Goal: Communication & Community: Share content

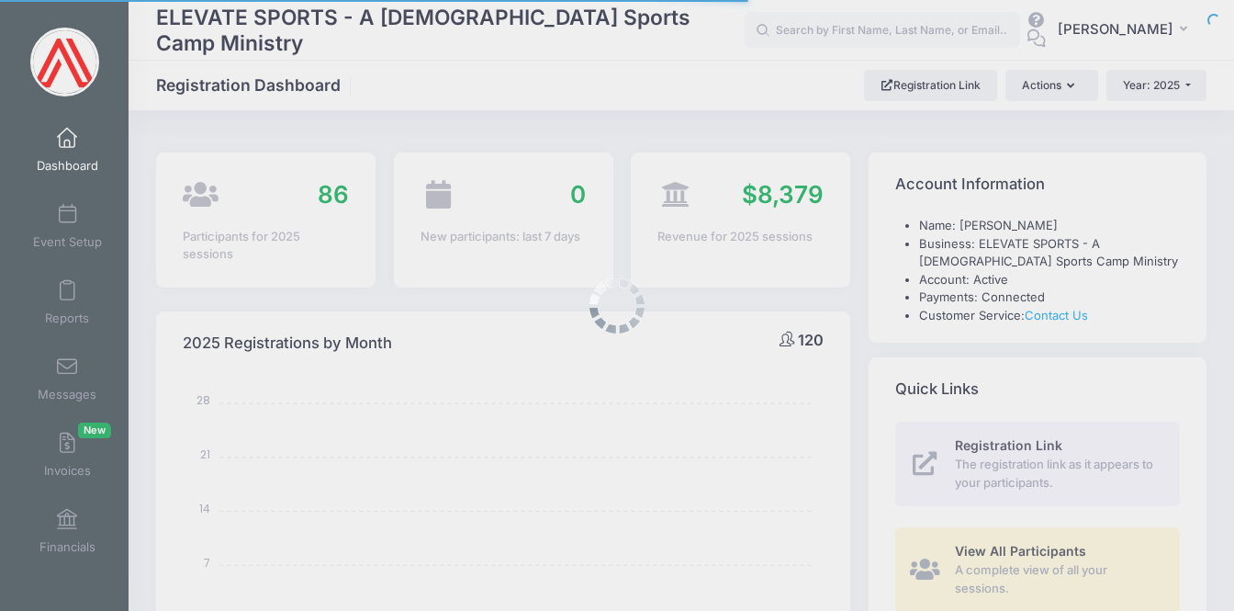
select select
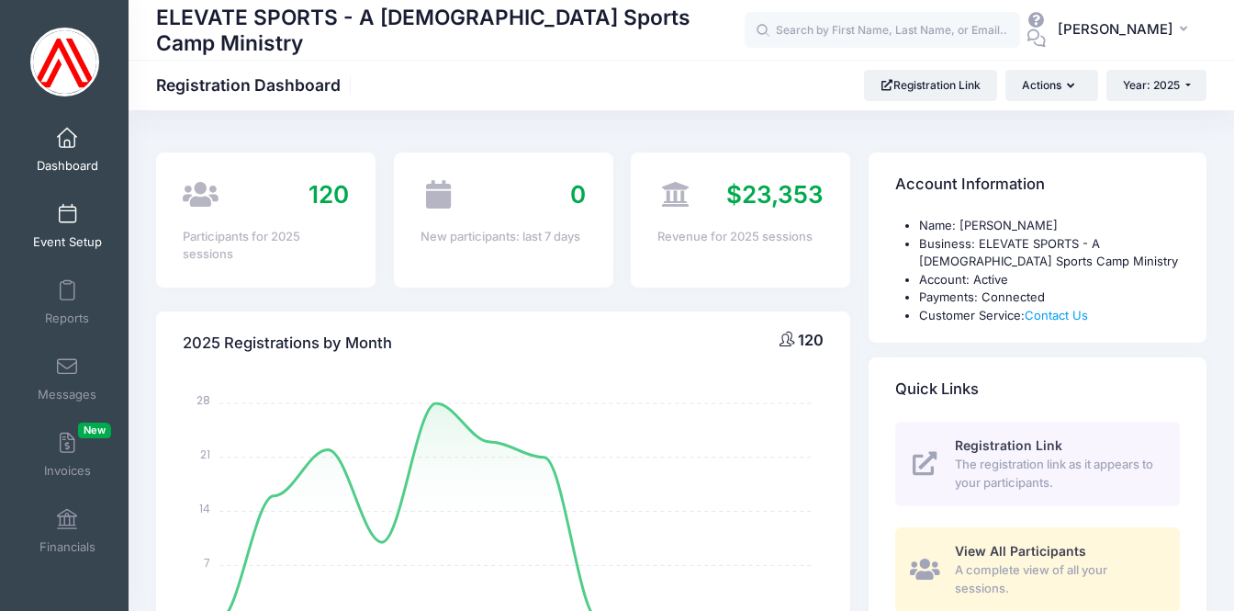
click at [67, 213] on span at bounding box center [67, 215] width 0 height 20
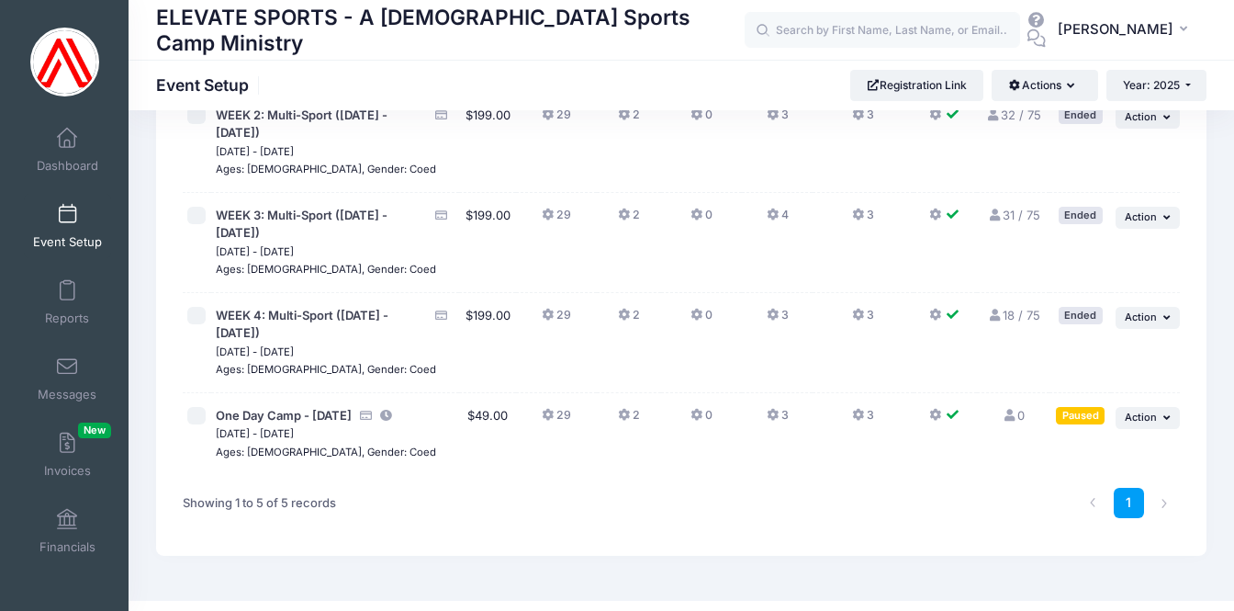
scroll to position [255, 0]
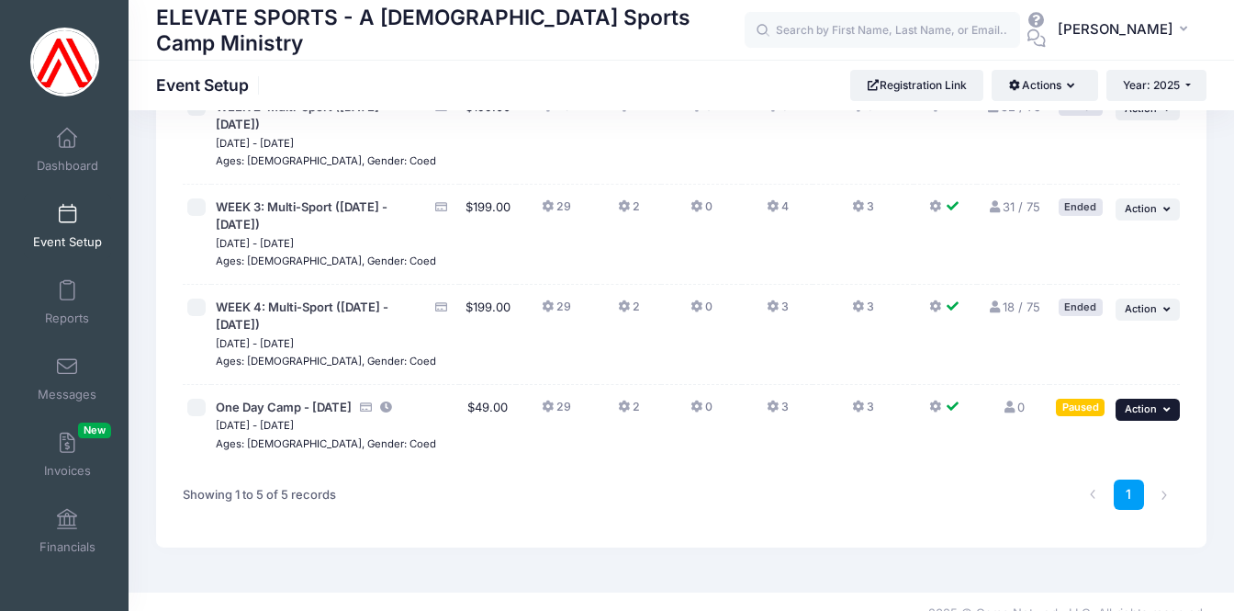
click at [1150, 402] on span "Action" at bounding box center [1141, 408] width 32 height 13
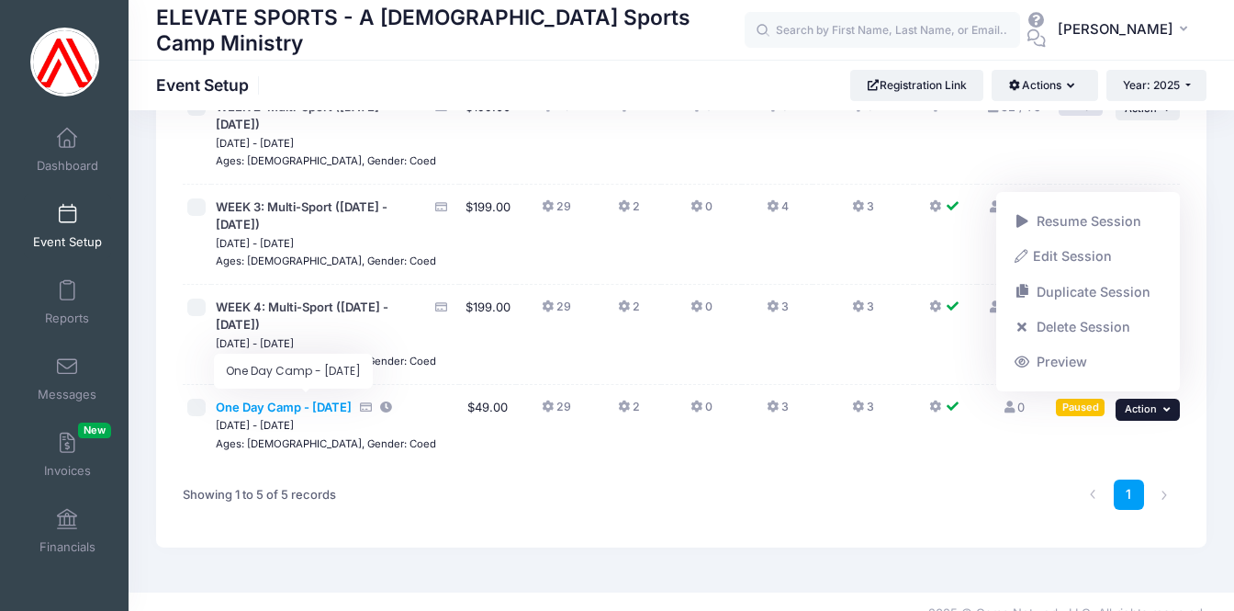
click at [273, 400] on span "One Day Camp - September 26" at bounding box center [284, 407] width 136 height 15
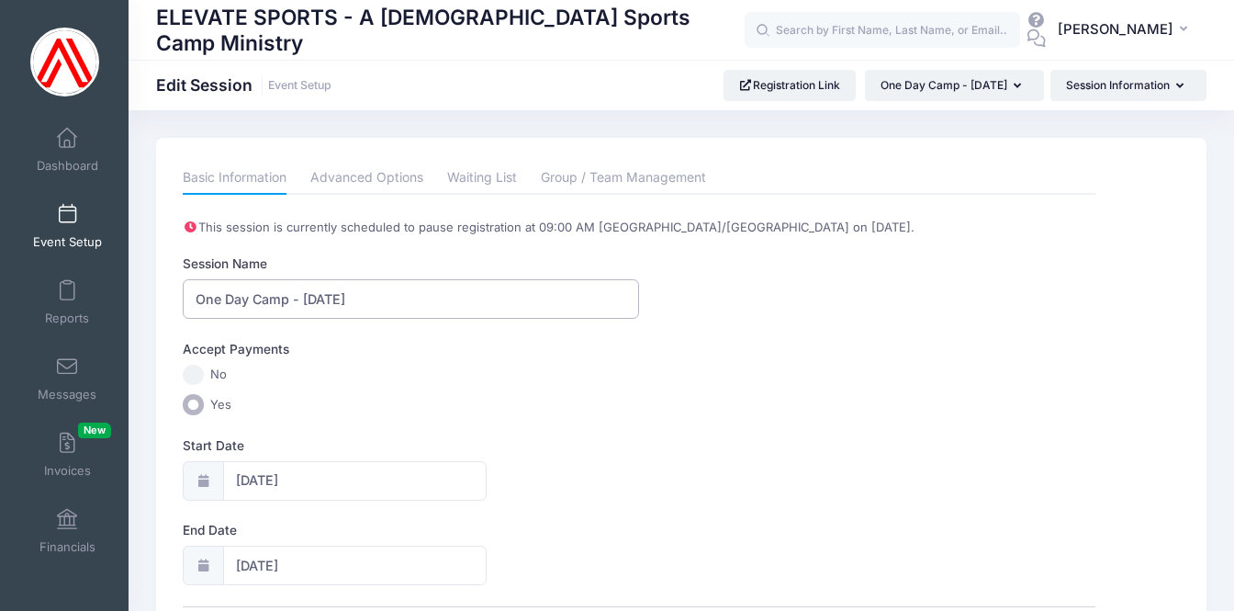
click at [289, 299] on input "One Day Camp - September 26" at bounding box center [411, 298] width 456 height 39
click at [194, 299] on input "One Day - September 26" at bounding box center [411, 298] width 456 height 39
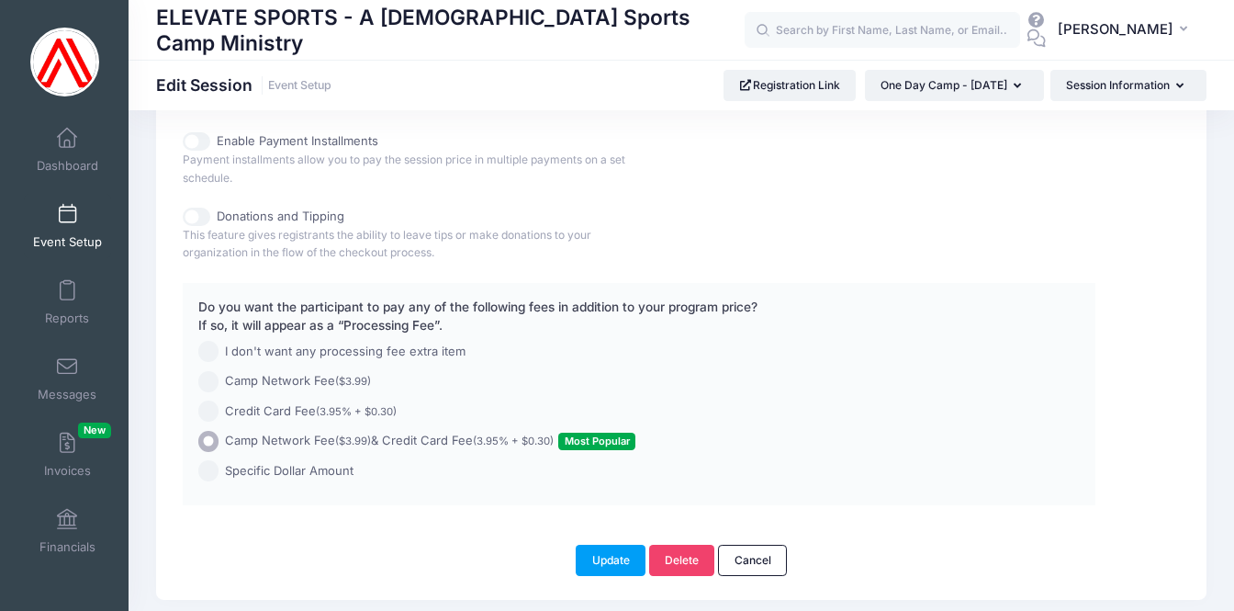
scroll to position [1059, 0]
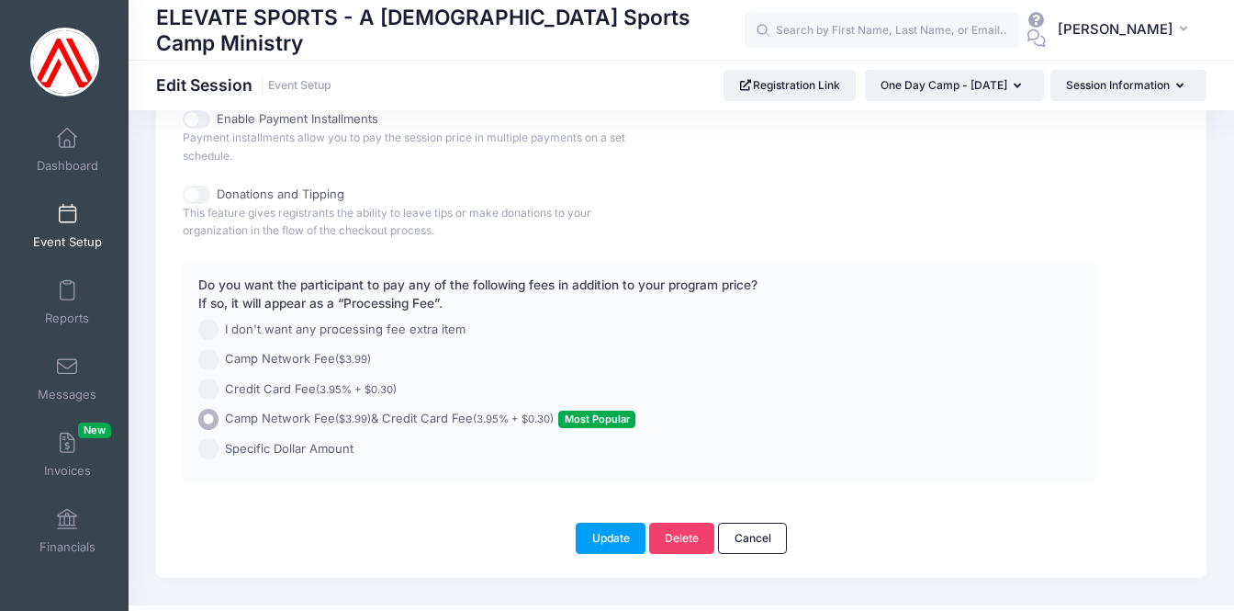
type input "Elevate One Day ([DATE])"
click at [210, 320] on input "I don't want any processing fee extra item" at bounding box center [208, 329] width 21 height 21
radio input "true"
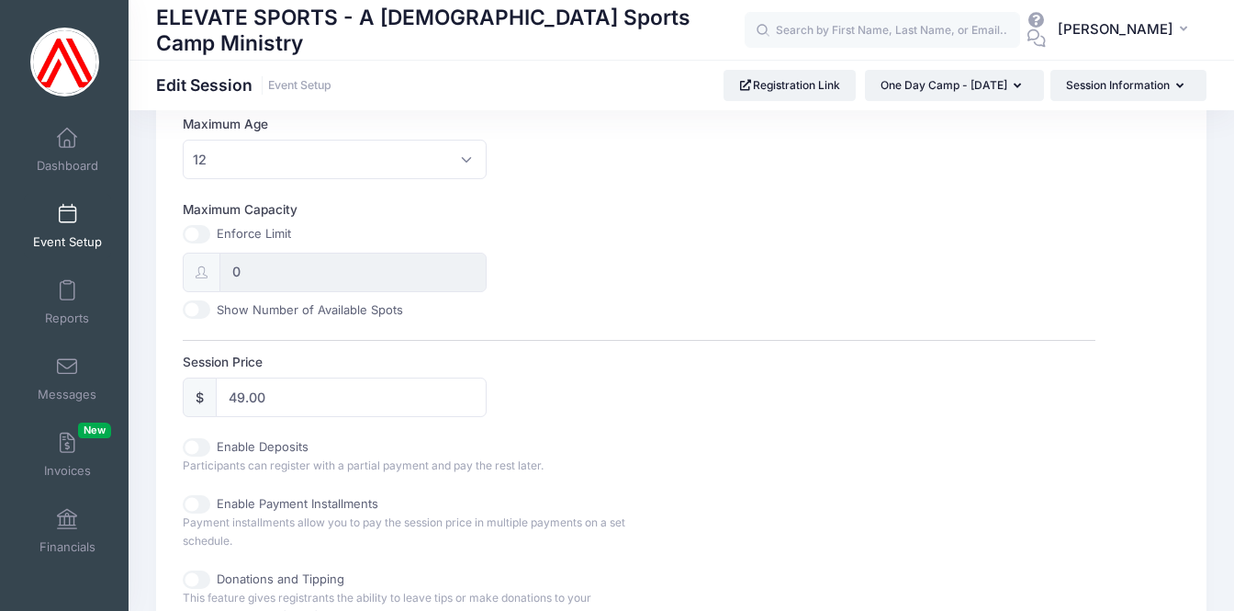
scroll to position [678, 0]
click at [244, 390] on input "49.00" at bounding box center [351, 393] width 271 height 39
type input "49.00"
click at [681, 396] on div "Session Price $ 49.00" at bounding box center [639, 381] width 912 height 64
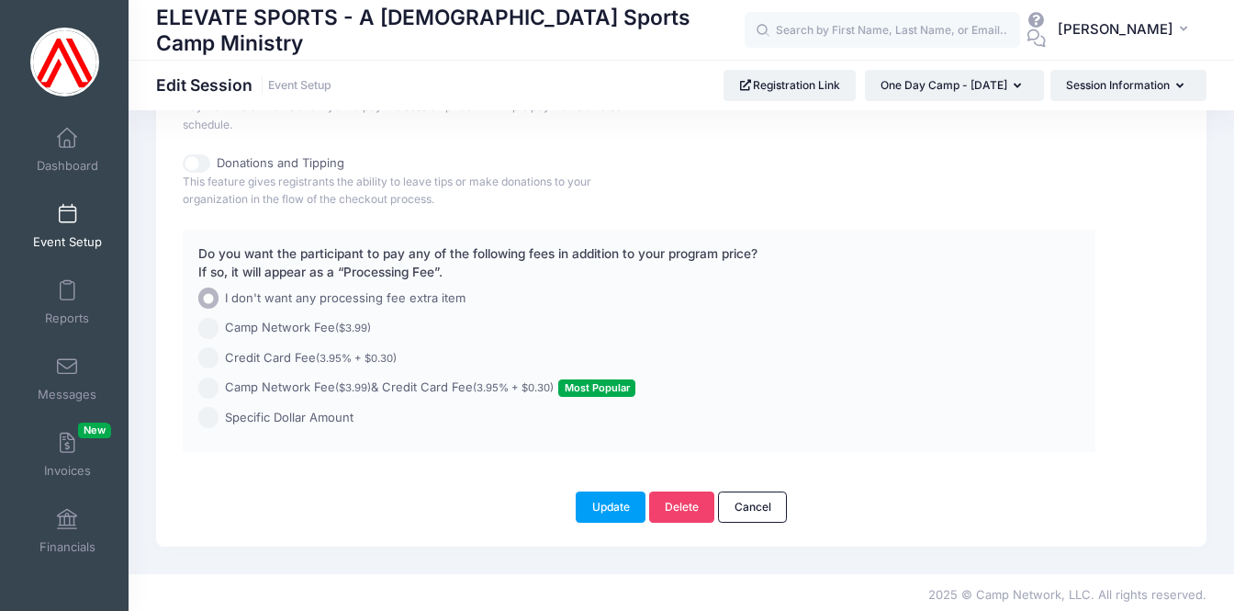
scroll to position [1089, 0]
click at [611, 501] on button "Update" at bounding box center [611, 507] width 70 height 31
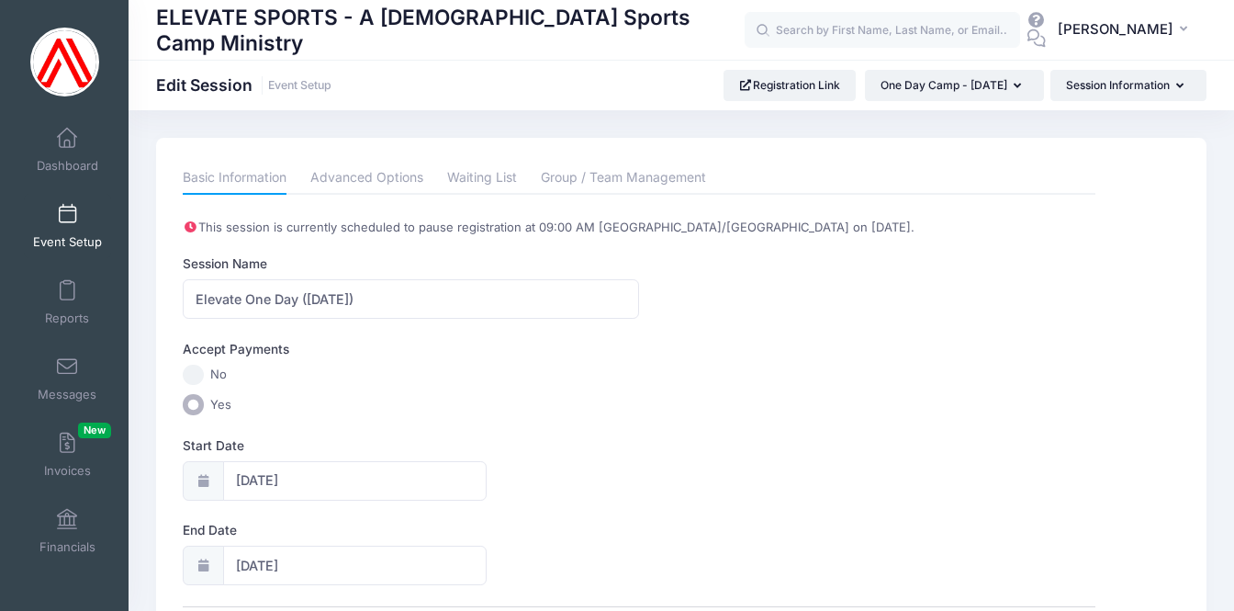
scroll to position [0, 0]
click at [367, 168] on link "Advanced Options" at bounding box center [366, 178] width 113 height 33
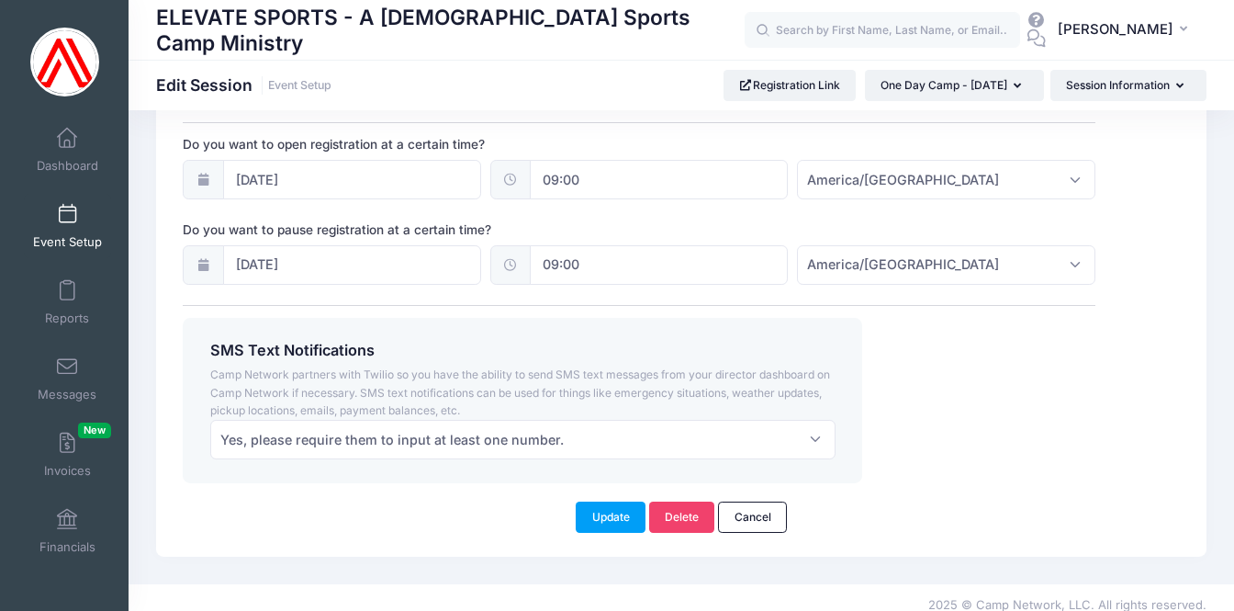
scroll to position [1438, 0]
click at [555, 247] on input "09:00" at bounding box center [659, 265] width 258 height 39
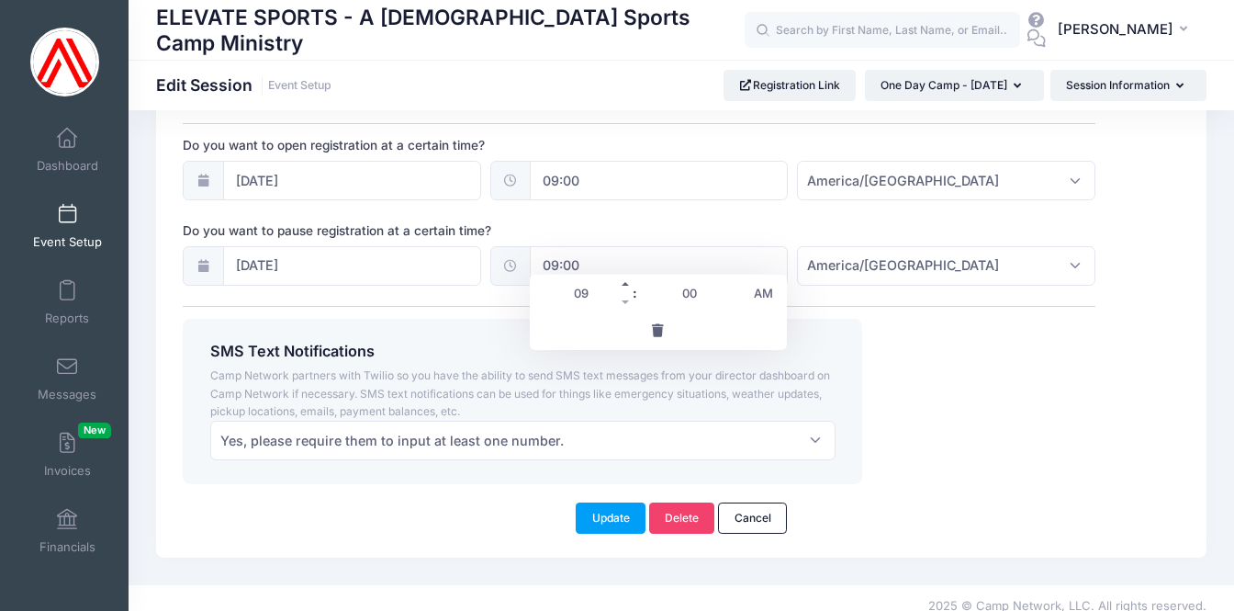
click at [626, 284] on span at bounding box center [626, 284] width 13 height 18
type input "10:00"
type input "10"
click at [626, 284] on span at bounding box center [626, 284] width 13 height 18
type input "11:00"
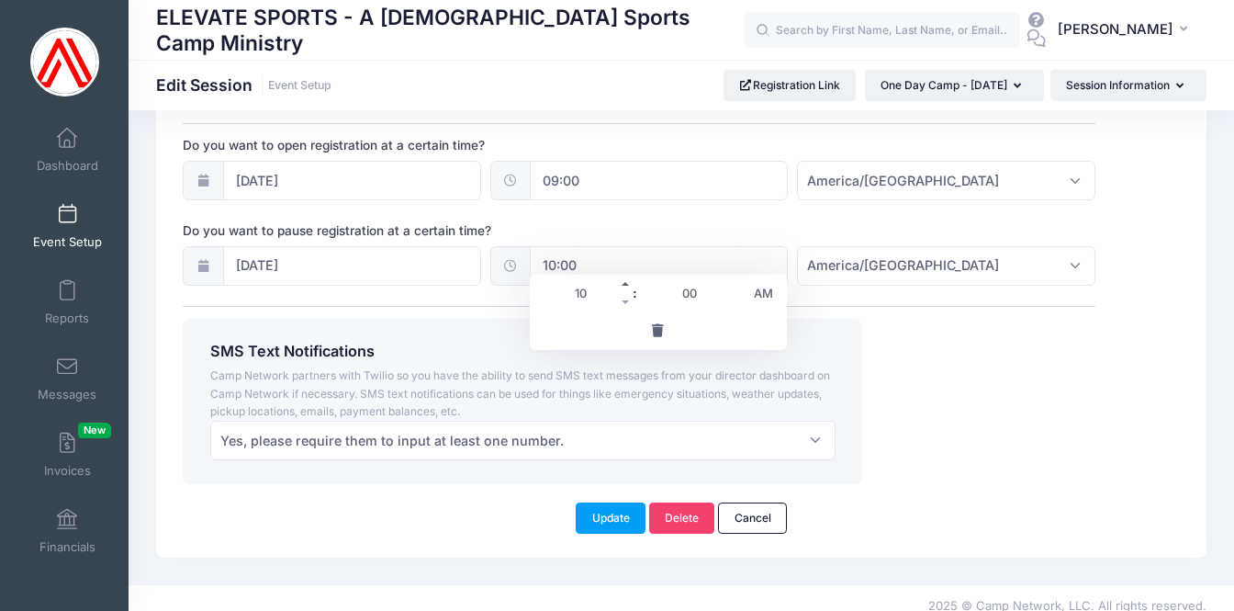
type input "11"
click at [626, 284] on span at bounding box center [626, 284] width 13 height 18
type input "12:00"
type input "12"
click at [511, 484] on div "Update Delete Cancel" at bounding box center [681, 509] width 1015 height 50
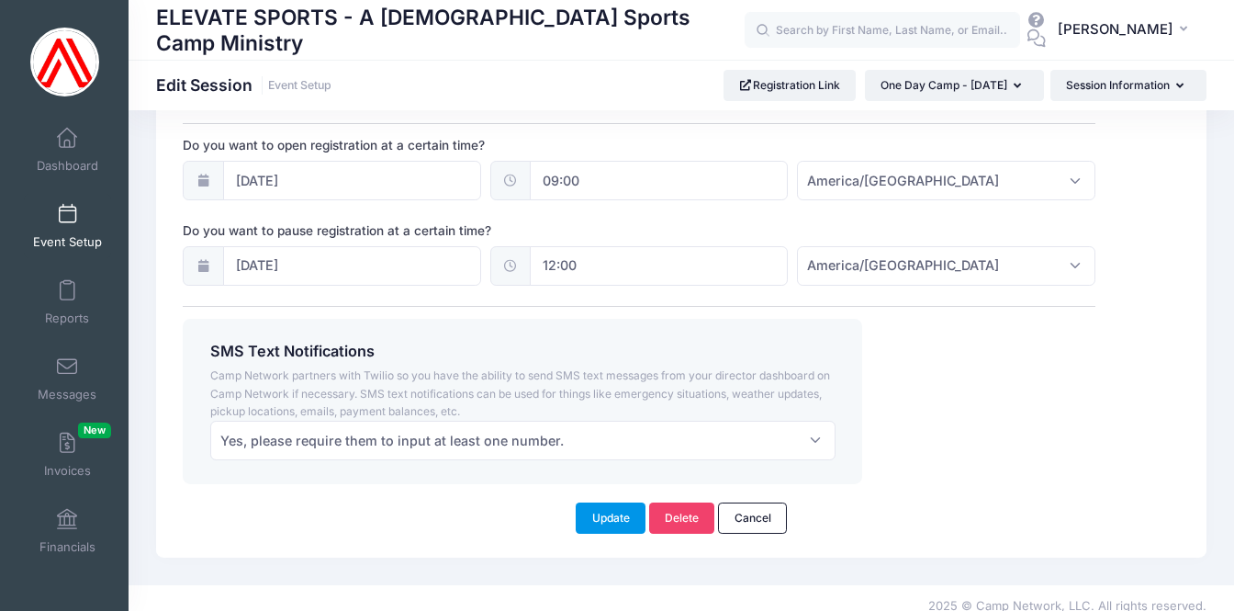
click at [607, 502] on button "Update" at bounding box center [611, 517] width 70 height 31
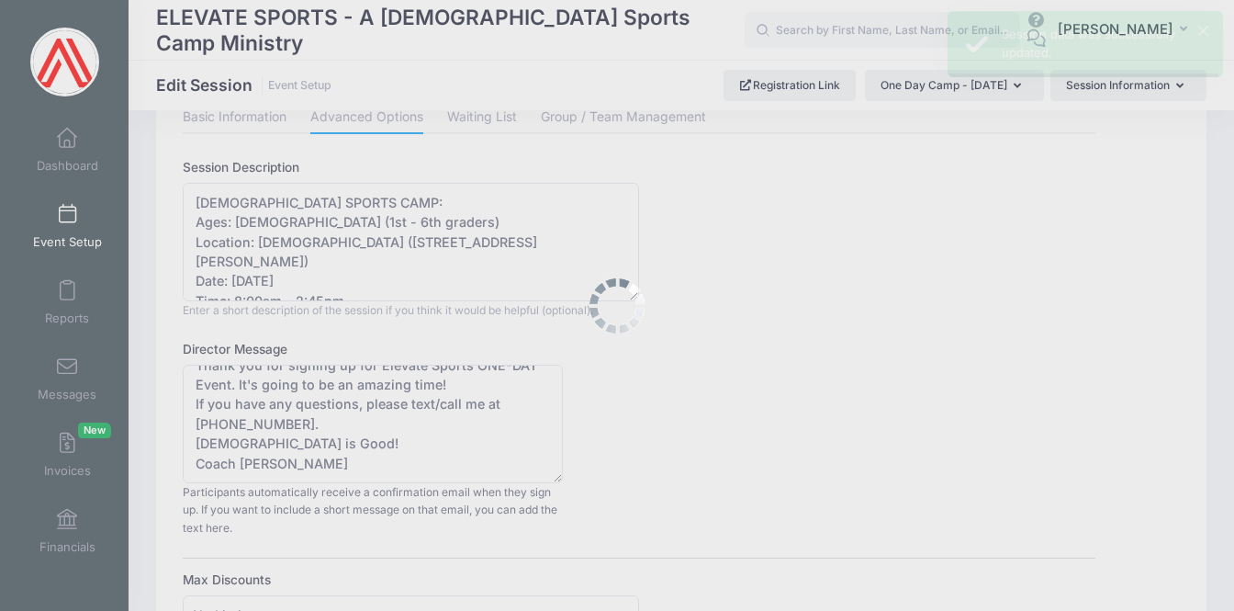
scroll to position [0, 0]
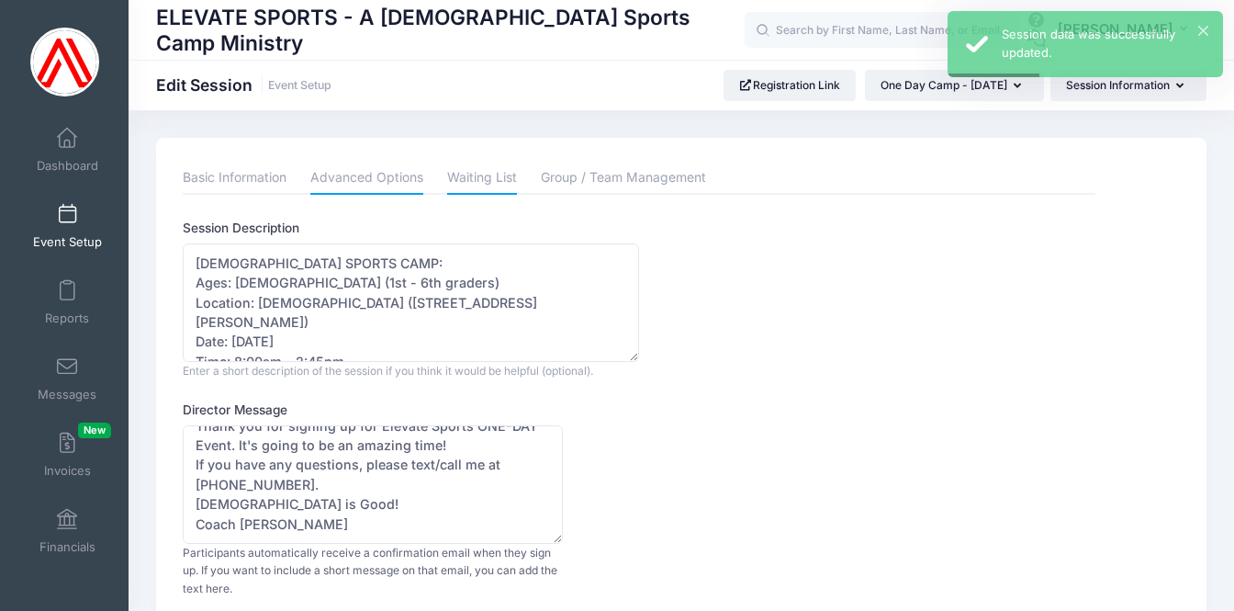
click at [492, 173] on link "Waiting List" at bounding box center [482, 178] width 70 height 33
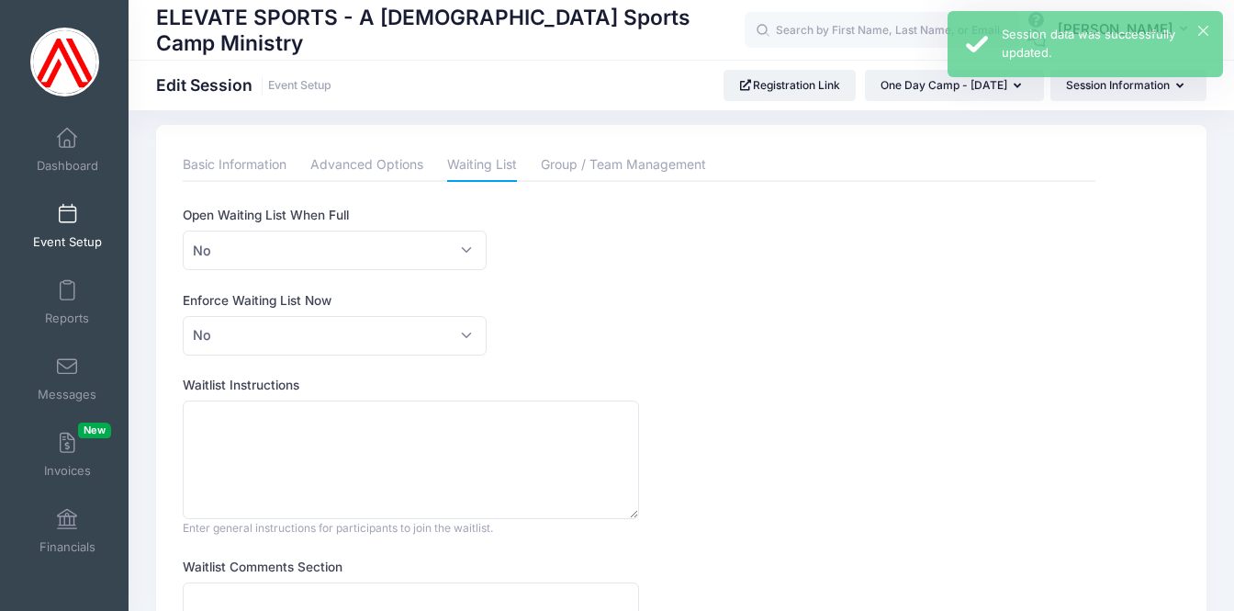
scroll to position [7, 0]
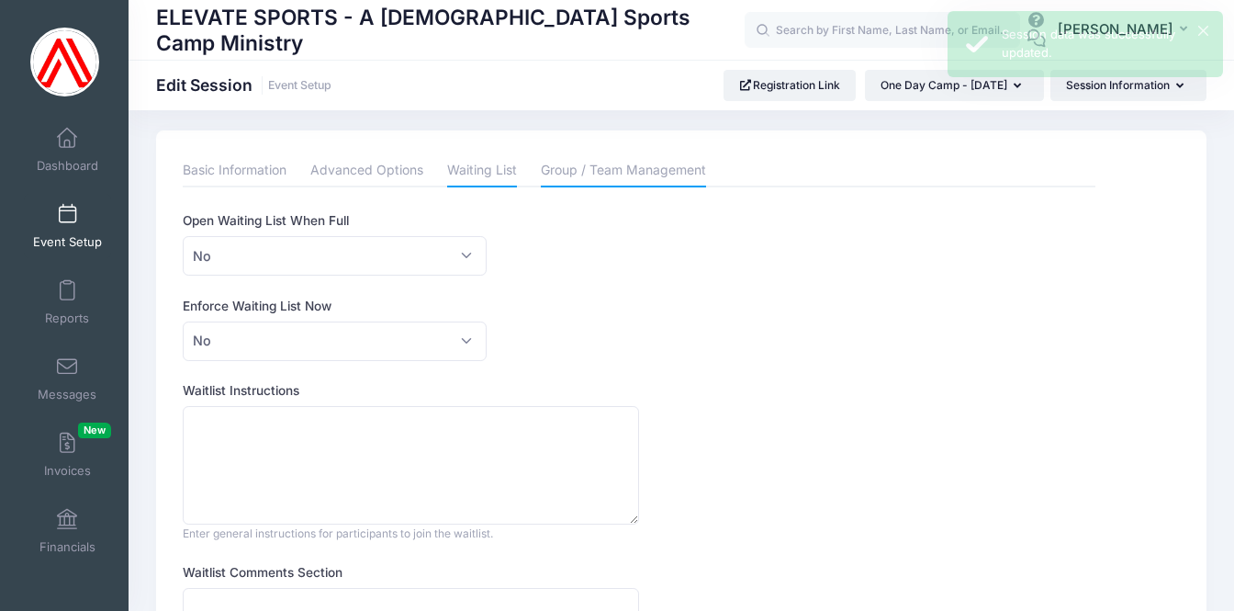
click at [603, 168] on link "Group / Team Management" at bounding box center [623, 170] width 165 height 33
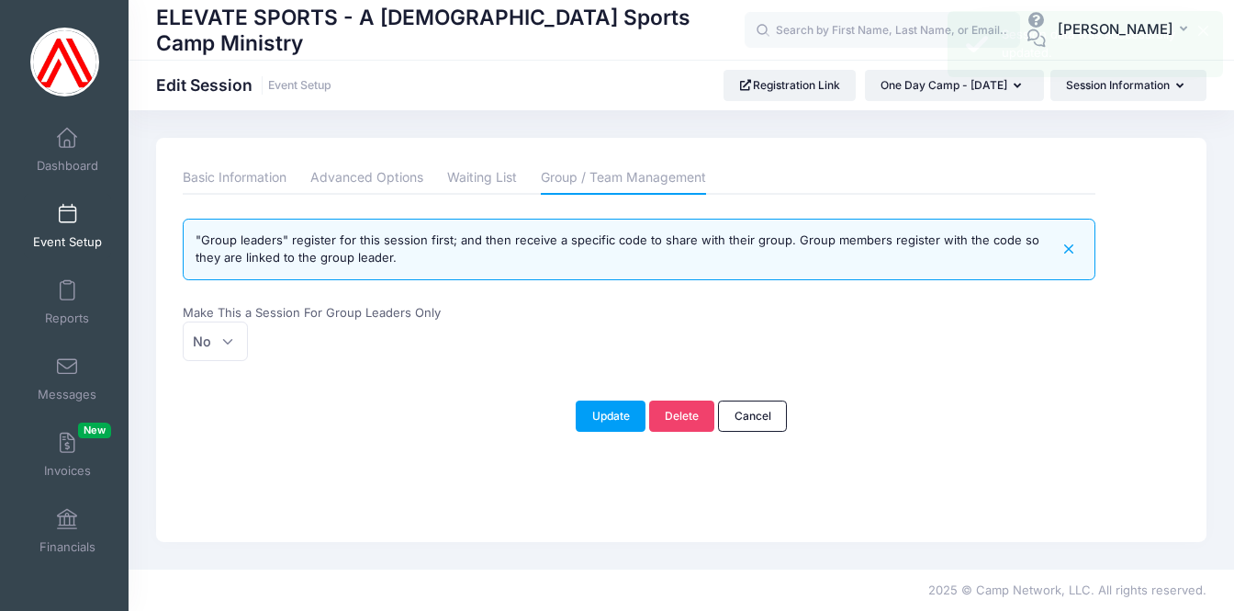
scroll to position [0, 0]
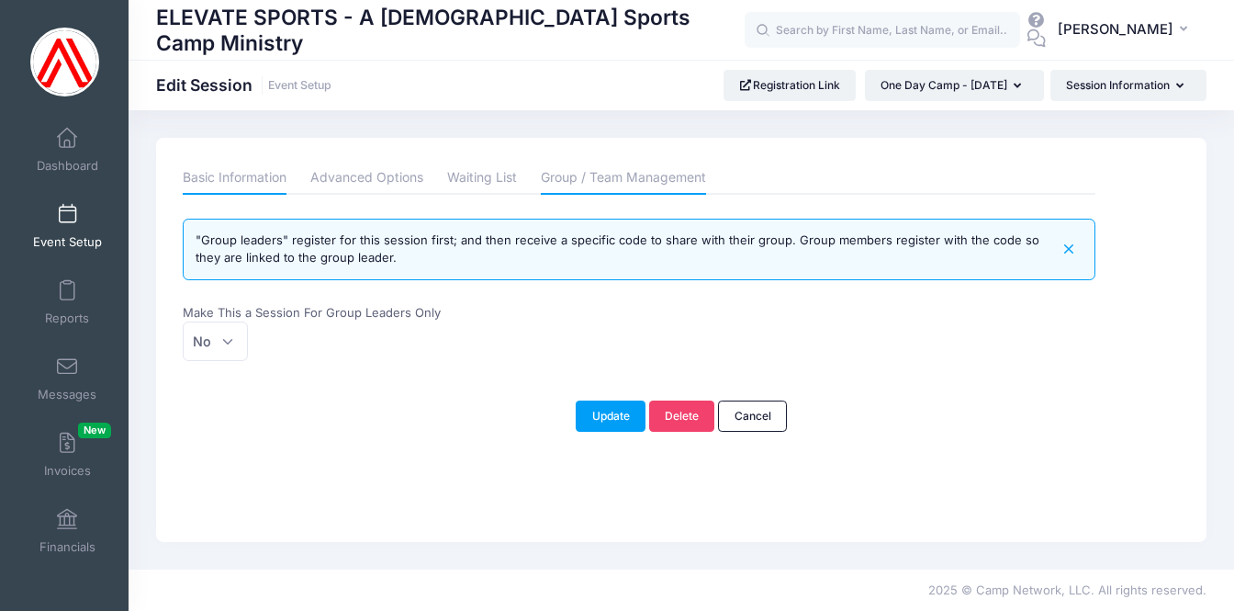
click at [255, 176] on link "Basic Information" at bounding box center [235, 178] width 104 height 33
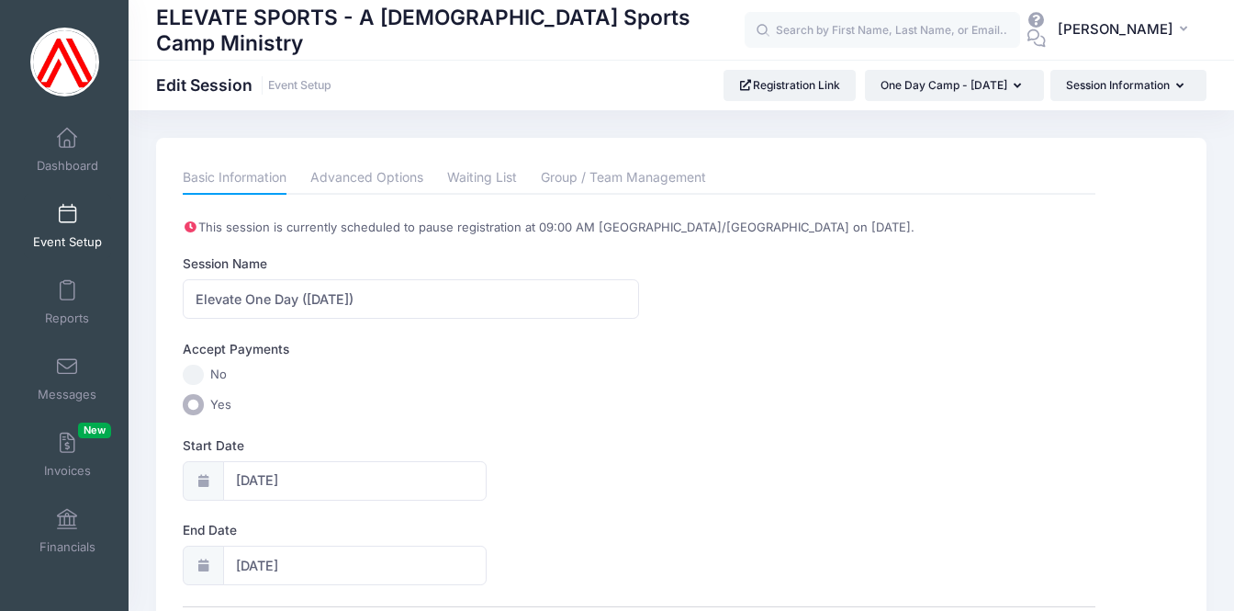
click at [67, 215] on span at bounding box center [67, 215] width 0 height 20
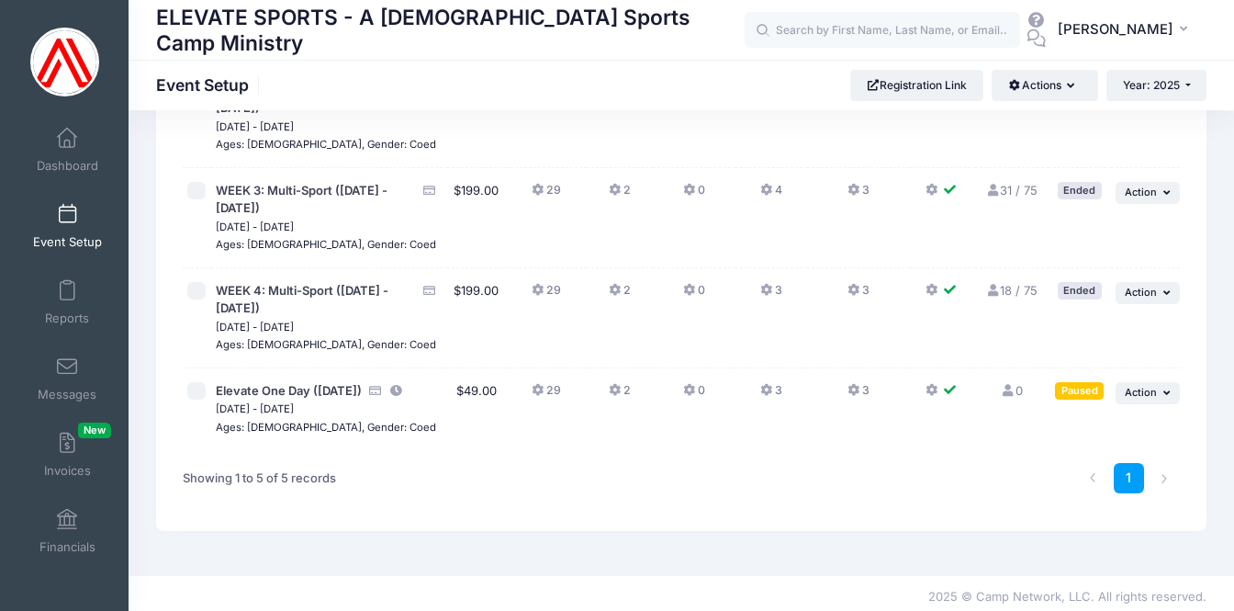
scroll to position [270, 0]
click at [1164, 389] on icon "button" at bounding box center [1169, 394] width 11 height 10
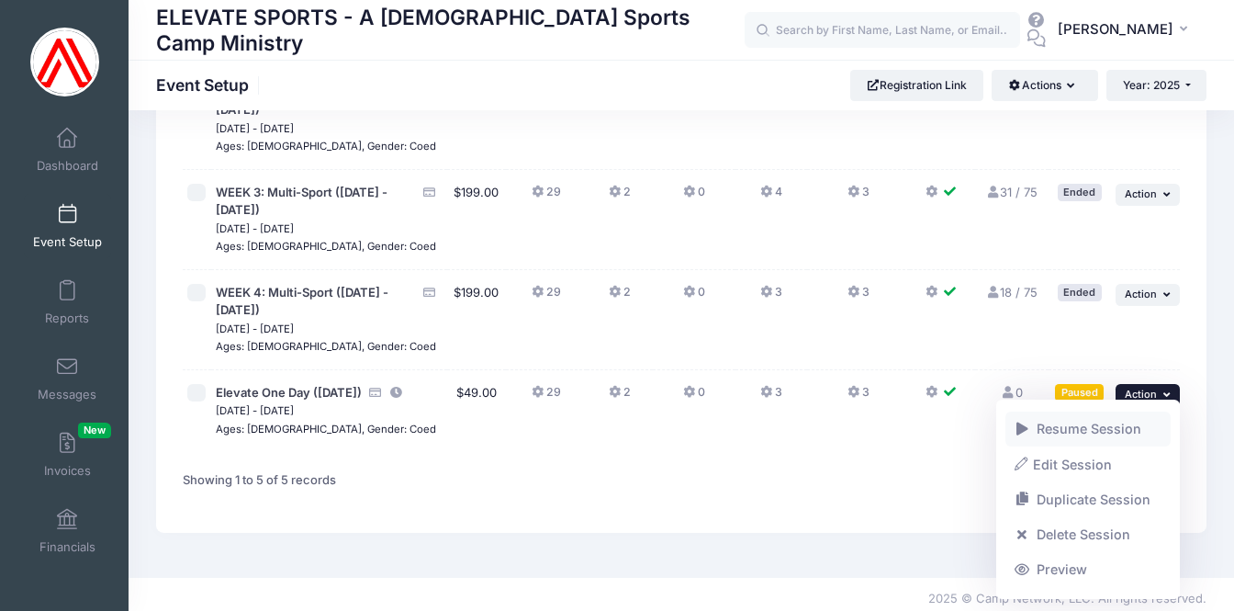
click at [1053, 427] on link "Resume Session" at bounding box center [1089, 428] width 166 height 35
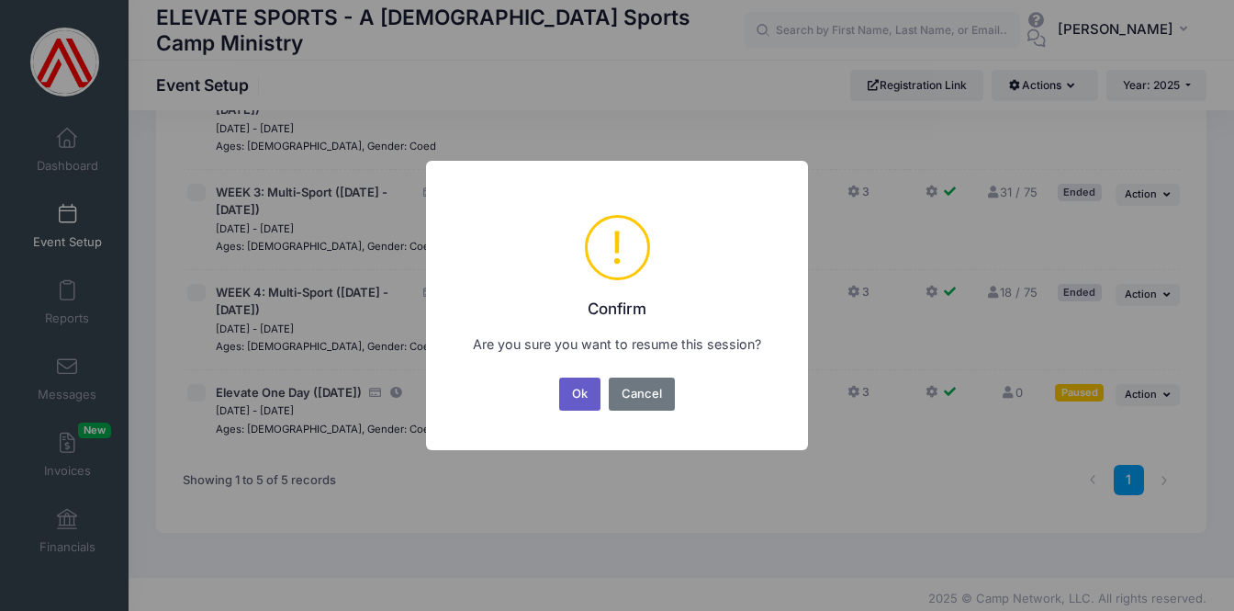
click at [576, 391] on button "Ok" at bounding box center [580, 393] width 42 height 33
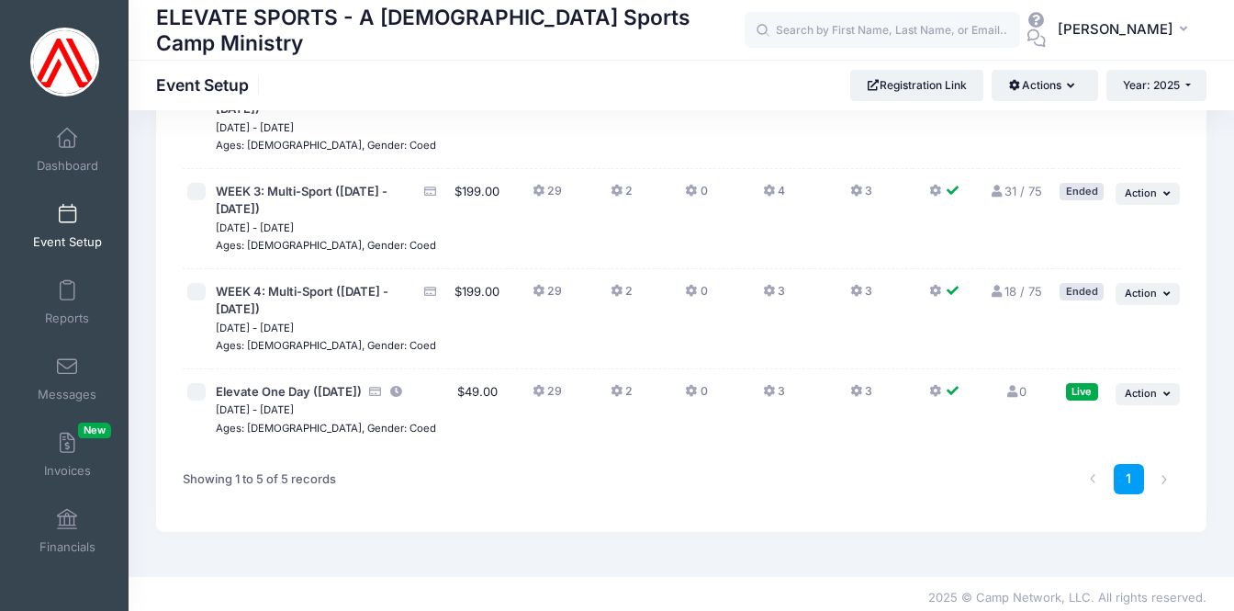
scroll to position [270, 0]
click at [267, 385] on span "Elevate One Day (9/26/25)" at bounding box center [289, 392] width 146 height 15
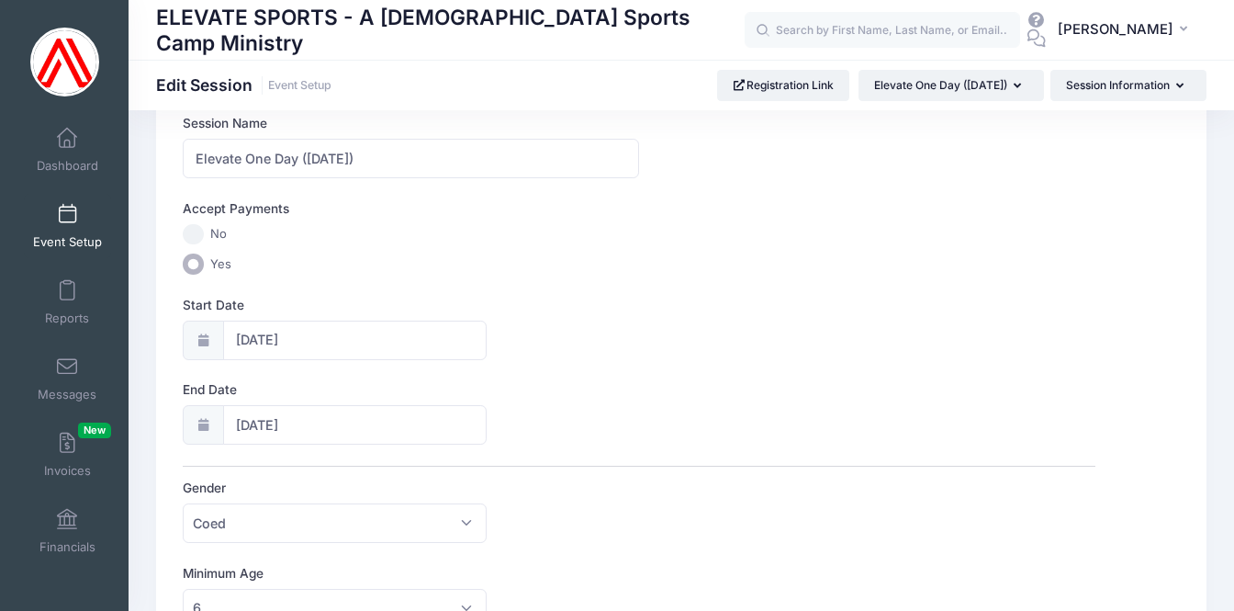
scroll to position [159, 0]
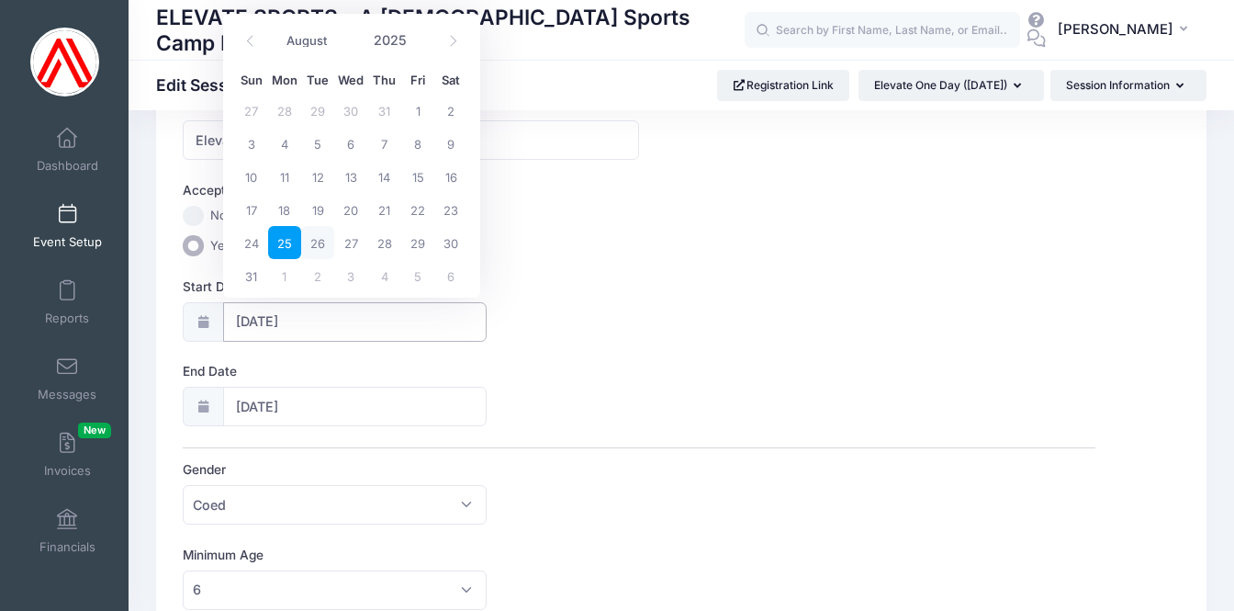
click at [250, 321] on input "08/25/2025" at bounding box center [355, 321] width 264 height 39
click at [455, 42] on icon at bounding box center [453, 41] width 6 height 11
select select "8"
click at [422, 212] on span "26" at bounding box center [417, 209] width 33 height 33
type input "09/26/2025"
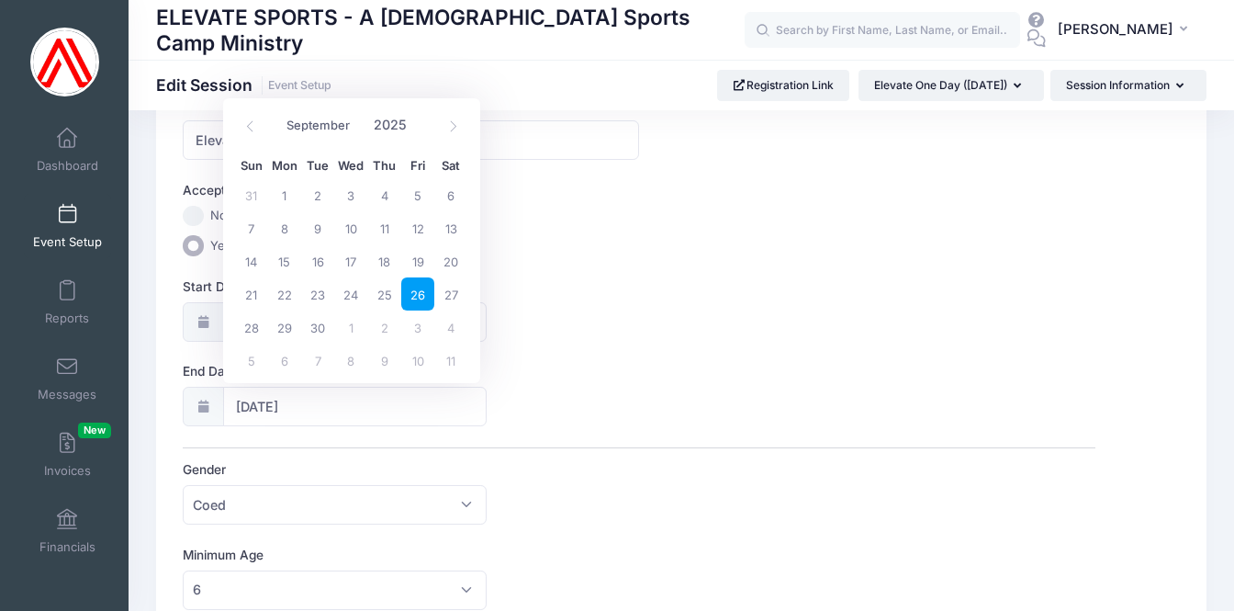
click at [417, 293] on span "26" at bounding box center [417, 293] width 33 height 33
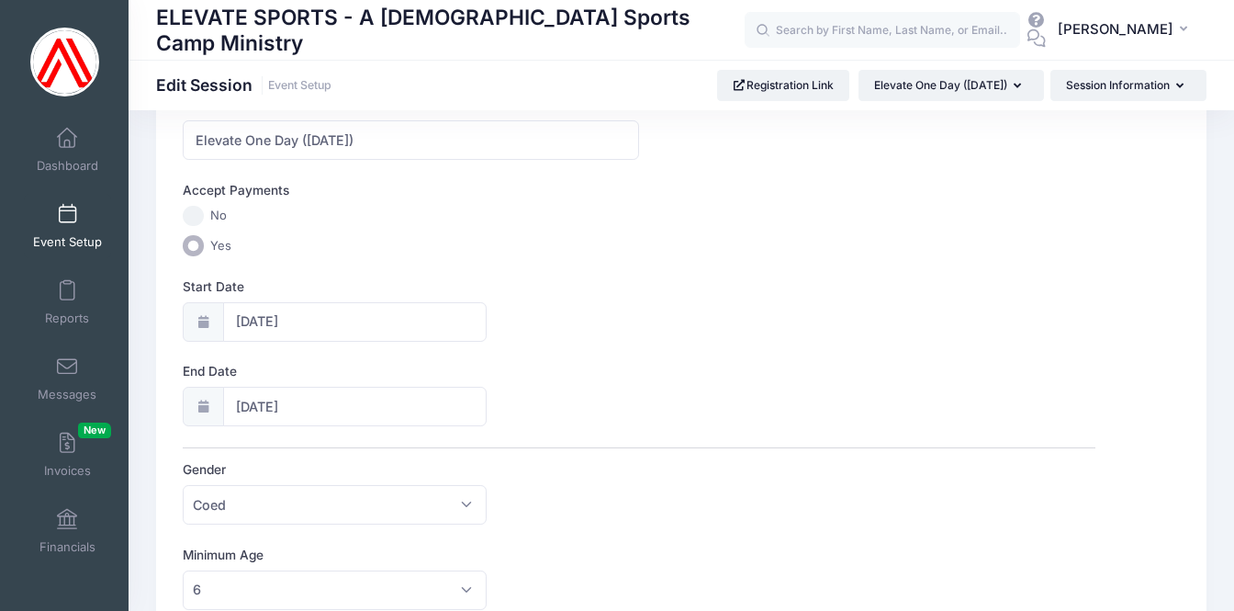
click at [578, 362] on label "End Date" at bounding box center [411, 371] width 456 height 18
click at [488, 387] on input "09/26/2025" at bounding box center [355, 406] width 264 height 39
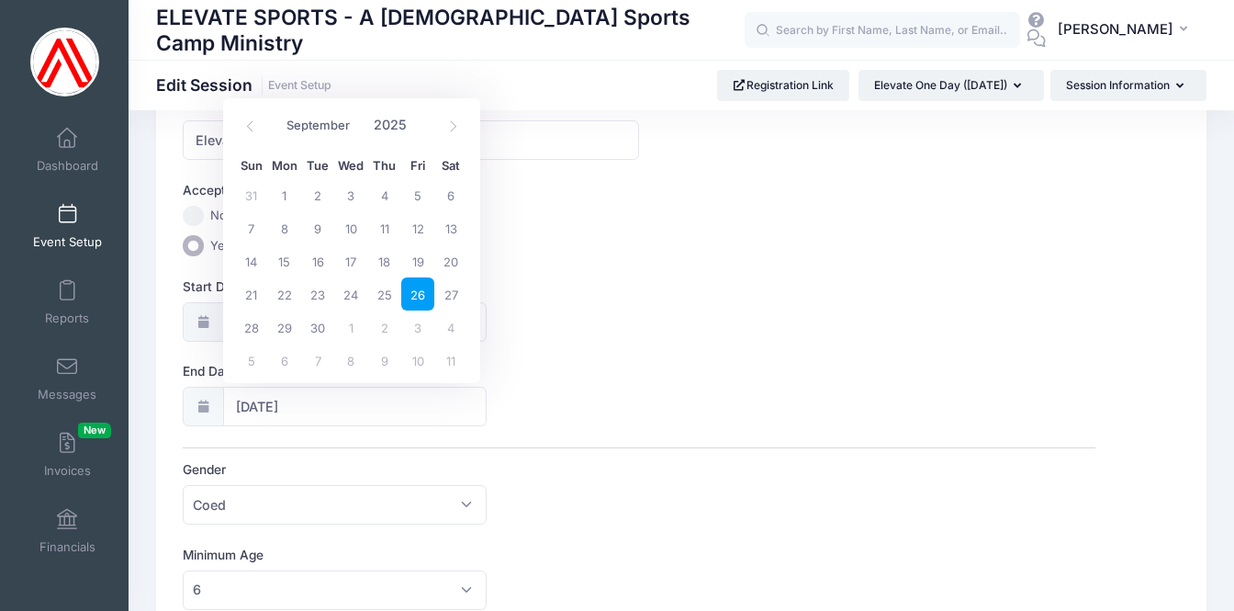
click at [578, 362] on label "End Date" at bounding box center [411, 371] width 456 height 18
click at [488, 387] on input "09/26/2025" at bounding box center [355, 406] width 264 height 39
click at [547, 461] on label "Gender" at bounding box center [411, 469] width 456 height 18
click at [184, 485] on select "Please select Coed Boys Girls Any" at bounding box center [183, 485] width 1 height 1
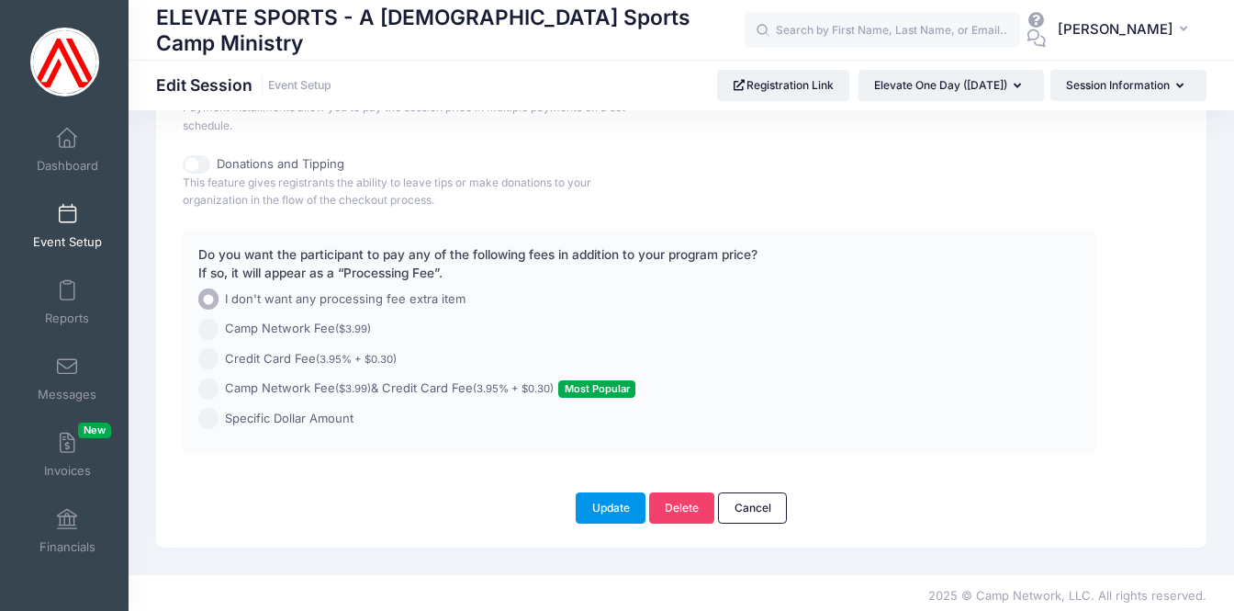
click at [602, 504] on button "Update" at bounding box center [611, 507] width 70 height 31
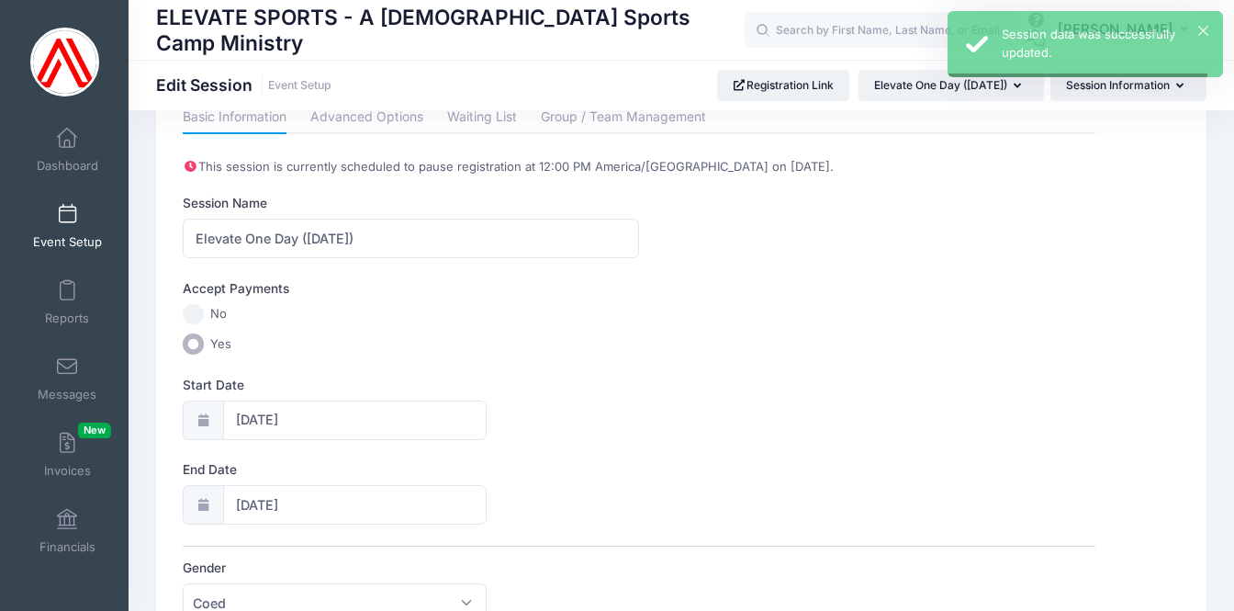
scroll to position [0, 0]
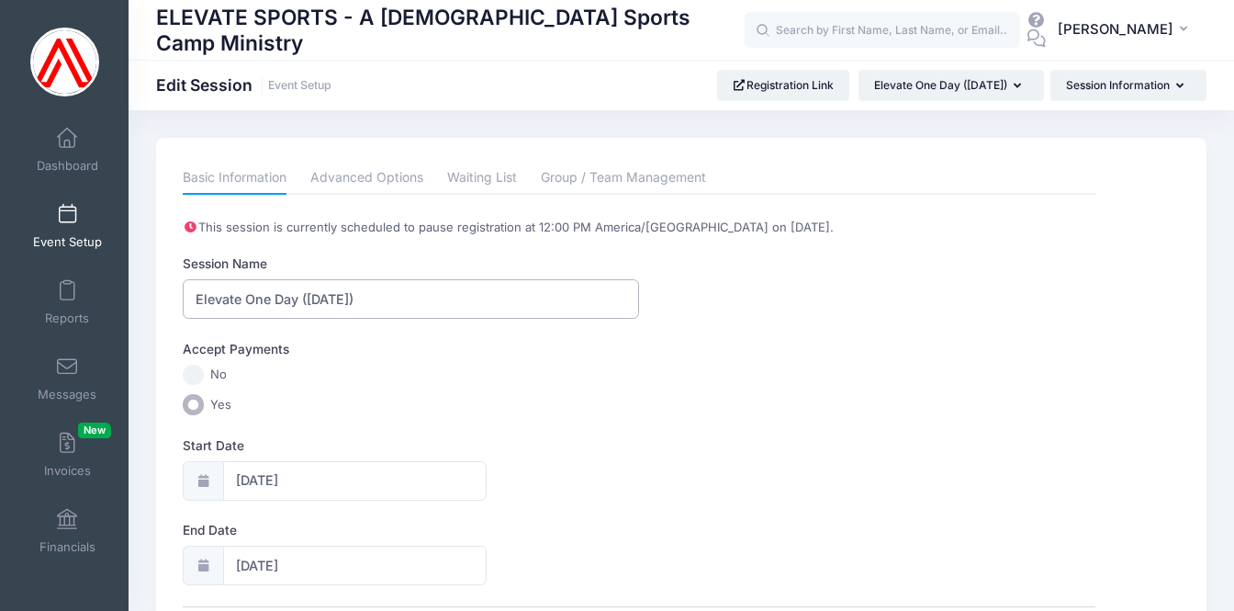
click at [395, 298] on input "Elevate One Day (9/26/25)" at bounding box center [411, 298] width 456 height 39
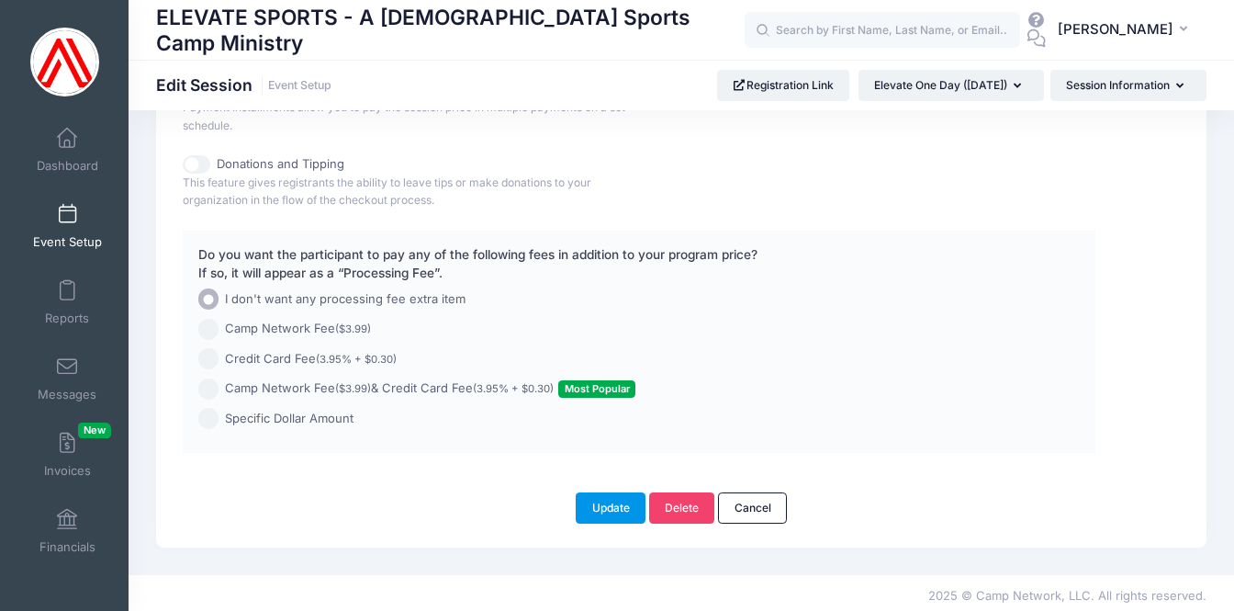
type input "Elevate One Day Event"
click at [612, 499] on button "Update" at bounding box center [611, 507] width 70 height 31
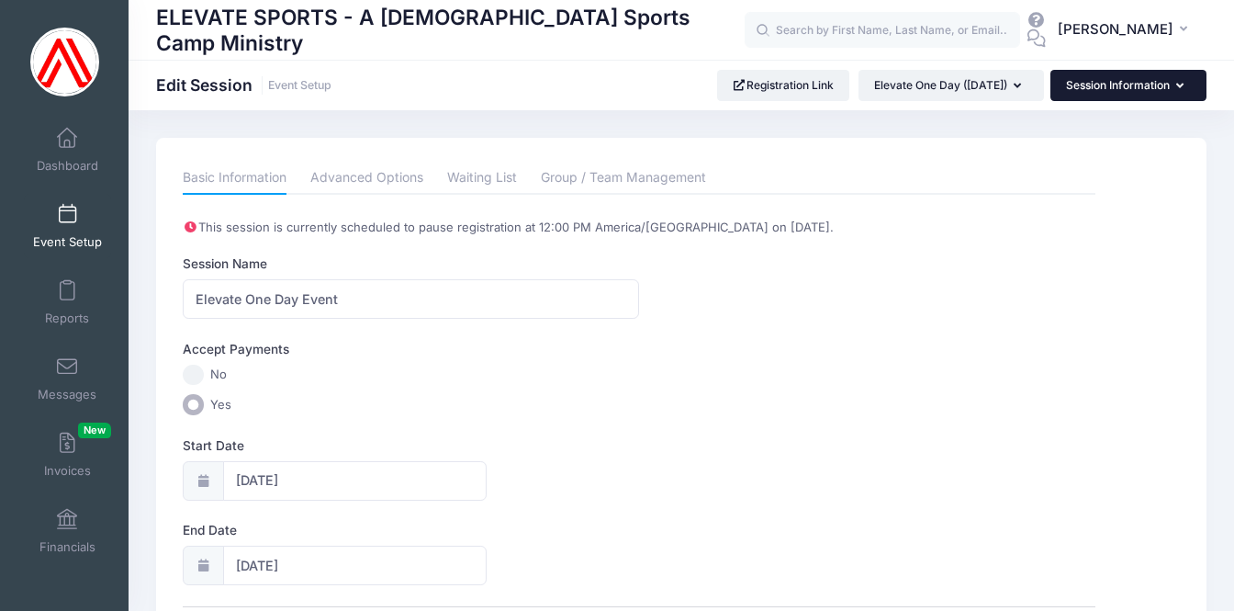
click at [1120, 89] on button "Session Information" at bounding box center [1129, 85] width 156 height 31
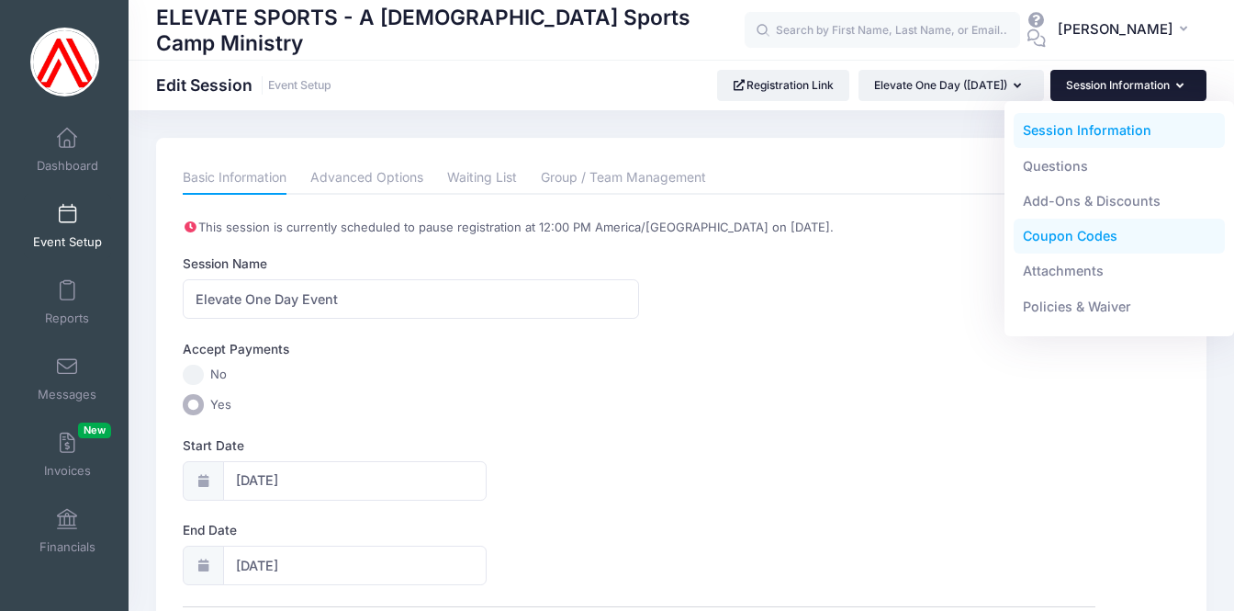
click at [1055, 233] on link "Coupon Codes" at bounding box center [1120, 236] width 212 height 35
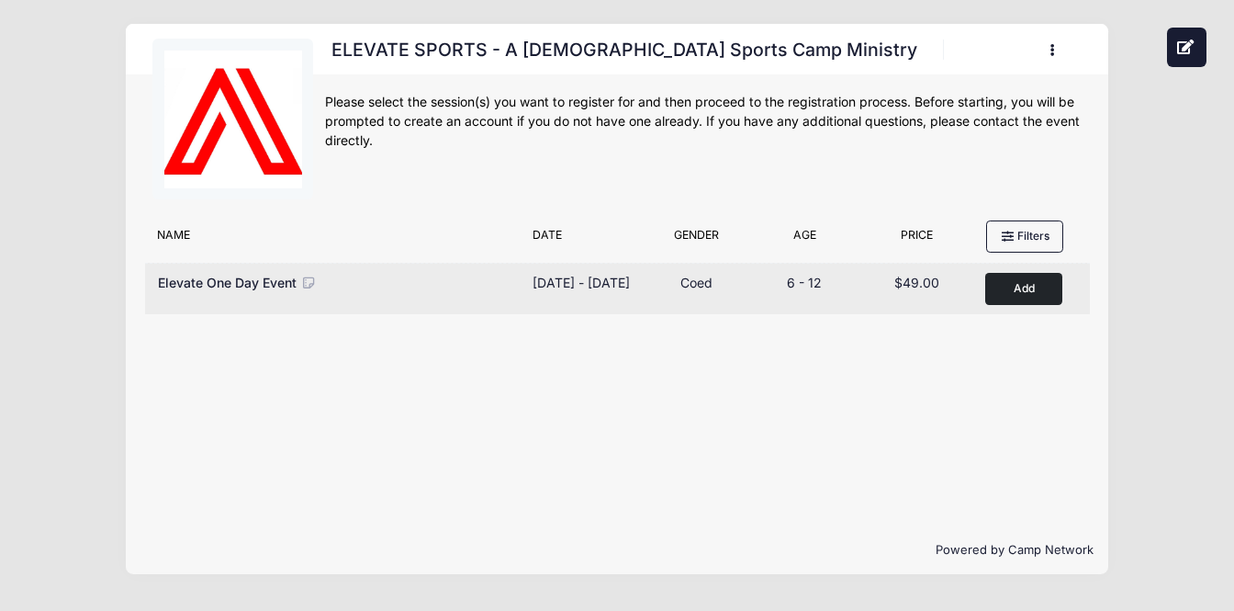
click at [1018, 285] on button "Add to Cart" at bounding box center [1023, 289] width 77 height 32
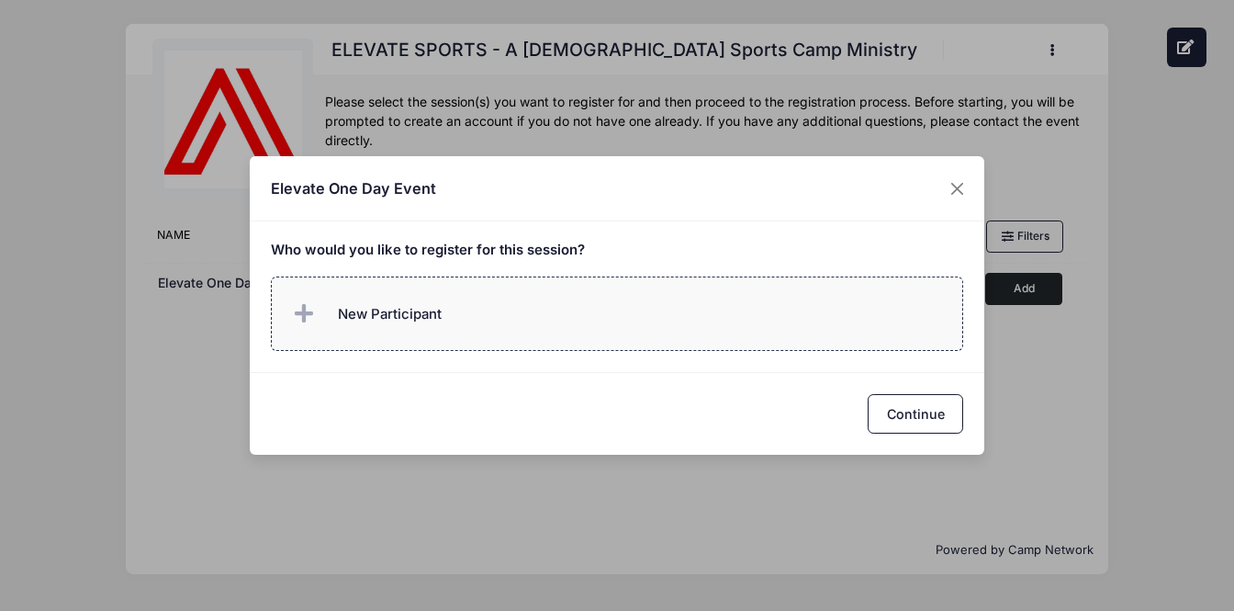
click at [342, 315] on span "New Participant" at bounding box center [390, 314] width 104 height 20
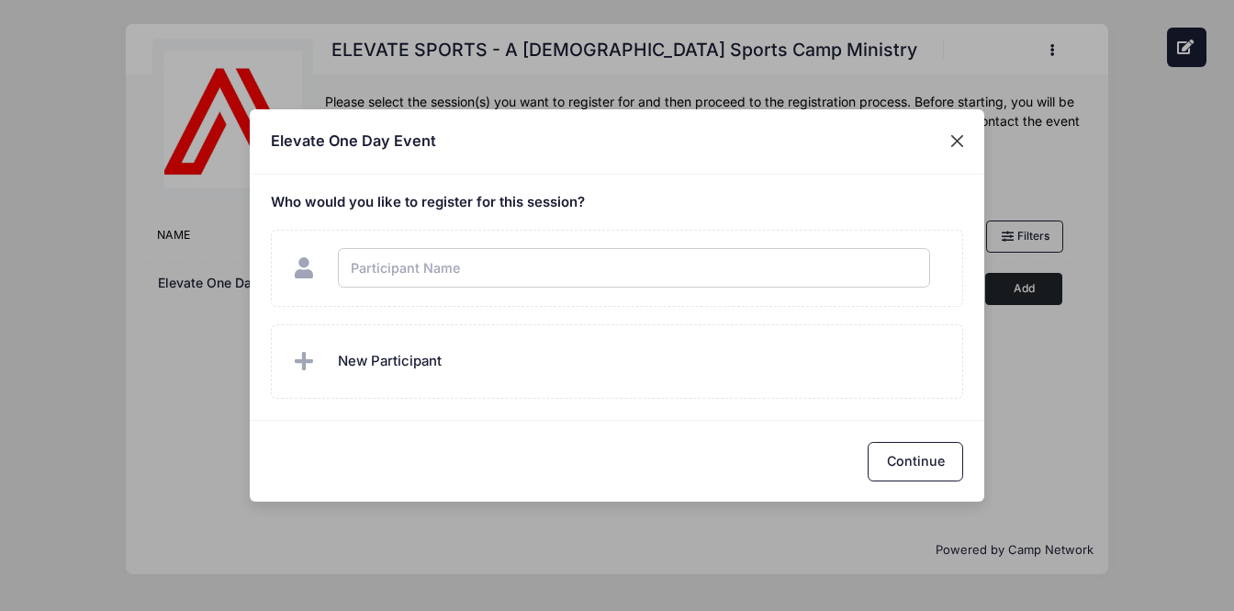
click at [961, 140] on div "Elevate One Day Event Who would you like to register for this session? New Part…" at bounding box center [617, 305] width 1234 height 611
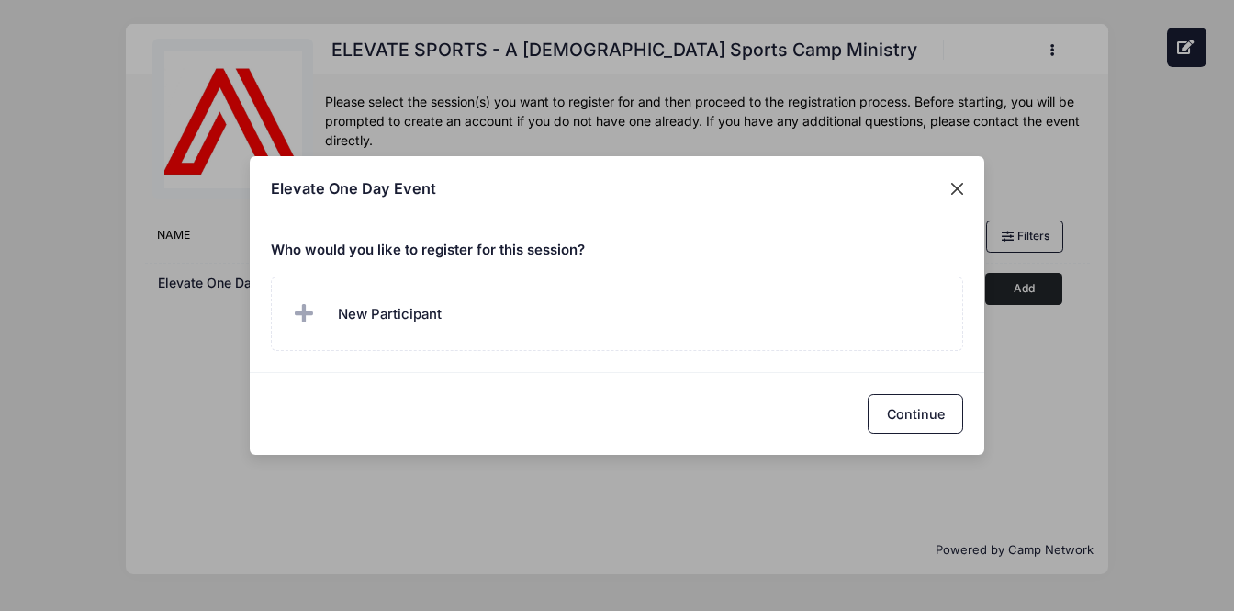
click at [953, 186] on button "Close" at bounding box center [957, 188] width 33 height 33
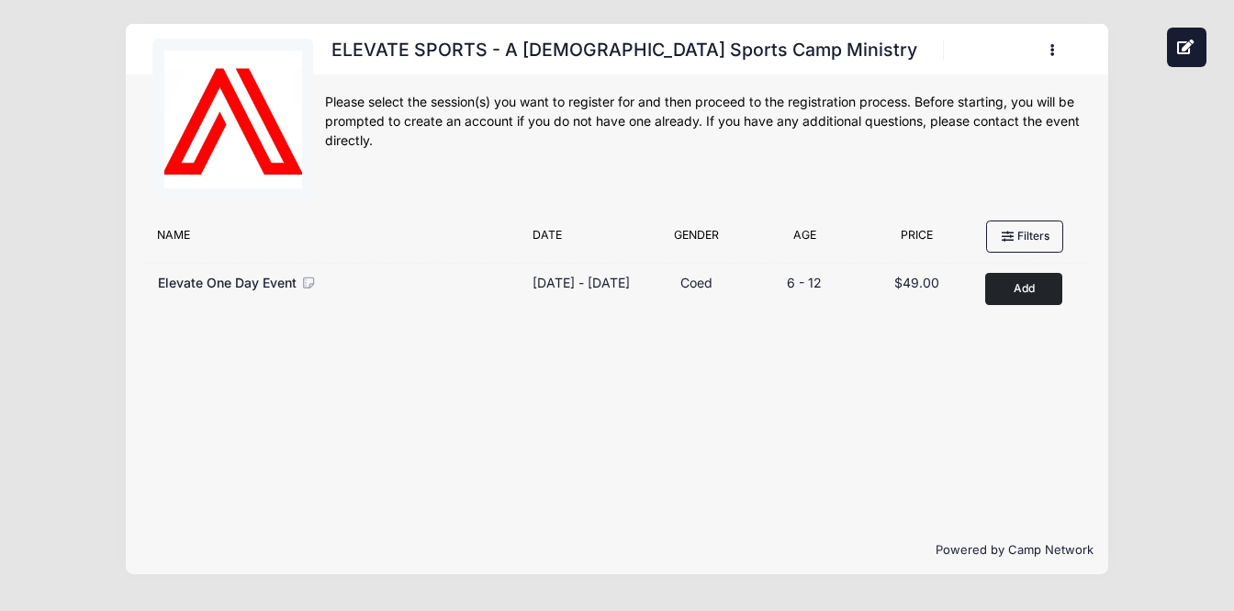
click at [1051, 51] on icon "button" at bounding box center [1058, 51] width 15 height 0
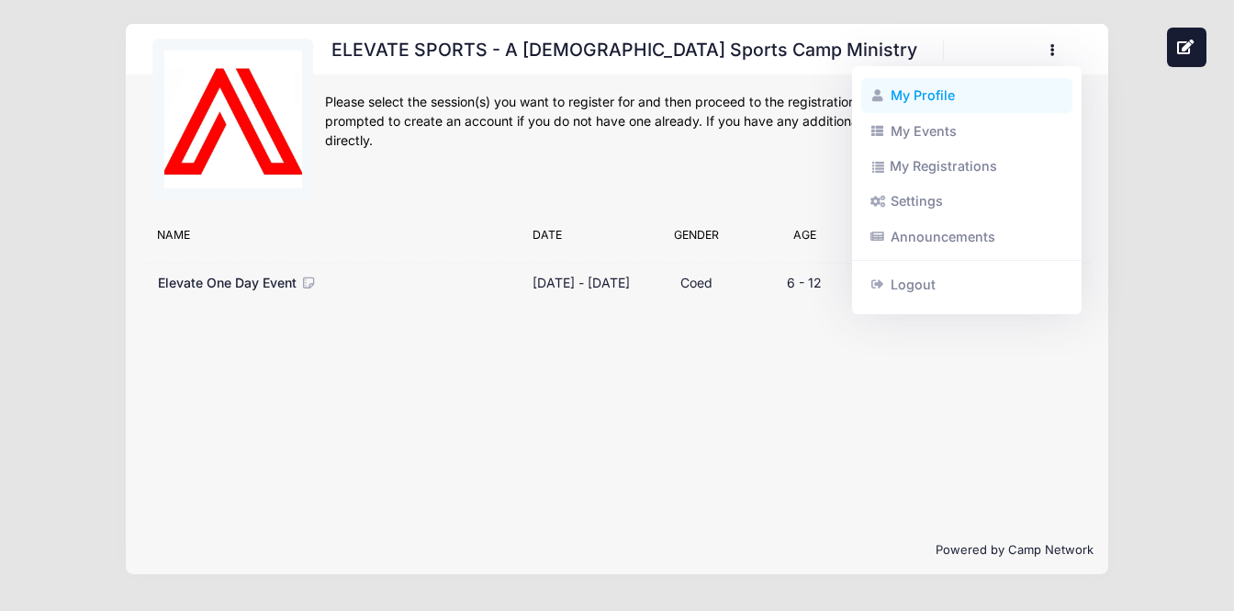
click at [914, 102] on link "My Profile" at bounding box center [967, 95] width 212 height 35
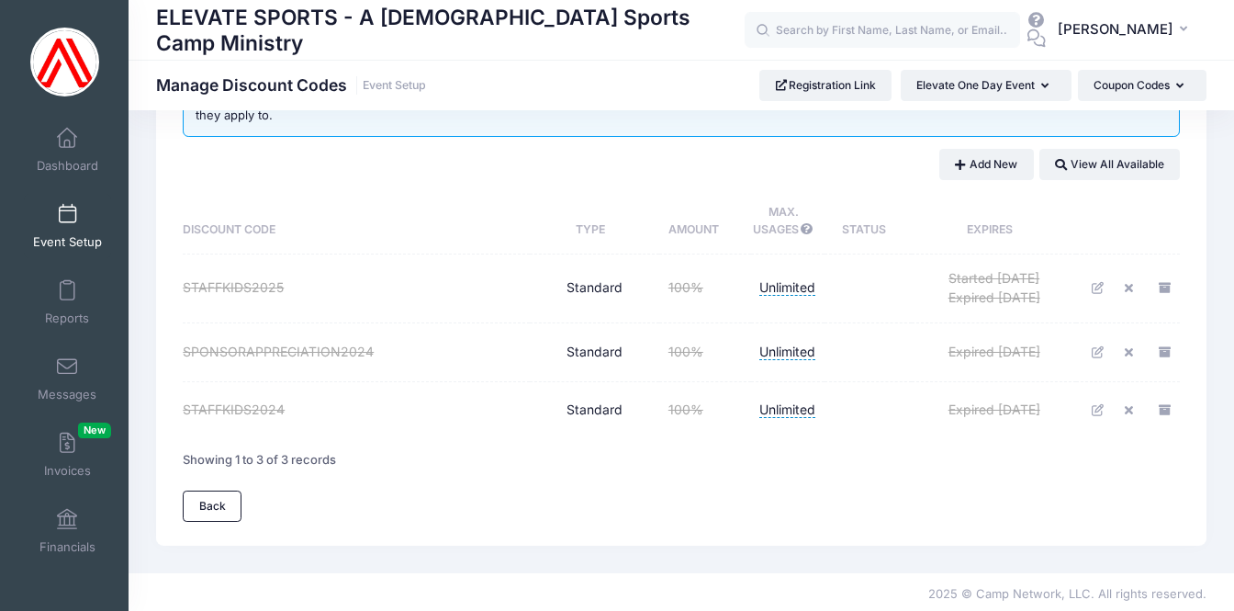
scroll to position [85, 0]
click at [1097, 283] on icon at bounding box center [1099, 289] width 15 height 12
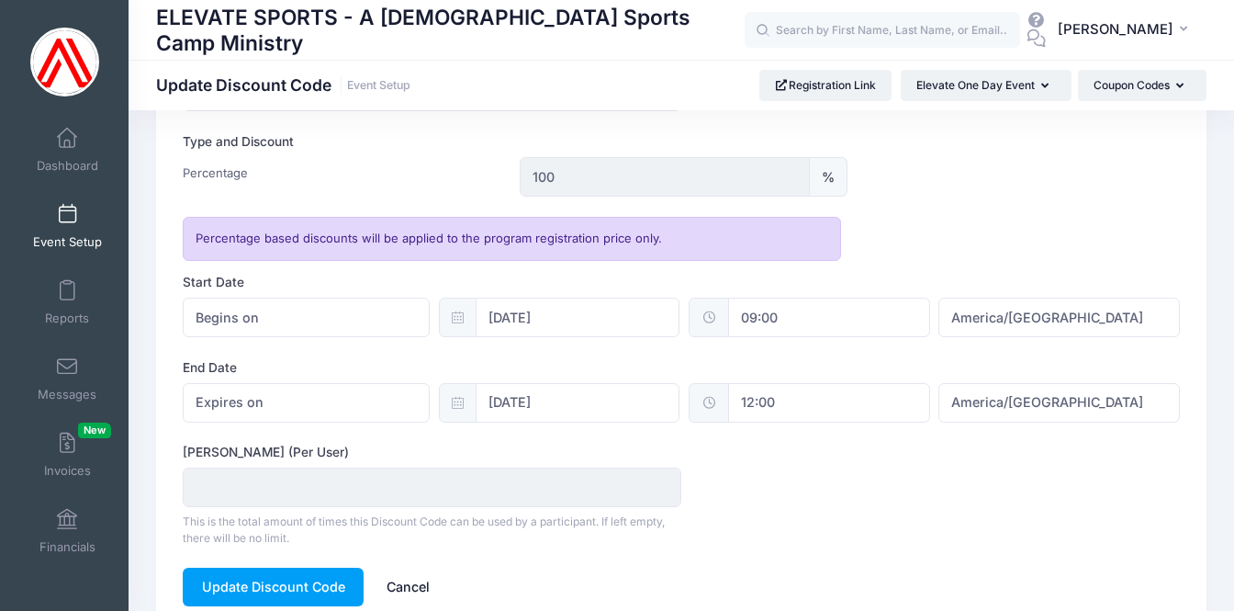
scroll to position [485, 0]
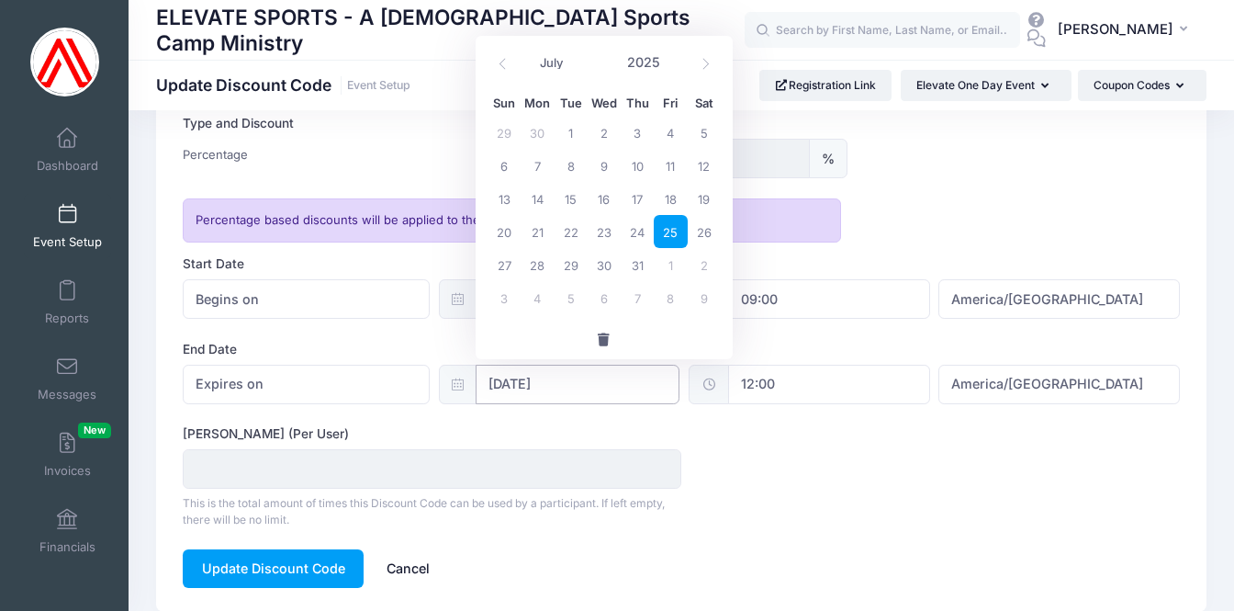
click at [510, 372] on input "[DATE]" at bounding box center [578, 384] width 204 height 39
click at [709, 62] on icon at bounding box center [706, 64] width 12 height 12
select select "9"
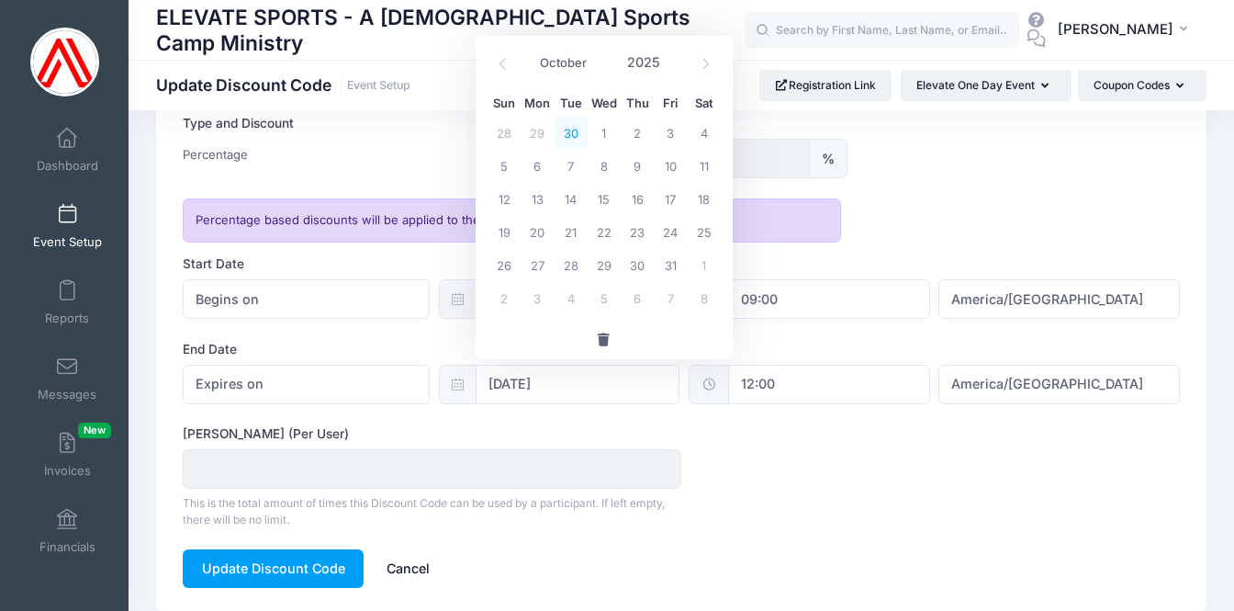
click at [567, 128] on span "30" at bounding box center [571, 132] width 33 height 33
type input "09/30/2025"
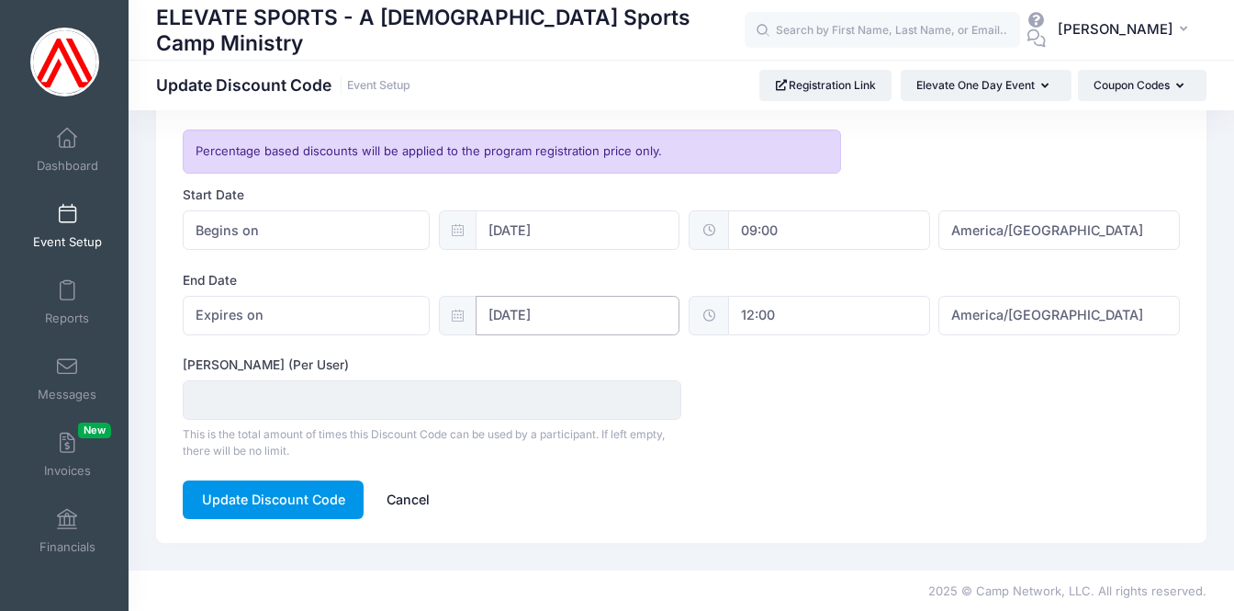
scroll to position [553, 0]
click at [272, 493] on button "Update Discount Code" at bounding box center [273, 500] width 181 height 39
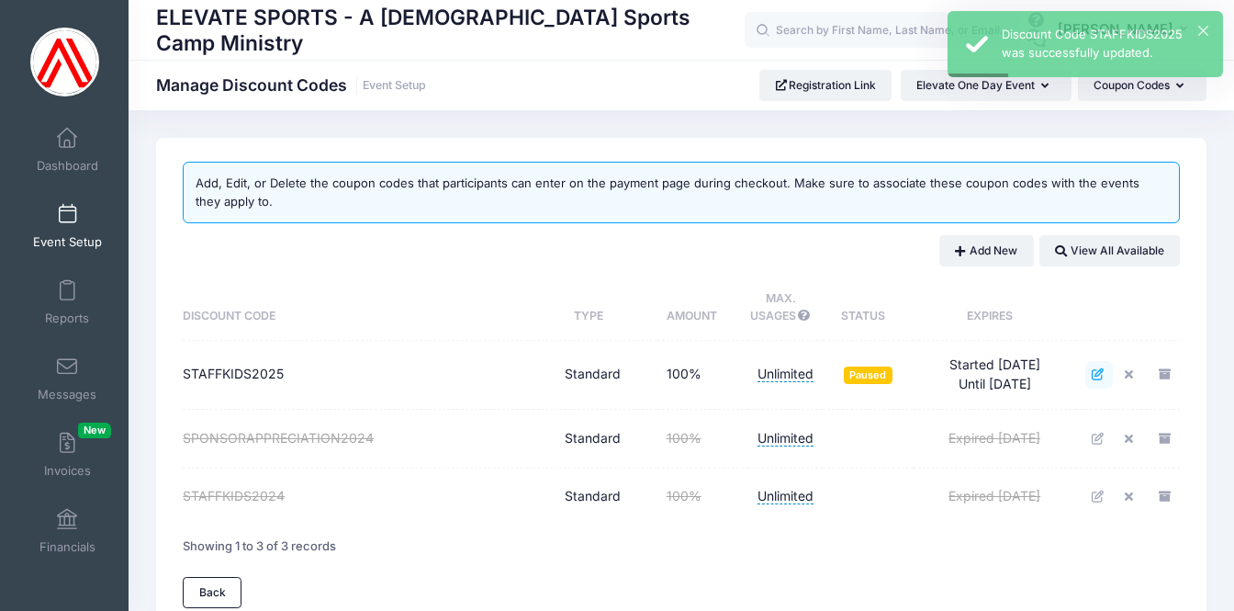
click at [1099, 368] on icon at bounding box center [1099, 374] width 15 height 12
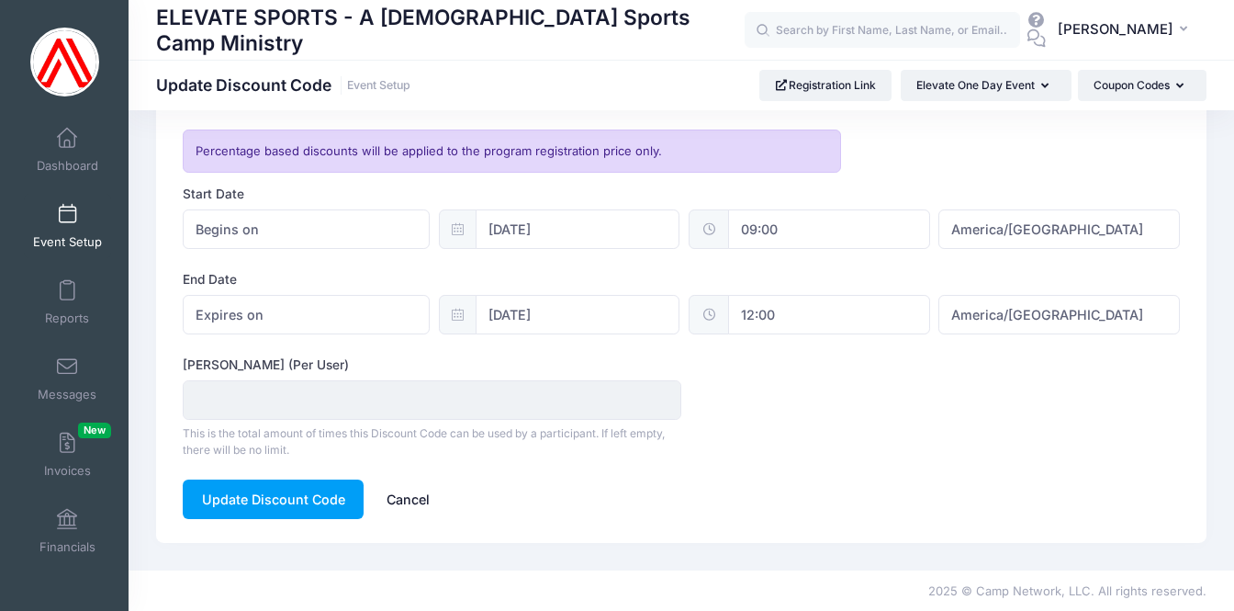
scroll to position [498, 0]
click at [407, 491] on link "Cancel" at bounding box center [407, 499] width 81 height 39
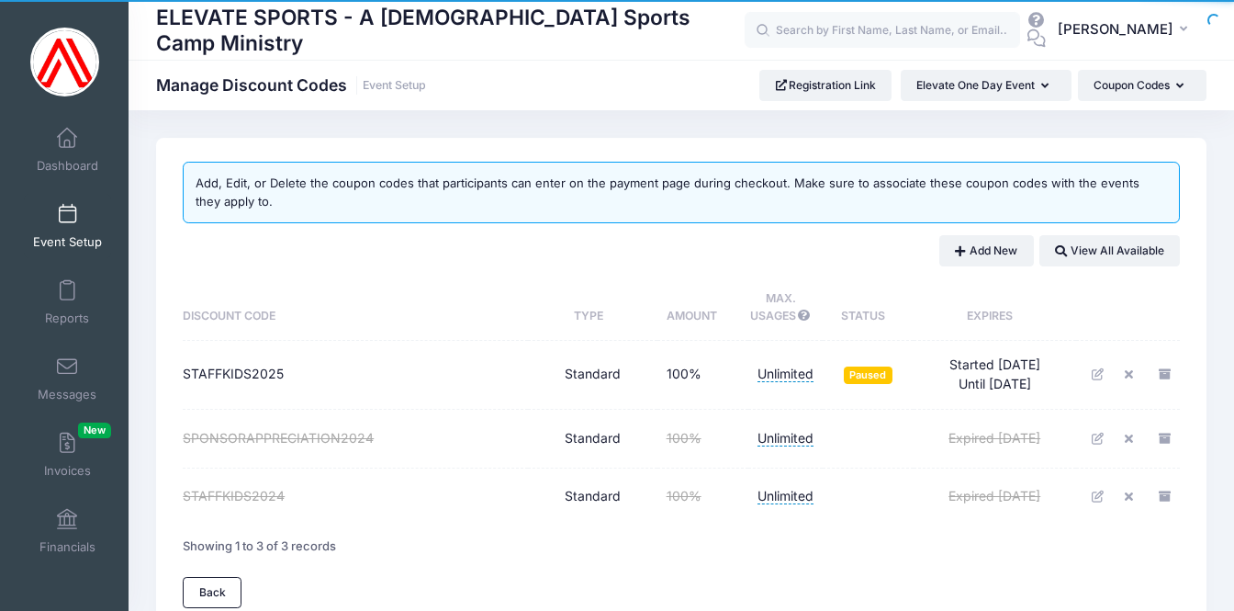
scroll to position [85, 0]
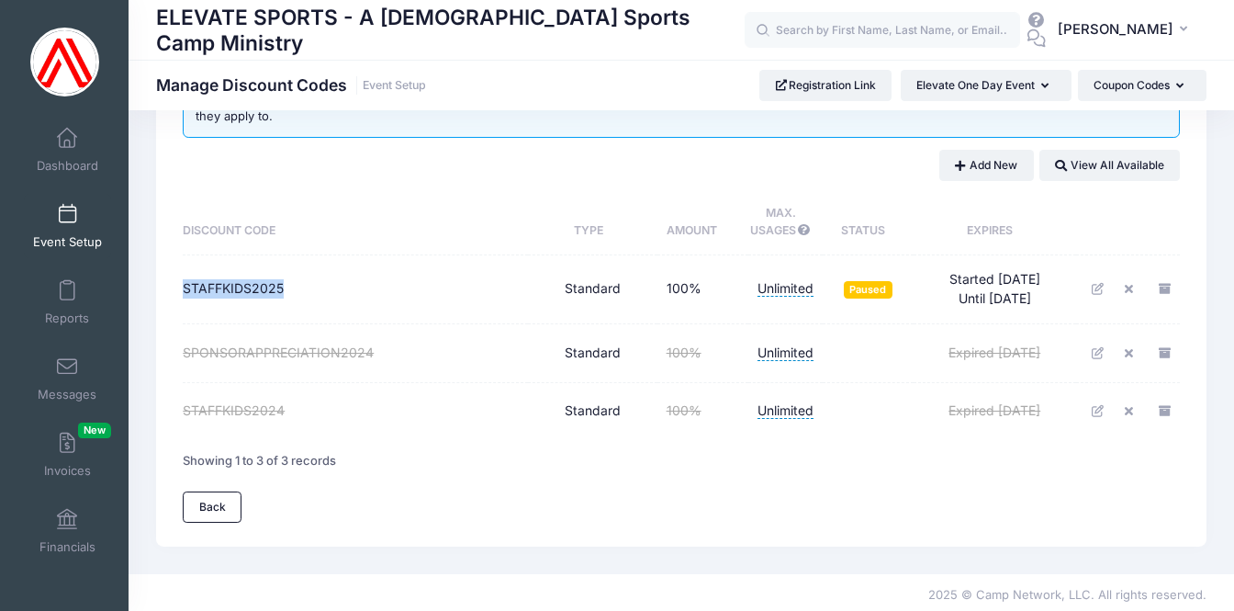
drag, startPoint x: 186, startPoint y: 282, endPoint x: 282, endPoint y: 283, distance: 96.4
click at [282, 283] on span "STAFFKIDS2025" at bounding box center [233, 288] width 101 height 16
copy span "STAFFKIDS2025"
click at [848, 474] on div at bounding box center [889, 461] width 581 height 42
click at [67, 219] on span at bounding box center [67, 215] width 0 height 20
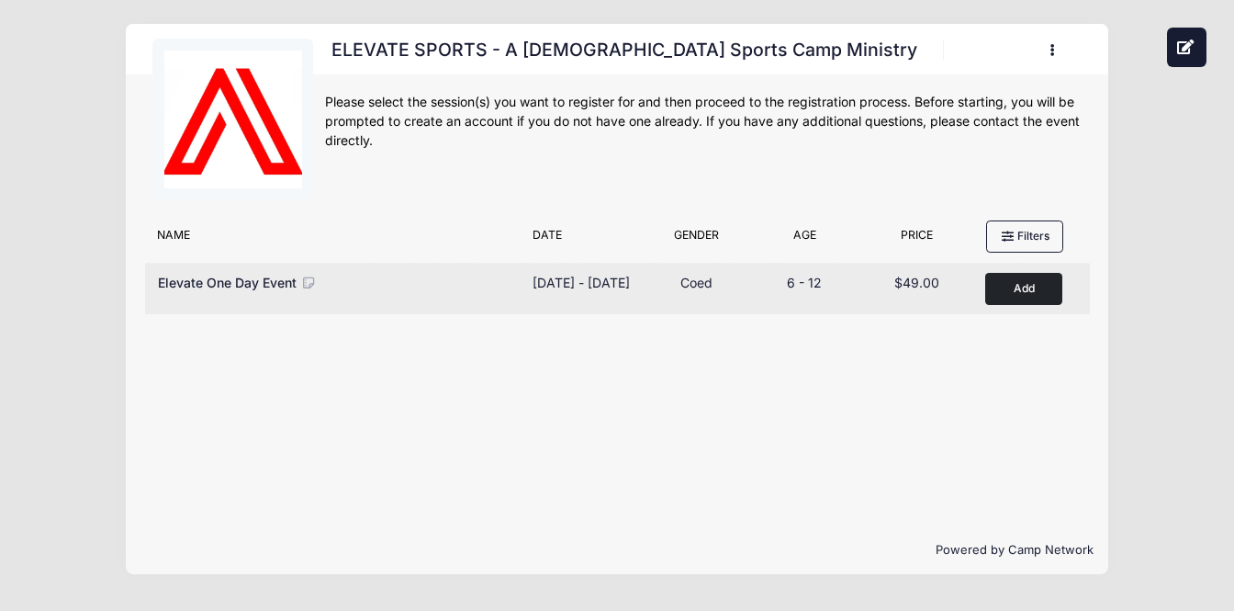
click at [1029, 287] on button "Add to Cart" at bounding box center [1023, 289] width 77 height 32
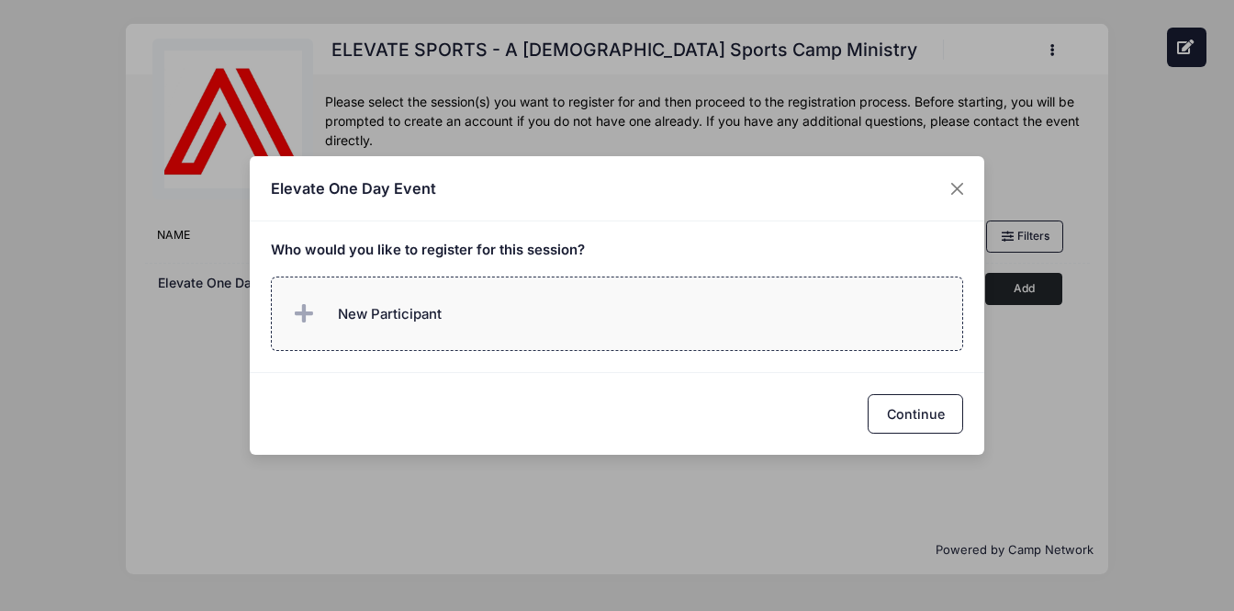
click at [373, 312] on span "New Participant" at bounding box center [390, 314] width 104 height 20
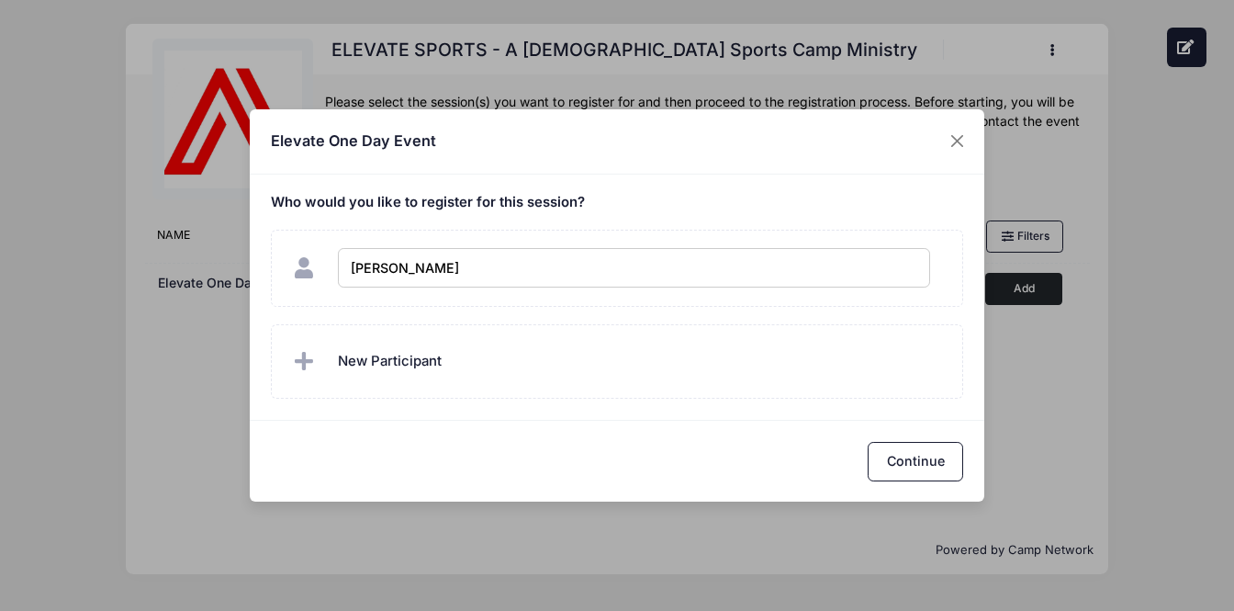
type input "Caleb Corrao"
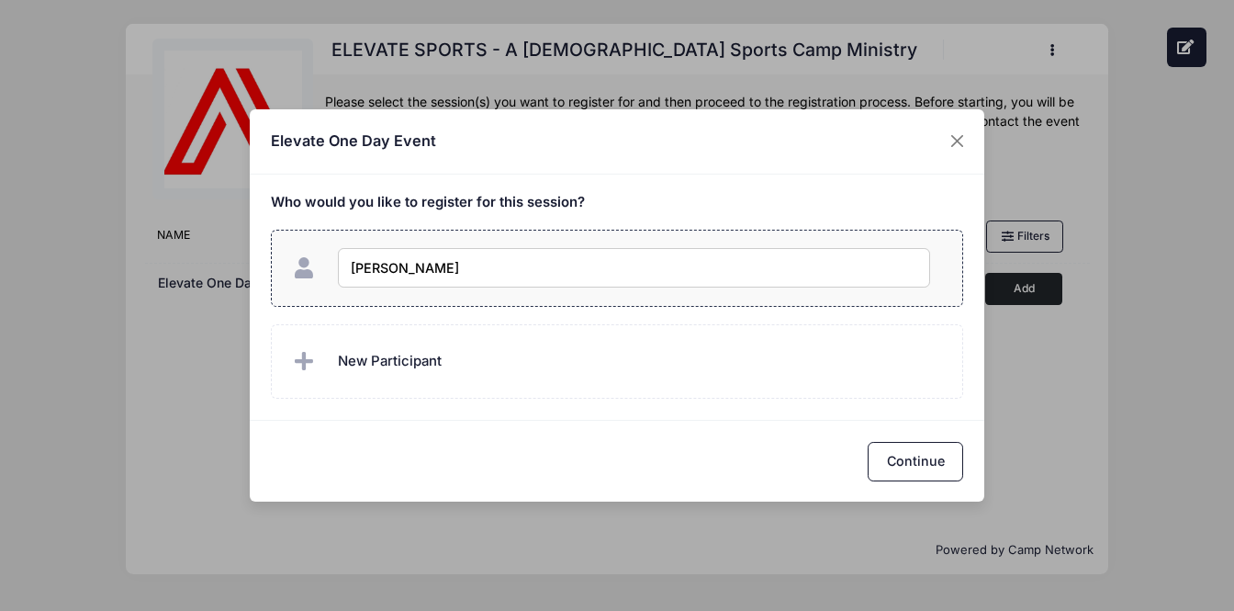
click at [748, 303] on label "Caleb Corrao" at bounding box center [617, 268] width 693 height 77
checkbox input "false"
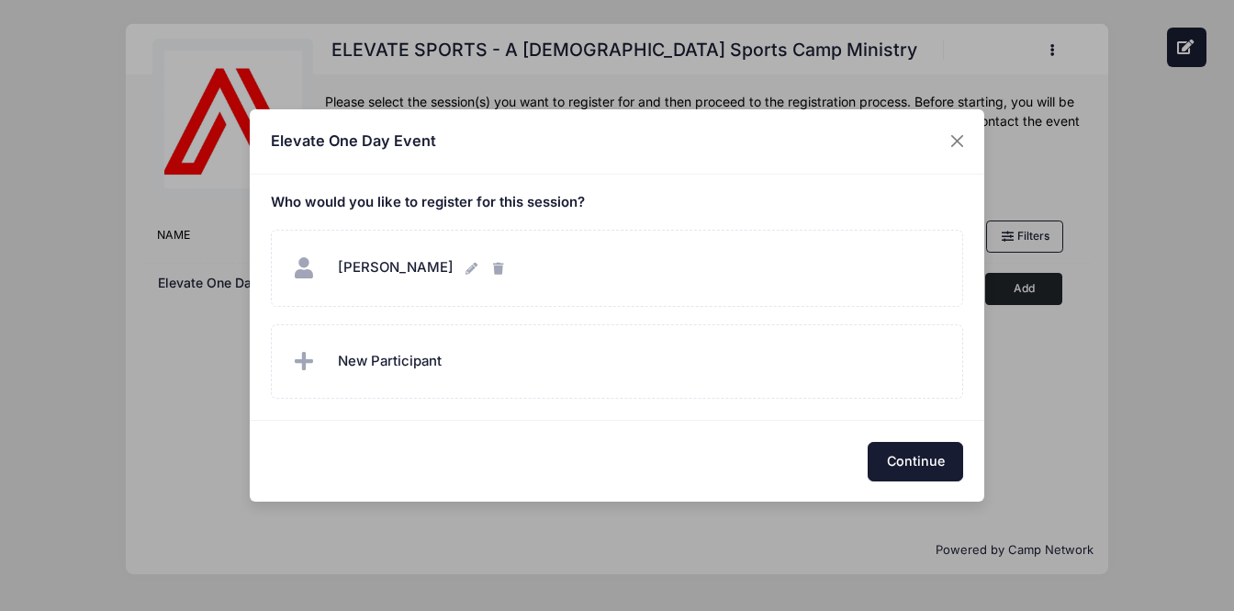
click at [908, 451] on button "Continue" at bounding box center [916, 461] width 96 height 39
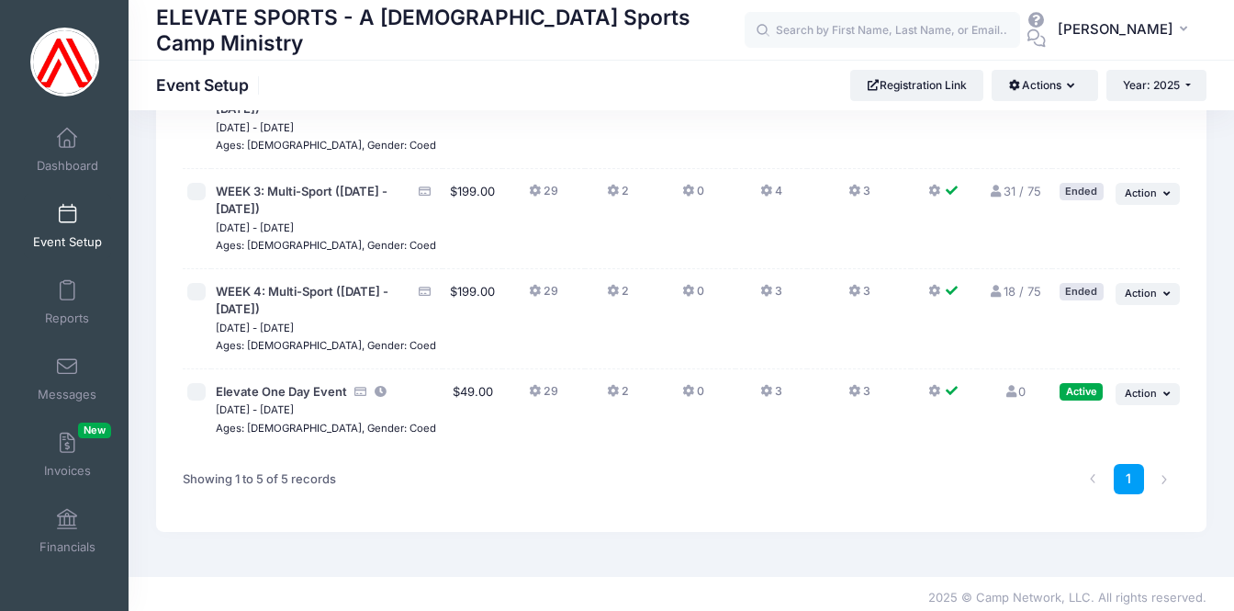
scroll to position [270, 0]
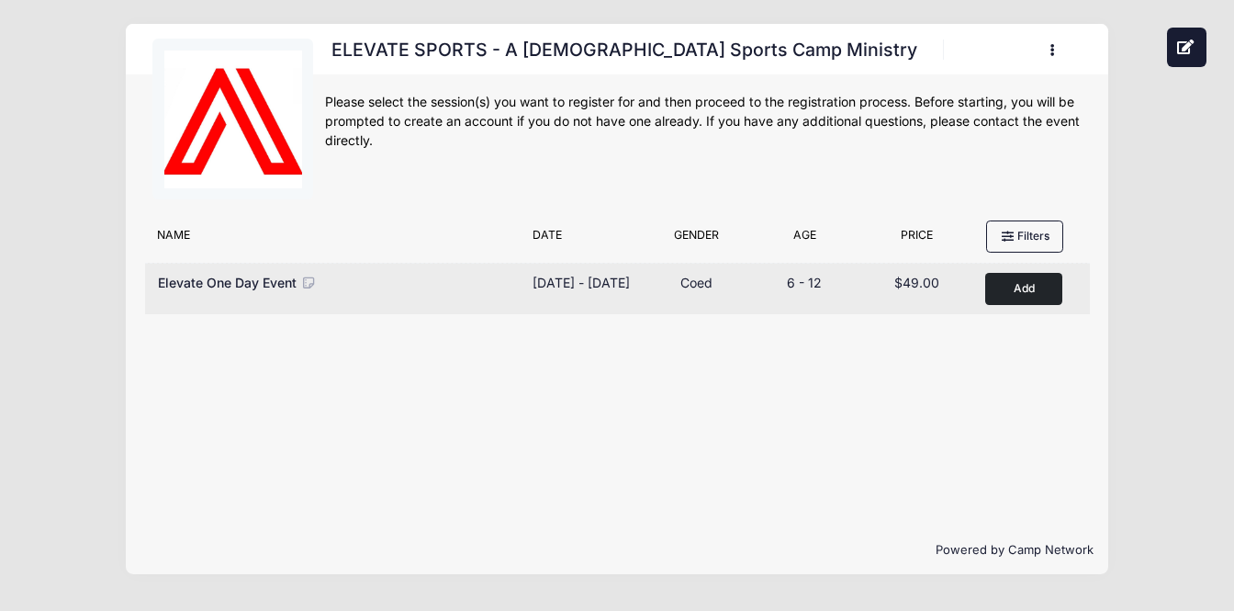
click at [287, 285] on span "Elevate One Day Event" at bounding box center [227, 283] width 139 height 16
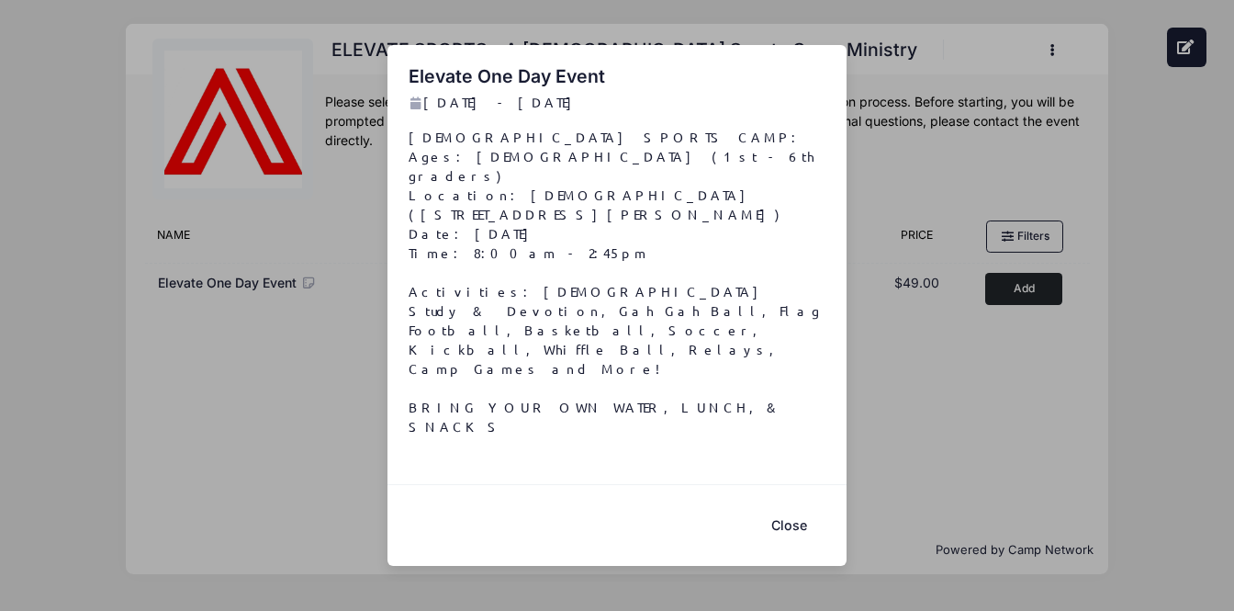
click at [787, 505] on button "Close" at bounding box center [788, 524] width 73 height 39
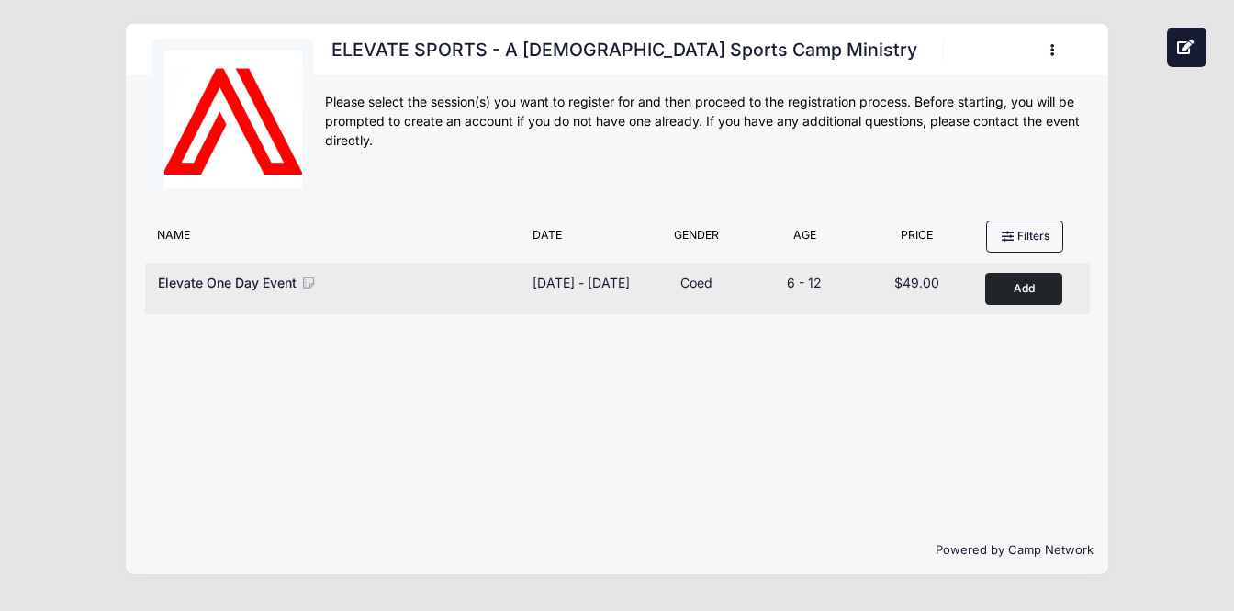
click at [1023, 287] on button "Add to Cart" at bounding box center [1023, 289] width 77 height 32
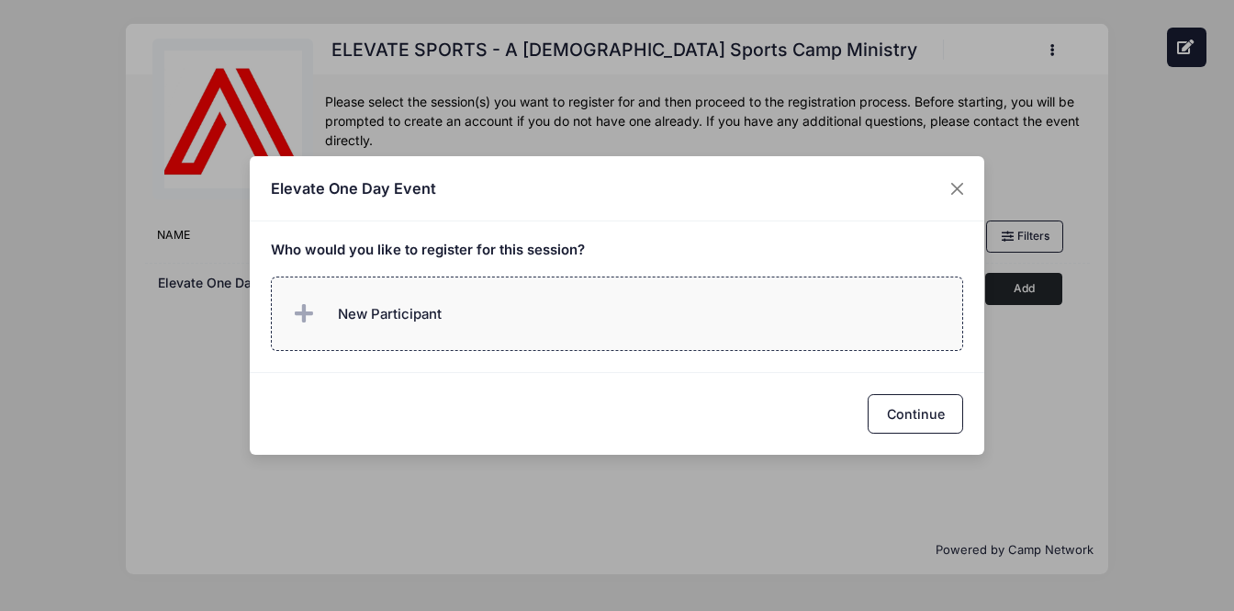
click at [377, 310] on span "New Participant" at bounding box center [390, 314] width 104 height 20
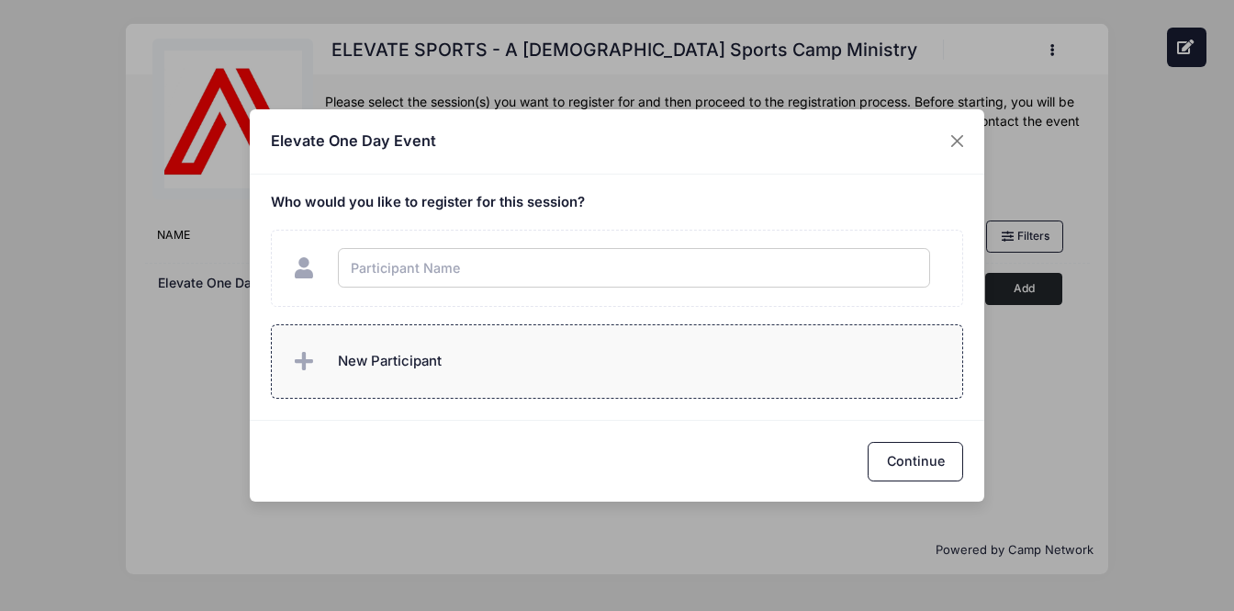
click at [388, 355] on div "Who would you like to register for this session?" at bounding box center [617, 296] width 735 height 245
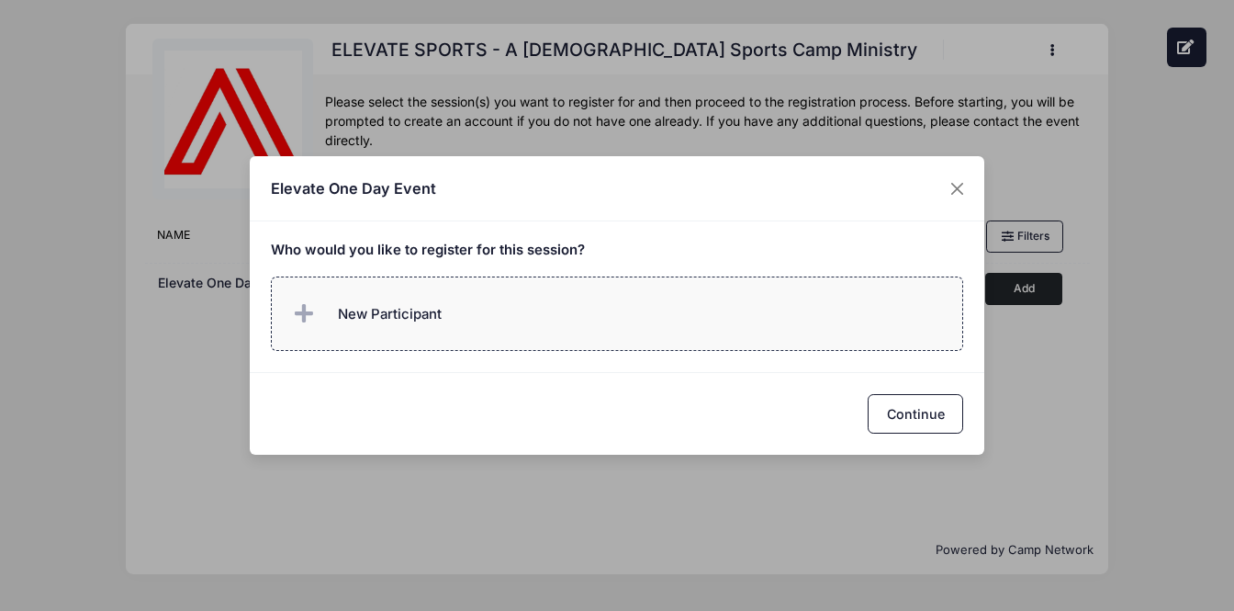
click at [388, 310] on span "New Participant" at bounding box center [390, 314] width 104 height 20
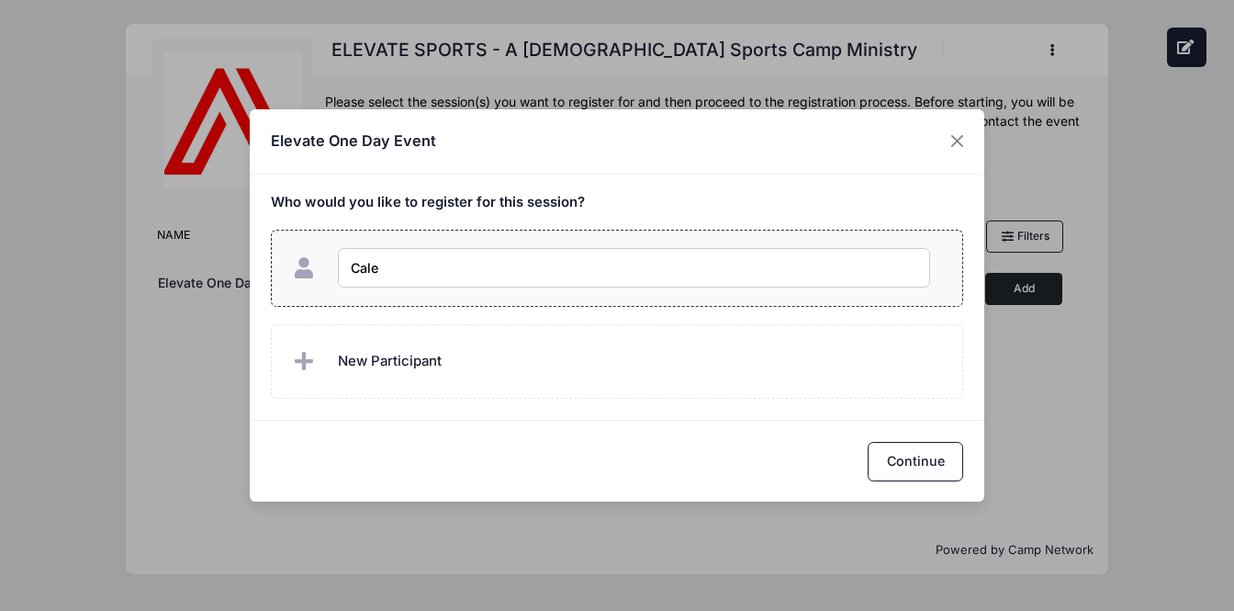
type input "Caleb"
click at [518, 304] on label "Caleb" at bounding box center [617, 268] width 693 height 77
checkbox input "false"
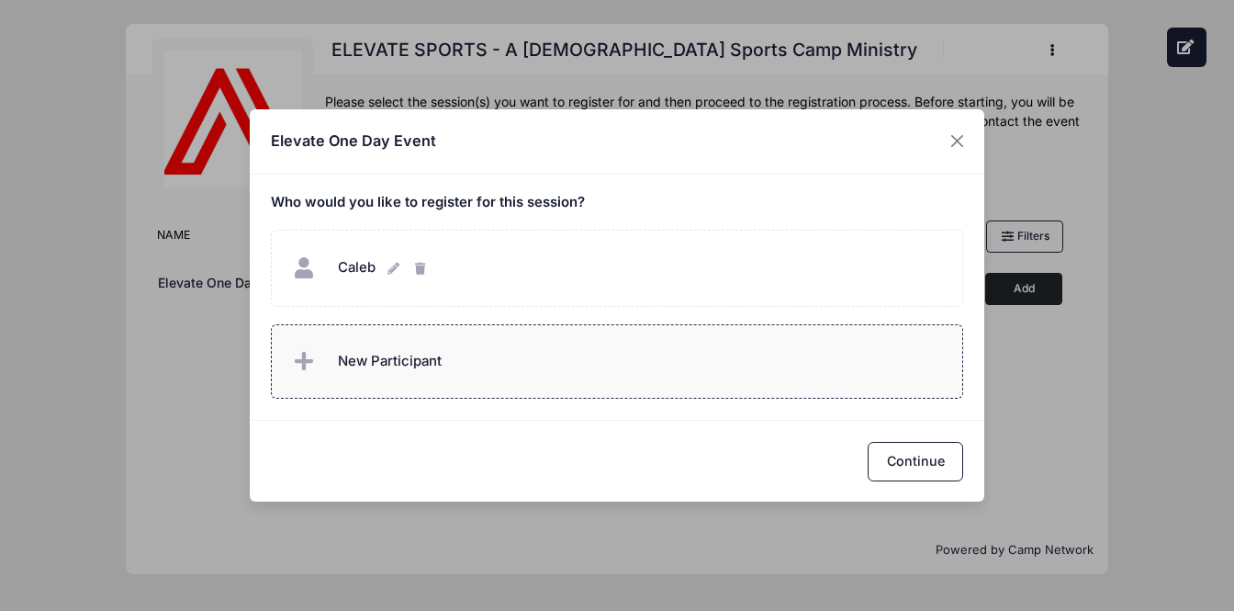
click at [421, 378] on span "New Participant" at bounding box center [365, 361] width 152 height 37
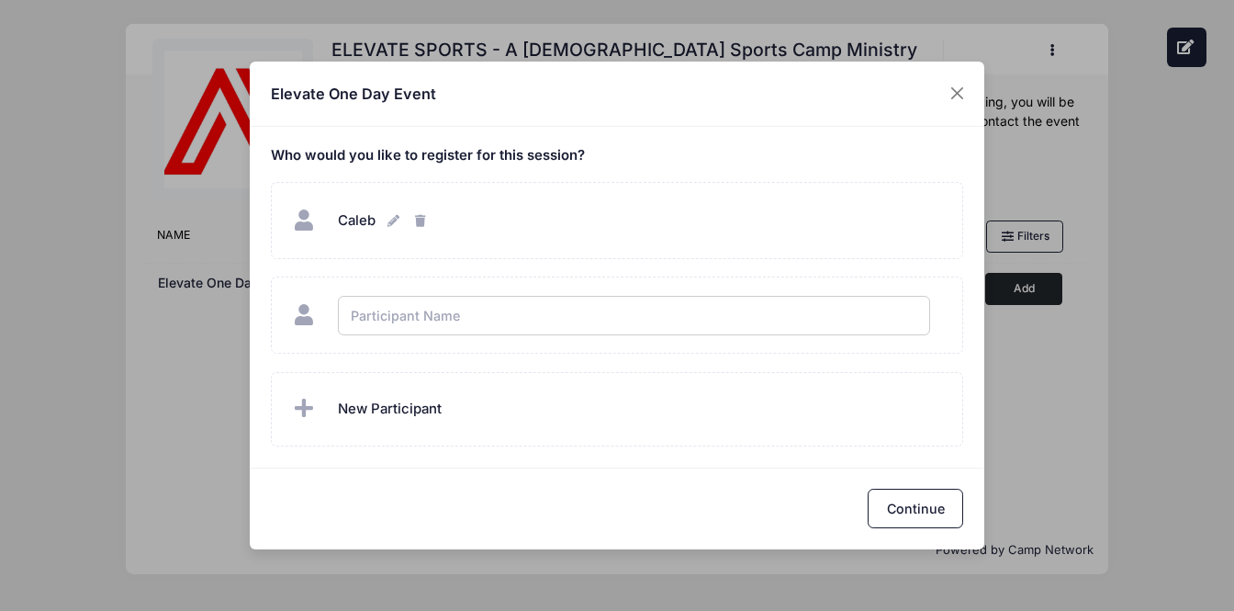
click at [438, 409] on div "Who would you like to register for this session?" at bounding box center [617, 297] width 735 height 341
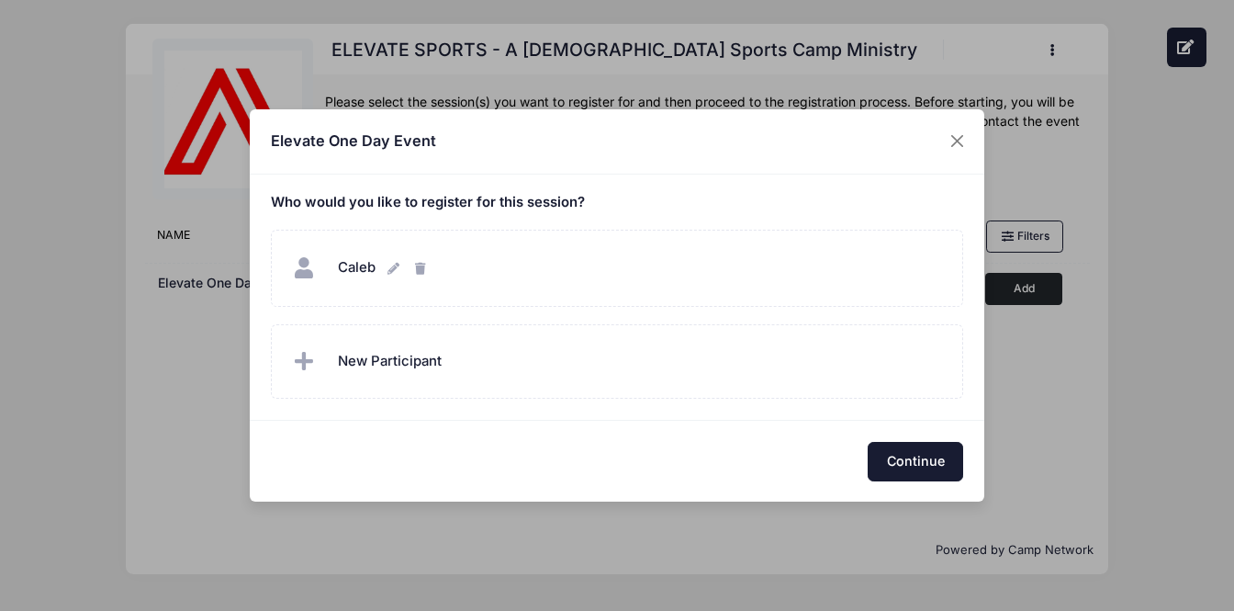
click at [903, 467] on button "Continue" at bounding box center [916, 461] width 96 height 39
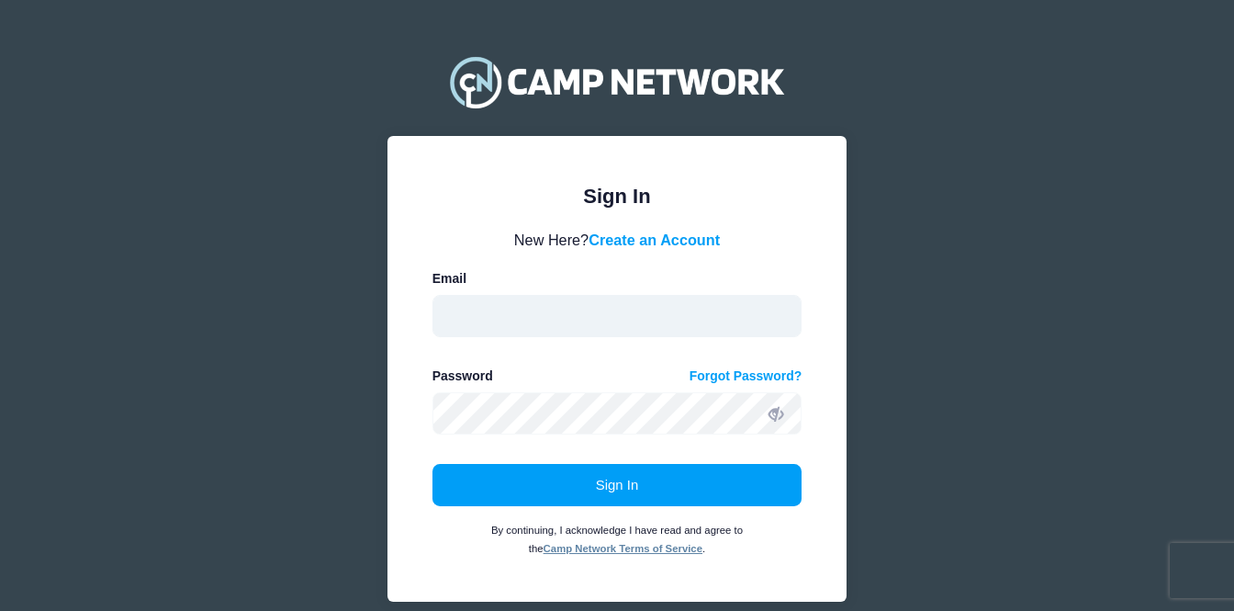
type input "elevatesportscamps@gmail.com"
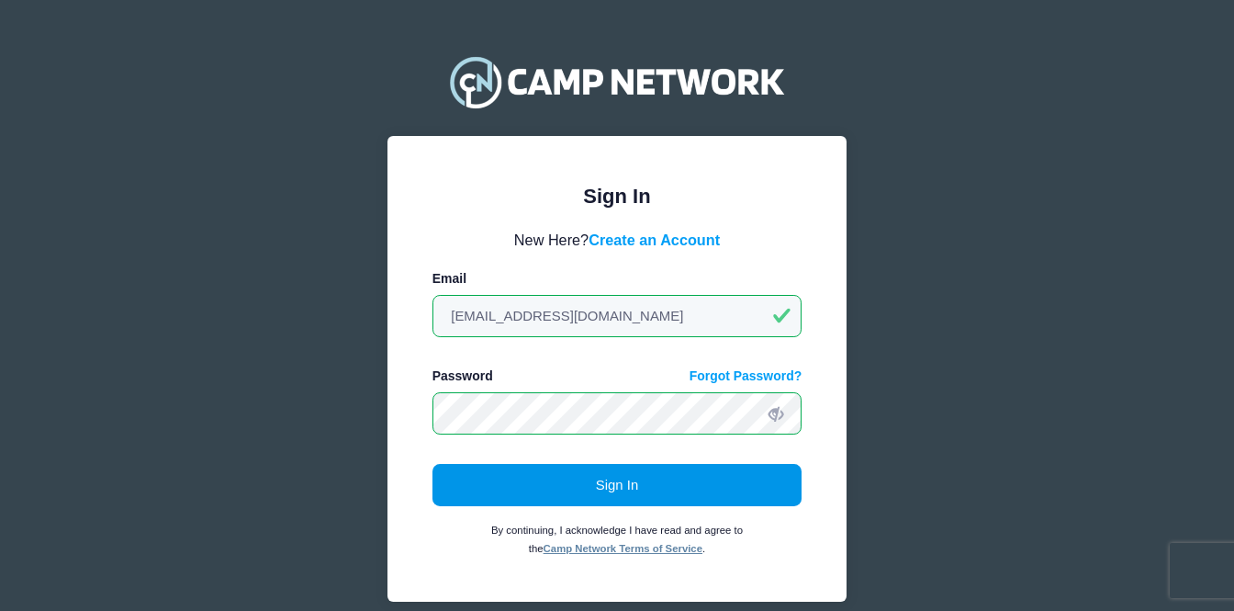
click at [610, 482] on button "Sign In" at bounding box center [618, 485] width 370 height 42
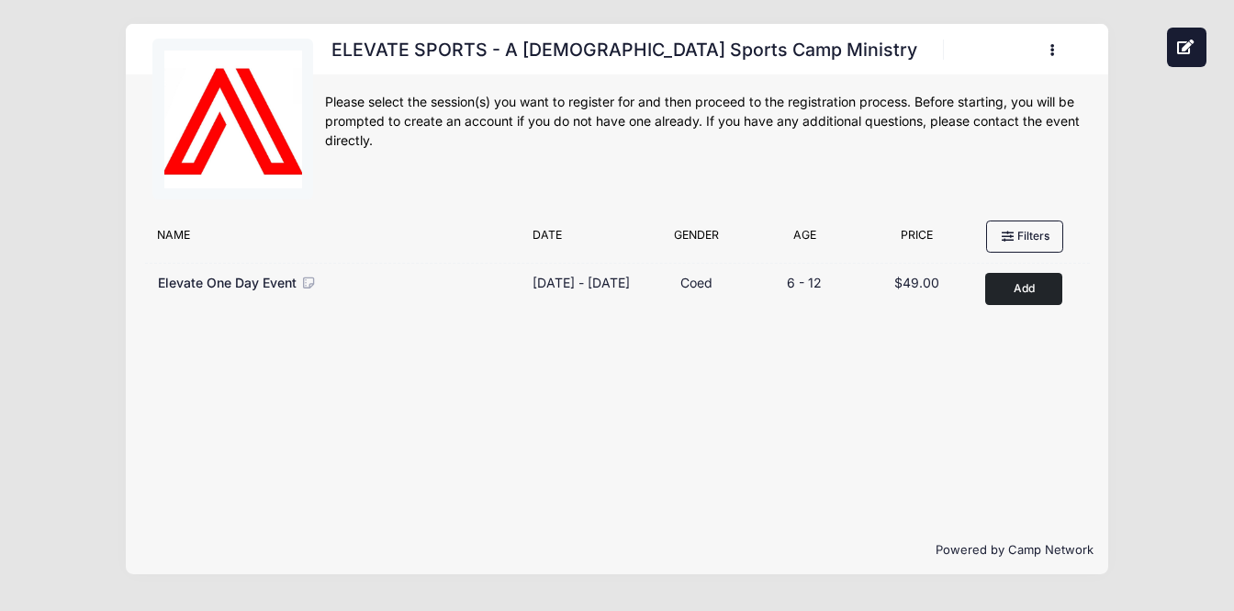
click at [1052, 51] on icon "button" at bounding box center [1058, 51] width 15 height 0
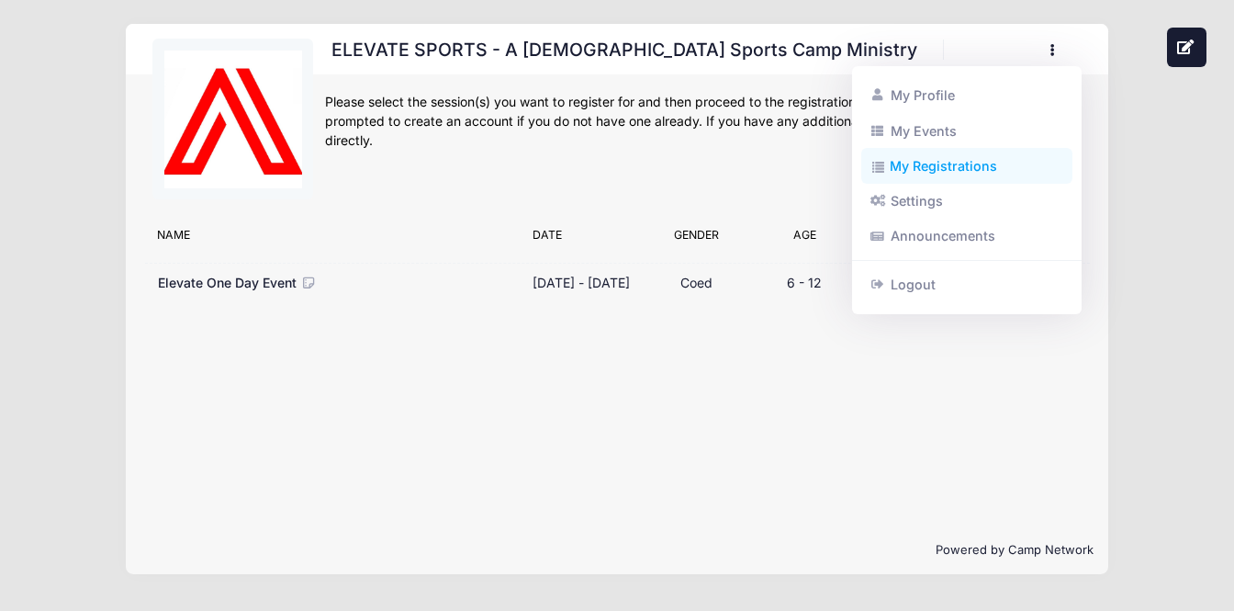
click at [922, 164] on link "My Registrations" at bounding box center [967, 166] width 212 height 35
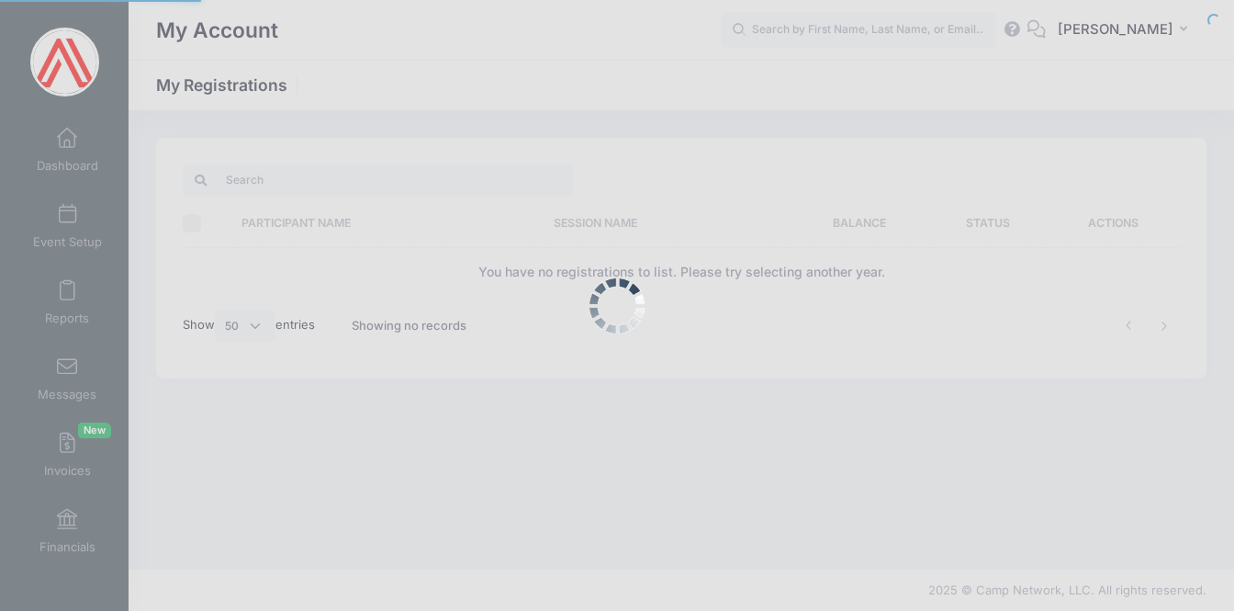
select select "50"
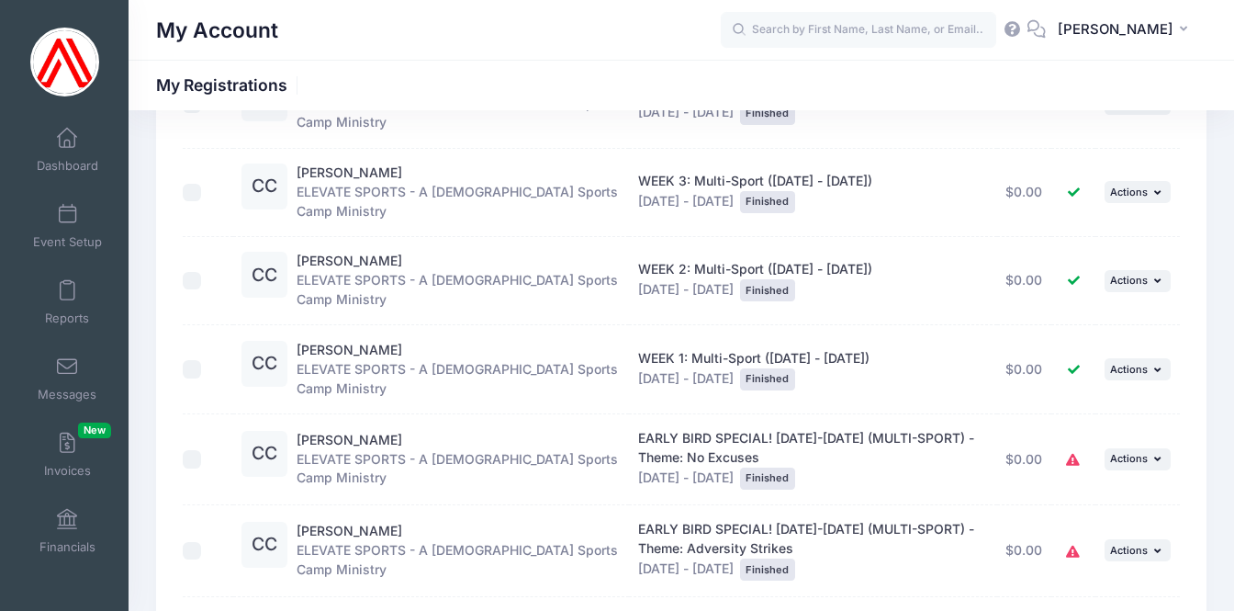
scroll to position [250, 0]
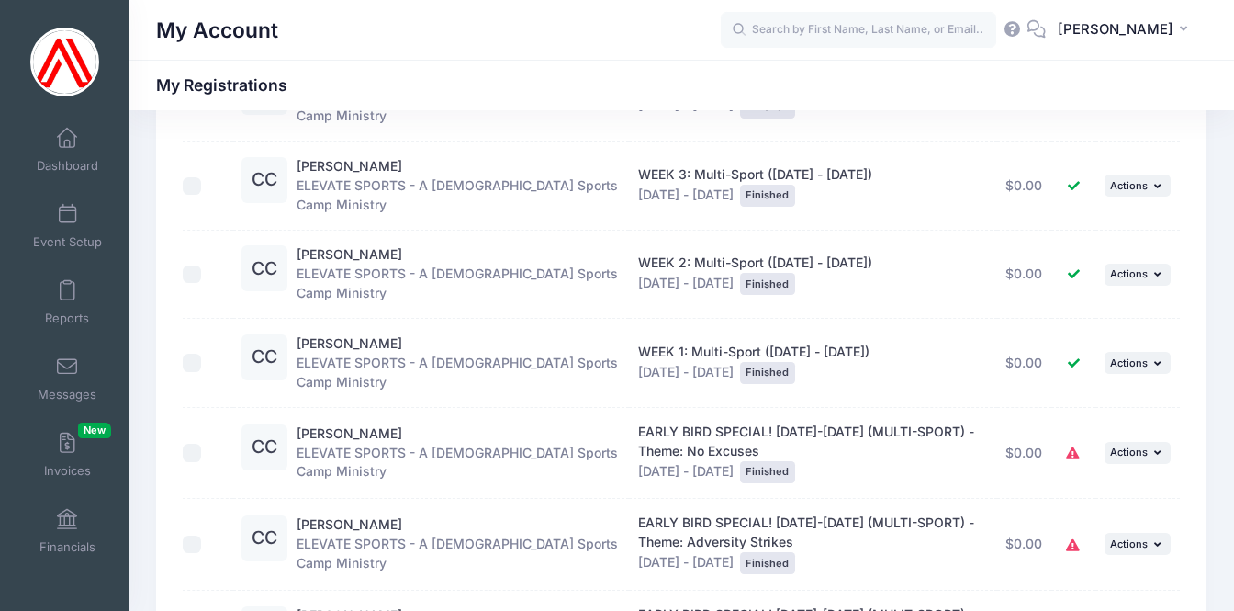
click at [1074, 454] on icon at bounding box center [1073, 454] width 15 height 0
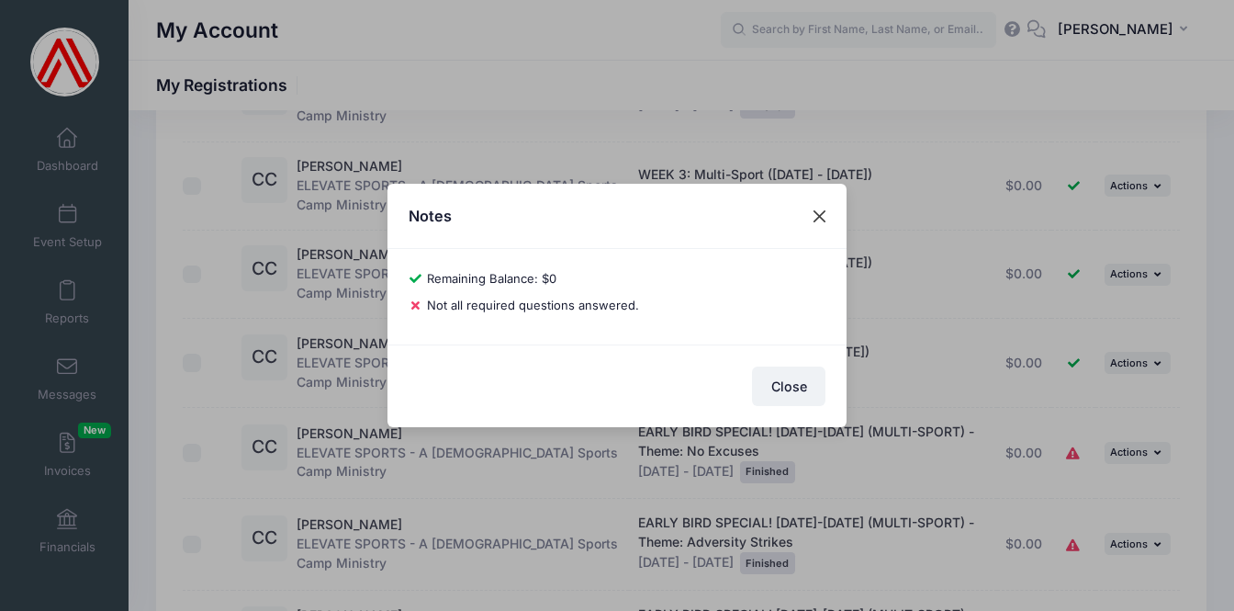
click at [825, 219] on button "Close" at bounding box center [820, 215] width 33 height 33
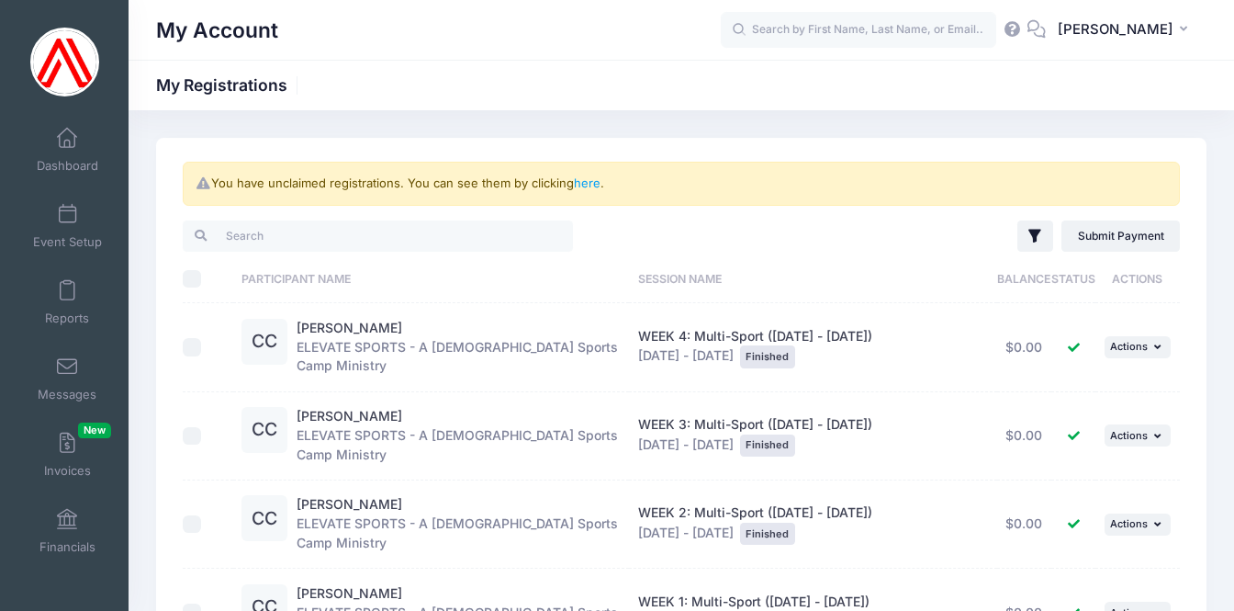
scroll to position [0, 0]
click at [591, 183] on link "here" at bounding box center [587, 182] width 27 height 15
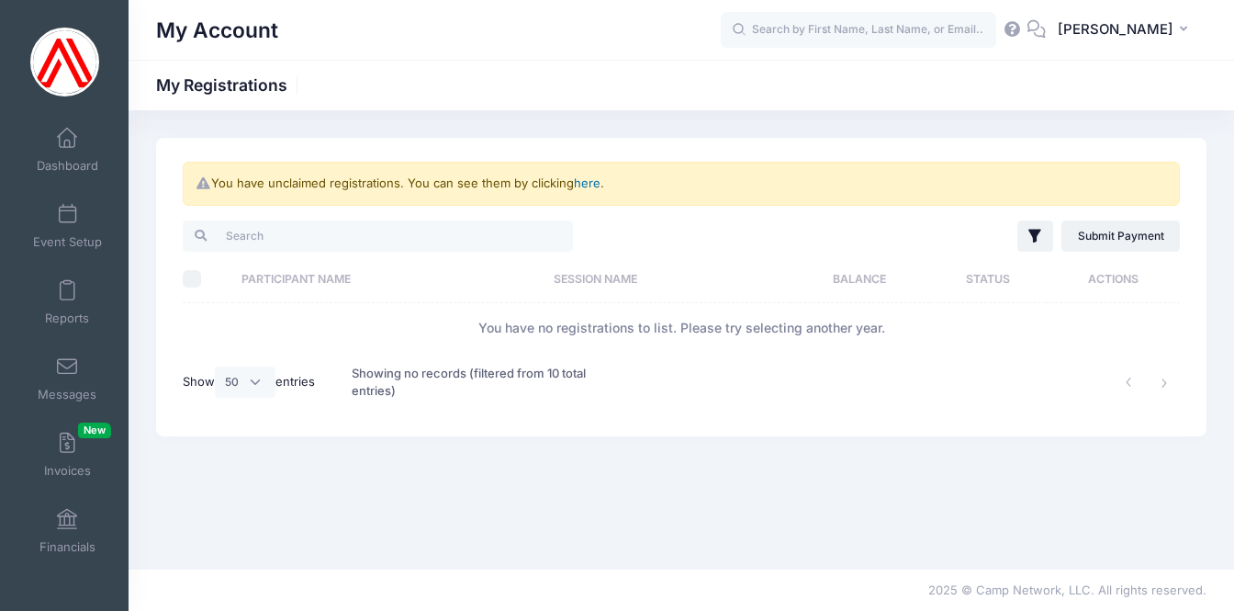
click at [585, 182] on link "here" at bounding box center [587, 182] width 27 height 15
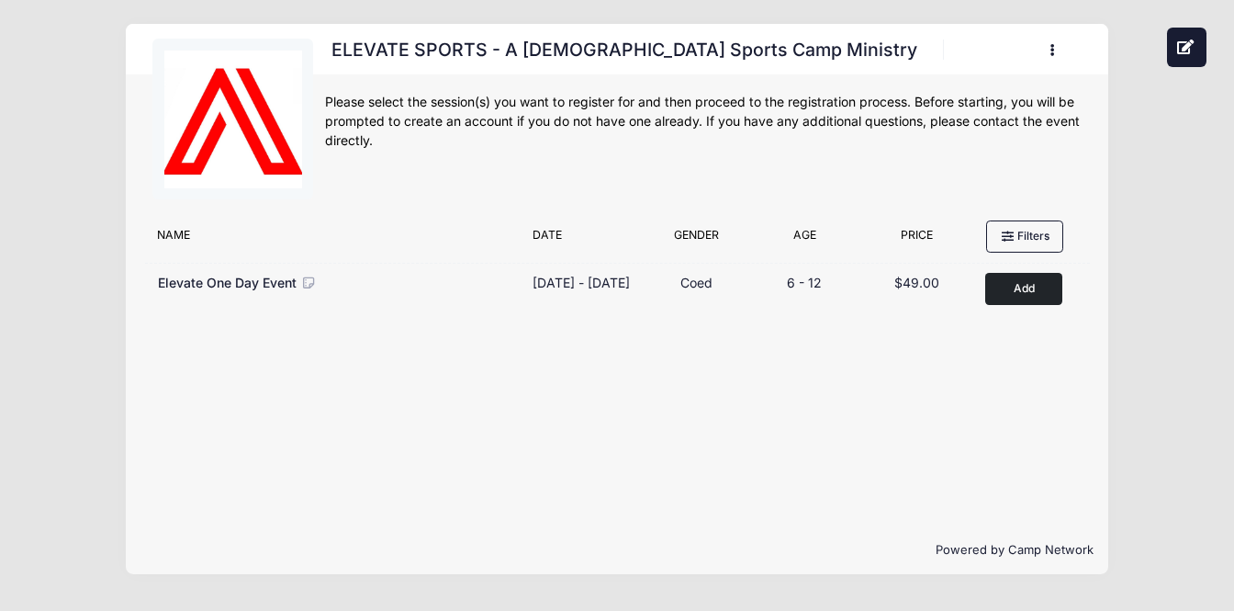
click at [1052, 51] on icon "button" at bounding box center [1058, 51] width 15 height 0
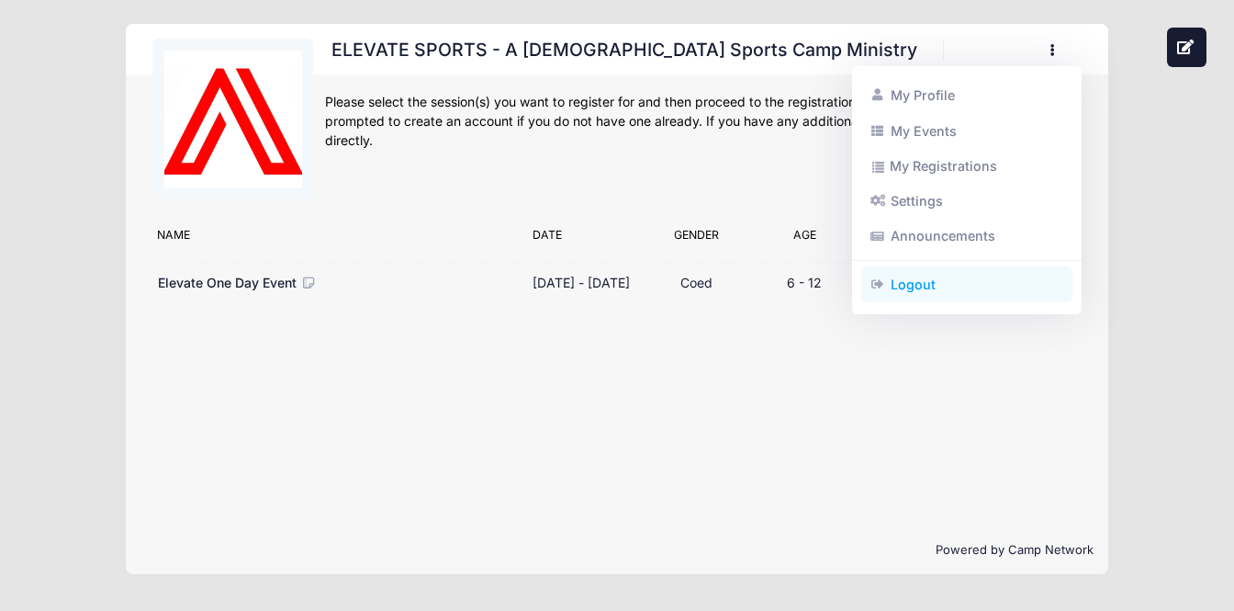
click at [908, 285] on link "Logout" at bounding box center [967, 284] width 212 height 35
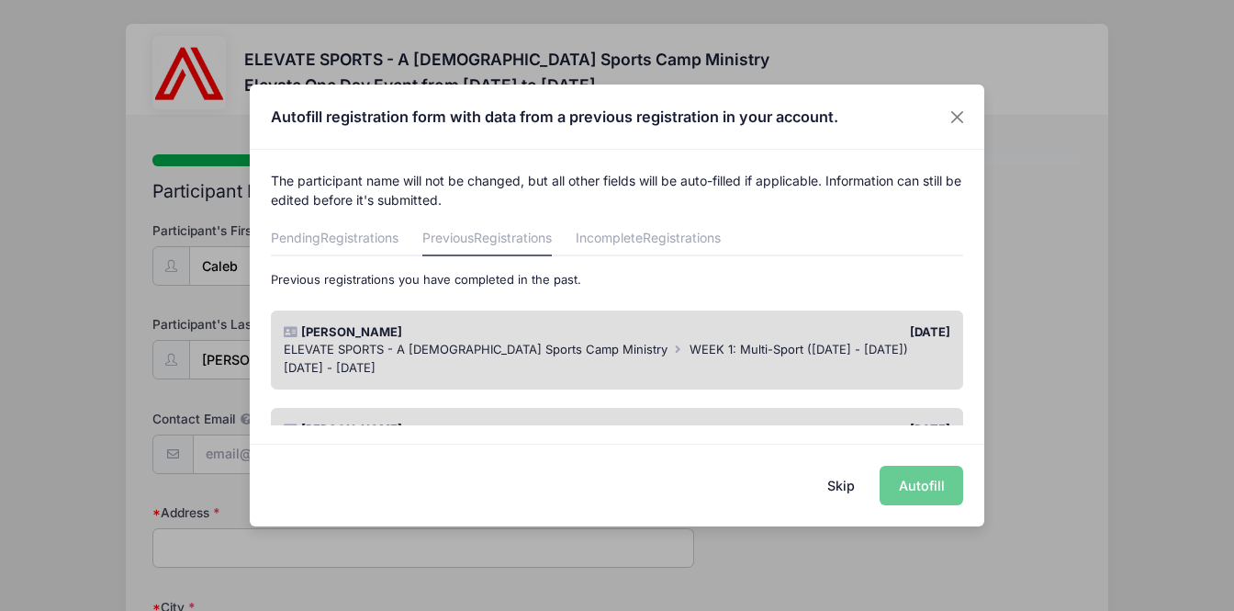
click at [599, 341] on div "ELEVATE SPORTS - A Christian Sports Camp Ministry WEEK 1: Multi-Sport (Monday -…" at bounding box center [618, 350] width 668 height 18
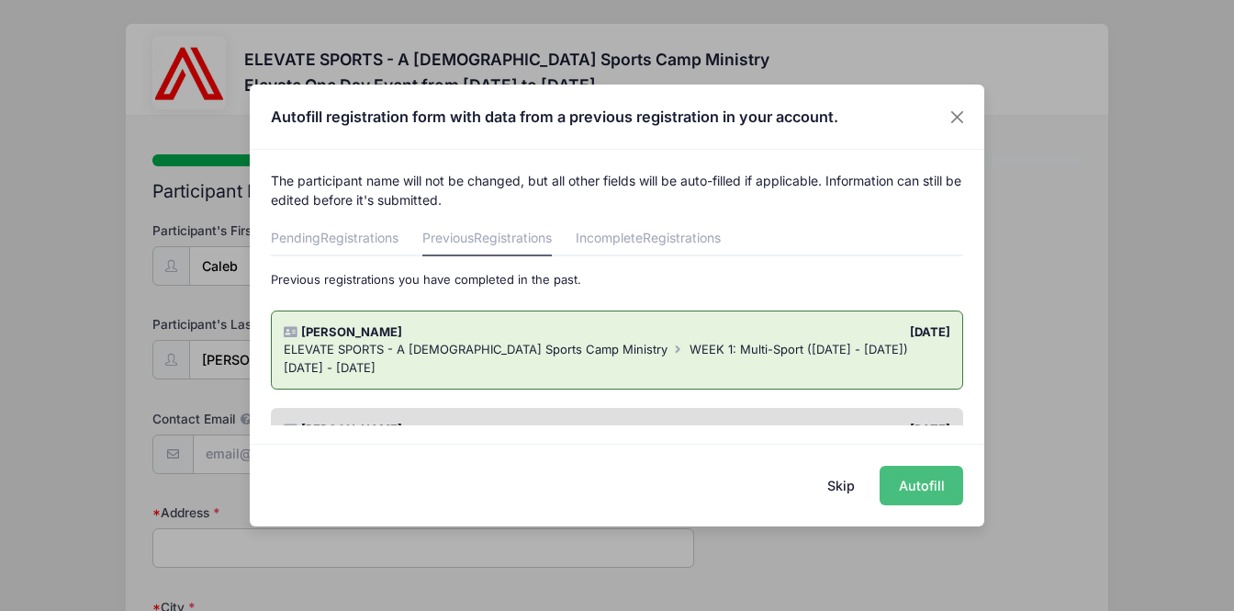
click at [912, 490] on button "Autofill" at bounding box center [922, 485] width 84 height 39
type input "tommylovesjesus@gmail.com"
type input "733 El Paso Ave"
type input "Clovis"
select select "CA"
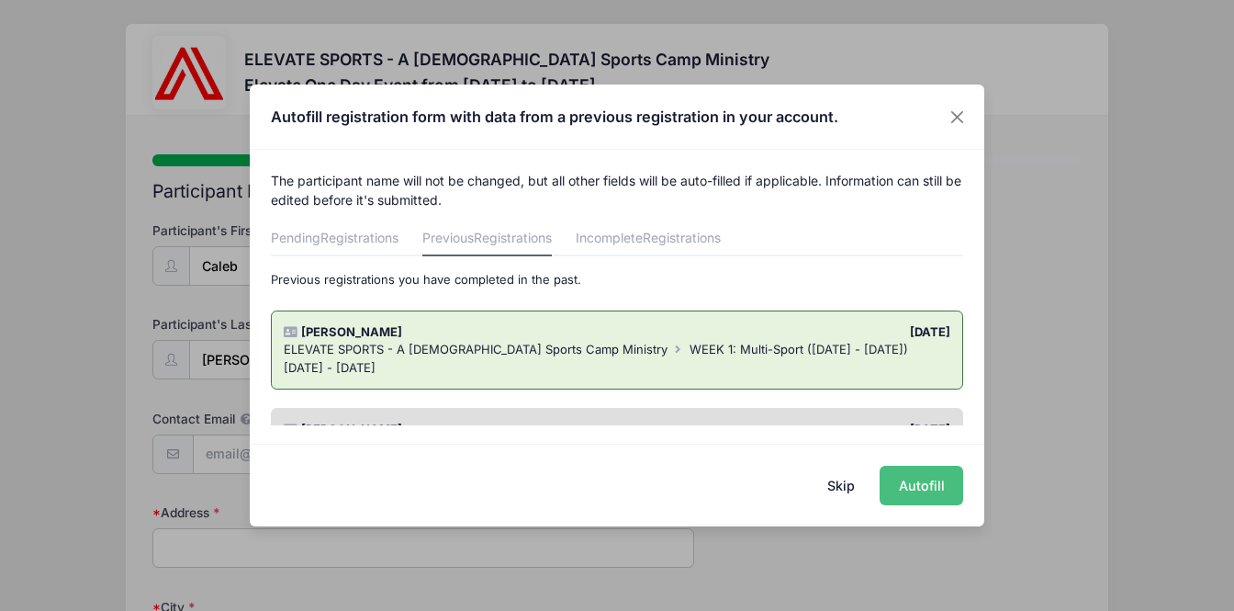
type input "93611"
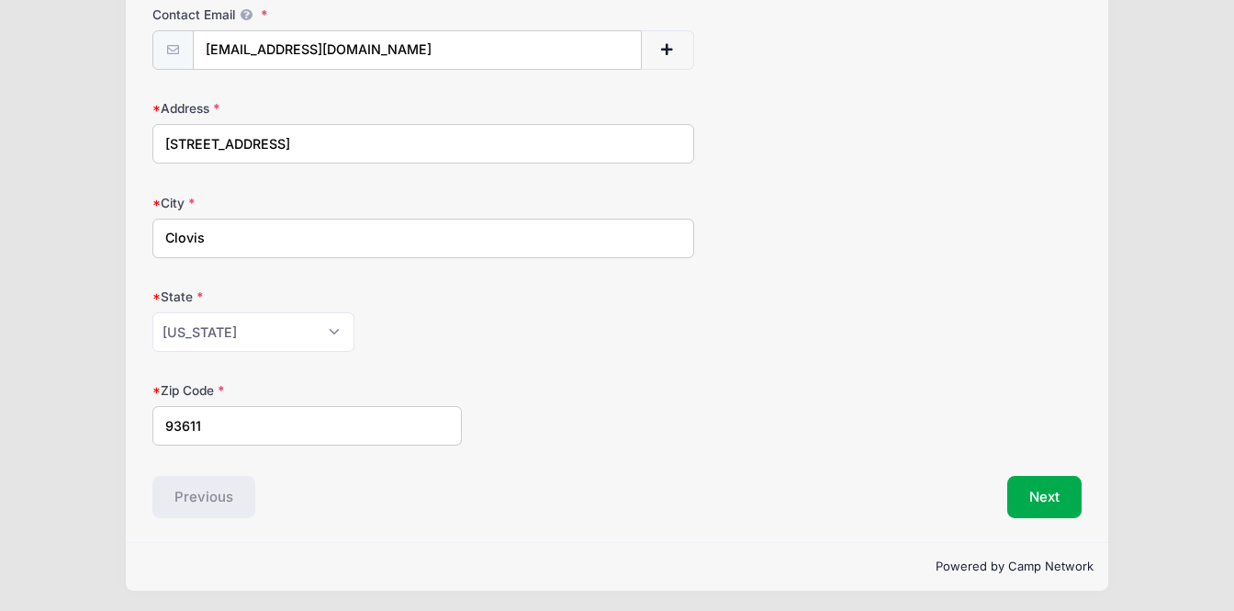
scroll to position [403, 0]
click at [1049, 495] on button "Next" at bounding box center [1044, 498] width 74 height 42
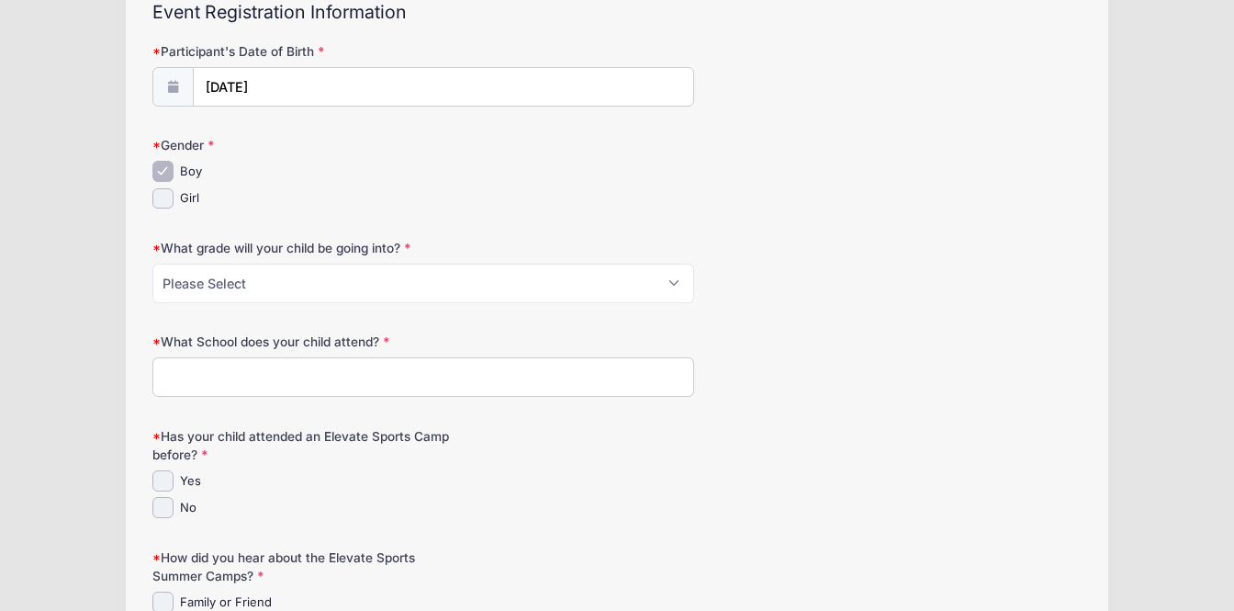
scroll to position [219, 0]
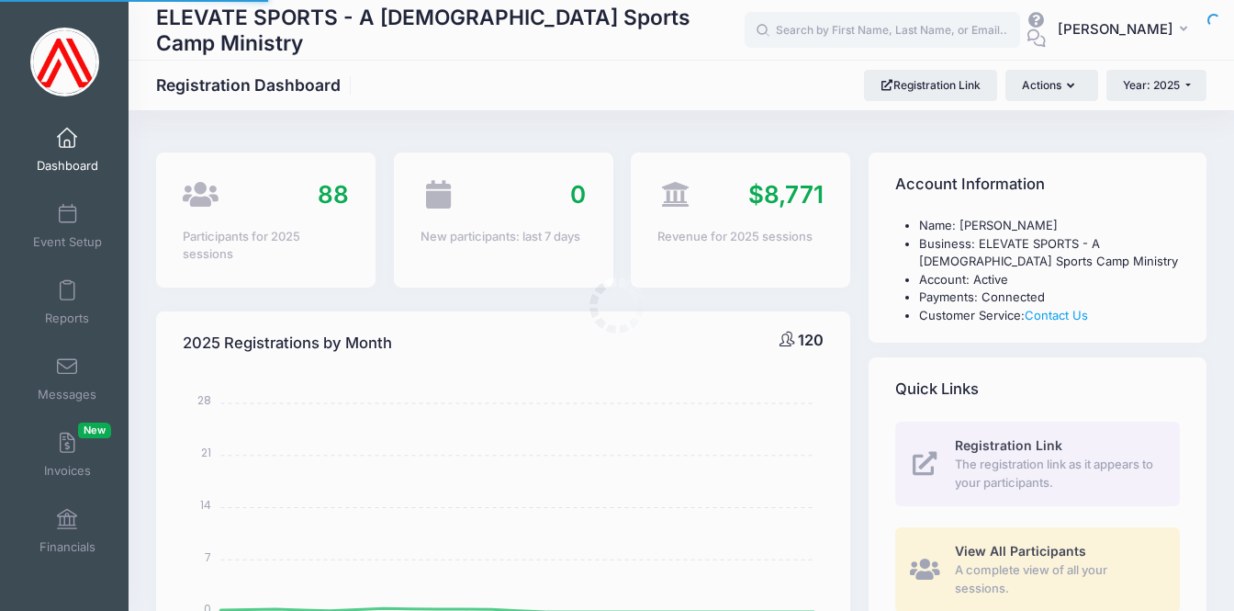
select select
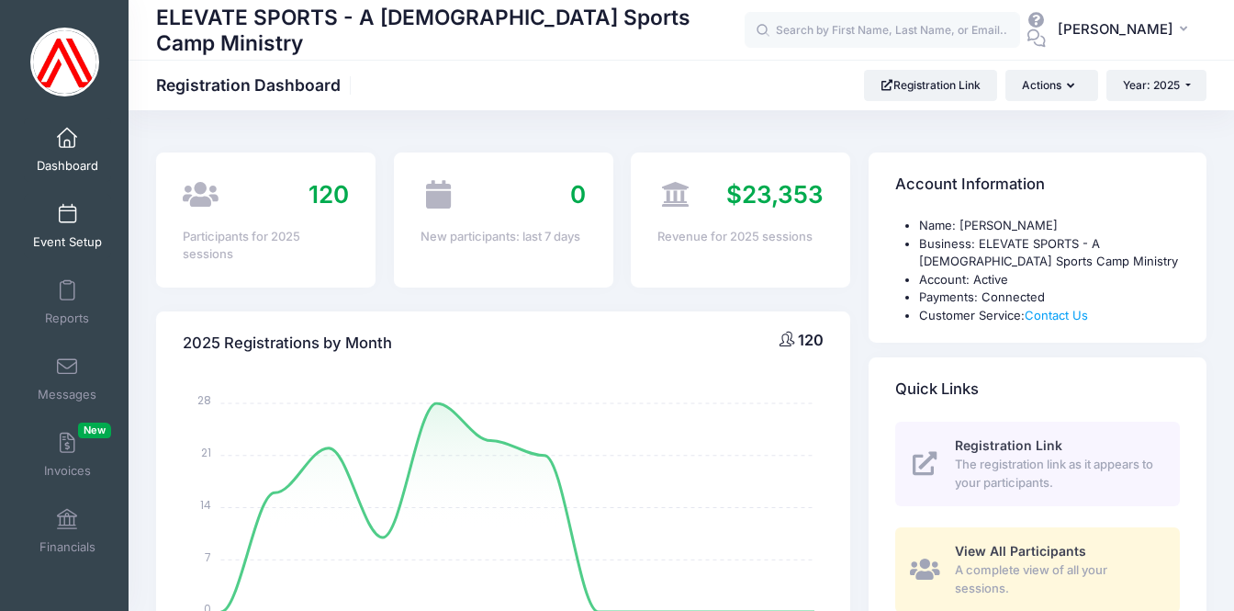
click at [58, 224] on link "Event Setup" at bounding box center [67, 226] width 87 height 64
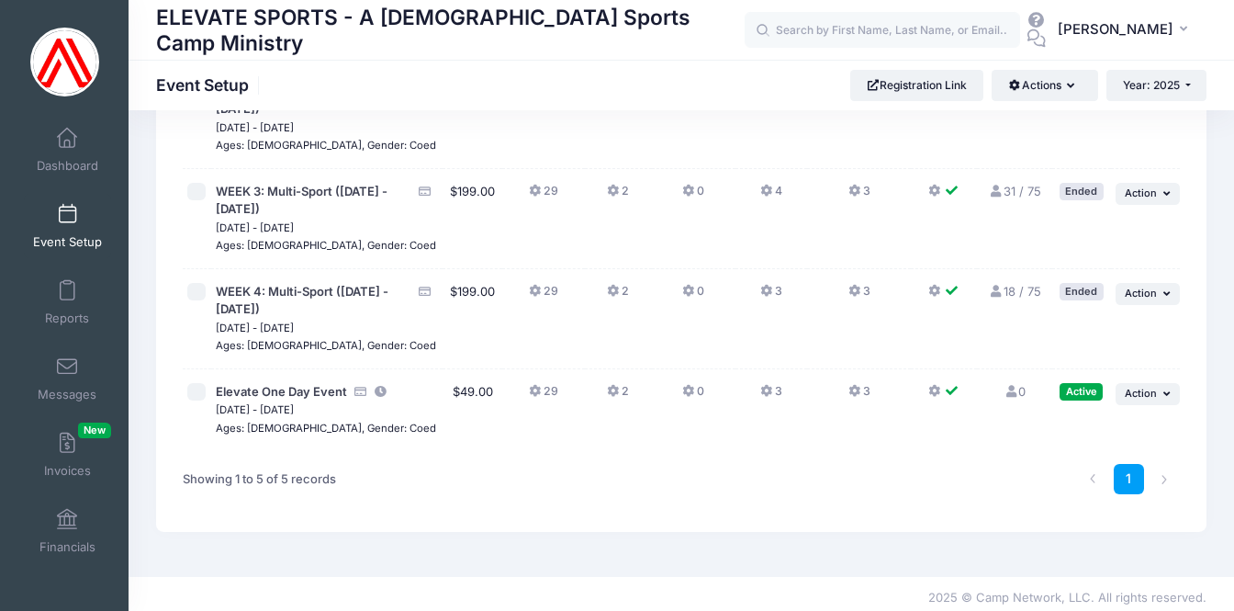
scroll to position [270, 0]
click at [289, 385] on span "Elevate One Day Event" at bounding box center [281, 392] width 131 height 15
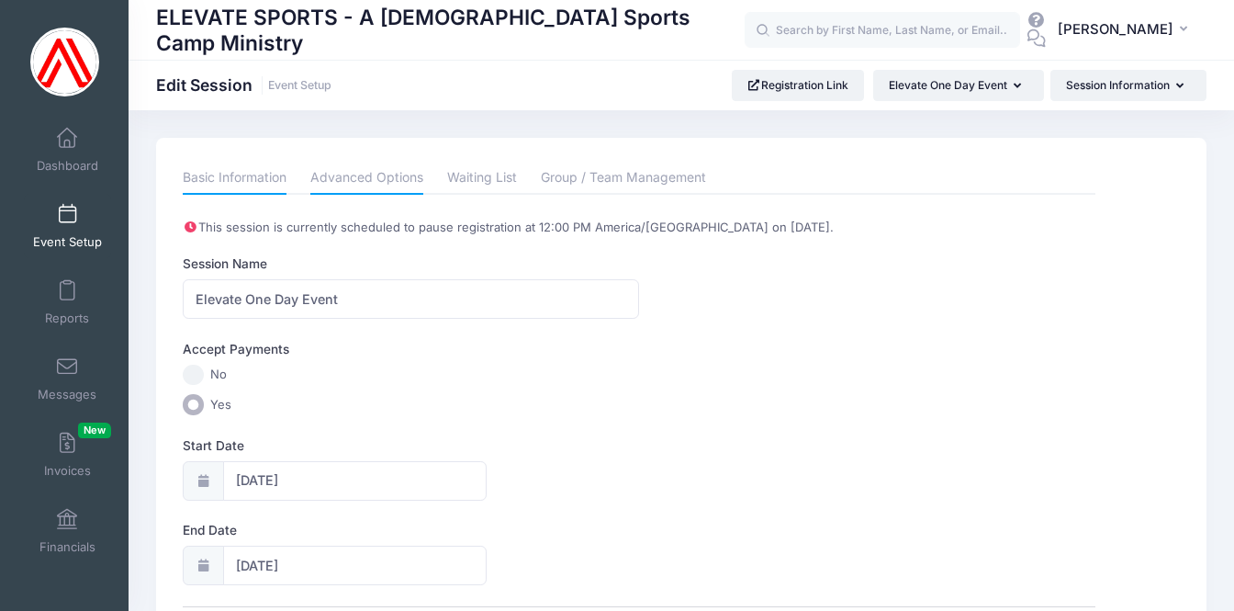
click at [388, 187] on link "Advanced Options" at bounding box center [366, 178] width 113 height 33
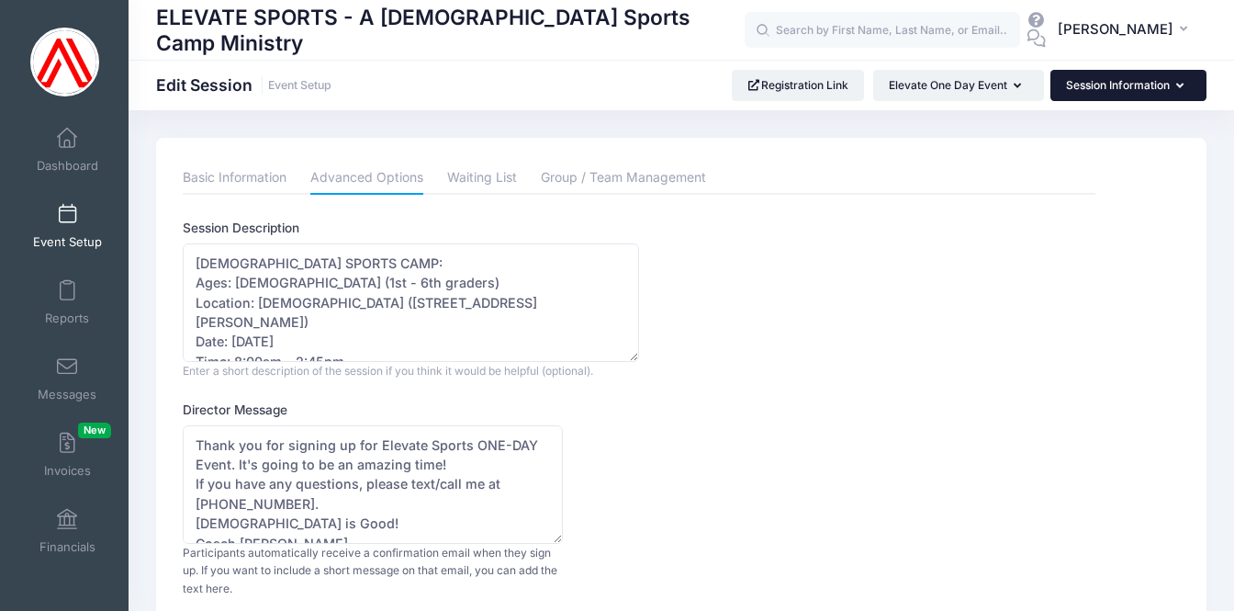
click at [1109, 90] on button "Session Information" at bounding box center [1129, 85] width 156 height 31
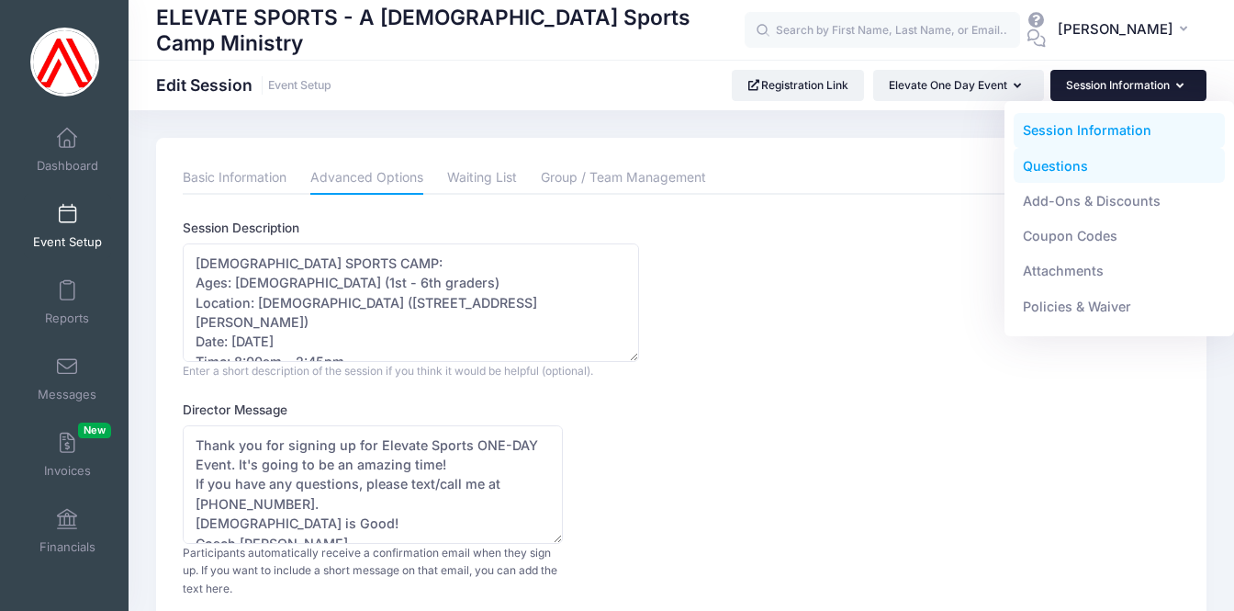
click at [1071, 163] on link "Questions" at bounding box center [1120, 165] width 212 height 35
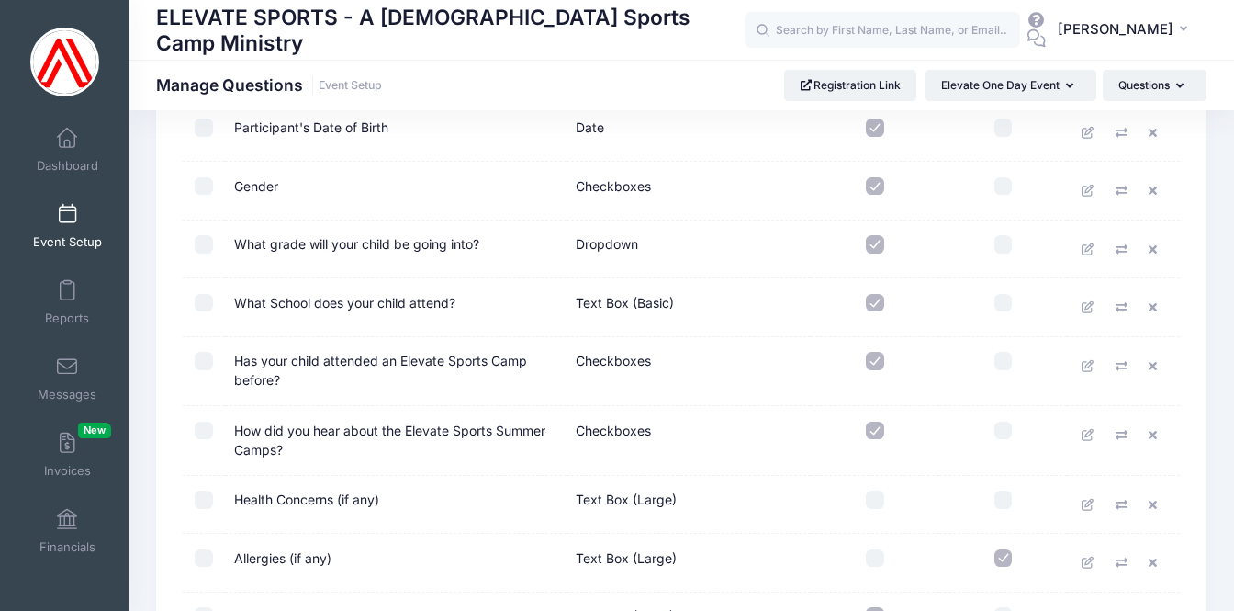
scroll to position [591, 0]
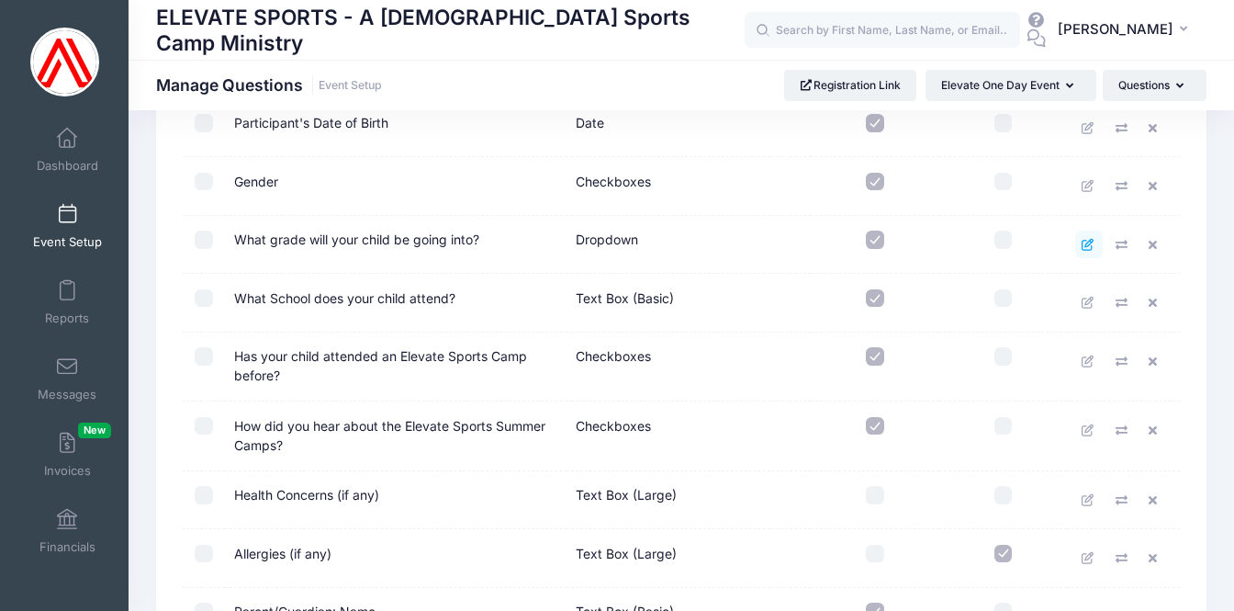
click at [1086, 239] on icon at bounding box center [1089, 245] width 15 height 12
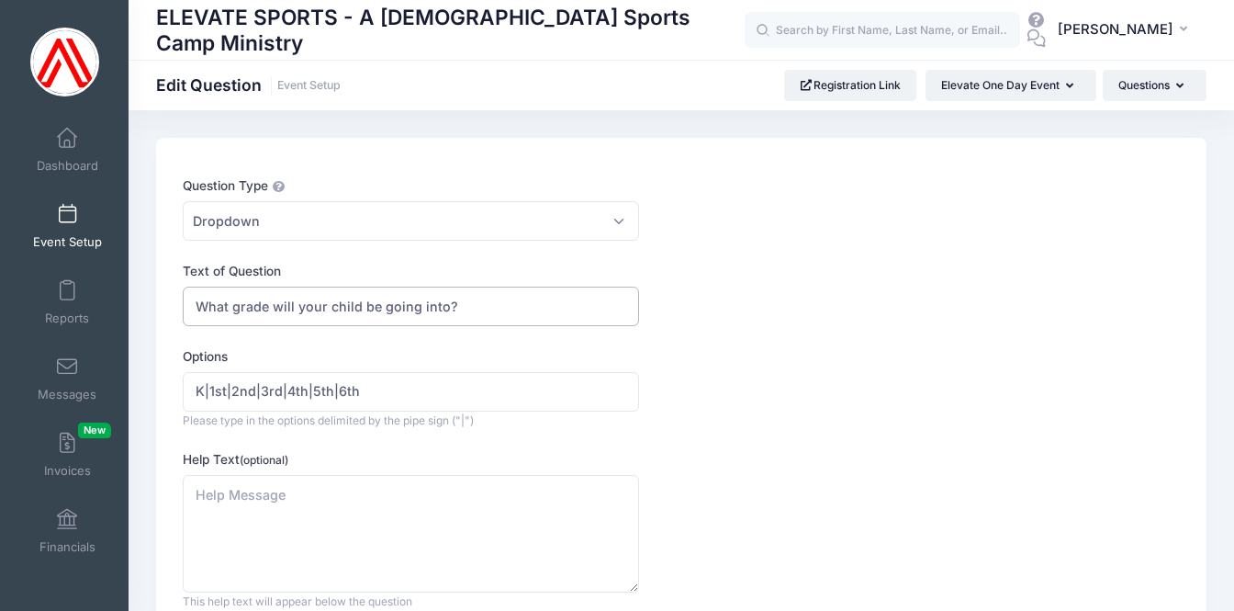
click at [445, 311] on input "What grade will your child be going into?" at bounding box center [411, 306] width 456 height 39
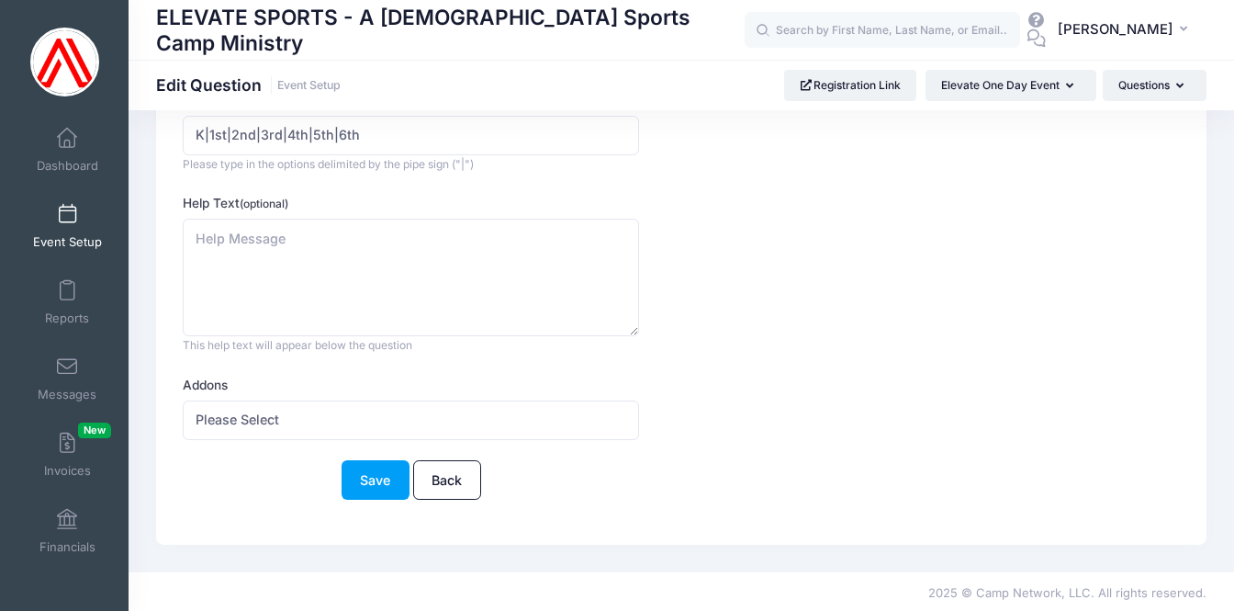
scroll to position [255, 0]
type input "What grade is your child in?"
click at [377, 471] on button "Save" at bounding box center [376, 480] width 68 height 39
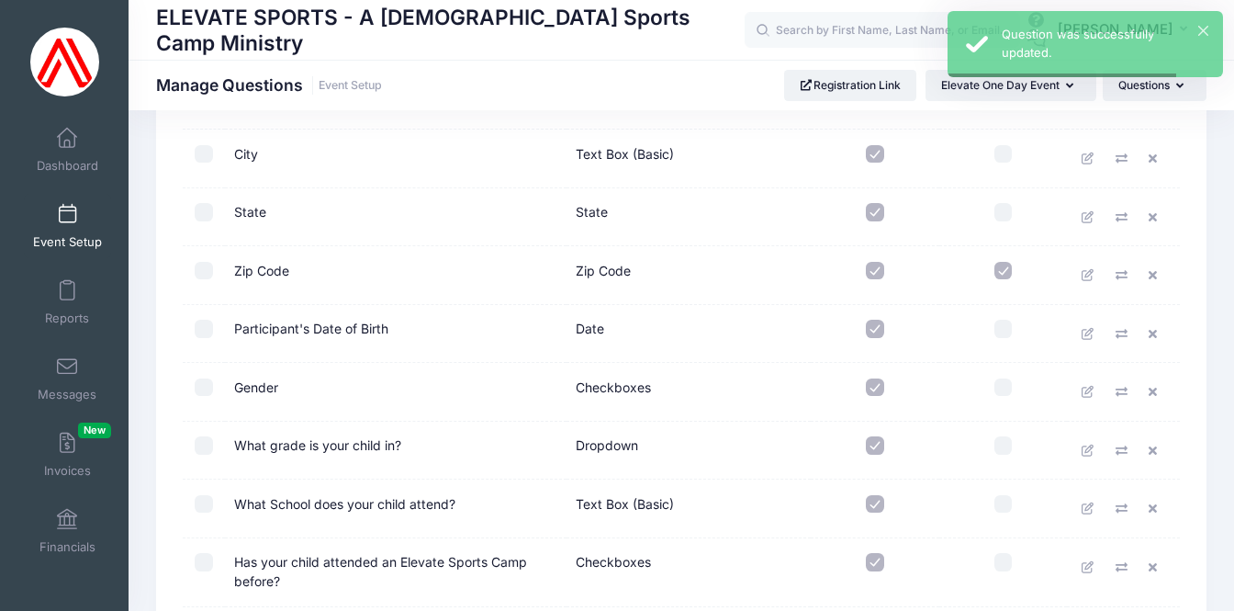
scroll to position [435, 0]
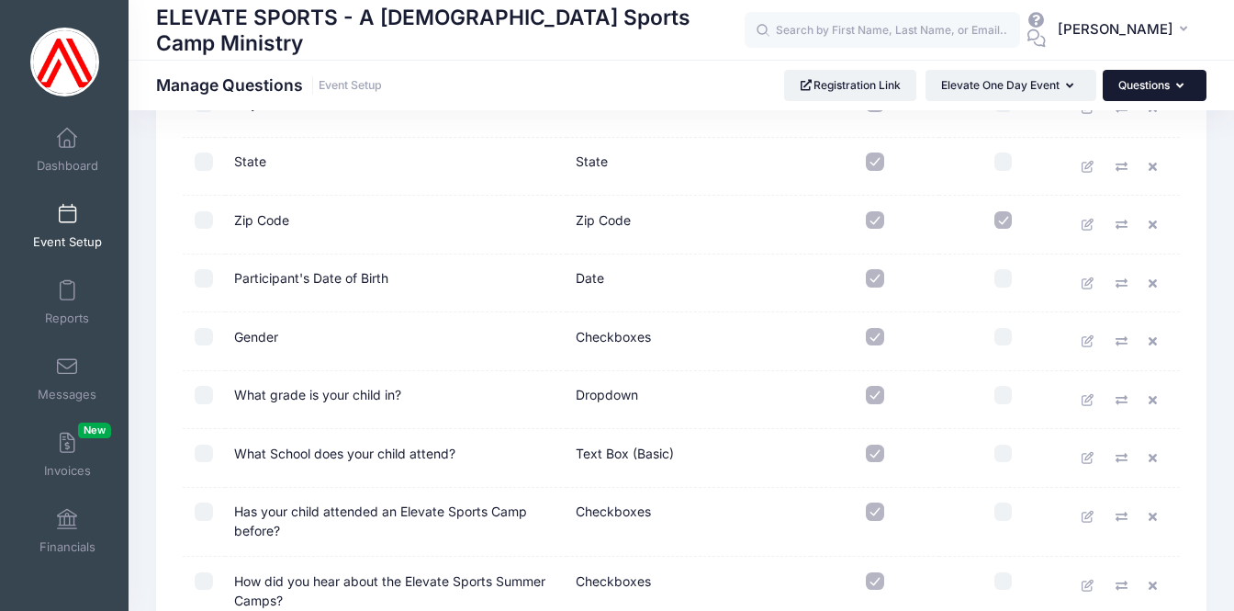
click at [1156, 77] on button "Questions" at bounding box center [1155, 85] width 104 height 31
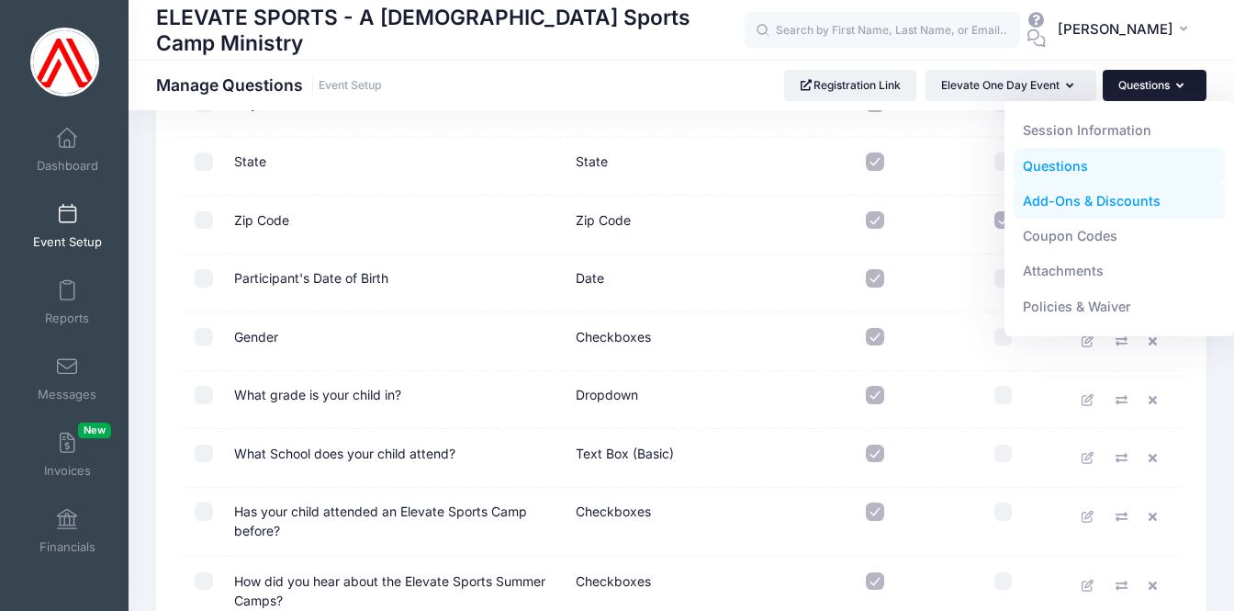
click at [1087, 203] on link "Add-Ons & Discounts" at bounding box center [1120, 201] width 212 height 35
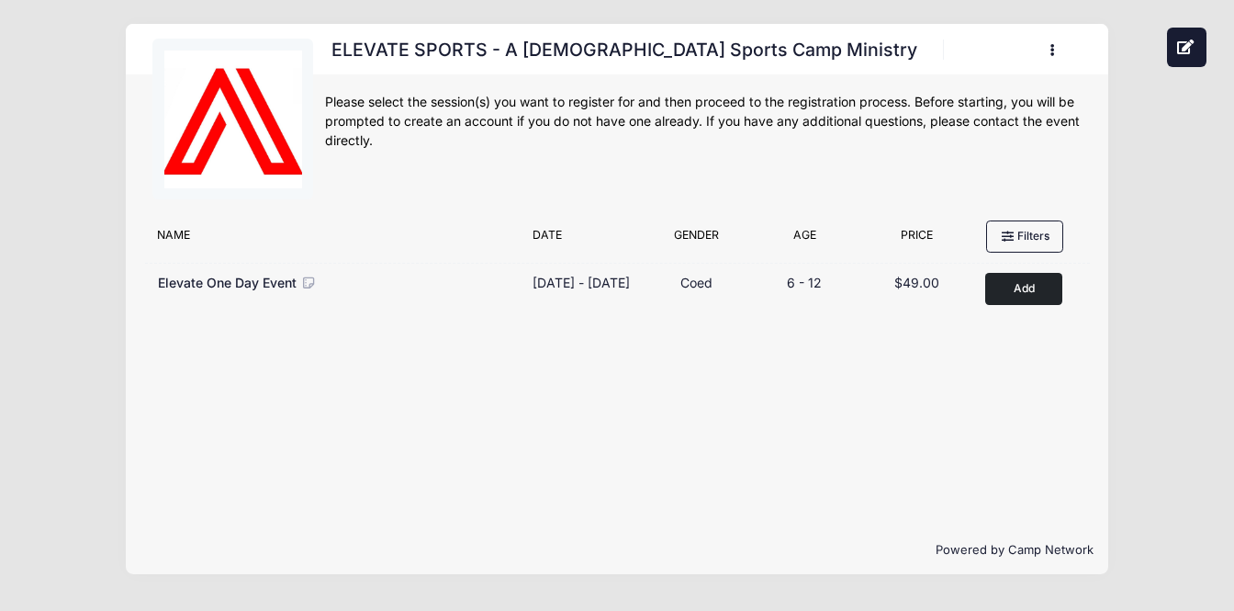
click at [1052, 51] on icon "button" at bounding box center [1058, 51] width 15 height 0
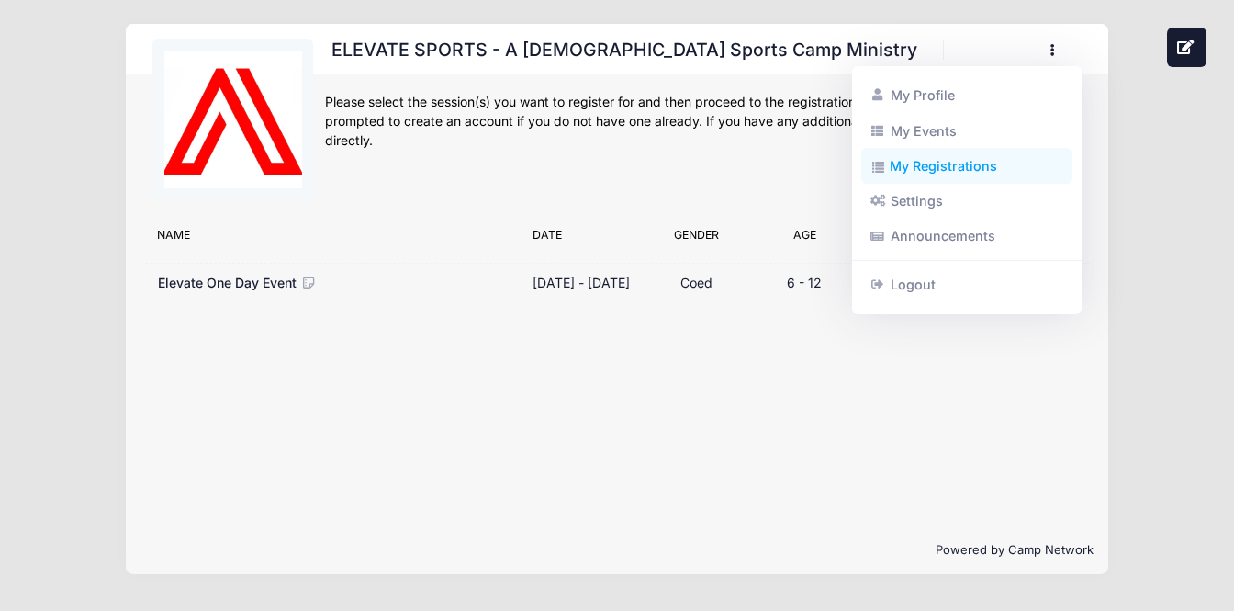
click at [926, 160] on link "My Registrations" at bounding box center [967, 166] width 212 height 35
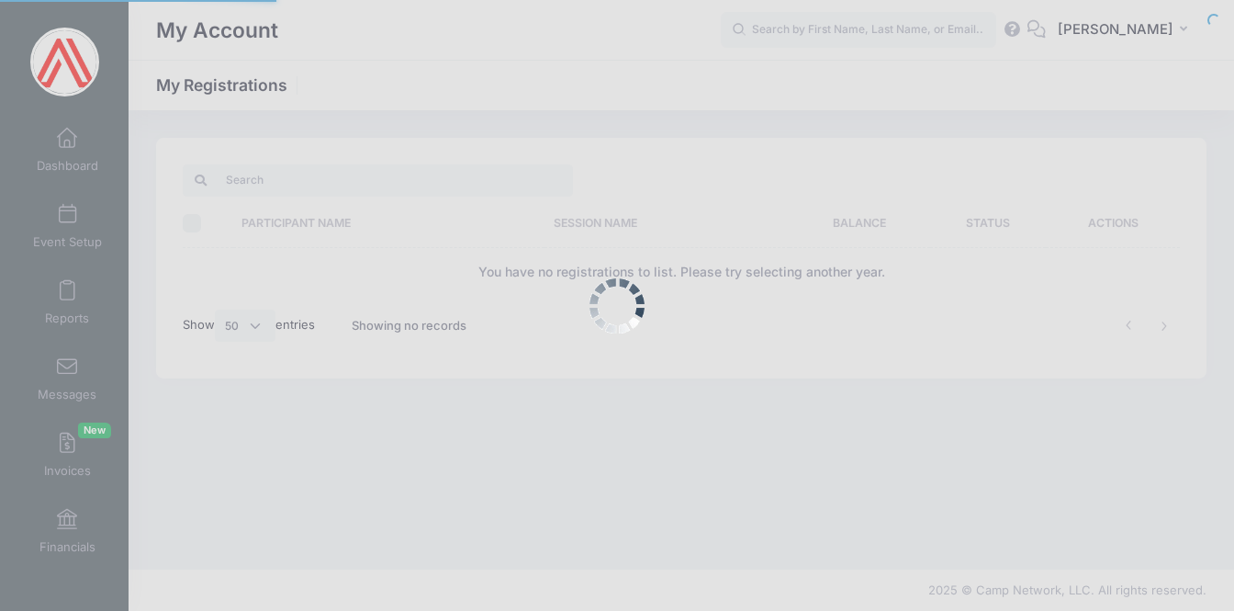
select select "50"
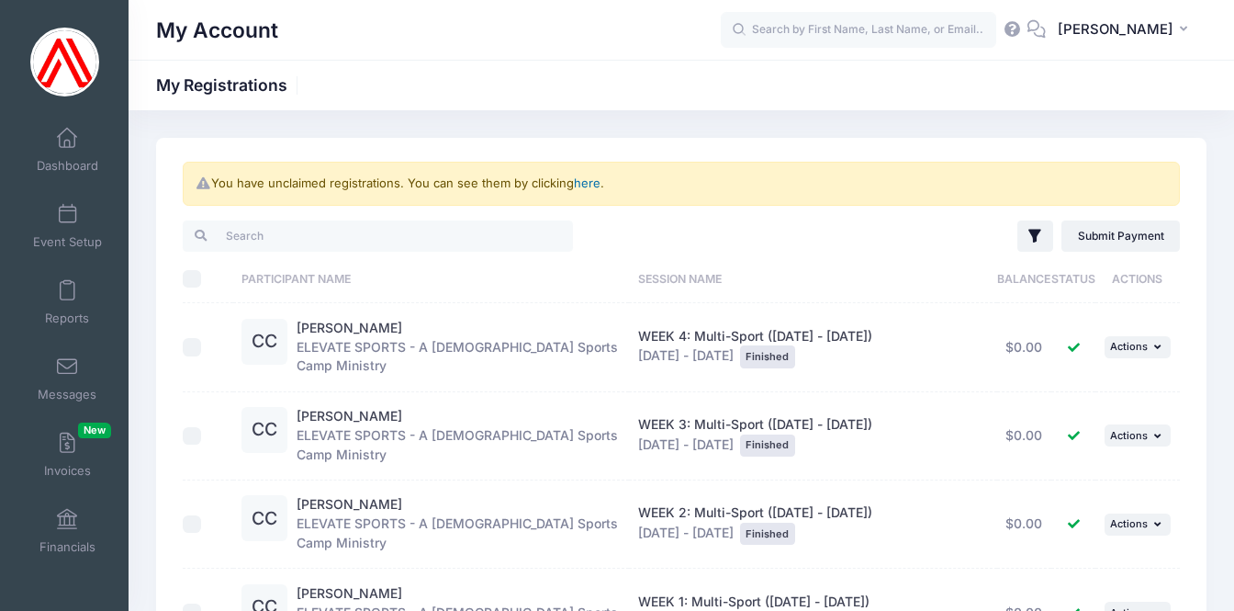
click at [587, 180] on link "here" at bounding box center [587, 182] width 27 height 15
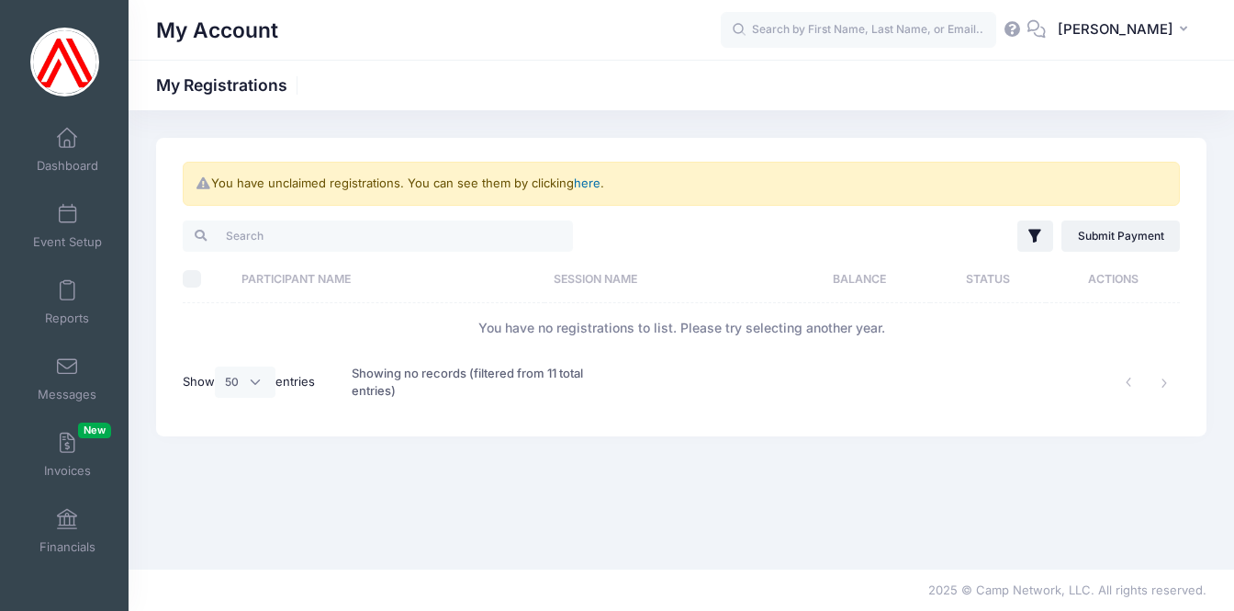
click at [588, 178] on link "here" at bounding box center [587, 182] width 27 height 15
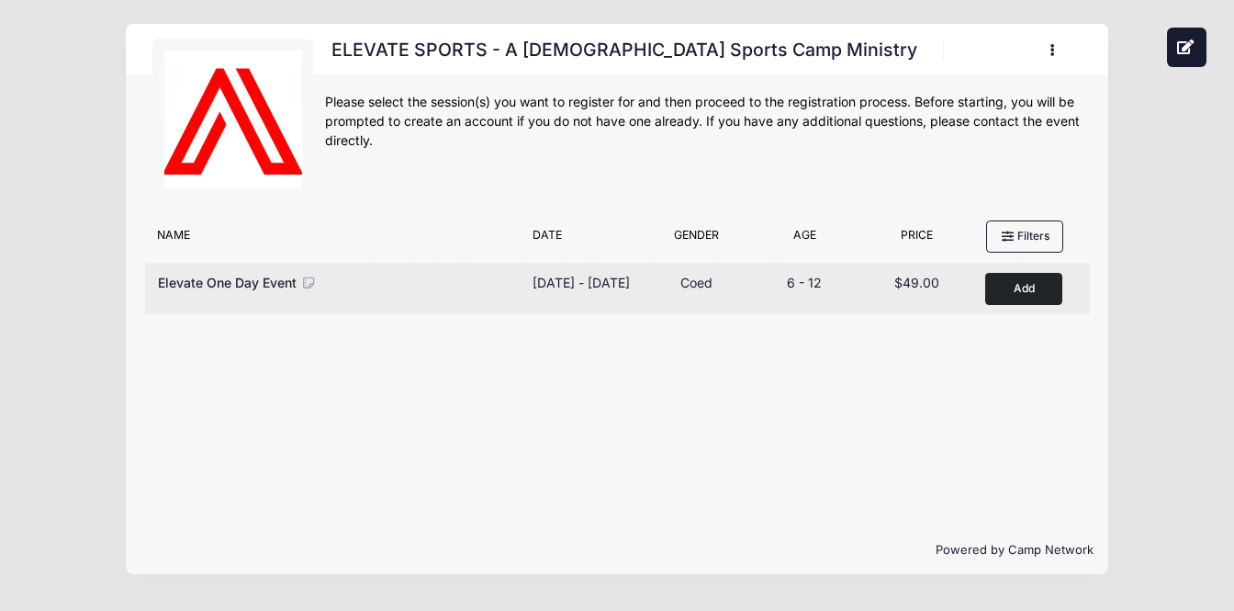
click at [1018, 284] on button "Add to Cart" at bounding box center [1023, 289] width 77 height 32
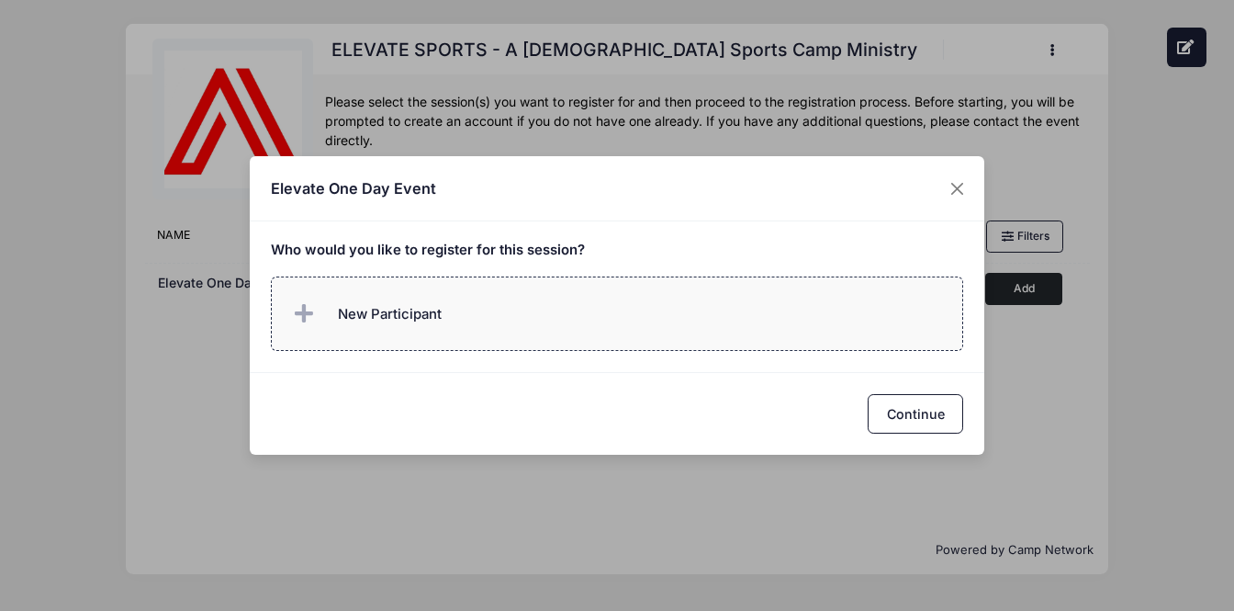
click at [494, 318] on label "New Participant" at bounding box center [617, 313] width 693 height 74
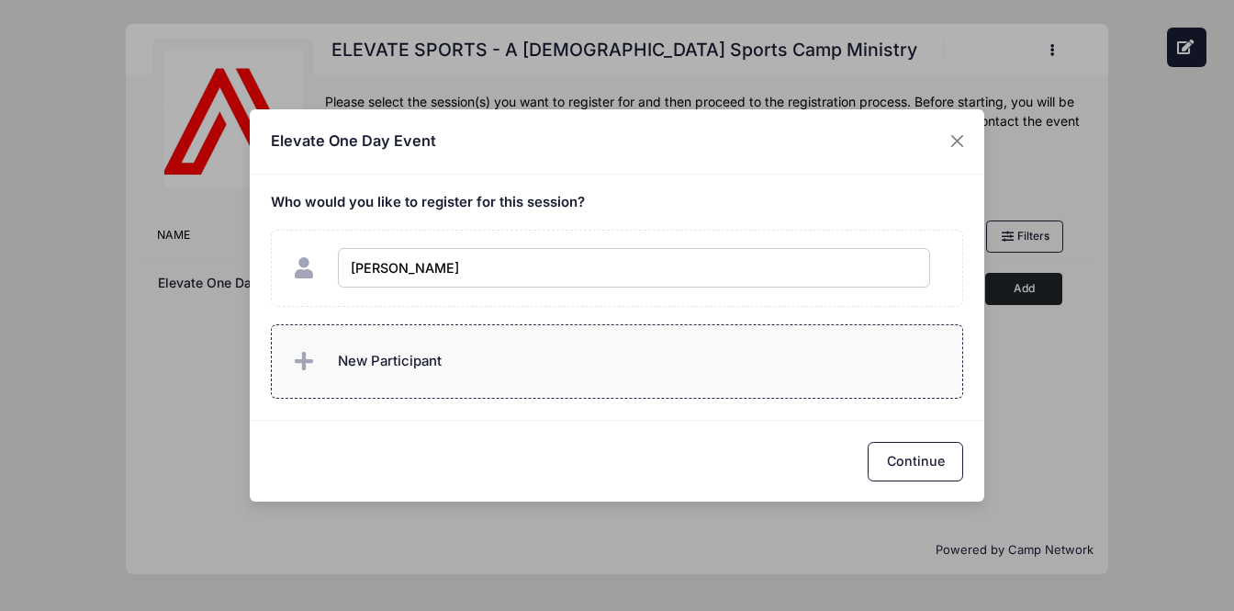
type input "[PERSON_NAME]"
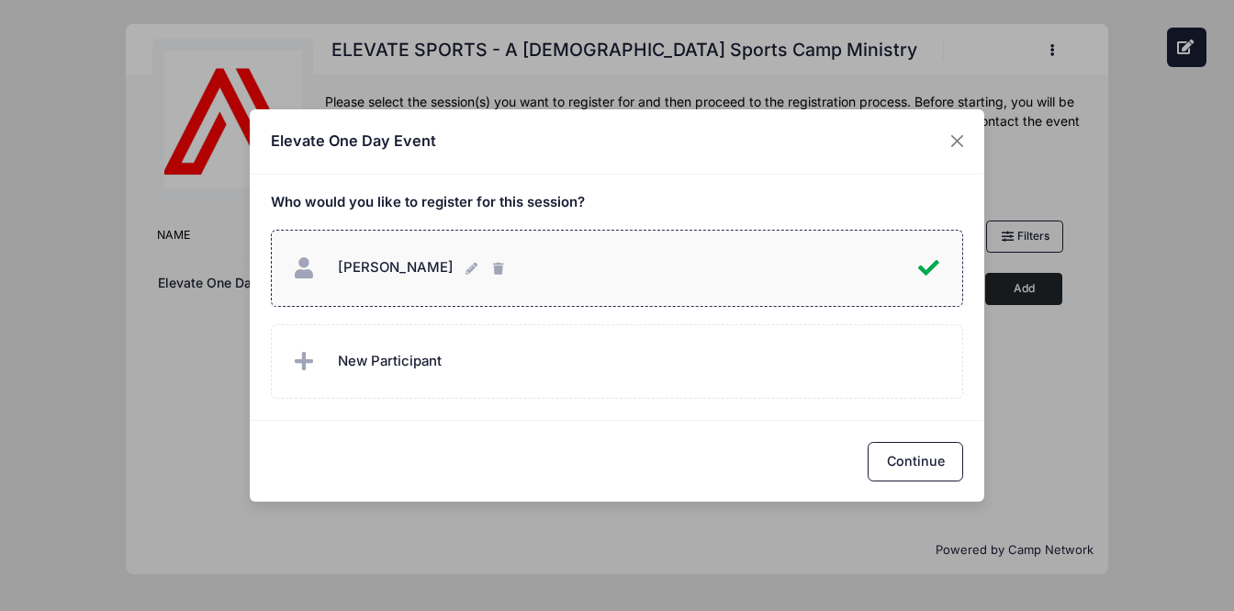
click at [715, 298] on label "Caleb Corrao Caleb Corrao" at bounding box center [617, 268] width 693 height 77
checkbox input "false"
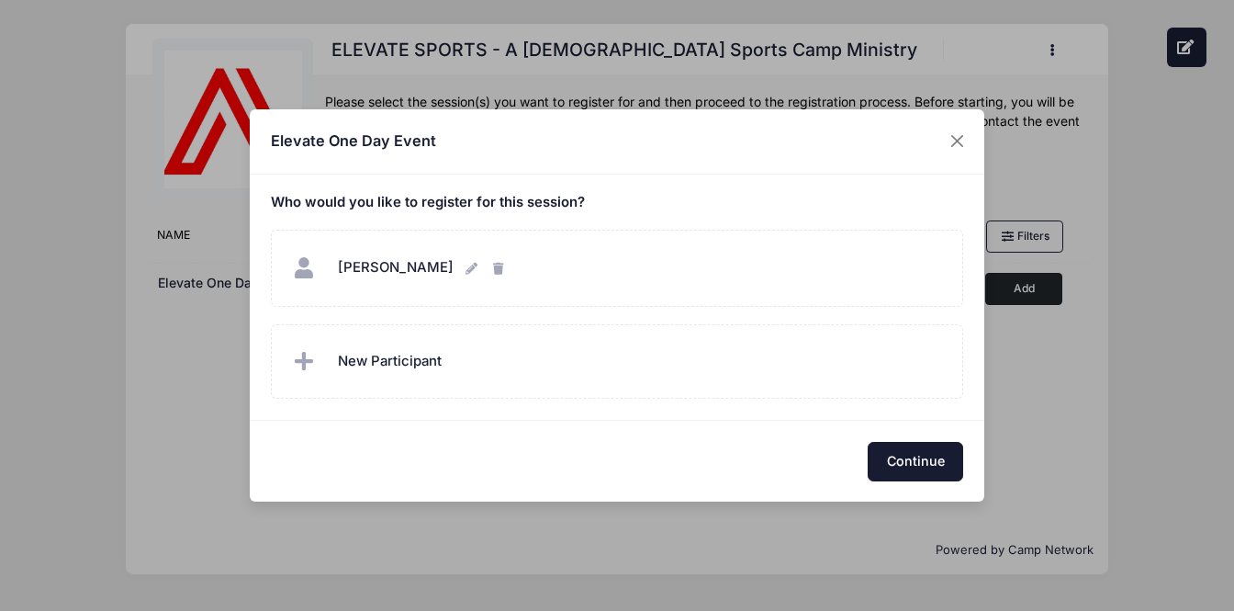
click at [911, 449] on button "Continue" at bounding box center [916, 461] width 96 height 39
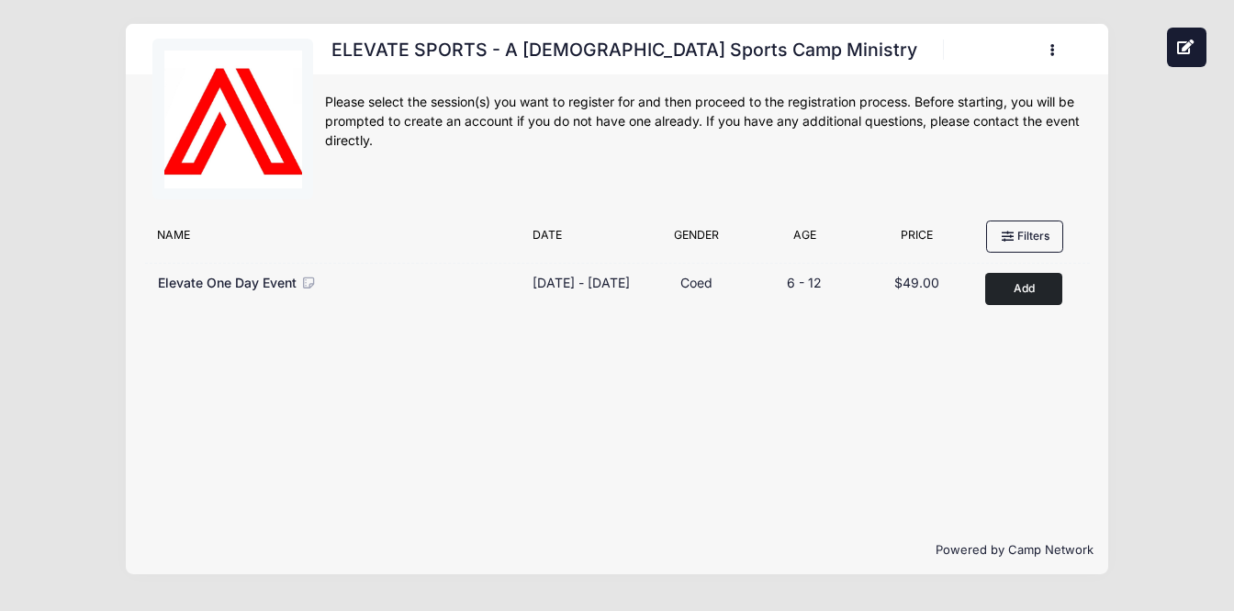
click at [1052, 51] on icon "button" at bounding box center [1058, 51] width 15 height 0
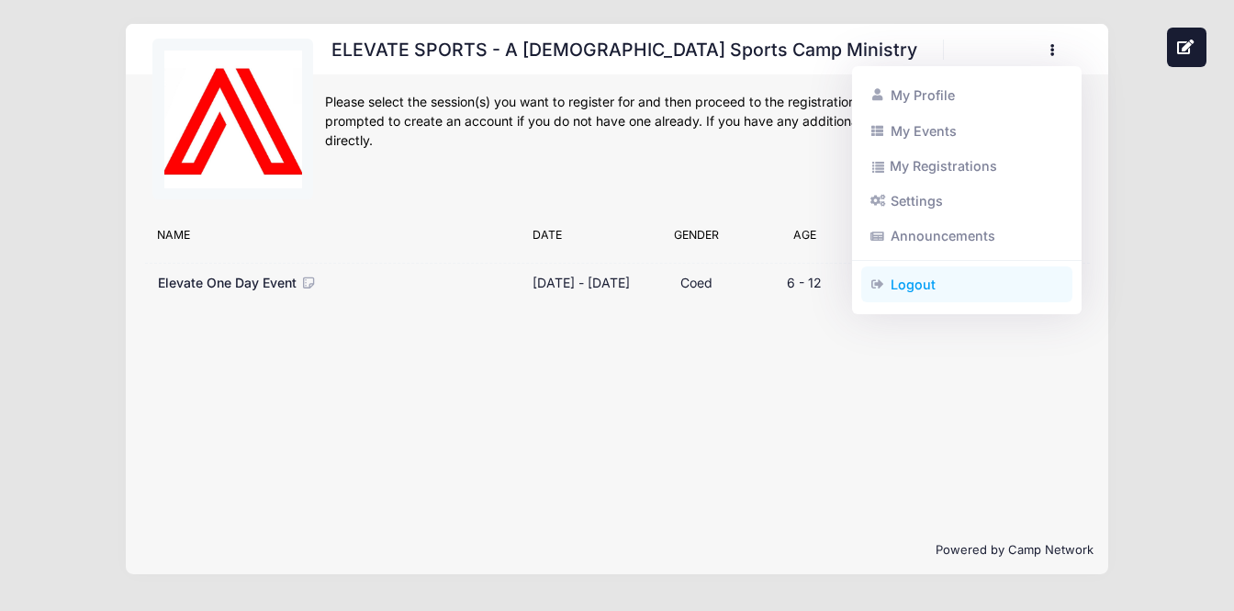
click at [917, 287] on link "Logout" at bounding box center [967, 284] width 212 height 35
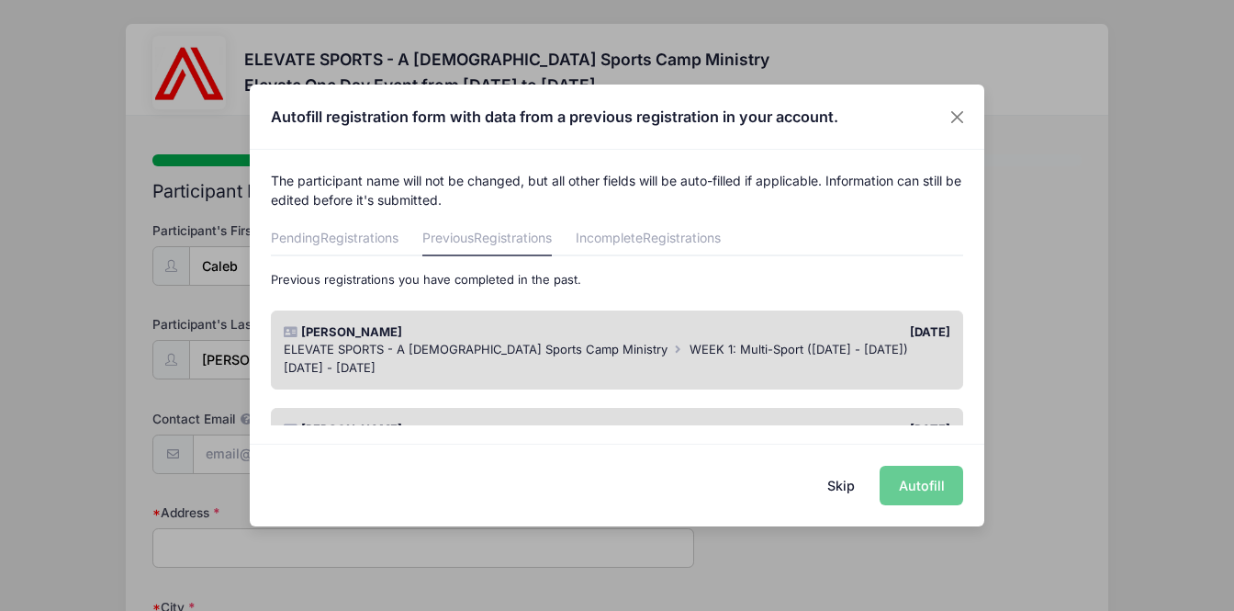
click at [580, 350] on span "ELEVATE SPORTS - A [DEMOGRAPHIC_DATA] Sports Camp Ministry" at bounding box center [476, 349] width 384 height 15
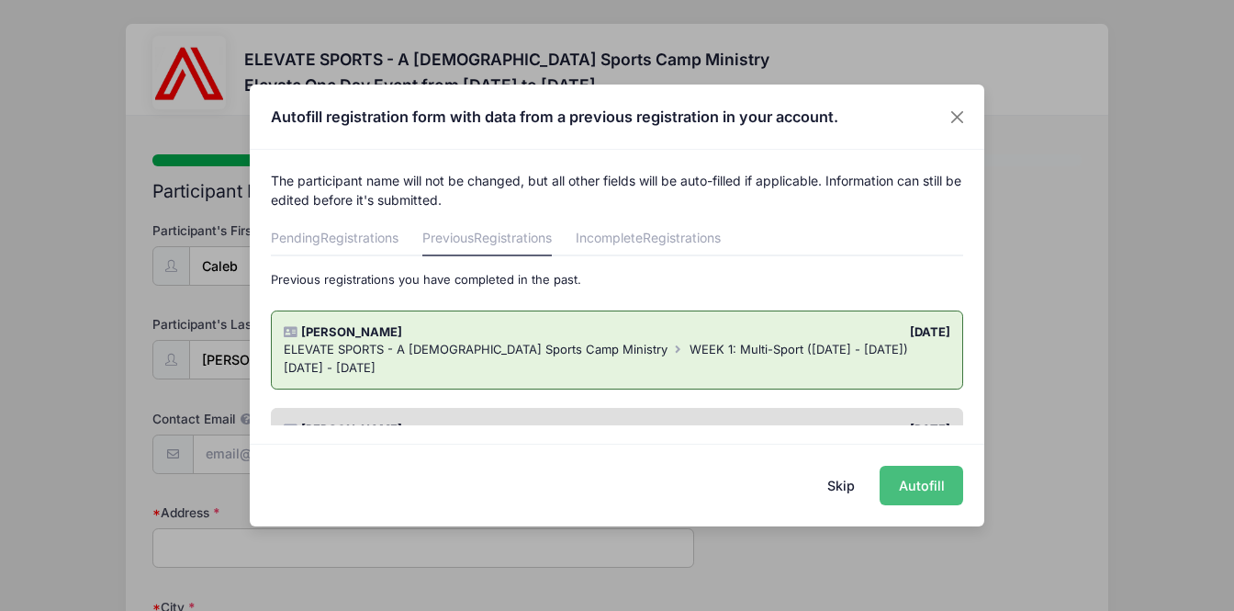
click at [918, 484] on button "Autofill" at bounding box center [922, 485] width 84 height 39
type input "tommylovesjesus@gmail.com"
type input "733 El Paso Ave"
type input "Clovis"
select select "CA"
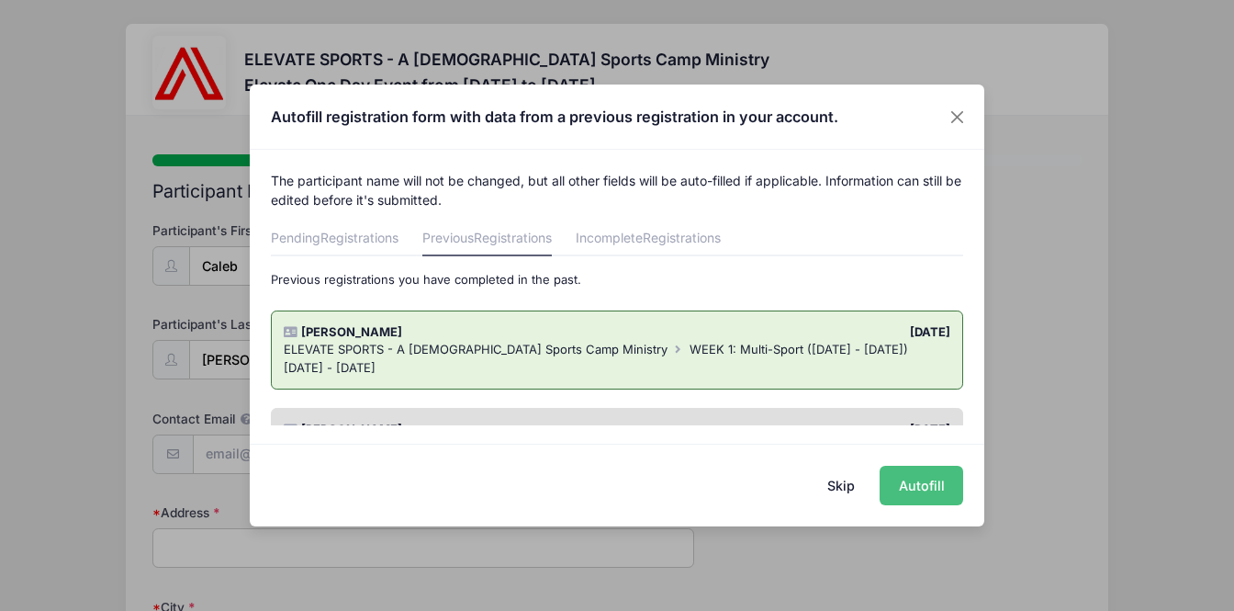
type input "93611"
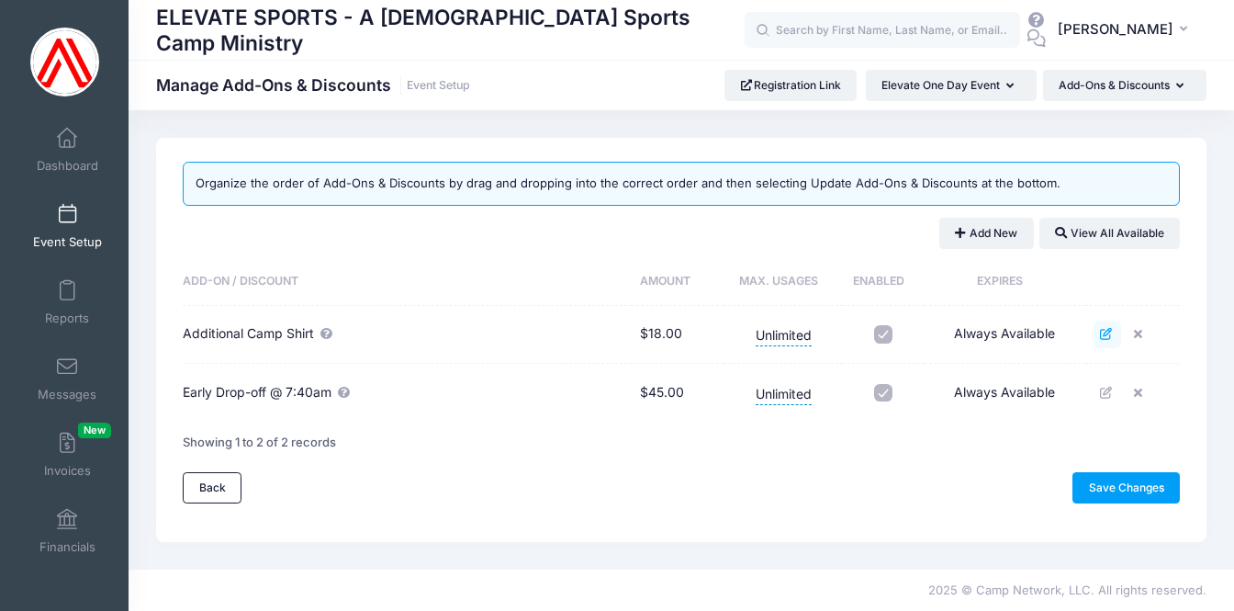
click at [1105, 332] on icon at bounding box center [1107, 334] width 15 height 12
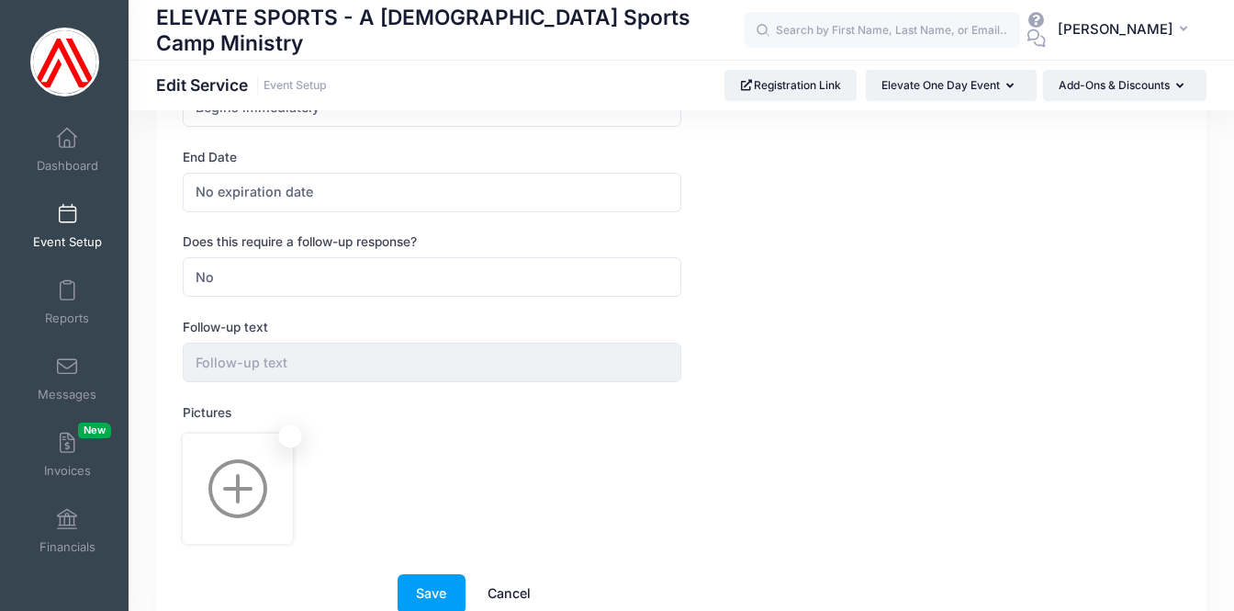
scroll to position [792, 0]
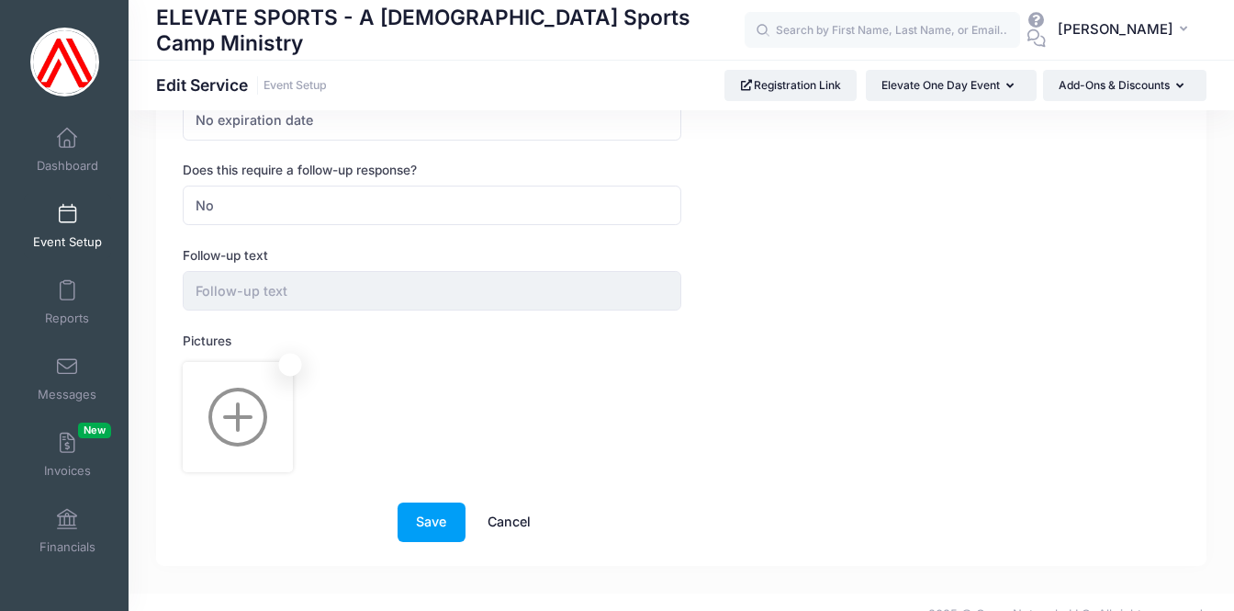
click at [501, 503] on link "Cancel" at bounding box center [509, 521] width 81 height 39
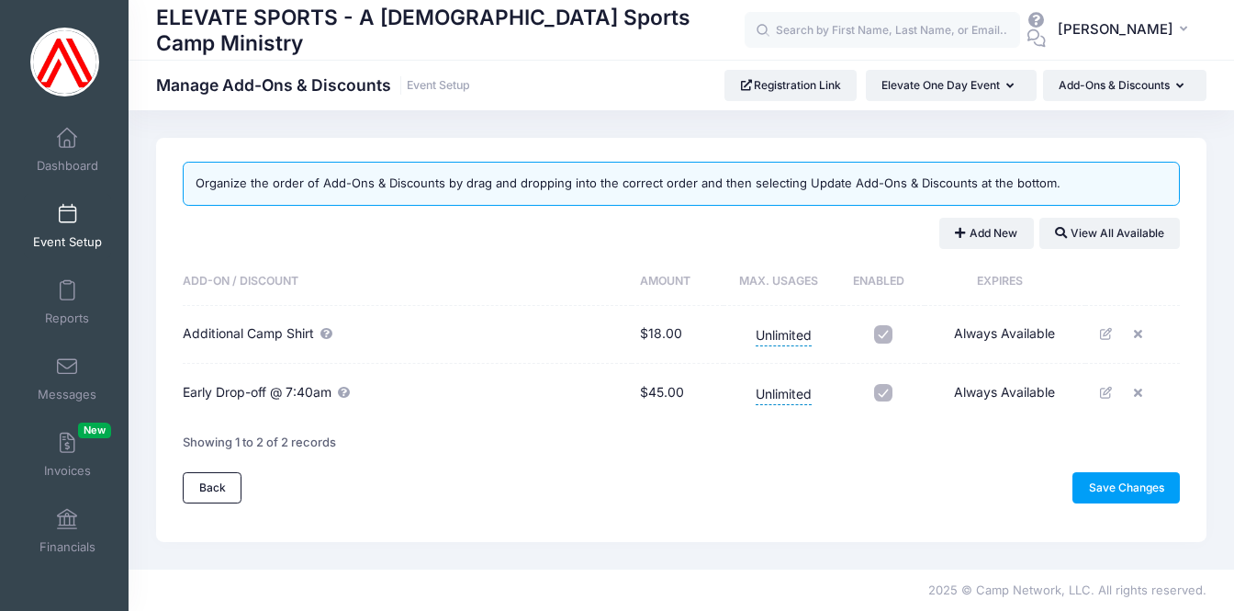
click at [890, 332] on input "checkbox" at bounding box center [883, 334] width 18 height 18
checkbox input "false"
click at [883, 389] on input "checkbox" at bounding box center [883, 393] width 18 height 18
checkbox input "false"
click at [1108, 394] on icon at bounding box center [1107, 393] width 15 height 12
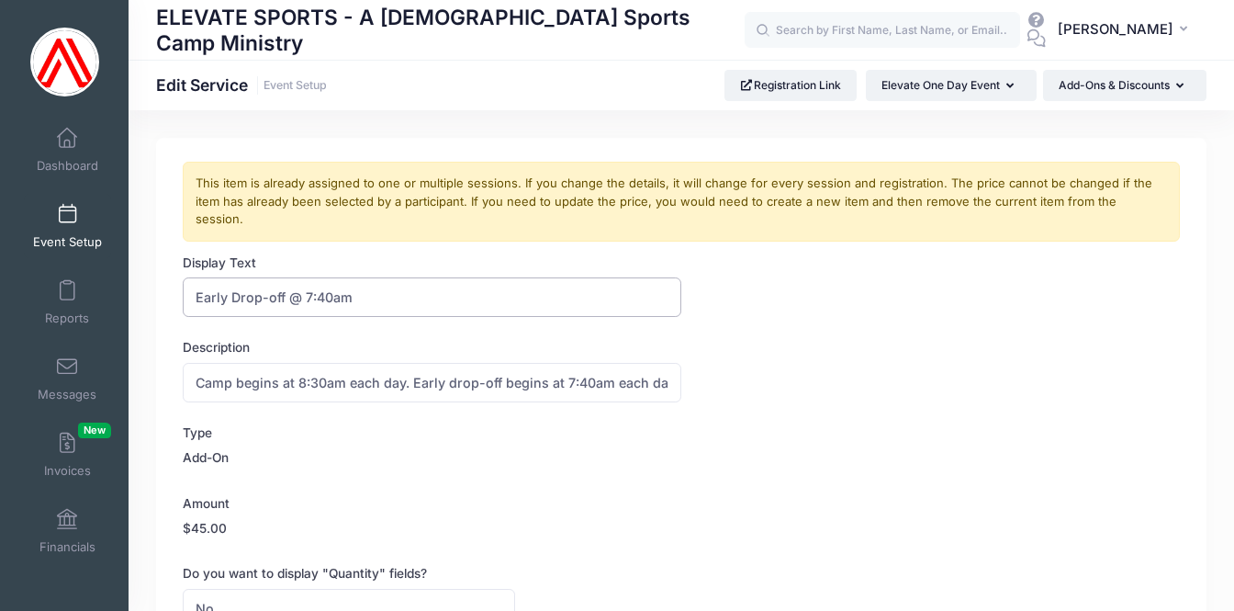
click at [429, 282] on input "Early Drop-off @ 7:40am" at bounding box center [432, 296] width 499 height 39
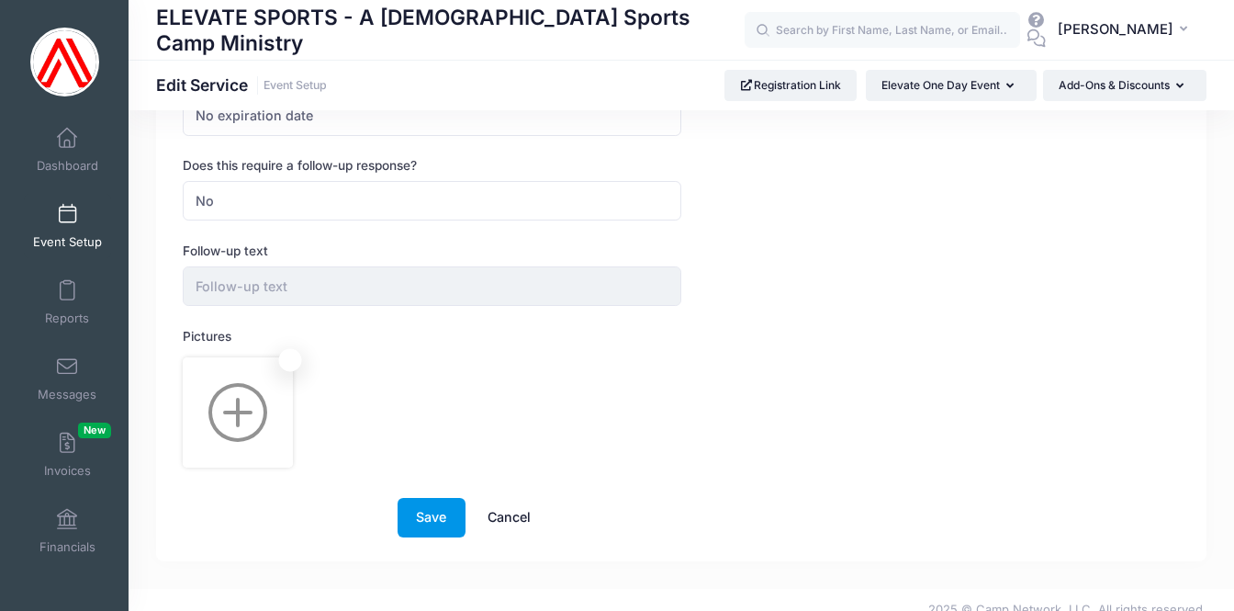
scroll to position [795, 0]
type input "Early Drop-off"
click at [424, 499] on button "Save" at bounding box center [432, 518] width 68 height 39
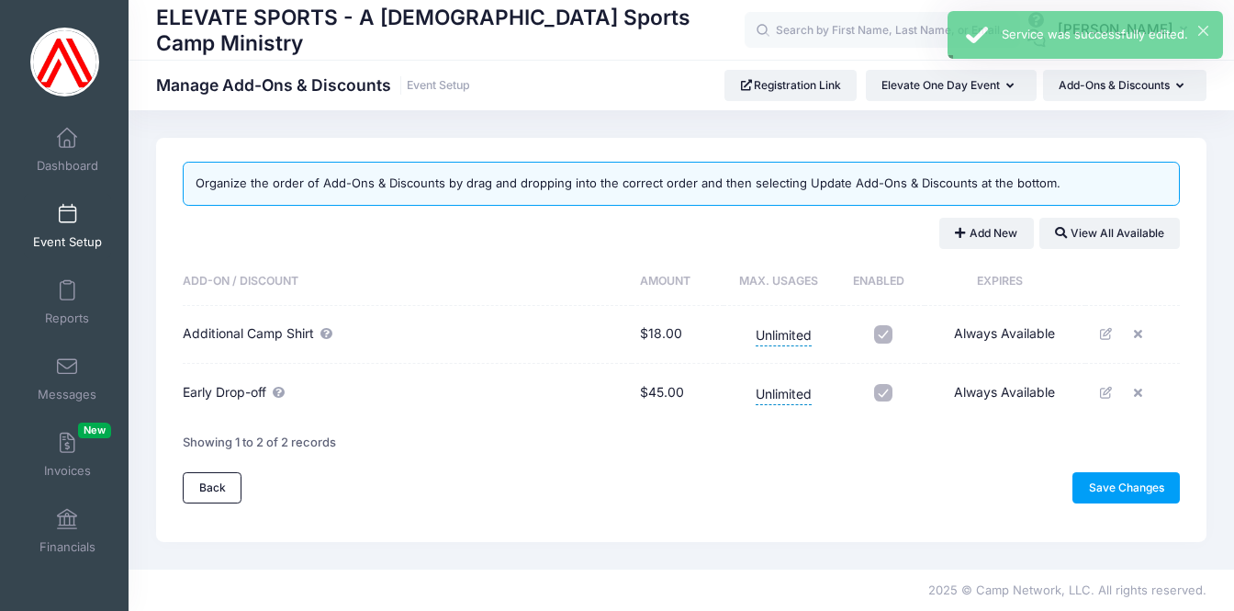
click at [883, 332] on input "checkbox" at bounding box center [883, 334] width 18 height 18
checkbox input "false"
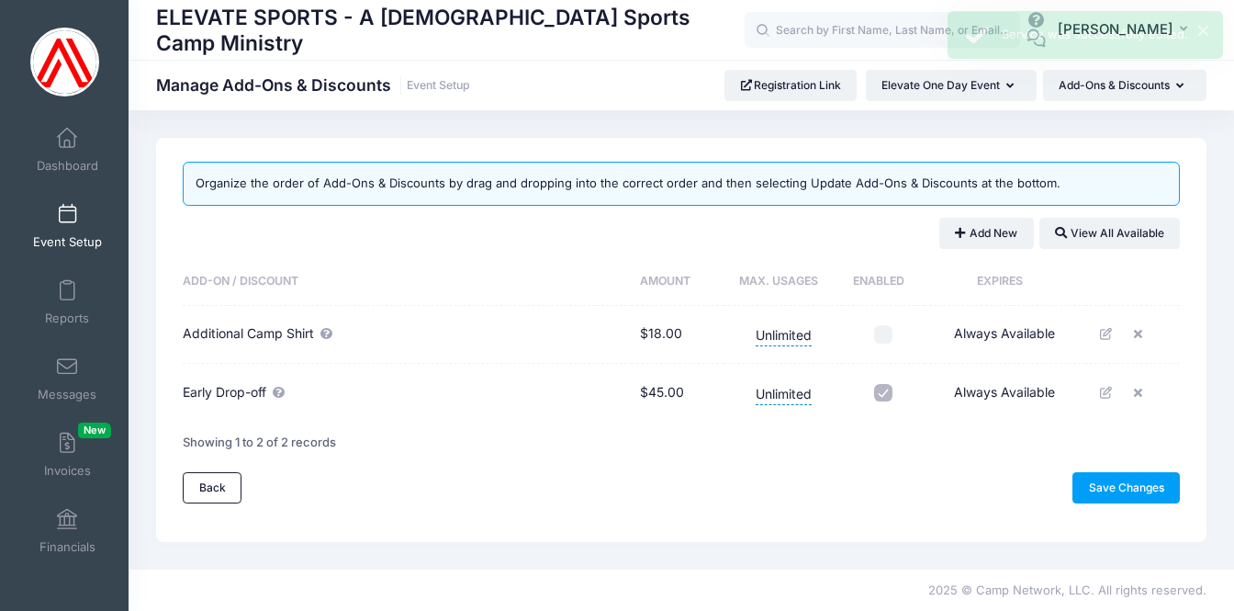
click at [888, 400] on input "checkbox" at bounding box center [883, 393] width 18 height 18
checkbox input "false"
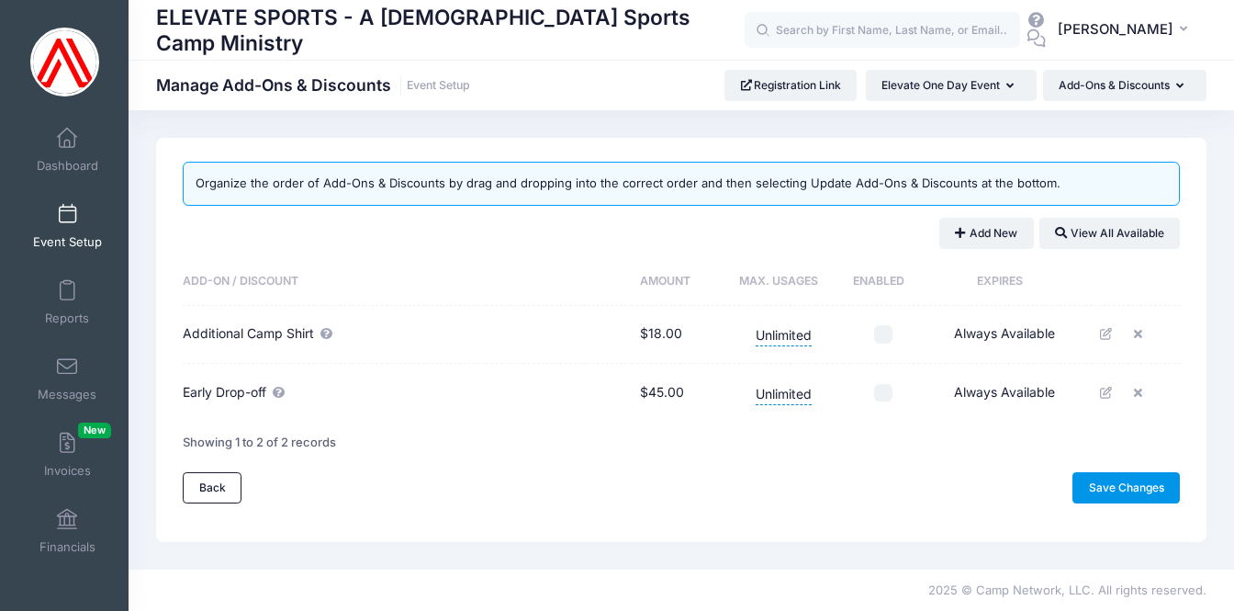
click at [1095, 483] on link "Save Changes" at bounding box center [1126, 487] width 107 height 31
click at [70, 158] on span "Dashboard" at bounding box center [68, 166] width 62 height 16
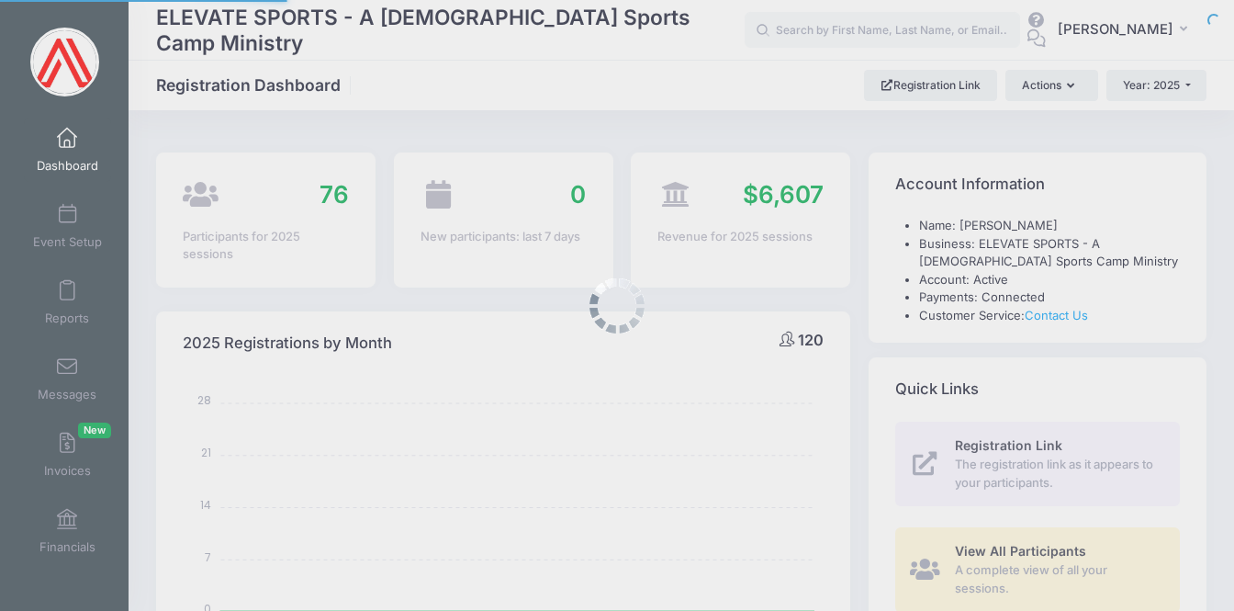
select select
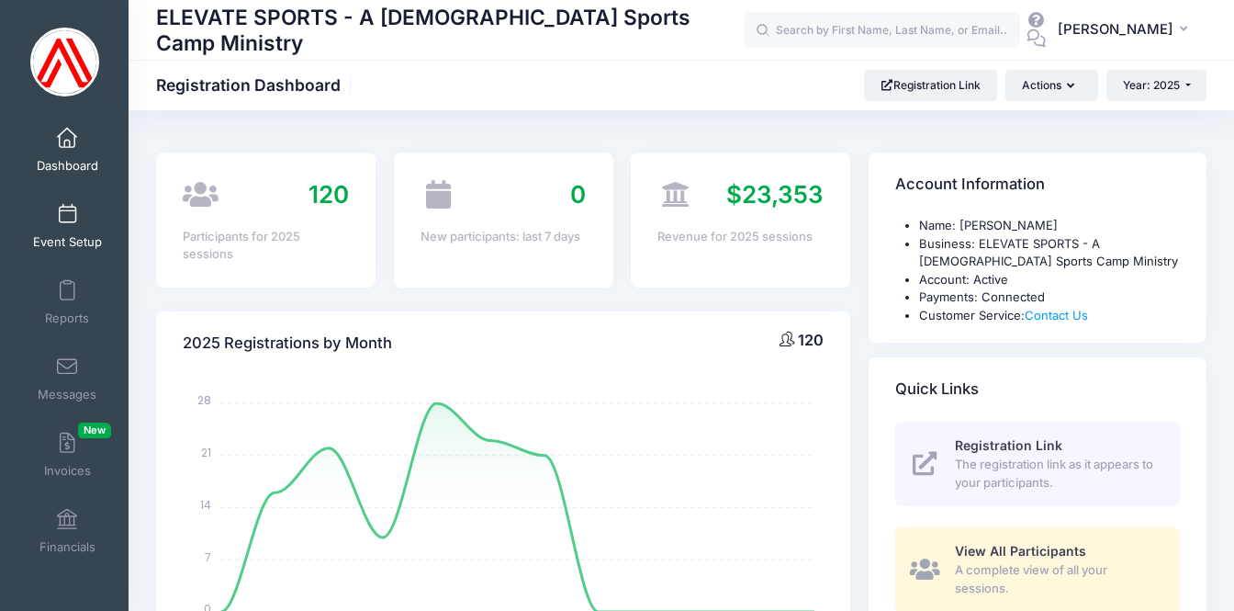
click at [67, 221] on span at bounding box center [67, 215] width 0 height 20
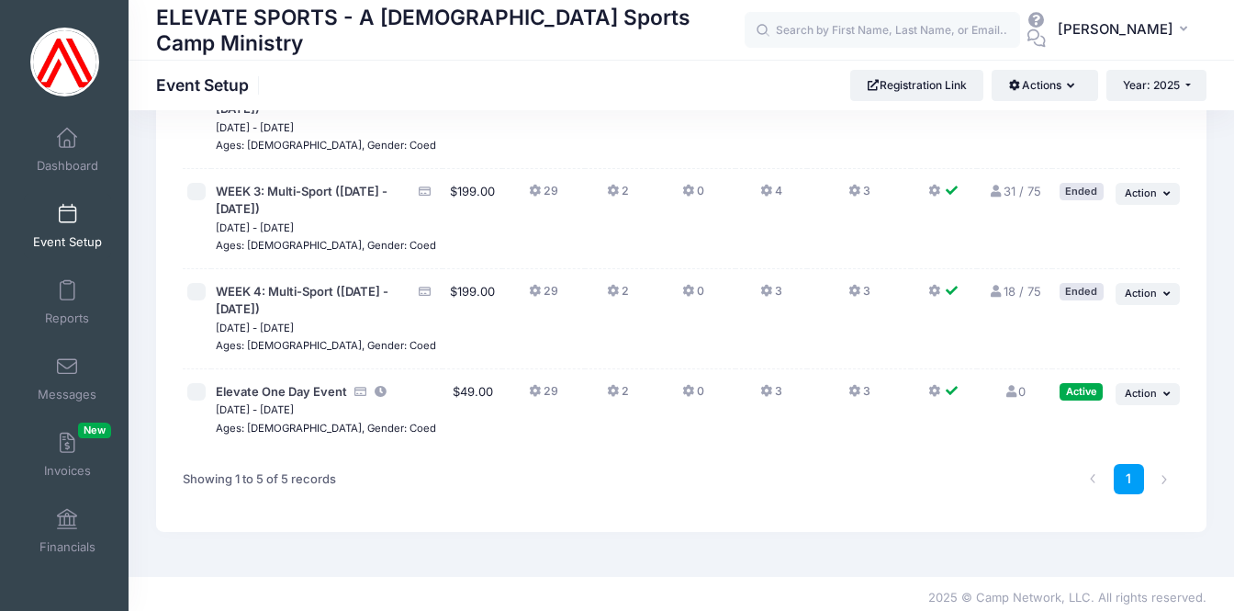
scroll to position [270, 0]
click at [293, 387] on span "Elevate One Day Event" at bounding box center [281, 392] width 131 height 15
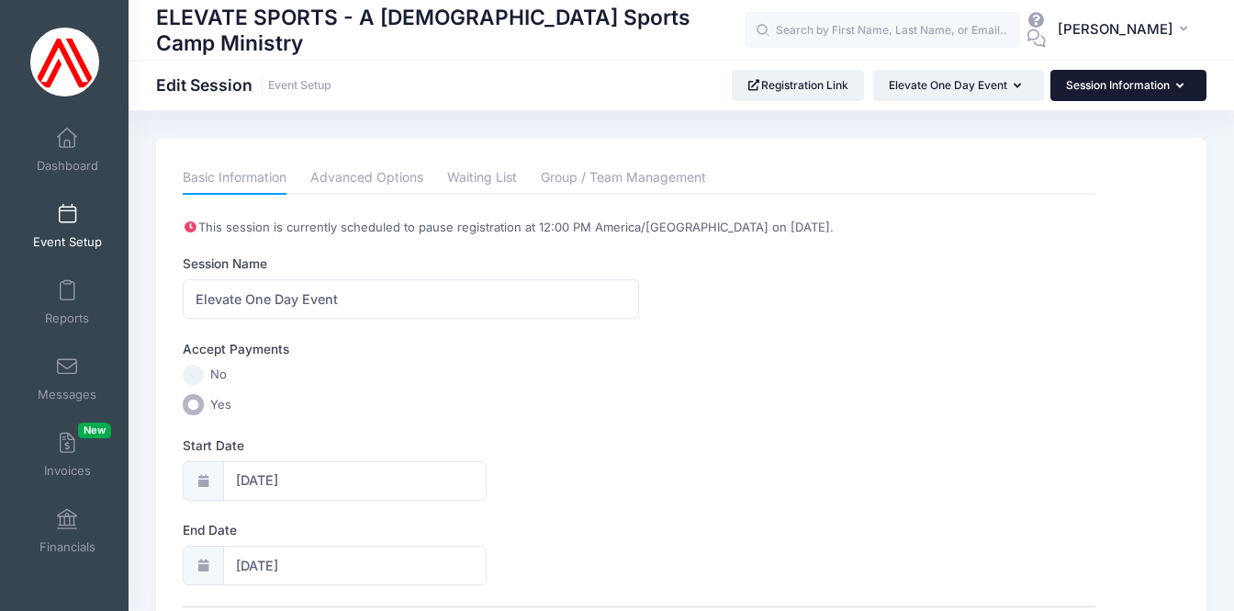
click at [1141, 86] on button "Session Information" at bounding box center [1129, 85] width 156 height 31
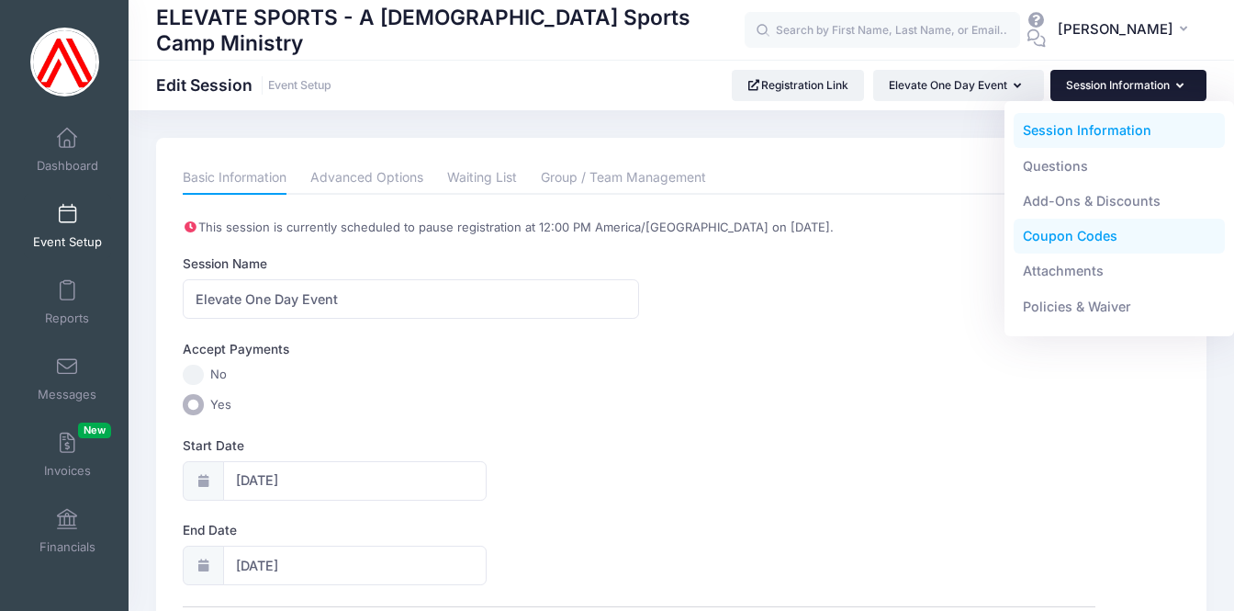
click at [1065, 235] on link "Coupon Codes" at bounding box center [1120, 236] width 212 height 35
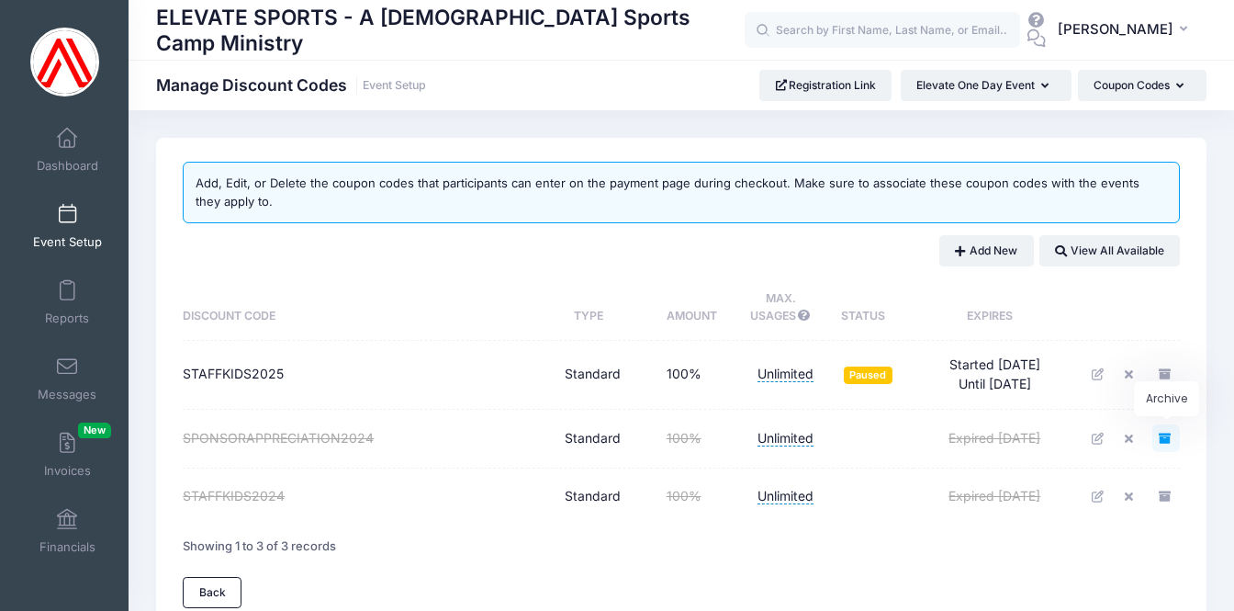
click at [1168, 427] on link "Archive" at bounding box center [1167, 438] width 28 height 28
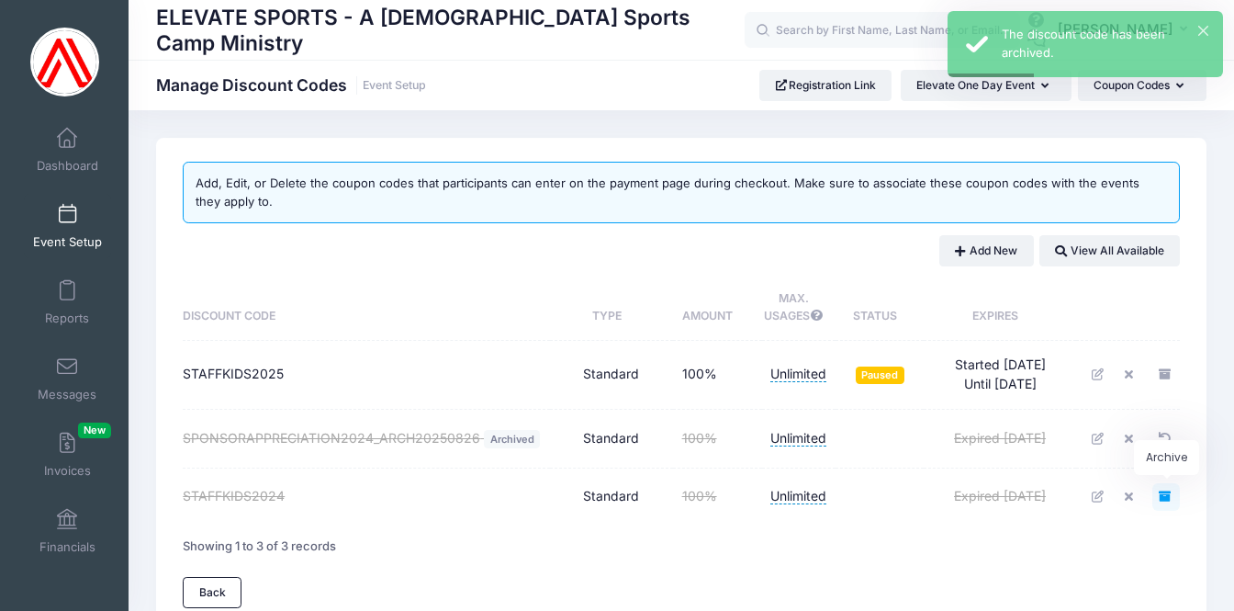
click at [1164, 490] on icon "Archive" at bounding box center [1166, 496] width 15 height 12
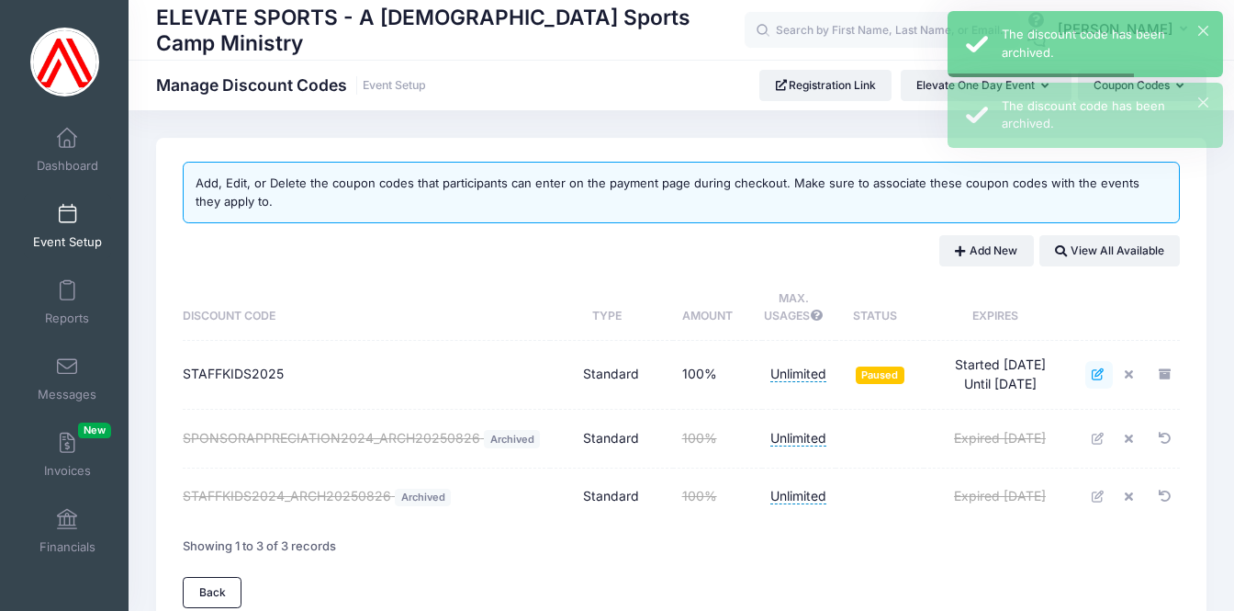
click at [1094, 373] on icon at bounding box center [1099, 374] width 15 height 12
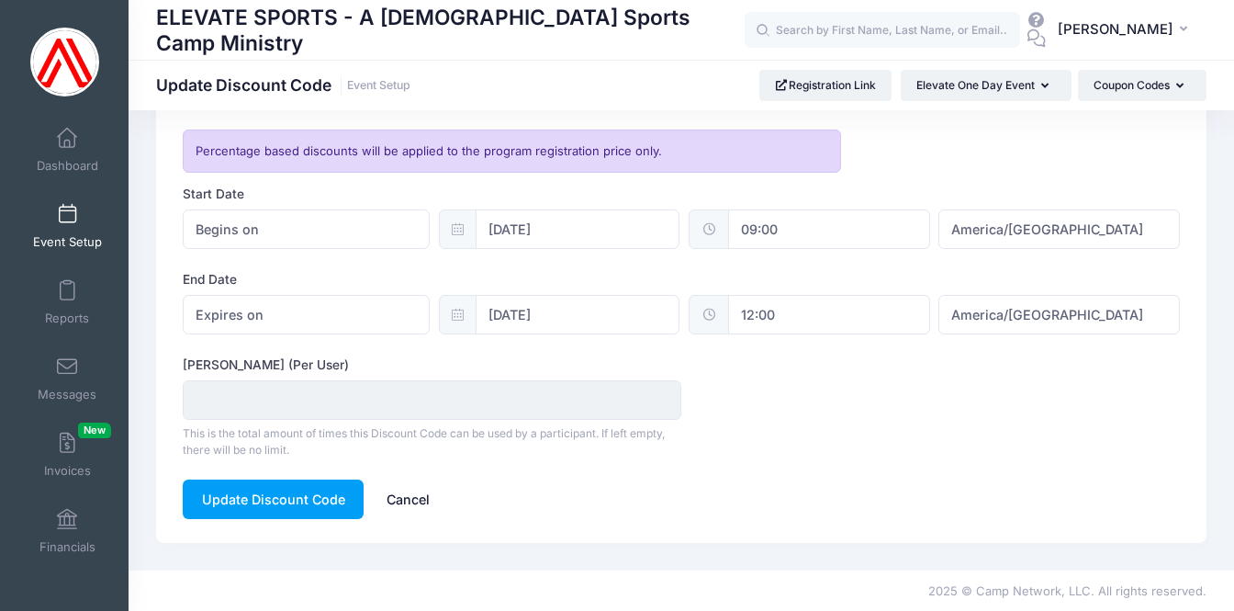
scroll to position [498, 0]
click at [411, 496] on link "Cancel" at bounding box center [407, 499] width 81 height 39
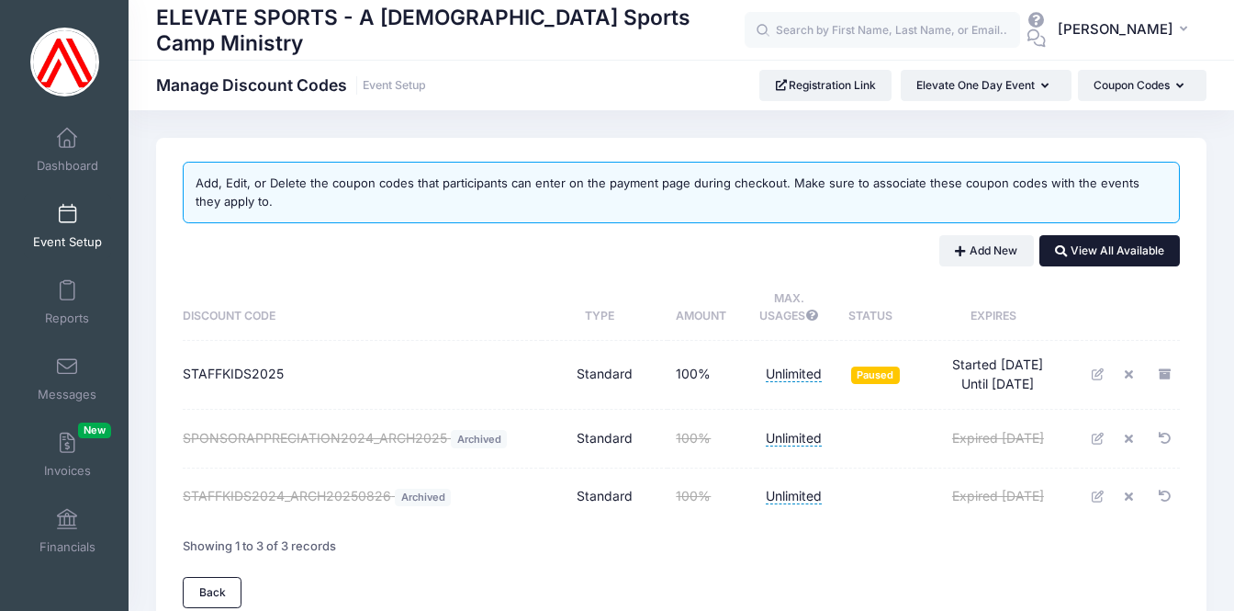
click at [1123, 255] on button "View All Available" at bounding box center [1110, 250] width 141 height 31
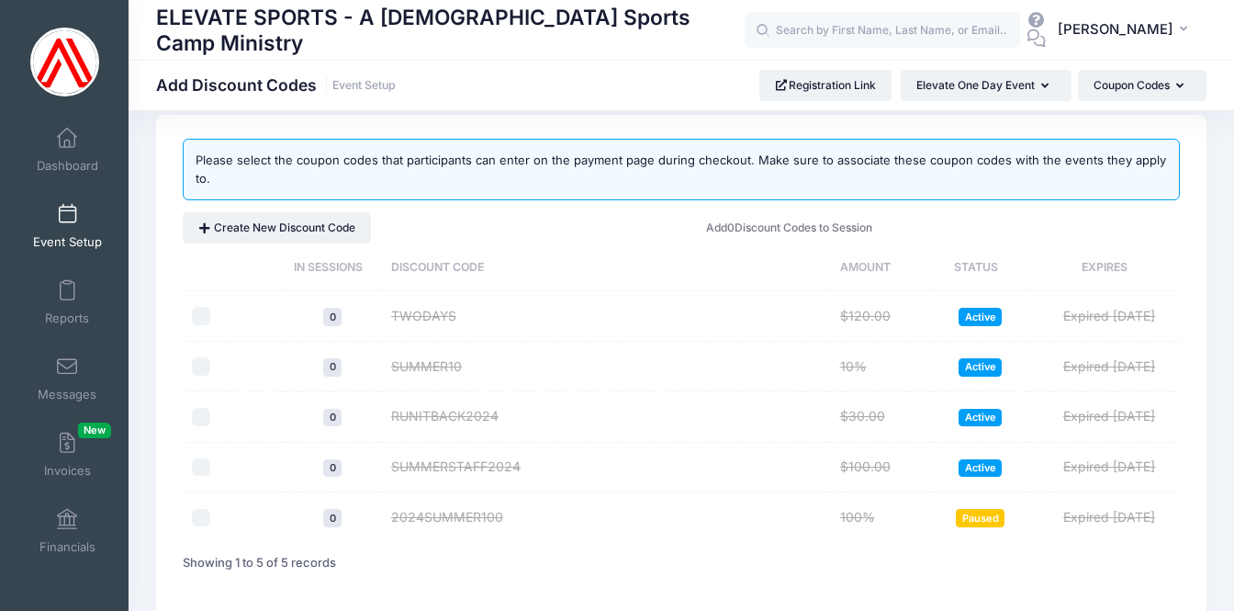
scroll to position [28, 0]
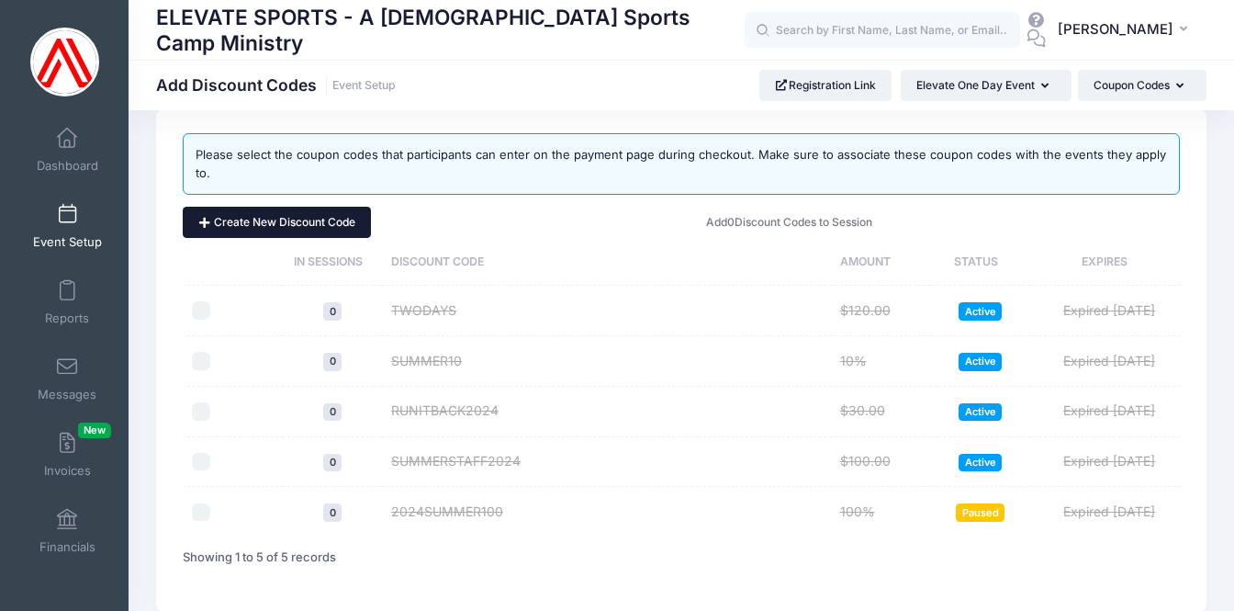
click at [285, 219] on button "Create New Discount Code" at bounding box center [277, 222] width 188 height 31
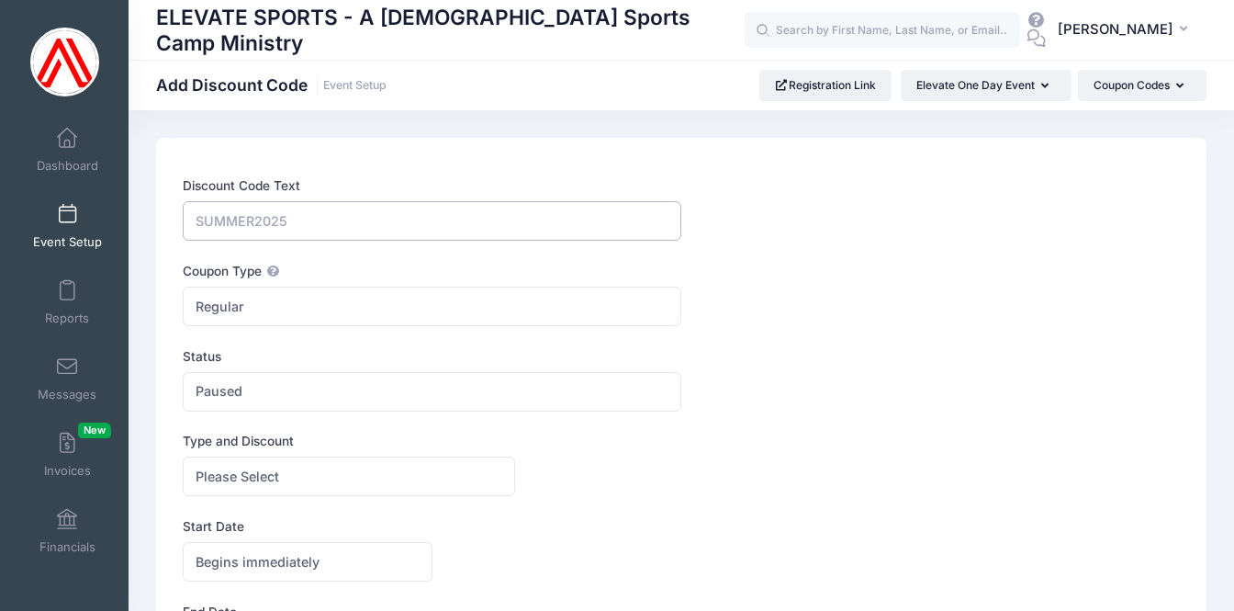
click at [332, 226] on input "Discount Code Text" at bounding box center [432, 220] width 499 height 39
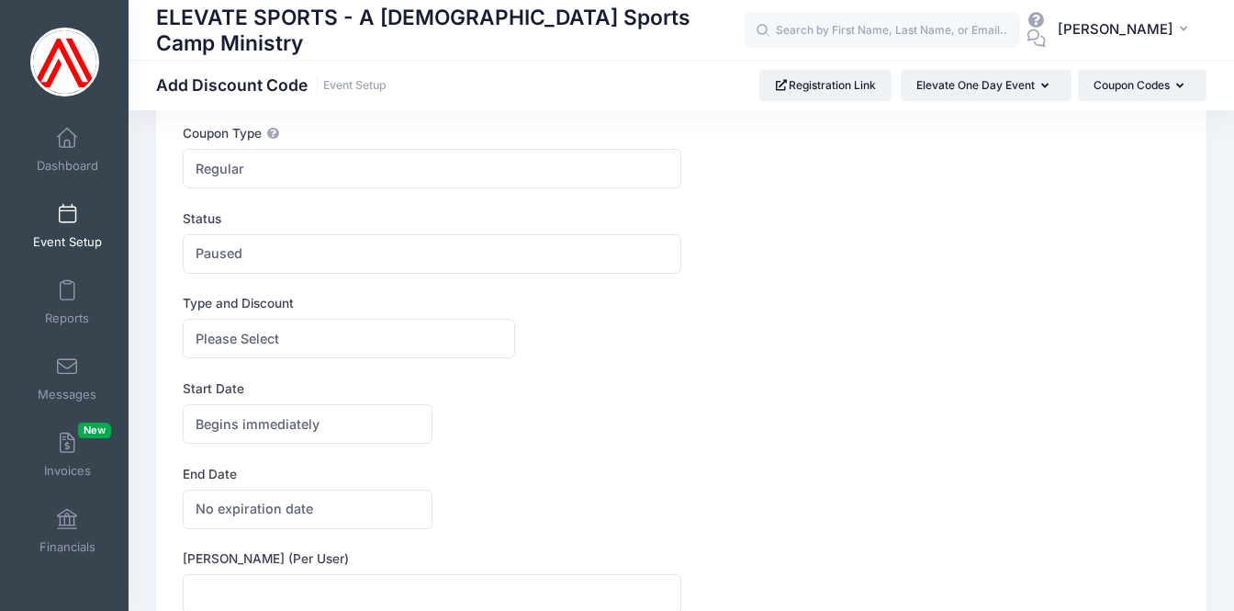
scroll to position [140, 0]
type input "2025ONEDAY"
click at [256, 251] on span "Paused" at bounding box center [432, 251] width 499 height 39
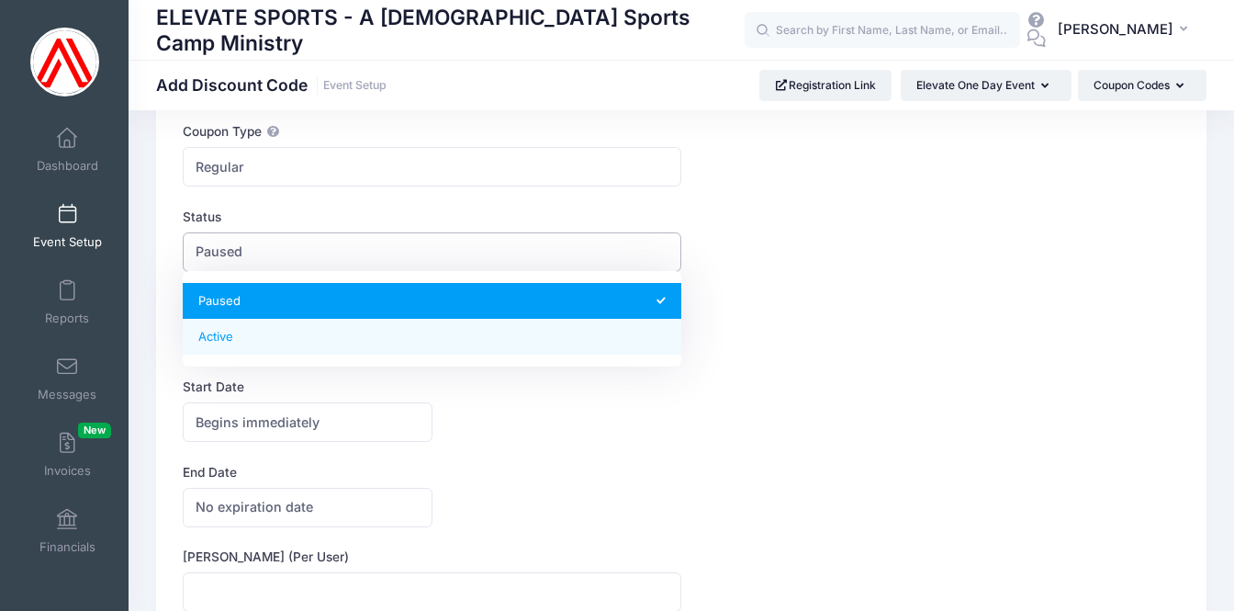
select select "1"
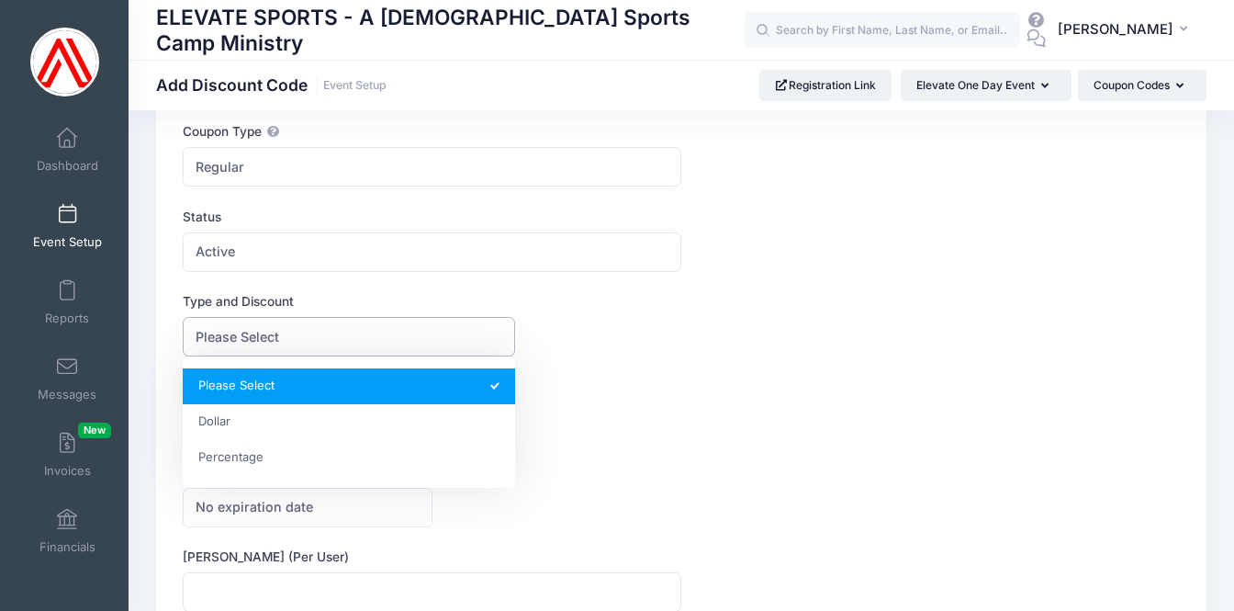
click at [301, 337] on span "Please Select" at bounding box center [349, 336] width 332 height 39
select select "2"
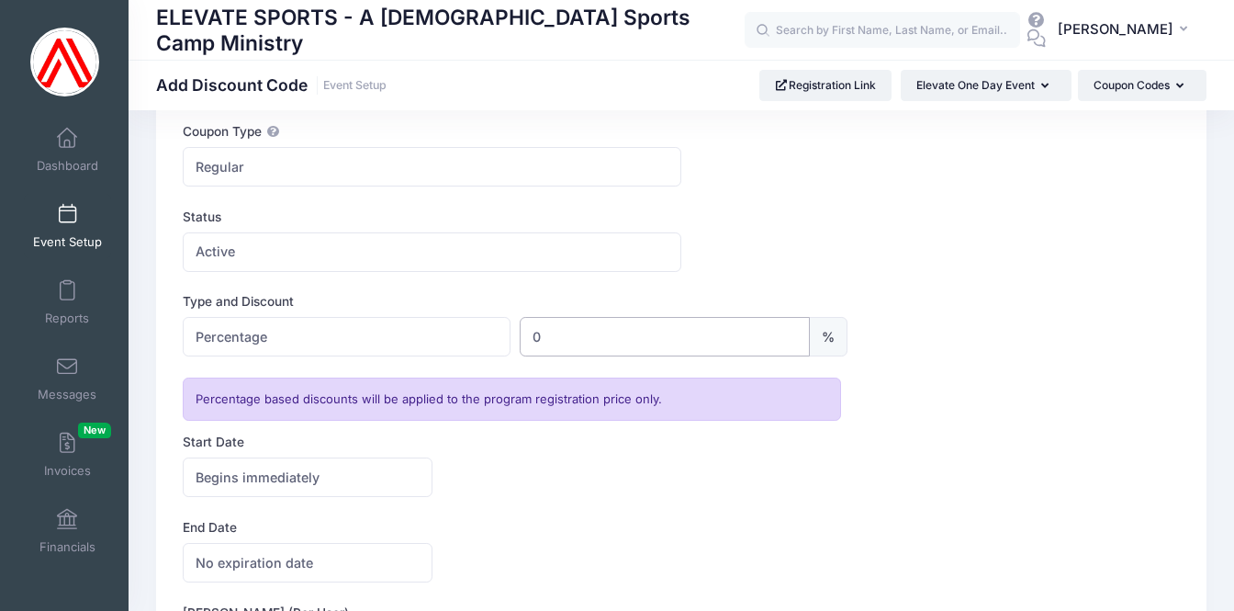
click at [544, 324] on input "0" at bounding box center [665, 336] width 290 height 39
type input "100"
click at [962, 437] on div "Start Date Begins immediately Begins on Begins immediately America/New York Ame…" at bounding box center [681, 465] width 997 height 64
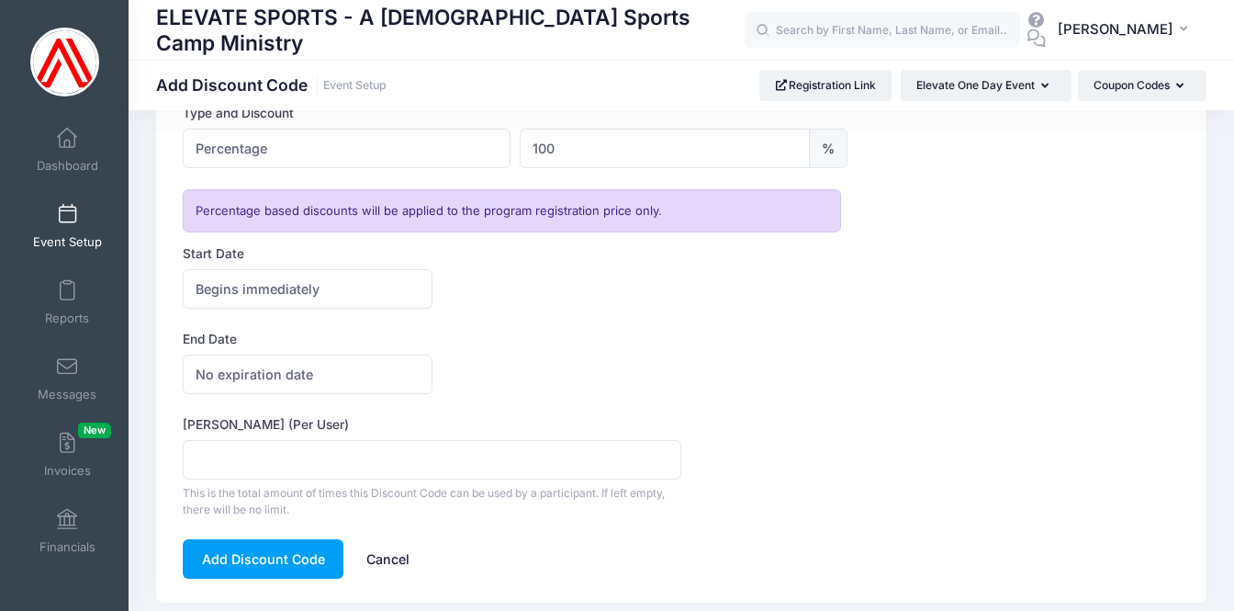
scroll to position [335, 0]
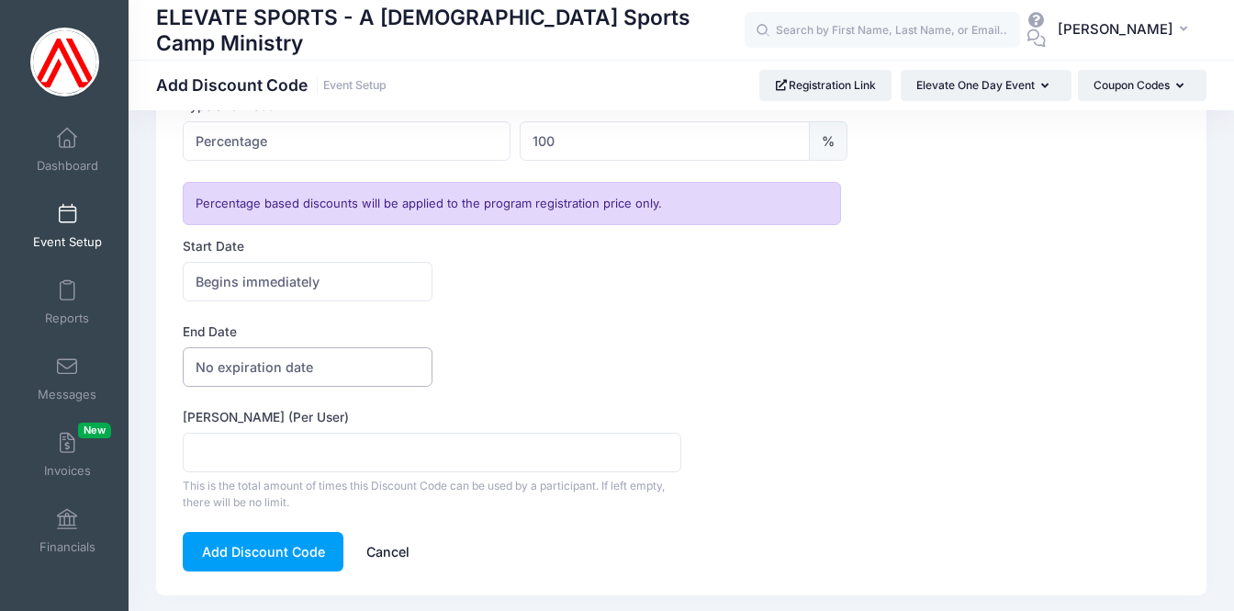
click at [256, 368] on span "No expiration date" at bounding box center [255, 366] width 118 height 19
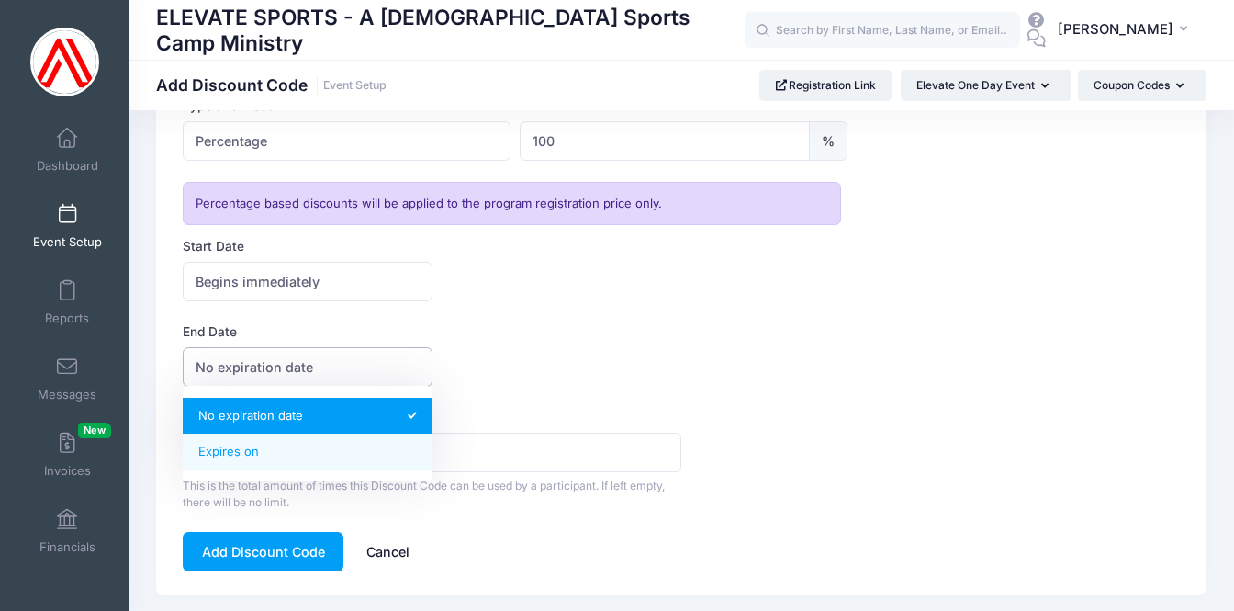
select select "1"
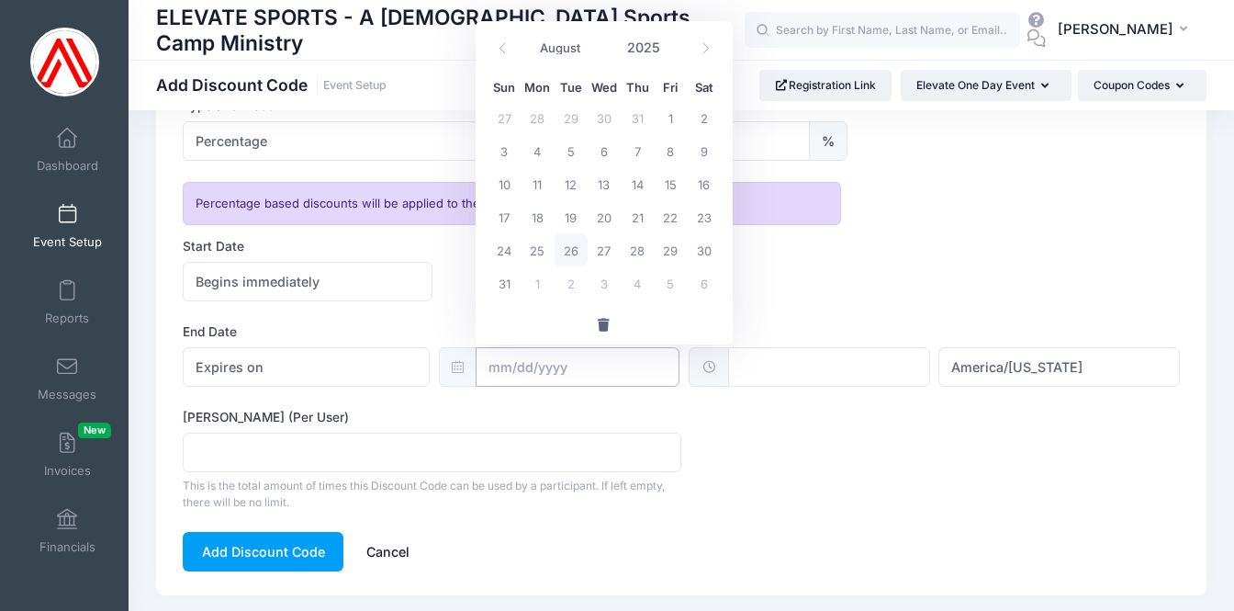
click at [523, 361] on input "text" at bounding box center [578, 366] width 204 height 39
click at [708, 47] on icon at bounding box center [706, 48] width 12 height 12
select select "8"
click at [668, 212] on span "26" at bounding box center [670, 216] width 33 height 33
type input "[DATE]"
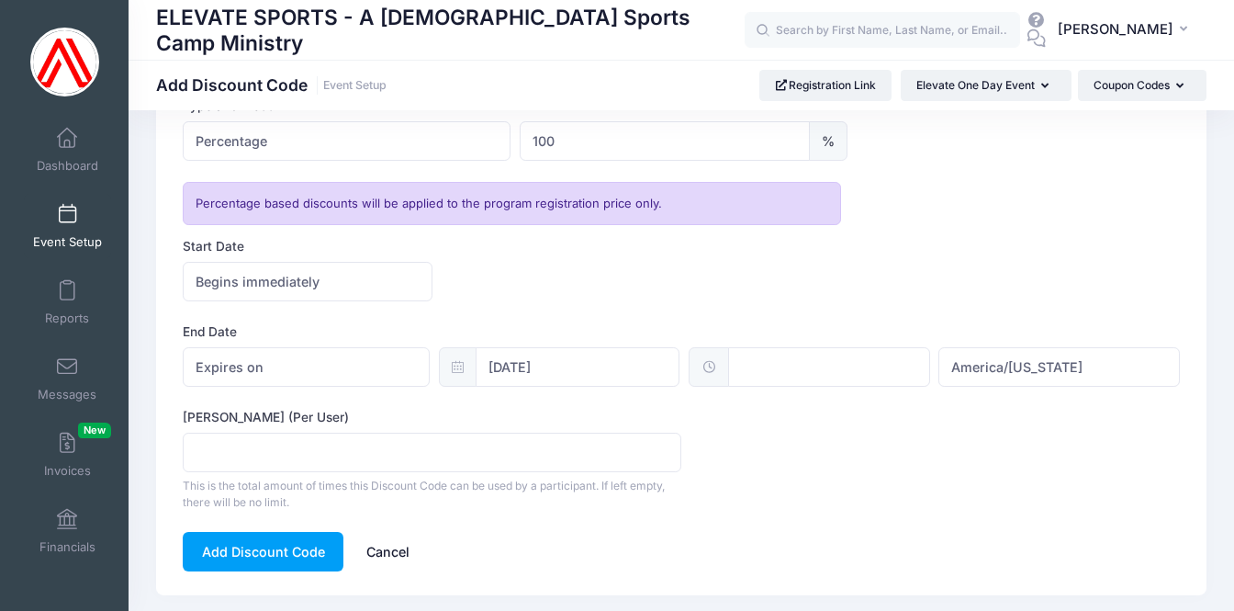
click at [844, 370] on input "text" at bounding box center [828, 366] width 201 height 39
click at [931, 400] on span at bounding box center [933, 398] width 13 height 18
type input "12:05"
type input "05"
click at [1043, 366] on span "America/[US_STATE]" at bounding box center [1016, 366] width 131 height 19
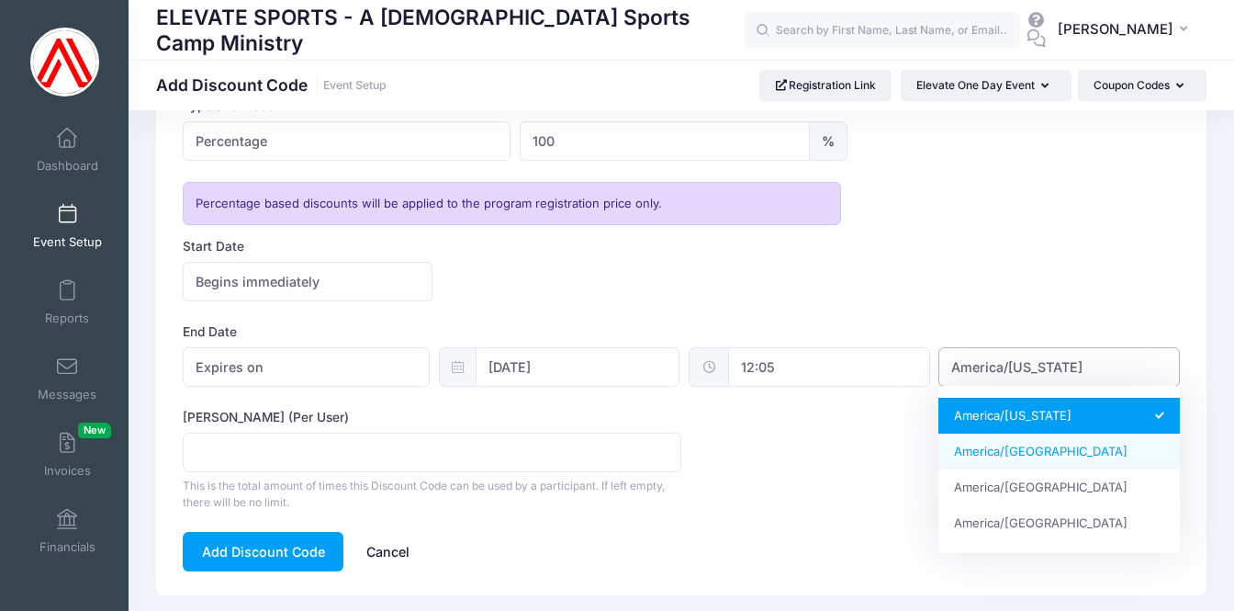
select select "America/Los_Angeles"
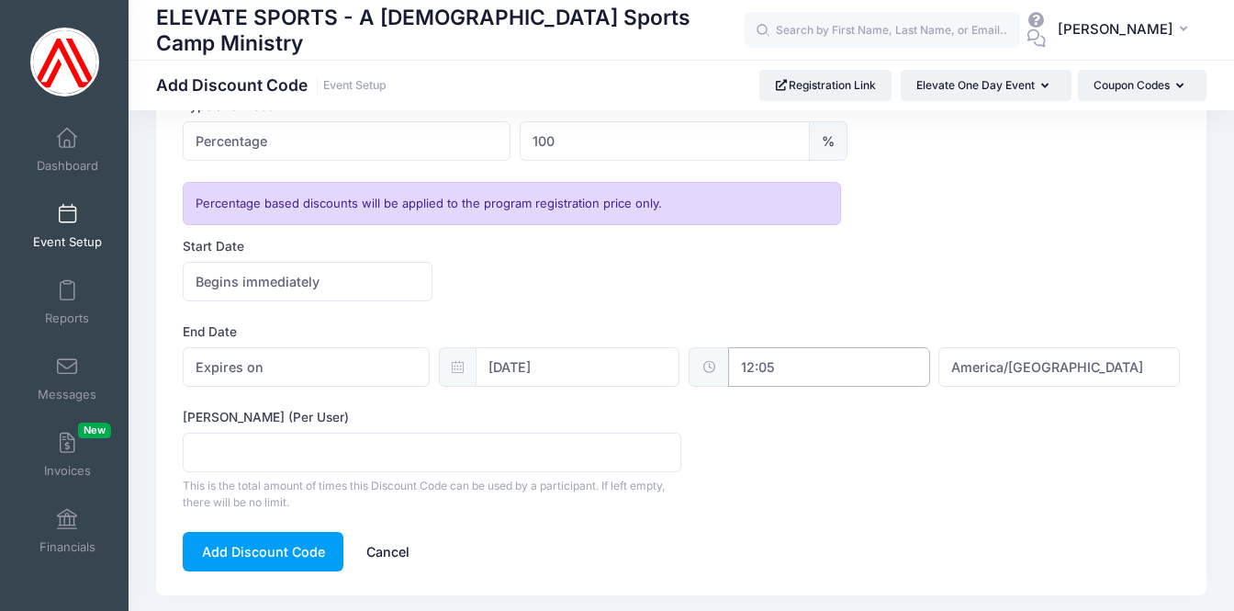
click at [787, 365] on input "12:05" at bounding box center [828, 366] width 201 height 39
click at [822, 397] on span at bounding box center [824, 398] width 13 height 18
type input "13:05"
type input "01"
click at [822, 397] on span at bounding box center [824, 398] width 13 height 18
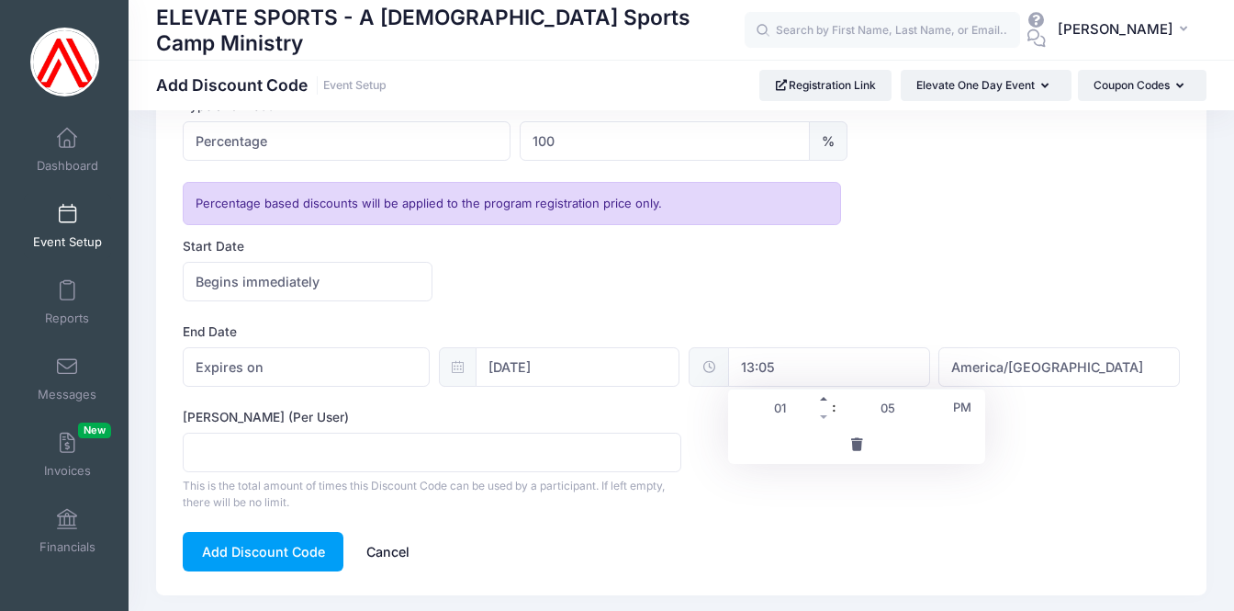
type input "14:05"
type input "02"
click at [826, 395] on span at bounding box center [824, 398] width 13 height 18
type input "15:05"
type input "03"
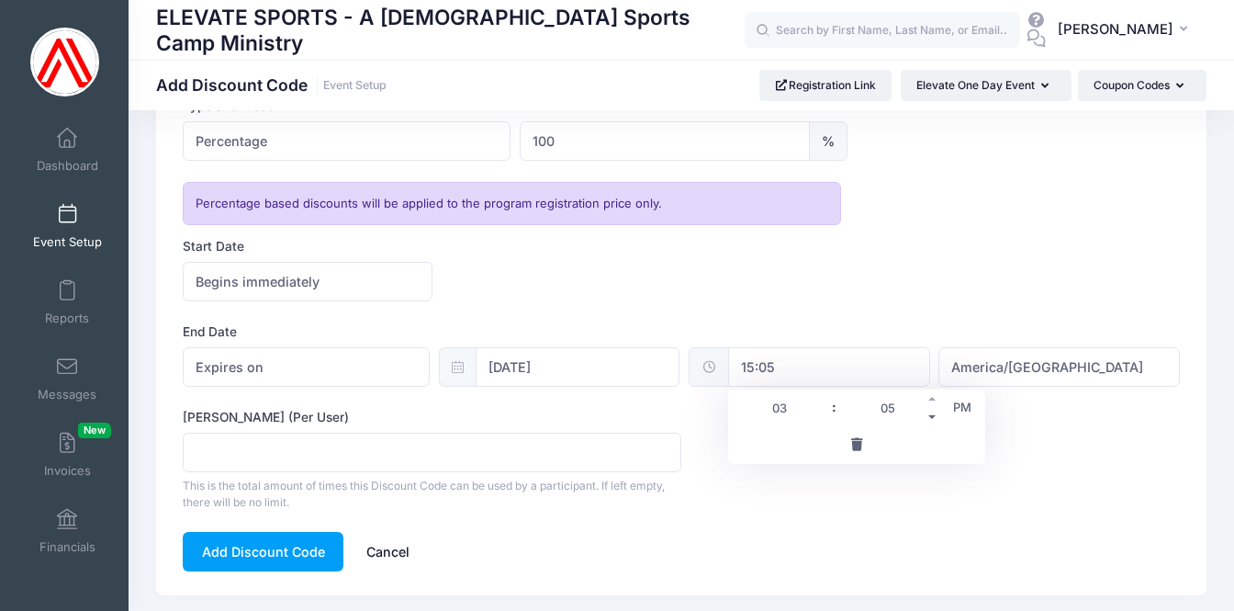
click at [935, 417] on span at bounding box center [933, 417] width 13 height 18
type input "15:00"
type input "00"
click at [676, 420] on label "Max Usage (Per User)" at bounding box center [432, 417] width 499 height 18
click at [676, 433] on input "Max Usage (Per User)" at bounding box center [432, 452] width 499 height 39
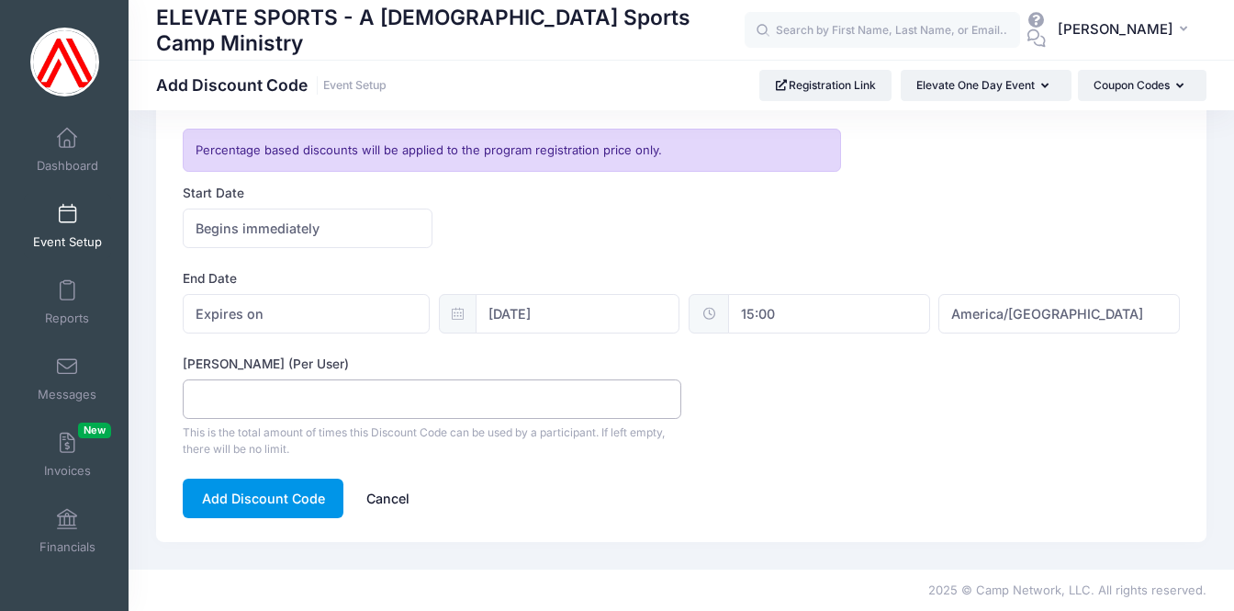
scroll to position [388, 0]
click at [268, 496] on button "Add Discount Code" at bounding box center [263, 498] width 161 height 39
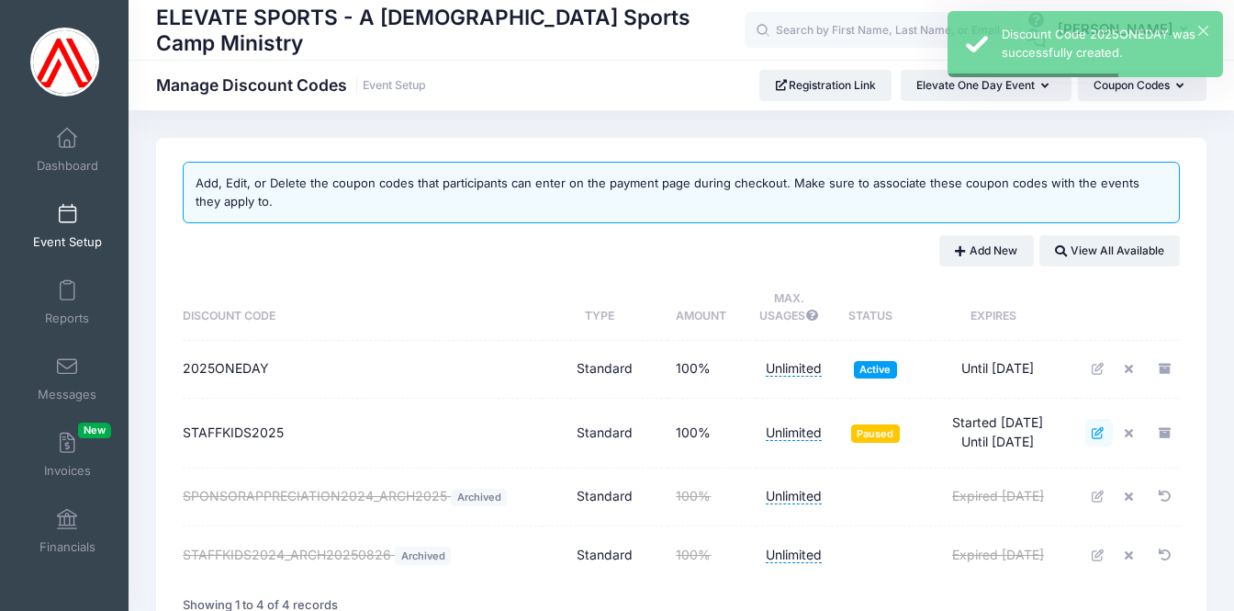
click at [1094, 427] on icon at bounding box center [1099, 433] width 15 height 12
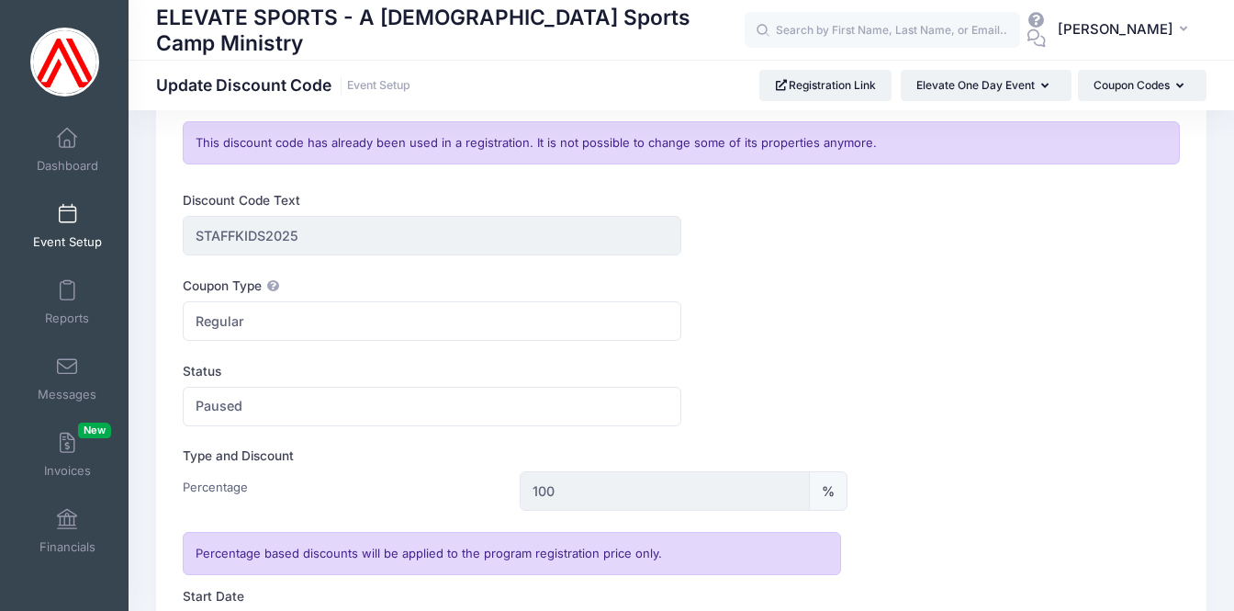
scroll to position [127, 0]
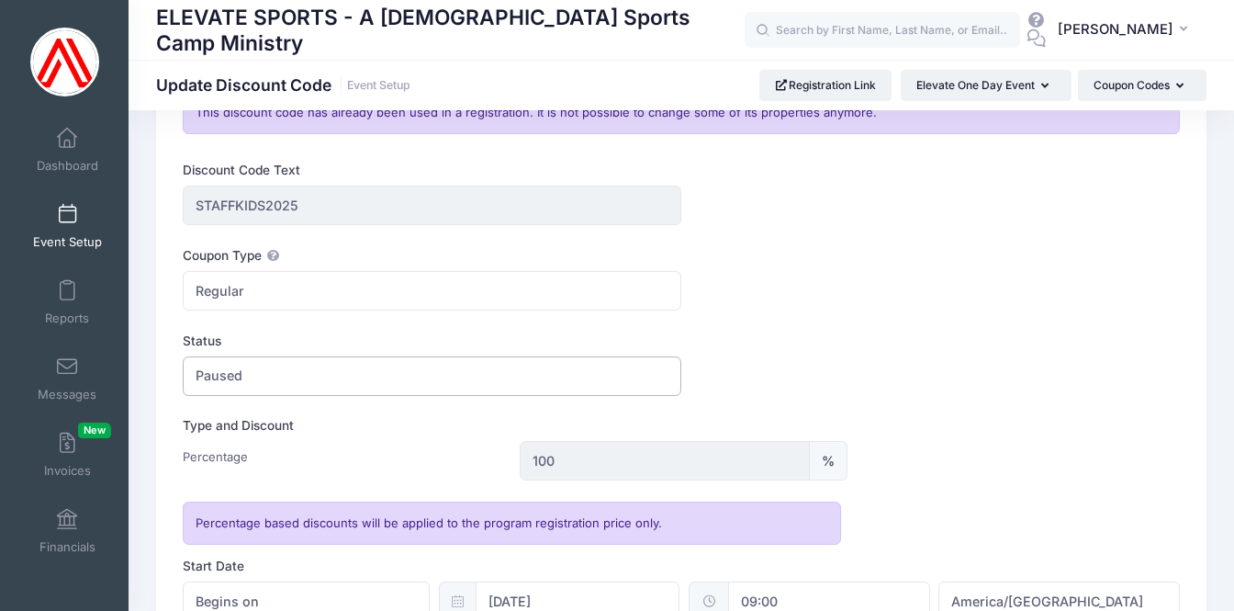
click at [252, 385] on span "Paused" at bounding box center [432, 375] width 499 height 39
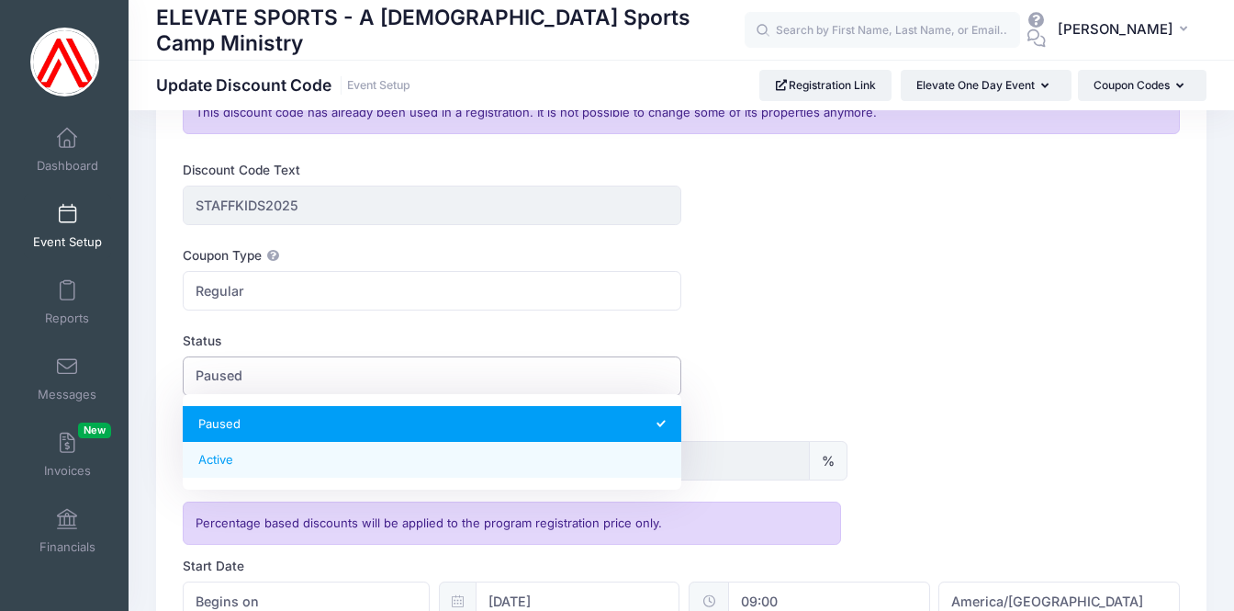
select select "1"
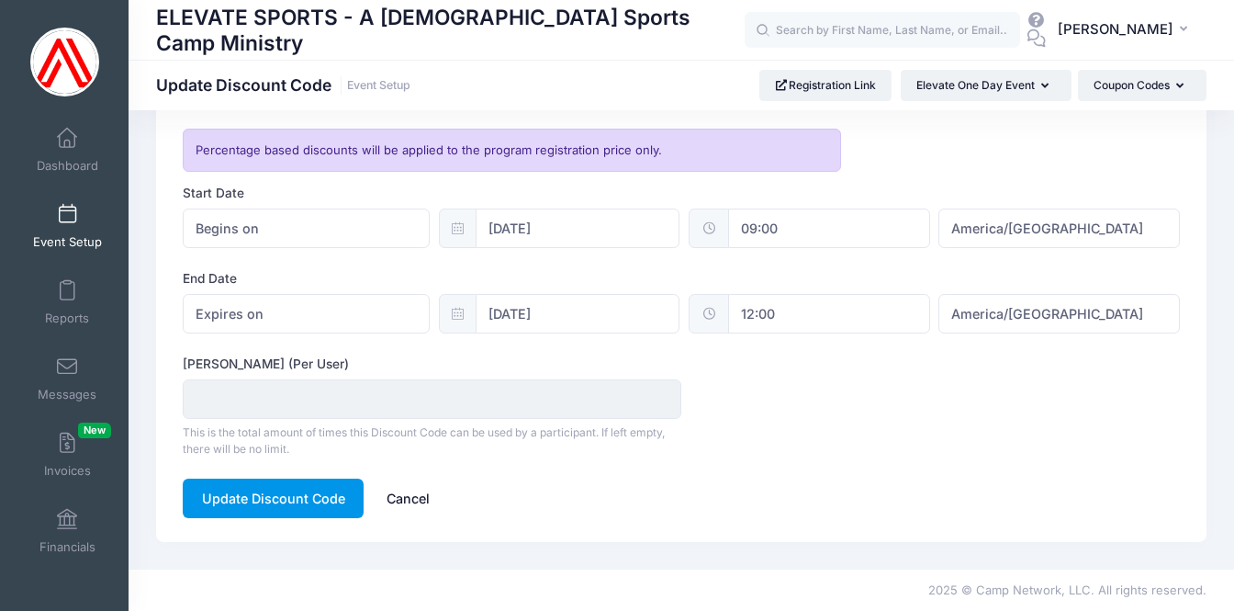
scroll to position [498, 0]
click at [284, 496] on button "Update Discount Code" at bounding box center [273, 499] width 181 height 39
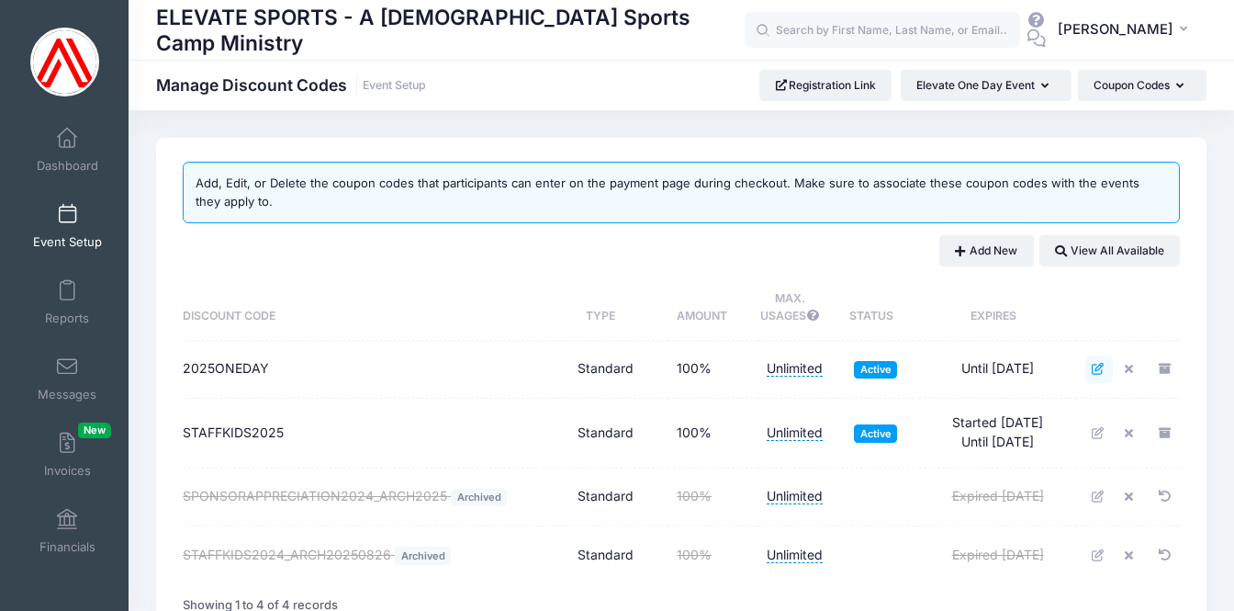
click at [1092, 363] on icon at bounding box center [1099, 369] width 15 height 12
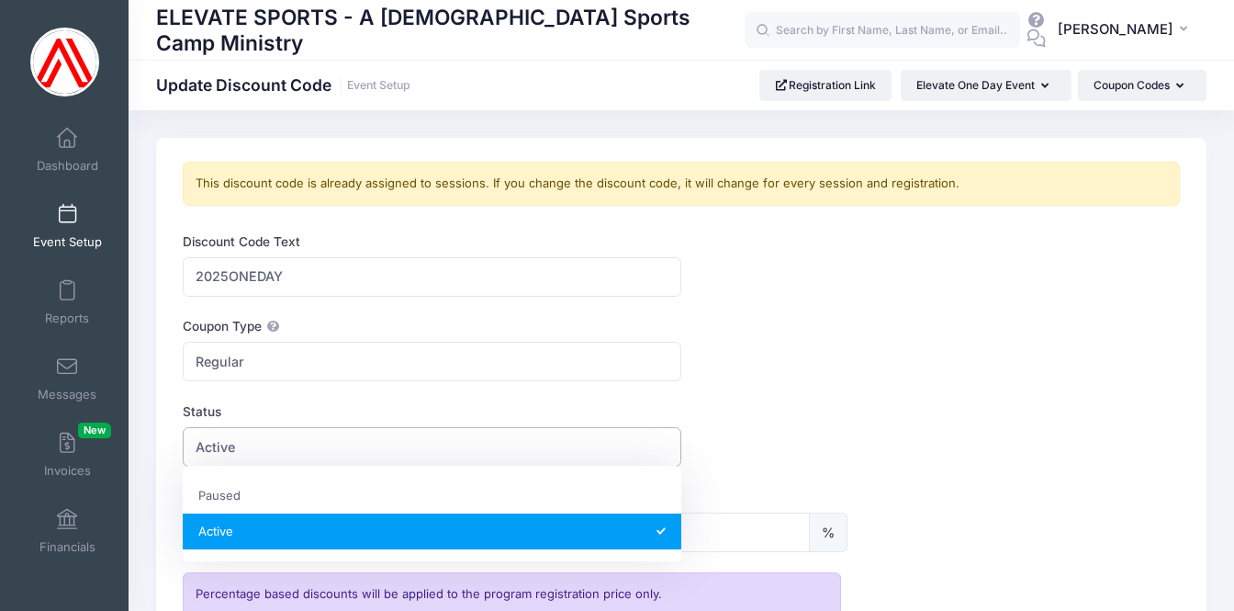
click at [276, 453] on span "Active" at bounding box center [432, 446] width 499 height 39
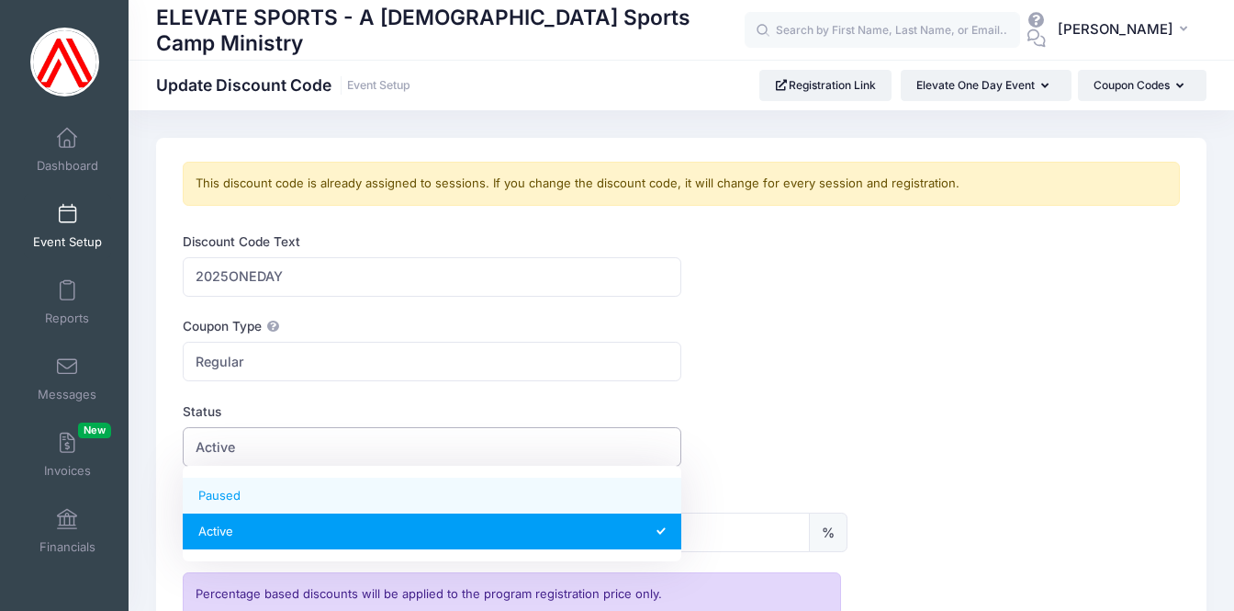
select select "0"
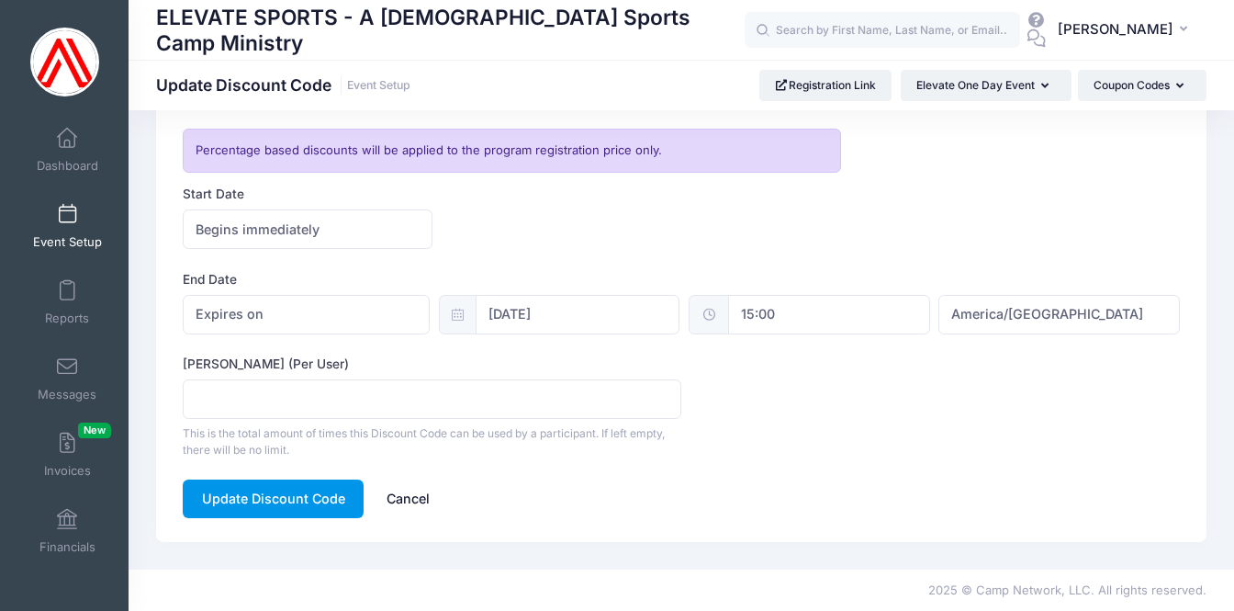
scroll to position [443, 0]
click at [260, 487] on button "Update Discount Code" at bounding box center [273, 499] width 181 height 39
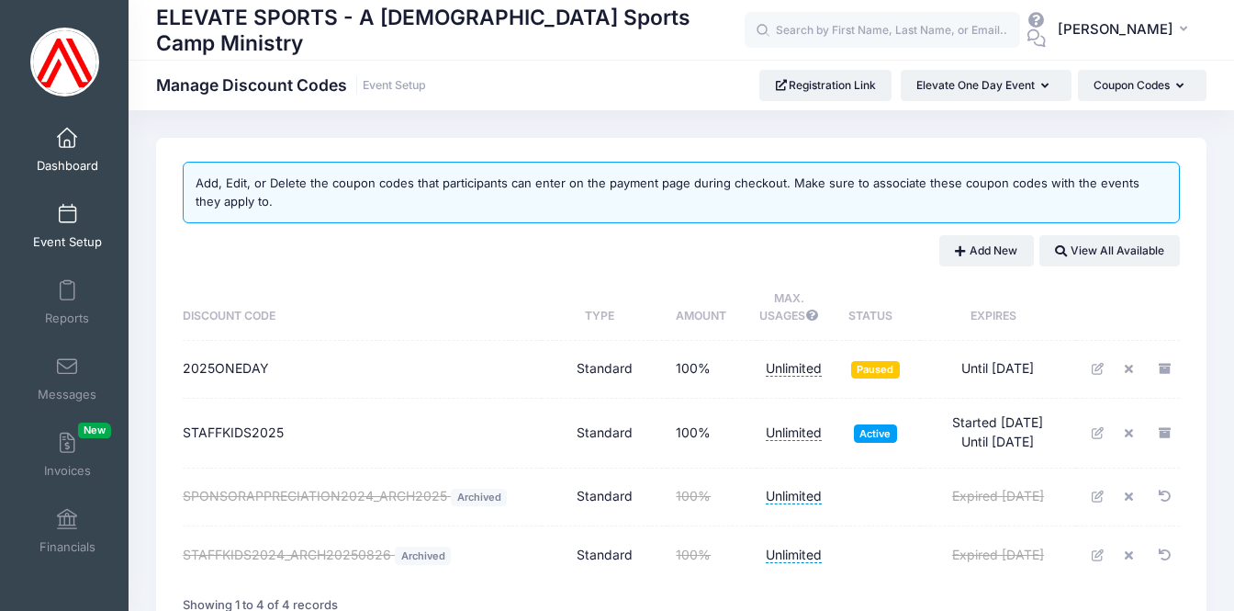
click at [58, 158] on span "Dashboard" at bounding box center [68, 166] width 62 height 16
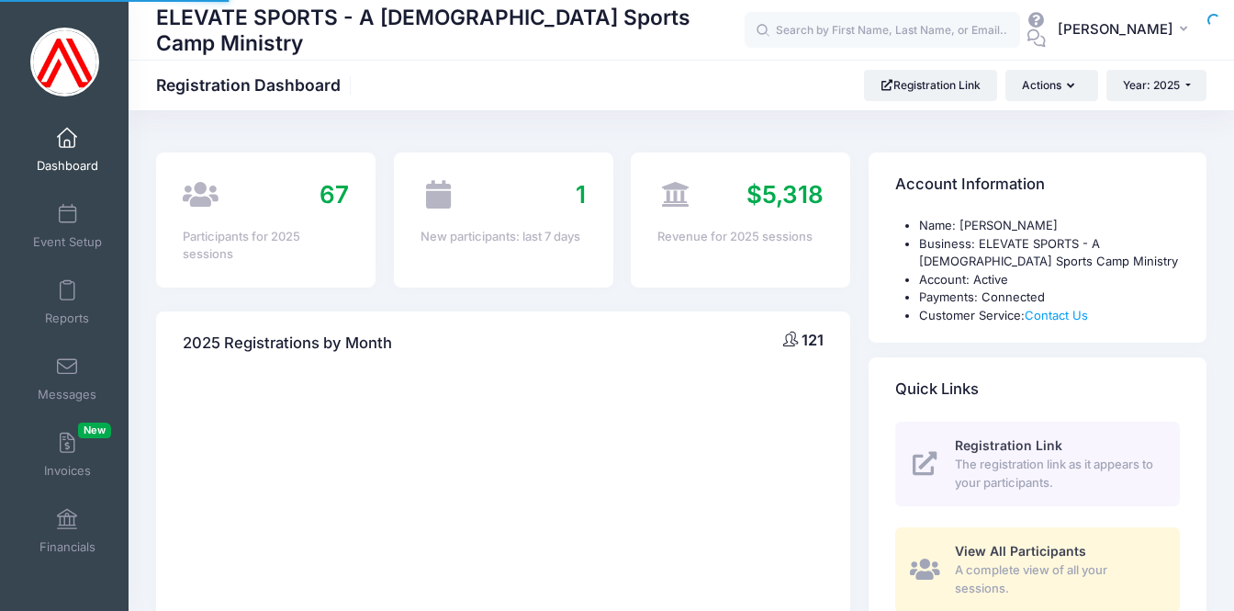
select select
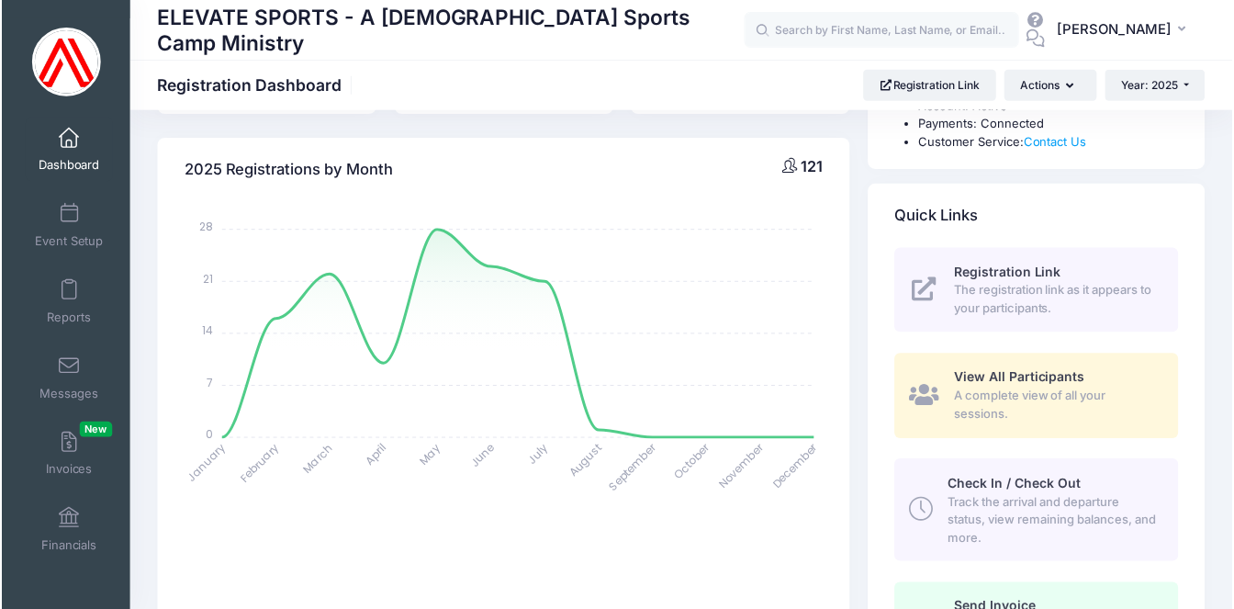
scroll to position [196, 0]
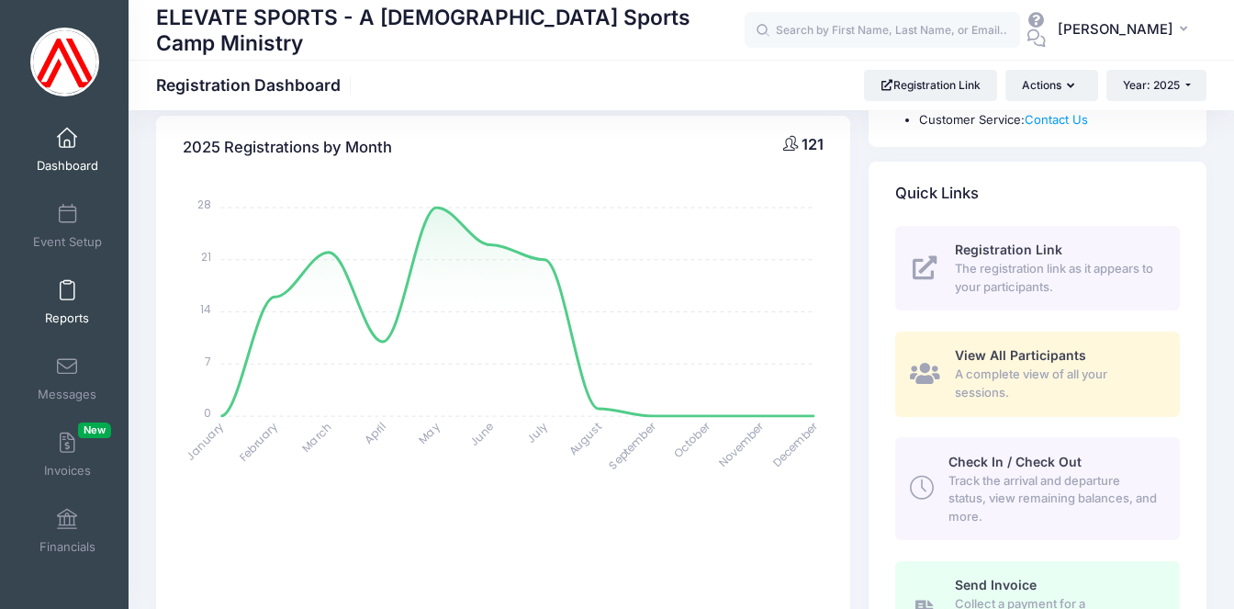
click at [67, 298] on span at bounding box center [67, 291] width 0 height 20
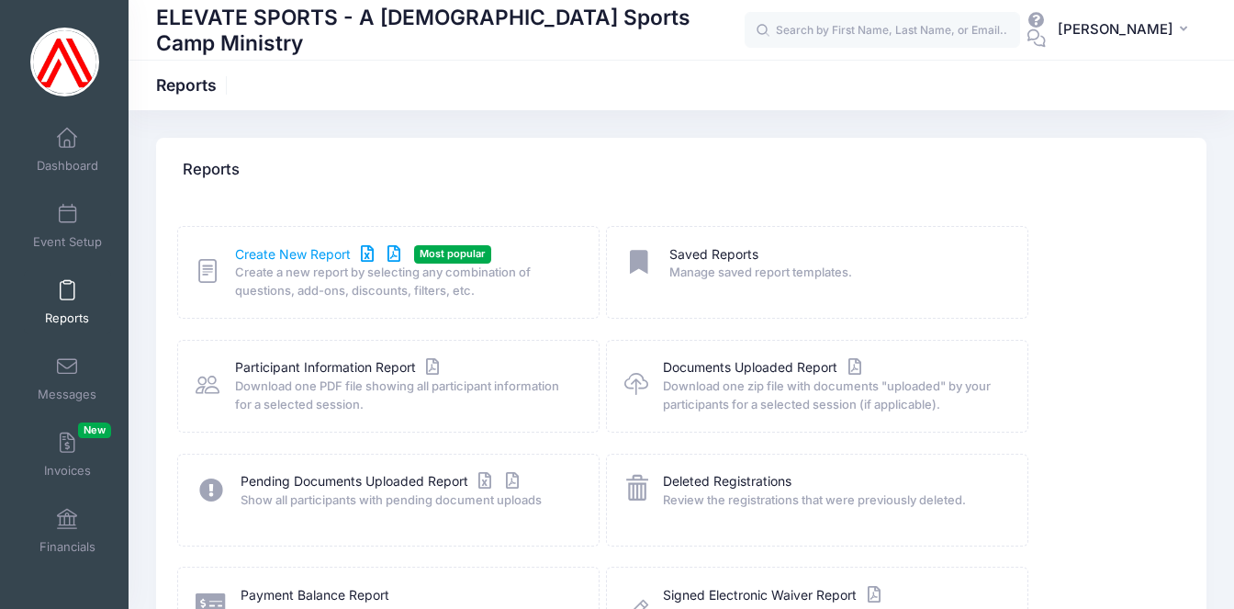
click at [306, 252] on link "Create New Report" at bounding box center [320, 254] width 171 height 19
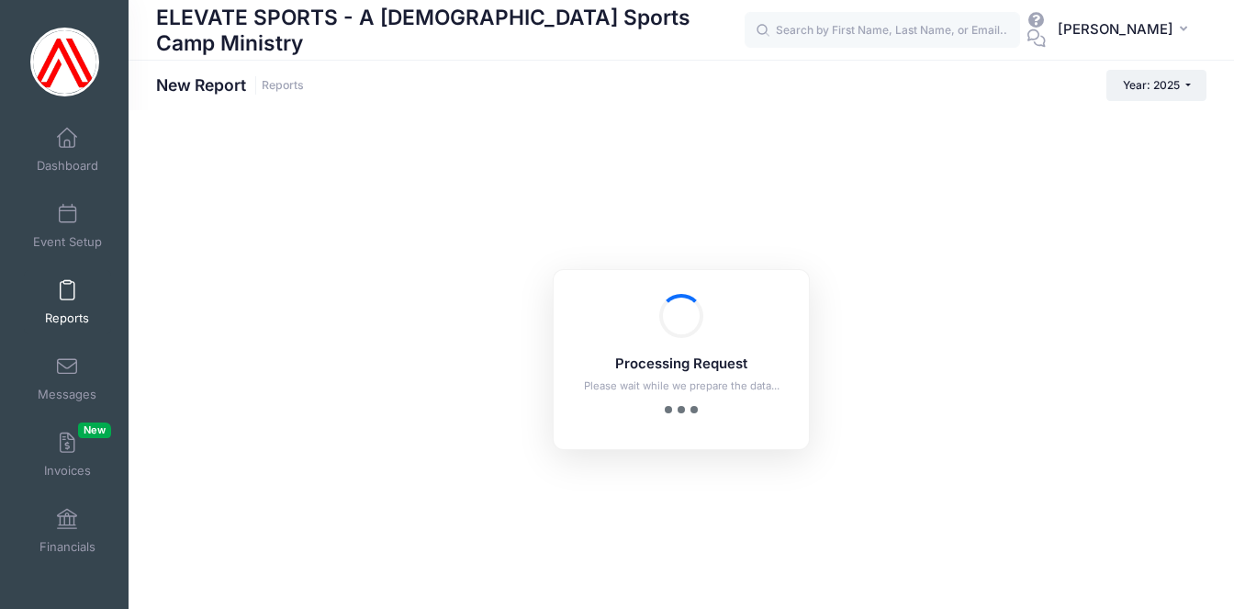
checkbox input "true"
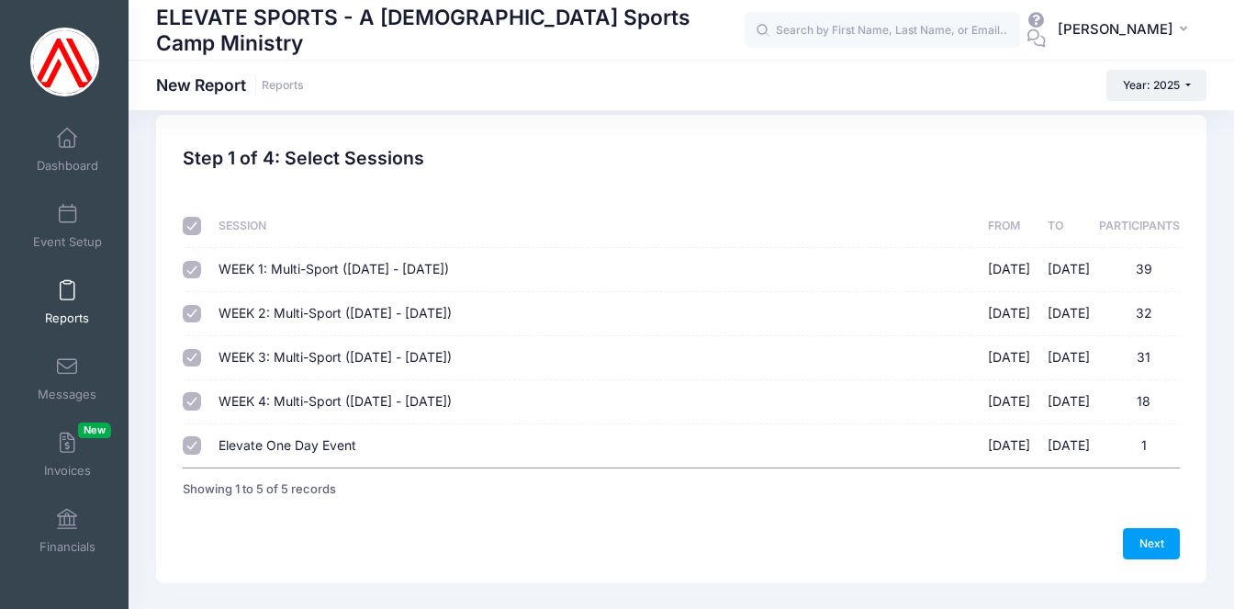
scroll to position [23, 0]
click at [1182, 90] on button "Year: 2025" at bounding box center [1157, 85] width 100 height 31
click at [1166, 141] on link "Year: 2024" at bounding box center [1166, 144] width 119 height 24
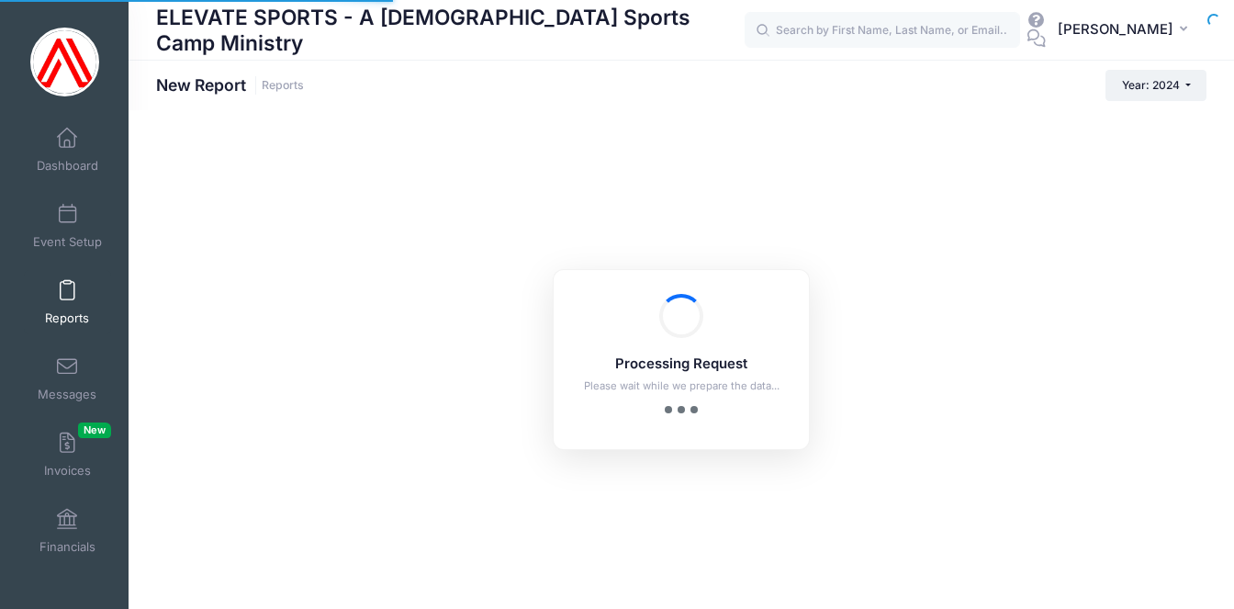
checkbox input "true"
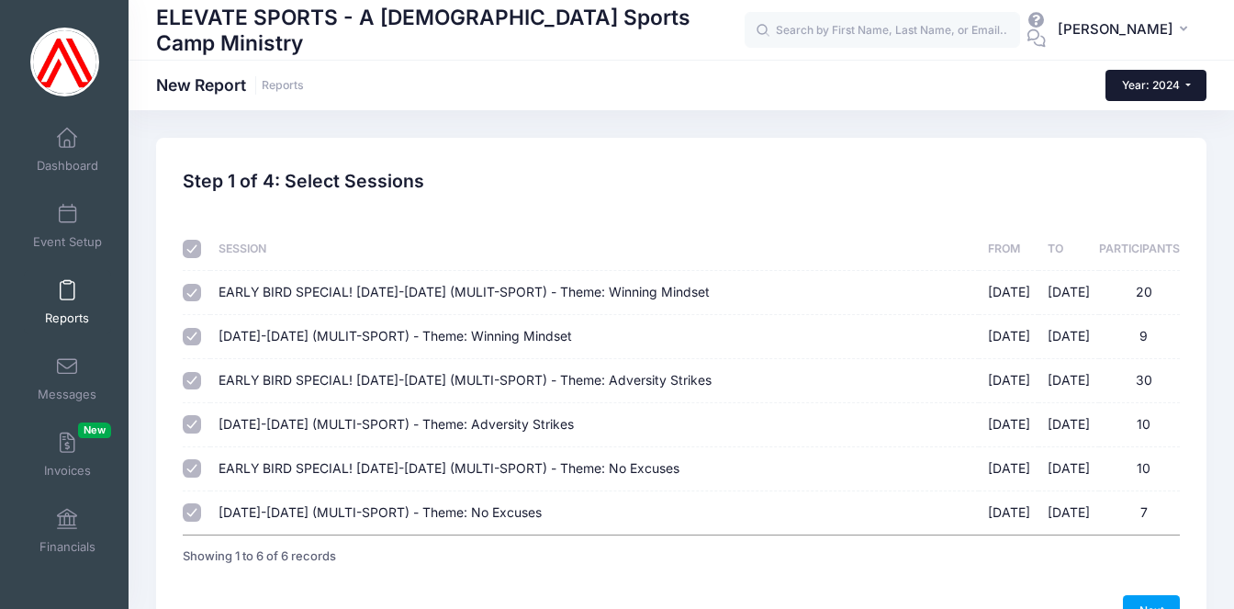
click at [1131, 87] on span "Year: 2024" at bounding box center [1151, 85] width 58 height 14
click at [1147, 119] on link "Year: 2025" at bounding box center [1165, 120] width 119 height 24
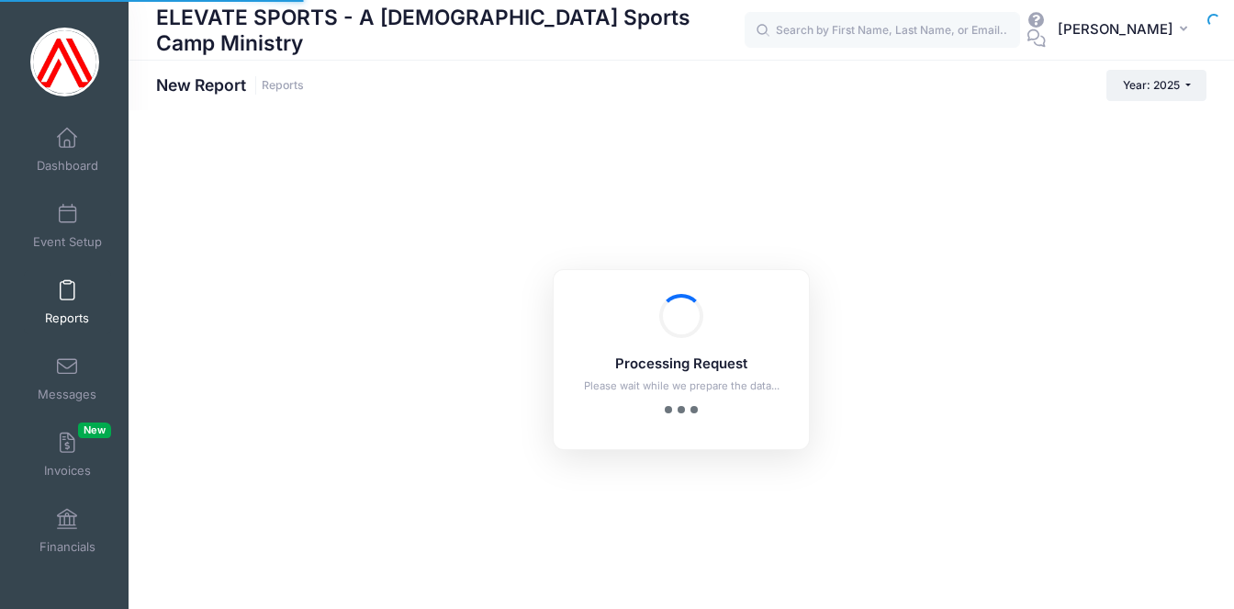
checkbox input "true"
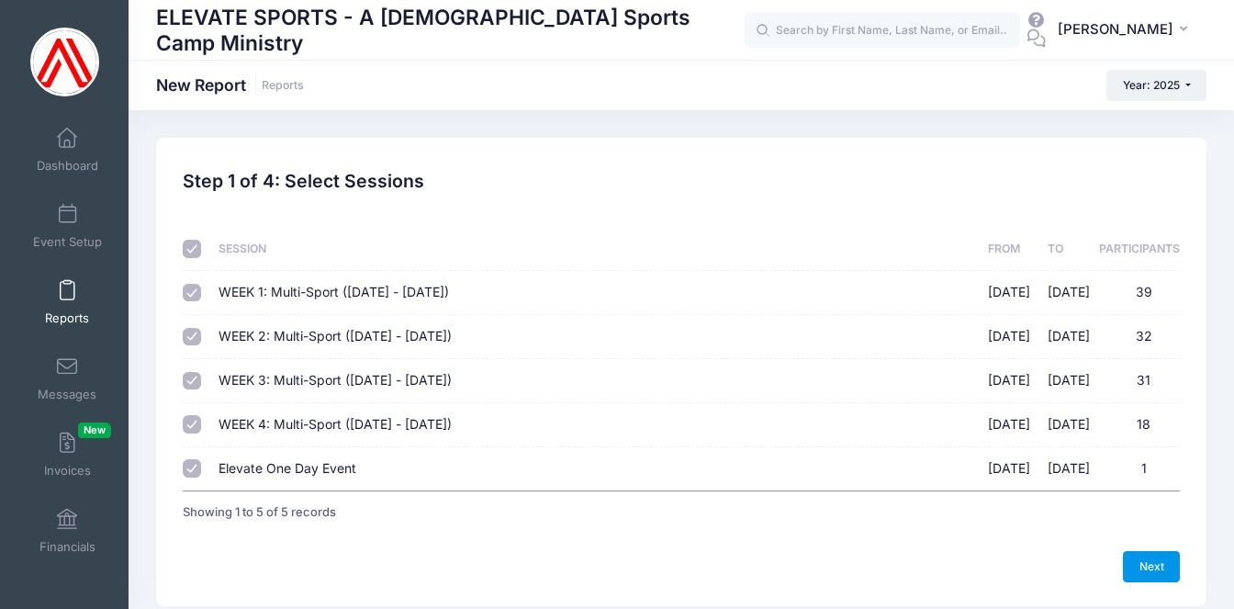
click at [1154, 557] on link "Next" at bounding box center [1151, 566] width 57 height 31
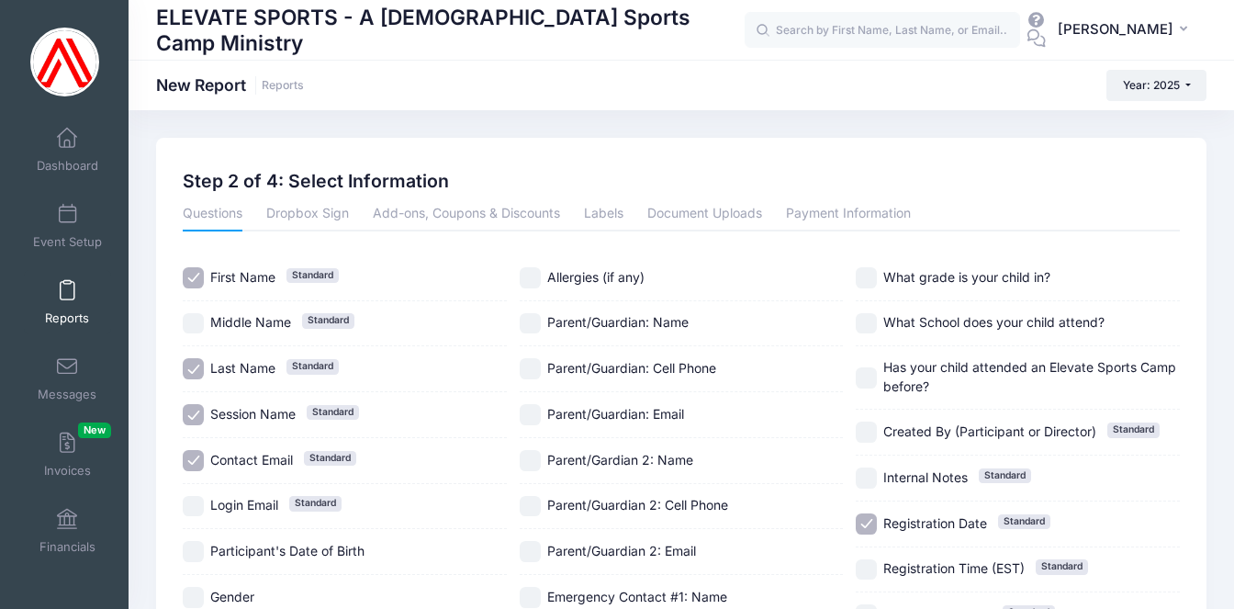
click at [197, 409] on input "Session Name Standard" at bounding box center [193, 414] width 21 height 21
checkbox input "false"
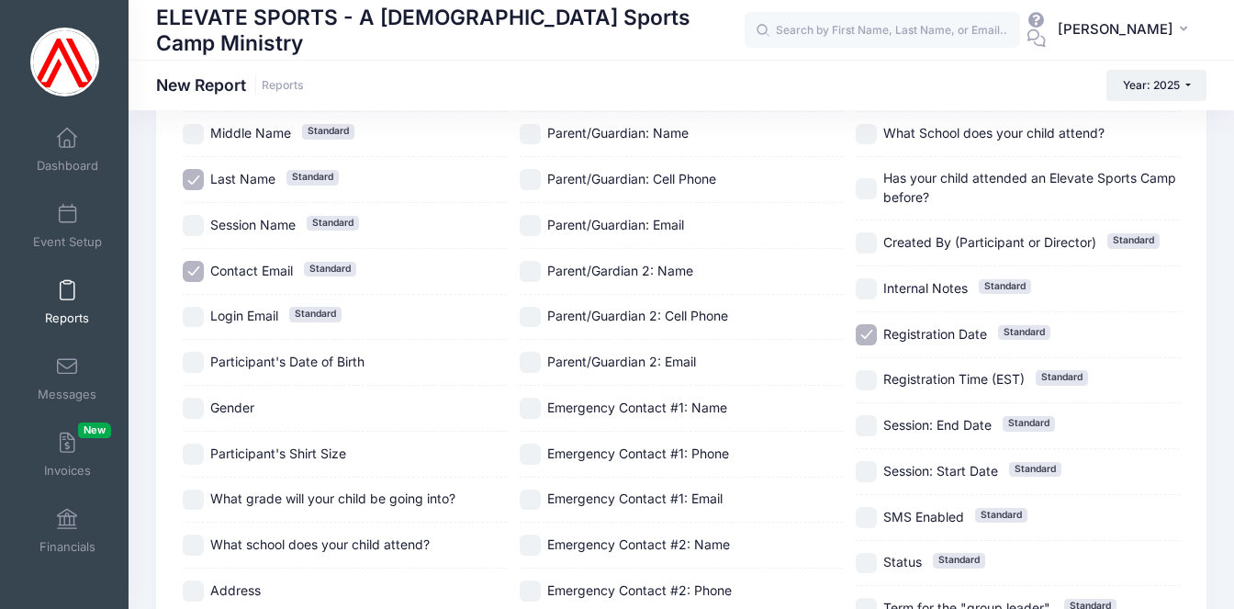
scroll to position [210, 0]
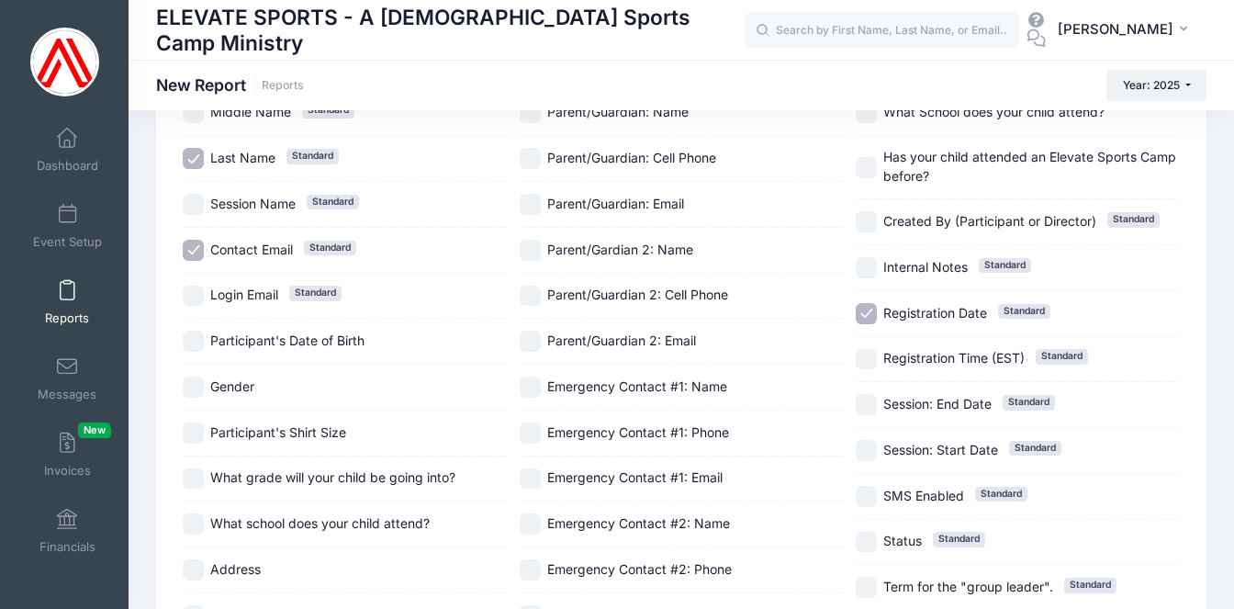
click at [870, 314] on input "Registration Date Standard" at bounding box center [866, 313] width 21 height 21
checkbox input "false"
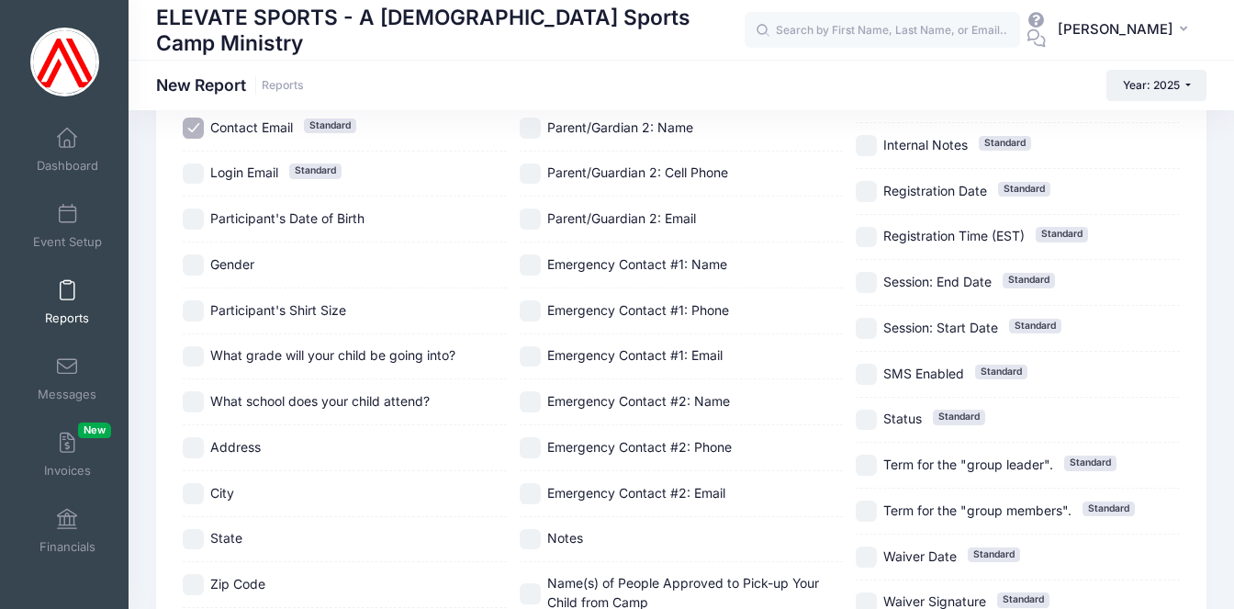
scroll to position [357, 0]
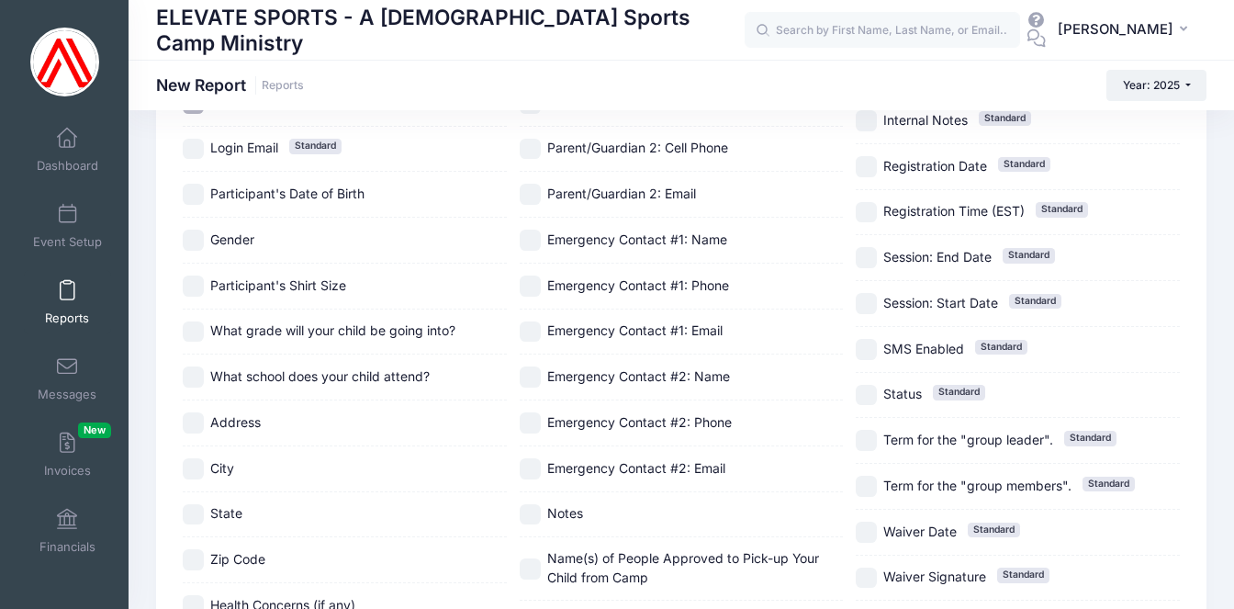
click at [196, 376] on input "What school does your child attend?" at bounding box center [193, 376] width 21 height 21
checkbox input "true"
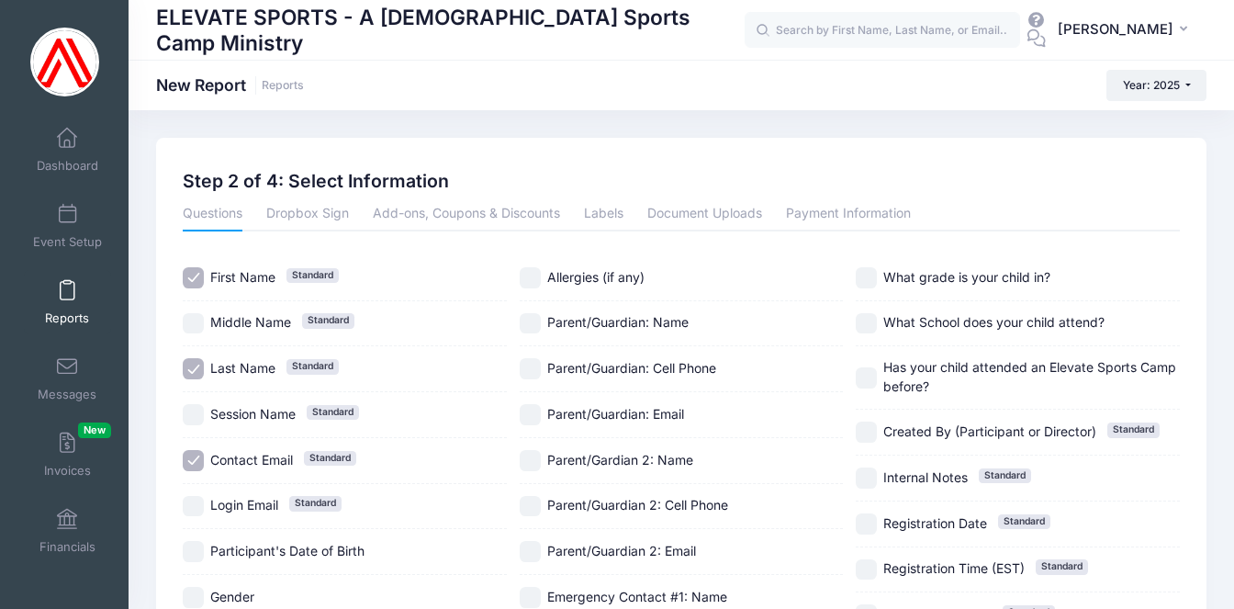
scroll to position [0, 0]
click at [321, 212] on link "Dropbox Sign" at bounding box center [307, 214] width 83 height 33
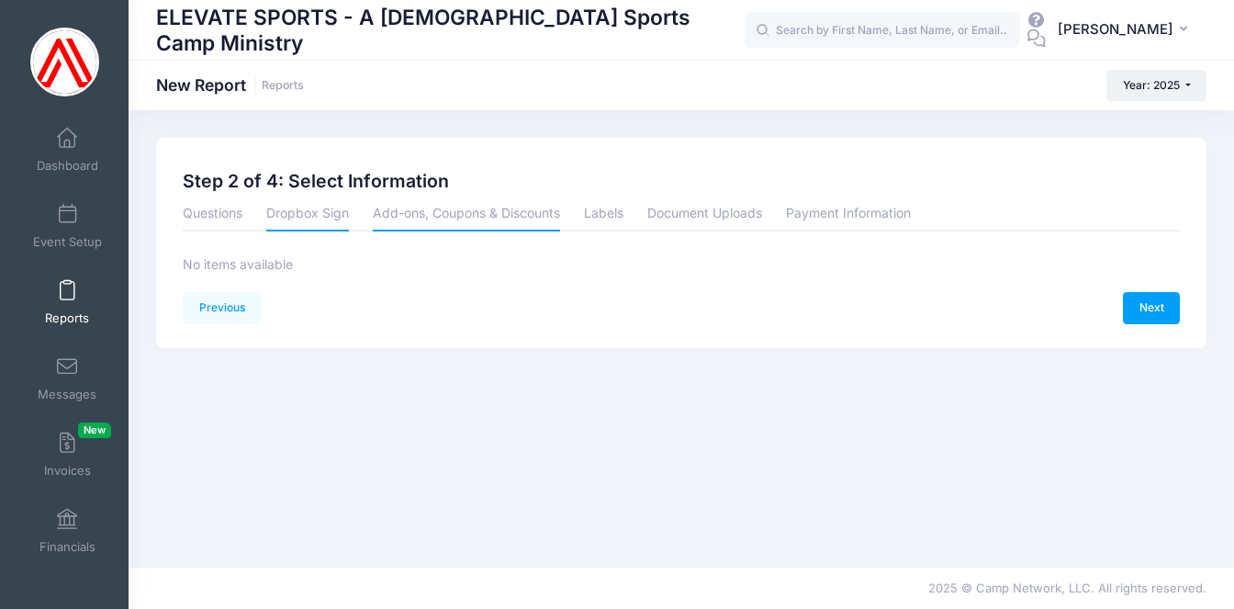
click at [484, 211] on link "Add-ons, Coupons & Discounts" at bounding box center [466, 214] width 187 height 33
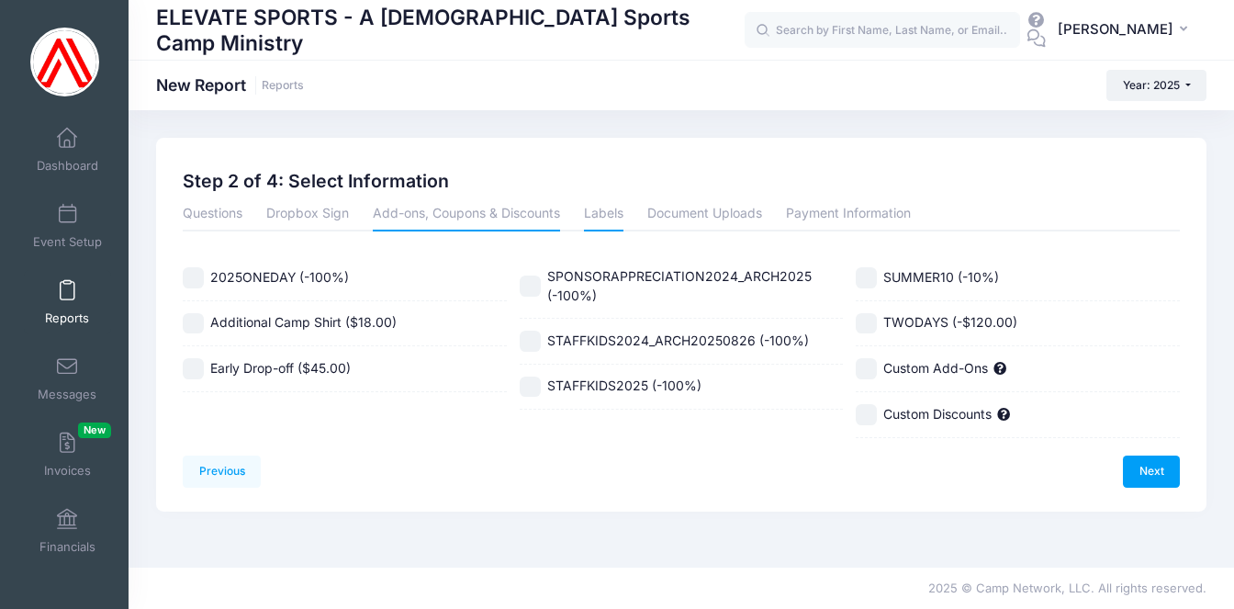
click at [606, 208] on link "Labels" at bounding box center [603, 214] width 39 height 33
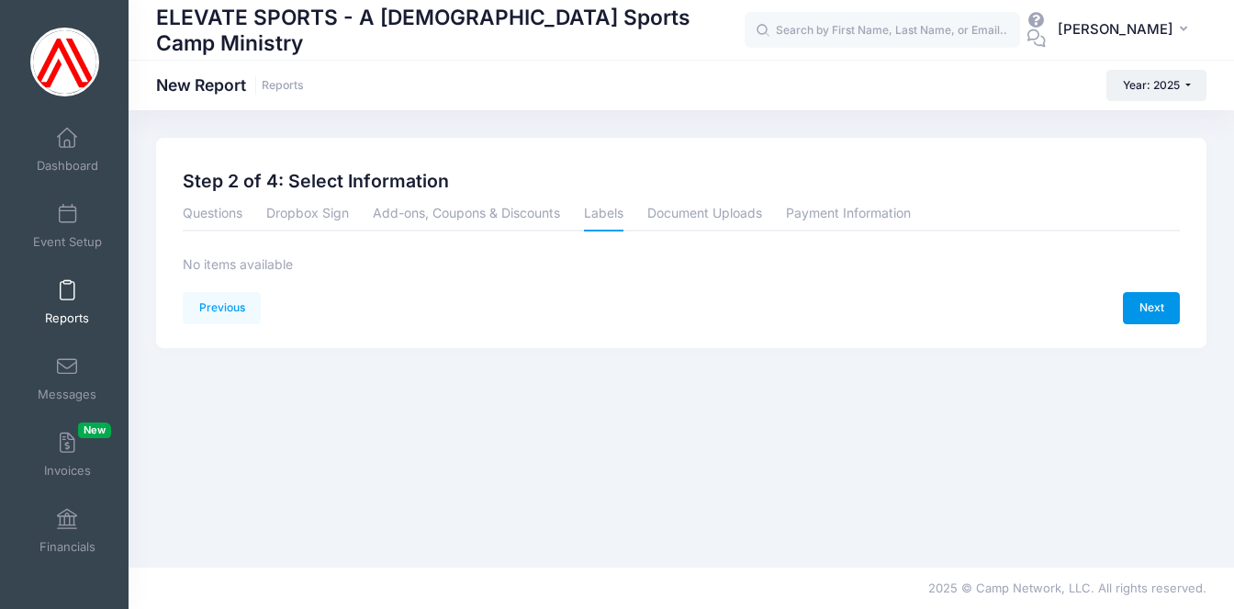
click at [1149, 303] on link "Next" at bounding box center [1151, 307] width 57 height 31
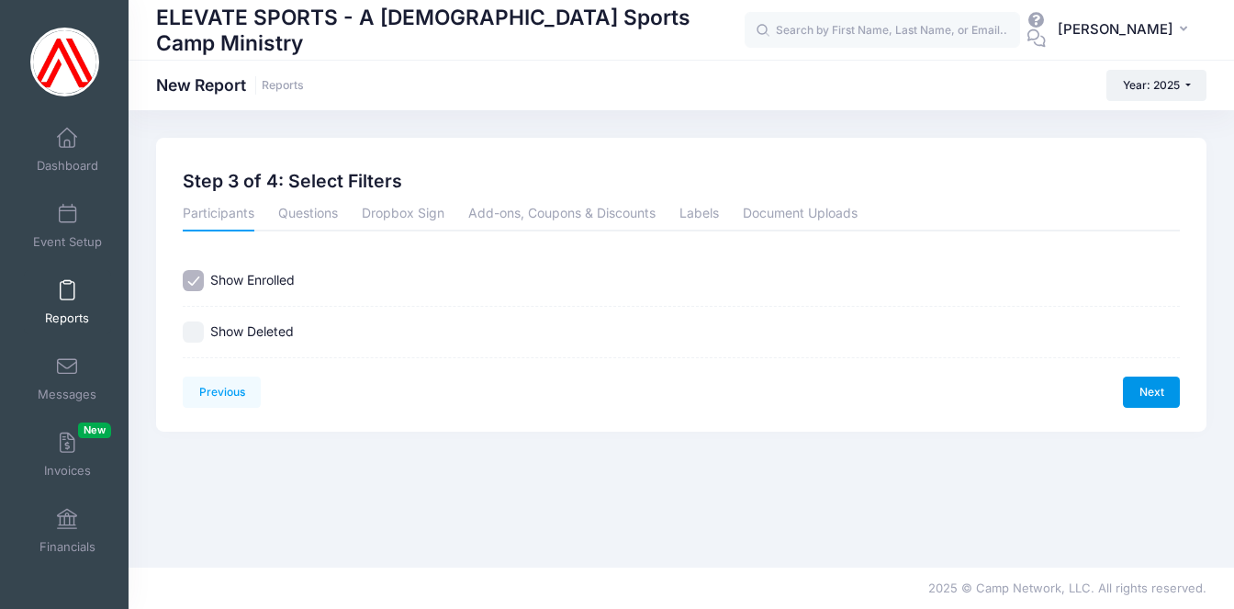
click at [1160, 389] on link "Next" at bounding box center [1151, 392] width 57 height 31
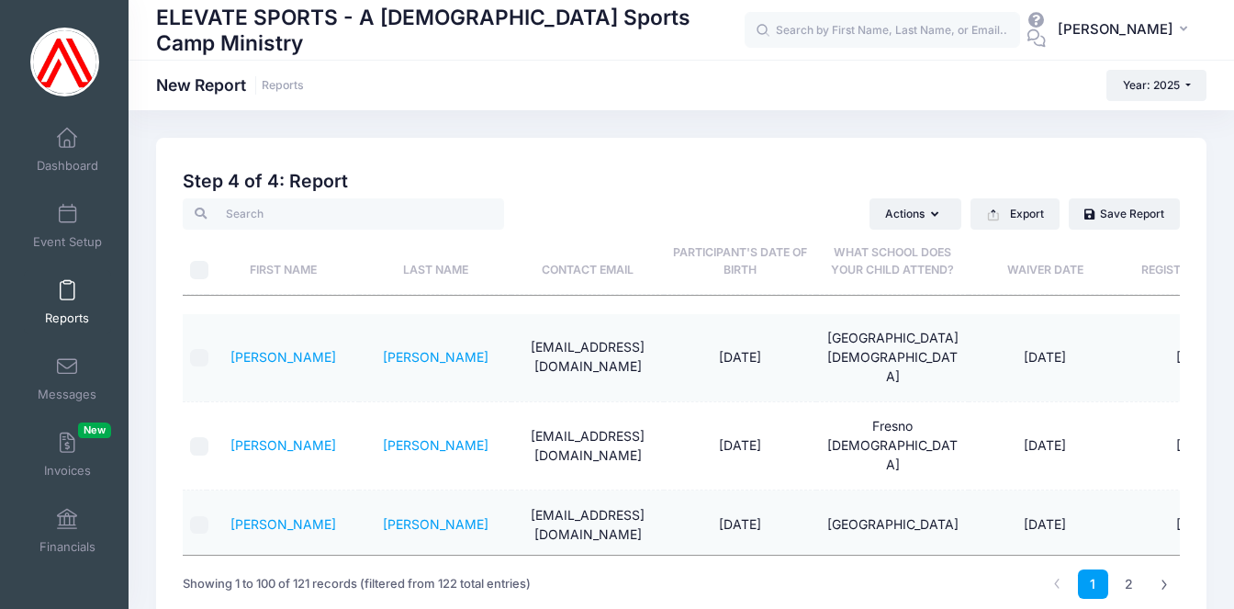
click at [872, 263] on th "What school does your child attend?" at bounding box center [892, 262] width 152 height 65
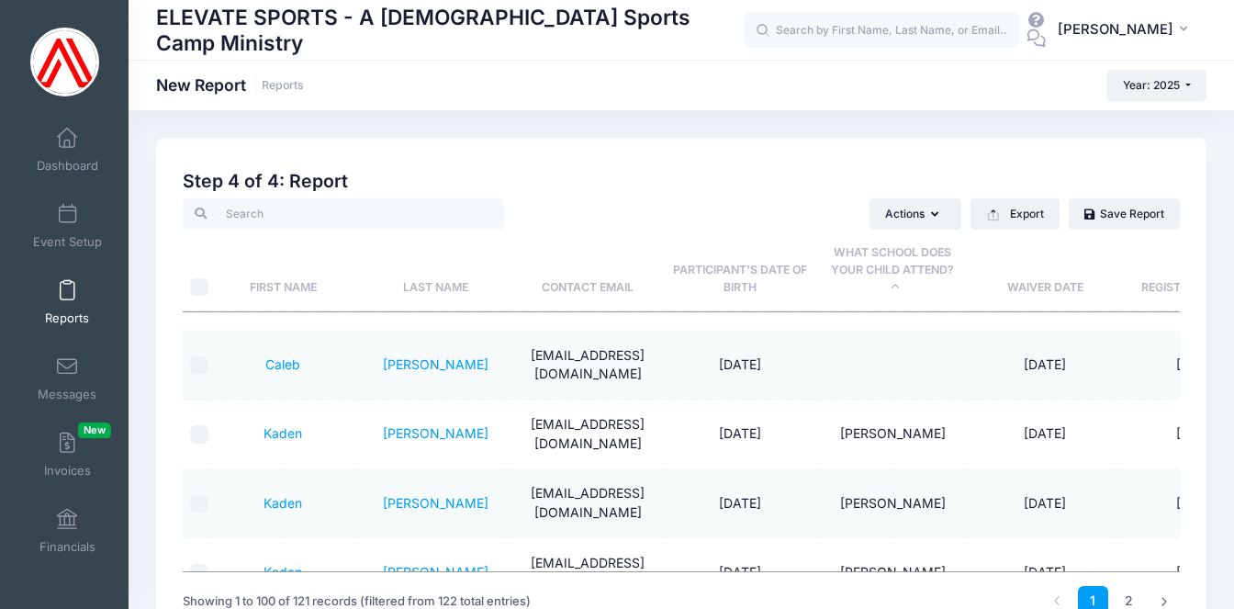
click at [885, 269] on th "What school does your child attend?" at bounding box center [892, 271] width 152 height 82
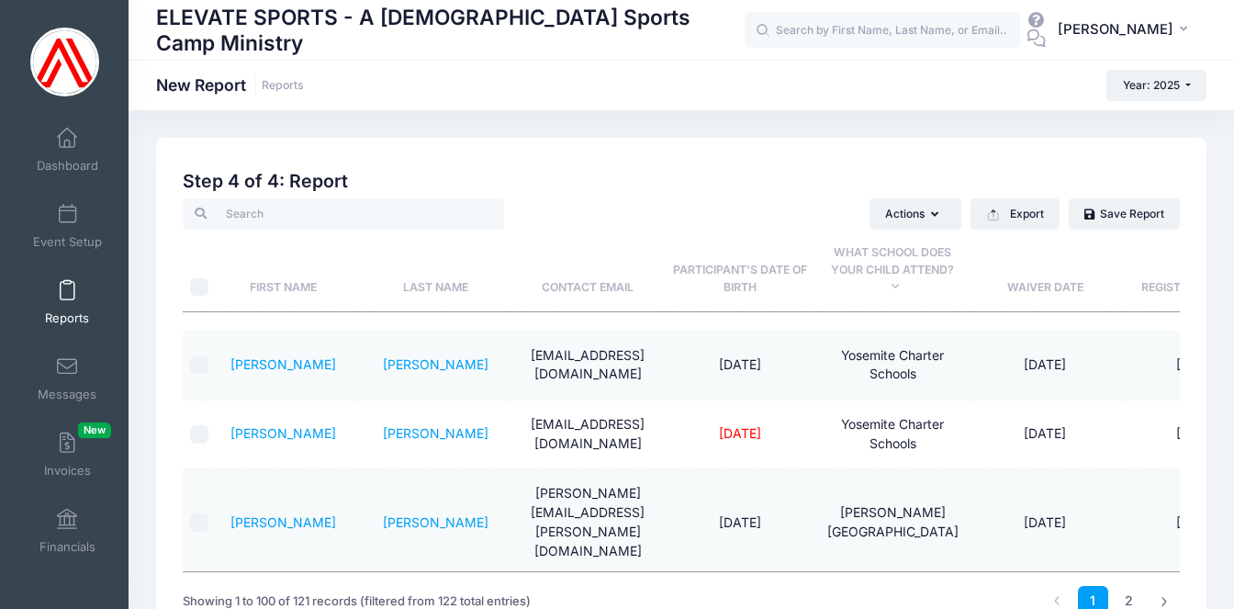
click at [885, 255] on th "What school does your child attend?" at bounding box center [892, 271] width 152 height 82
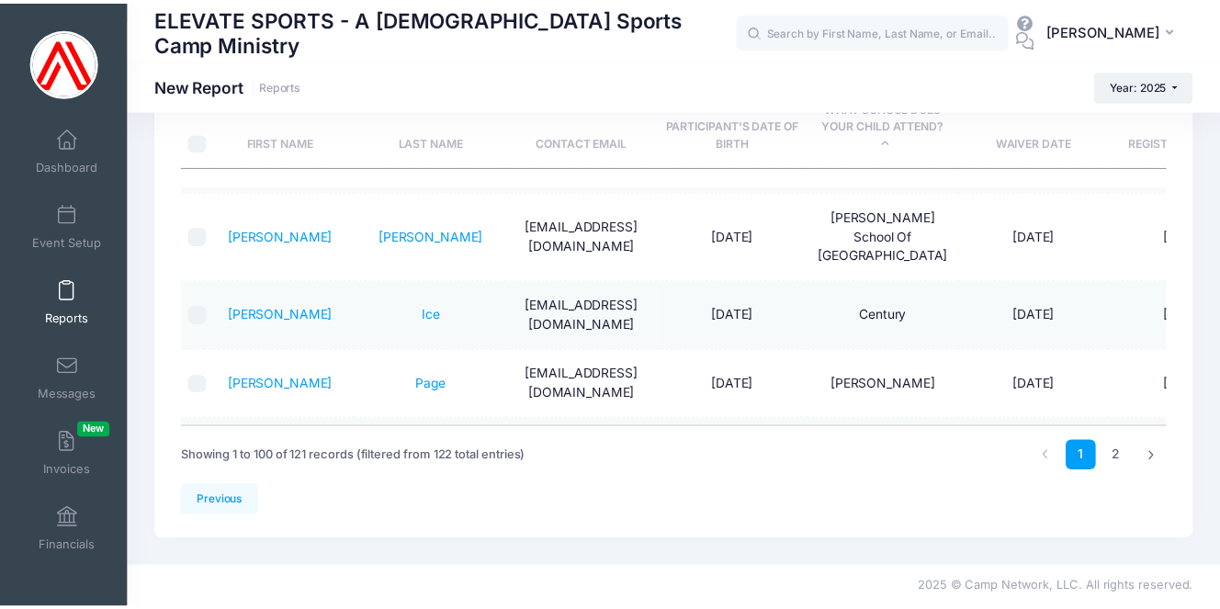
scroll to position [144, 0]
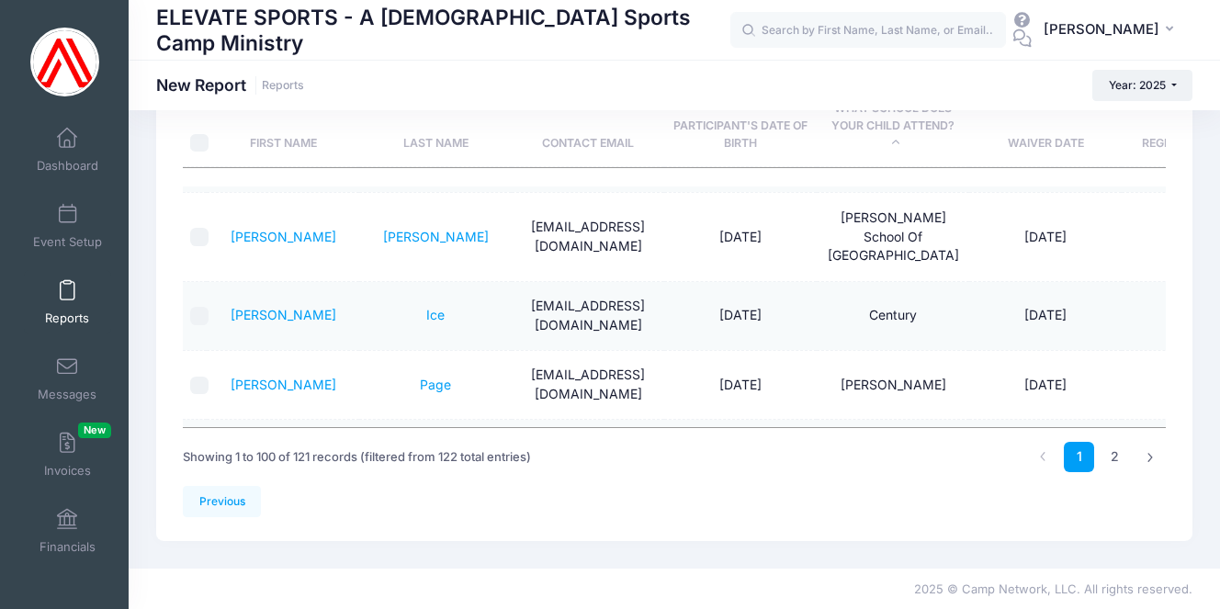
drag, startPoint x: 39, startPoint y: 591, endPoint x: 2, endPoint y: 606, distance: 39.9
click at [39, 591] on div "My Events Dashboard Event Setup Reports Messages Invoices New Financials Settin…" at bounding box center [64, 368] width 129 height 515
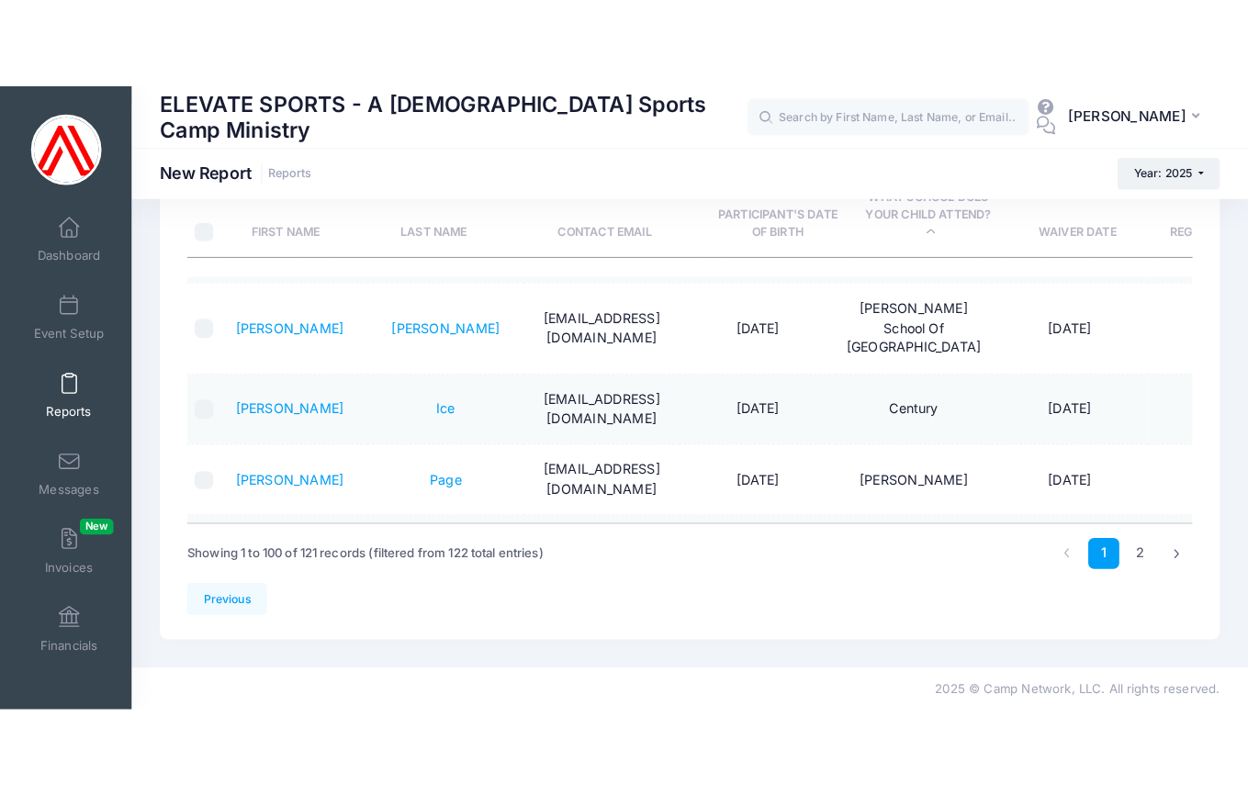
scroll to position [0, 0]
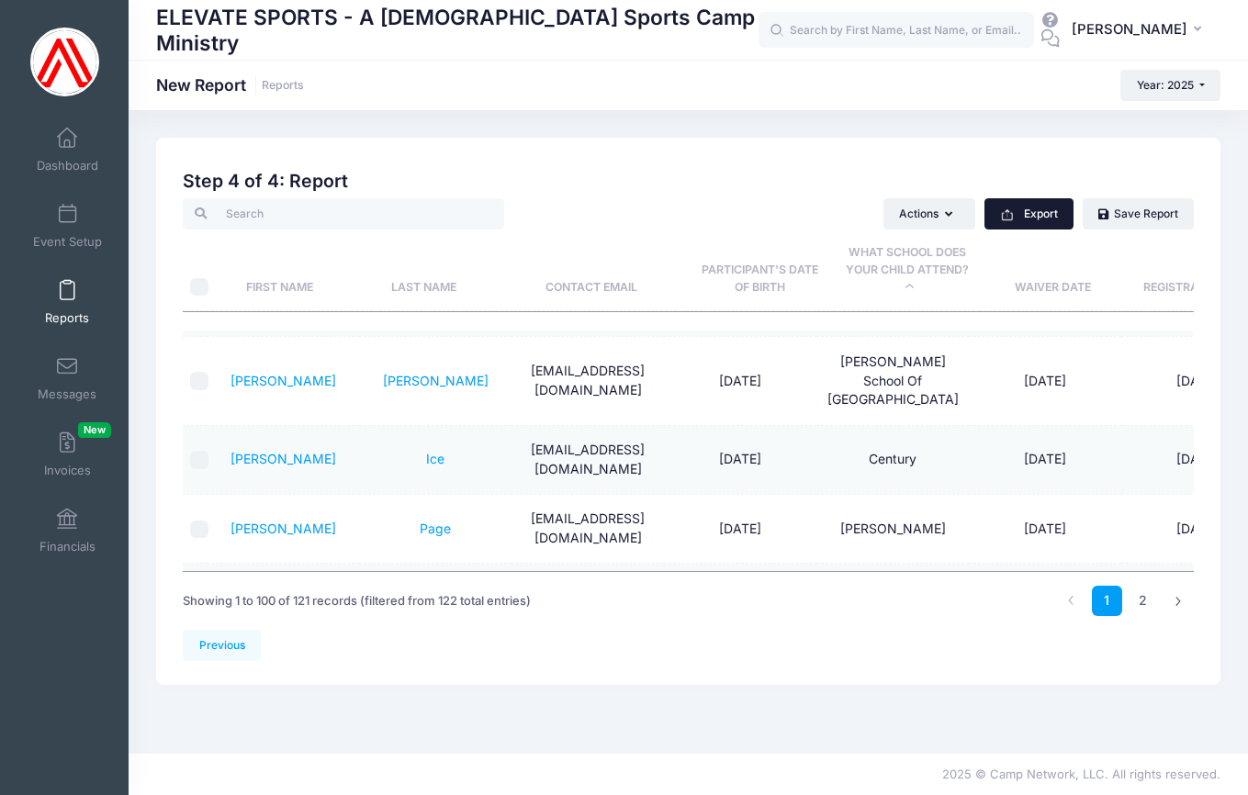
click at [1036, 215] on button "Export" at bounding box center [1029, 213] width 89 height 31
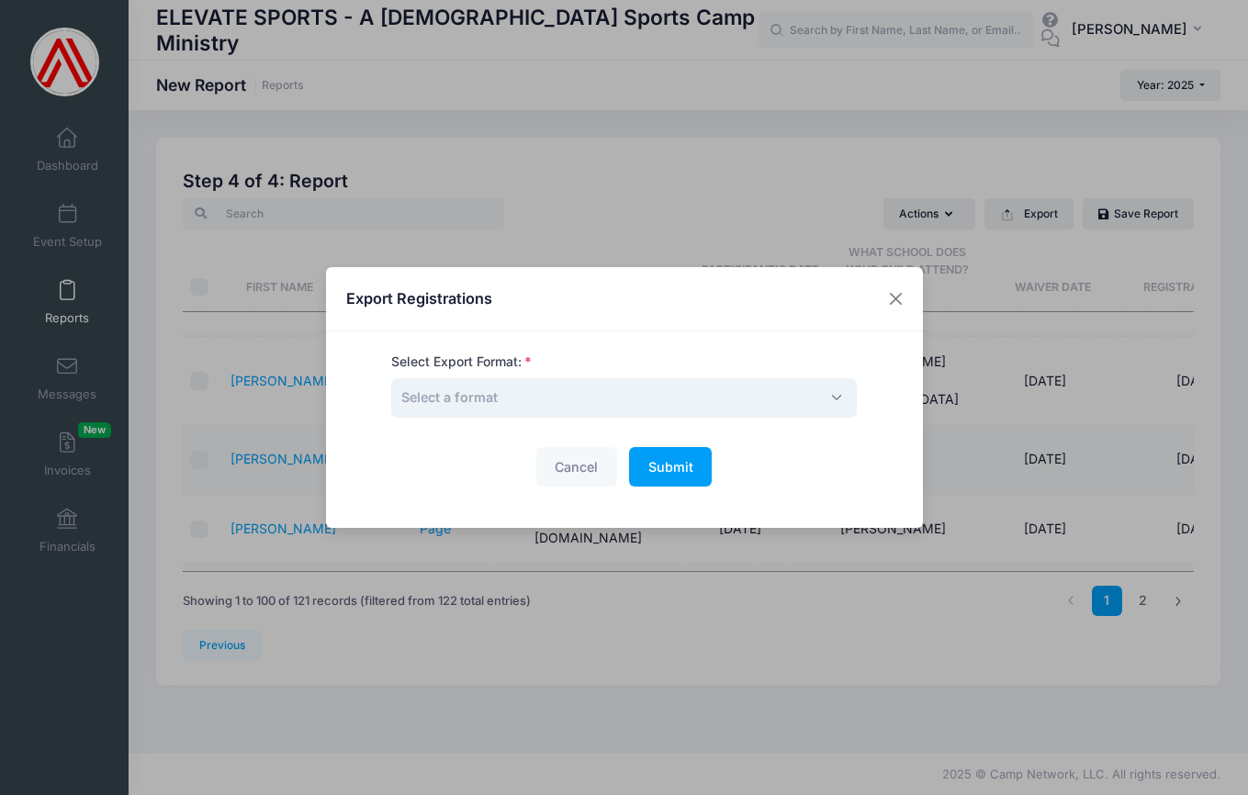
click at [487, 399] on span "Select a format" at bounding box center [449, 397] width 96 height 16
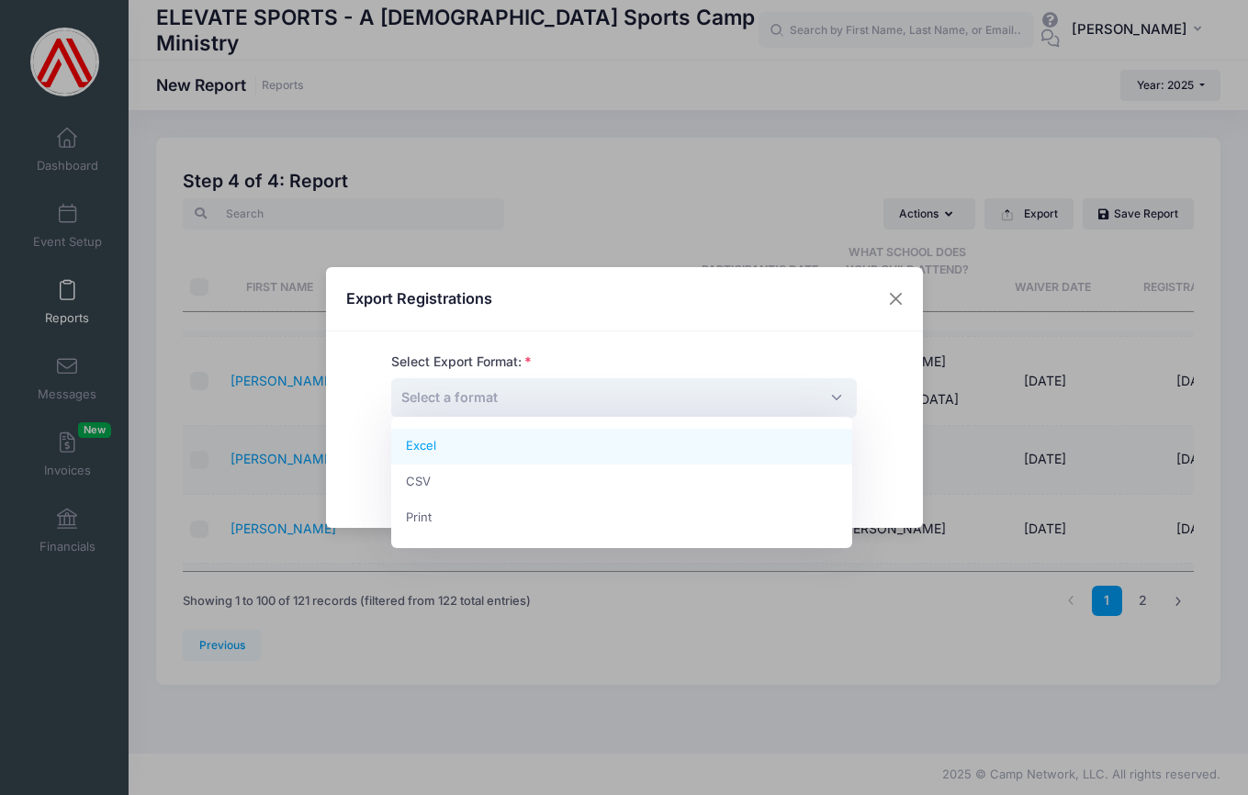
select select "excel"
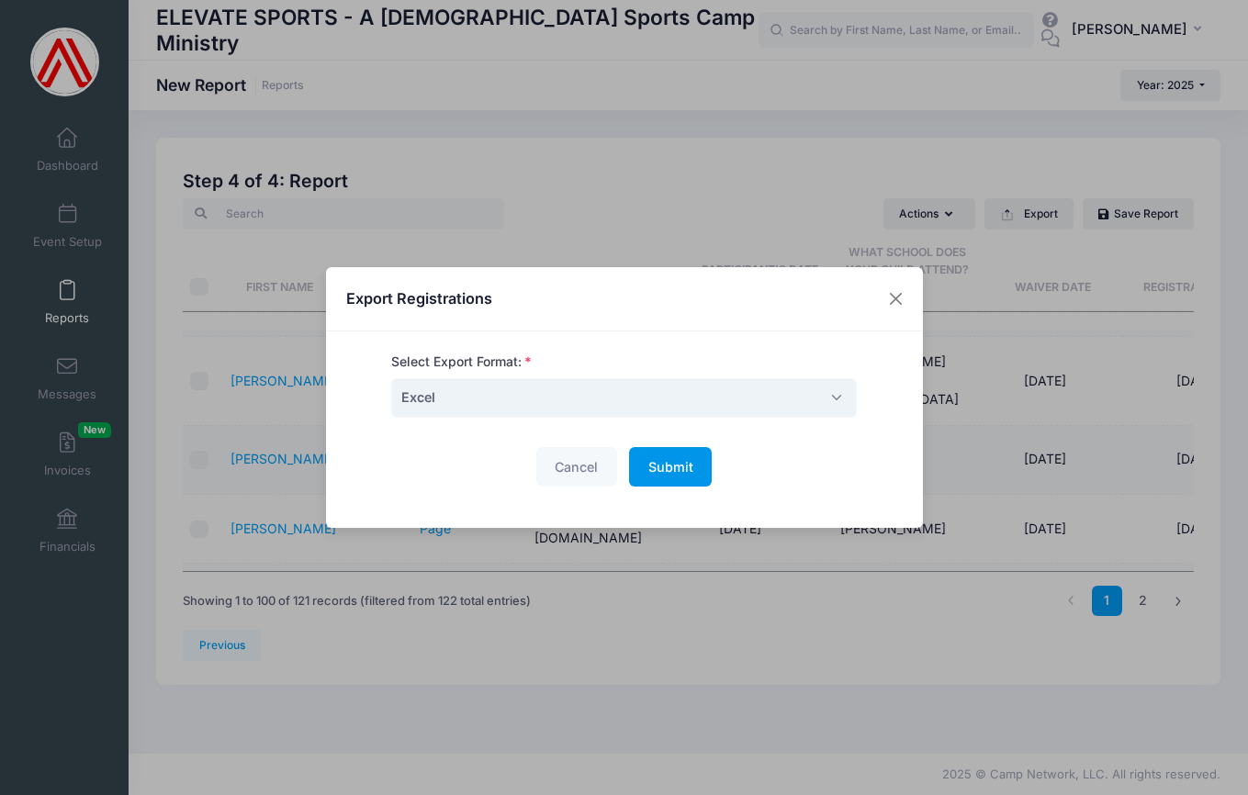
click at [677, 464] on span "Submit" at bounding box center [670, 467] width 45 height 16
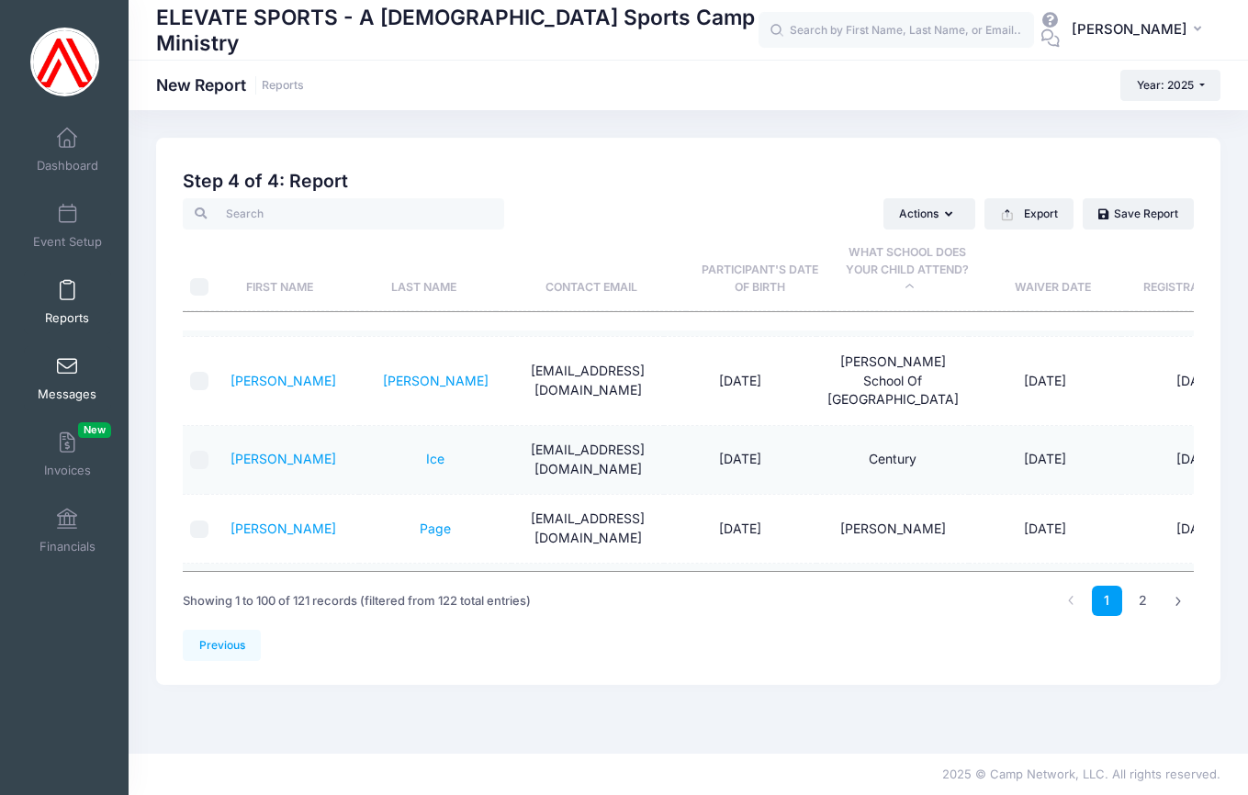
click at [67, 369] on span at bounding box center [67, 367] width 0 height 20
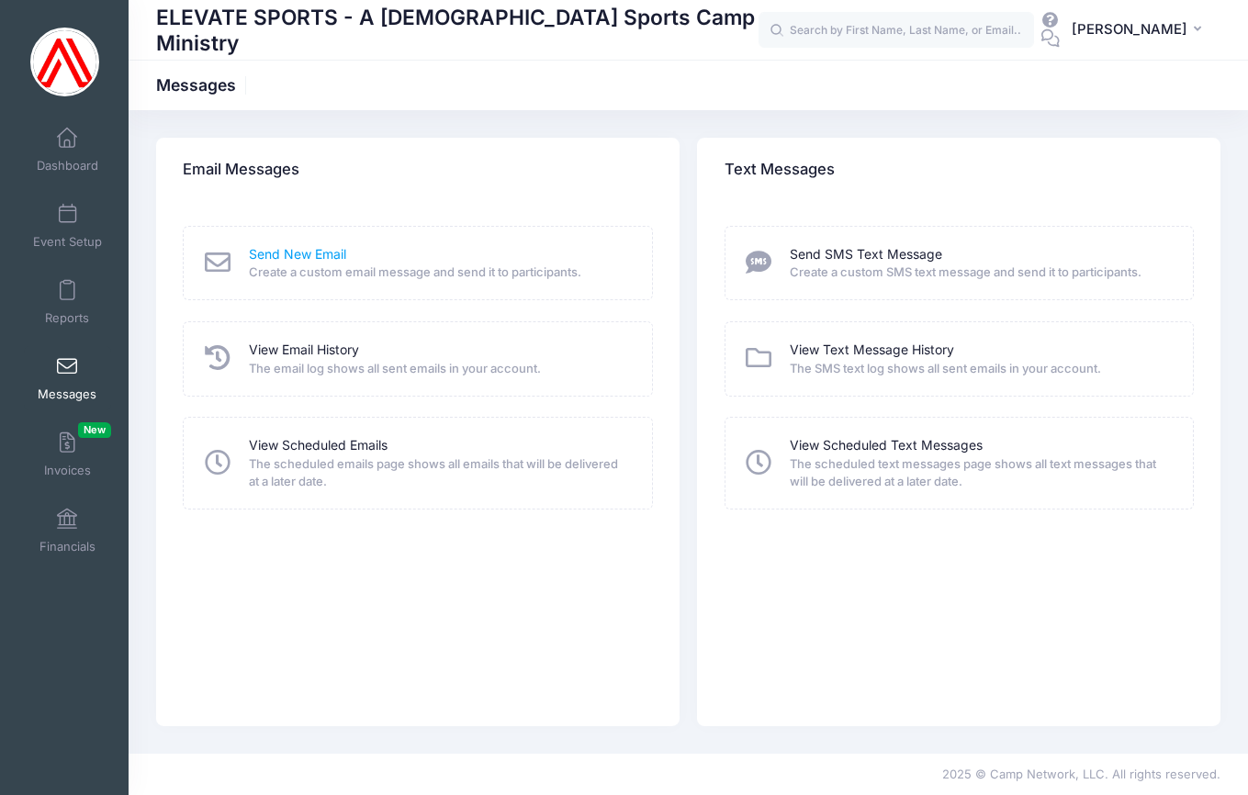
click at [295, 252] on link "Send New Email" at bounding box center [297, 254] width 97 height 19
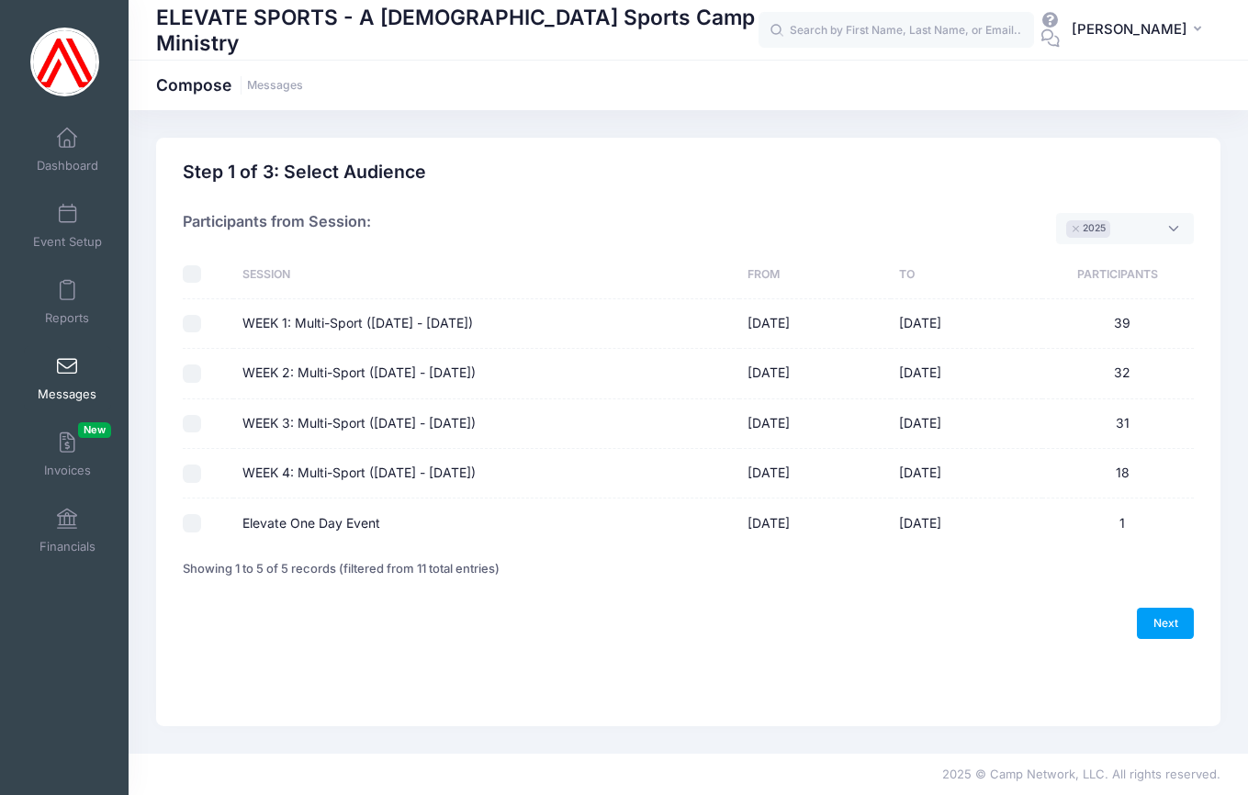
click at [1174, 228] on span "× 2025" at bounding box center [1125, 228] width 138 height 31
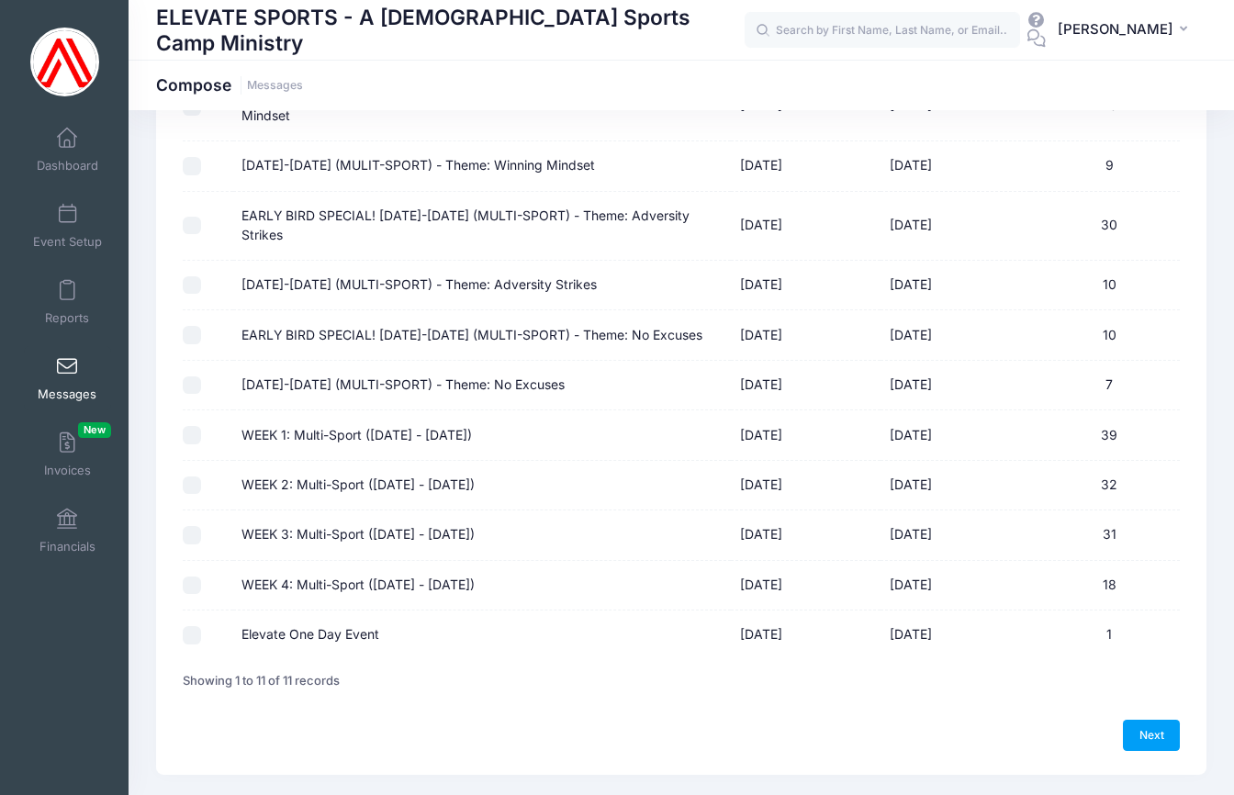
scroll to position [74, 0]
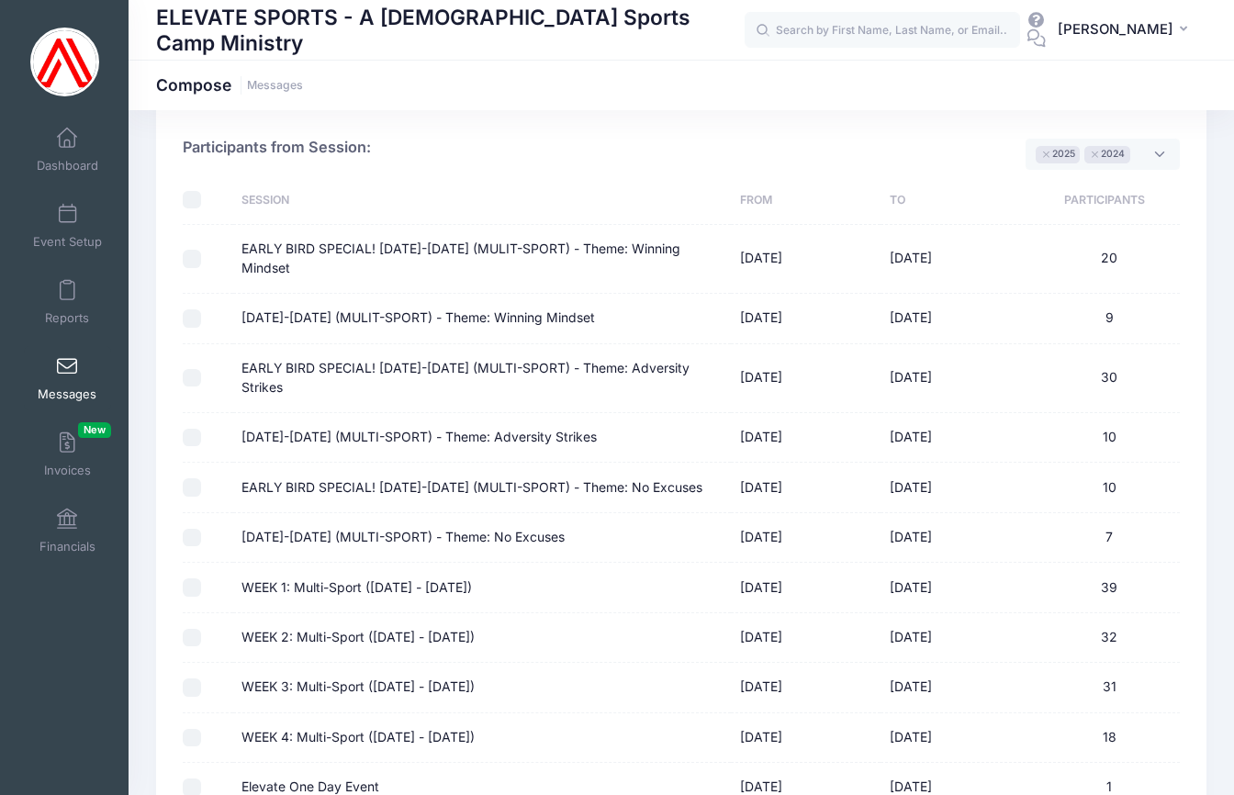
click at [196, 199] on input "checkbox" at bounding box center [192, 200] width 18 height 18
checkbox input "true"
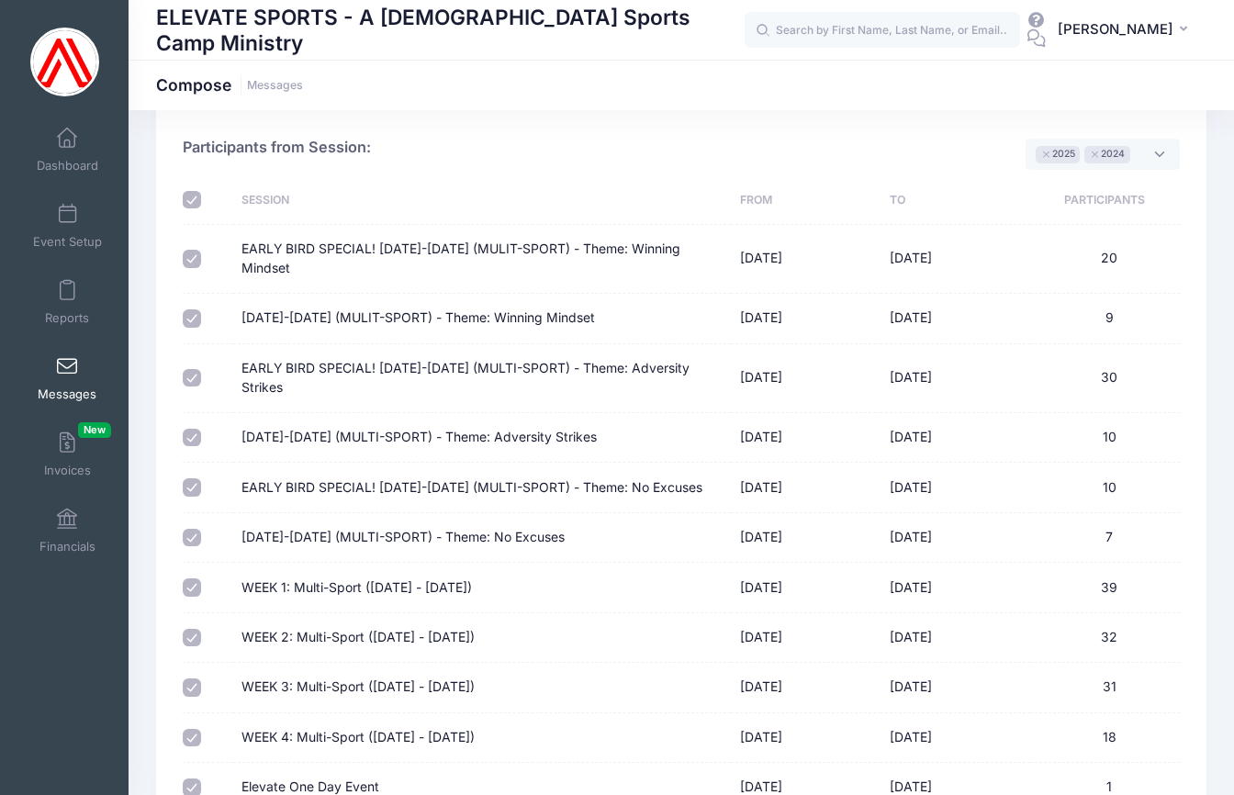
checkbox input "true"
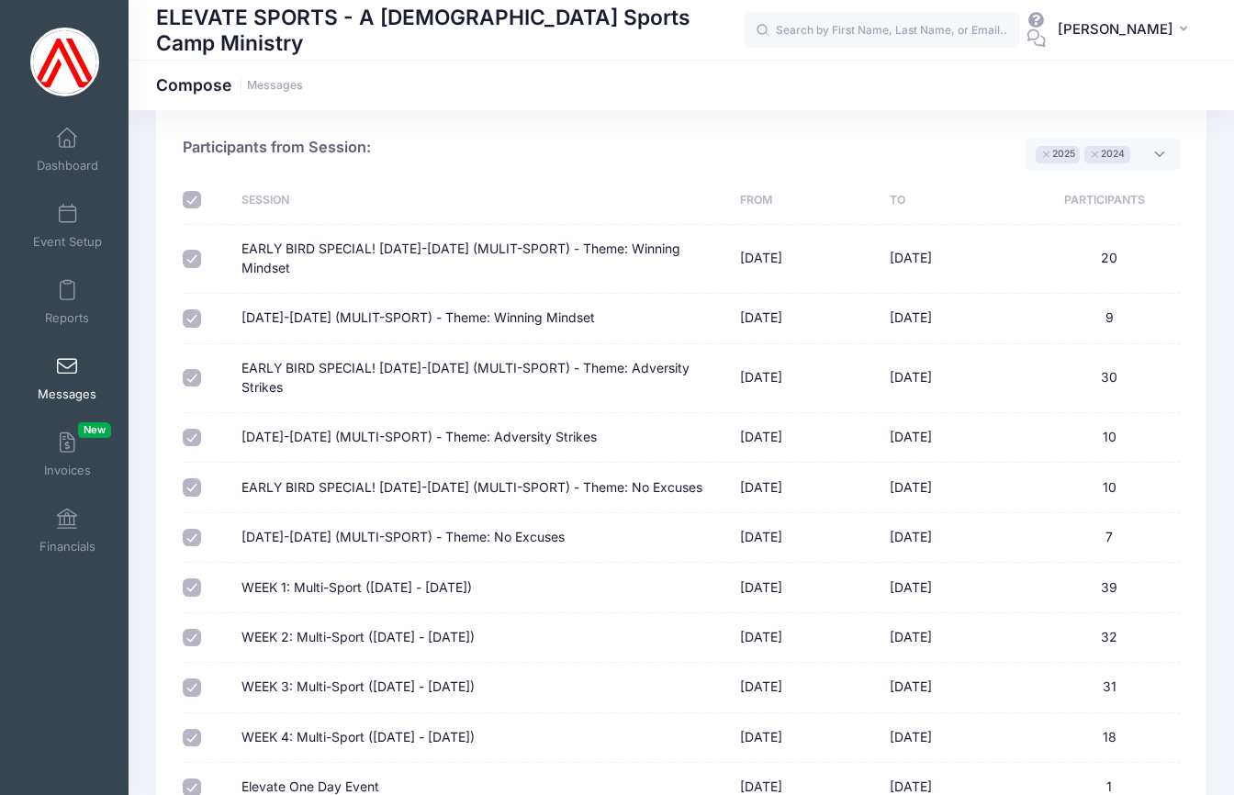
checkbox input "true"
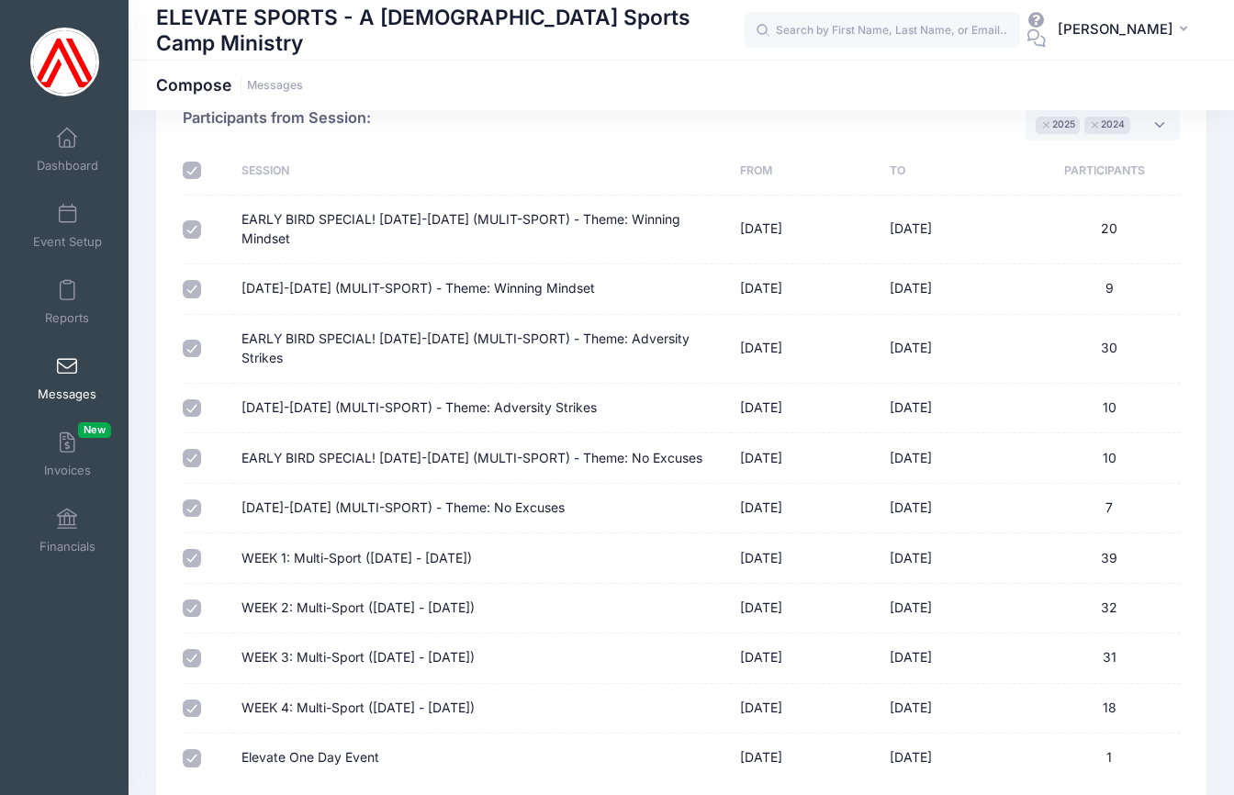
scroll to position [227, 0]
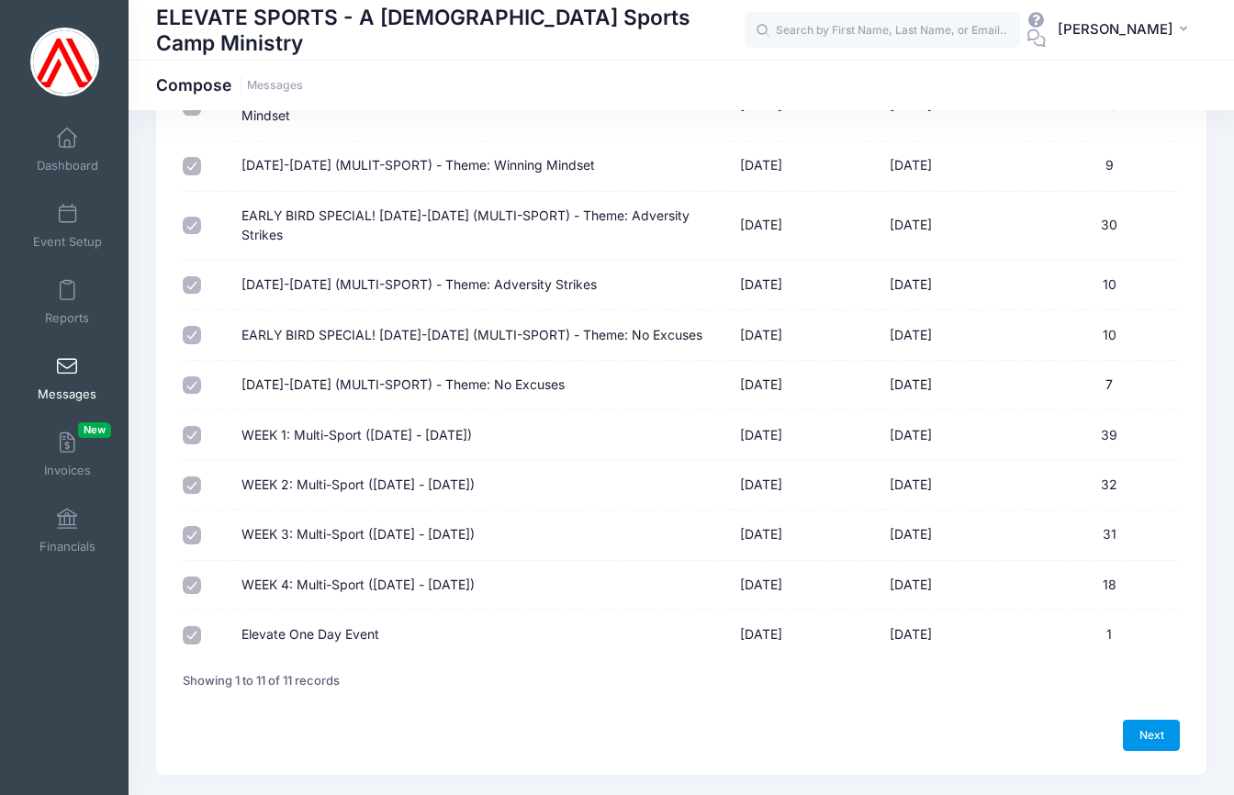
click at [1165, 720] on link "Next" at bounding box center [1151, 735] width 57 height 31
select select "50"
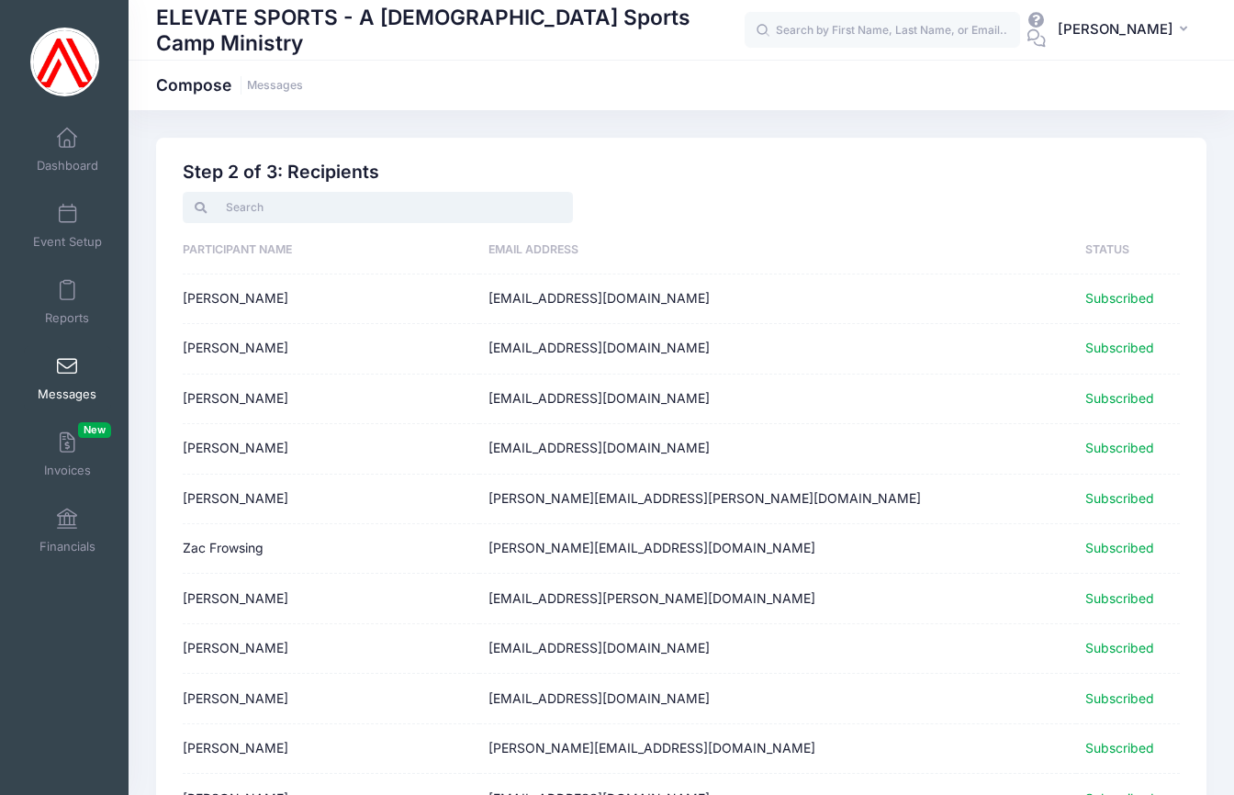
click at [260, 206] on input "search" at bounding box center [378, 207] width 390 height 31
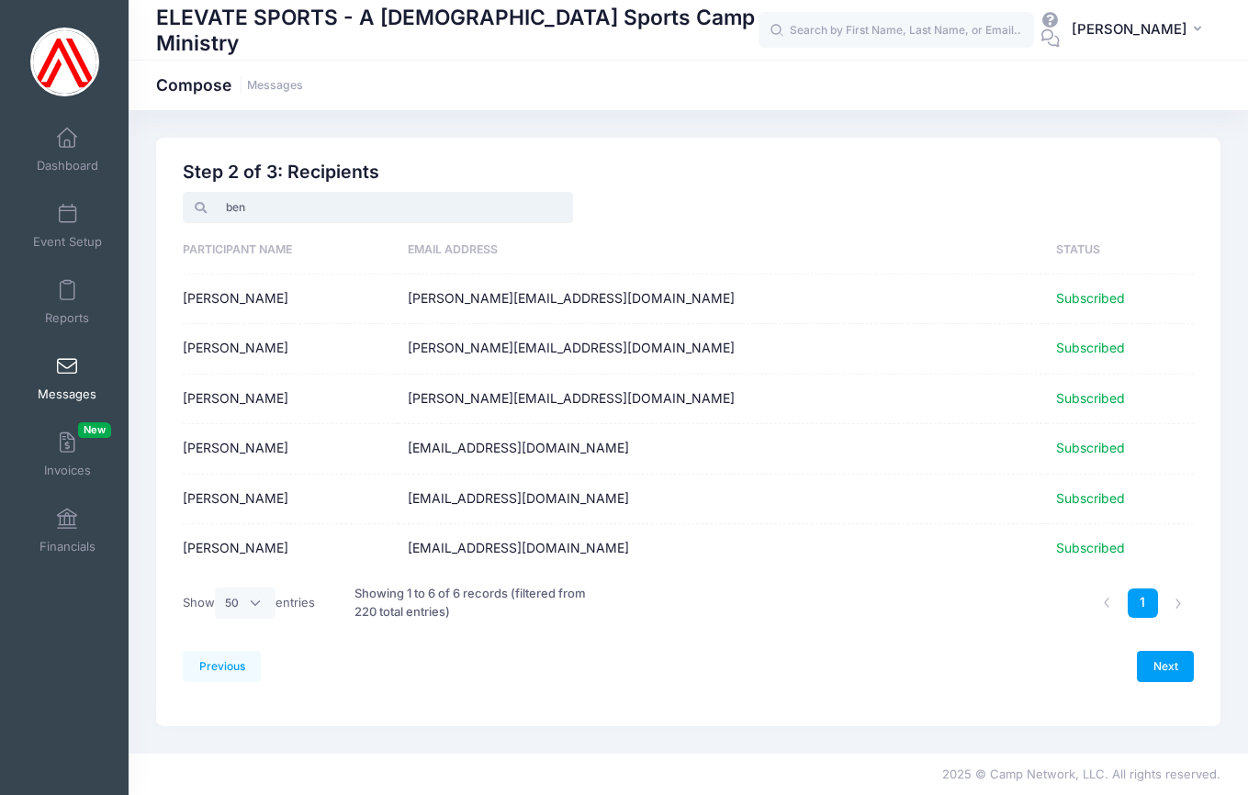
type input "bens"
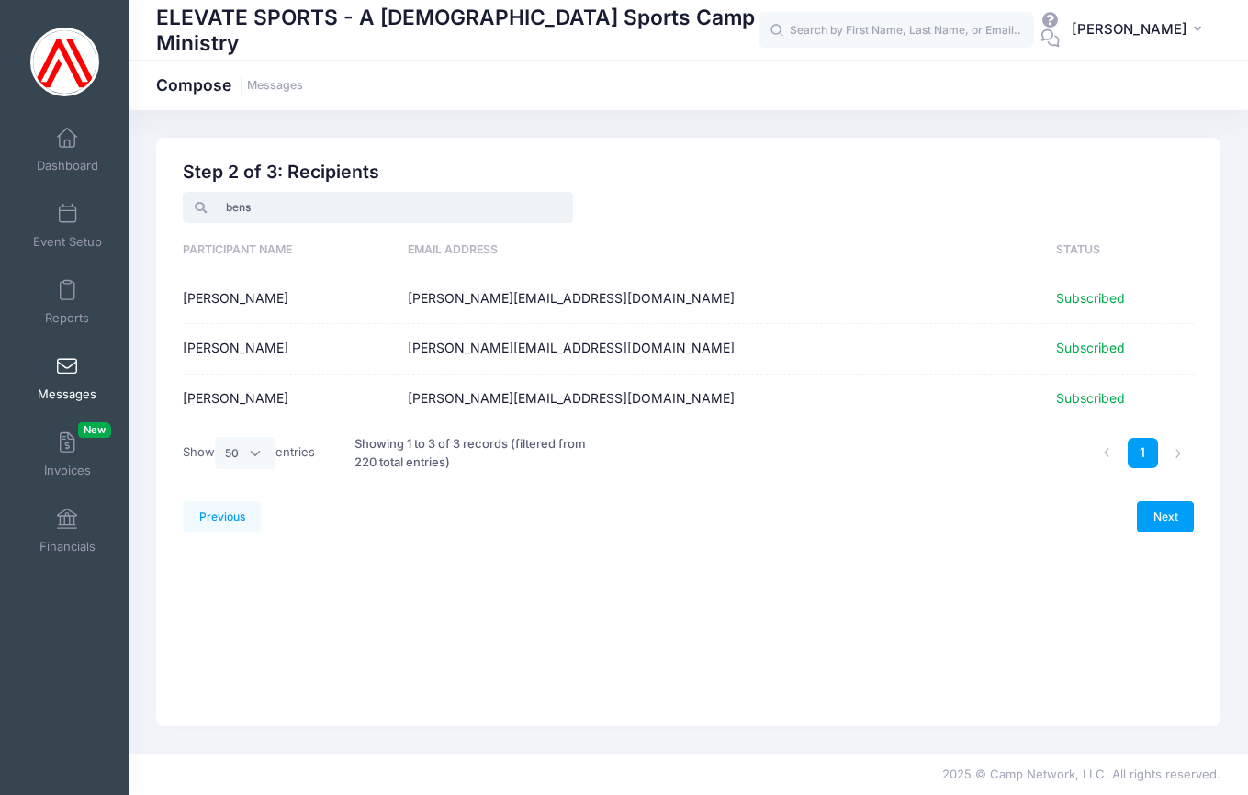
click at [556, 208] on input "bens" at bounding box center [378, 207] width 390 height 31
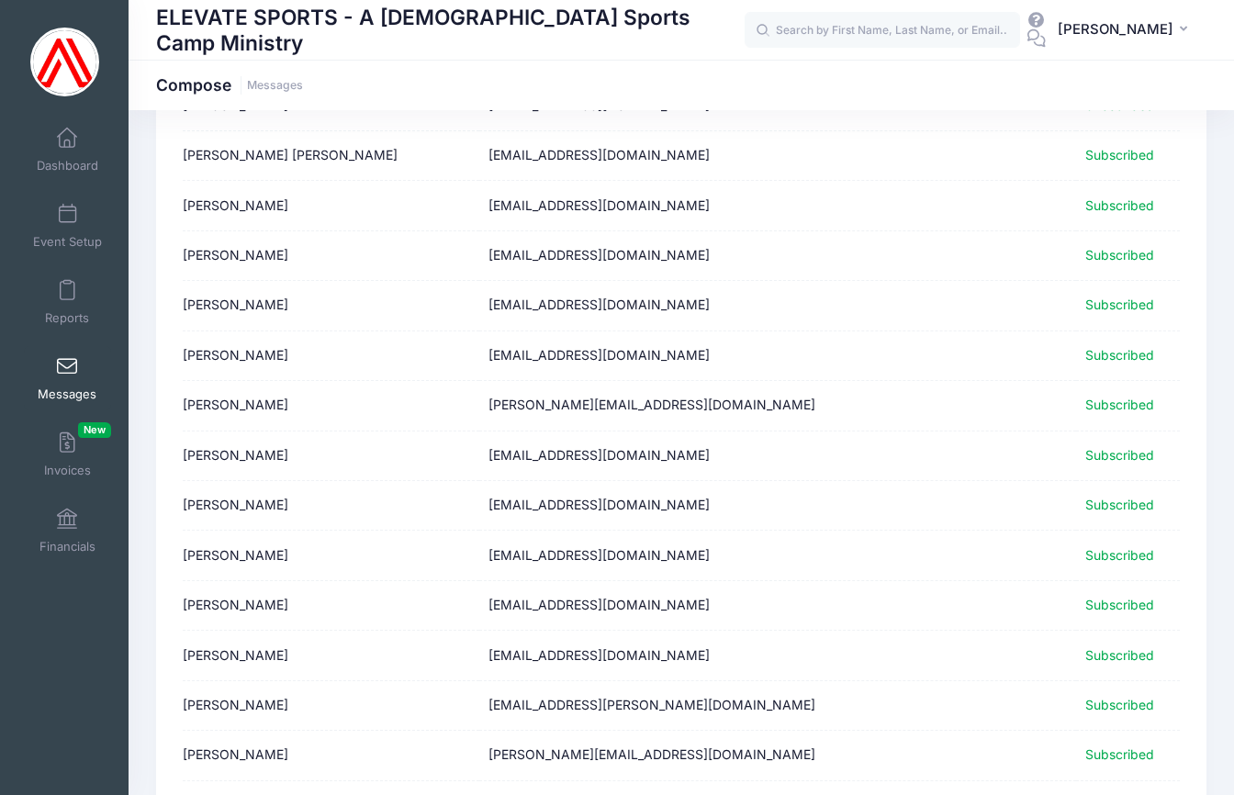
scroll to position [2123, 0]
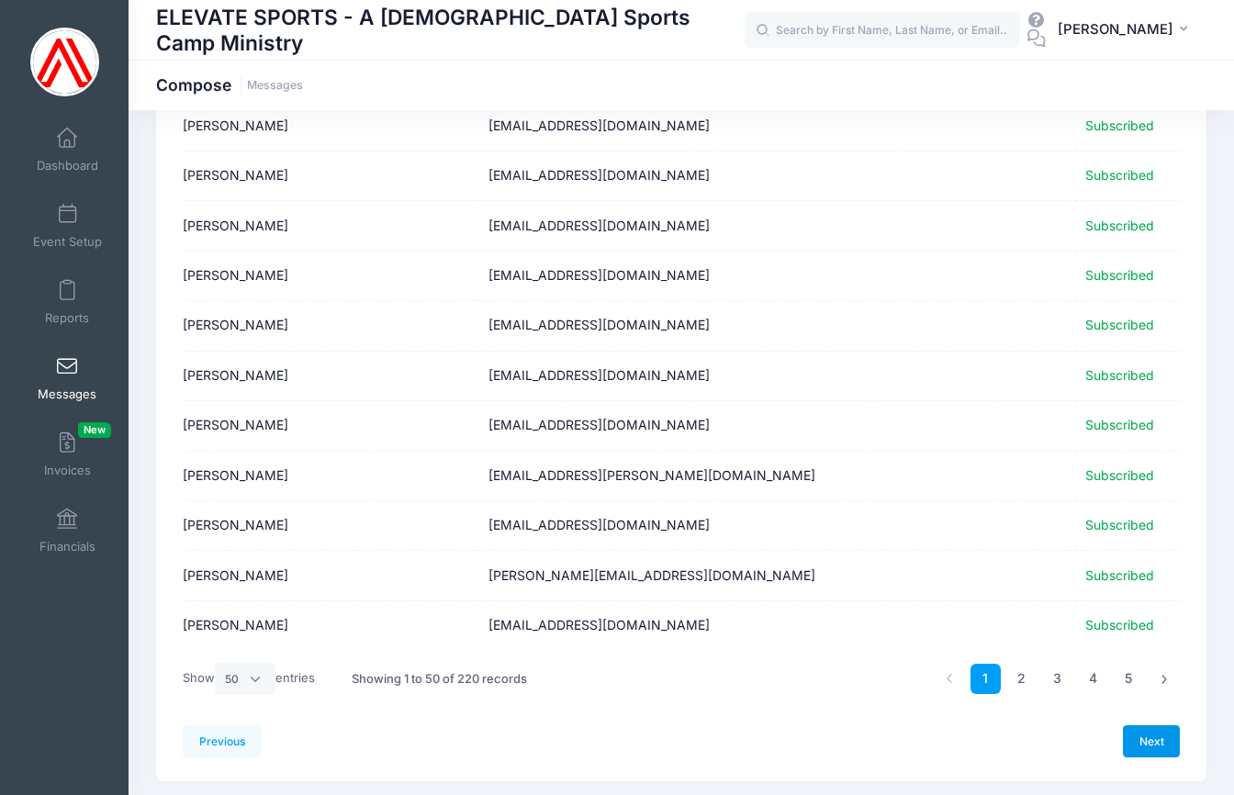
click at [1155, 726] on link "Next" at bounding box center [1151, 741] width 57 height 31
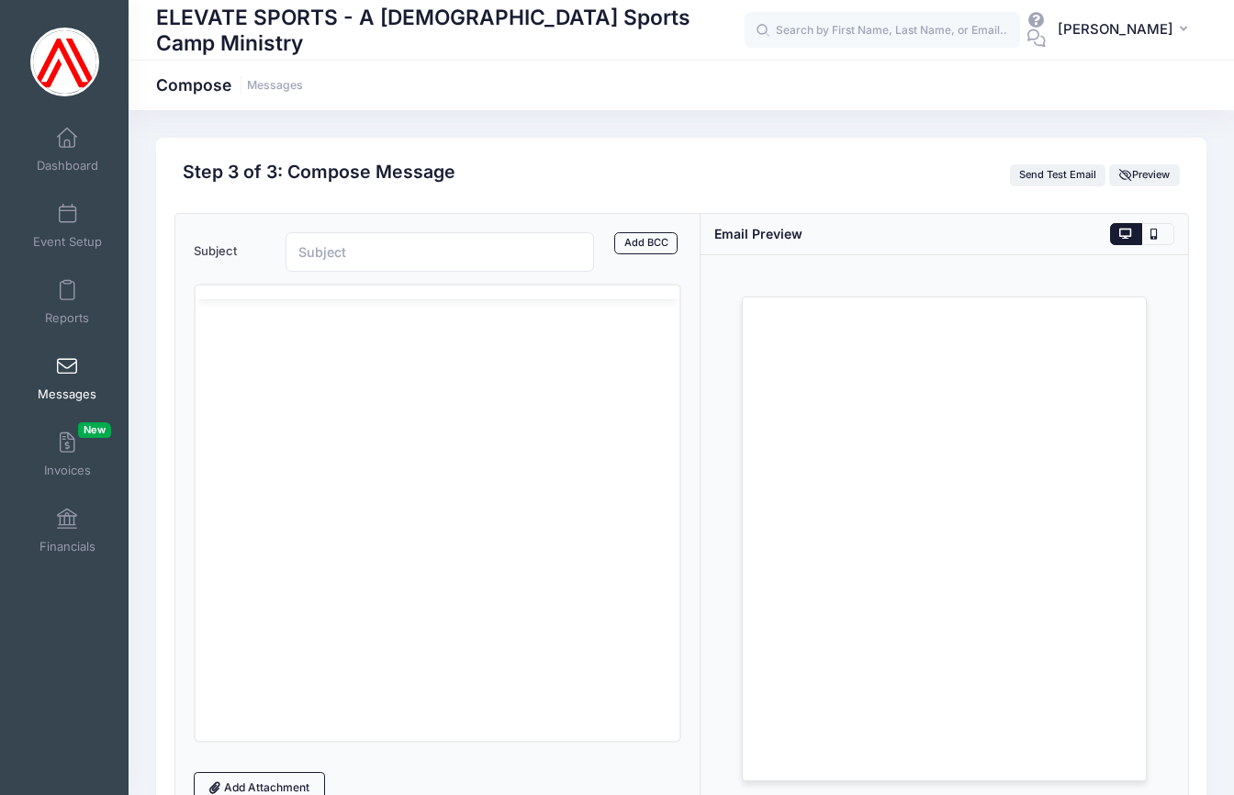
scroll to position [0, 0]
click at [67, 299] on span at bounding box center [67, 291] width 0 height 20
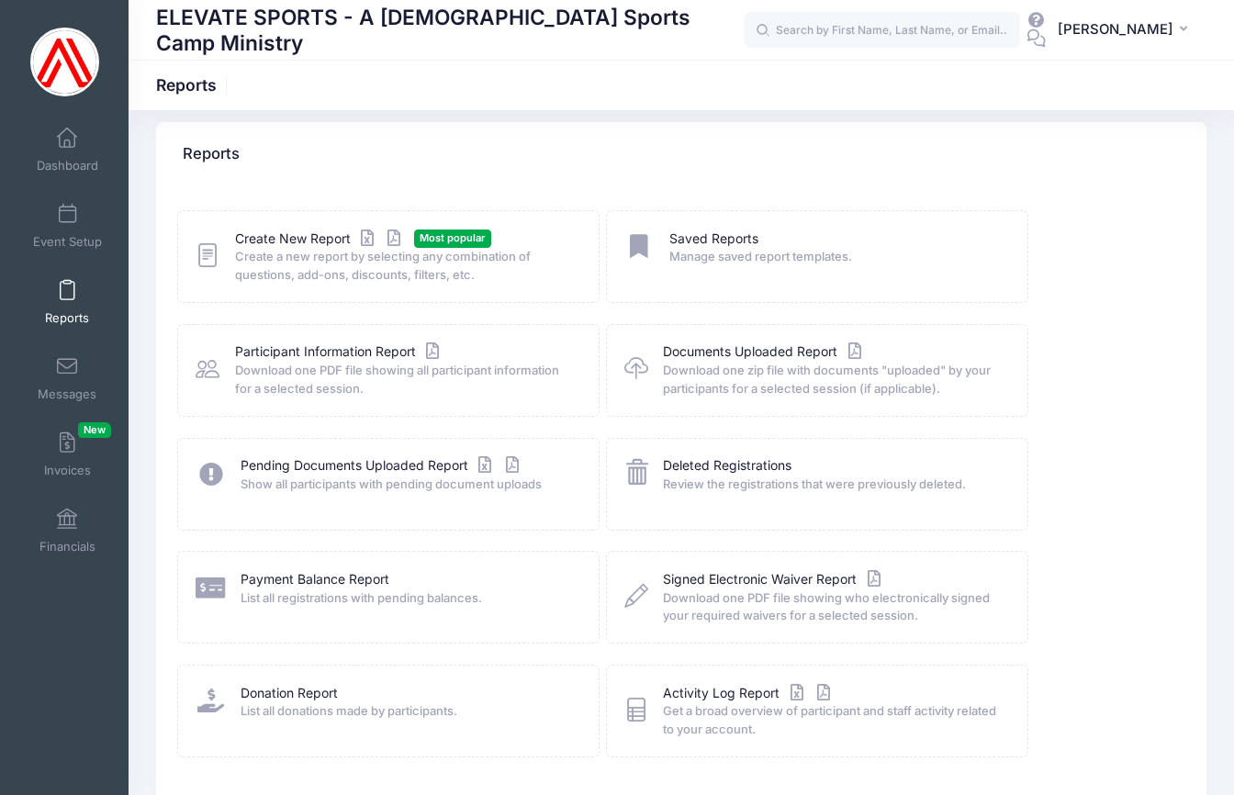
scroll to position [42, 0]
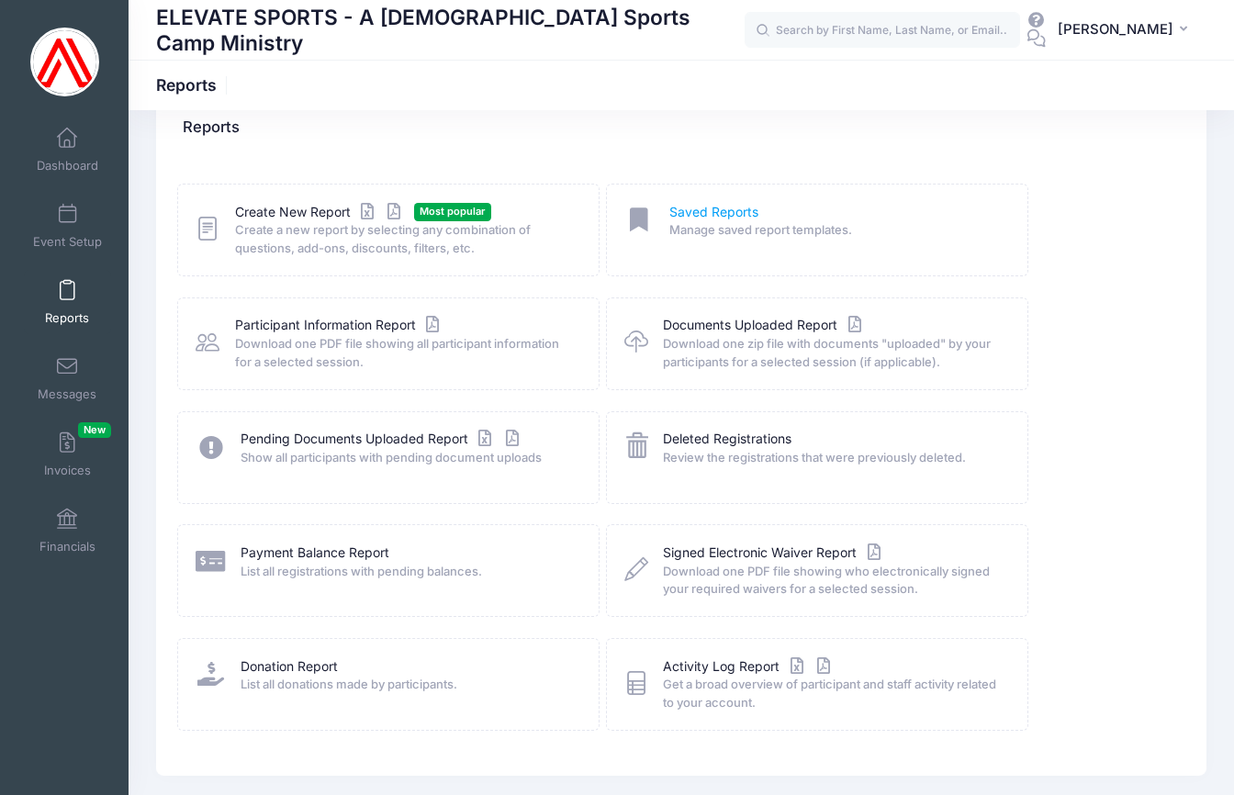
click at [696, 210] on link "Saved Reports" at bounding box center [714, 212] width 89 height 19
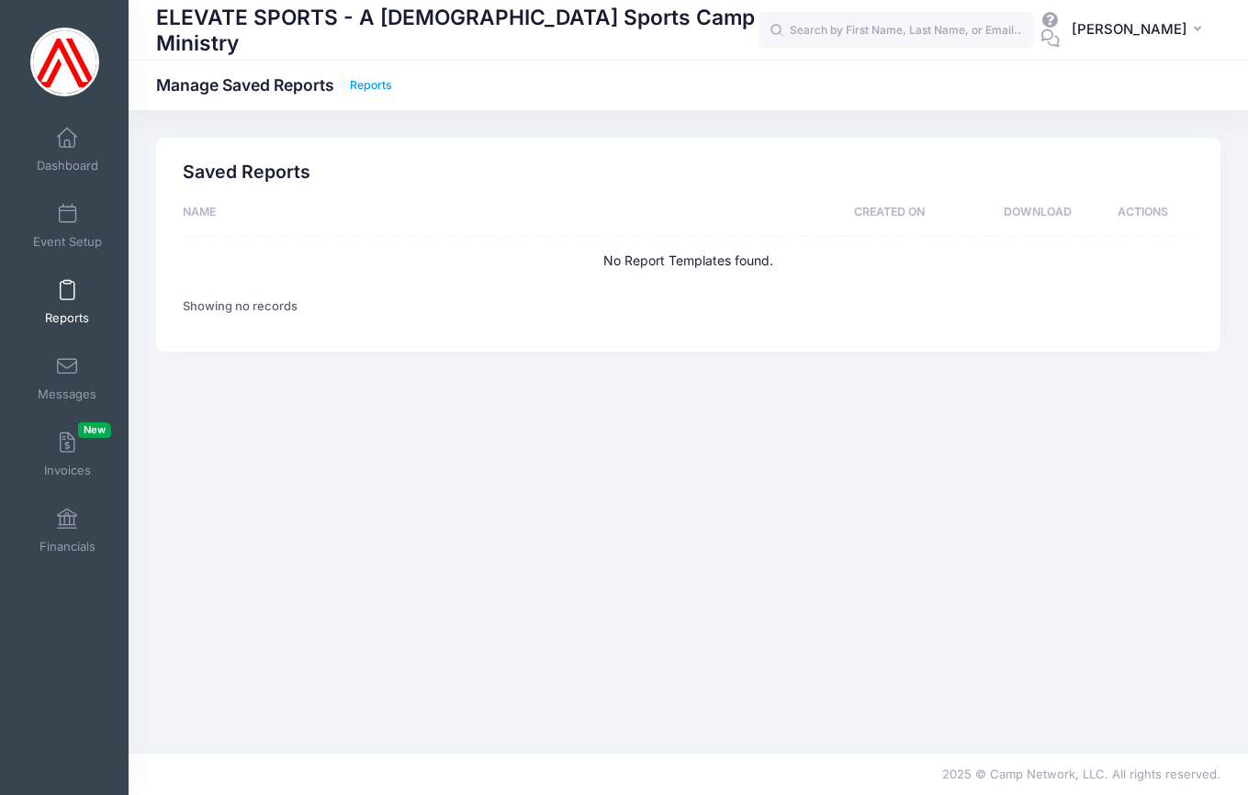
click at [377, 81] on link "Reports" at bounding box center [371, 86] width 42 height 14
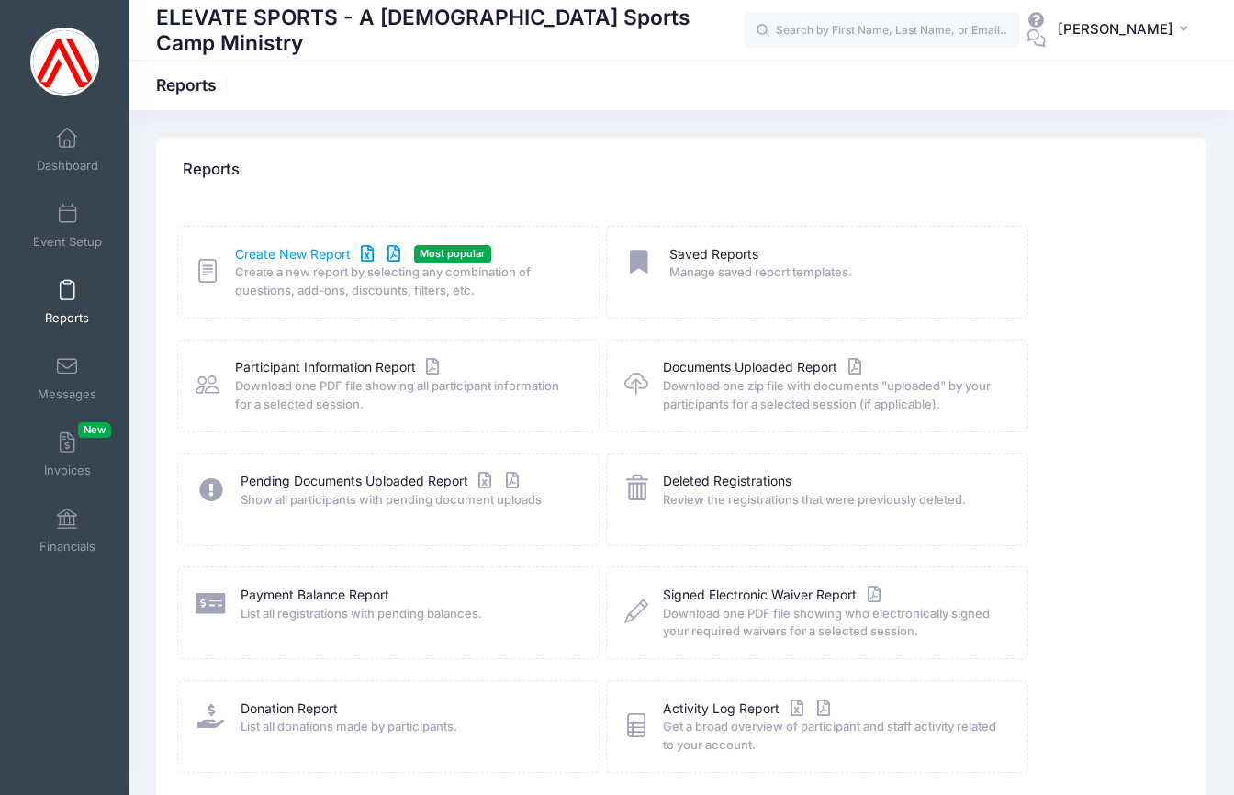
click at [317, 254] on link "Create New Report" at bounding box center [320, 254] width 171 height 19
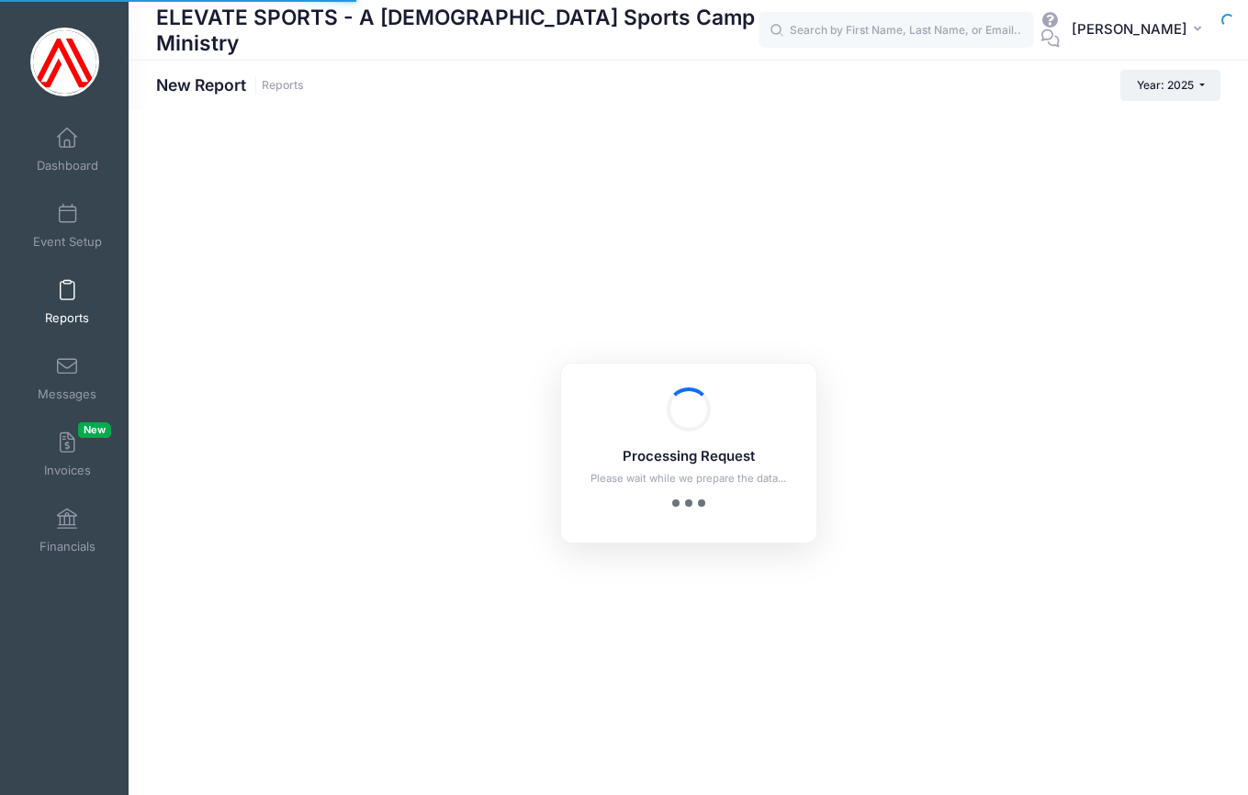
checkbox input "true"
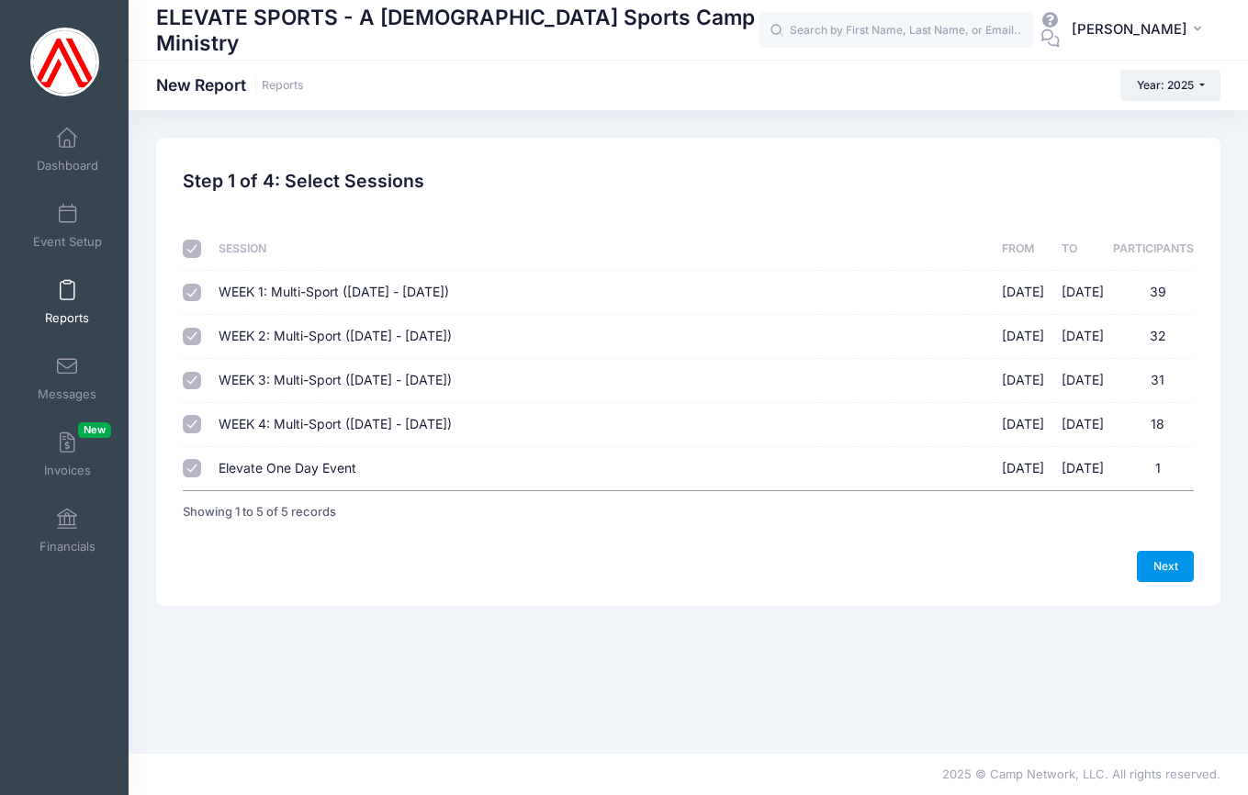
click at [1172, 564] on link "Next" at bounding box center [1165, 566] width 57 height 31
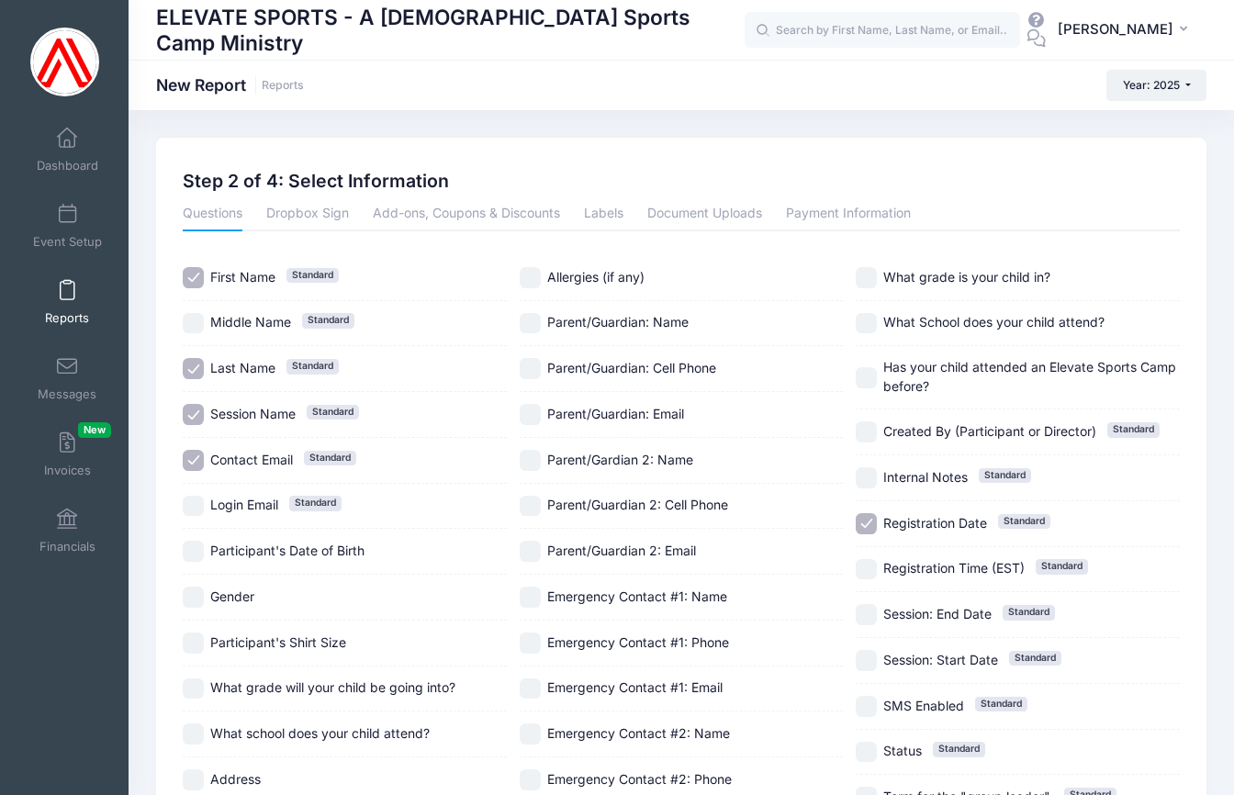
click at [872, 529] on input "Registration Date Standard" at bounding box center [866, 523] width 21 height 21
checkbox input "false"
click at [197, 413] on input "Session Name Standard" at bounding box center [193, 414] width 21 height 21
checkbox input "false"
click at [488, 222] on link "Add-ons, Coupons & Discounts" at bounding box center [466, 214] width 187 height 33
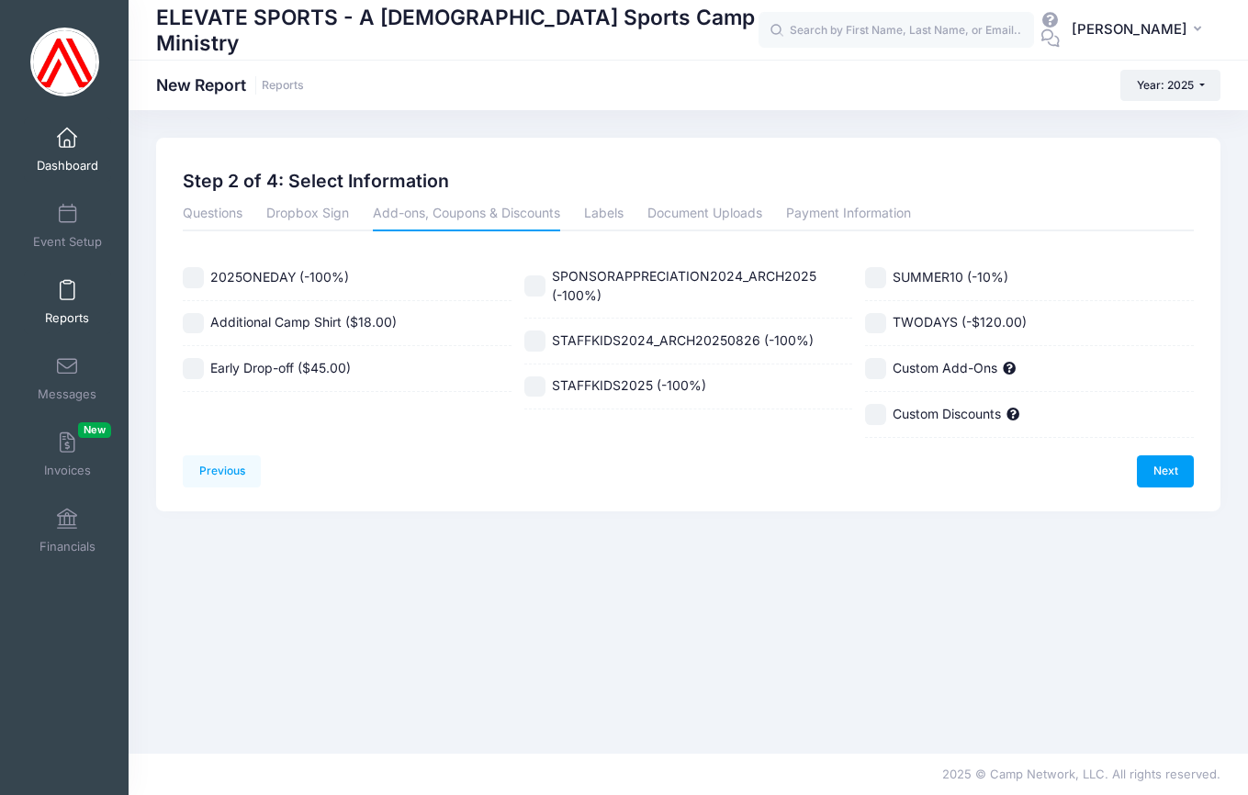
click at [71, 136] on link "Dashboard" at bounding box center [67, 150] width 87 height 64
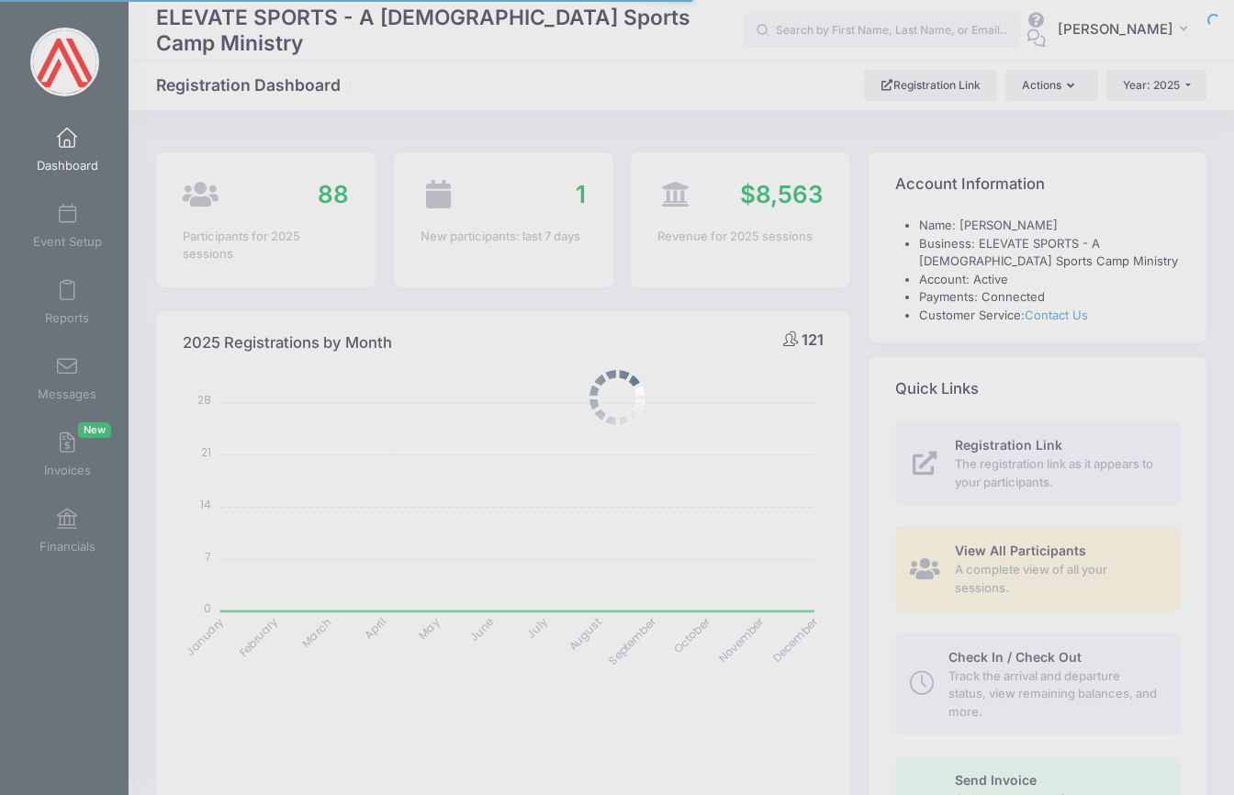
select select
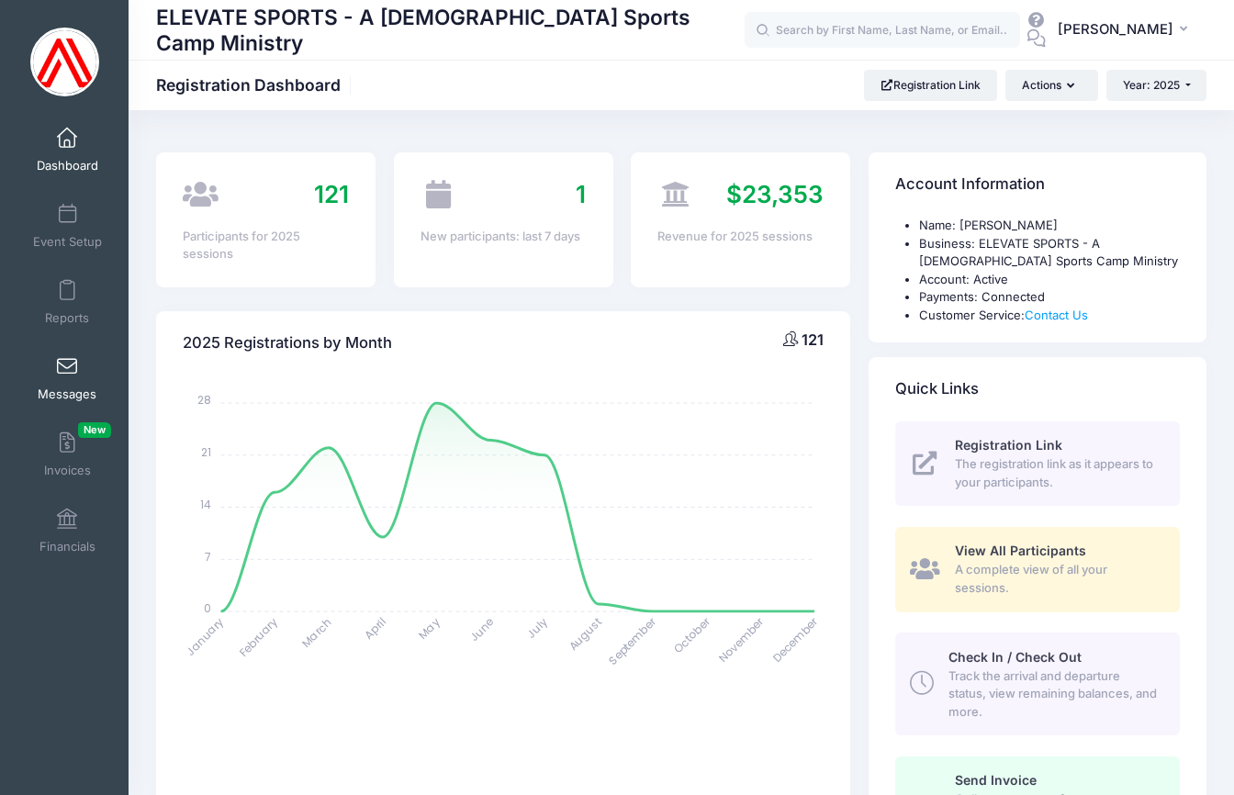
click at [67, 352] on link "Messages" at bounding box center [67, 378] width 87 height 64
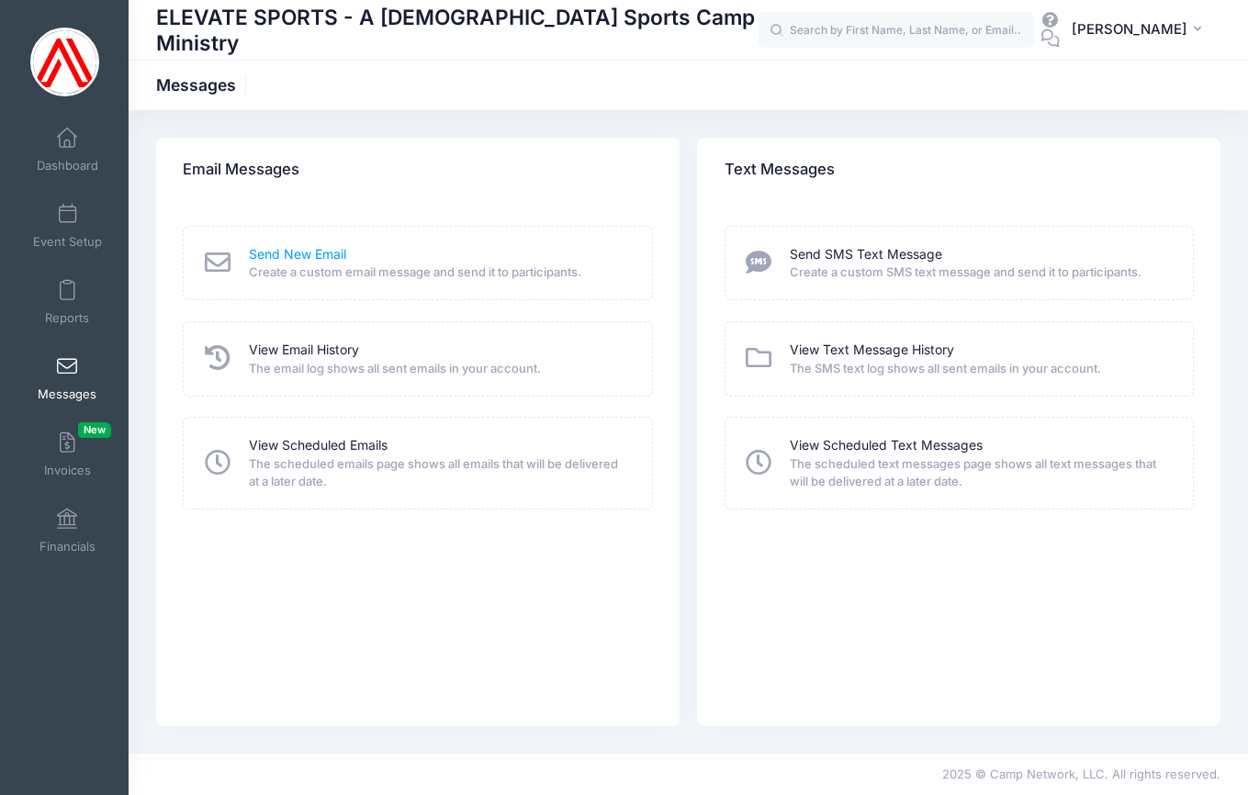
click at [291, 251] on link "Send New Email" at bounding box center [297, 254] width 97 height 19
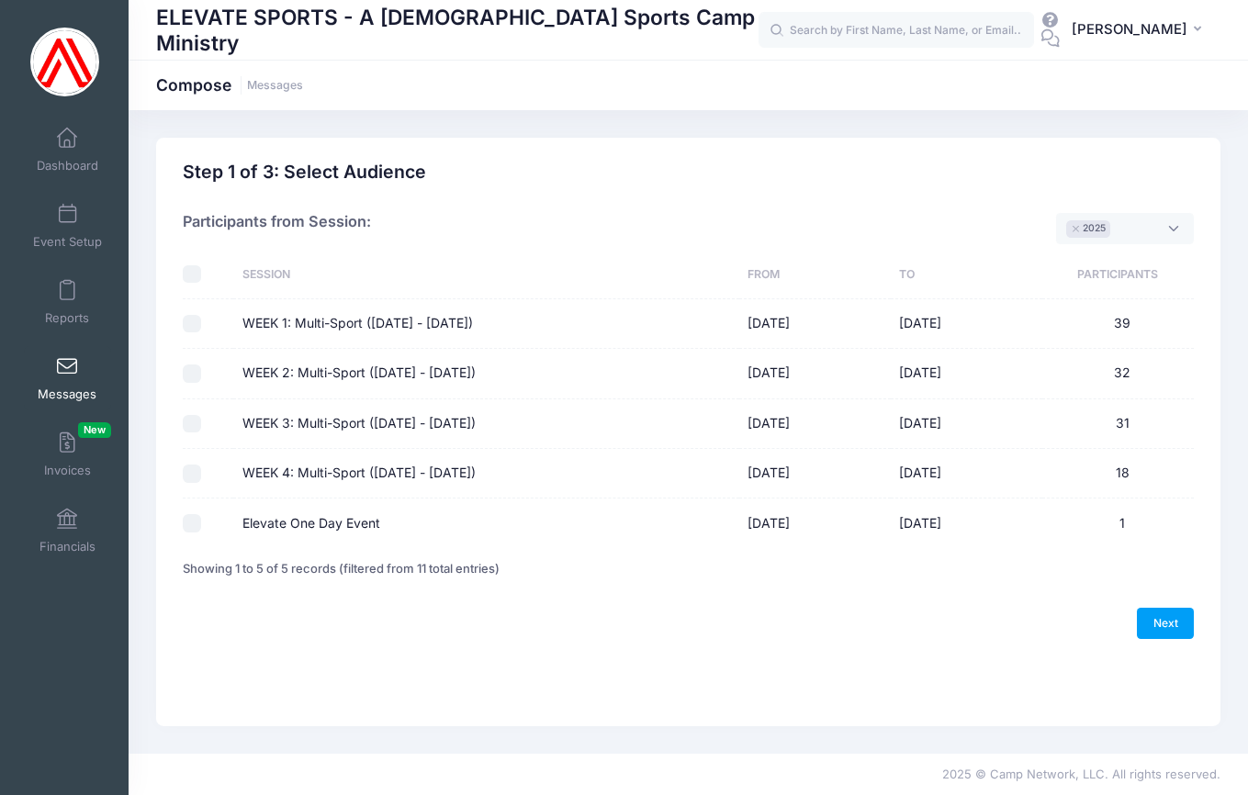
click at [1176, 231] on span "× 2025" at bounding box center [1125, 228] width 138 height 31
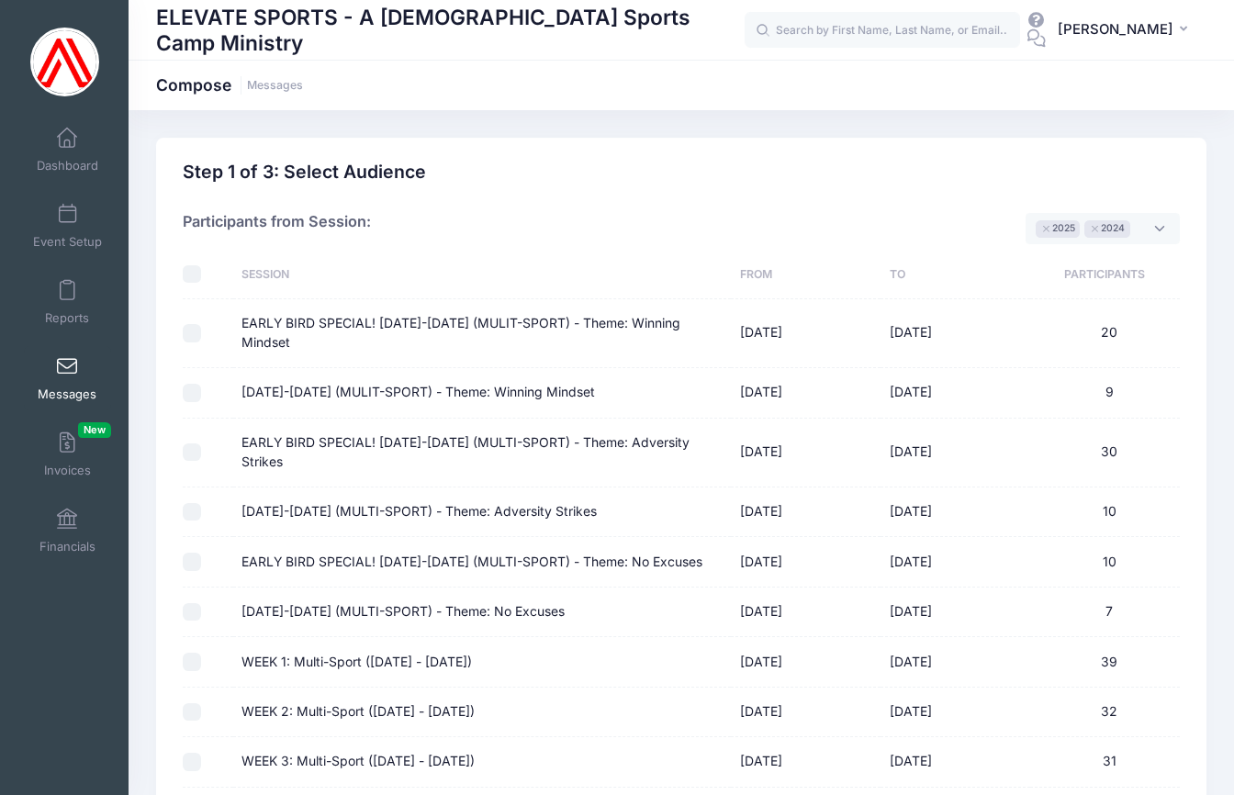
click at [194, 270] on input "checkbox" at bounding box center [192, 274] width 18 height 18
checkbox input "true"
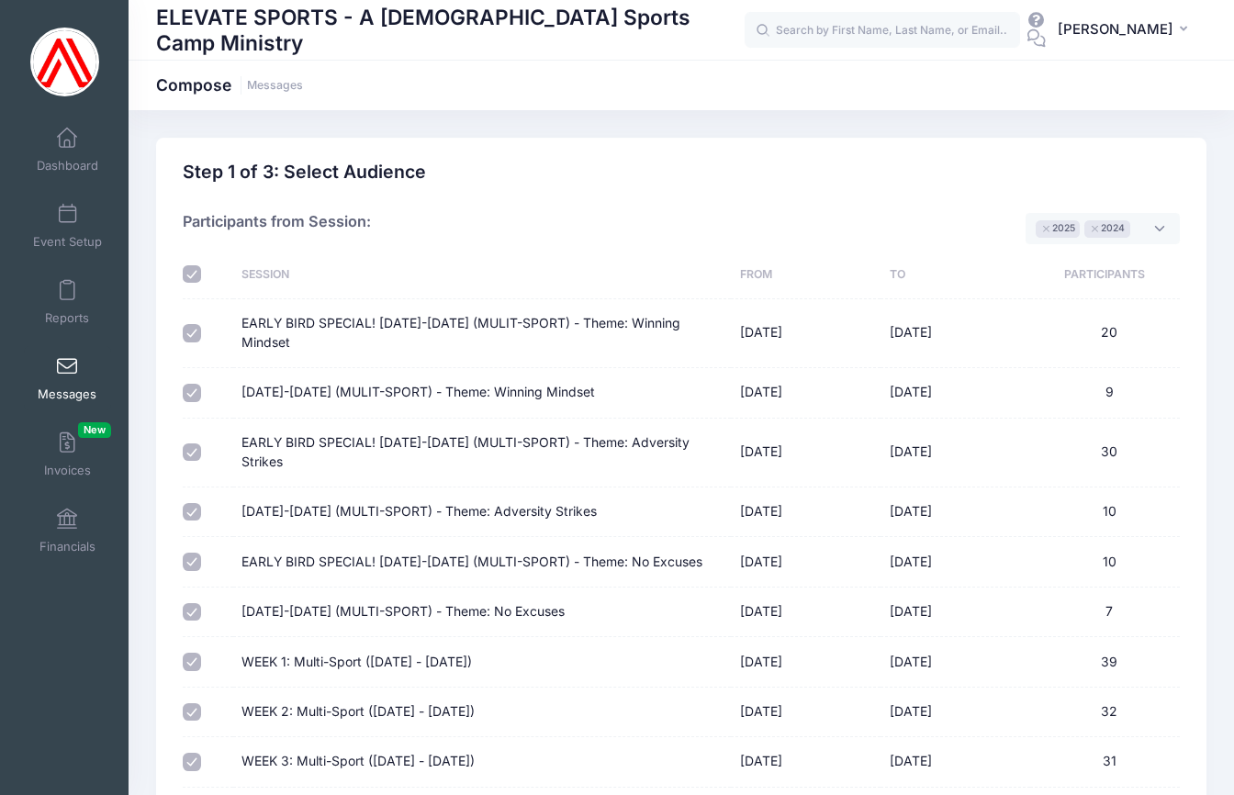
checkbox input "true"
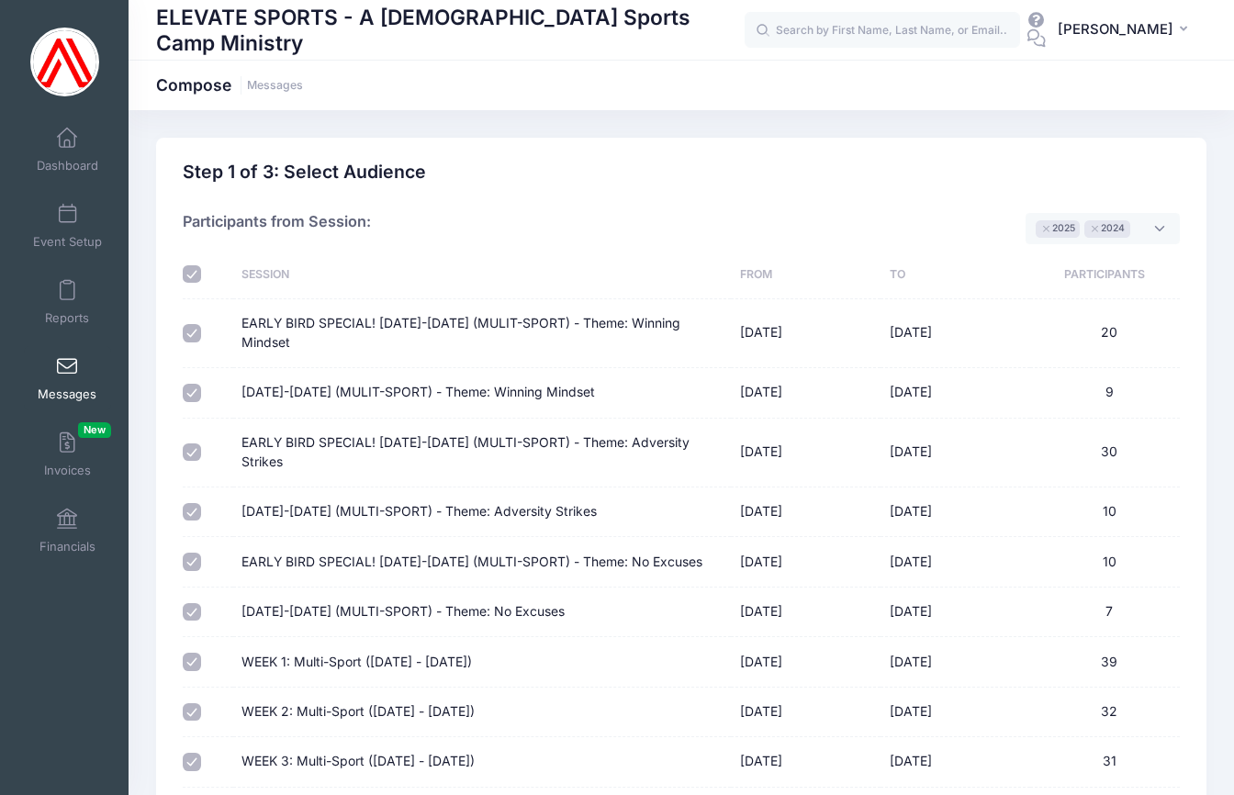
checkbox input "true"
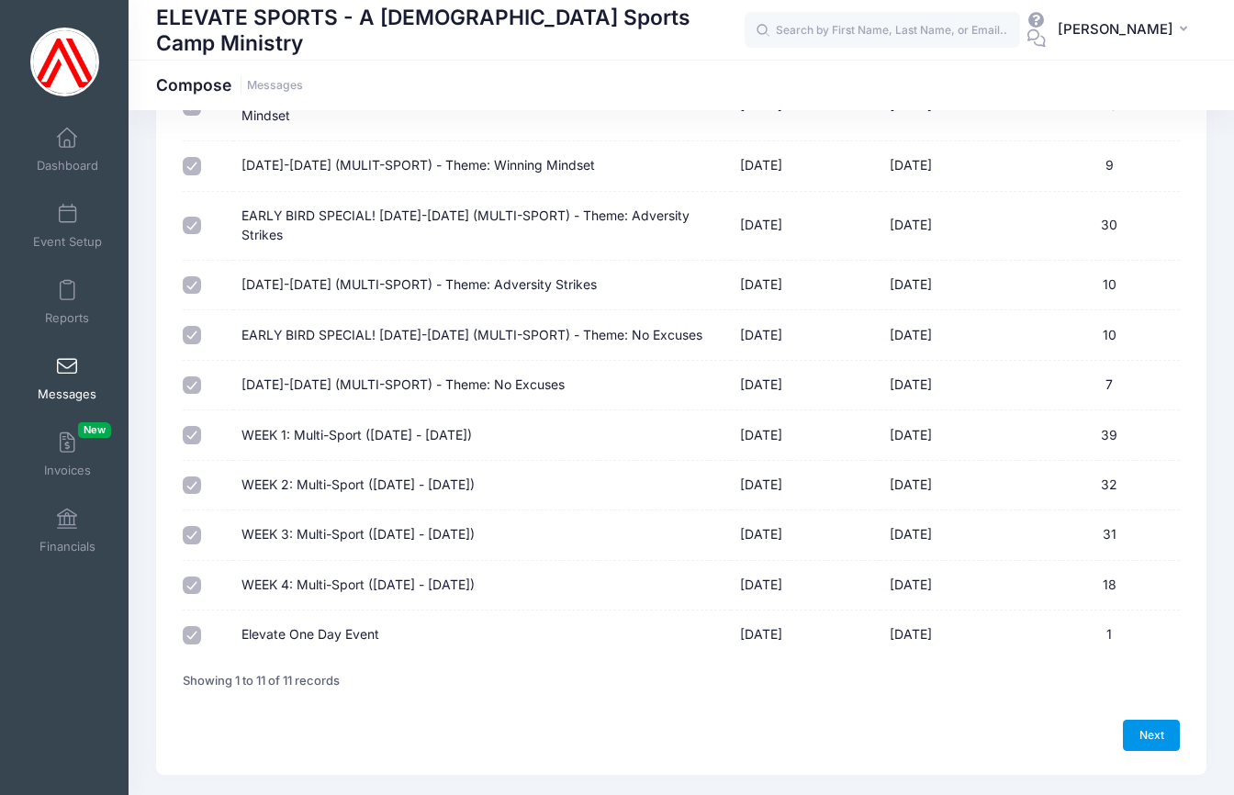
drag, startPoint x: 1180, startPoint y: 698, endPoint x: 1169, endPoint y: 692, distance: 12.3
click at [1177, 696] on div "Previous Next Step 1 of 4: Message Type Audience Roster Compose Step 1 of 3: Se…" at bounding box center [681, 343] width 1051 height 864
click at [1148, 720] on link "Next" at bounding box center [1151, 735] width 57 height 31
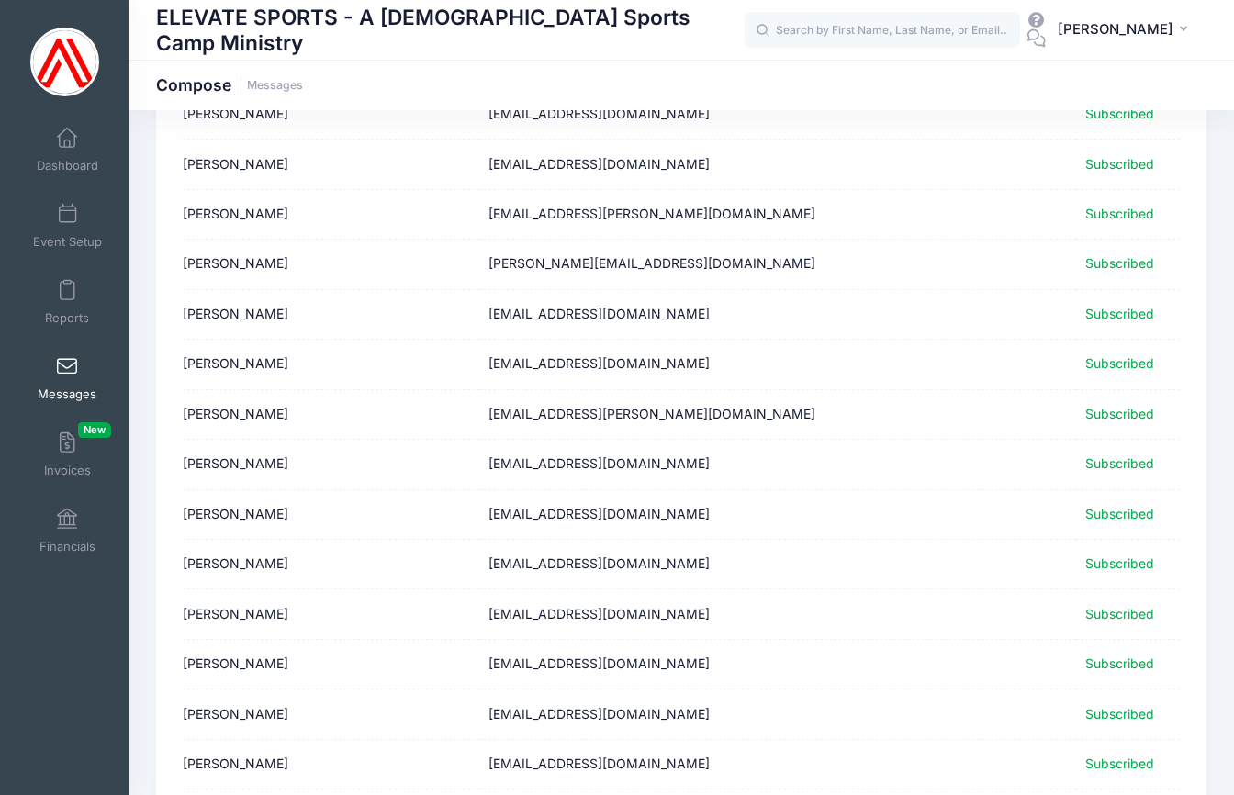
scroll to position [2134, 0]
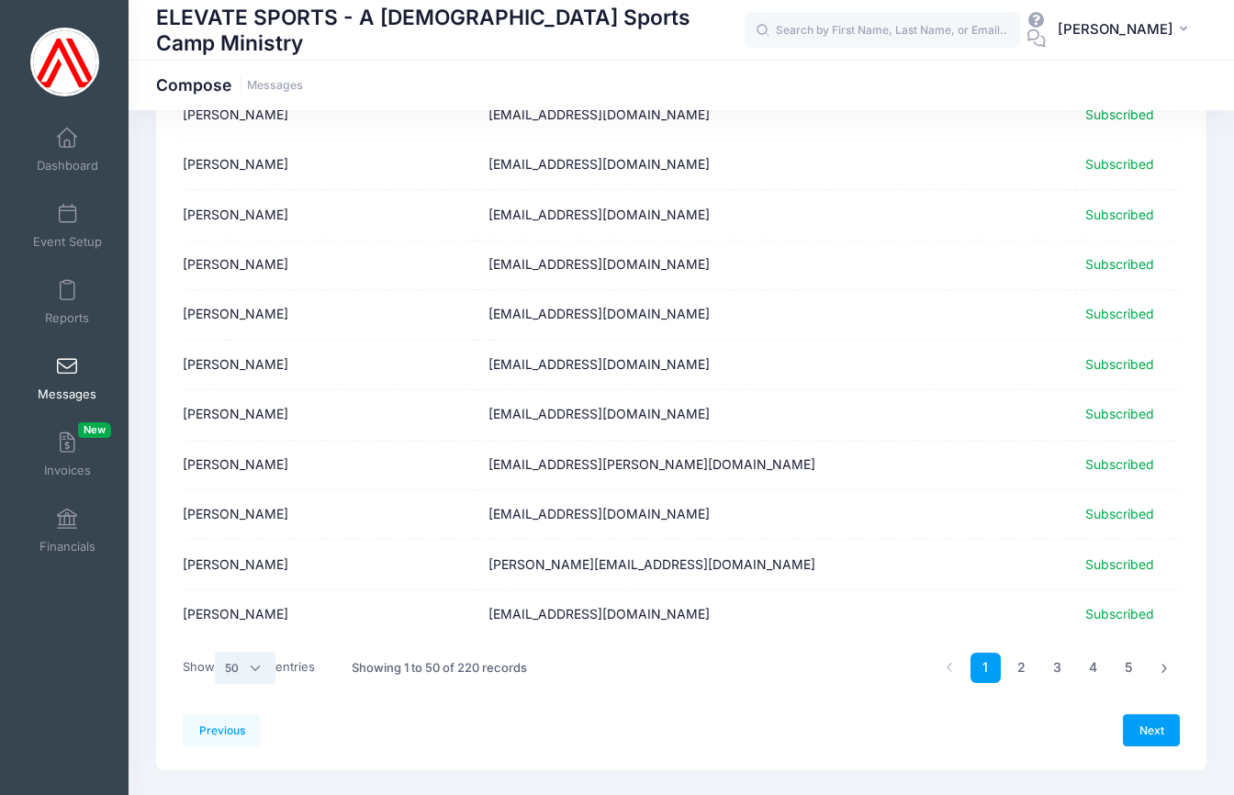
select select "-1"
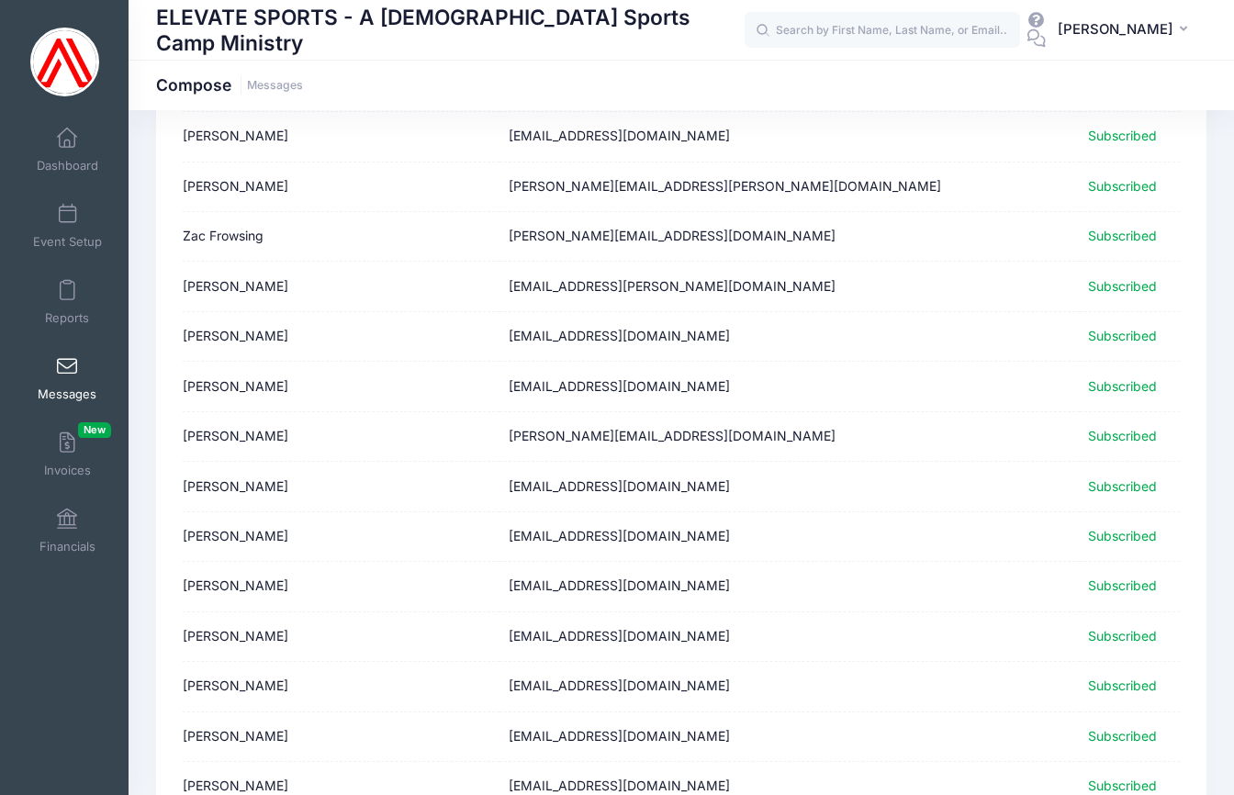
scroll to position [0, 0]
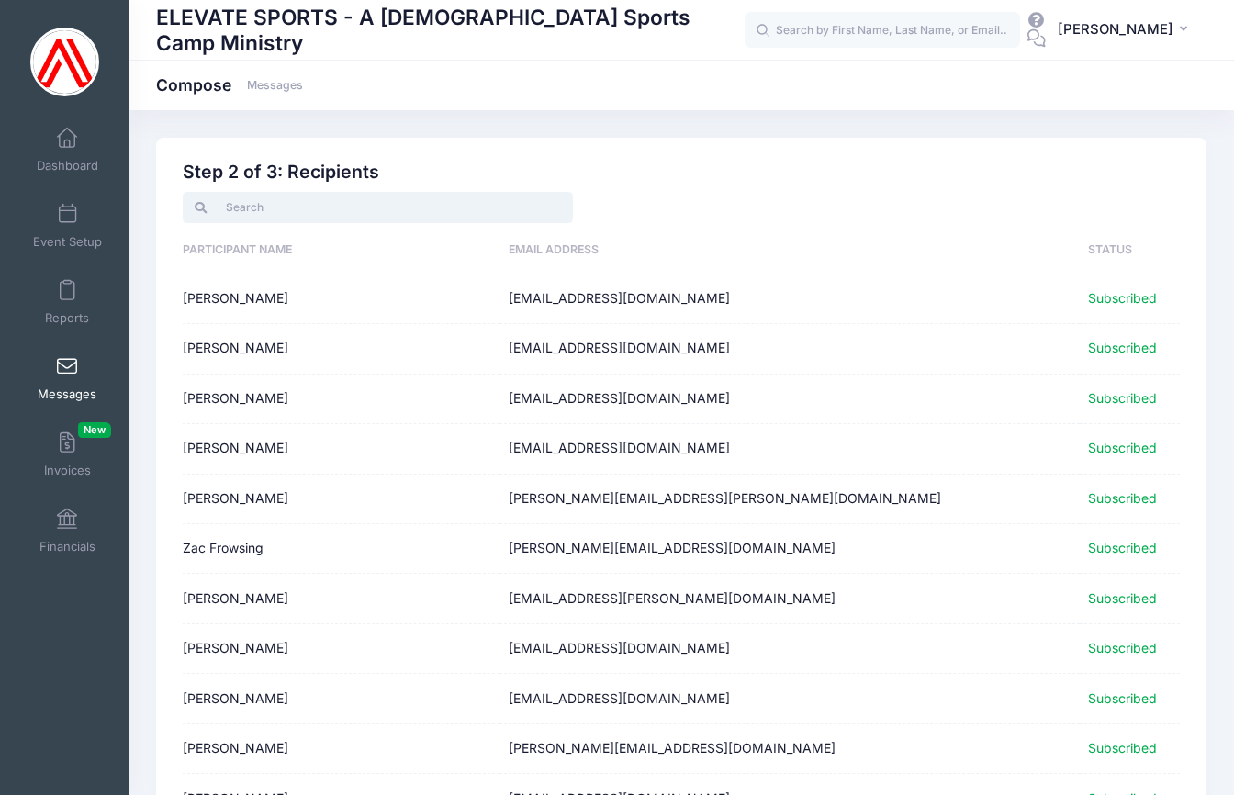
click at [292, 207] on input "search" at bounding box center [378, 207] width 390 height 31
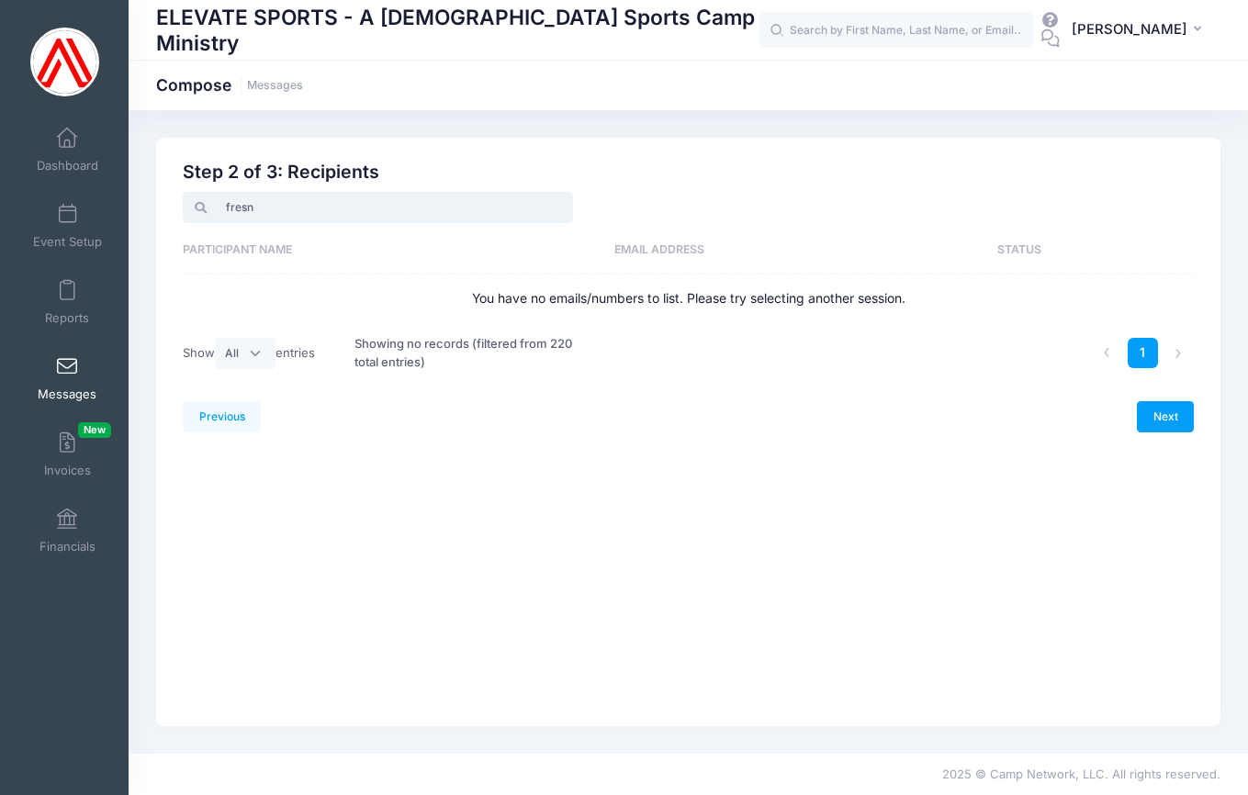
type input "fresno"
click at [556, 208] on input "fresno" at bounding box center [378, 207] width 390 height 31
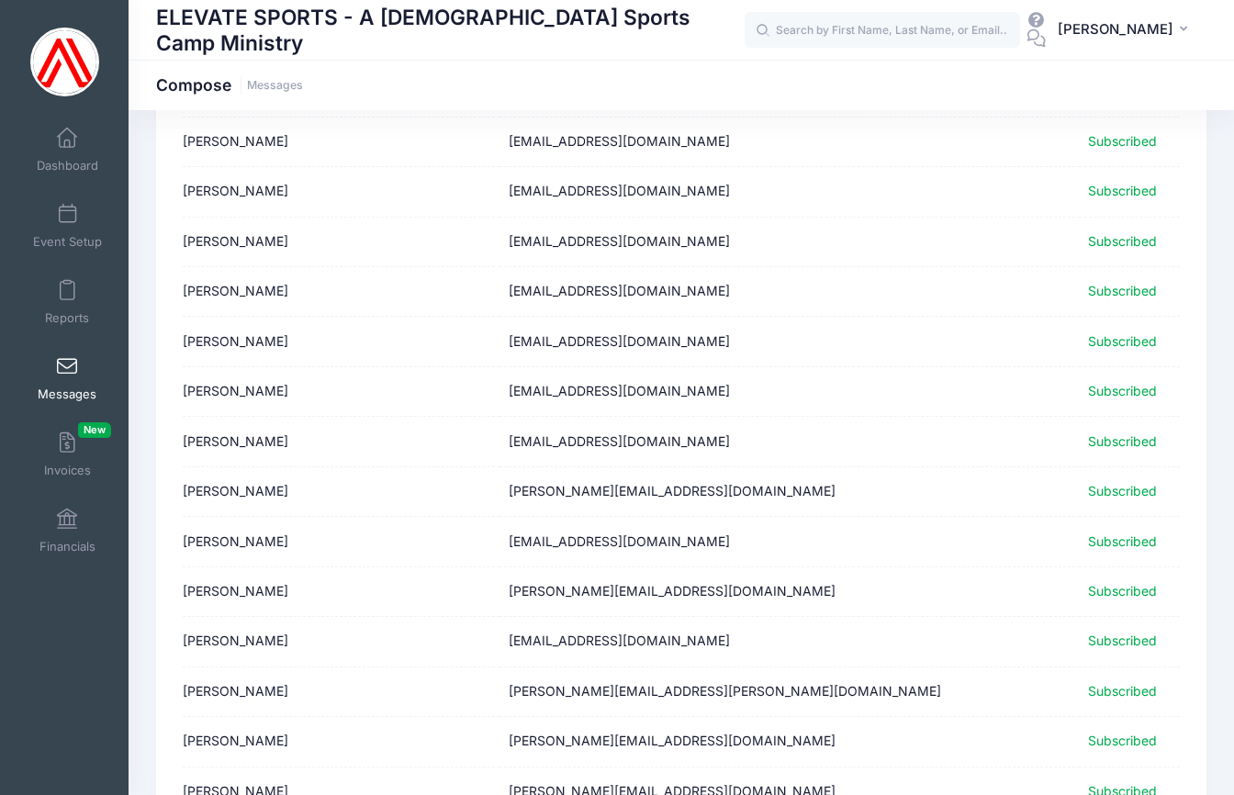
scroll to position [10487, 0]
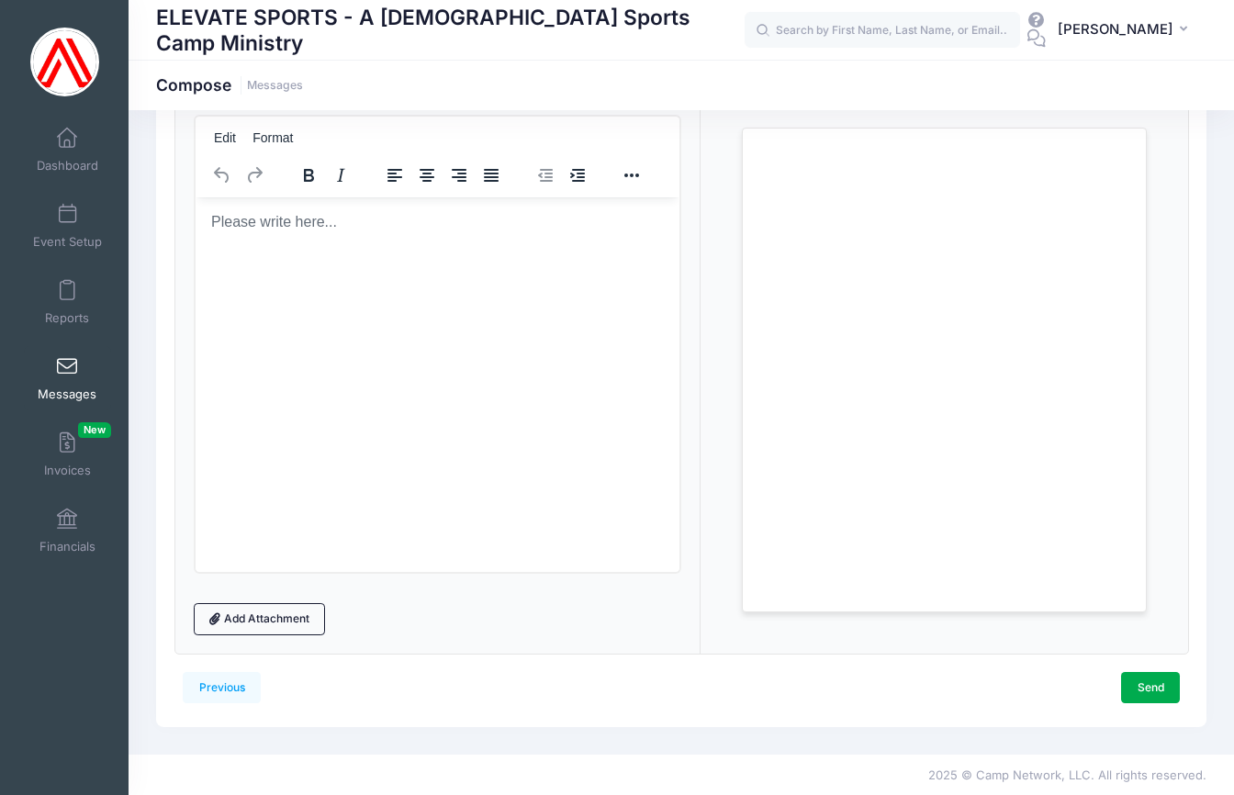
scroll to position [0, 0]
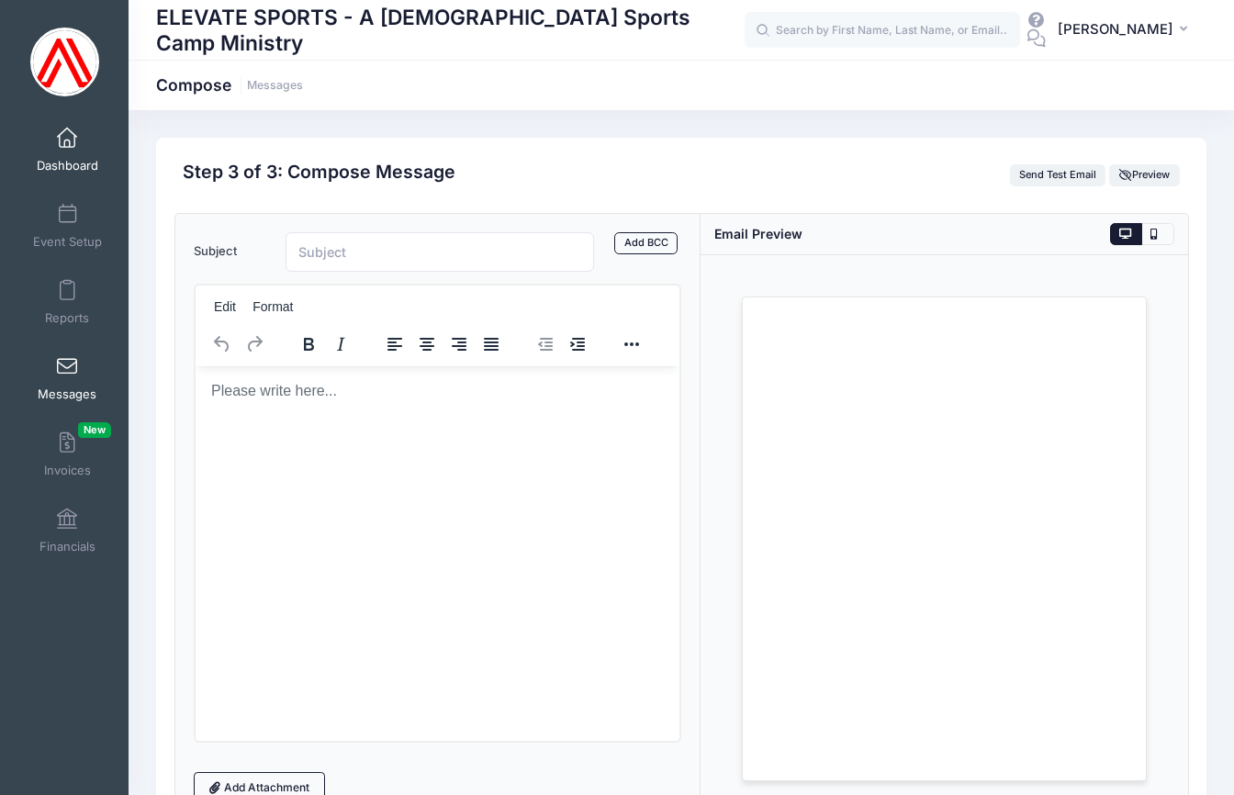
click at [60, 132] on link "Dashboard" at bounding box center [67, 150] width 87 height 64
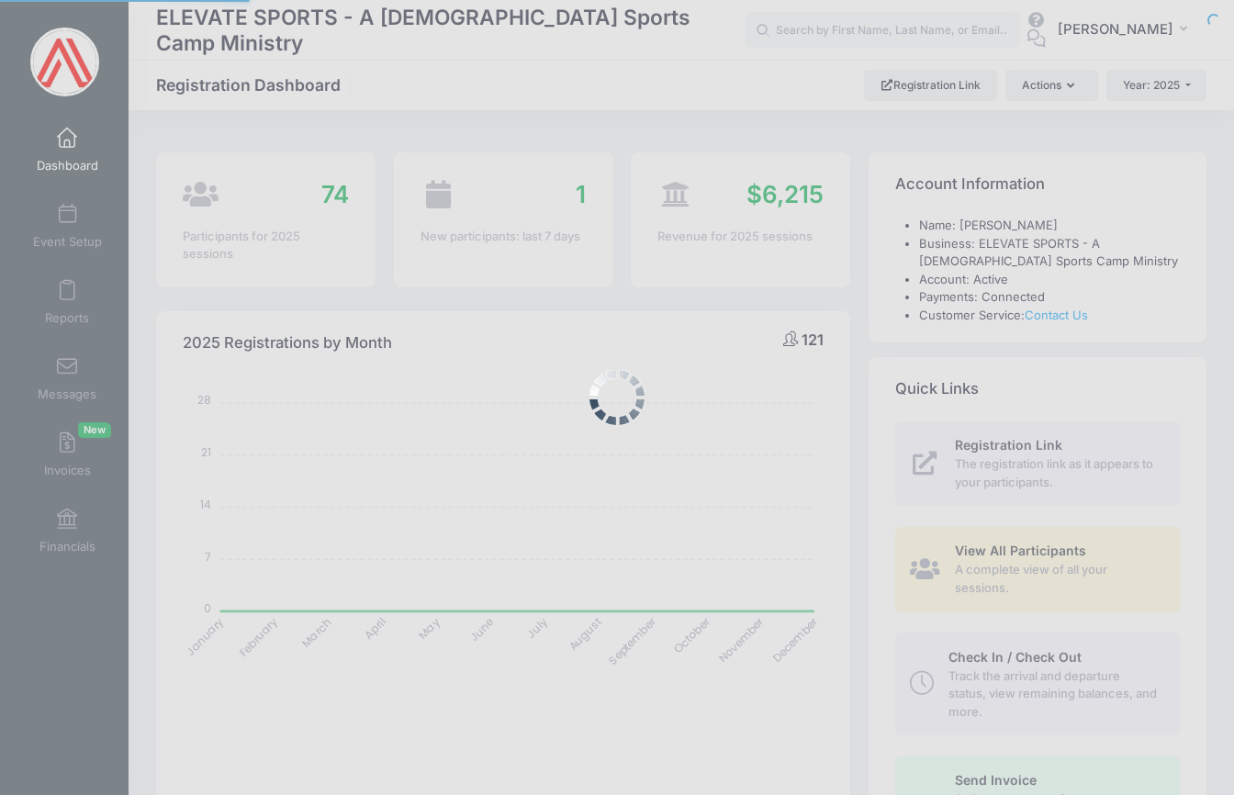
select select
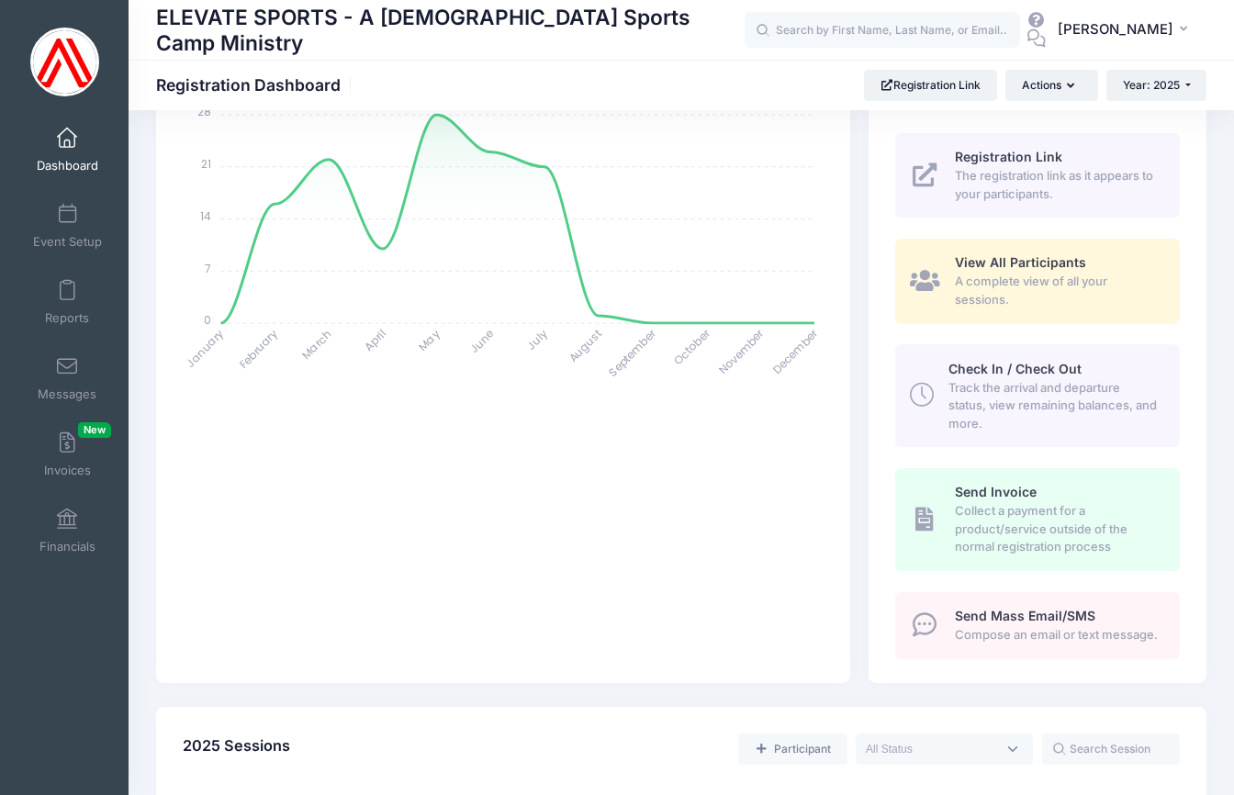
scroll to position [280, 0]
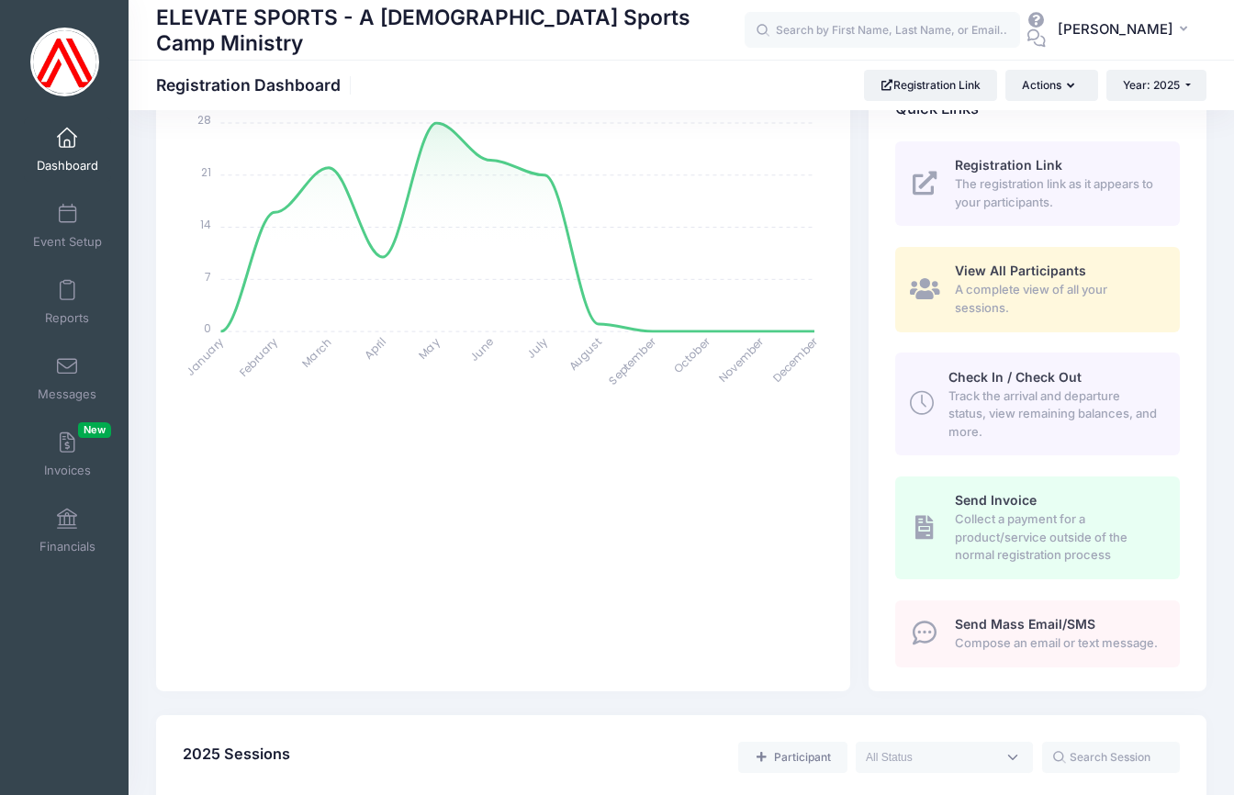
click at [1007, 267] on span "View All Participants" at bounding box center [1020, 271] width 131 height 16
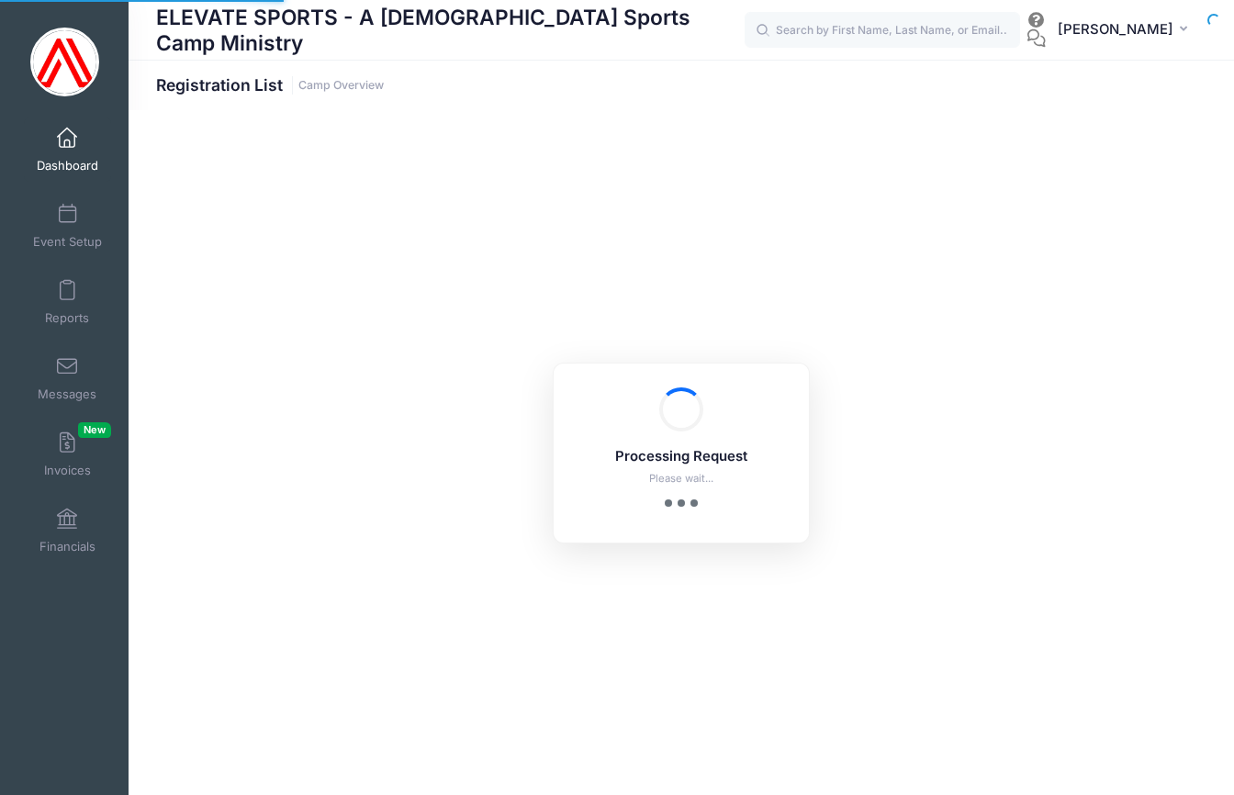
select select "10"
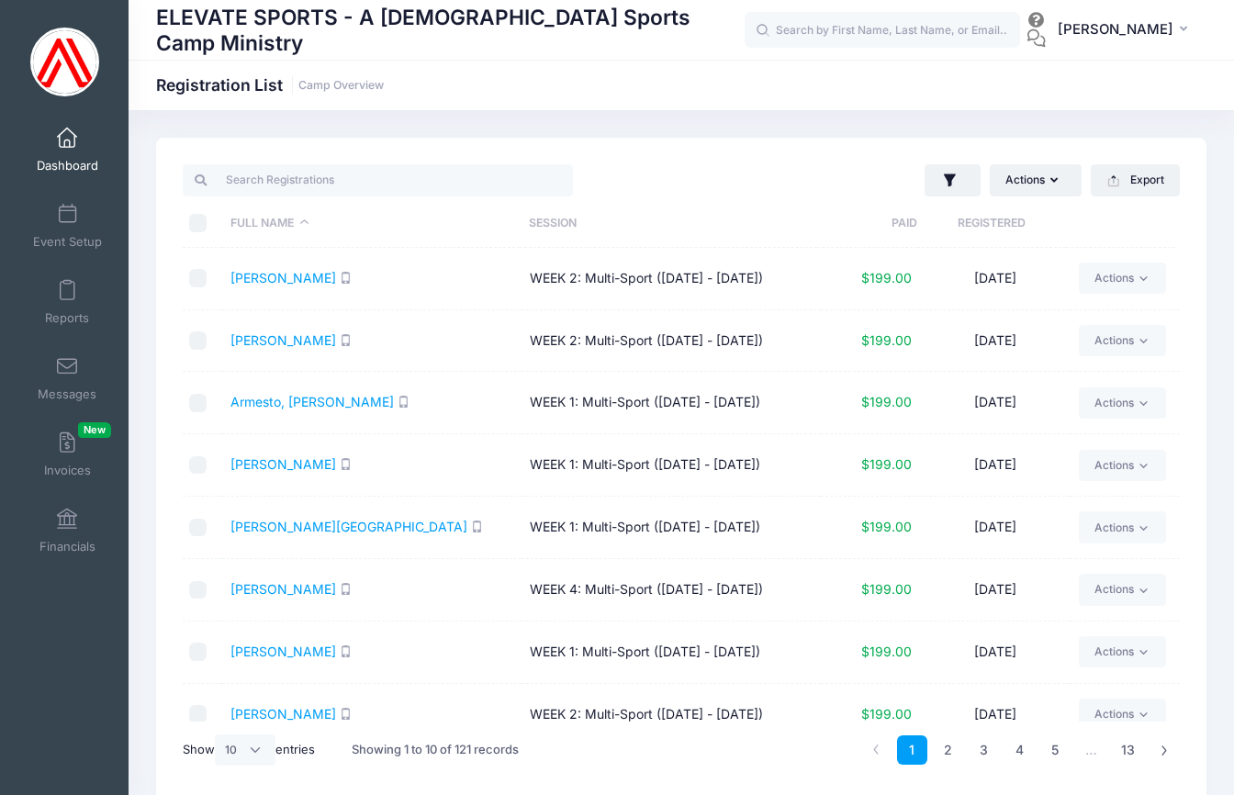
click at [194, 227] on input "\a \a \a \a" at bounding box center [198, 223] width 18 height 18
checkbox input "true"
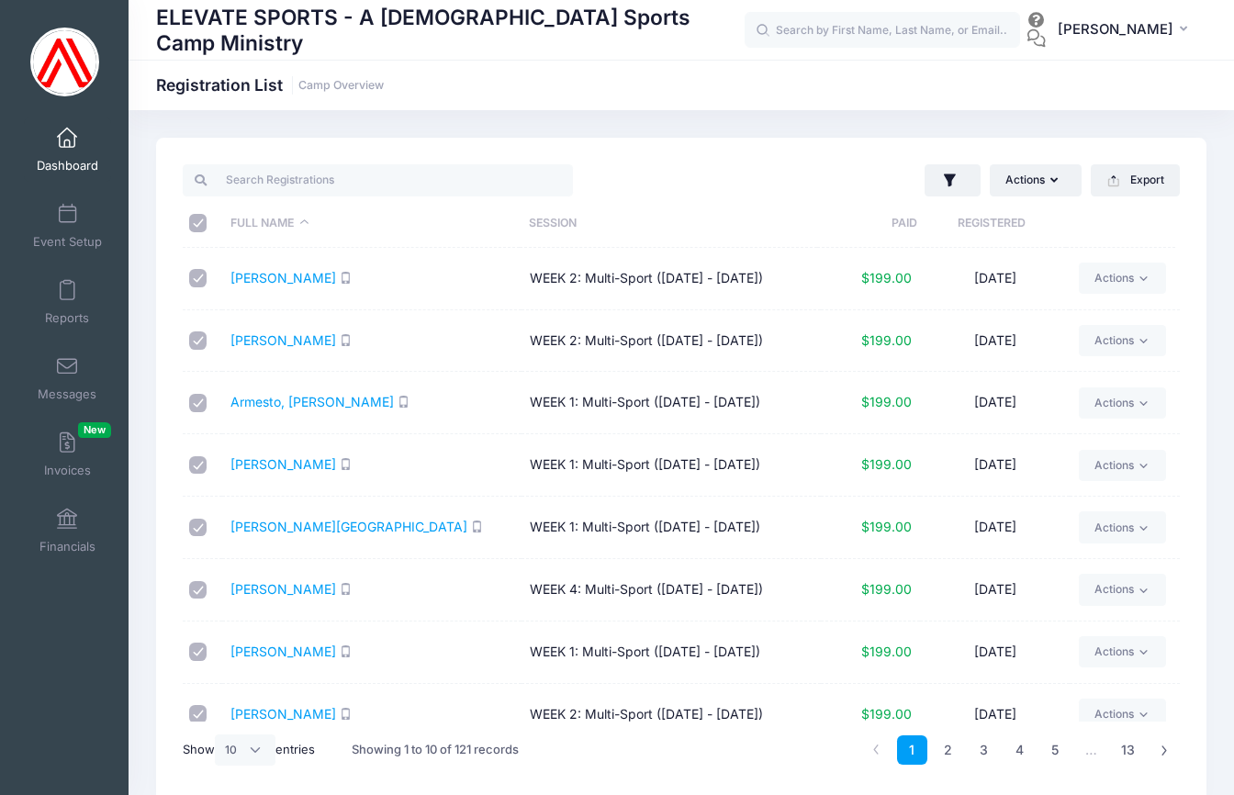
checkbox input "true"
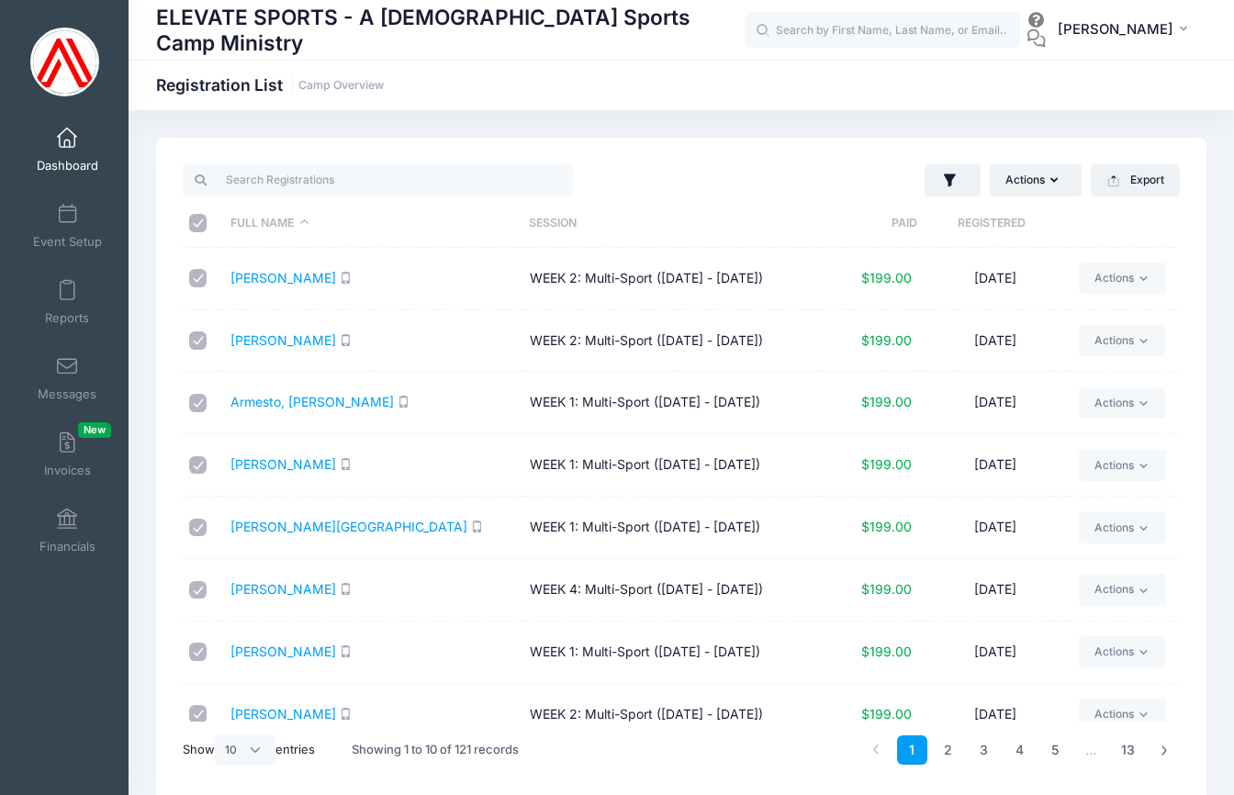
checkbox input "true"
click at [1052, 191] on button "Actions" at bounding box center [1036, 179] width 92 height 31
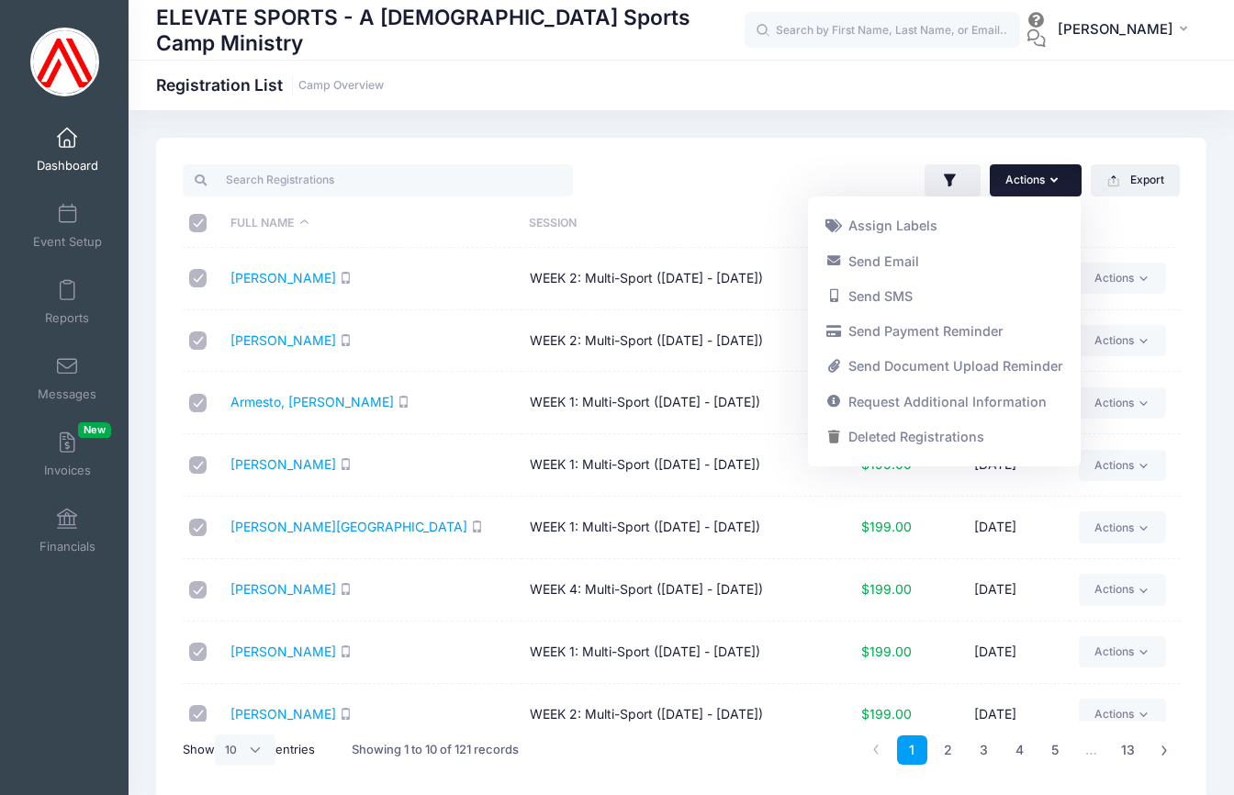
click at [737, 183] on div "Actions Assign Labels Send Email Send SMS Send Payment Reminder Send Document U…" at bounding box center [935, 181] width 508 height 38
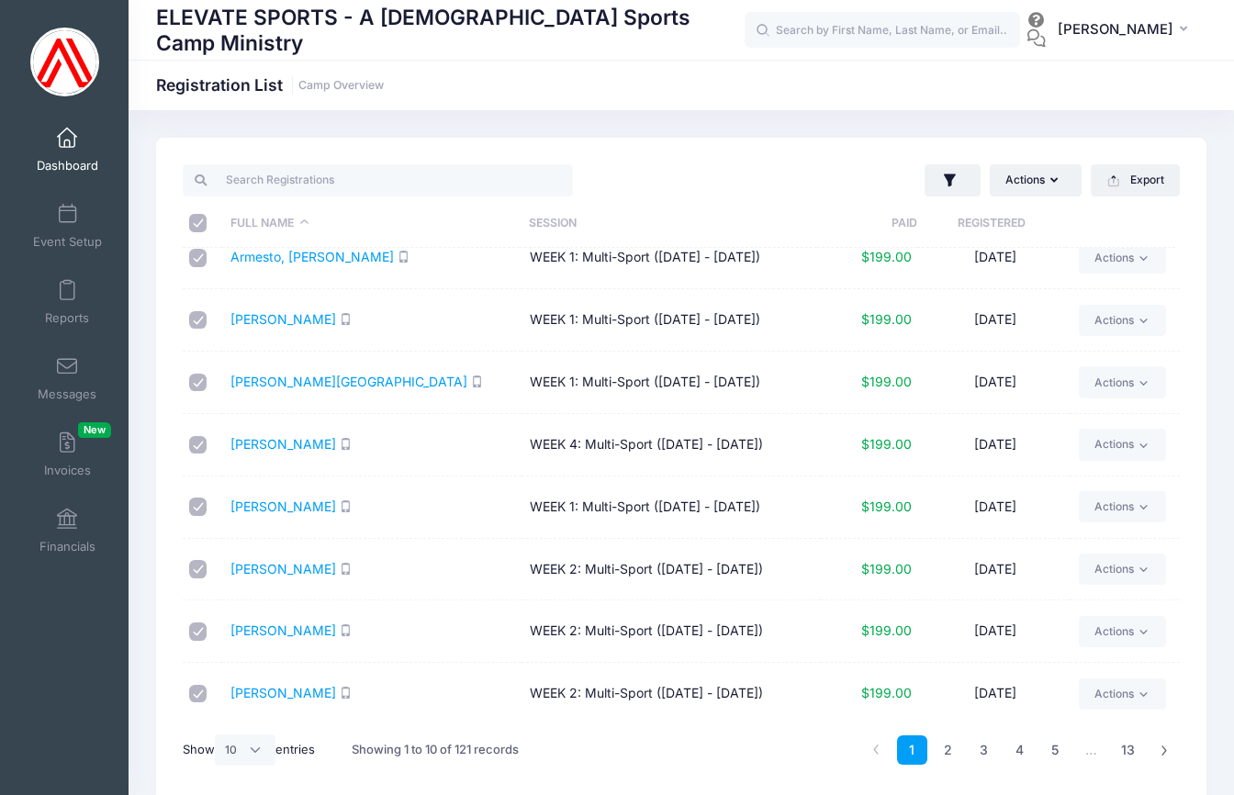
scroll to position [77, 0]
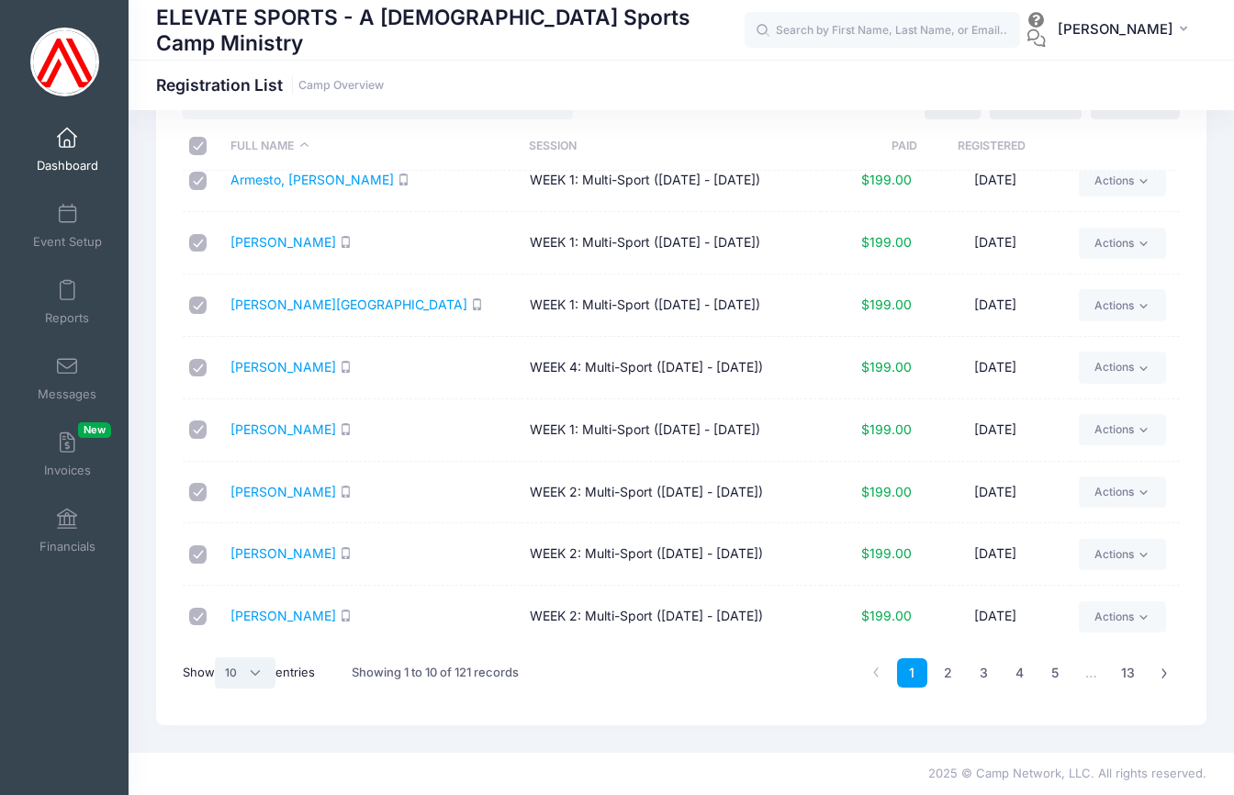
select select "-1"
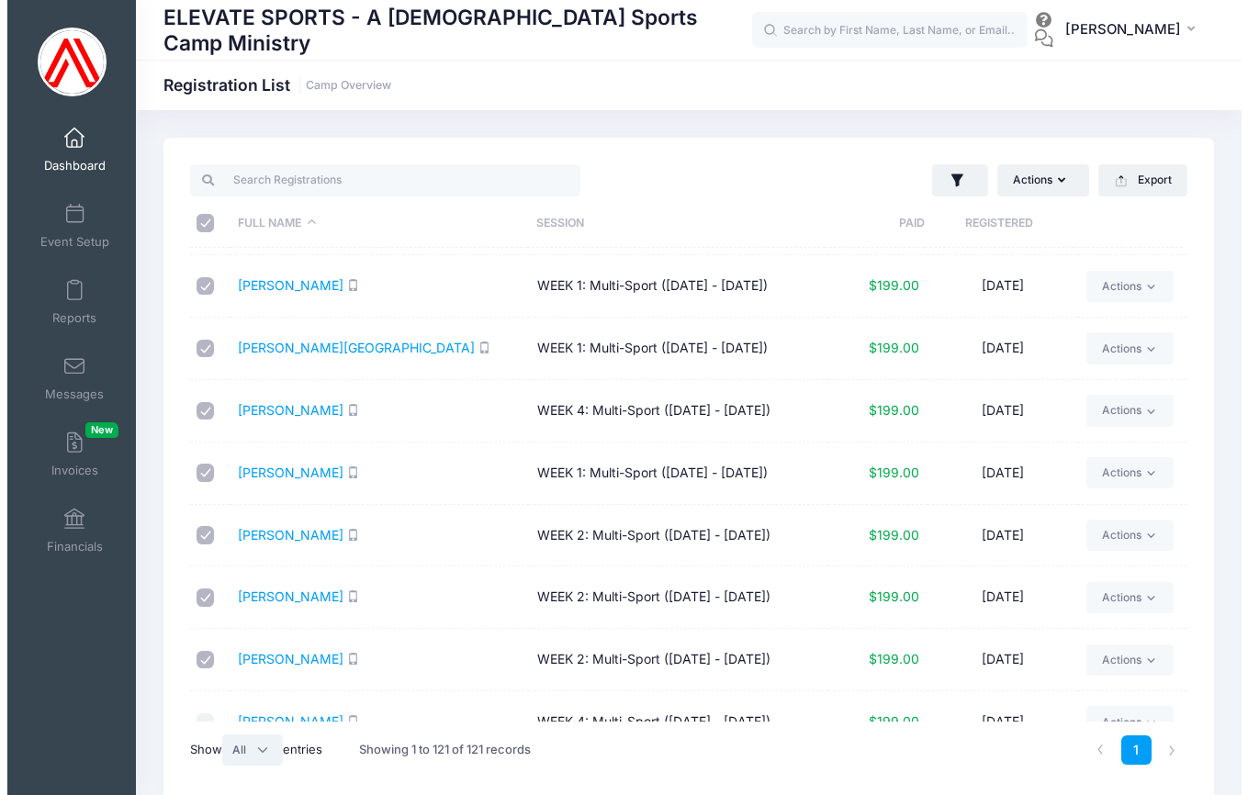
scroll to position [0, 0]
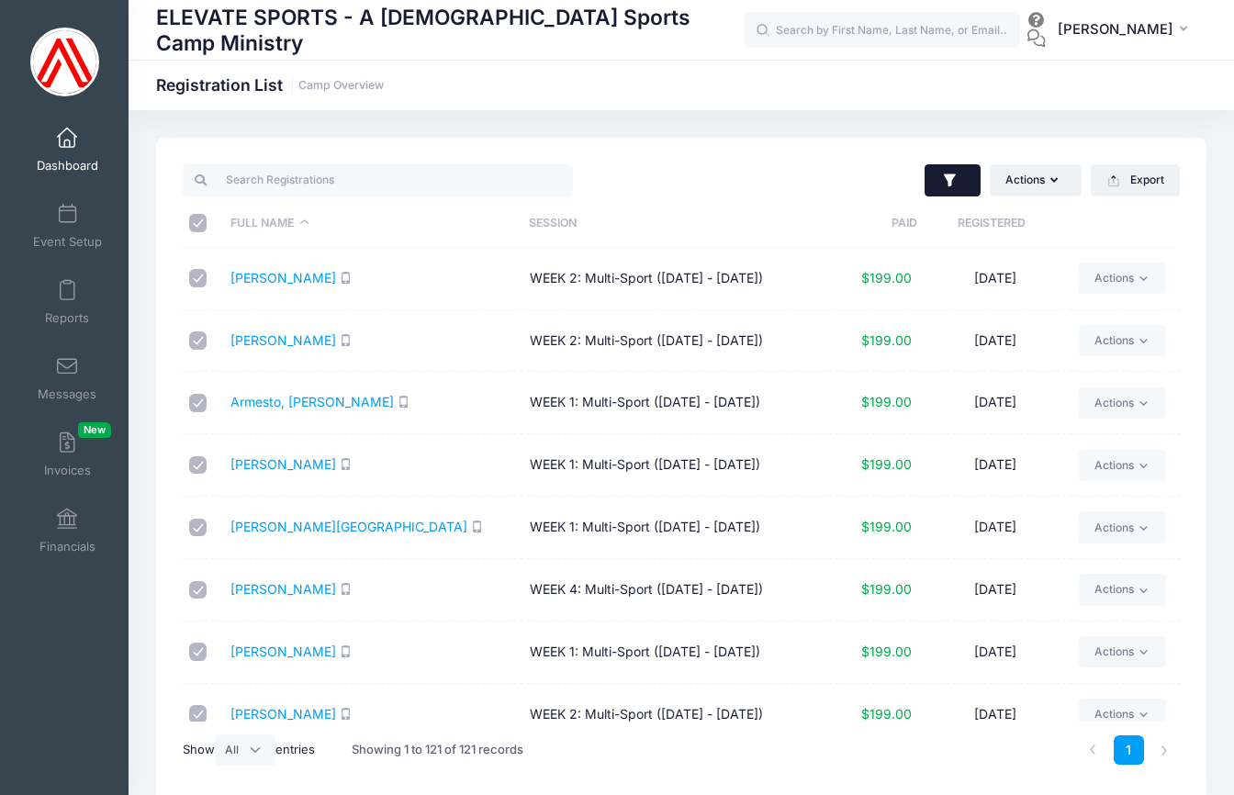
click at [962, 182] on button "button" at bounding box center [953, 180] width 56 height 33
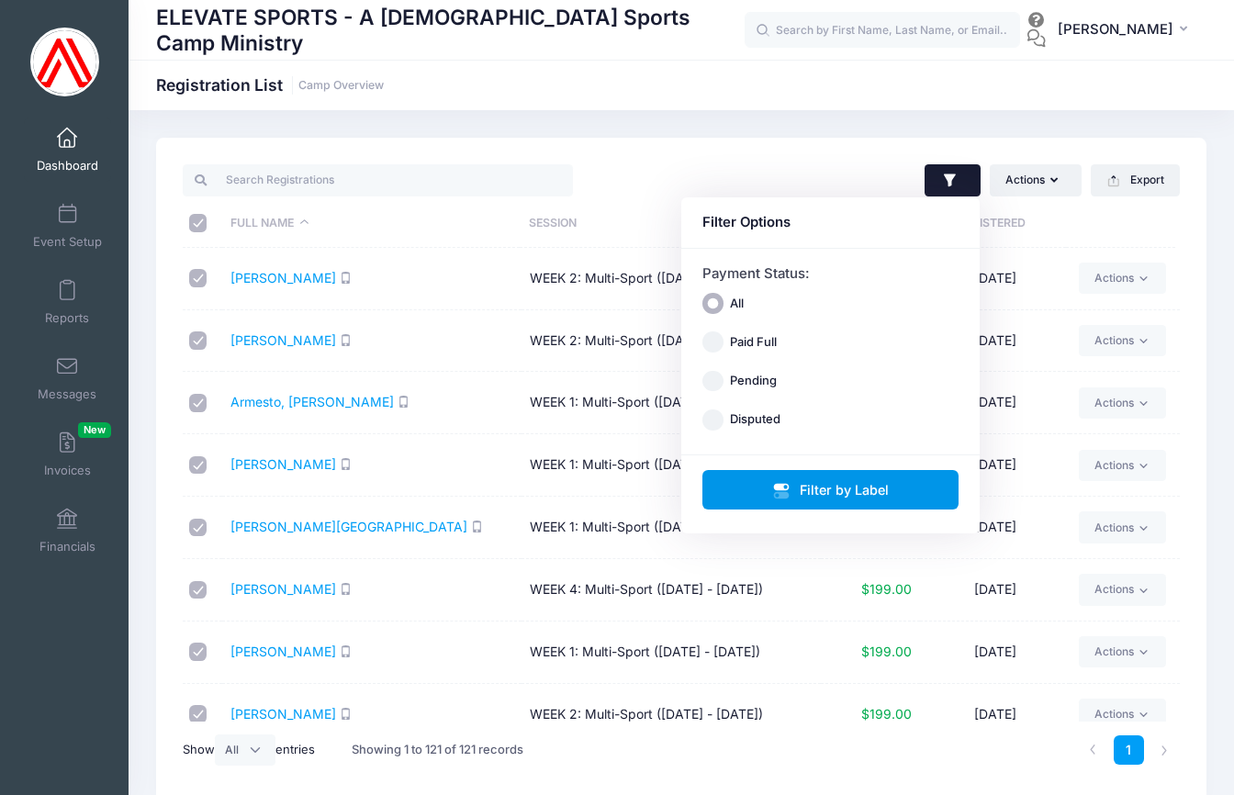
click at [822, 488] on button "Filter by Label" at bounding box center [831, 489] width 257 height 39
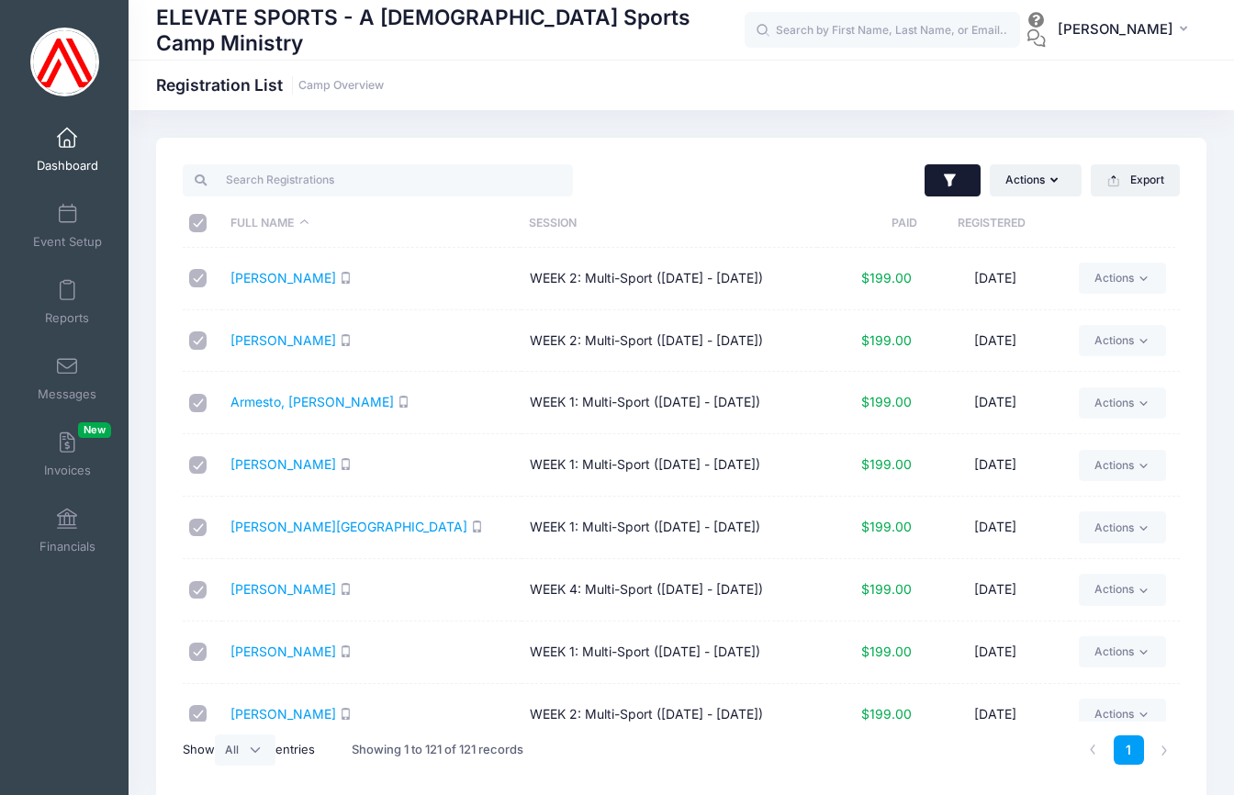
click at [952, 173] on icon "button" at bounding box center [950, 181] width 18 height 18
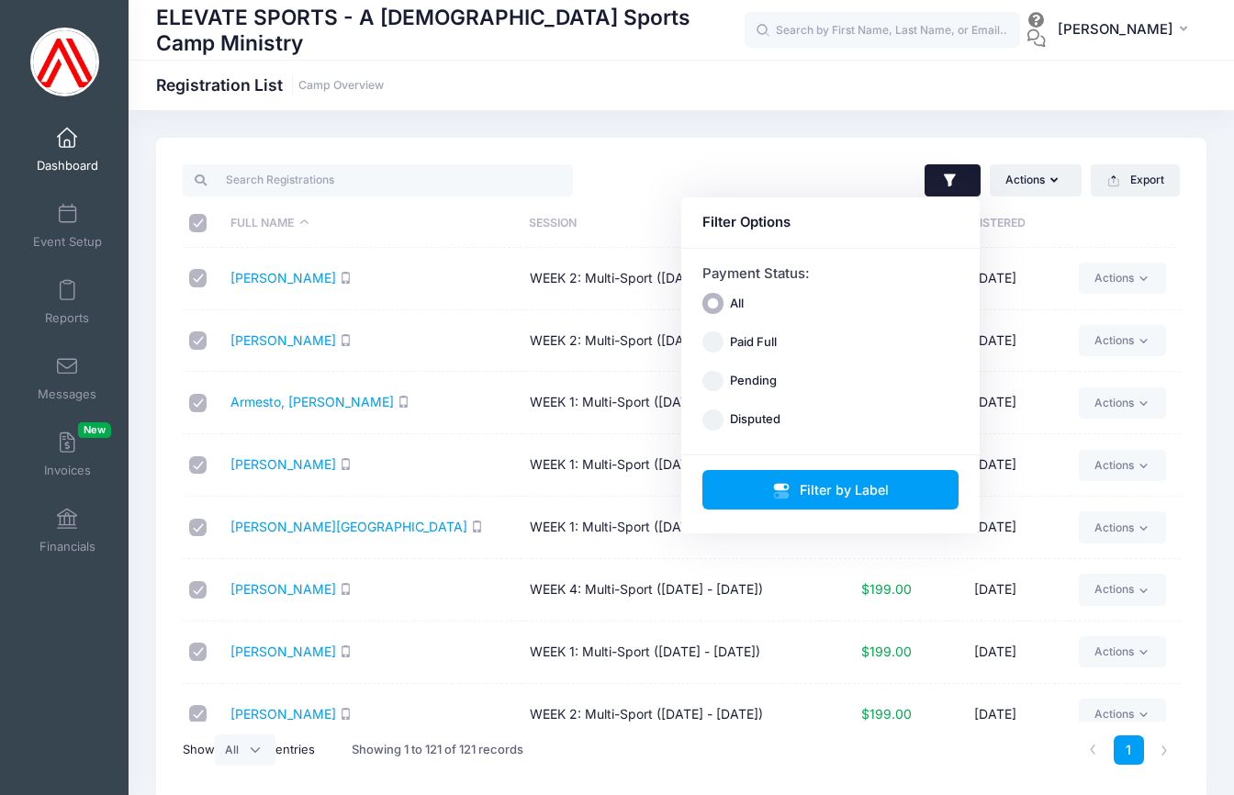
click at [717, 345] on input "Paid Full" at bounding box center [713, 342] width 21 height 21
radio input "true"
click at [717, 306] on input "All" at bounding box center [713, 303] width 21 height 21
radio input "true"
click at [814, 490] on button "Filter by Label" at bounding box center [831, 489] width 257 height 39
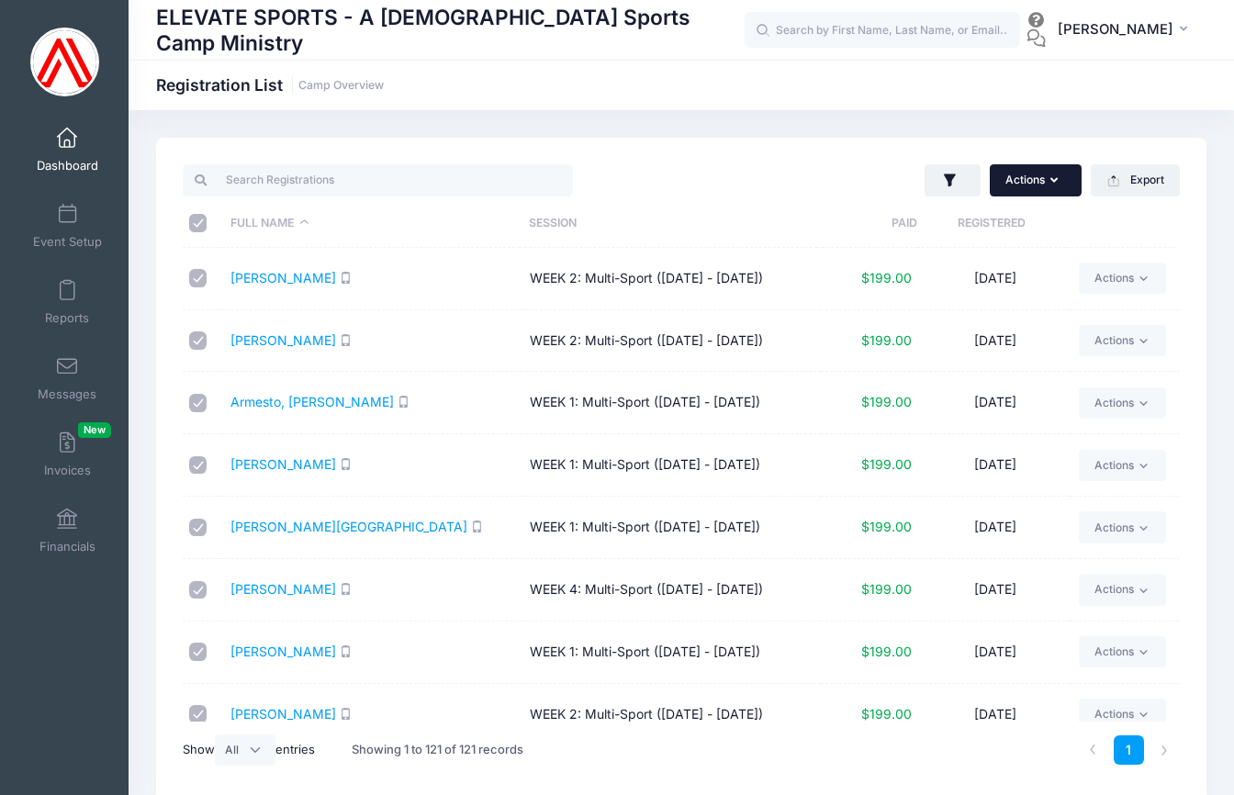
click at [1042, 180] on button "Actions" at bounding box center [1036, 179] width 92 height 31
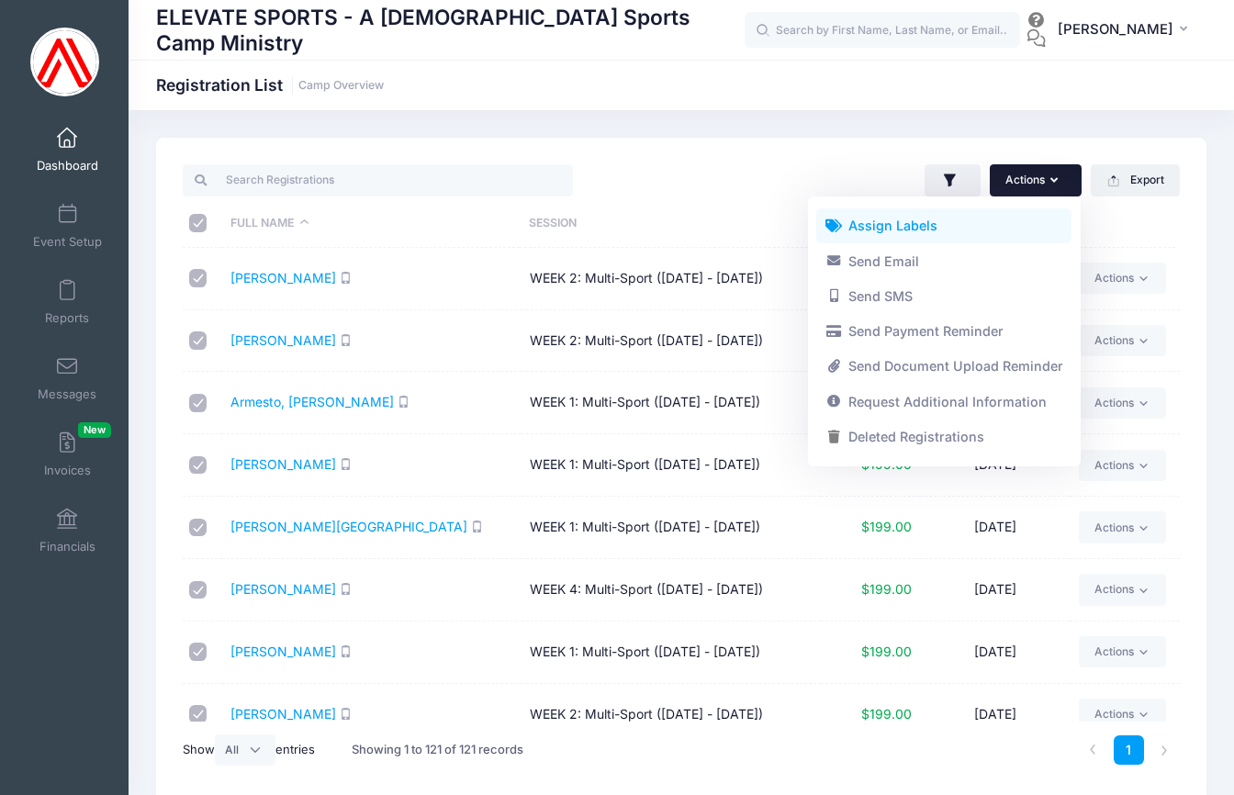
click at [888, 228] on link "Assign Labels" at bounding box center [943, 225] width 255 height 35
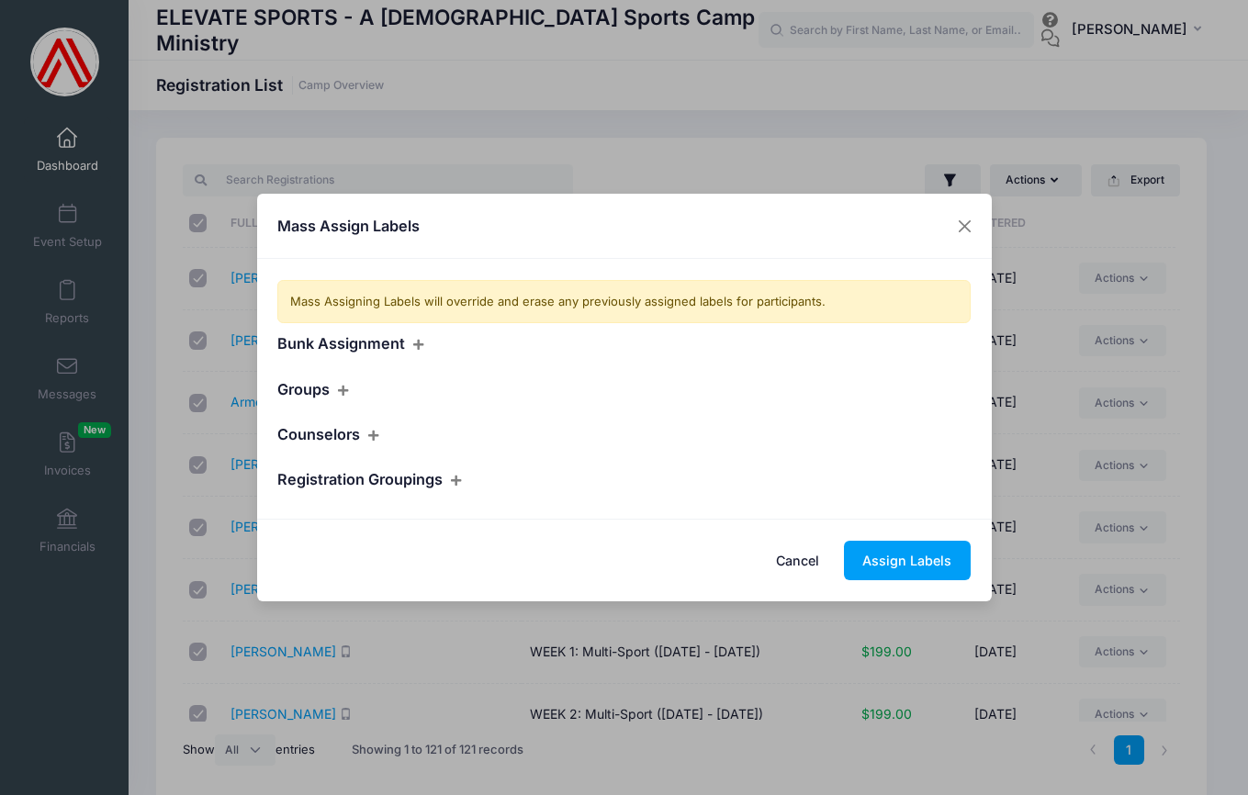
click at [344, 388] on icon at bounding box center [343, 391] width 15 height 12
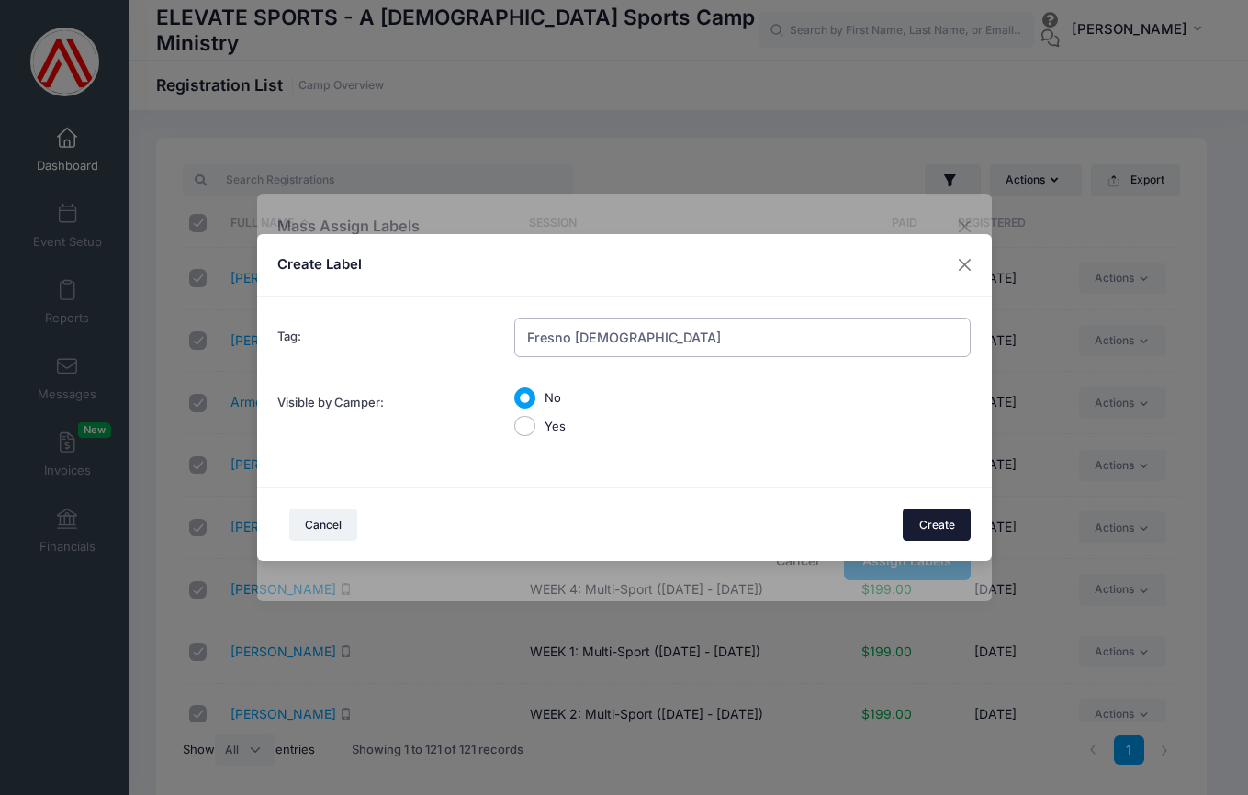
type input "Fresno Christian"
click at [933, 522] on button "Create" at bounding box center [937, 524] width 68 height 31
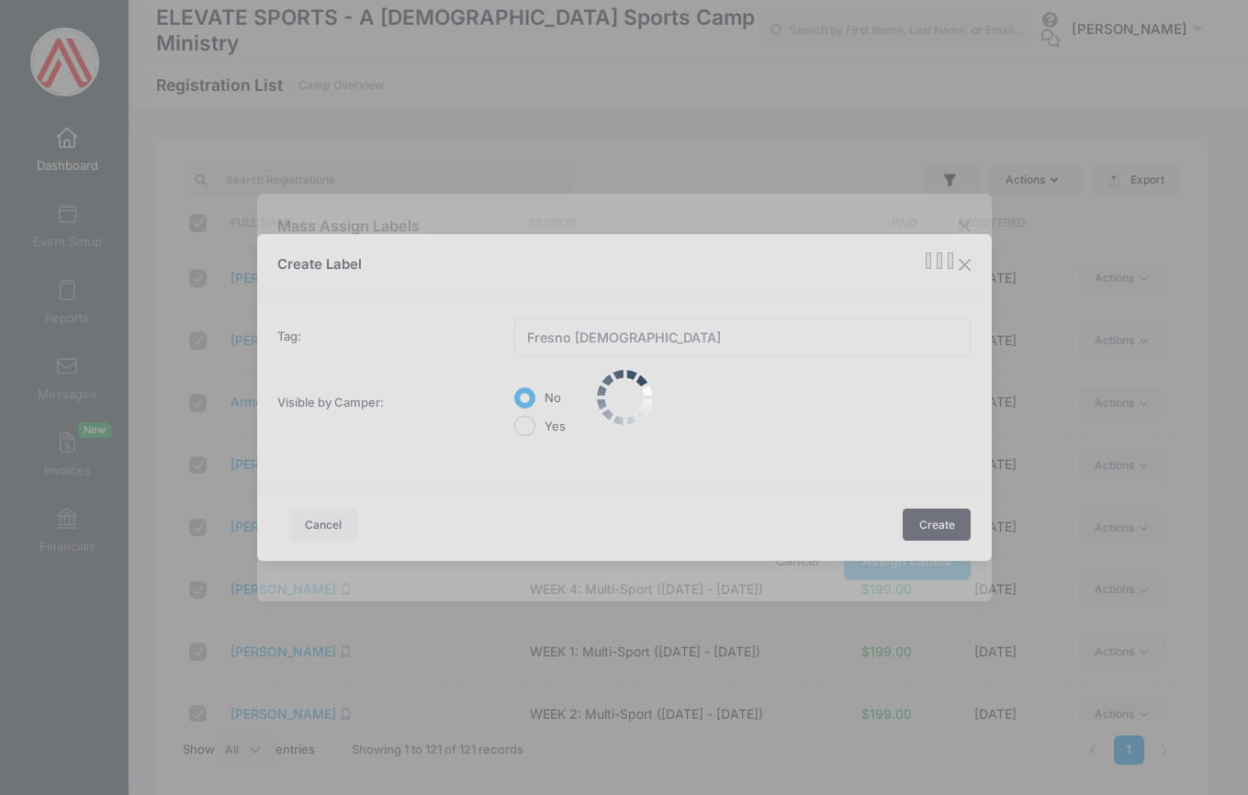
scroll to position [77, 0]
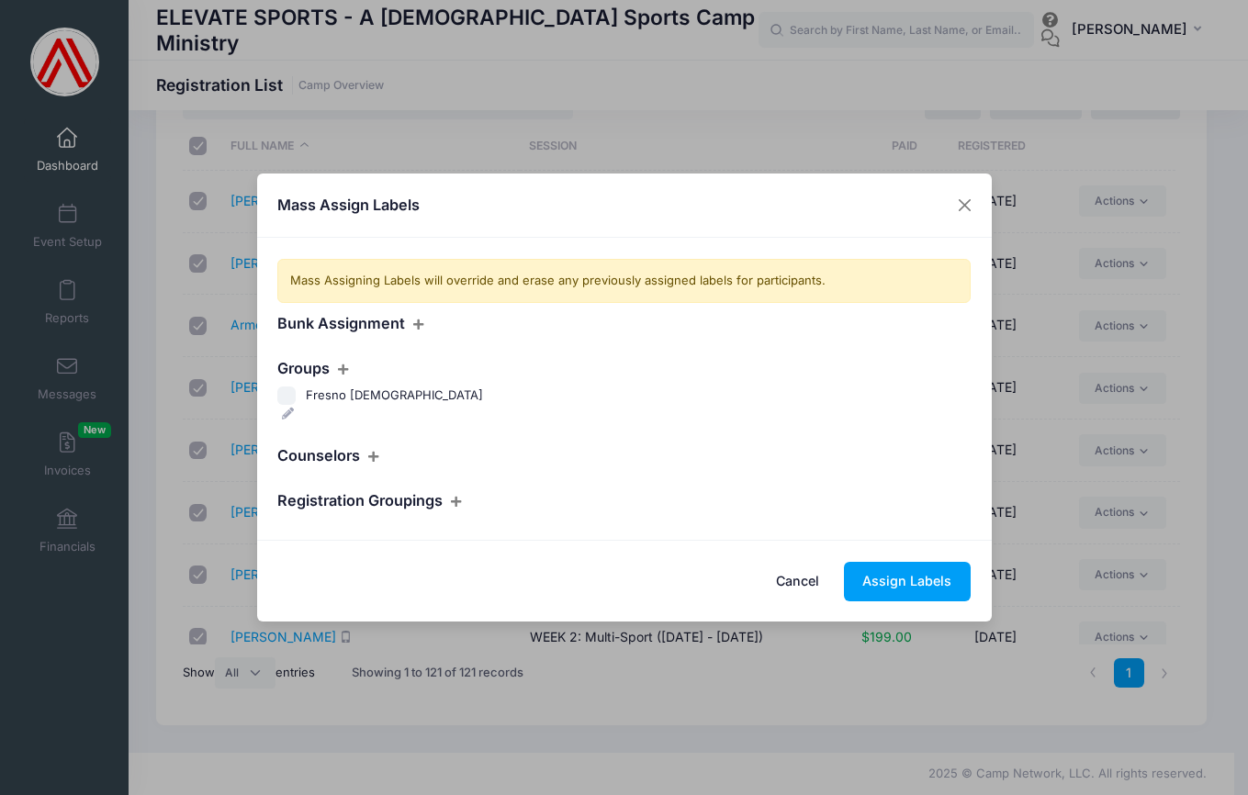
click at [434, 497] on h4 "Registration Groupings" at bounding box center [623, 501] width 693 height 18
click at [454, 496] on icon at bounding box center [456, 502] width 15 height 12
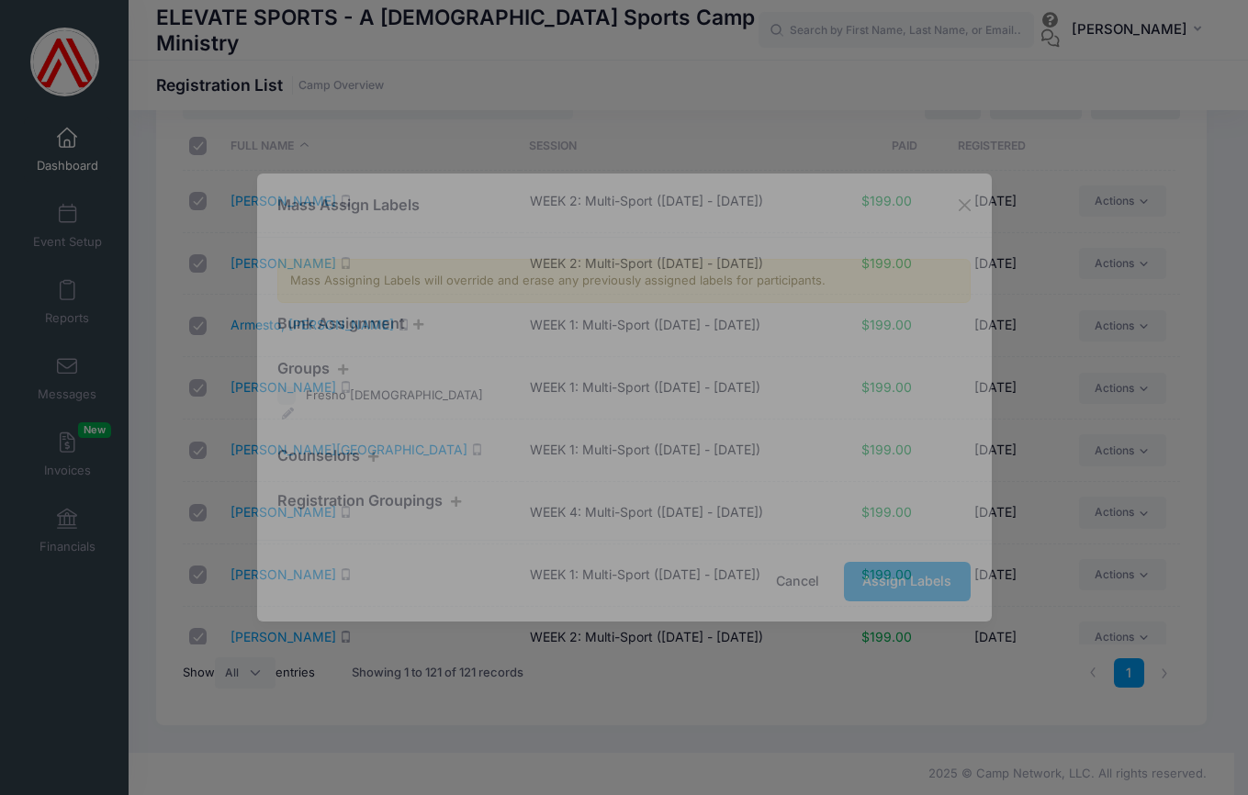
scroll to position [0, 0]
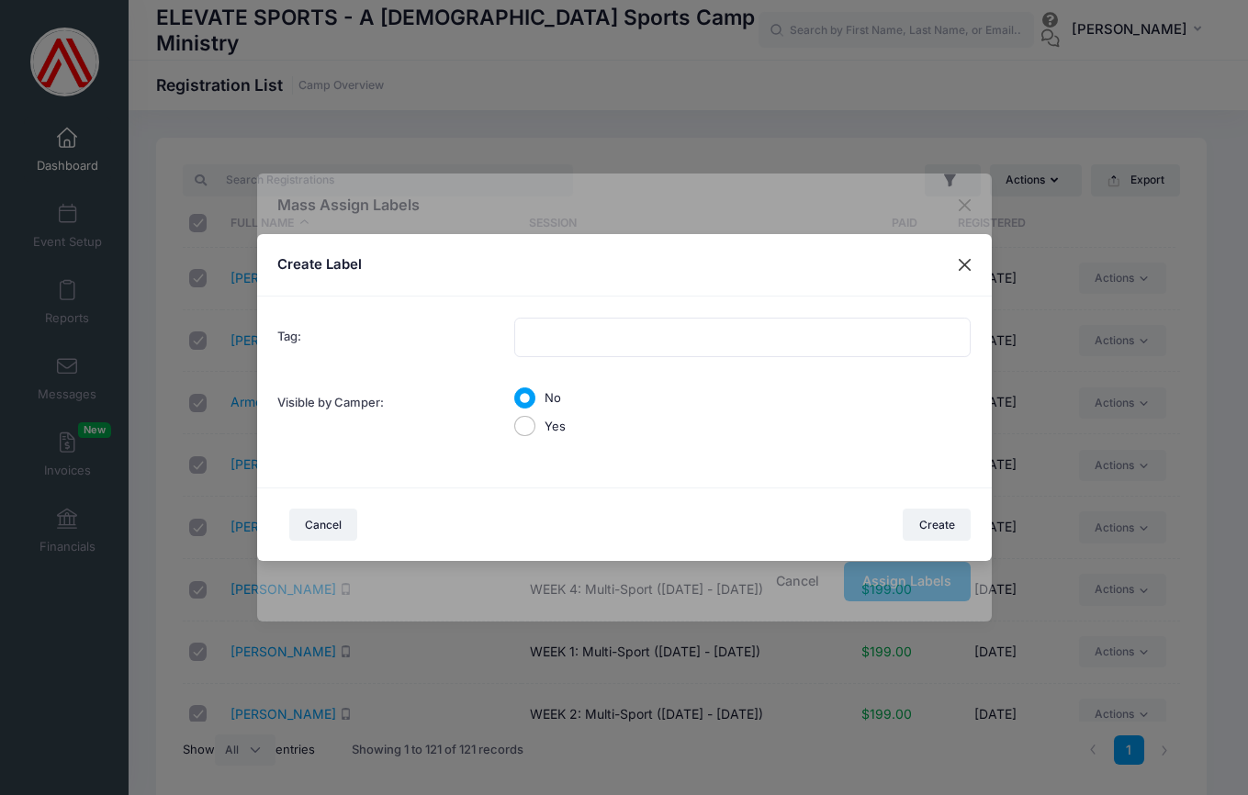
click at [963, 261] on button at bounding box center [964, 265] width 33 height 33
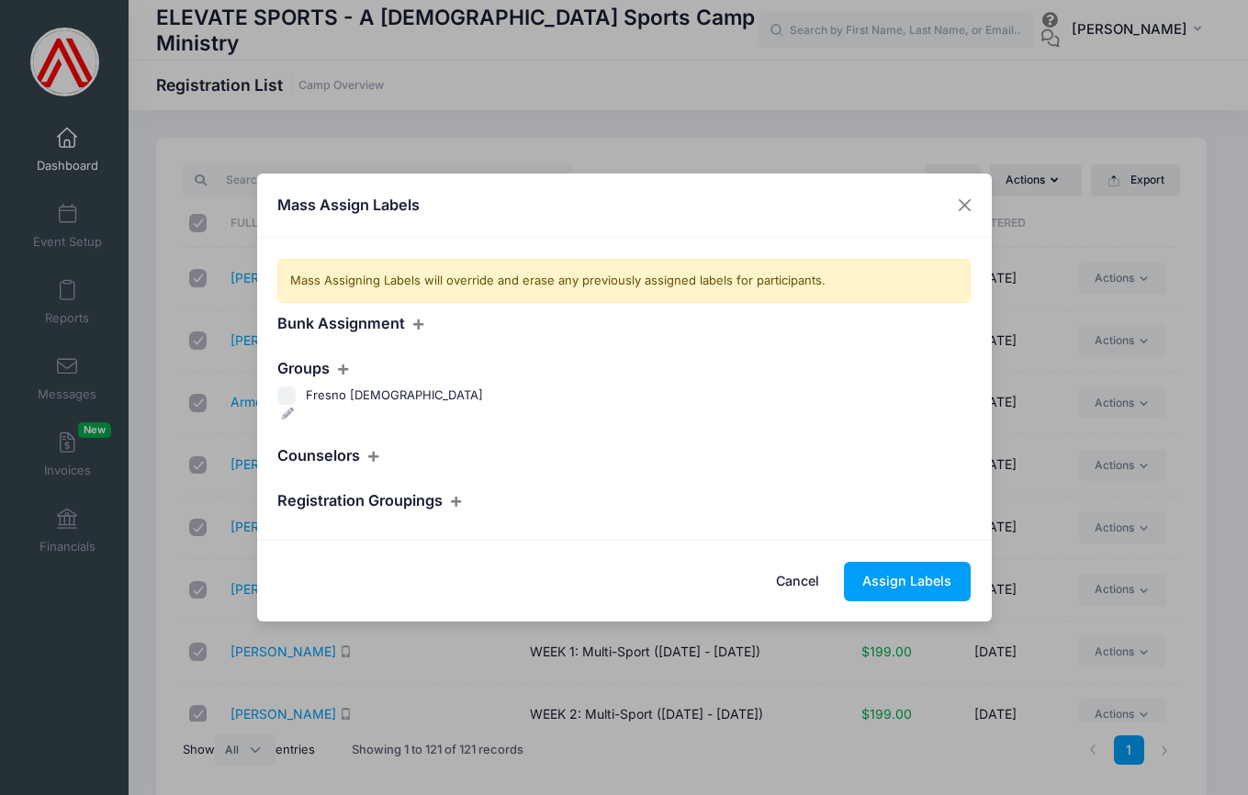
click at [457, 496] on icon at bounding box center [456, 502] width 15 height 12
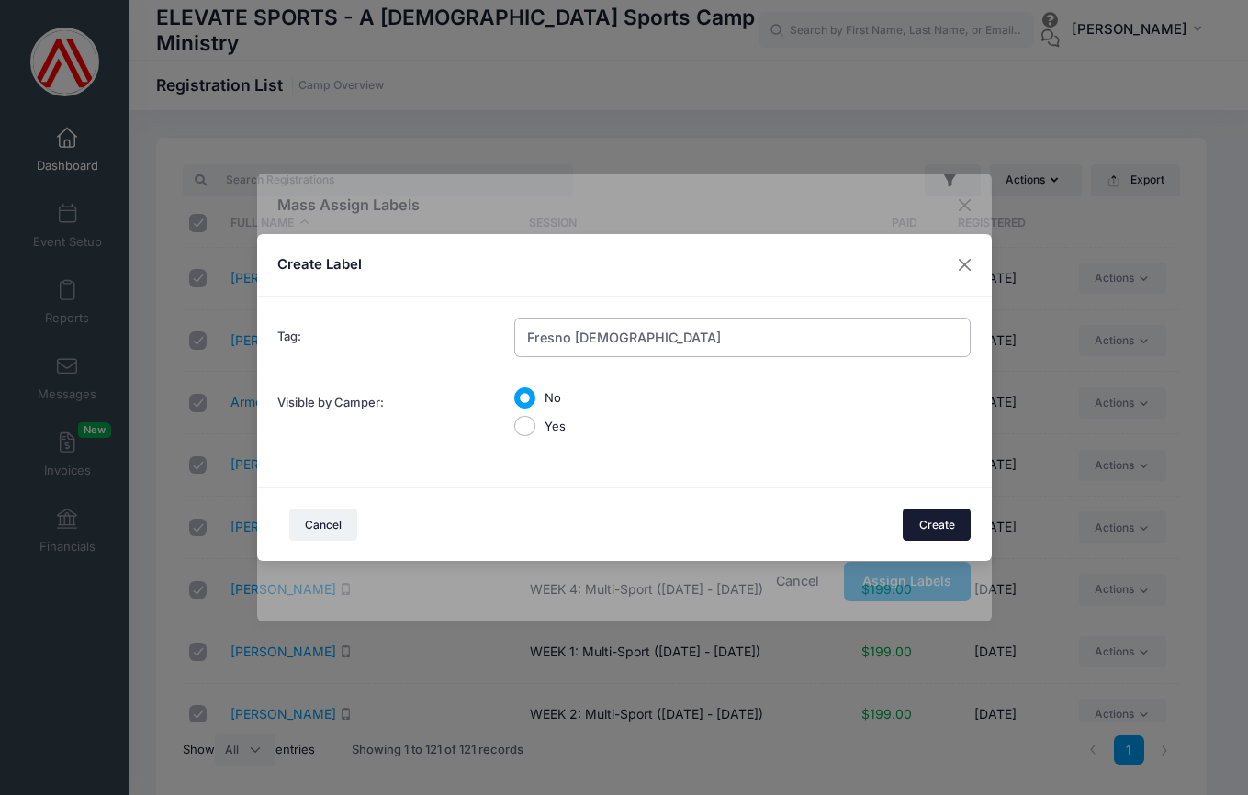
type input "Fresno [DEMOGRAPHIC_DATA]"
click at [940, 519] on button "Create" at bounding box center [937, 524] width 68 height 31
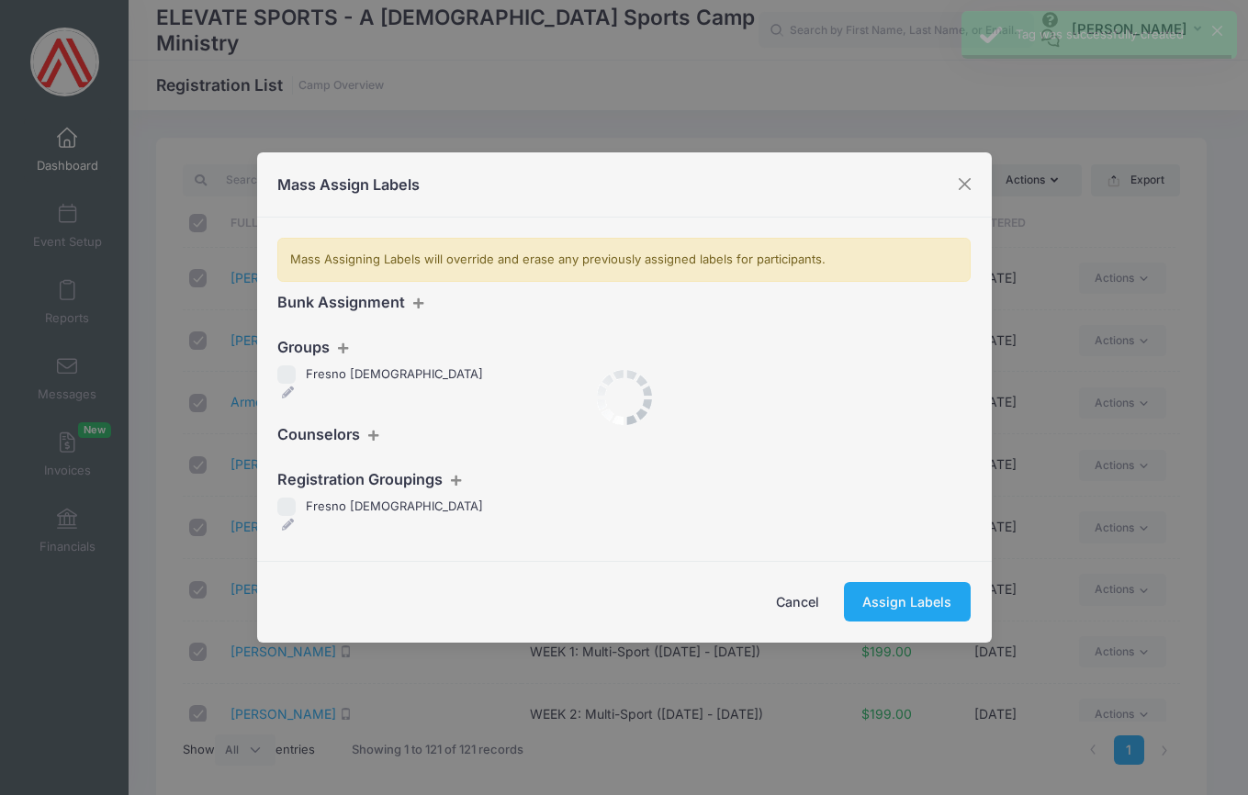
scroll to position [77, 0]
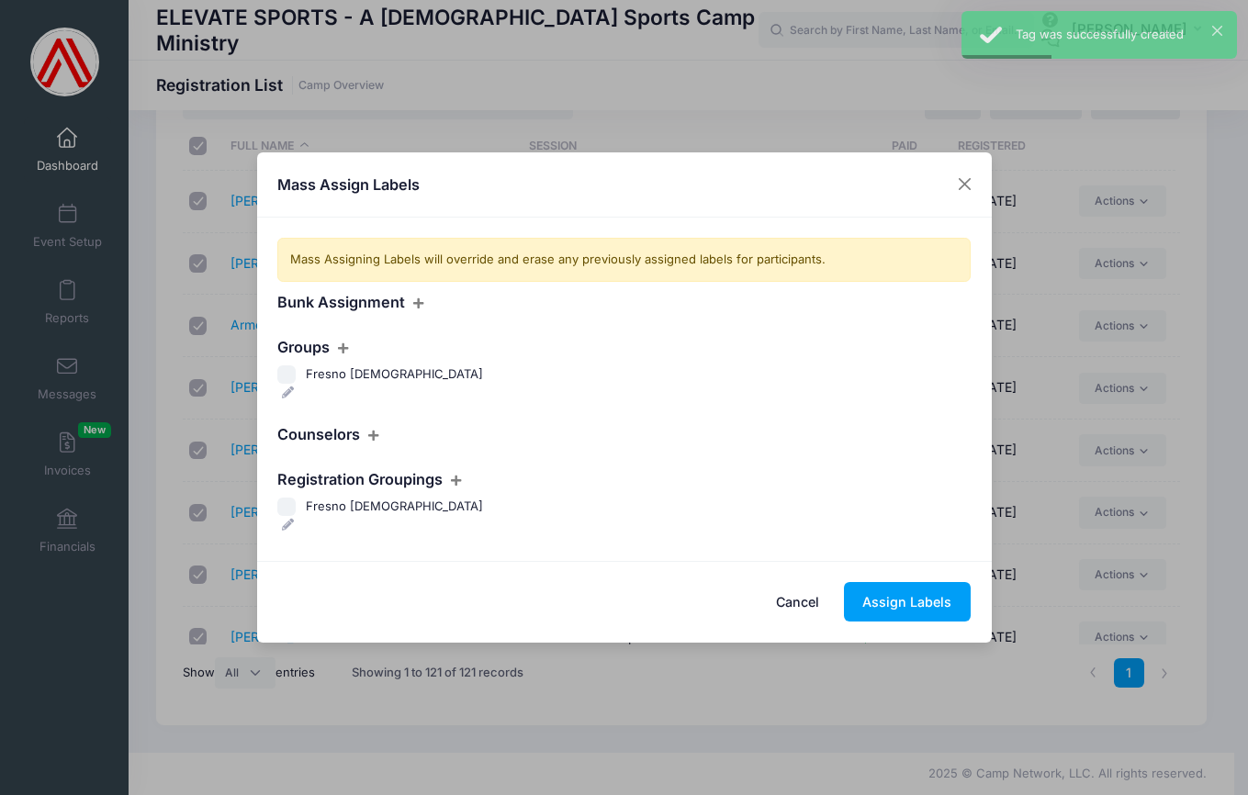
click at [292, 504] on input "Fresno [DEMOGRAPHIC_DATA]" at bounding box center [286, 507] width 18 height 18
checkbox input "true"
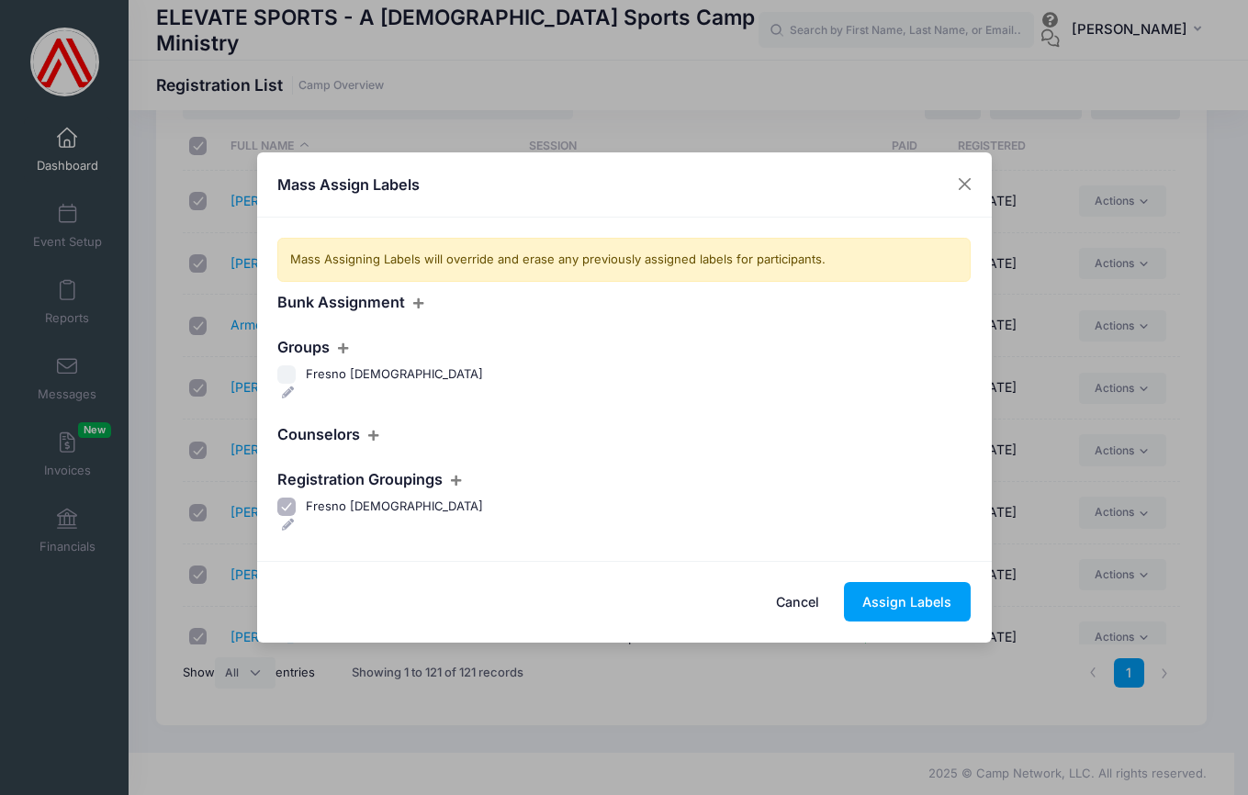
click at [296, 519] on icon at bounding box center [288, 525] width 15 height 12
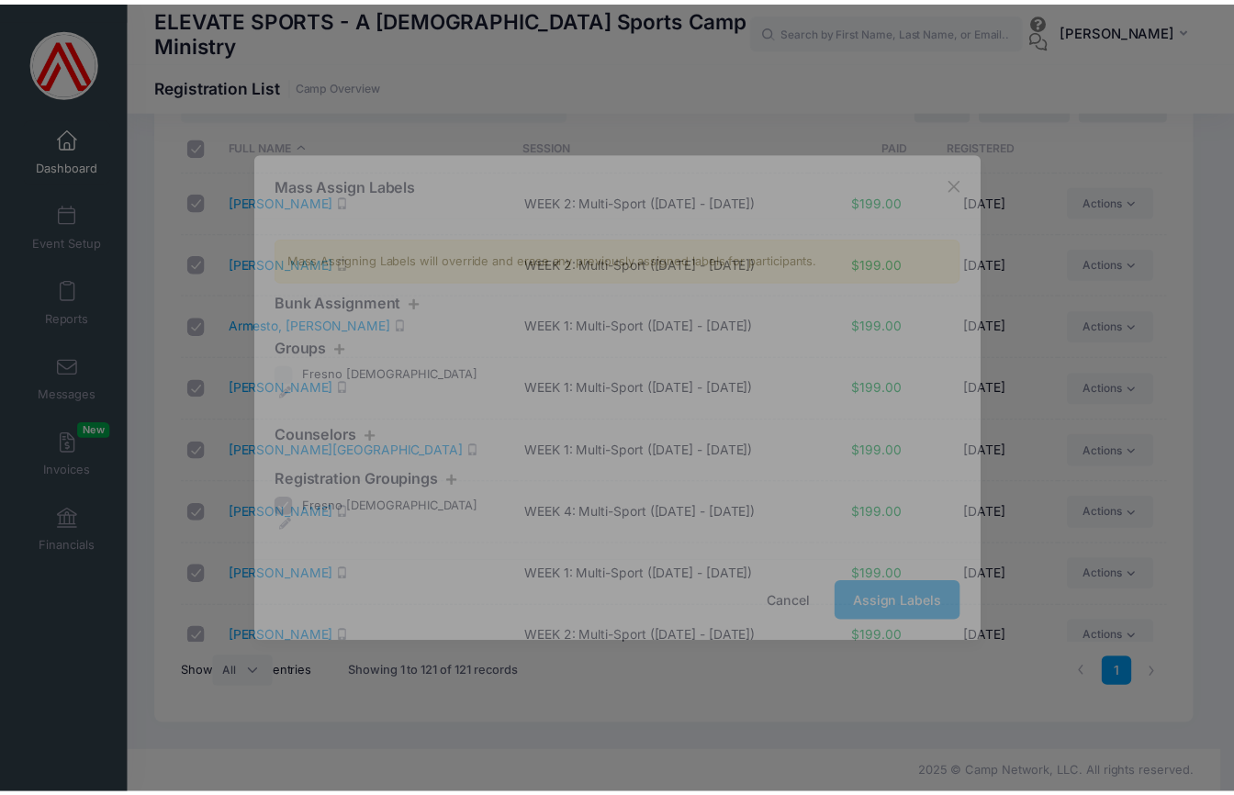
scroll to position [0, 0]
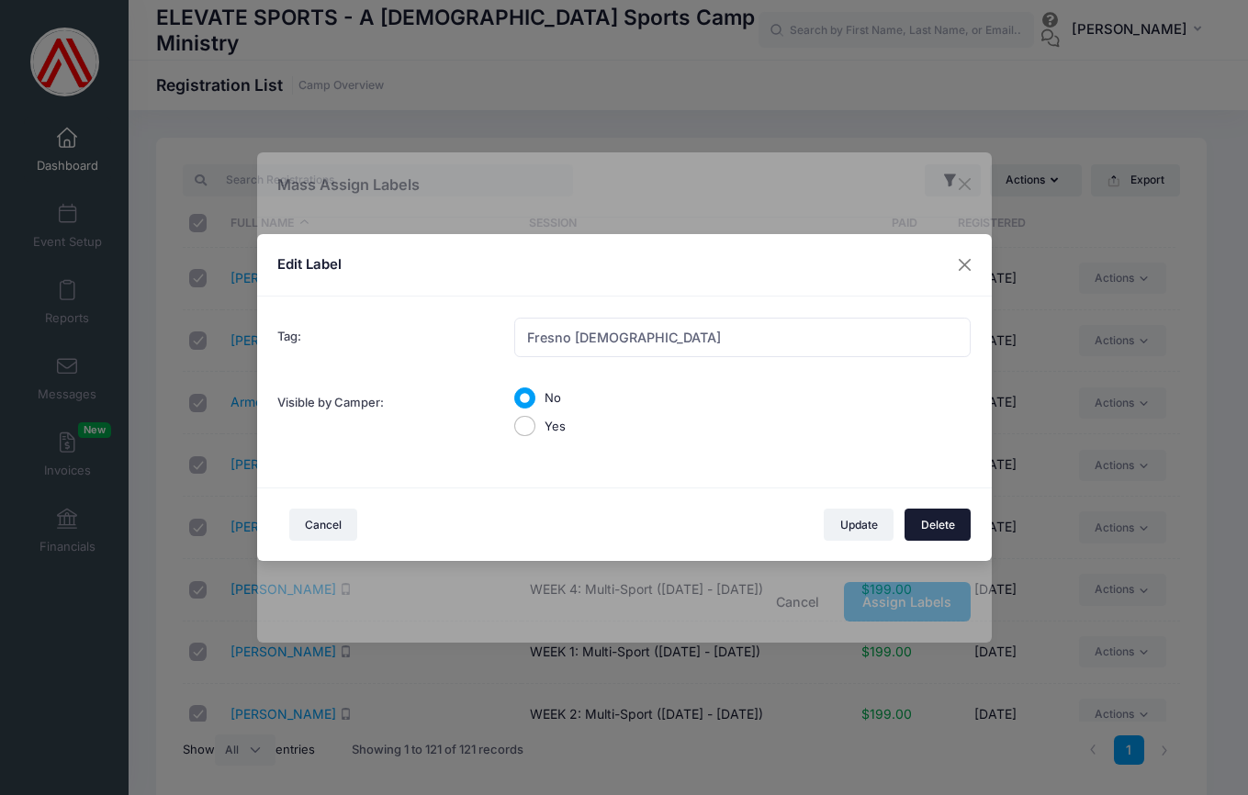
click at [940, 515] on button "Delete" at bounding box center [938, 524] width 66 height 31
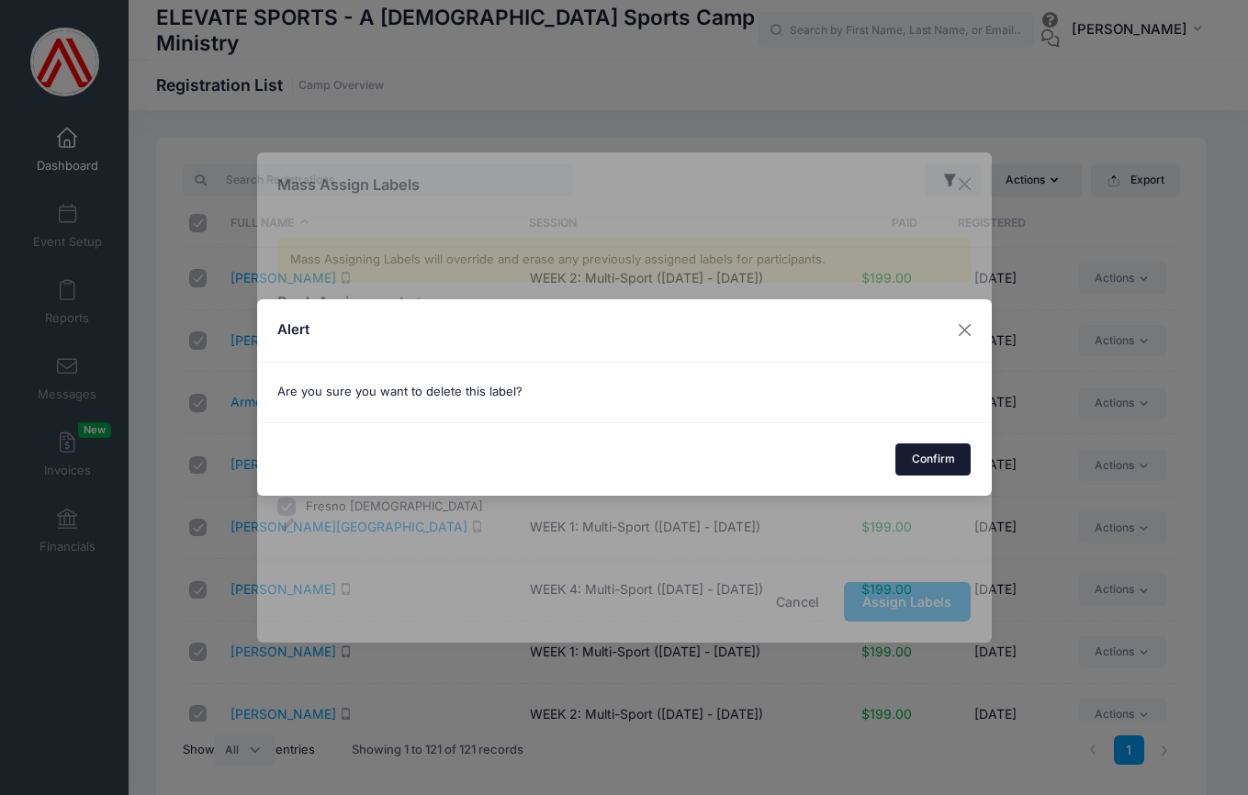
click at [933, 464] on button "Confirm" at bounding box center [932, 459] width 75 height 31
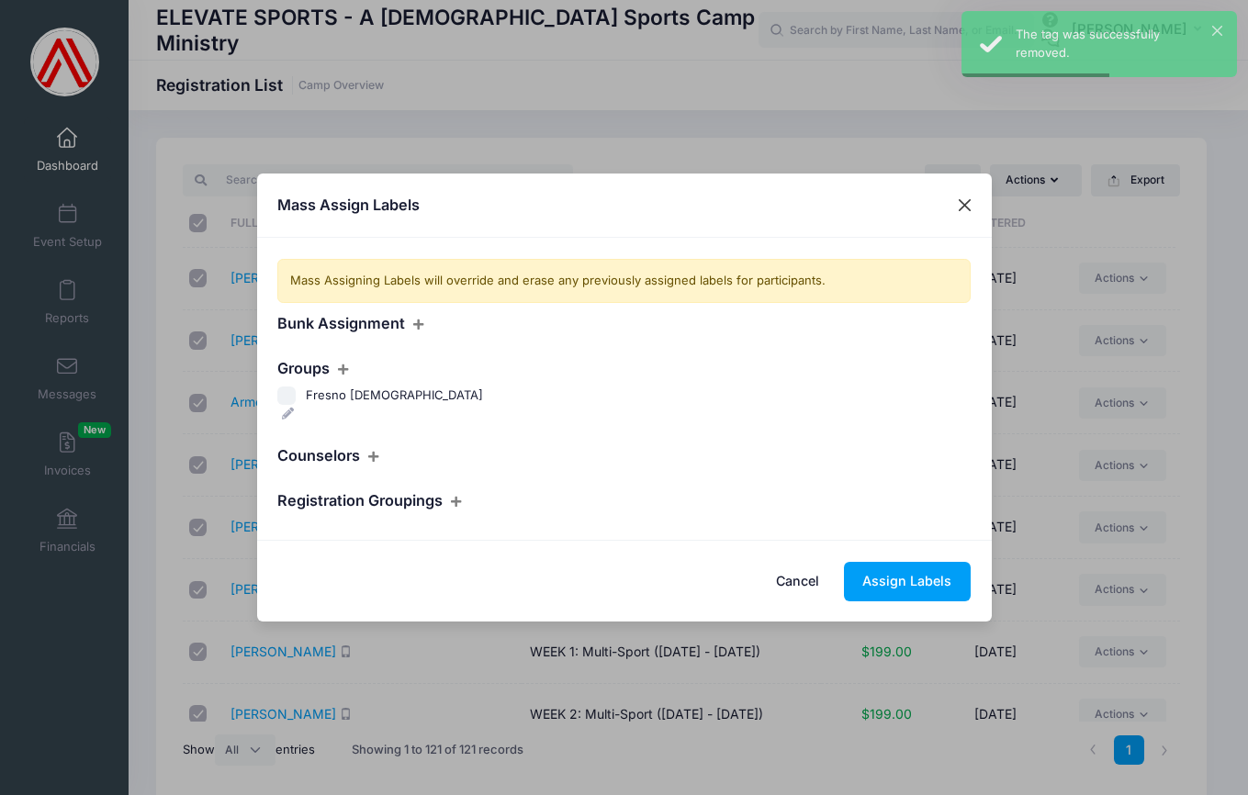
click at [967, 208] on button "Close" at bounding box center [964, 205] width 33 height 33
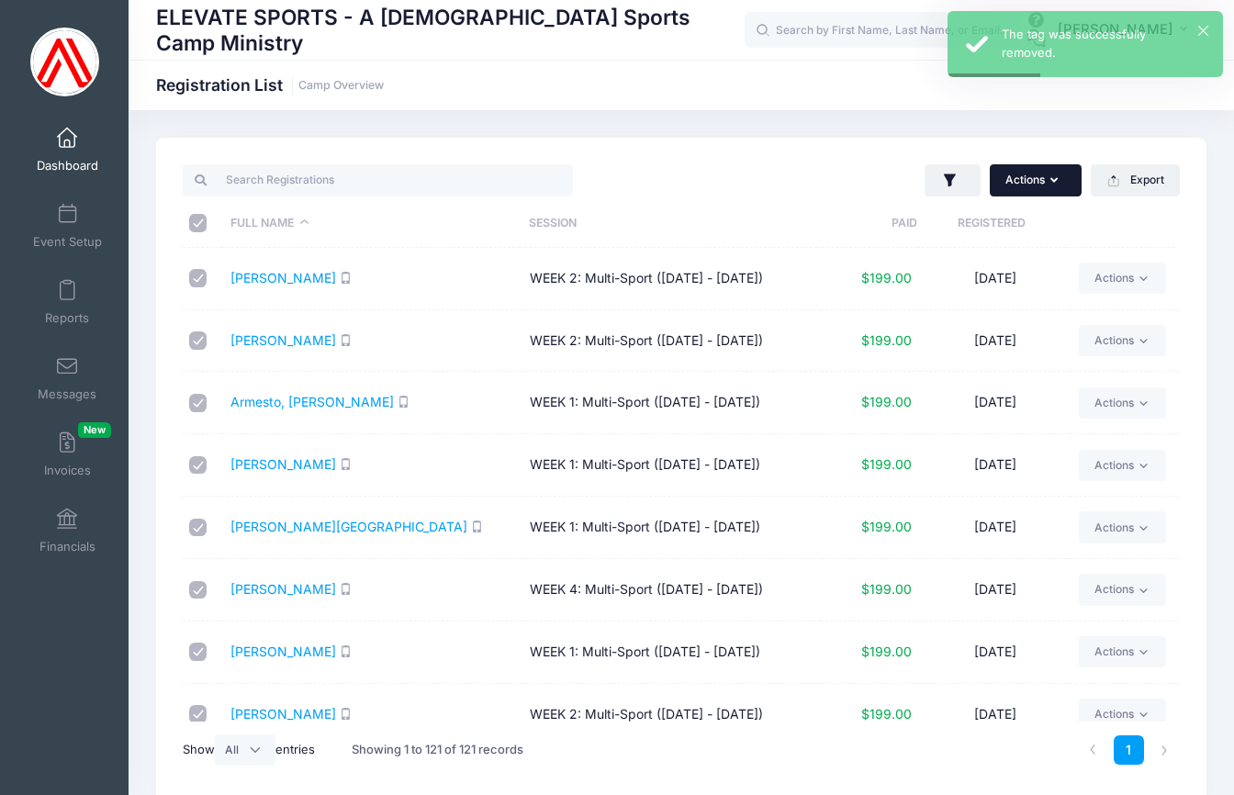
click at [1073, 176] on button "Actions" at bounding box center [1036, 179] width 92 height 31
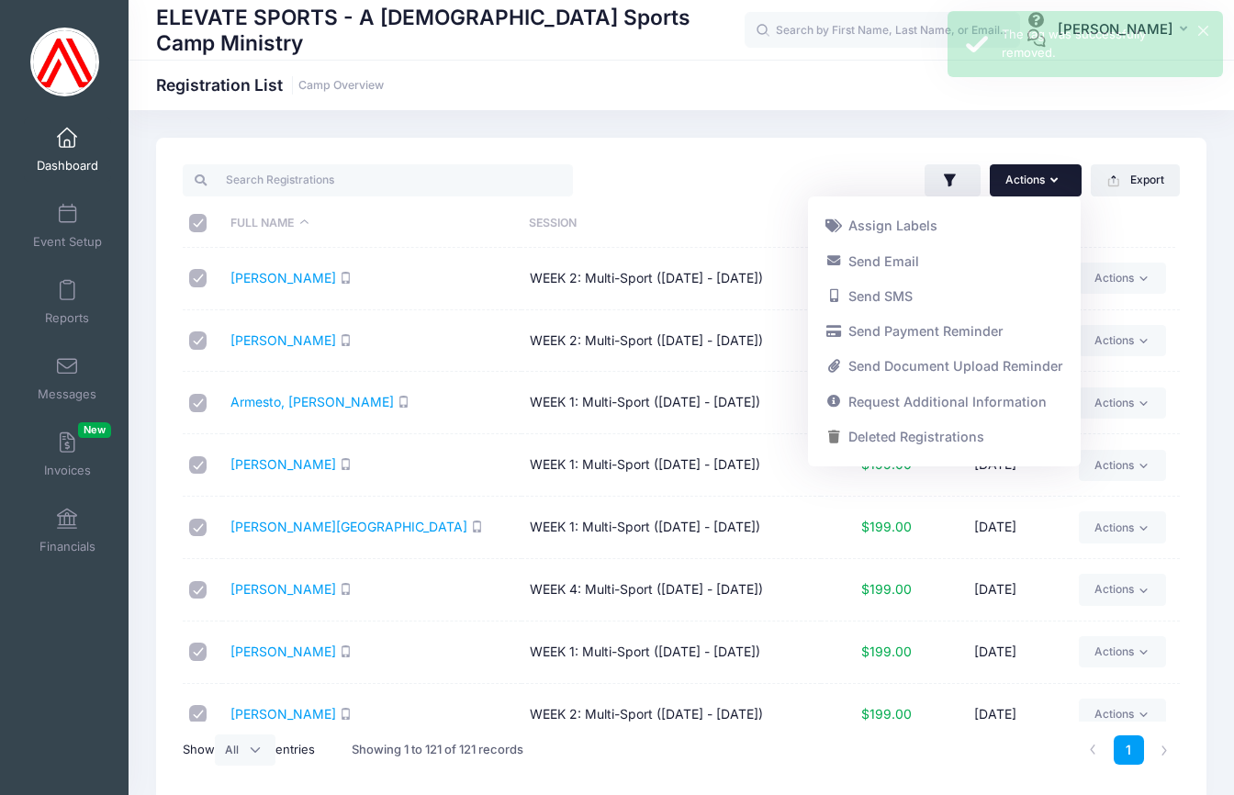
click at [746, 174] on div "Actions Assign Labels Send Email Send SMS Send Payment Reminder Send Document U…" at bounding box center [935, 181] width 508 height 38
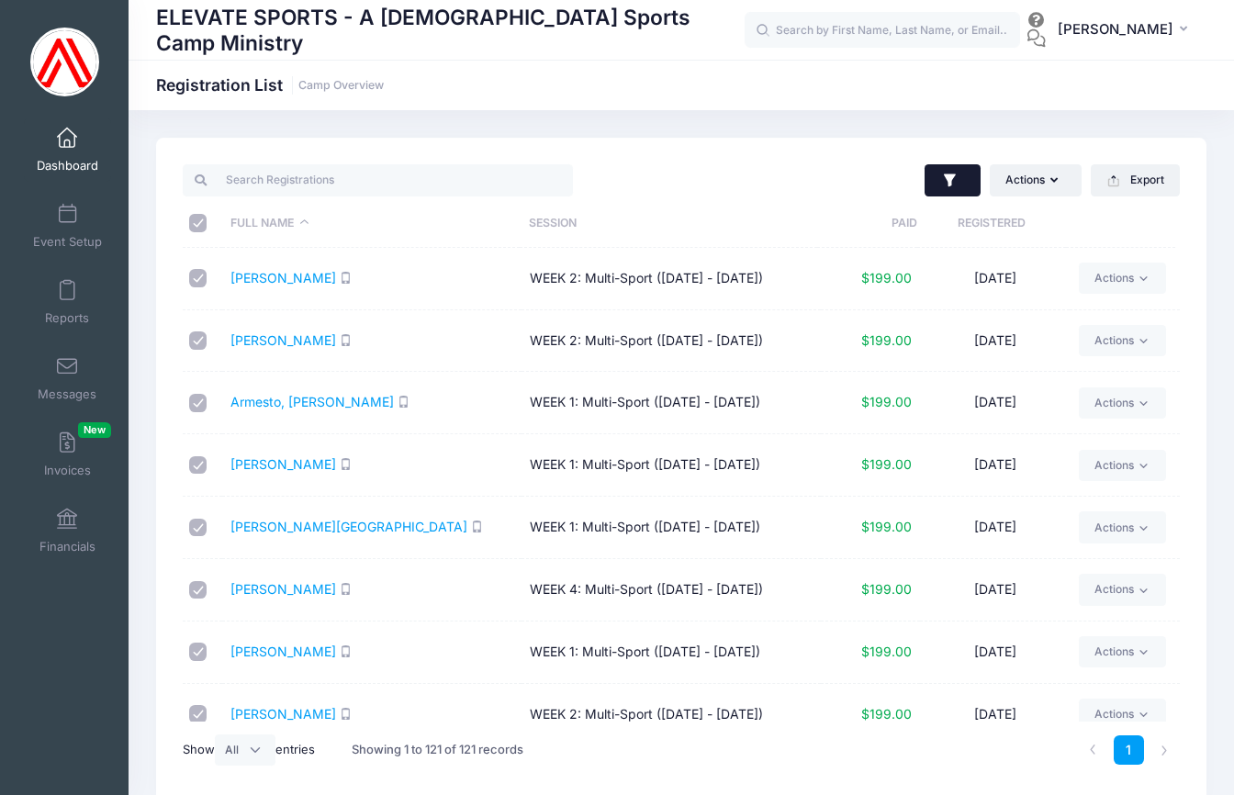
click at [968, 174] on button "button" at bounding box center [953, 180] width 56 height 33
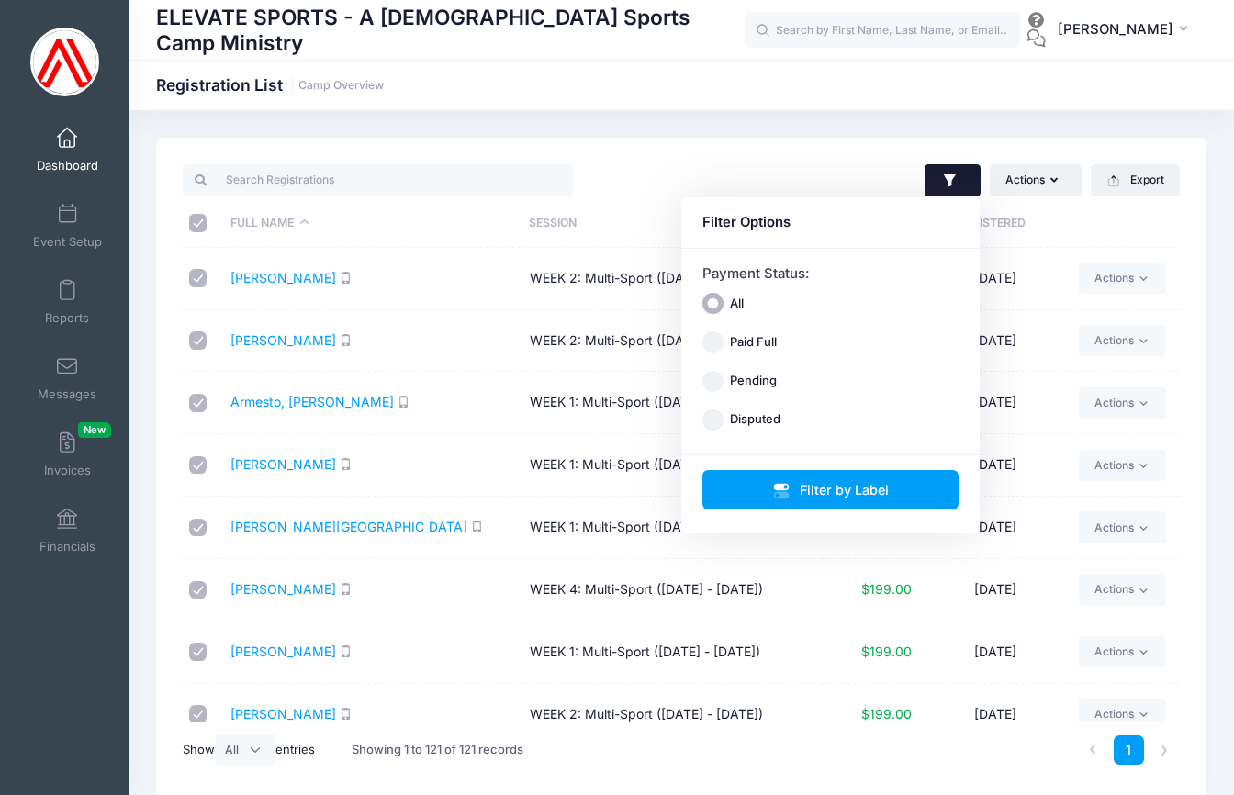
click at [672, 172] on div at bounding box center [428, 181] width 508 height 38
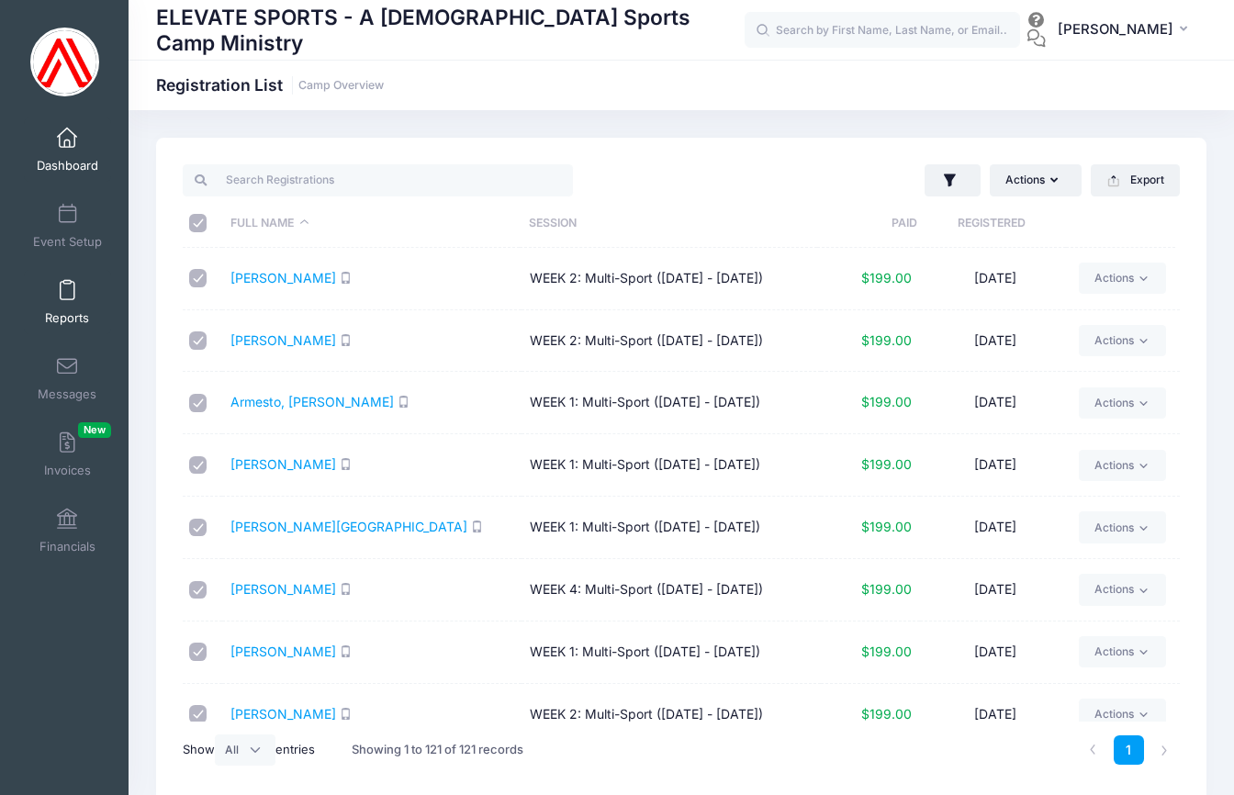
click at [67, 292] on span at bounding box center [67, 291] width 0 height 20
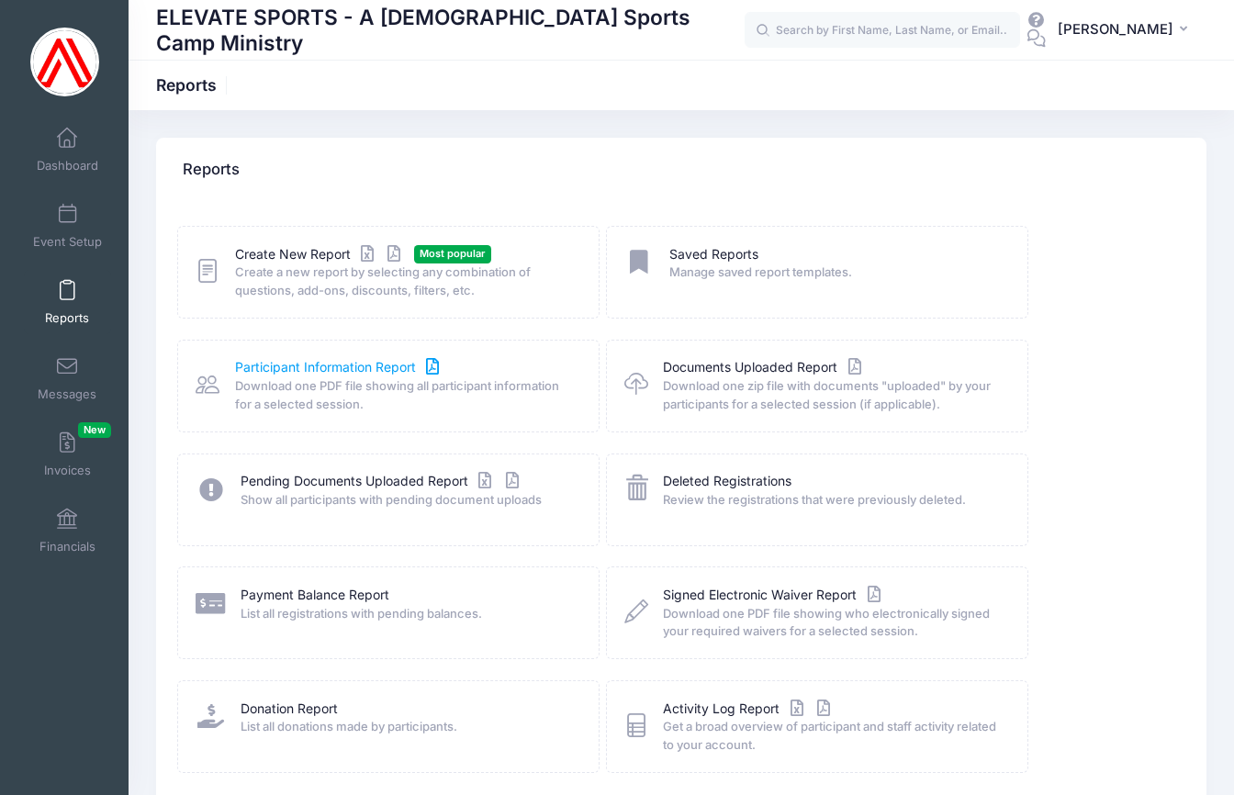
click at [336, 366] on link "Participant Information Report" at bounding box center [339, 367] width 208 height 19
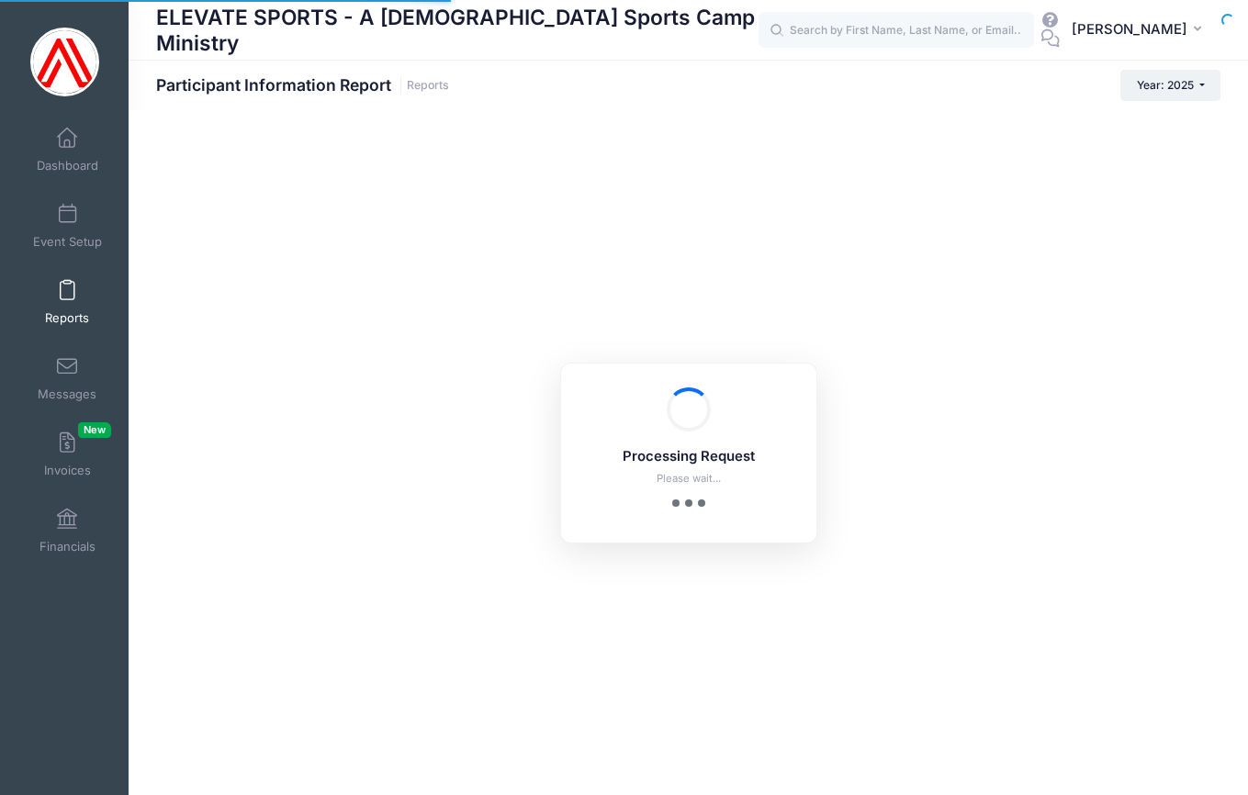
checkbox input "true"
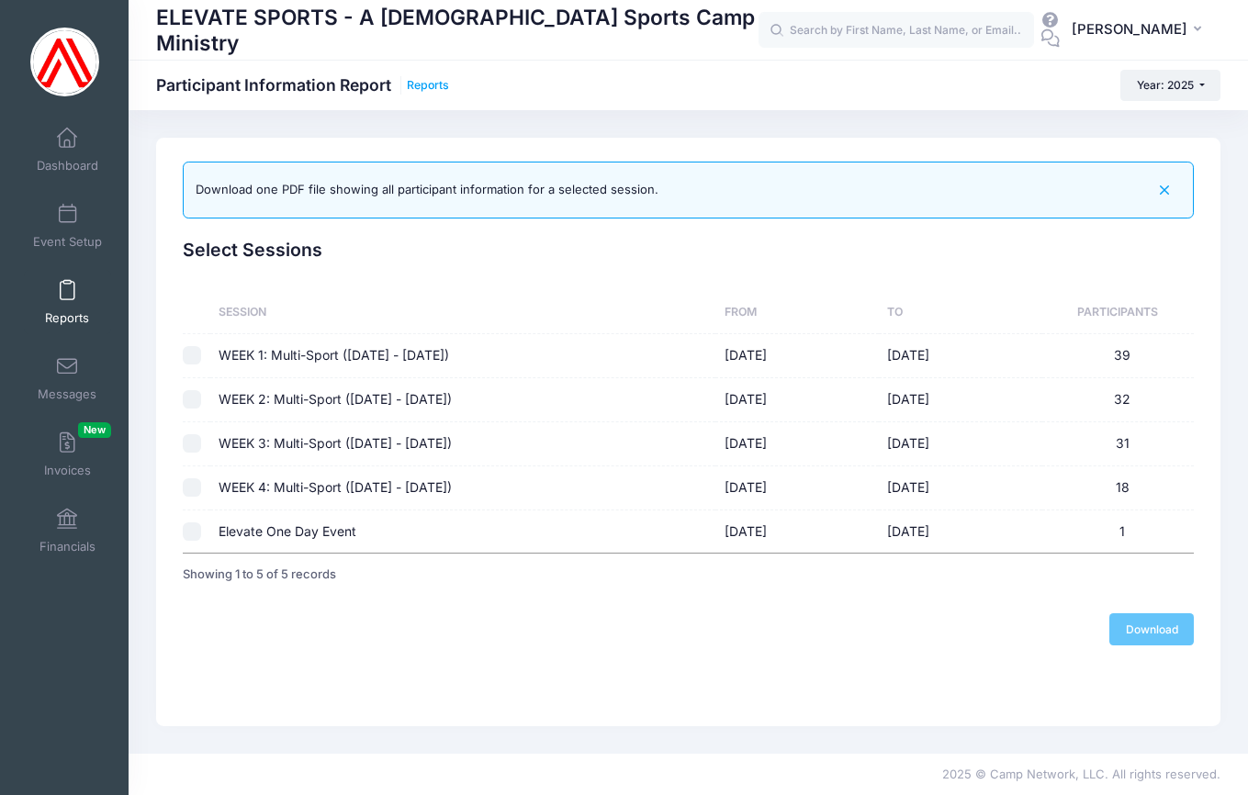
click at [422, 86] on link "Reports" at bounding box center [428, 86] width 42 height 14
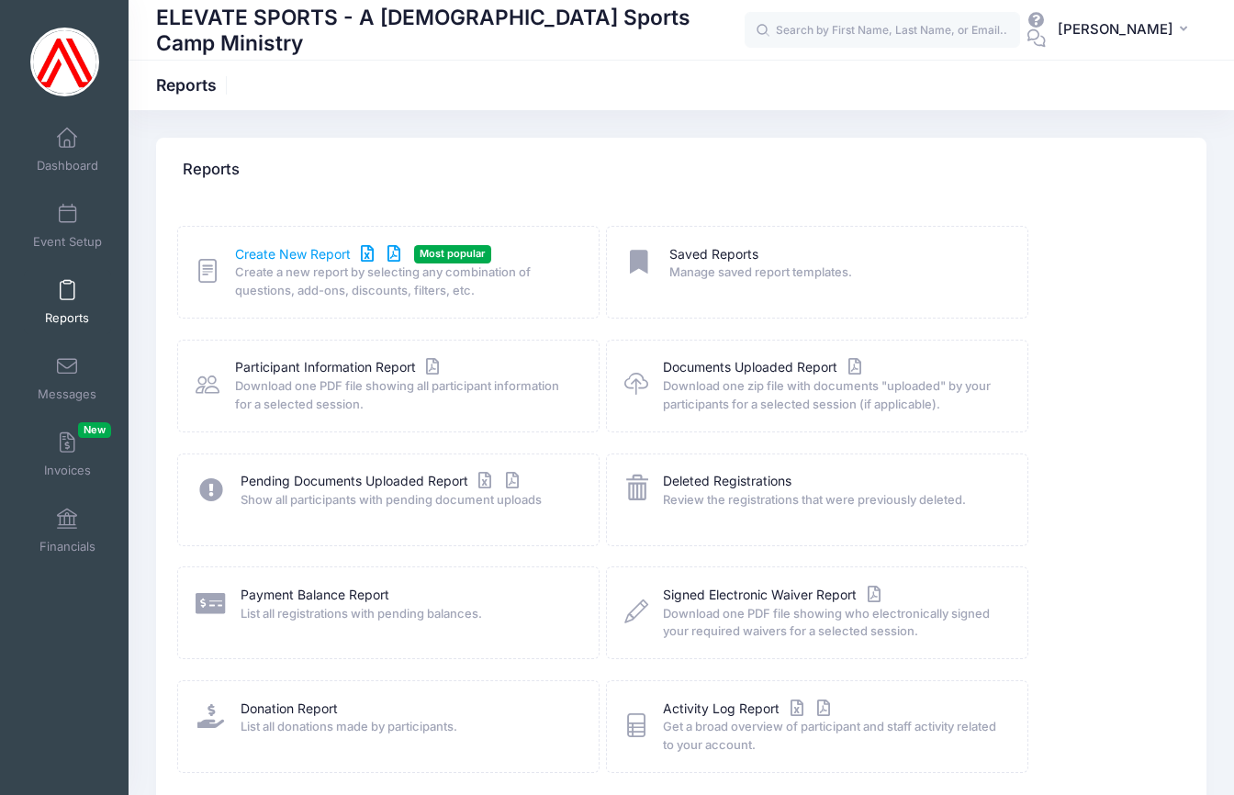
click at [274, 253] on link "Create New Report" at bounding box center [320, 254] width 171 height 19
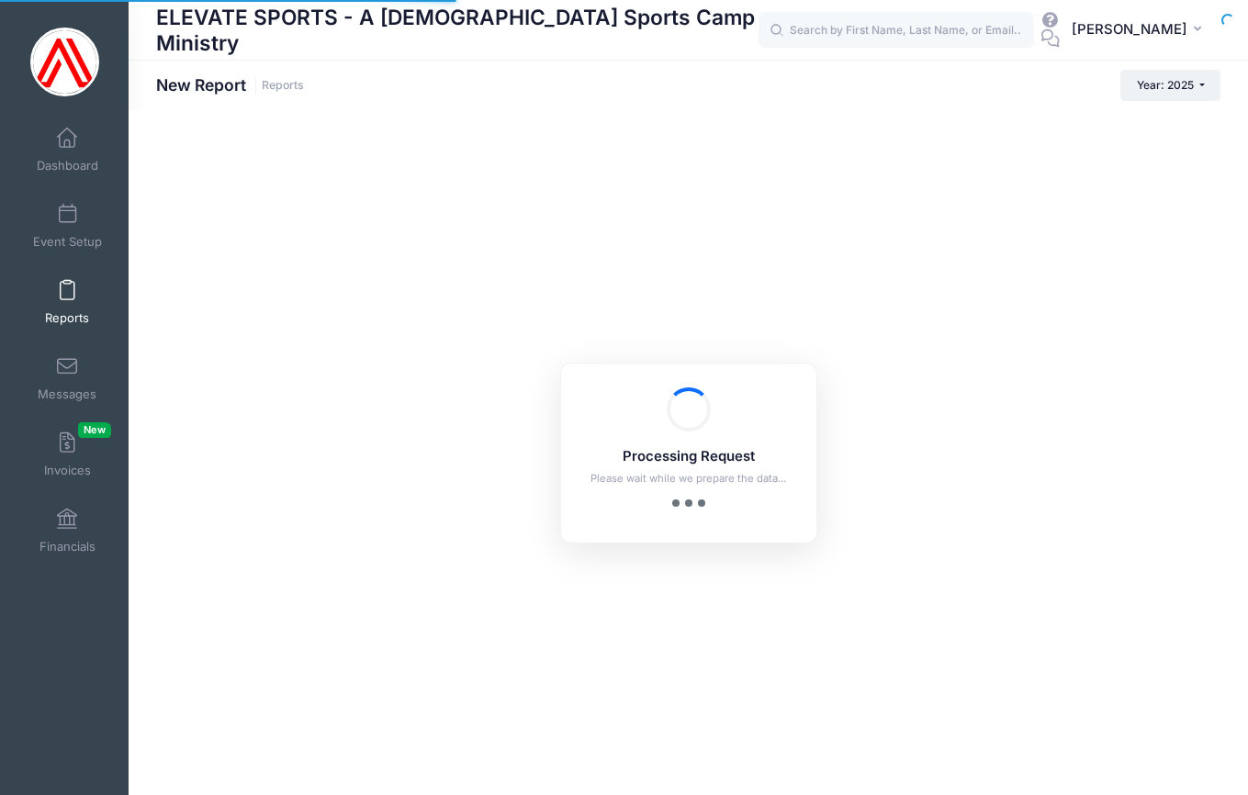
checkbox input "true"
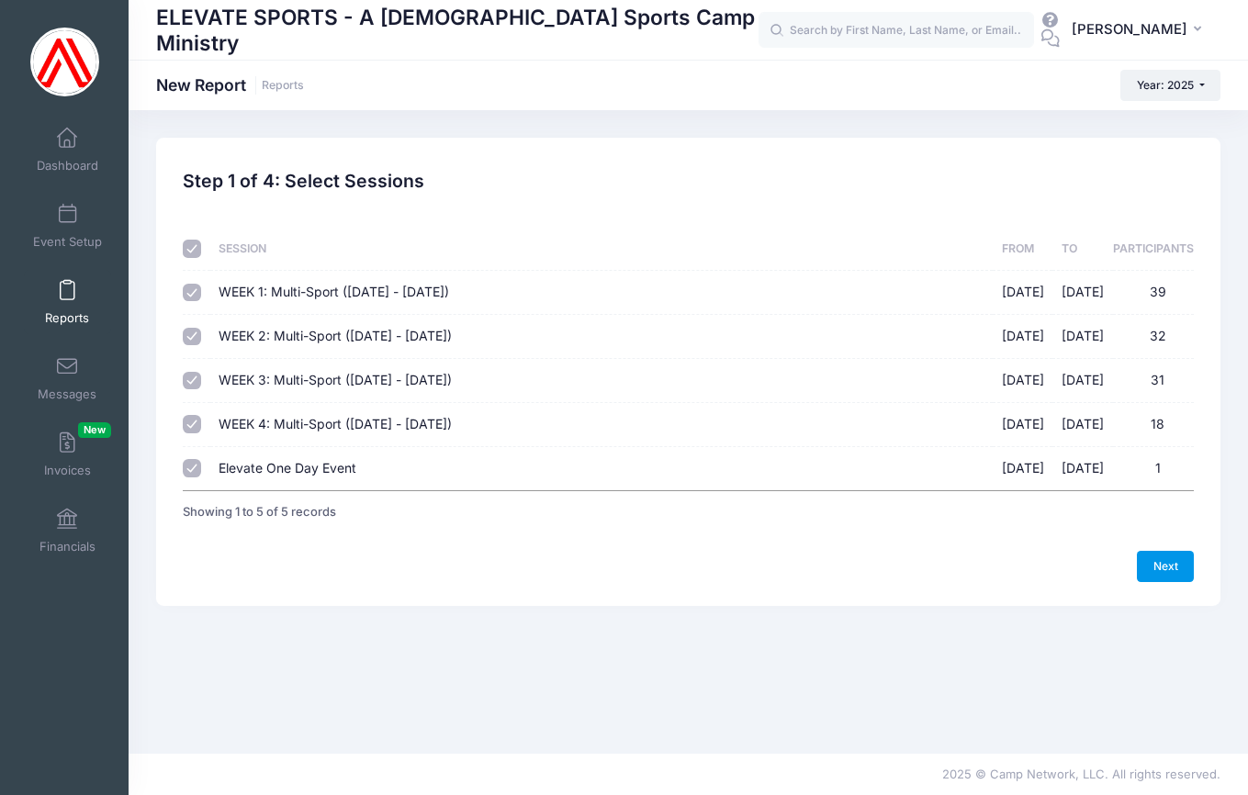
click at [1170, 557] on link "Next" at bounding box center [1165, 566] width 57 height 31
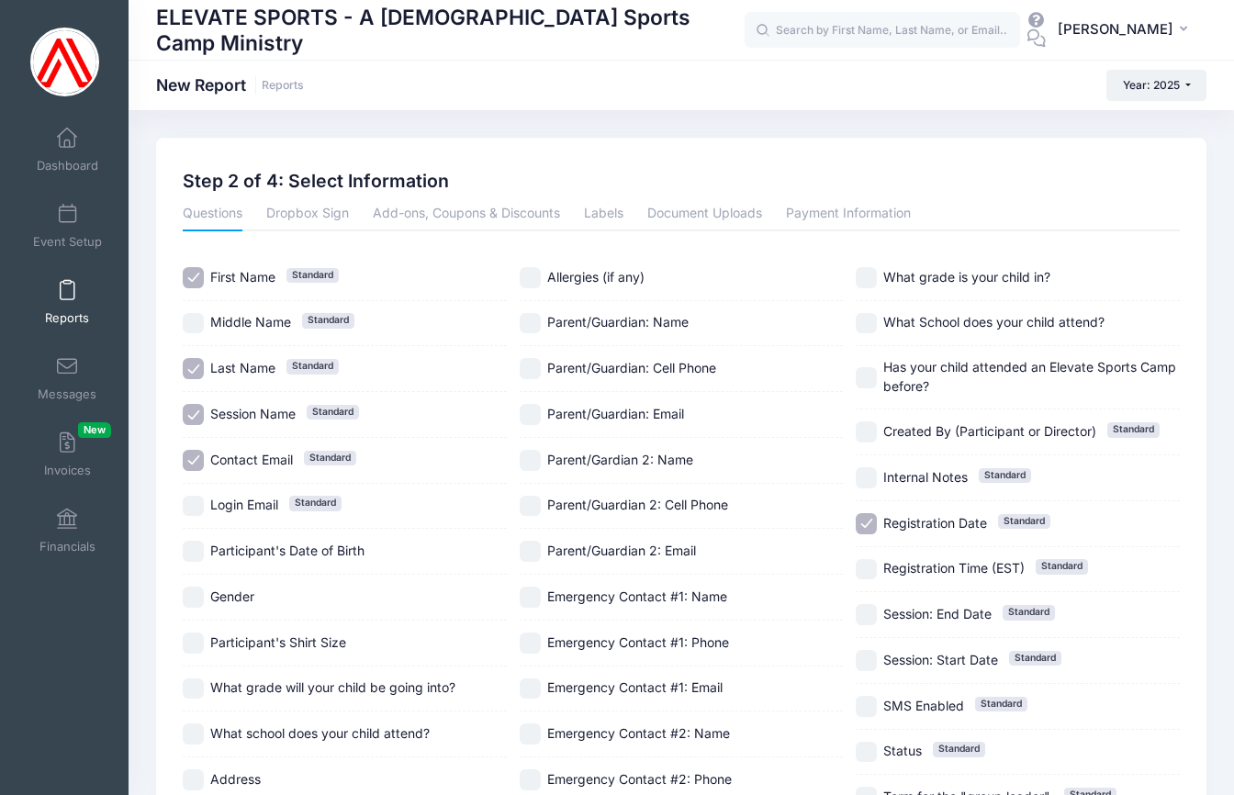
click at [193, 413] on input "Session Name Standard" at bounding box center [193, 414] width 21 height 21
checkbox input "false"
click at [187, 456] on input "Contact Email Standard" at bounding box center [193, 460] width 21 height 21
checkbox input "false"
drag, startPoint x: 198, startPoint y: 735, endPoint x: 213, endPoint y: 733, distance: 14.8
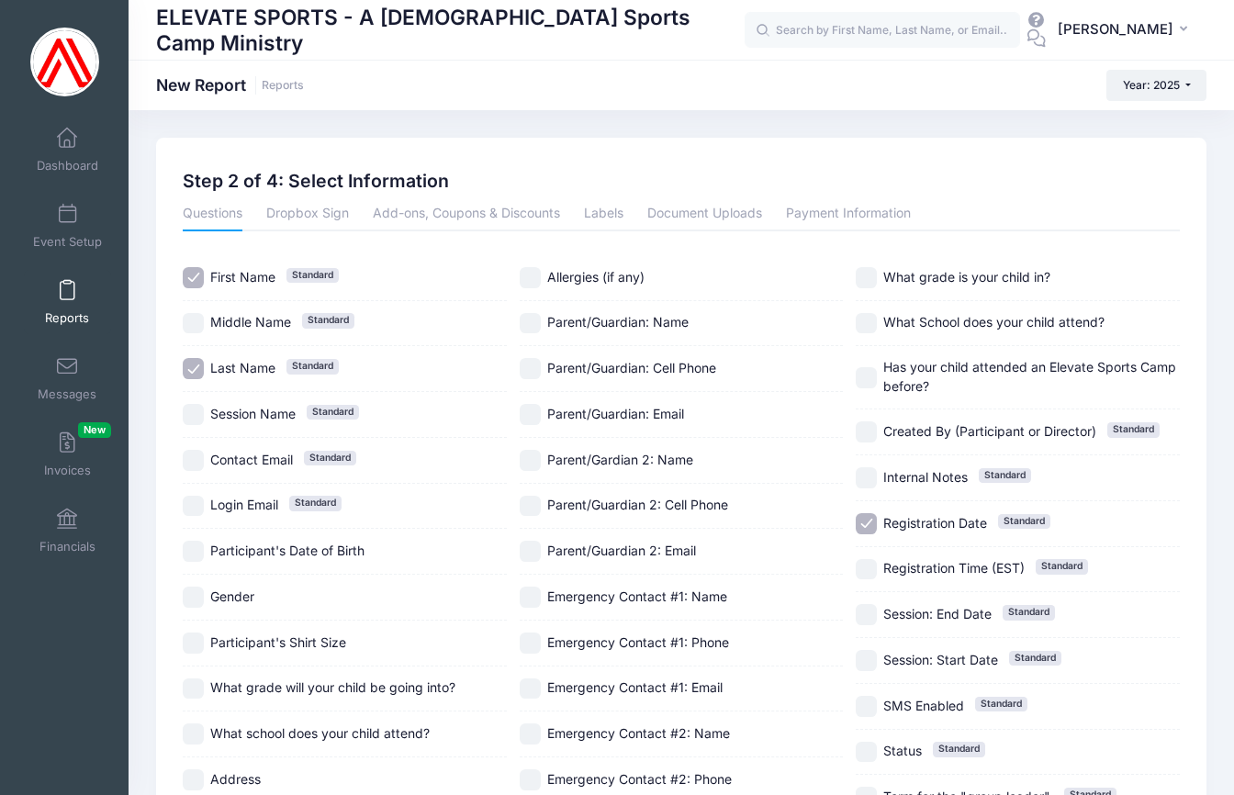
click at [198, 734] on input "What school does your child attend?" at bounding box center [193, 734] width 21 height 21
checkbox input "true"
click at [869, 524] on input "Registration Date Standard" at bounding box center [866, 523] width 21 height 21
checkbox input "false"
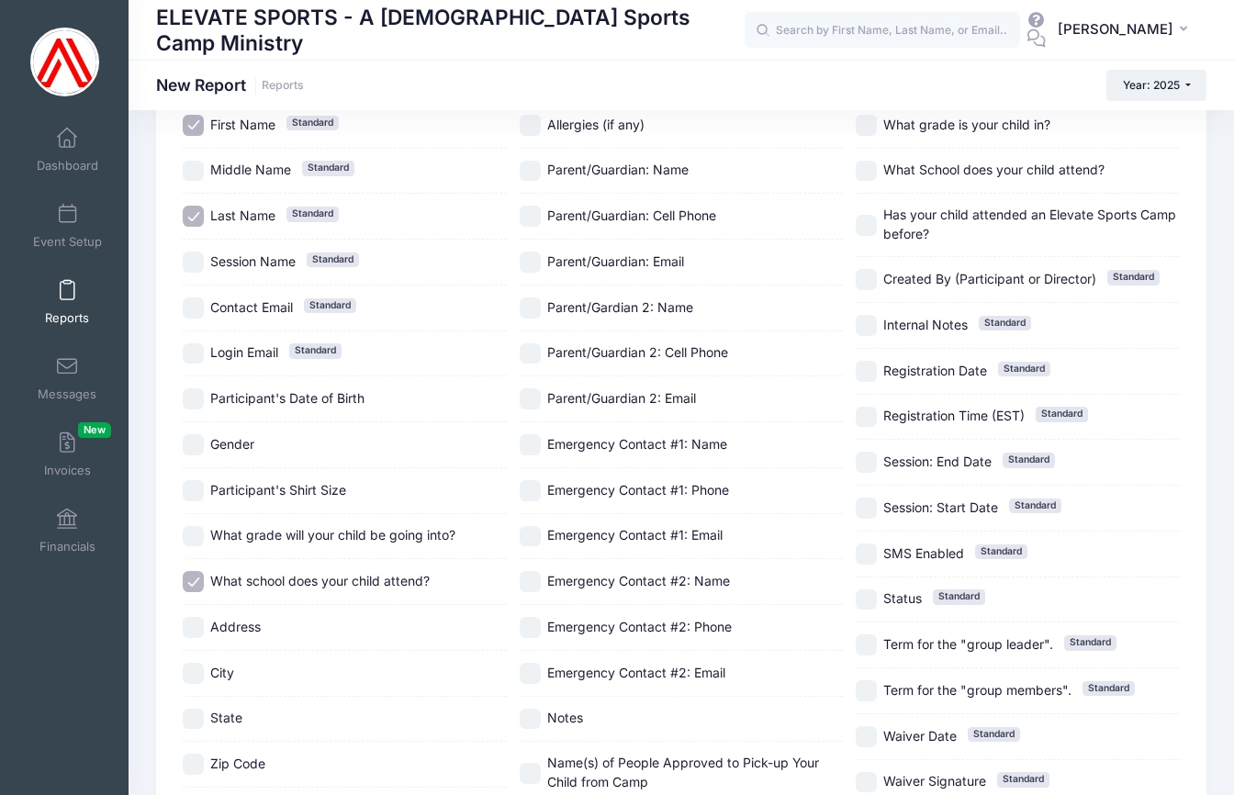
scroll to position [320, 0]
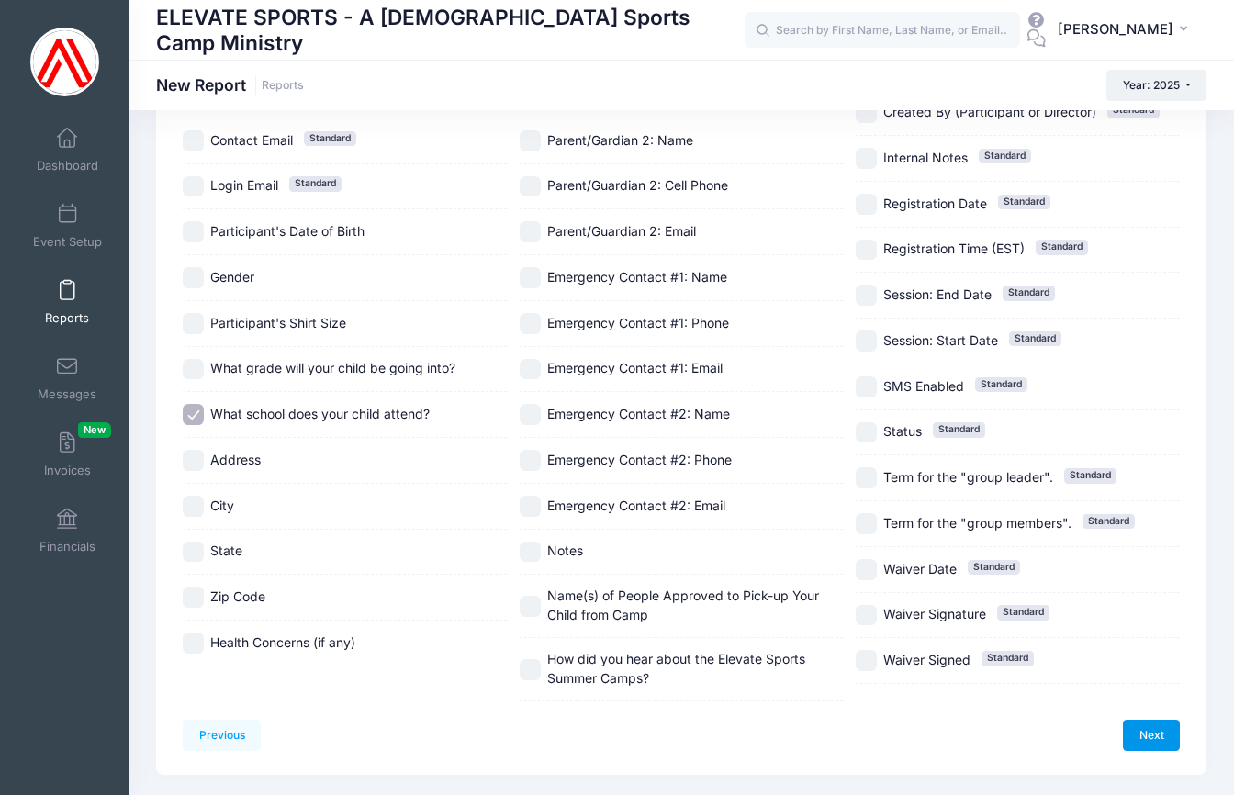
click at [1138, 721] on link "Next" at bounding box center [1151, 735] width 57 height 31
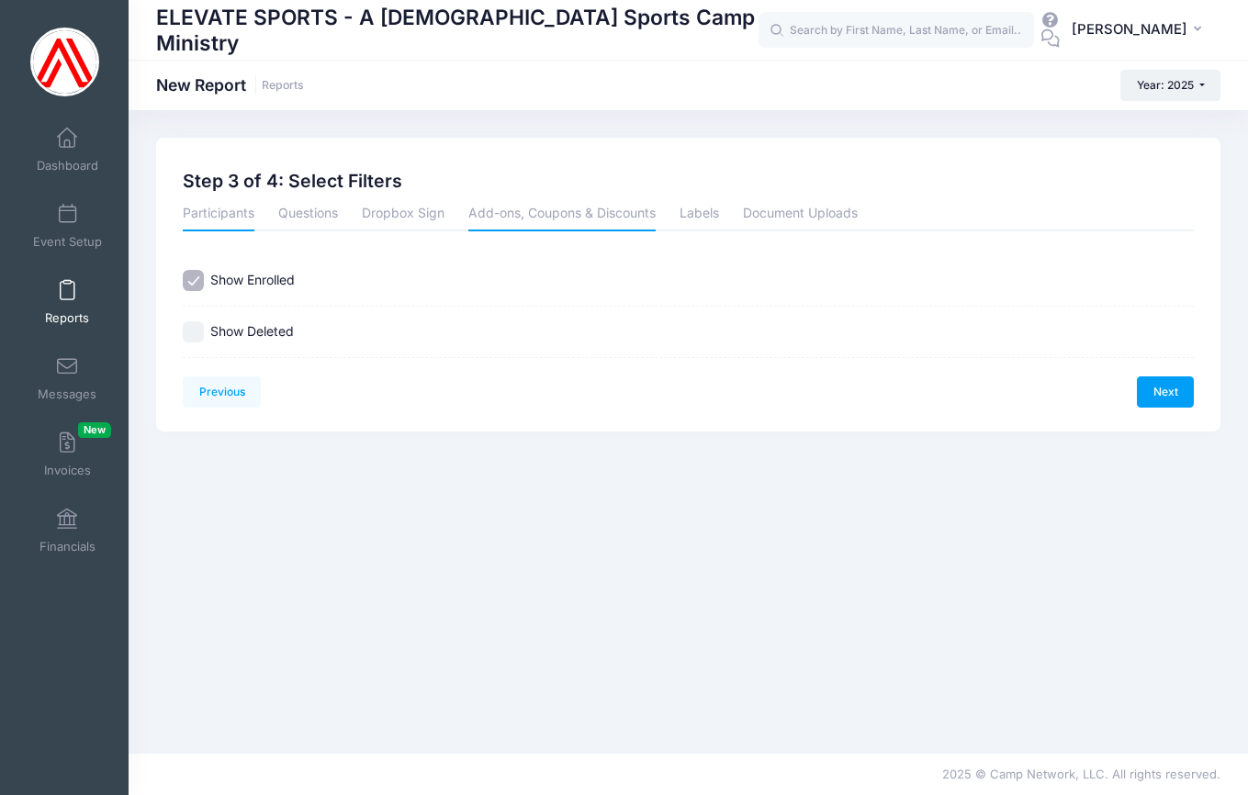
click at [522, 208] on link "Add-ons, Coupons & Discounts" at bounding box center [561, 214] width 187 height 33
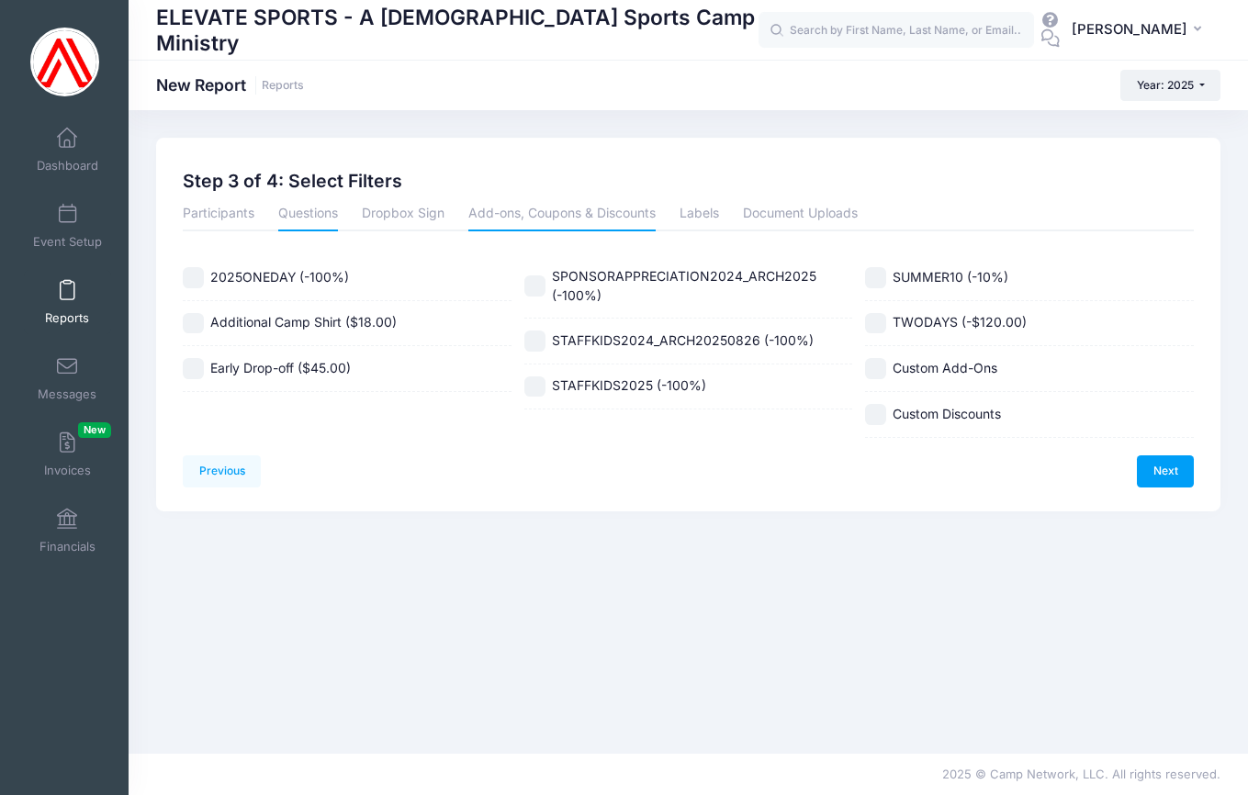
click at [316, 216] on link "Questions" at bounding box center [308, 214] width 60 height 33
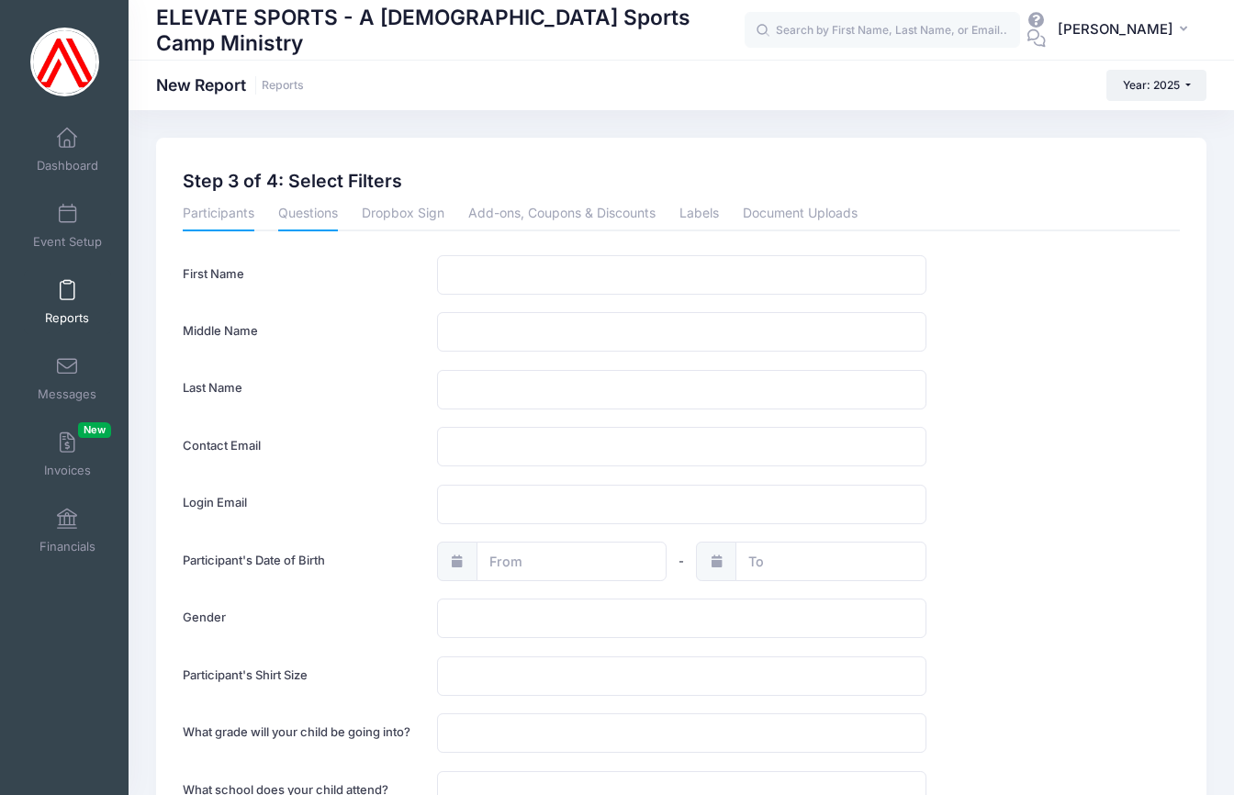
click at [230, 210] on link "Participants" at bounding box center [219, 214] width 72 height 33
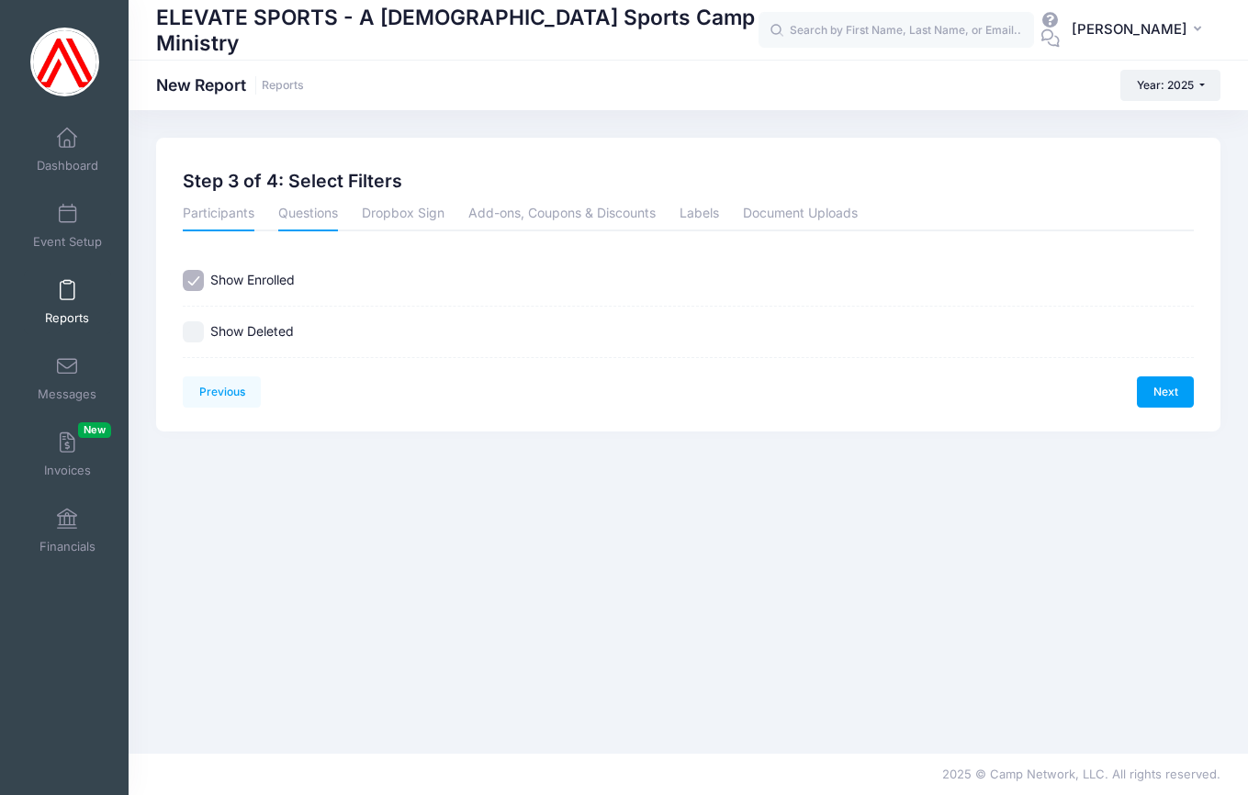
click at [322, 210] on link "Questions" at bounding box center [308, 214] width 60 height 33
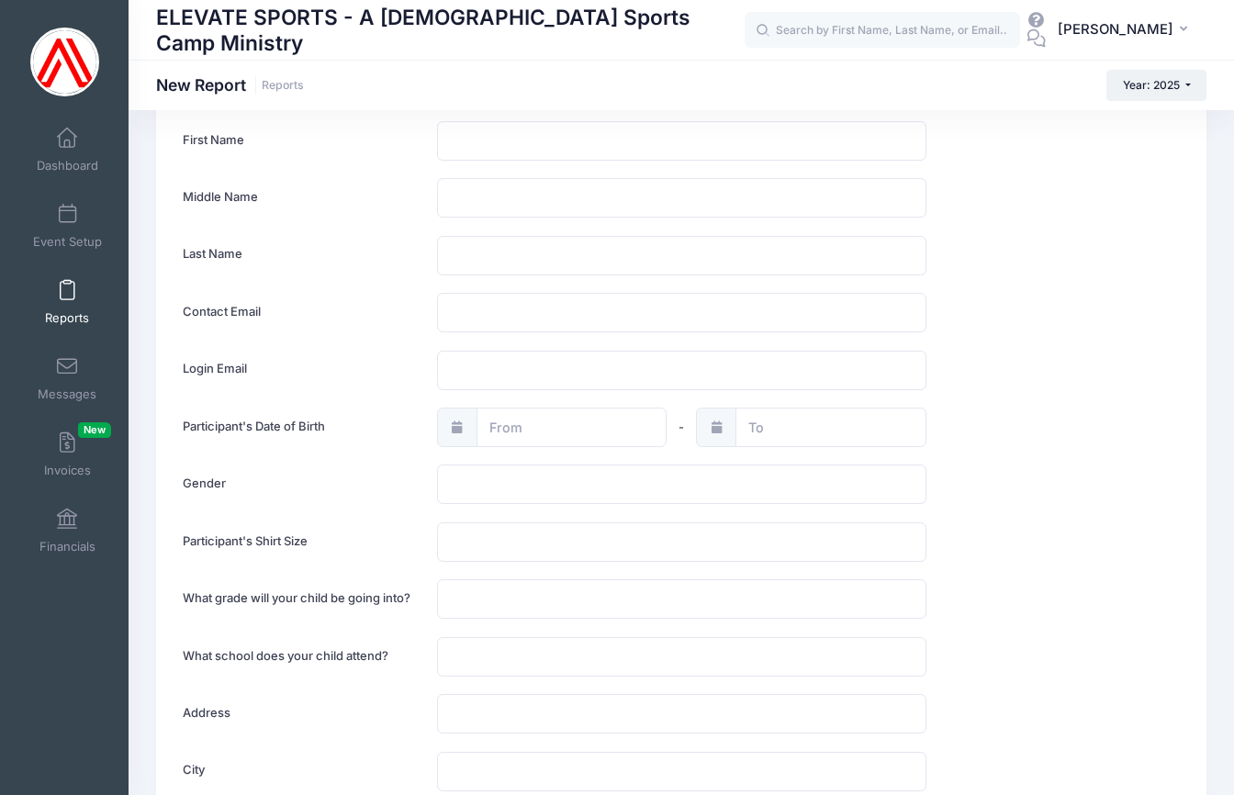
scroll to position [180, 0]
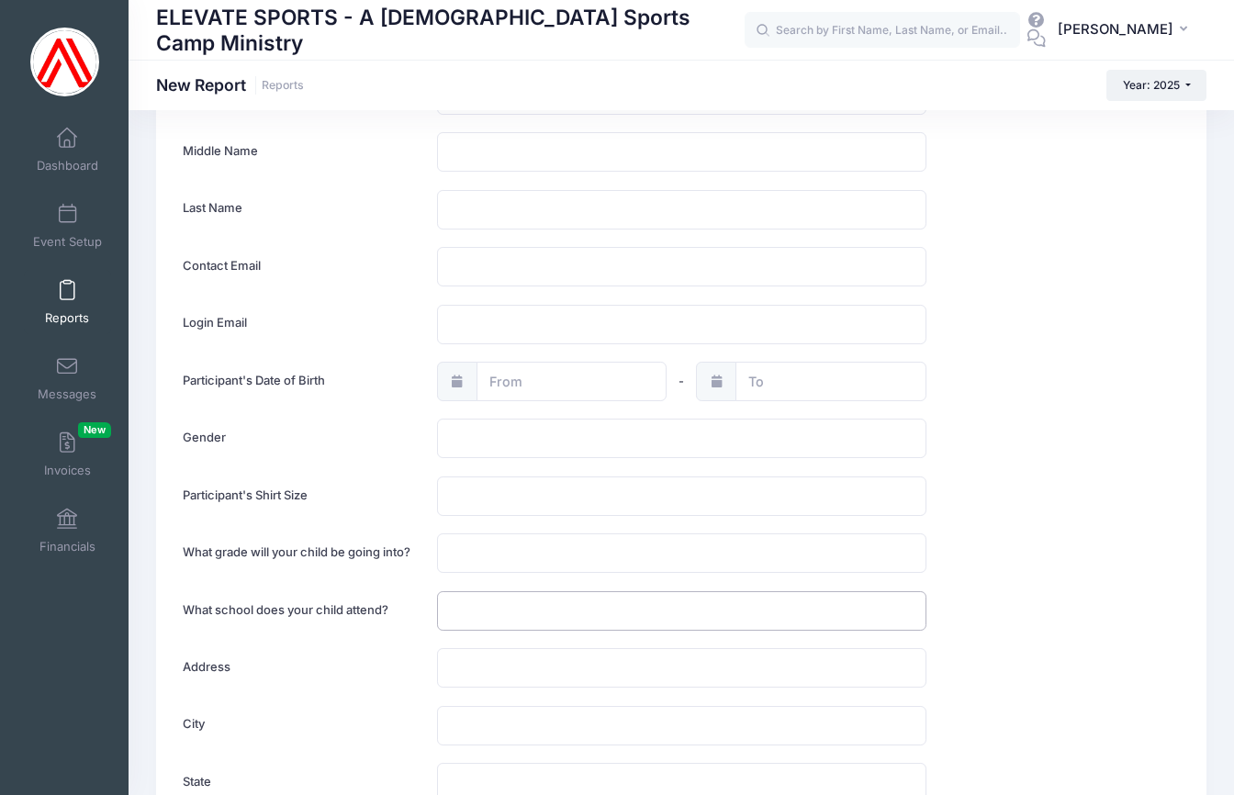
click at [487, 607] on input "text" at bounding box center [682, 610] width 490 height 39
type input "Fresno [DEMOGRAPHIC_DATA]"
click at [1011, 497] on div "Participant's Shirt Size" at bounding box center [681, 496] width 1015 height 39
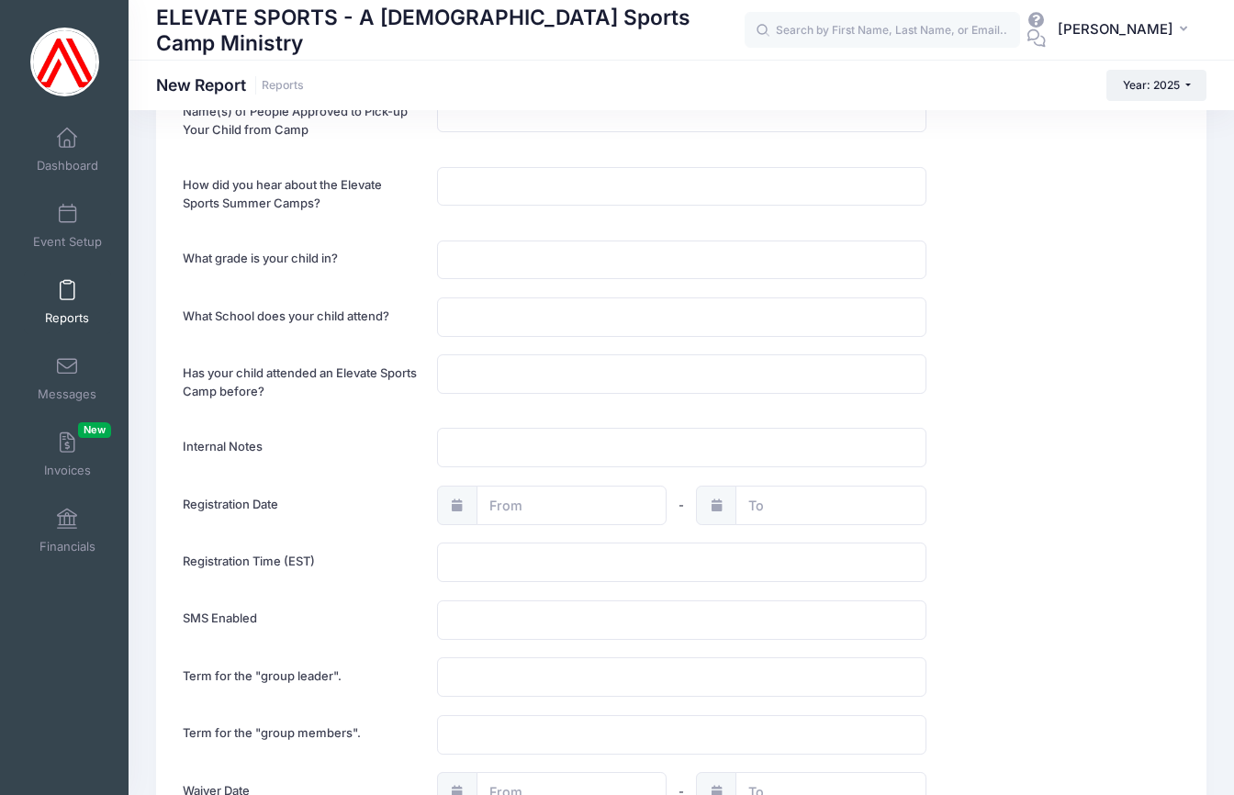
scroll to position [2096, 0]
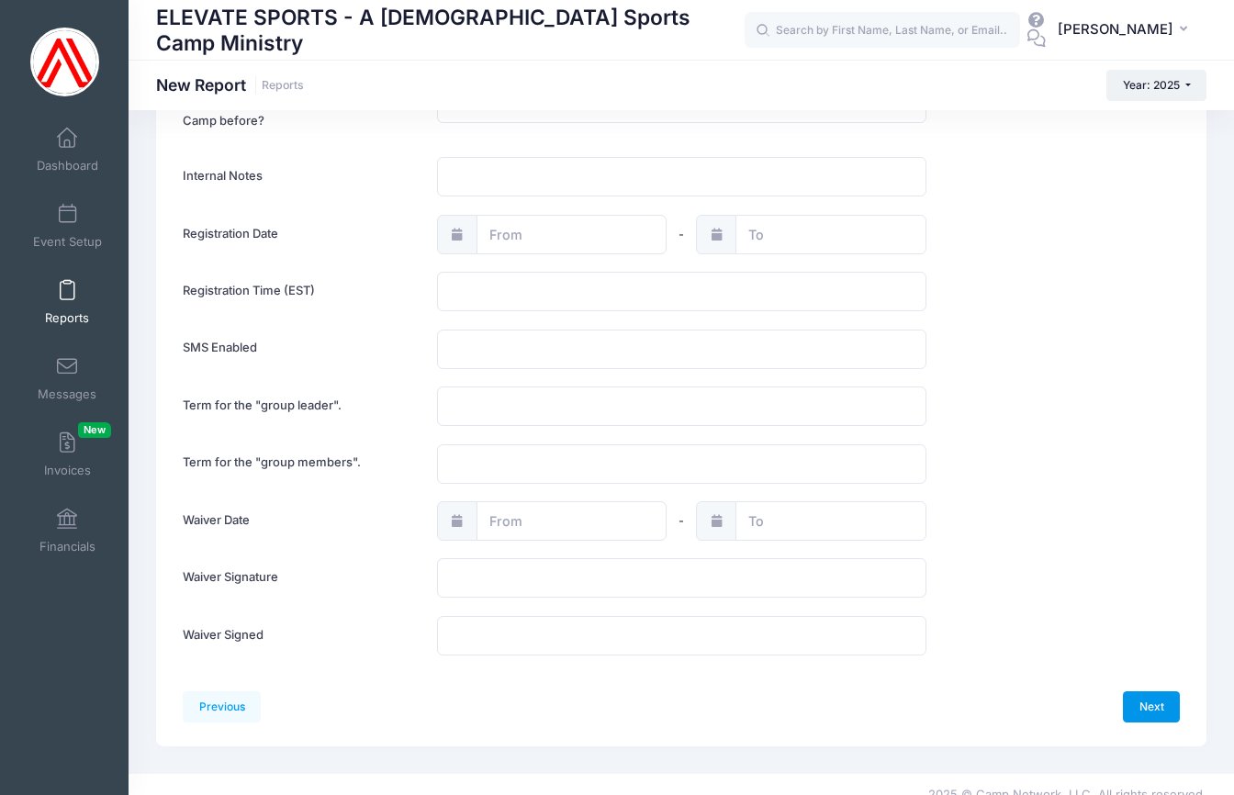
click at [1146, 692] on link "Next" at bounding box center [1151, 707] width 57 height 31
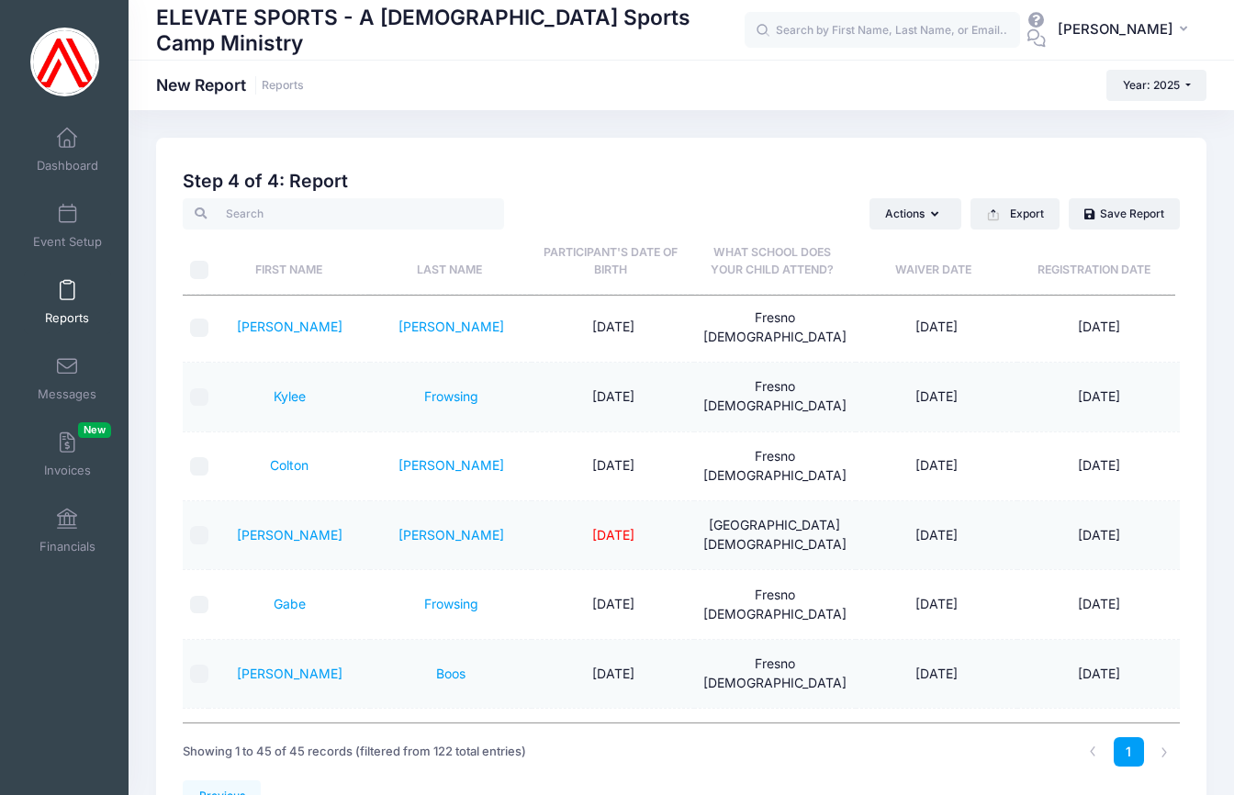
scroll to position [0, 0]
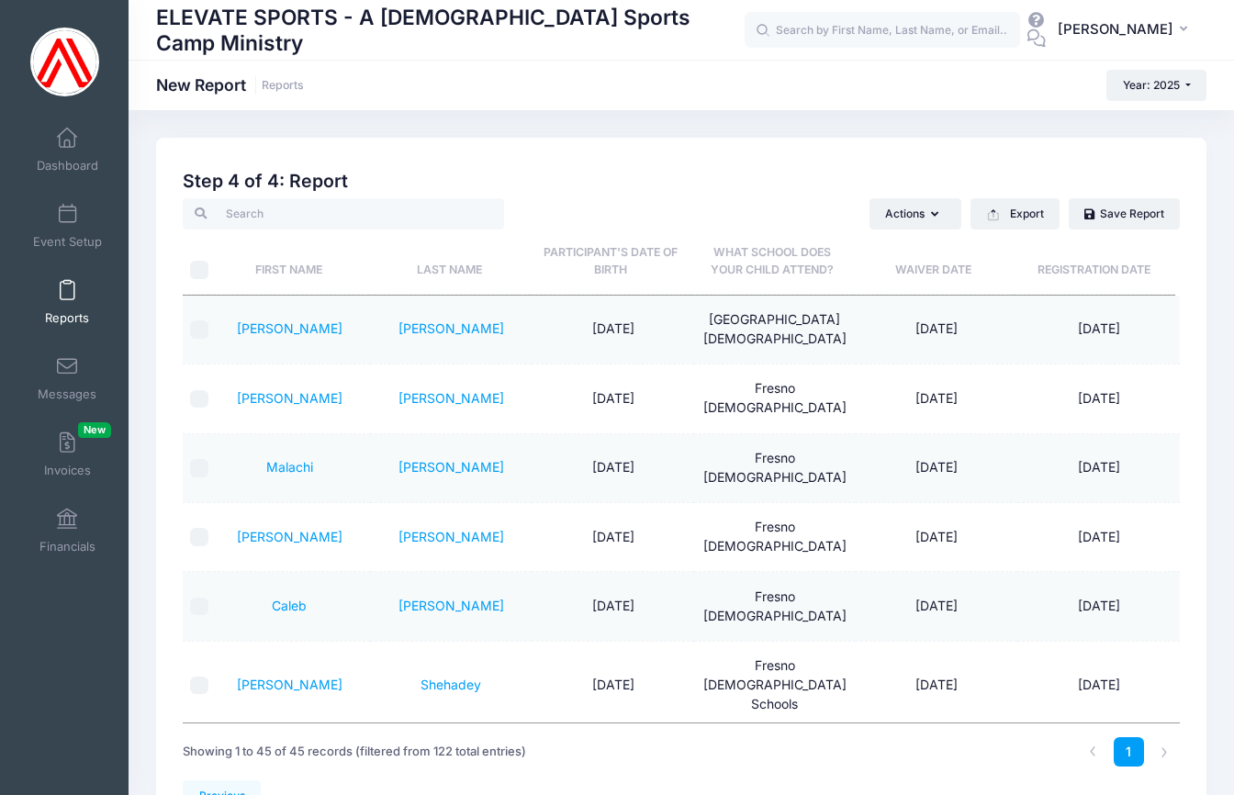
click at [202, 269] on input "\a \a" at bounding box center [199, 270] width 18 height 18
checkbox input "true"
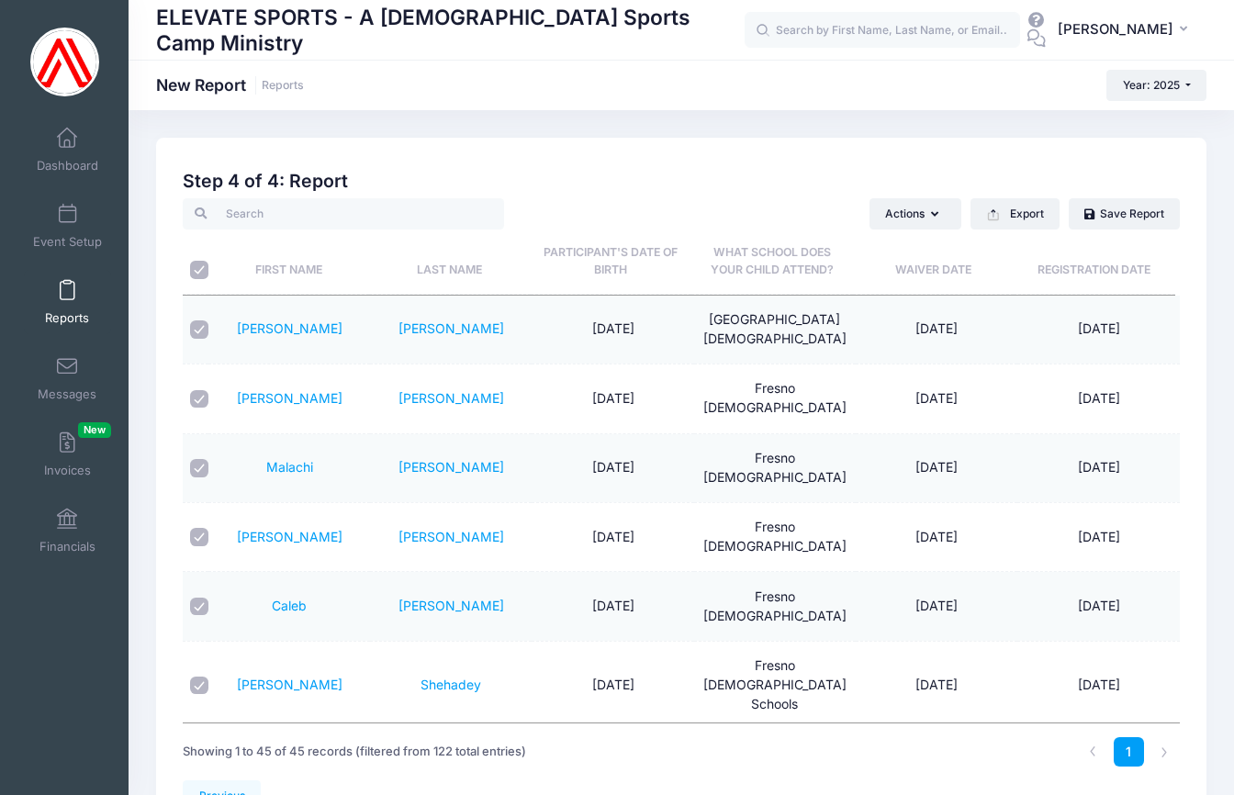
checkbox input "true"
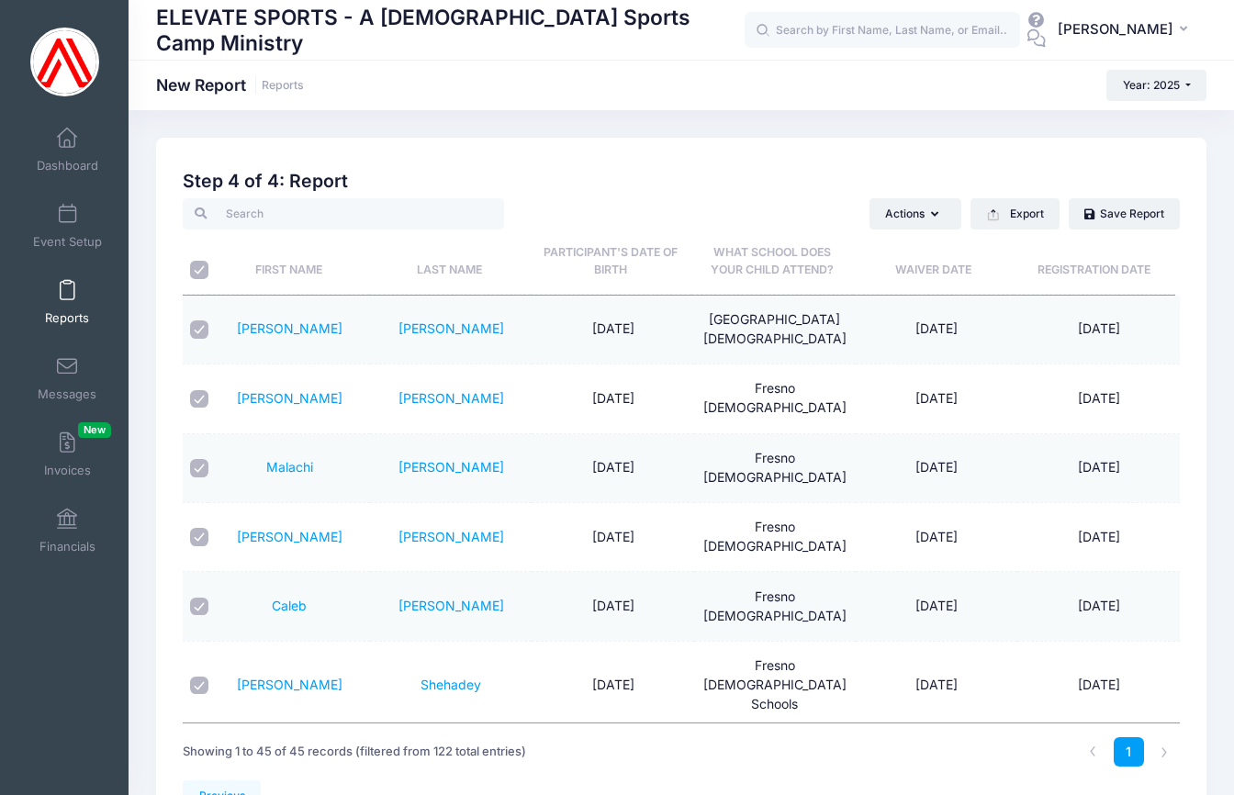
checkbox input "true"
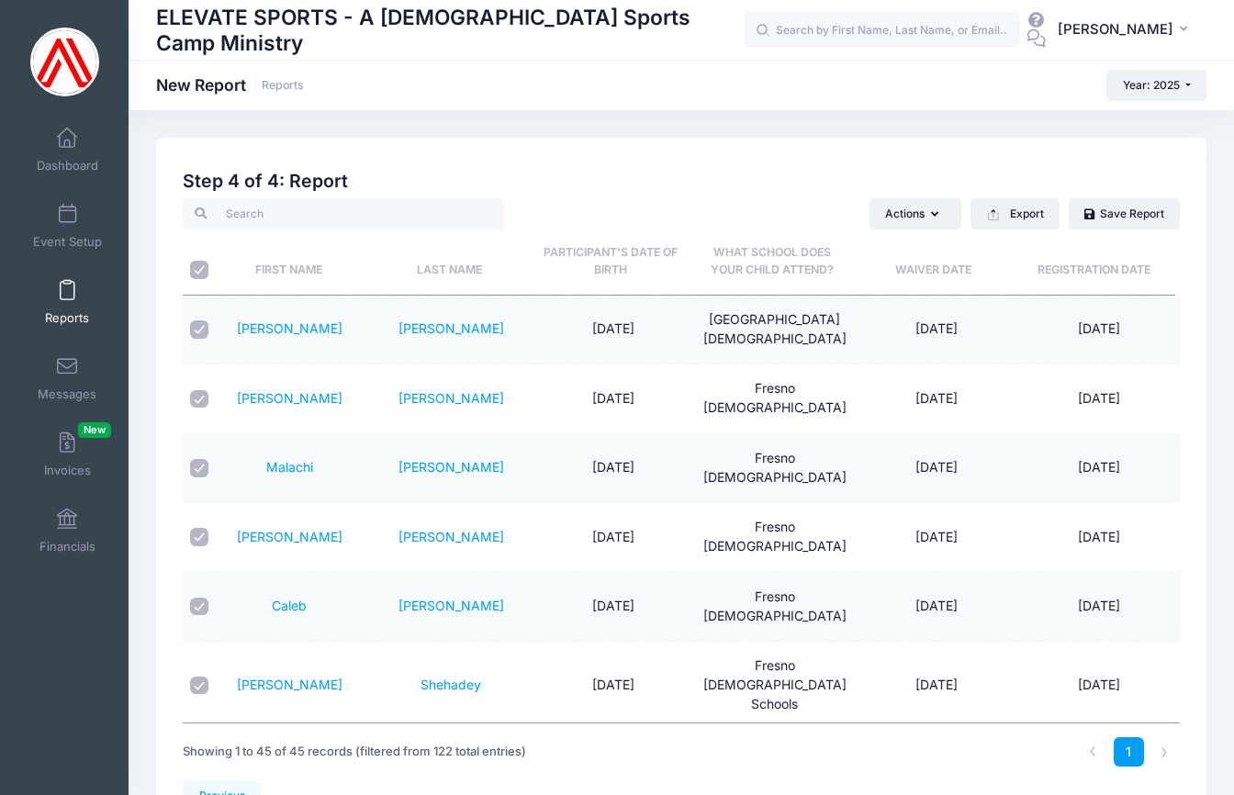
checkbox input "true"
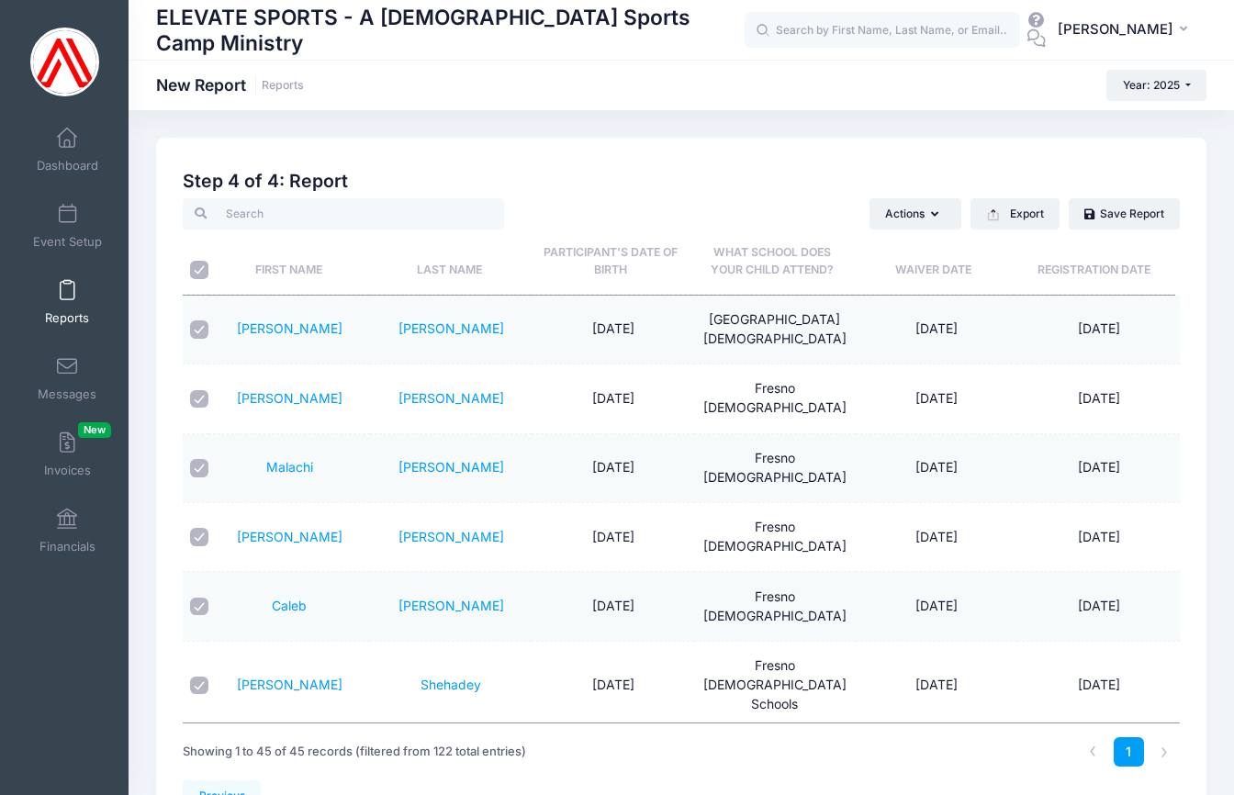
checkbox input "true"
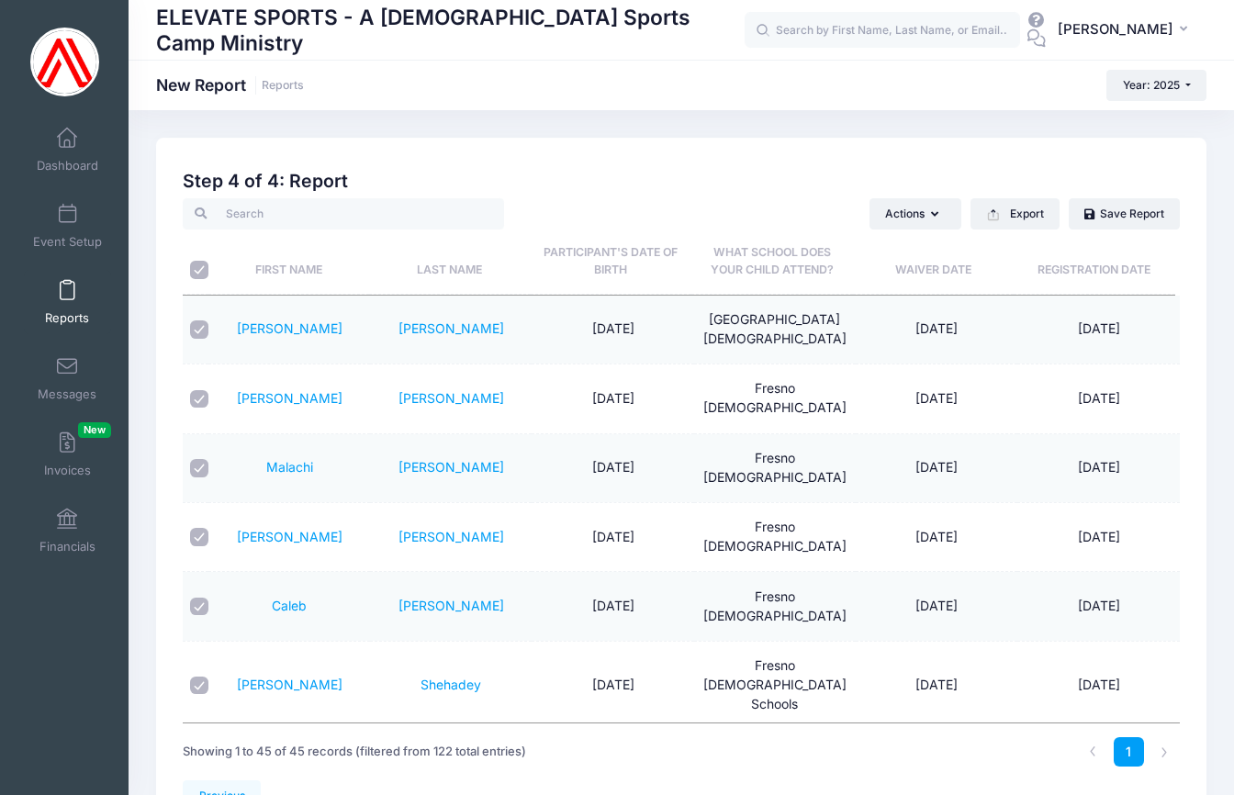
checkbox input "true"
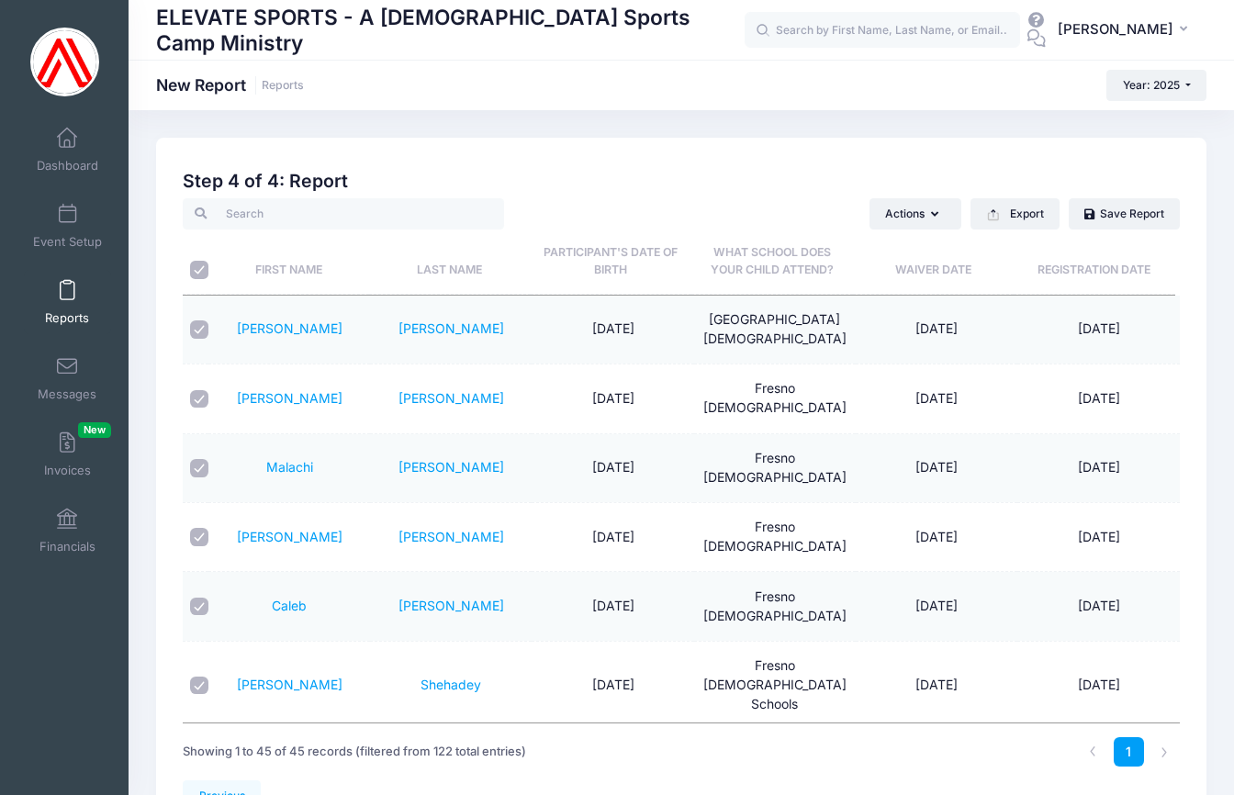
checkbox input "true"
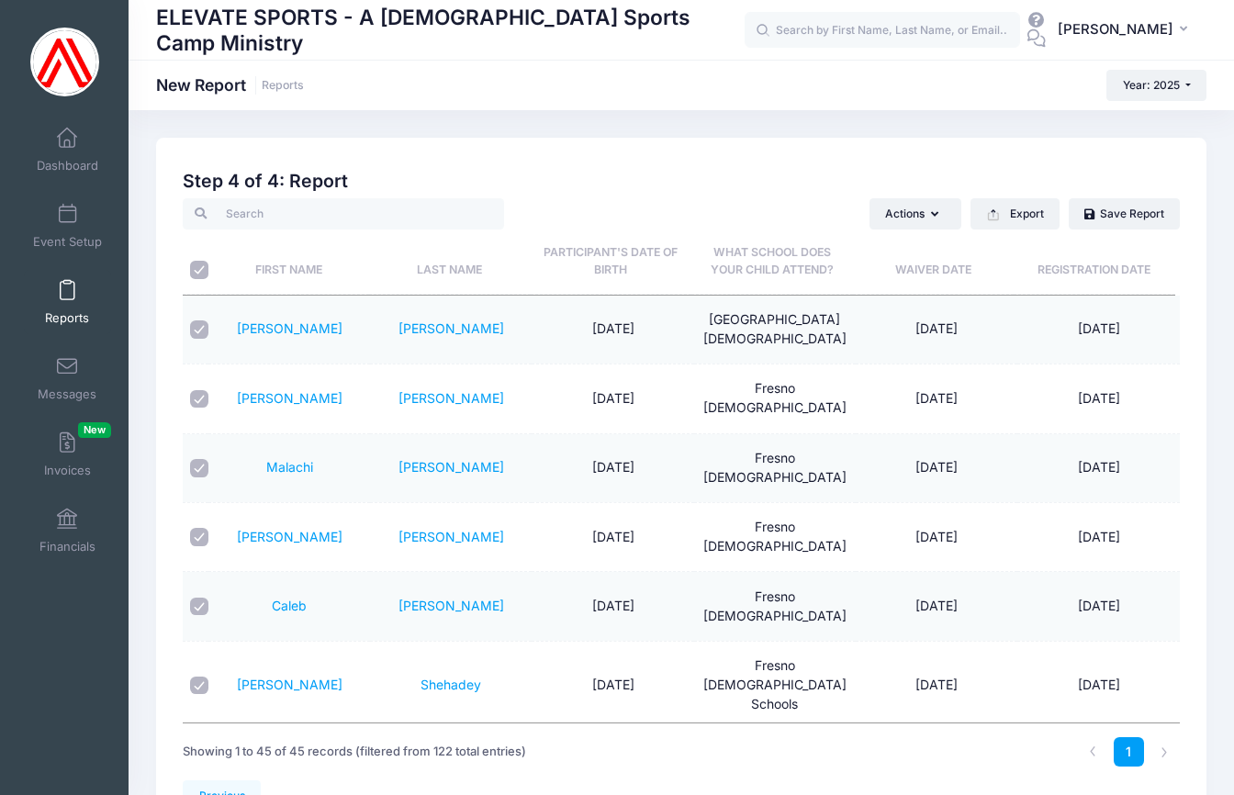
checkbox input "true"
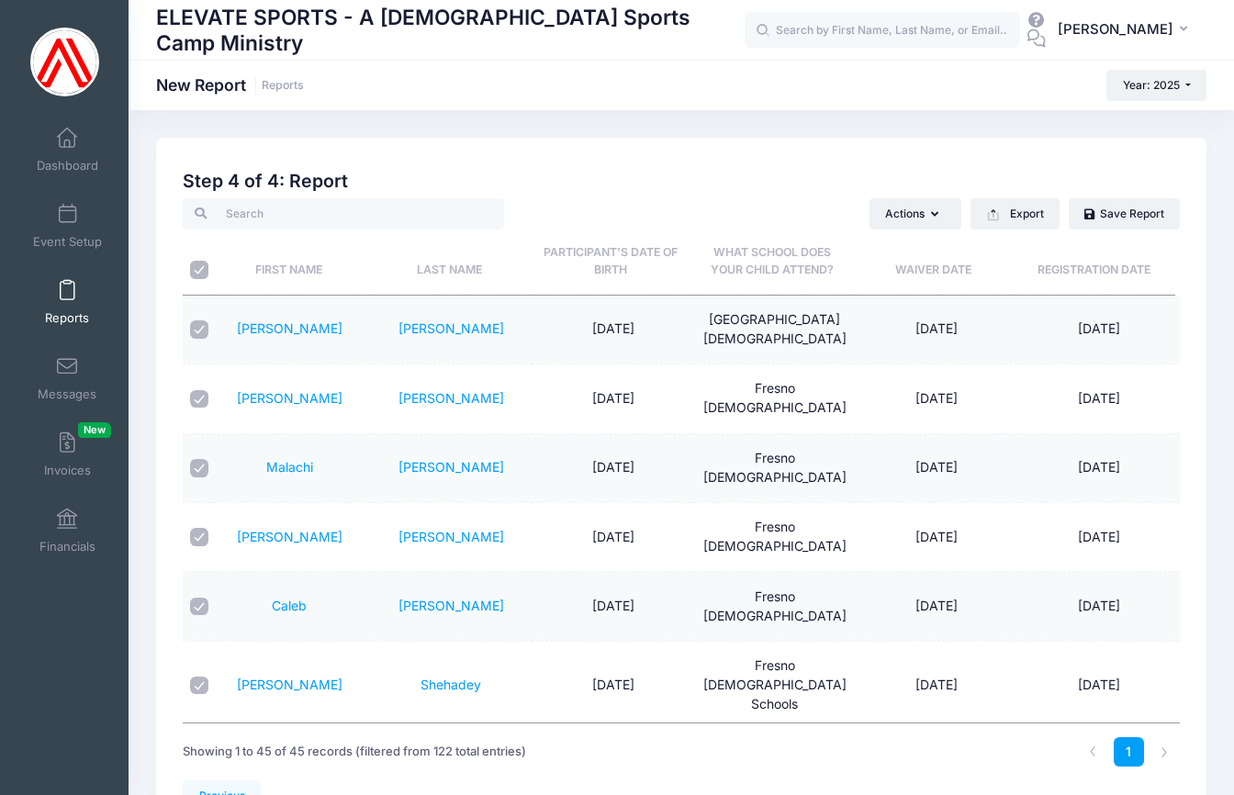
checkbox input "true"
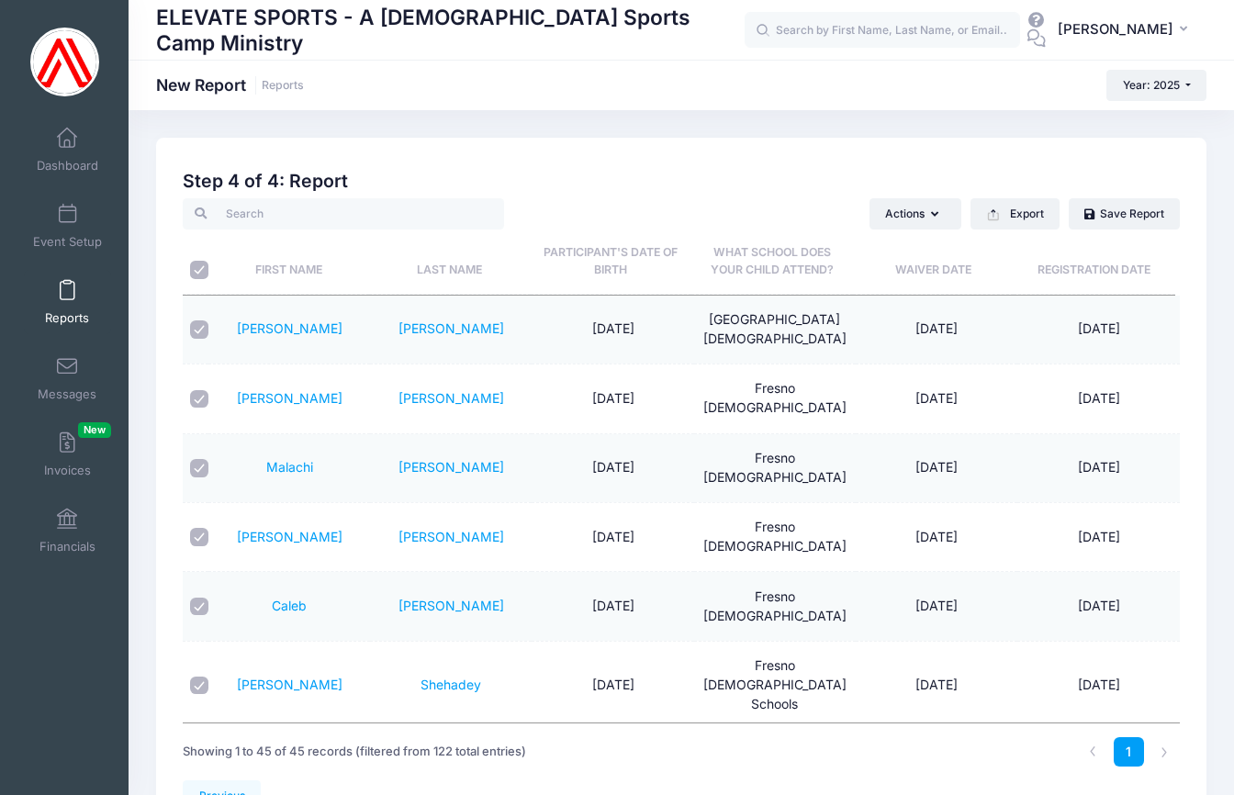
checkbox input "true"
click at [934, 215] on icon "button" at bounding box center [938, 215] width 15 height 0
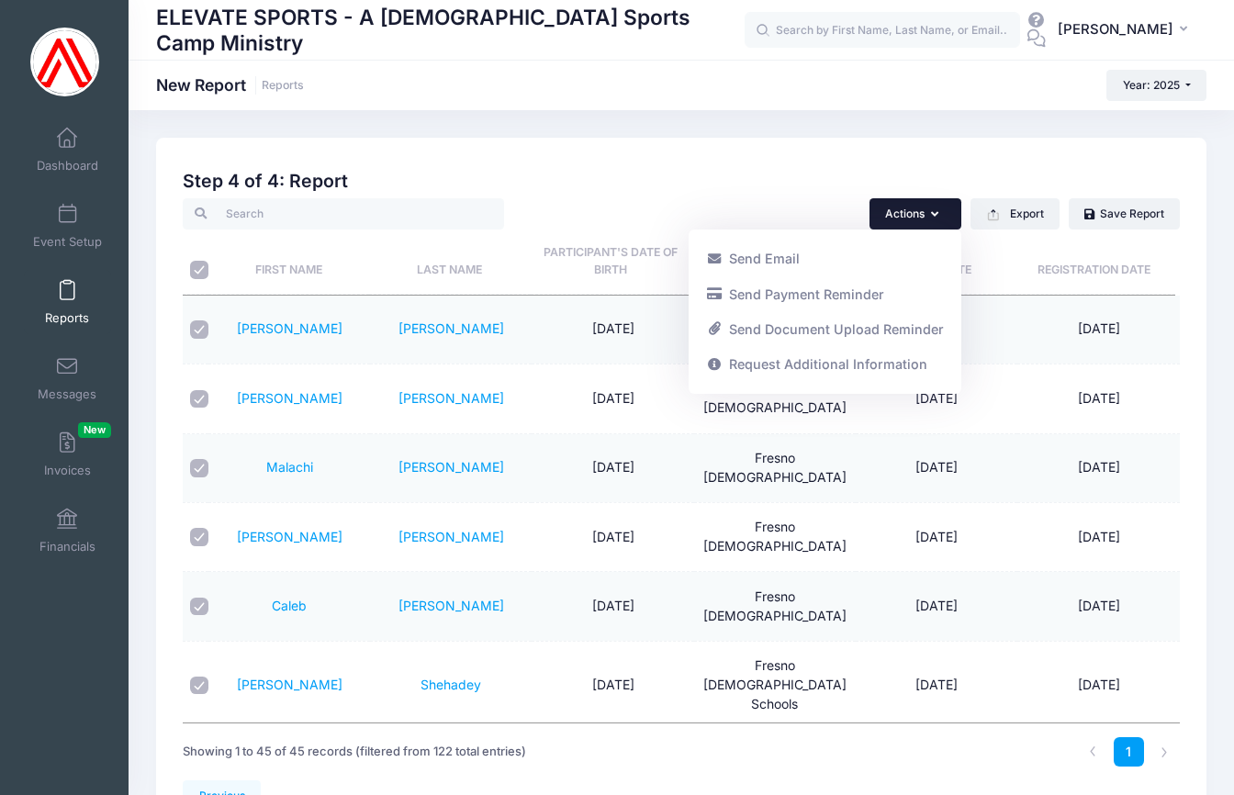
click at [677, 190] on h2 "Step 4 of 4: Report" at bounding box center [681, 181] width 997 height 21
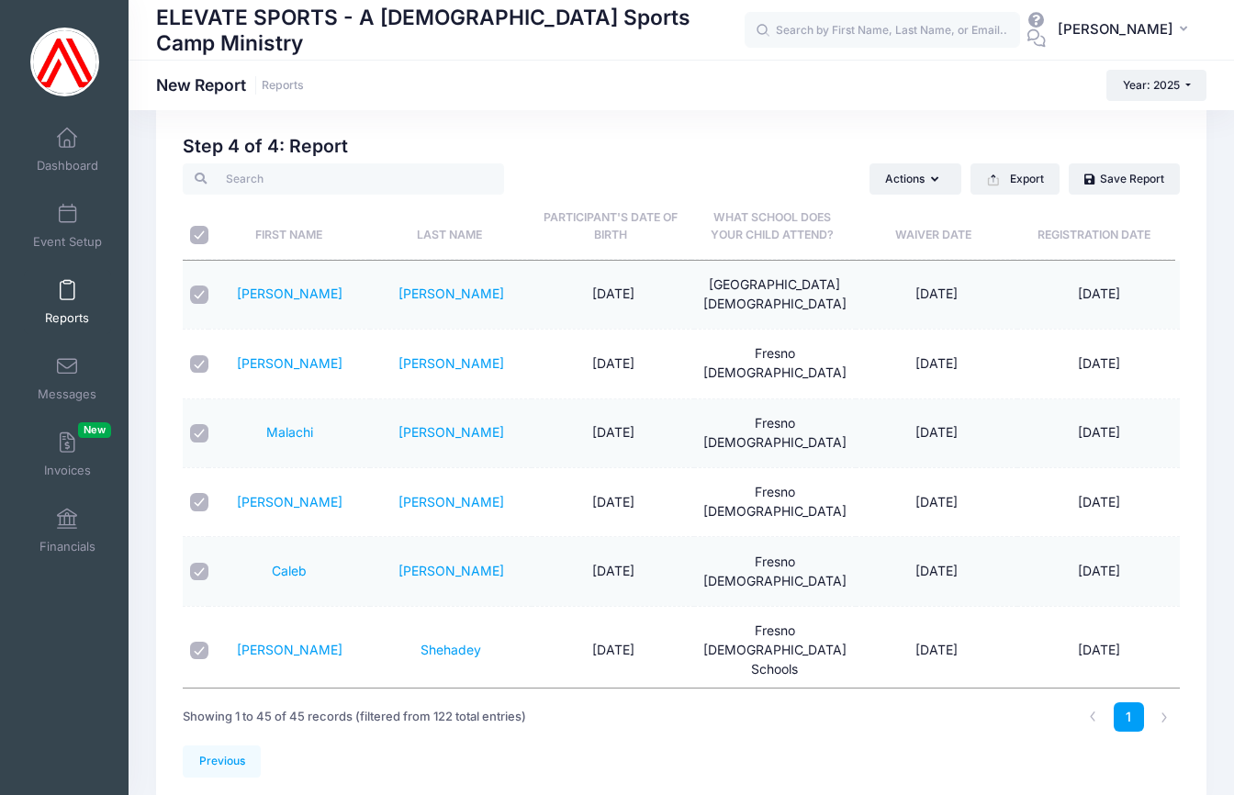
scroll to position [265, 0]
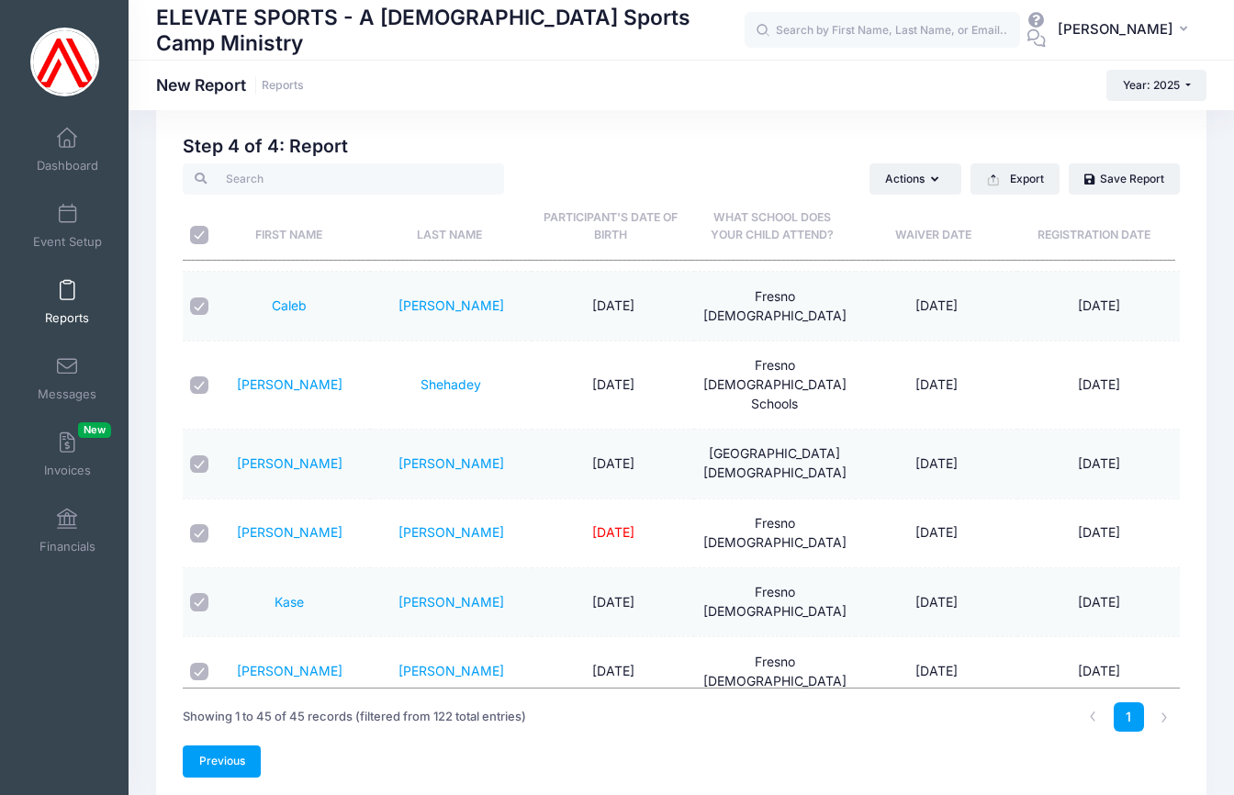
click at [243, 757] on link "Previous" at bounding box center [222, 761] width 78 height 31
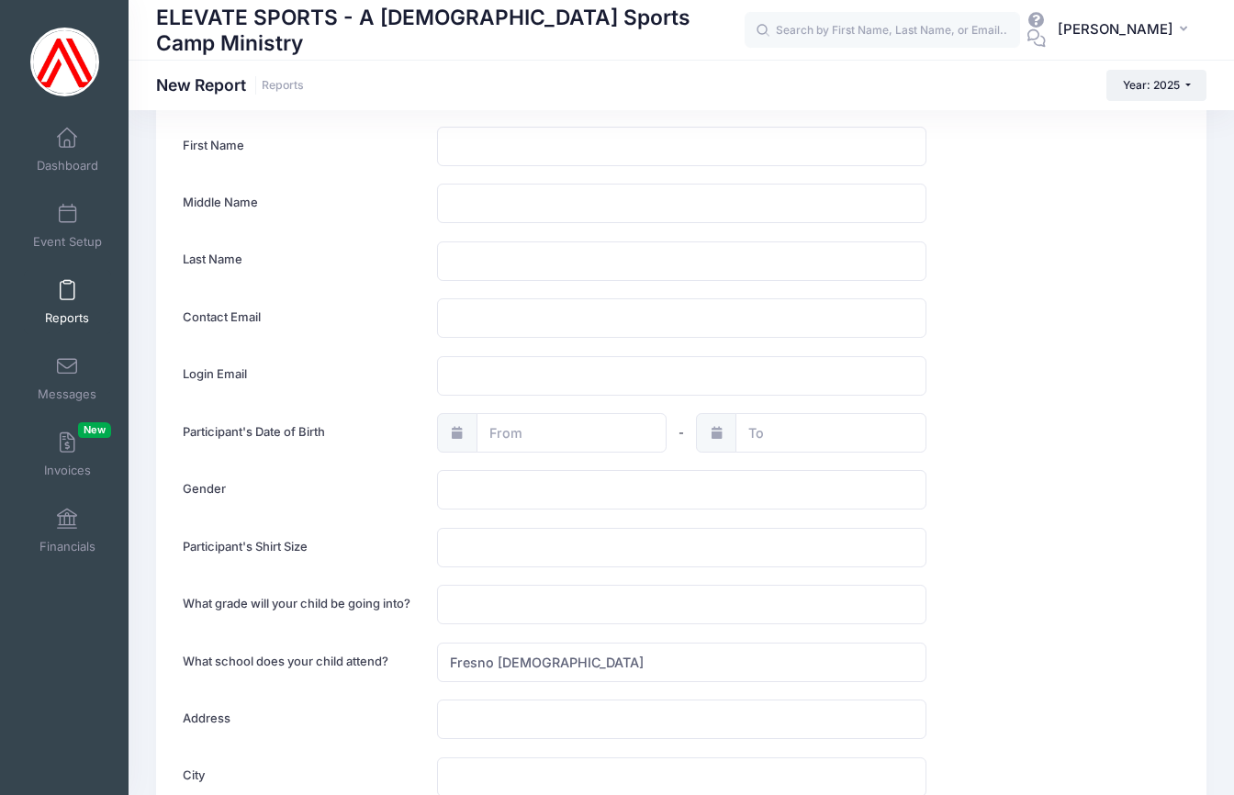
scroll to position [270, 0]
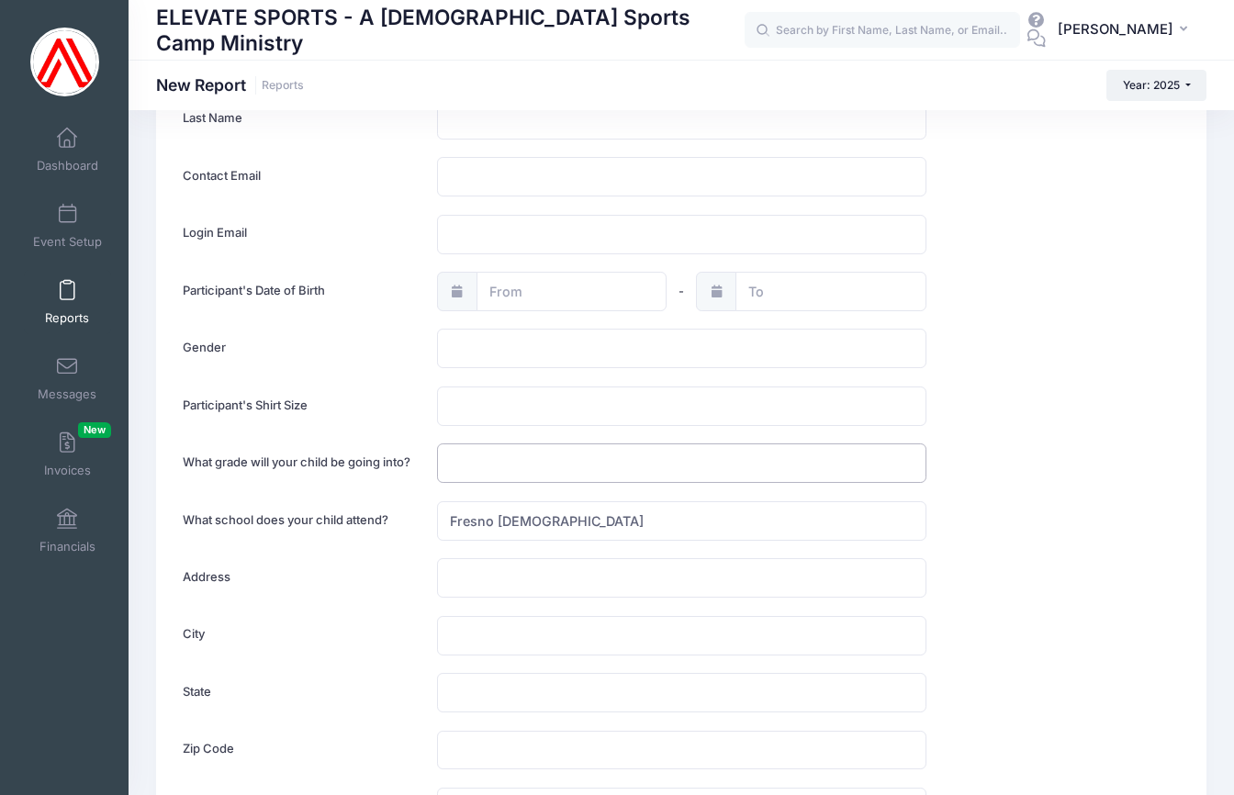
click at [495, 458] on input "text" at bounding box center [682, 463] width 490 height 39
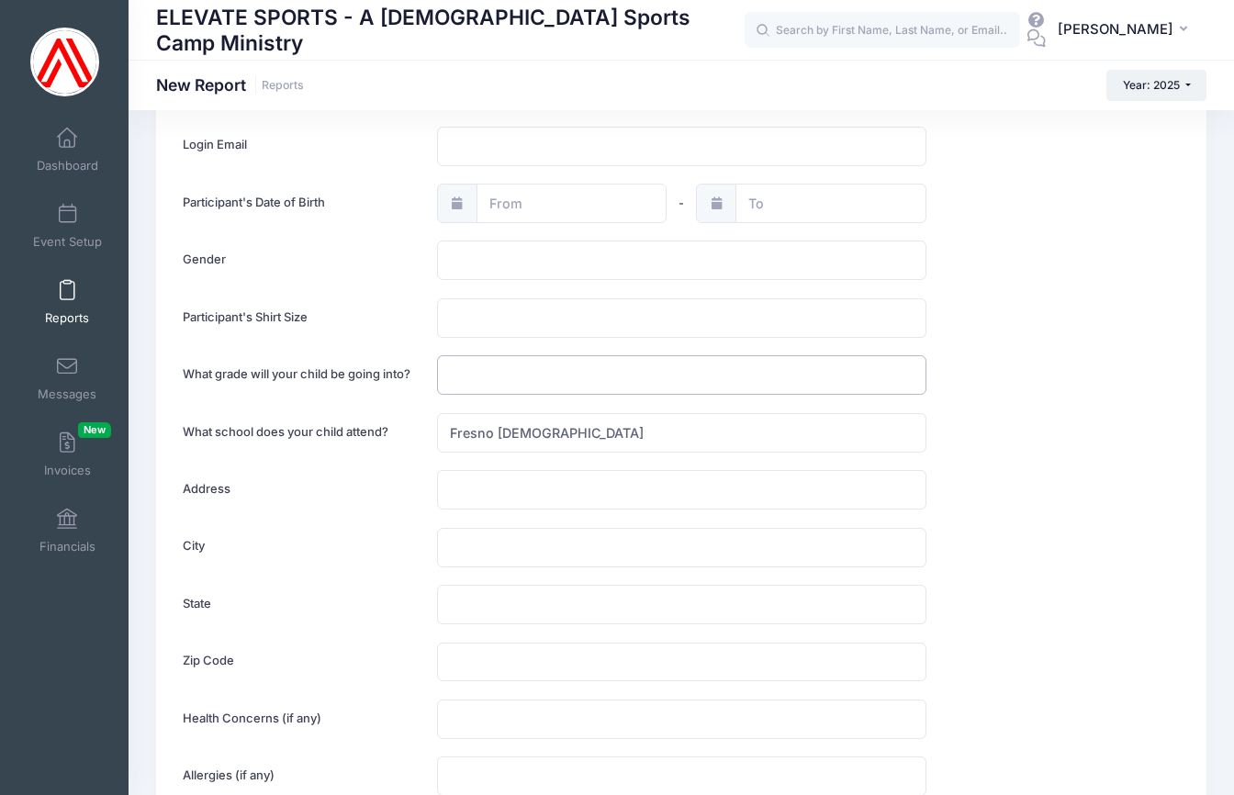
scroll to position [217, 0]
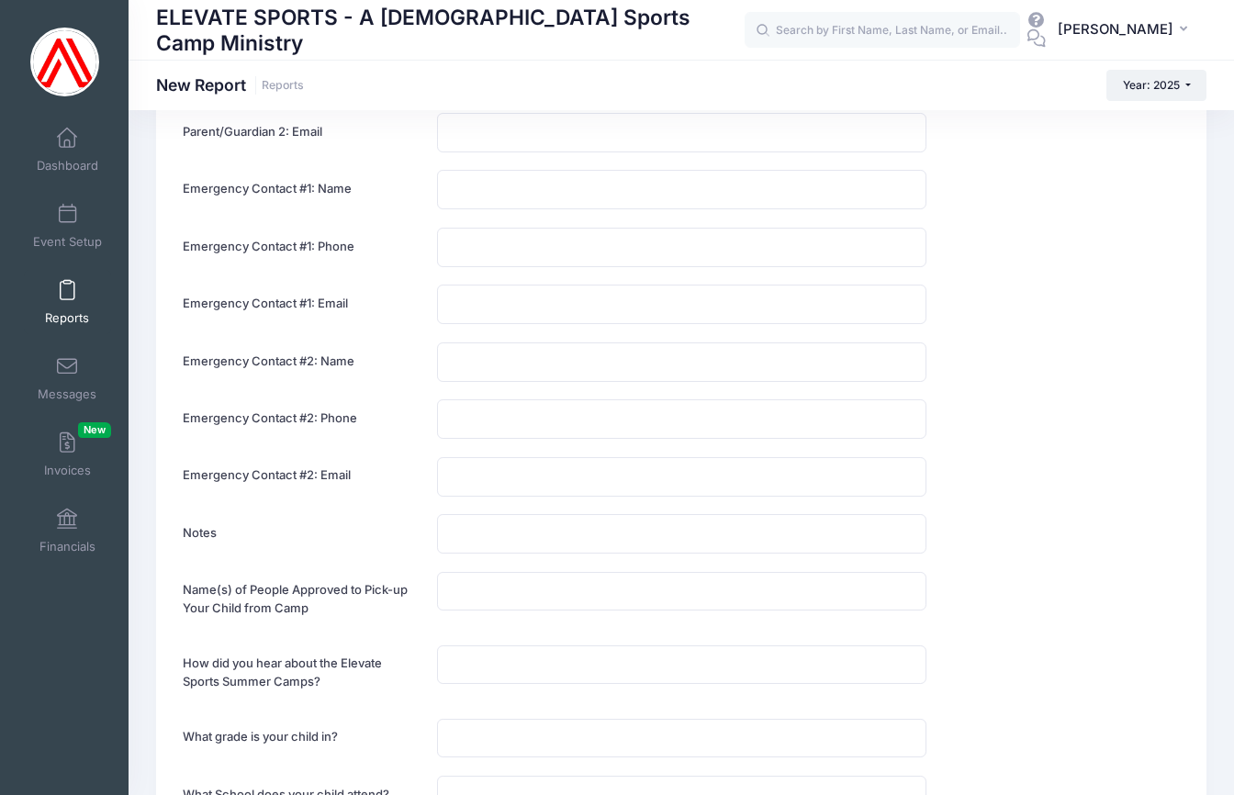
scroll to position [2096, 0]
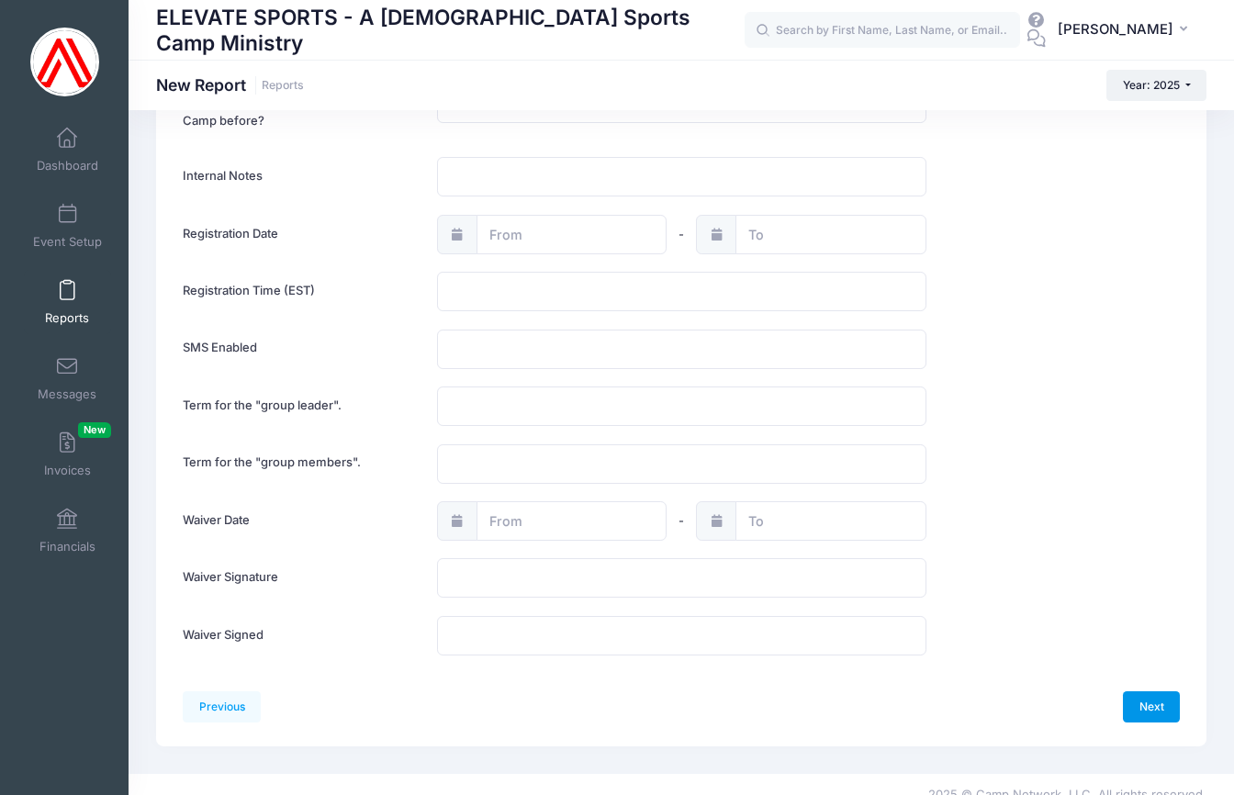
click at [1155, 692] on link "Next" at bounding box center [1151, 707] width 57 height 31
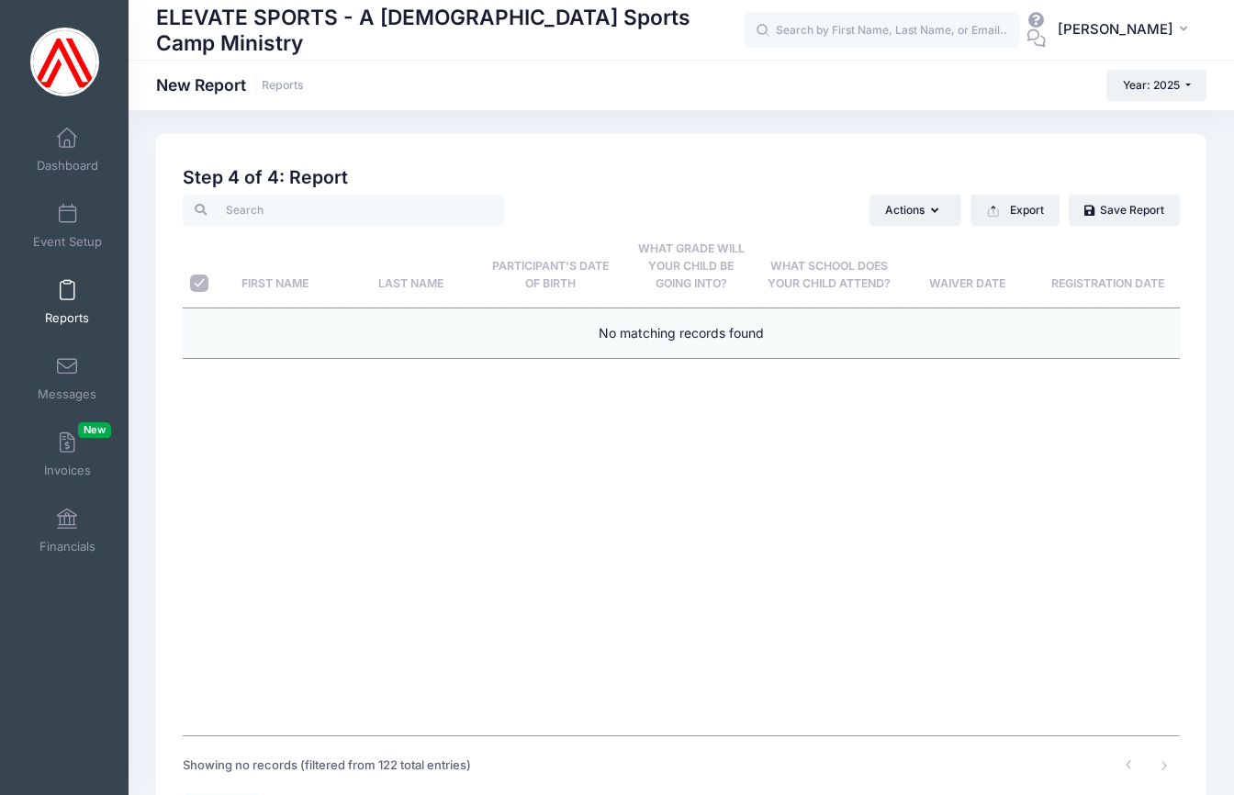
scroll to position [126, 0]
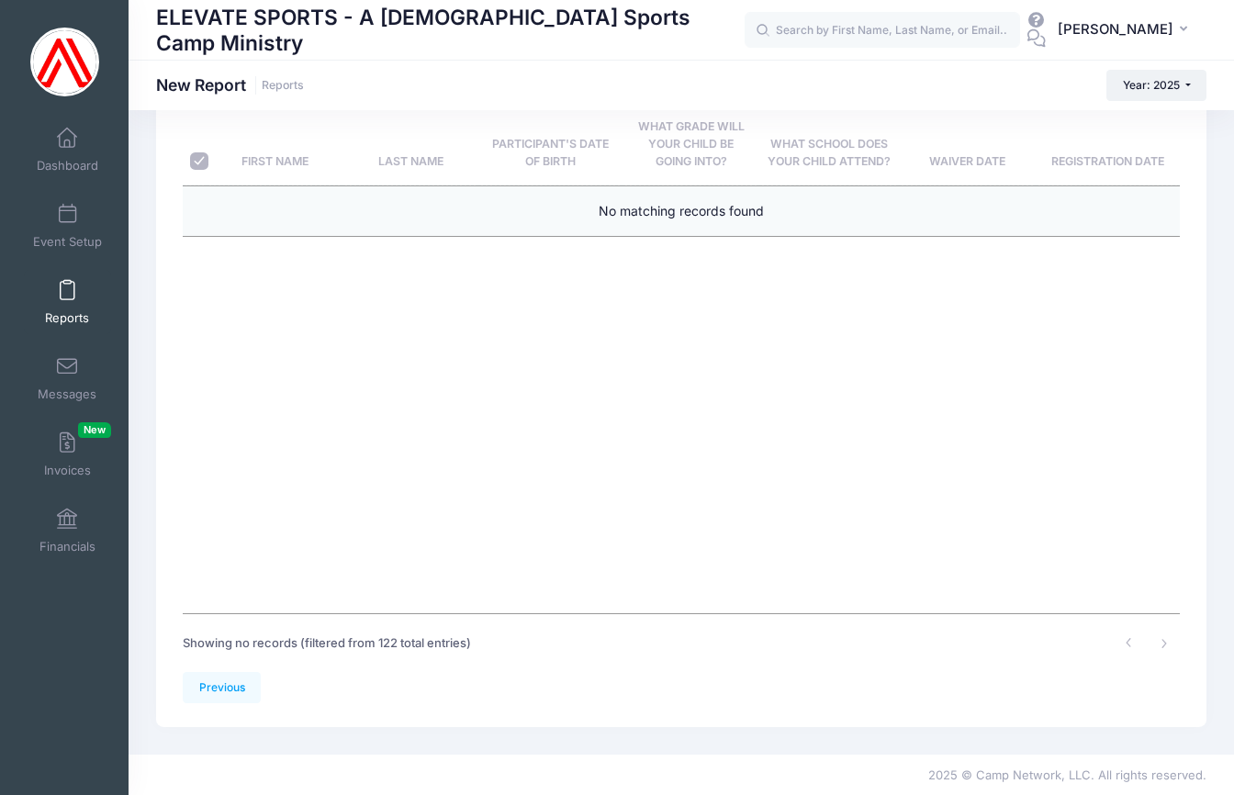
click at [219, 666] on div "Showing no records (filtered from 122 total entries)" at bounding box center [385, 643] width 422 height 58
click at [234, 695] on link "Previous" at bounding box center [222, 687] width 78 height 31
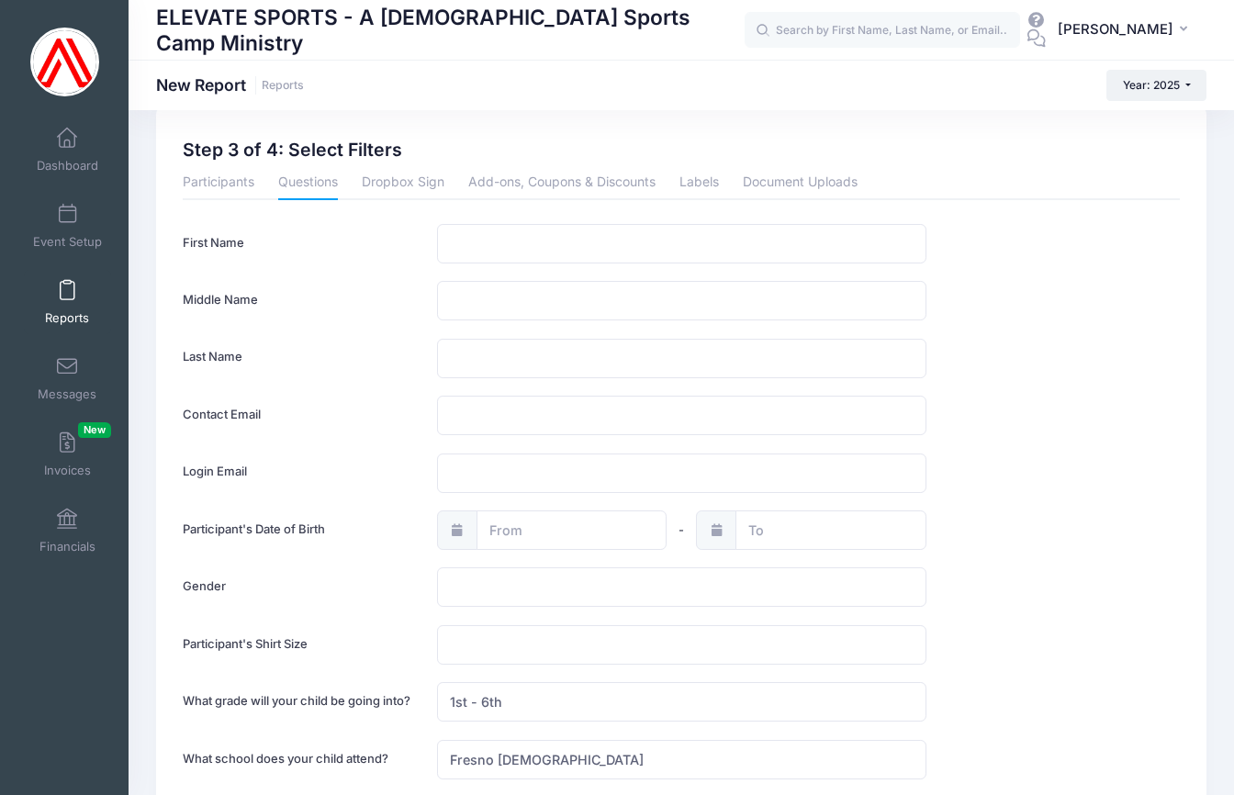
scroll to position [0, 0]
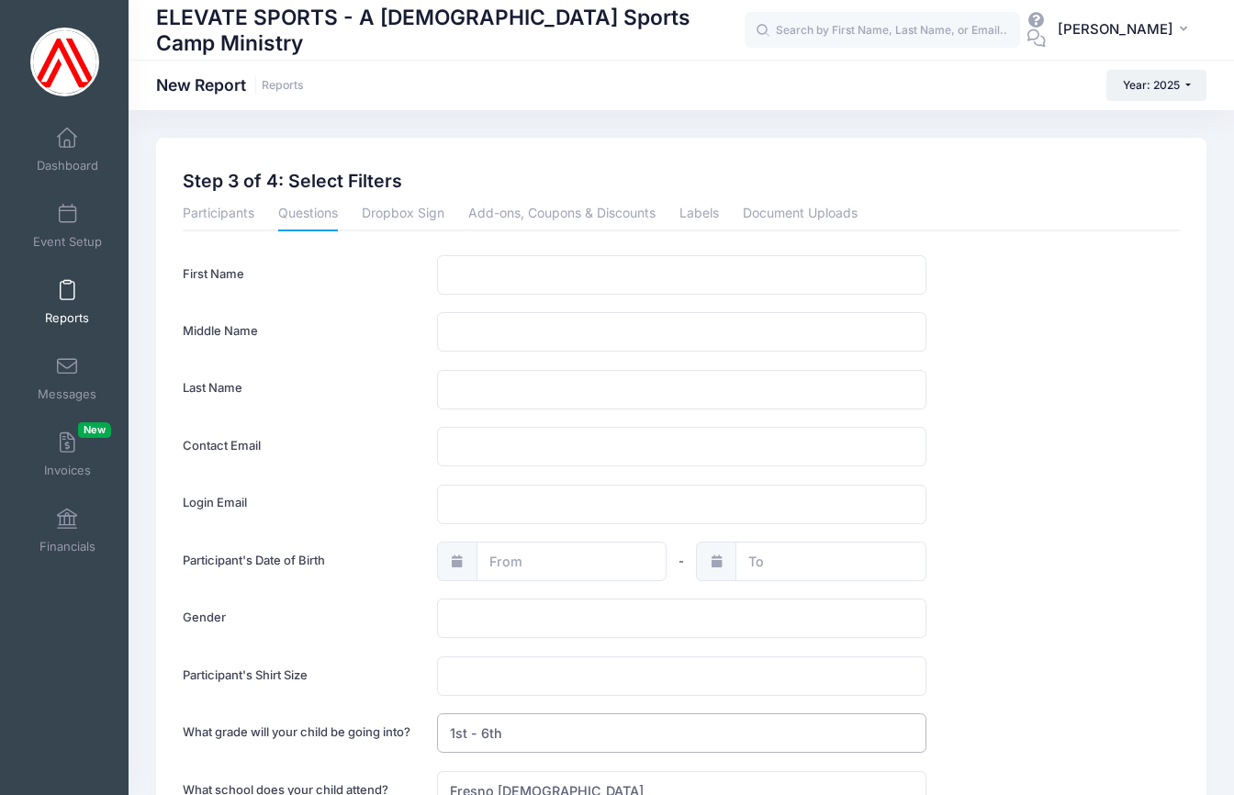
click at [550, 730] on input "1st - 6th" at bounding box center [682, 733] width 490 height 39
click at [1041, 567] on div "Participant's Date of Birth -" at bounding box center [681, 561] width 1015 height 39
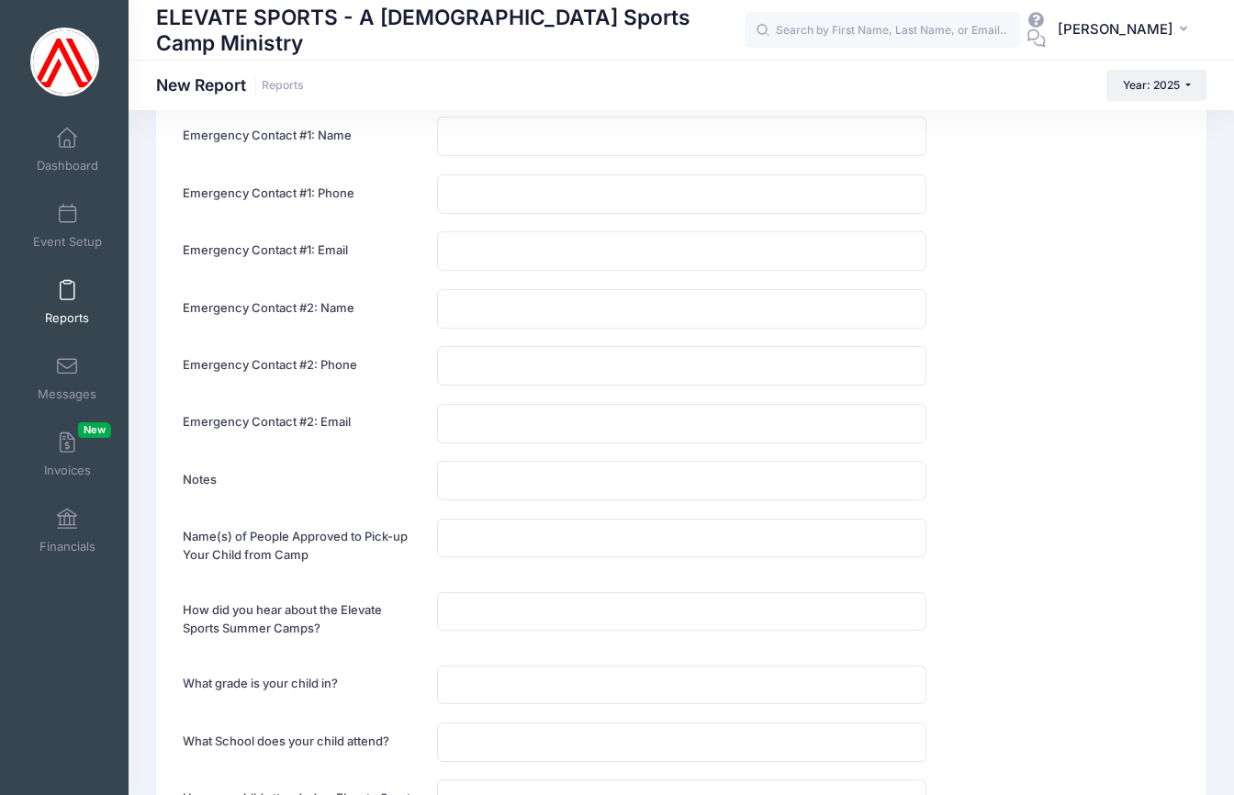
scroll to position [2096, 0]
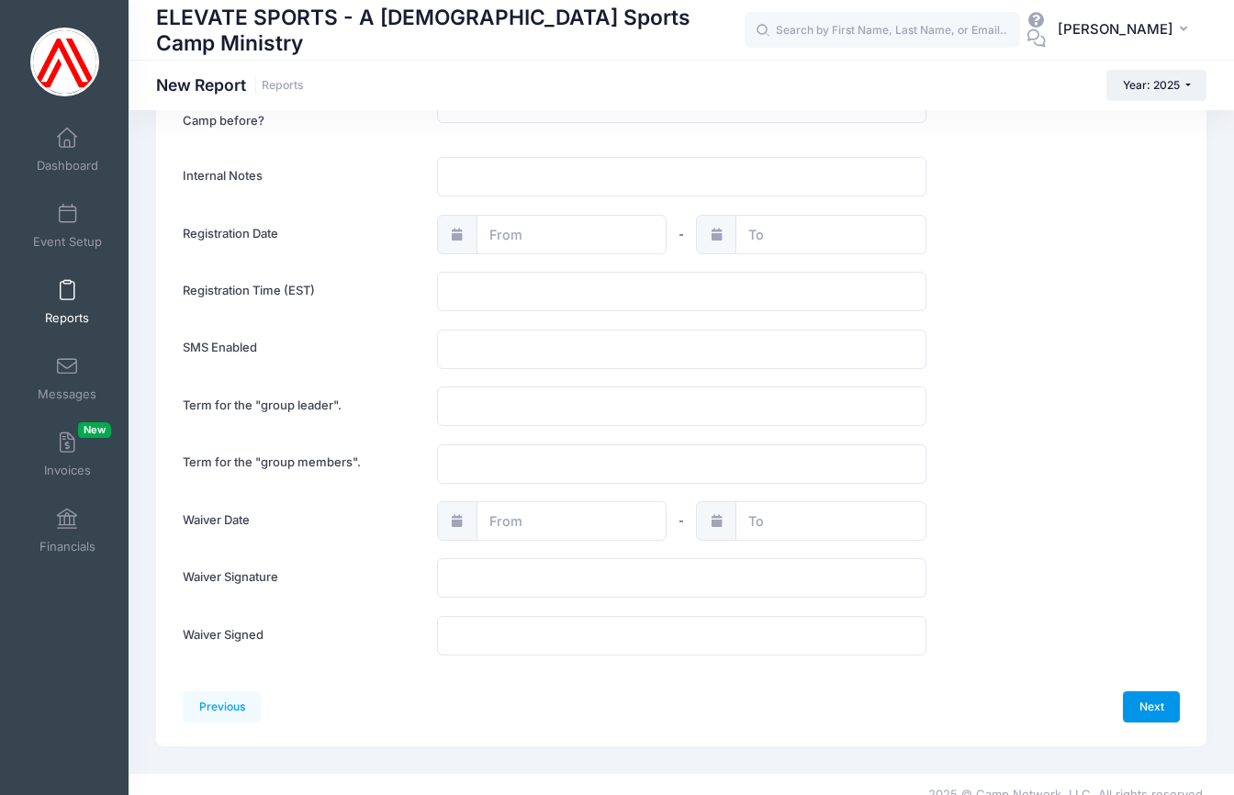
click at [1176, 692] on link "Next" at bounding box center [1151, 707] width 57 height 31
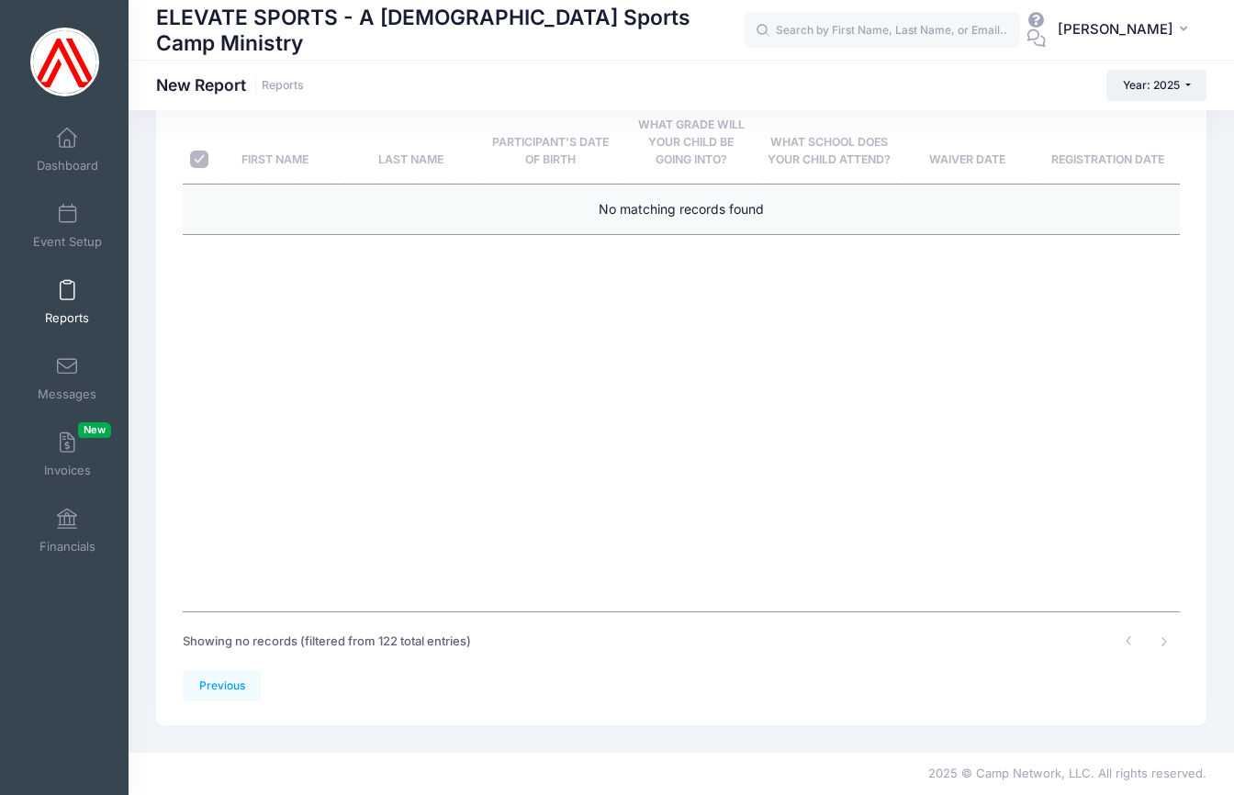
scroll to position [0, 0]
click at [228, 693] on link "Previous" at bounding box center [222, 687] width 78 height 31
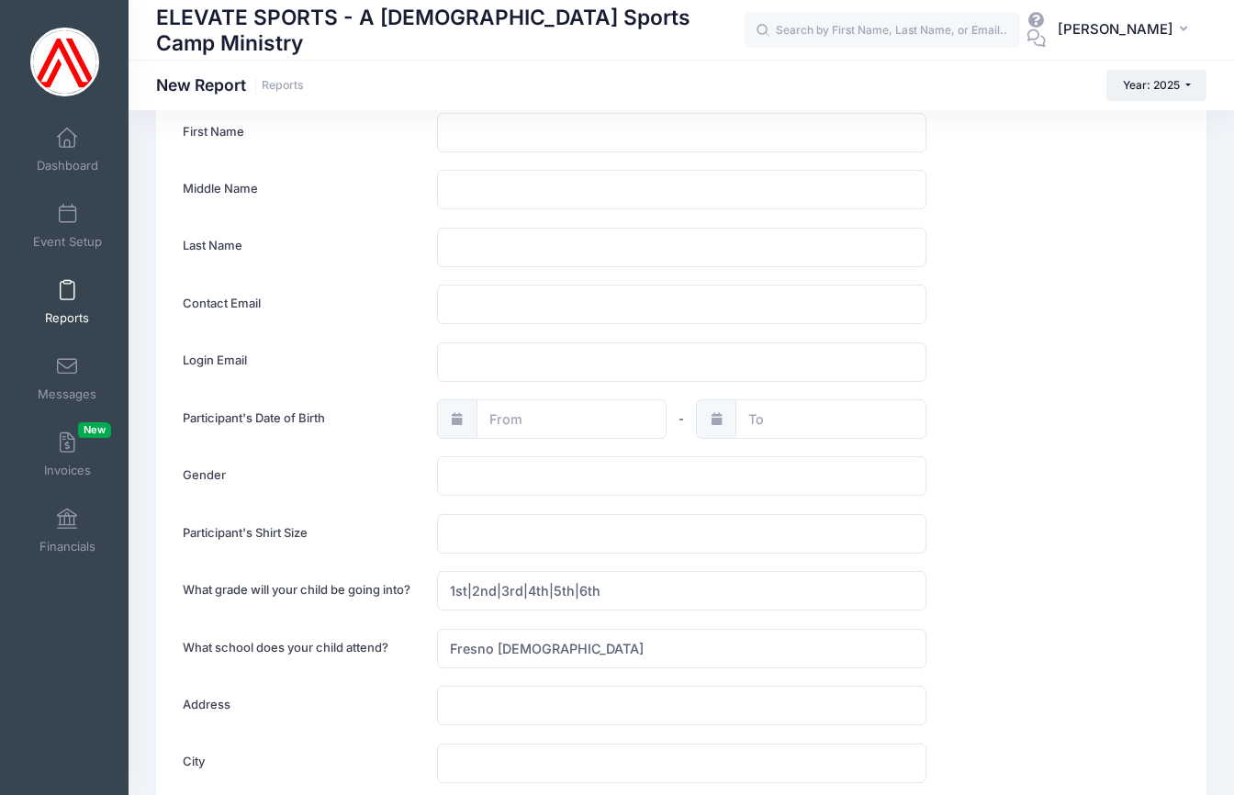
scroll to position [284, 0]
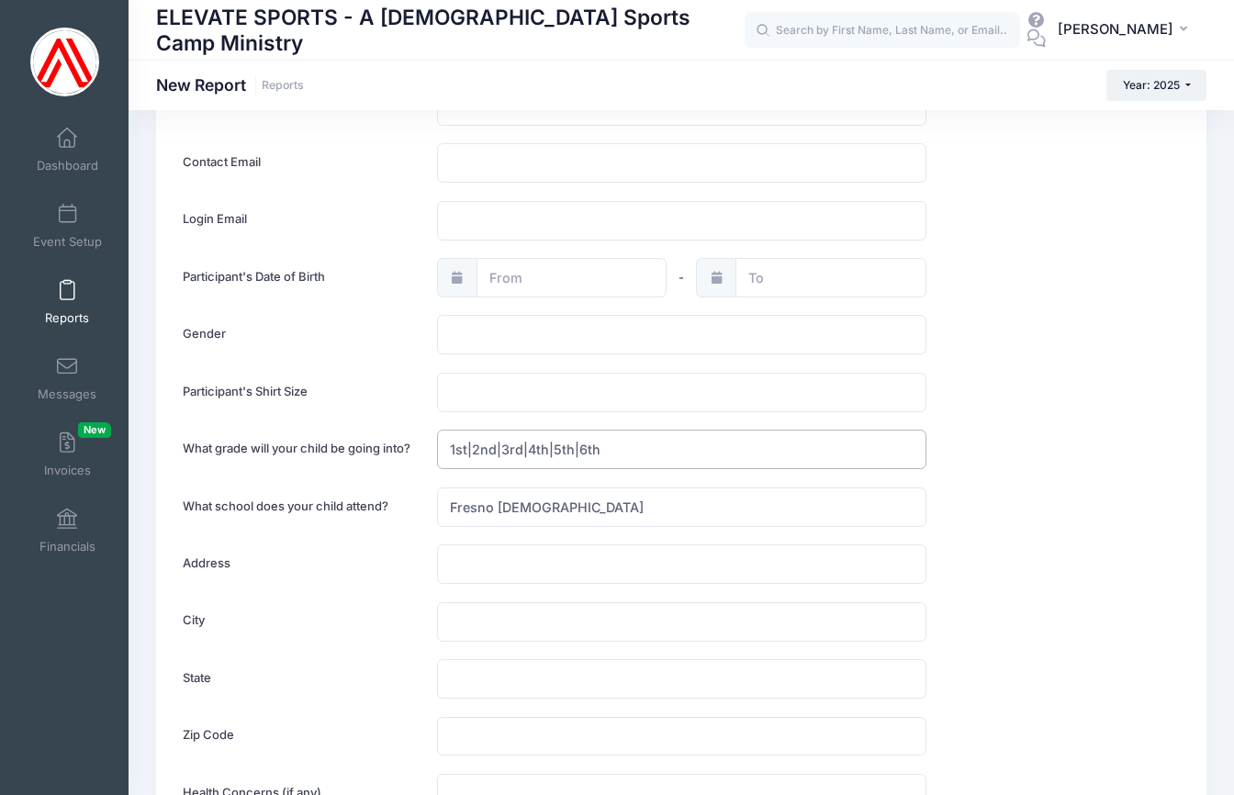
click at [626, 449] on input "1st|2nd|3rd|4th|5th|6th" at bounding box center [682, 449] width 490 height 39
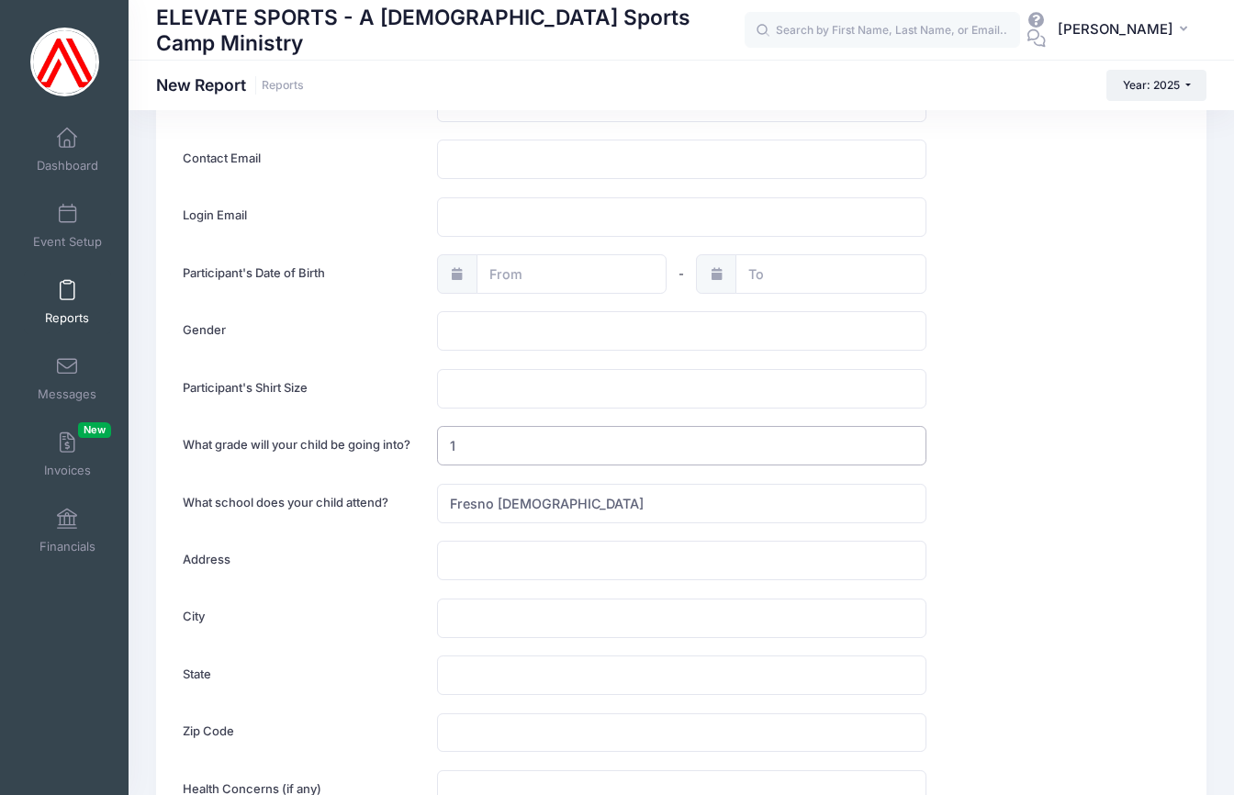
scroll to position [2096, 0]
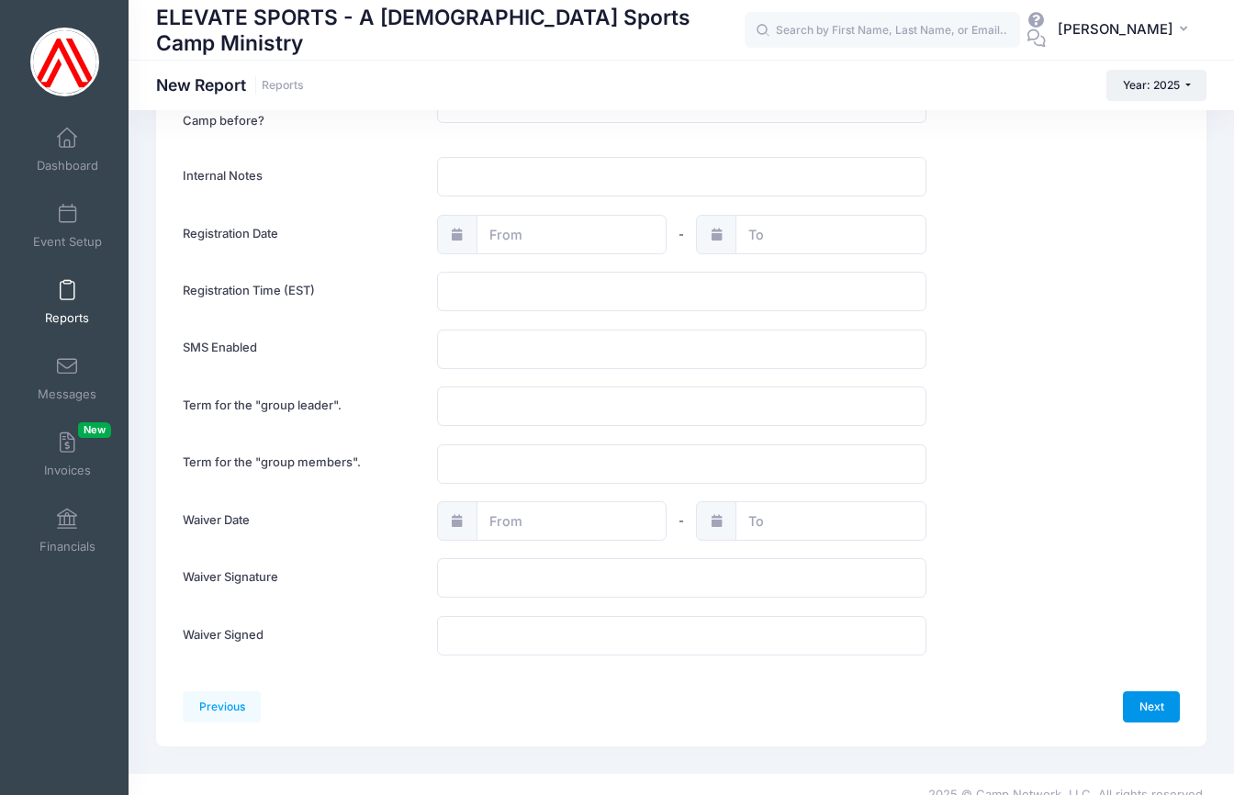
type input "1"
click at [1152, 693] on link "Next" at bounding box center [1151, 707] width 57 height 31
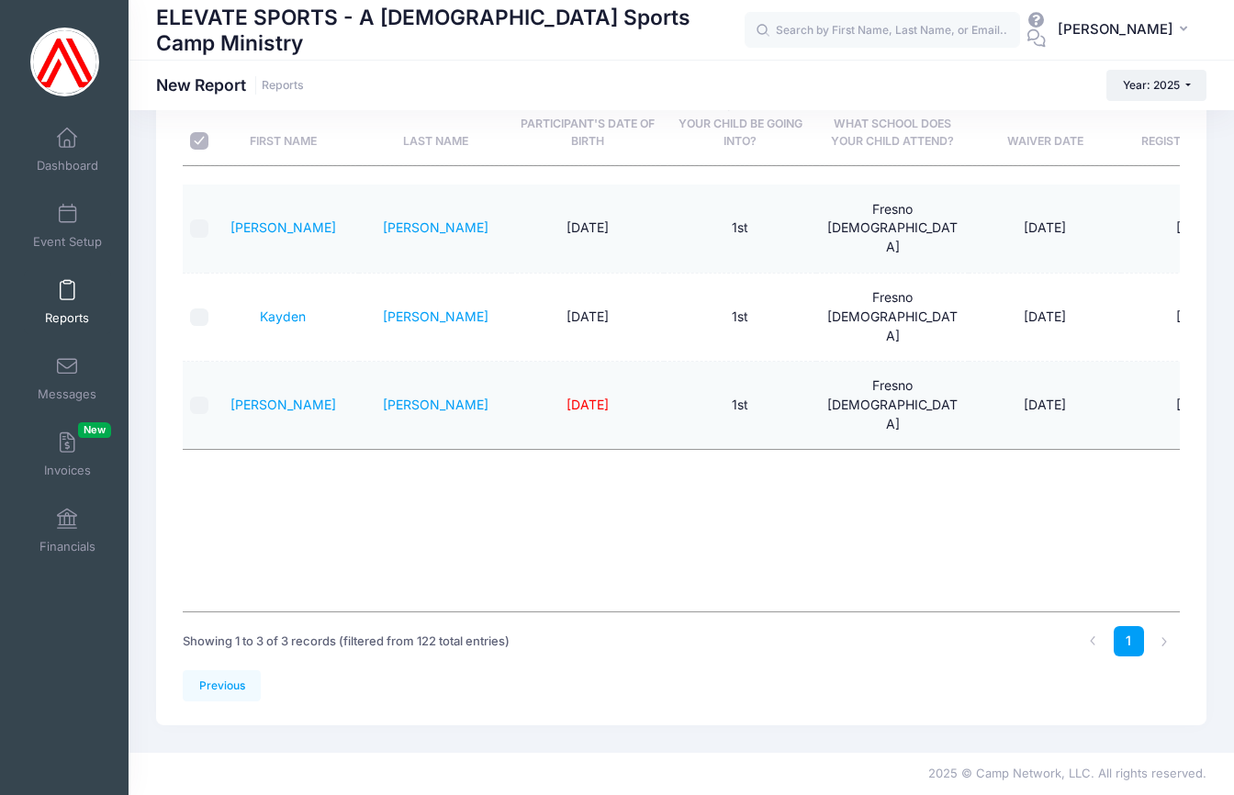
scroll to position [0, 0]
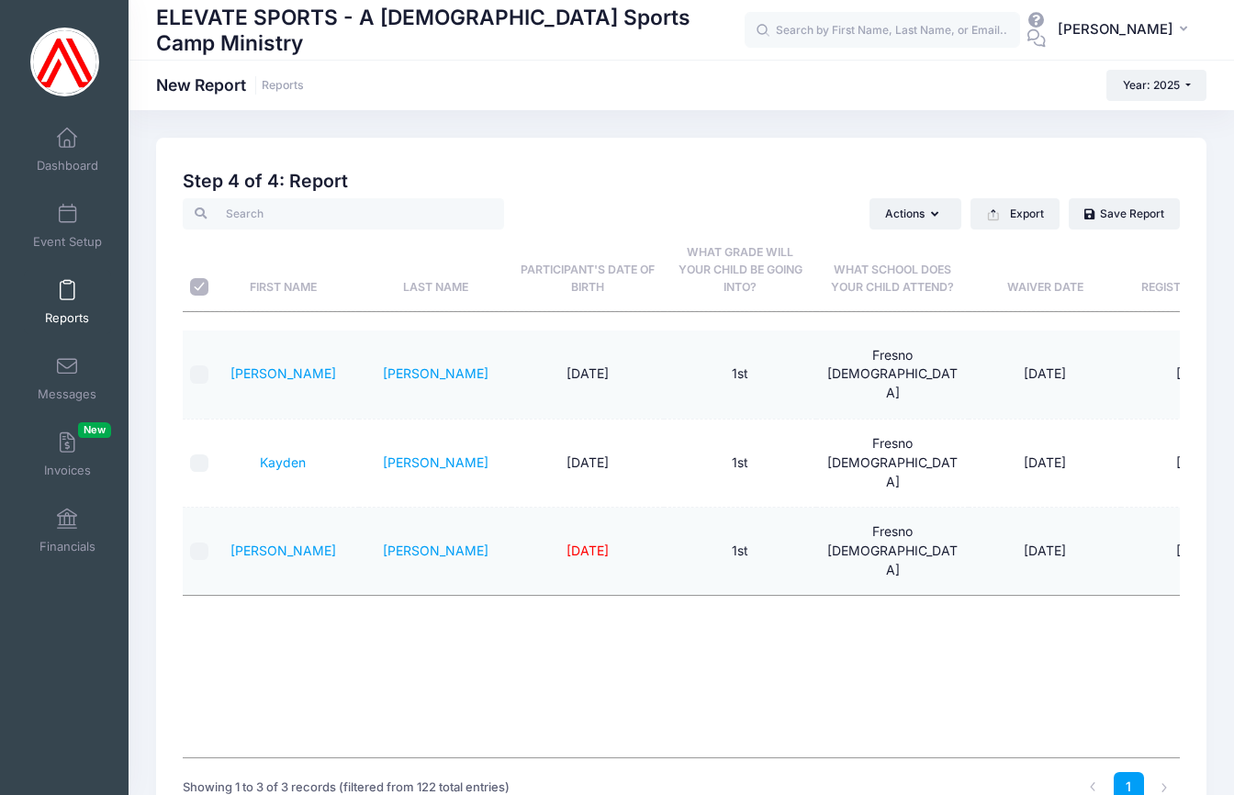
drag, startPoint x: 691, startPoint y: 751, endPoint x: 844, endPoint y: 752, distance: 153.4
click at [844, 752] on div "First Name Last Name Participant's Date of Birth What grade will your child be …" at bounding box center [681, 545] width 997 height 428
click at [605, 563] on div "First Name Last Name Participant's Date of Birth What grade will your child be …" at bounding box center [681, 545] width 997 height 428
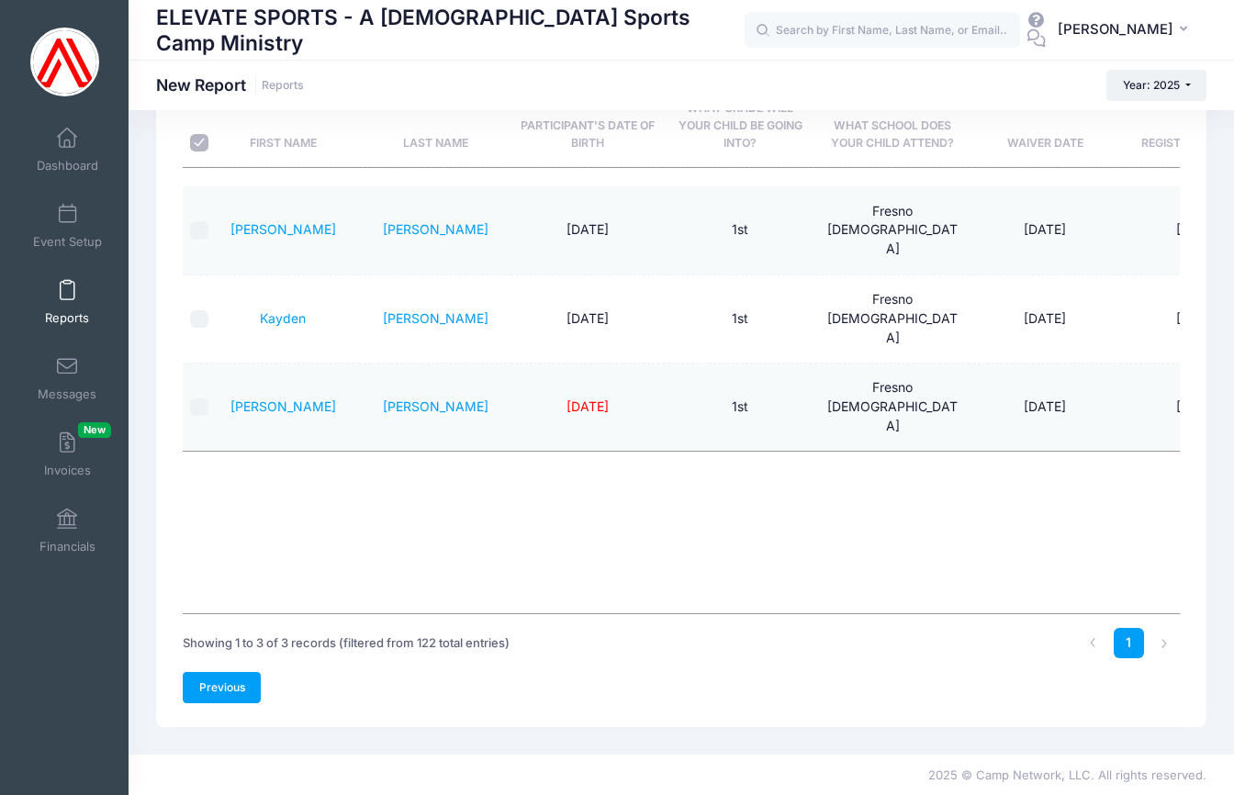
click at [224, 686] on link "Previous" at bounding box center [222, 687] width 78 height 31
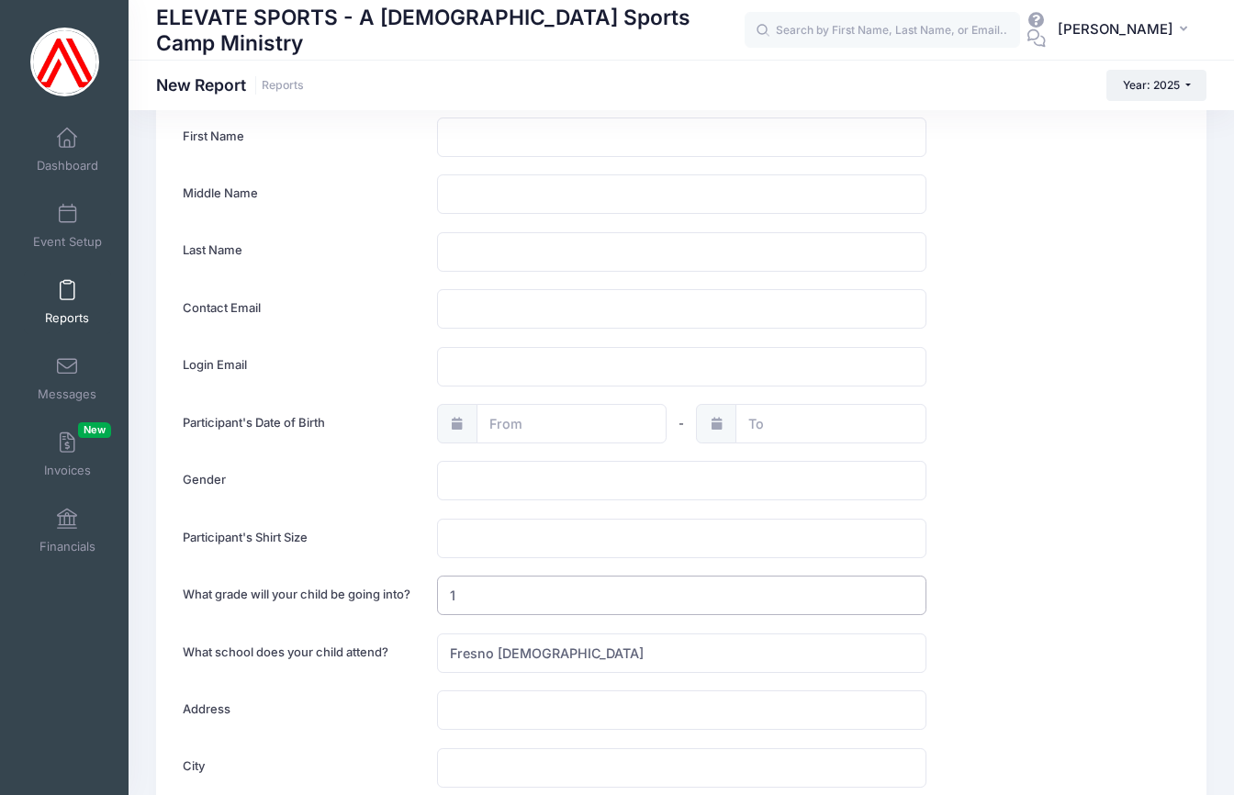
drag, startPoint x: 491, startPoint y: 593, endPoint x: 464, endPoint y: 594, distance: 27.6
click at [491, 593] on input "1" at bounding box center [682, 595] width 490 height 39
click at [367, 539] on label "Participant's Shirt Size" at bounding box center [300, 538] width 253 height 39
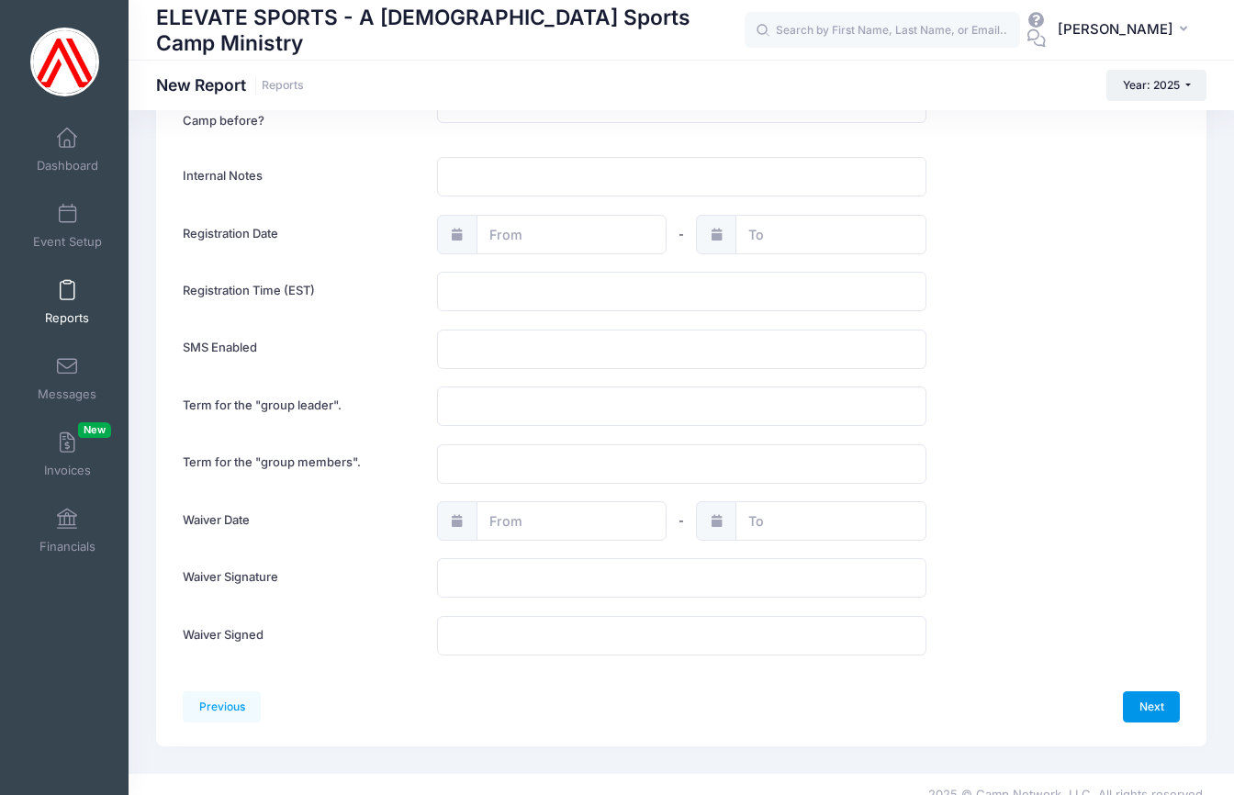
click at [1165, 692] on link "Next" at bounding box center [1151, 707] width 57 height 31
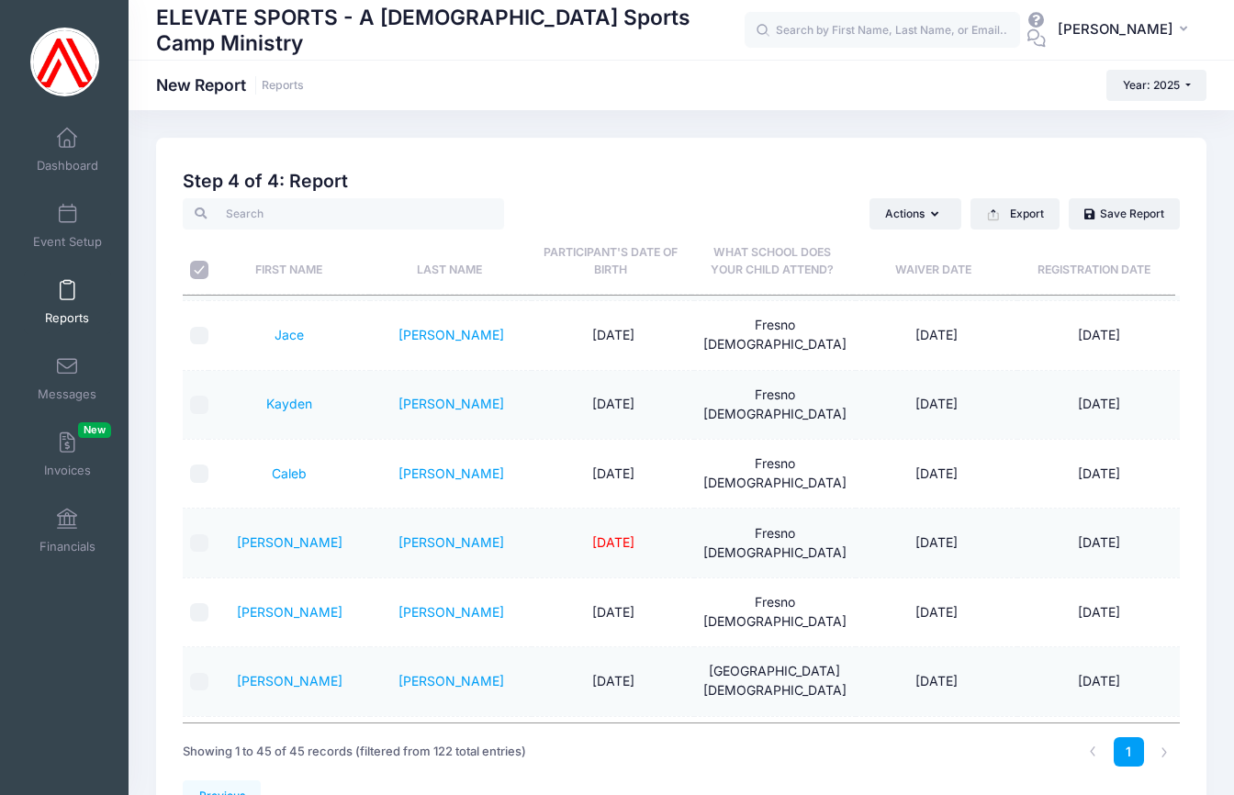
scroll to position [1844, 0]
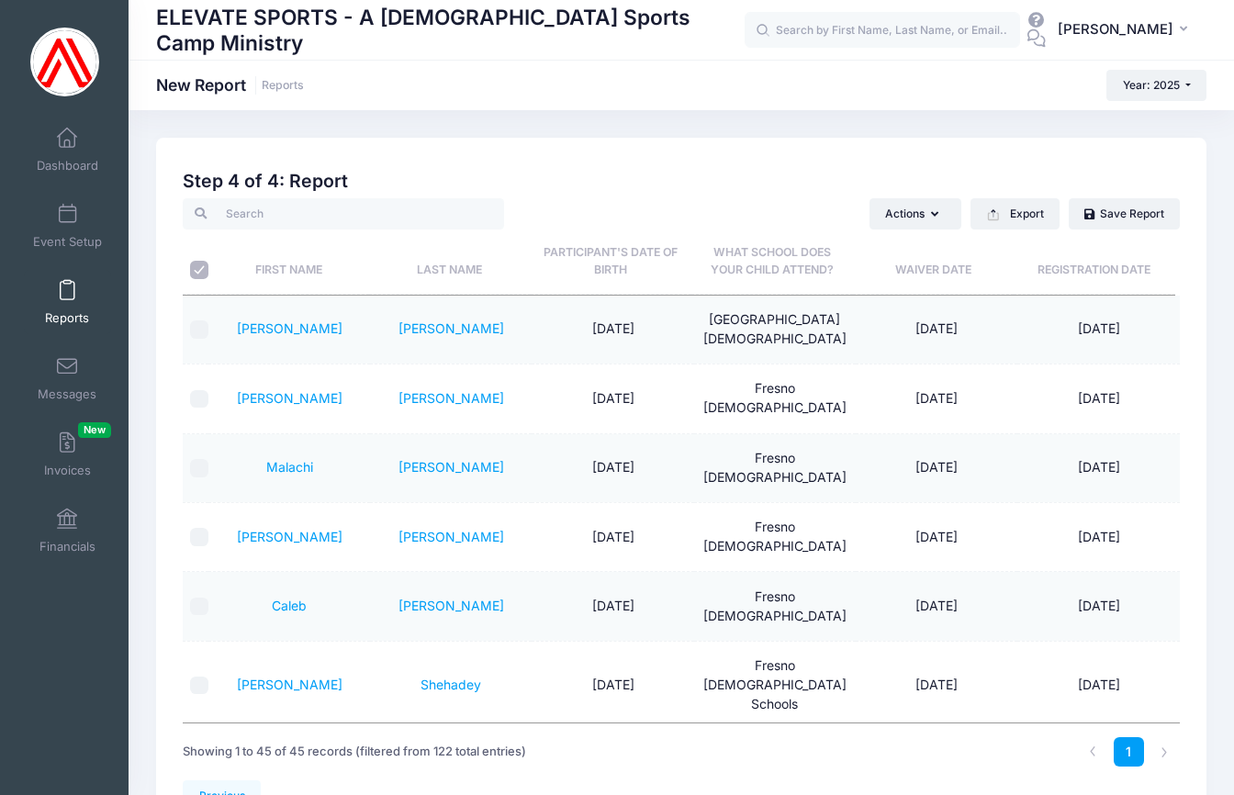
click at [601, 251] on th "Participant's Date of Birth" at bounding box center [612, 262] width 162 height 65
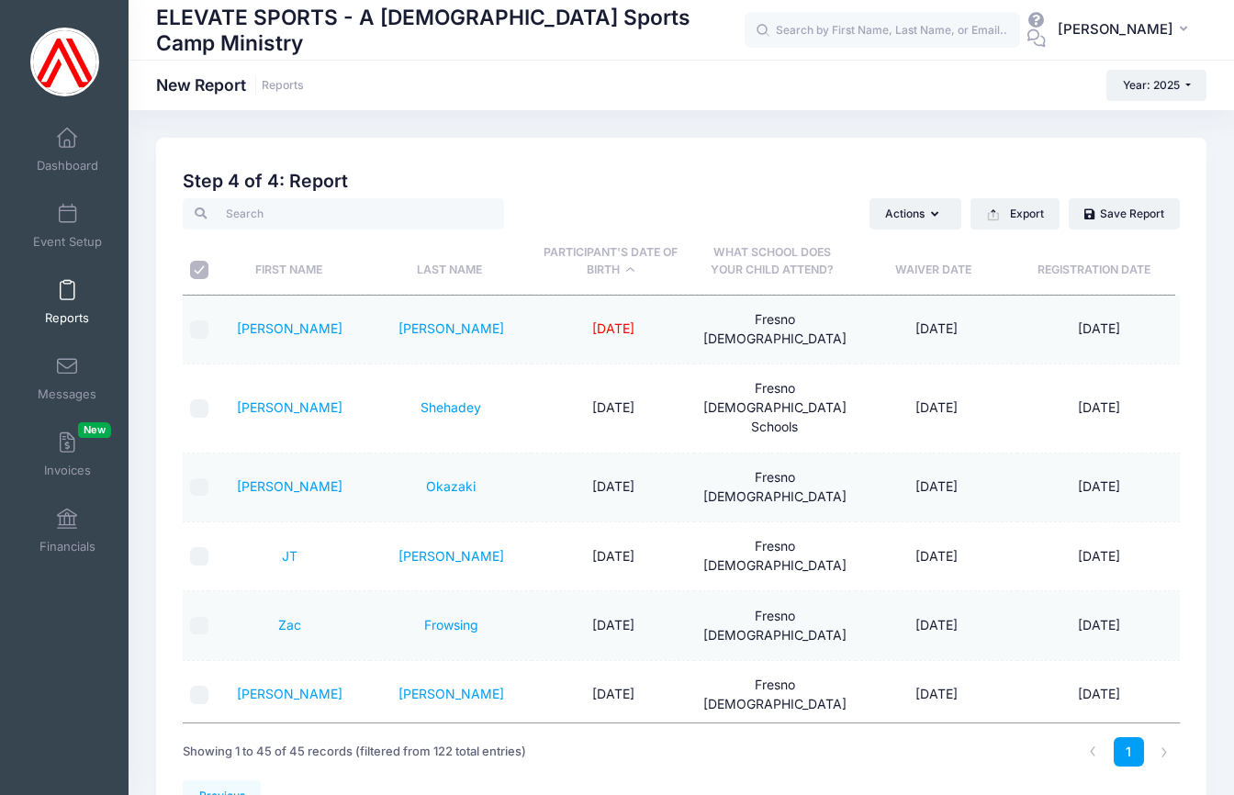
click at [603, 253] on th "Participant's Date of Birth" at bounding box center [612, 262] width 162 height 65
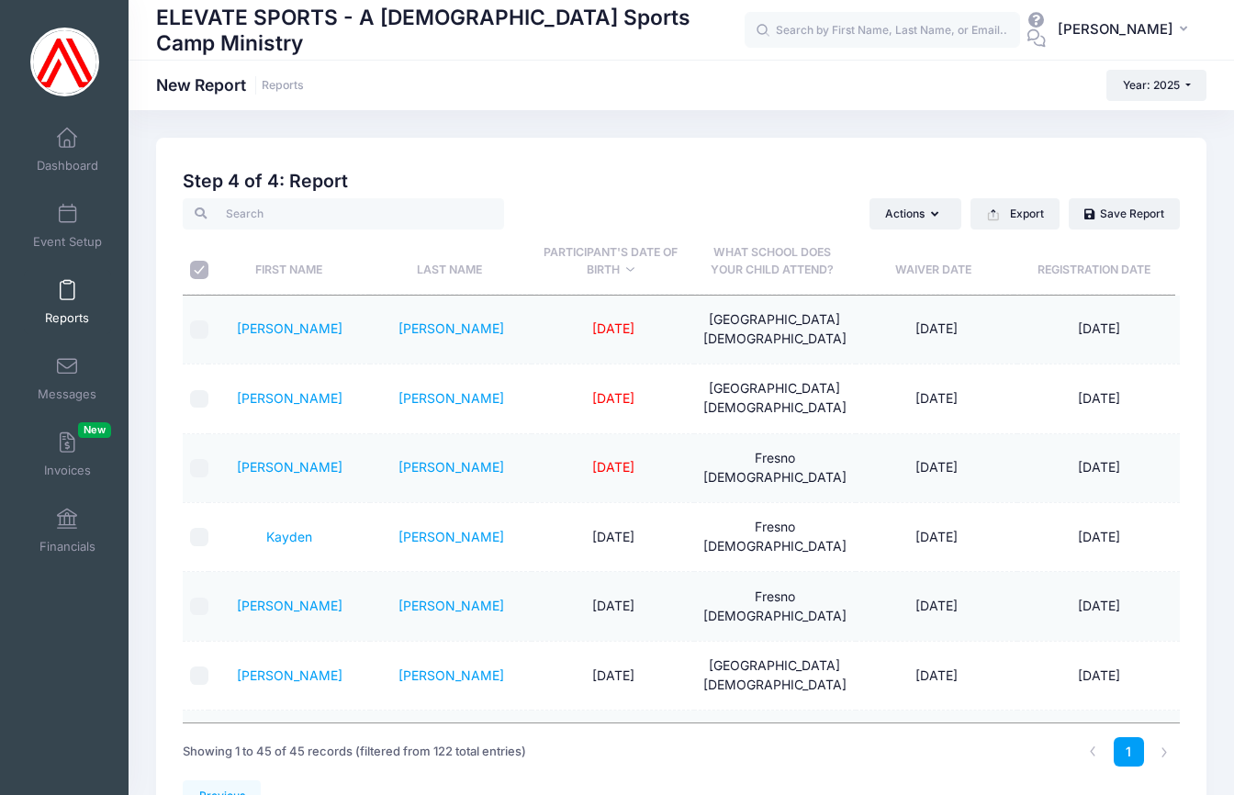
click at [606, 256] on th "Participant's Date of Birth" at bounding box center [612, 262] width 162 height 65
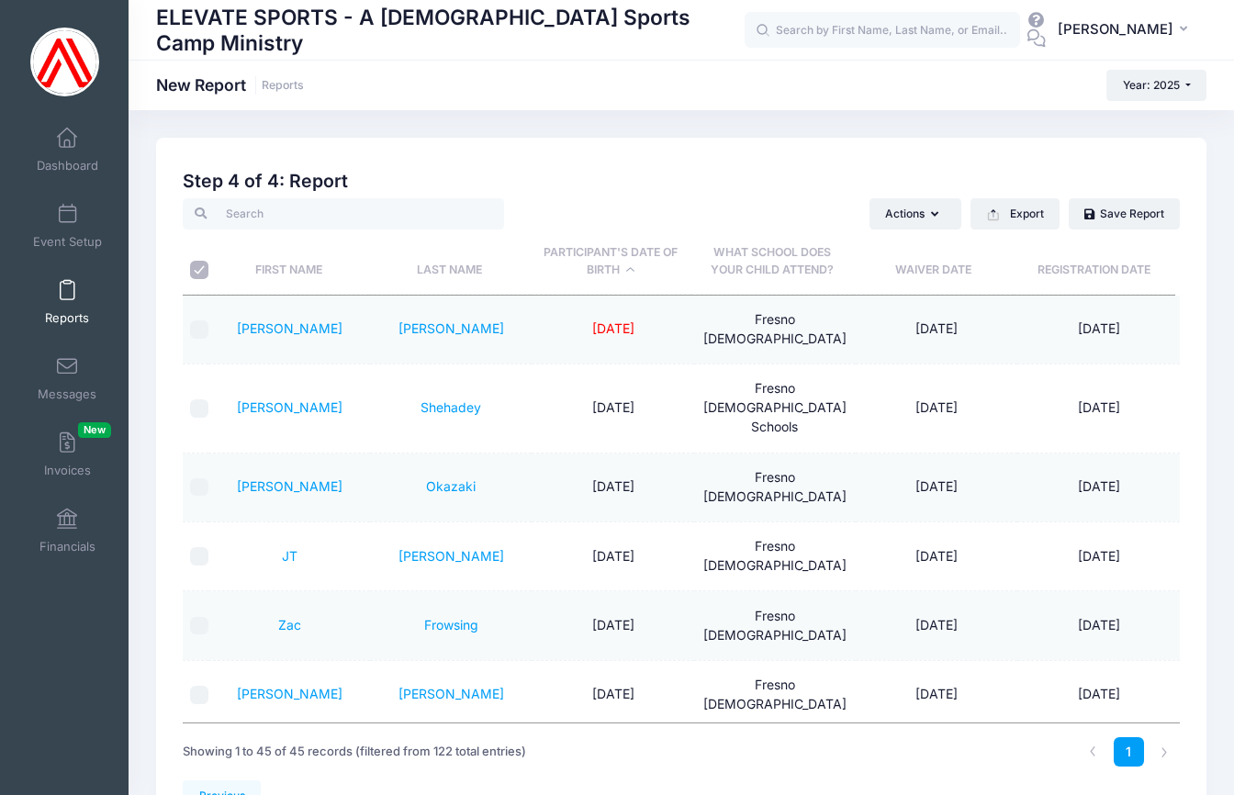
scroll to position [4, 0]
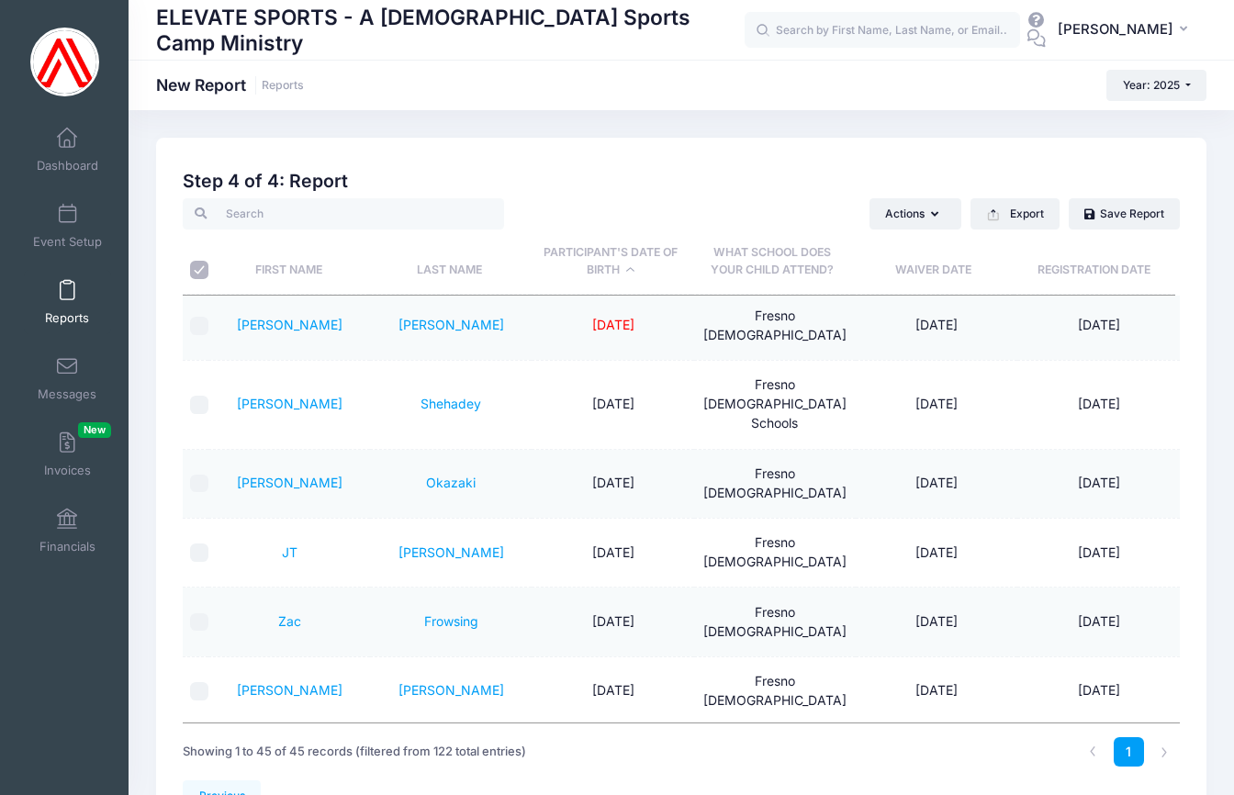
click at [197, 264] on input "\a \a" at bounding box center [199, 270] width 18 height 18
click at [205, 269] on input "\a \a" at bounding box center [199, 270] width 18 height 18
checkbox input "true"
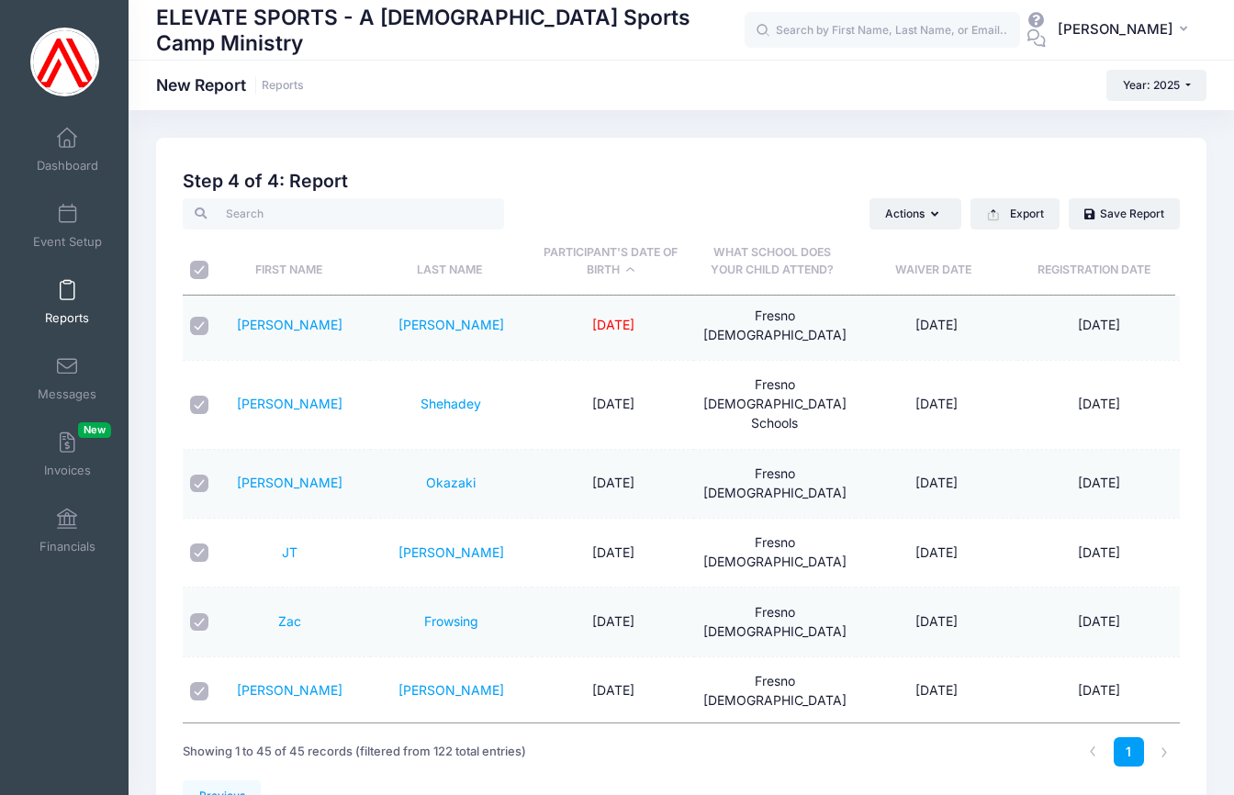
checkbox input "true"
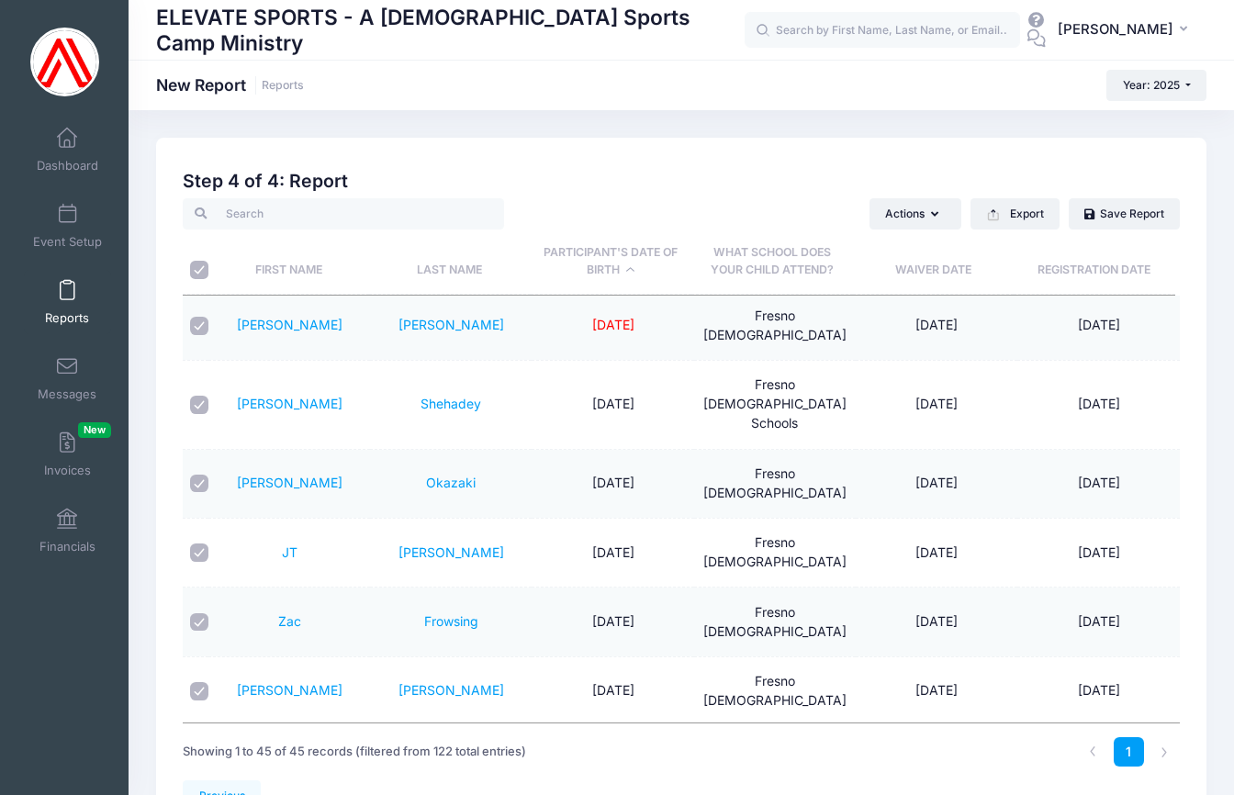
checkbox input "true"
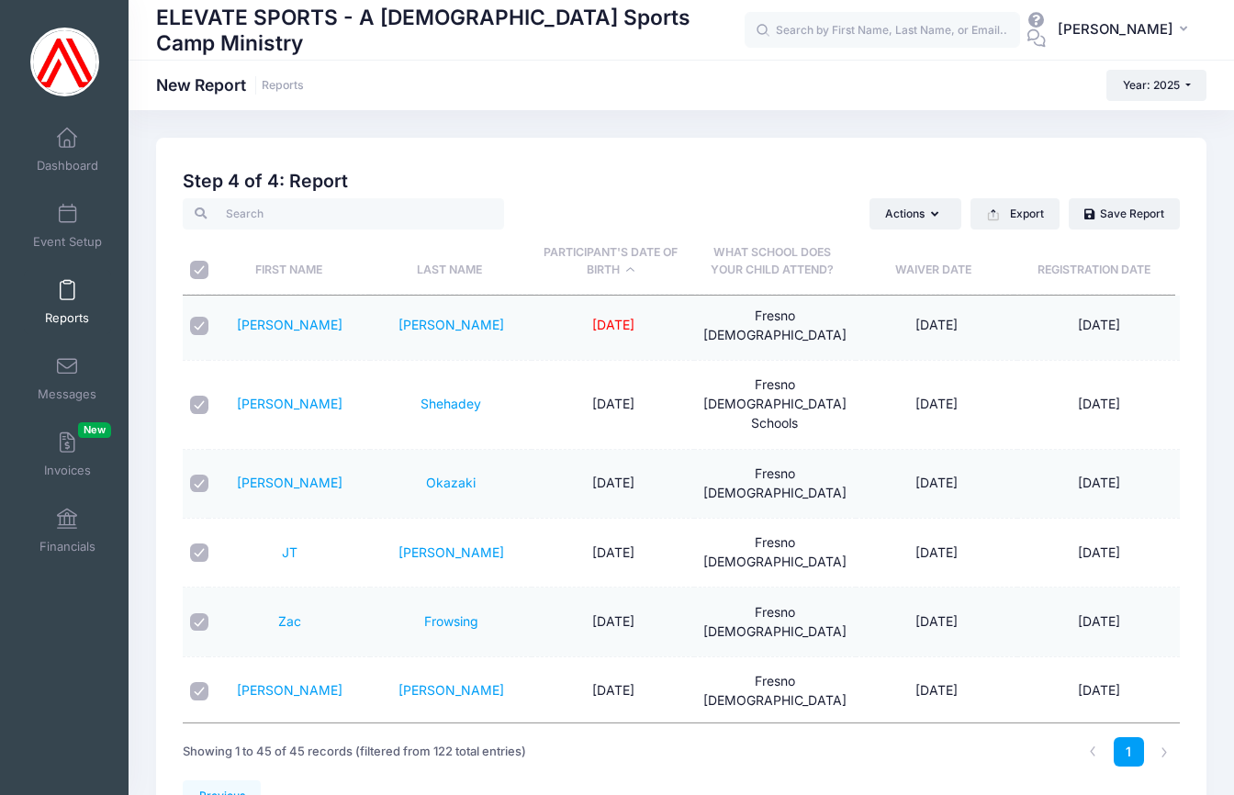
checkbox input "true"
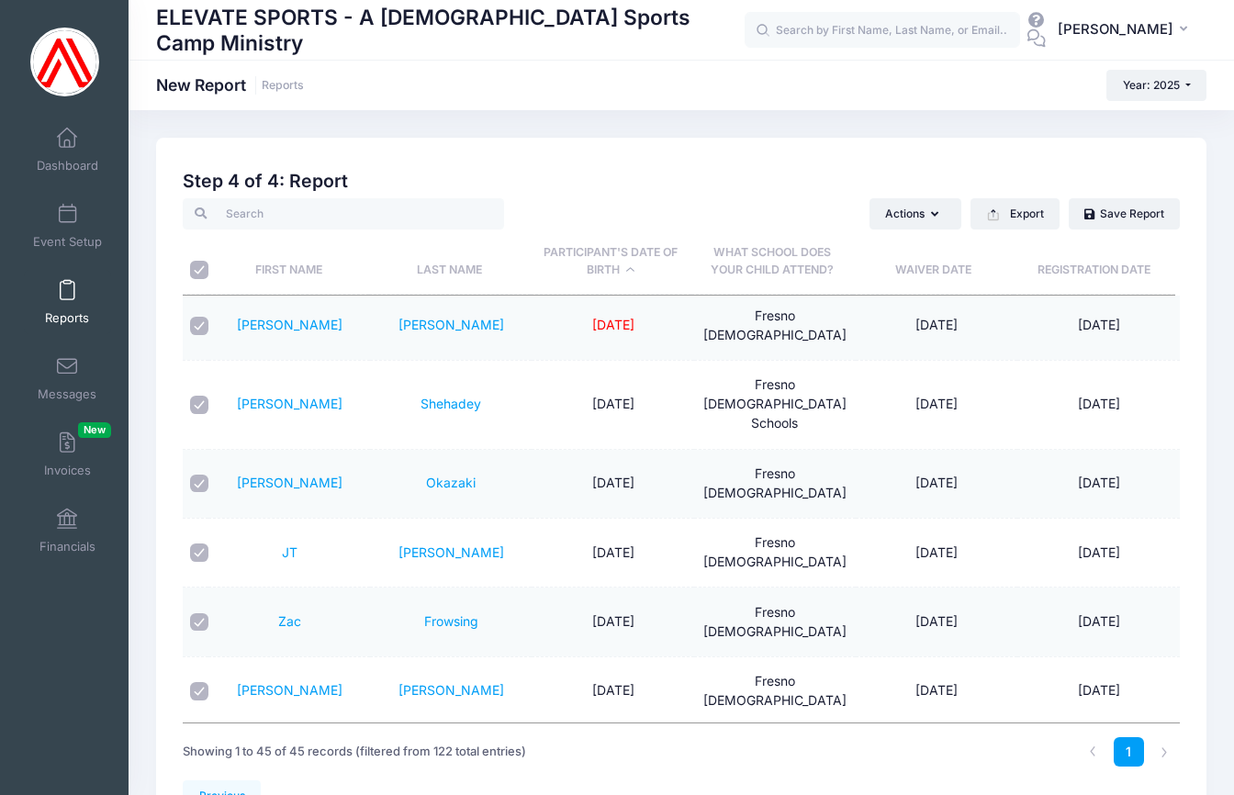
checkbox input "true"
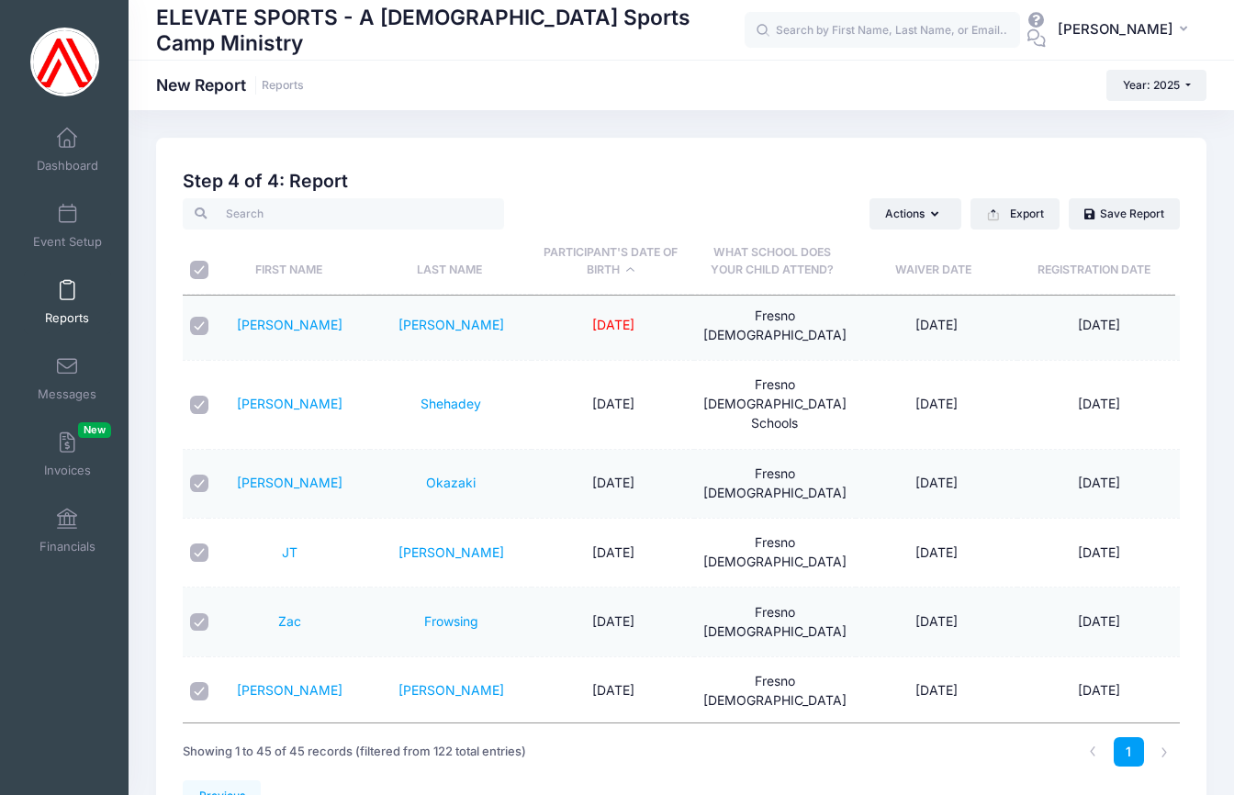
checkbox input "true"
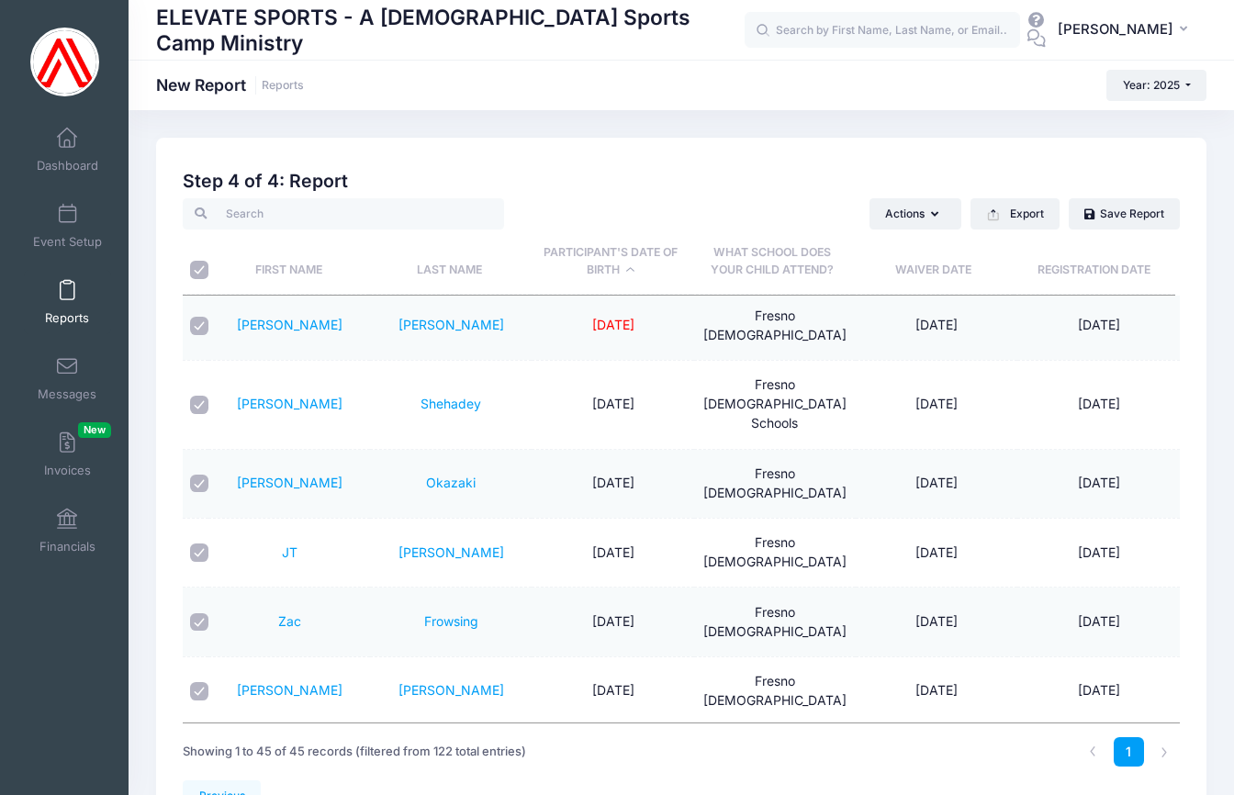
checkbox input "true"
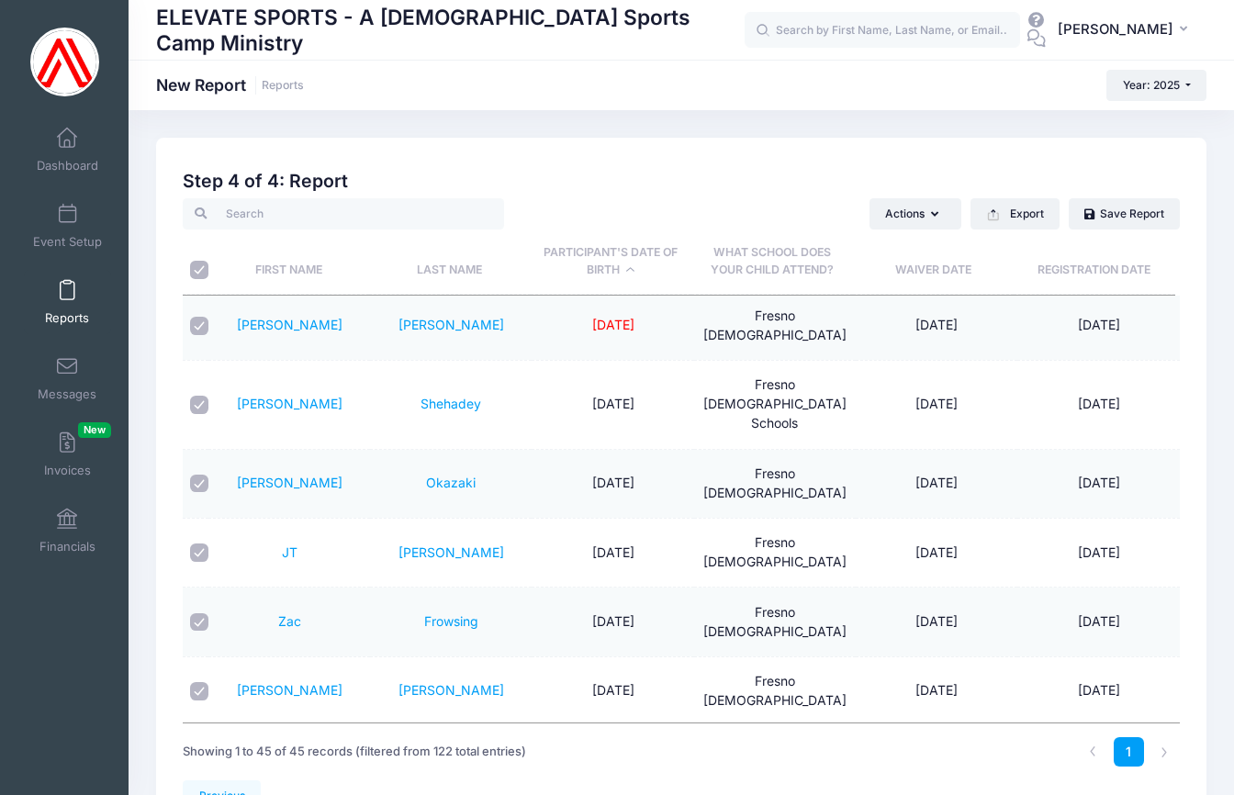
checkbox input "true"
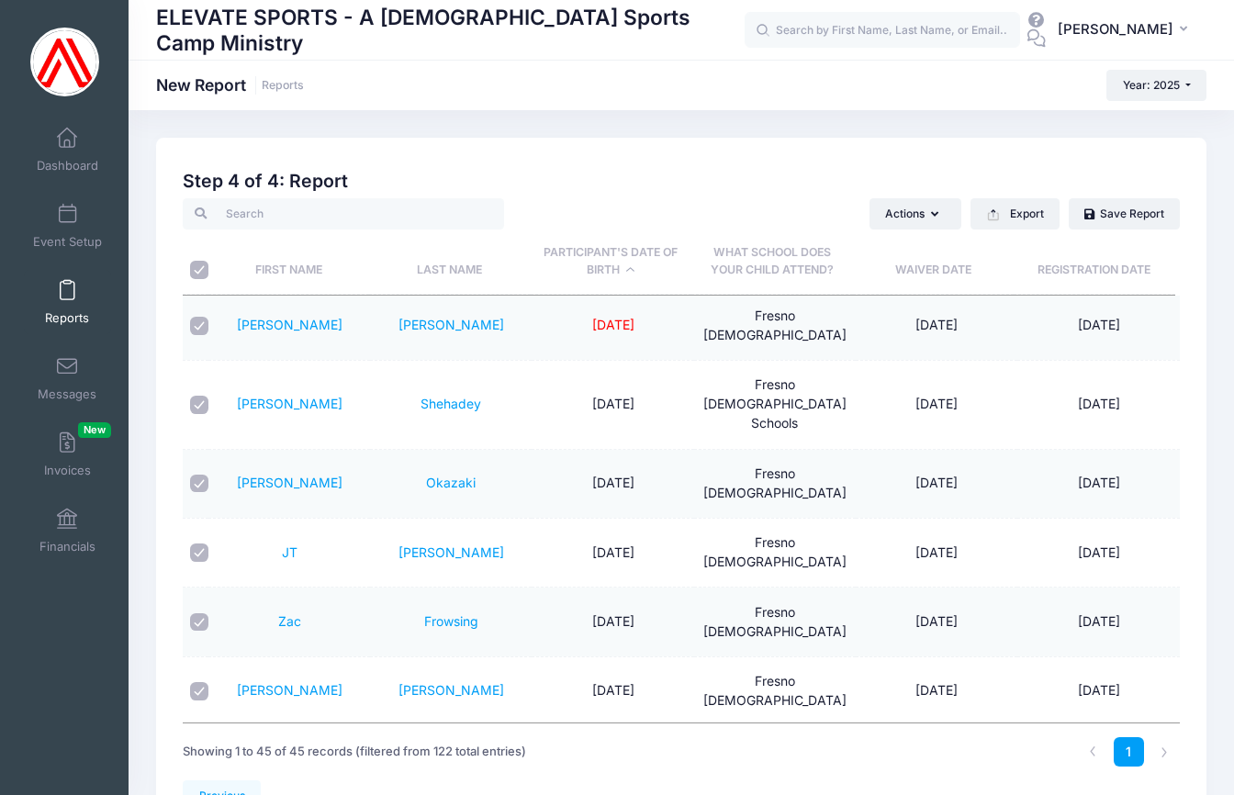
checkbox input "true"
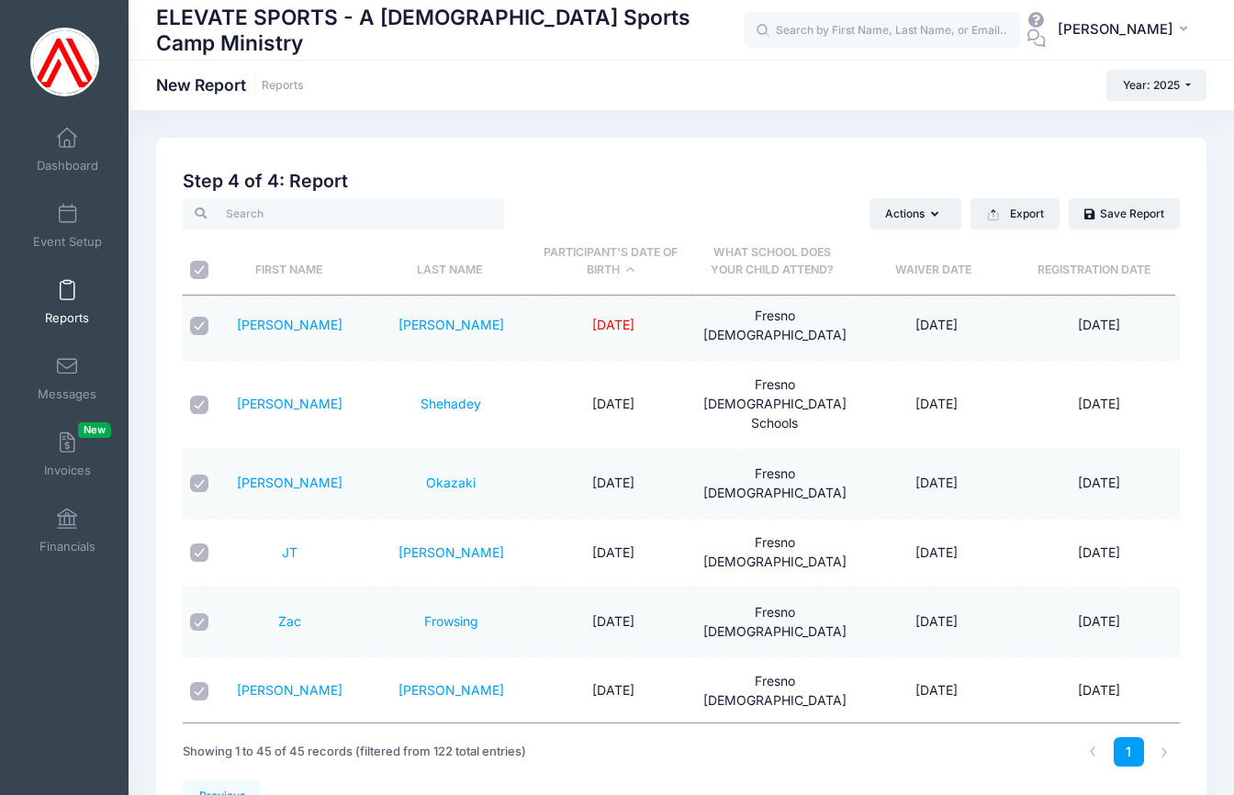
checkbox input "true"
click at [198, 317] on input "checkbox" at bounding box center [199, 326] width 18 height 18
checkbox input "false"
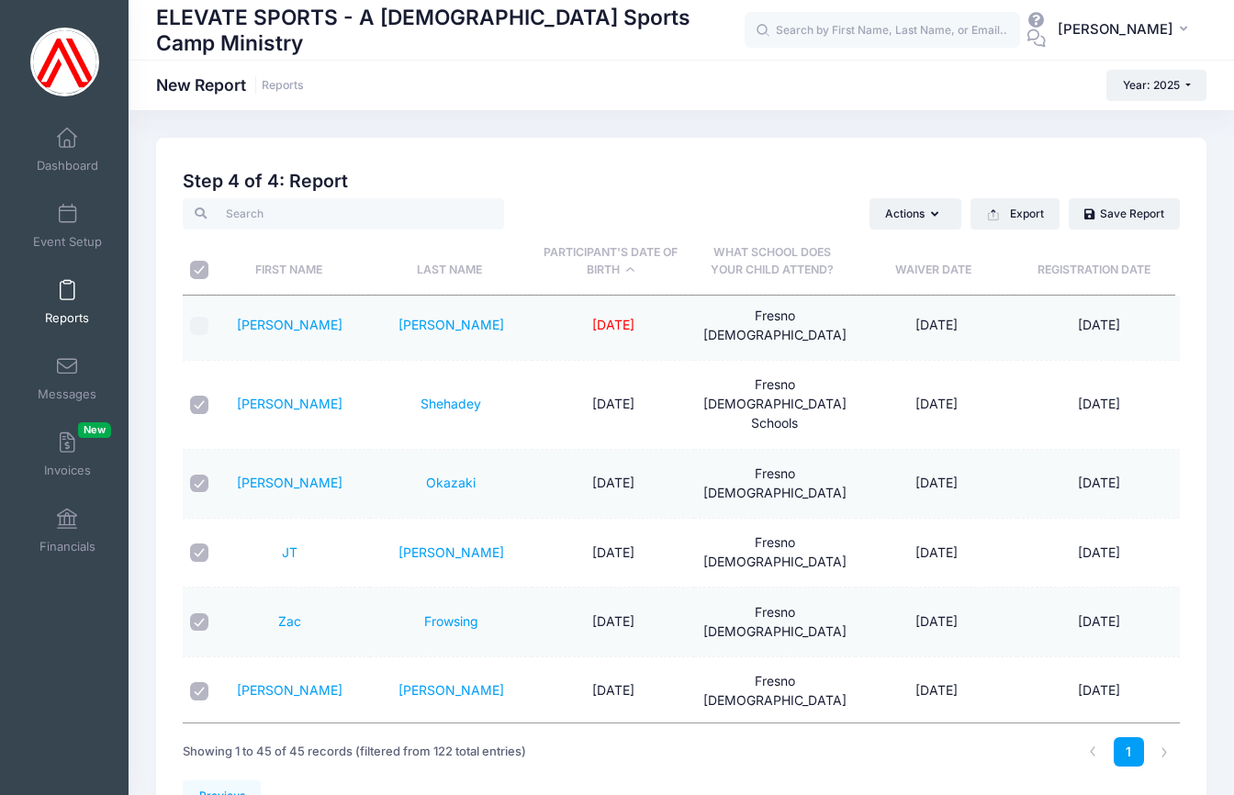
click at [198, 396] on input "checkbox" at bounding box center [199, 405] width 18 height 18
checkbox input "false"
click at [202, 274] on input "\a \a" at bounding box center [199, 270] width 18 height 18
checkbox input "false"
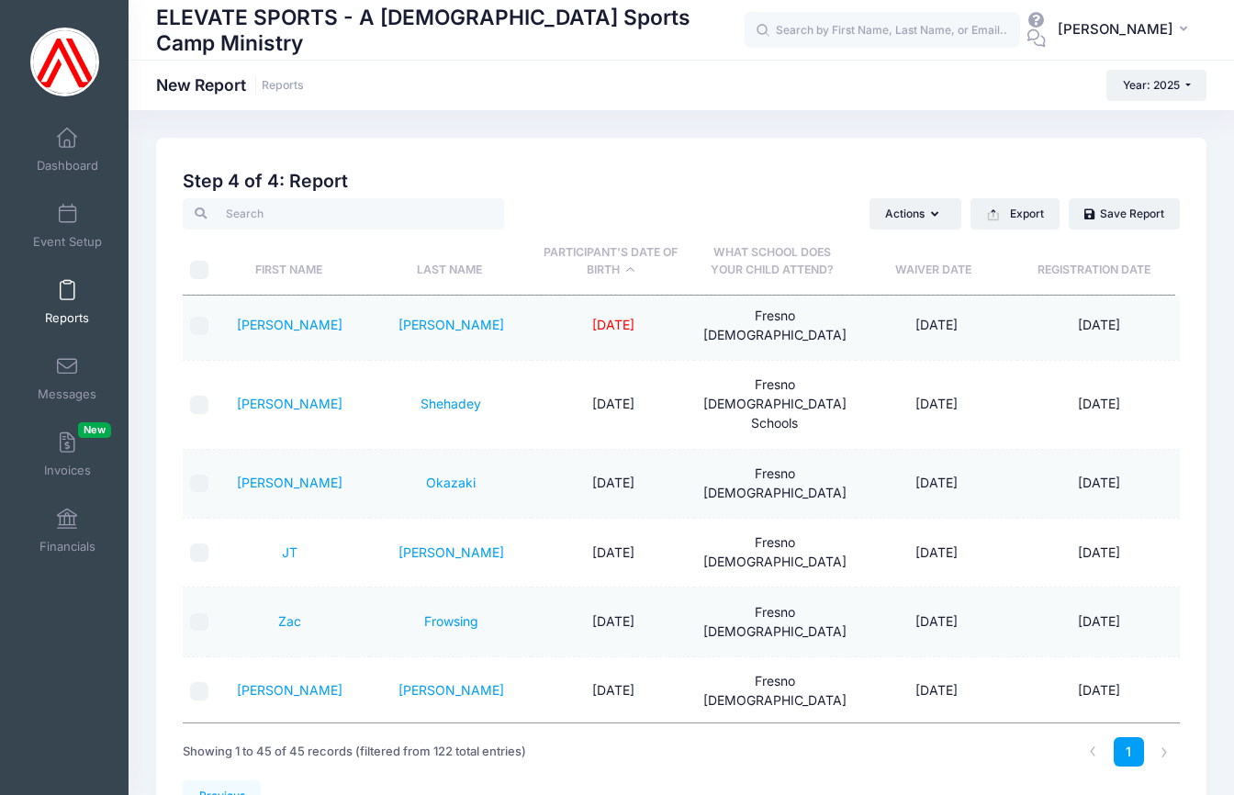
checkbox input "false"
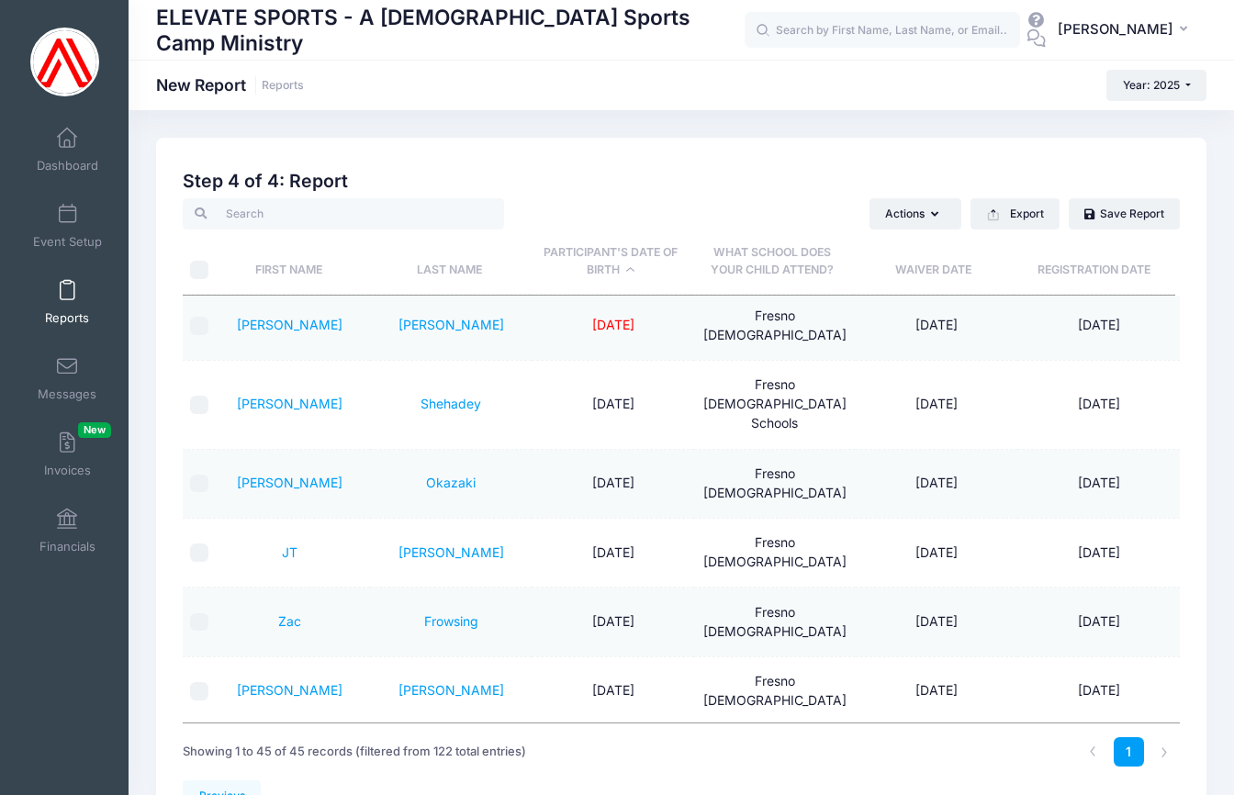
checkbox input "false"
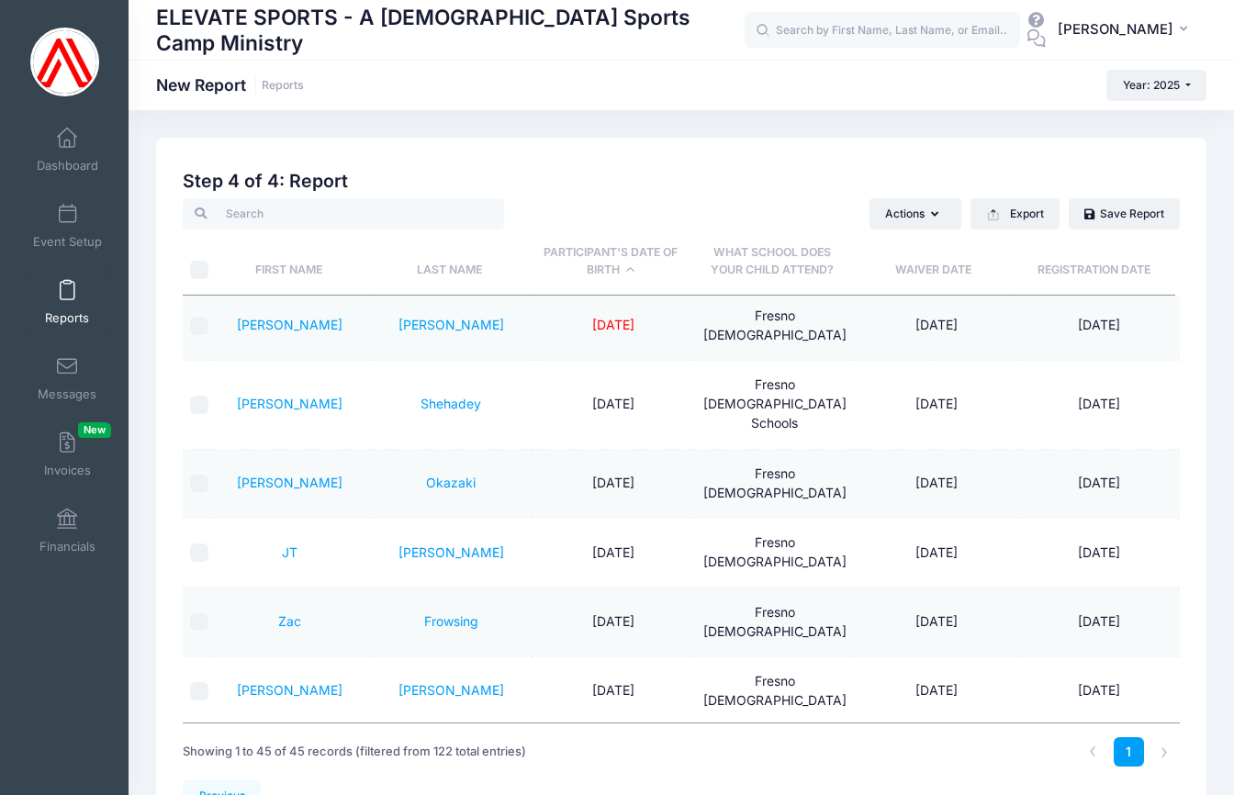
checkbox input "false"
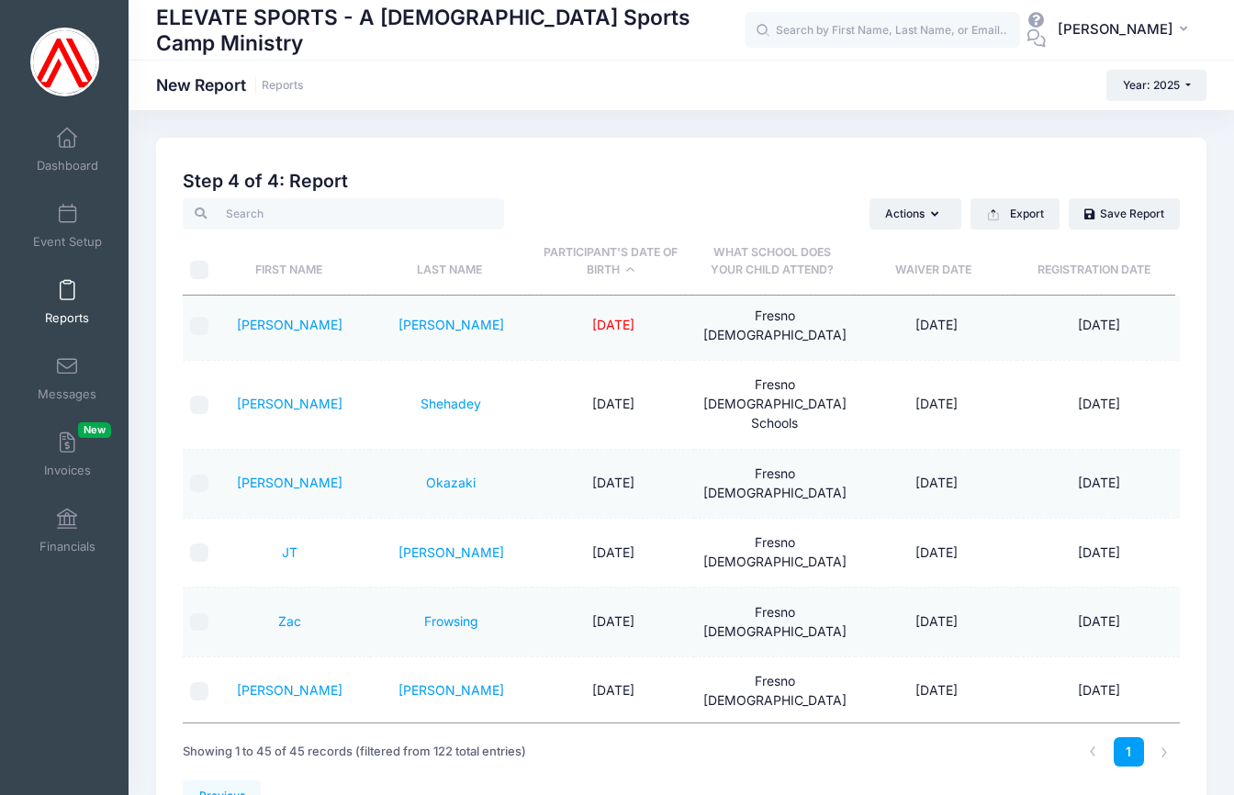
checkbox input "false"
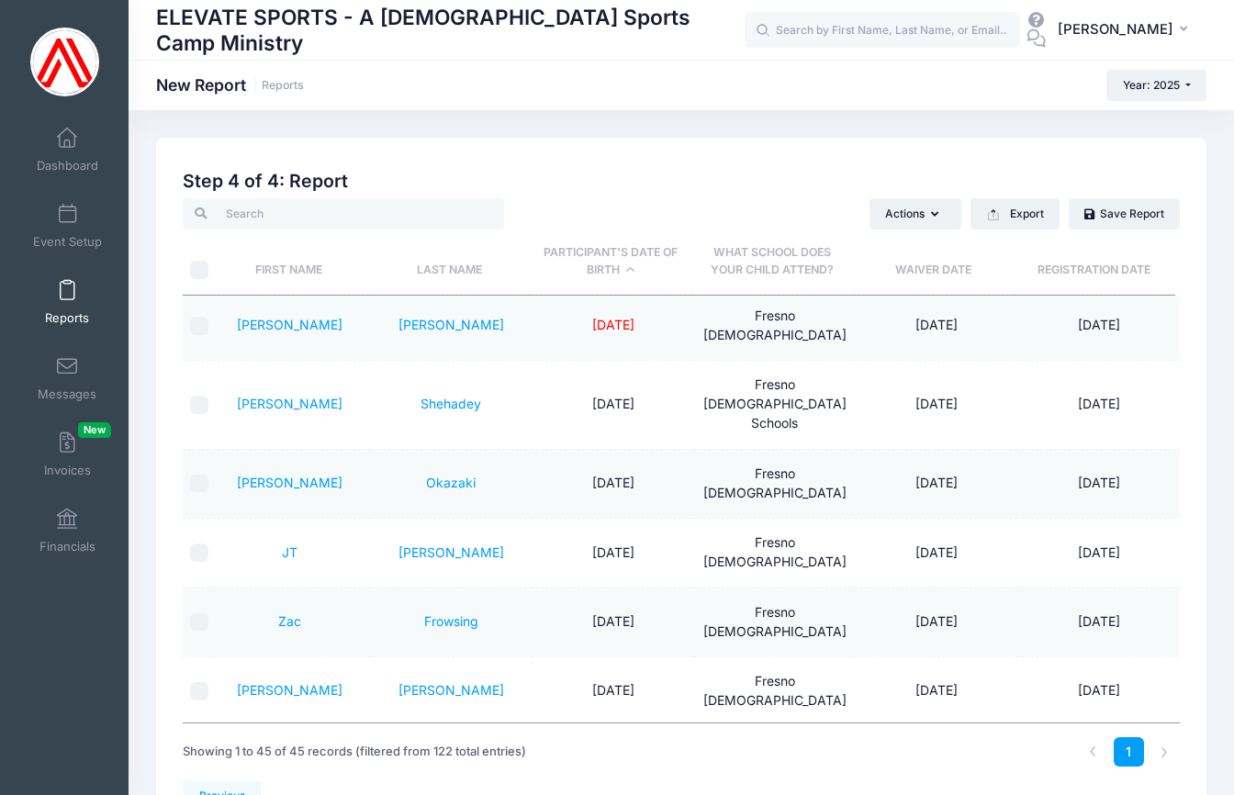
checkbox input "false"
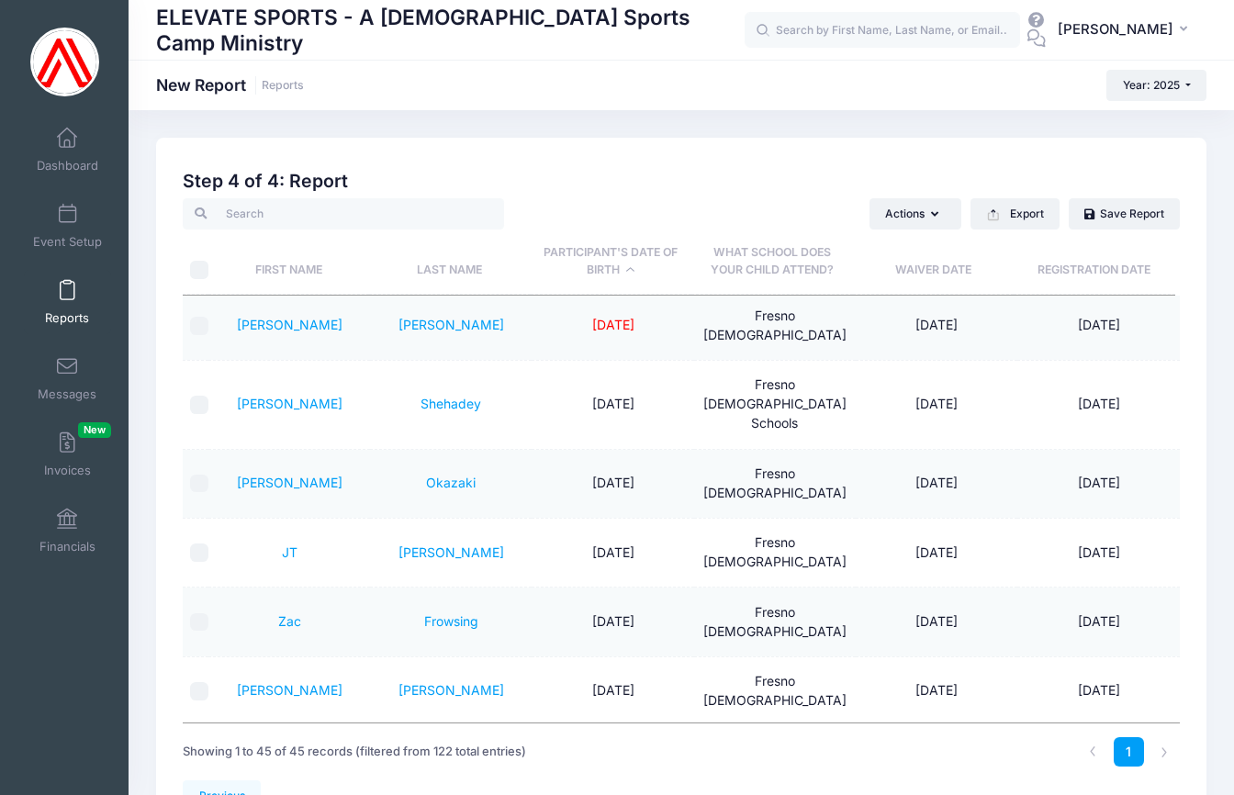
checkbox input "false"
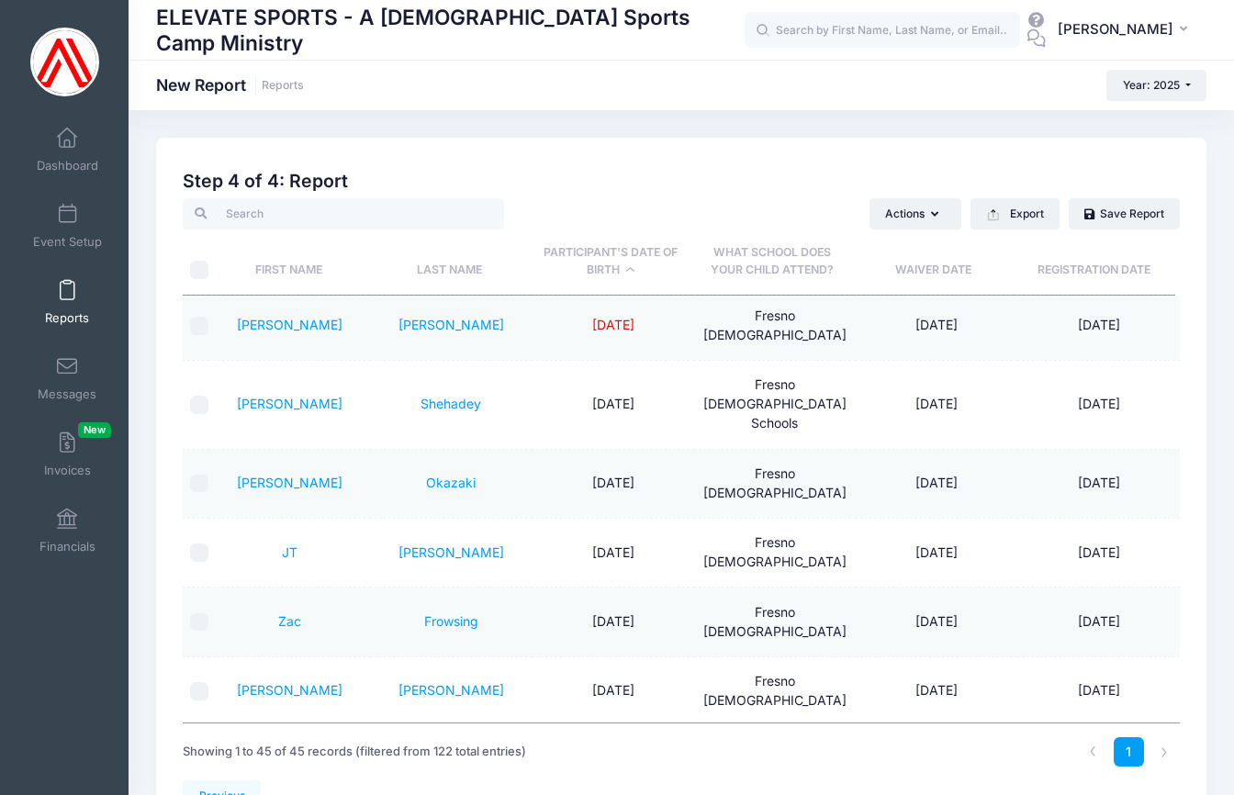
checkbox input "false"
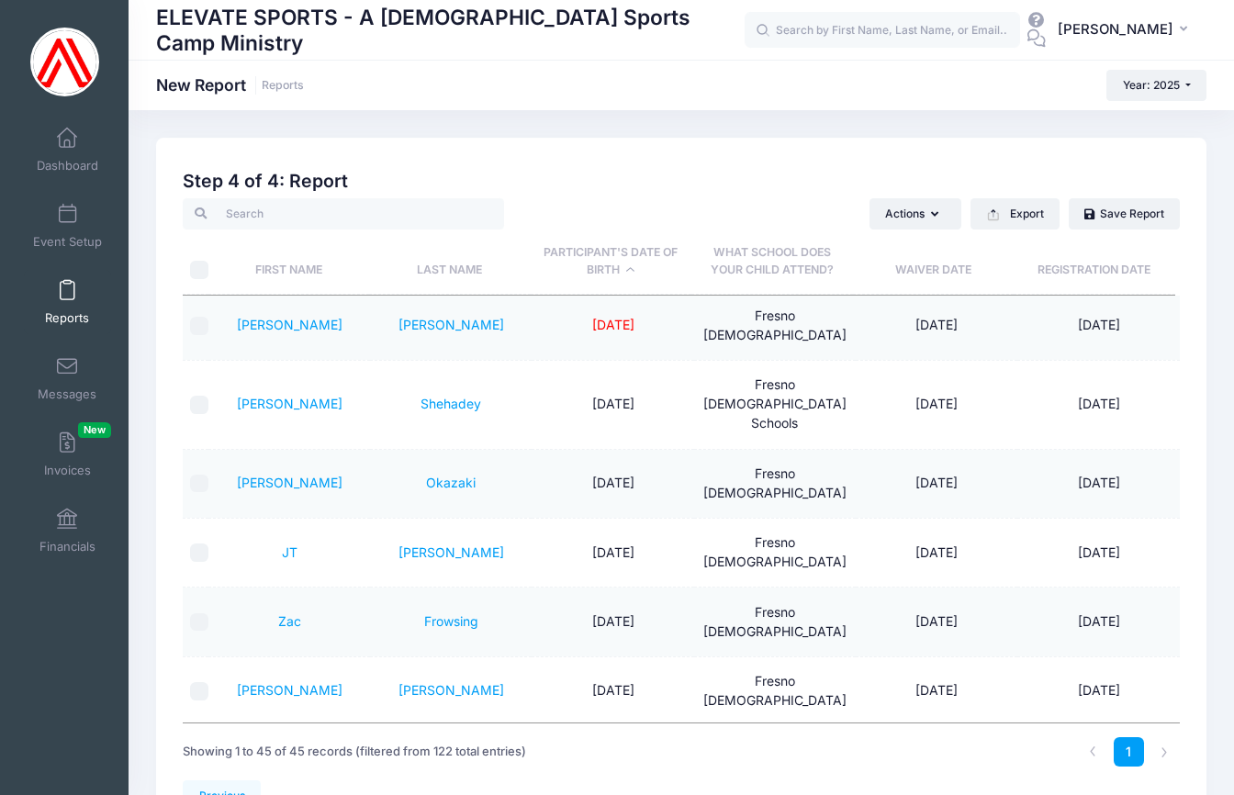
checkbox input "false"
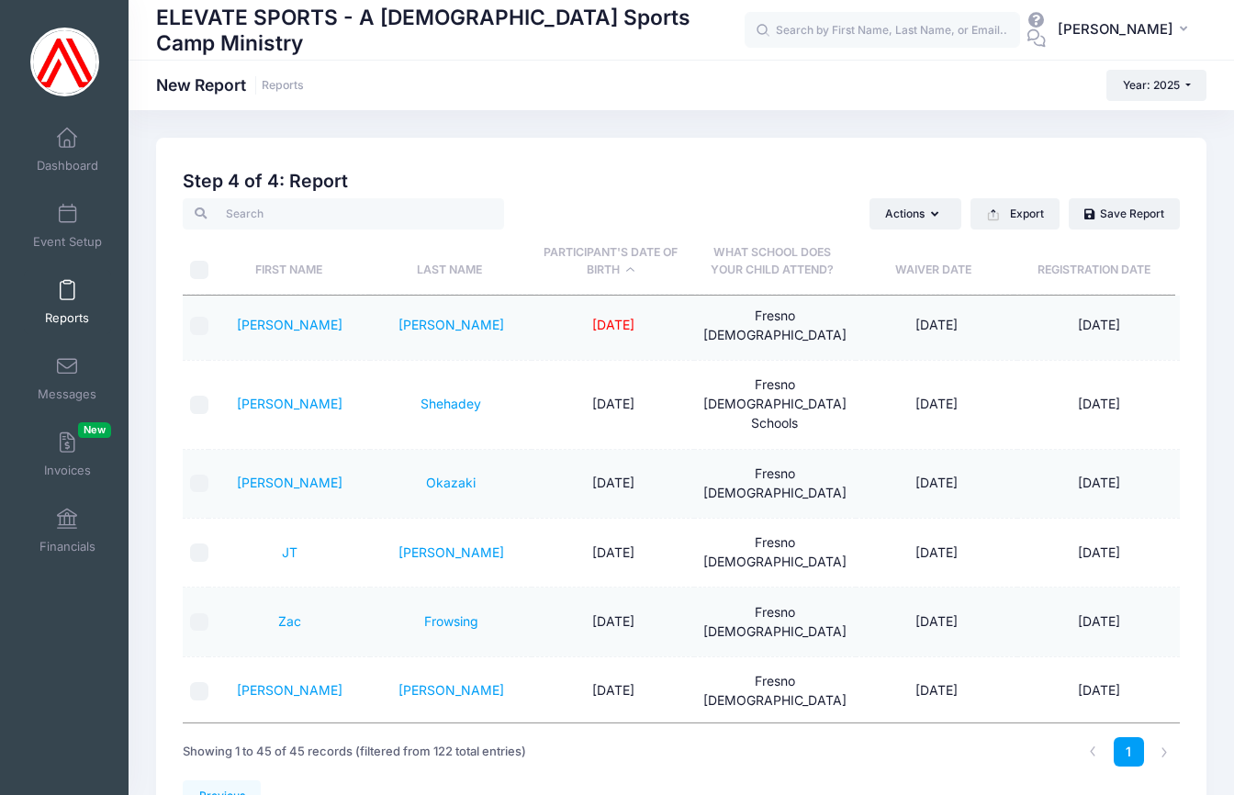
checkbox input "false"
click at [202, 273] on input "\a \a" at bounding box center [199, 270] width 18 height 18
checkbox input "true"
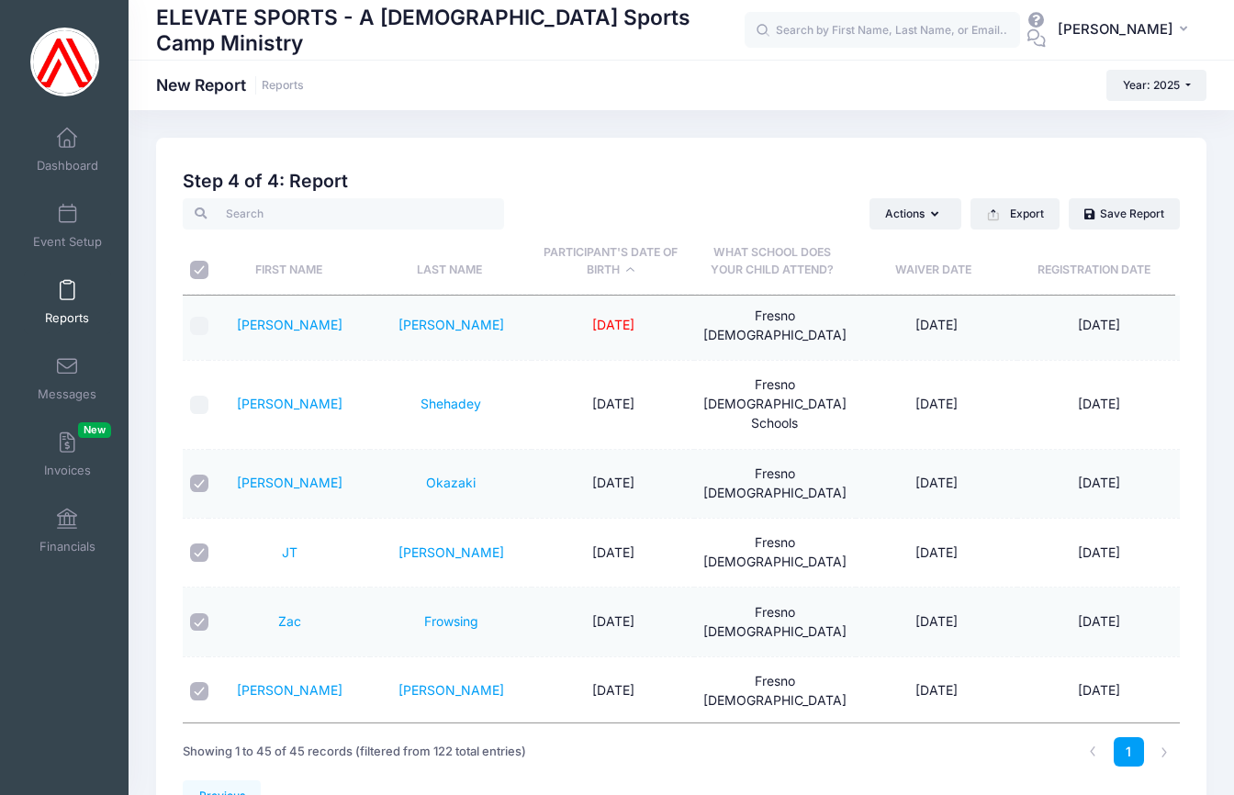
checkbox input "true"
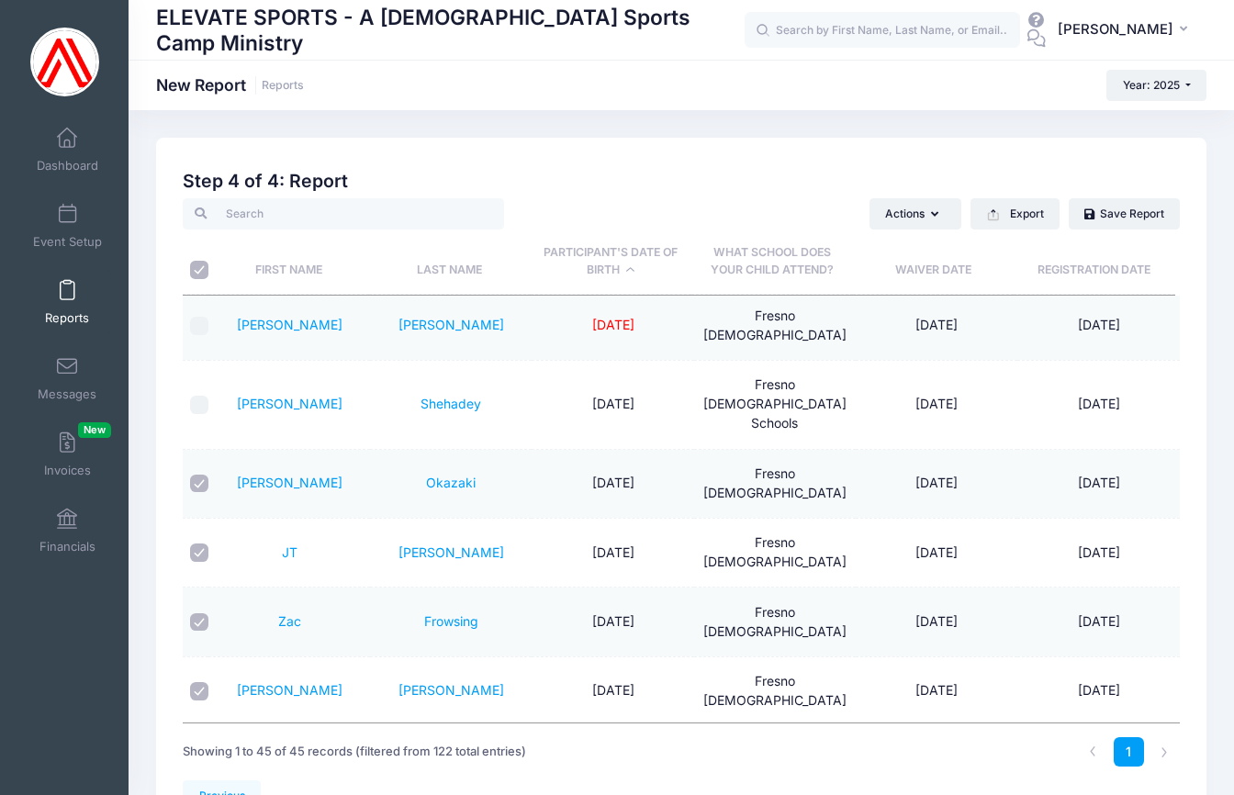
checkbox input "true"
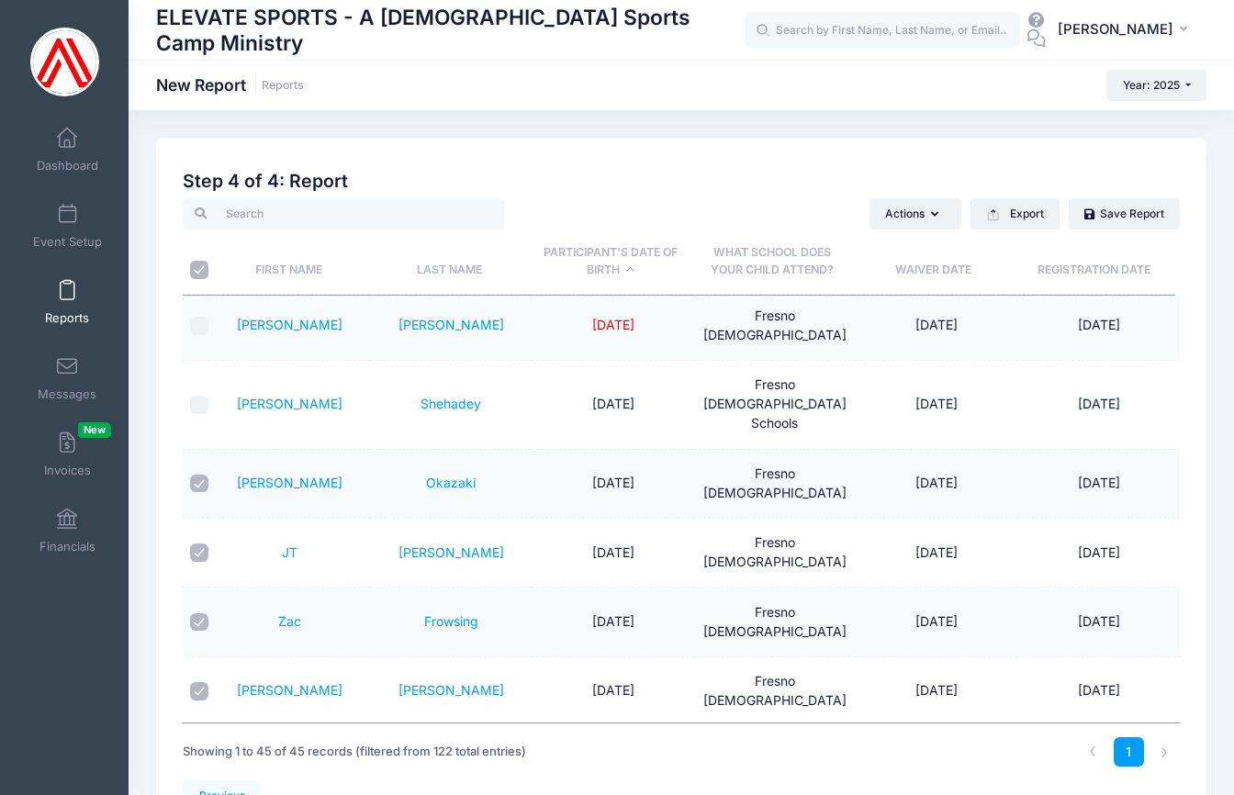
checkbox input "true"
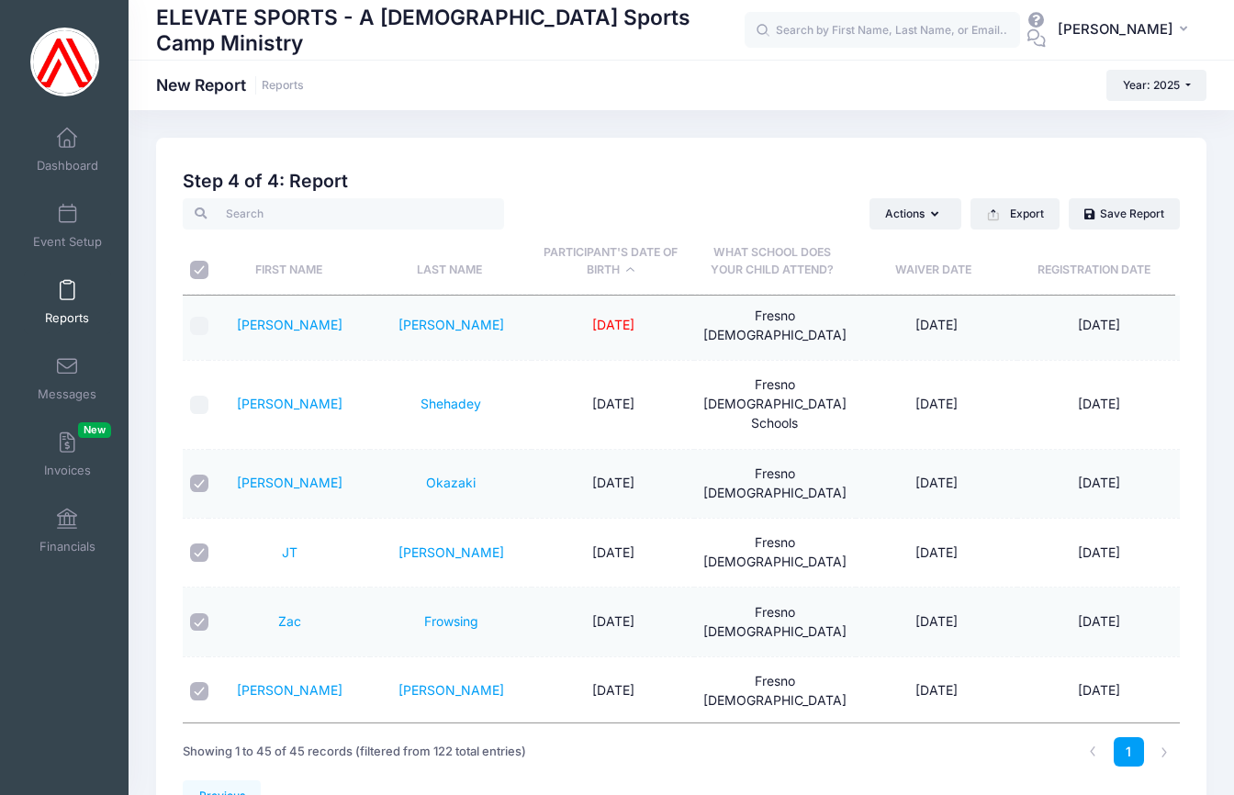
checkbox input "true"
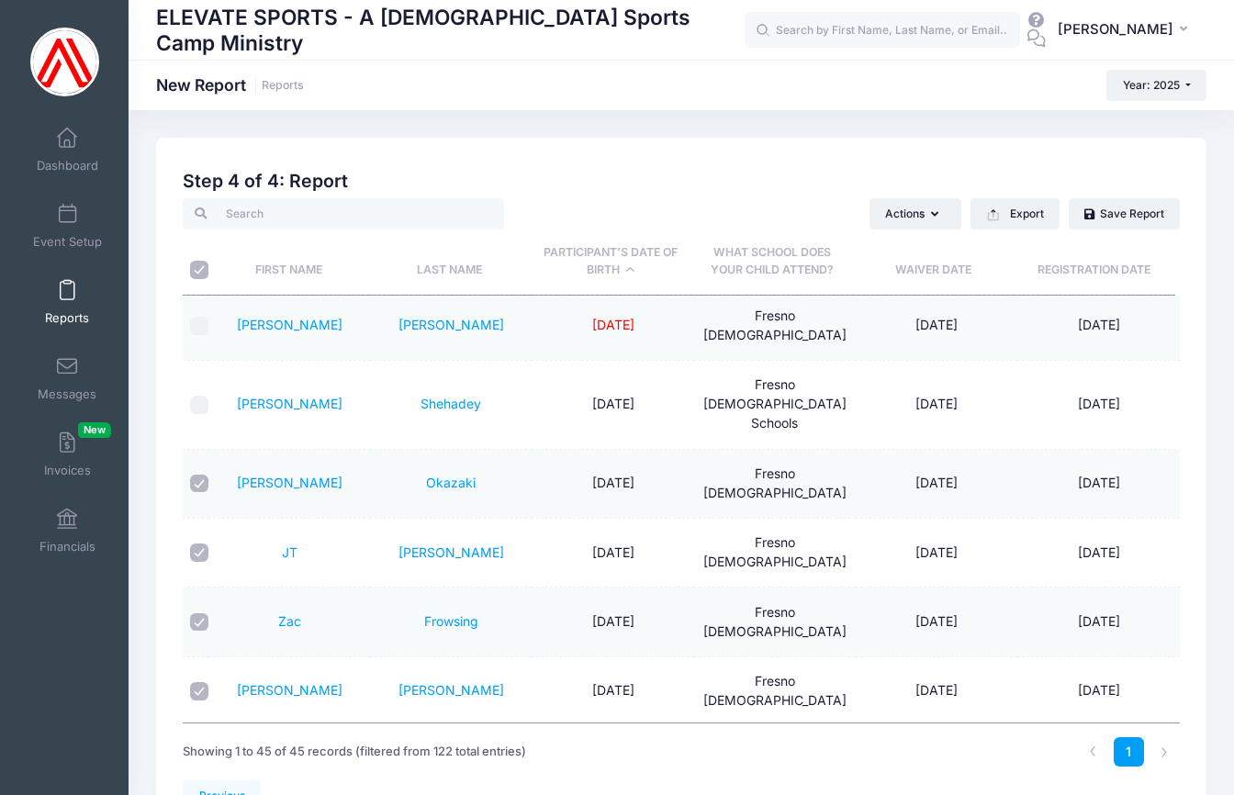
checkbox input "true"
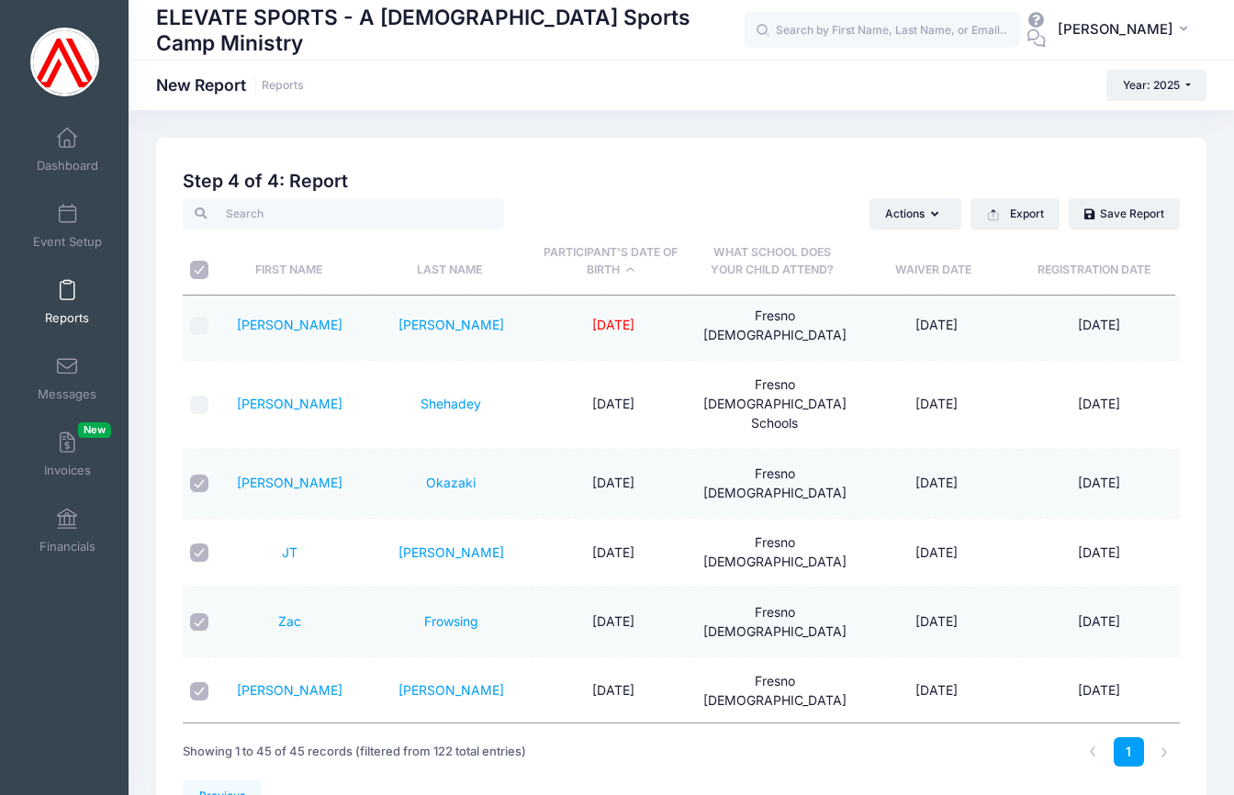
checkbox input "true"
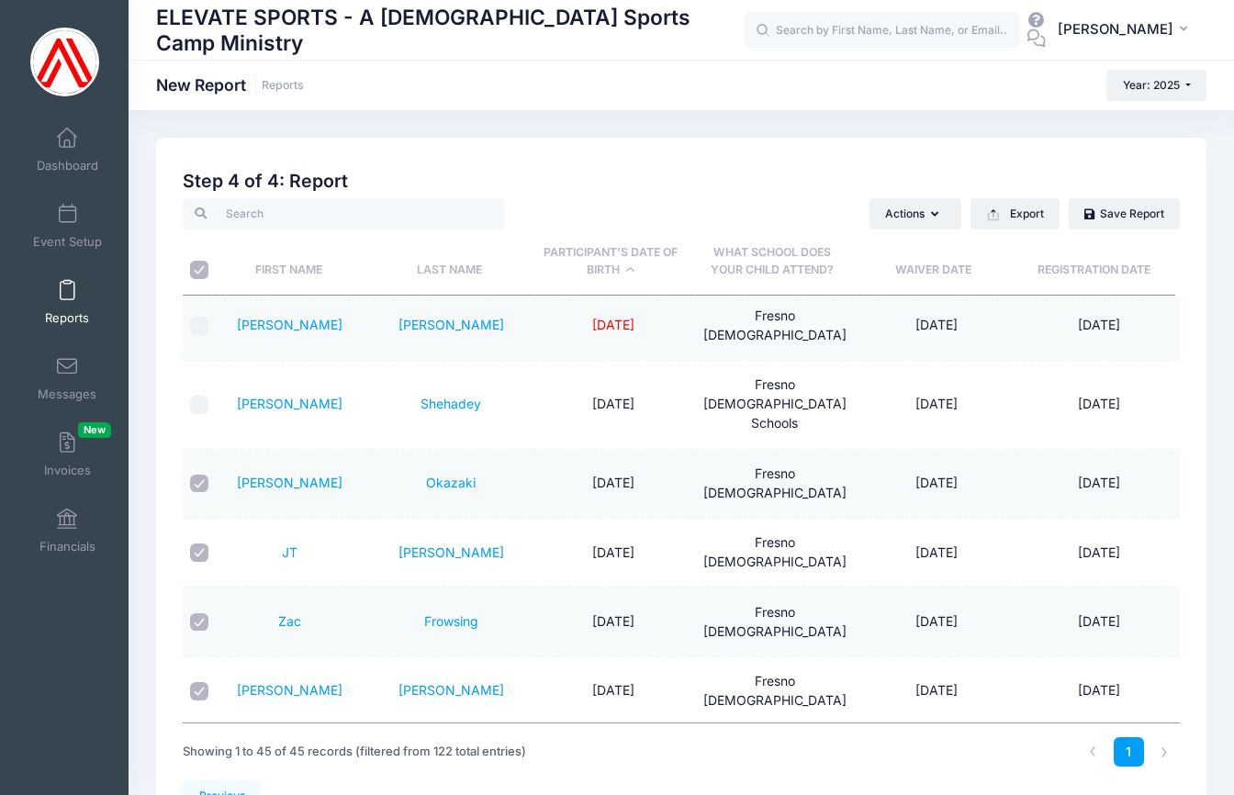
checkbox input "true"
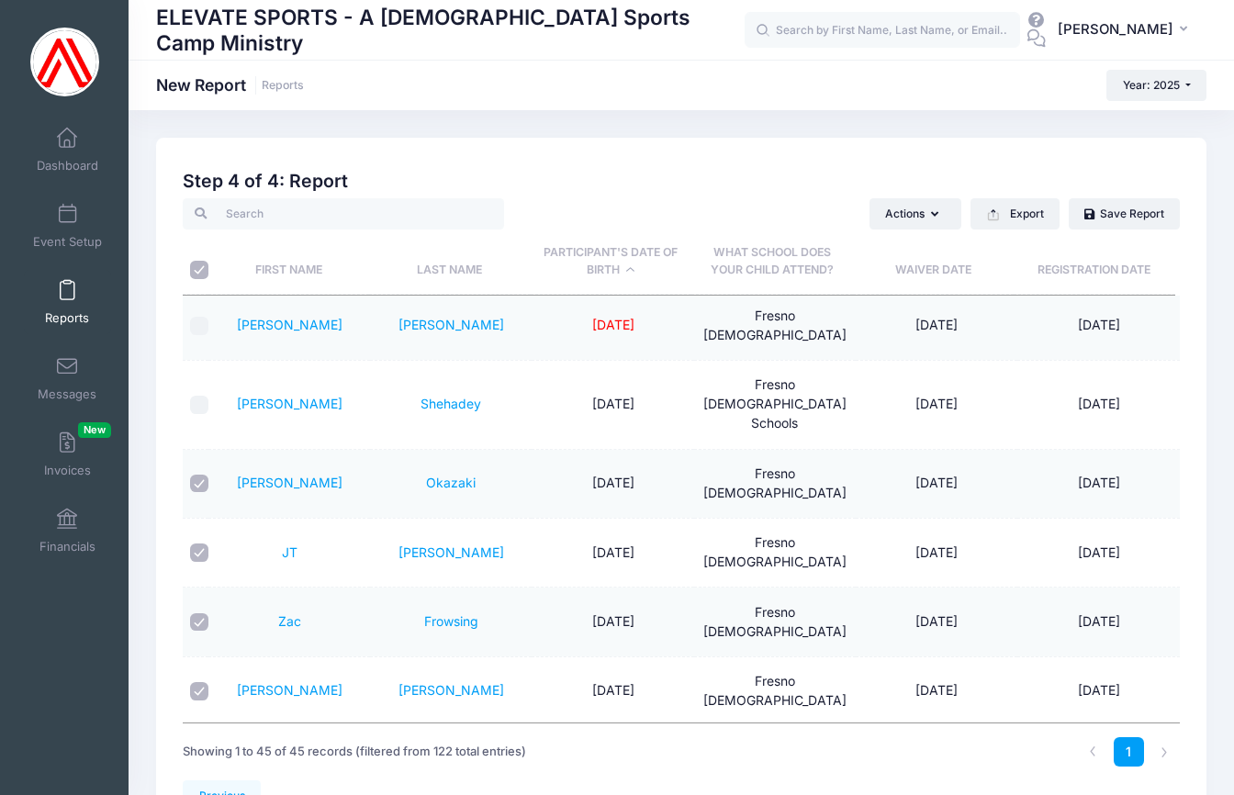
checkbox input "true"
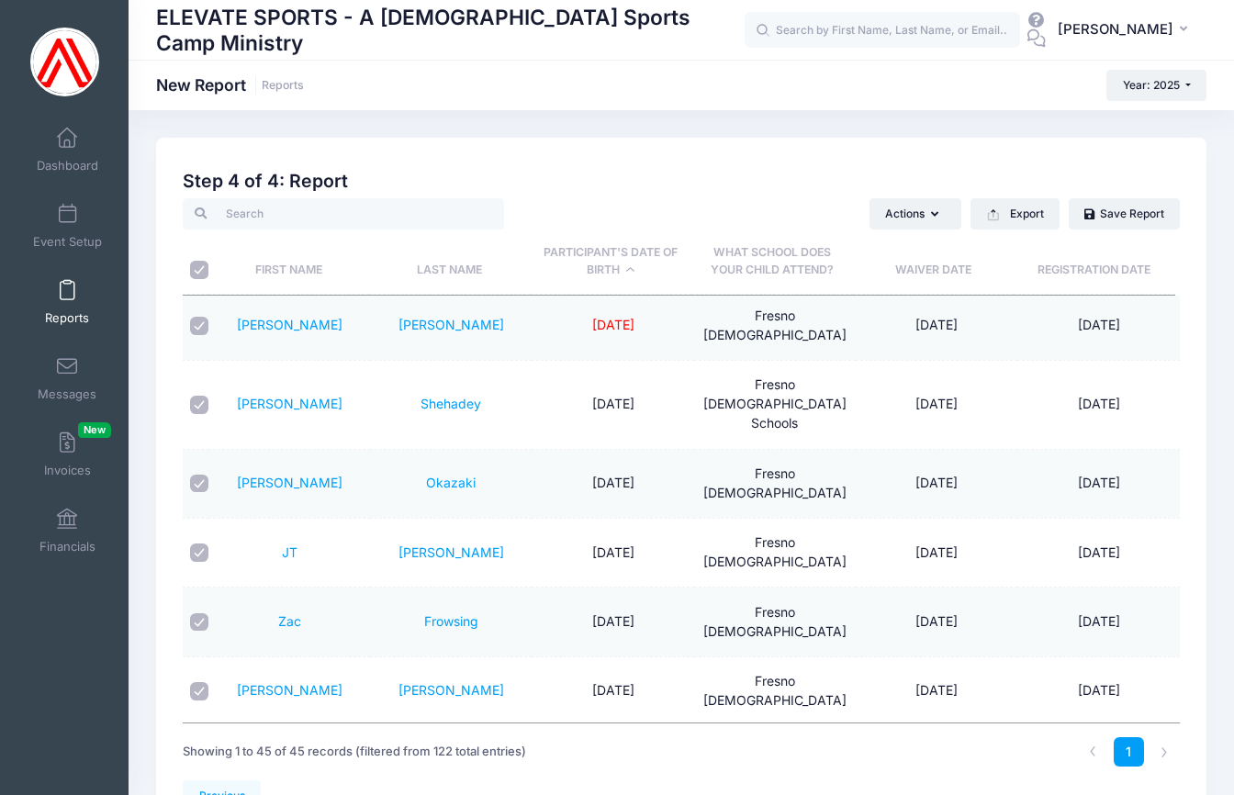
checkbox input "true"
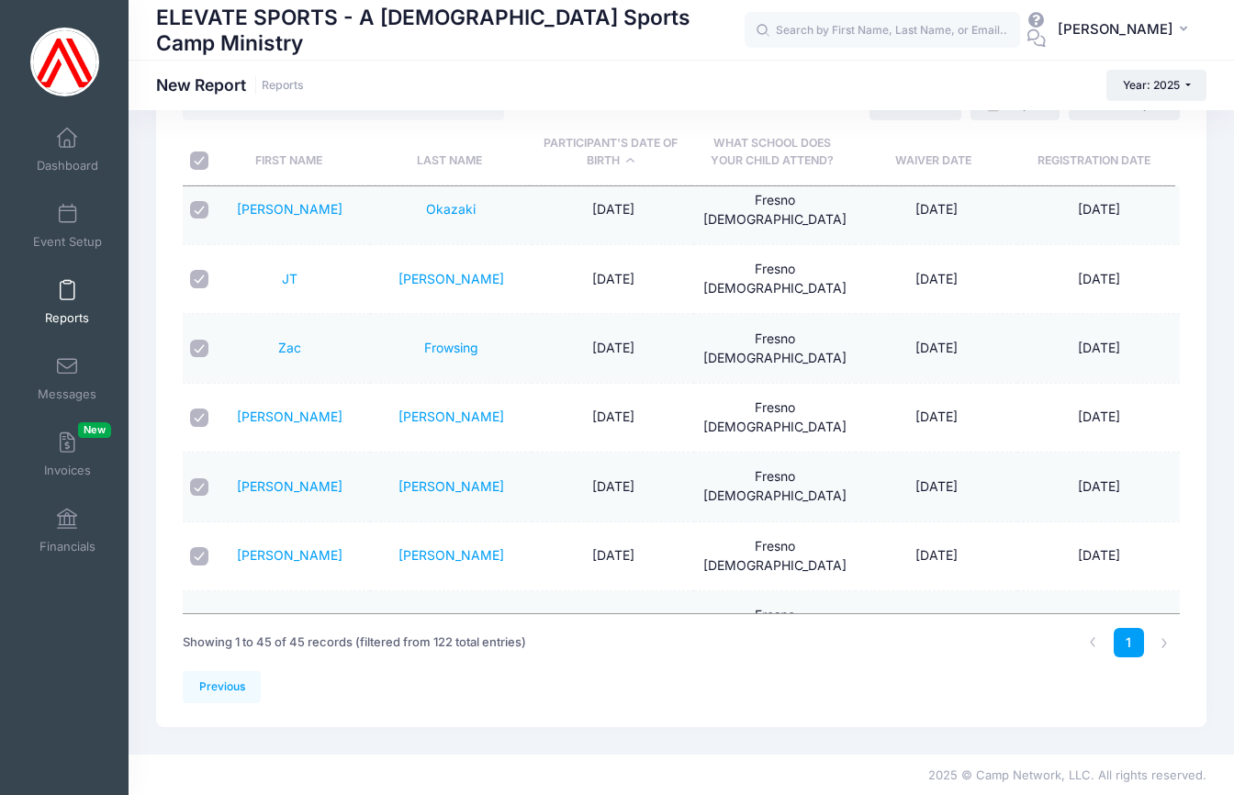
scroll to position [0, 0]
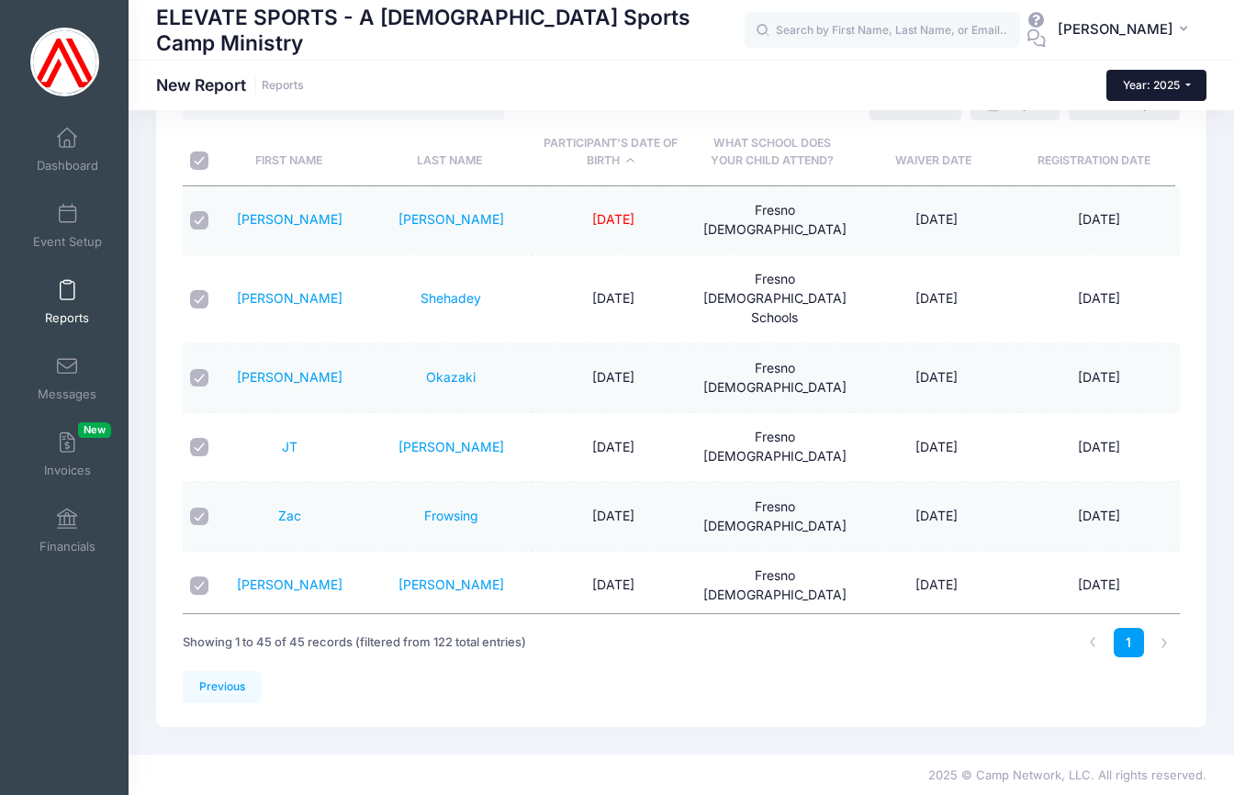
click at [1186, 82] on button "Year: 2025" at bounding box center [1157, 85] width 100 height 31
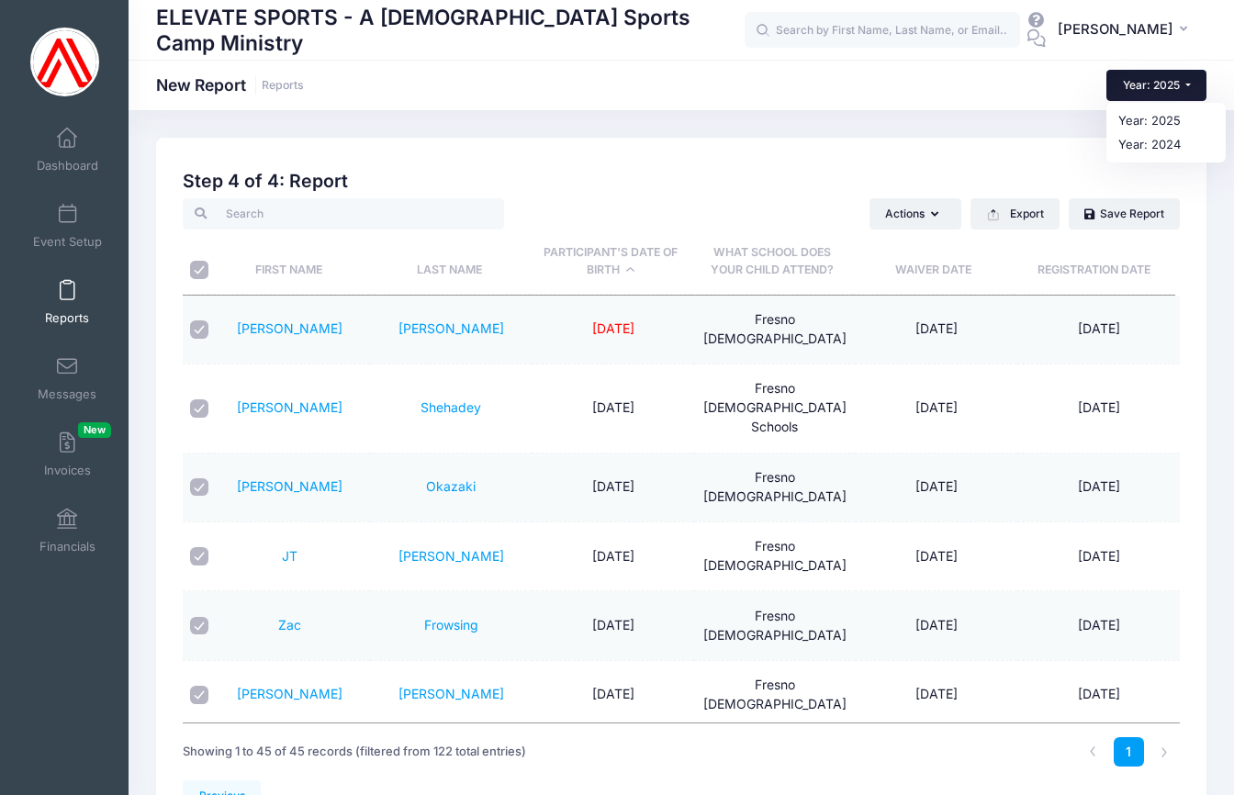
click at [682, 206] on div "Actions Send Email Send Payment Reminder Send Document Upload Reminder Request …" at bounding box center [908, 213] width 543 height 31
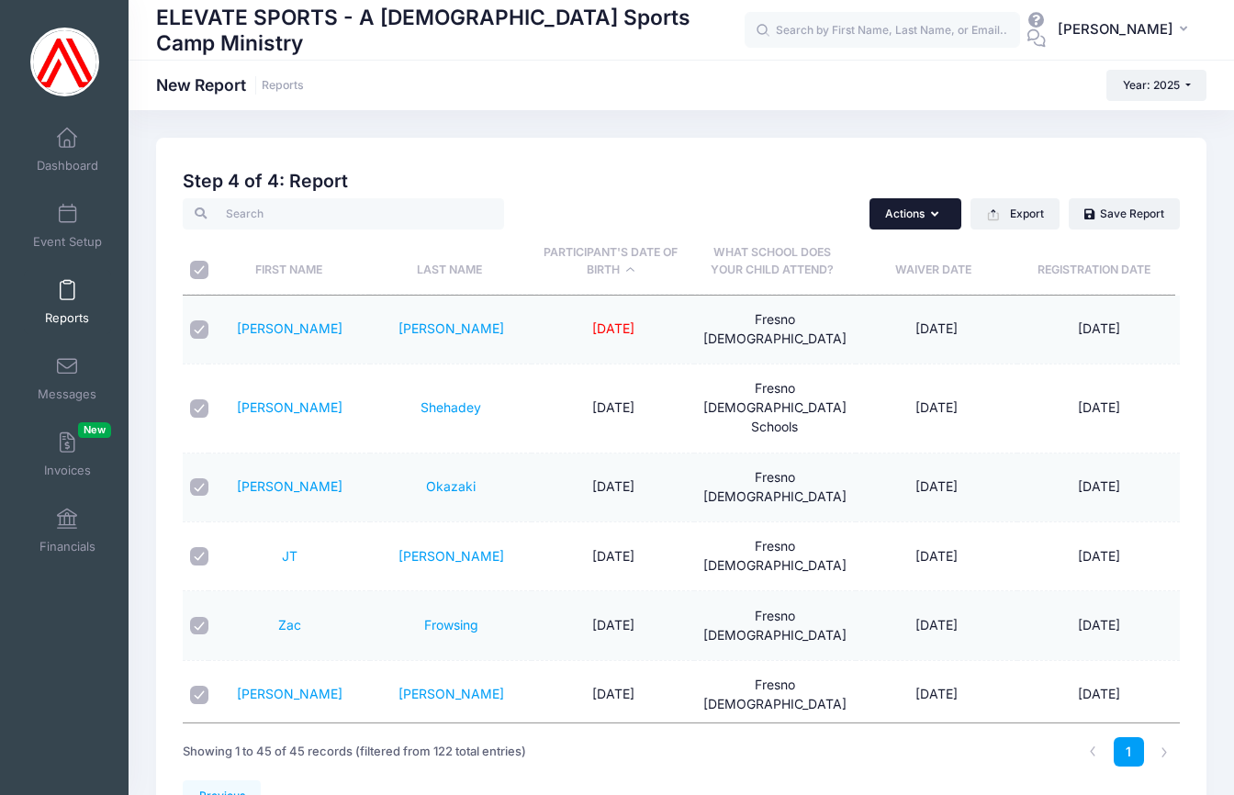
click at [945, 219] on button "Actions" at bounding box center [916, 213] width 92 height 31
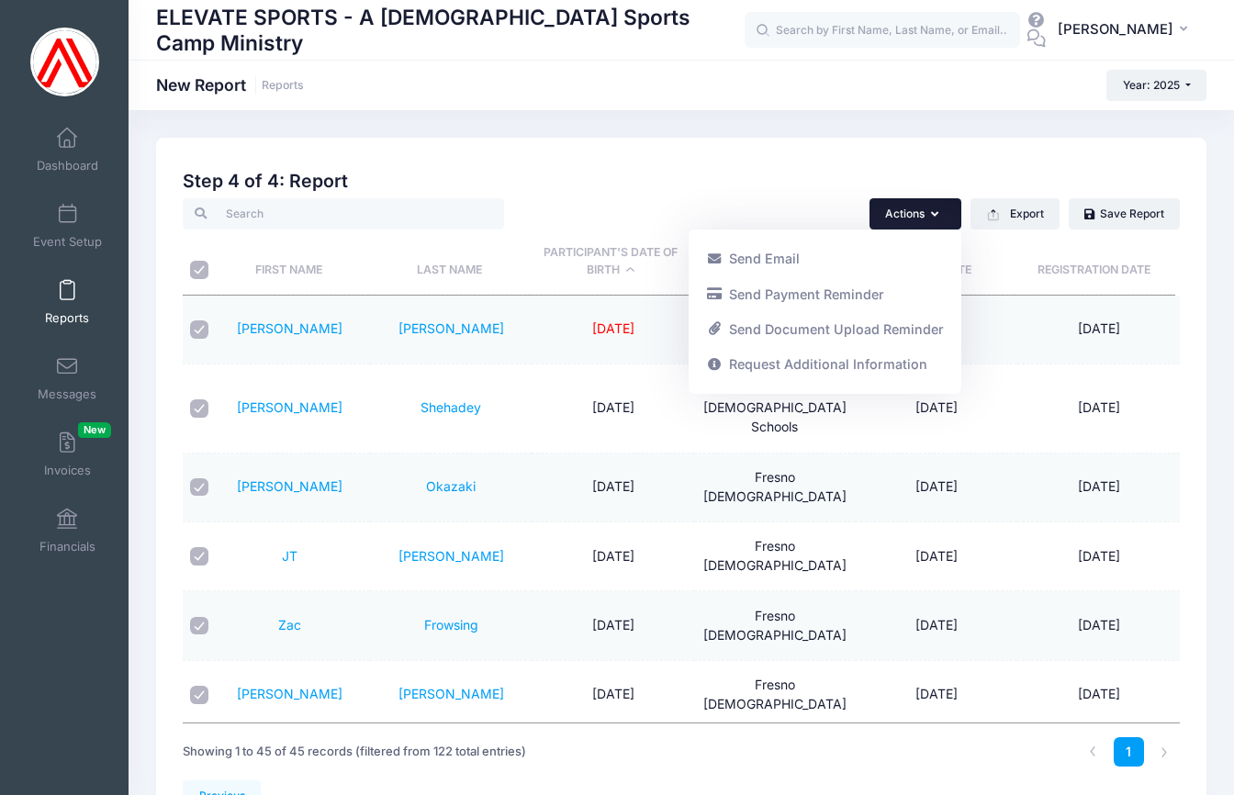
click at [637, 205] on div "Actions Send Email Send Payment Reminder Send Document Upload Reminder Request …" at bounding box center [908, 213] width 543 height 31
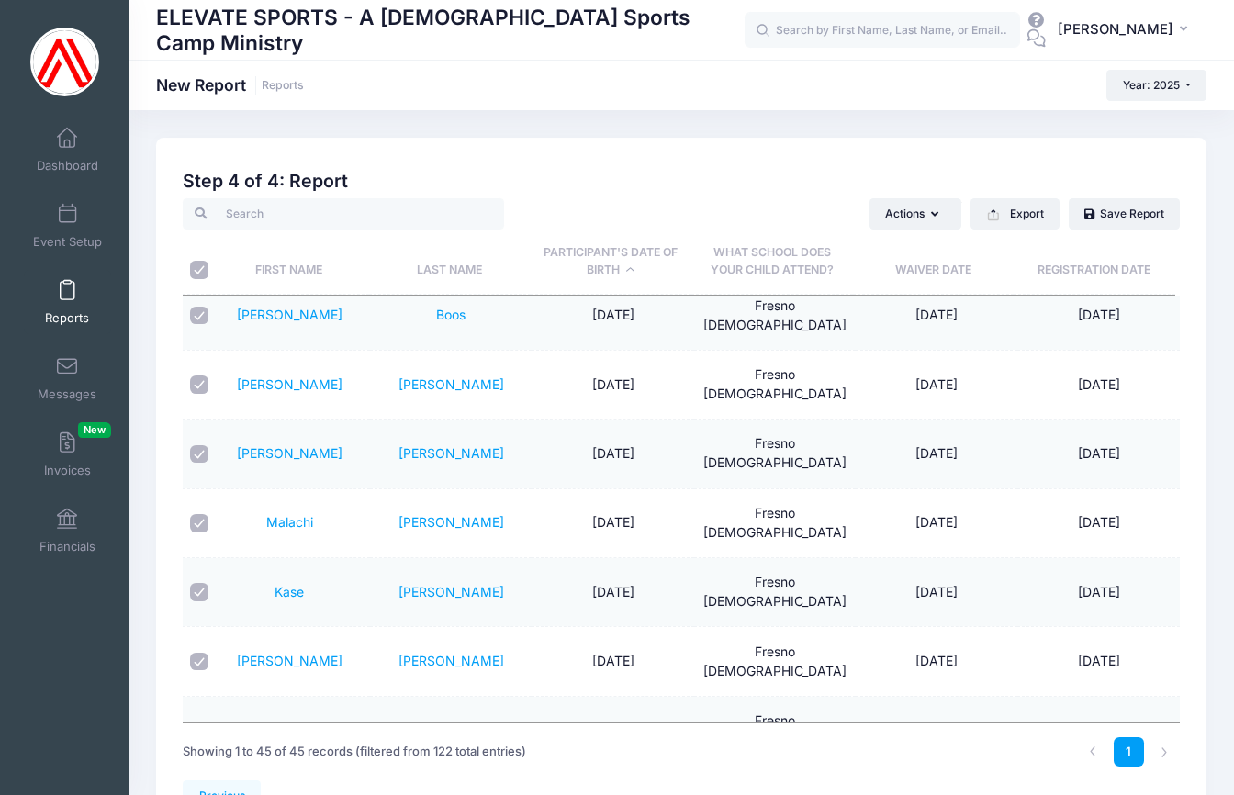
scroll to position [1844, 0]
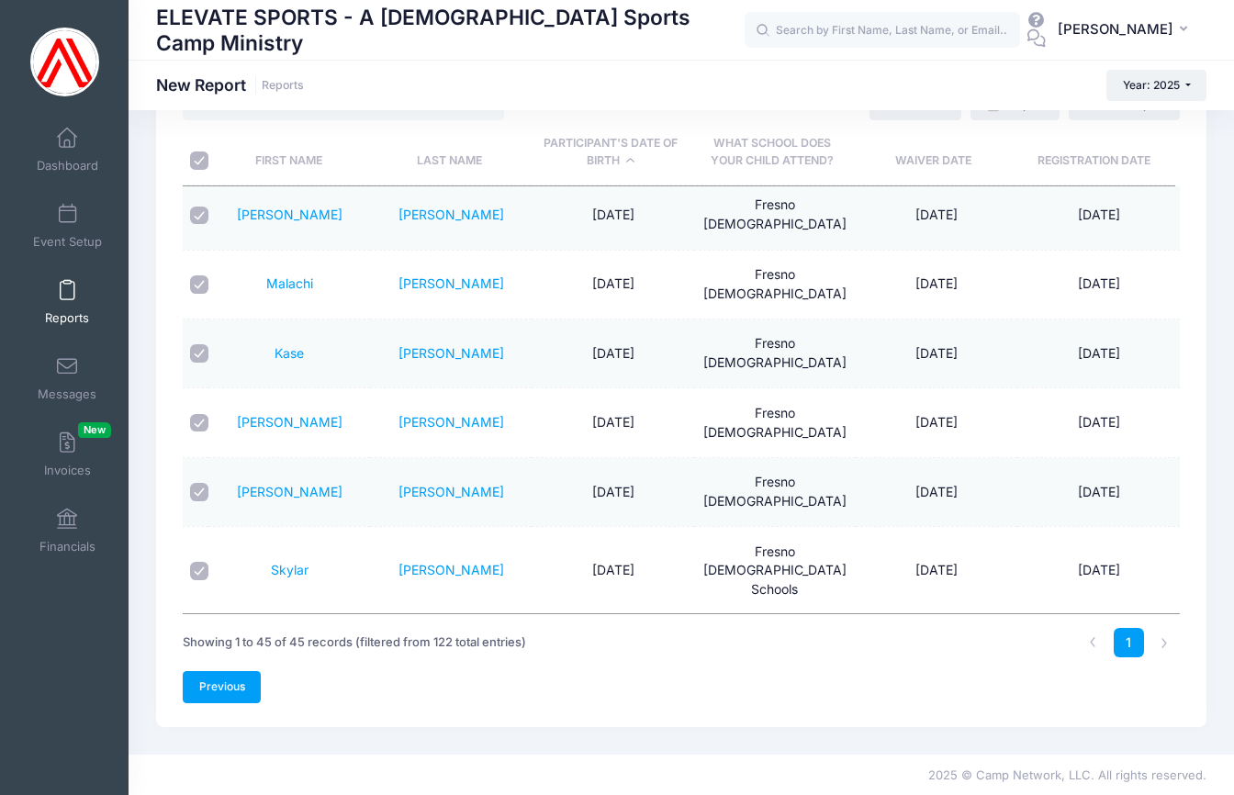
click at [226, 687] on link "Previous" at bounding box center [222, 686] width 78 height 31
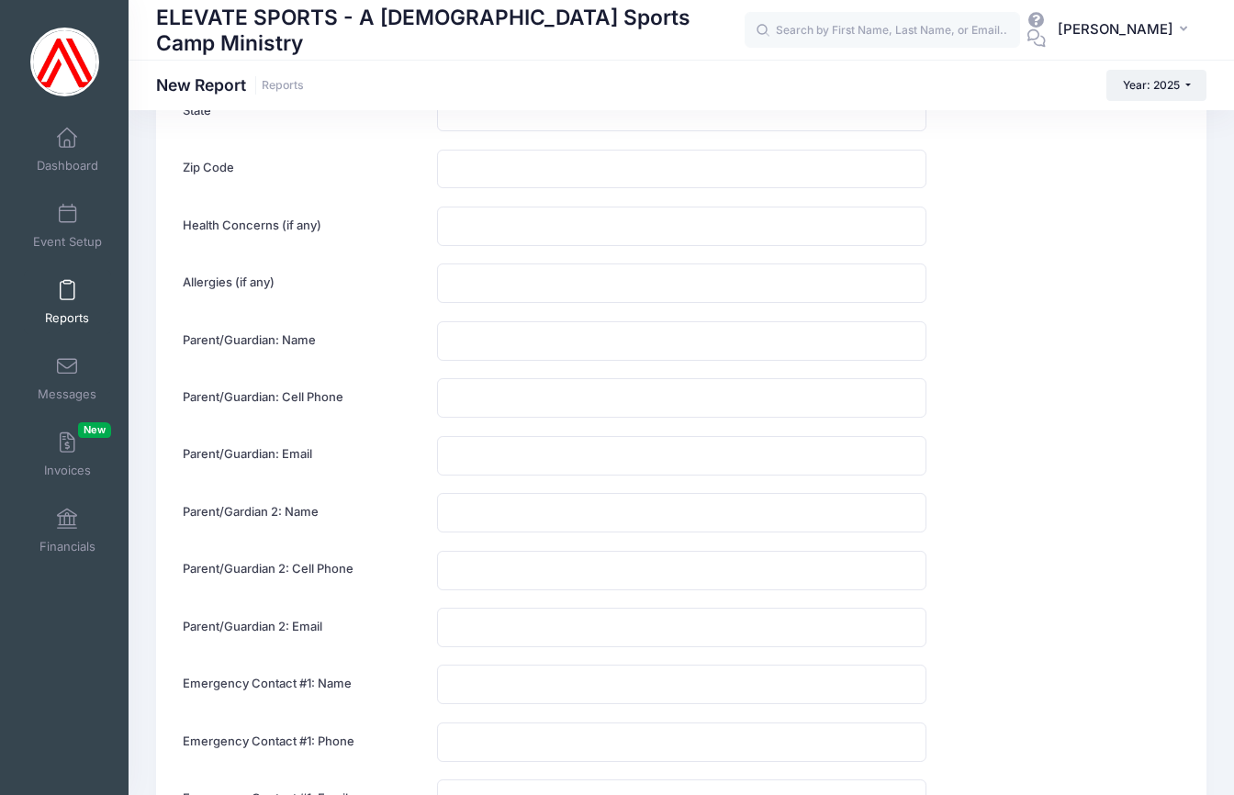
scroll to position [227, 0]
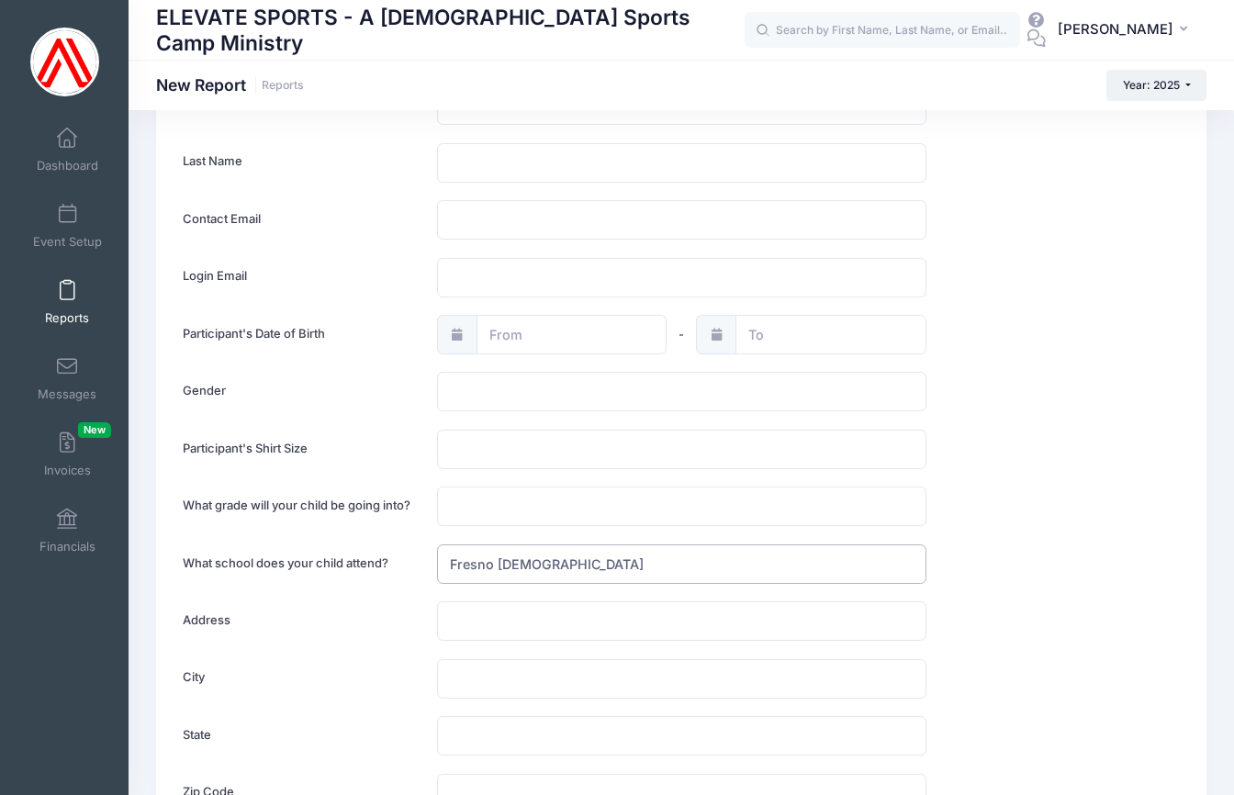
drag, startPoint x: 583, startPoint y: 568, endPoint x: 431, endPoint y: 565, distance: 152.5
click at [431, 565] on div "Fresno [DEMOGRAPHIC_DATA]" at bounding box center [682, 564] width 508 height 39
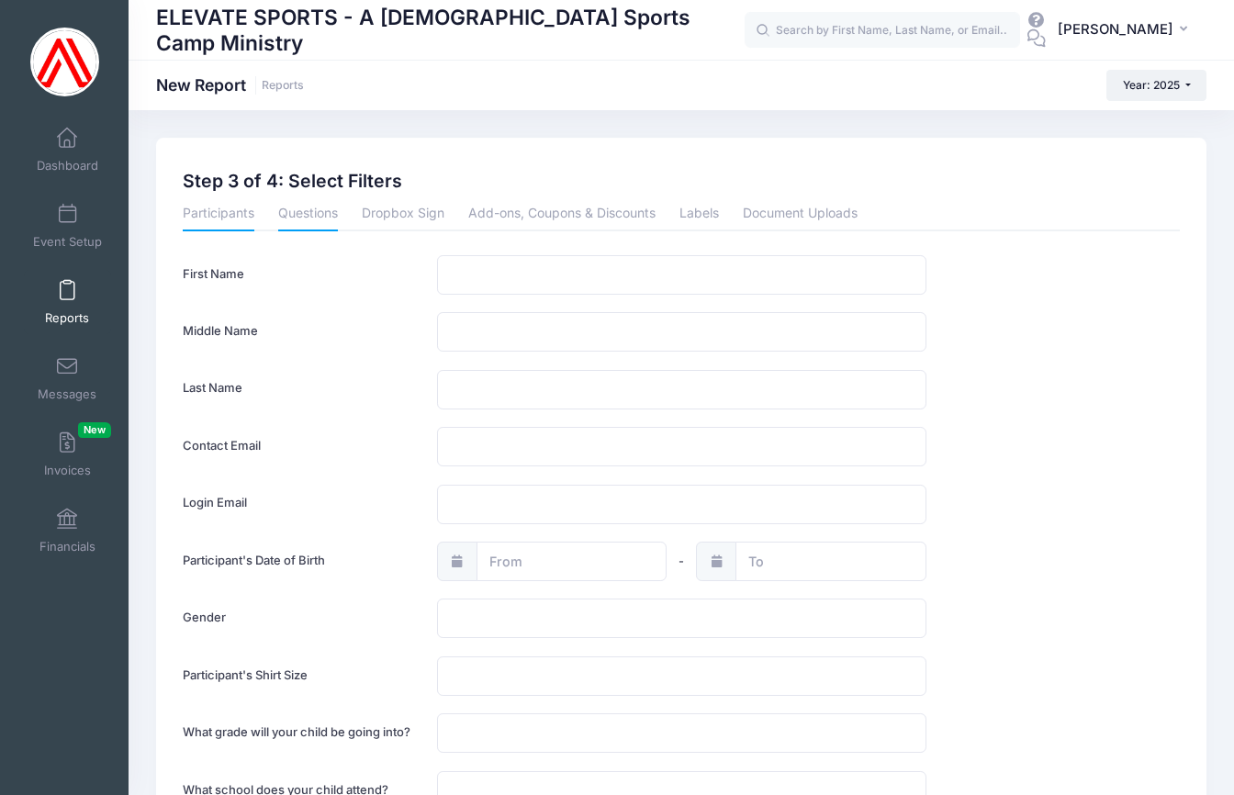
click at [213, 216] on link "Participants" at bounding box center [219, 214] width 72 height 33
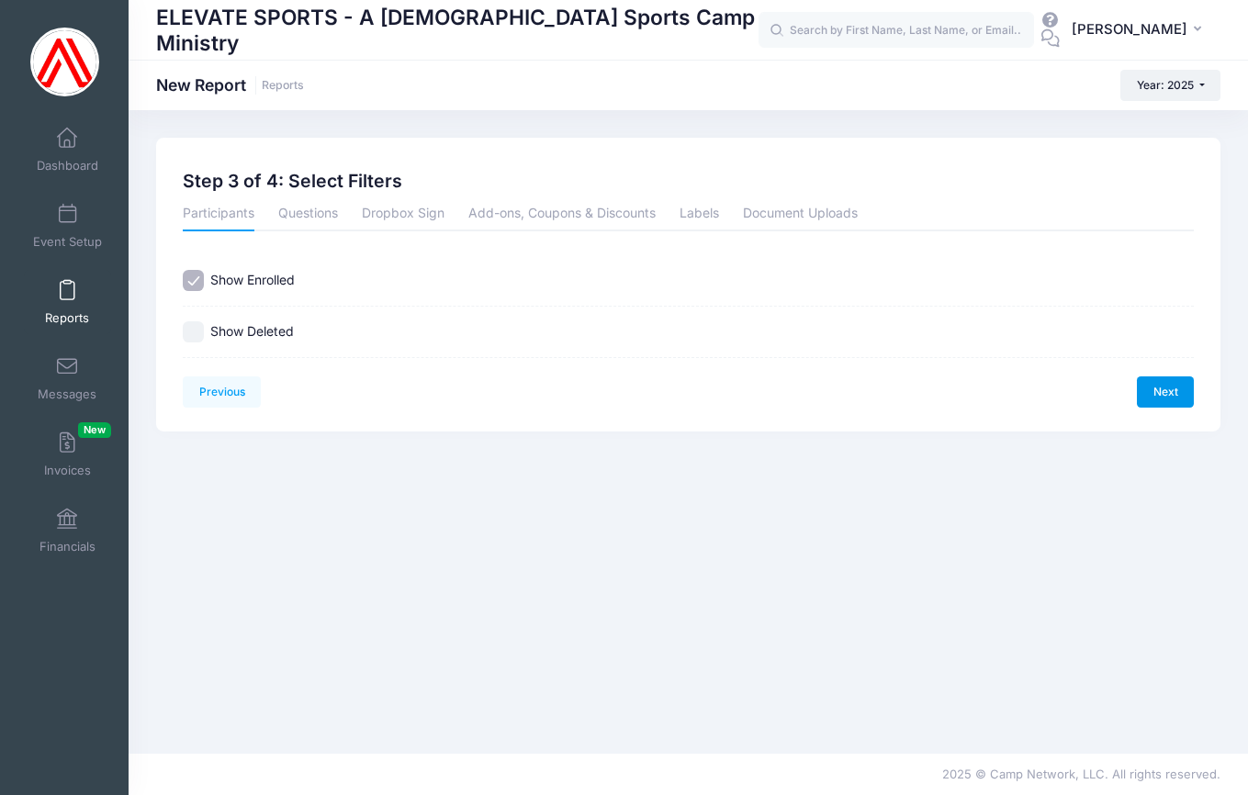
click at [1147, 393] on link "Next" at bounding box center [1165, 392] width 57 height 31
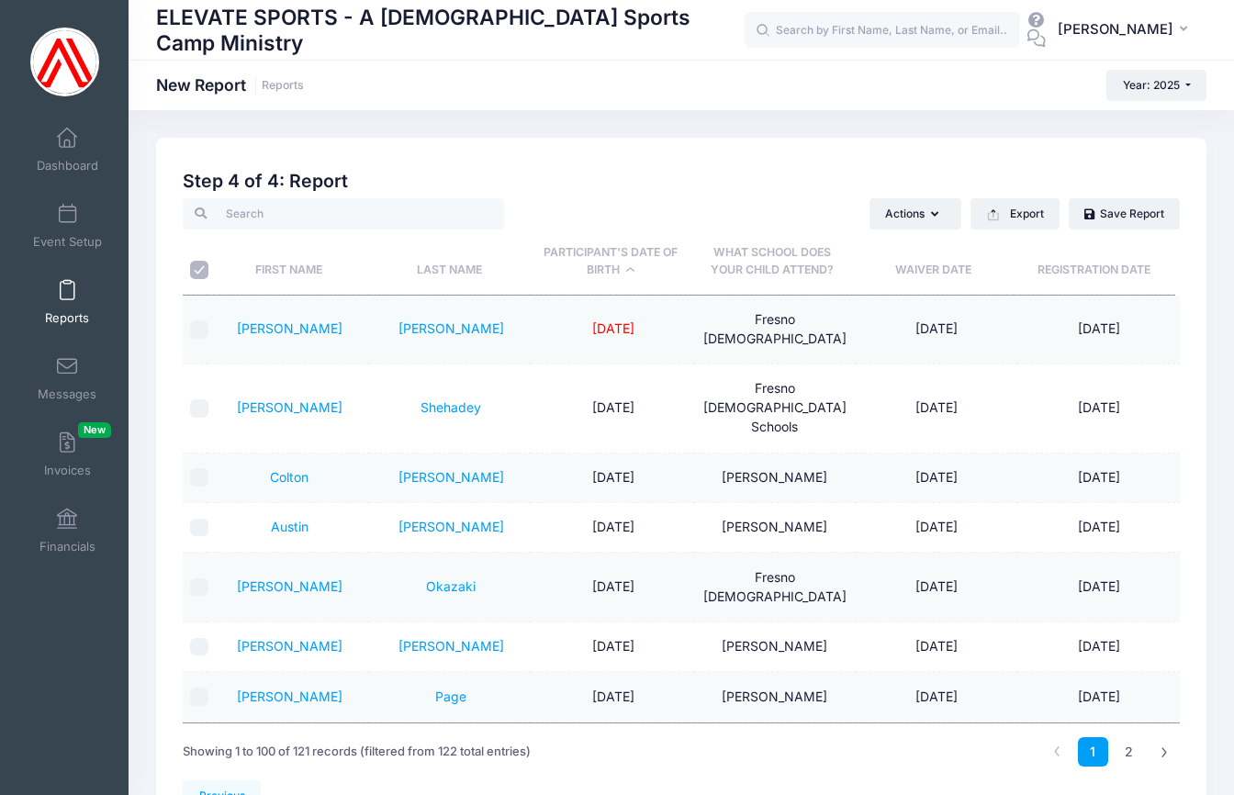
click at [460, 269] on th "Last Name" at bounding box center [450, 262] width 162 height 65
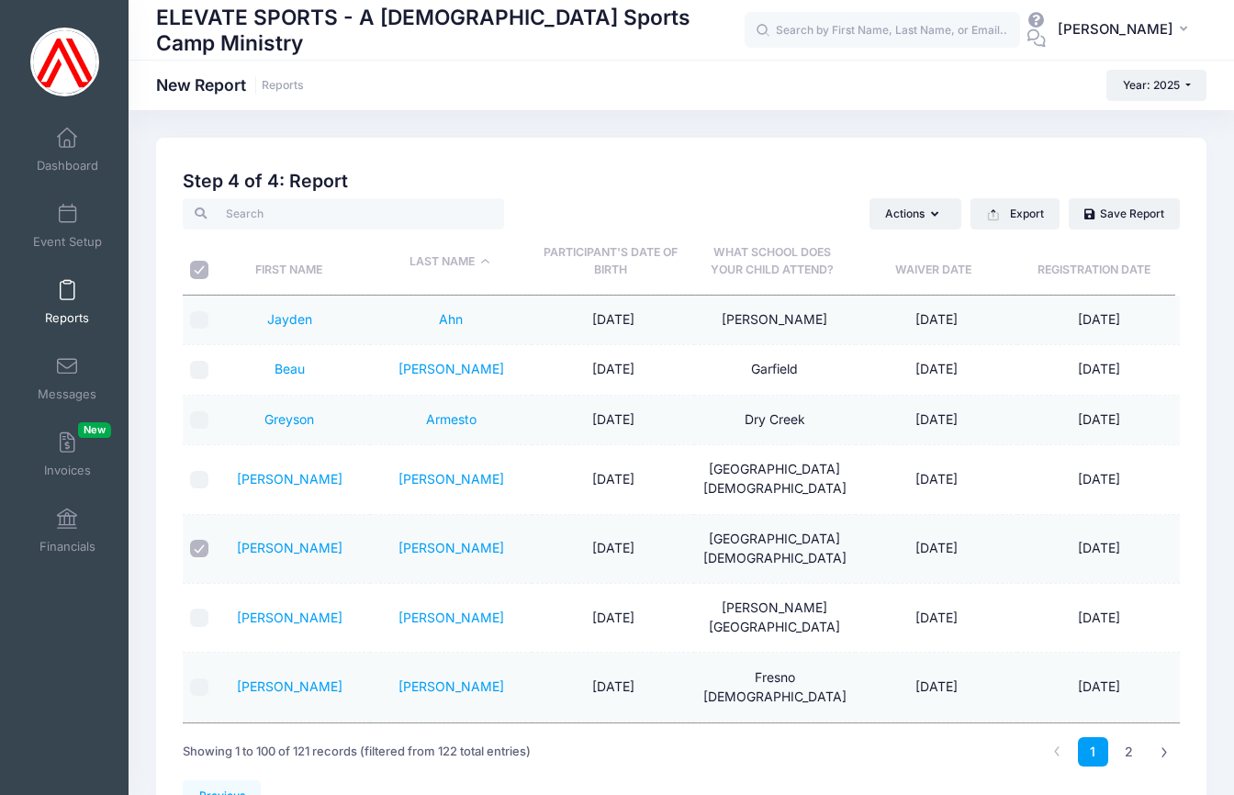
click at [197, 268] on input "\a \a" at bounding box center [199, 270] width 18 height 18
checkbox input "false"
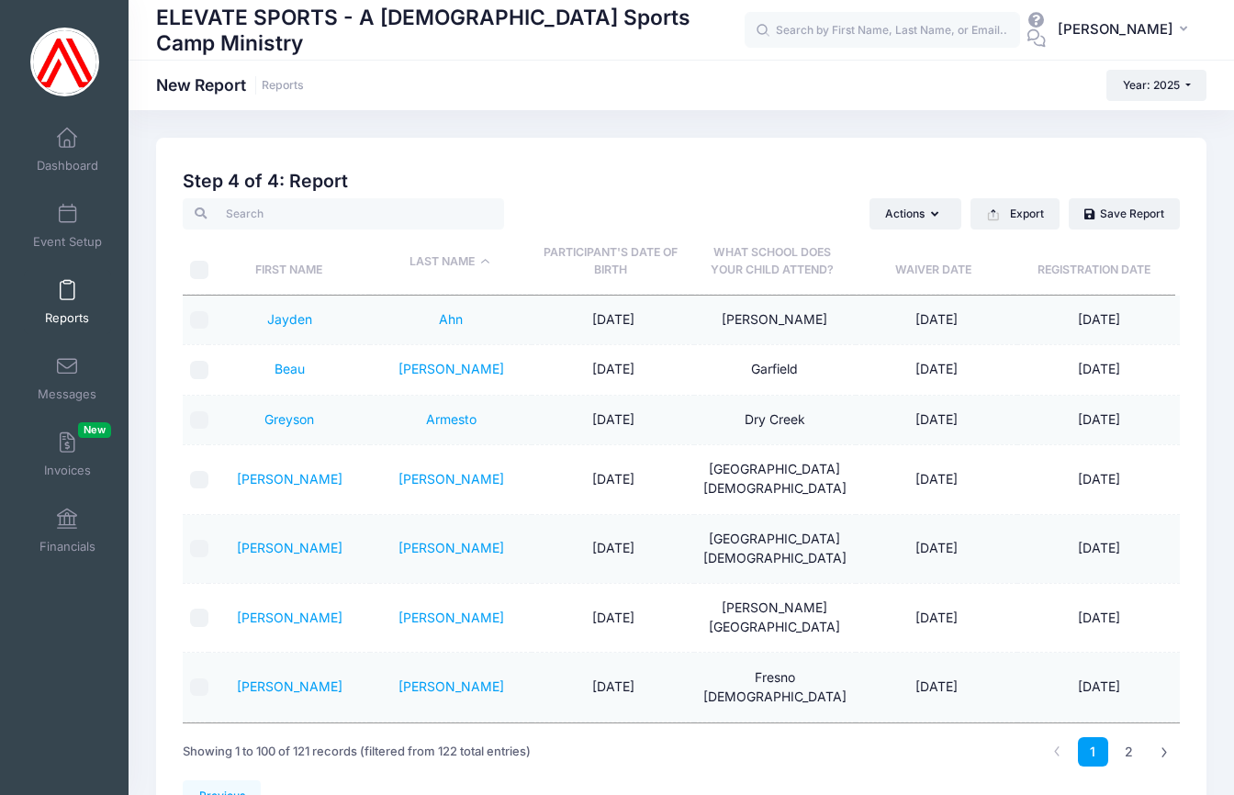
checkbox input "false"
click at [795, 266] on th "What school does your child attend?" at bounding box center [773, 262] width 162 height 65
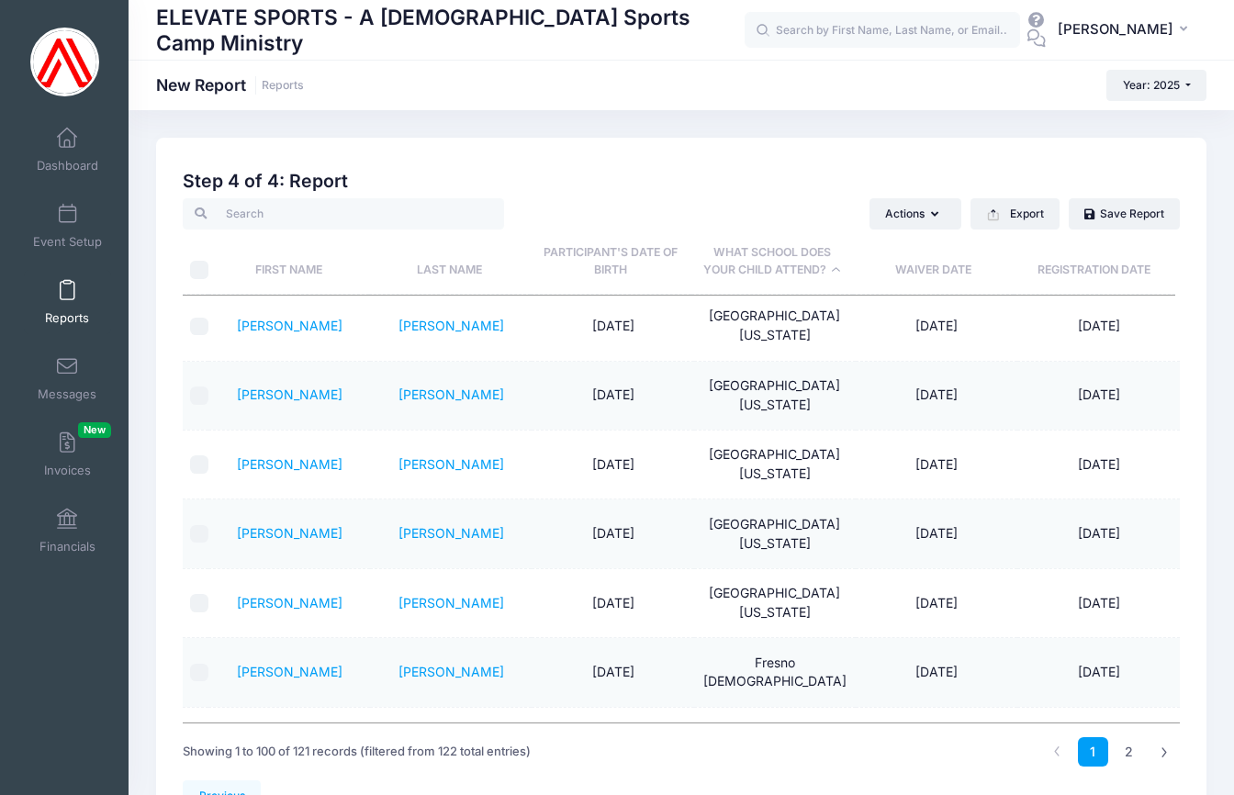
scroll to position [989, 0]
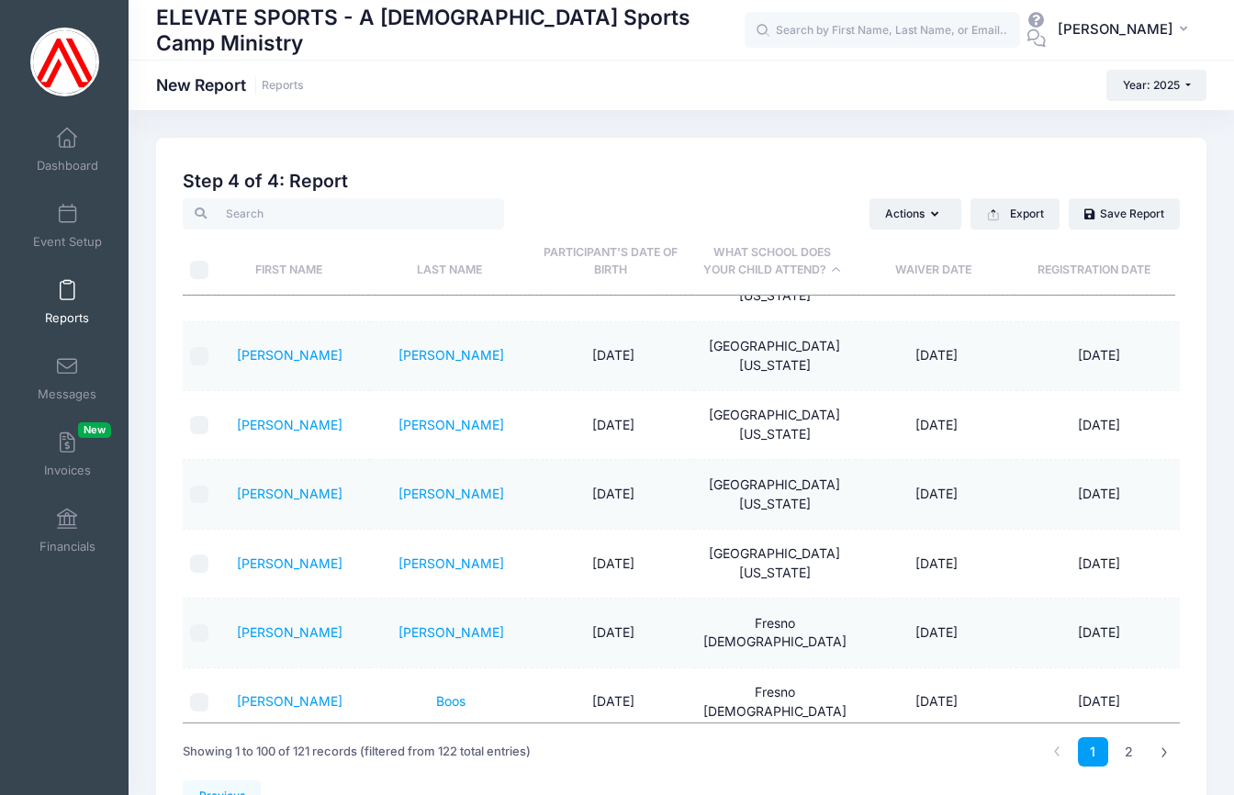
click at [196, 625] on input "checkbox" at bounding box center [199, 634] width 18 height 18
checkbox input "true"
click at [198, 693] on input "checkbox" at bounding box center [199, 702] width 18 height 18
checkbox input "true"
click at [203, 763] on input "checkbox" at bounding box center [199, 772] width 18 height 18
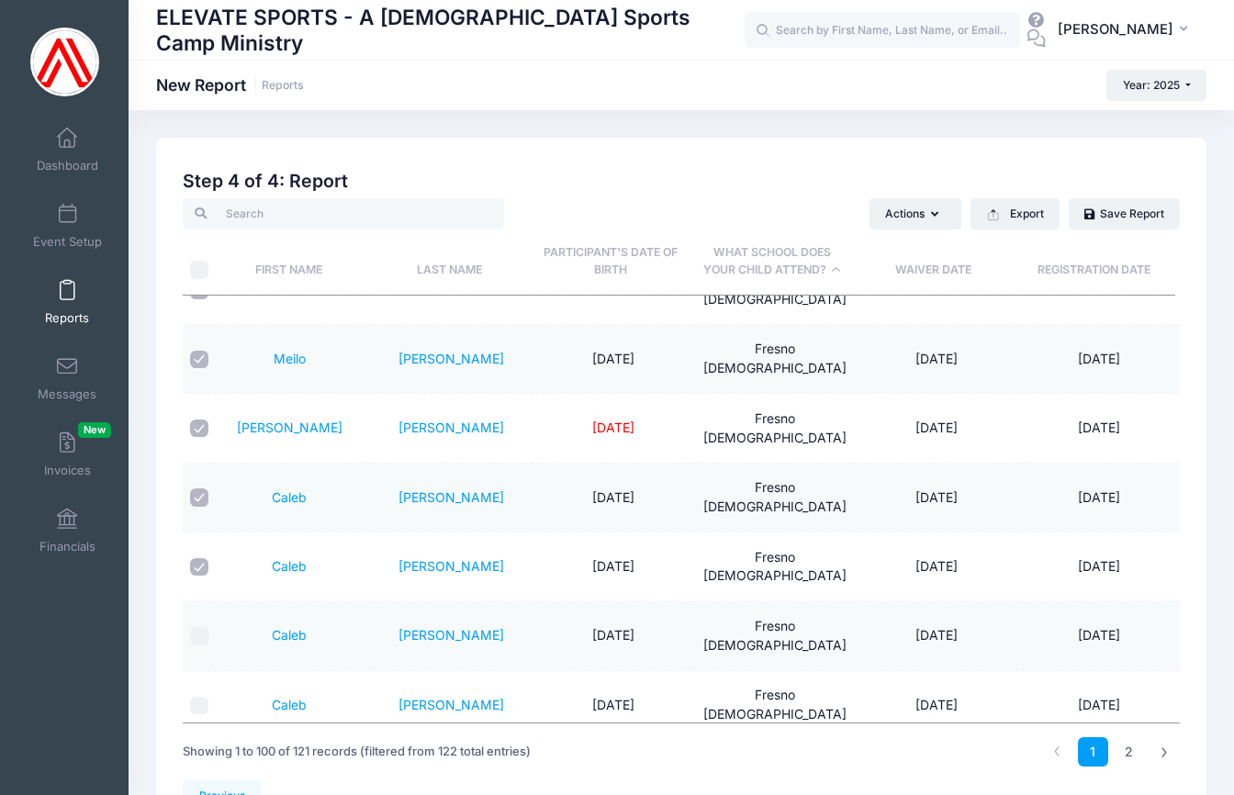
scroll to position [1289, 0]
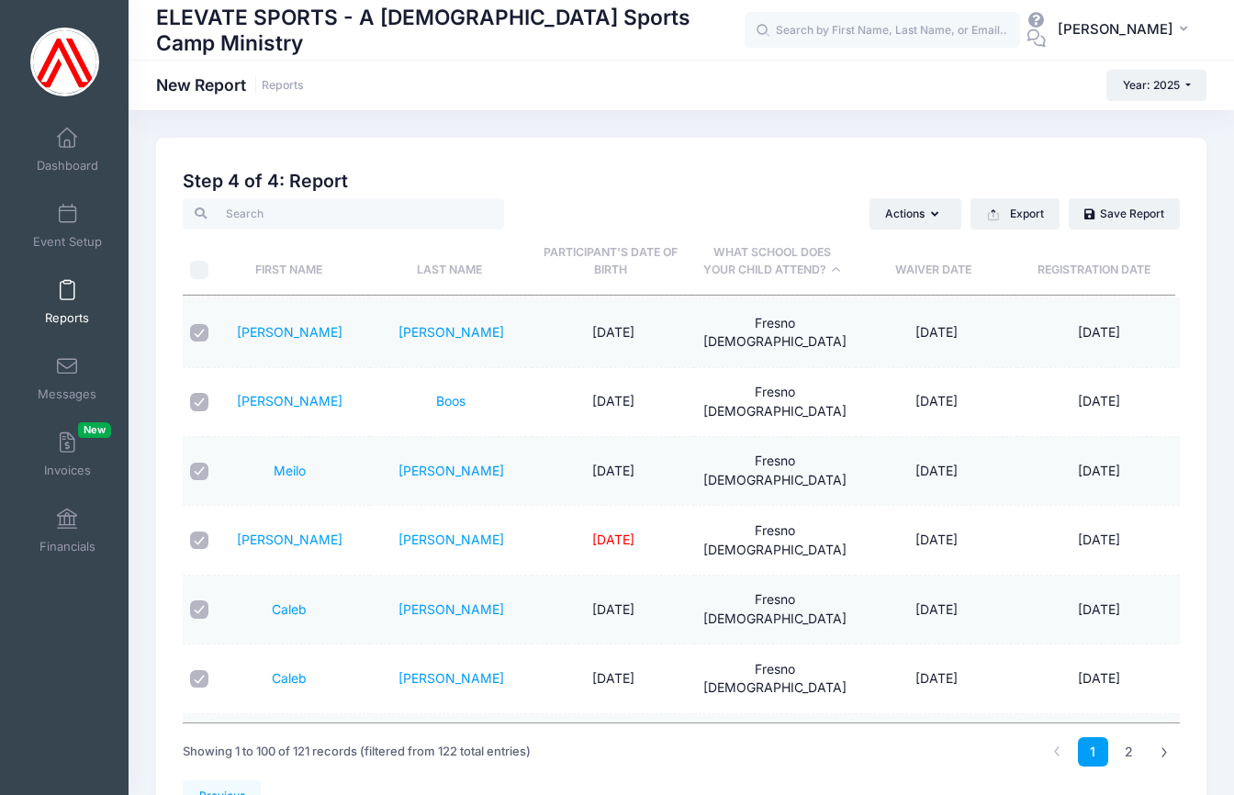
click at [198, 739] on input "checkbox" at bounding box center [199, 748] width 18 height 18
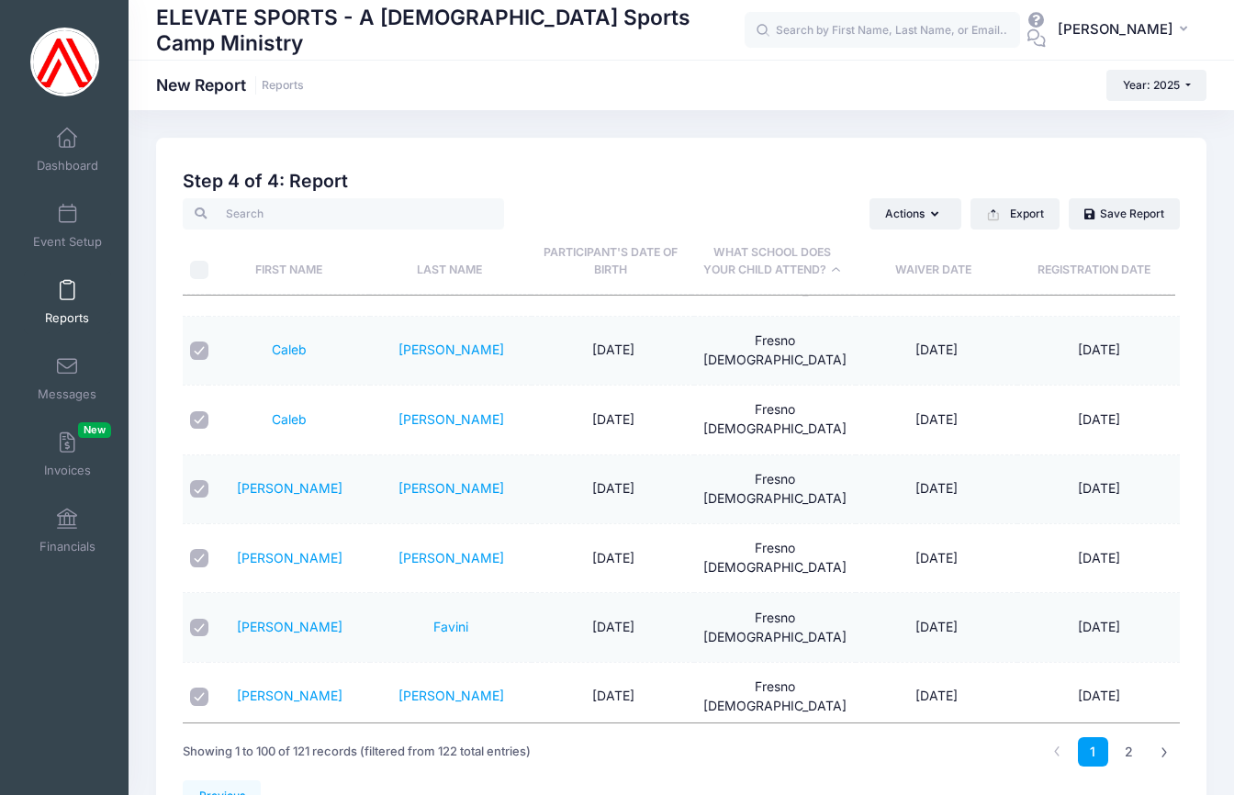
scroll to position [1666, 0]
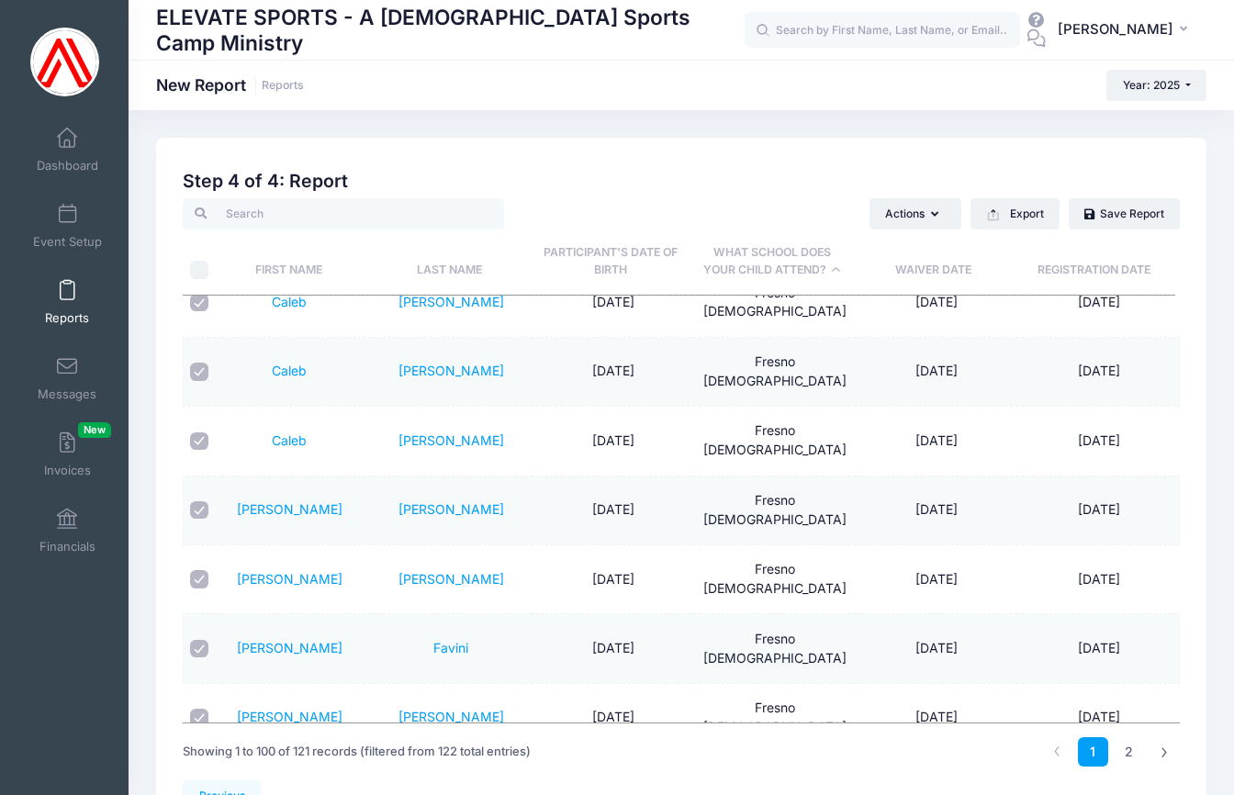
click at [198, 779] on input "checkbox" at bounding box center [199, 788] width 18 height 18
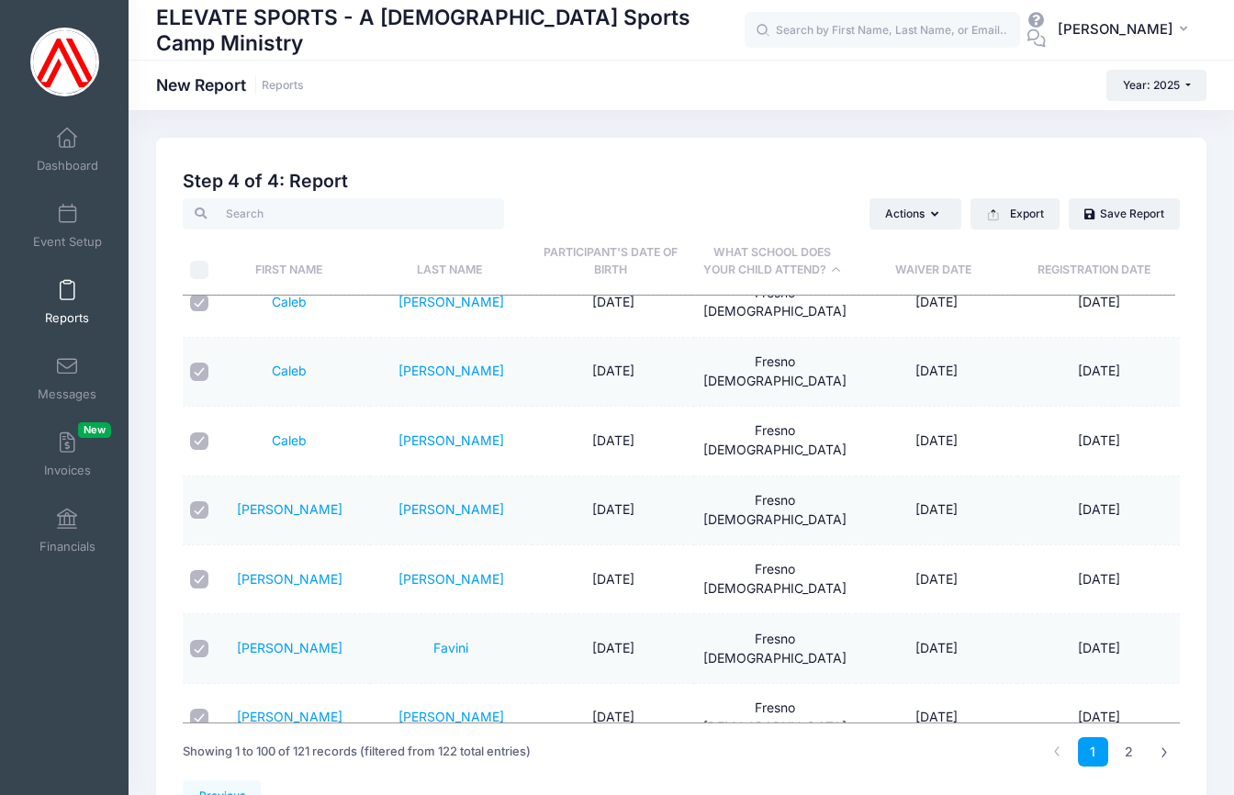
drag, startPoint x: 199, startPoint y: 651, endPoint x: 201, endPoint y: 683, distance: 32.2
drag, startPoint x: 201, startPoint y: 706, endPoint x: 223, endPoint y: 694, distance: 25.1
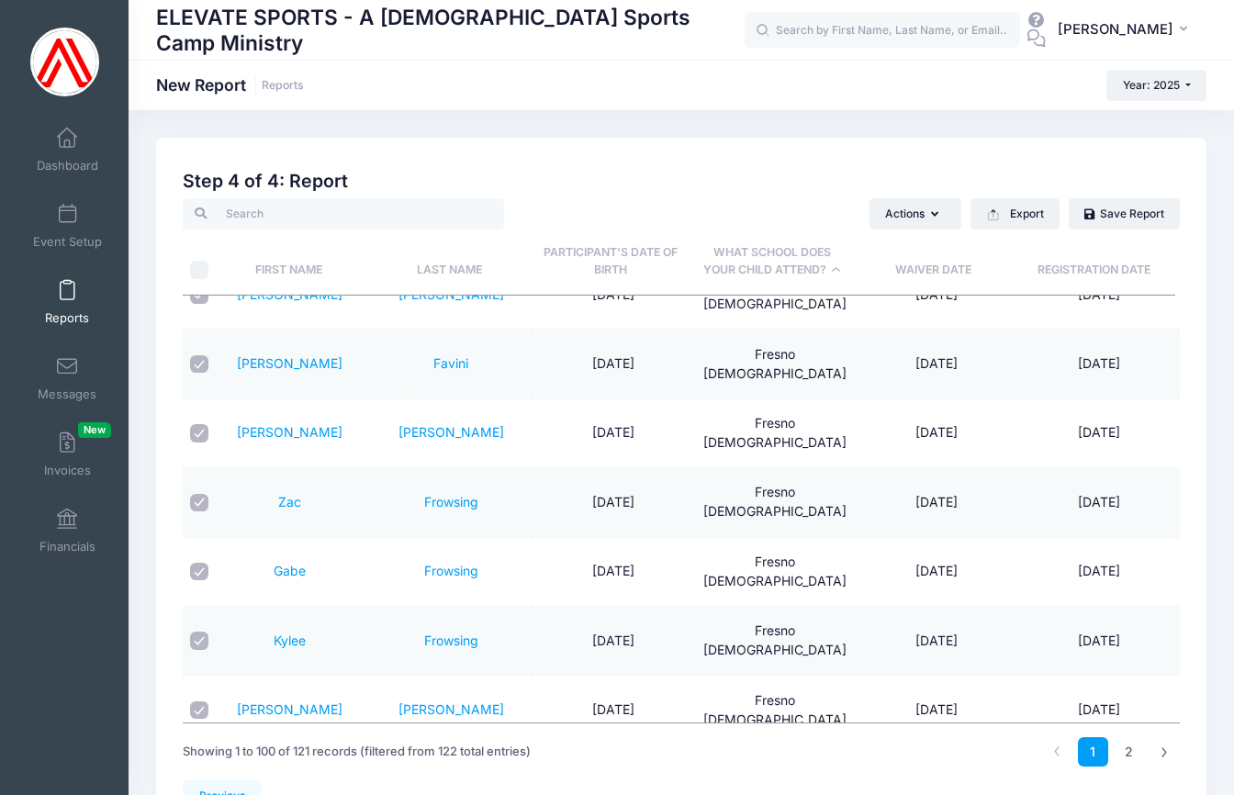
scroll to position [2009, 0]
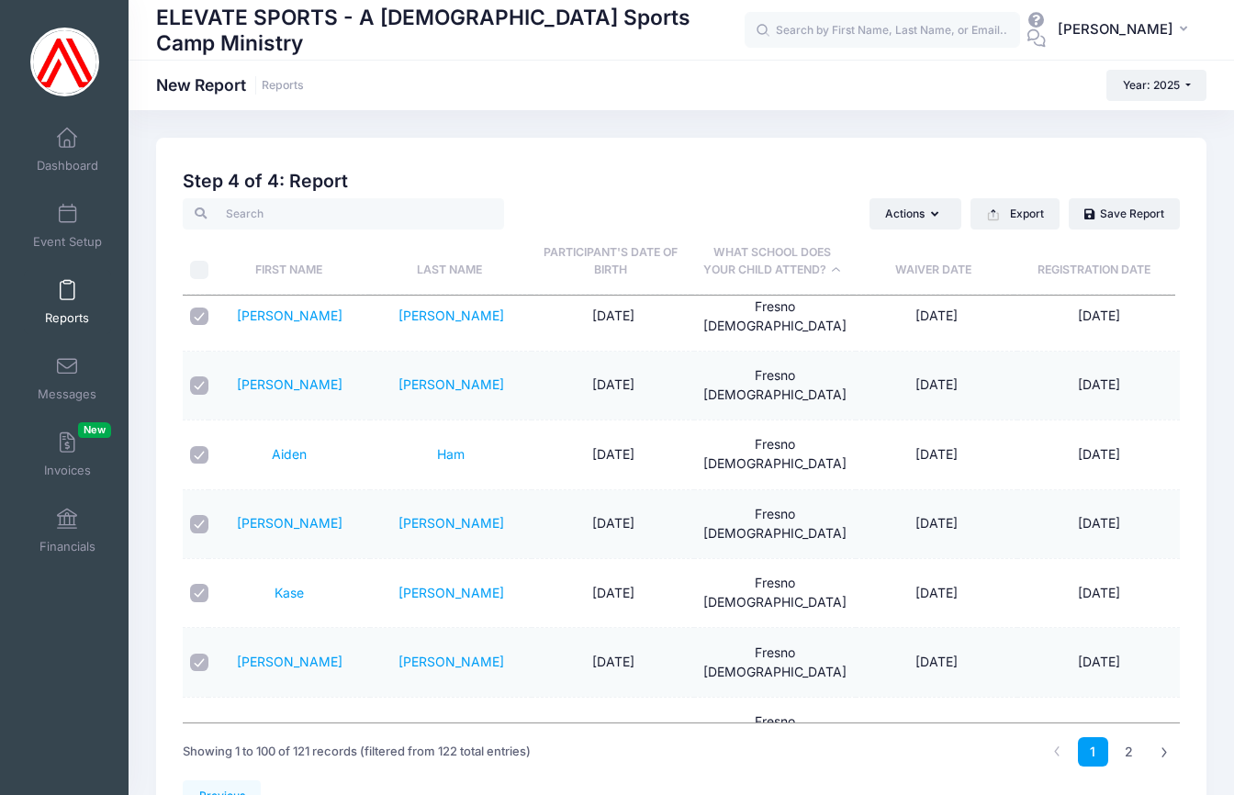
scroll to position [2348, 0]
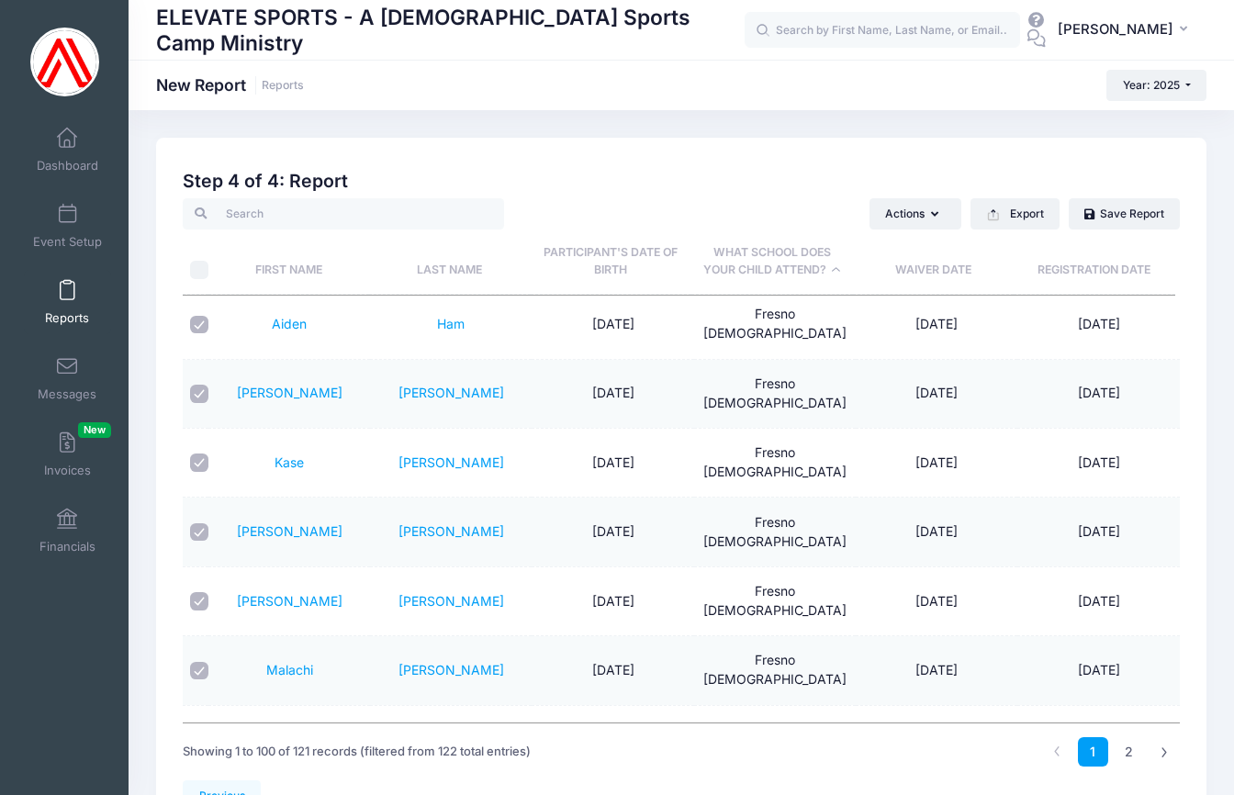
scroll to position [2534, 0]
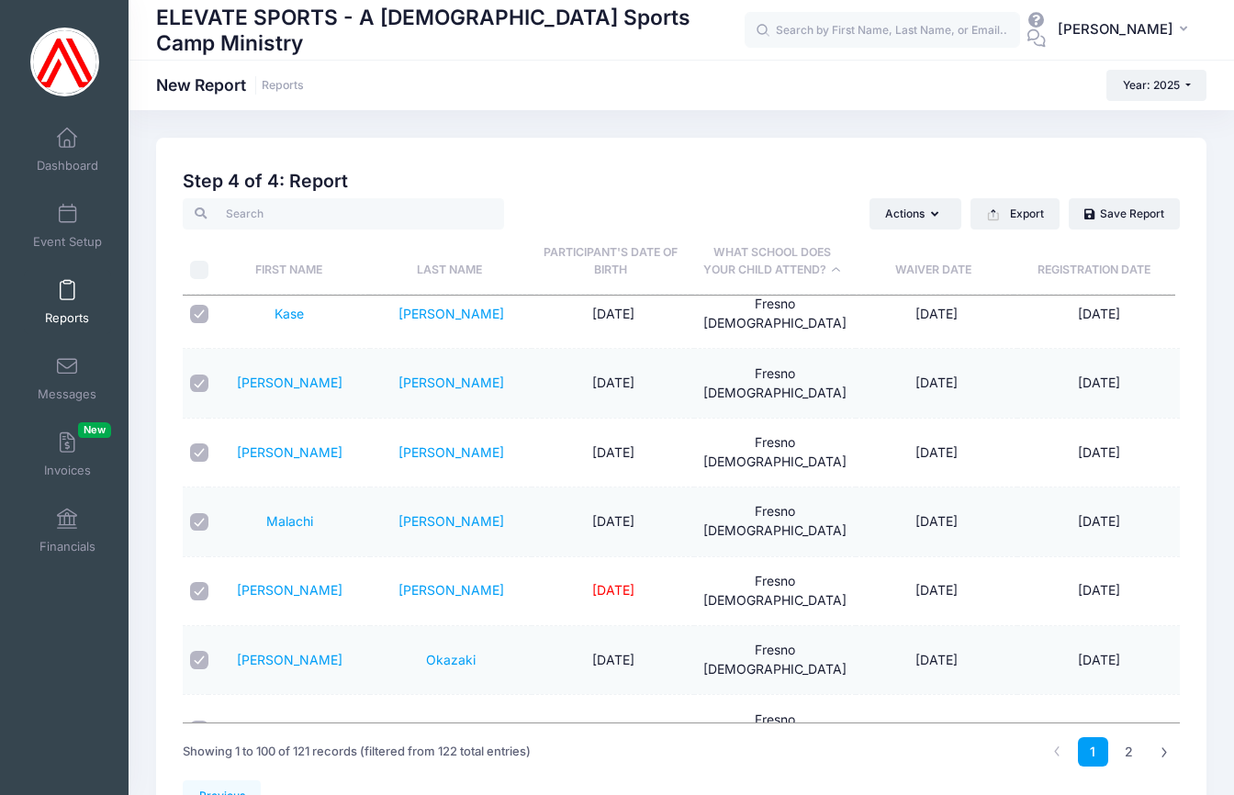
scroll to position [2696, 0]
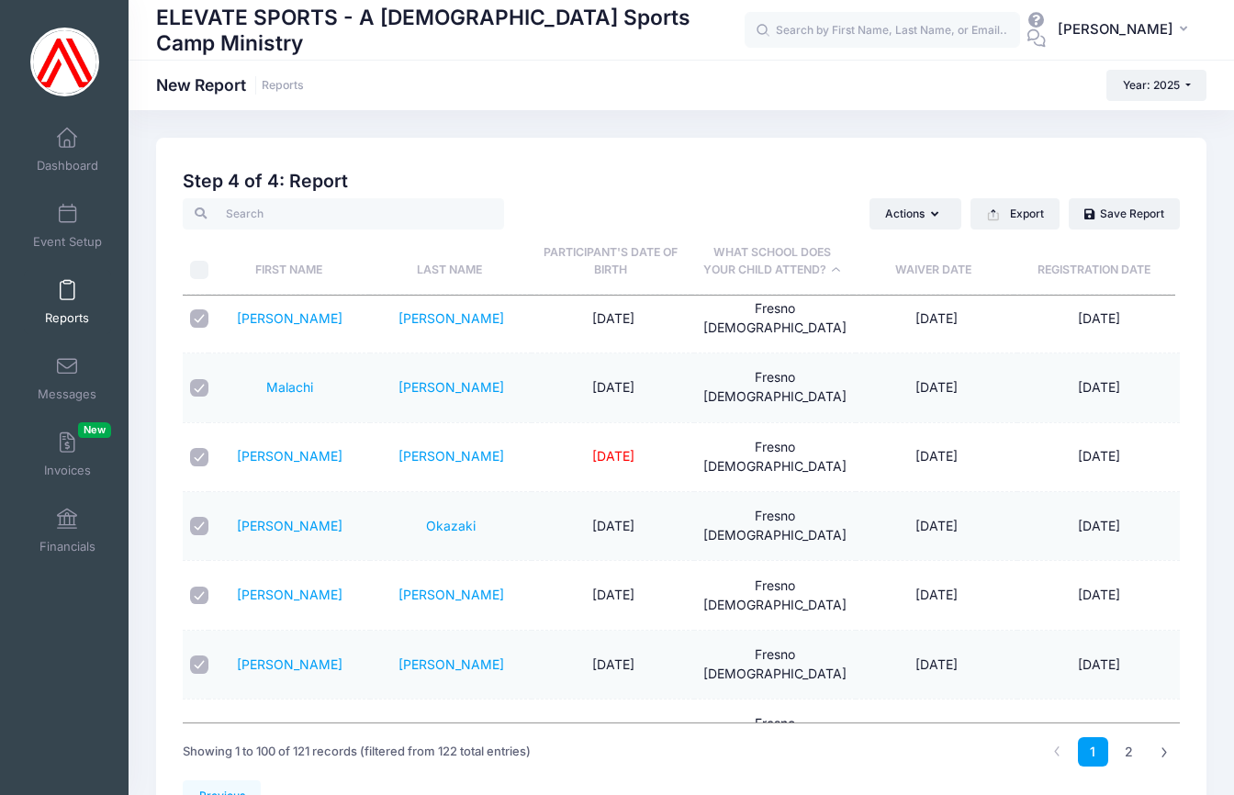
scroll to position [2852, 0]
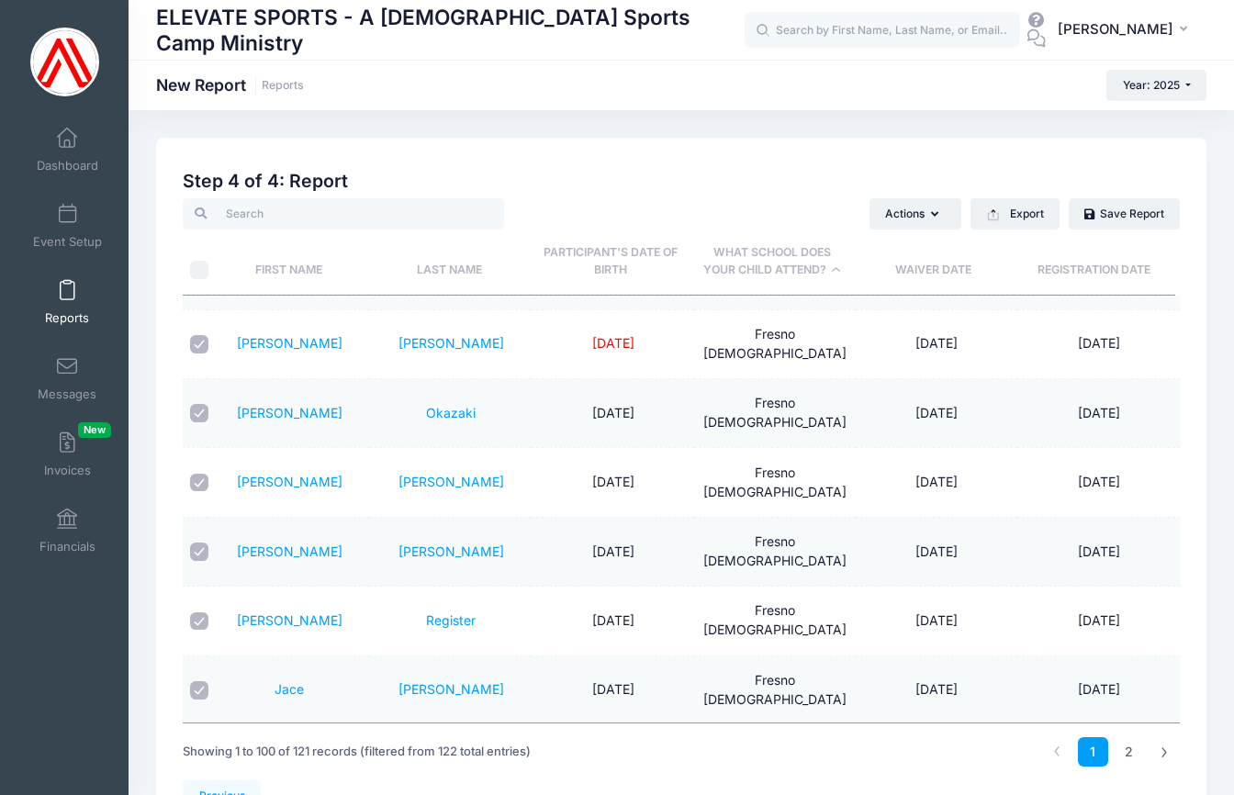
scroll to position [2922, 0]
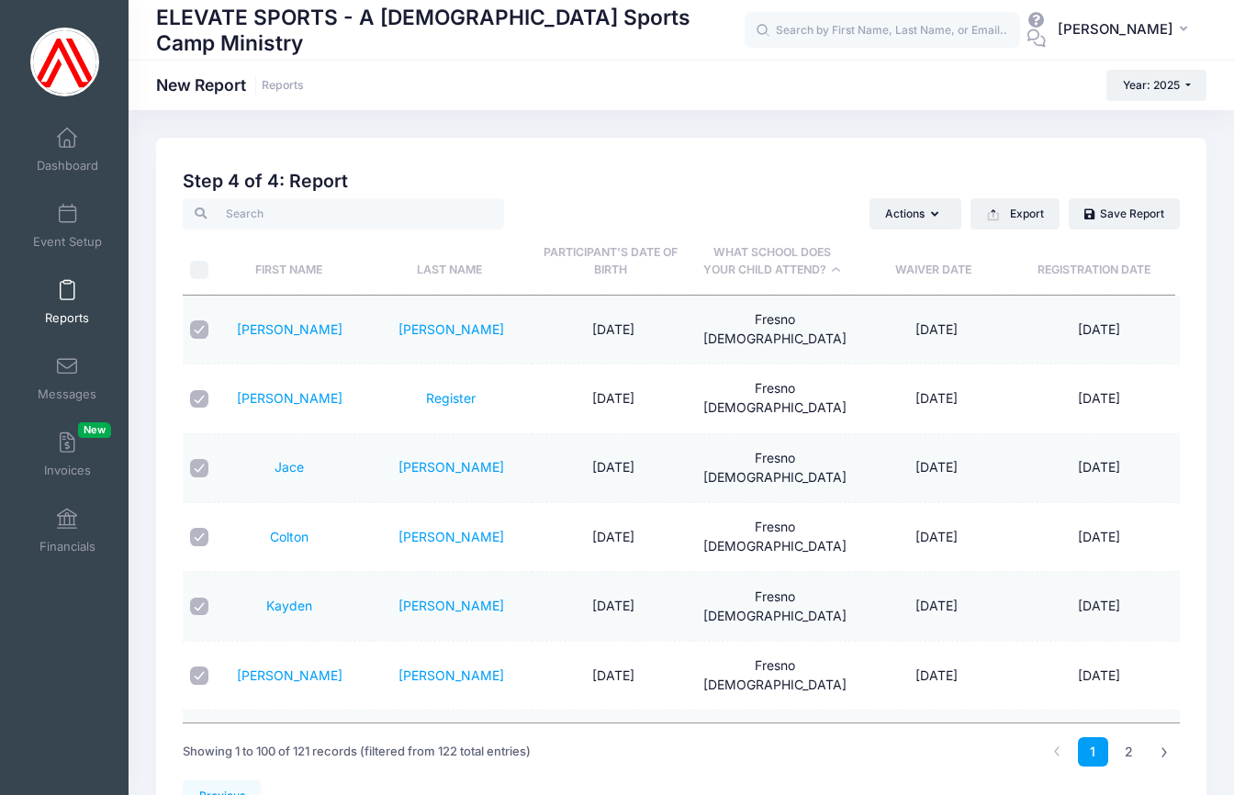
scroll to position [3097, 0]
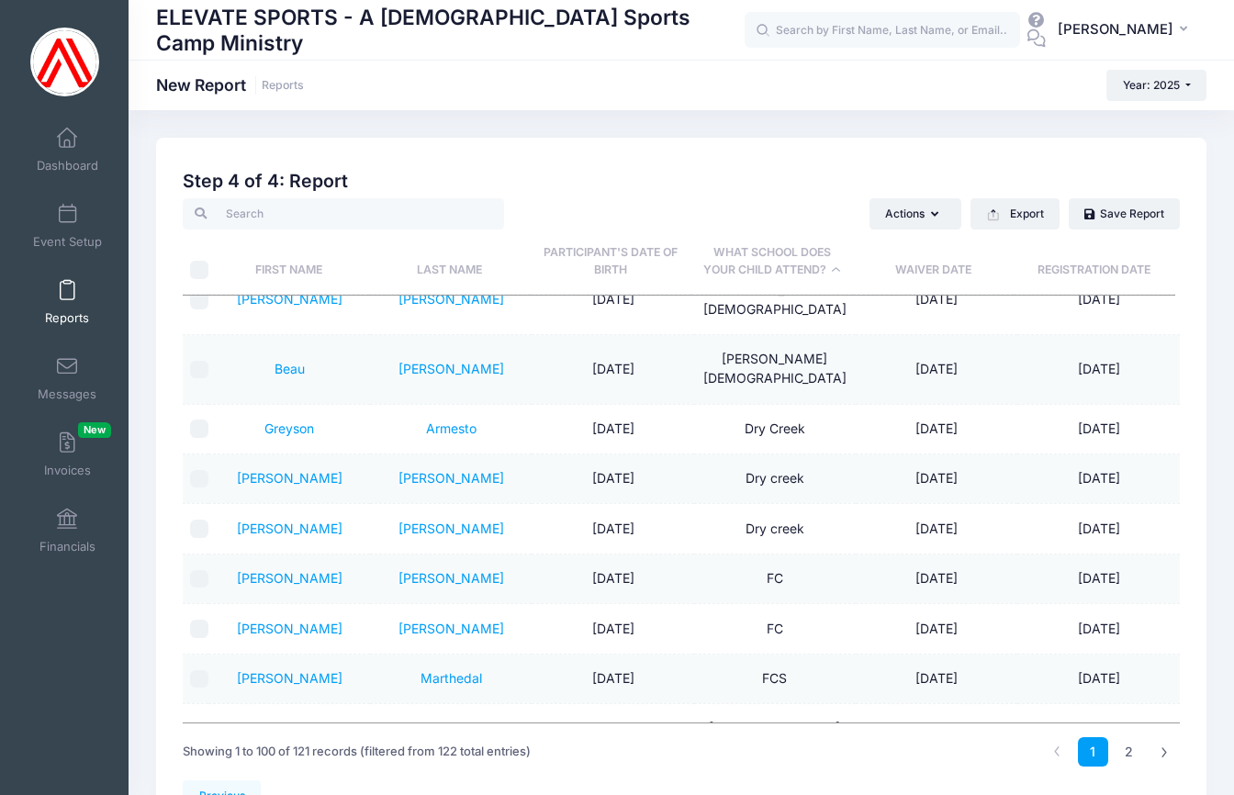
scroll to position [505, 0]
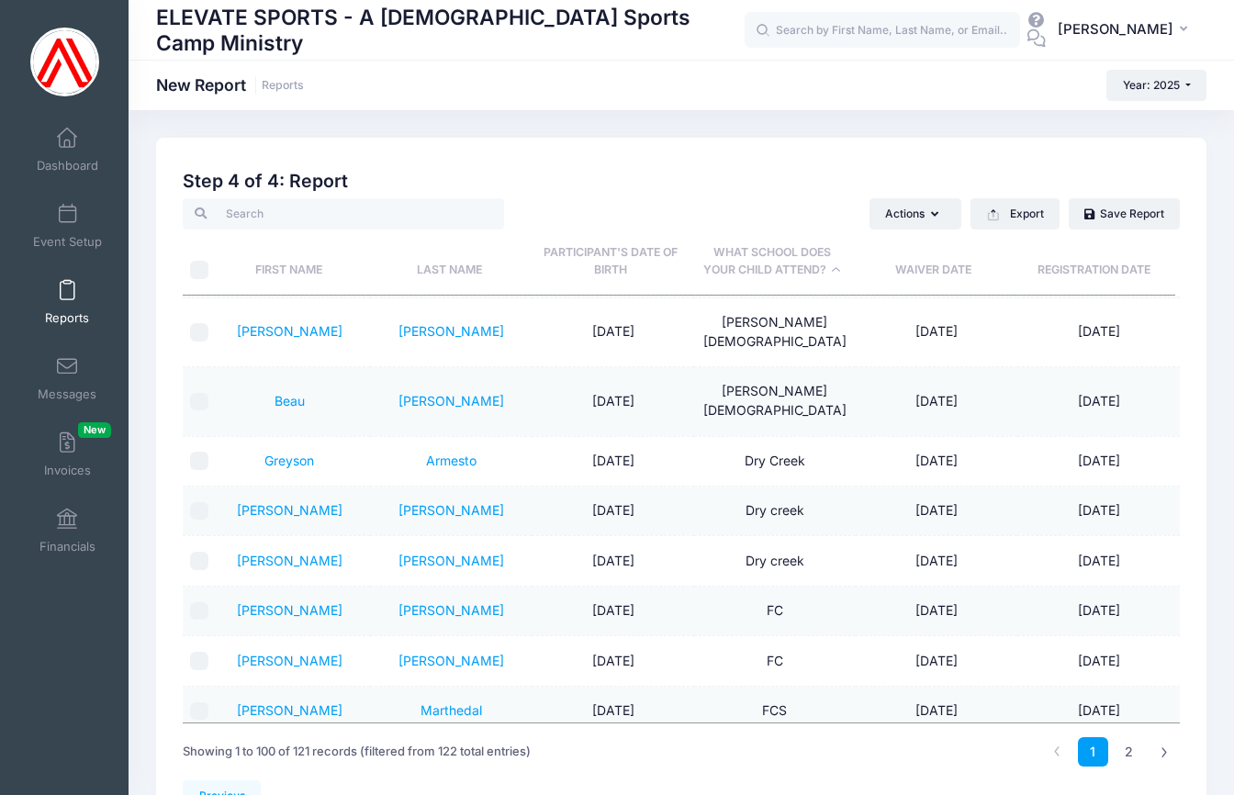
click at [200, 602] on input "checkbox" at bounding box center [199, 611] width 18 height 18
click at [200, 652] on input "checkbox" at bounding box center [199, 661] width 18 height 18
click at [195, 703] on input "checkbox" at bounding box center [199, 712] width 18 height 18
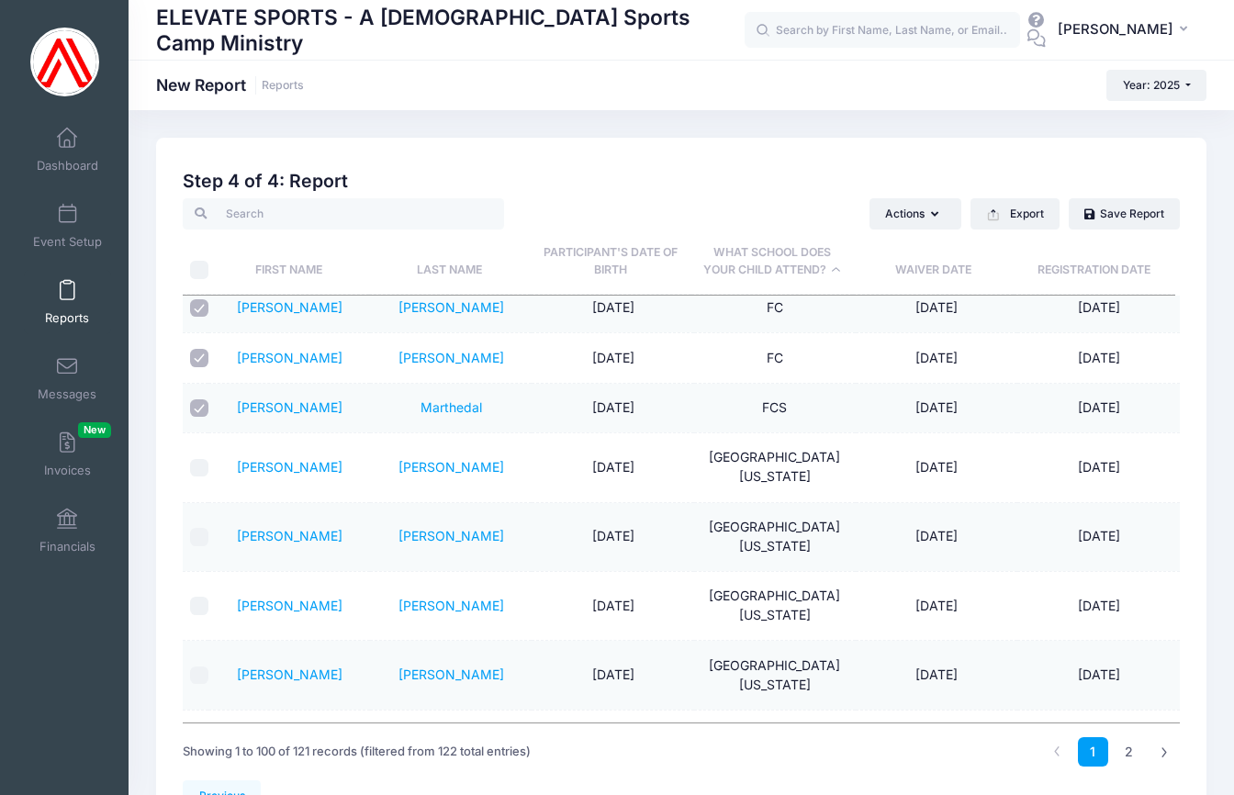
scroll to position [1271, 0]
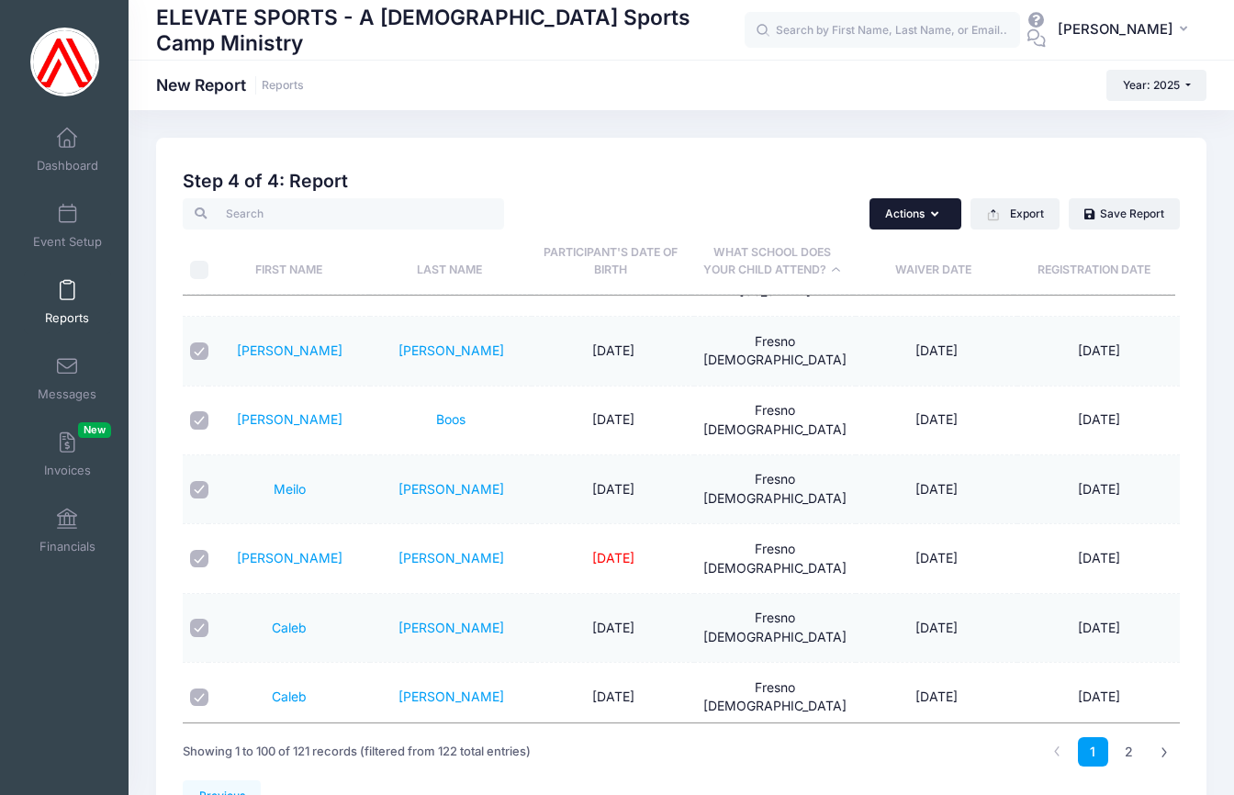
click at [928, 215] on button "Actions" at bounding box center [916, 213] width 92 height 31
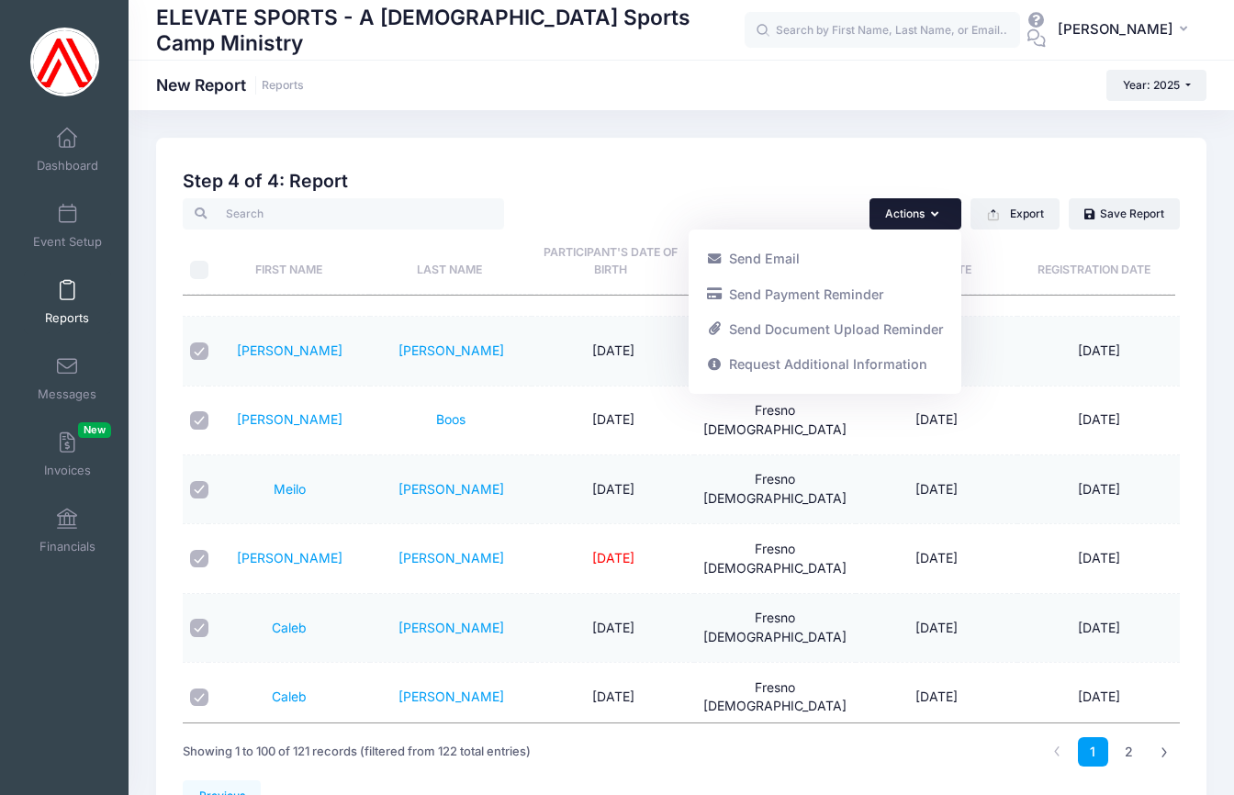
click at [683, 192] on div "Step 4 of 4: Report Actions Send Email Send Payment Reminder Send Document Uplo…" at bounding box center [681, 476] width 997 height 610
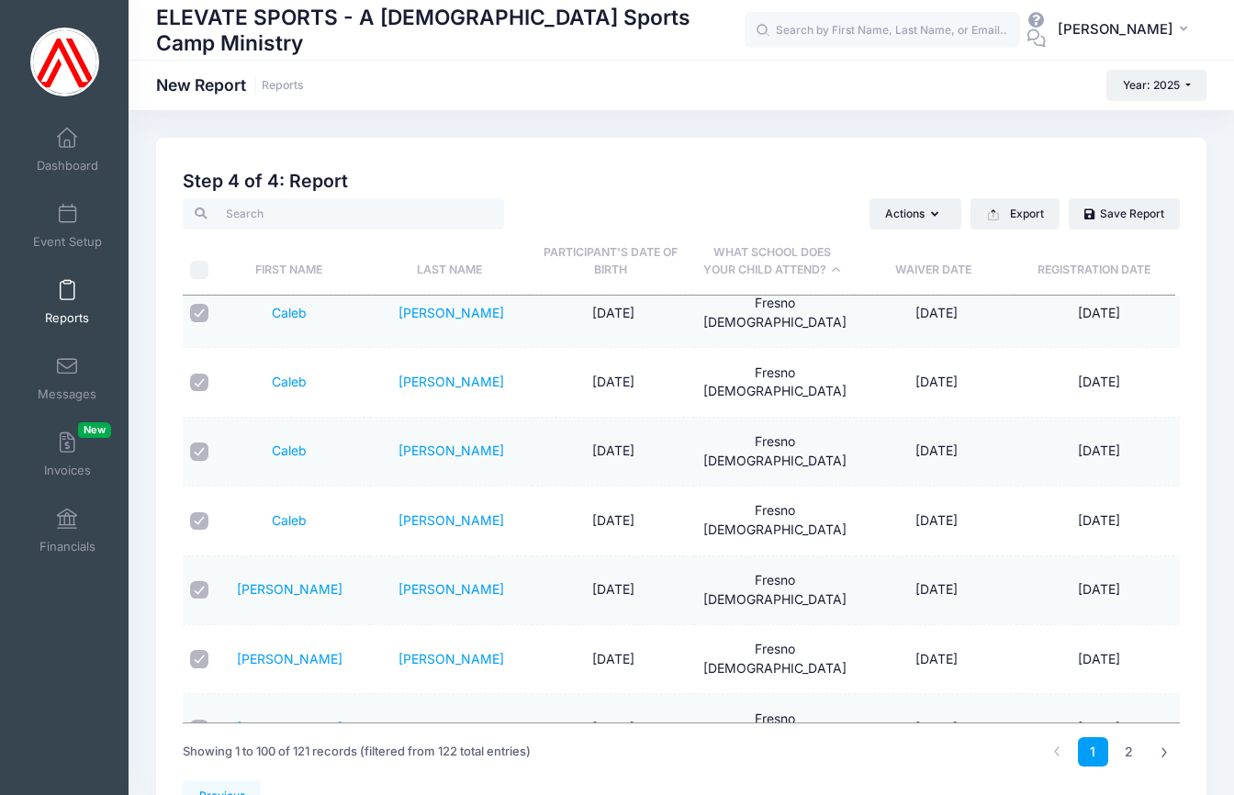
scroll to position [1921, 0]
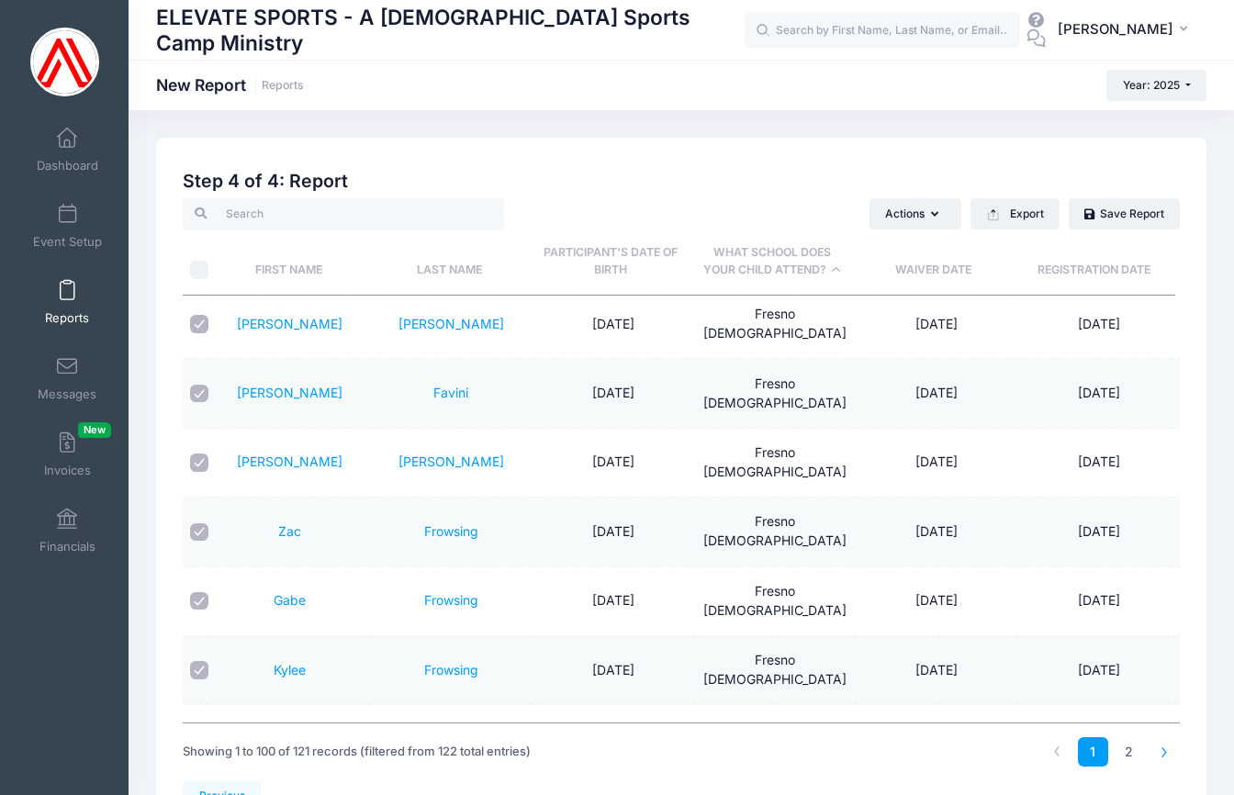
click at [1170, 748] on icon at bounding box center [1165, 752] width 10 height 10
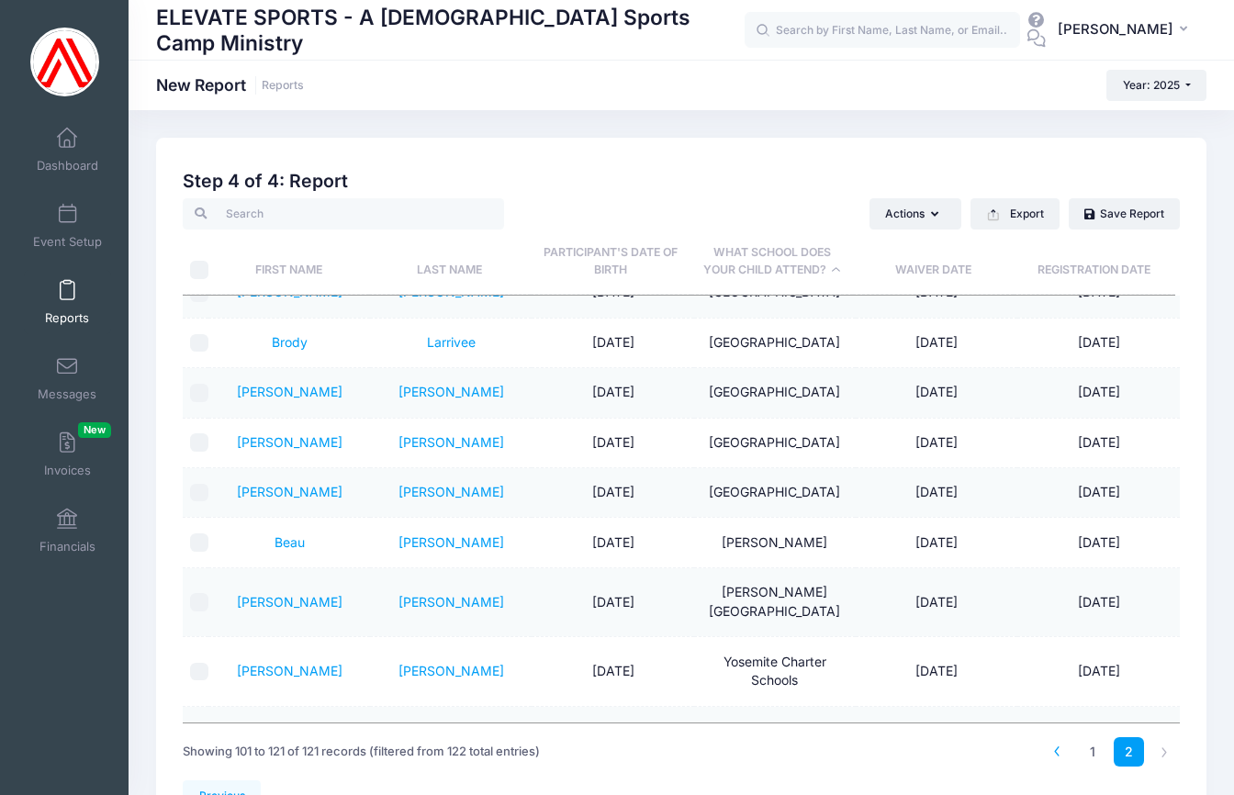
click at [1055, 754] on icon at bounding box center [1057, 752] width 10 height 10
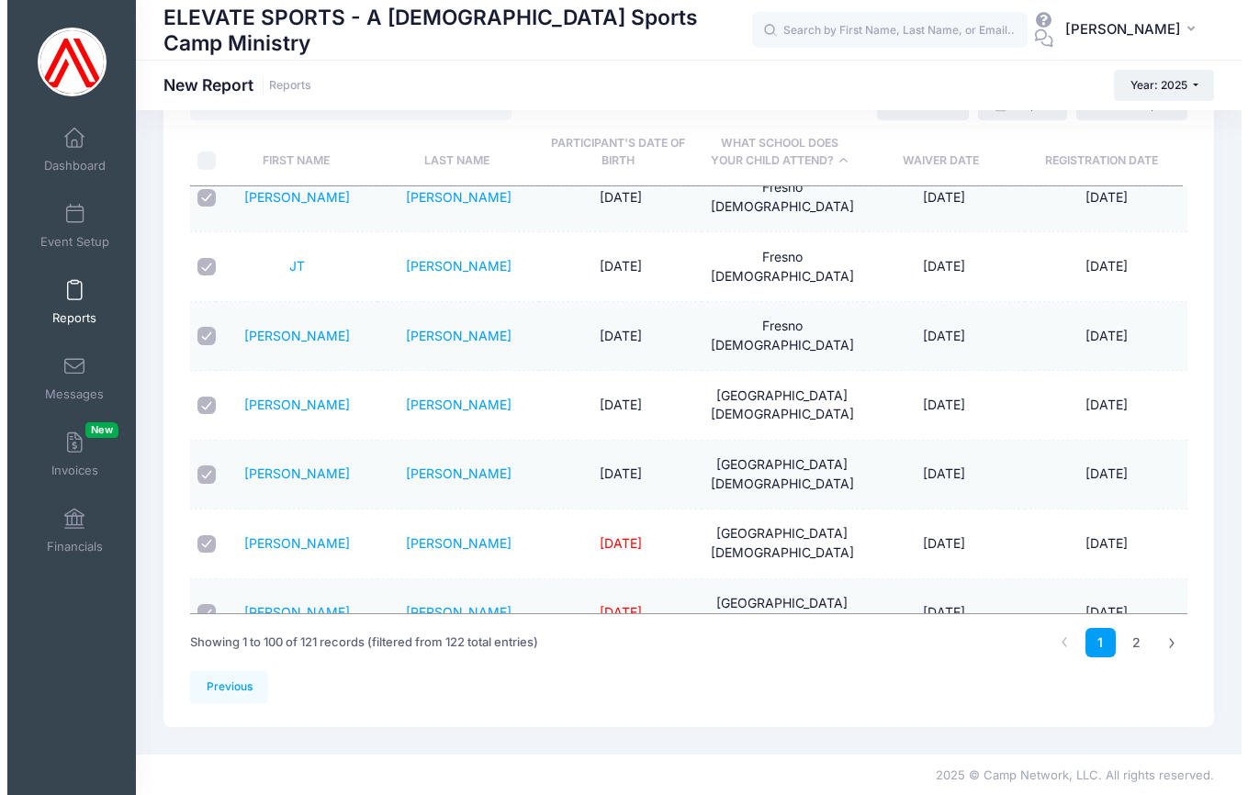
scroll to position [2678, 0]
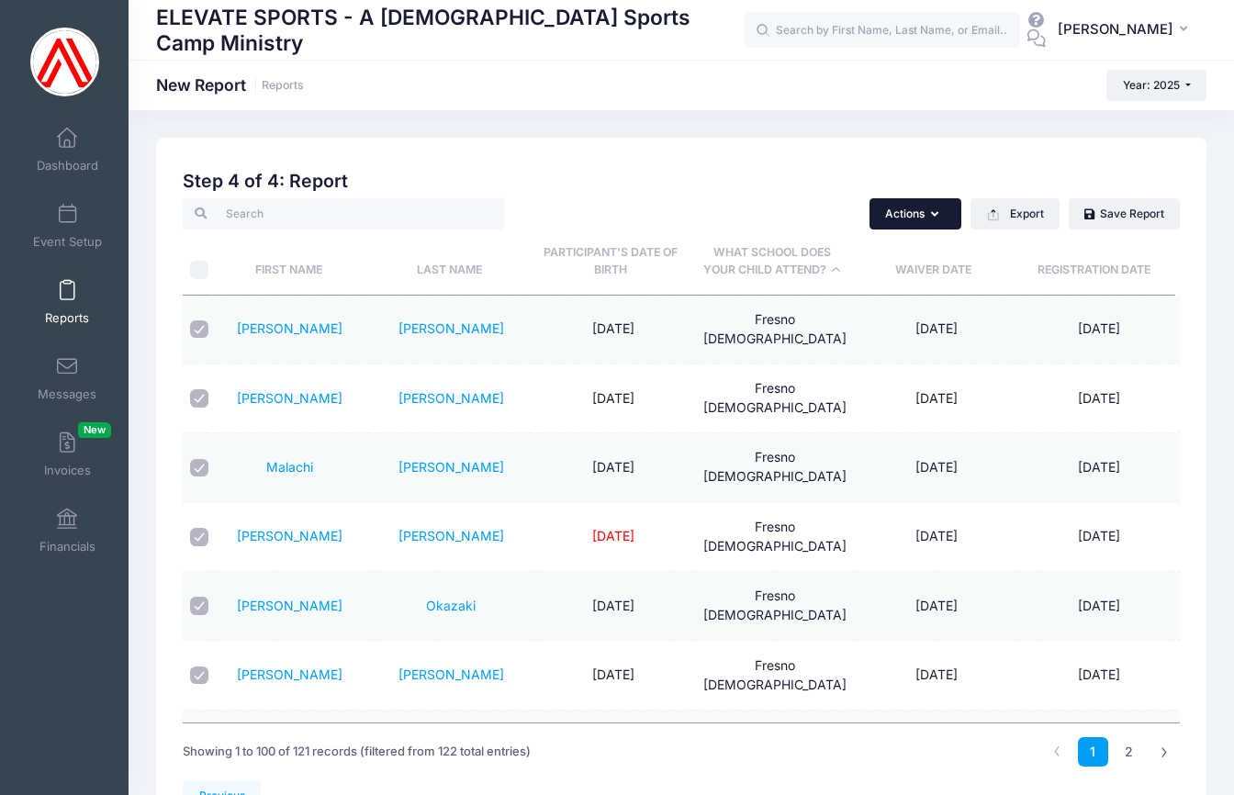
click at [934, 215] on icon "button" at bounding box center [938, 215] width 15 height 0
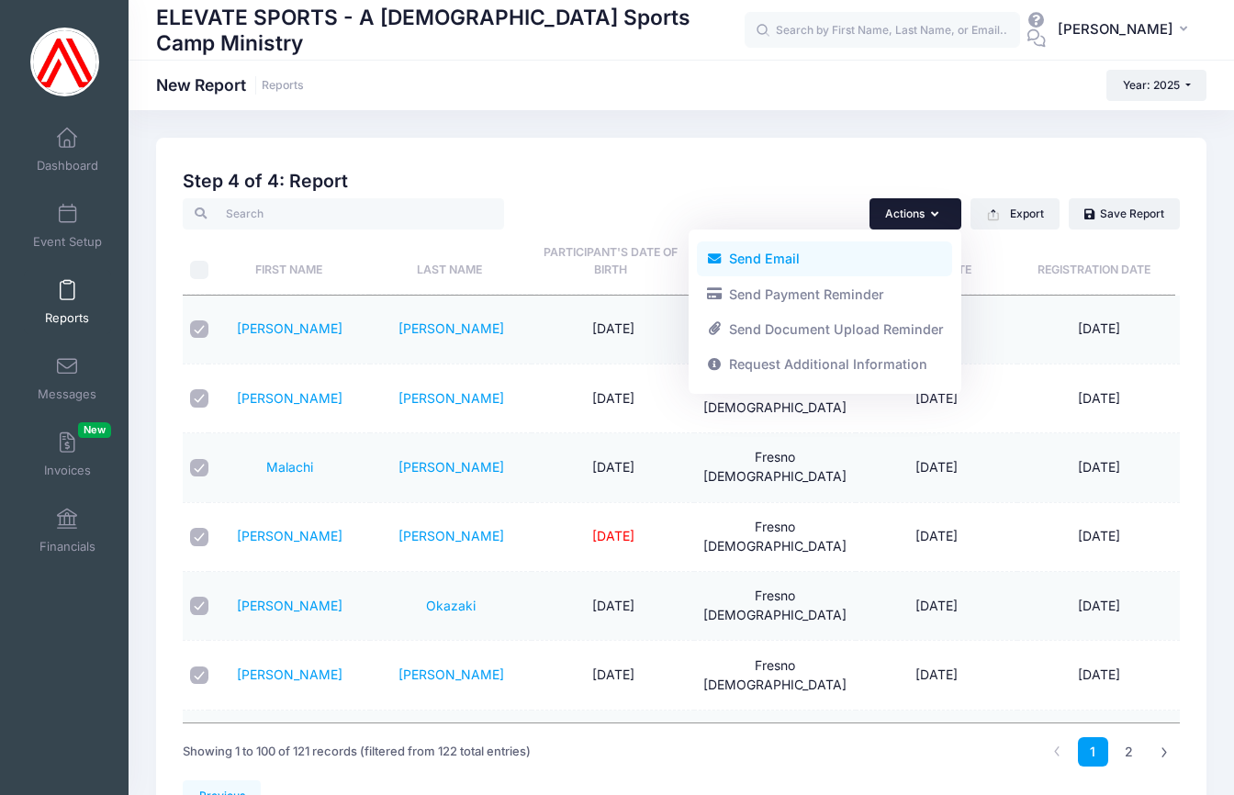
click at [768, 260] on link "Send Email" at bounding box center [824, 259] width 255 height 35
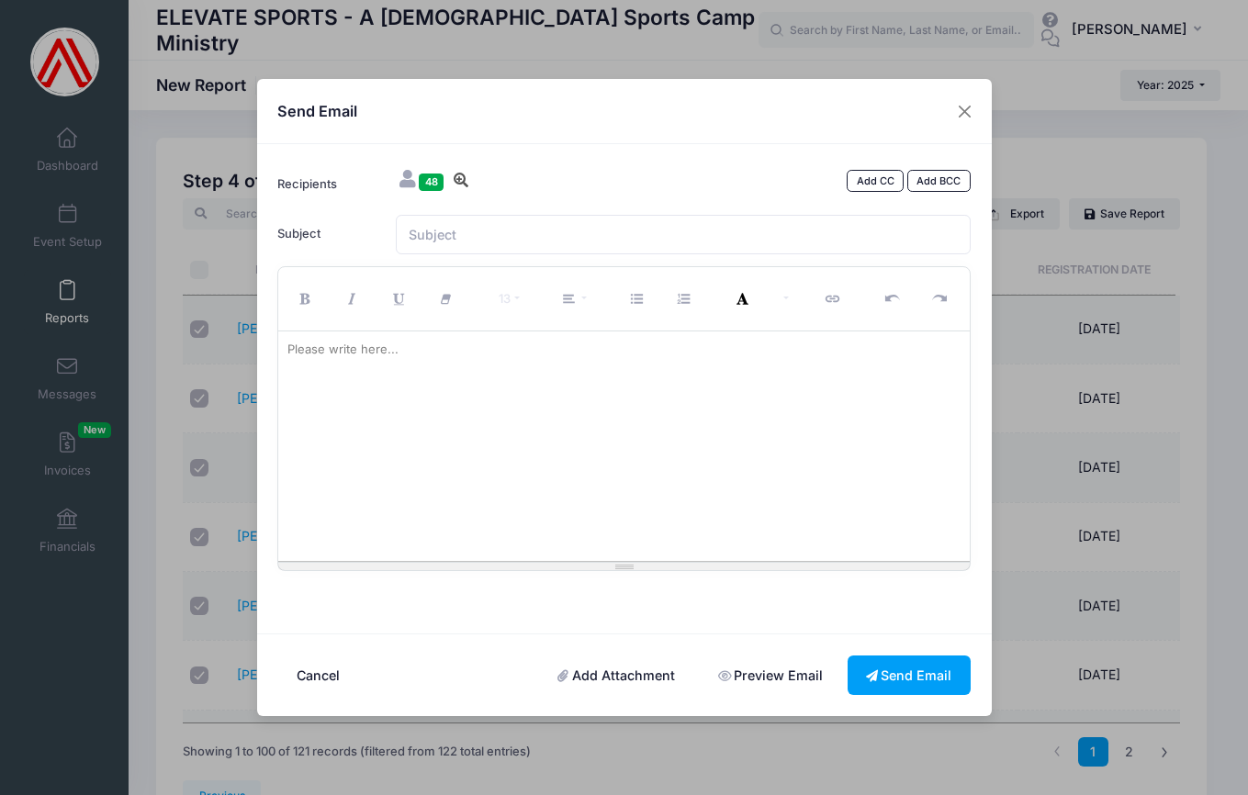
click at [463, 180] on icon at bounding box center [461, 180] width 18 height 15
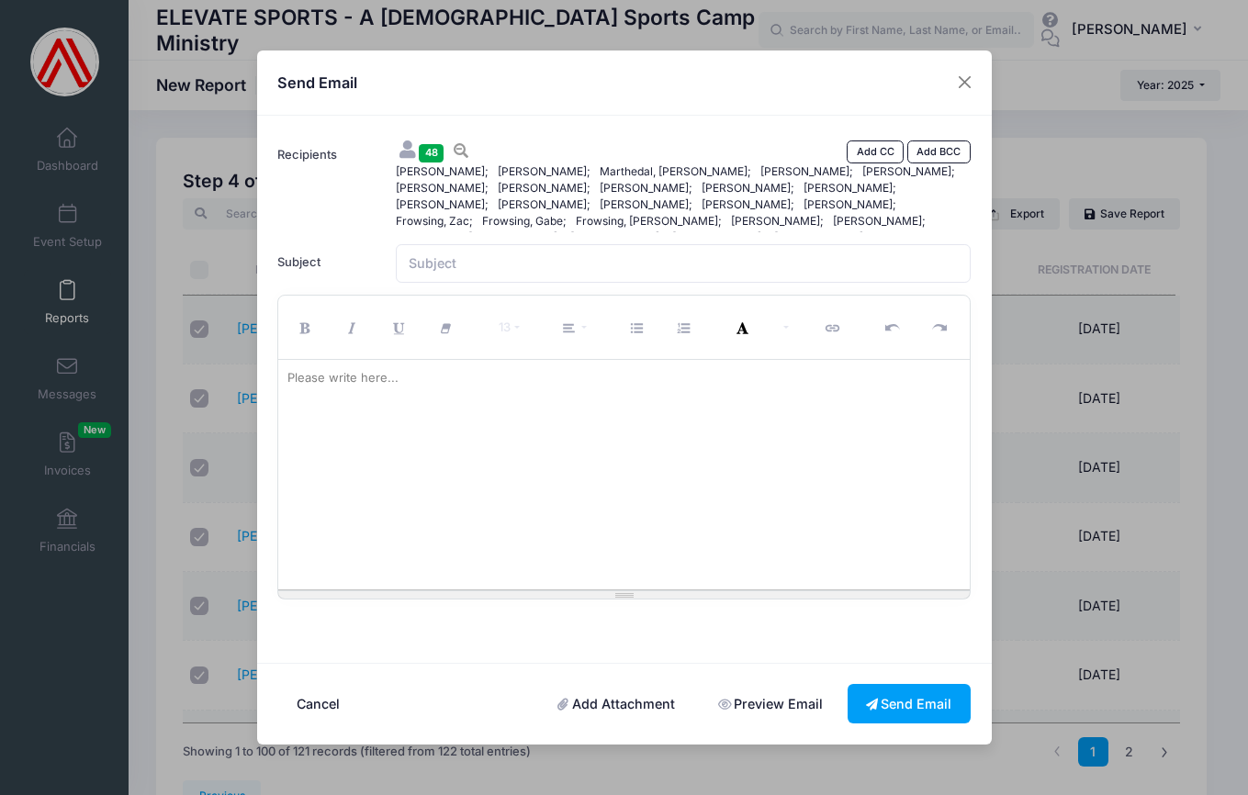
click at [939, 227] on div "Shannon, Tyler; Shannon, Tyler; Marthedal, Callan; Benson, Grayson; Boos, Hank;…" at bounding box center [683, 197] width 592 height 69
click at [941, 219] on div "Shannon, Tyler; Shannon, Tyler; Marthedal, Callan; Benson, Grayson; Boos, Hank;…" at bounding box center [683, 197] width 592 height 69
click at [876, 230] on span "[PERSON_NAME];" at bounding box center [825, 238] width 102 height 17
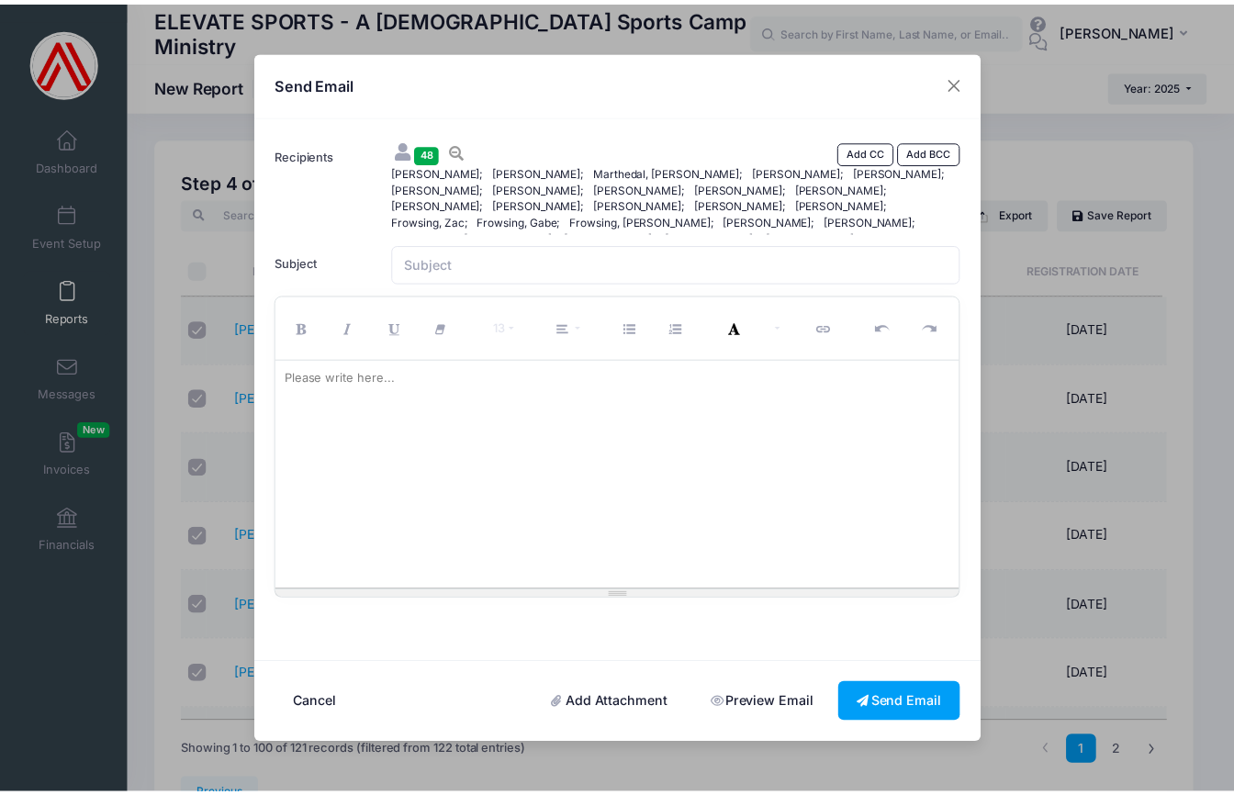
scroll to position [63, 0]
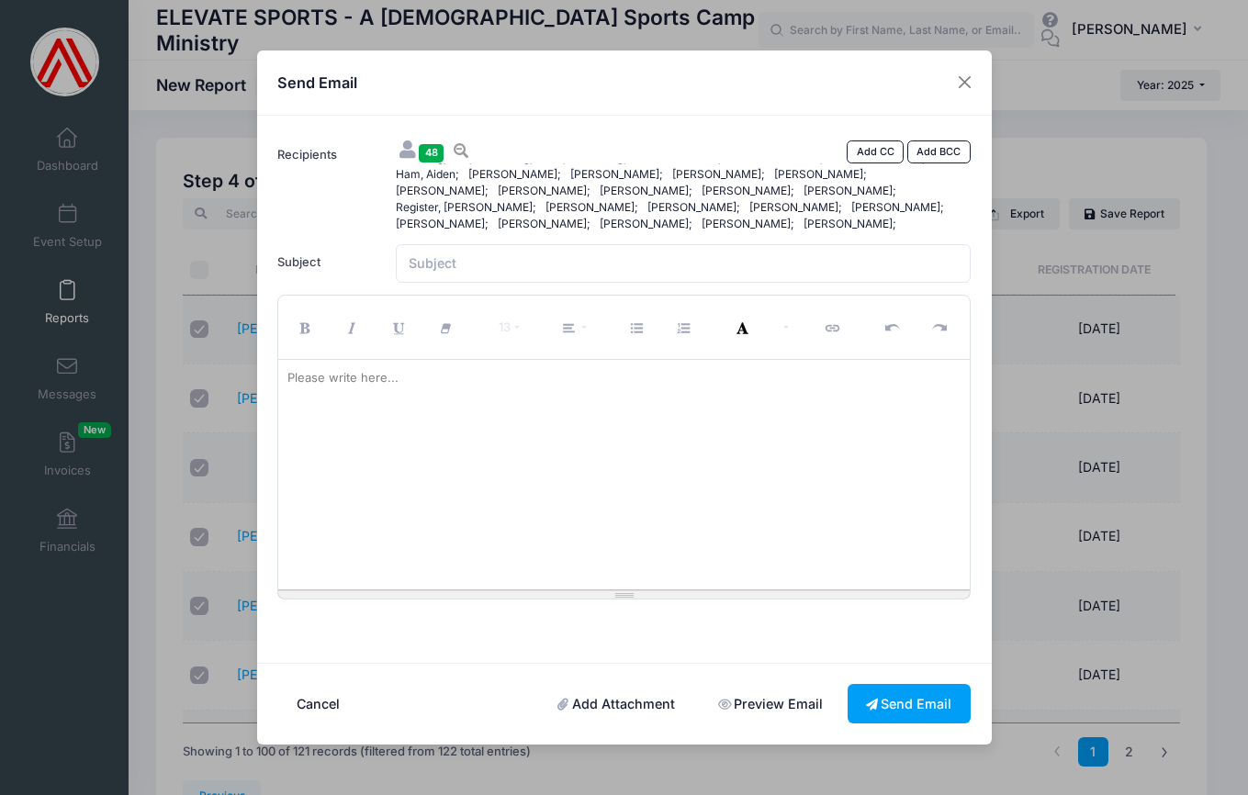
click at [804, 249] on span "Shehadey, James;" at bounding box center [753, 257] width 102 height 17
click at [314, 703] on button "Cancel" at bounding box center [317, 703] width 81 height 39
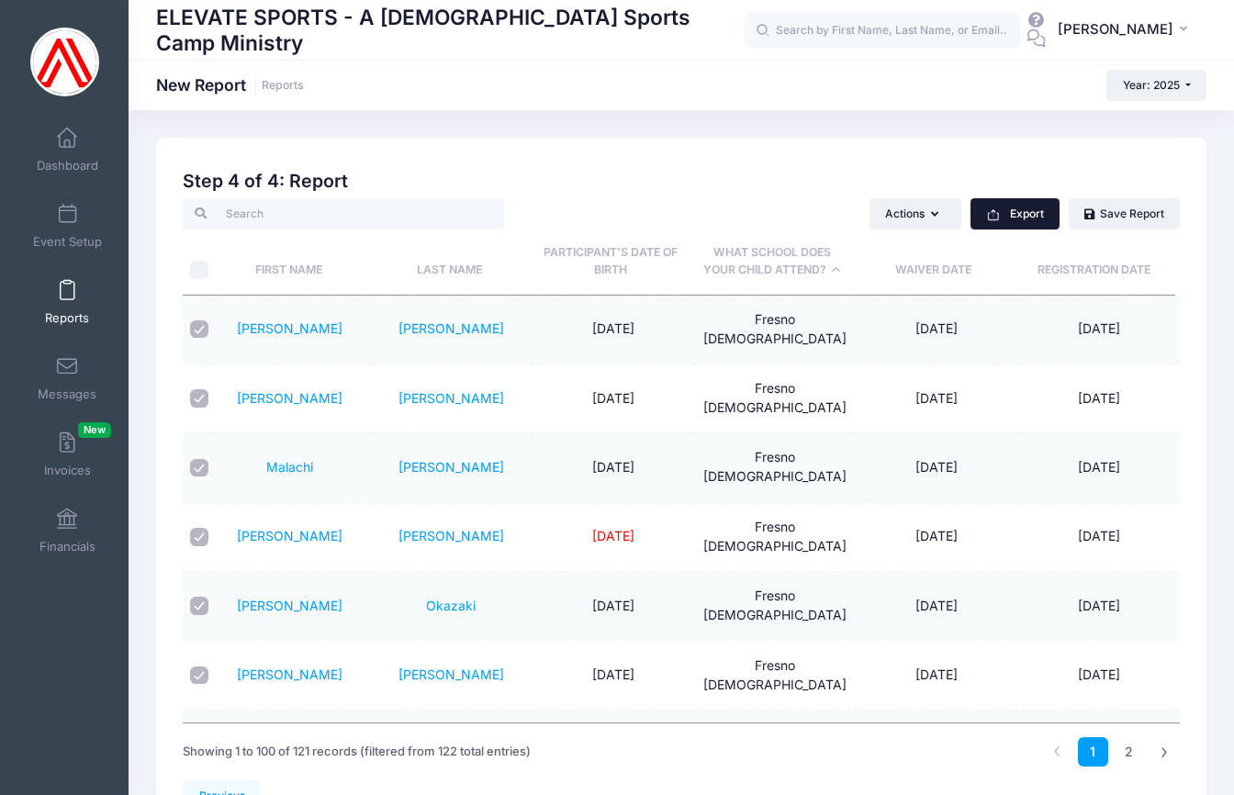
click at [1010, 211] on button "Export" at bounding box center [1015, 213] width 89 height 31
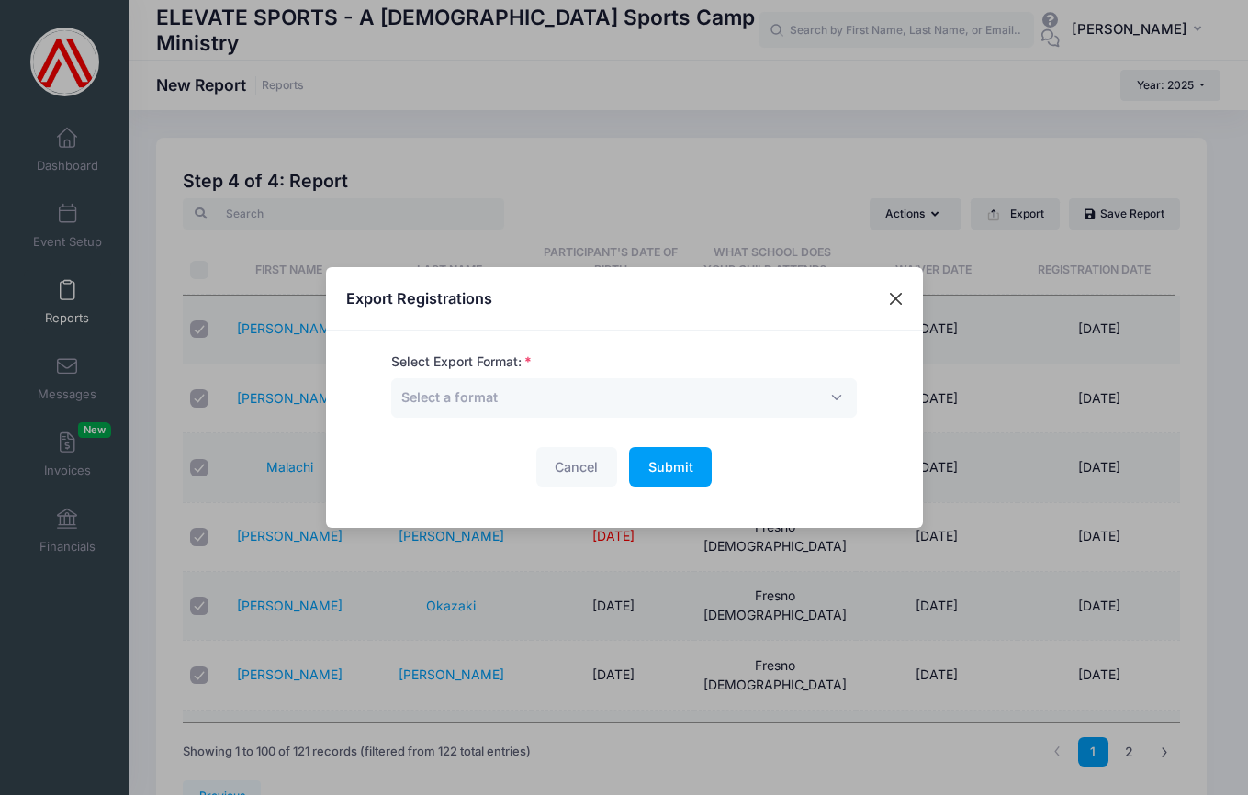
click at [898, 295] on button "Close" at bounding box center [895, 299] width 33 height 33
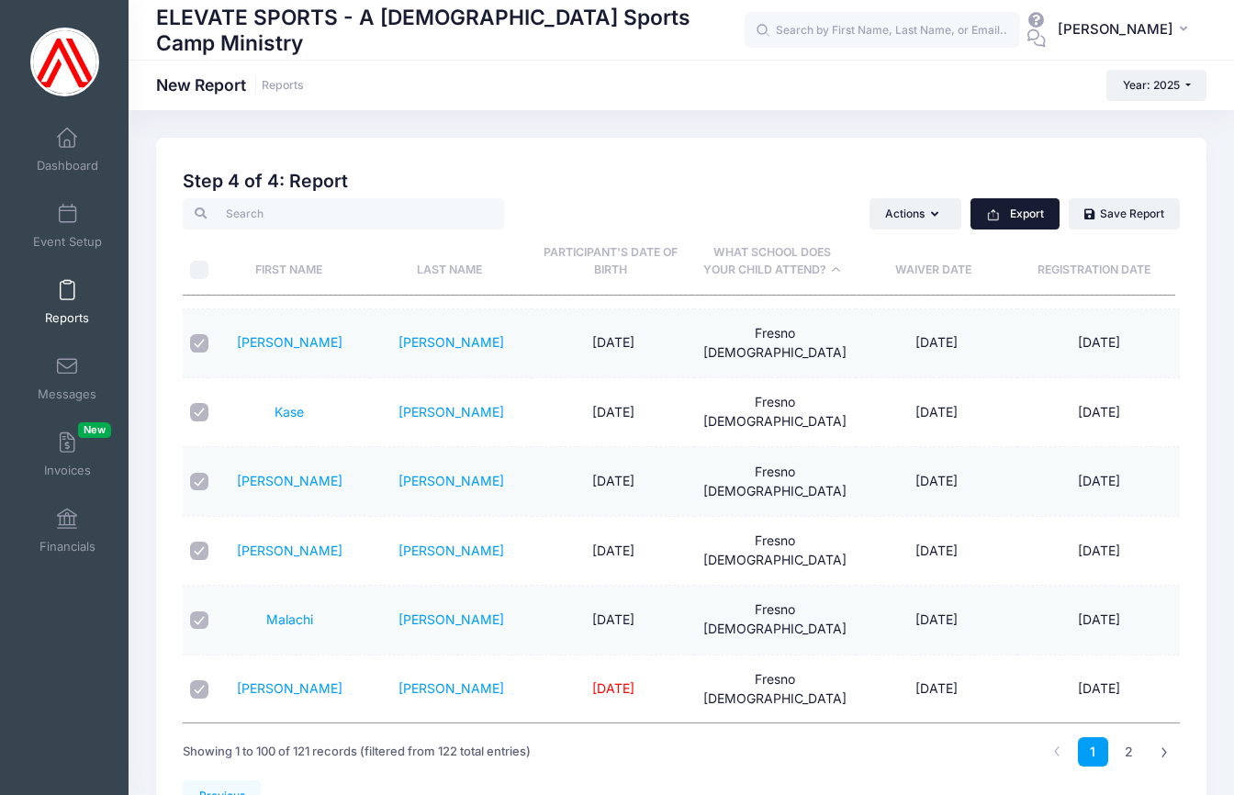
scroll to position [2390, 0]
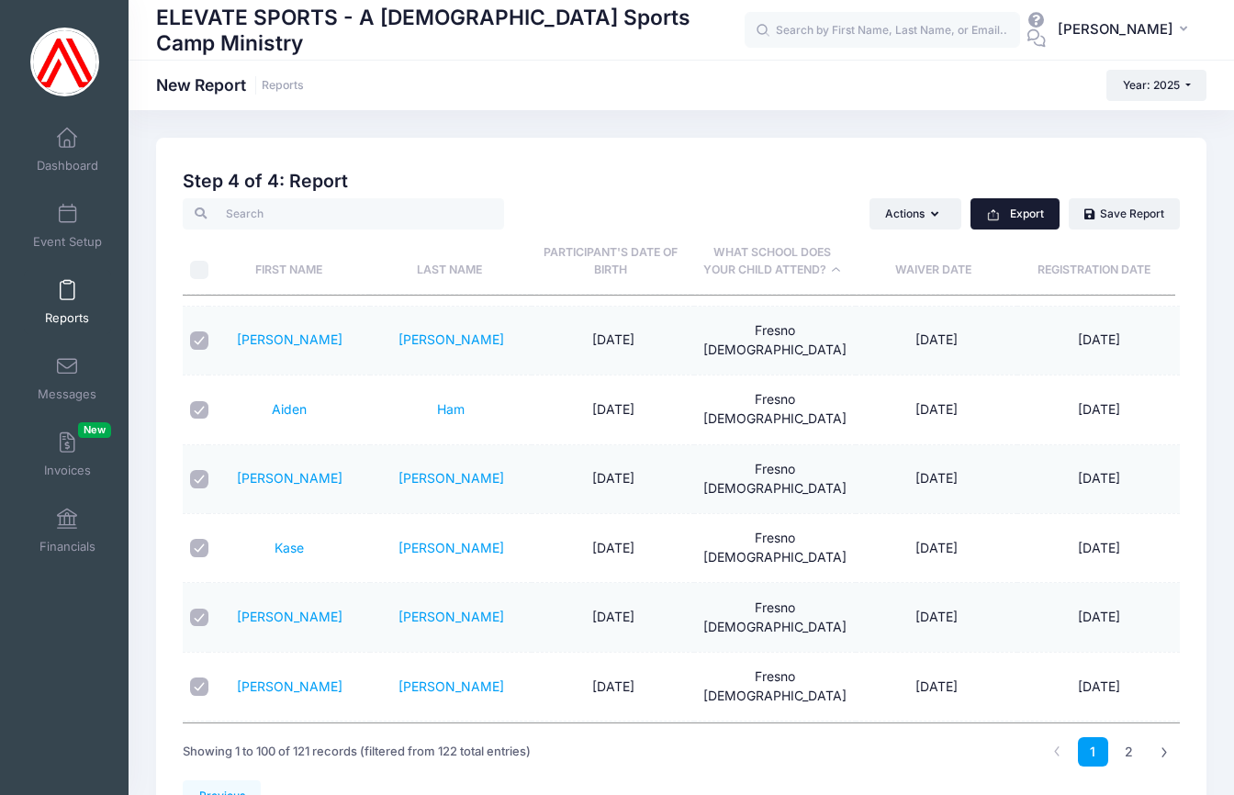
click at [1008, 208] on button "Export" at bounding box center [1015, 213] width 89 height 31
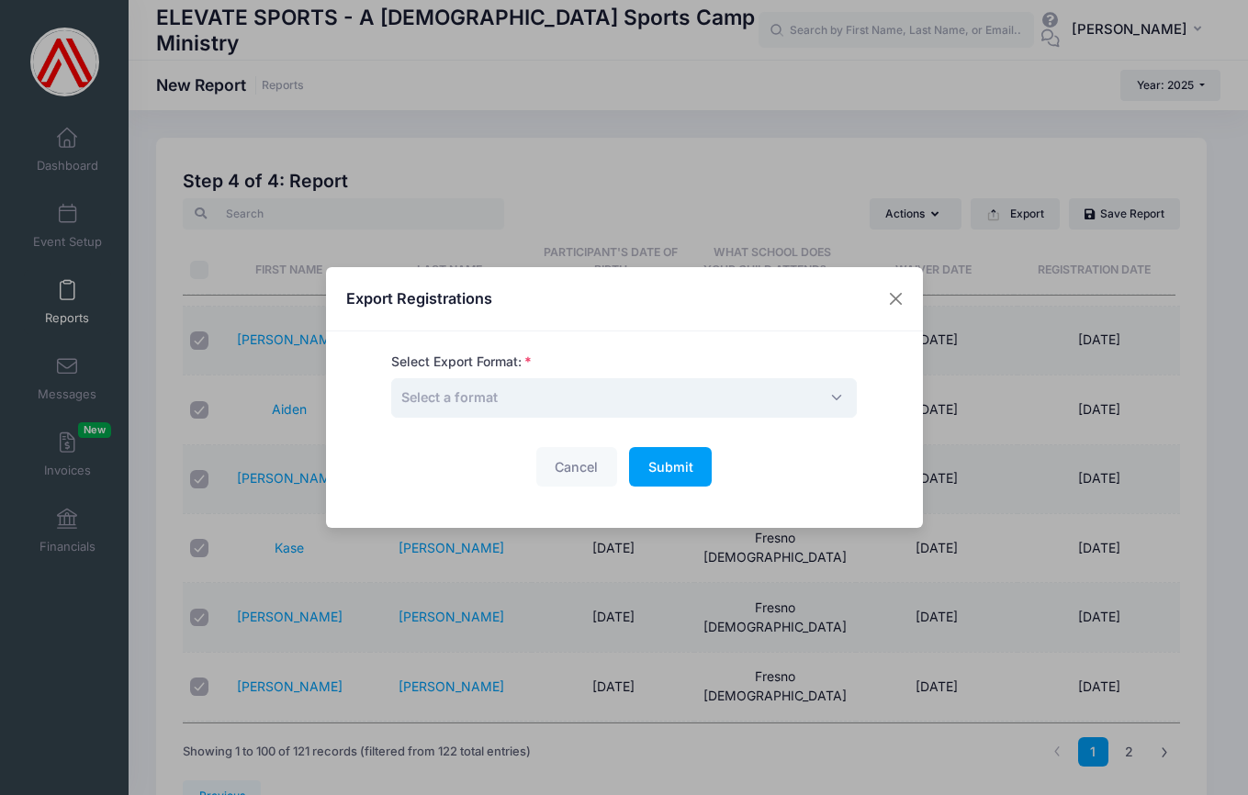
click at [552, 391] on span "Select a format" at bounding box center [624, 397] width 466 height 39
click at [673, 463] on span "Submit" at bounding box center [670, 467] width 45 height 16
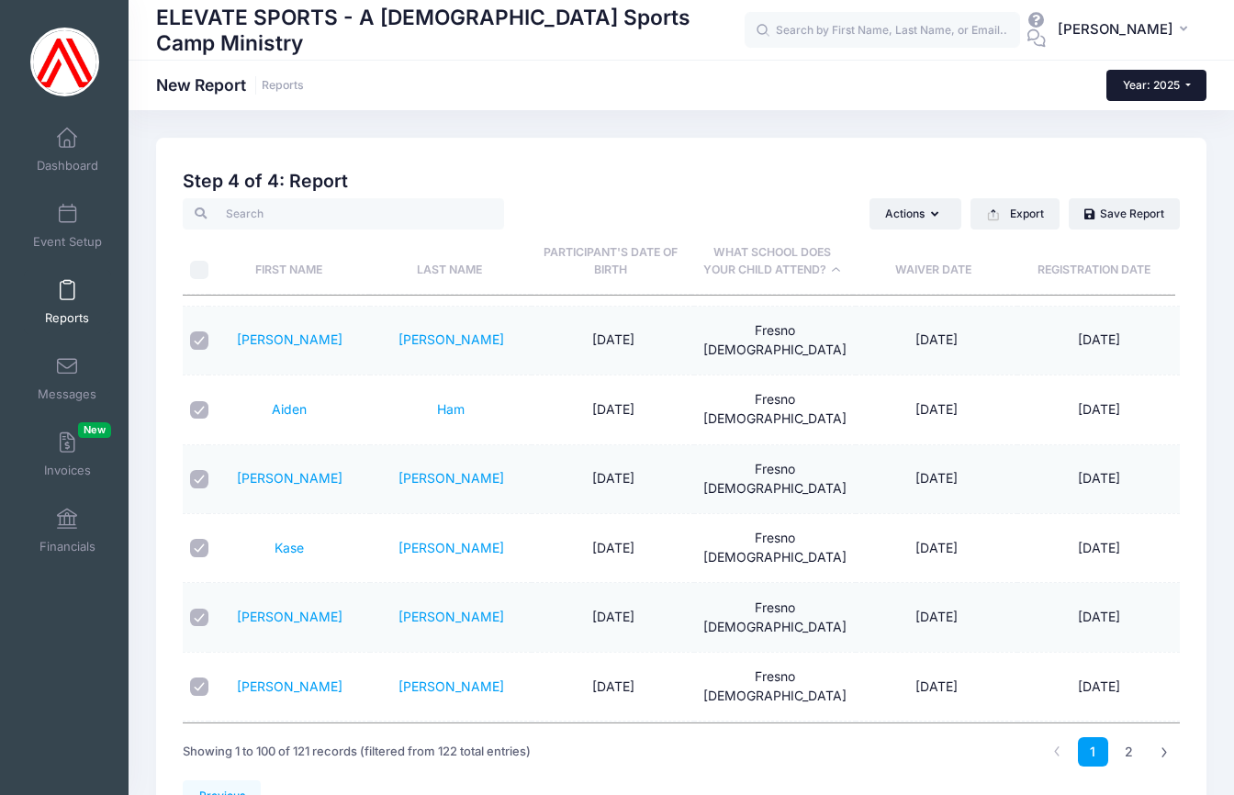
click at [1161, 88] on span "Year: 2025" at bounding box center [1151, 85] width 57 height 14
click at [1142, 144] on link "Year: 2024" at bounding box center [1166, 144] width 119 height 24
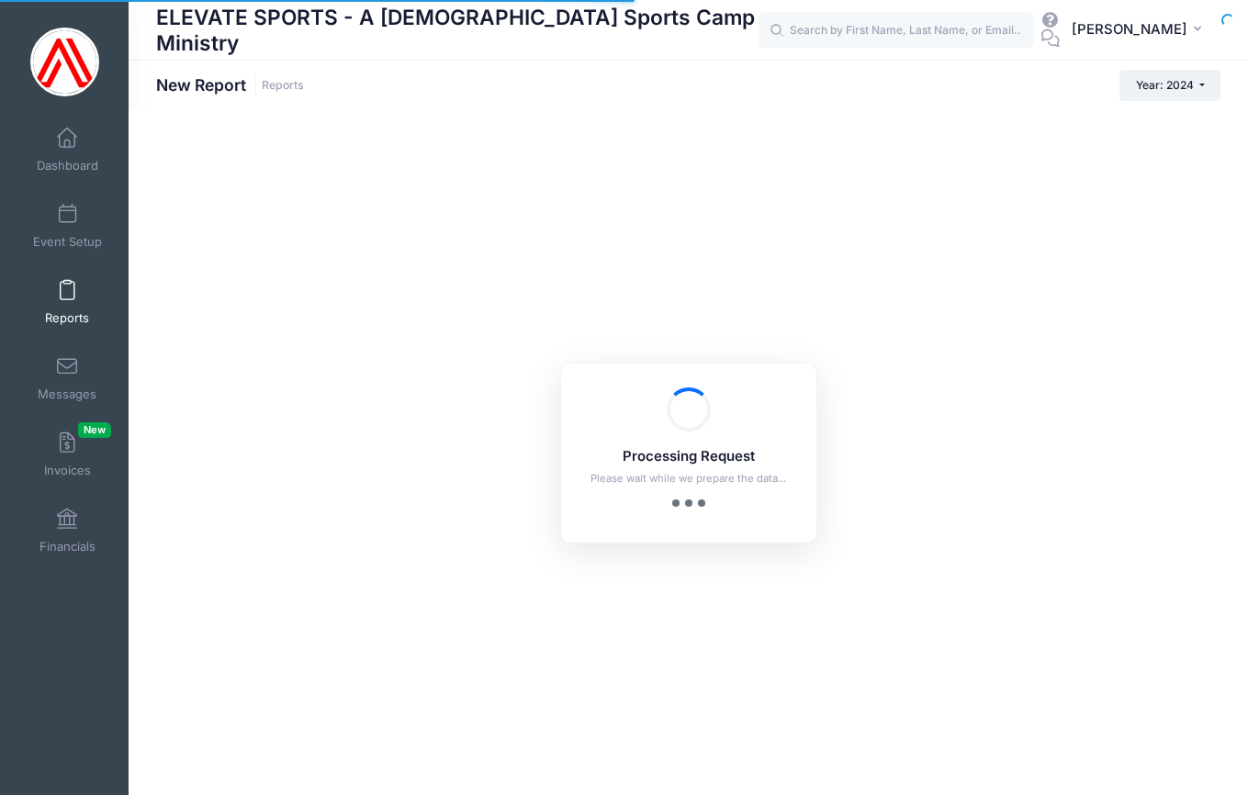
checkbox input "true"
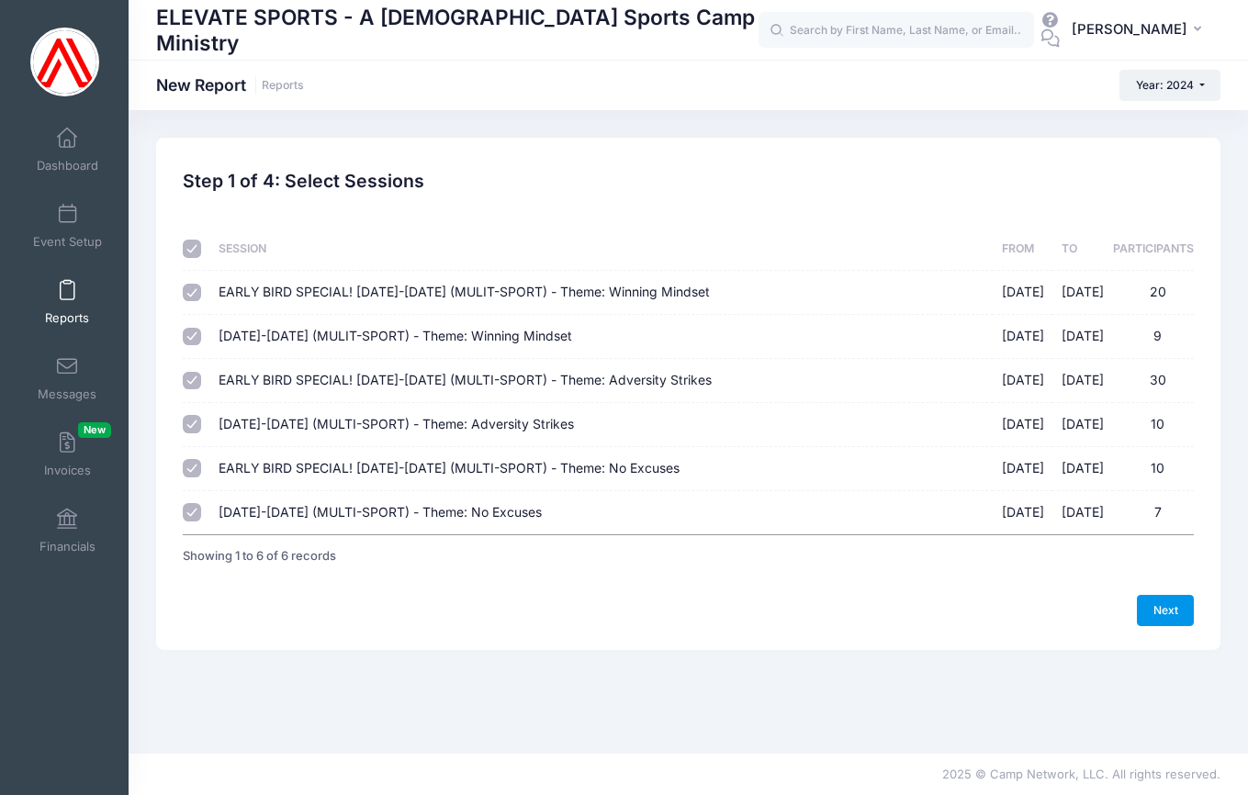
click at [1163, 605] on link "Next" at bounding box center [1165, 610] width 57 height 31
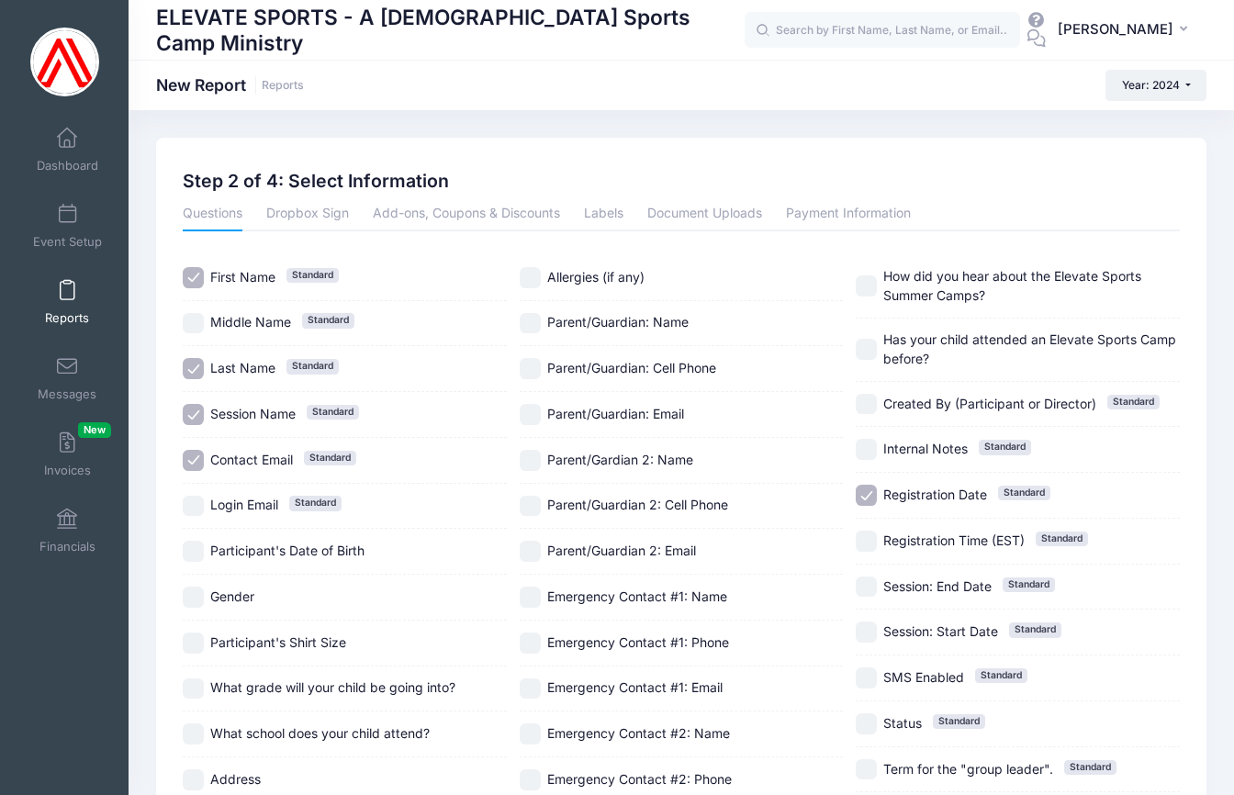
click at [198, 456] on input "Contact Email Standard" at bounding box center [193, 460] width 21 height 21
checkbox input "false"
click at [200, 410] on input "Session Name Standard" at bounding box center [193, 414] width 21 height 21
checkbox input "false"
click at [868, 487] on input "Registration Date Standard" at bounding box center [866, 495] width 21 height 21
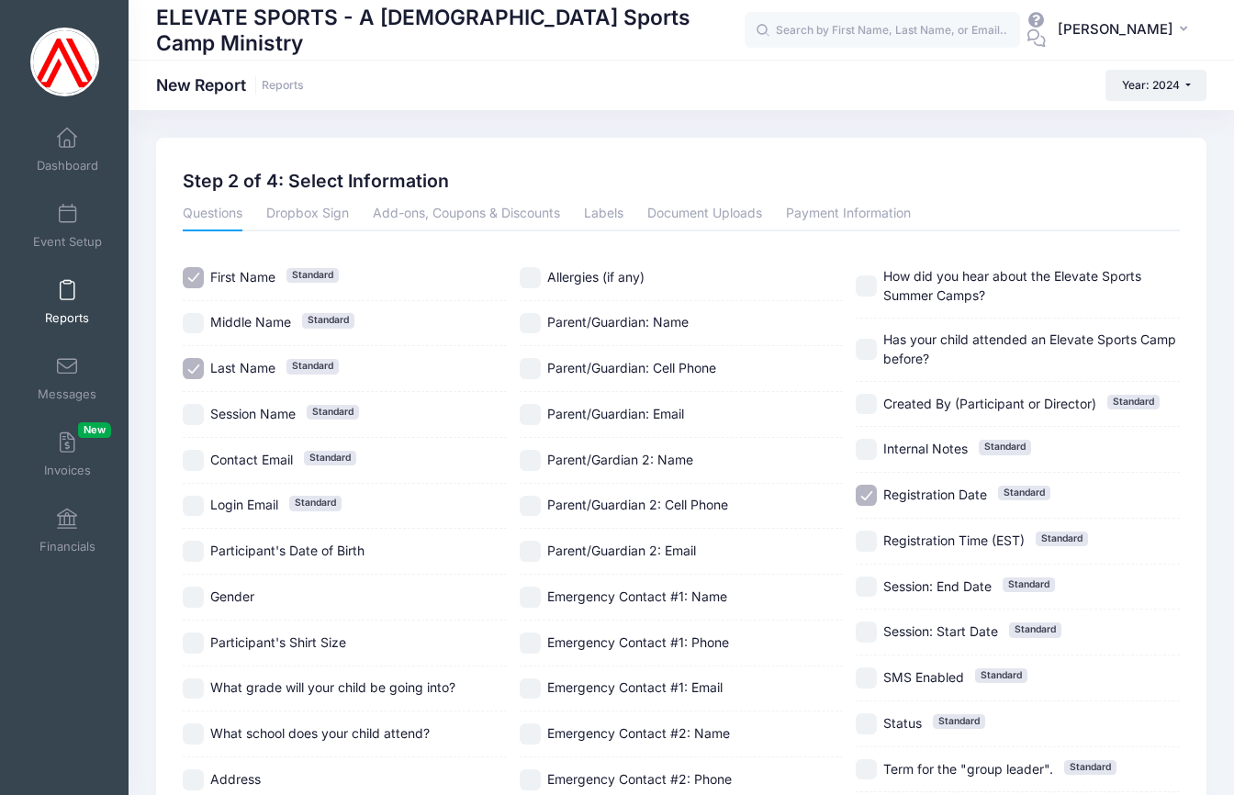
checkbox input "false"
click at [195, 730] on input "What school does your child attend?" at bounding box center [193, 734] width 21 height 21
checkbox input "true"
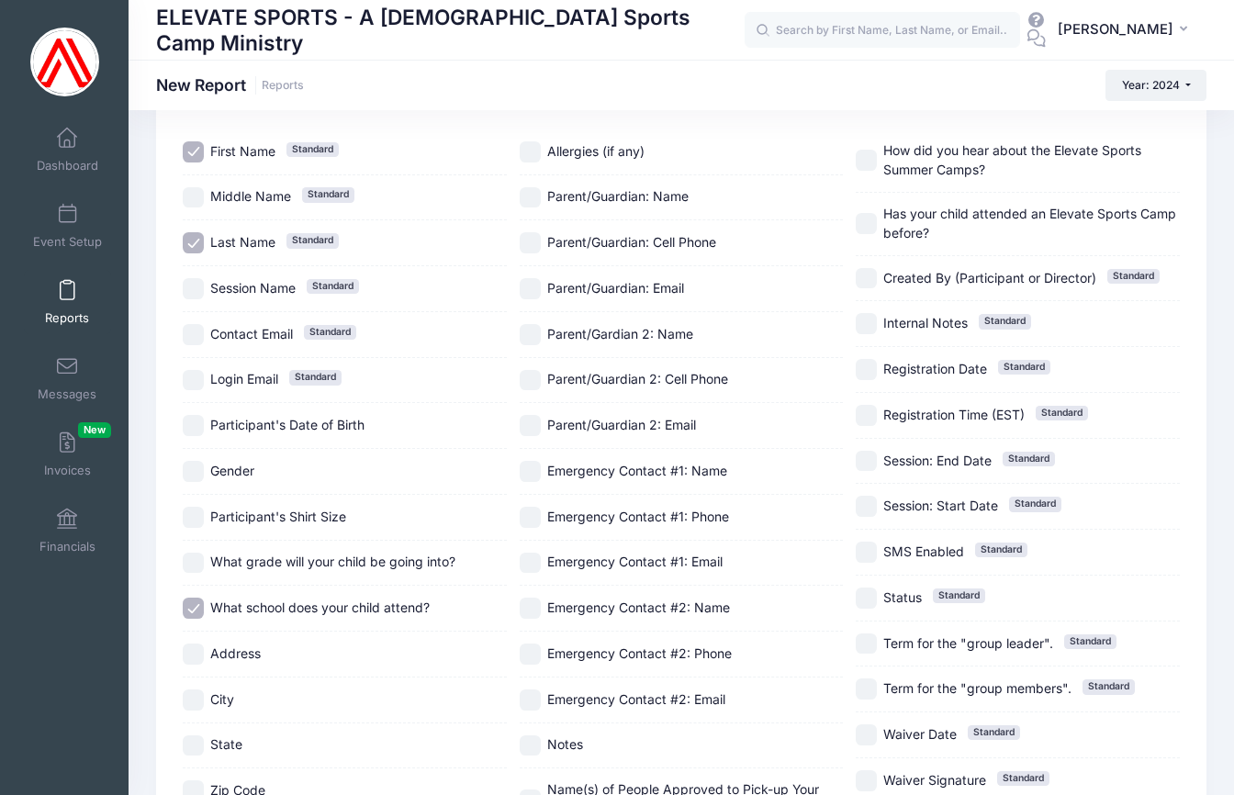
scroll to position [723, 0]
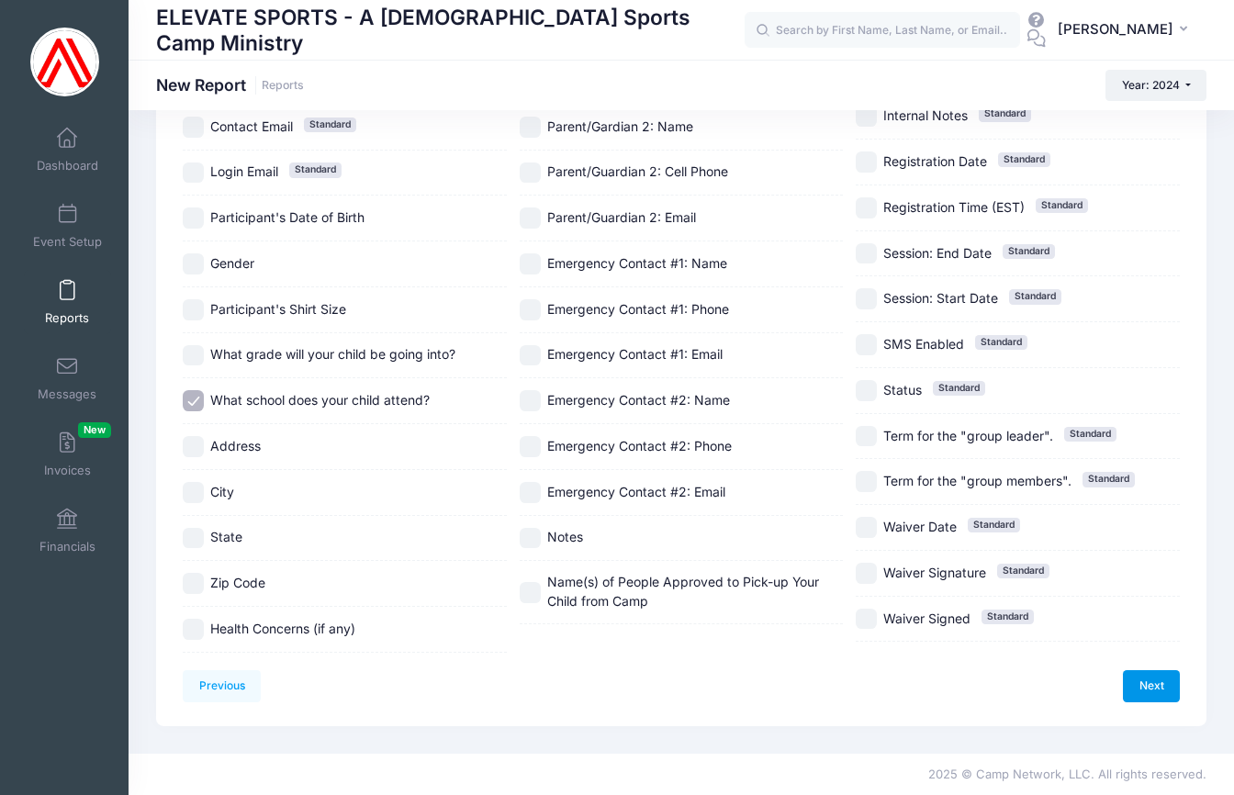
click at [1155, 670] on link "Next" at bounding box center [1151, 685] width 57 height 31
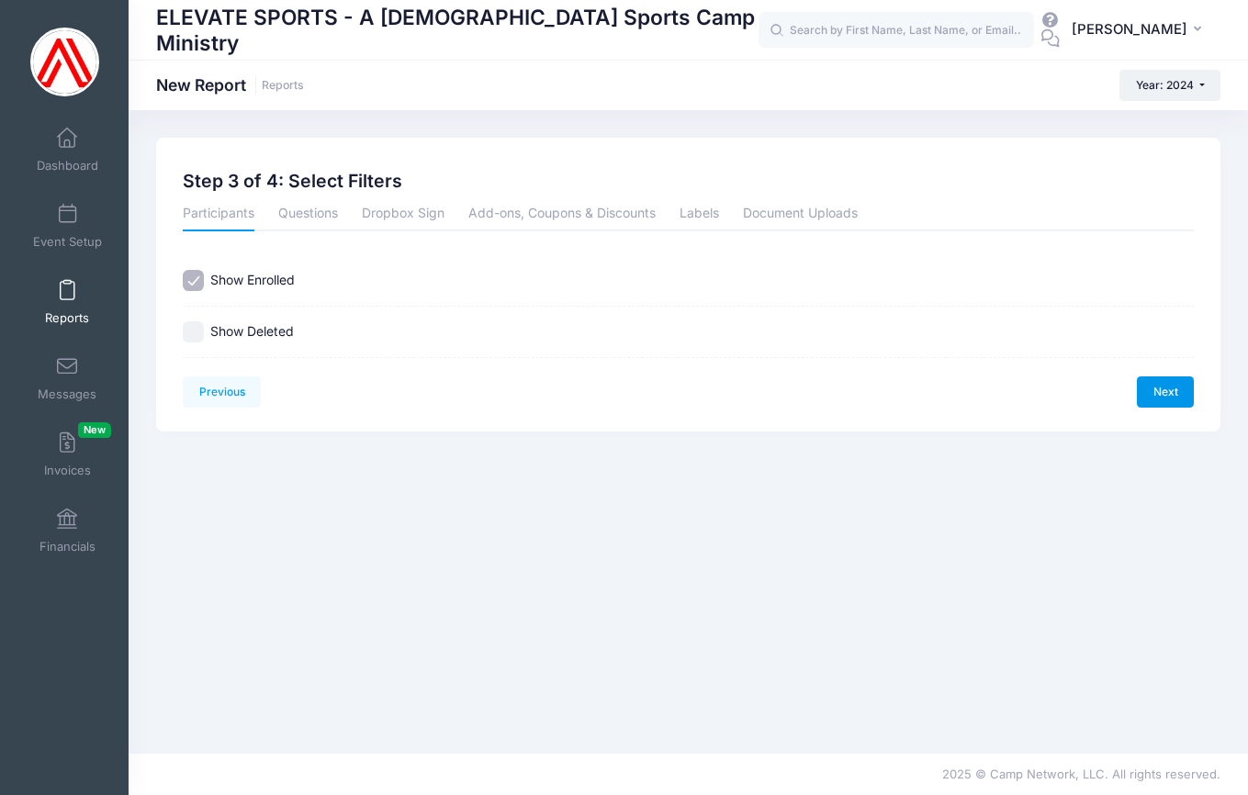
click at [1180, 391] on link "Next" at bounding box center [1165, 392] width 57 height 31
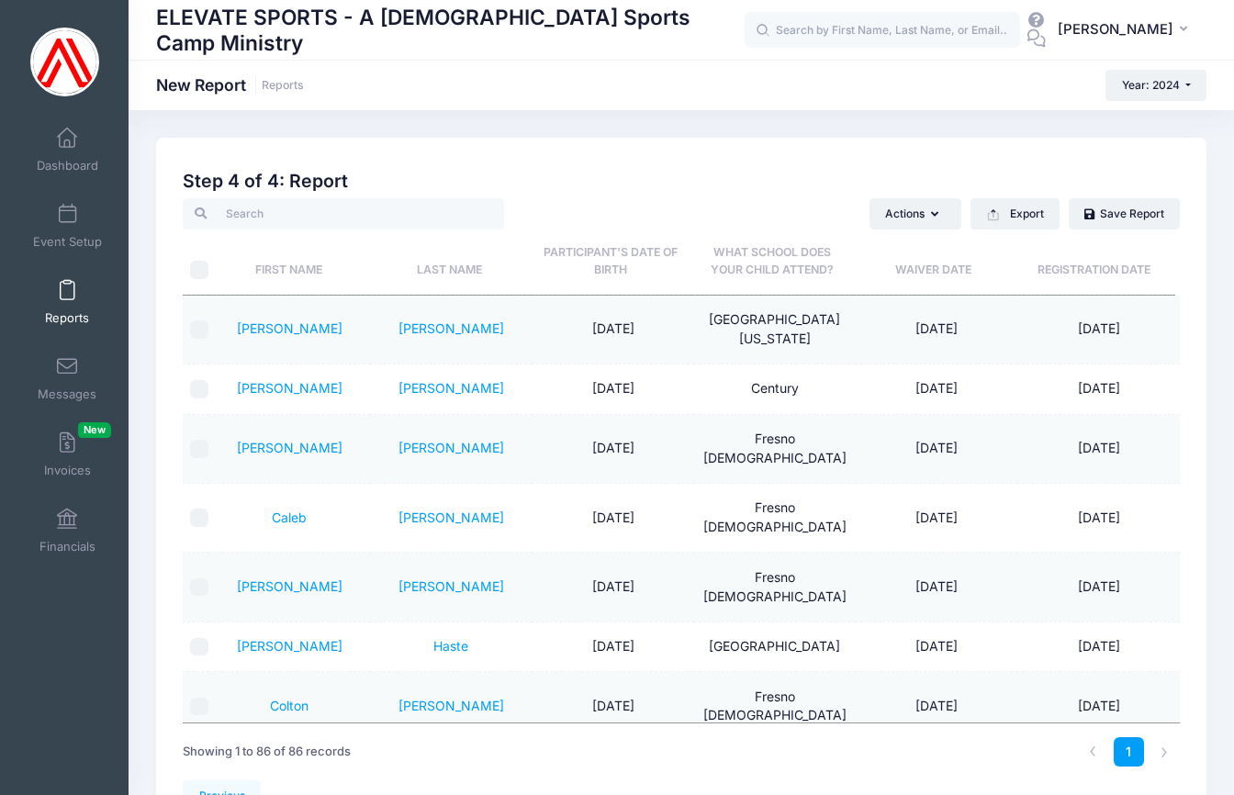
scroll to position [4, 0]
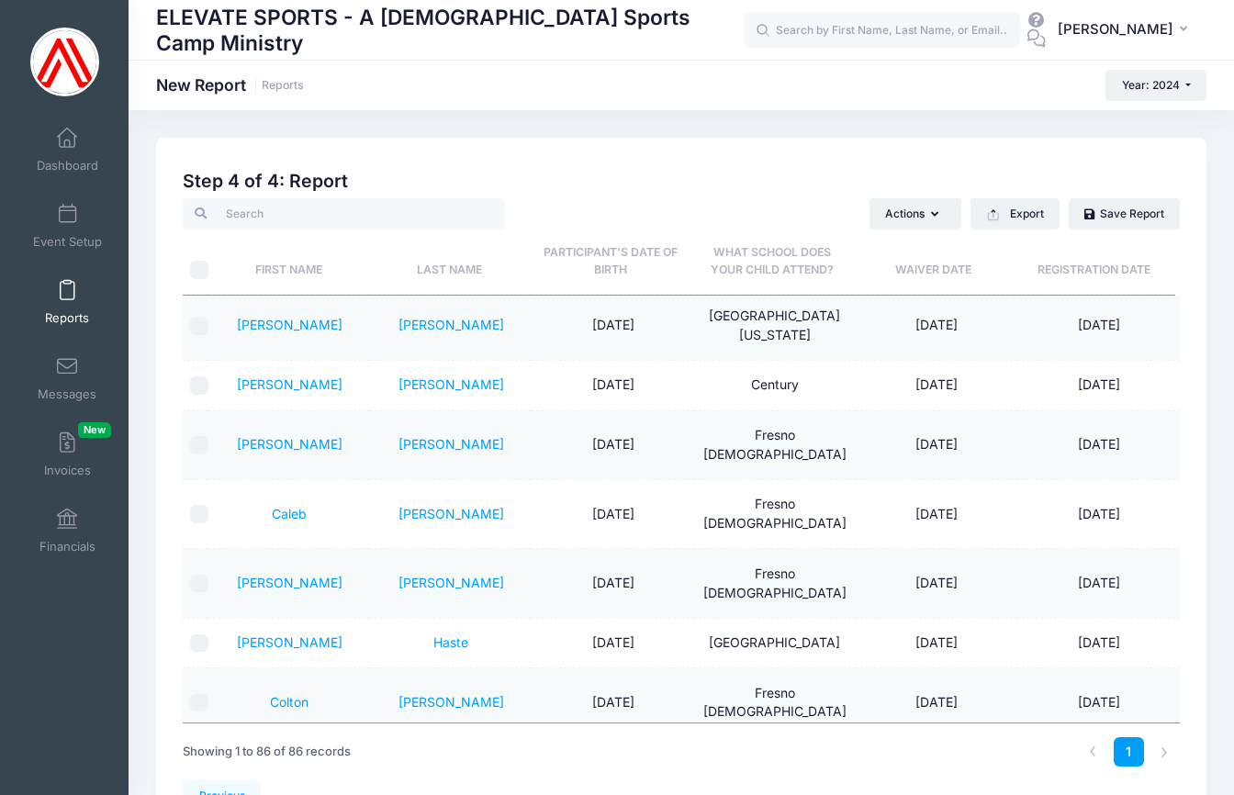
click at [777, 260] on th "What school does your child attend?" at bounding box center [773, 262] width 162 height 65
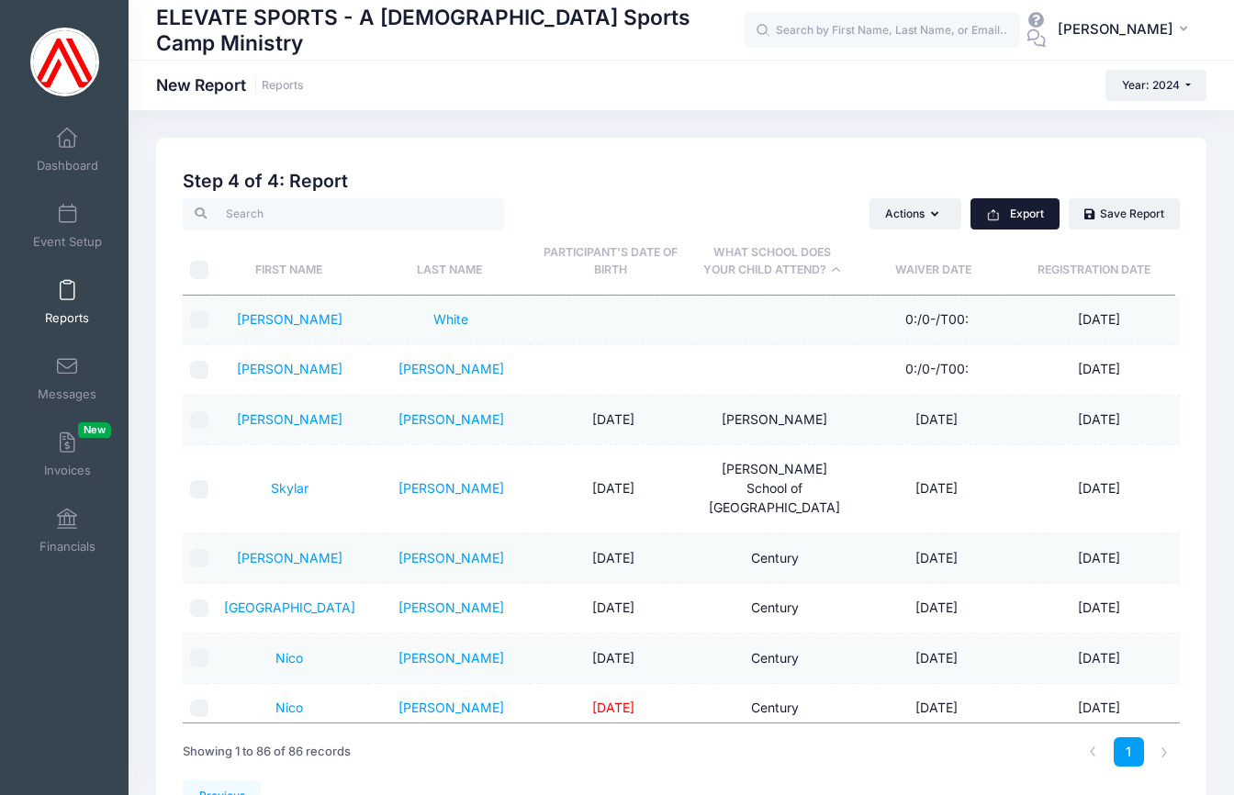
click at [1029, 213] on button "Export" at bounding box center [1015, 213] width 89 height 31
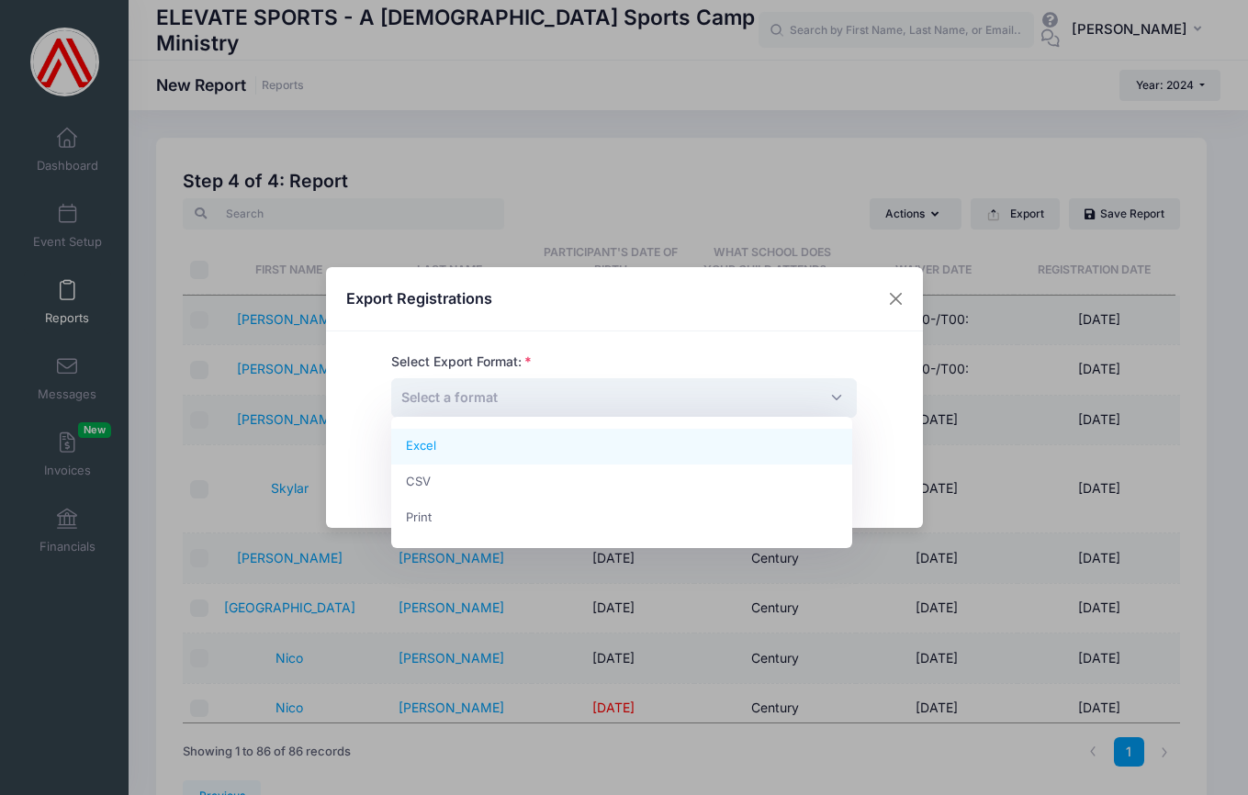
click at [551, 411] on span "Select a format" at bounding box center [624, 397] width 466 height 39
drag, startPoint x: 437, startPoint y: 449, endPoint x: 489, endPoint y: 455, distance: 51.7
select select "excel"
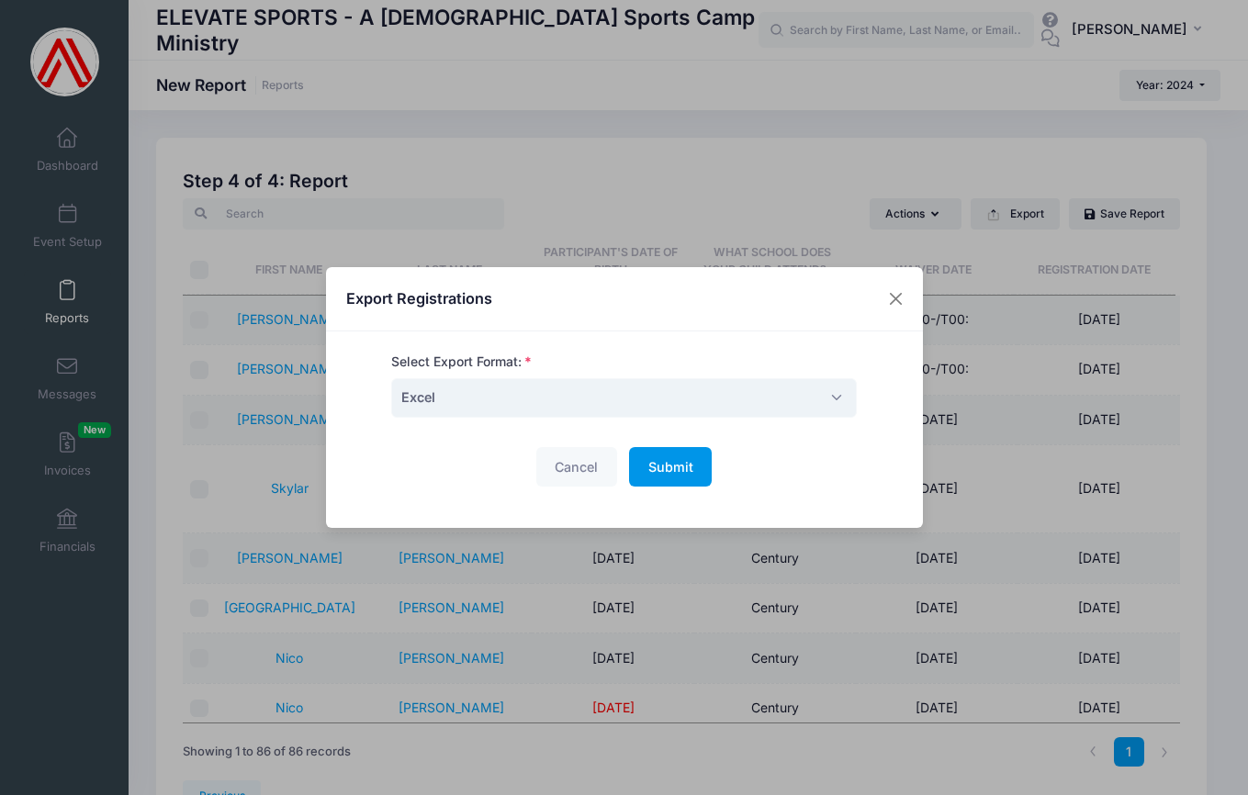
click at [678, 466] on span "Submit" at bounding box center [670, 467] width 45 height 16
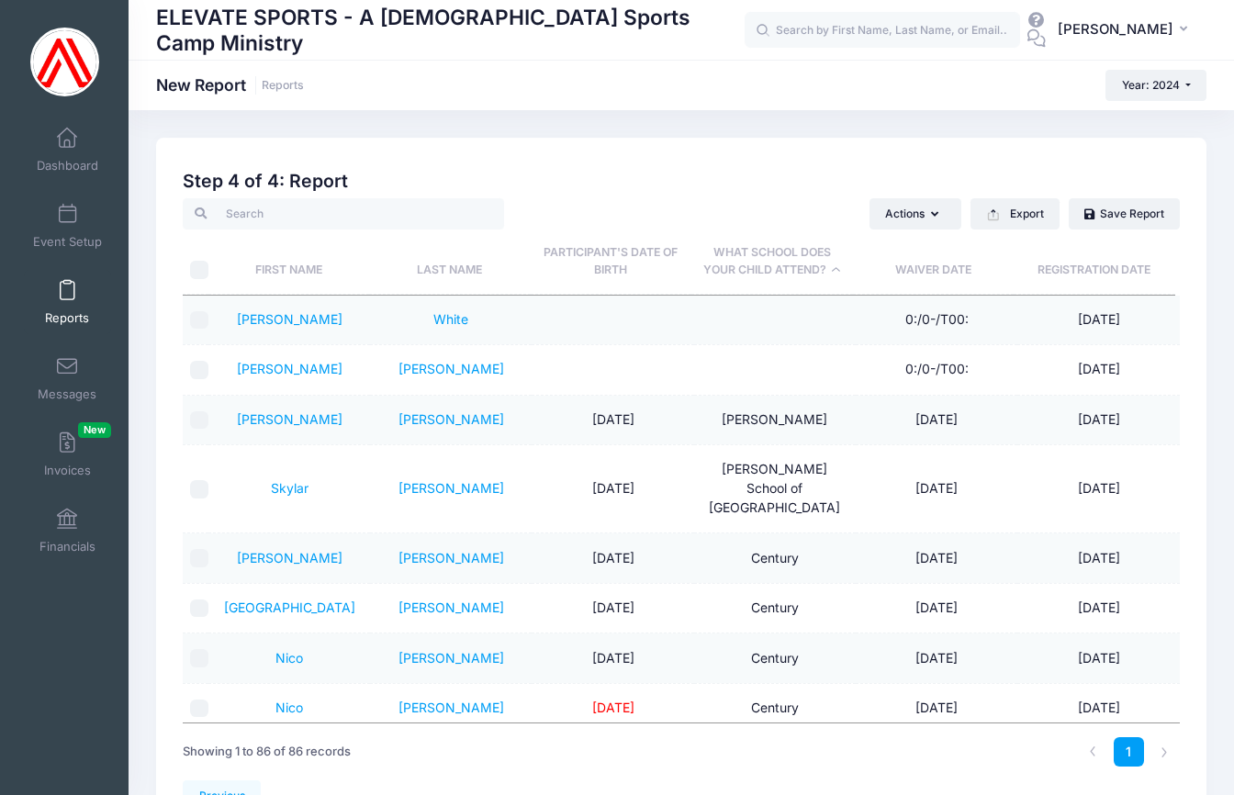
click at [456, 274] on th "Last Name" at bounding box center [450, 262] width 162 height 65
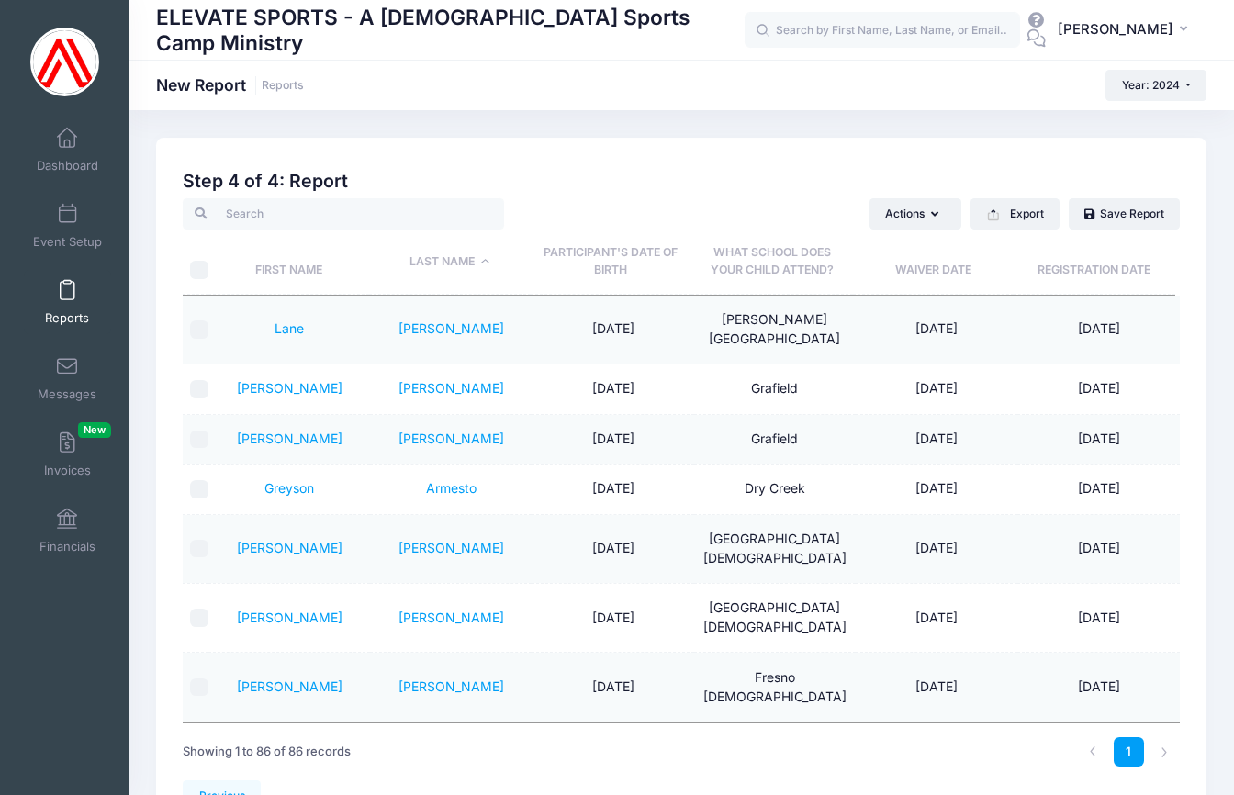
click at [456, 274] on th "Last Name" at bounding box center [450, 262] width 162 height 65
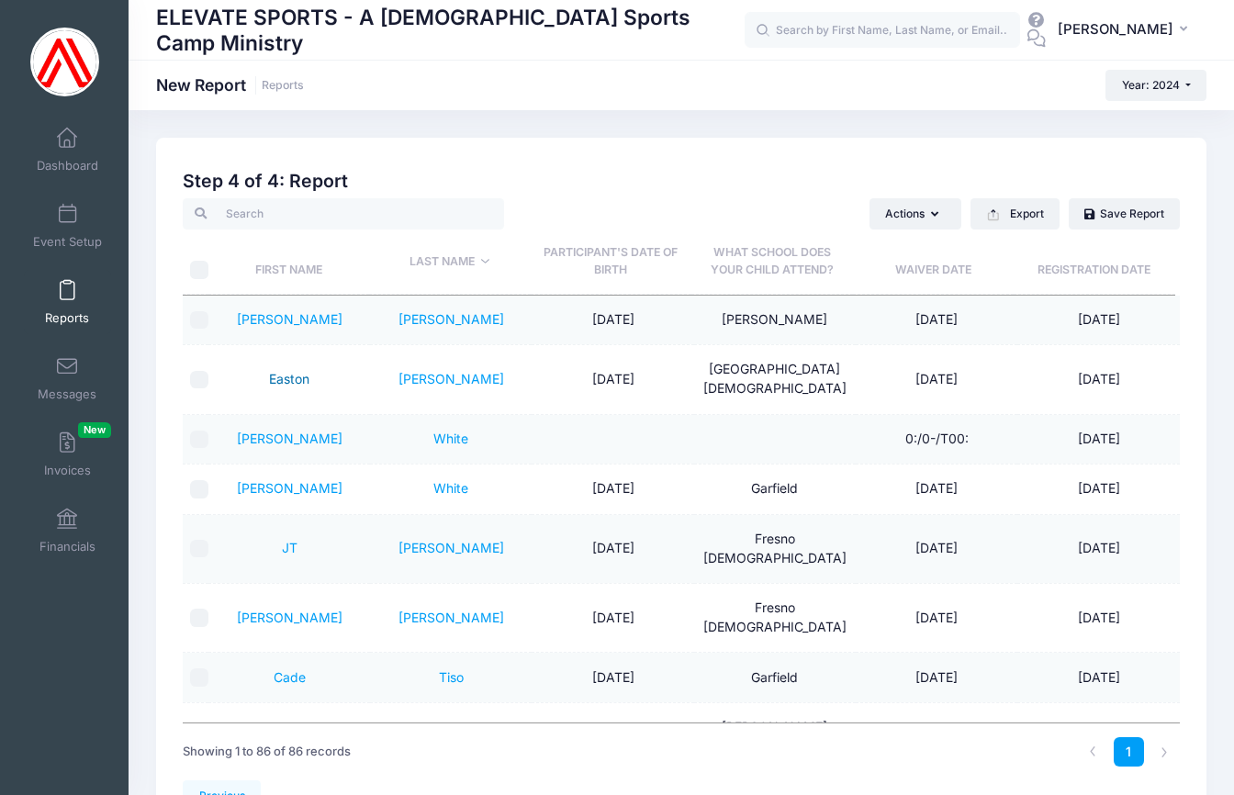
click at [301, 371] on link "Easton" at bounding box center [289, 379] width 40 height 16
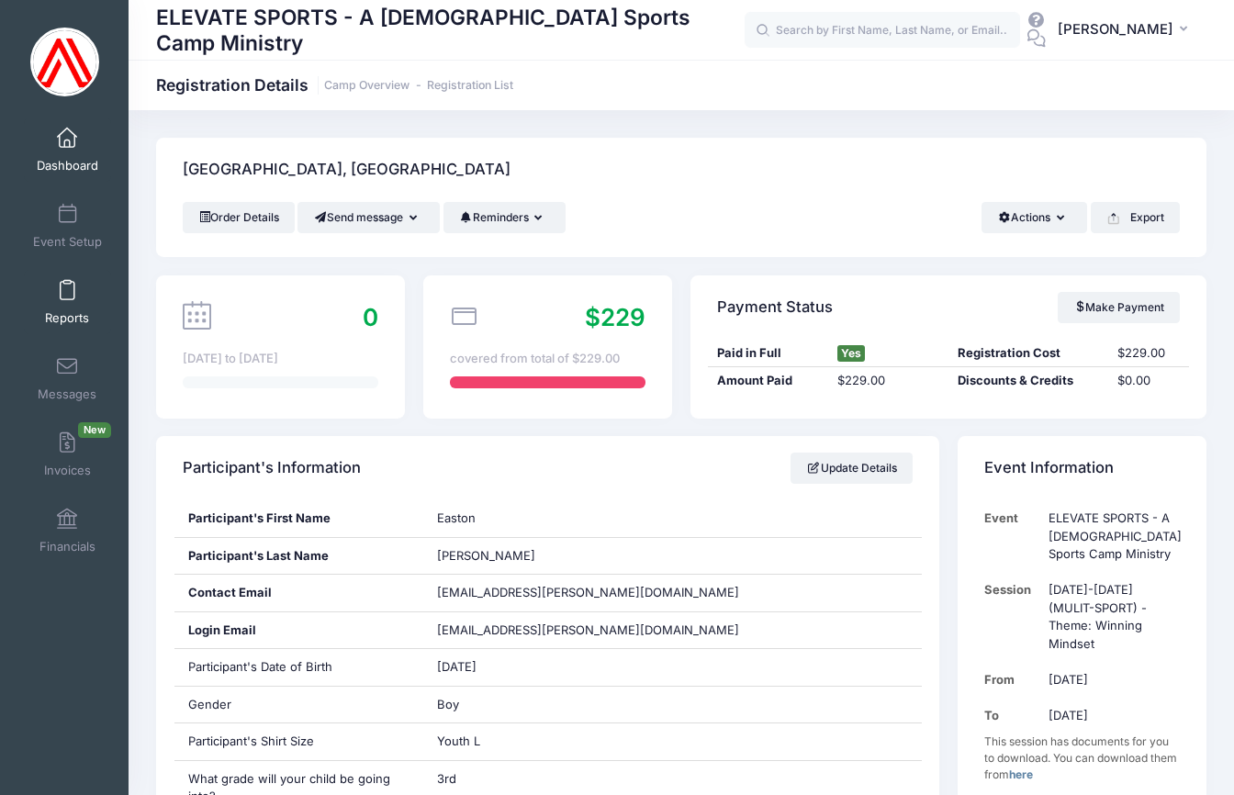
click at [67, 296] on span at bounding box center [67, 291] width 0 height 20
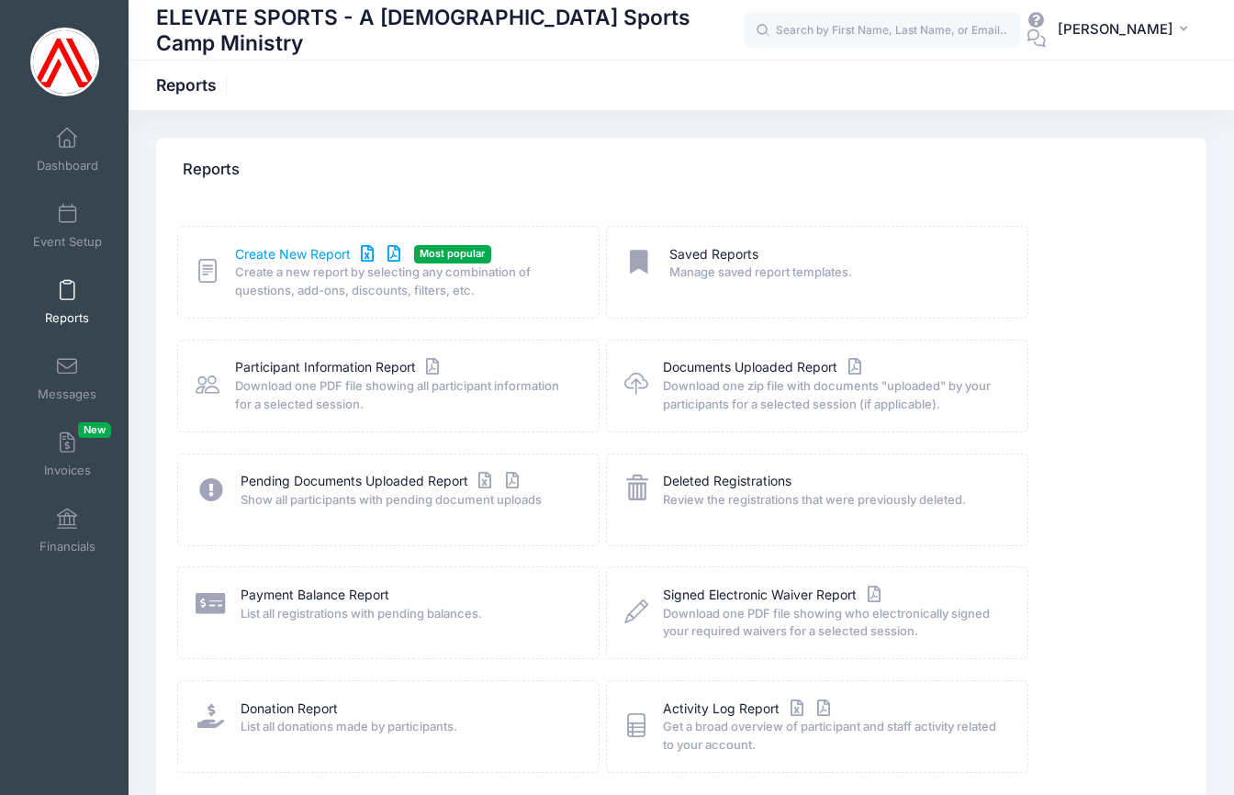
click at [271, 250] on link "Create New Report" at bounding box center [320, 254] width 171 height 19
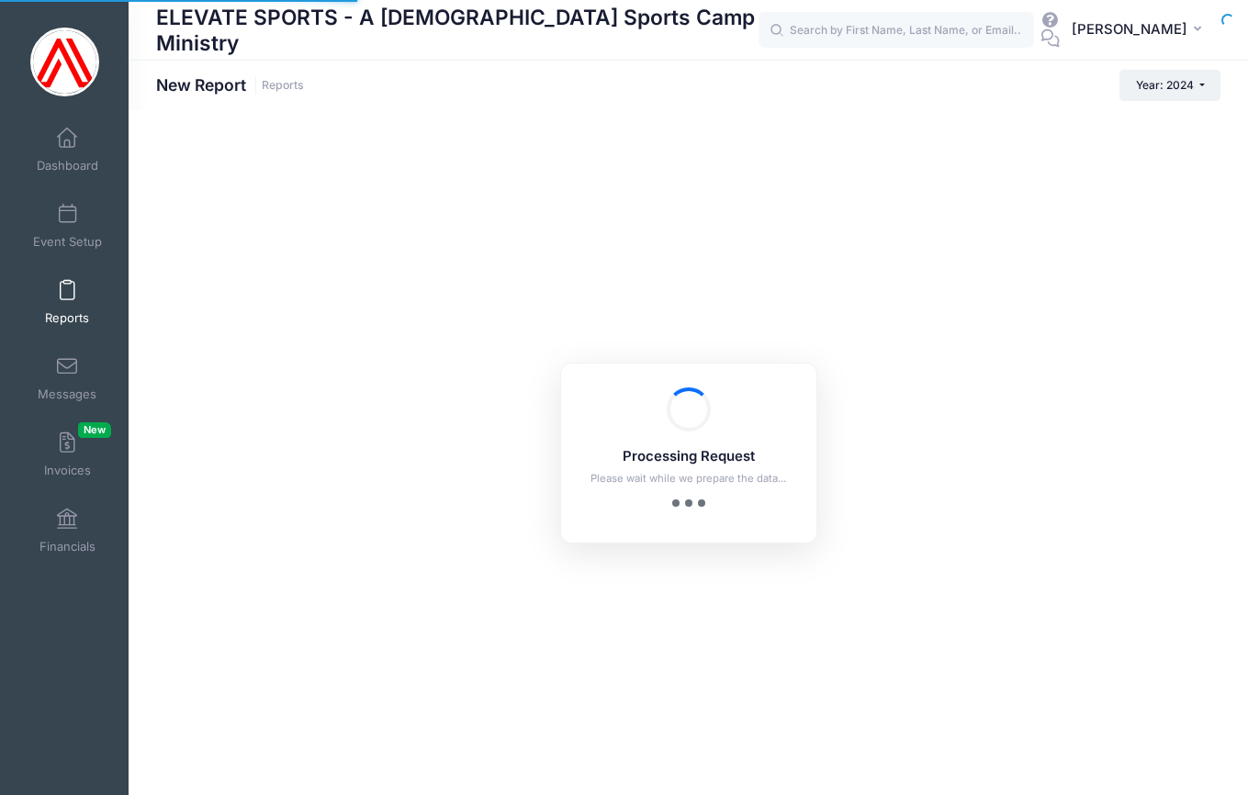
checkbox input "true"
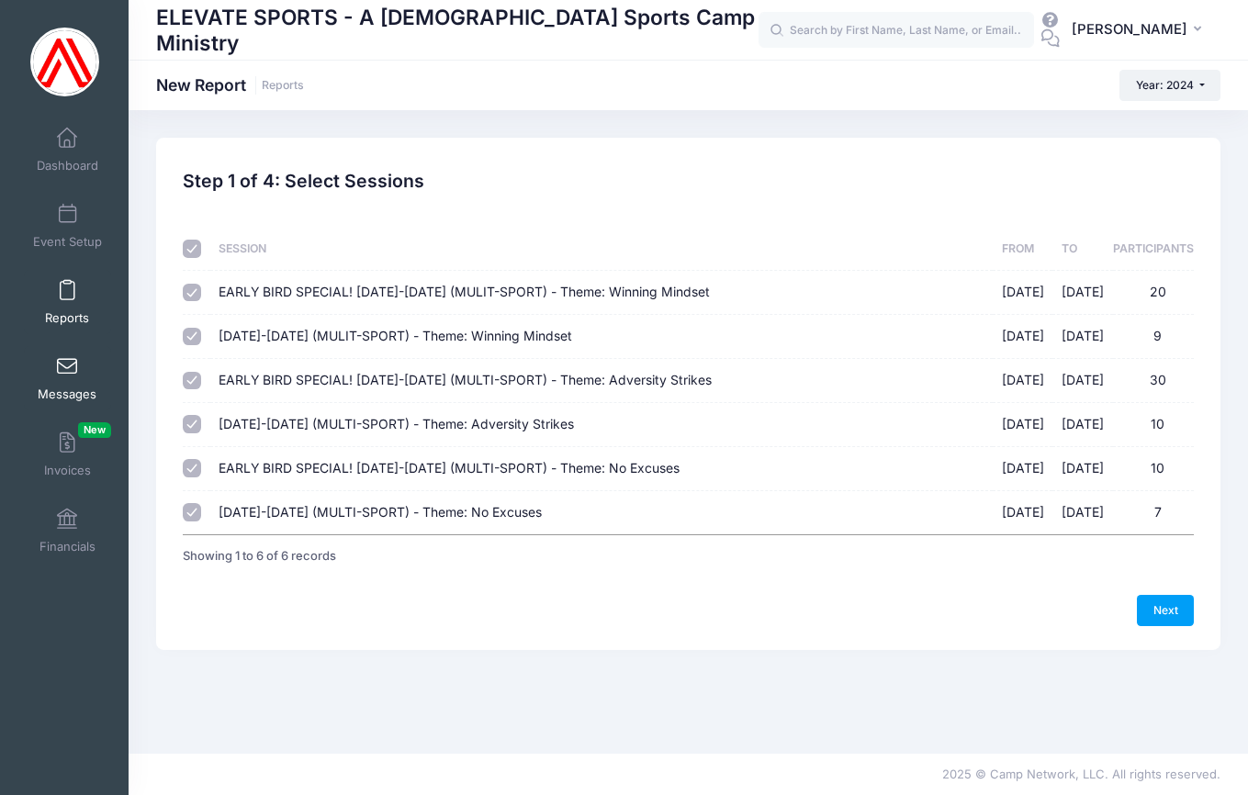
click at [67, 370] on span at bounding box center [67, 367] width 0 height 20
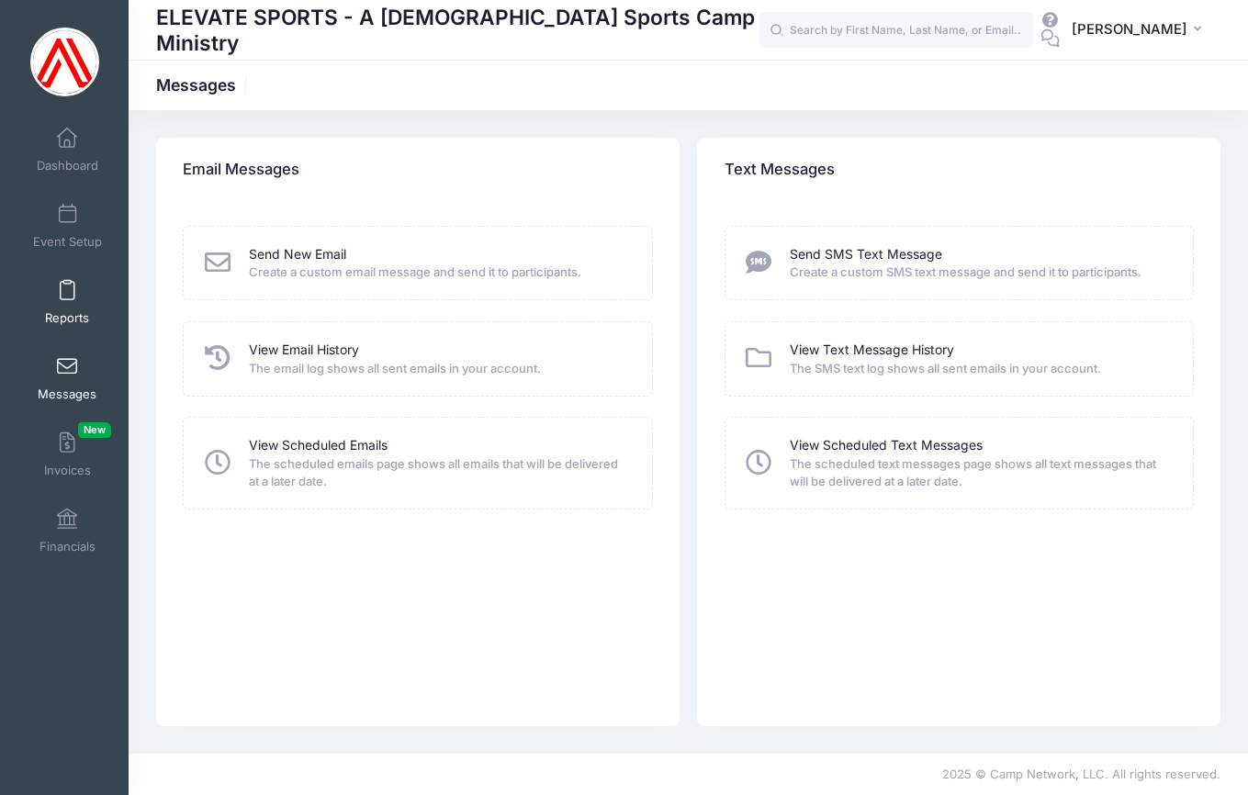
click at [67, 293] on span at bounding box center [67, 291] width 0 height 20
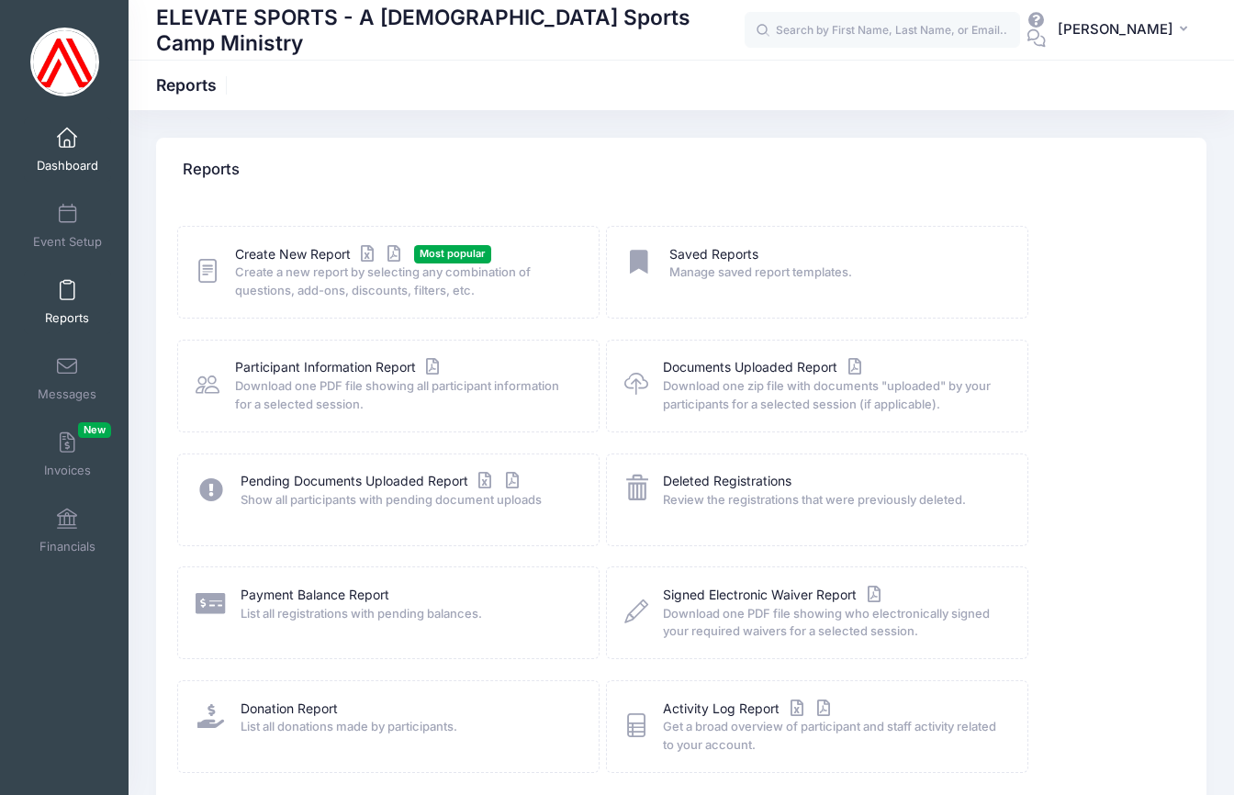
click at [72, 127] on link "Dashboard" at bounding box center [67, 150] width 87 height 64
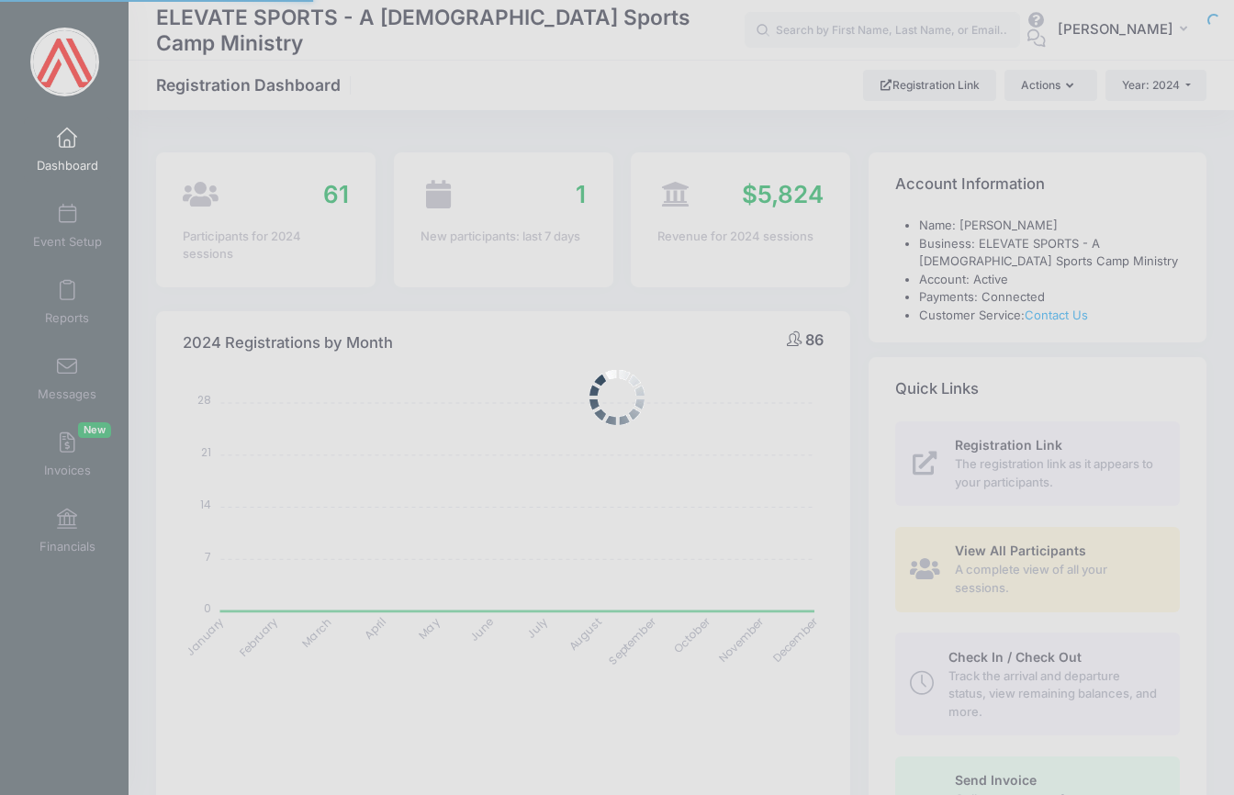
select select
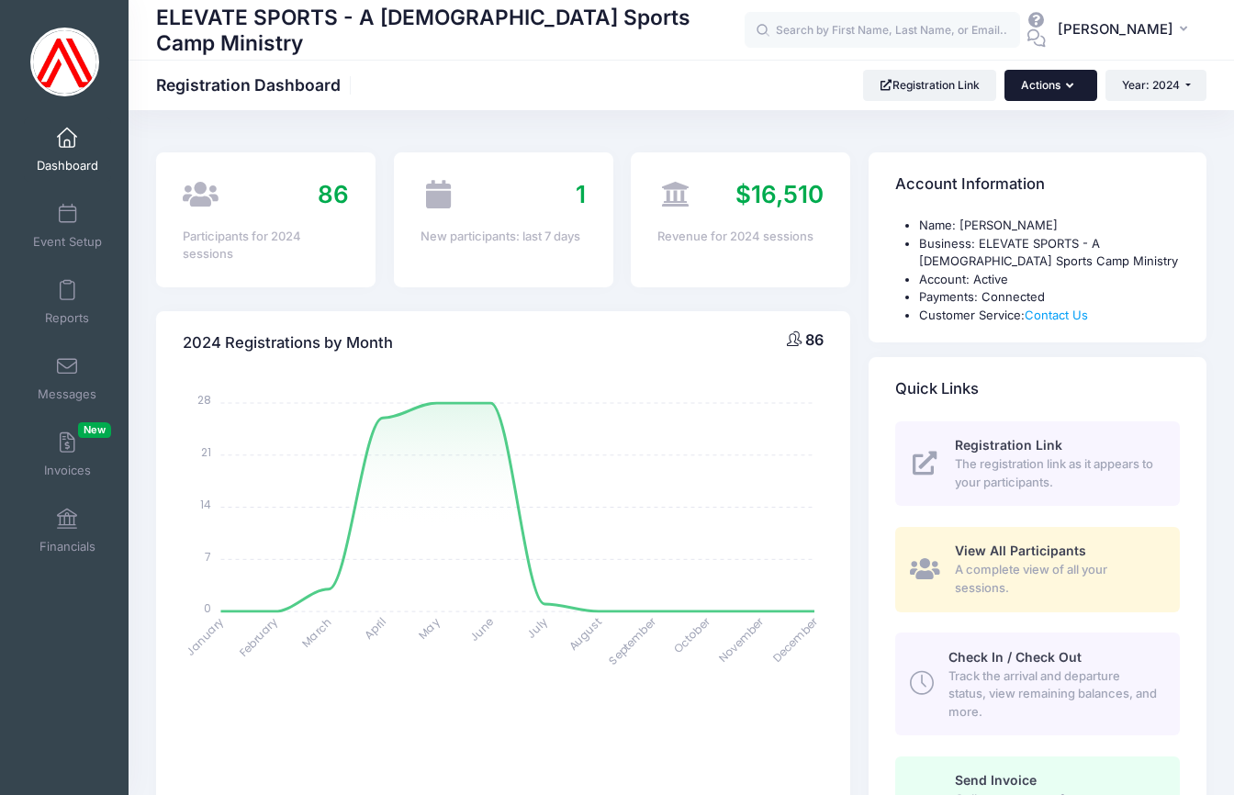
click at [1057, 81] on button "Actions" at bounding box center [1051, 85] width 92 height 31
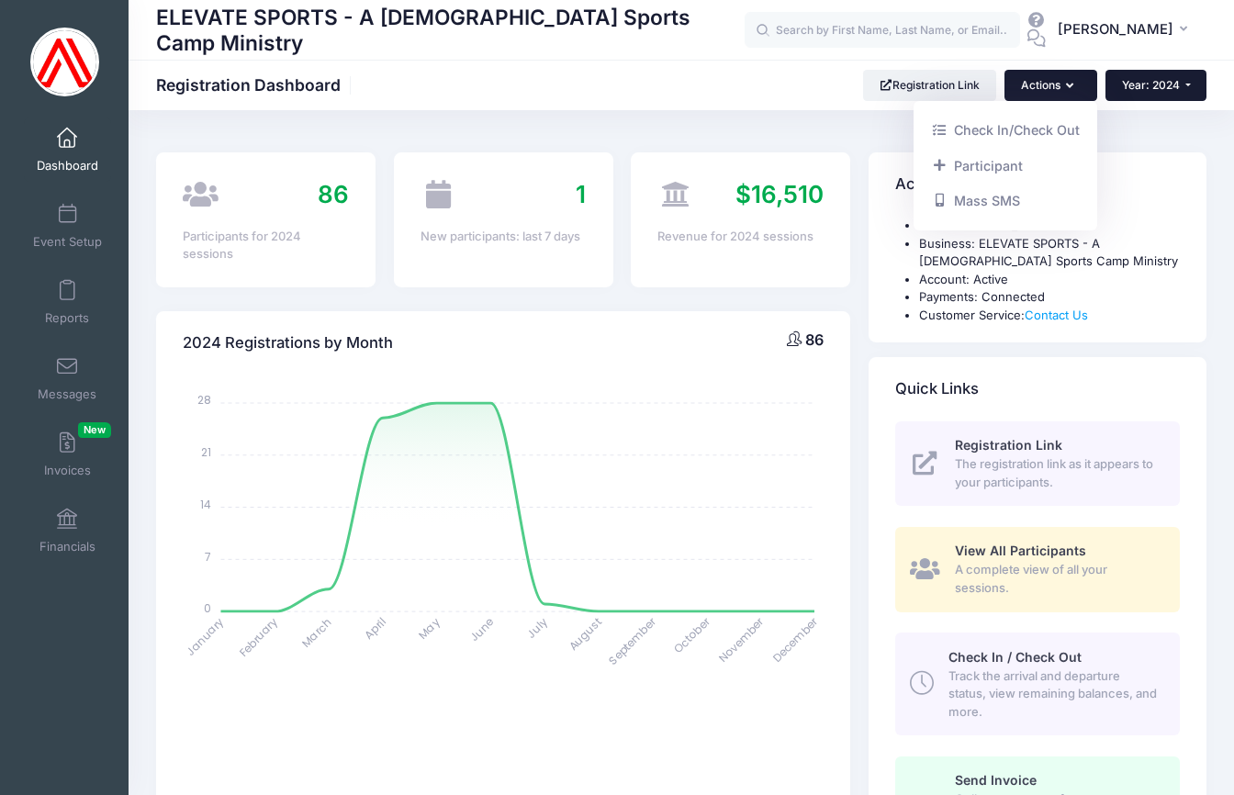
click at [1187, 83] on button "Year: 2024" at bounding box center [1156, 85] width 101 height 31
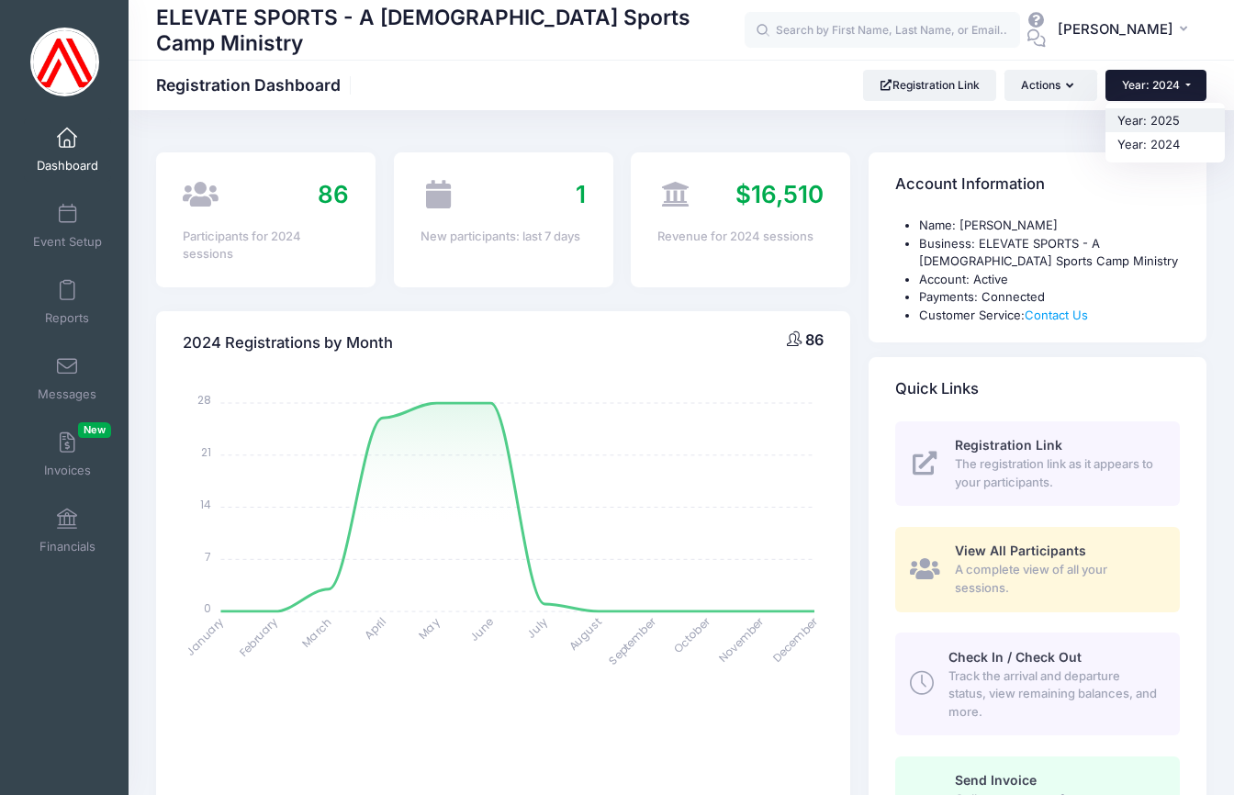
click at [1151, 120] on link "Year: 2025" at bounding box center [1165, 120] width 119 height 24
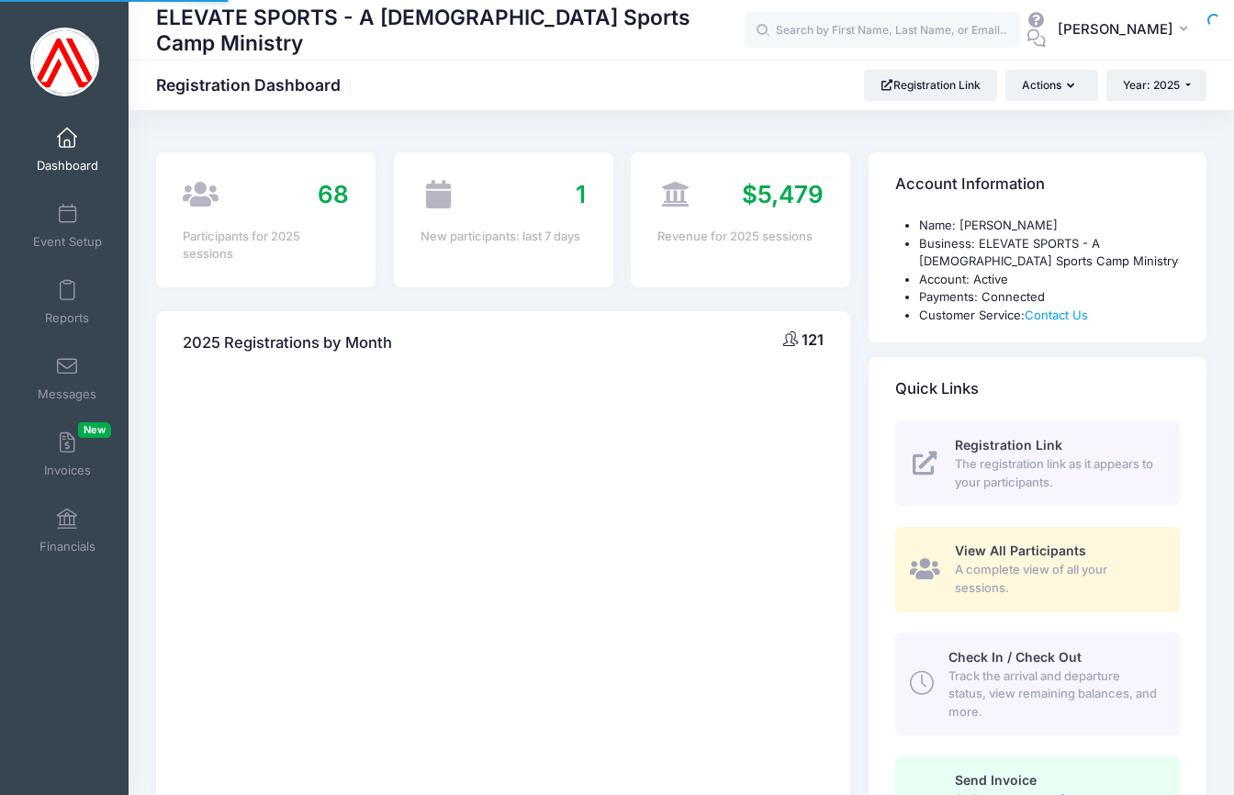
select select
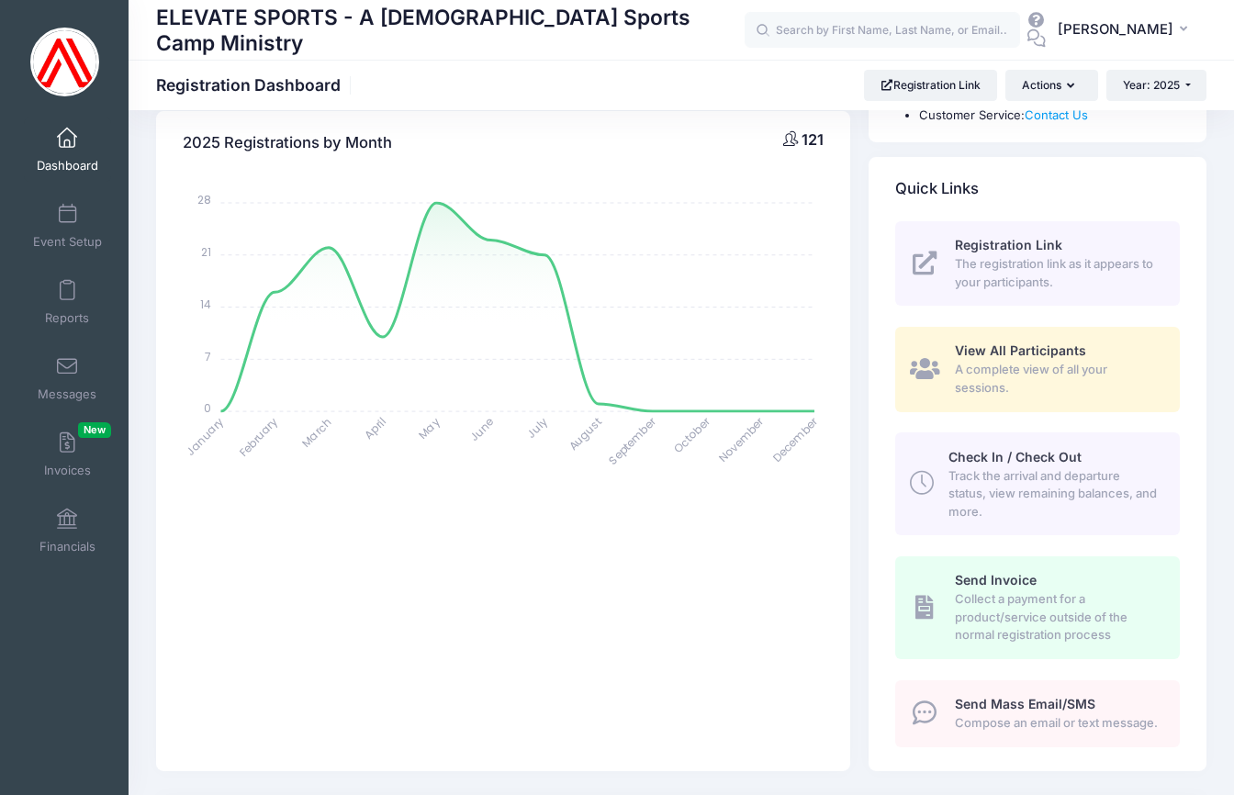
scroll to position [227, 0]
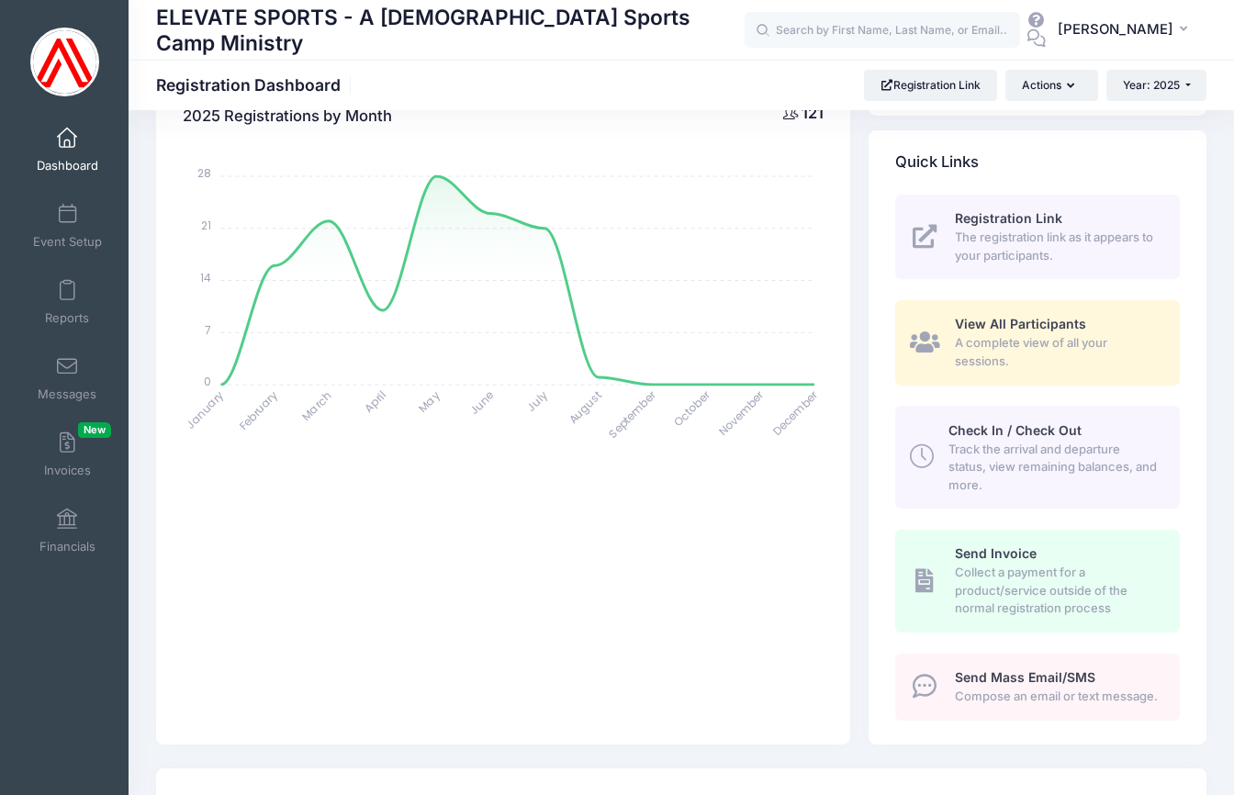
click at [1000, 320] on span "View All Participants" at bounding box center [1020, 324] width 131 height 16
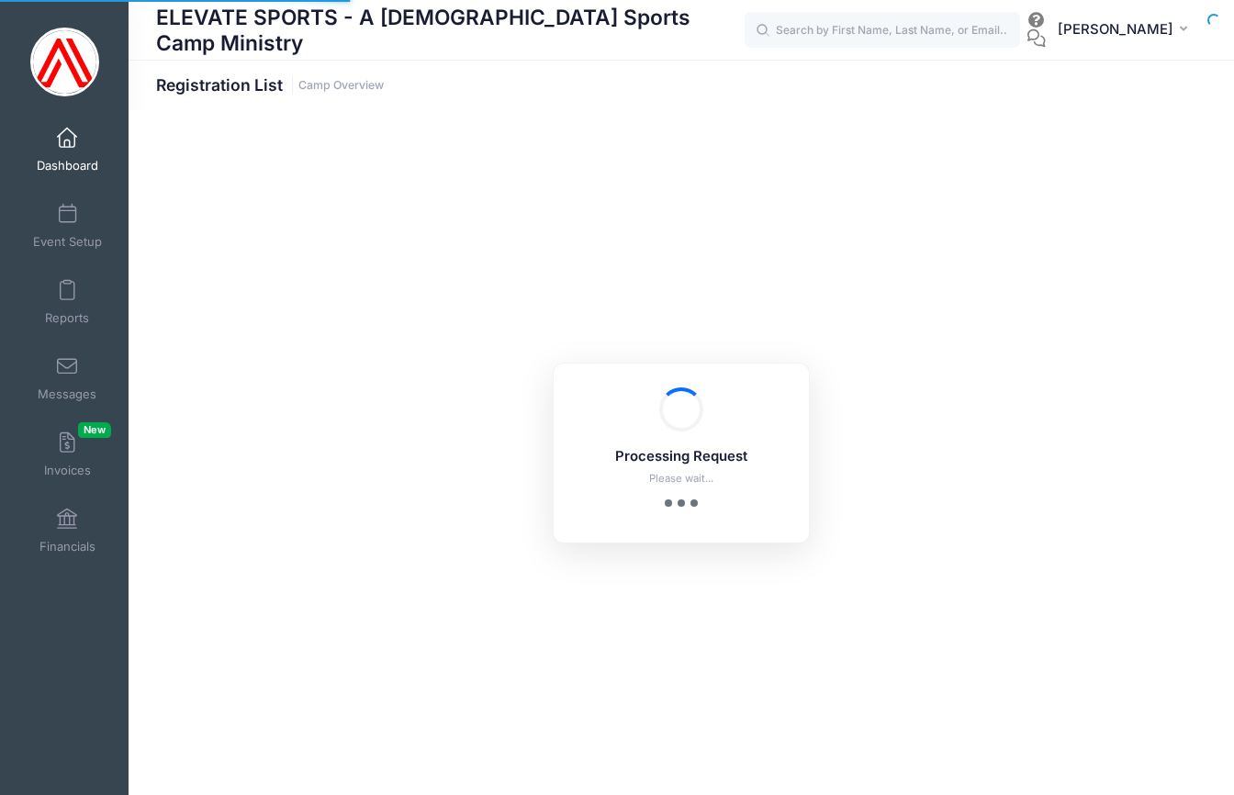
select select "10"
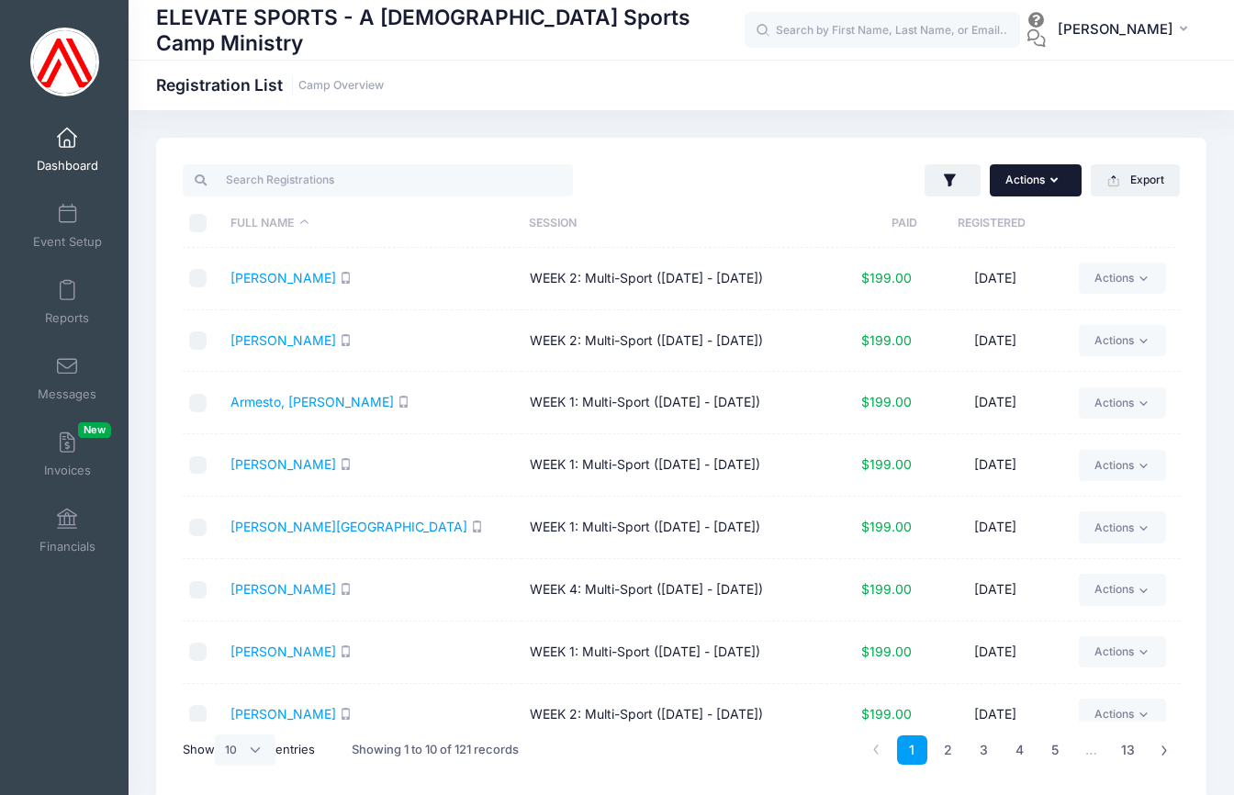
click at [1050, 174] on button "Actions" at bounding box center [1036, 179] width 92 height 31
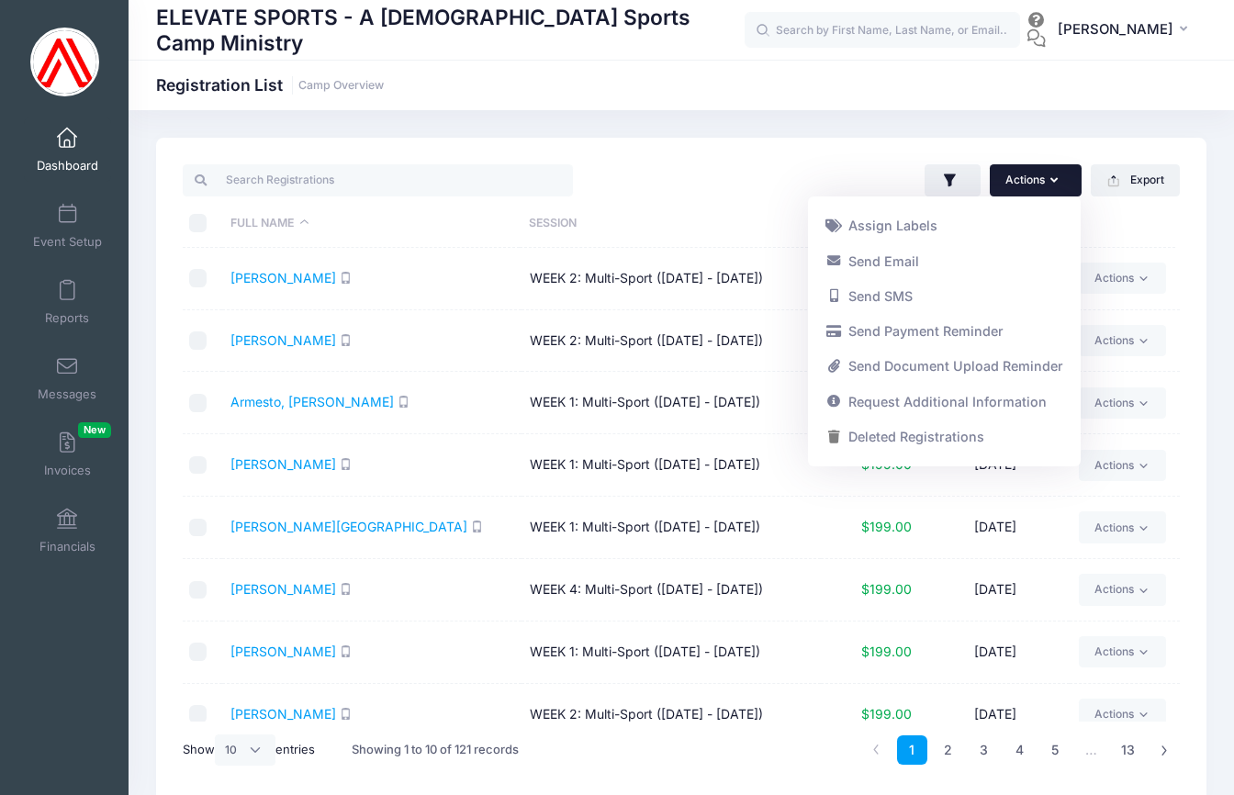
click at [708, 177] on div "Actions Assign Labels Send Email Send SMS Send Payment Reminder Send Document U…" at bounding box center [935, 181] width 508 height 38
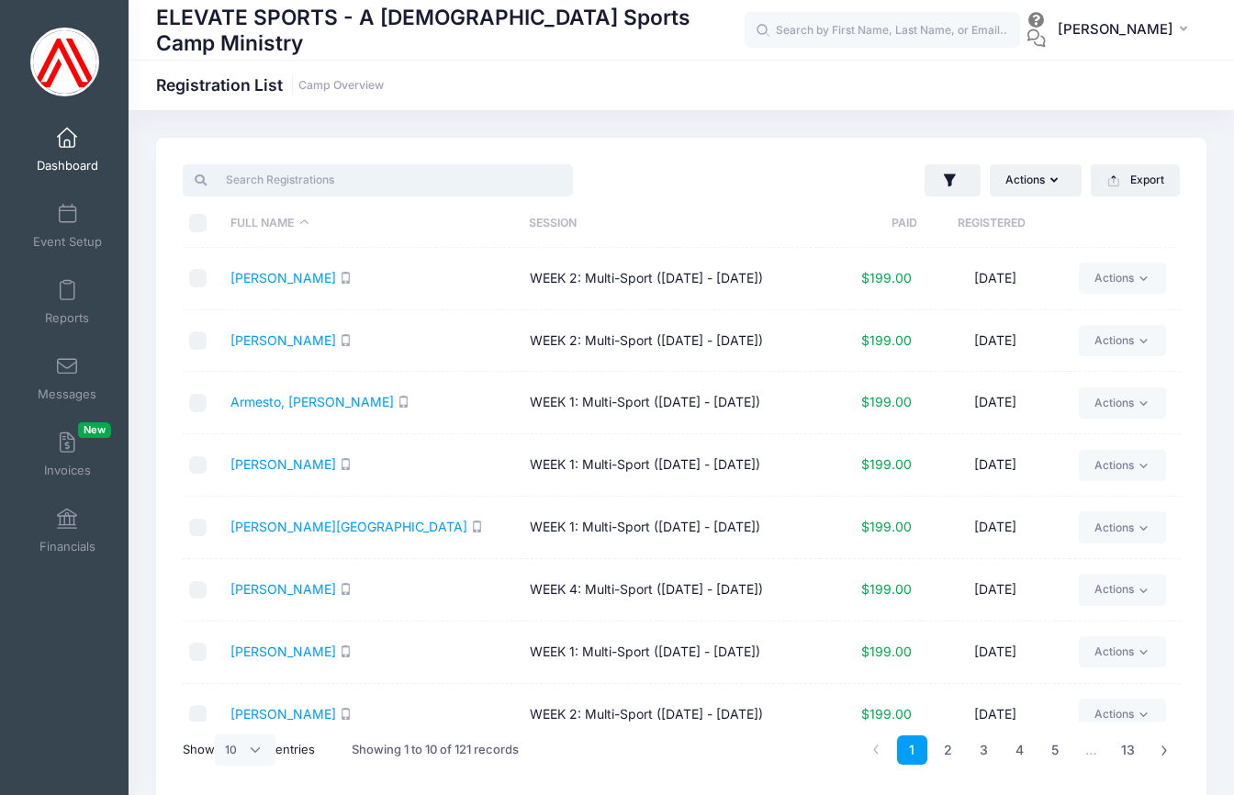
click at [315, 178] on input "search" at bounding box center [378, 179] width 390 height 31
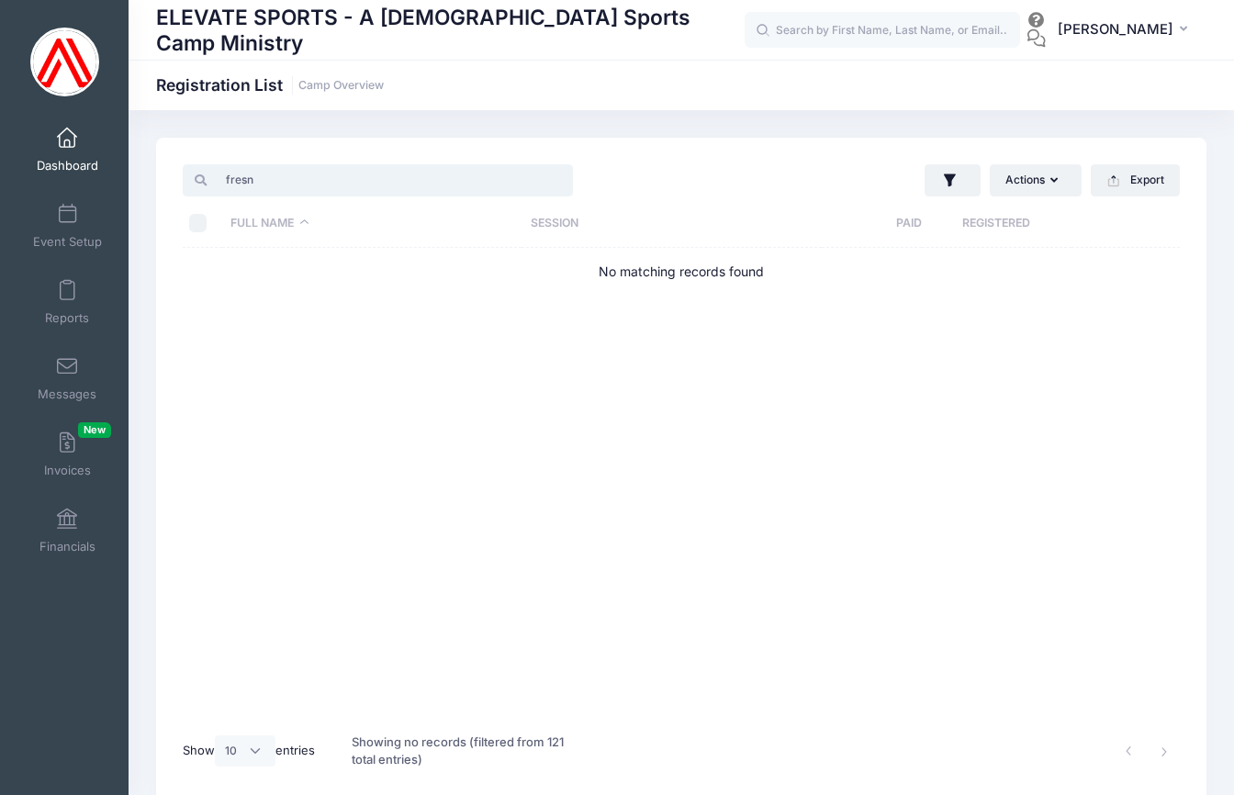
type input "fresno"
click at [558, 180] on input "fresno" at bounding box center [378, 179] width 390 height 31
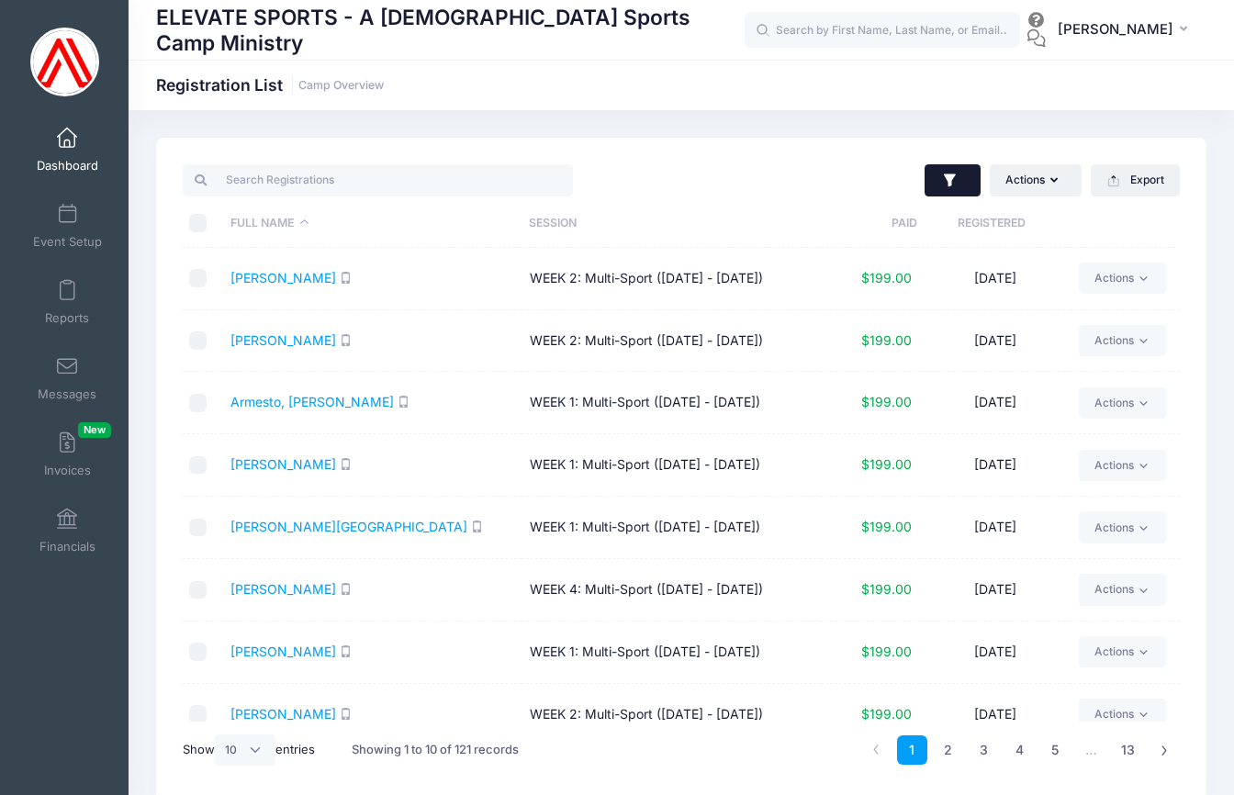
click at [955, 185] on icon "button" at bounding box center [950, 181] width 18 height 18
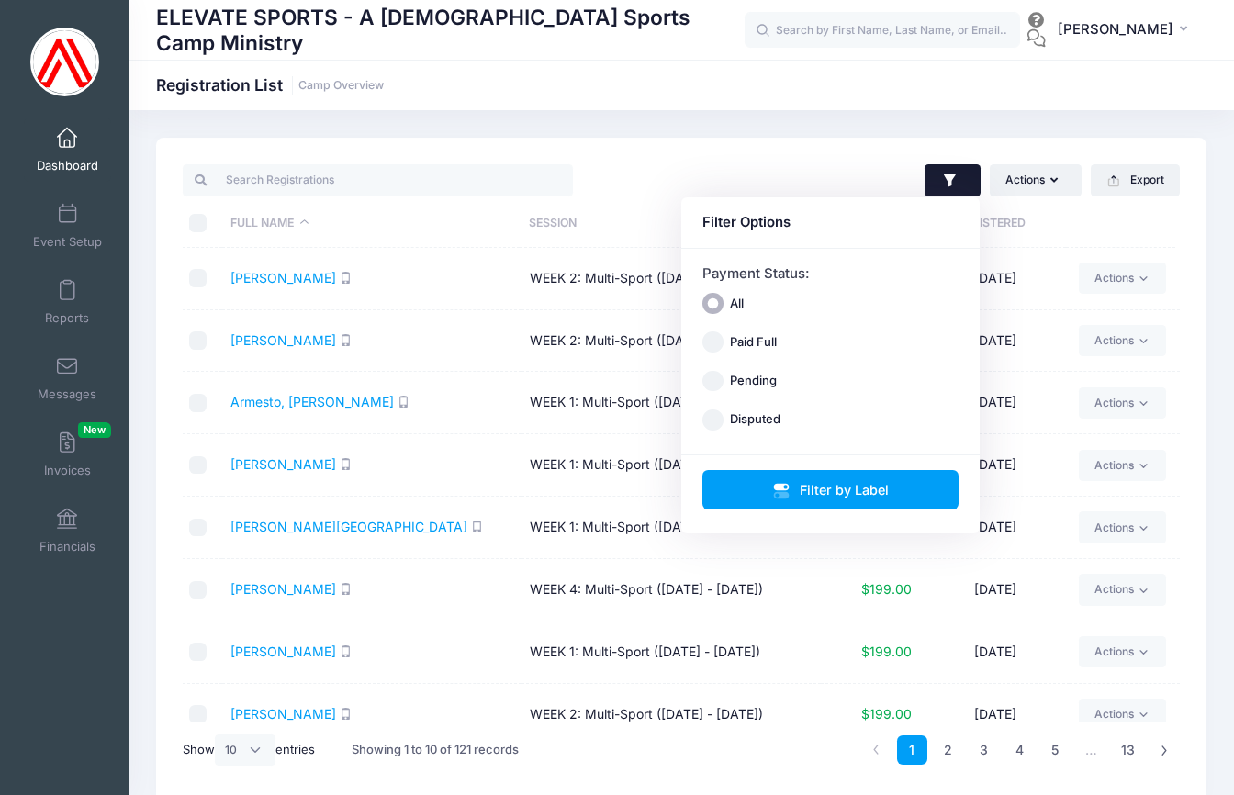
click at [850, 174] on div "Actions Assign Labels Send Email Send SMS Send Payment Reminder Send Document U…" at bounding box center [935, 181] width 508 height 38
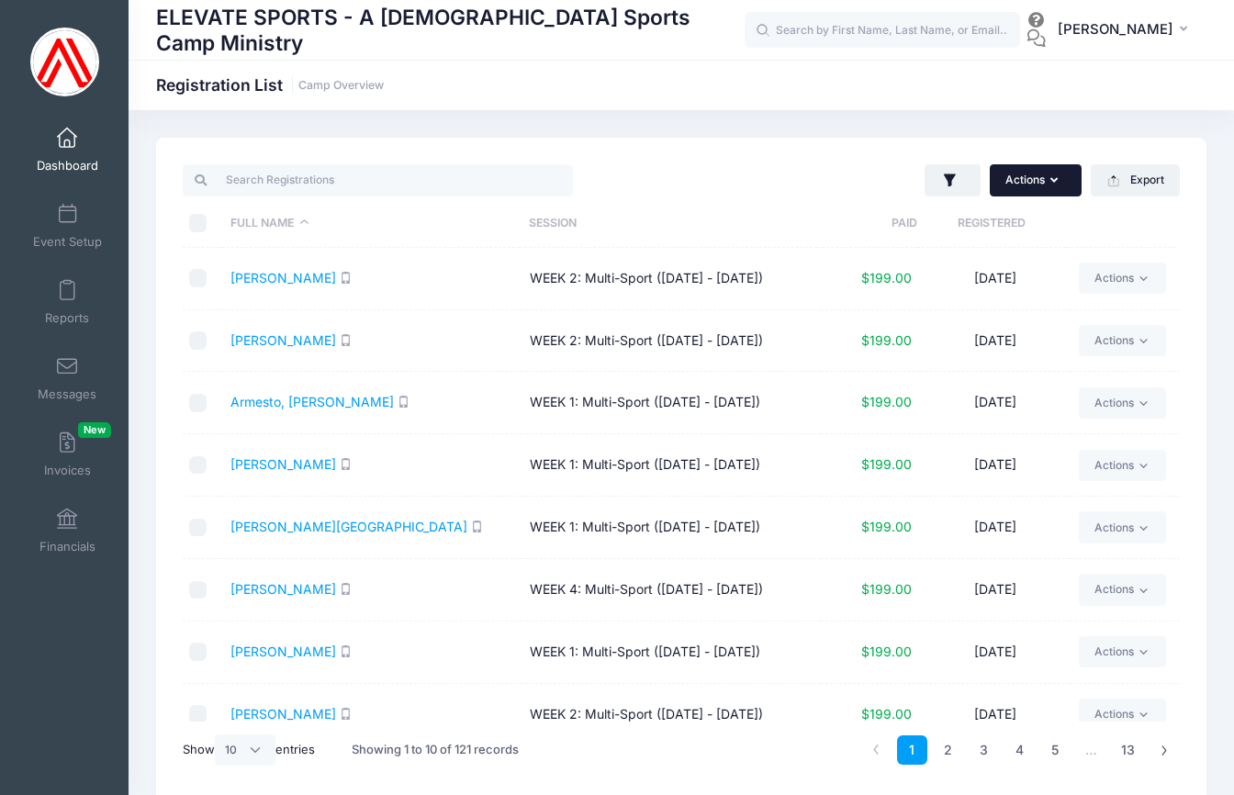
click at [1074, 175] on button "Actions" at bounding box center [1036, 179] width 92 height 31
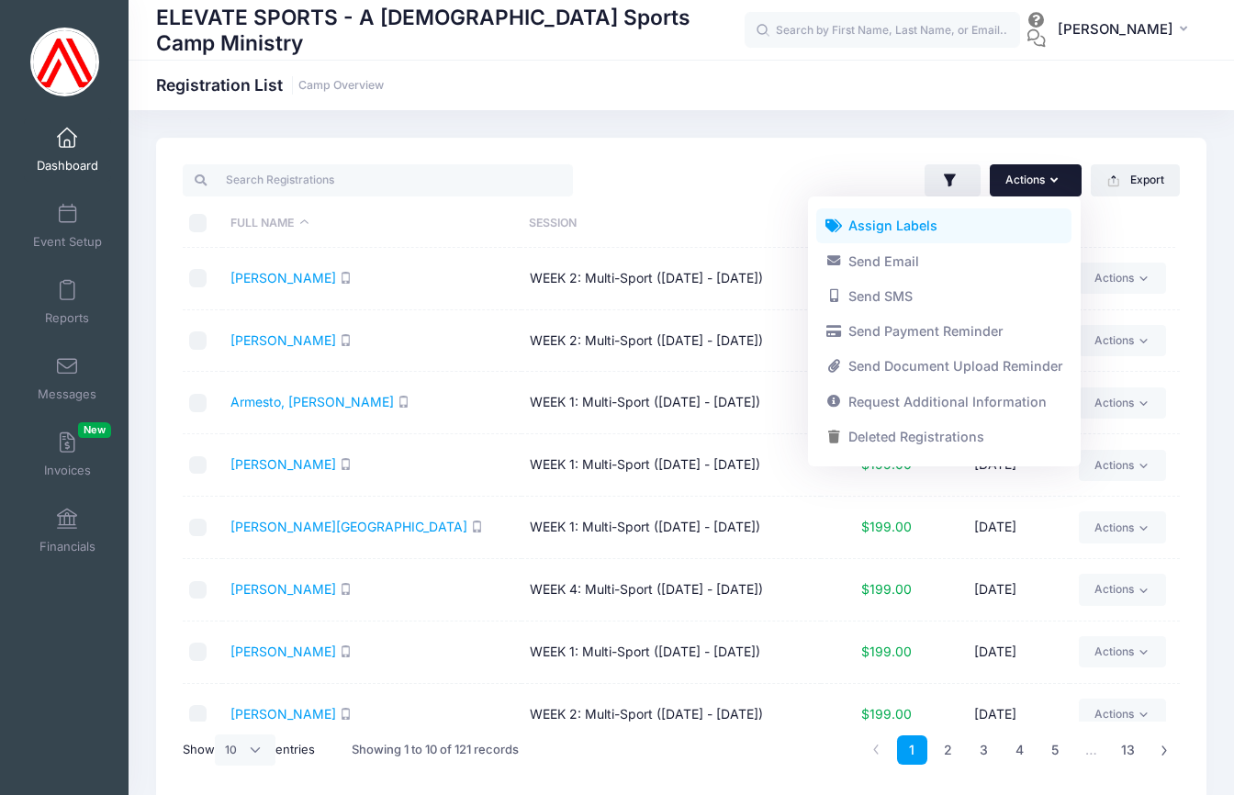
click at [861, 226] on link "Assign Labels" at bounding box center [943, 225] width 255 height 35
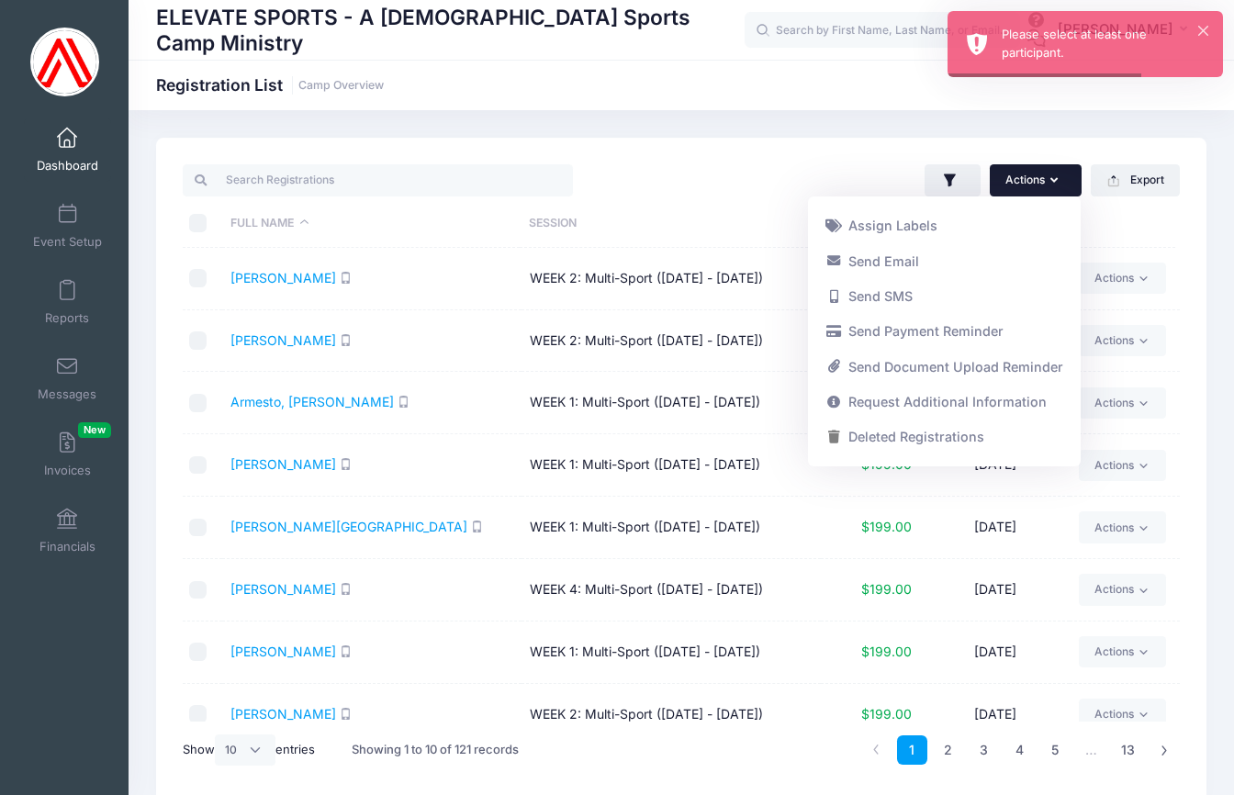
click at [697, 188] on div "Actions Assign Labels Send Email Send SMS Send Payment Reminder Send Document U…" at bounding box center [935, 181] width 508 height 38
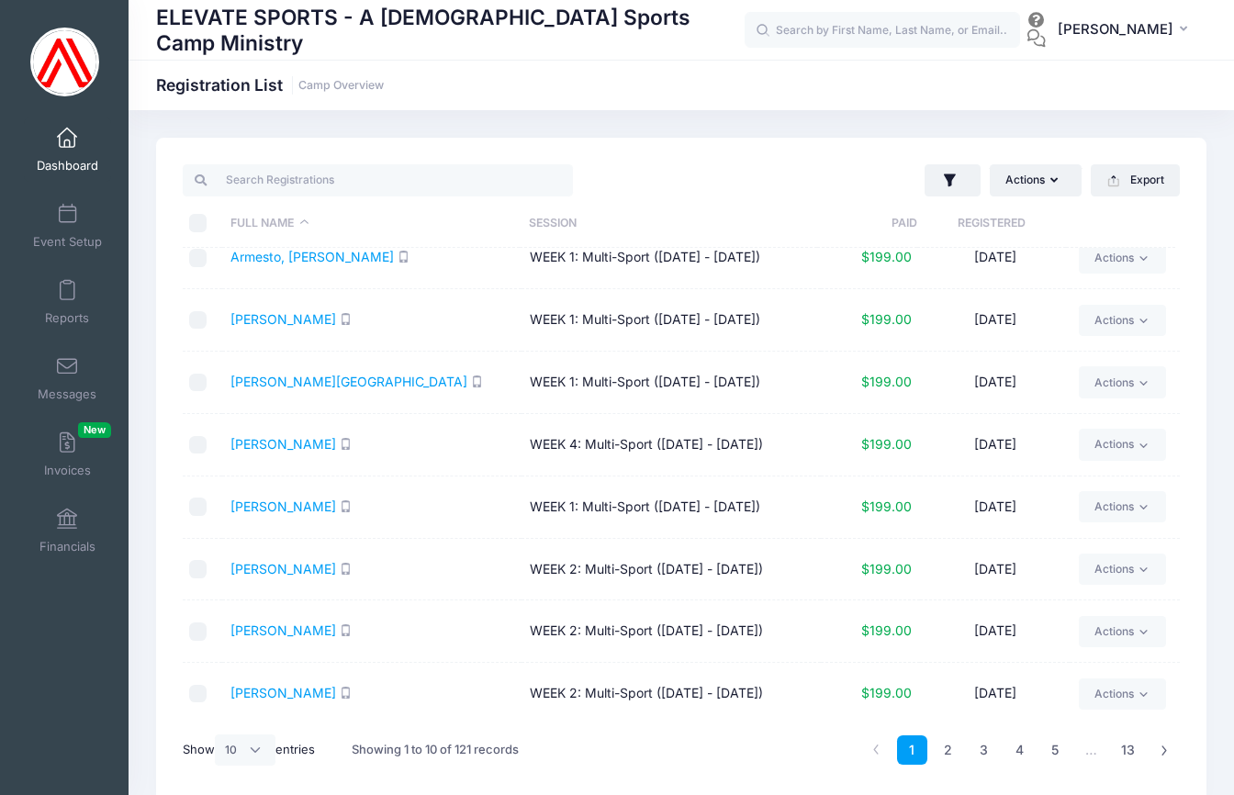
scroll to position [77, 0]
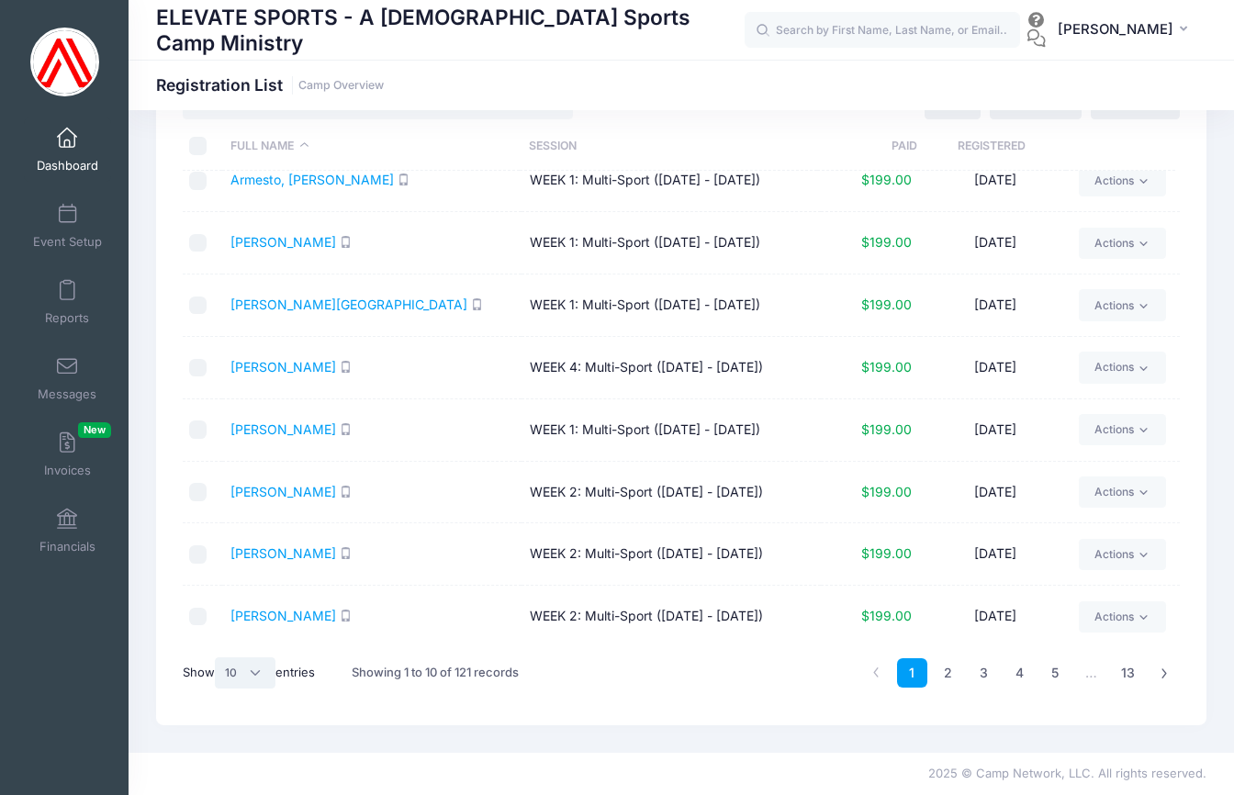
select select "-1"
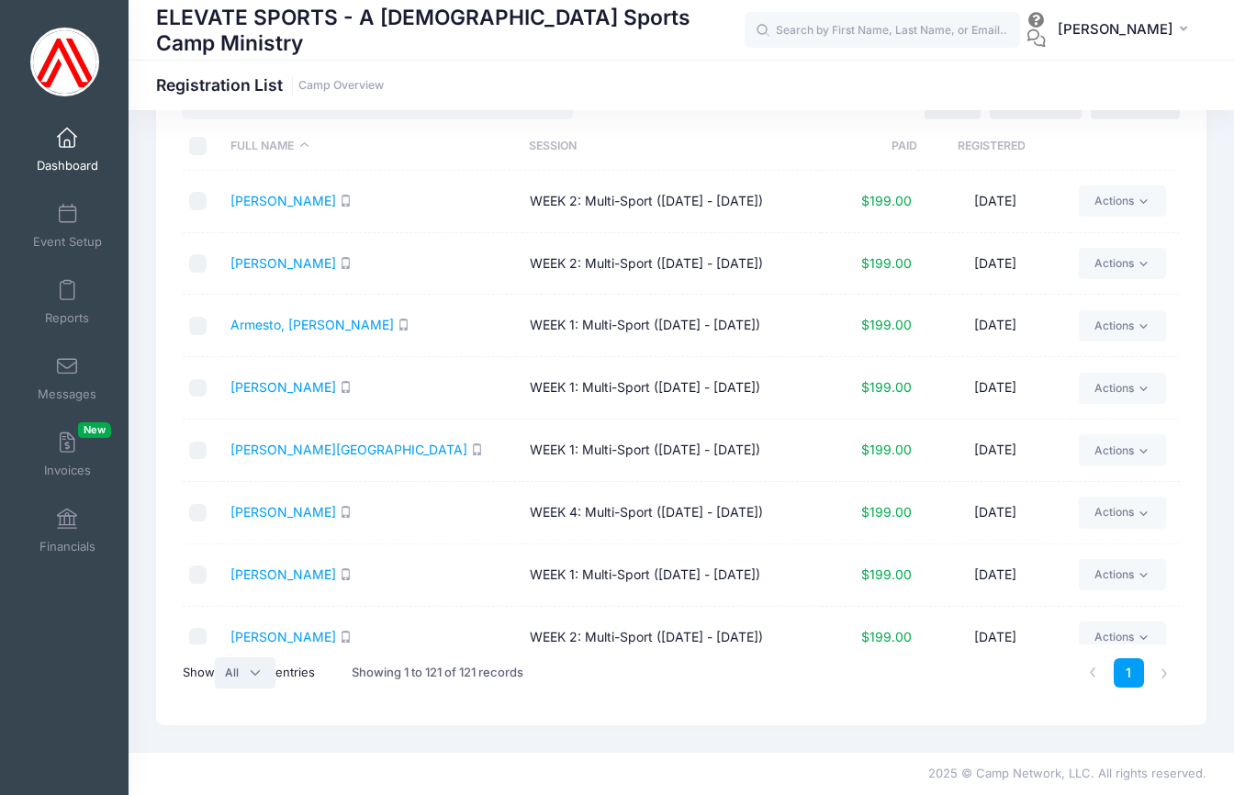
scroll to position [0, 0]
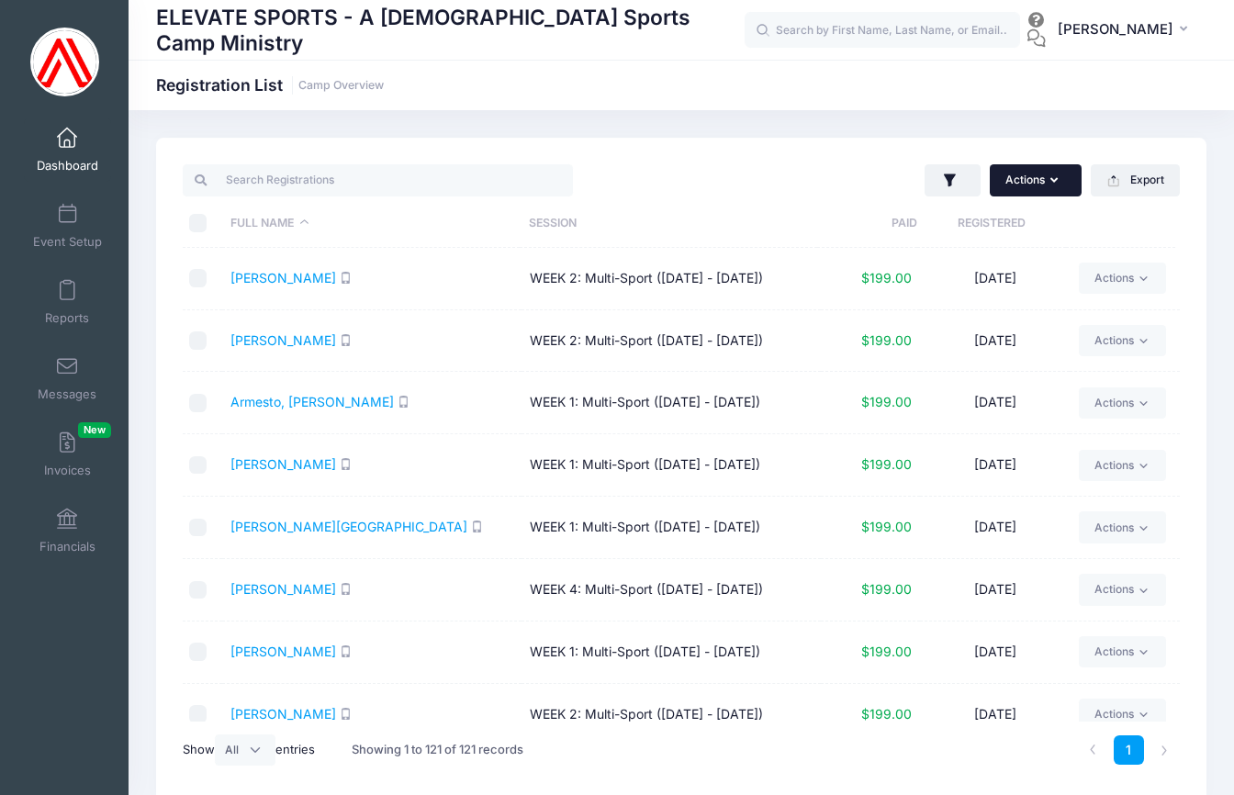
click at [1043, 174] on button "Actions" at bounding box center [1036, 179] width 92 height 31
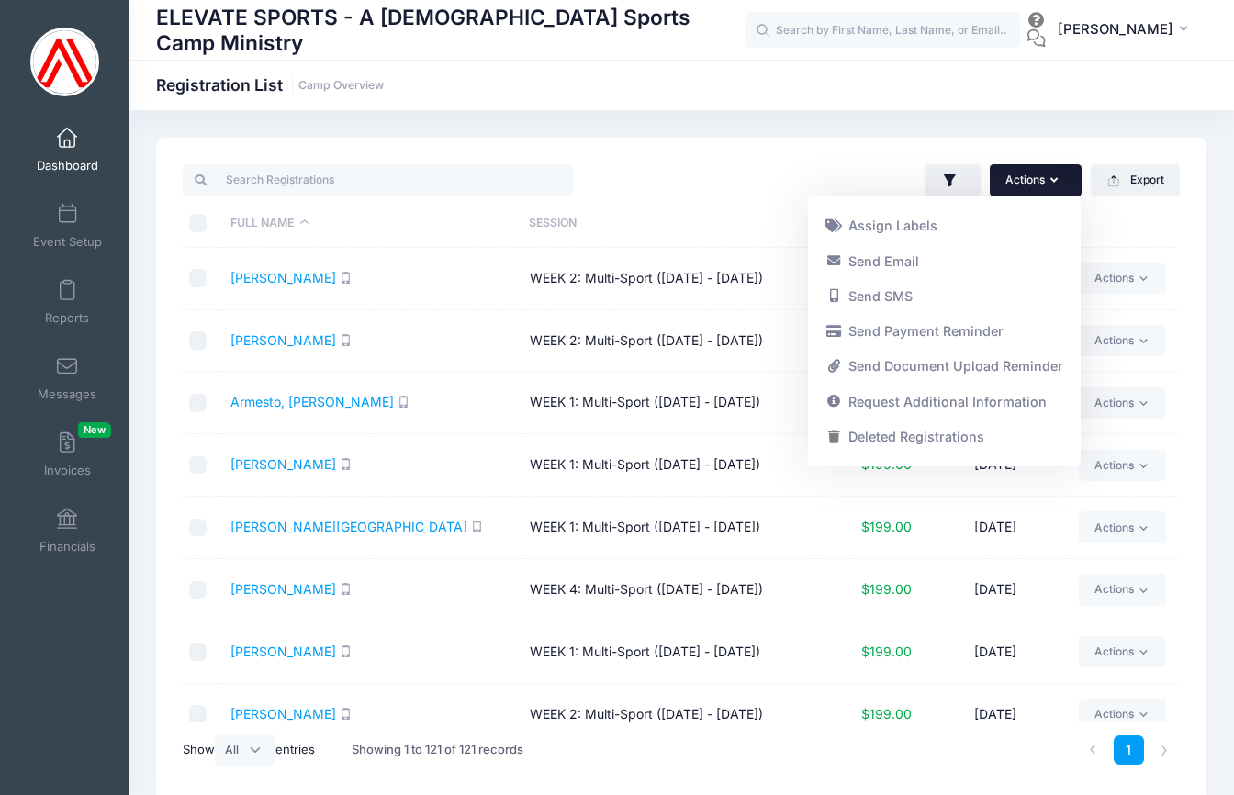
click at [723, 212] on th "Session" at bounding box center [669, 223] width 298 height 49
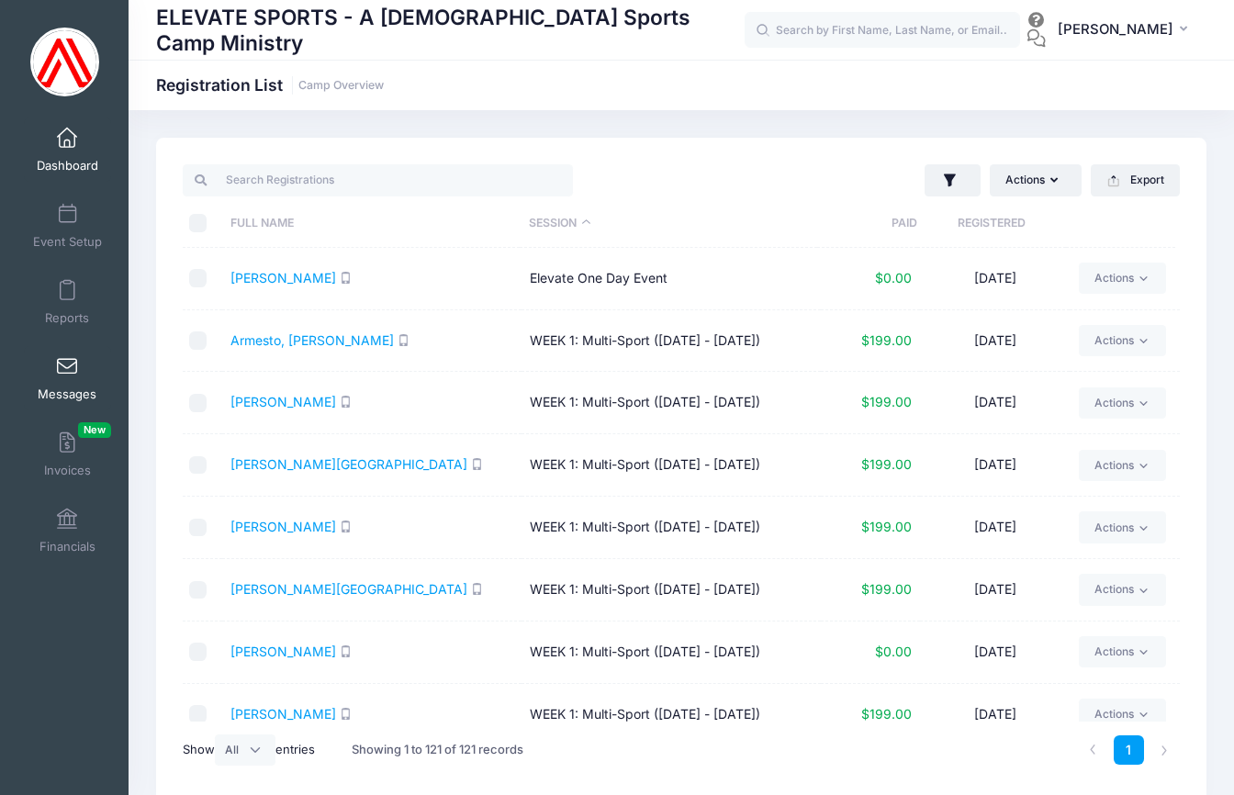
click at [67, 373] on span at bounding box center [67, 367] width 0 height 20
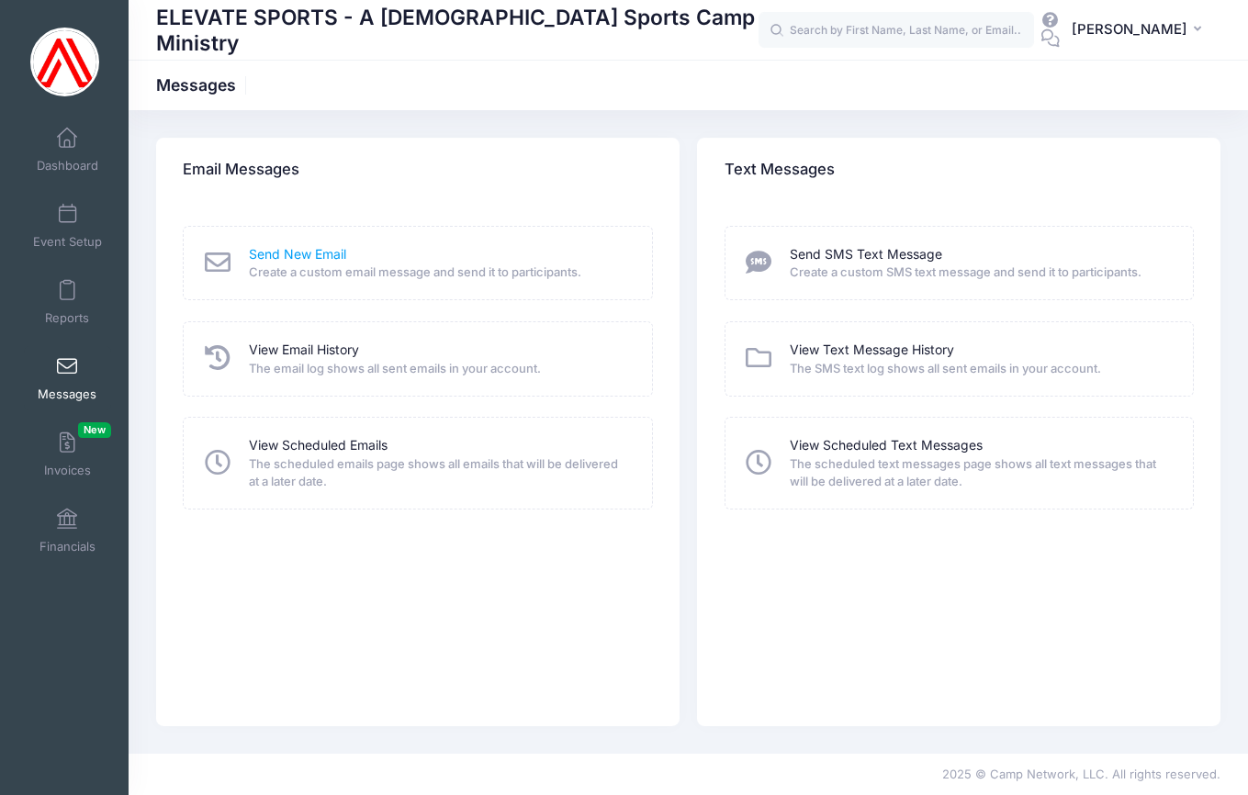
click at [298, 256] on link "Send New Email" at bounding box center [297, 254] width 97 height 19
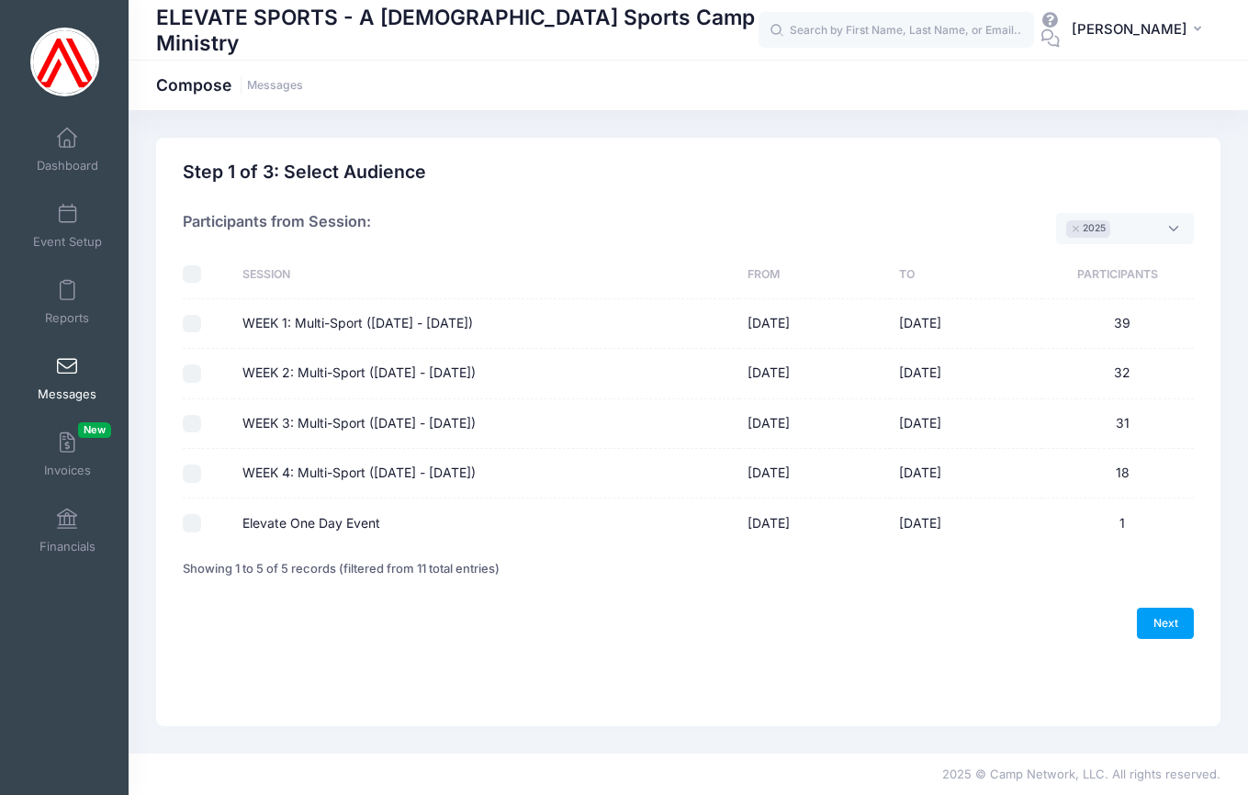
click at [188, 276] on input "checkbox" at bounding box center [192, 274] width 18 height 18
checkbox input "true"
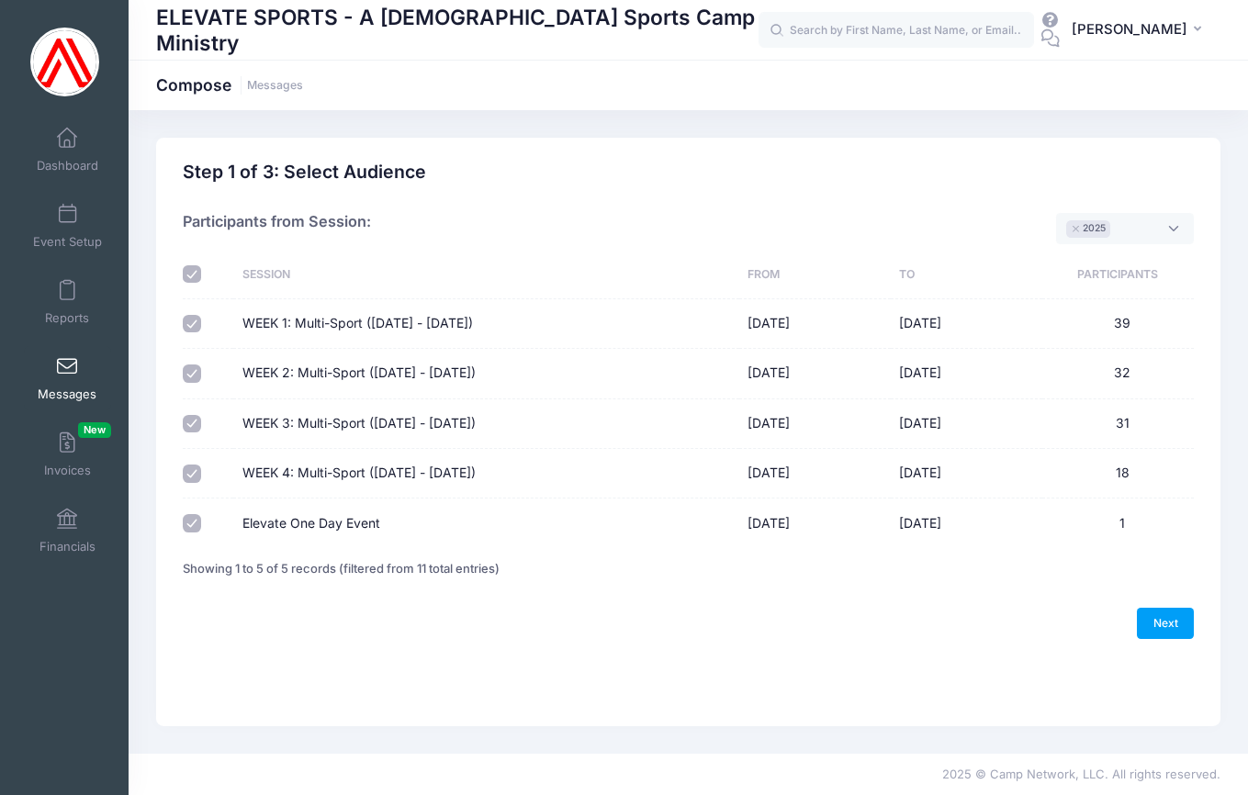
checkbox input "true"
click at [1139, 225] on span "× 2025" at bounding box center [1125, 228] width 138 height 31
type textarea "F"
click at [984, 189] on div "Participants from Session: 2025 2024 × 2025" at bounding box center [688, 220] width 1011 height 62
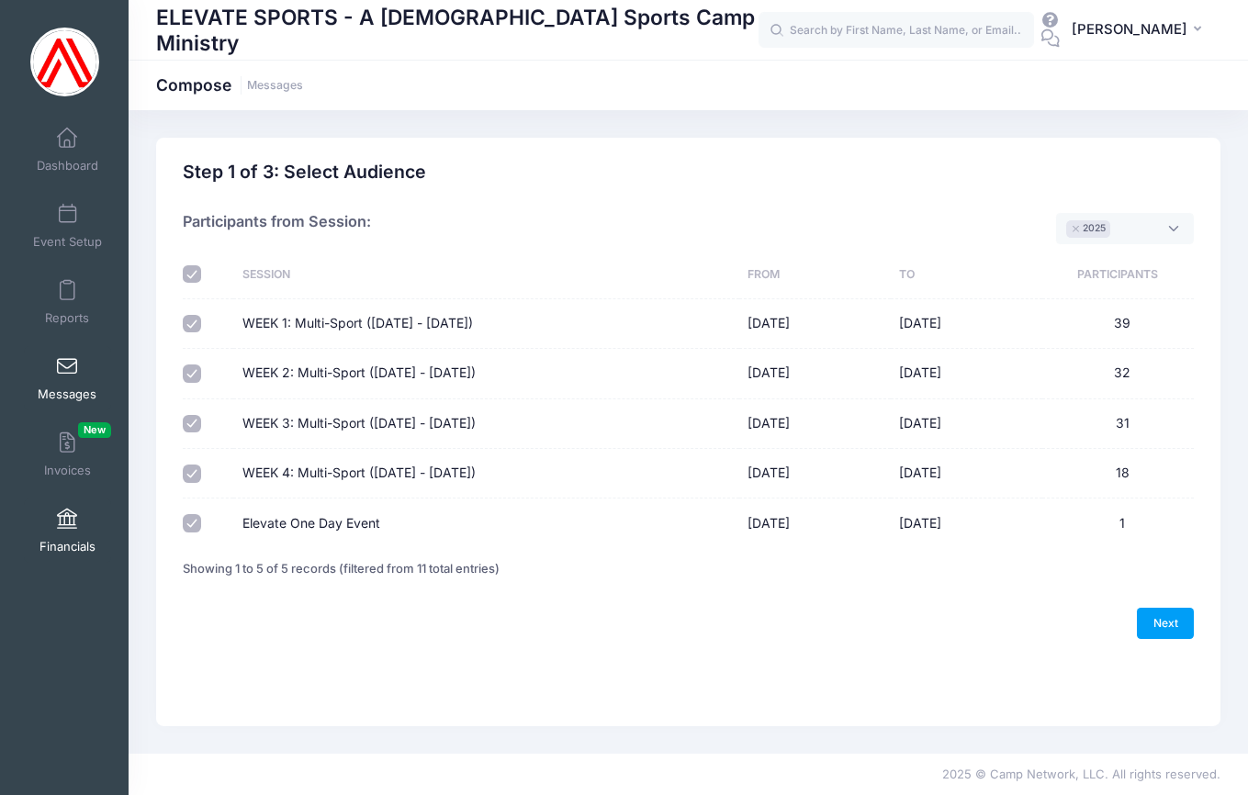
click at [59, 539] on span "Financials" at bounding box center [67, 547] width 56 height 16
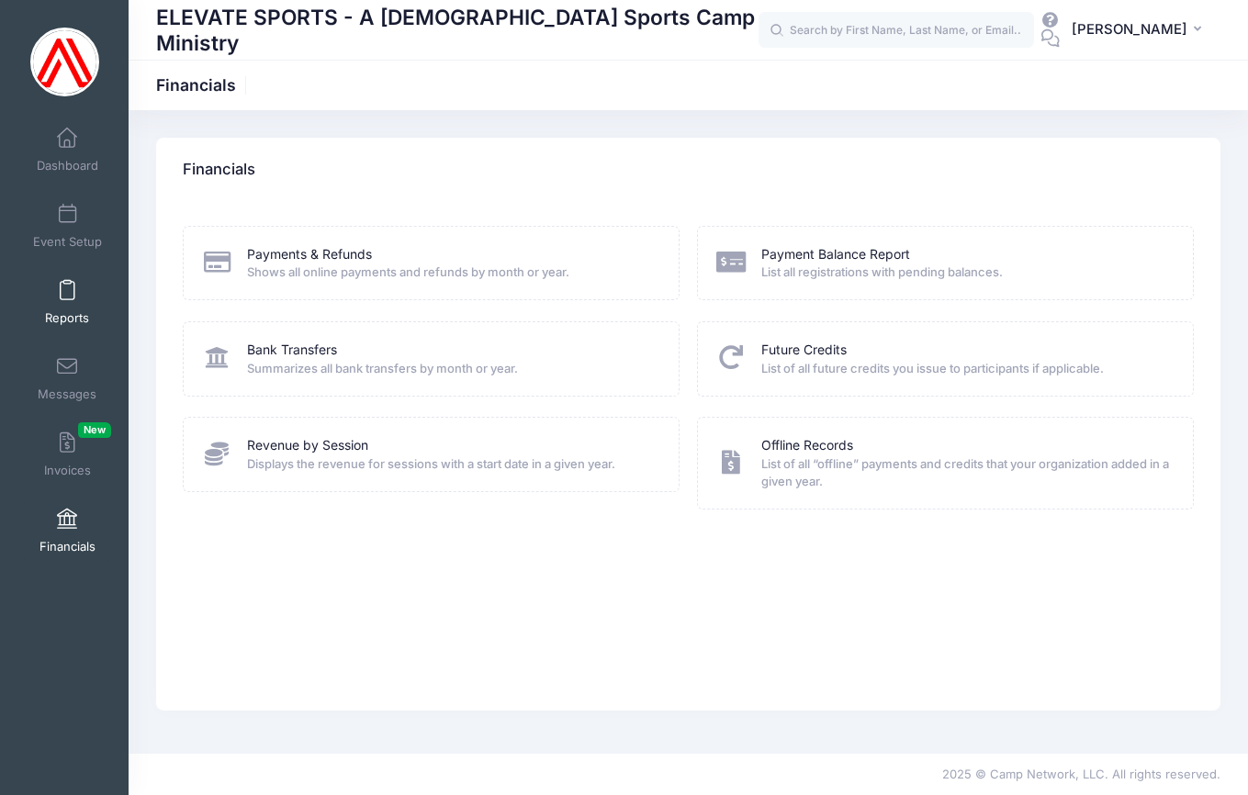
click at [67, 291] on span at bounding box center [67, 291] width 0 height 20
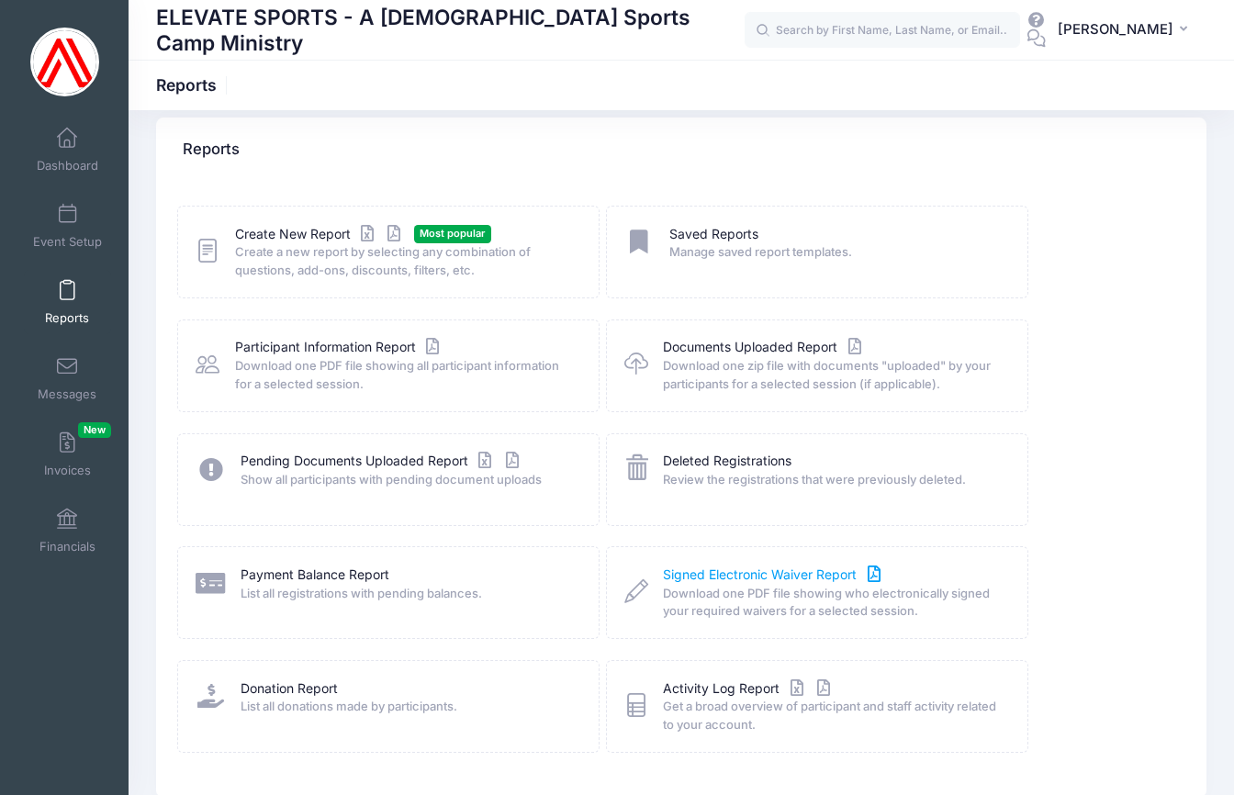
scroll to position [24, 0]
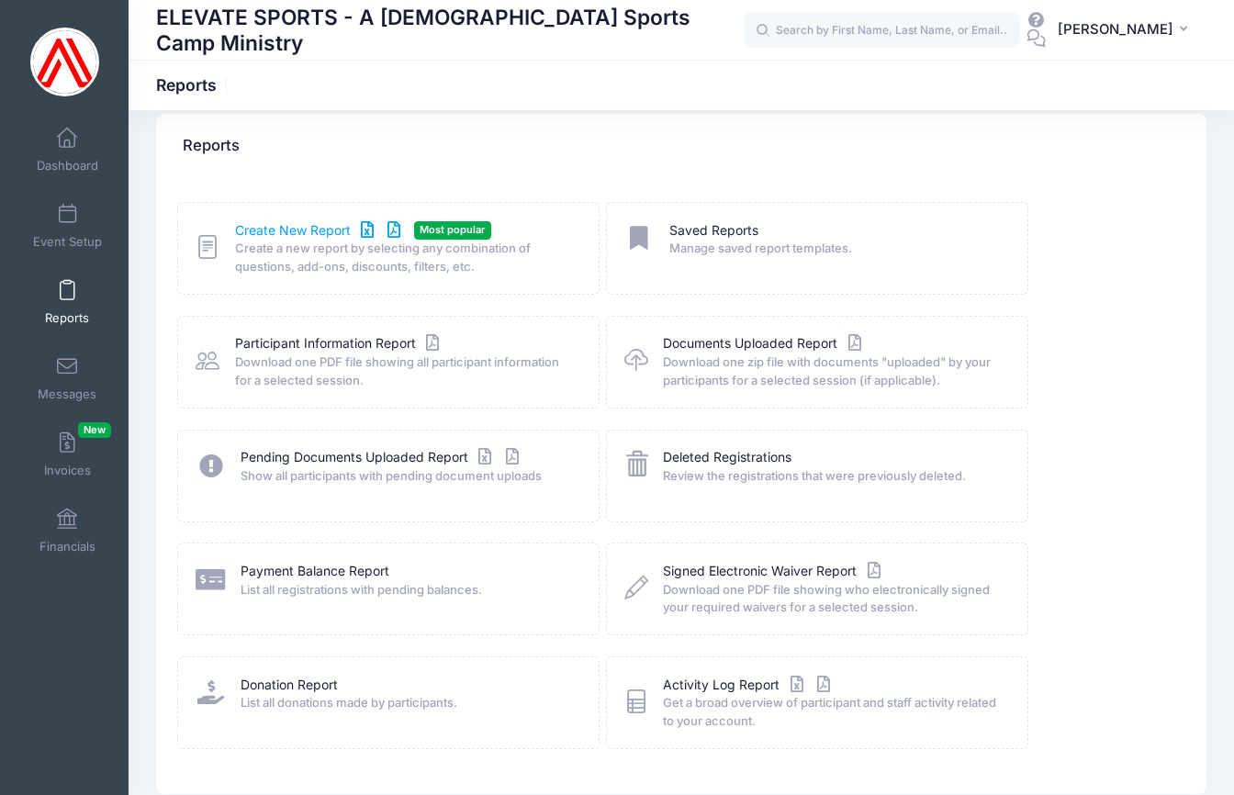
click at [274, 233] on link "Create New Report" at bounding box center [320, 230] width 171 height 19
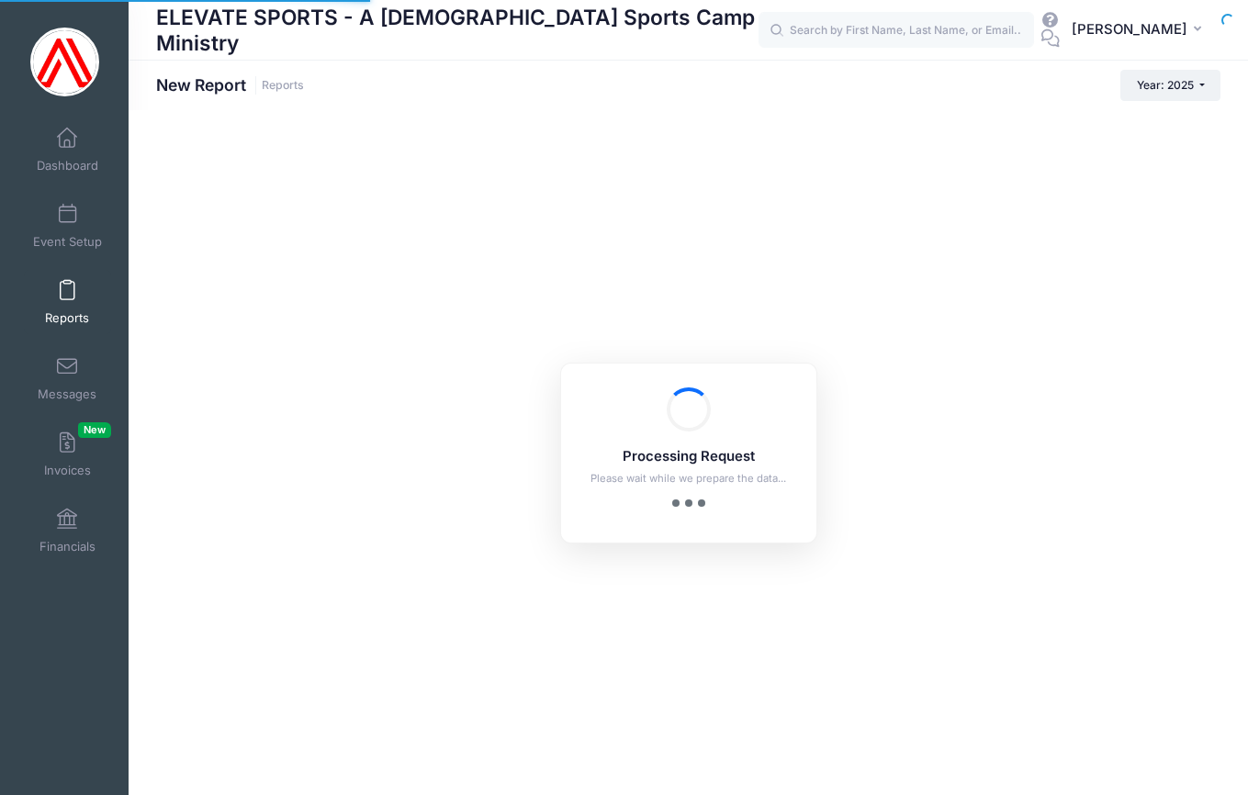
checkbox input "true"
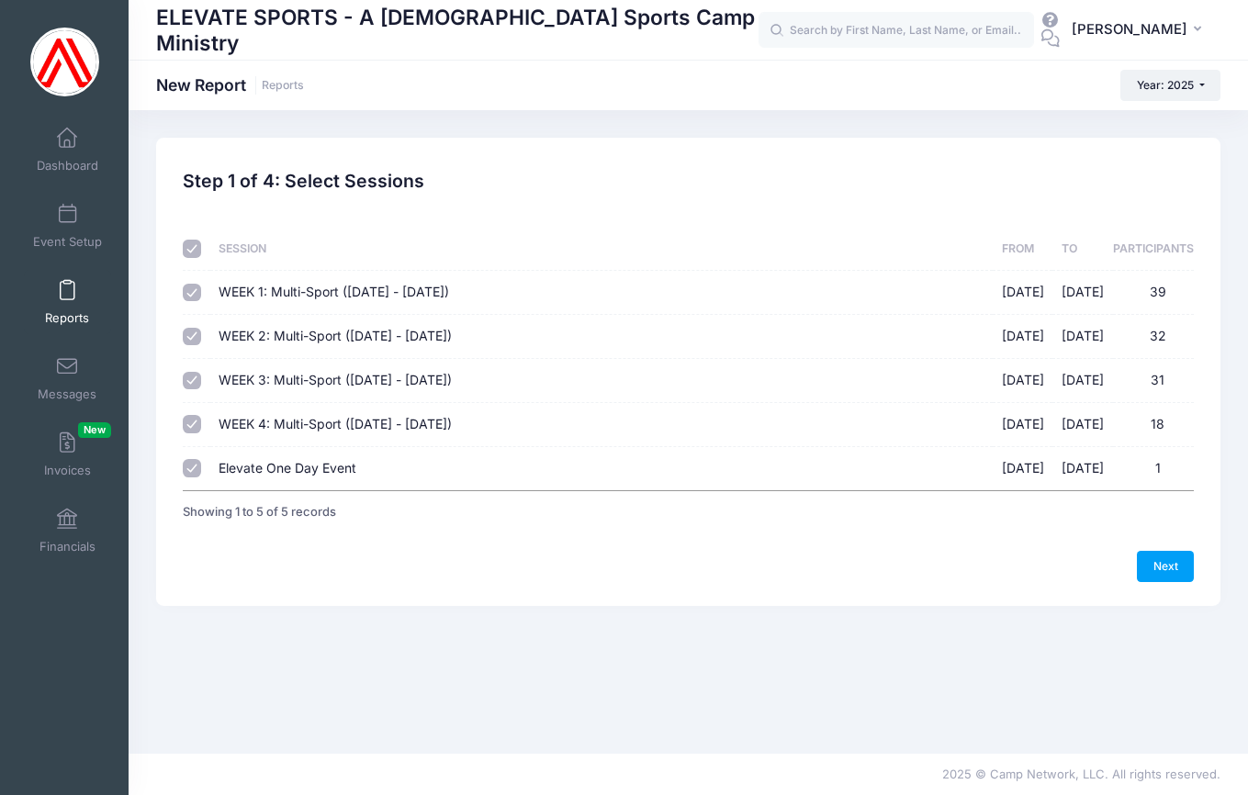
click at [196, 467] on input "Elevate One Day Event [DATE] - [DATE] 1" at bounding box center [192, 468] width 18 height 18
checkbox input "false"
click at [1161, 561] on link "Next" at bounding box center [1165, 566] width 57 height 31
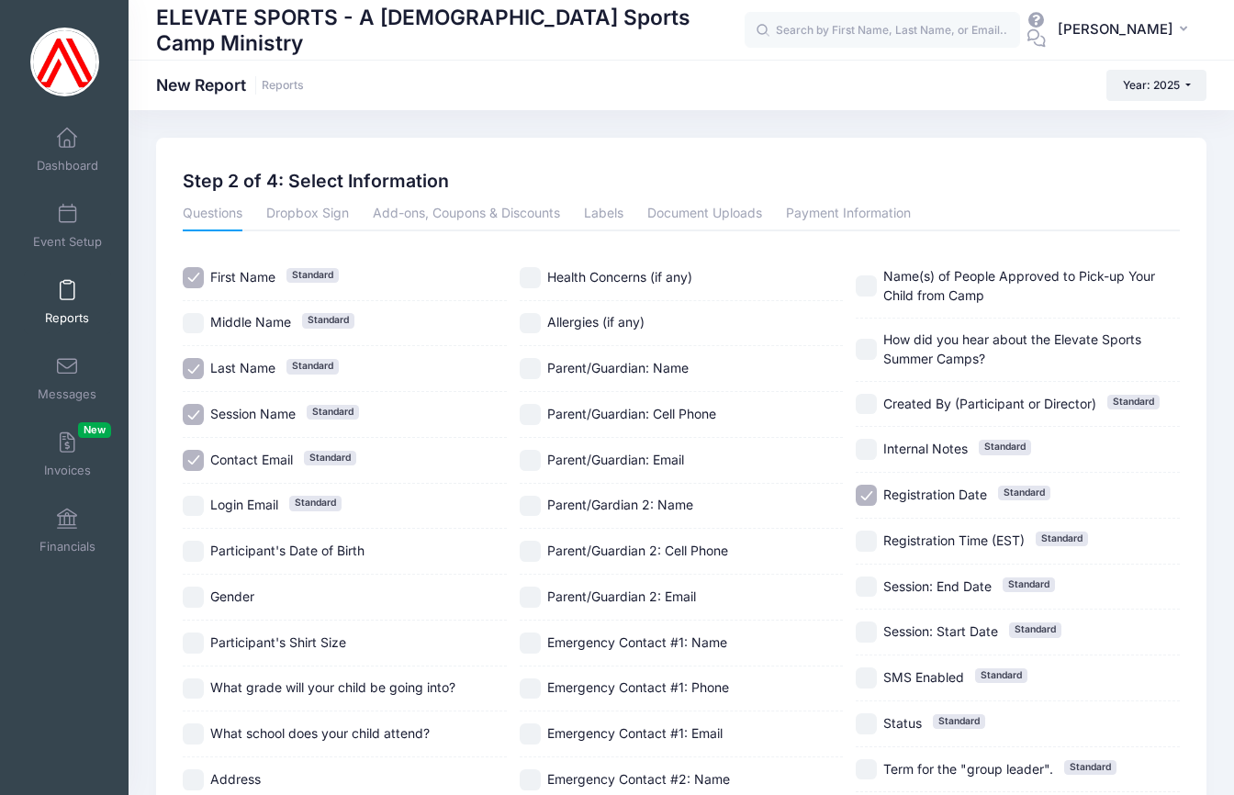
click at [193, 454] on input "Contact Email Standard" at bounding box center [193, 460] width 21 height 21
checkbox input "false"
click at [191, 415] on input "Session Name Standard" at bounding box center [193, 414] width 21 height 21
checkbox input "false"
click at [870, 488] on input "Registration Date Standard" at bounding box center [866, 495] width 21 height 21
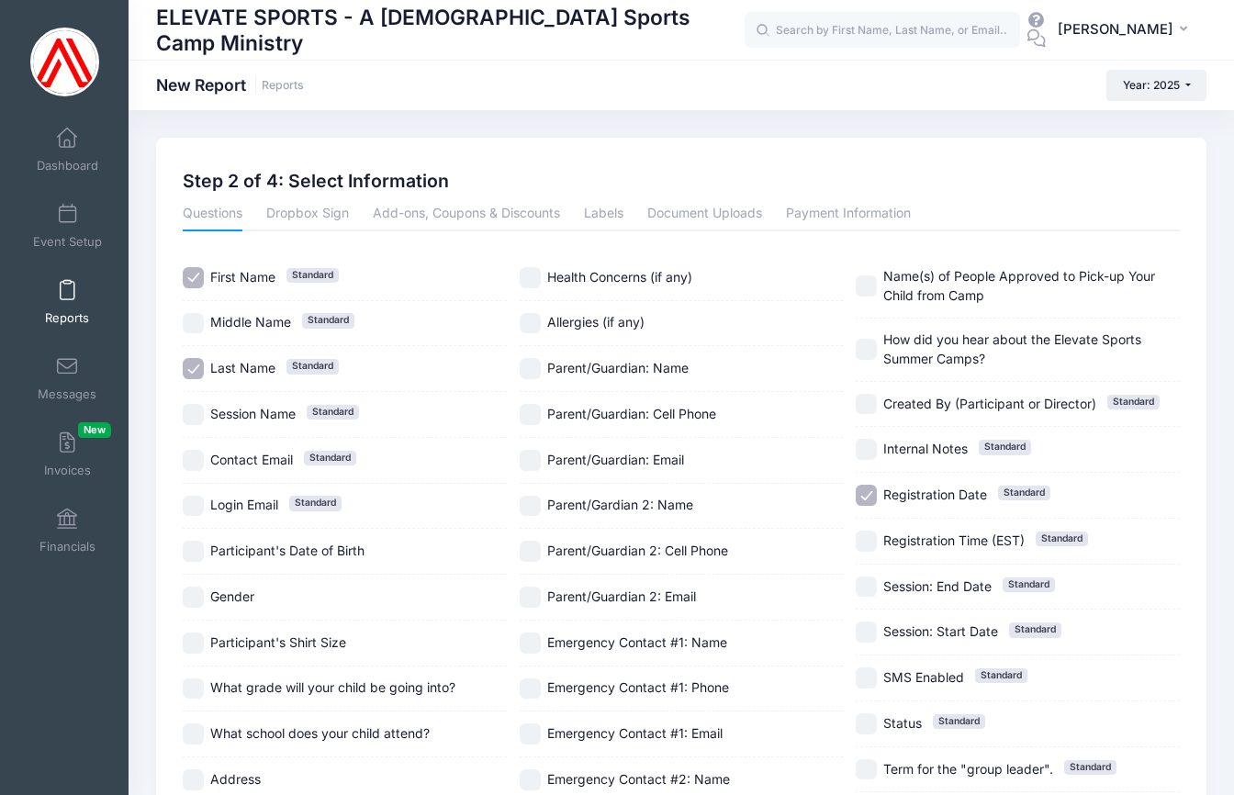
checkbox input "false"
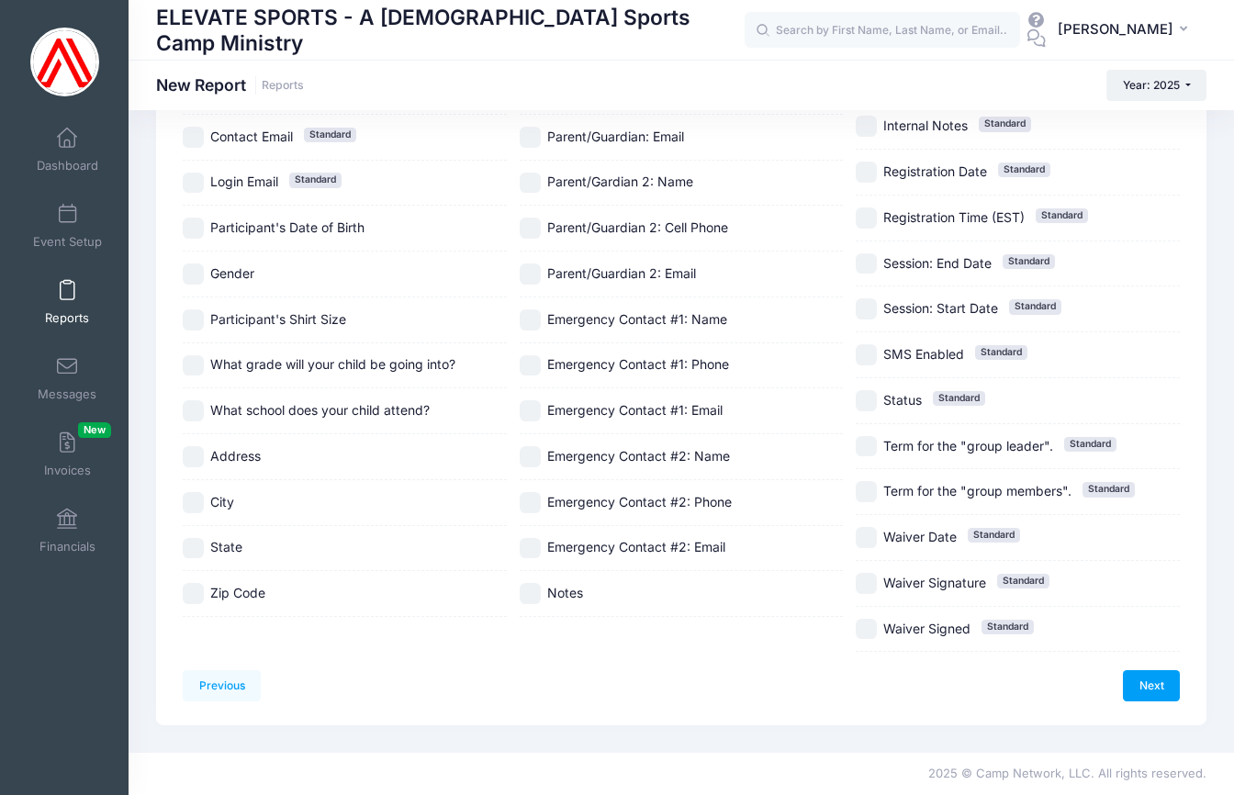
scroll to position [343, 0]
click at [870, 573] on input "Waiver Signature Standard" at bounding box center [866, 583] width 21 height 21
checkbox input "true"
click at [859, 619] on input "Waiver Signed Standard" at bounding box center [866, 629] width 21 height 21
checkbox input "true"
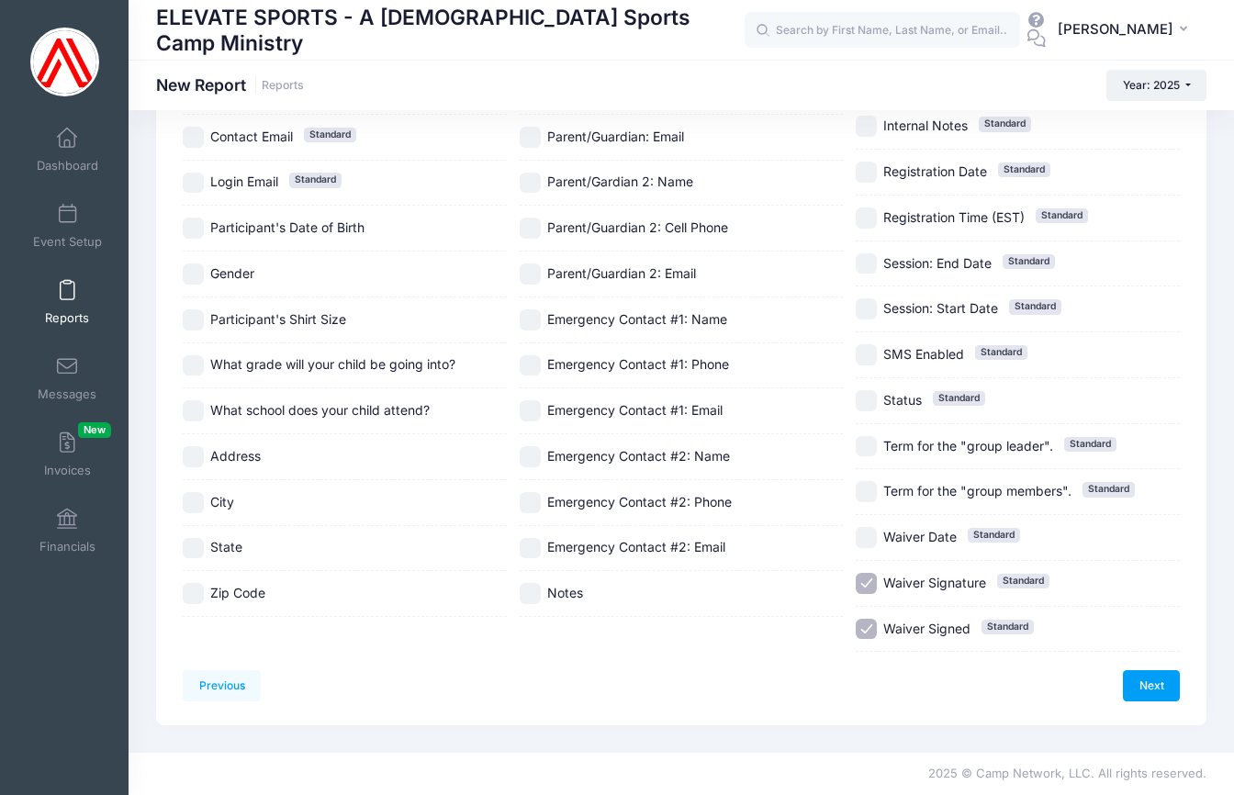
click at [861, 573] on input "Waiver Signature Standard" at bounding box center [866, 583] width 21 height 21
checkbox input "false"
click at [867, 619] on input "Waiver Signed Standard" at bounding box center [866, 629] width 21 height 21
checkbox input "false"
click at [864, 527] on input "Waiver Date Standard" at bounding box center [866, 537] width 21 height 21
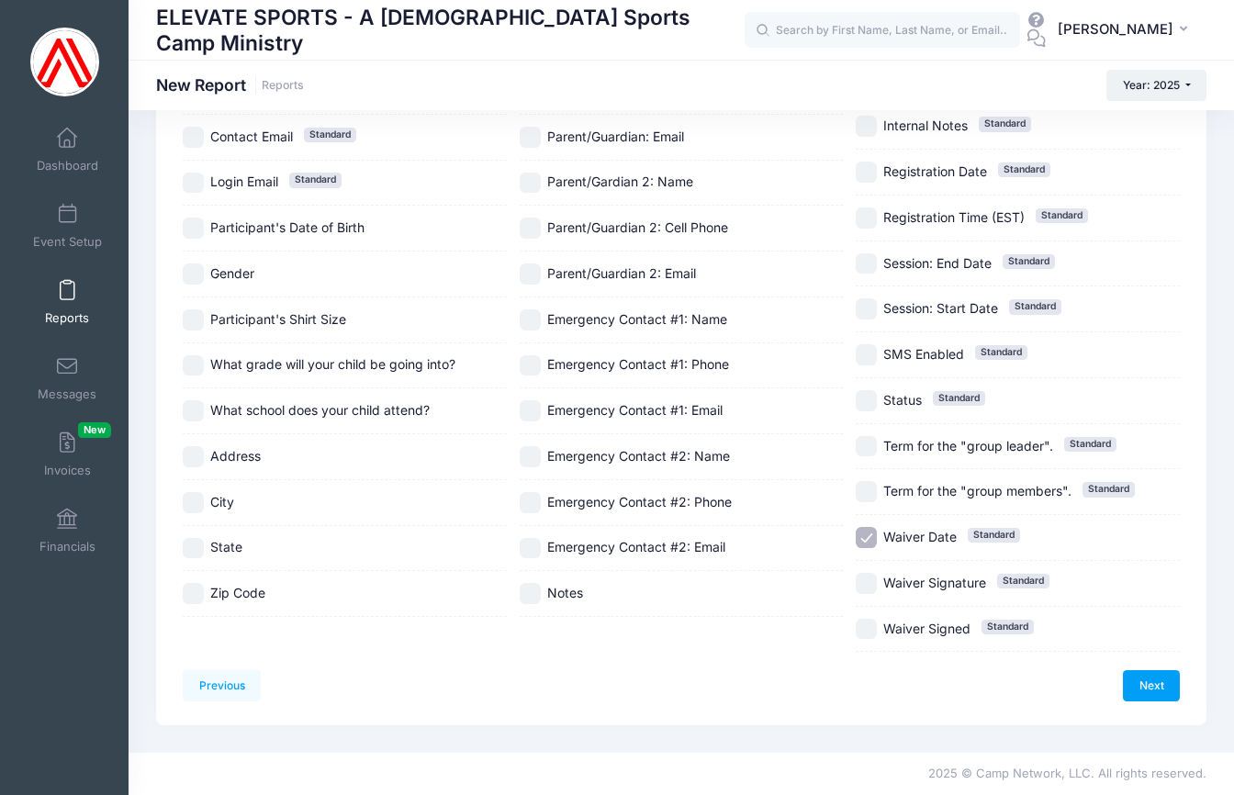
click at [868, 527] on input "Waiver Date Standard" at bounding box center [866, 537] width 21 height 21
checkbox input "false"
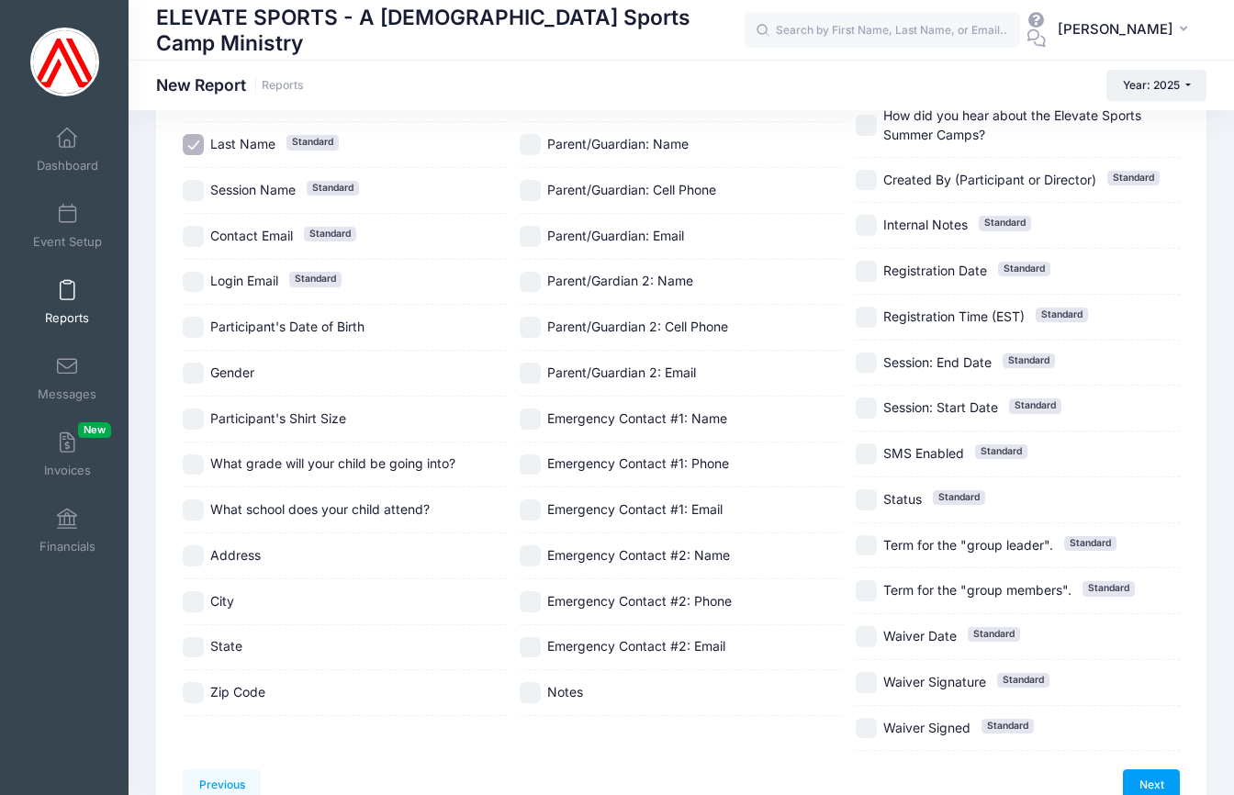
scroll to position [157, 0]
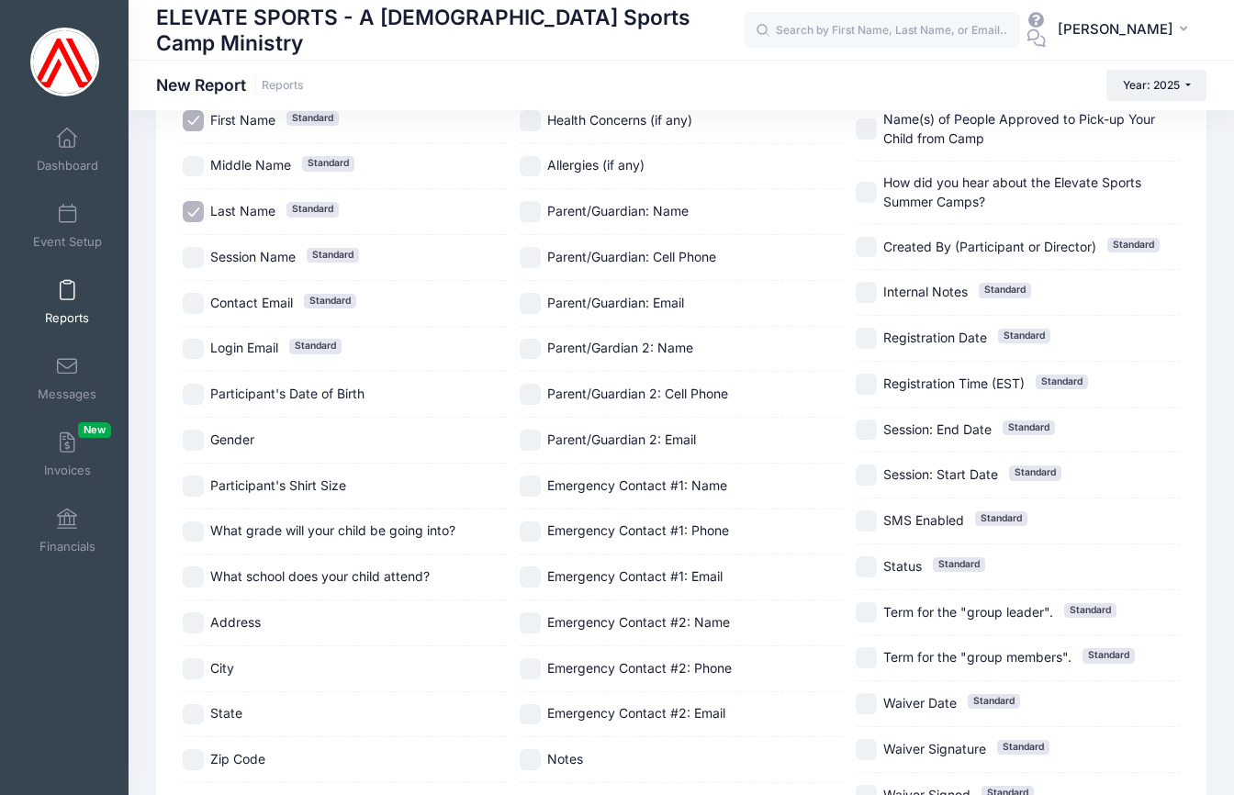
click at [198, 575] on input "What school does your child attend?" at bounding box center [193, 577] width 21 height 21
checkbox input "true"
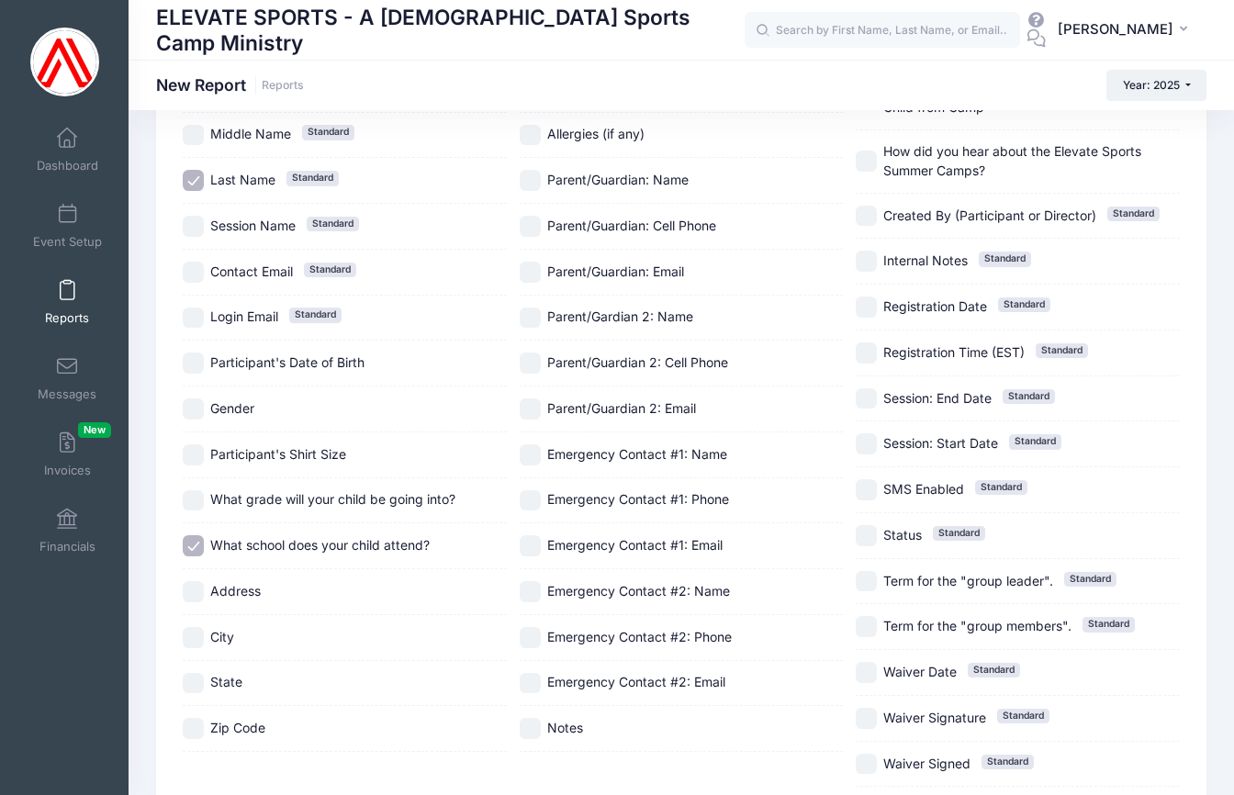
scroll to position [314, 0]
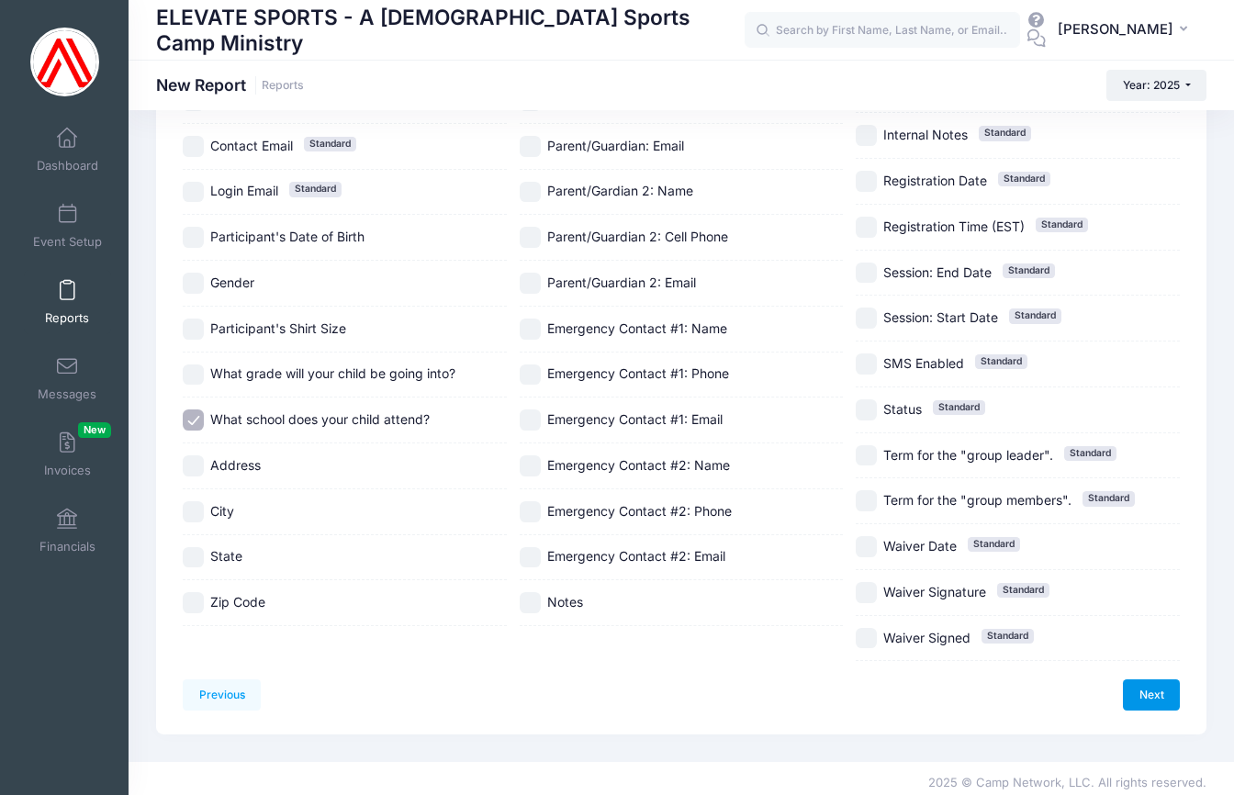
click at [1149, 692] on link "Next" at bounding box center [1151, 695] width 57 height 31
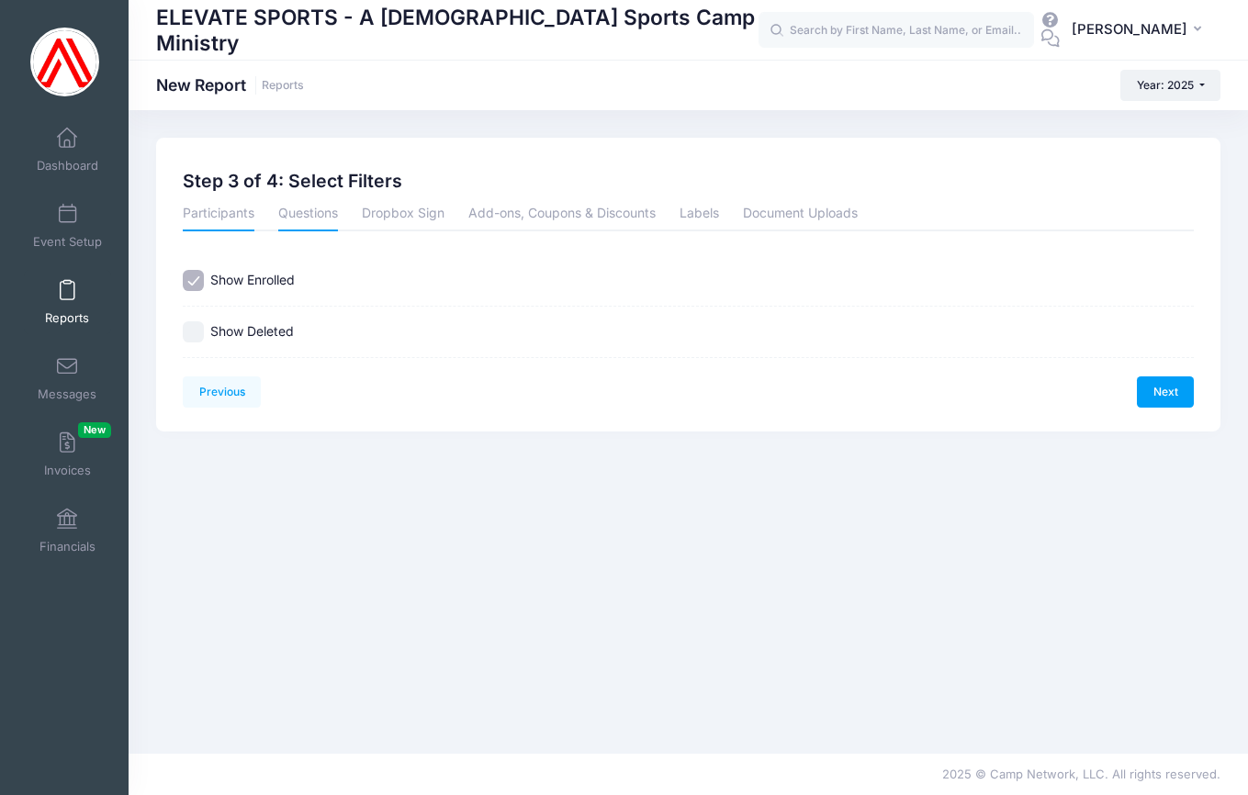
click at [308, 213] on link "Questions" at bounding box center [308, 214] width 60 height 33
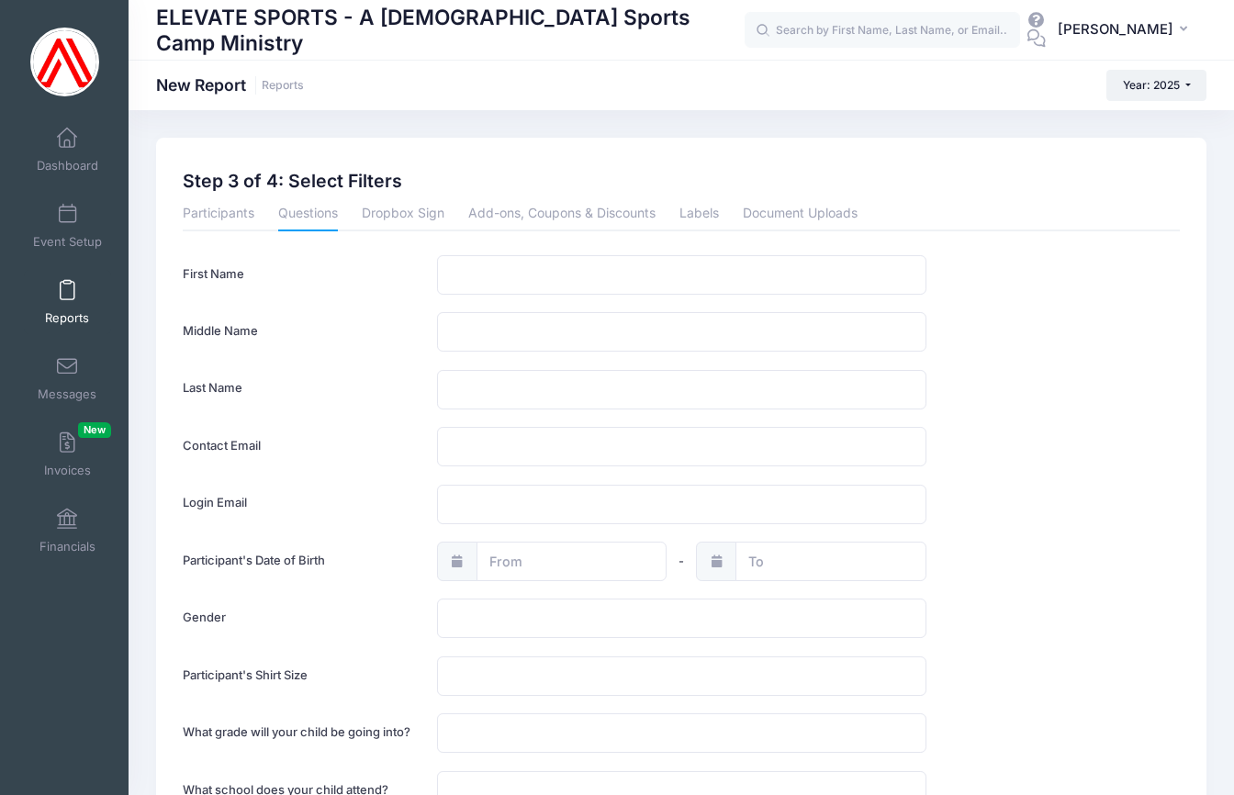
scroll to position [306, 0]
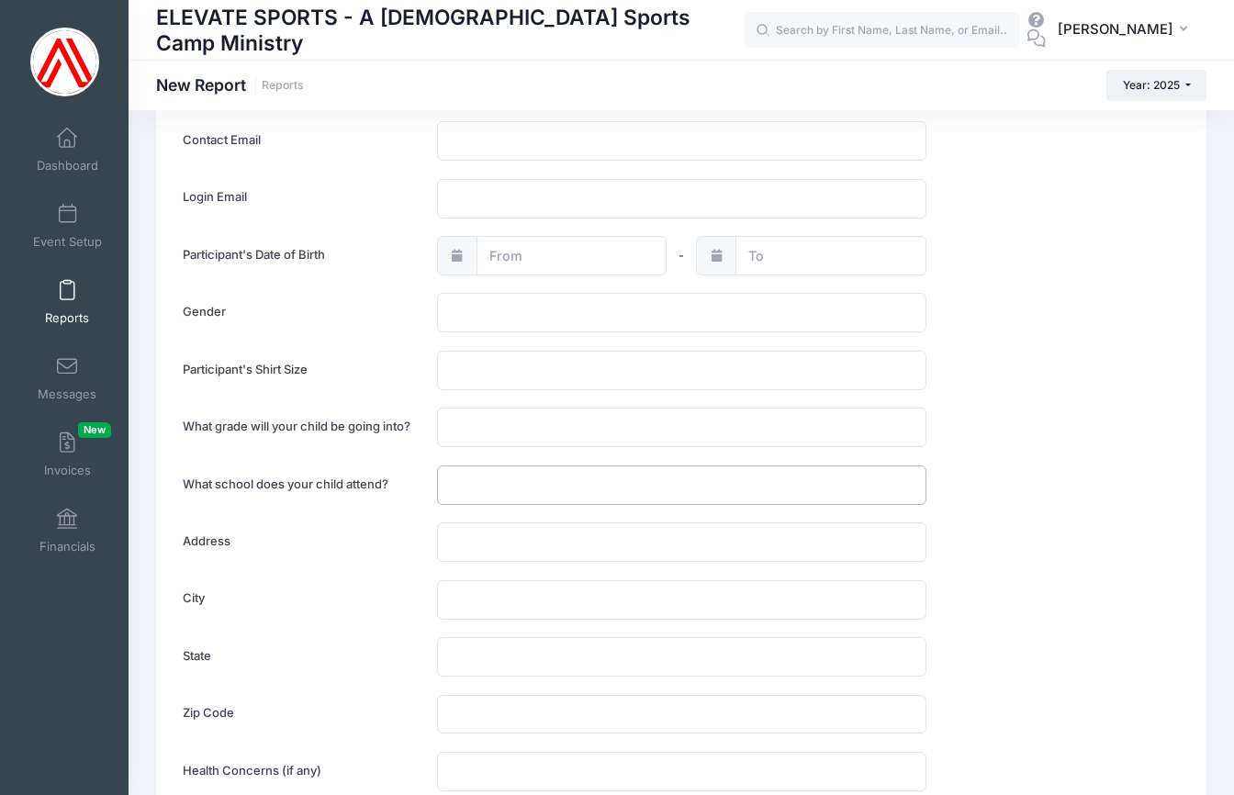
click at [491, 482] on input "text" at bounding box center [682, 485] width 490 height 39
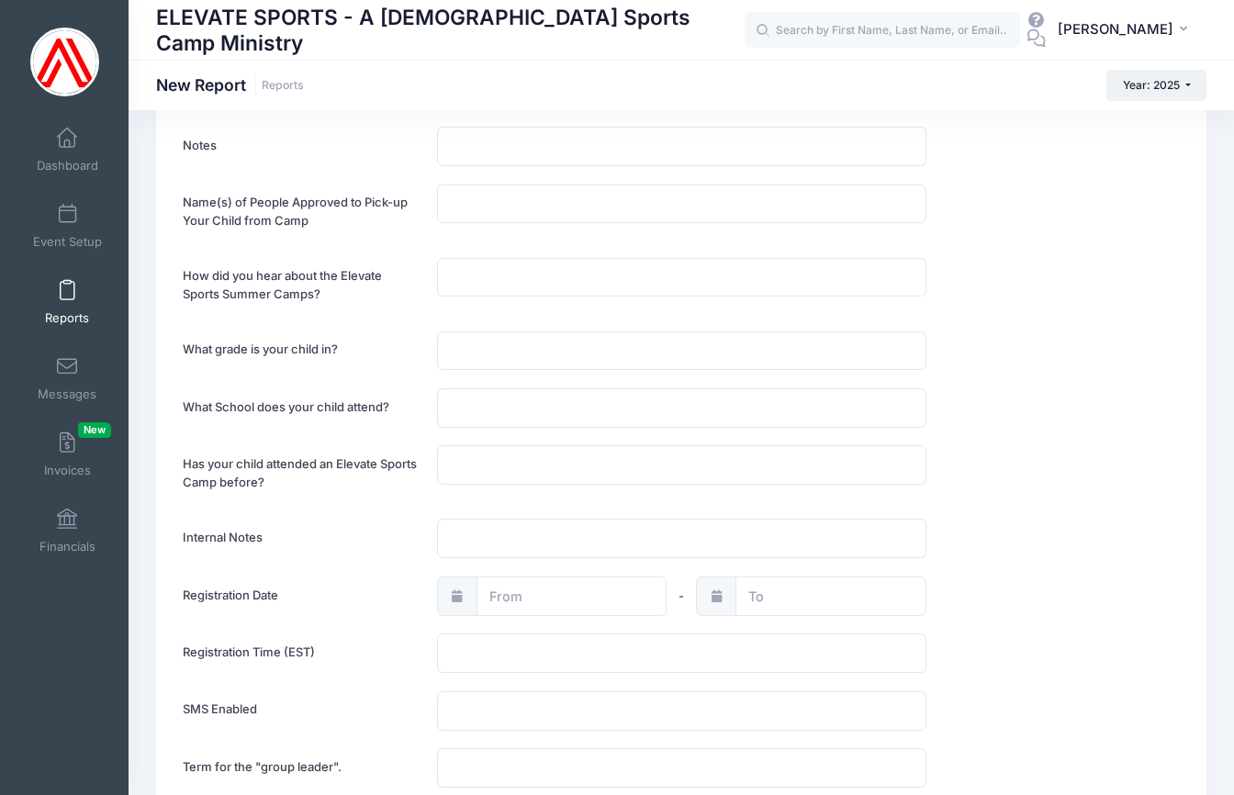
scroll to position [2096, 0]
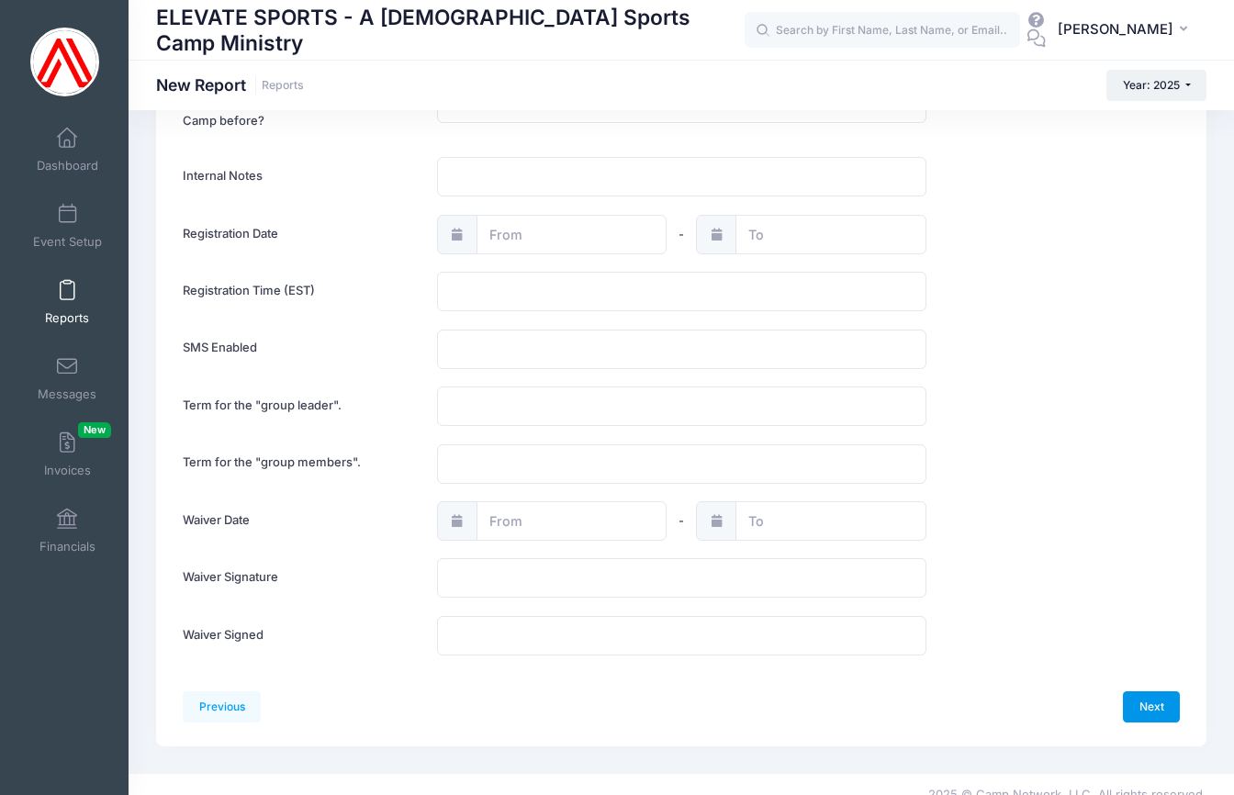
type input "FC, FCS, Fresno Christian"
click at [1149, 692] on link "Next" at bounding box center [1151, 707] width 57 height 31
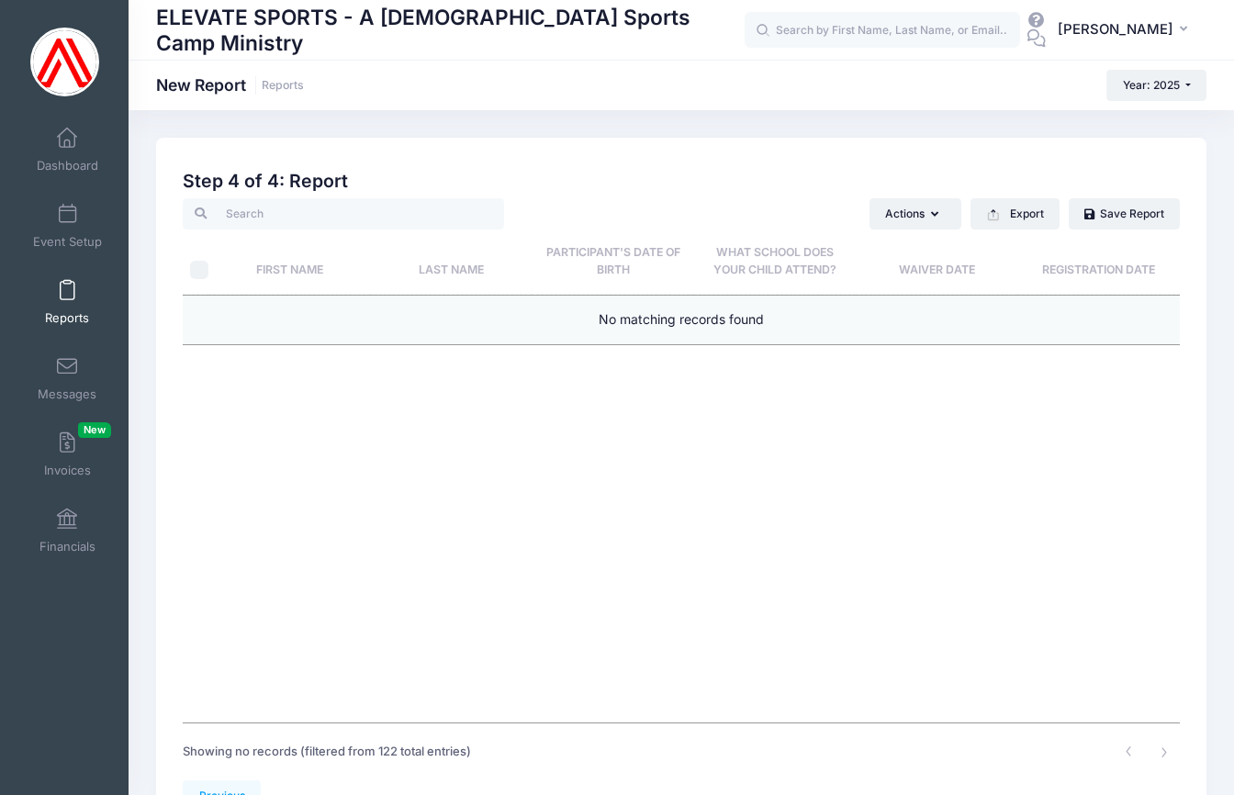
scroll to position [109, 0]
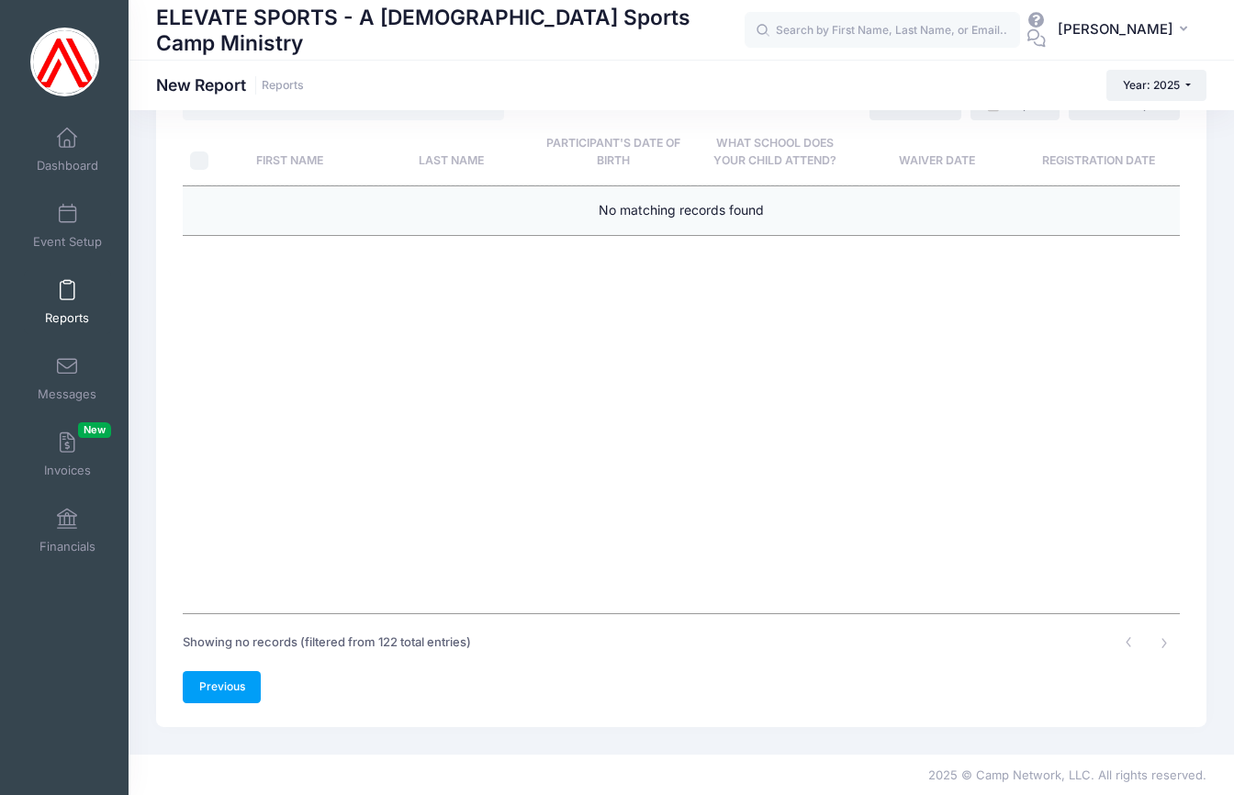
click at [217, 681] on link "Previous" at bounding box center [222, 686] width 78 height 31
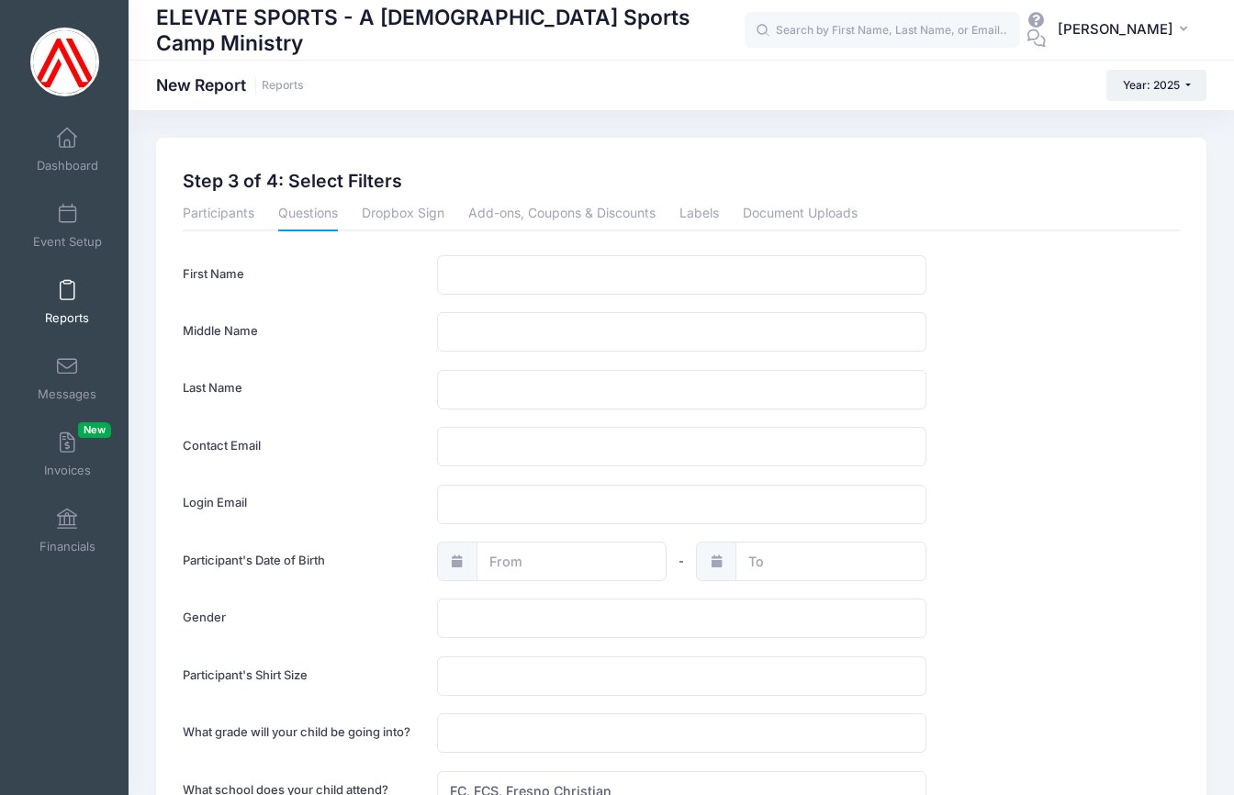
scroll to position [356, 0]
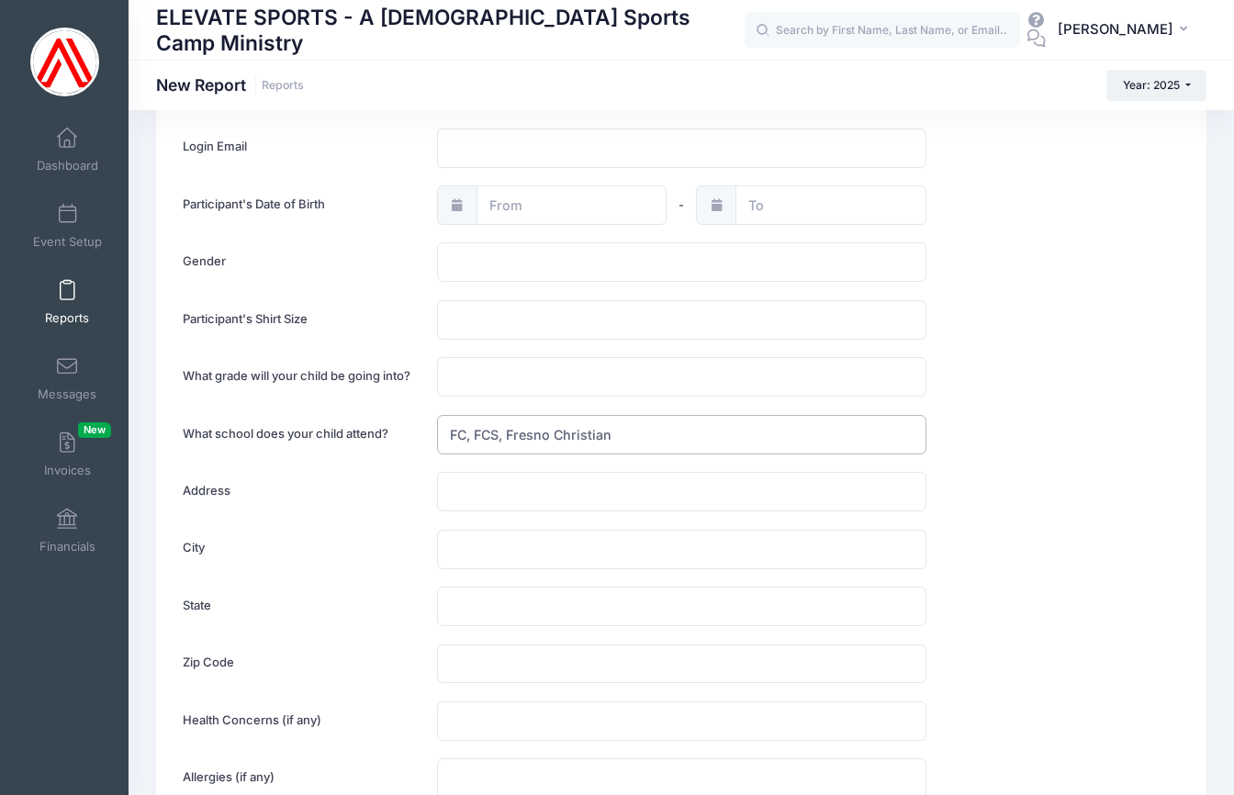
drag, startPoint x: 626, startPoint y: 428, endPoint x: 379, endPoint y: 433, distance: 247.1
click at [379, 433] on div "What school does your child attend? FC, FCS, Fresno Christian" at bounding box center [681, 434] width 1015 height 39
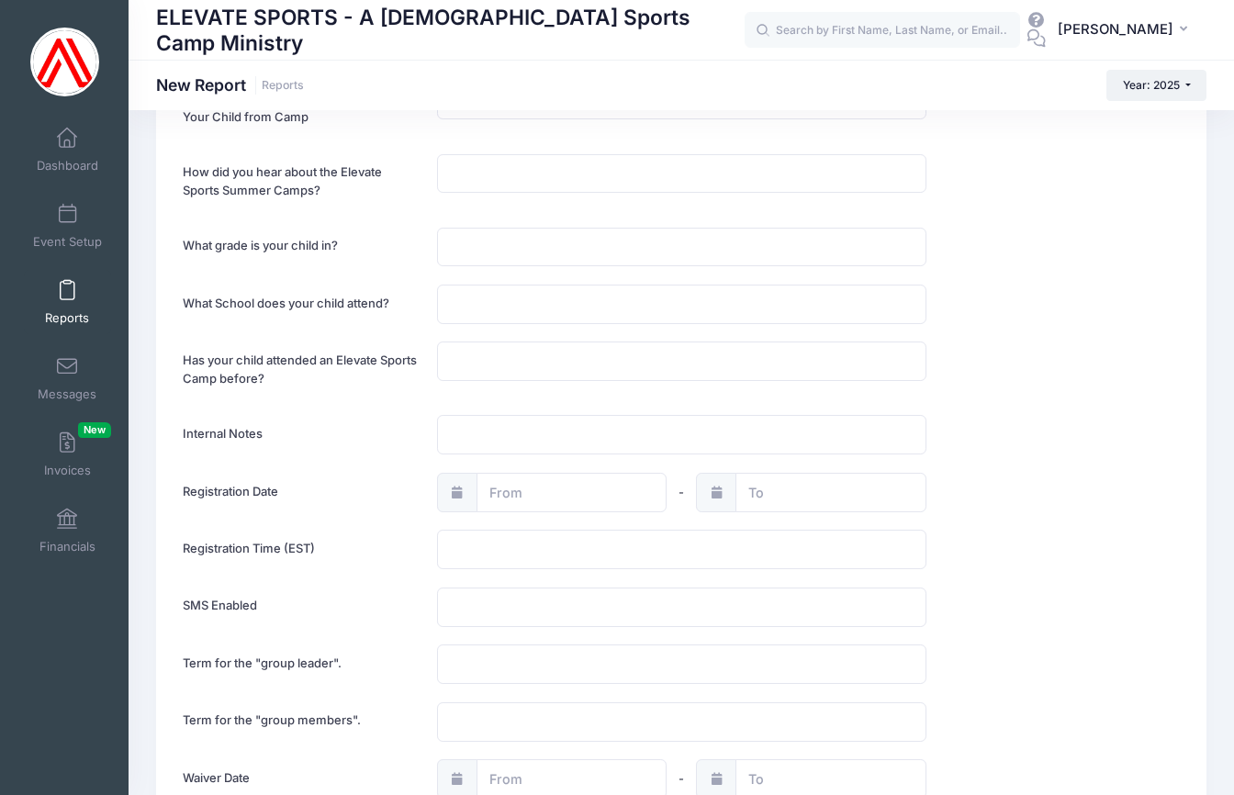
scroll to position [2096, 0]
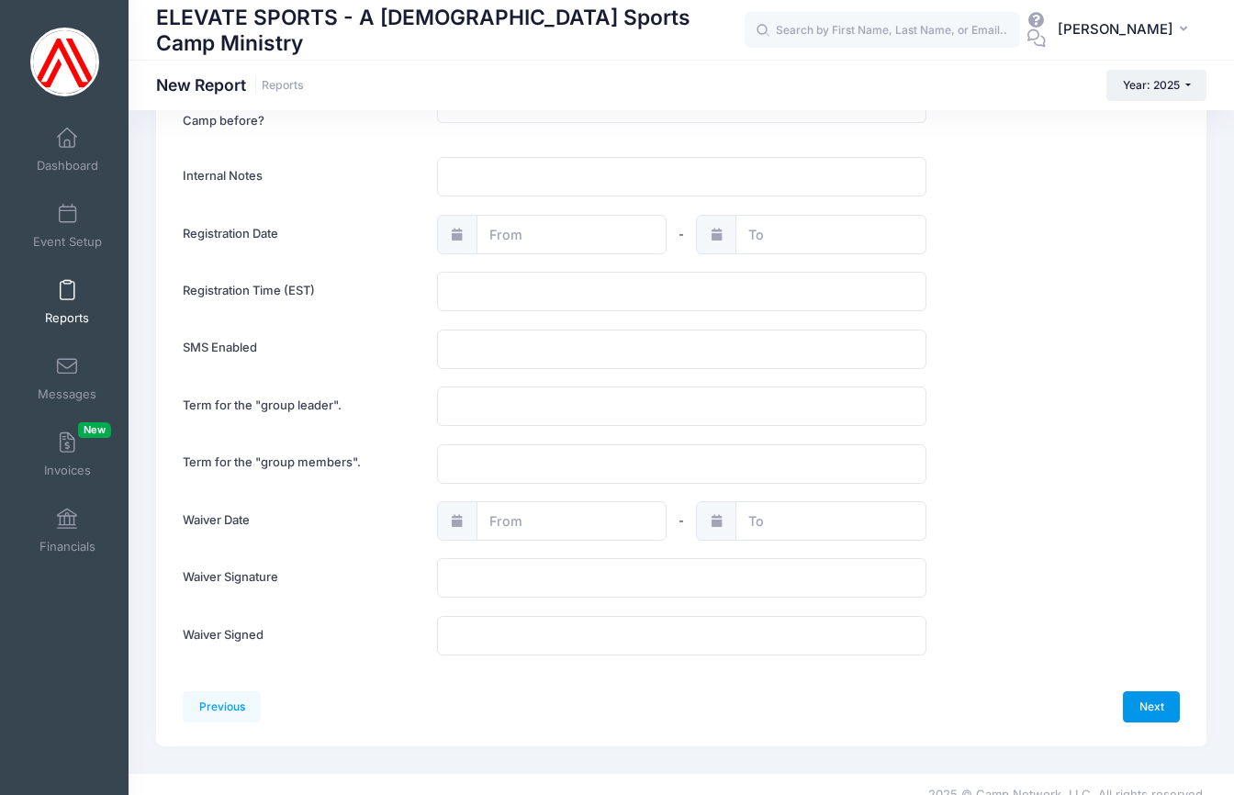
click at [1146, 692] on link "Next" at bounding box center [1151, 707] width 57 height 31
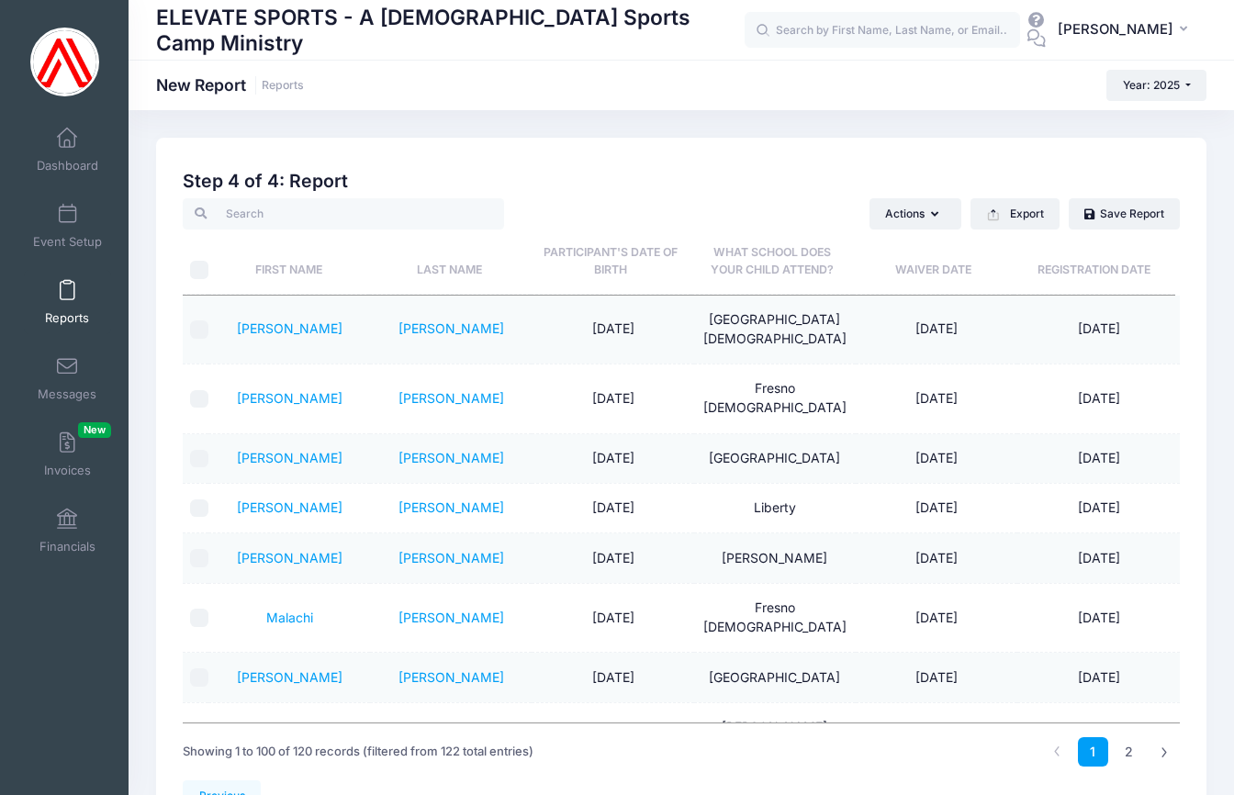
click at [772, 254] on th "What school does your child attend?" at bounding box center [773, 262] width 162 height 65
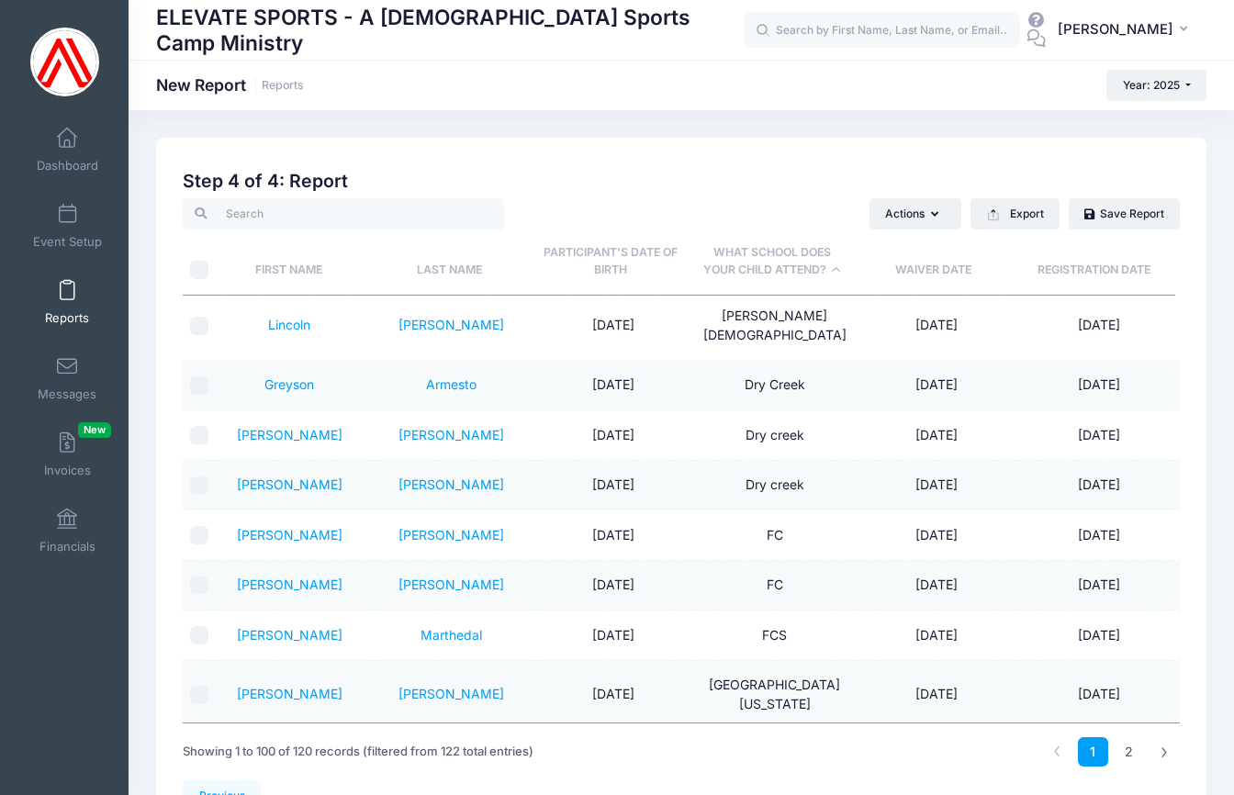
scroll to position [629, 0]
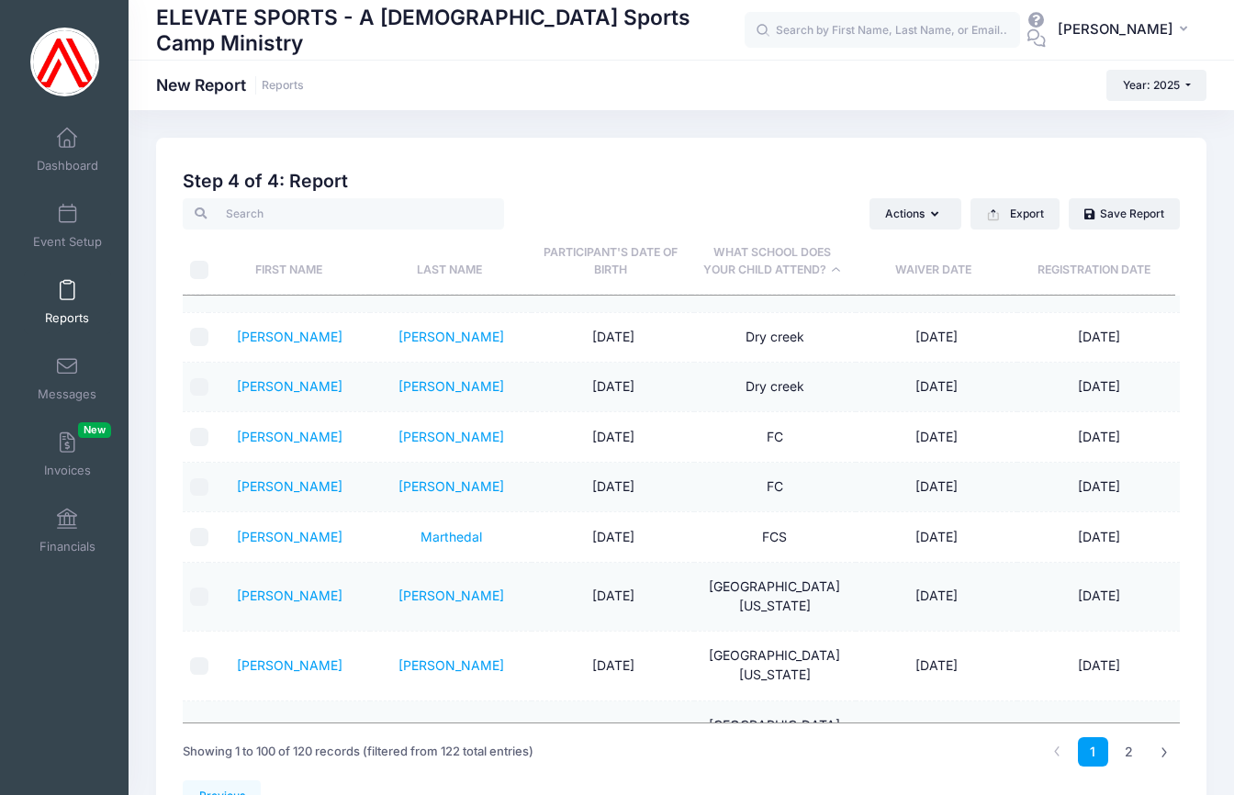
click at [198, 428] on input "checkbox" at bounding box center [199, 437] width 18 height 18
checkbox input "true"
click at [198, 478] on input "checkbox" at bounding box center [199, 487] width 18 height 18
checkbox input "true"
click at [200, 528] on input "checkbox" at bounding box center [199, 537] width 18 height 18
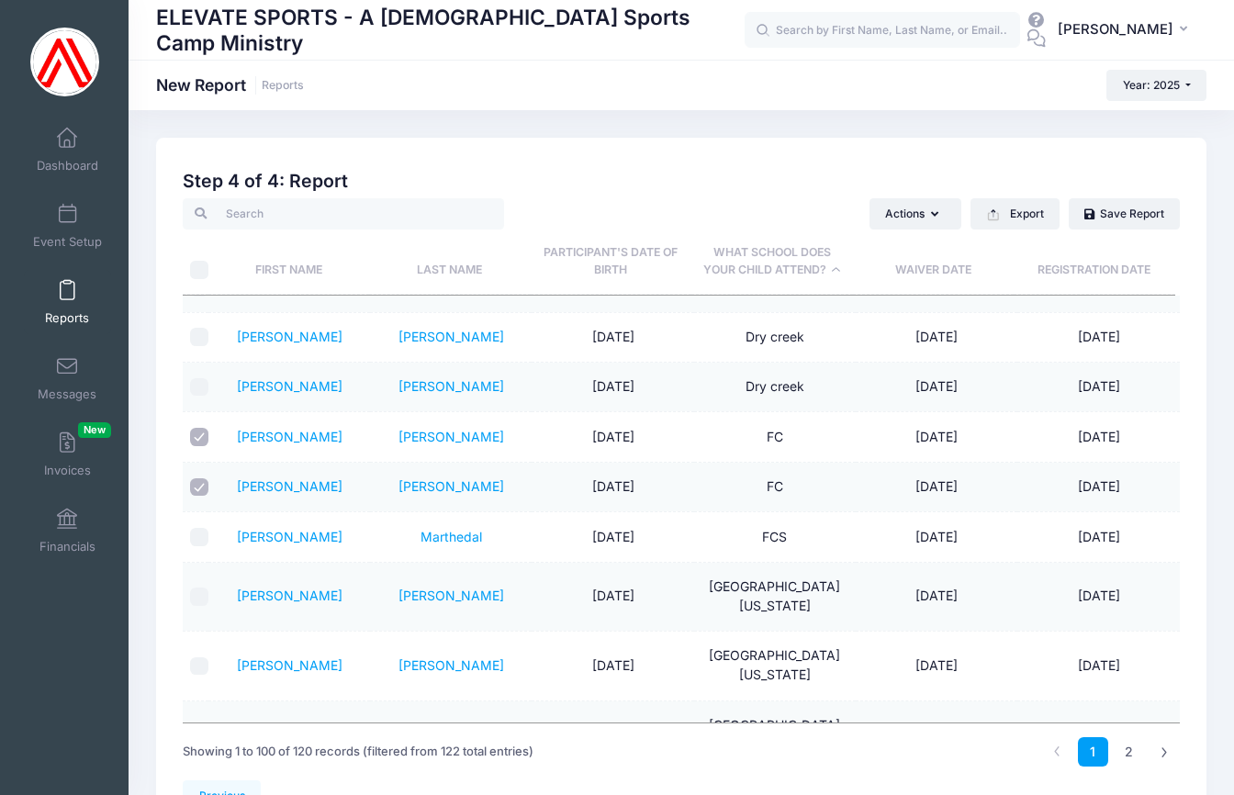
checkbox input "true"
click at [931, 215] on icon "button" at bounding box center [938, 215] width 15 height 0
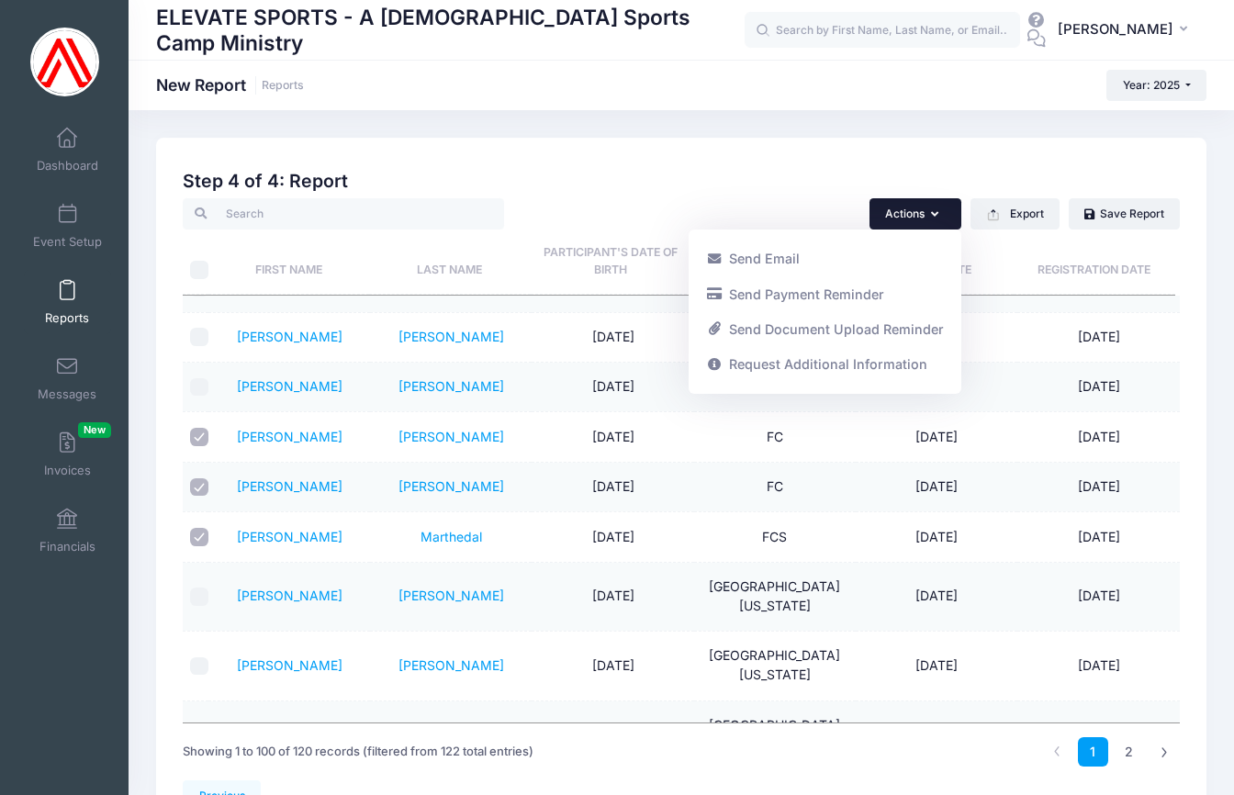
click at [796, 172] on h2 "Step 4 of 4: Report" at bounding box center [681, 181] width 997 height 21
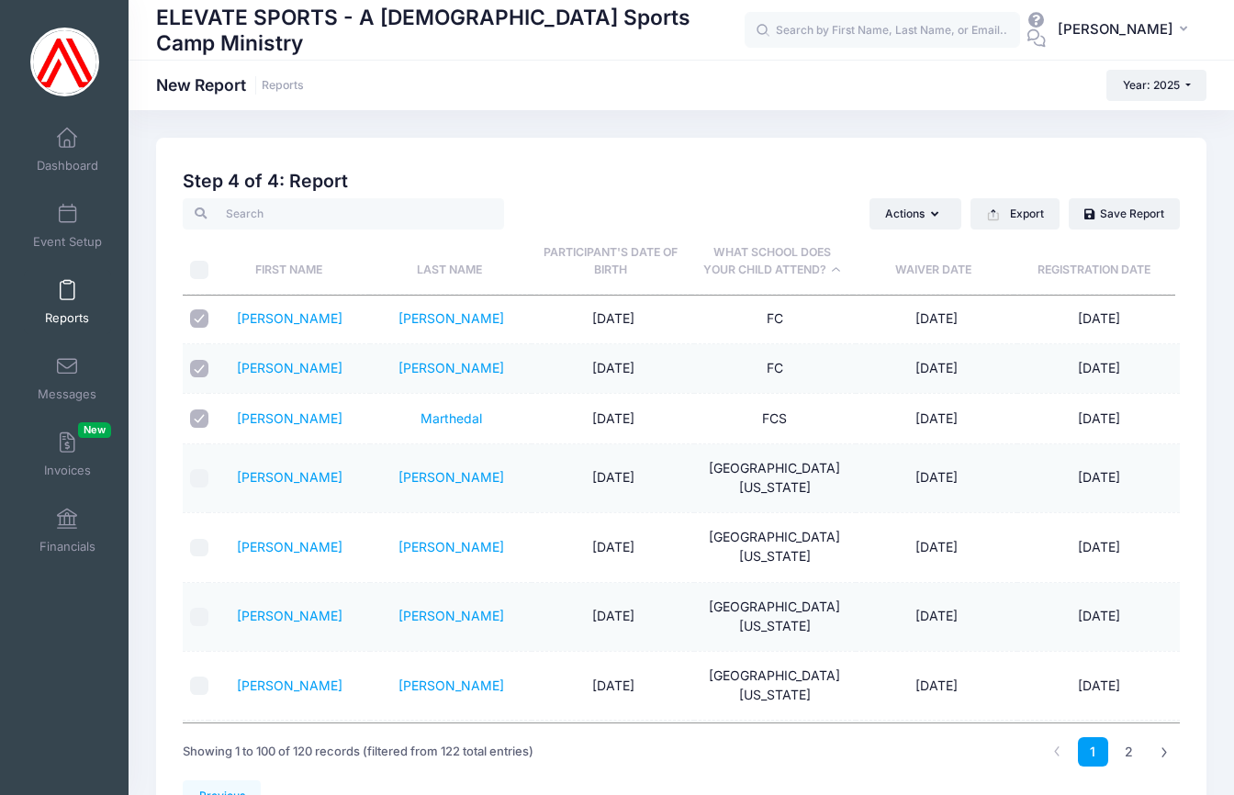
scroll to position [980, 0]
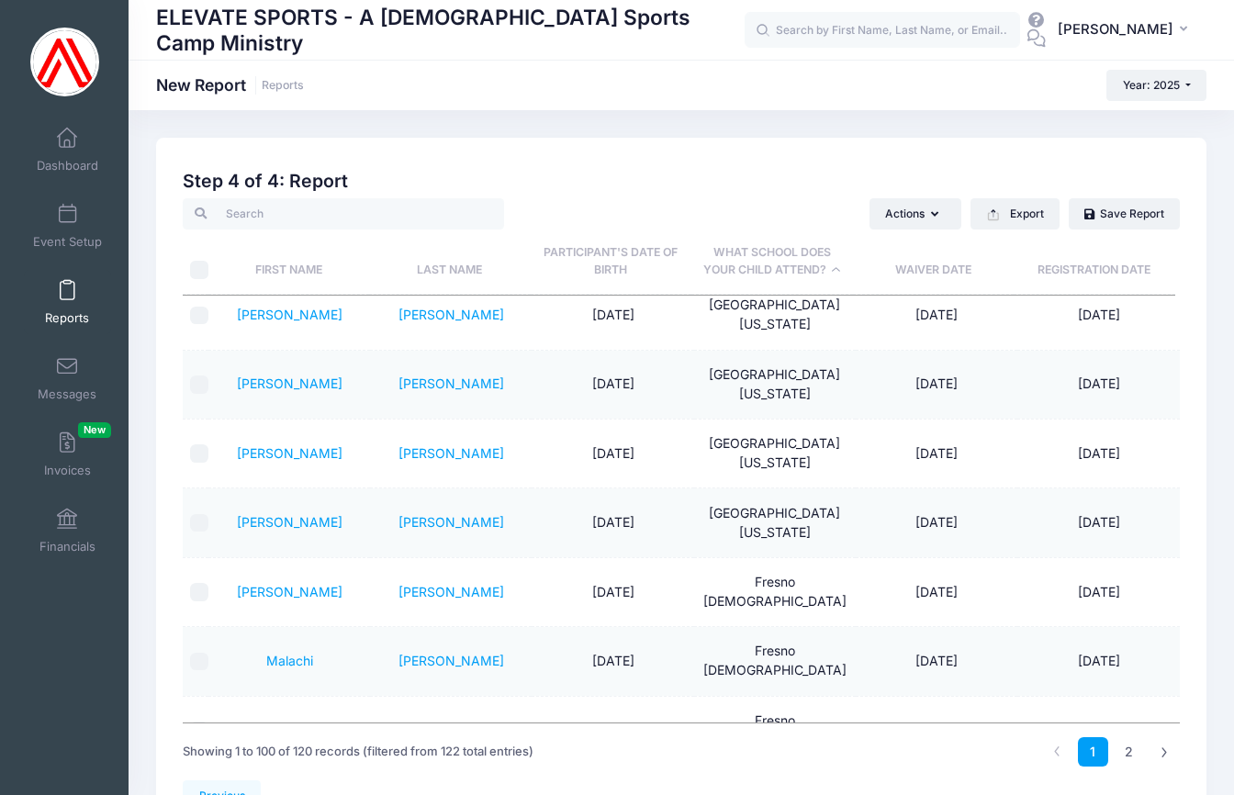
click at [200, 583] on input "checkbox" at bounding box center [199, 592] width 18 height 18
checkbox input "true"
click at [198, 653] on input "checkbox" at bounding box center [199, 662] width 18 height 18
checkbox input "true"
click at [197, 722] on input "checkbox" at bounding box center [199, 731] width 18 height 18
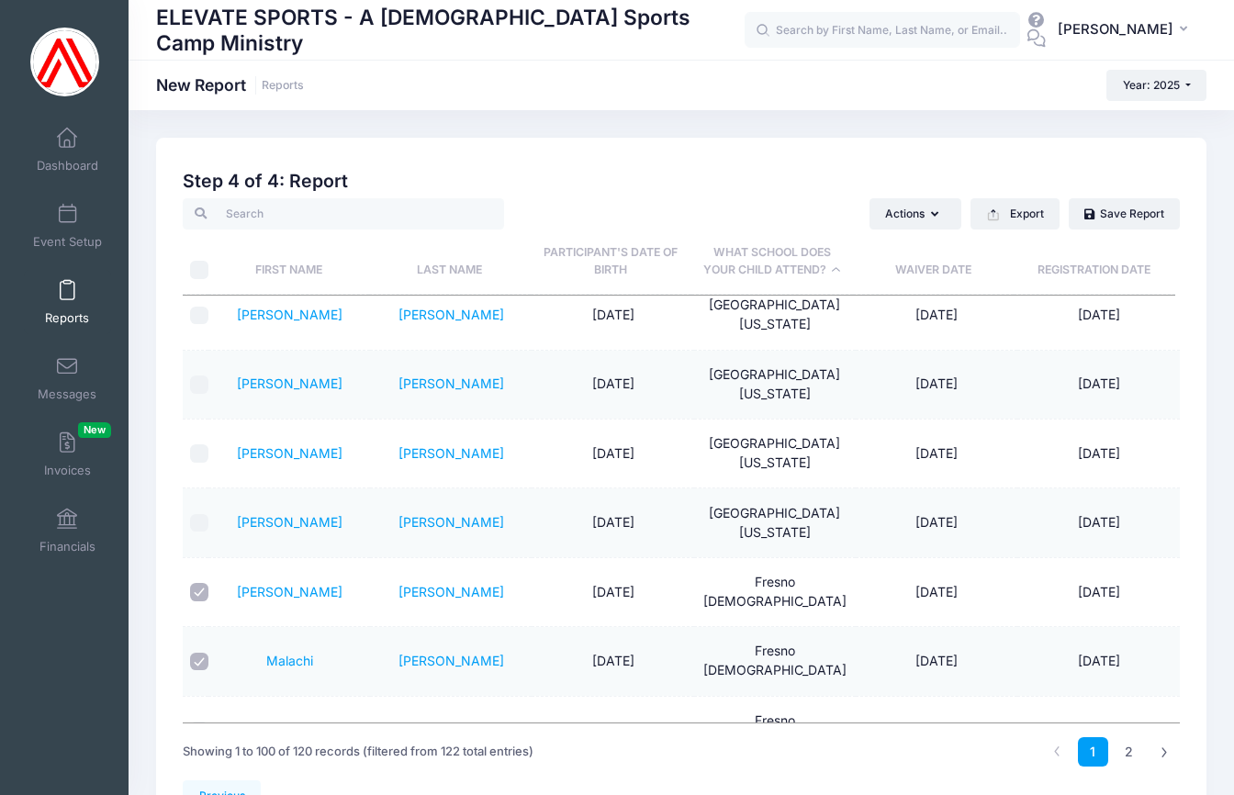
checkbox input "true"
click at [199, 791] on input "checkbox" at bounding box center [199, 800] width 18 height 18
checkbox input "true"
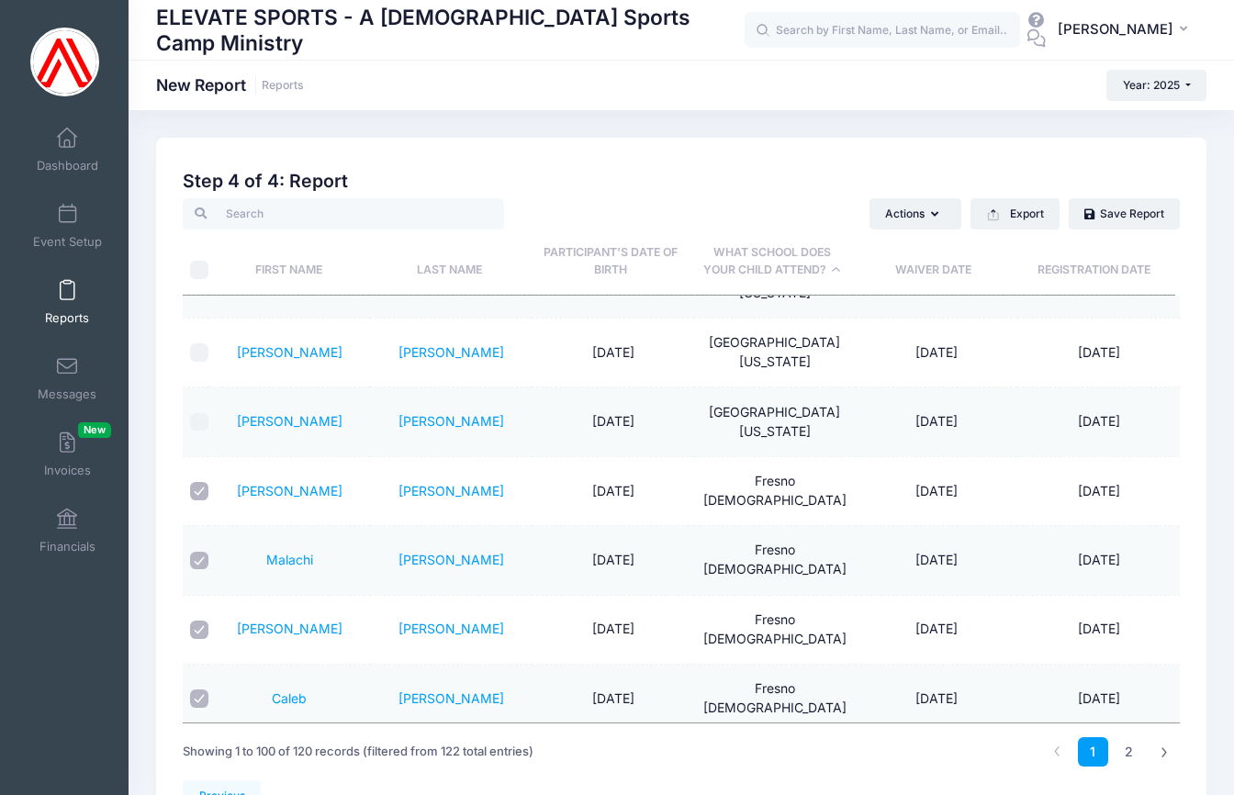
scroll to position [1085, 0]
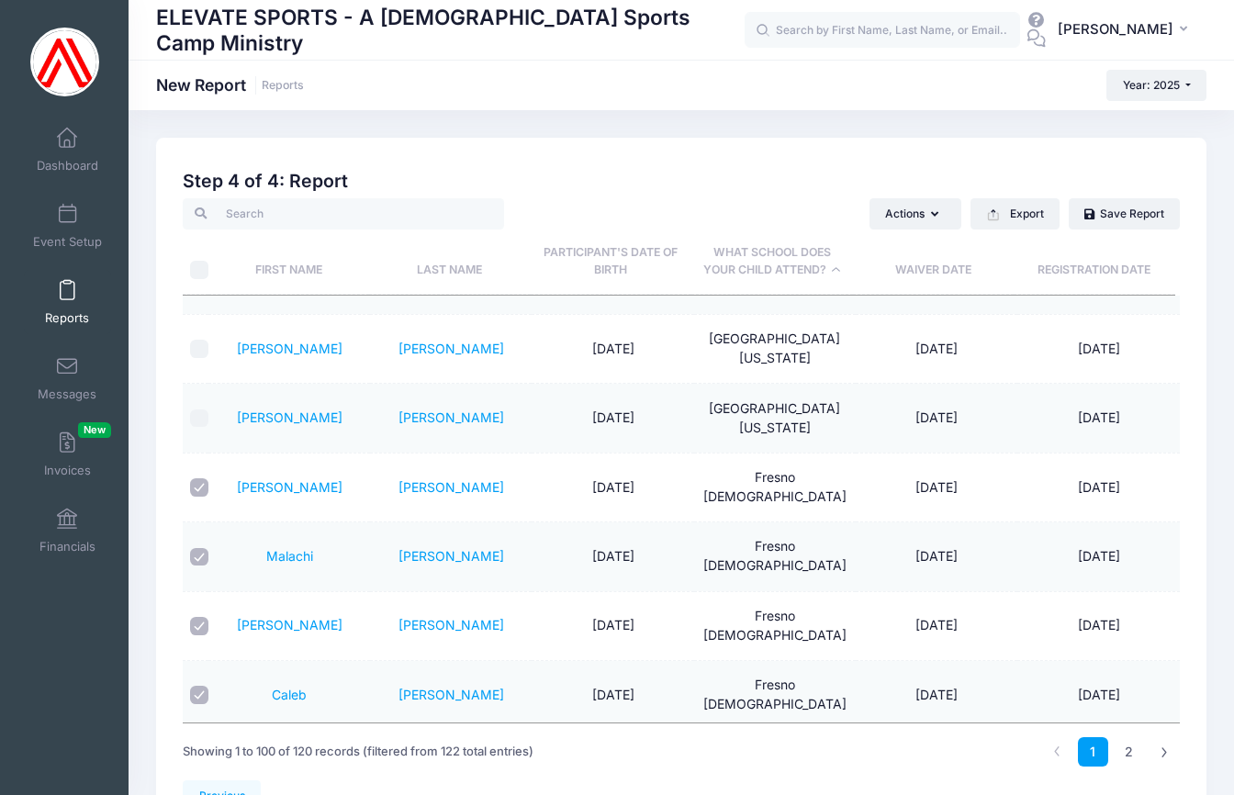
checkbox input "true"
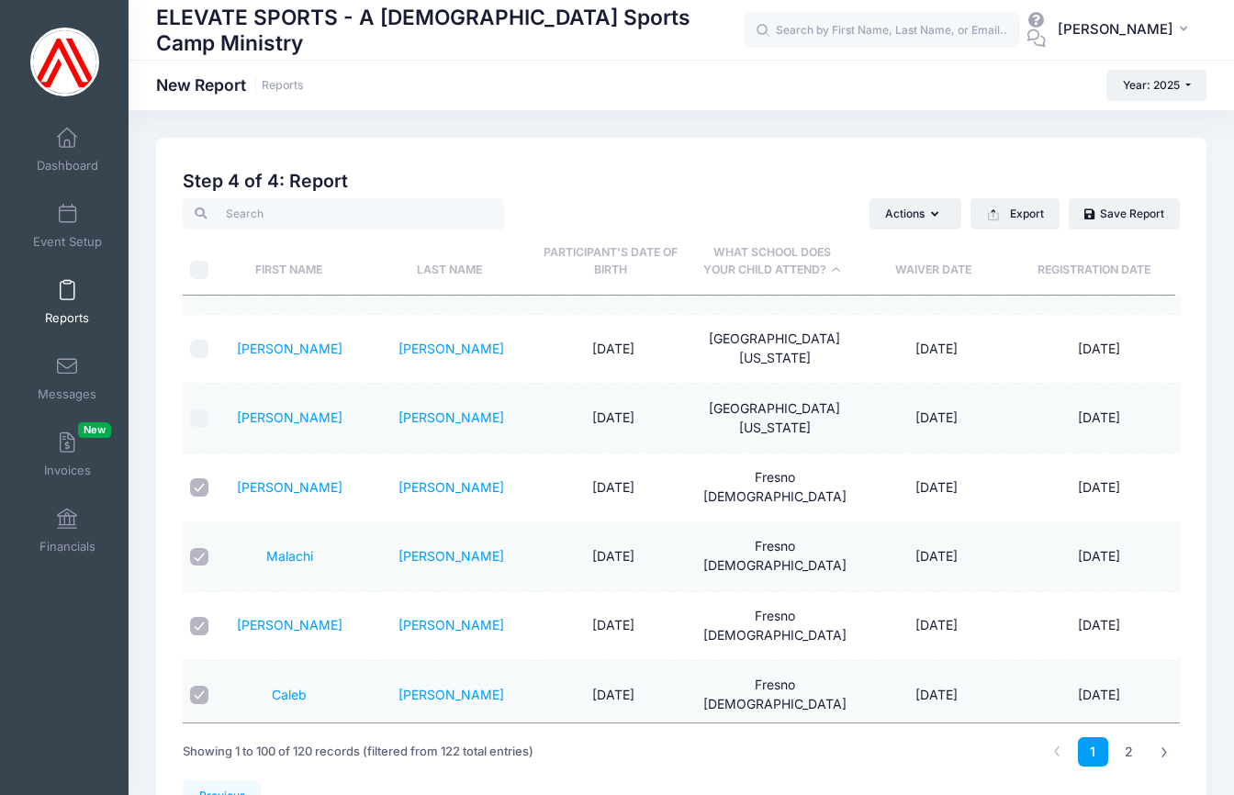
checkbox input "true"
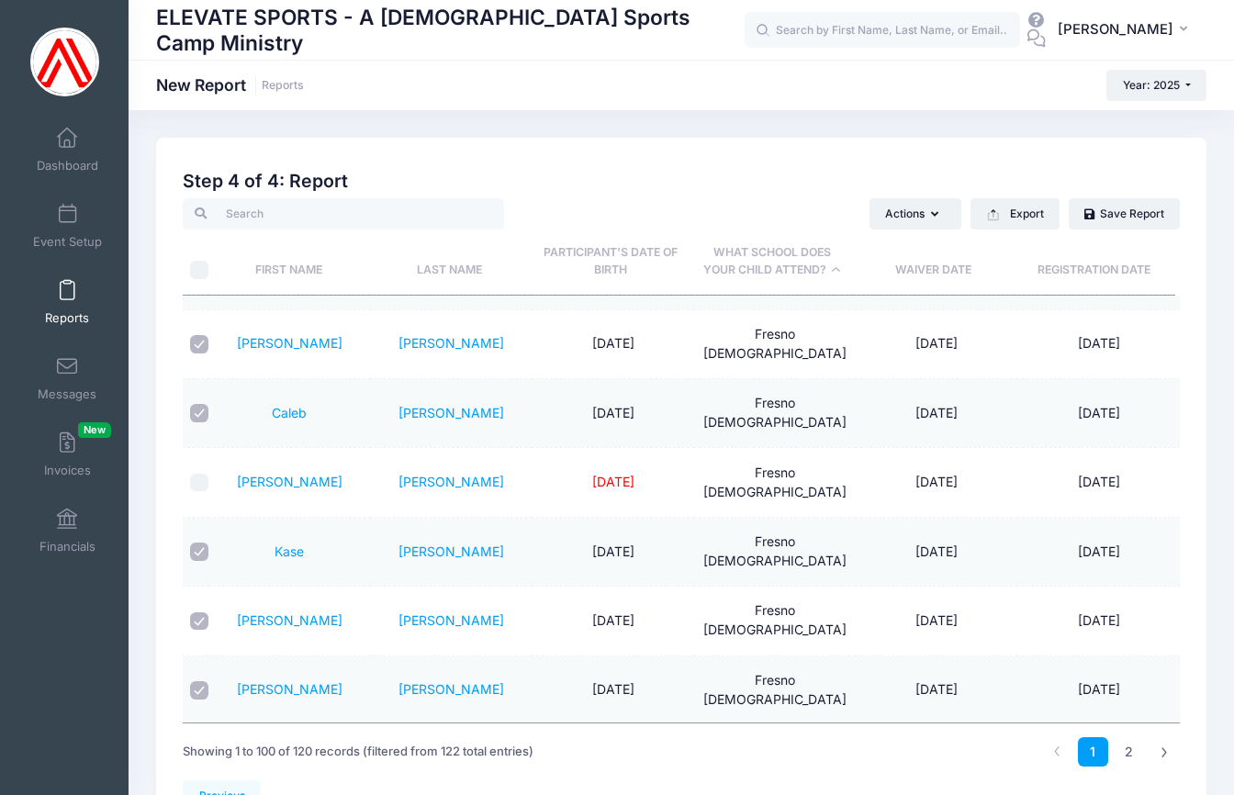
scroll to position [1378, 0]
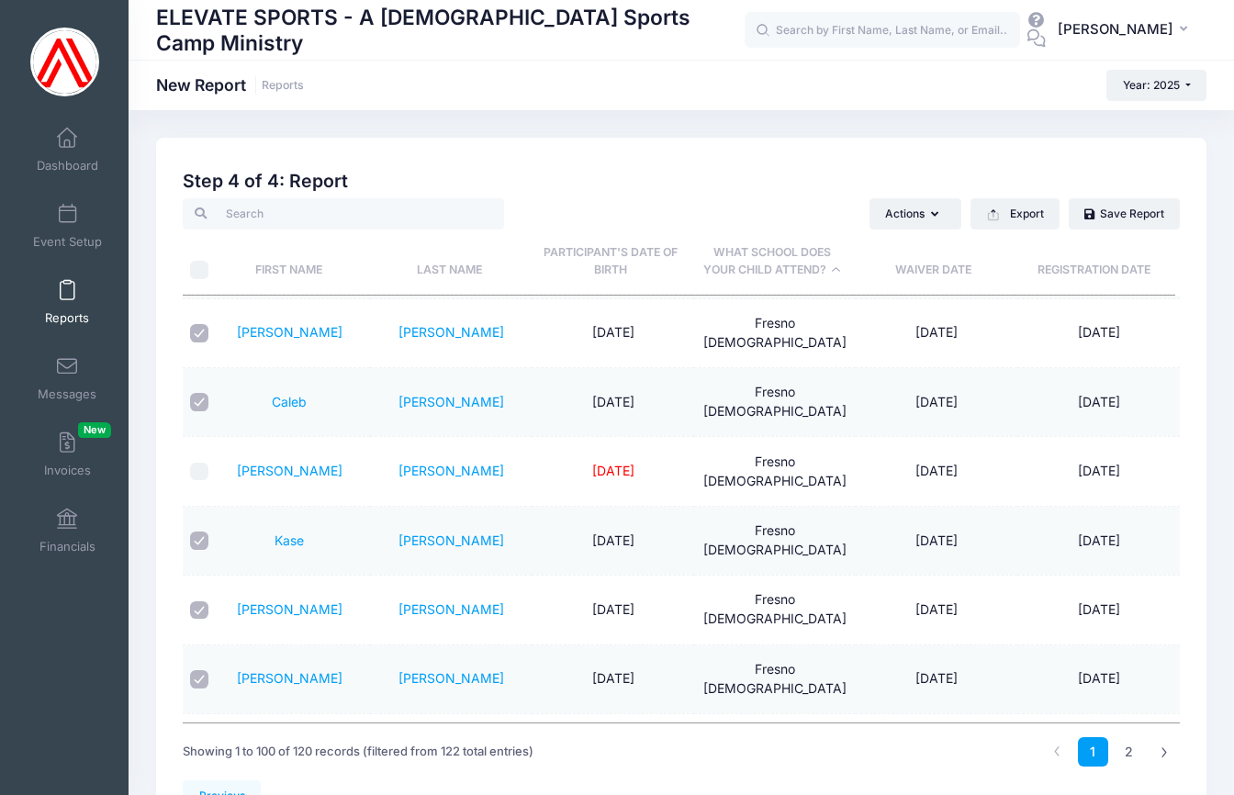
checkbox input "true"
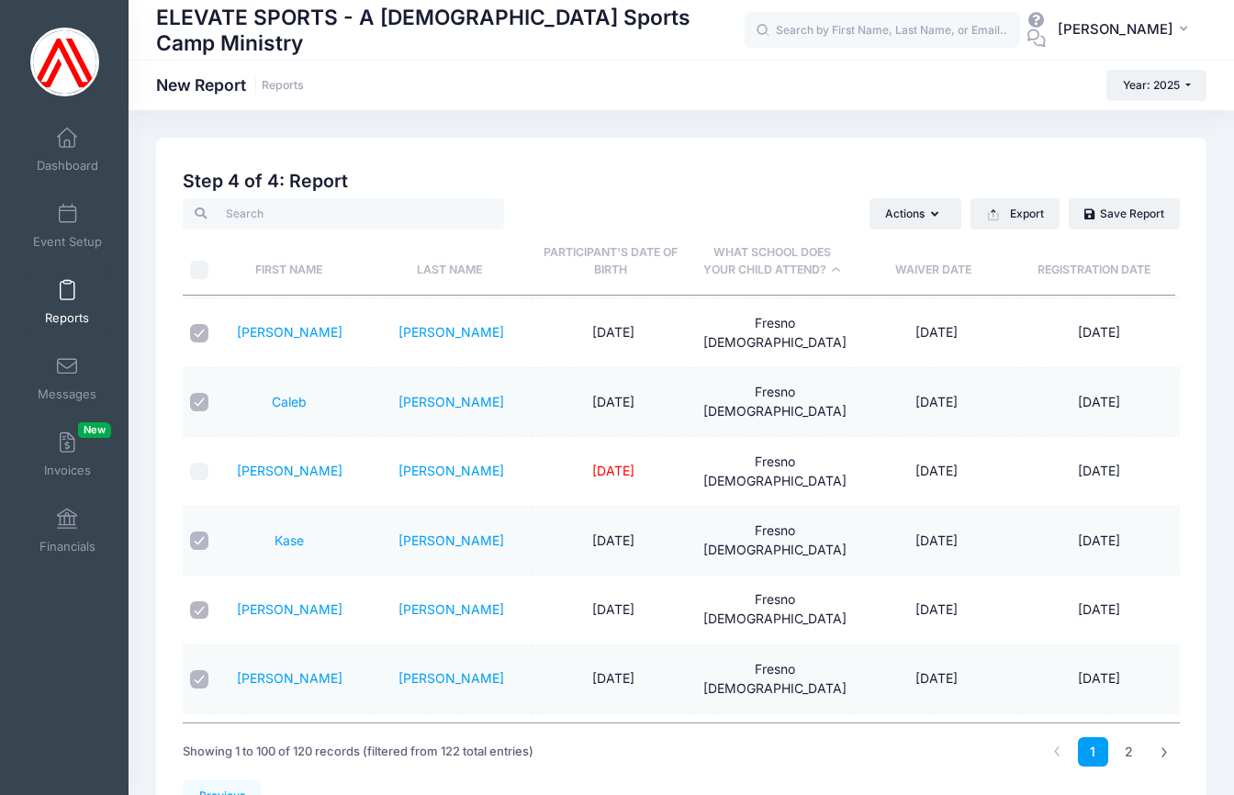
checkbox input "true"
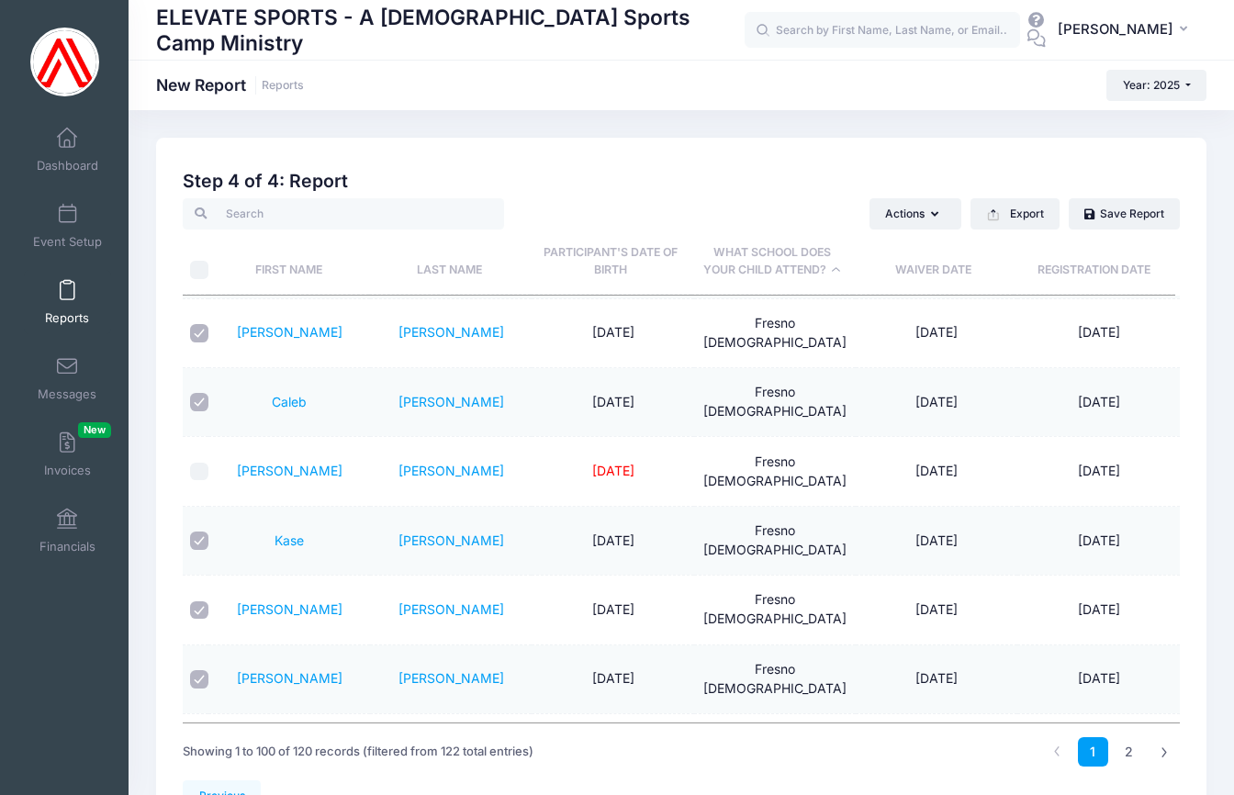
checkbox input "true"
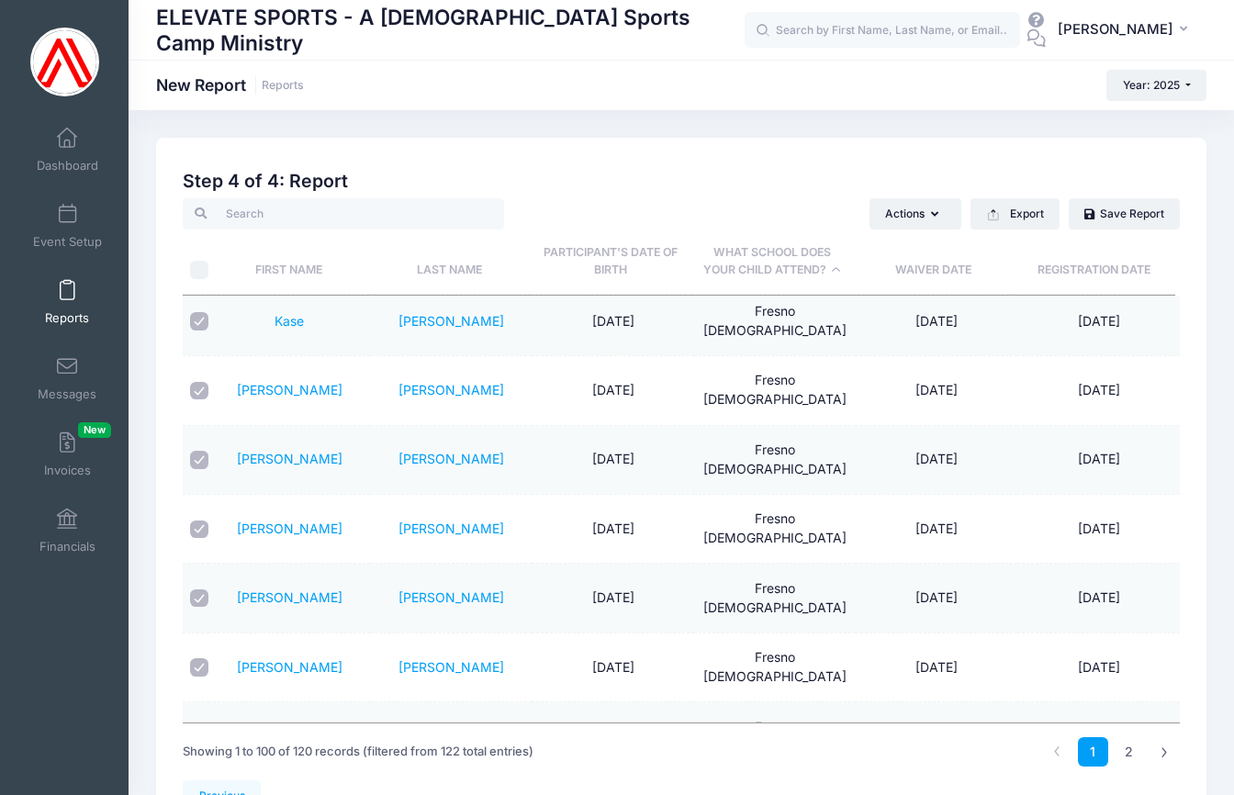
scroll to position [1672, 0]
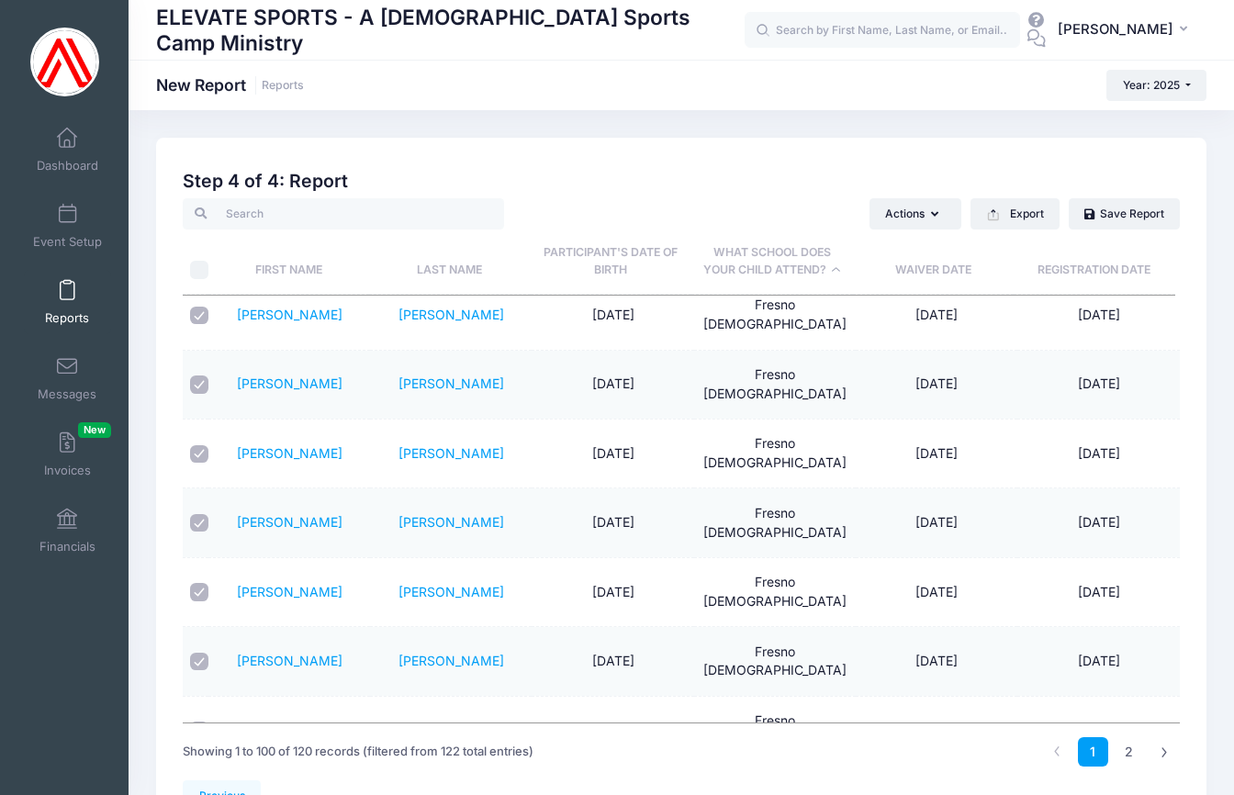
checkbox input "true"
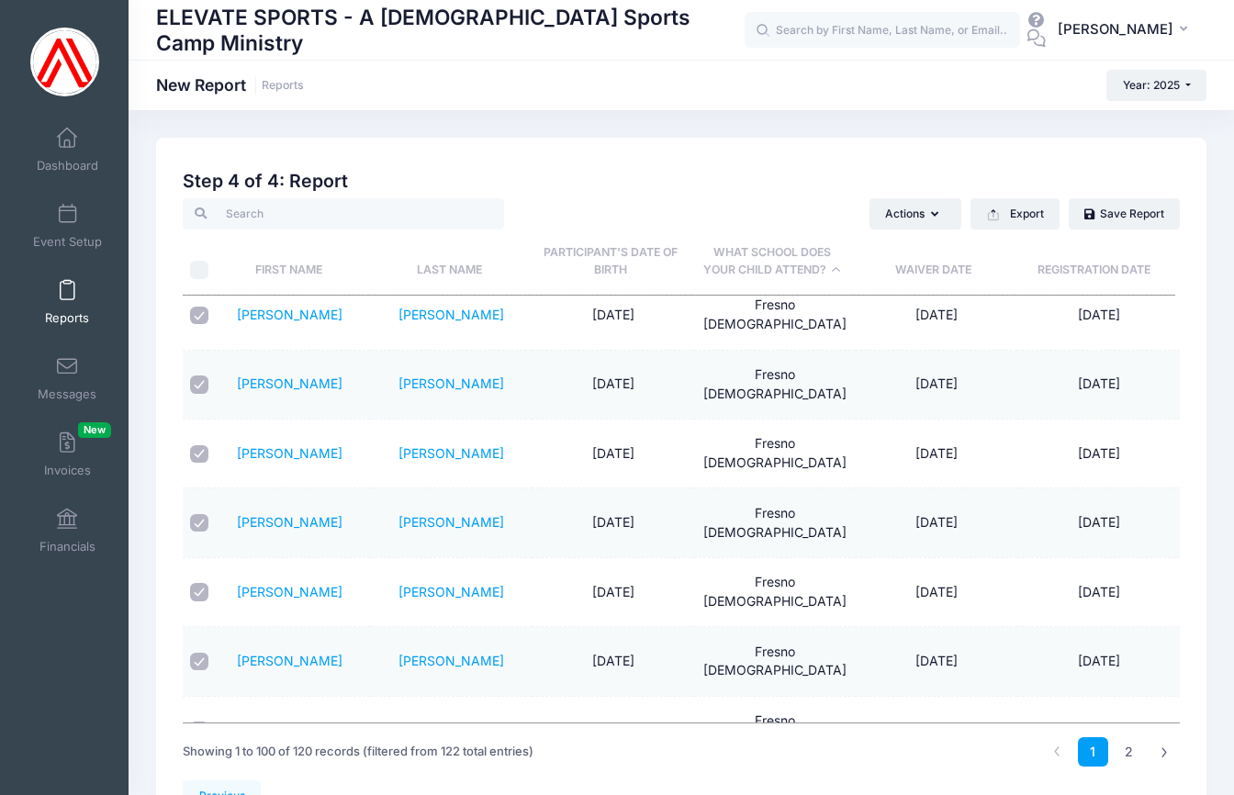
checkbox input "true"
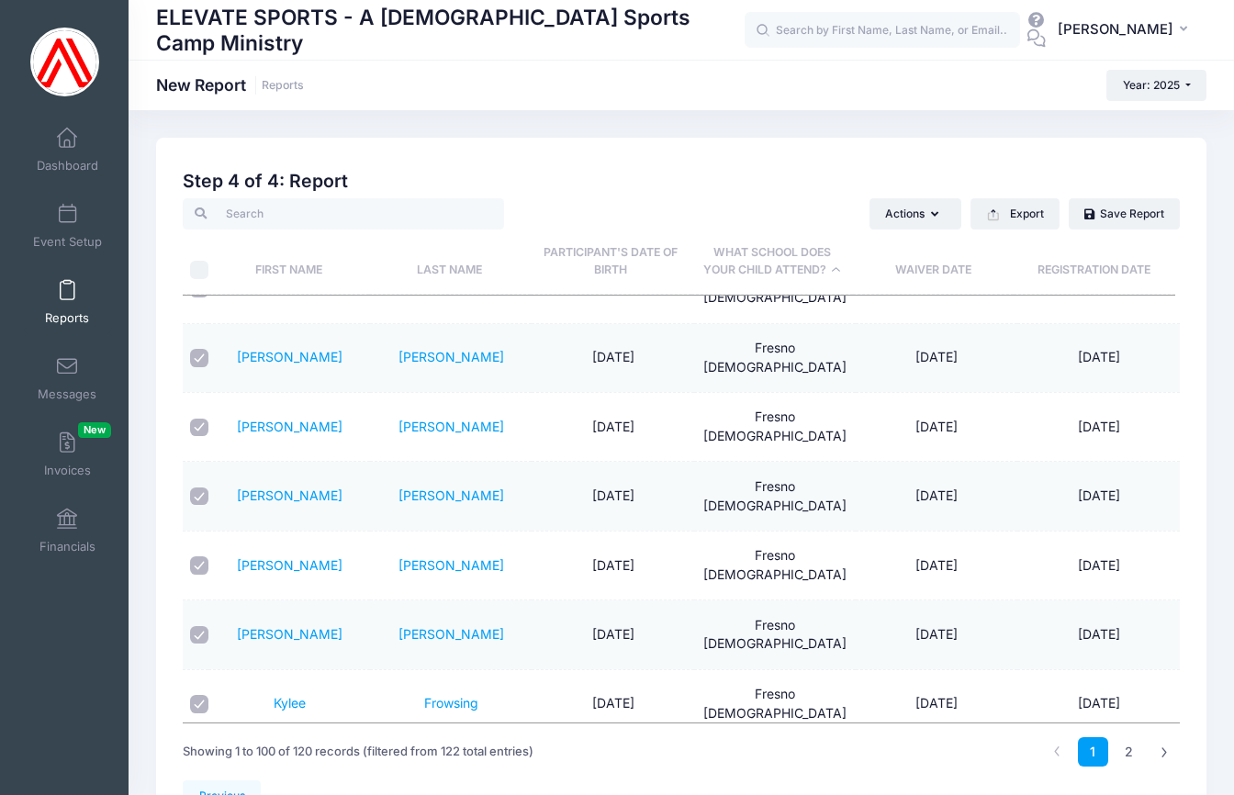
scroll to position [1894, 0]
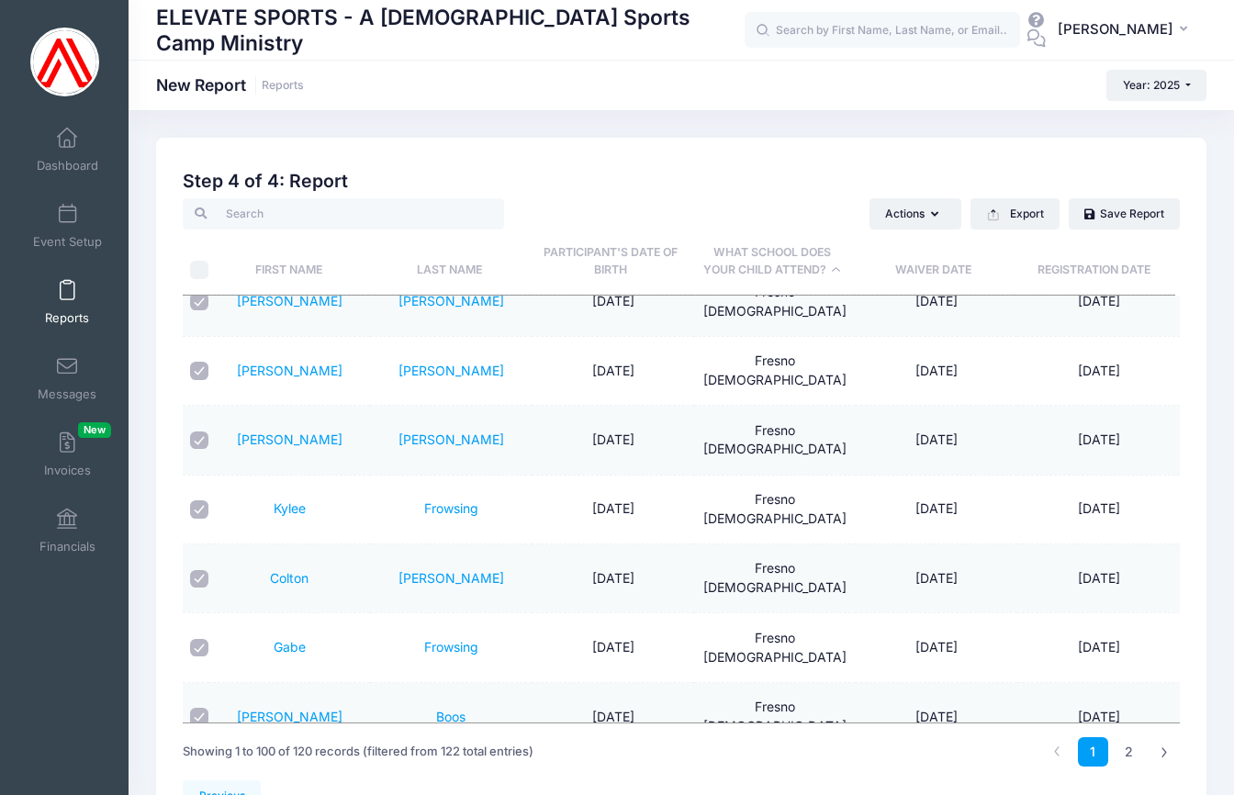
checkbox input "true"
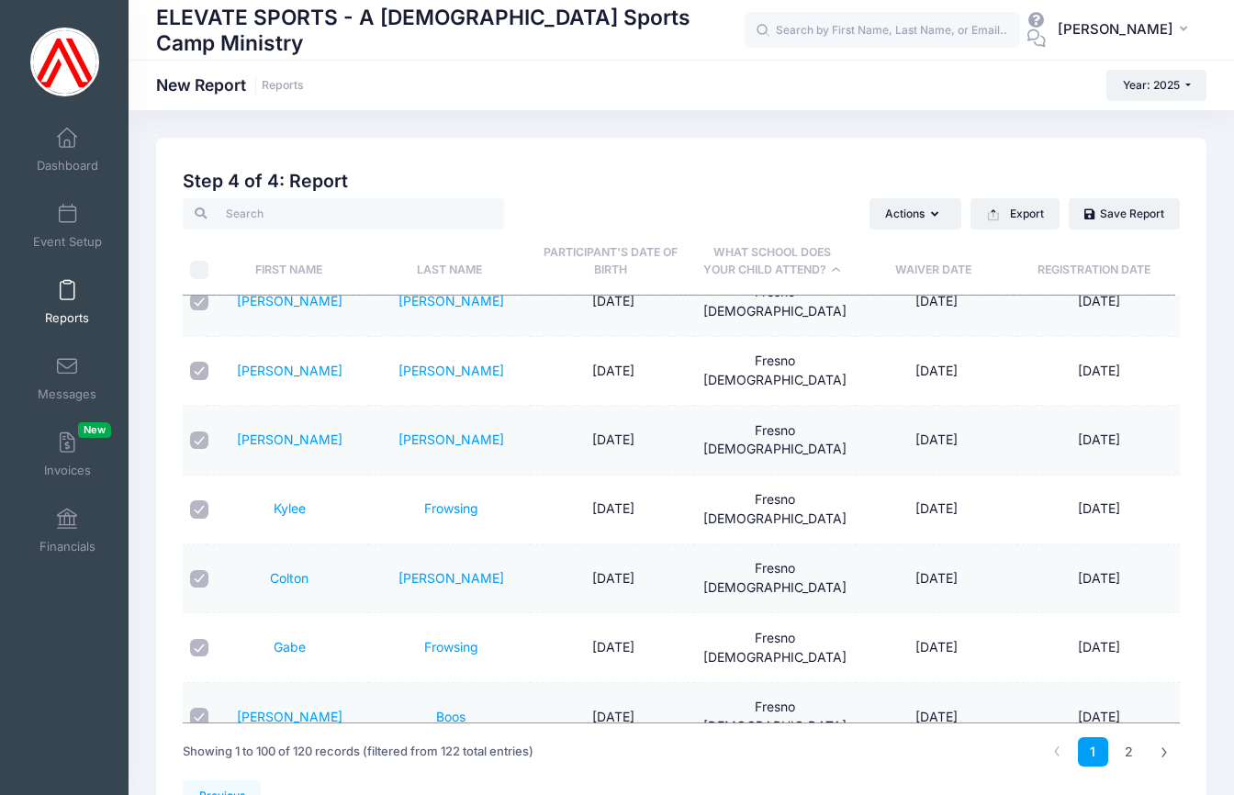
checkbox input "true"
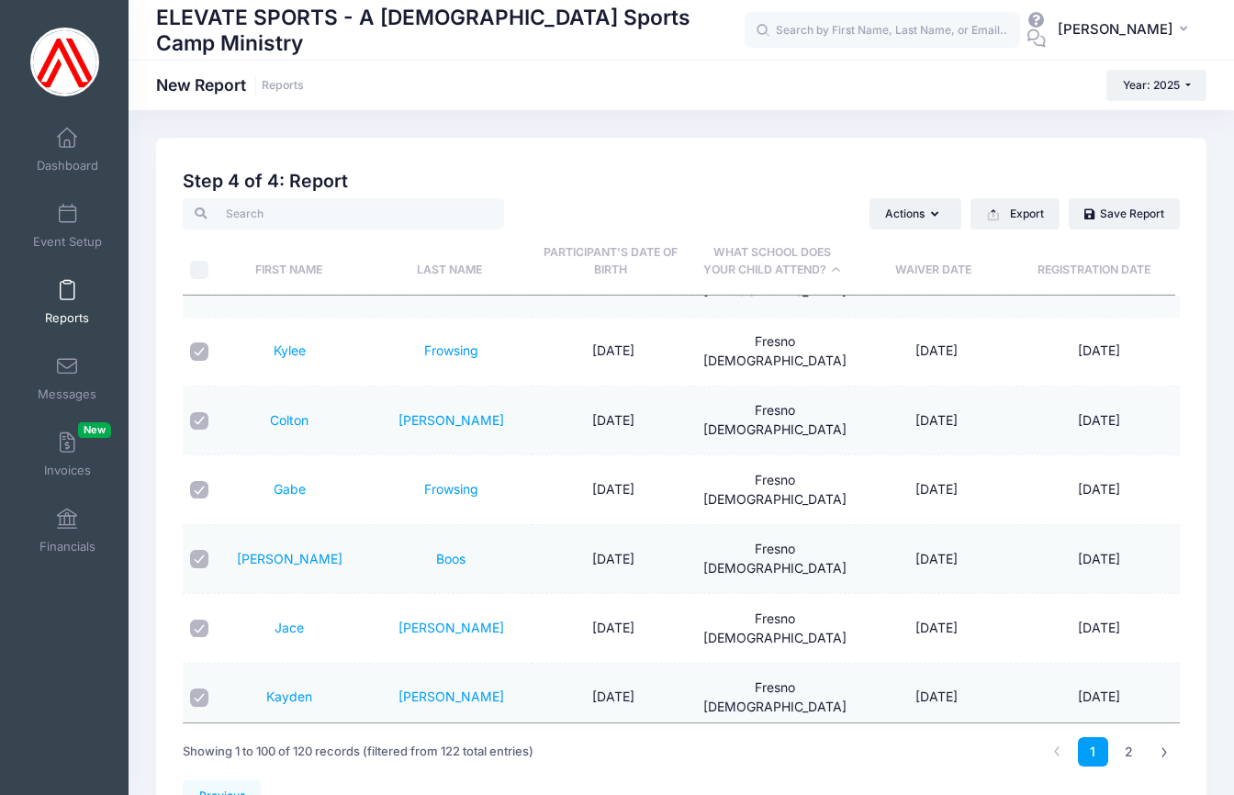
scroll to position [2055, 0]
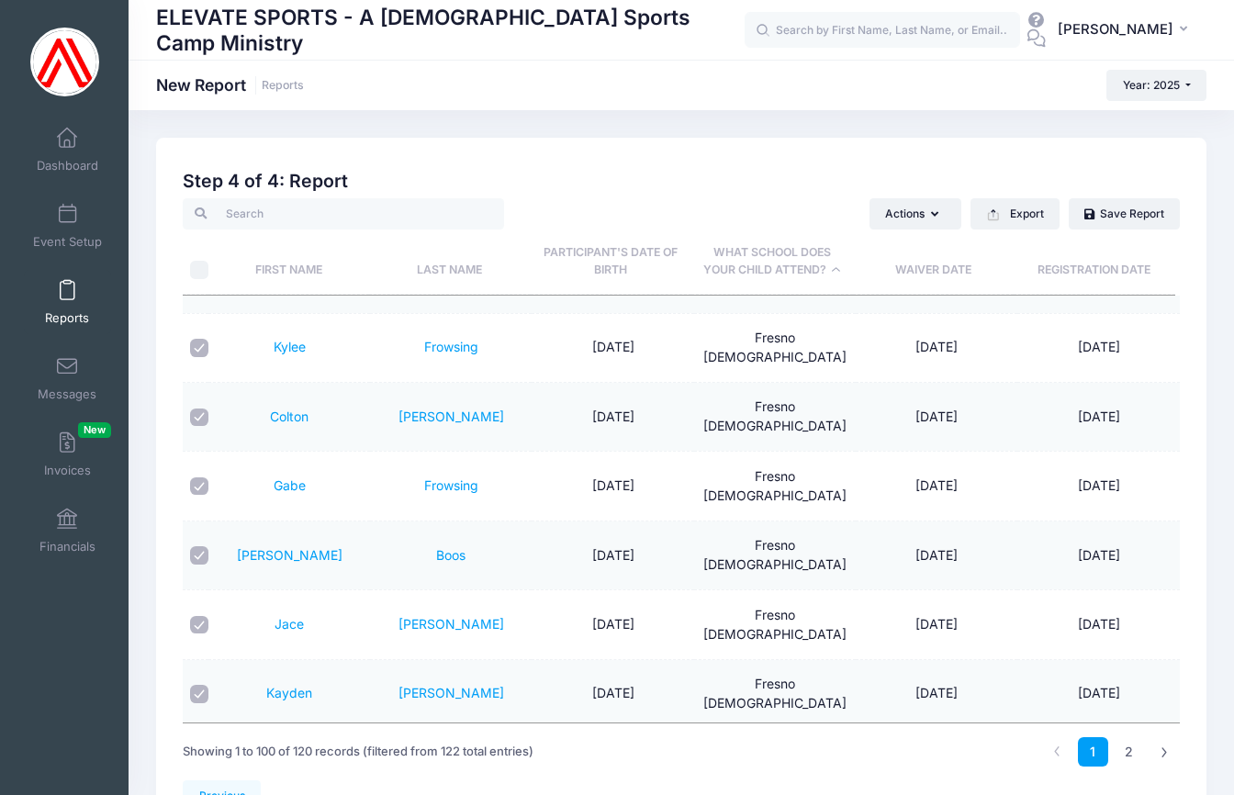
checkbox input "true"
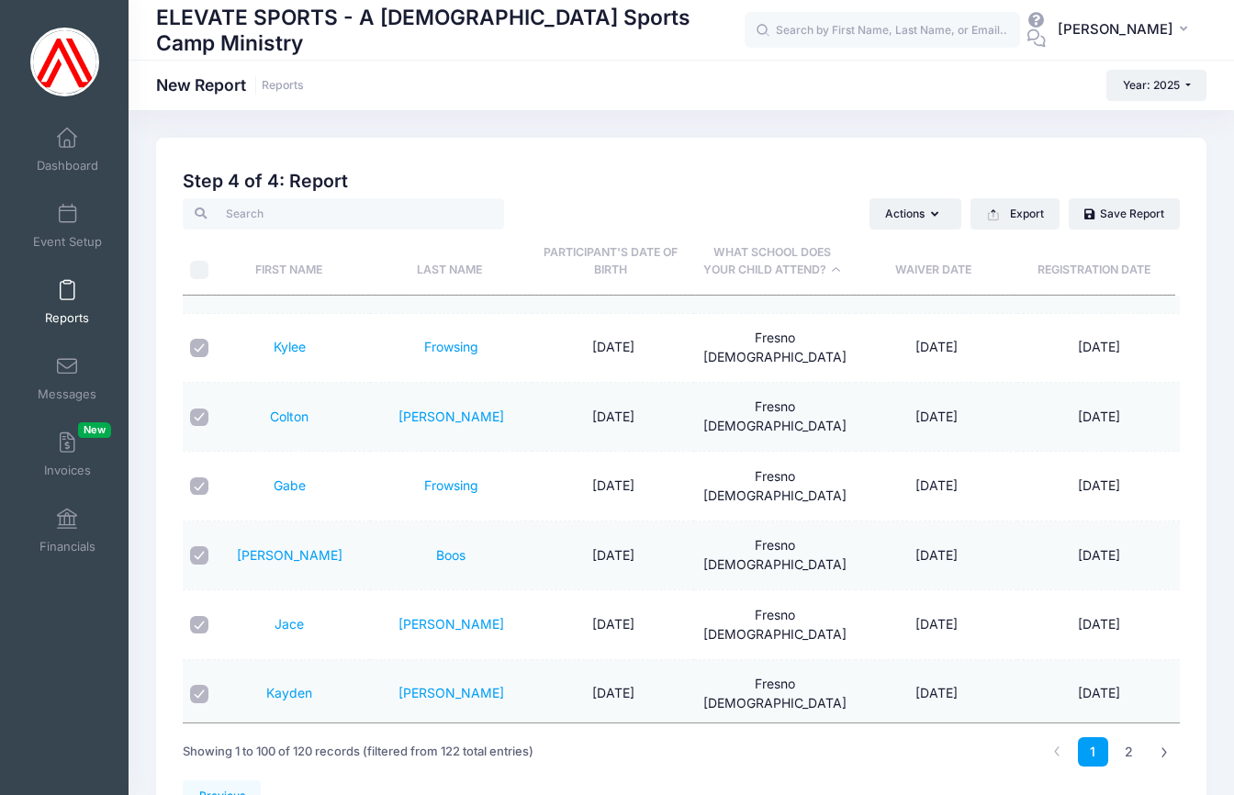
checkbox input "true"
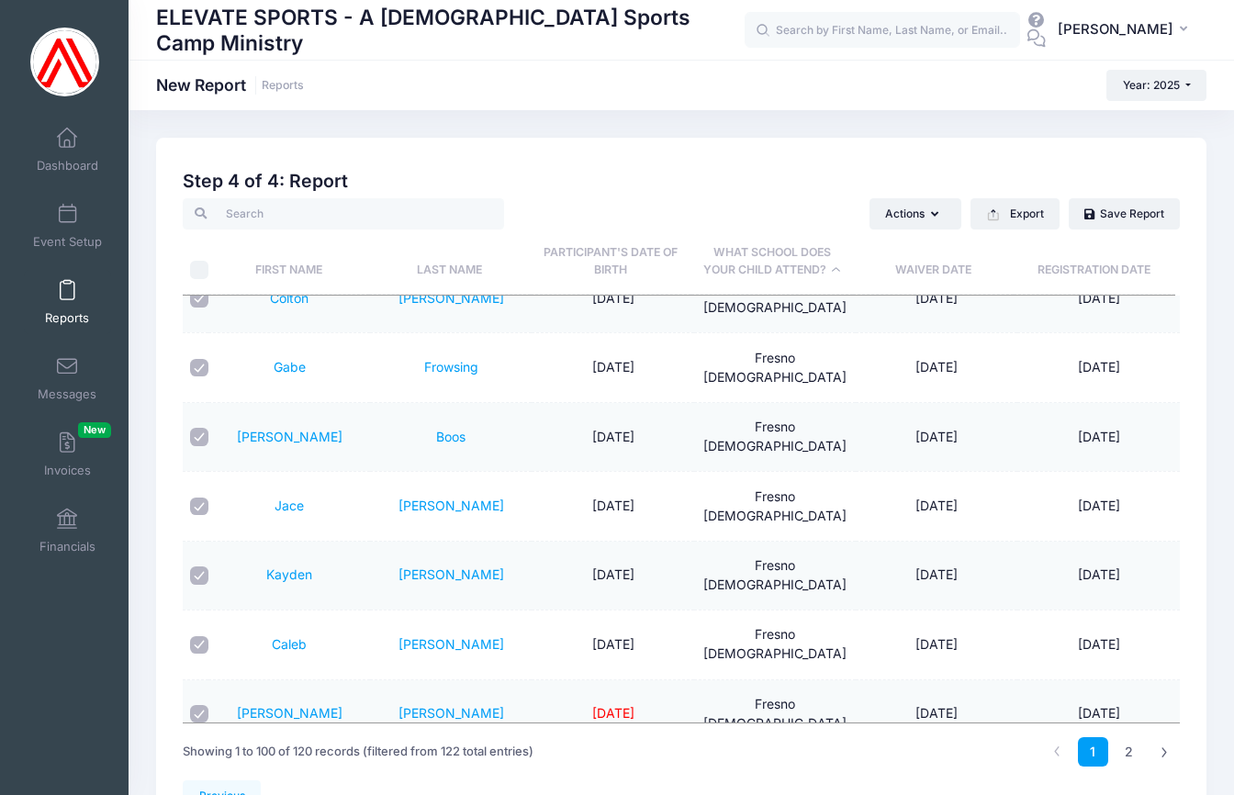
scroll to position [2178, 0]
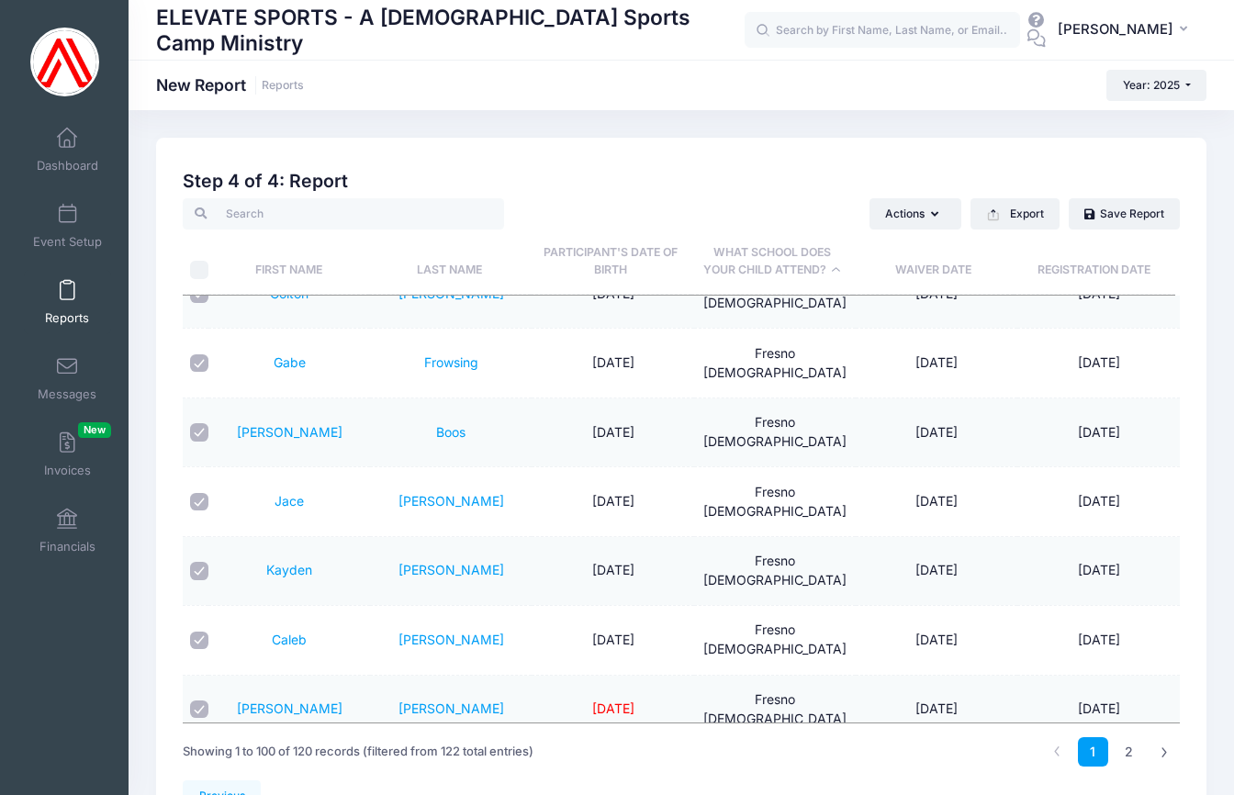
checkbox input "false"
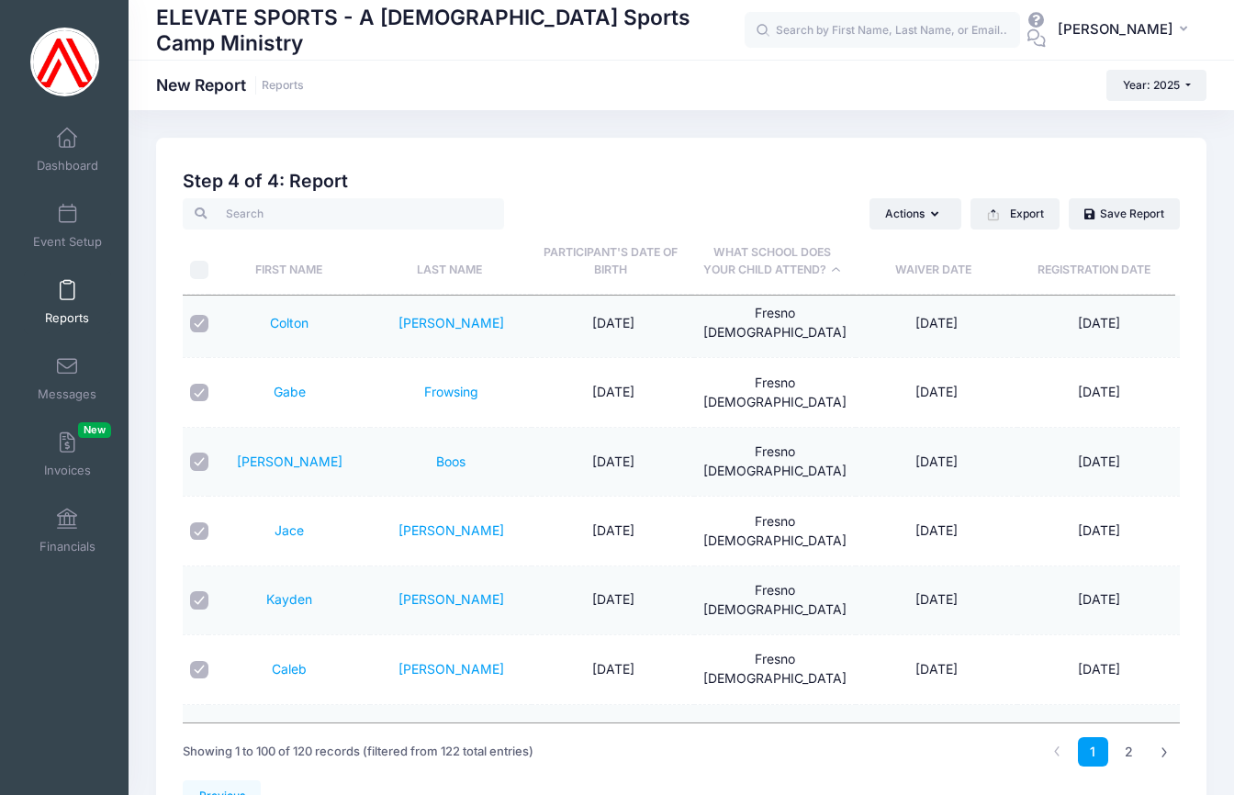
scroll to position [2120, 0]
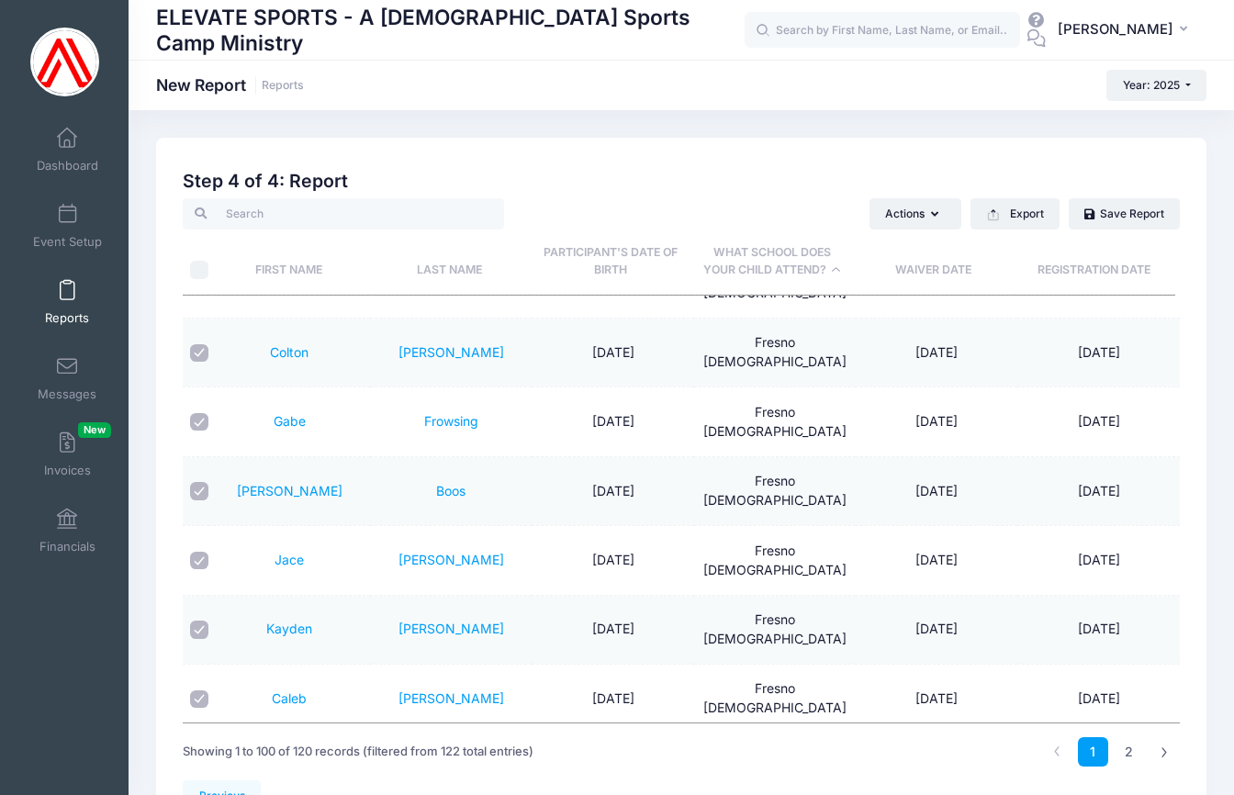
checkbox input "false"
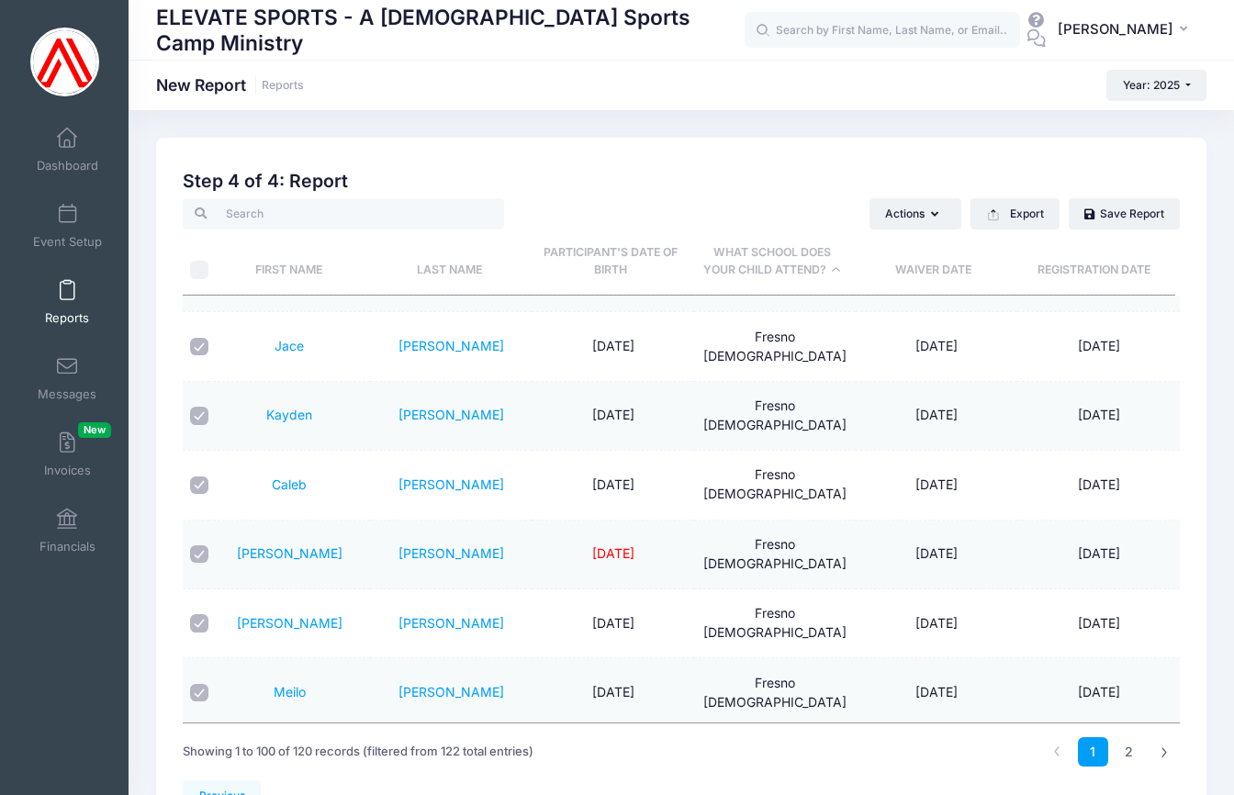
scroll to position [2363, 0]
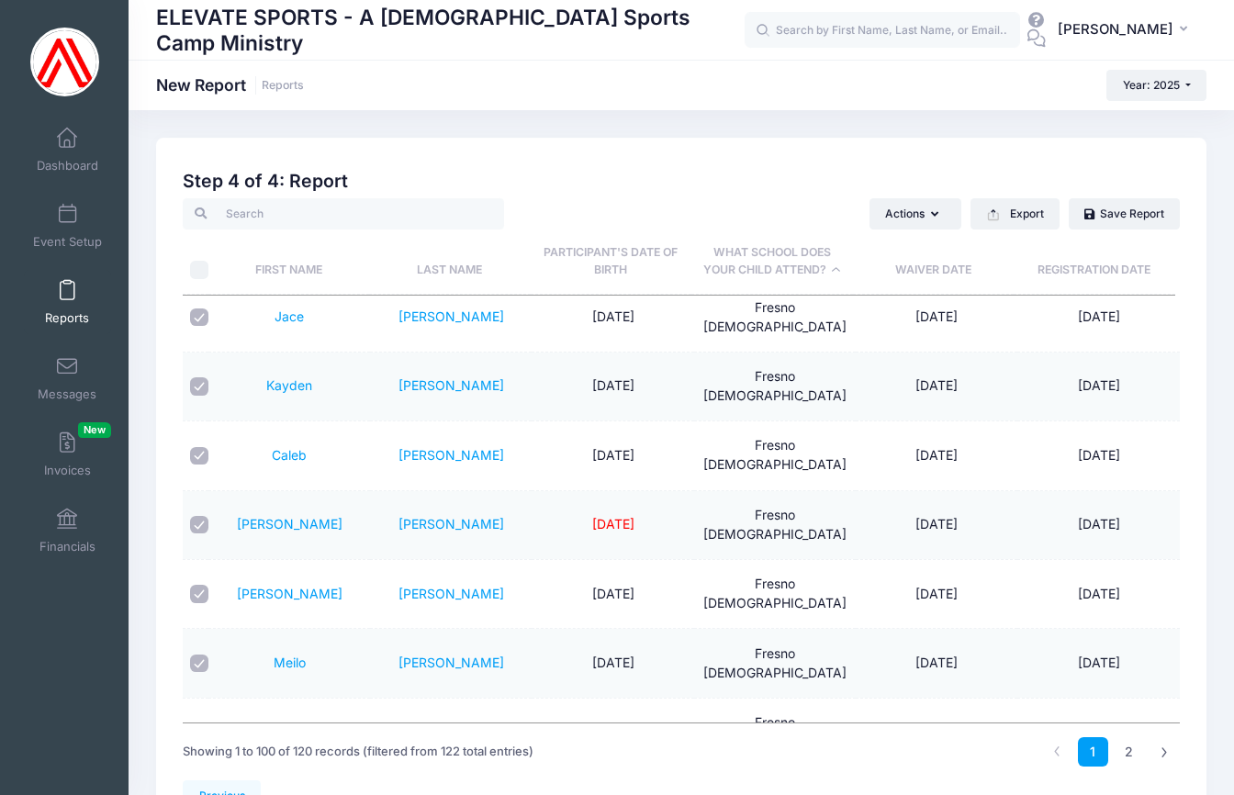
checkbox input "true"
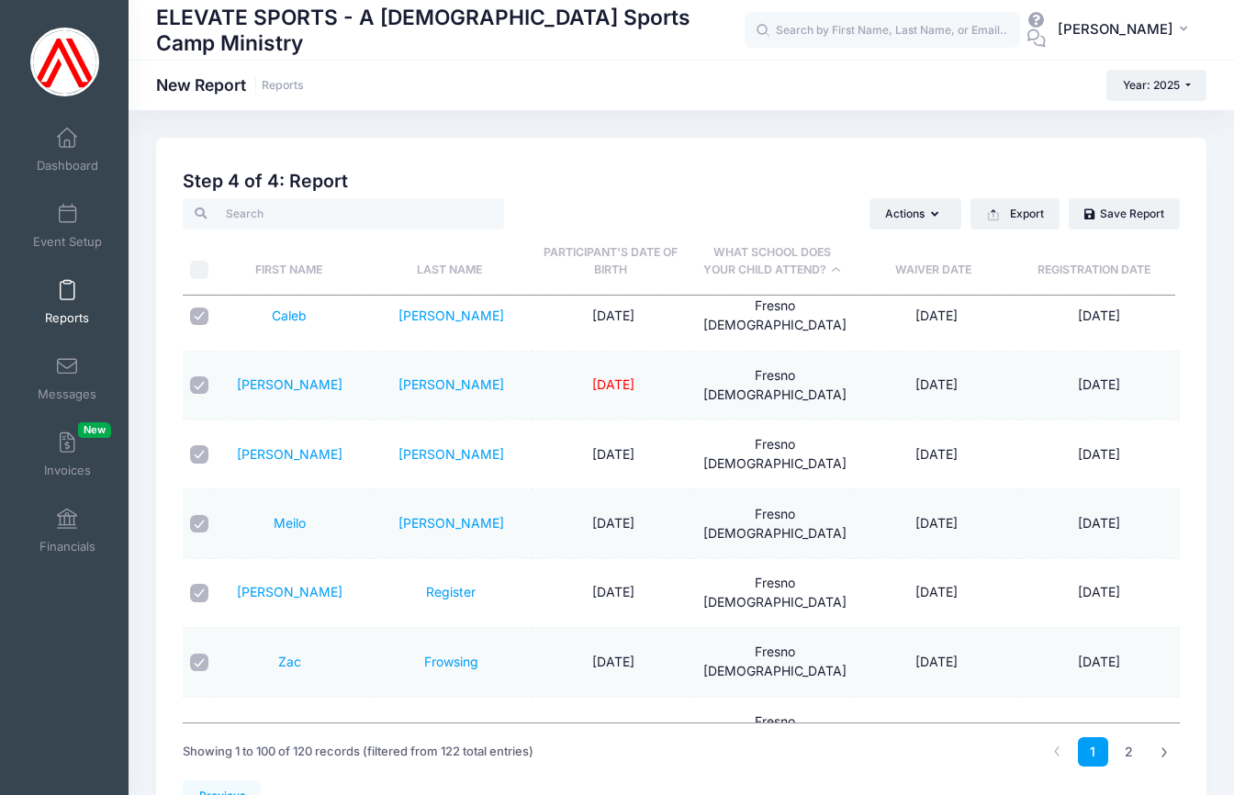
scroll to position [2506, 0]
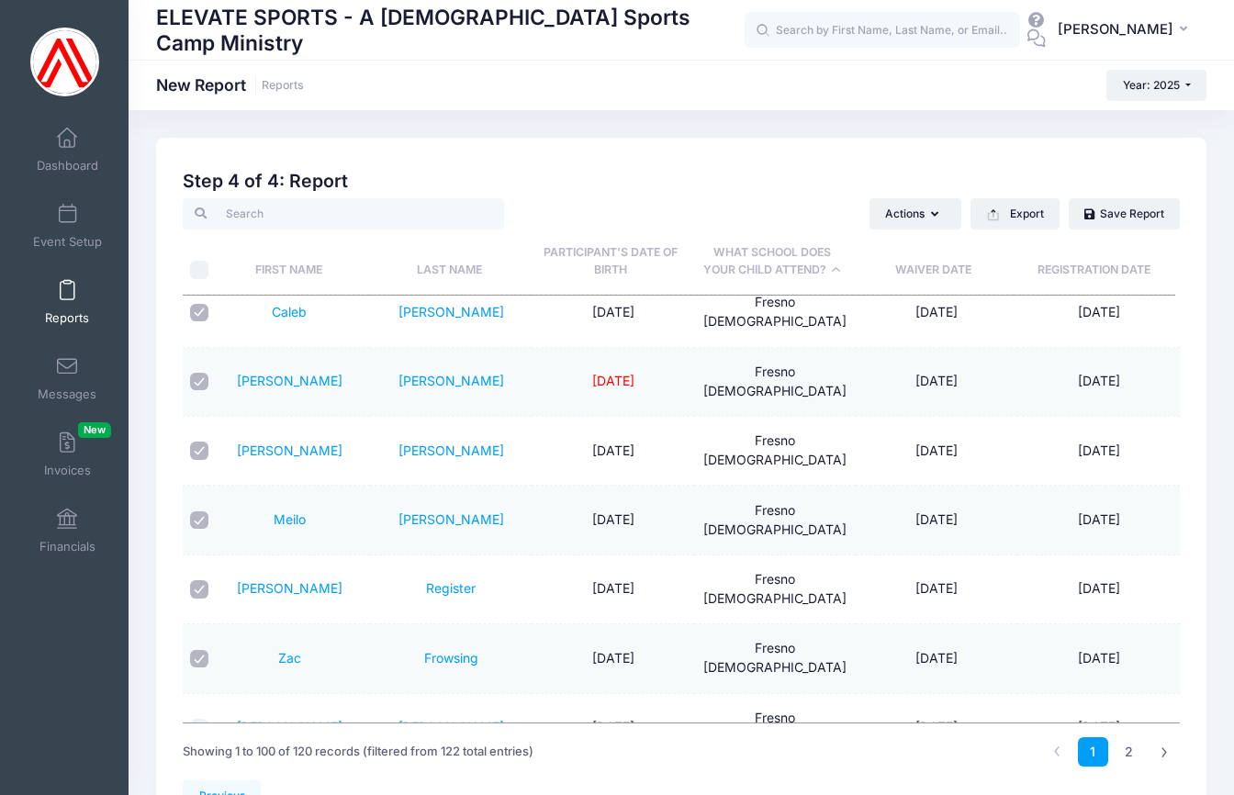
checkbox input "true"
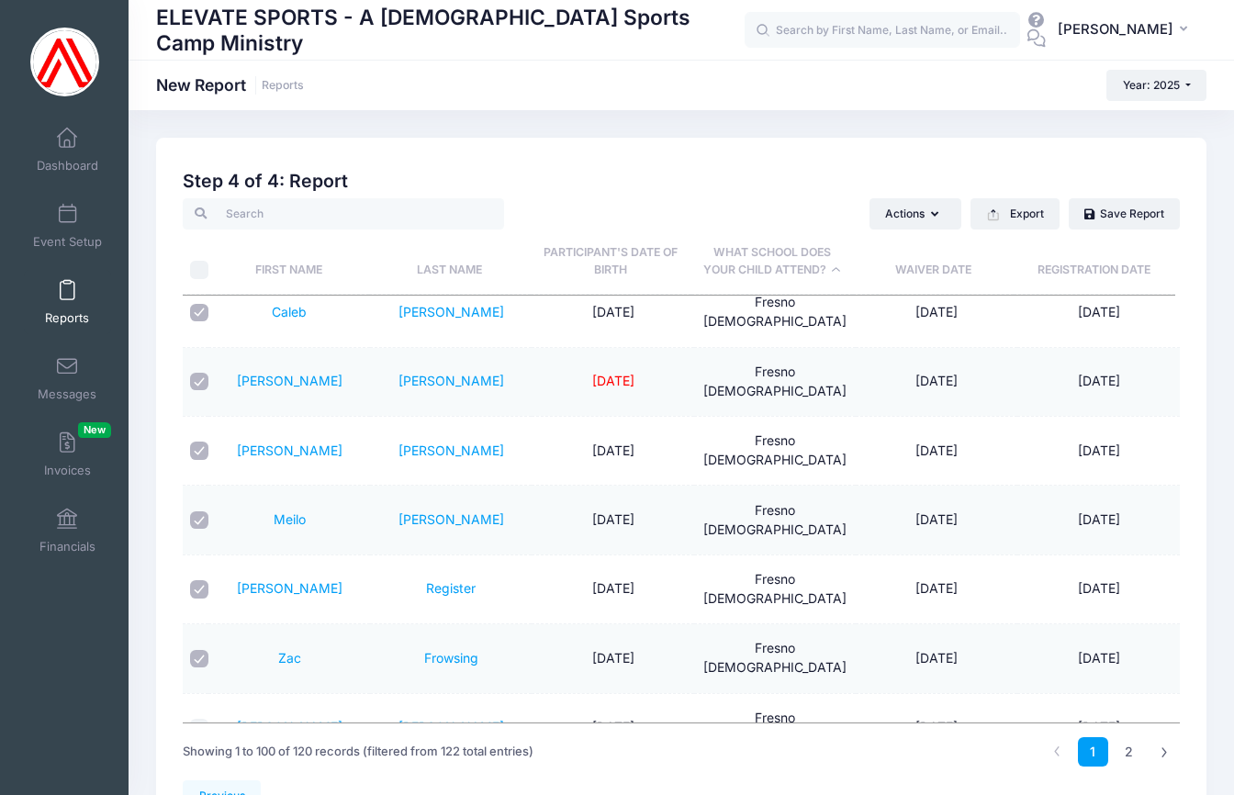
checkbox input "true"
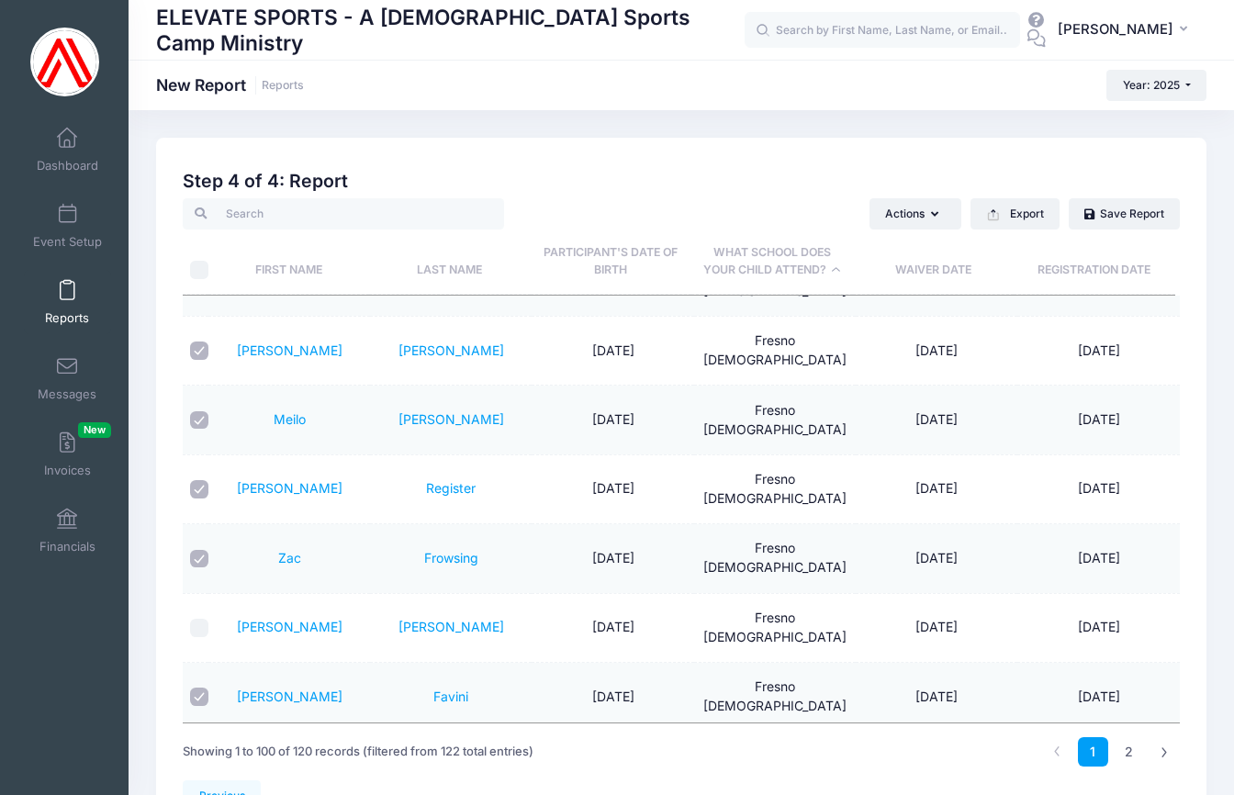
scroll to position [2644, 0]
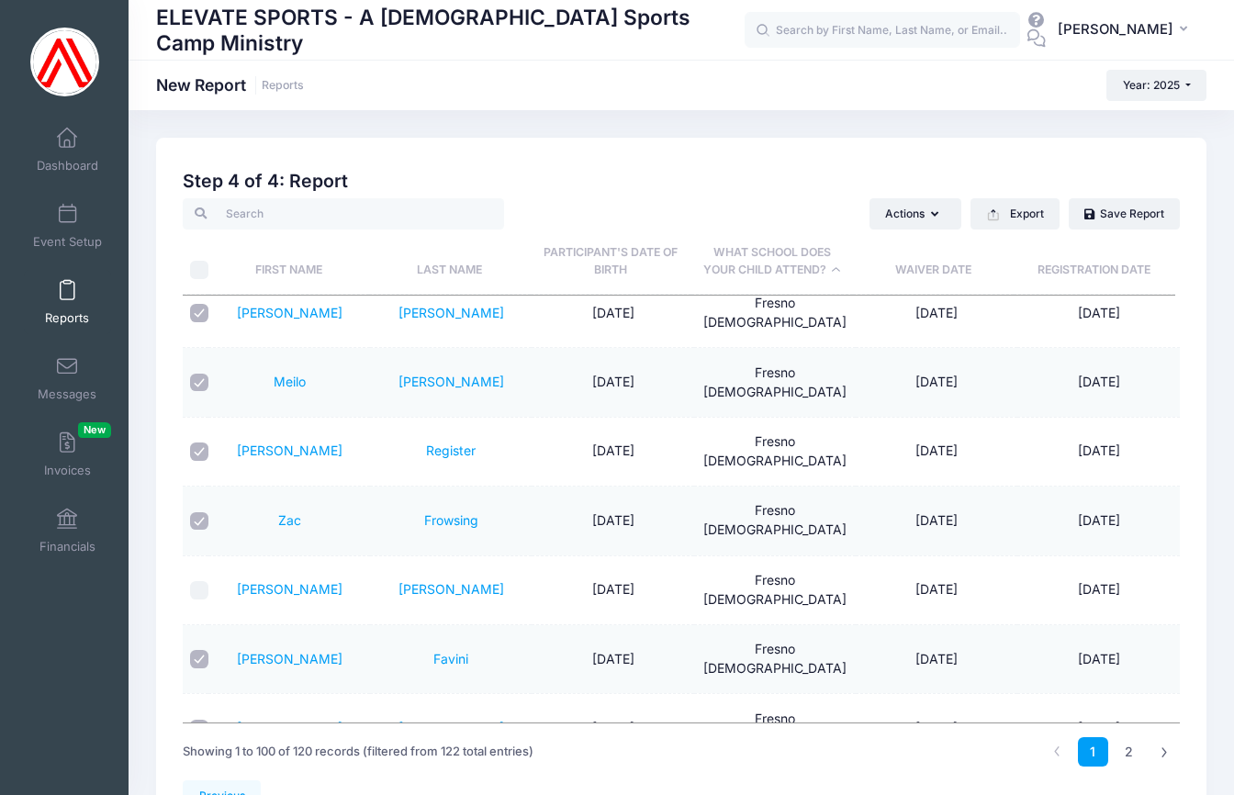
checkbox input "true"
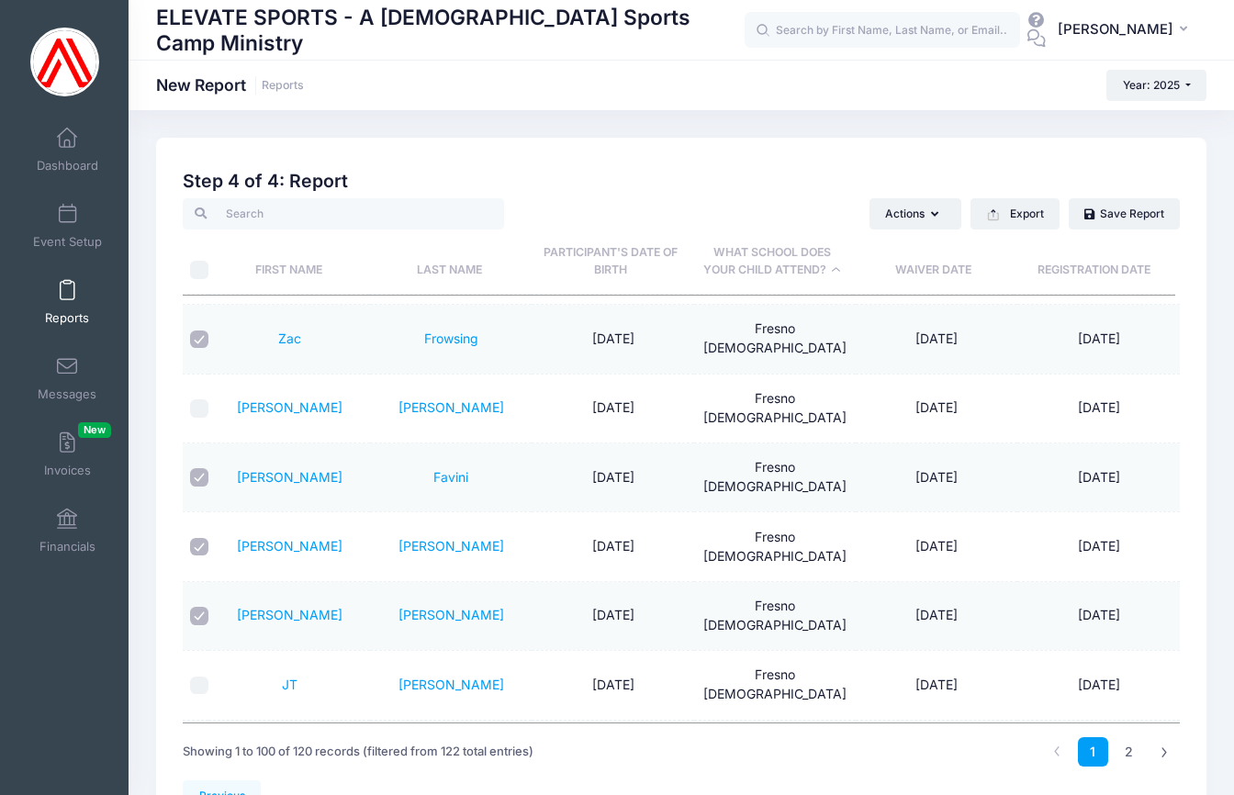
scroll to position [2830, 0]
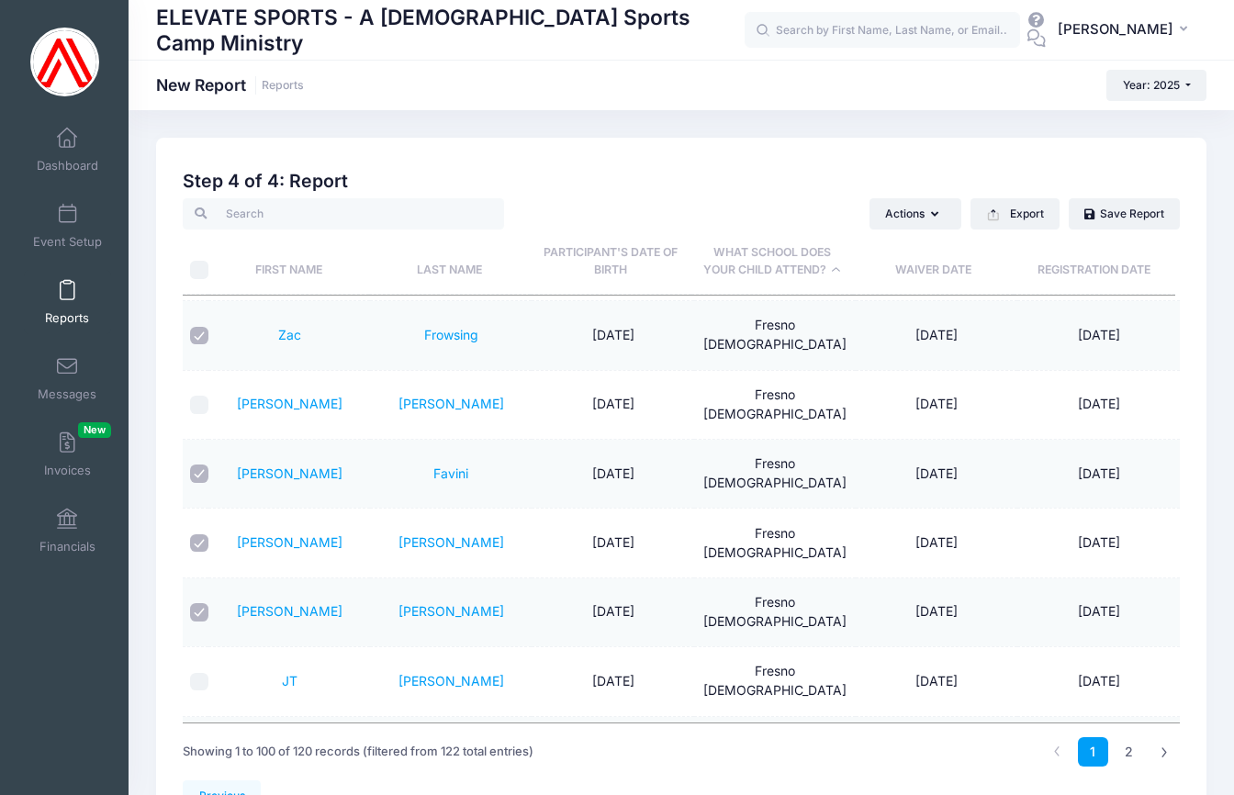
checkbox input "true"
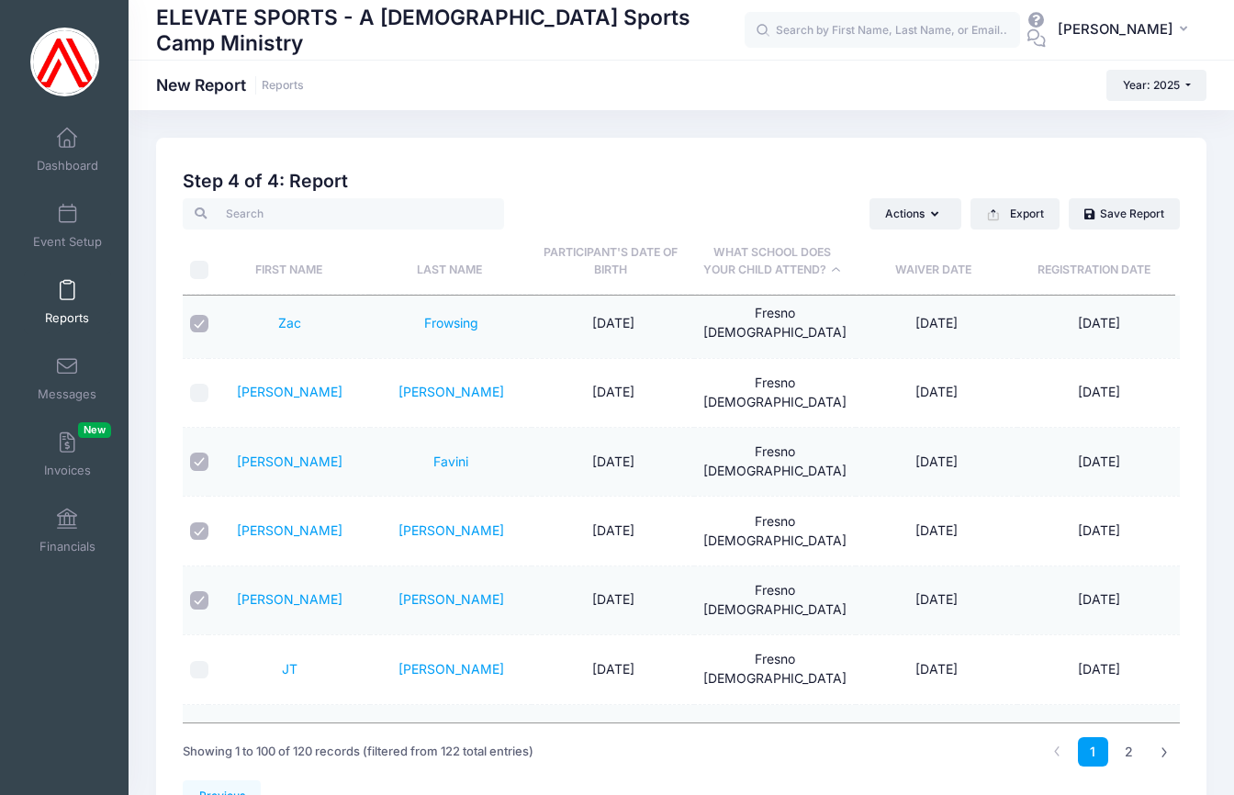
scroll to position [2845, 0]
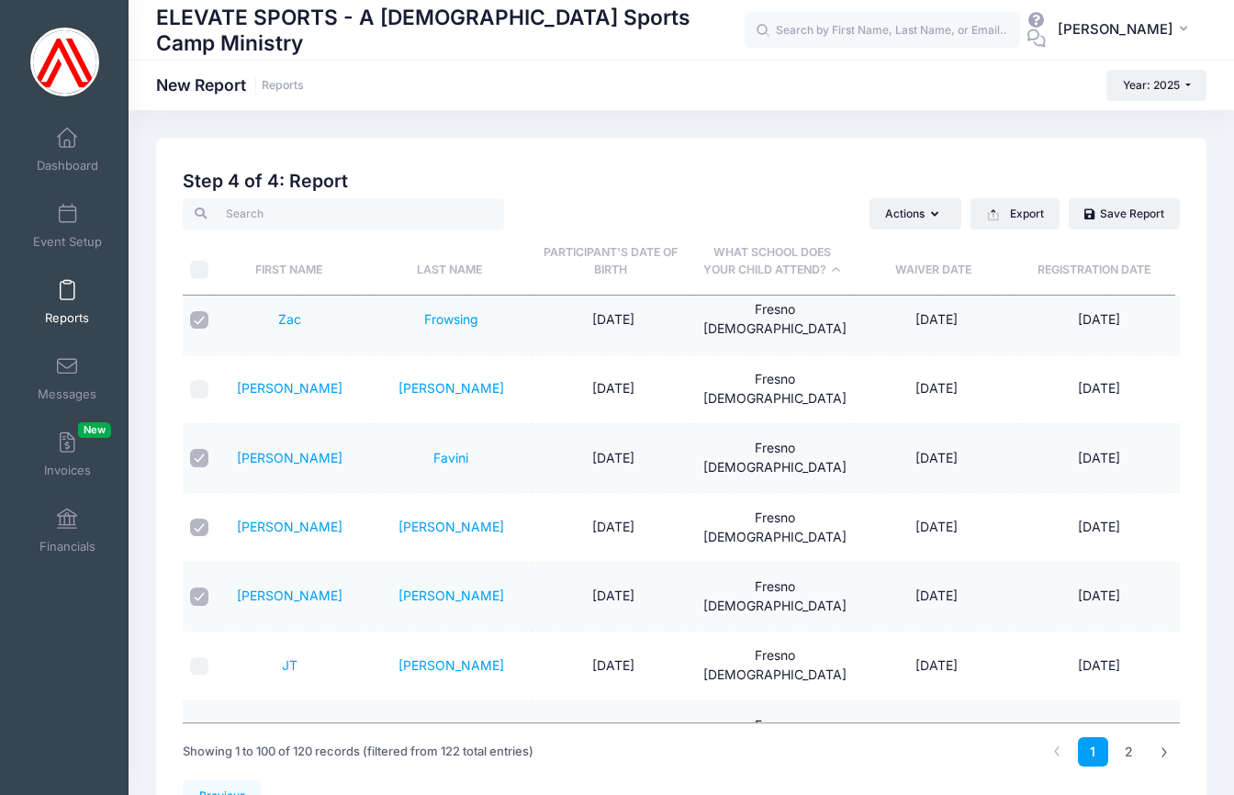
checkbox input "true"
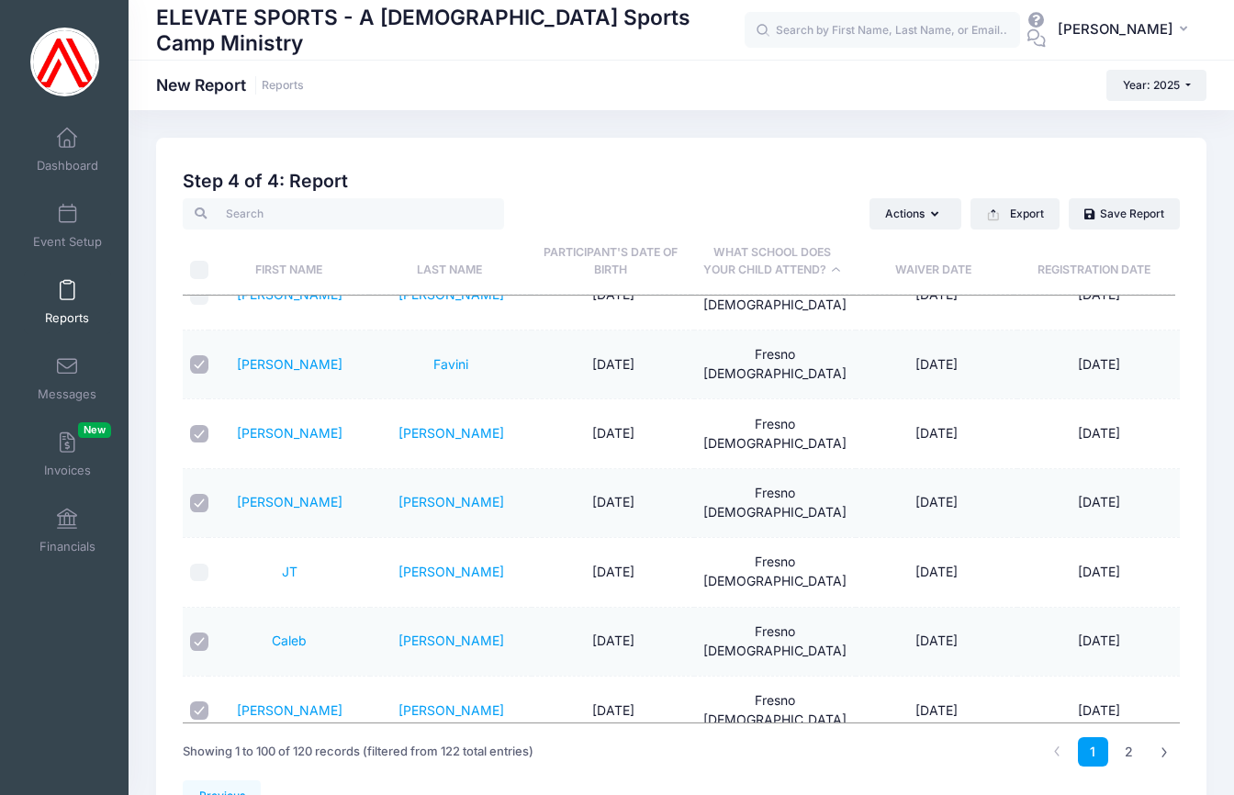
scroll to position [2985, 0]
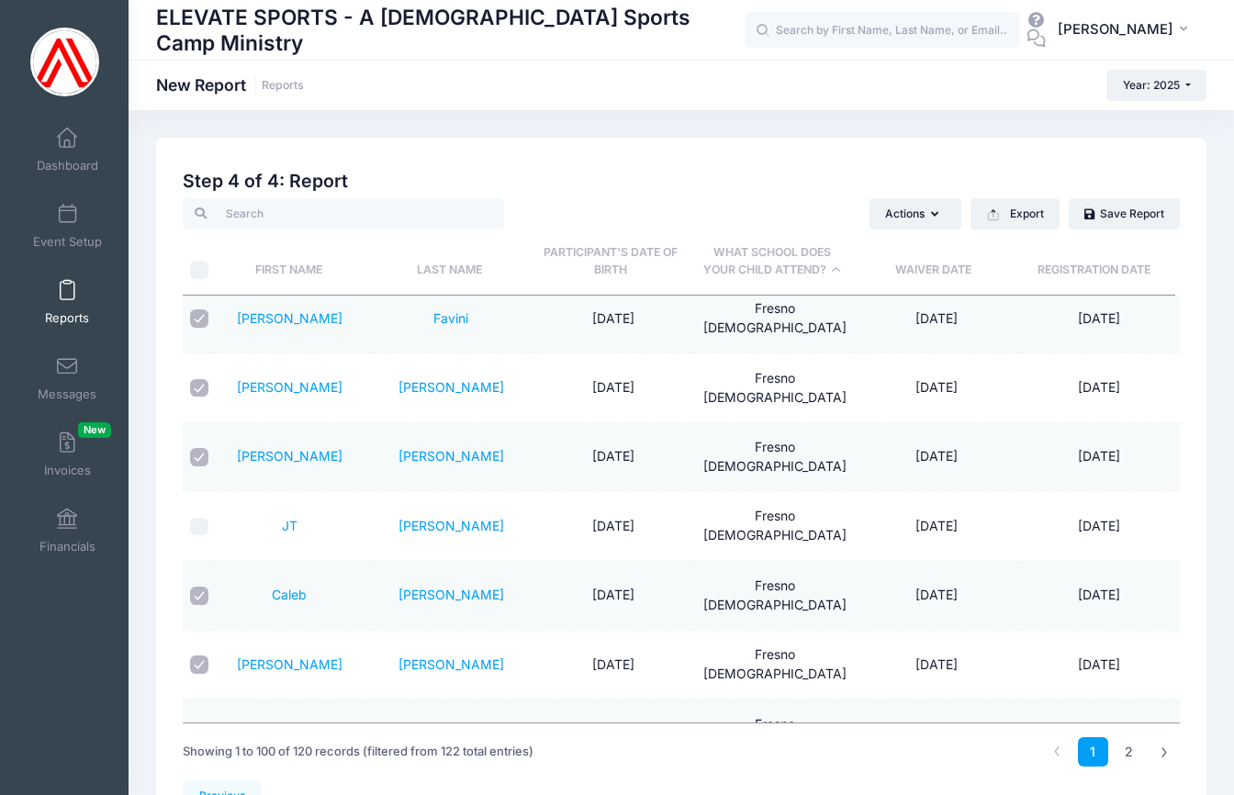
checkbox input "true"
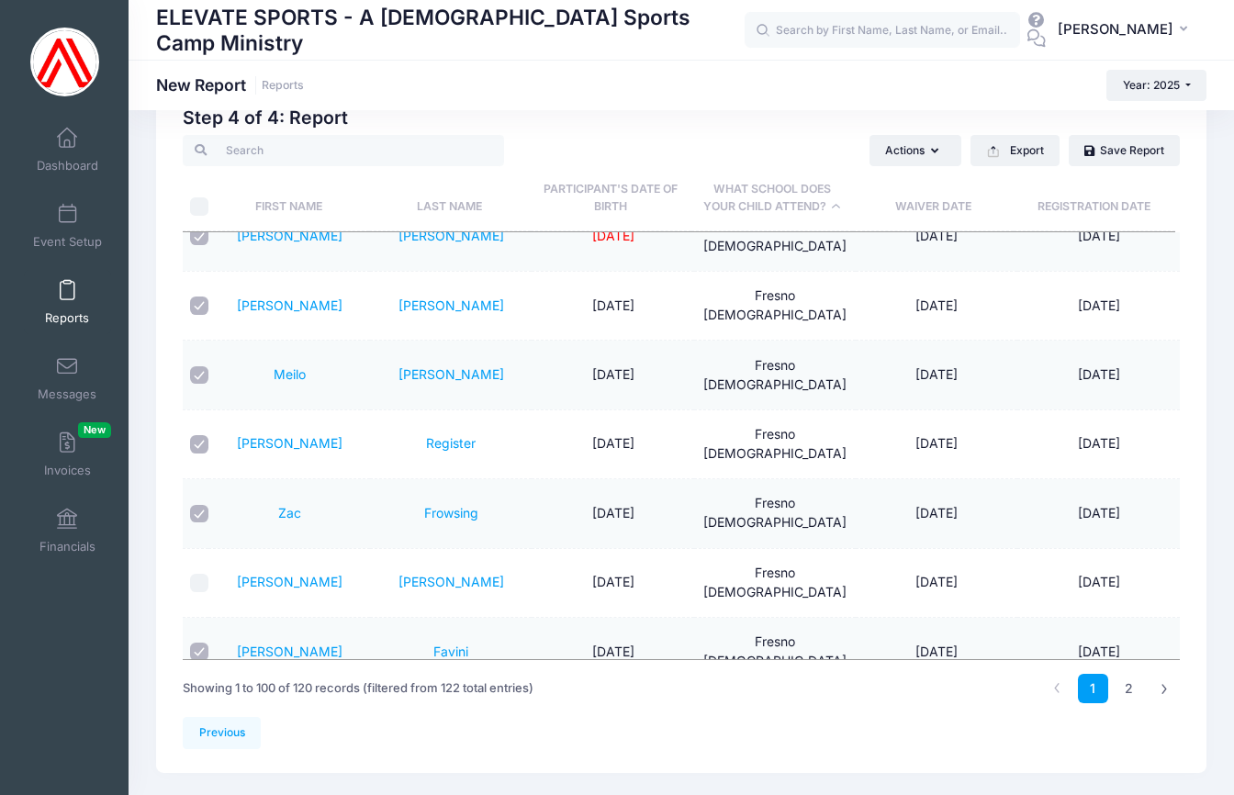
scroll to position [2066, 0]
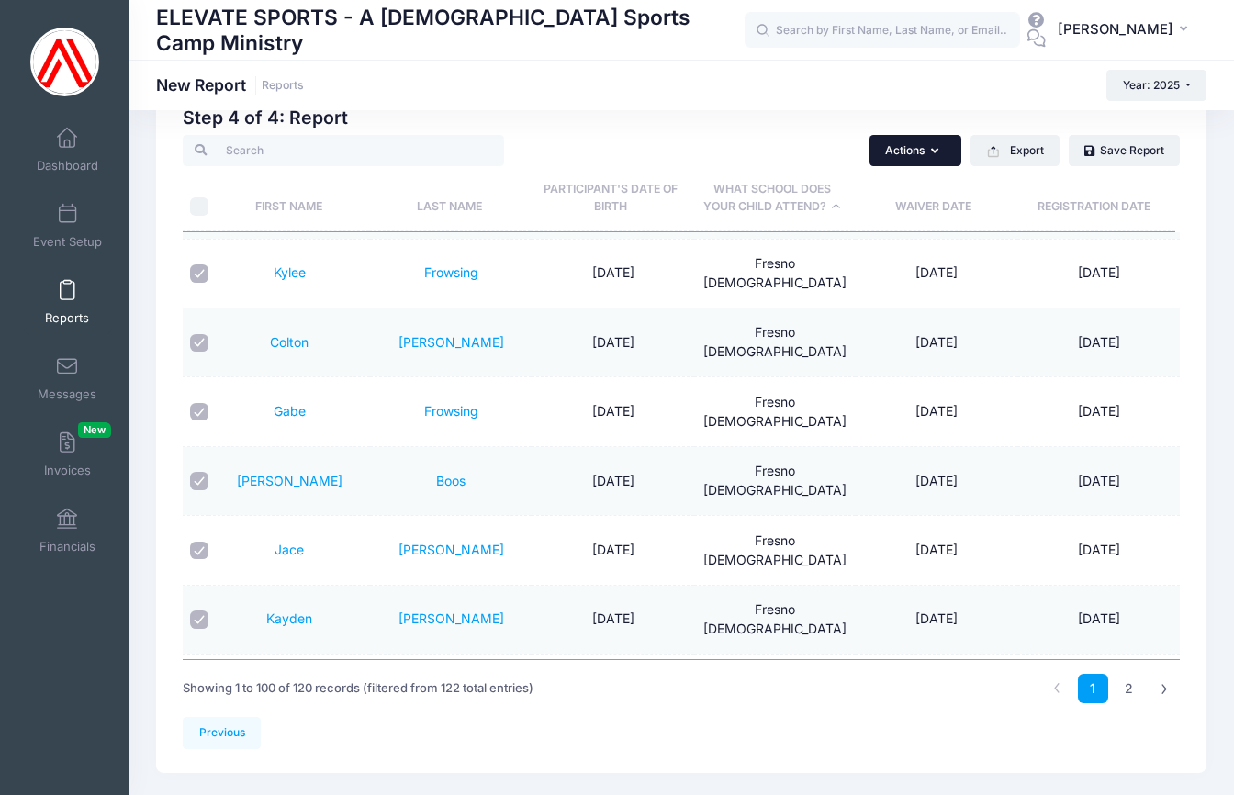
click at [931, 152] on icon "button" at bounding box center [938, 152] width 15 height 0
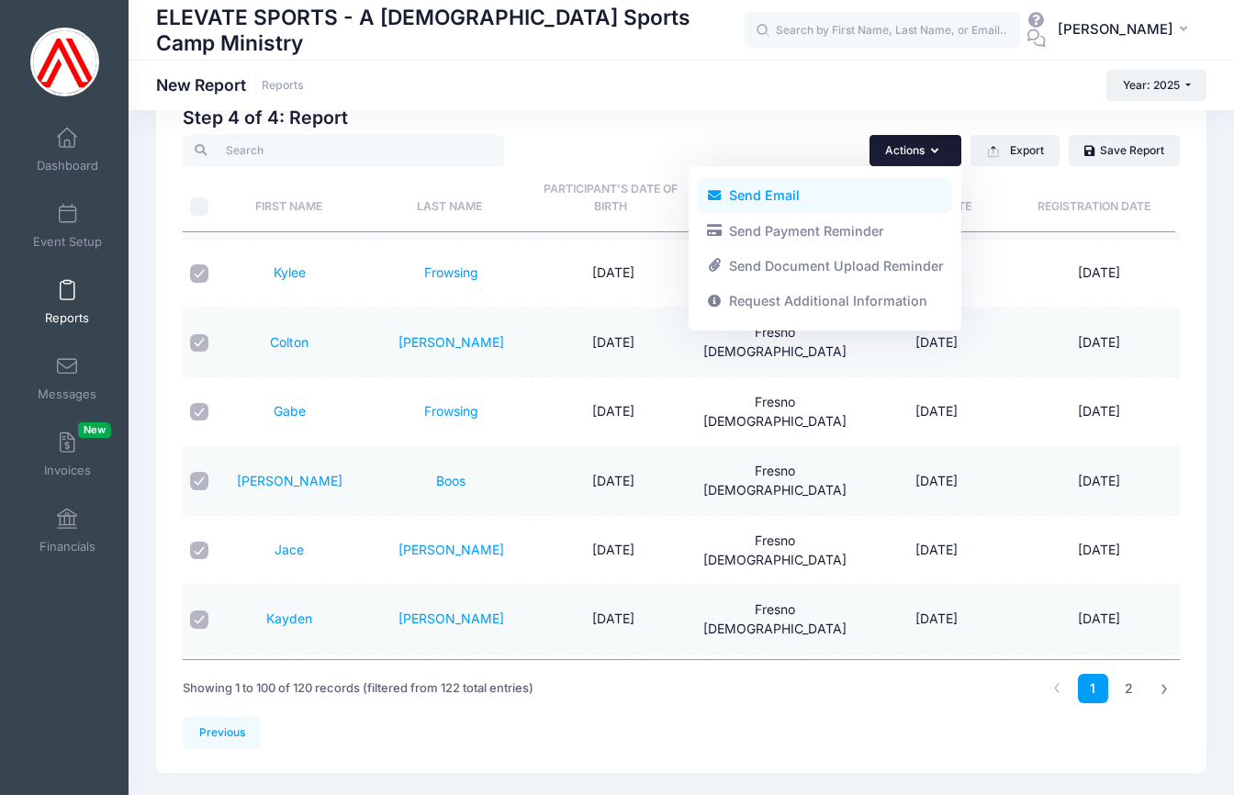
click at [771, 192] on link "Send Email" at bounding box center [824, 195] width 255 height 35
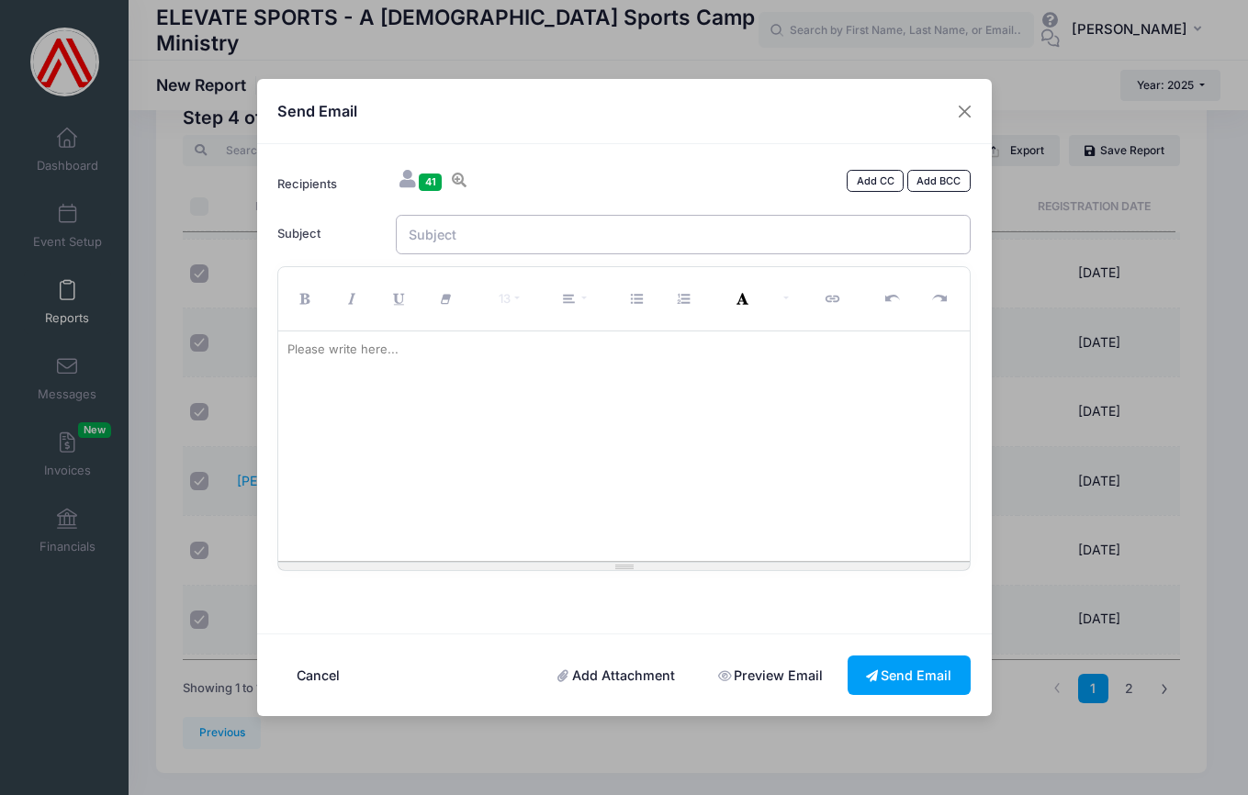
click at [442, 229] on input "Subject" at bounding box center [683, 234] width 575 height 39
click at [521, 234] on input "ONE DAY EVENT - 9/26" at bounding box center [683, 234] width 575 height 39
click at [512, 232] on input "ONE DAY EVENT on 9/26" at bounding box center [683, 234] width 575 height 39
type input "ONE DAY CAMP on 9/26"
click at [356, 354] on div "Please write here..." at bounding box center [342, 350] width 129 height 37
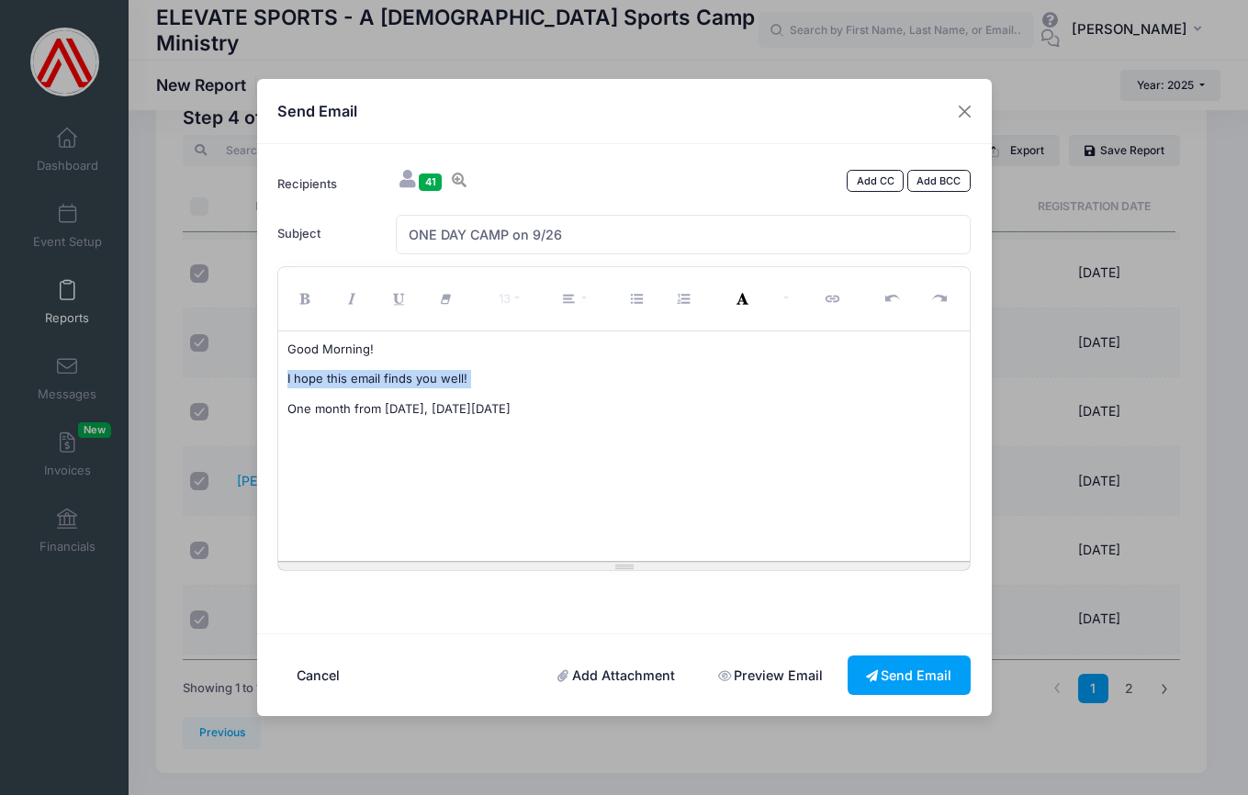
drag, startPoint x: 285, startPoint y: 378, endPoint x: 561, endPoint y: 395, distance: 276.9
click at [561, 395] on div "Good Morning! I hope this email finds you well! One month from today, on Friday…" at bounding box center [624, 447] width 692 height 230
click at [577, 376] on p "One month from today, on Friday, September 26" at bounding box center [623, 379] width 673 height 18
drag, startPoint x: 287, startPoint y: 377, endPoint x: 425, endPoint y: 383, distance: 137.9
click at [425, 383] on span "One month from today, on Friday, September 26," at bounding box center [400, 378] width 227 height 15
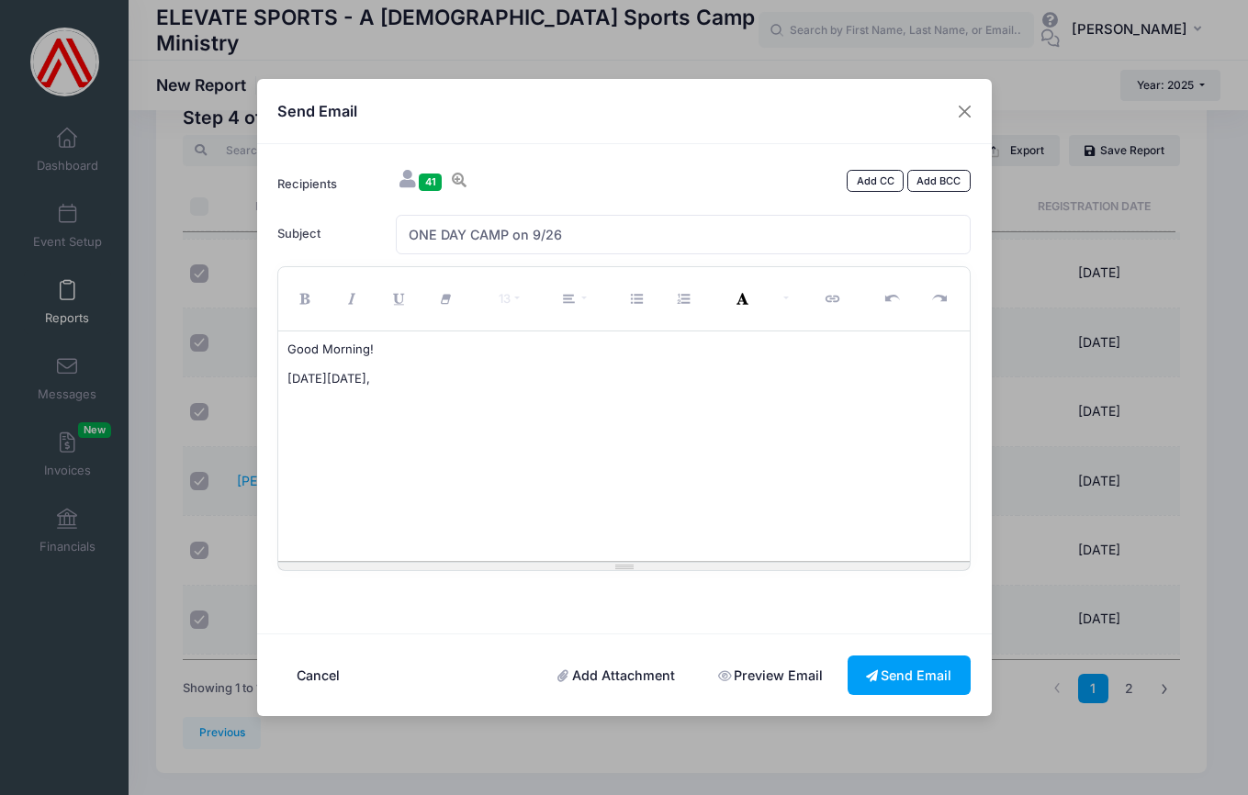
click at [445, 379] on p "On Friday, September 26," at bounding box center [623, 379] width 673 height 18
click at [448, 377] on span "On Friday, September 26, all elementary kids at Fresno Christian" at bounding box center [520, 378] width 466 height 15
drag, startPoint x: 659, startPoint y: 380, endPoint x: 689, endPoint y: 399, distance: 34.7
click at [660, 379] on p "On Friday, September 26, the elementary kids at Fresno Christian" at bounding box center [623, 379] width 673 height 18
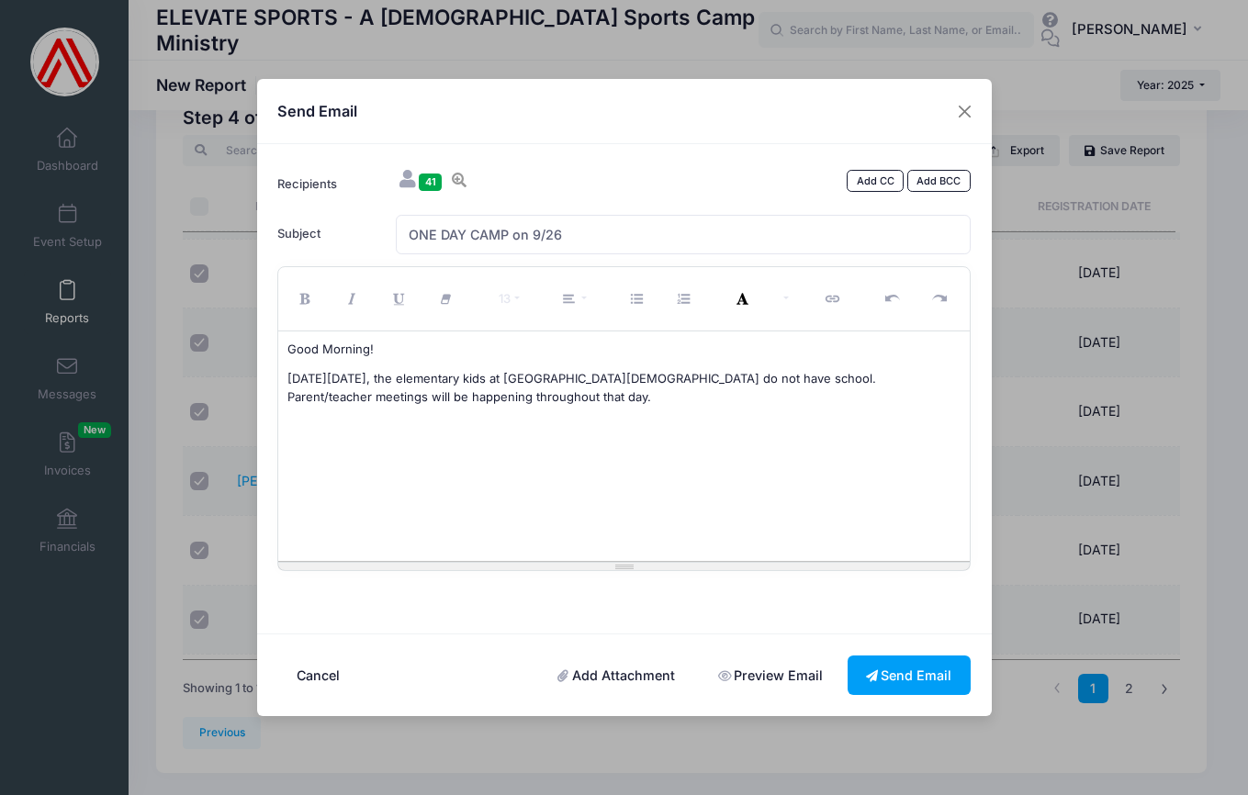
click at [287, 379] on span "On Friday, September 26, the elementary kids at Fresno Christian do not have sc…" at bounding box center [581, 387] width 589 height 33
drag, startPoint x: 434, startPoint y: 378, endPoint x: 763, endPoint y: 379, distance: 328.8
click at [763, 379] on span "On Friday, September 26, the elementary kids at Fresno Christian do not have sc…" at bounding box center [581, 387] width 589 height 33
click at [578, 378] on span "On Friday, September 26, there is no school for the elementary students. Parent…" at bounding box center [622, 387] width 671 height 33
click at [672, 381] on span "On Friday, September 26, there is no school for elementary students. Parent/tea…" at bounding box center [611, 387] width 649 height 33
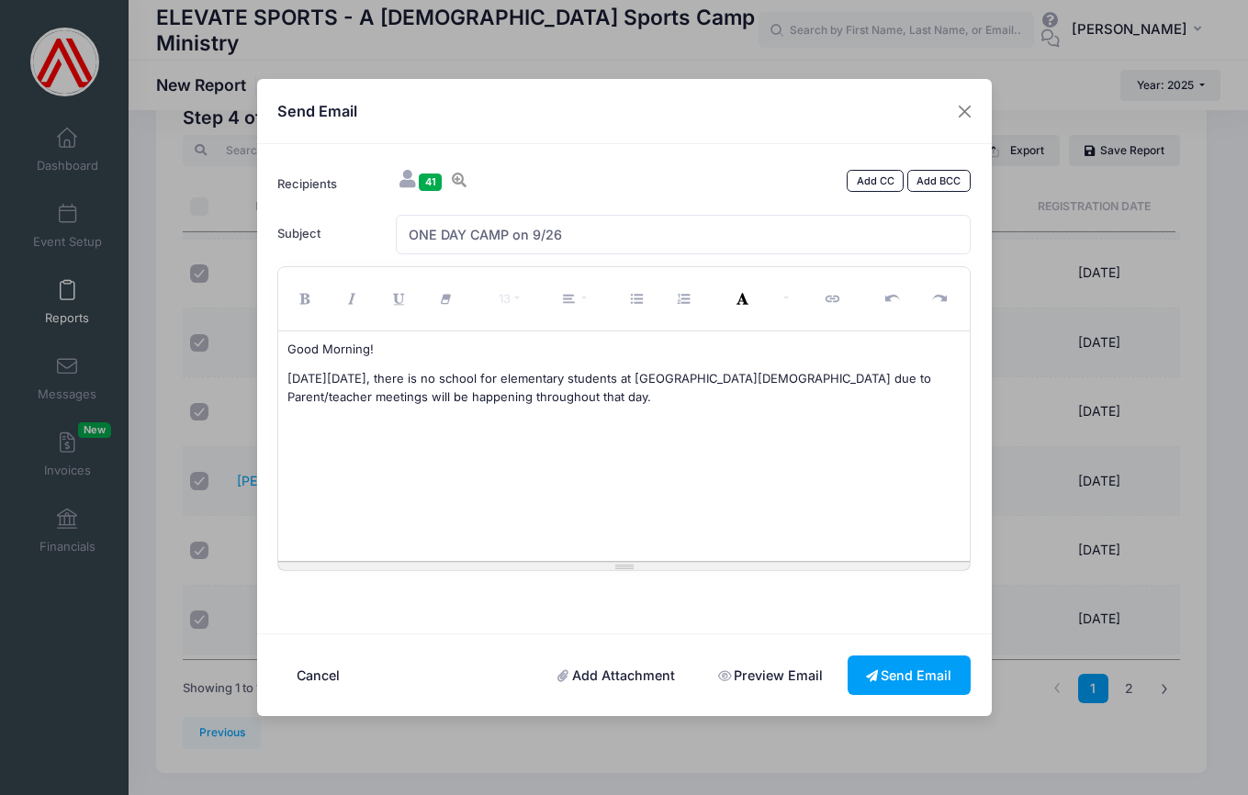
click at [870, 377] on span "On Friday, September 26, there is no school for elementary students at Fresno C…" at bounding box center [609, 387] width 644 height 33
drag, startPoint x: 343, startPoint y: 396, endPoint x: 555, endPoint y: 402, distance: 211.3
click at [555, 402] on span "On Friday, September 26, there is no school for elementary students at Fresno C…" at bounding box center [609, 387] width 644 height 33
drag, startPoint x: 345, startPoint y: 396, endPoint x: 528, endPoint y: 407, distance: 183.1
click at [528, 407] on div "Good Morning! On Friday, September 26, there is no school for elementary studen…" at bounding box center [624, 447] width 692 height 230
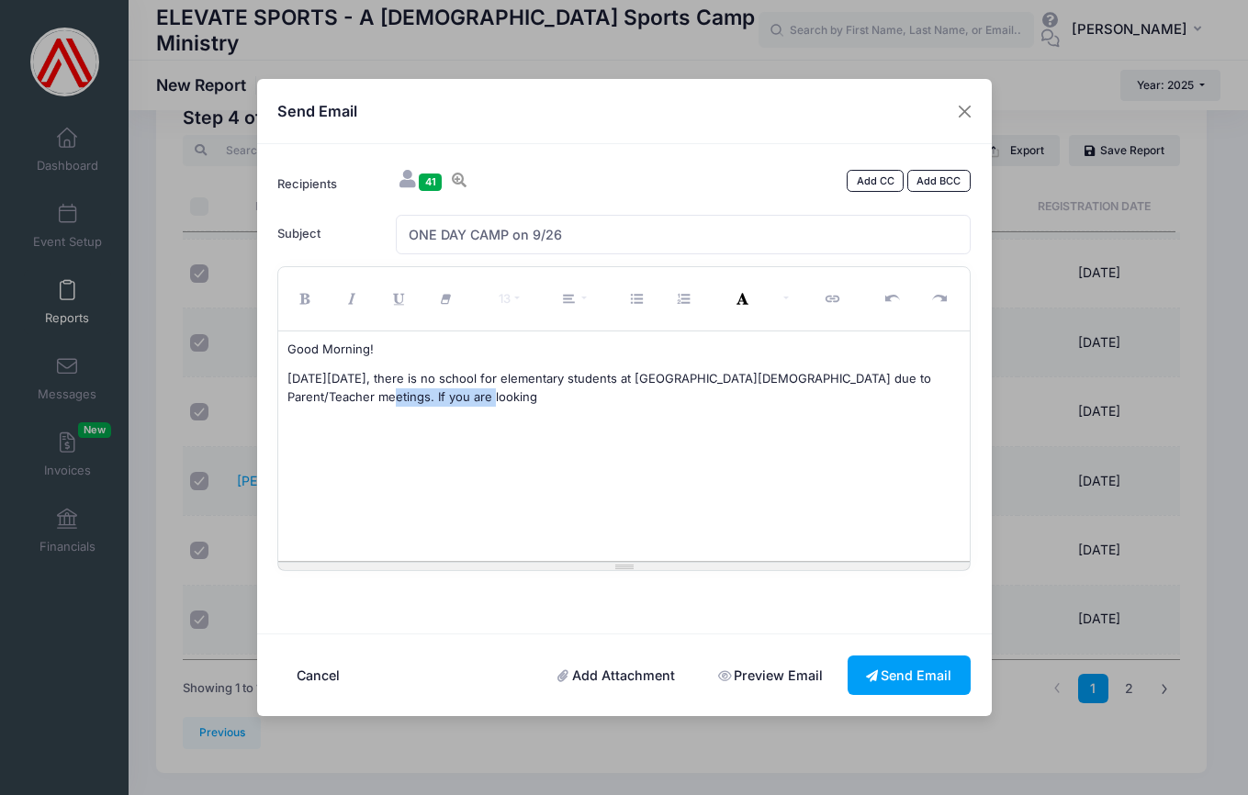
drag, startPoint x: 345, startPoint y: 396, endPoint x: 470, endPoint y: 394, distance: 124.9
click at [470, 394] on p "On Friday, September 26, there is no school for elementary students at Fresno C…" at bounding box center [623, 388] width 673 height 36
drag, startPoint x: 308, startPoint y: 379, endPoint x: 426, endPoint y: 377, distance: 118.5
click at [427, 378] on span "On Friday, September 26, there is no school for elementary students at Fresno C…" at bounding box center [609, 387] width 644 height 33
click at [304, 299] on icon "Bold (⌘+B)" at bounding box center [307, 299] width 17 height 0
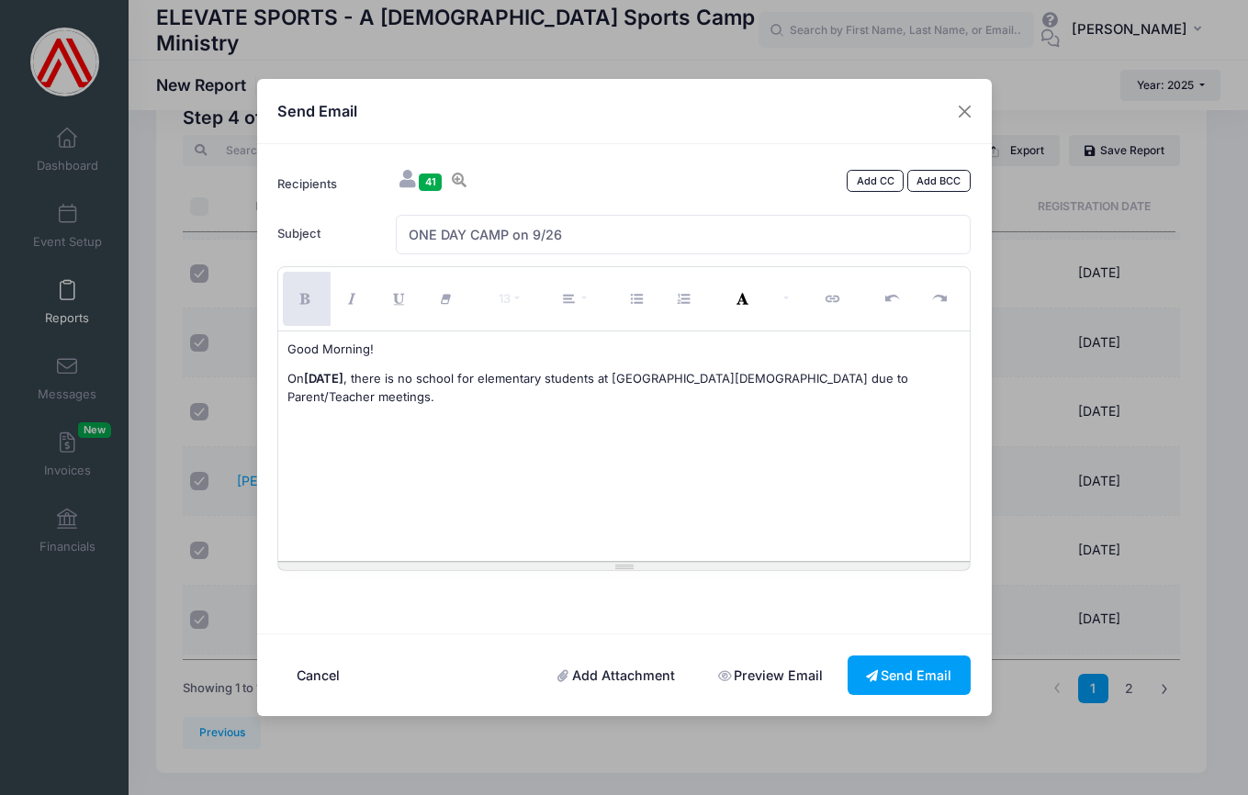
click at [369, 398] on p "On Friday, September 26 , there is no school for elementary students at Fresno …" at bounding box center [623, 388] width 673 height 36
drag, startPoint x: 517, startPoint y: 395, endPoint x: 347, endPoint y: 395, distance: 169.9
click at [347, 395] on p "On Friday, September 26 , there is no school for elementary students at Fresno …" at bounding box center [623, 388] width 673 height 36
click at [717, 395] on span "On Friday, September 26 , there is no school for elementary students at Fresno …" at bounding box center [597, 387] width 621 height 33
click at [399, 426] on span "I'm going to host an all-day event for" at bounding box center [392, 426] width 210 height 15
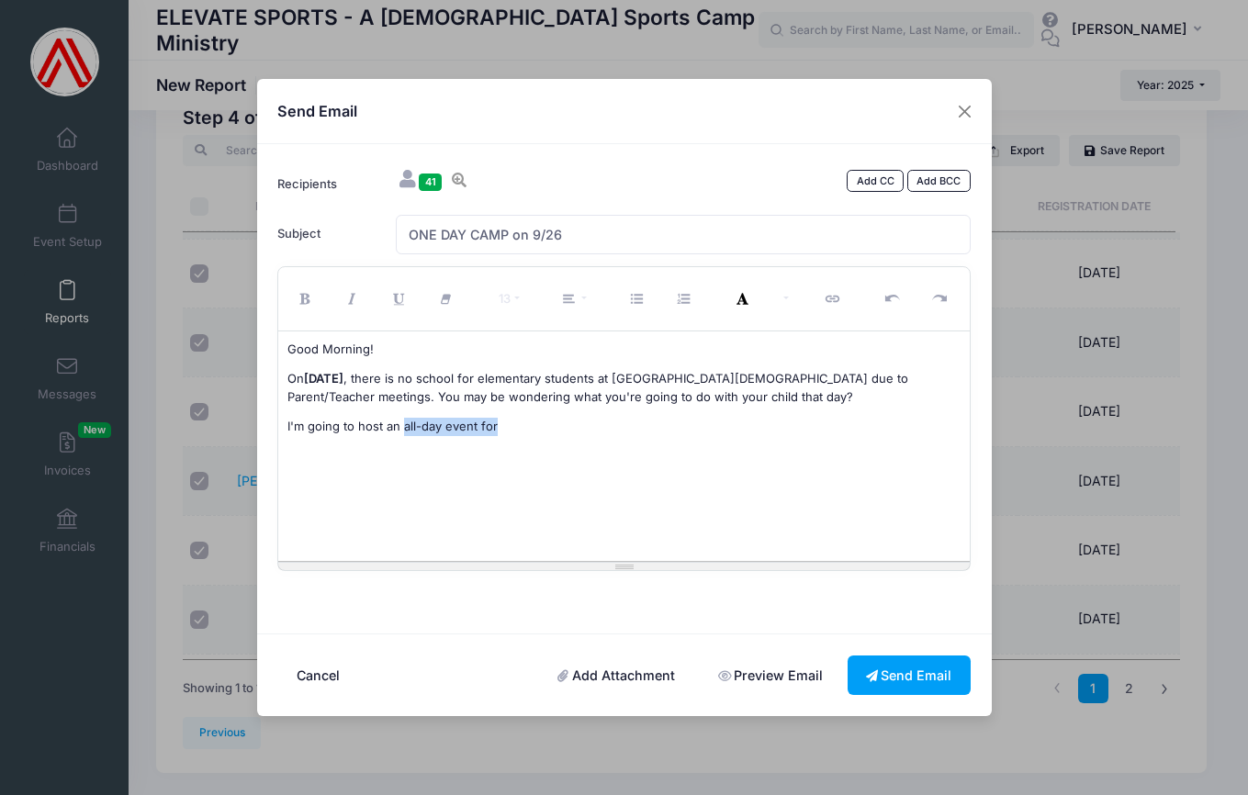
drag, startPoint x: 402, startPoint y: 425, endPoint x: 510, endPoint y: 424, distance: 107.5
click at [510, 424] on p "I'm going to host an all-day event for" at bounding box center [623, 436] width 673 height 36
drag, startPoint x: 286, startPoint y: 426, endPoint x: 555, endPoint y: 425, distance: 269.1
click at [555, 425] on div "Good Morning! On Friday, September 26 , there is no school for elementary stude…" at bounding box center [624, 447] width 692 height 230
click at [599, 429] on span "If you would like for your children to have a meaningful, productive," at bounding box center [481, 426] width 388 height 15
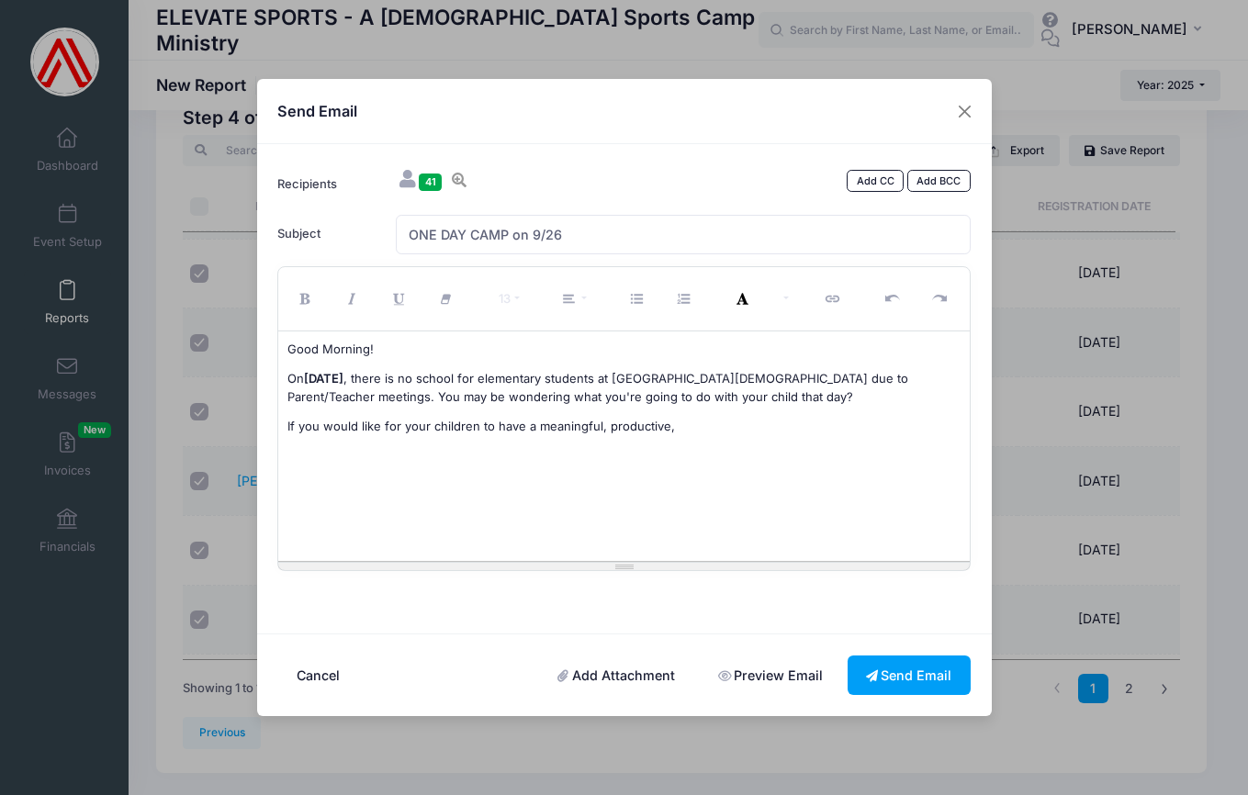
click at [678, 427] on p "If you would like for your children to have a meaningful, productive," at bounding box center [623, 436] width 673 height 36
click at [346, 395] on span "On Friday, September 26 , there is no school for elementary students at Fresno …" at bounding box center [597, 387] width 621 height 33
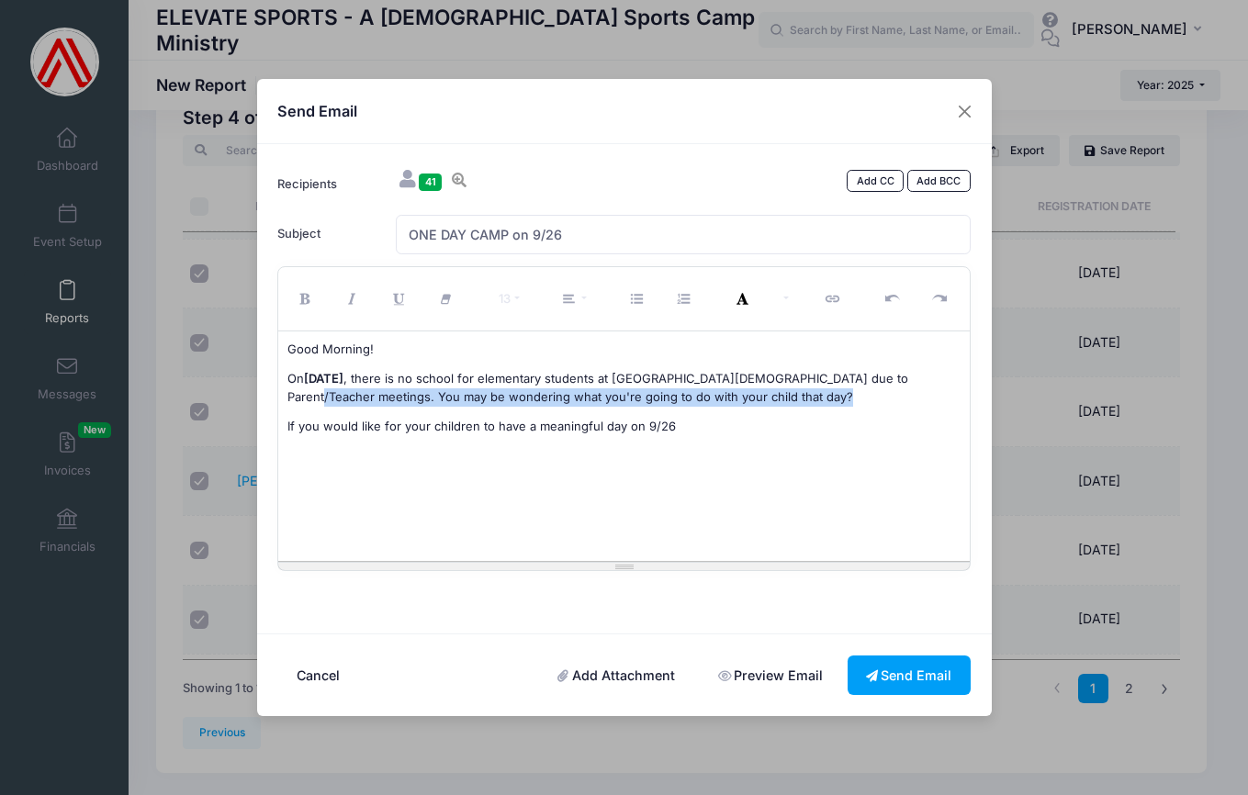
drag, startPoint x: 346, startPoint y: 393, endPoint x: 787, endPoint y: 456, distance: 445.2
click at [787, 456] on div "Good Morning! On Friday, September 26 , there is no school for elementary stude…" at bounding box center [624, 447] width 692 height 230
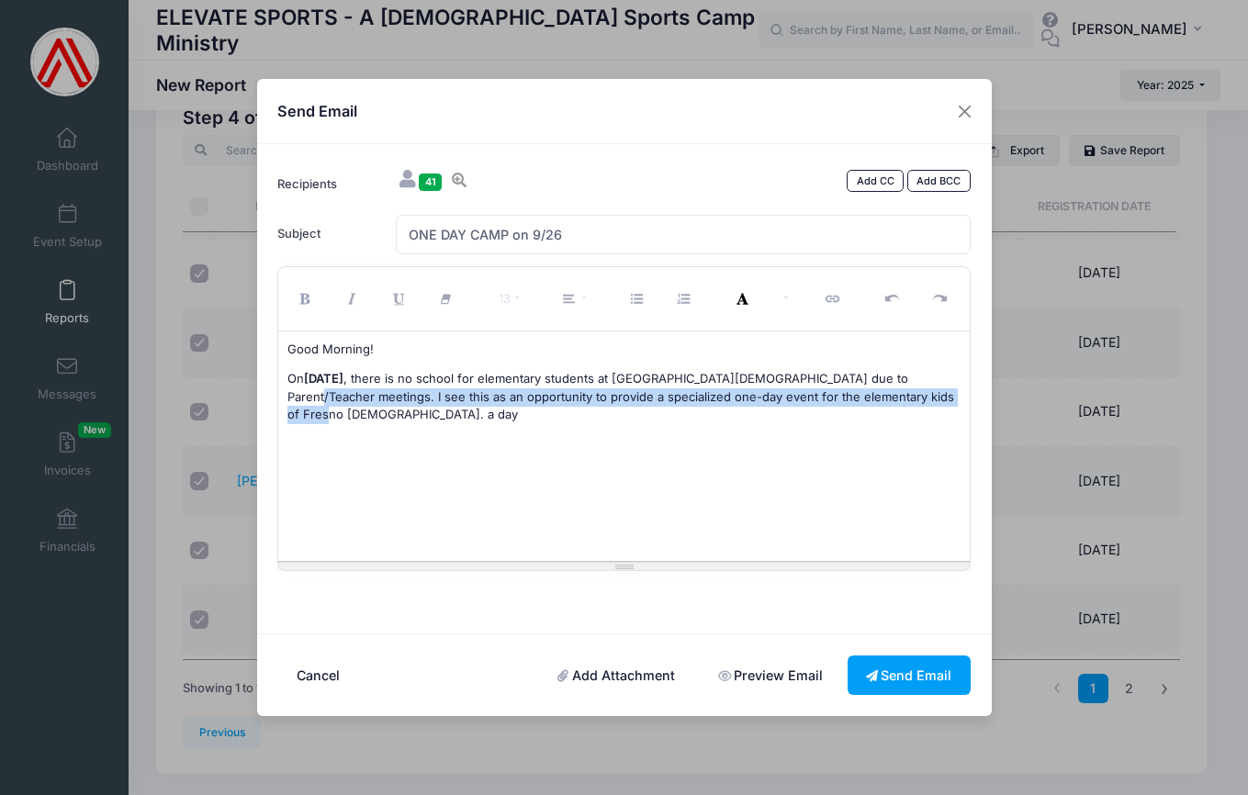
drag, startPoint x: 376, startPoint y: 411, endPoint x: 346, endPoint y: 399, distance: 32.1
click at [346, 399] on p "On Friday, September 26 , there is no school for elementary students at Fresno …" at bounding box center [623, 397] width 673 height 54
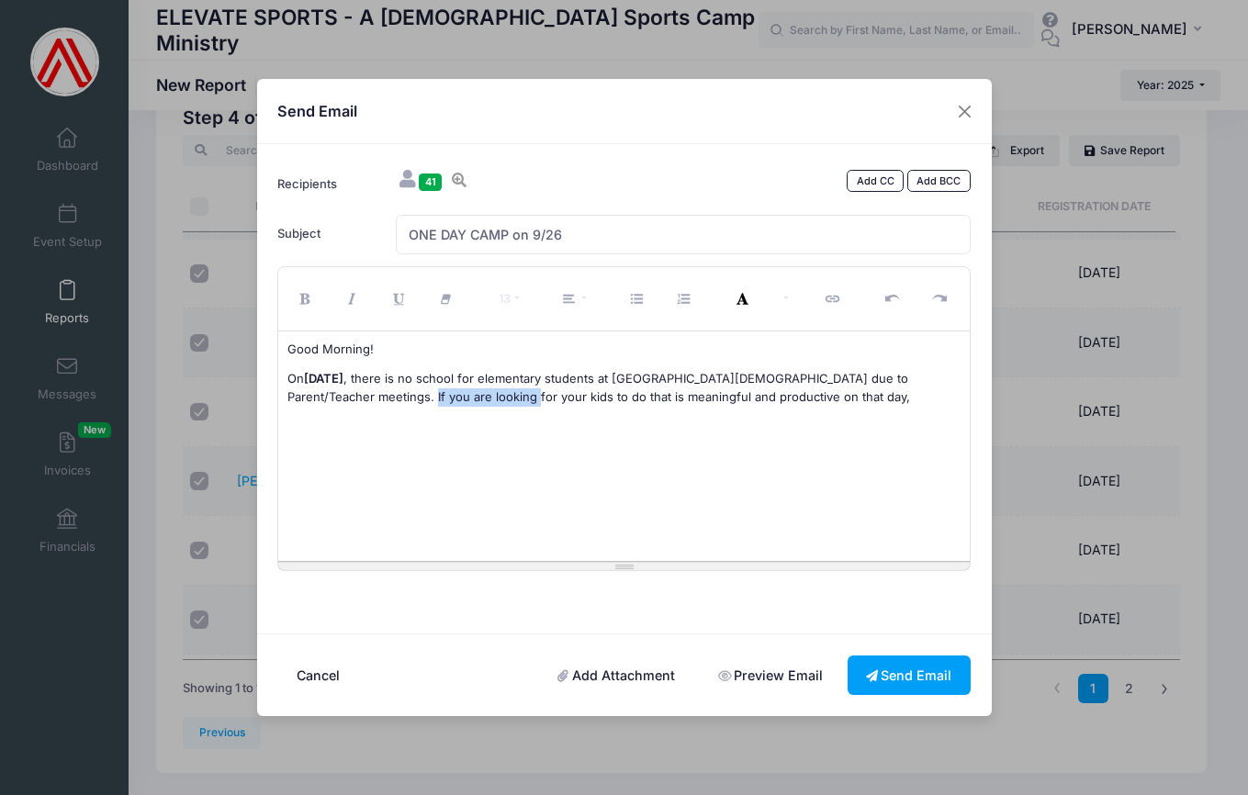
drag, startPoint x: 447, startPoint y: 395, endPoint x: 548, endPoint y: 401, distance: 101.2
click at [548, 401] on font ", there is no school for elementary students at Fresno Christian due to Parent/…" at bounding box center [598, 387] width 623 height 33
click at [782, 388] on p "On Friday, September 26 , there is no school for elementary students at Fresno …" at bounding box center [623, 388] width 673 height 36
click at [445, 395] on font ", there is no school for elementary students at Fresno Christian due to Parent/…" at bounding box center [597, 387] width 621 height 33
click at [388, 399] on font ", there is no school for elementary students at Fresno Christian due to Parent/…" at bounding box center [602, 387] width 631 height 33
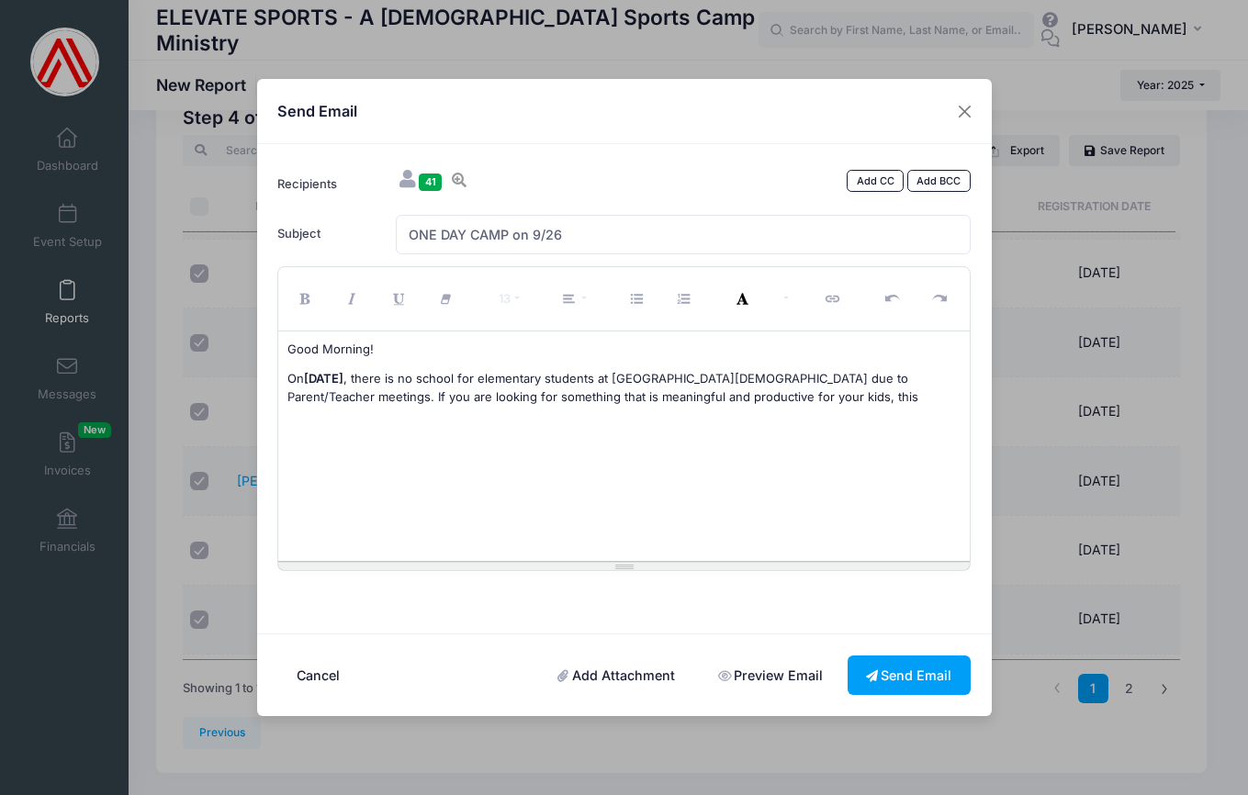
click at [825, 402] on p "On Friday, September 26 , there is no school for elementary students at Fresno …" at bounding box center [623, 388] width 673 height 36
click at [345, 395] on font ", there is no school for elementary students at Fresno Christian due to Parent/…" at bounding box center [614, 396] width 655 height 51
click at [509, 234] on input "ONE DAY CAMP on 9/26" at bounding box center [683, 234] width 575 height 39
click at [345, 397] on font ", there is no school for elementary students at Fresno Christian due to Parent/…" at bounding box center [614, 396] width 655 height 51
click at [922, 396] on font ", there is no school for elementary students at Fresno Christian due to Parent/…" at bounding box center [614, 396] width 655 height 51
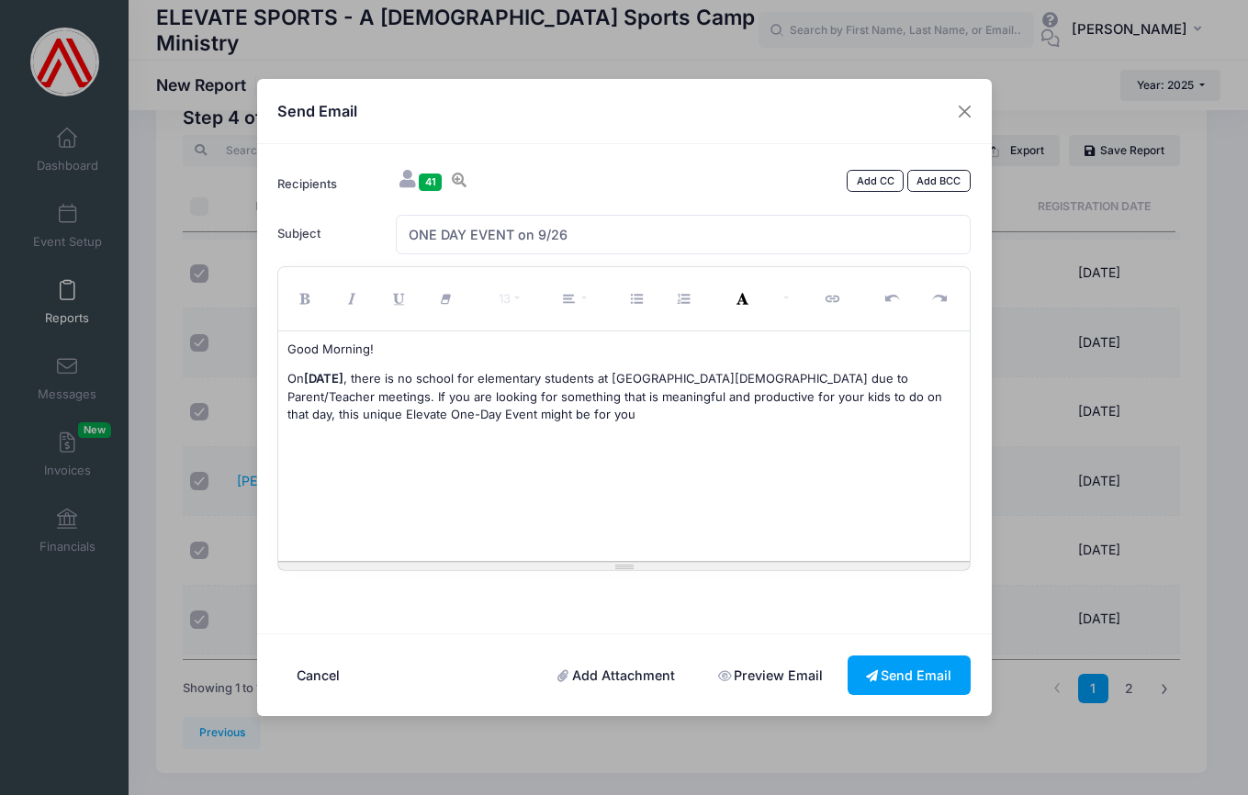
click at [539, 405] on p "On Friday, September 26 , there is no school for elementary students at Fresno …" at bounding box center [623, 397] width 673 height 54
click at [345, 395] on font ", there is no school for elementary students at Fresno Christian due to Parent/…" at bounding box center [614, 396] width 655 height 51
click at [513, 231] on input "ONE DAY EVENT on 9/26" at bounding box center [683, 234] width 575 height 39
type input "ONE DAY CAMP on 9/26"
click at [670, 397] on font ", there is no school for elementary students at Fresno Christian due to Parent/…" at bounding box center [617, 405] width 661 height 69
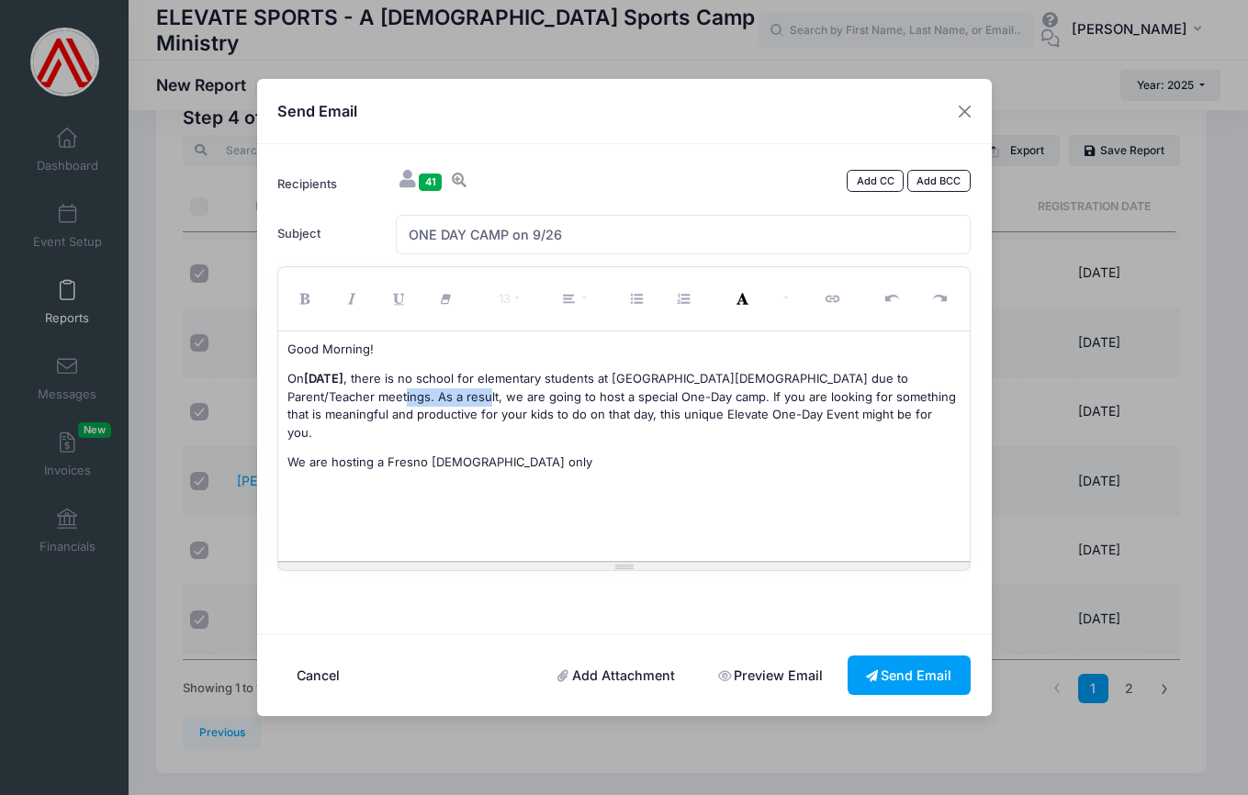
drag, startPoint x: 415, startPoint y: 396, endPoint x: 498, endPoint y: 402, distance: 82.9
click at [498, 402] on font ", there is no school for elementary students at Fresno Christian due to Parent/…" at bounding box center [621, 405] width 669 height 69
click at [690, 398] on font ", there is no school for elementary students at Fresno Christian due to Parent/…" at bounding box center [622, 405] width 670 height 69
click at [669, 395] on font ", there is no school for elementary students at Fresno Christian due to Parent/…" at bounding box center [622, 405] width 670 height 69
click at [717, 398] on font ", there is no school for elementary students at Fresno Christian due to Parent/…" at bounding box center [622, 405] width 670 height 69
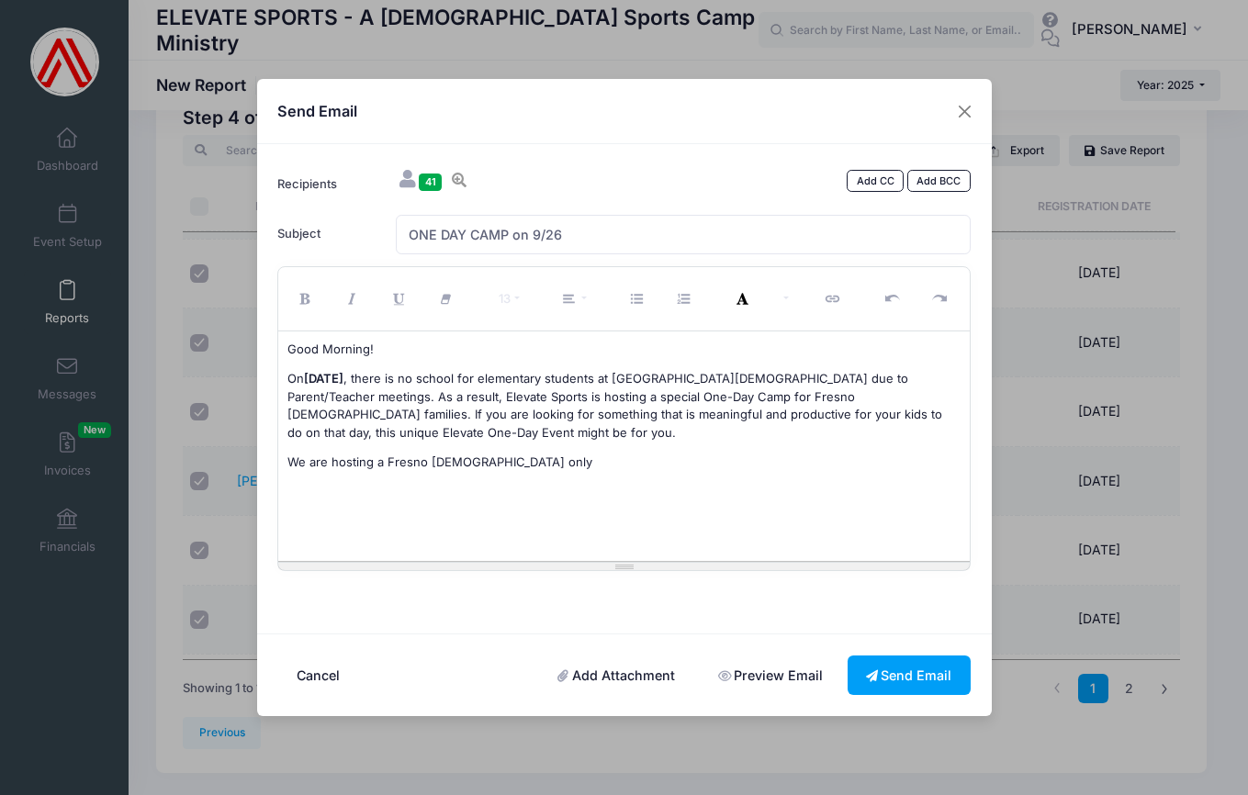
click at [855, 400] on font ", there is no school for elementary students at Fresno Christian due to Parent/…" at bounding box center [614, 405] width 655 height 69
click at [909, 394] on font ", there is no school for elementary students at Fresno Christian due to Parent/…" at bounding box center [617, 405] width 660 height 69
click at [481, 433] on p "On Friday, September 26 , there is no school for elementary students at Fresno …" at bounding box center [623, 406] width 673 height 72
click at [908, 396] on font ", there is no school for elementary students at Fresno Christian due to Parent/…" at bounding box center [617, 405] width 660 height 69
drag, startPoint x: 868, startPoint y: 413, endPoint x: 910, endPoint y: 417, distance: 42.4
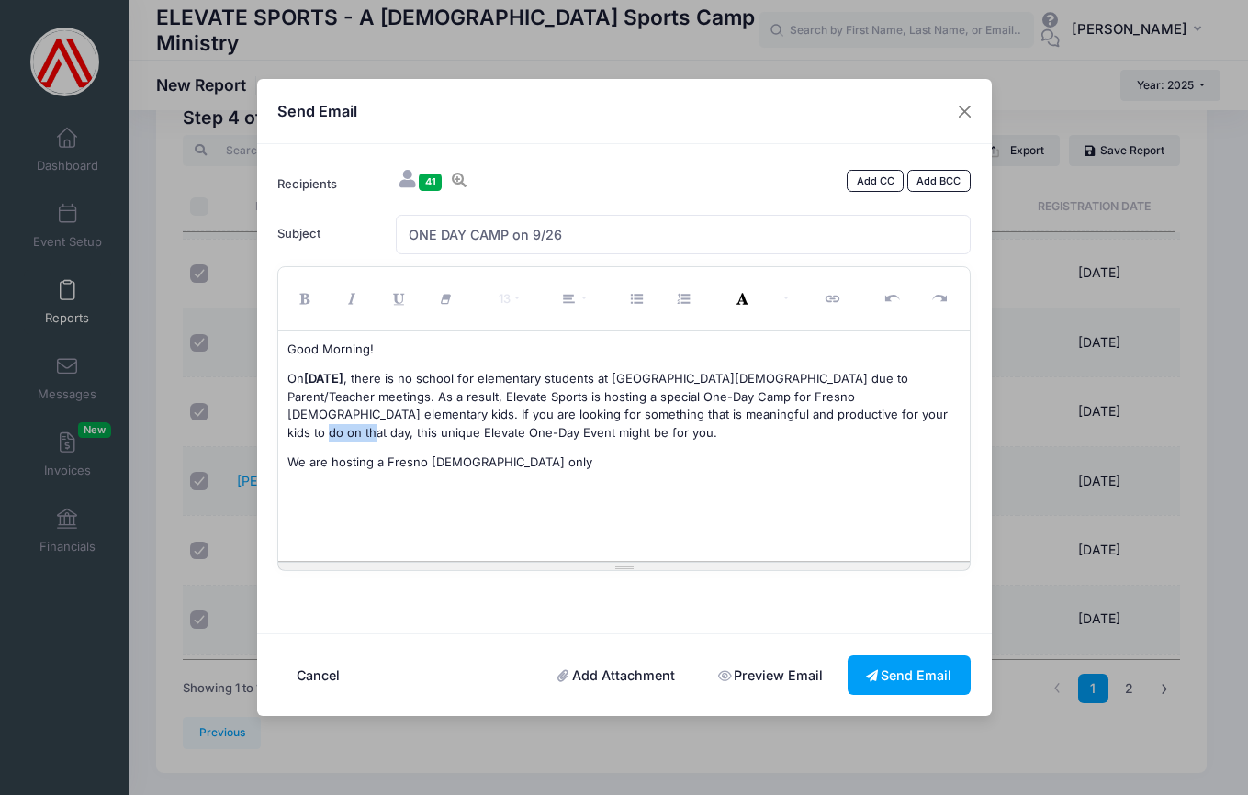
click at [910, 417] on font ", there is no school for elementary students at Fresno Christian due to Parent/…" at bounding box center [617, 405] width 660 height 69
drag, startPoint x: 288, startPoint y: 428, endPoint x: 335, endPoint y: 432, distance: 47.0
click at [335, 432] on font ", there is no school for elementary students at Fresno Christian due to Parent/…" at bounding box center [617, 405] width 660 height 69
click at [375, 420] on font ", there is no school for elementary students at Fresno Christian due to Parent/…" at bounding box center [617, 405] width 660 height 69
click at [467, 410] on font ", there is no school for elementary students at Fresno Christian due to Parent/…" at bounding box center [599, 405] width 625 height 69
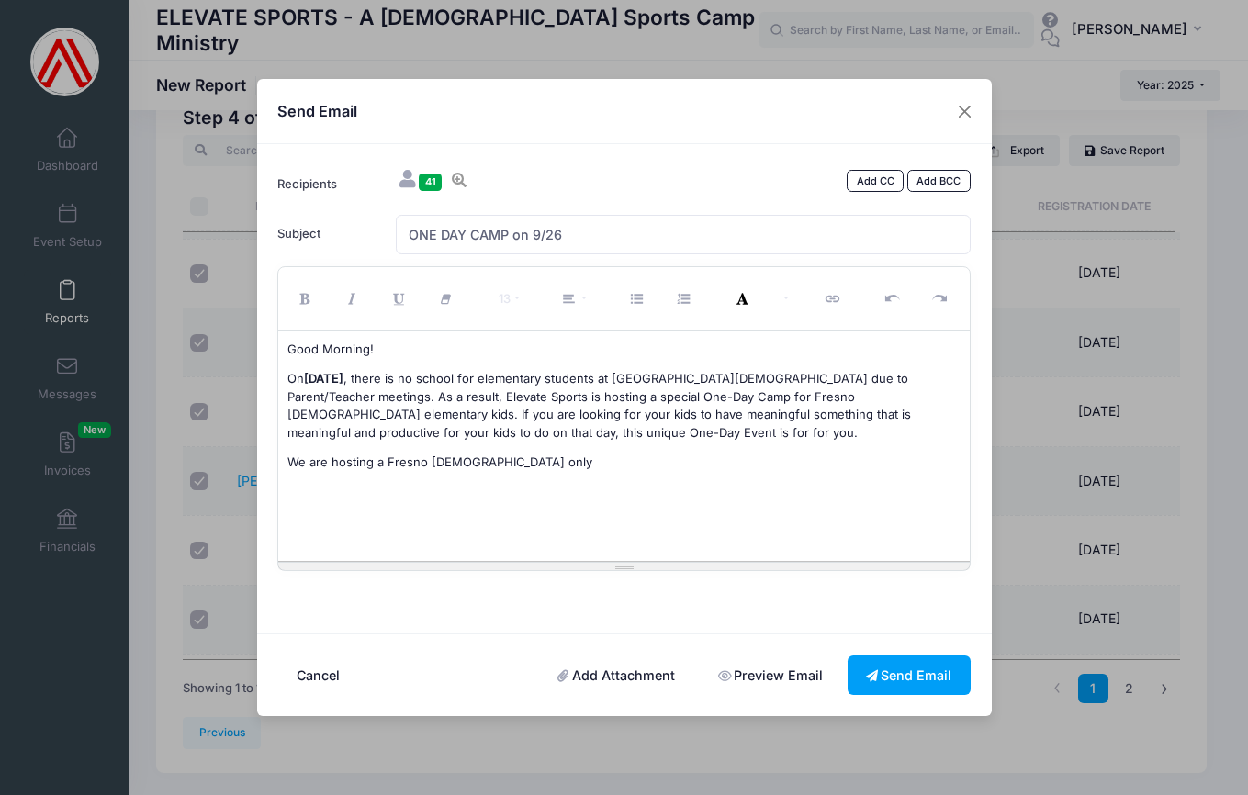
click at [539, 413] on font ", there is no school for elementary students at Fresno Christian due to Parent/…" at bounding box center [599, 405] width 624 height 69
click at [468, 412] on font ", there is no school for elementary students at Fresno Christian due to Parent/…" at bounding box center [623, 405] width 672 height 69
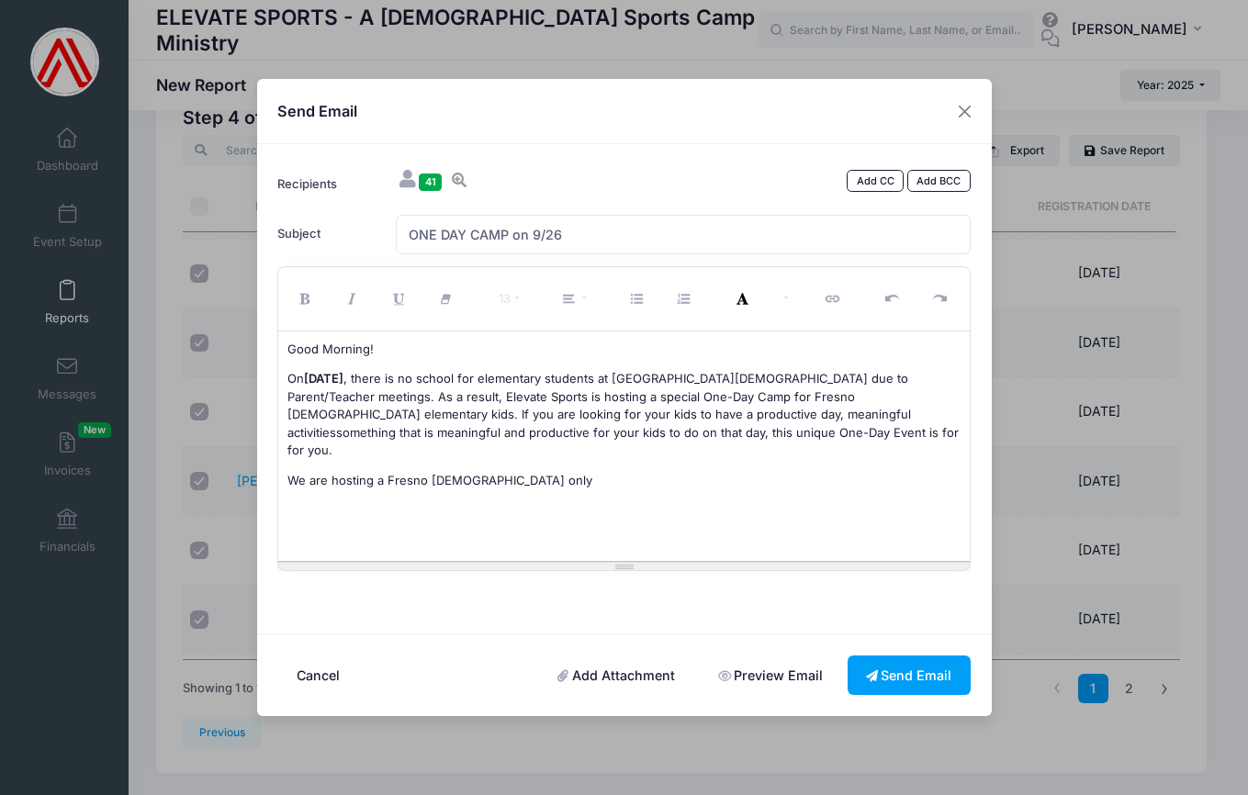
click at [689, 417] on font ", there is no school for elementary students at Fresno Christian due to Parent/…" at bounding box center [622, 414] width 671 height 86
drag, startPoint x: 852, startPoint y: 413, endPoint x: 615, endPoint y: 437, distance: 238.1
click at [615, 437] on font ", there is no school for elementary students at Fresno Christian due to Parent/…" at bounding box center [621, 414] width 668 height 86
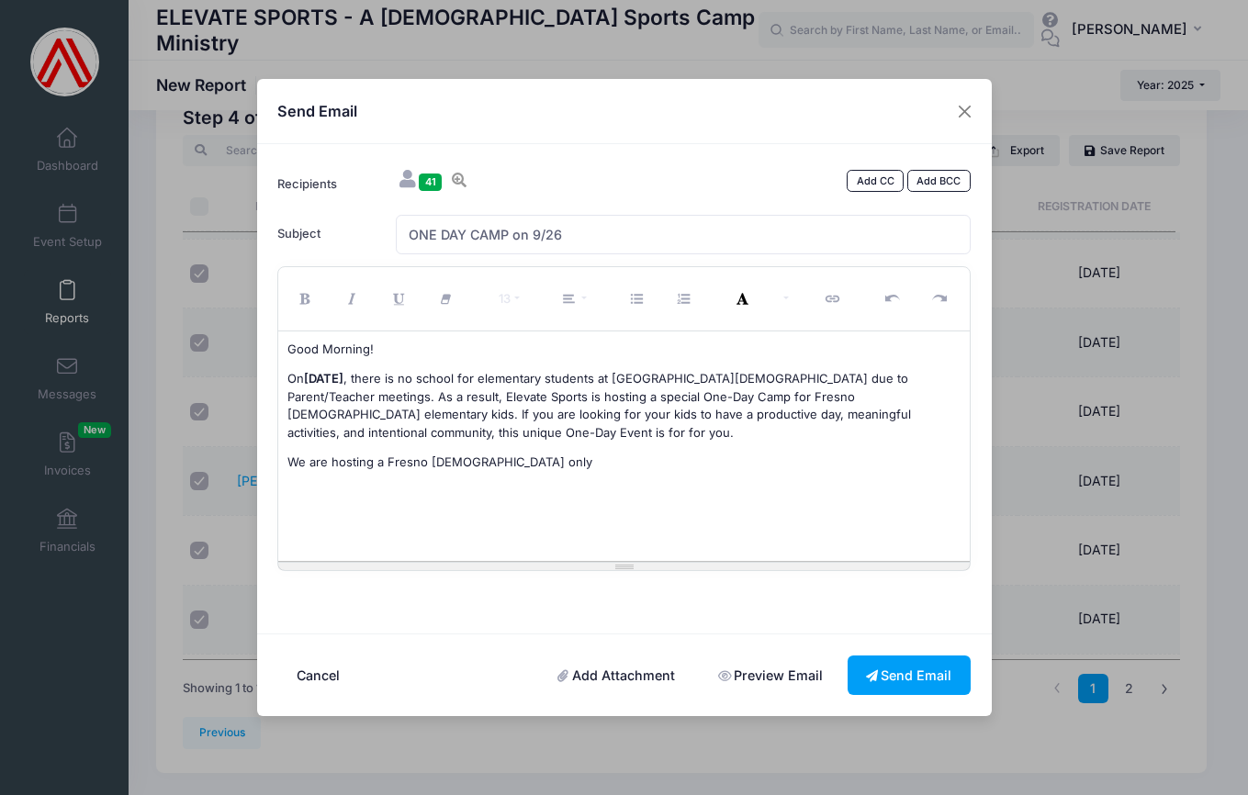
click at [687, 415] on font ", there is no school for elementary students at Fresno Christian due to Parent/…" at bounding box center [599, 405] width 624 height 69
click at [685, 412] on font ", there is no school for elementary students at Fresno Christian due to Parent/…" at bounding box center [621, 405] width 669 height 69
click at [361, 433] on font ", there is no school for elementary students at Fresno Christian due to Parent/…" at bounding box center [621, 405] width 669 height 69
click at [378, 431] on p "On Friday, September 26 , there is no school for elementary students at Fresno …" at bounding box center [623, 406] width 673 height 72
click at [873, 397] on font ", there is no school for elementary students at Fresno Christian due to Parent/…" at bounding box center [621, 405] width 669 height 69
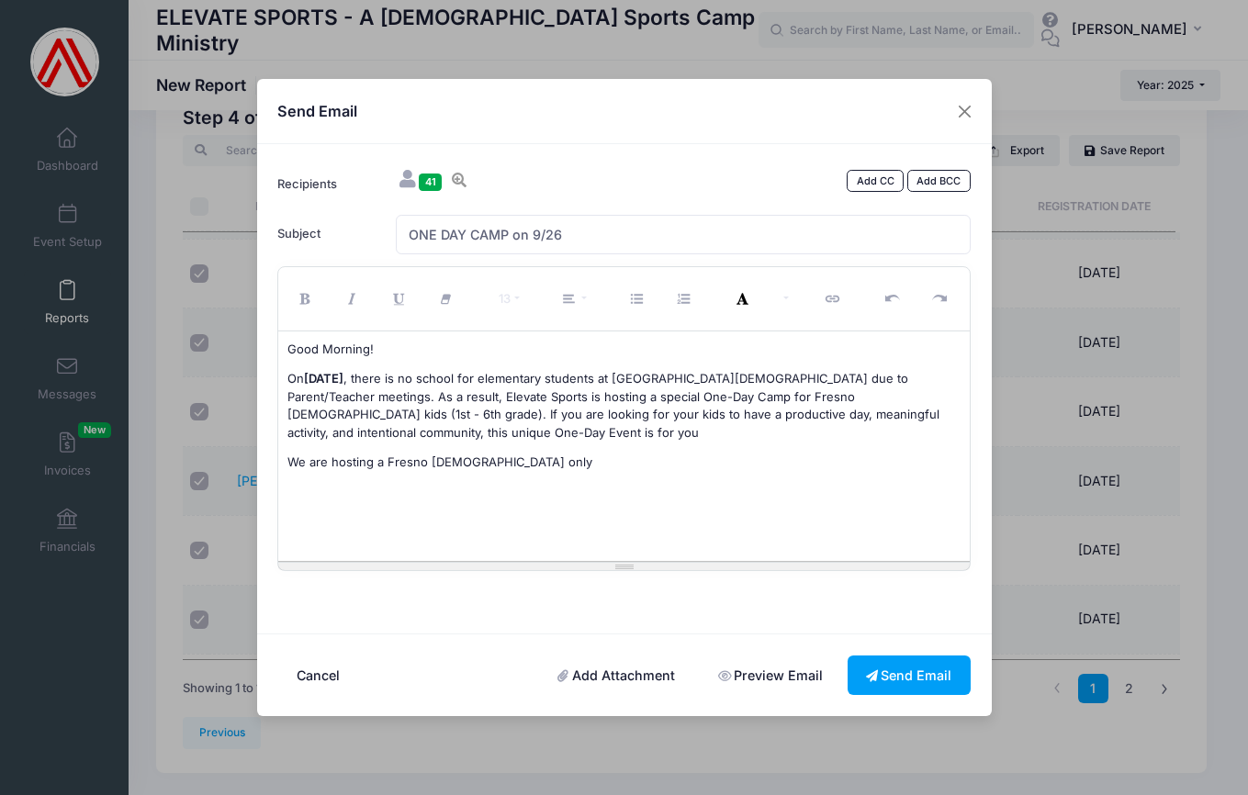
click at [836, 397] on font ", there is no school for elementary students at Fresno Christian due to Parent/…" at bounding box center [613, 405] width 652 height 69
click at [601, 413] on font ", there is no school for elementary students at Fresno Christian due to Parent/…" at bounding box center [597, 405] width 621 height 69
click at [759, 413] on font ", there is no school for elementary students at Fresno Christian due to Parent/…" at bounding box center [616, 405] width 658 height 69
click at [860, 413] on font ", there is no school for elementary students at Fresno Christian due to Parent/…" at bounding box center [616, 405] width 658 height 69
click at [478, 431] on p "On Friday, September 26 , there is no school for elementary students at Fresno …" at bounding box center [623, 406] width 673 height 72
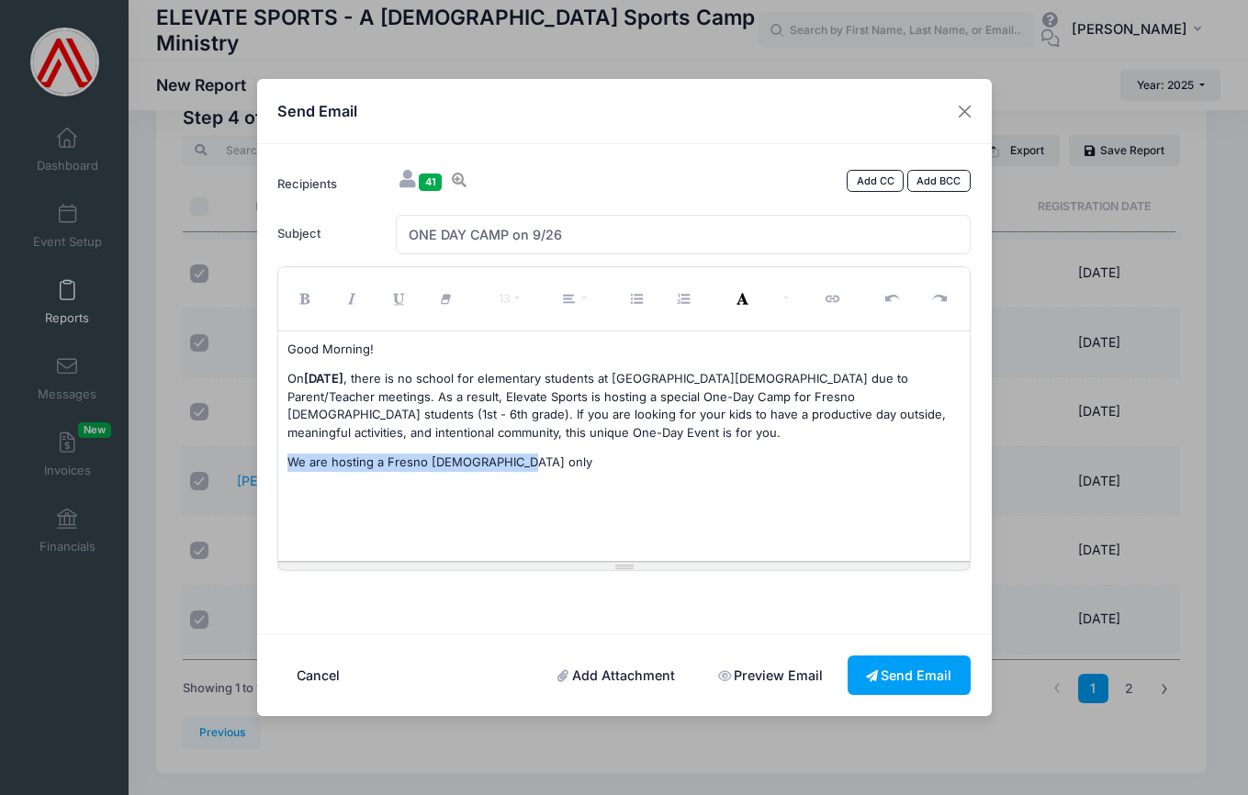
drag, startPoint x: 288, startPoint y: 461, endPoint x: 575, endPoint y: 462, distance: 286.5
click at [575, 462] on p "We are hosting a Fresno Christian only" at bounding box center [623, 463] width 673 height 18
click at [508, 421] on p "On Friday, September 26 , there is no school for elementary students at Fresno …" at bounding box center [623, 406] width 673 height 72
click at [645, 414] on font ", there is no school for elementary students at Fresno Christian due to Parent/…" at bounding box center [616, 405] width 658 height 69
click at [805, 414] on font ", there is no school for elementary students at Fresno Christian due to Parent/…" at bounding box center [619, 405] width 664 height 69
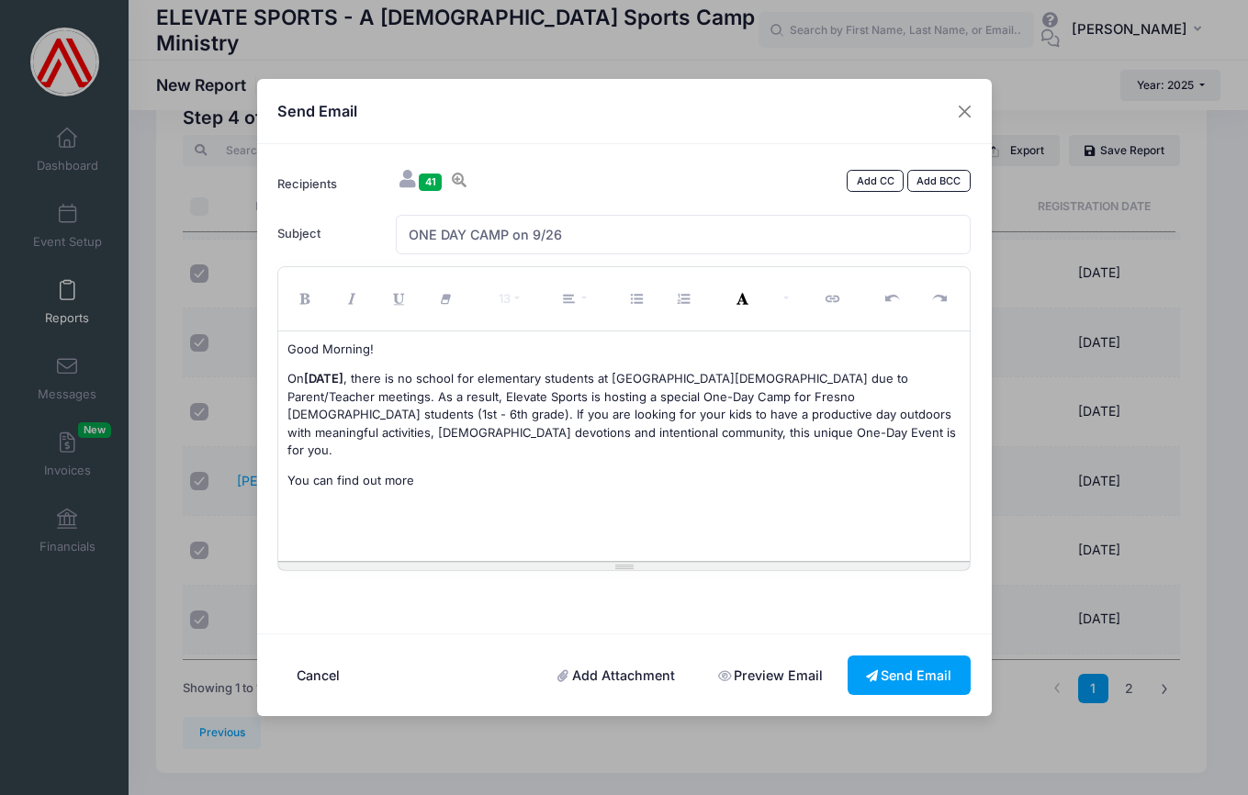
click at [439, 472] on p "You can find out more" at bounding box center [623, 481] width 673 height 18
click at [638, 299] on icon "Unordered list (⌘+⇧+NUM7)" at bounding box center [639, 299] width 17 height 0
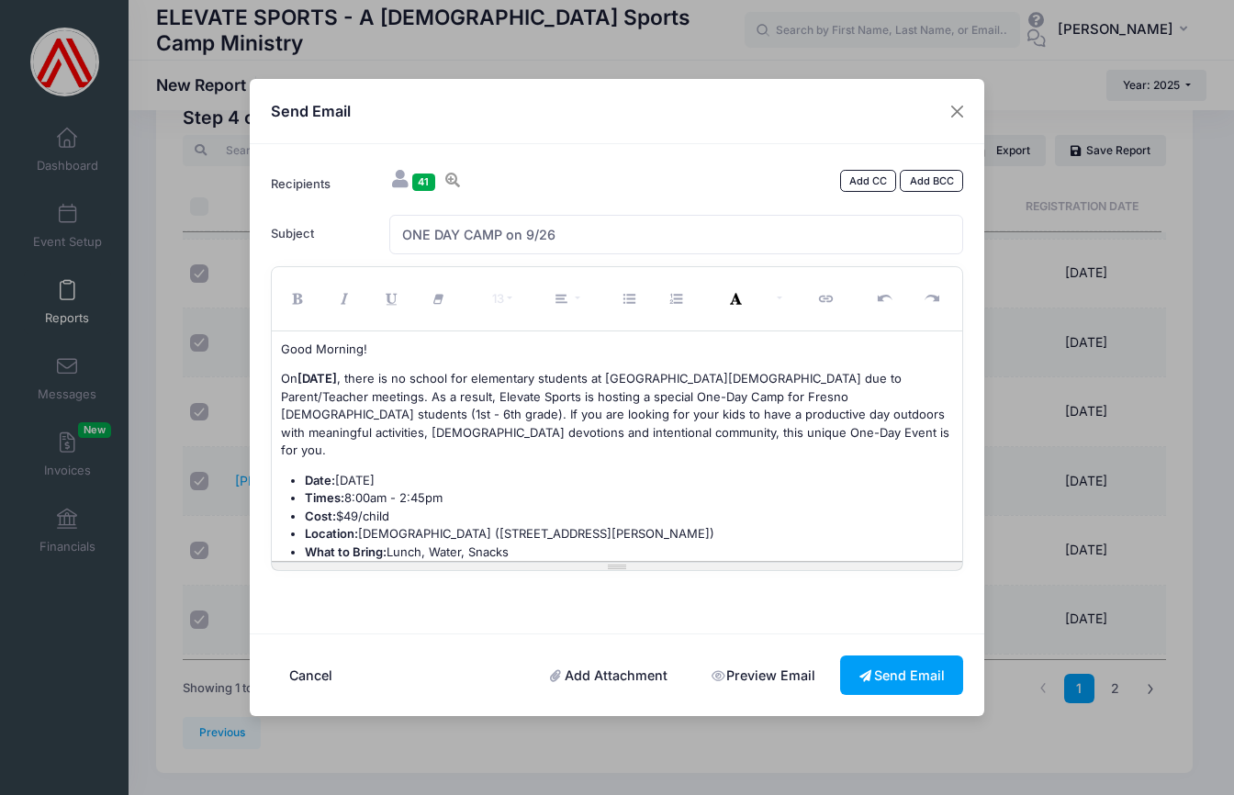
click at [308, 561] on li at bounding box center [629, 570] width 649 height 18
click at [576, 298] on button "Paragraph" at bounding box center [568, 299] width 56 height 54
click at [603, 384] on icon "Indent (⌘+])" at bounding box center [610, 384] width 17 height 0
click at [580, 301] on button "Paragraph" at bounding box center [568, 299] width 56 height 54
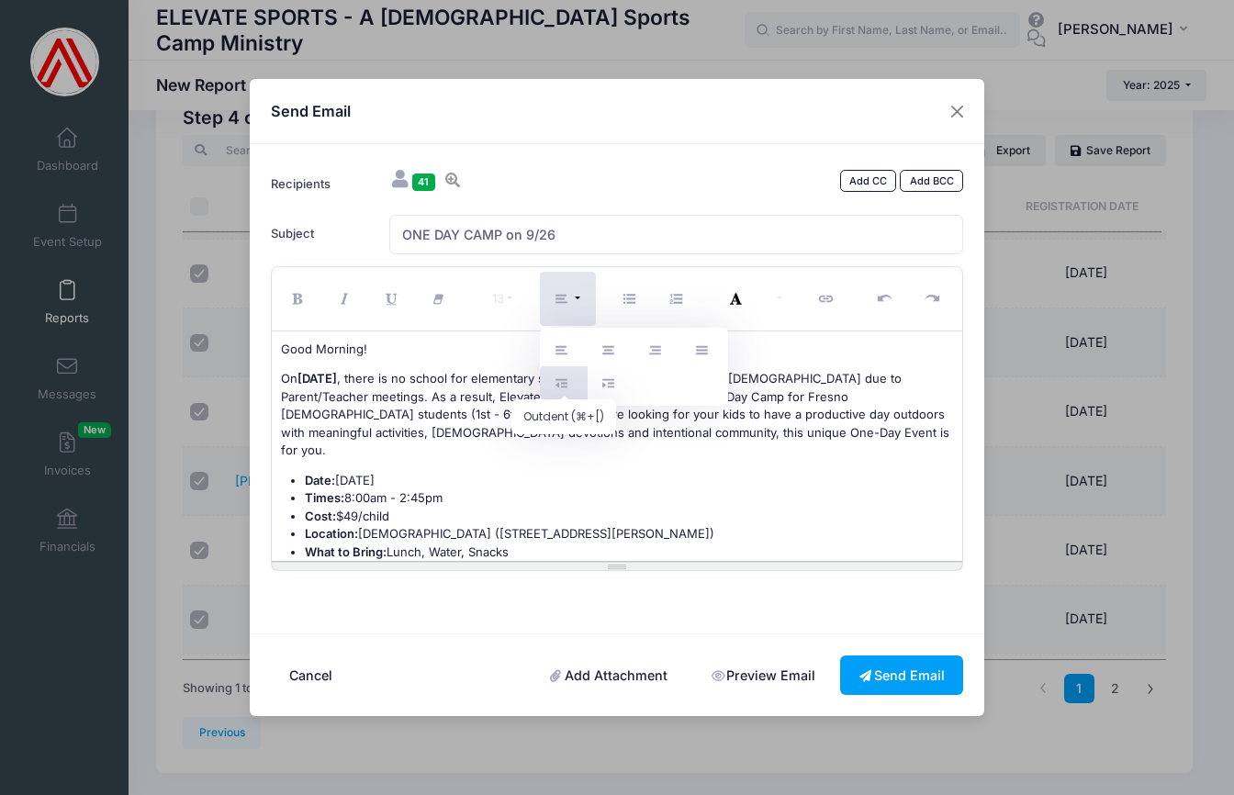
click at [564, 384] on icon "Outdent (⌘+[)" at bounding box center [564, 384] width 17 height 0
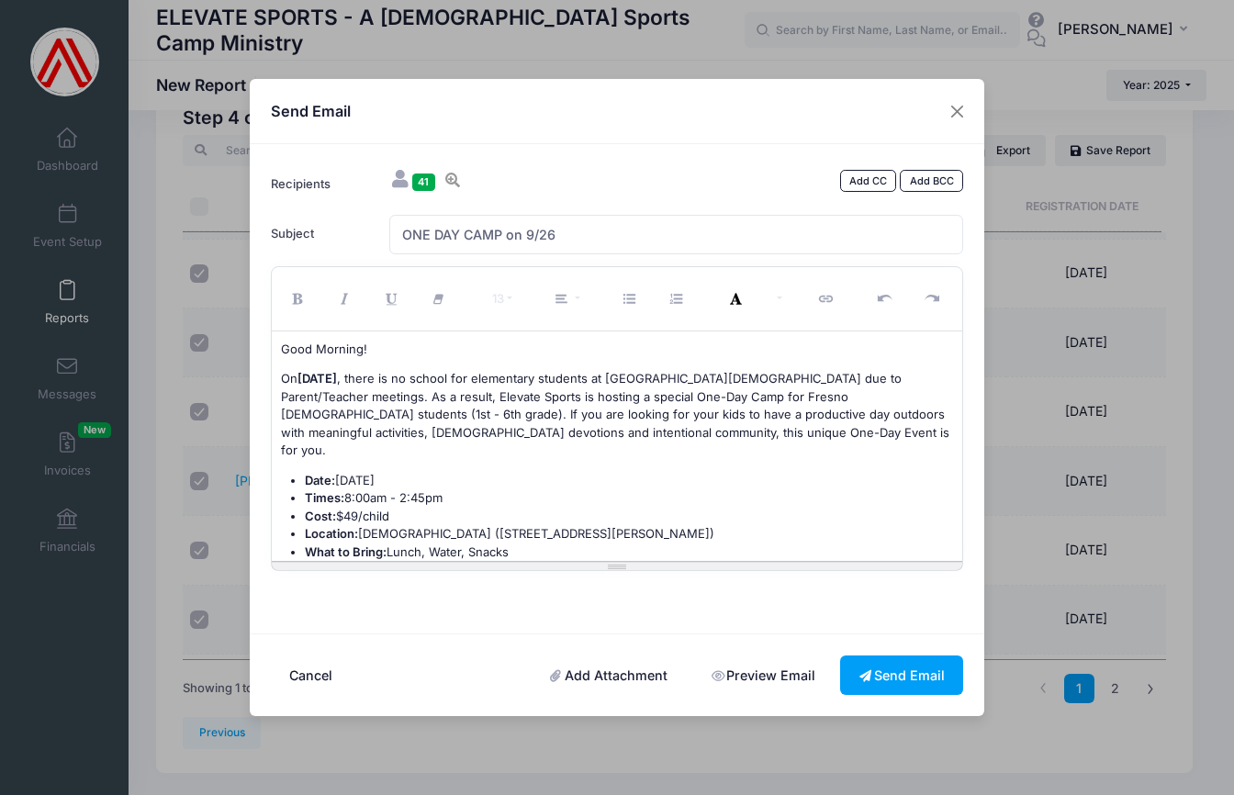
scroll to position [17, 0]
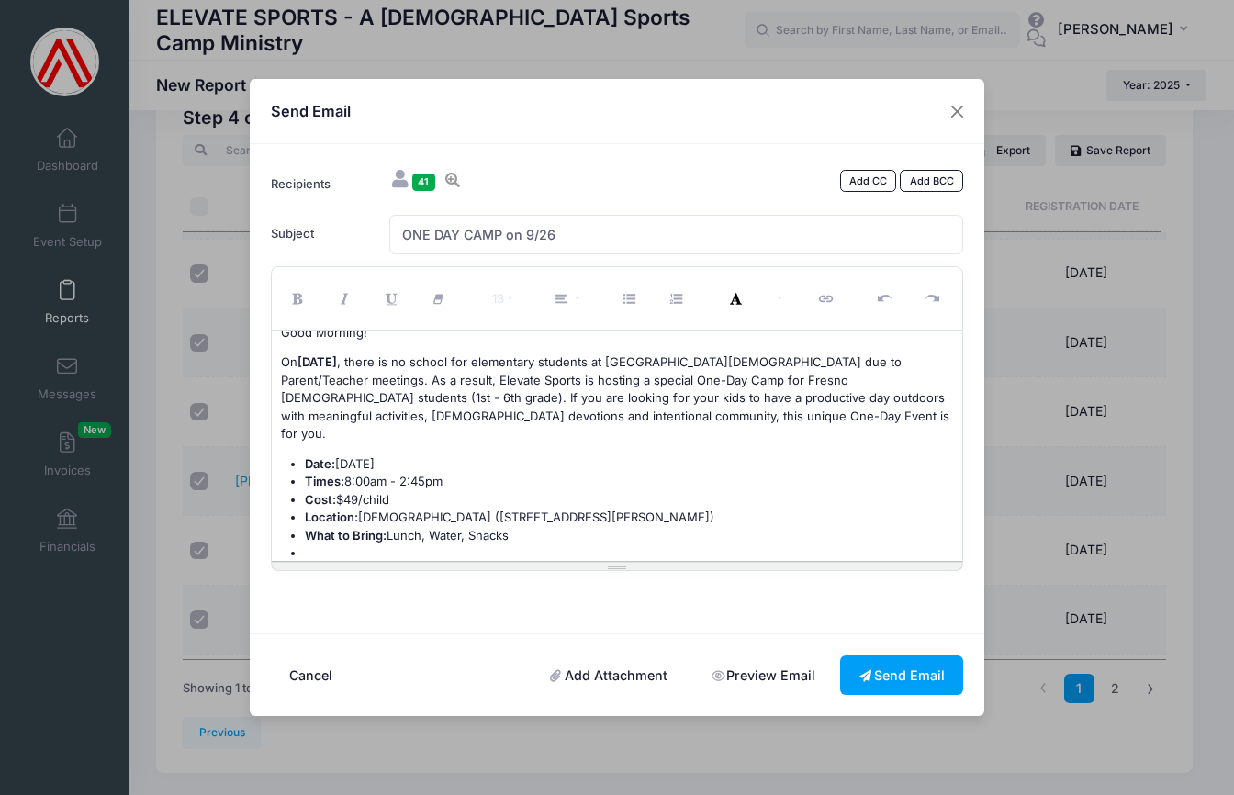
click at [524, 527] on li "What to Bring: Lunch, Water, Snacks" at bounding box center [629, 536] width 649 height 18
click at [313, 545] on li at bounding box center [629, 554] width 649 height 18
click at [574, 299] on button "Paragraph" at bounding box center [568, 299] width 56 height 54
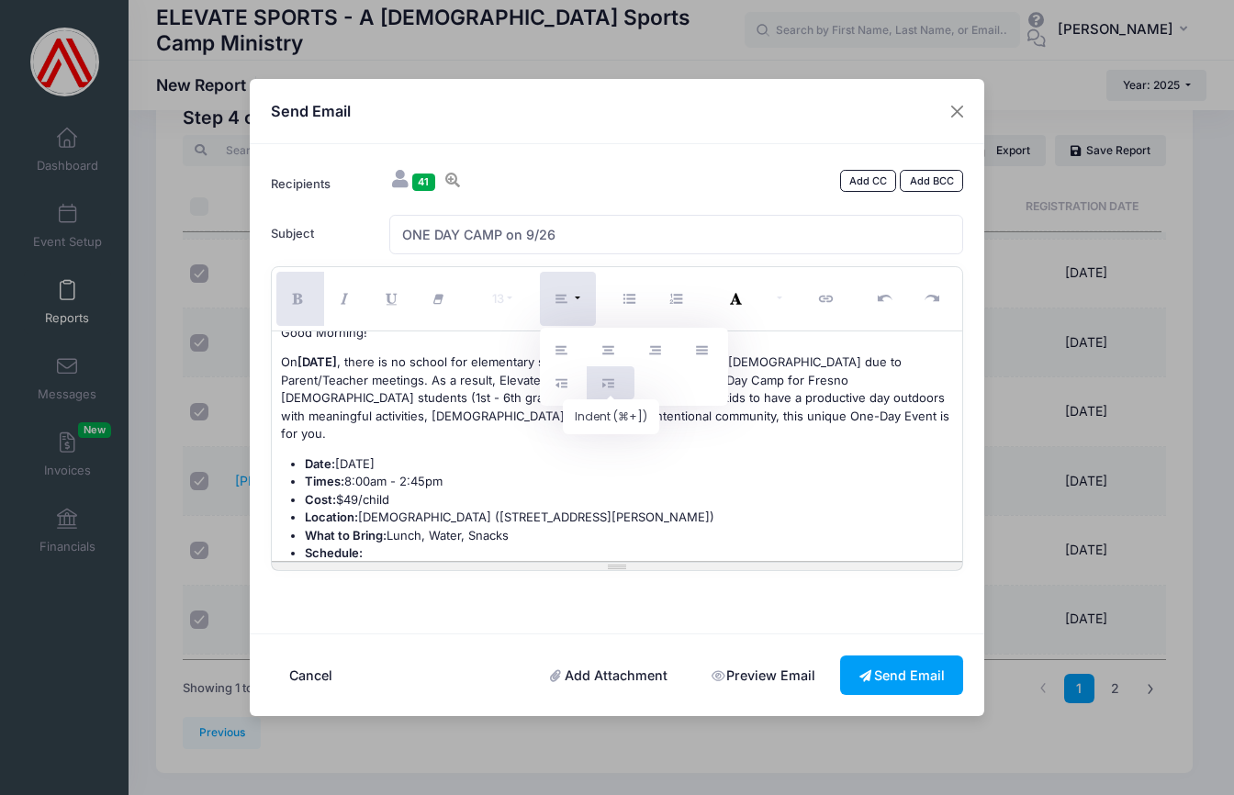
click at [611, 384] on icon "Indent (⌘+])" at bounding box center [610, 384] width 17 height 0
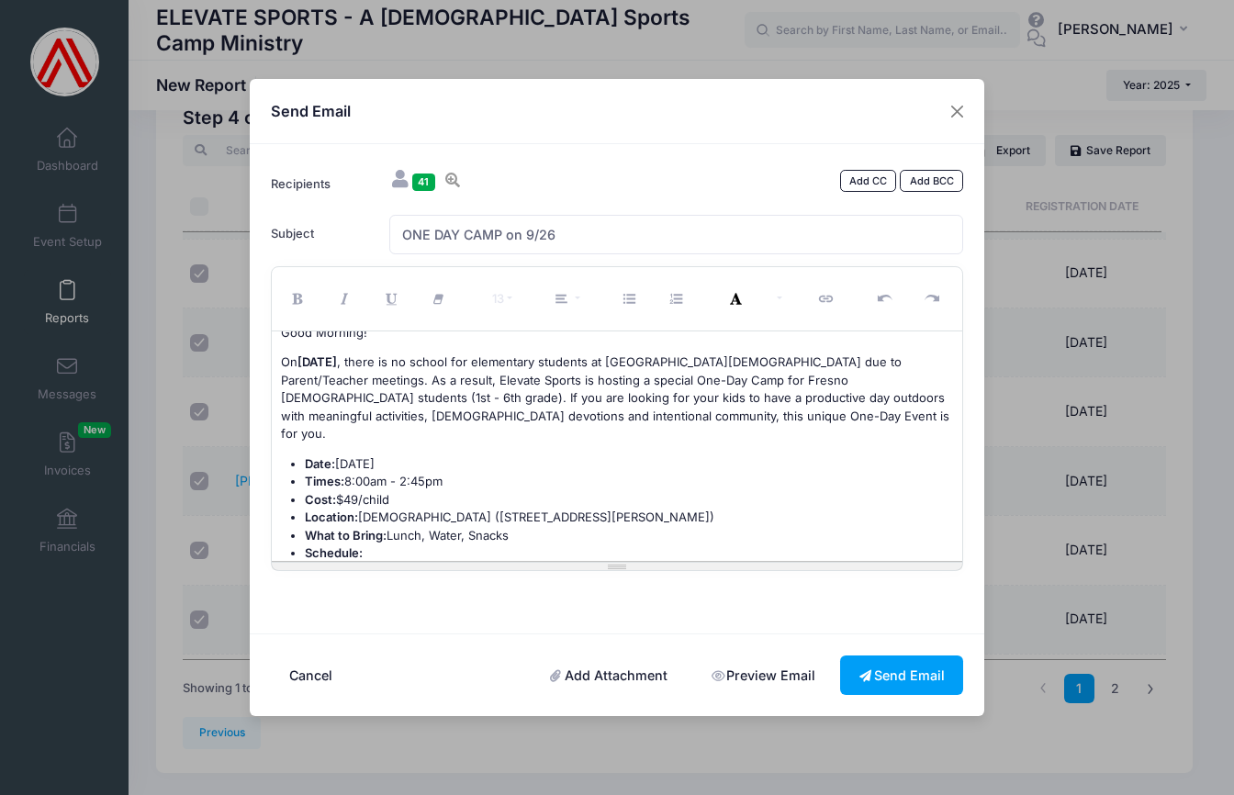
scroll to position [34, 0]
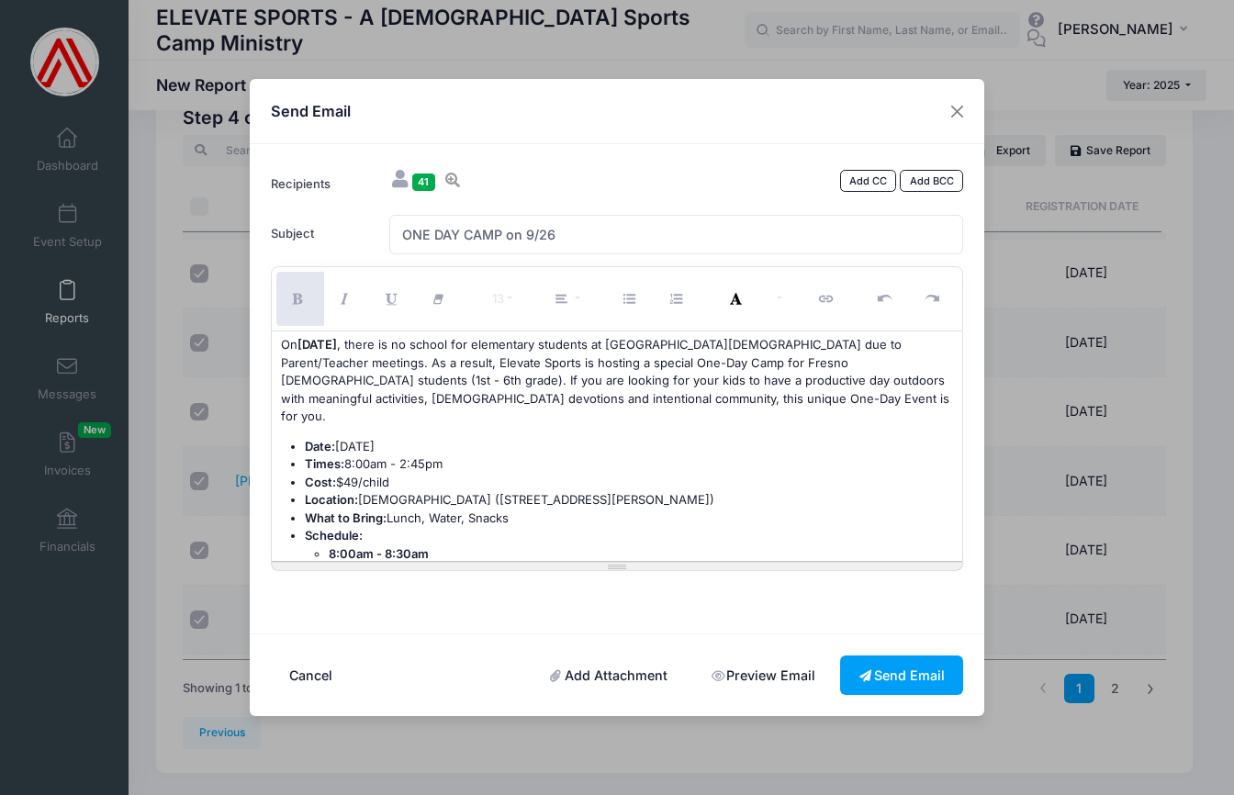
click at [439, 546] on li "8:00am - 8:30am" at bounding box center [641, 555] width 625 height 18
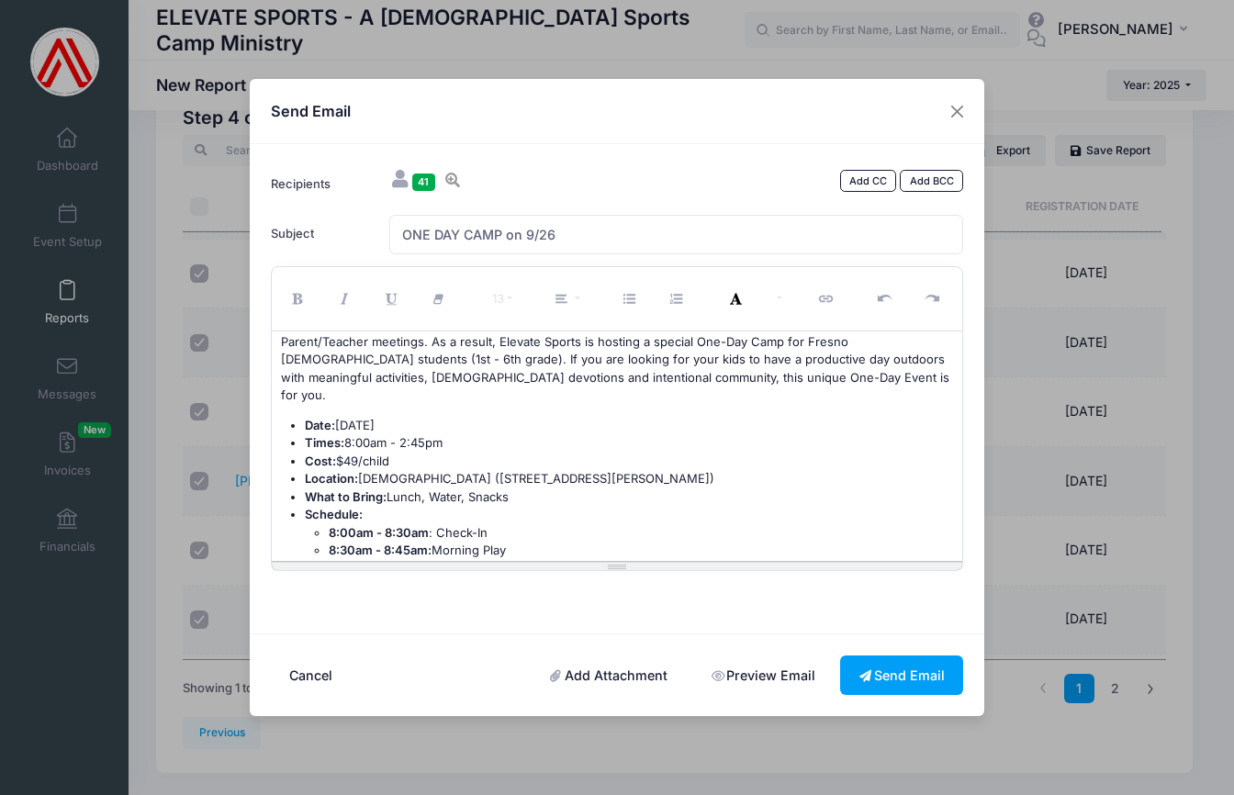
scroll to position [69, 0]
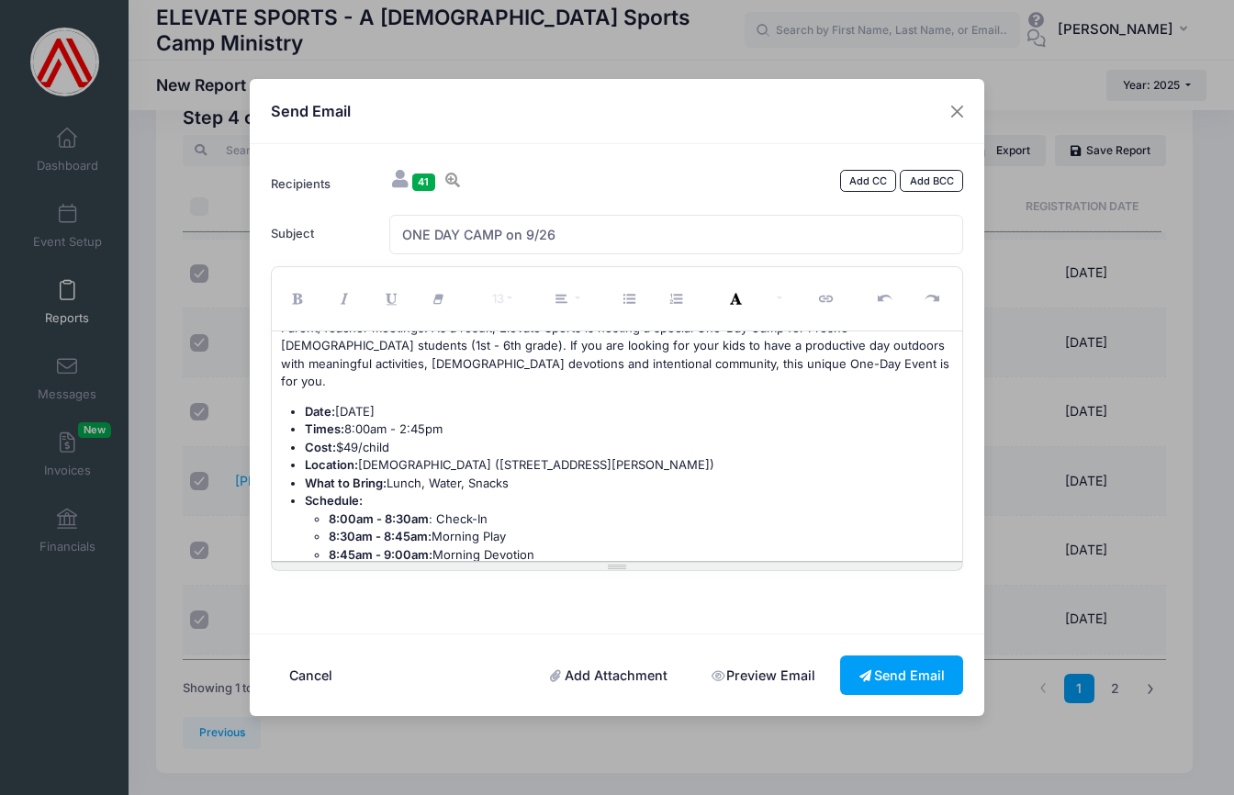
drag, startPoint x: 327, startPoint y: 512, endPoint x: 563, endPoint y: 512, distance: 236.0
click at [563, 512] on ul "8:00am - 8:30am : Check-In 8:30am - 8:45am: Morning Play 8:45am - 9:00am: Morni…" at bounding box center [629, 538] width 649 height 54
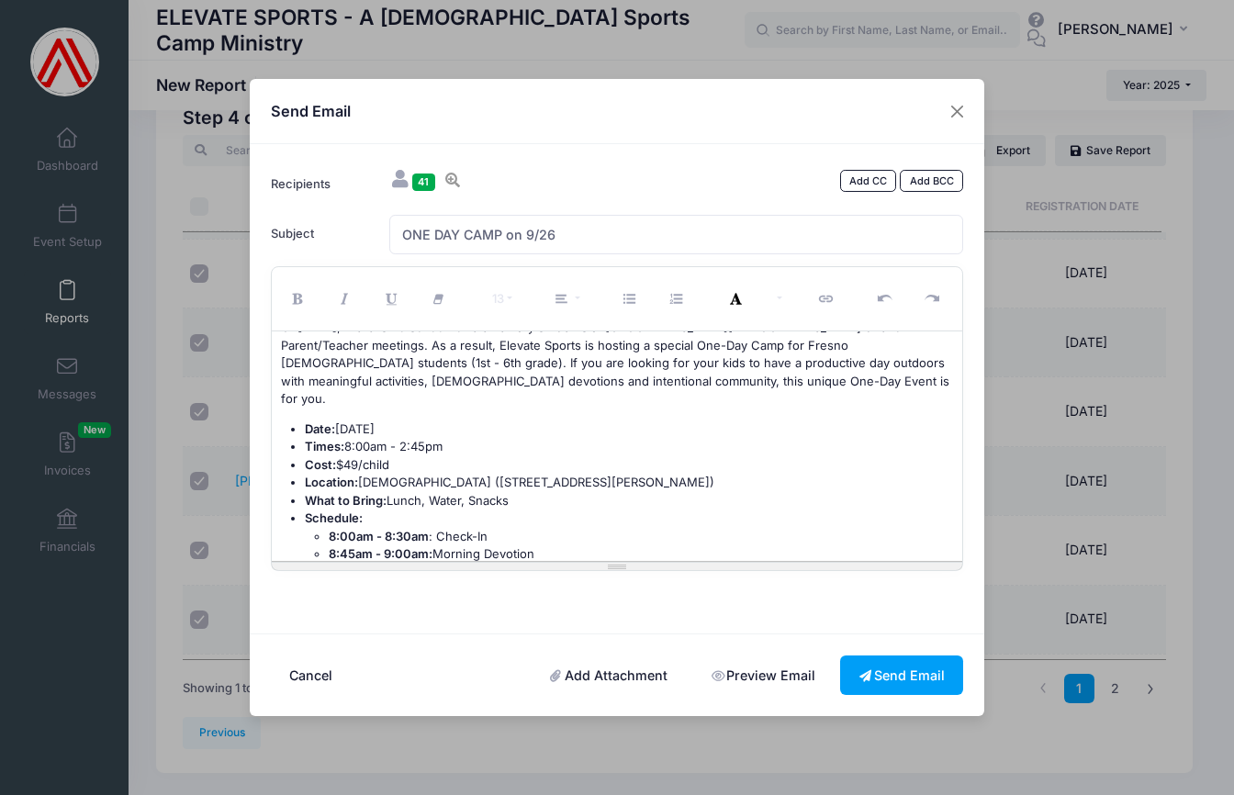
click at [543, 546] on li "8:45am - 9:00am: Morning Devotion" at bounding box center [641, 555] width 625 height 18
click at [487, 546] on li "8:45am - 9:00am: Morning Devotion" at bounding box center [641, 555] width 625 height 18
click at [590, 546] on li "8:45am - 9:00am: Morning Bible Devotion" at bounding box center [641, 555] width 625 height 18
click at [488, 546] on li "8:45am - 9:00am: Morning Bible Devotion" at bounding box center [641, 555] width 625 height 18
click at [529, 546] on li "8:45am - 9:00am: Bible Devotion" at bounding box center [641, 555] width 625 height 18
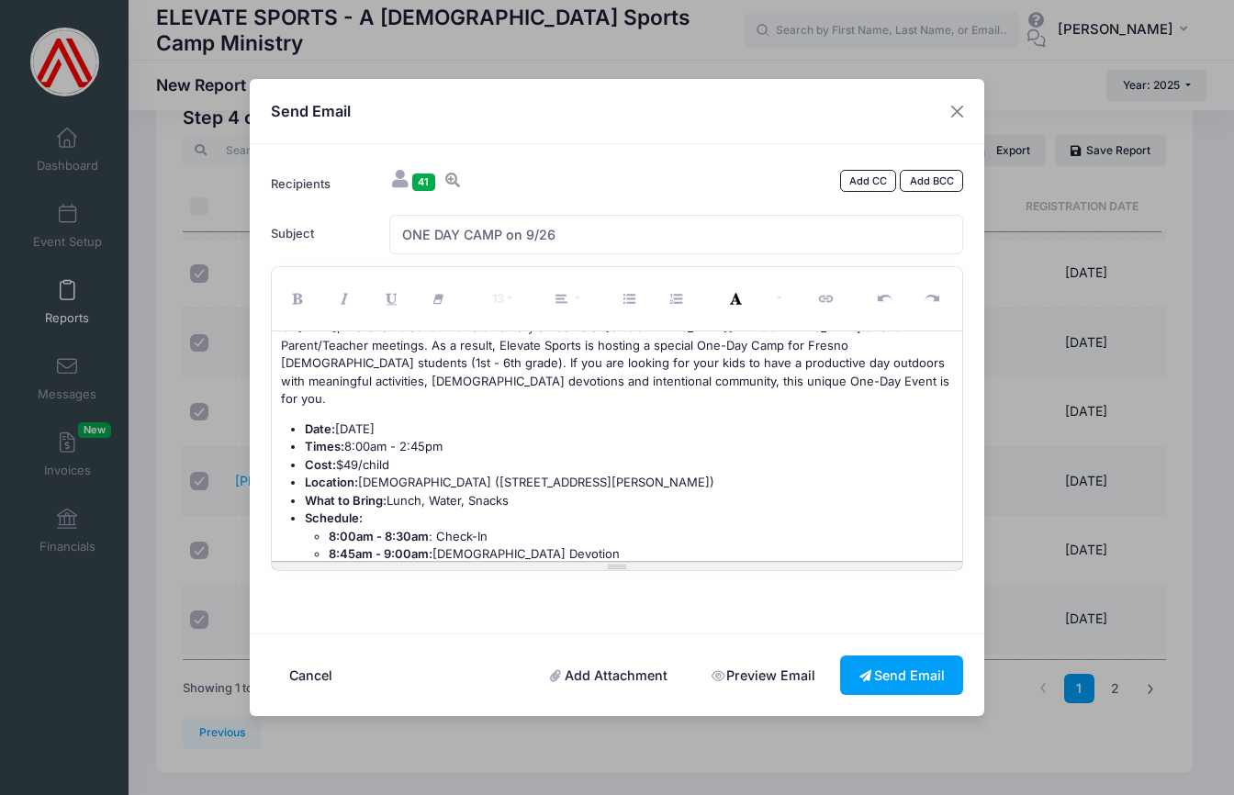
click at [426, 546] on b "8:45am - 9:00am:" at bounding box center [381, 553] width 104 height 15
click at [429, 528] on li "8:00am - 8:30am : Check-In" at bounding box center [641, 537] width 625 height 18
click at [456, 528] on li "8:00am : Check-In" at bounding box center [641, 537] width 625 height 18
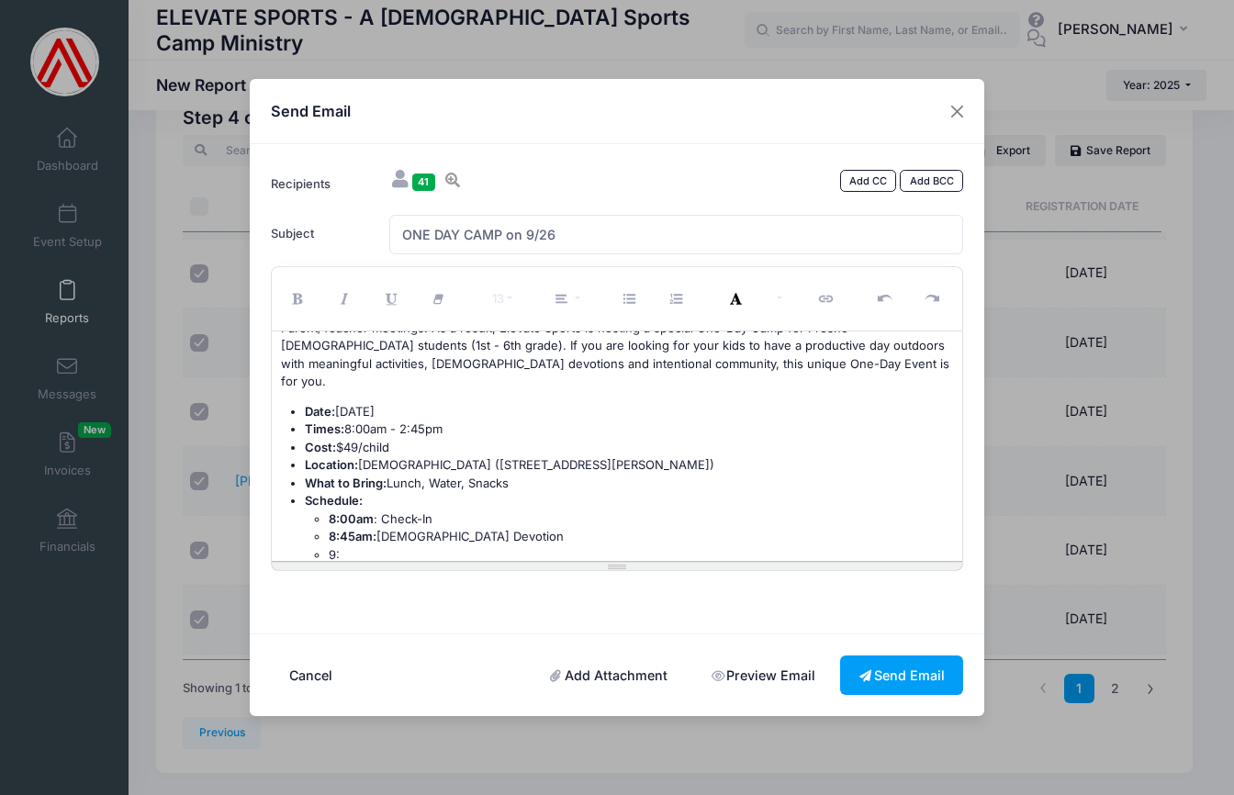
click at [334, 546] on li "9:" at bounding box center [641, 555] width 625 height 18
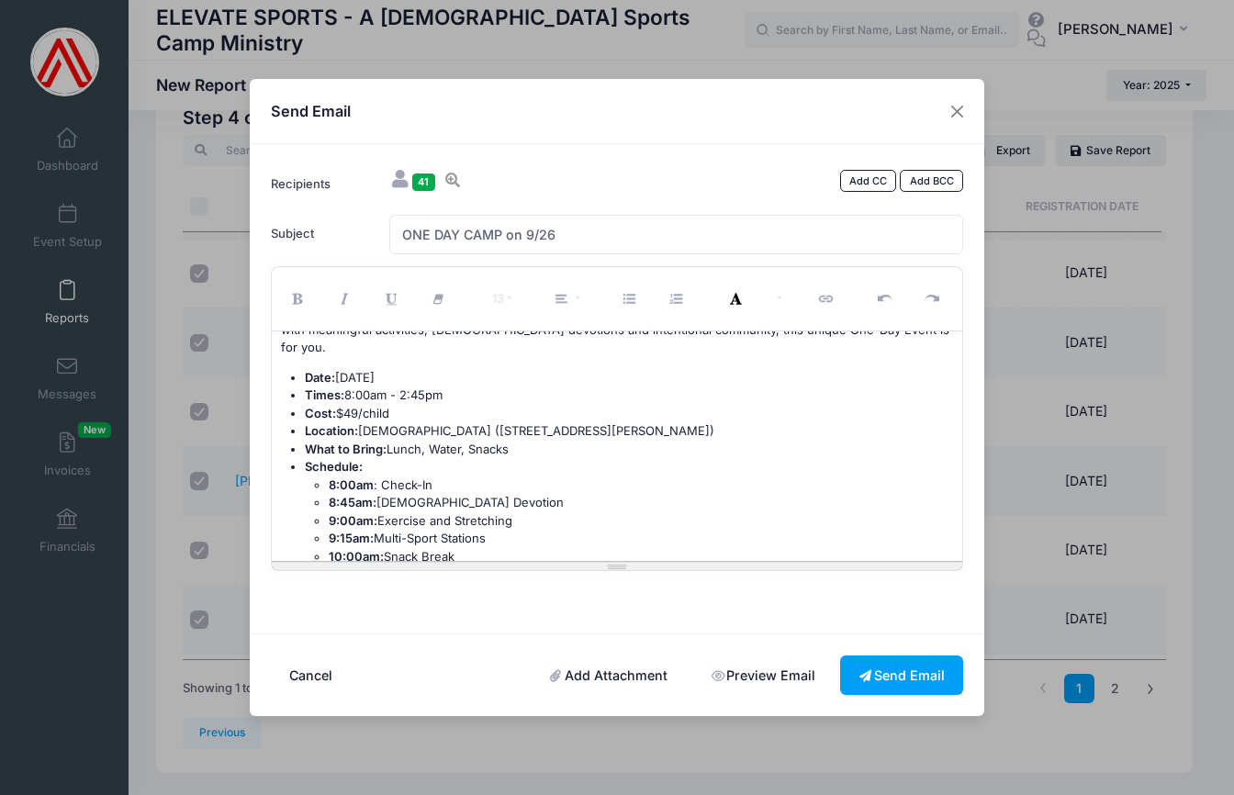
scroll to position [104, 0]
click at [410, 529] on li "9:15am: Multi-Sport Stations" at bounding box center [641, 538] width 625 height 18
click at [468, 547] on li "10:00am: Snack Break" at bounding box center [641, 556] width 625 height 18
click at [455, 529] on li "9:15am: Sport Stations (football, soccer, gahgah ball, whiffle ball" at bounding box center [641, 538] width 625 height 18
click at [728, 529] on li "9:15am: Sport Stations #1 (football, soccer, gahgah ball, whiffle ball" at bounding box center [641, 538] width 625 height 18
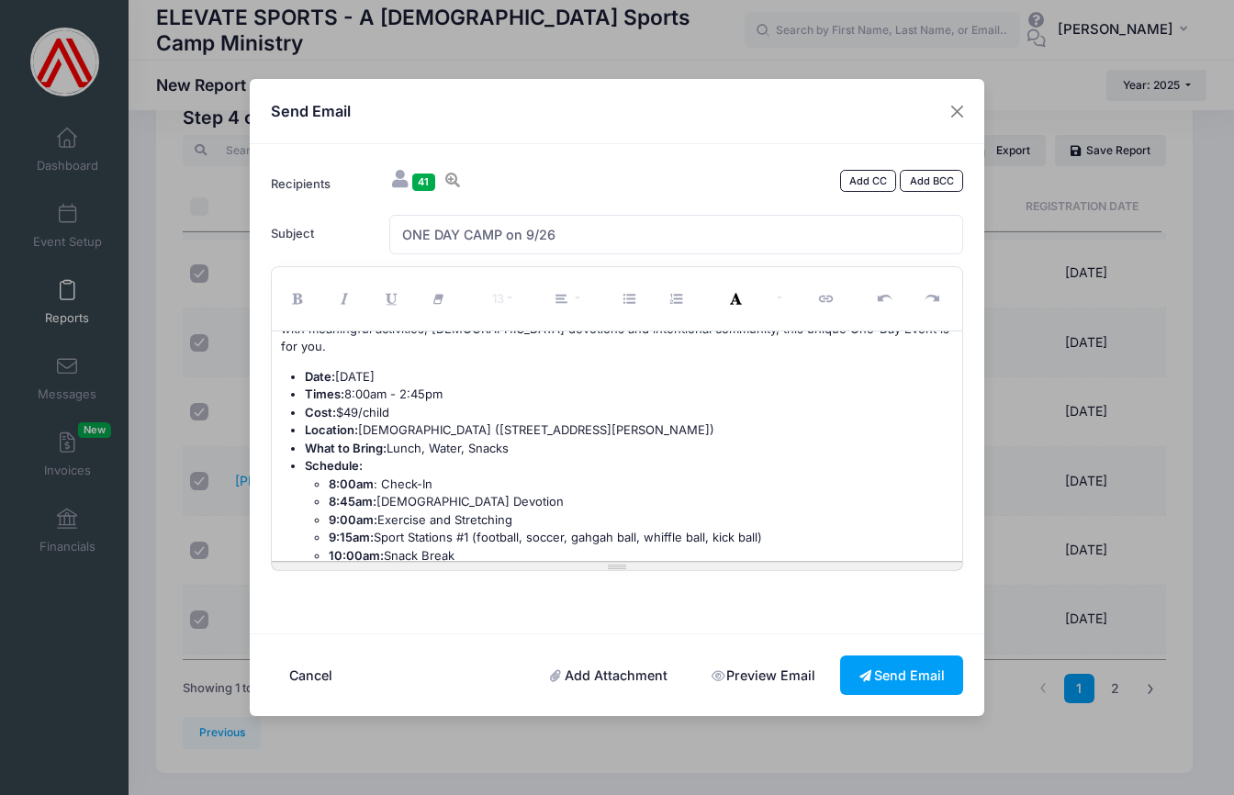
click at [594, 529] on li "9:15am: Sport Stations #1 (football, soccer, gahgah ball, whiffle ball, kick ba…" at bounding box center [641, 538] width 625 height 18
click at [467, 547] on li "10:00am: Snack Break" at bounding box center [641, 556] width 625 height 18
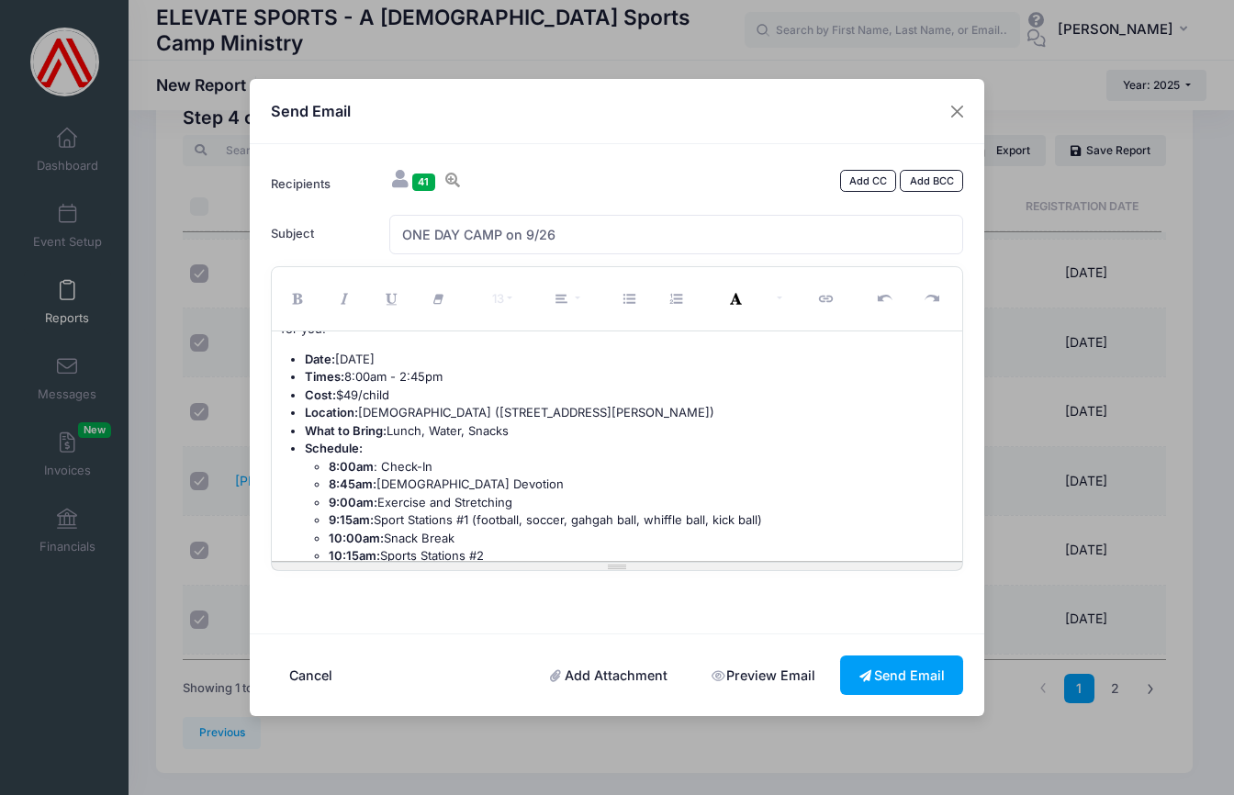
click at [760, 512] on li "9:15am: Sport Stations #1 (football, soccer, gahgah ball, whiffle ball, kick ba…" at bounding box center [641, 521] width 625 height 18
click at [647, 512] on li "9:15am: Sport Stations #1 (football, soccer, gahgah ball, whiffle ball, kick ba…" at bounding box center [641, 521] width 625 height 18
click at [831, 512] on li "9:15am: Sport Stations #1 (football, soccer, gahgah ball, basketball, whiffle b…" at bounding box center [641, 521] width 625 height 18
click at [499, 547] on li "10:15am: Sports Stations #2" at bounding box center [641, 556] width 625 height 18
drag, startPoint x: 477, startPoint y: 496, endPoint x: 834, endPoint y: 501, distance: 357.3
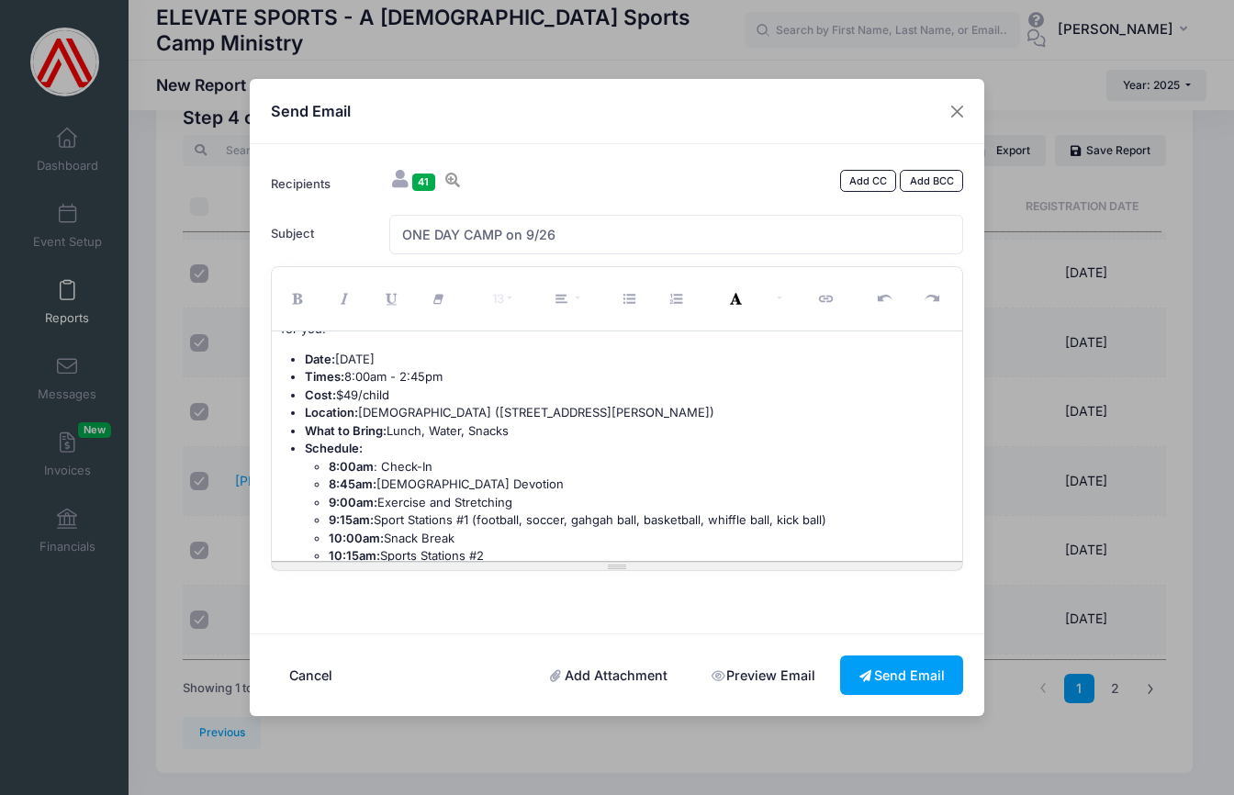
click at [834, 512] on li "9:15am: Sport Stations #1 (football, soccer, gahgah ball, basketball, whiffle b…" at bounding box center [641, 521] width 625 height 18
copy li "(football, soccer, gahgah ball, basketball, whiffle ball, kick ball)"
click at [518, 547] on li "10:15am: Sports Stations #2" at bounding box center [641, 556] width 625 height 18
click at [528, 422] on li "What to Bring: Lunch, Water, Snacks" at bounding box center [629, 431] width 649 height 18
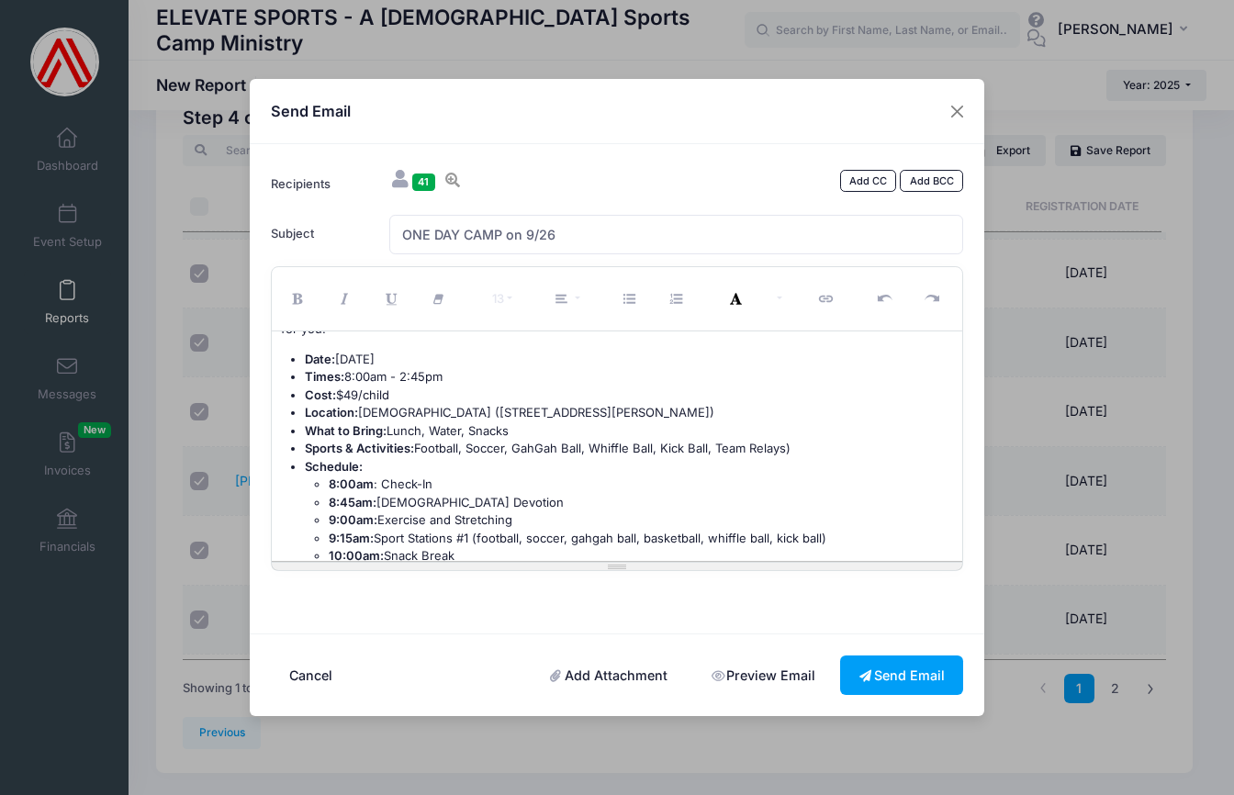
scroll to position [139, 0]
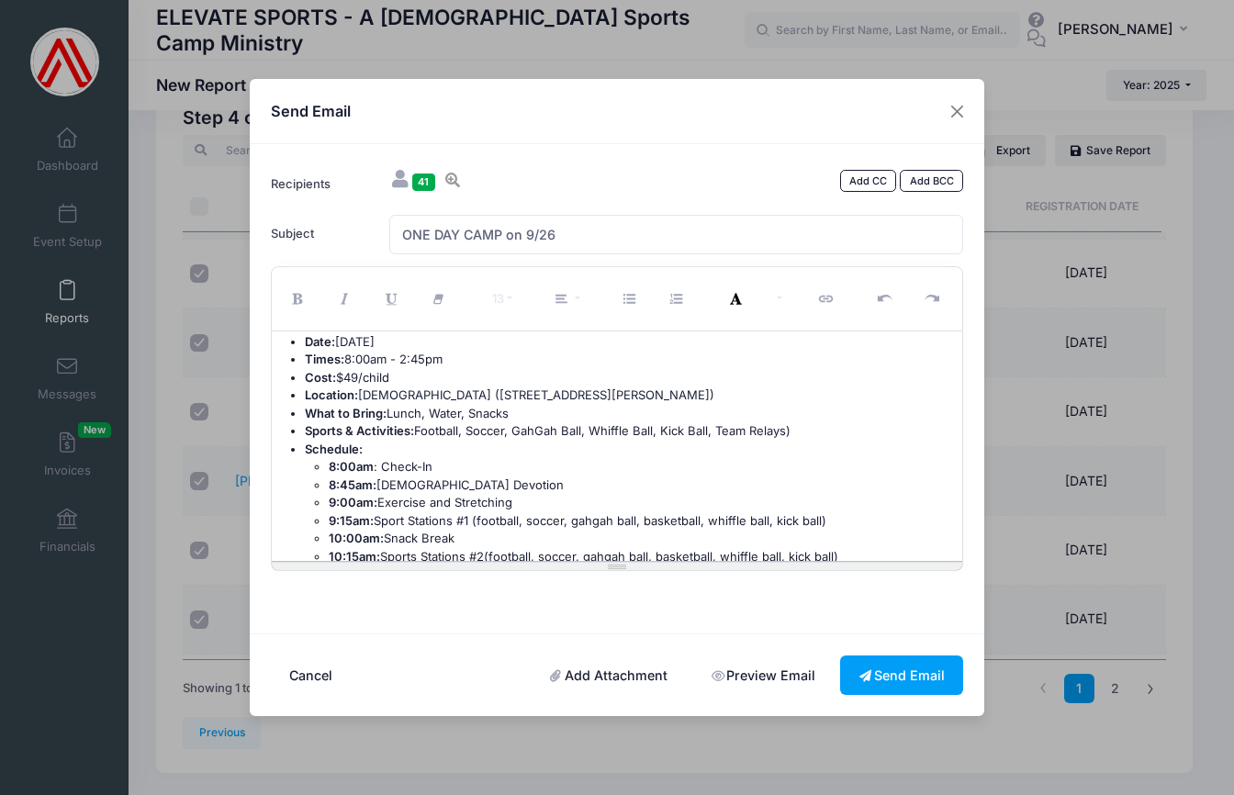
drag, startPoint x: 477, startPoint y: 496, endPoint x: 832, endPoint y: 498, distance: 355.4
click at [832, 512] on li "9:15am: Sport Stations #1 (football, soccer, gahgah ball, basketball, whiffle b…" at bounding box center [641, 521] width 625 height 18
drag, startPoint x: 490, startPoint y: 531, endPoint x: 855, endPoint y: 539, distance: 365.6
click at [855, 548] on li "10:15am: Sports Stations #2 (football, soccer, gahgah ball, basketball, whiffle…" at bounding box center [641, 557] width 625 height 18
click at [747, 422] on li "Sports & Activities: Football, Soccer, GahGah Ball, Whiffle Ball, Kick Ball, Te…" at bounding box center [629, 431] width 649 height 18
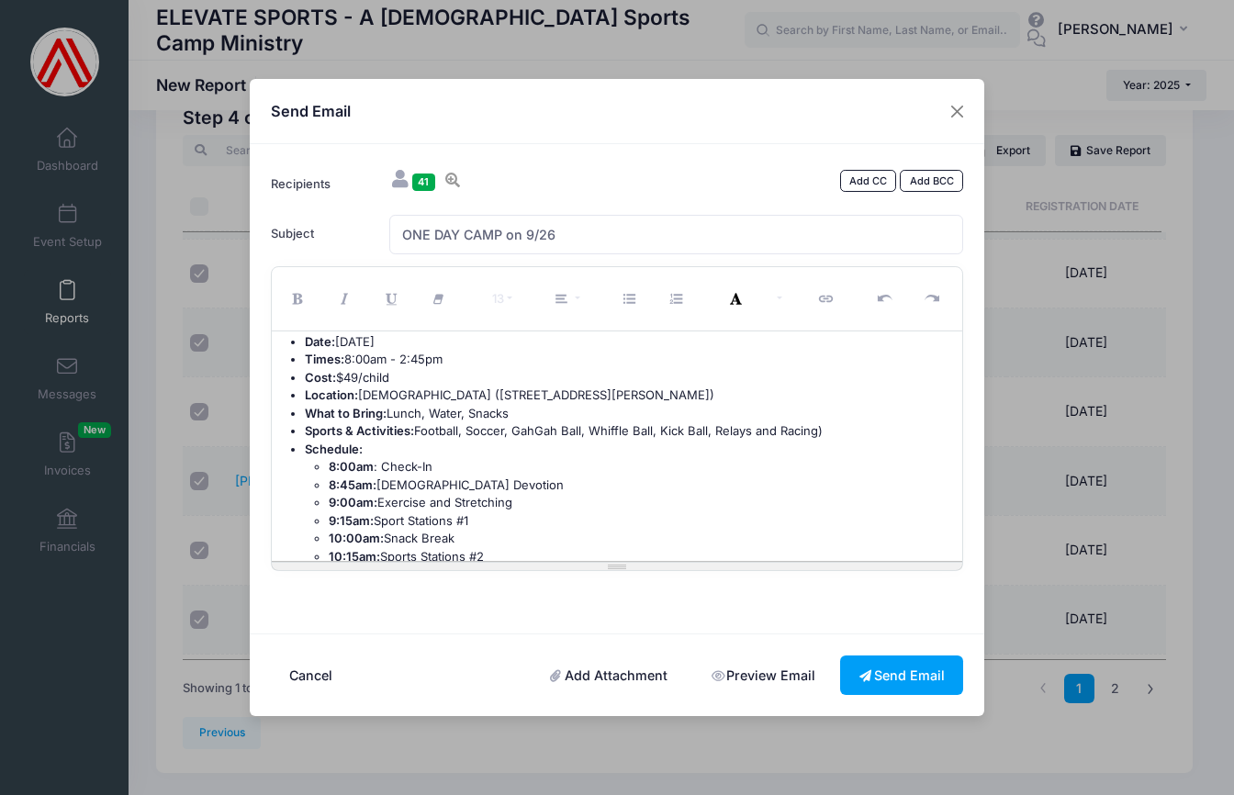
click at [500, 548] on li "10:15am: Sports Stations #2" at bounding box center [641, 557] width 625 height 18
click at [361, 531] on b "10:00am:" at bounding box center [356, 538] width 55 height 15
click at [354, 549] on b "10:15am:" at bounding box center [354, 556] width 51 height 15
click at [500, 548] on li "10:40am: Sports Stations #2" at bounding box center [641, 557] width 625 height 18
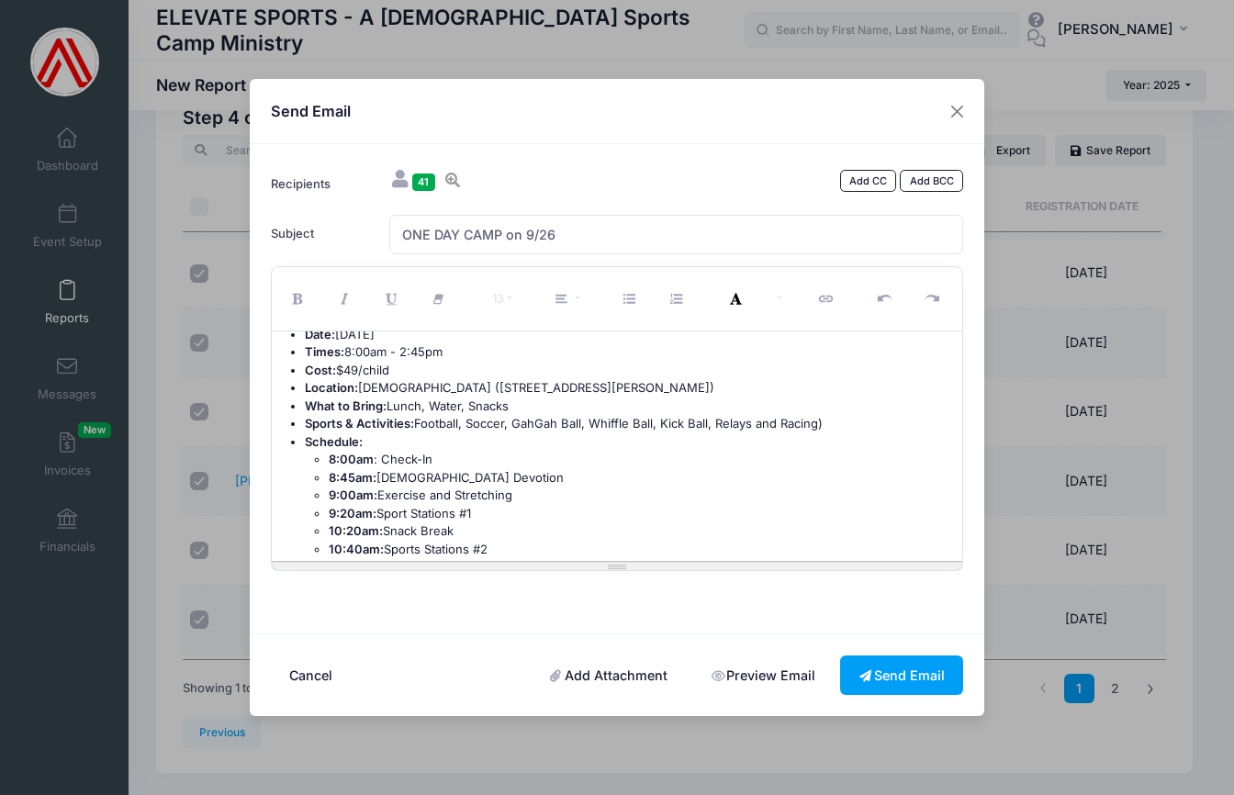
scroll to position [153, 0]
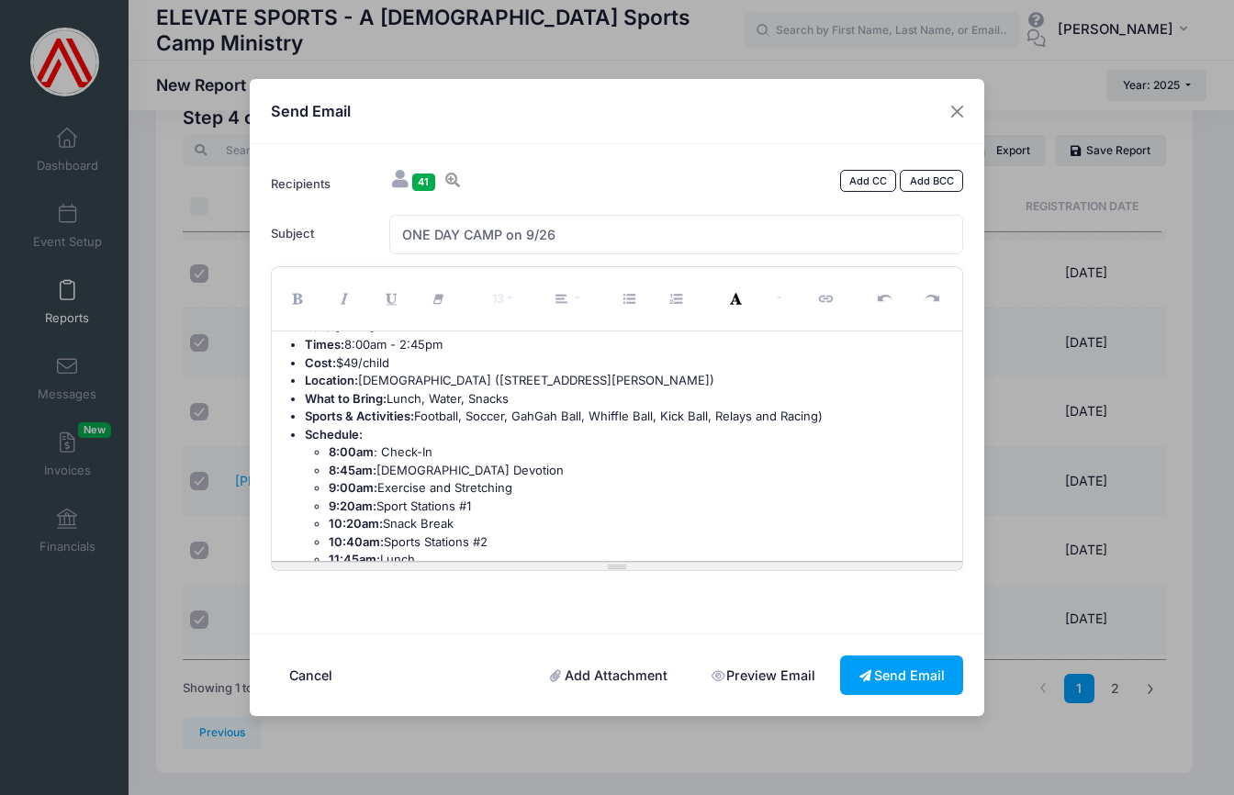
click at [353, 516] on b "10:20am:" at bounding box center [356, 523] width 54 height 15
click at [353, 535] on b "10:40am:" at bounding box center [356, 542] width 55 height 15
click at [441, 548] on li "11:45am: Lunch" at bounding box center [641, 557] width 625 height 18
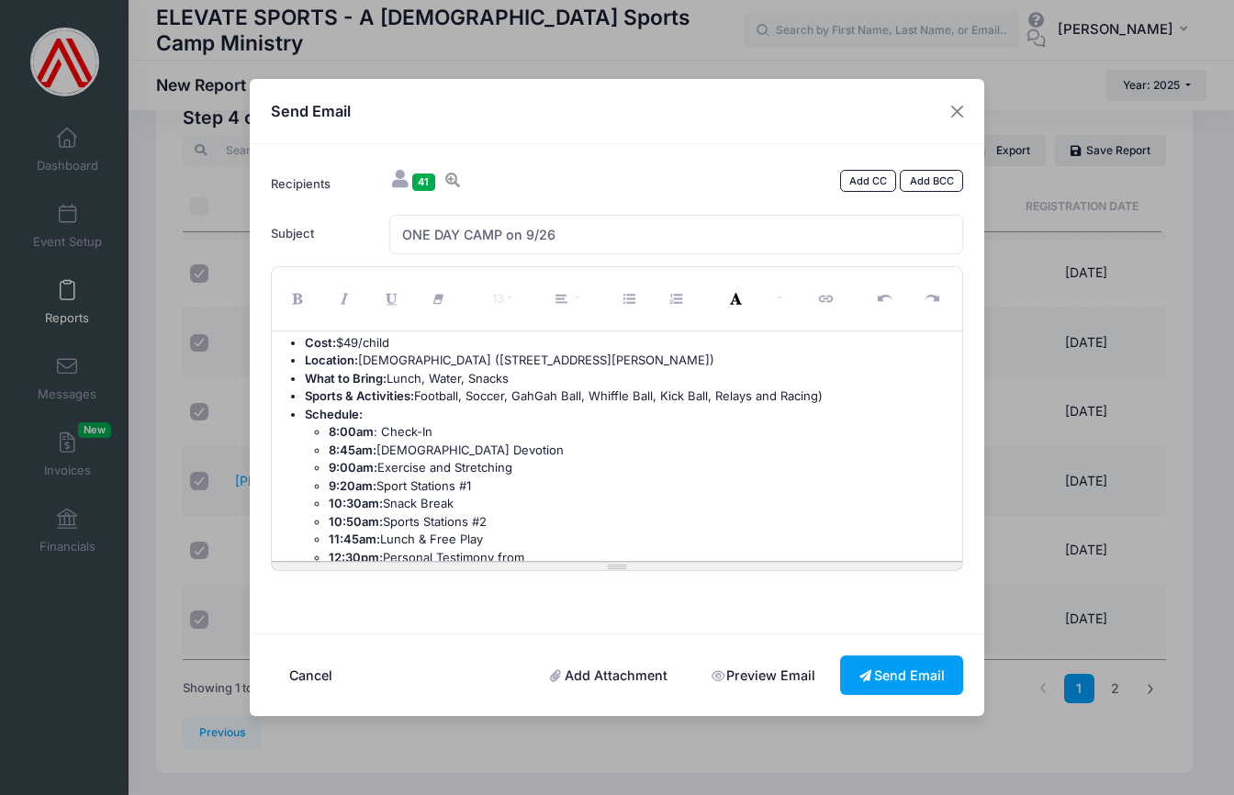
click at [436, 549] on li "12:30pm: Personal Testimony from" at bounding box center [641, 558] width 625 height 18
click at [490, 549] on li "12:30pm: Testimony from" at bounding box center [641, 558] width 625 height 18
click at [570, 549] on li "12:30pm: Testimony by Former Collegiate/Professional Athlete" at bounding box center [641, 558] width 625 height 18
click at [691, 549] on li "12:30pm: Testimony by Former Collegiate/Professional Athlete" at bounding box center [641, 558] width 625 height 18
click at [638, 549] on li "12:30pm: Testimony by Former Collegiate/Professional Athlete" at bounding box center [641, 558] width 625 height 18
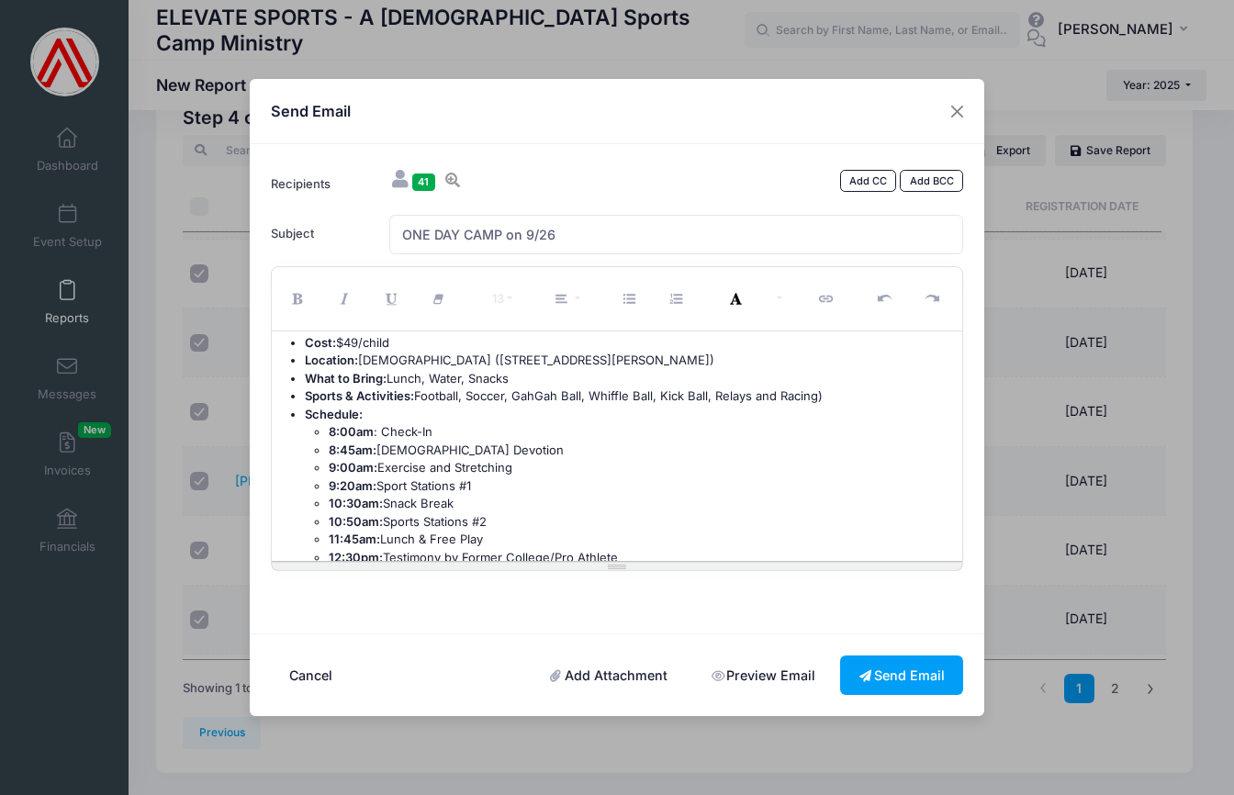
click at [502, 549] on li "12:30pm: Testimony by Former College/Pro Athlete" at bounding box center [641, 558] width 625 height 18
click at [398, 567] on li "12:45pm:" at bounding box center [641, 576] width 625 height 18
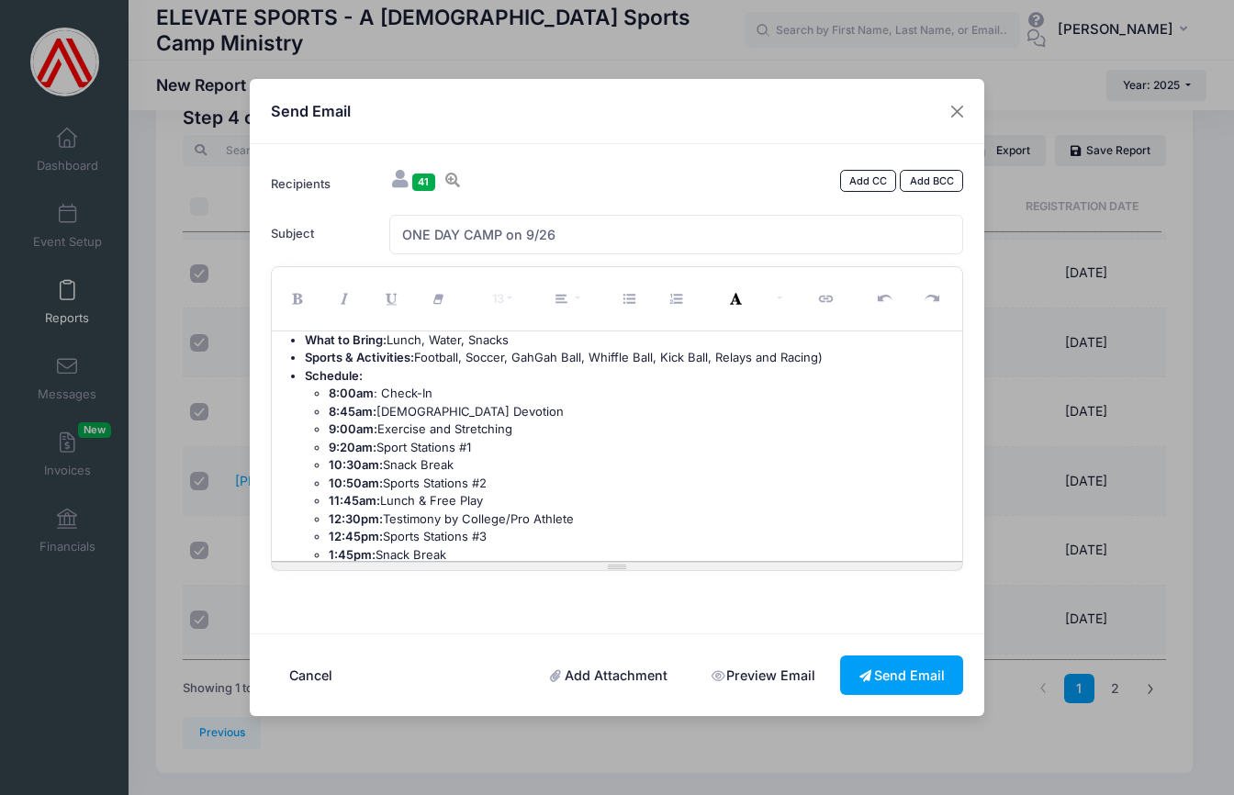
scroll to position [225, 0]
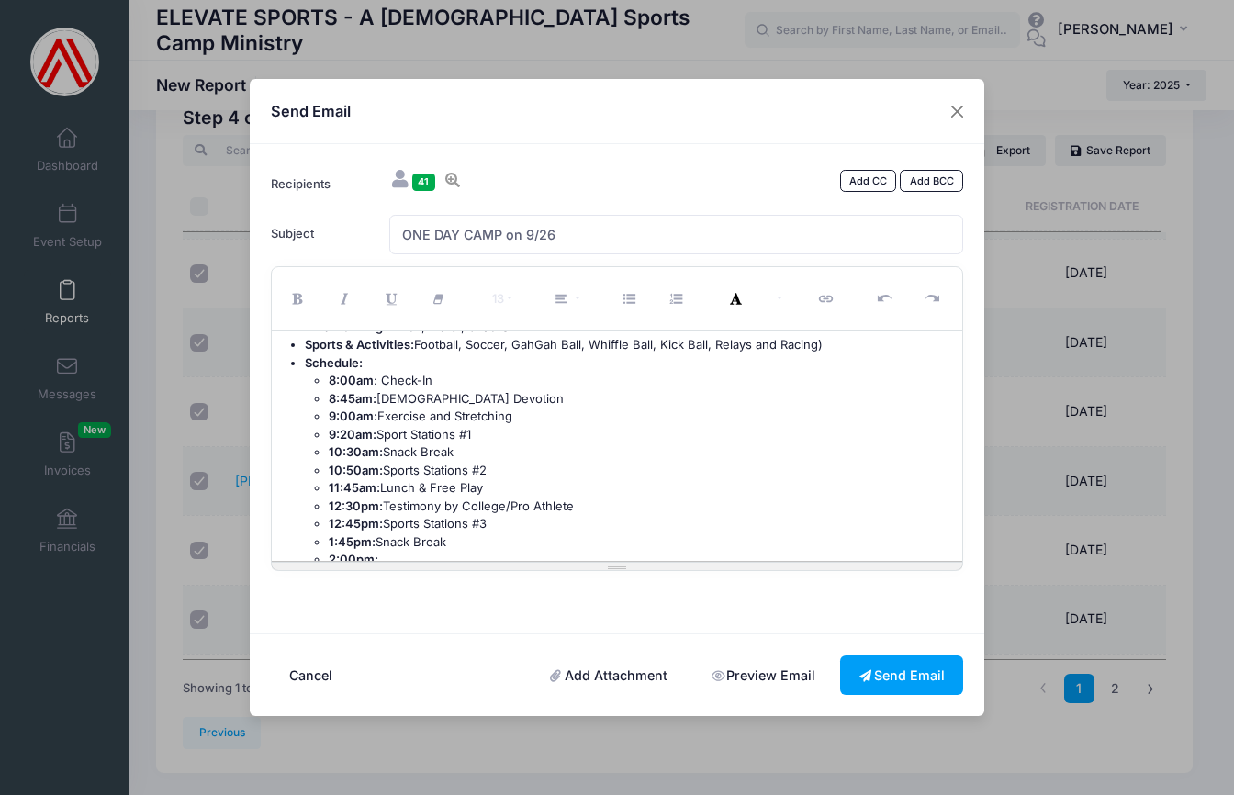
click at [349, 535] on b "1:45pm:" at bounding box center [352, 542] width 47 height 15
click at [343, 535] on b "1:55pm:" at bounding box center [352, 542] width 46 height 15
click at [412, 534] on li "1:45pm: Snack Break" at bounding box center [641, 543] width 625 height 18
click at [461, 444] on li "10:30am: Snack Break" at bounding box center [641, 453] width 625 height 18
click at [457, 479] on li "11:45am: Lunch & Free Play" at bounding box center [641, 488] width 625 height 18
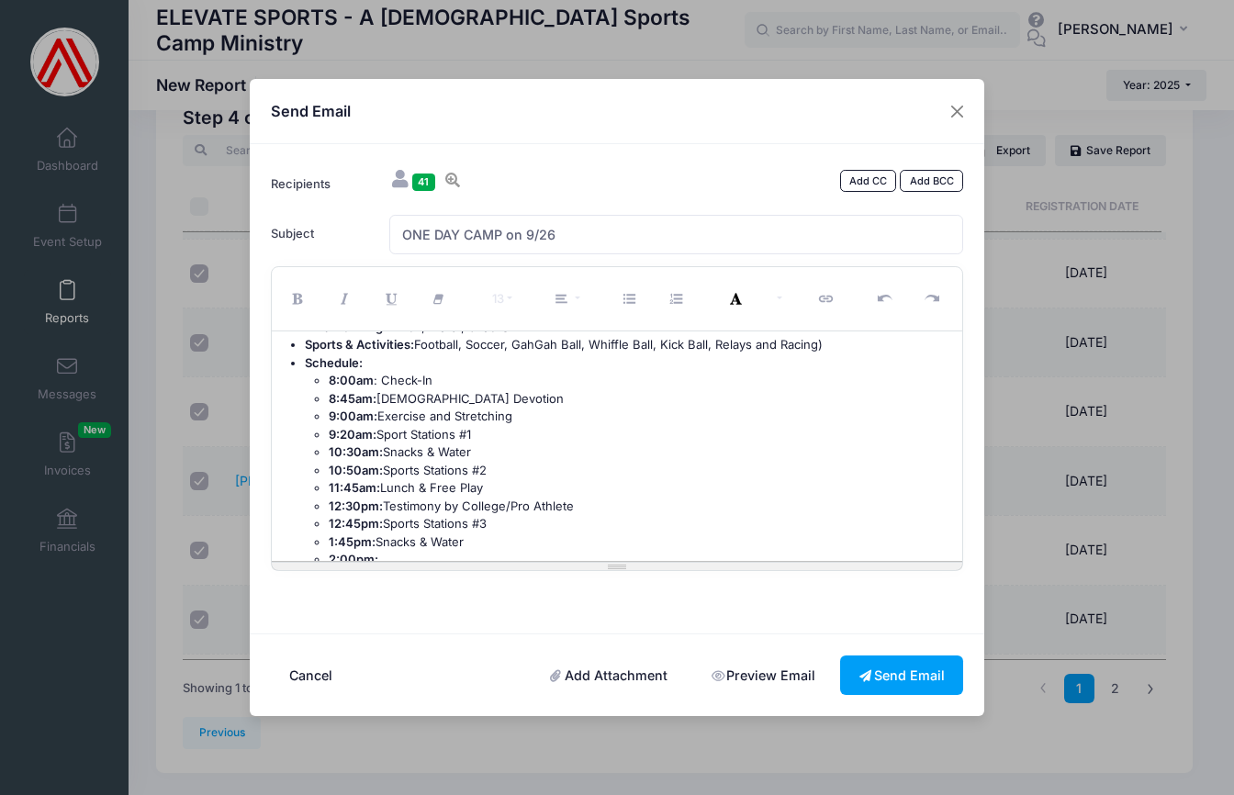
click at [389, 551] on li "2:00pm:" at bounding box center [641, 560] width 625 height 18
click at [460, 371] on li "8:00am : Check-In" at bounding box center [641, 380] width 625 height 18
click at [453, 568] on li "2:45pm: Pick-Up" at bounding box center [641, 577] width 625 height 18
click at [464, 371] on li "8:00am : Check-In Kids" at bounding box center [641, 380] width 625 height 18
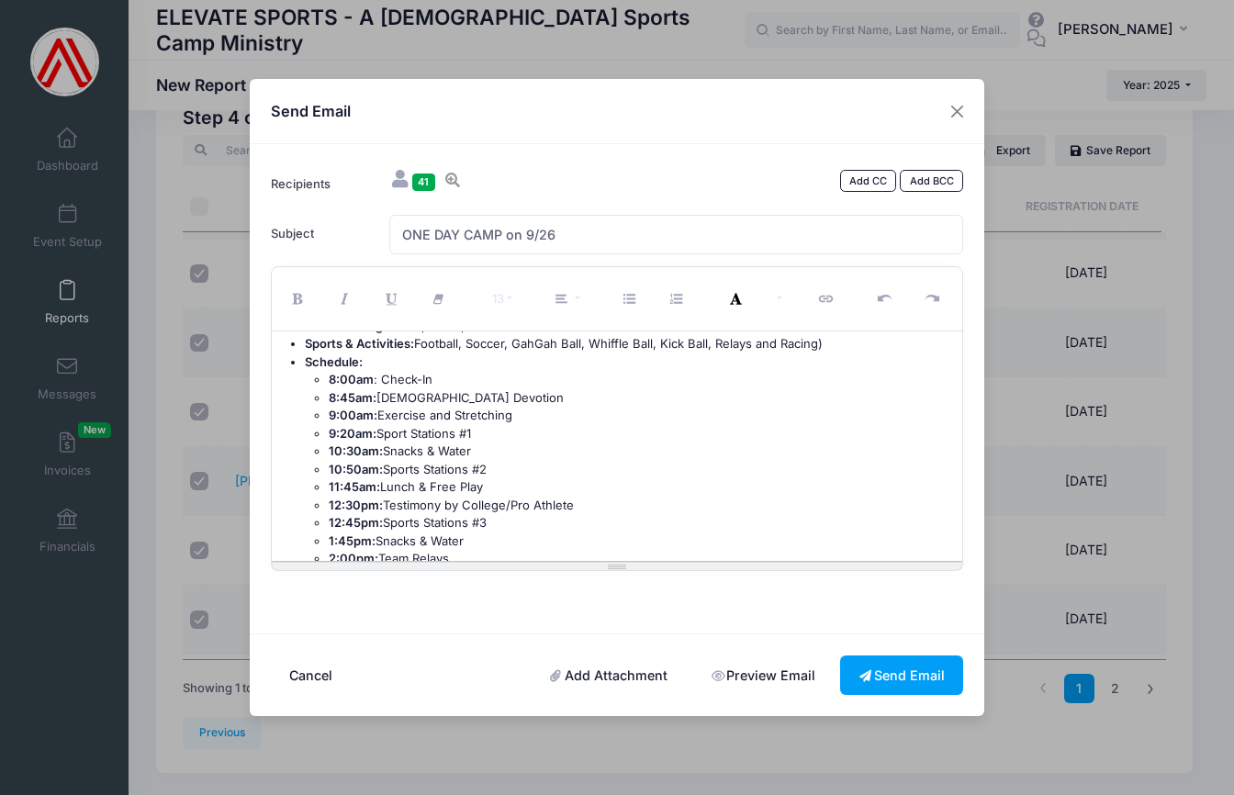
click at [439, 568] on li "2:45pm: Pick-Up" at bounding box center [641, 577] width 625 height 18
click at [359, 462] on b "10:50am:" at bounding box center [356, 469] width 54 height 15
click at [456, 497] on li "12:30pm: Testimony by College/Pro Athlete" at bounding box center [641, 506] width 625 height 18
click at [443, 497] on li "12:30pm: Testimony by College/Pro Athlete" at bounding box center [641, 506] width 625 height 18
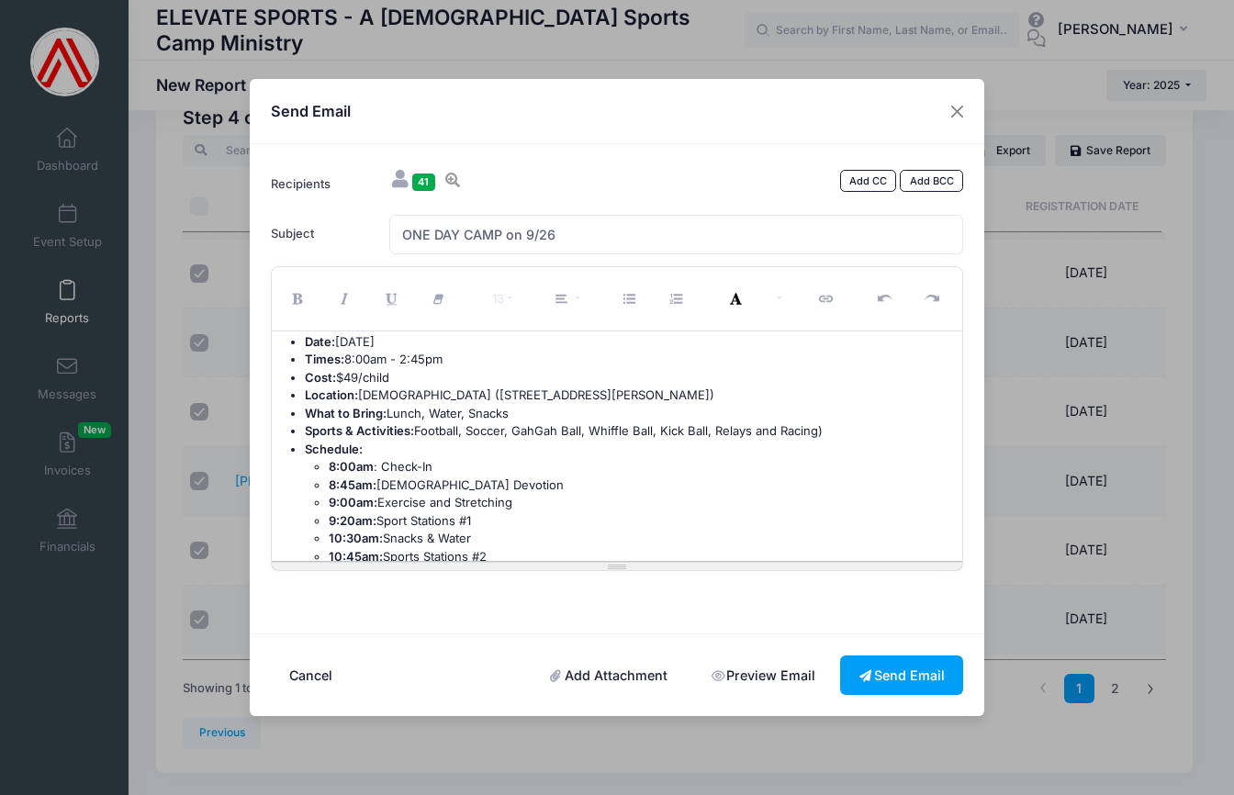
scroll to position [104, 0]
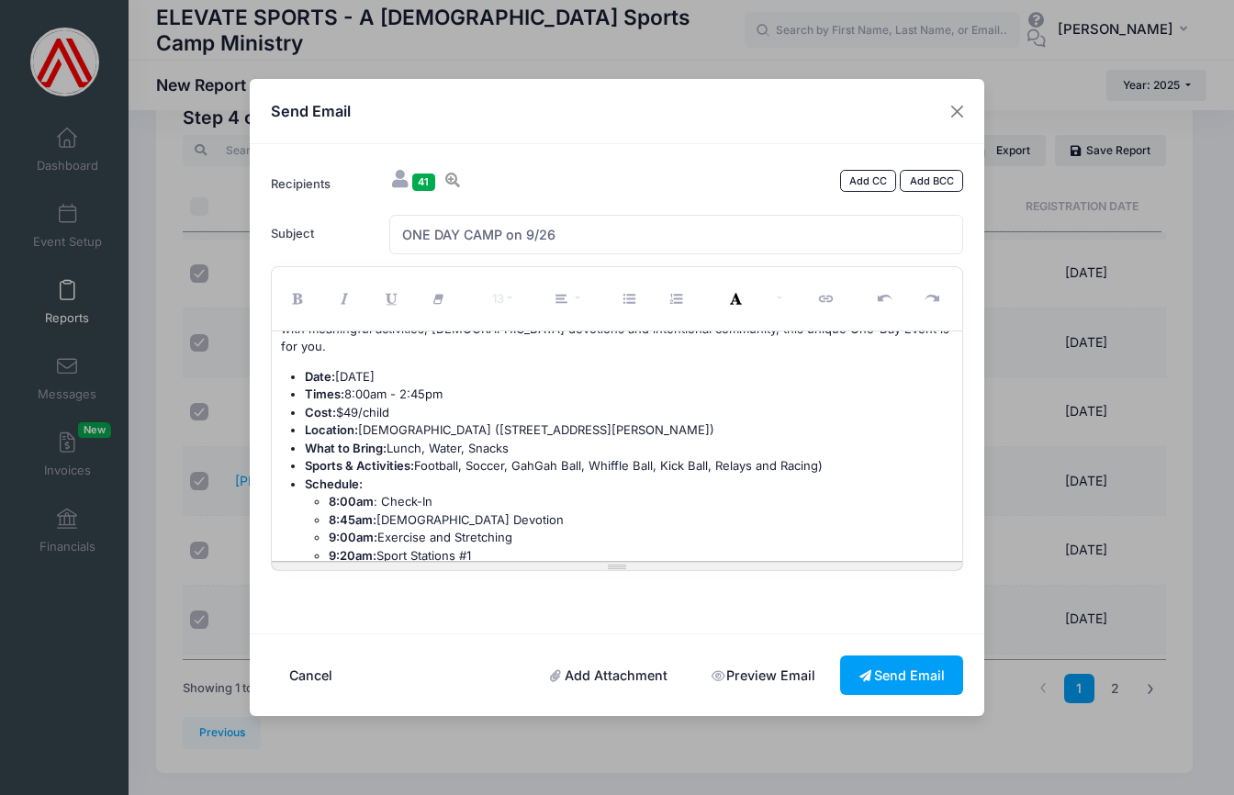
click at [836, 457] on li "Sports & Activities: Football, Soccer, GahGah Ball, Whiffle Ball, Kick Ball, Re…" at bounding box center [629, 466] width 649 height 18
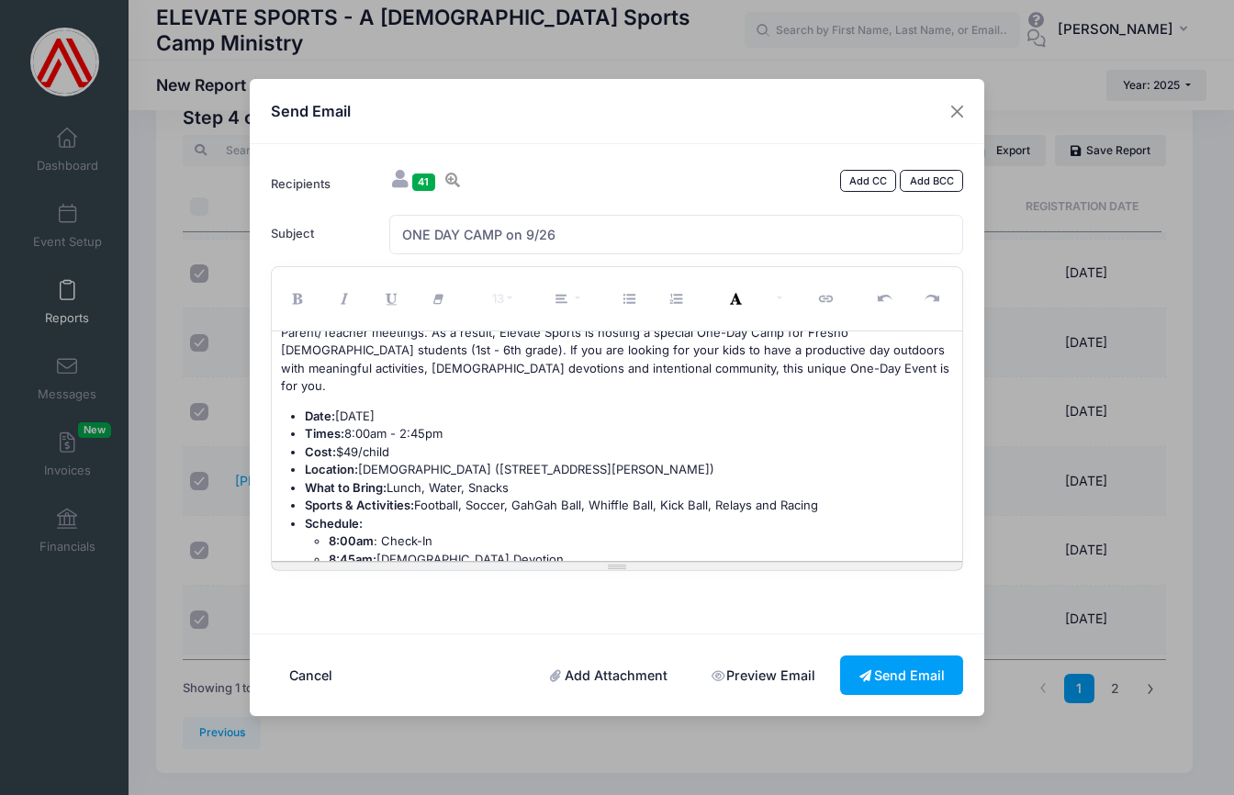
scroll to position [68, 0]
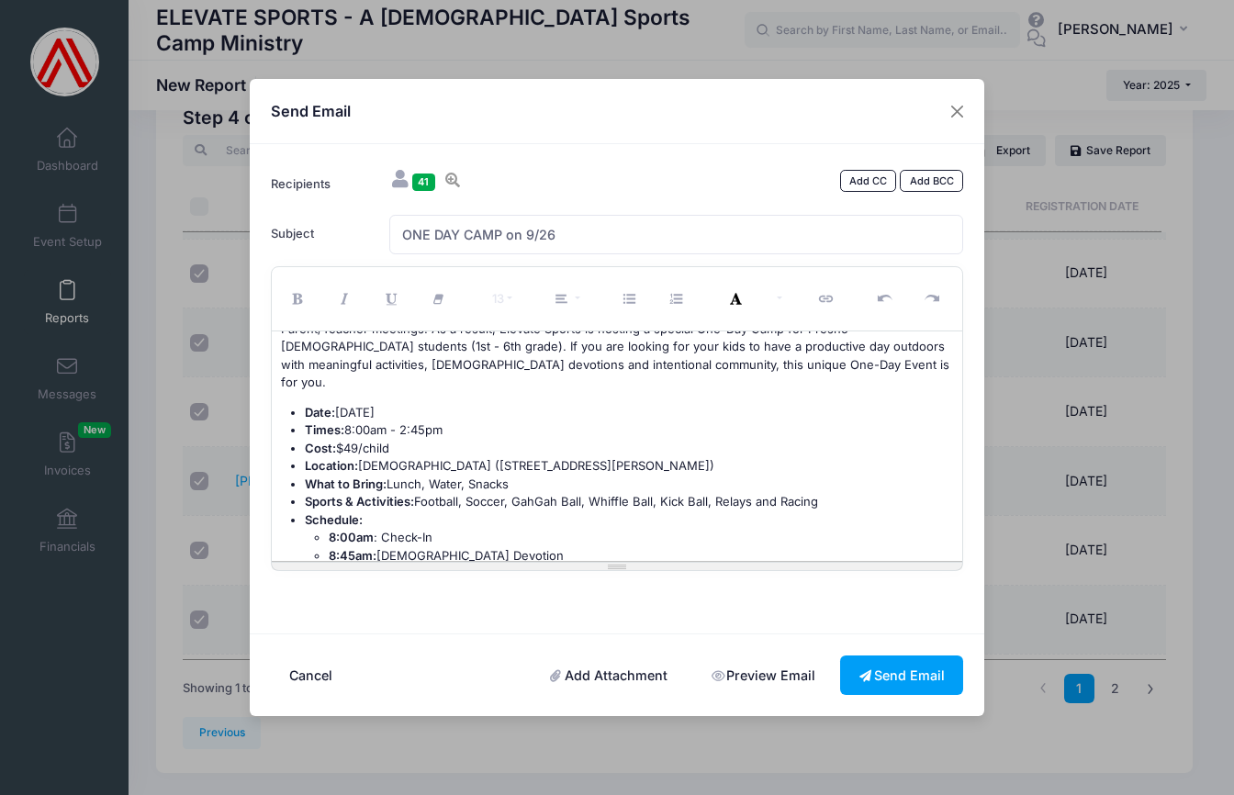
click at [402, 440] on li "Cost: $49/child" at bounding box center [629, 449] width 649 height 18
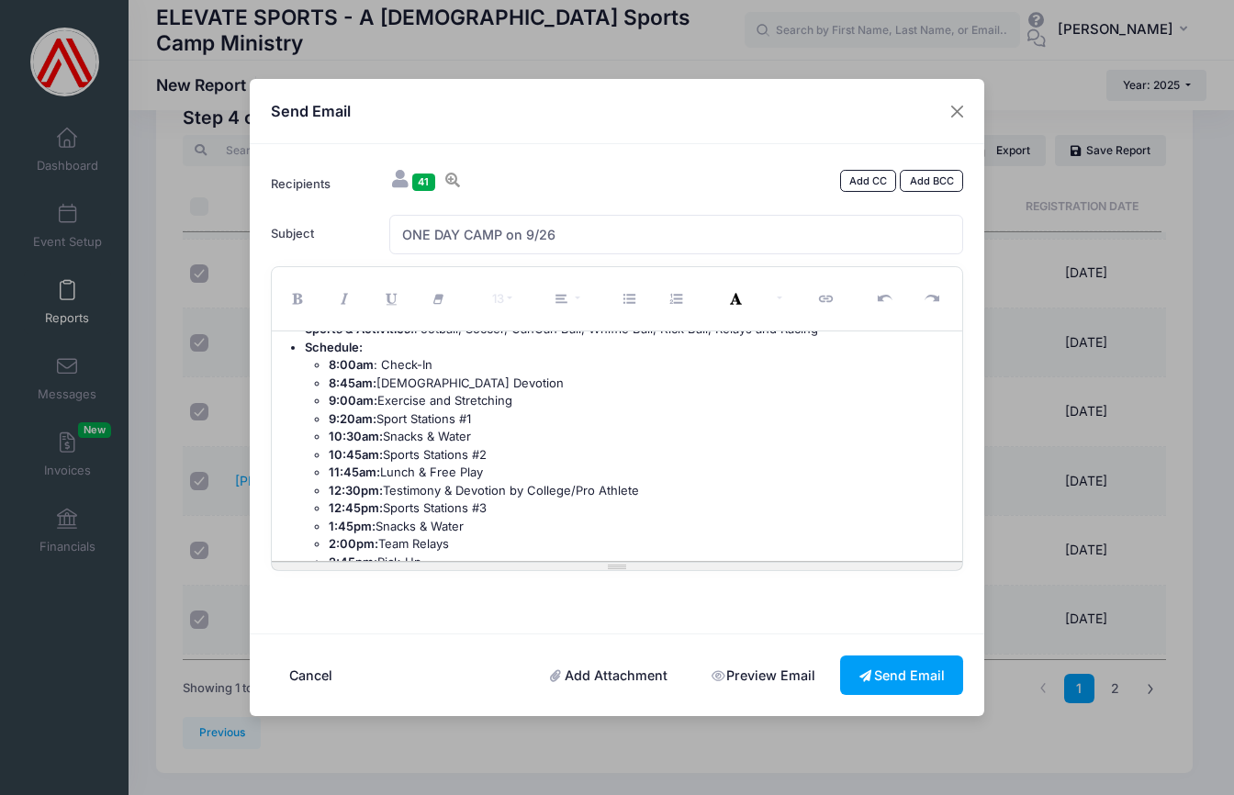
scroll to position [243, 0]
click at [459, 533] on li "2:00pm: Team Relays" at bounding box center [641, 542] width 625 height 18
click at [432, 551] on li "2:45pm: Pick-Up" at bounding box center [641, 560] width 625 height 18
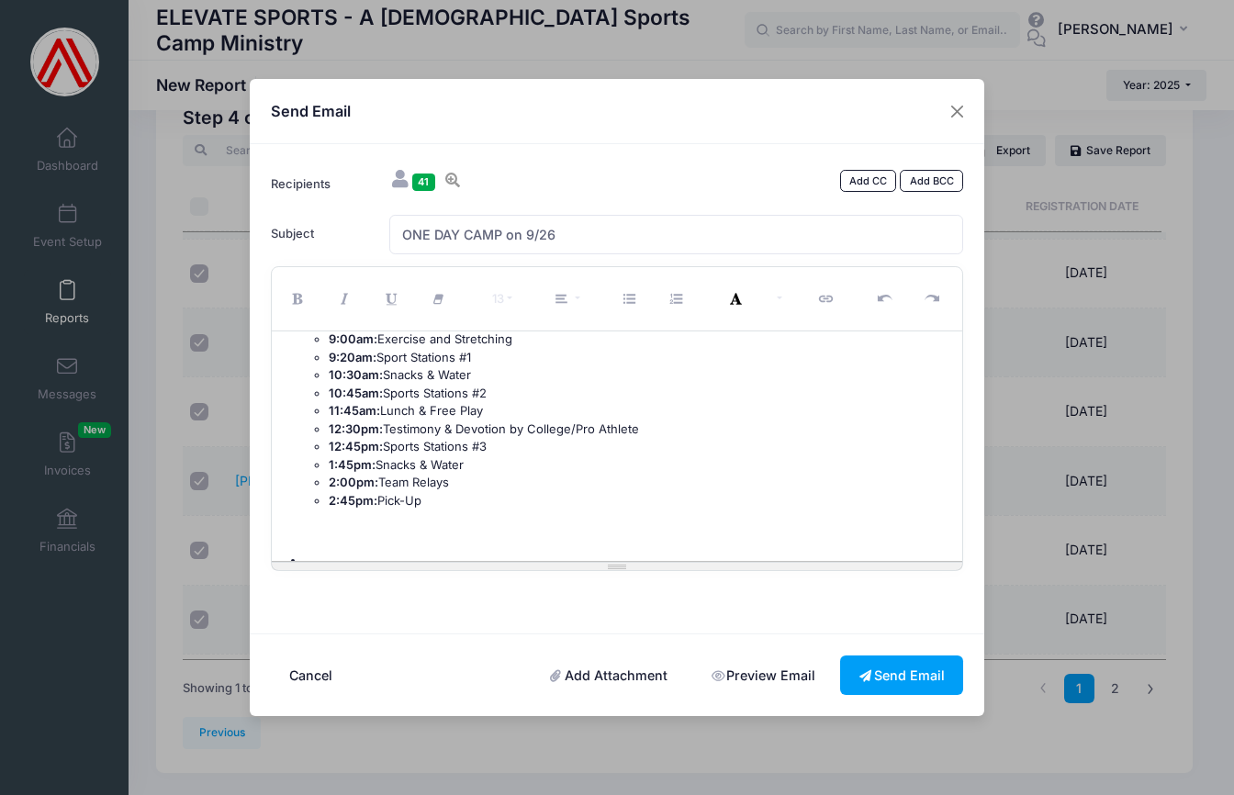
click at [422, 552] on li at bounding box center [629, 561] width 649 height 18
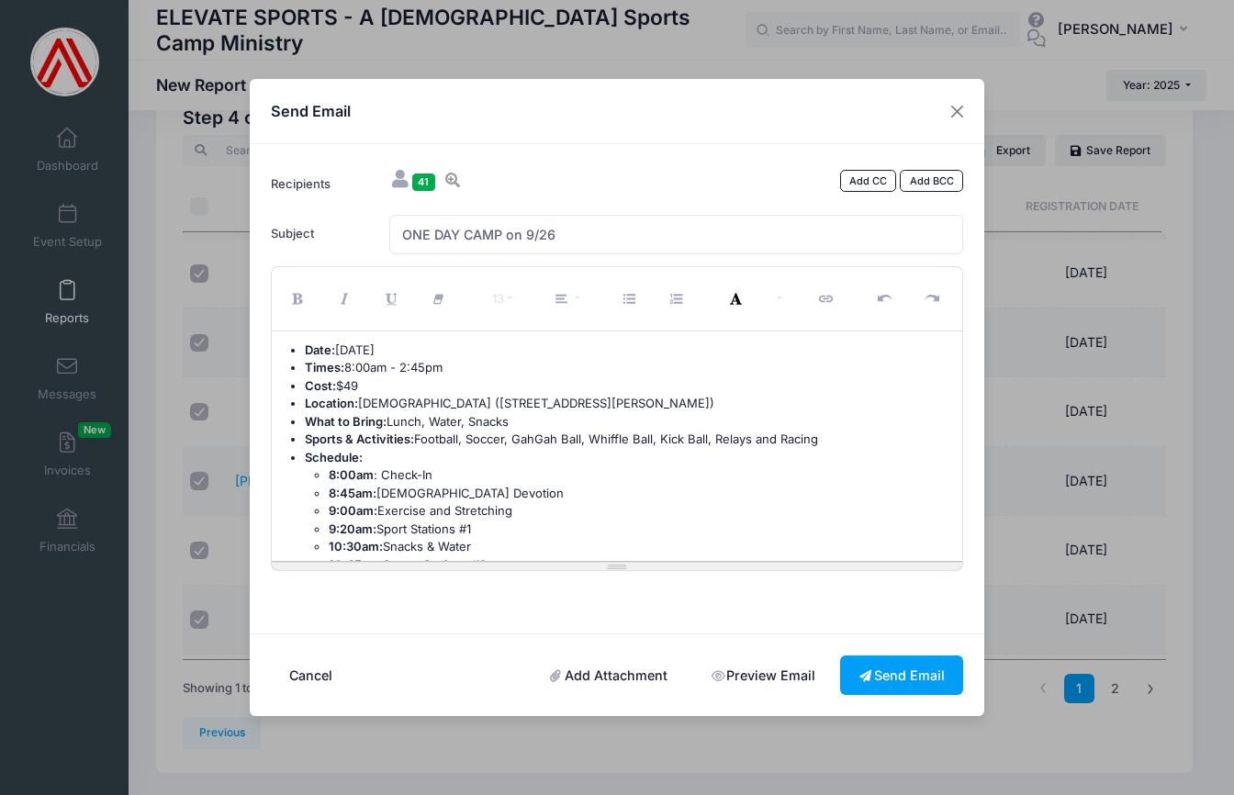
scroll to position [13, 0]
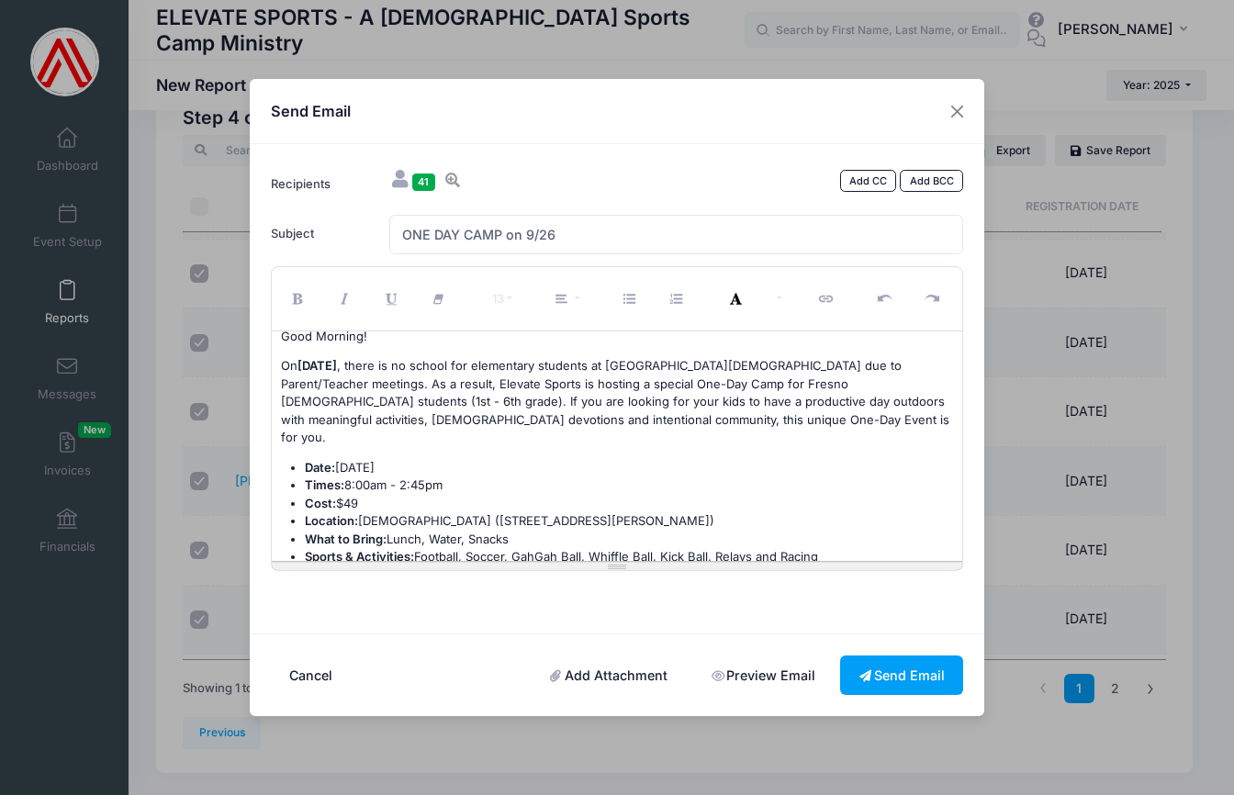
click at [321, 400] on font ", there is no school for elementary students at Fresno Christian due to Parent/…" at bounding box center [615, 401] width 669 height 86
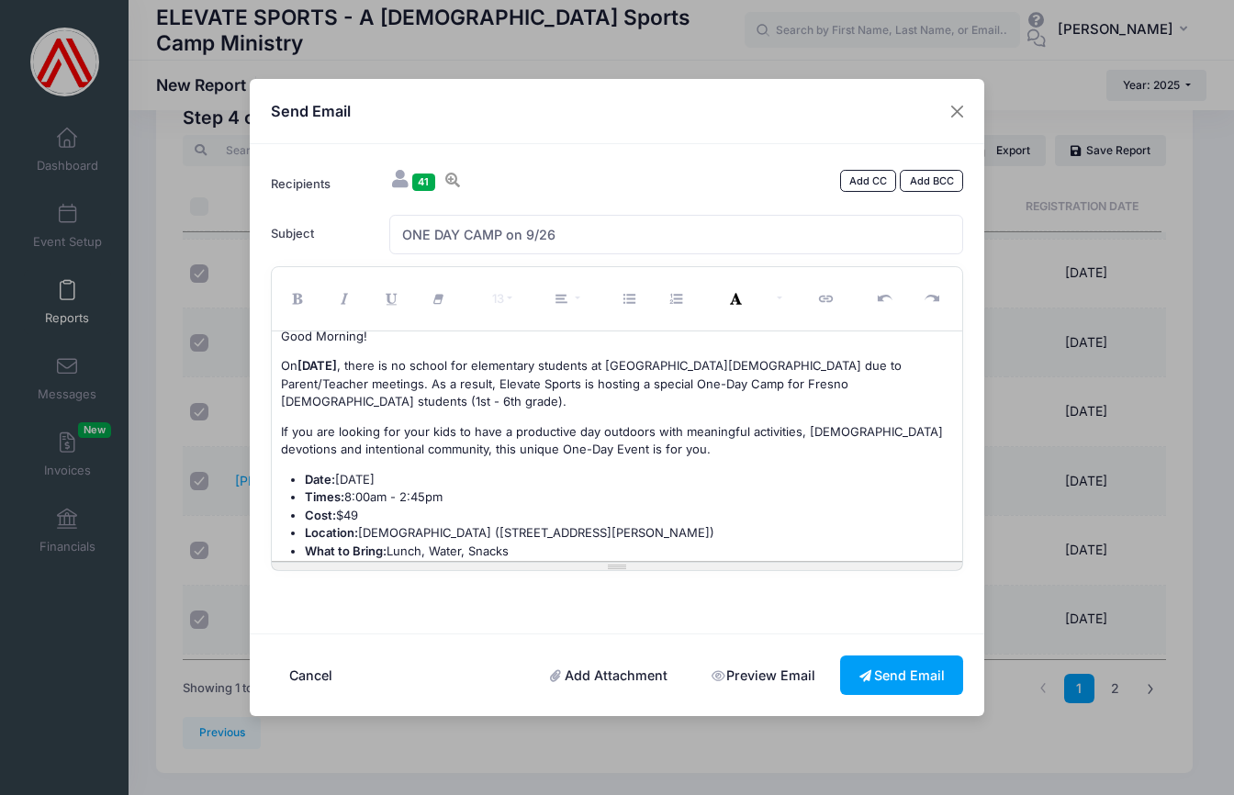
click at [623, 448] on p "If you are looking for your kids to have a productive day outdoors with meaning…" at bounding box center [617, 441] width 673 height 36
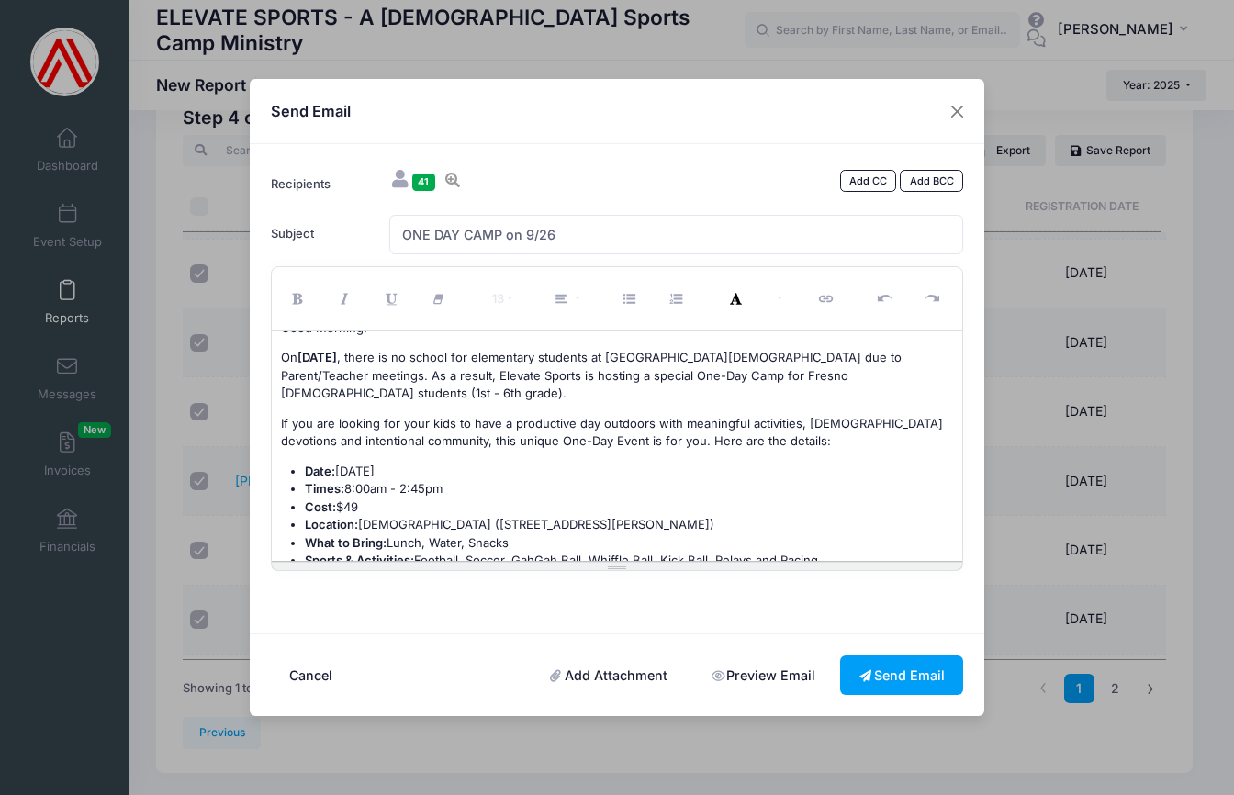
scroll to position [53, 0]
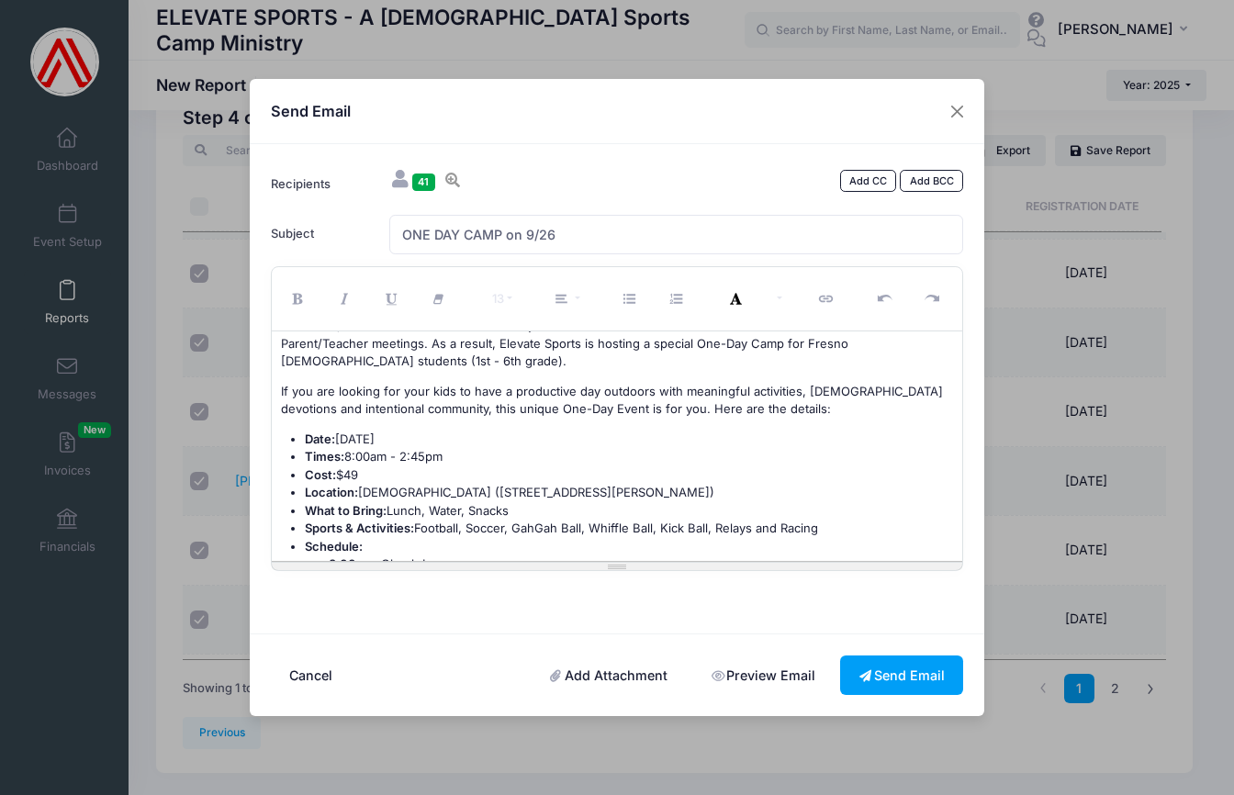
click at [530, 507] on li "What to Bring: Lunch, Water, Snacks" at bounding box center [629, 511] width 649 height 18
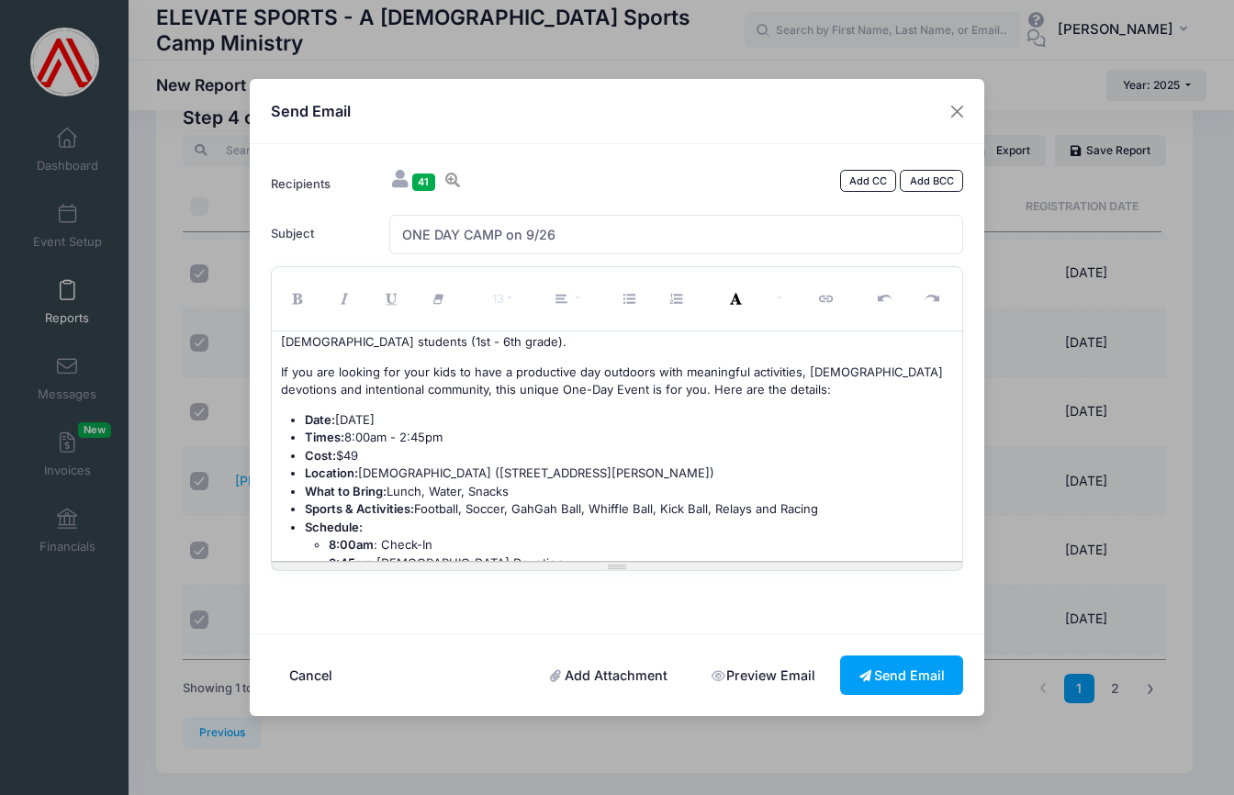
scroll to position [94, 0]
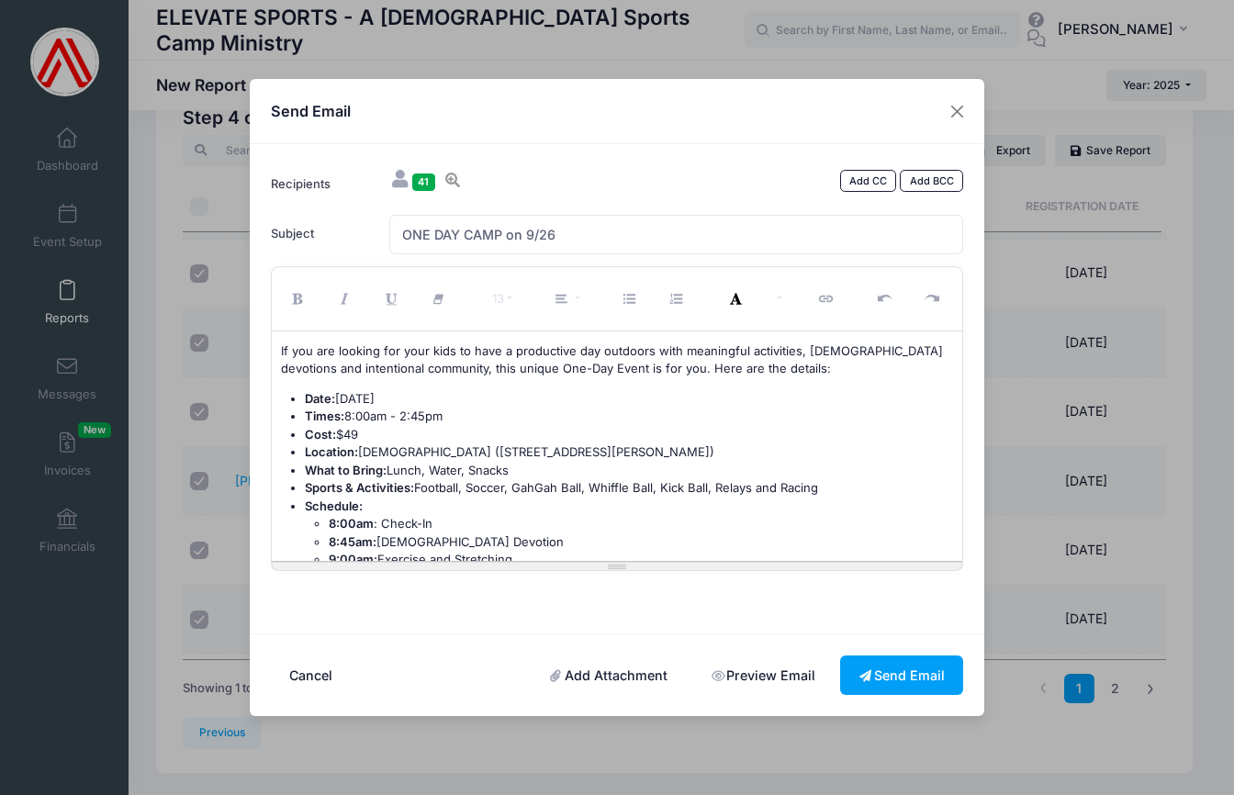
click at [821, 486] on li "Sports & Activities: Football, Soccer, GahGah Ball, Whiffle Ball, Kick Ball, Re…" at bounding box center [629, 488] width 649 height 18
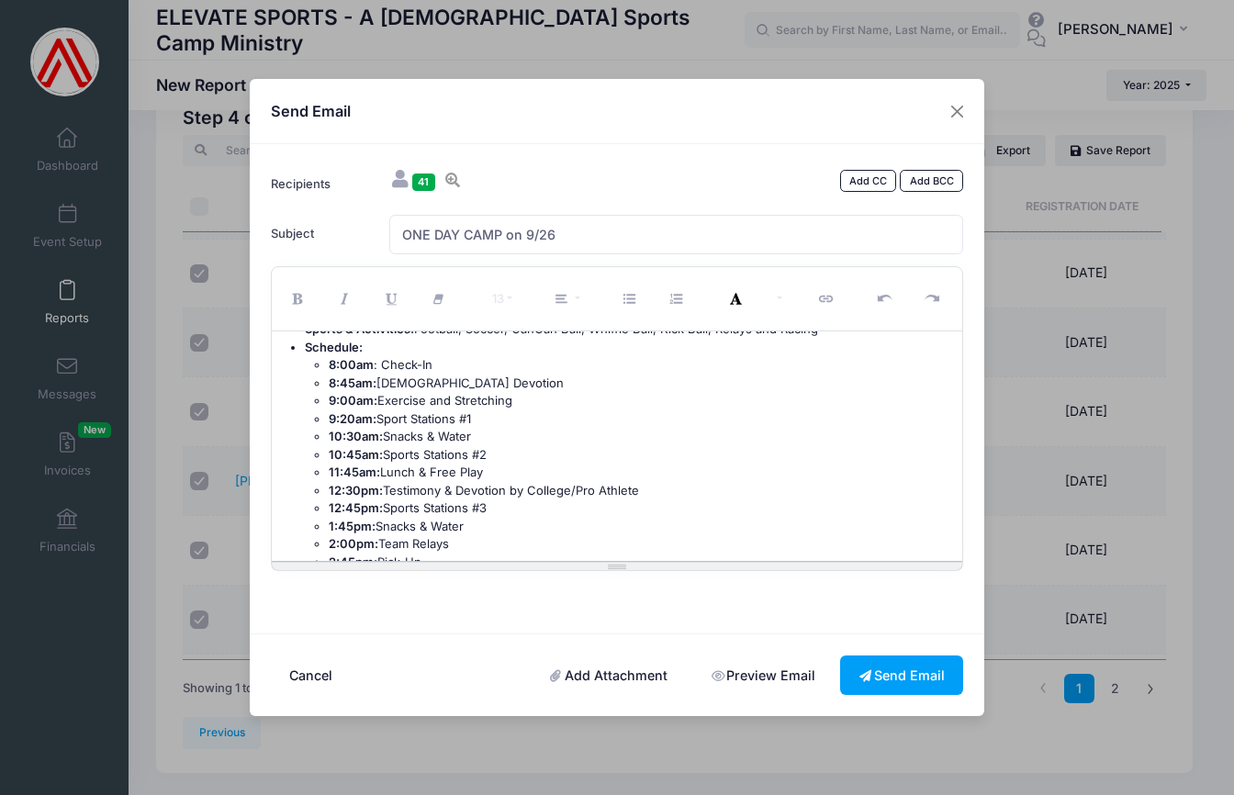
scroll to position [302, 0]
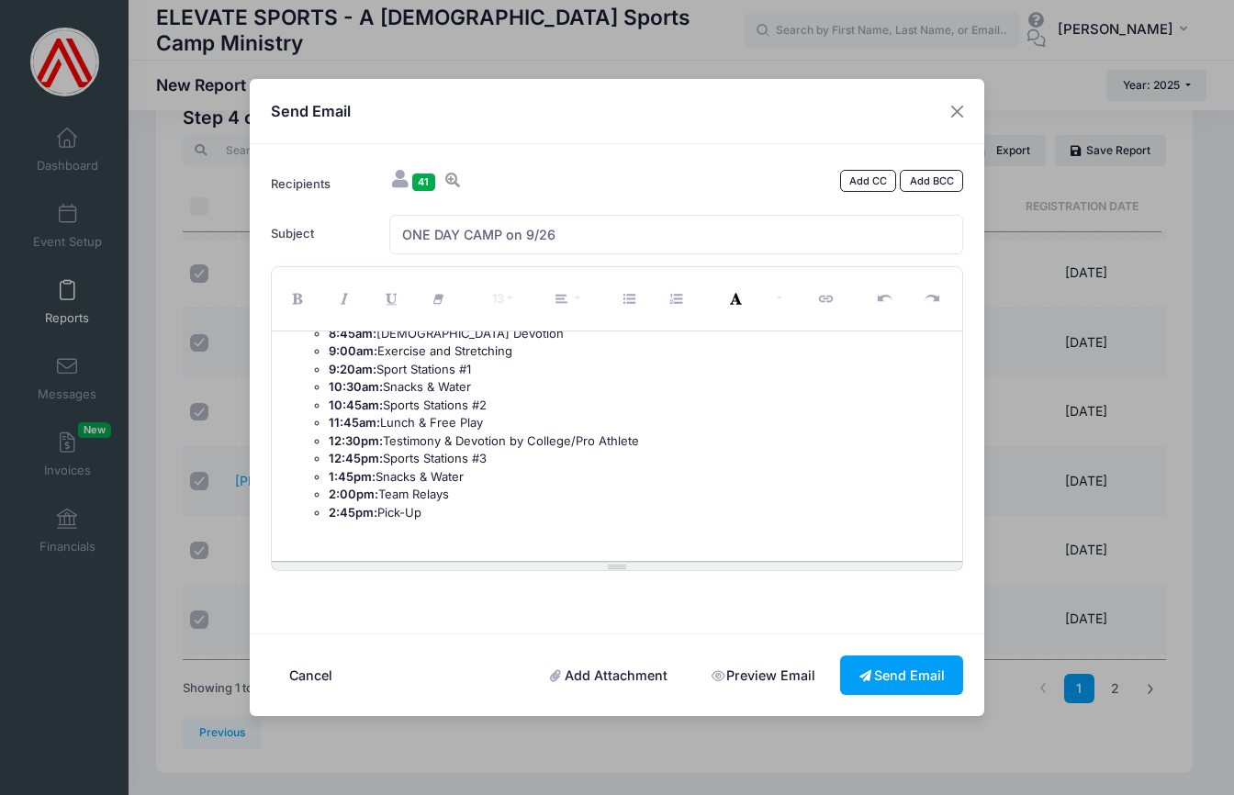
click at [377, 536] on p at bounding box center [617, 543] width 673 height 18
click at [340, 534] on p "To register, go to www.elevatesportsfresno.com" at bounding box center [617, 543] width 673 height 18
click at [625, 534] on p "To register your child, go to www.elevatesportsfresno.com" at bounding box center [617, 543] width 673 height 18
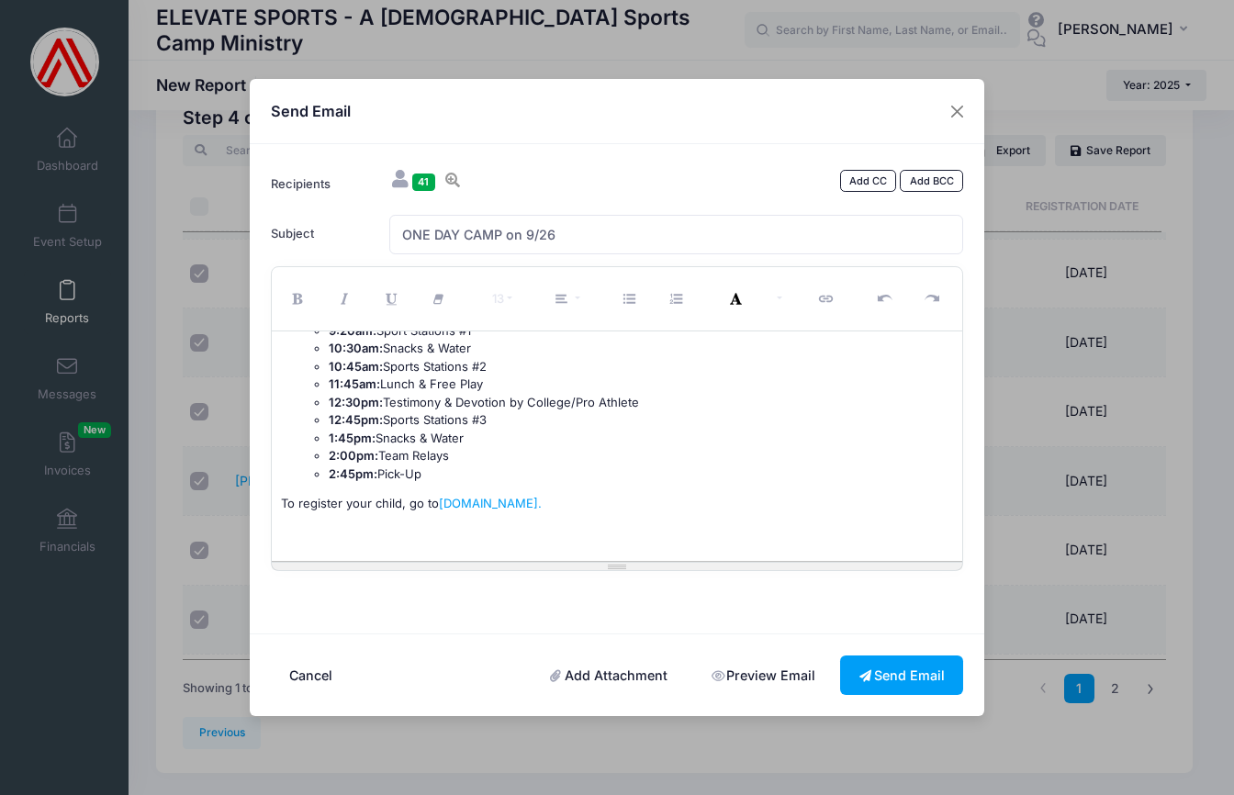
scroll to position [332, 0]
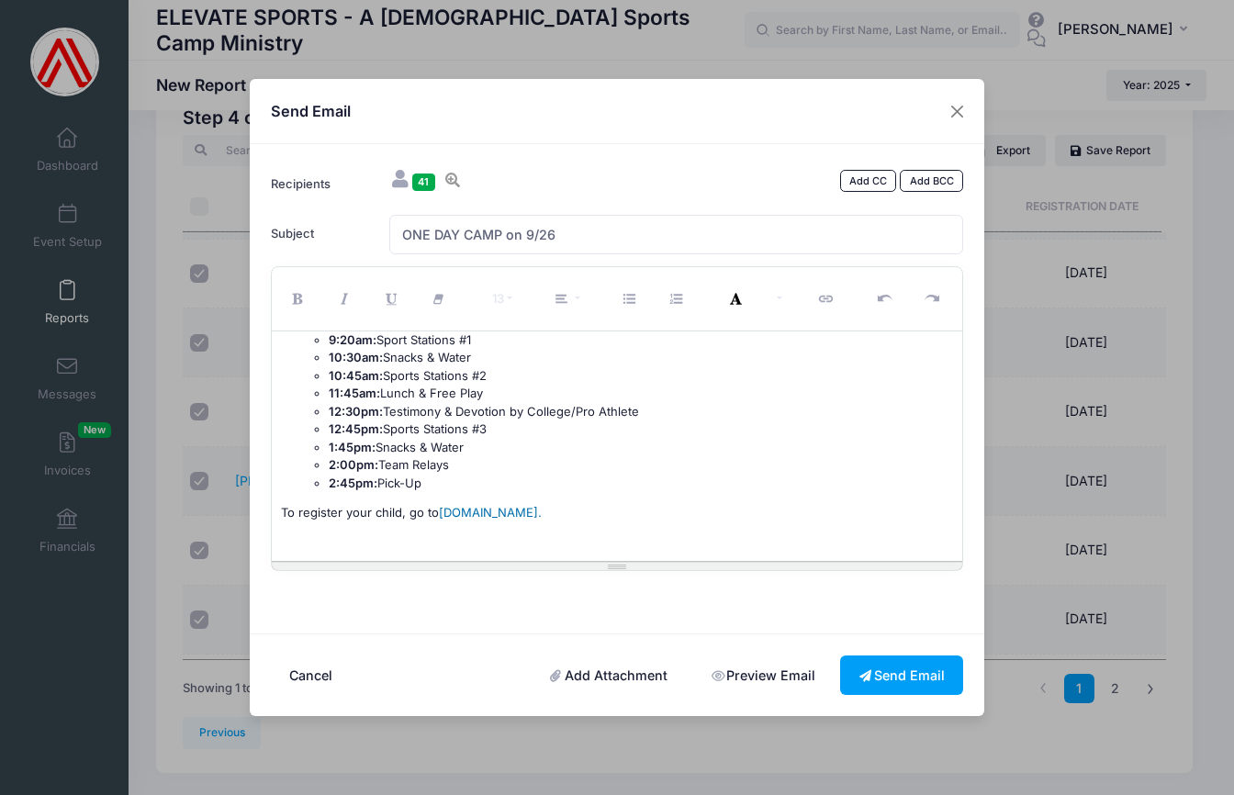
drag, startPoint x: 438, startPoint y: 500, endPoint x: 580, endPoint y: 500, distance: 141.4
click at [580, 504] on p "To register your child, go to www.elevatesportsfresno.com." at bounding box center [617, 513] width 673 height 18
click at [542, 505] on link "[DOMAIN_NAME]." at bounding box center [490, 512] width 103 height 15
drag, startPoint x: 441, startPoint y: 502, endPoint x: 606, endPoint y: 505, distance: 165.3
click at [542, 505] on link "[DOMAIN_NAME]." at bounding box center [490, 512] width 103 height 15
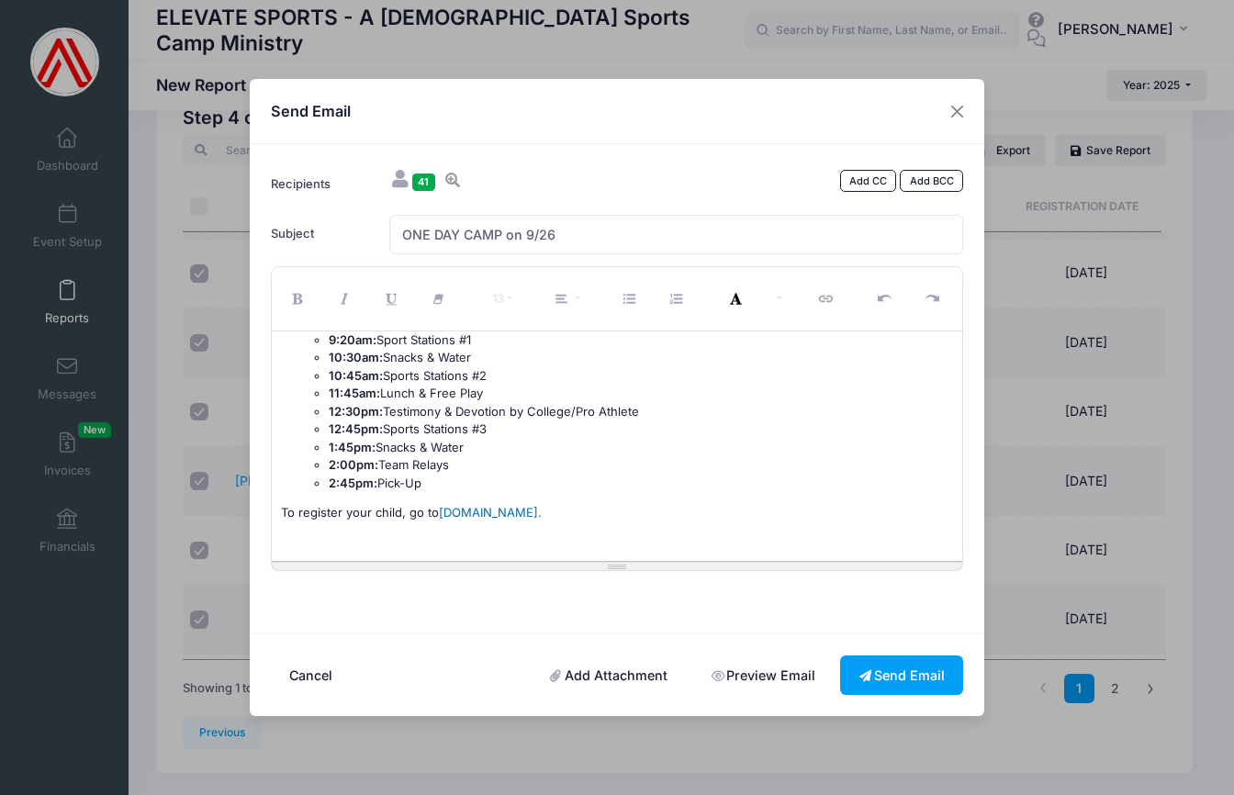
copy p "www.elevatesportsfresno.com"
click at [826, 299] on icon "Link (⌘+K)" at bounding box center [828, 299] width 17 height 0
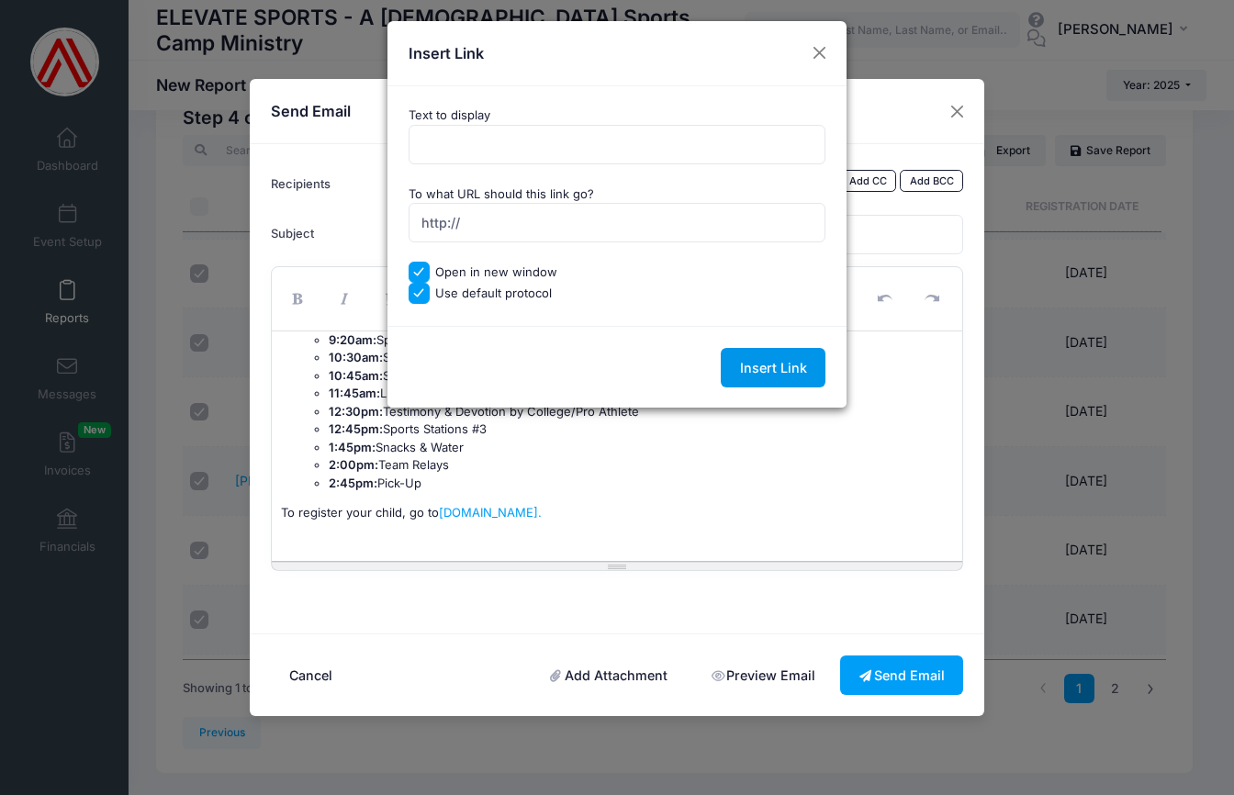
click at [771, 365] on input "Insert Link" at bounding box center [773, 367] width 105 height 39
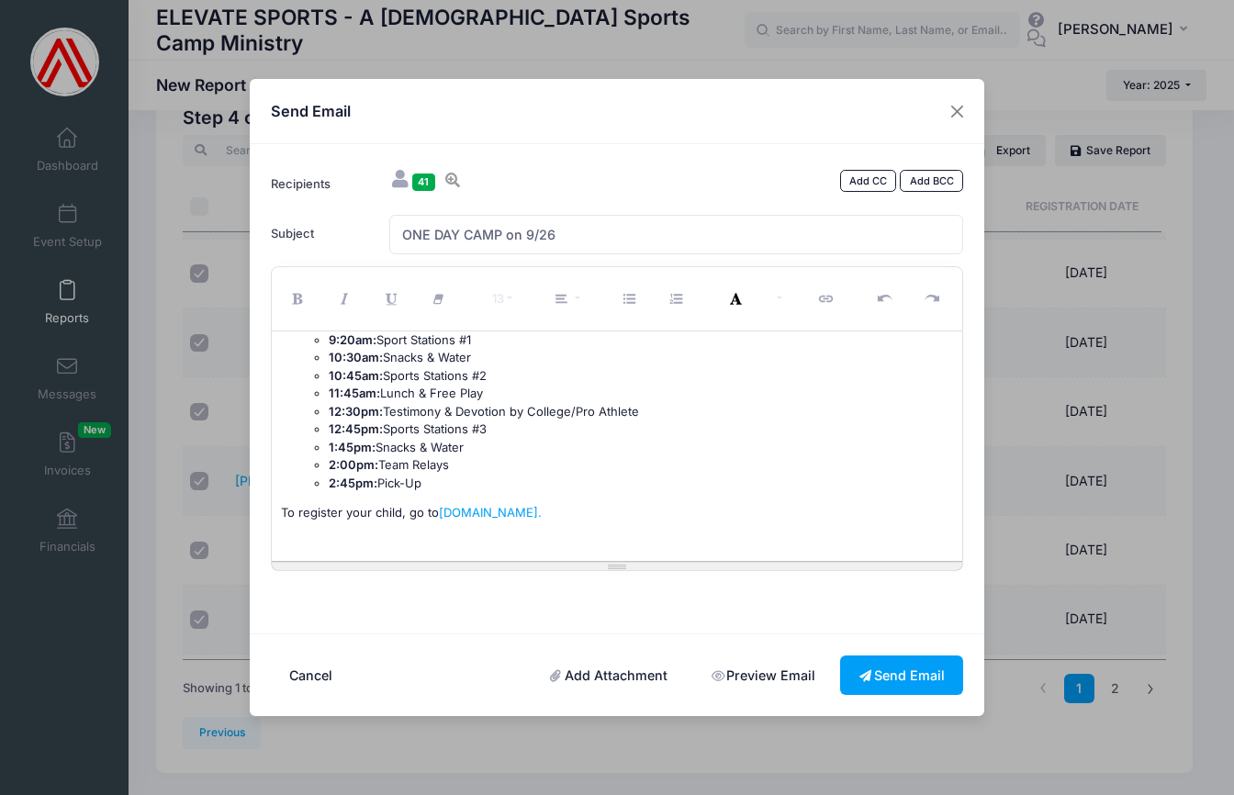
click at [340, 538] on p at bounding box center [617, 544] width 673 height 18
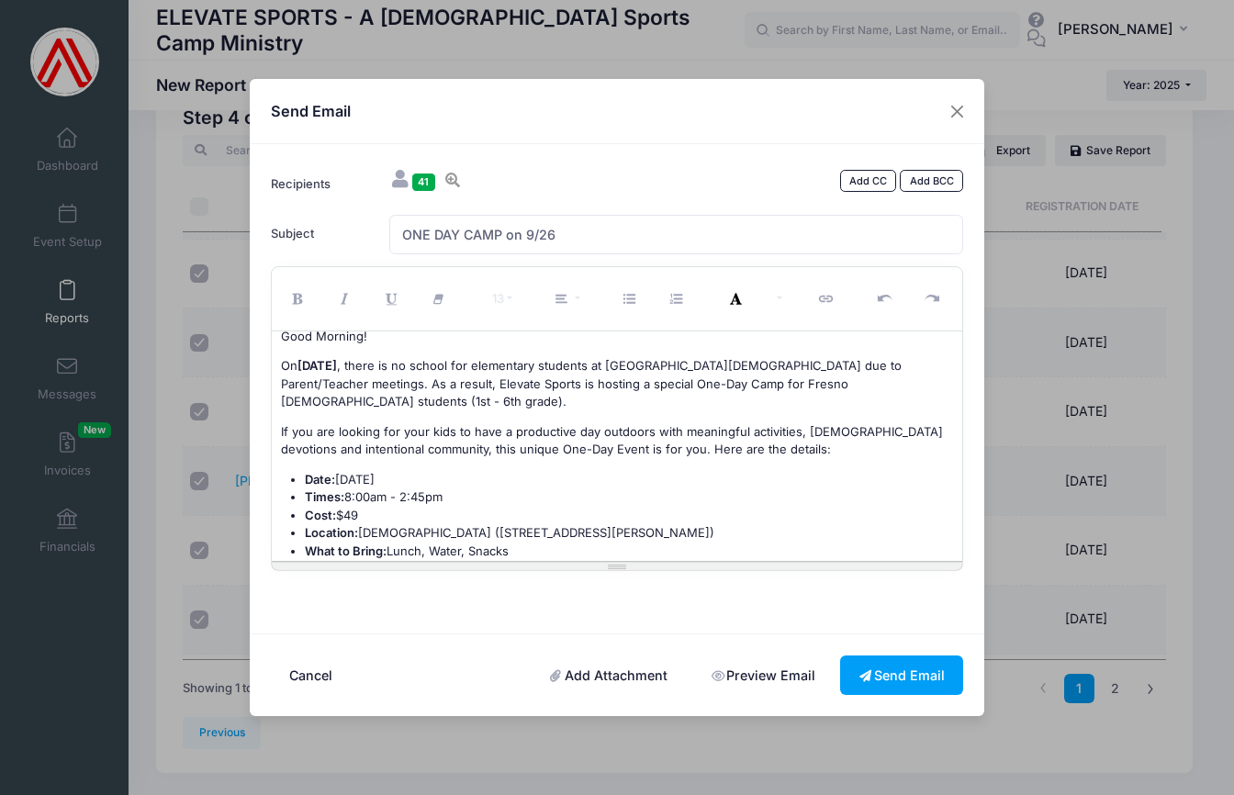
scroll to position [0, 0]
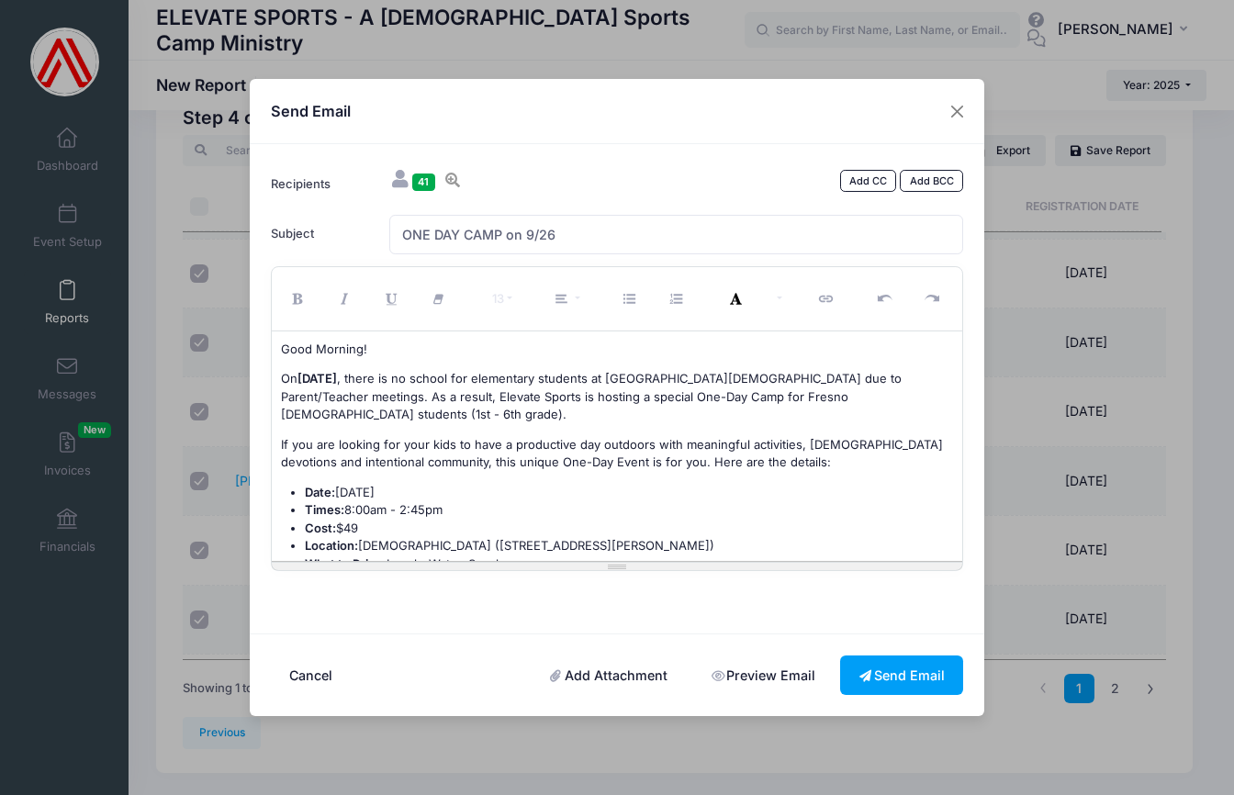
click at [407, 397] on font ", there is no school for elementary students at Fresno Christian due to Parent/…" at bounding box center [591, 396] width 621 height 51
click at [339, 394] on font ", there is no school for elementary students at Fresno Christian due to Parent/…" at bounding box center [591, 396] width 621 height 51
click at [329, 411] on p "On Friday, September 26 , there is no school for elementary students at Fresno …" at bounding box center [617, 397] width 673 height 54
click at [739, 460] on p "If you are looking for your kids to have a productive day outdoors with meaning…" at bounding box center [617, 454] width 673 height 36
click at [597, 445] on font "If you are looking for your kids to have a productive day outdoors with meaning…" at bounding box center [612, 453] width 662 height 33
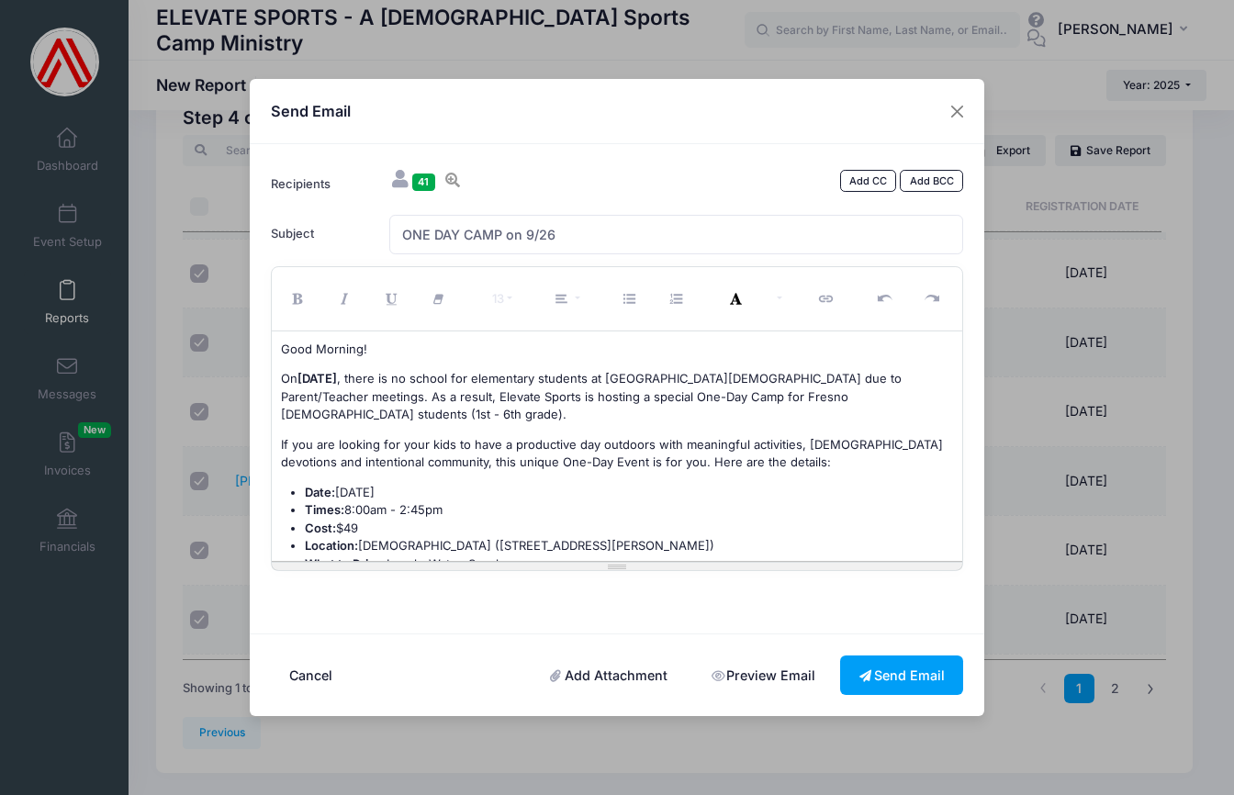
click at [744, 462] on p "If you are looking for your kids to have a productive day outdoors with meaning…" at bounding box center [617, 454] width 673 height 36
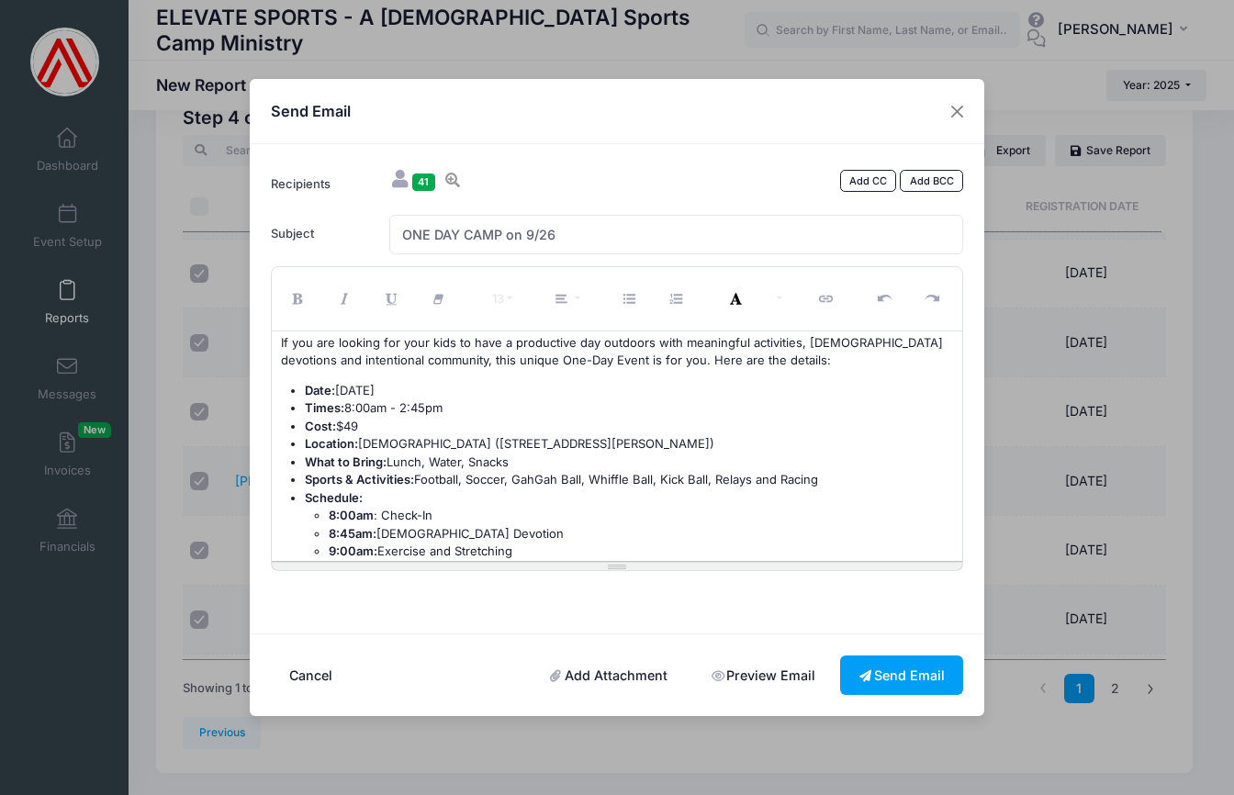
scroll to position [98, 0]
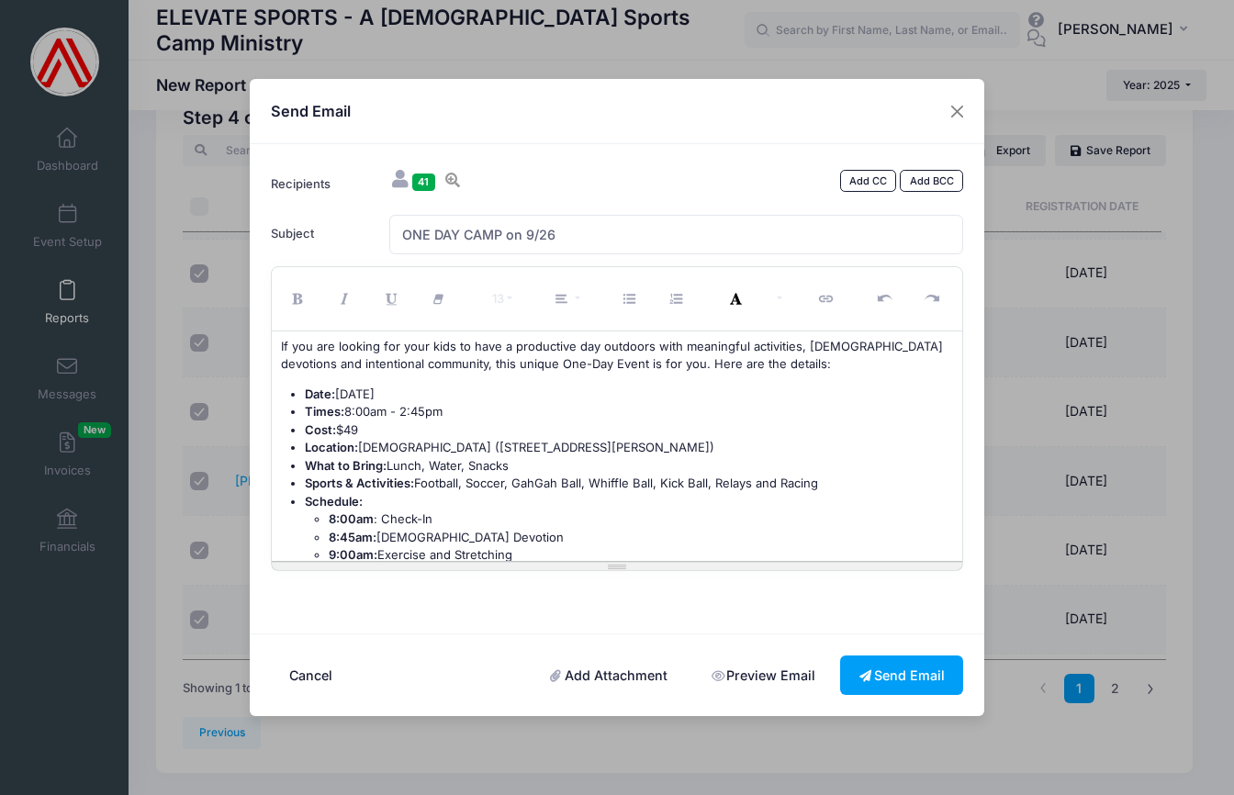
click at [627, 360] on font "If you are looking for your kids to have a productive day outdoors with meaning…" at bounding box center [612, 355] width 662 height 33
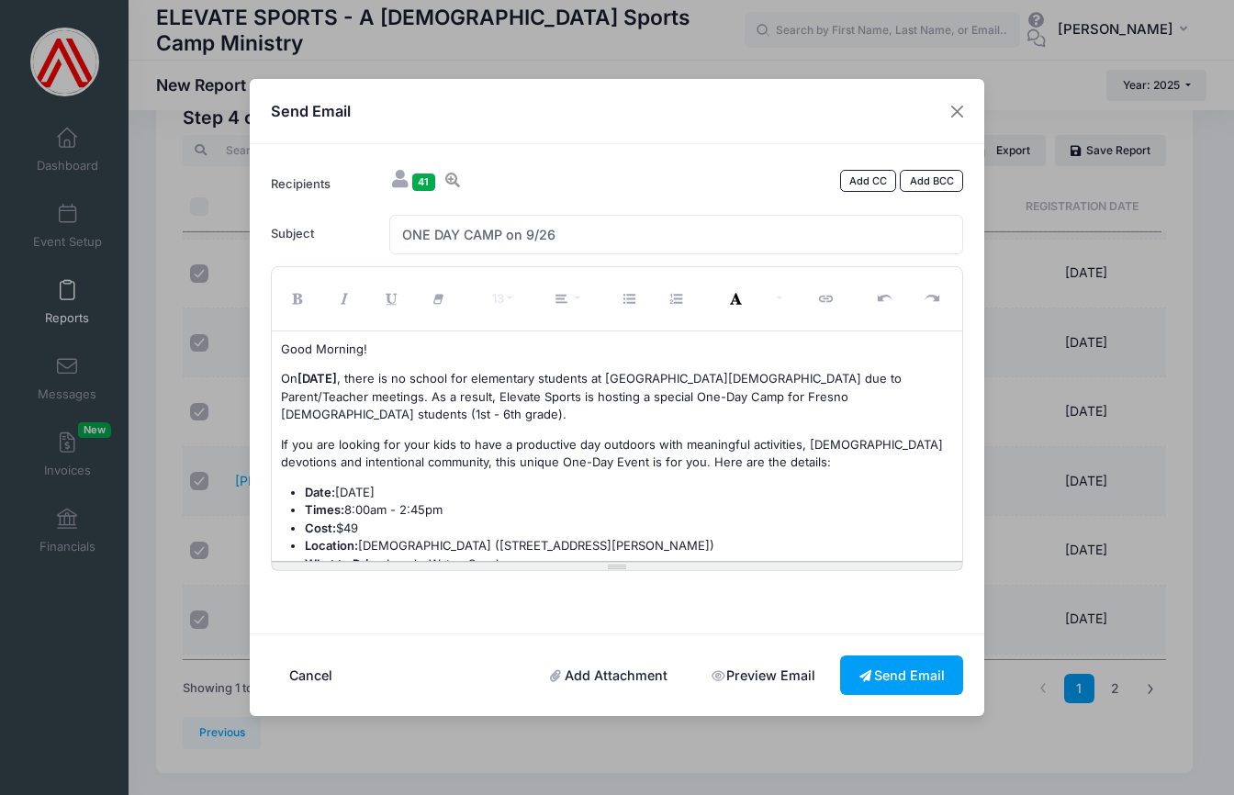
click at [692, 462] on font "If you are looking for your kids to have a productive day outdoors with meaning…" at bounding box center [612, 453] width 662 height 33
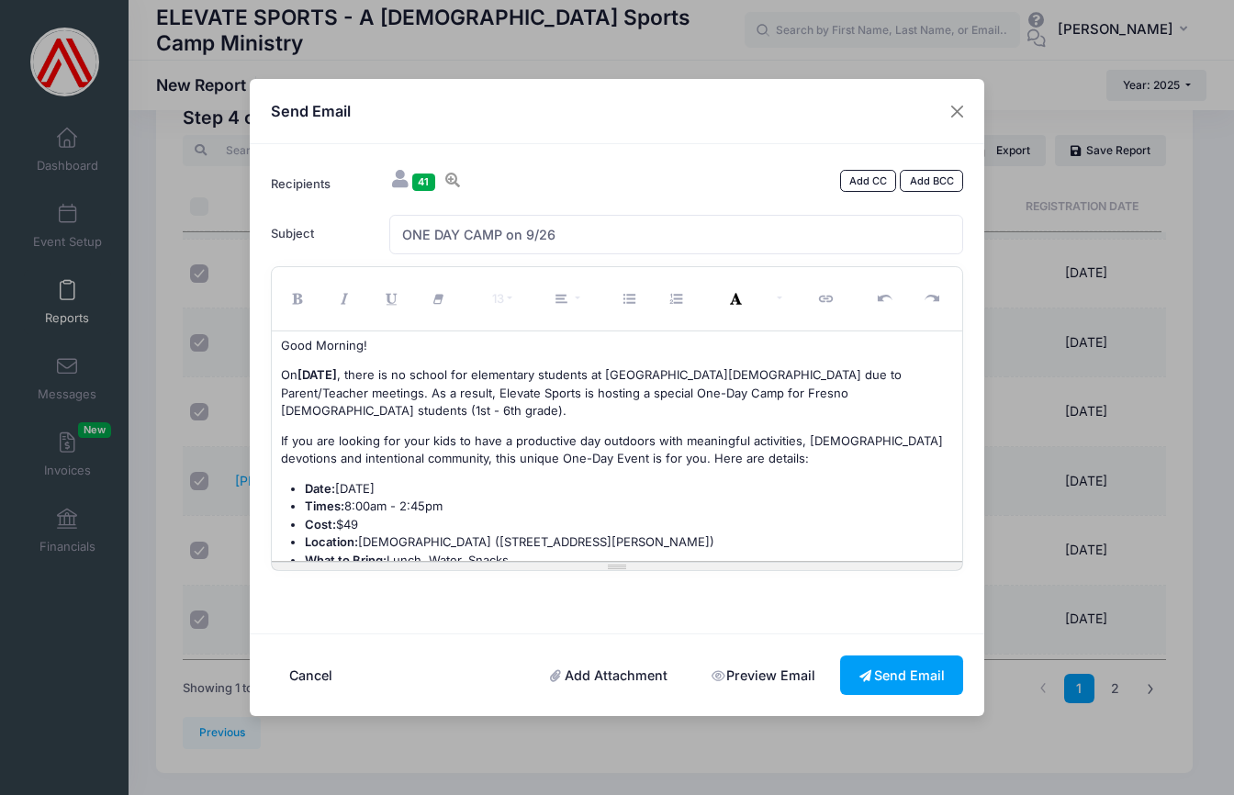
scroll to position [7, 0]
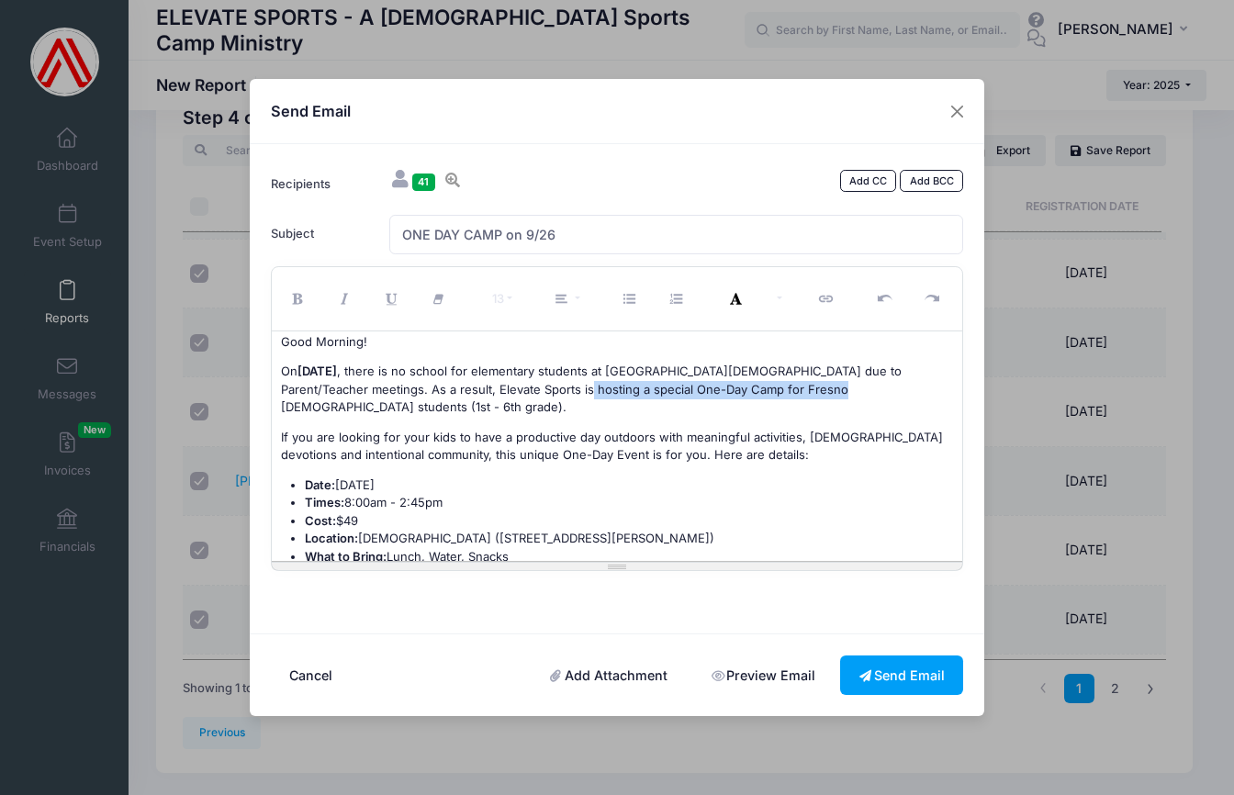
drag, startPoint x: 601, startPoint y: 388, endPoint x: 854, endPoint y: 394, distance: 253.5
click at [854, 394] on font ", there is no school for elementary students at Fresno Christian due to Parent/…" at bounding box center [591, 389] width 621 height 51
click at [293, 299] on icon "Bold (⌘+B)" at bounding box center [300, 299] width 17 height 0
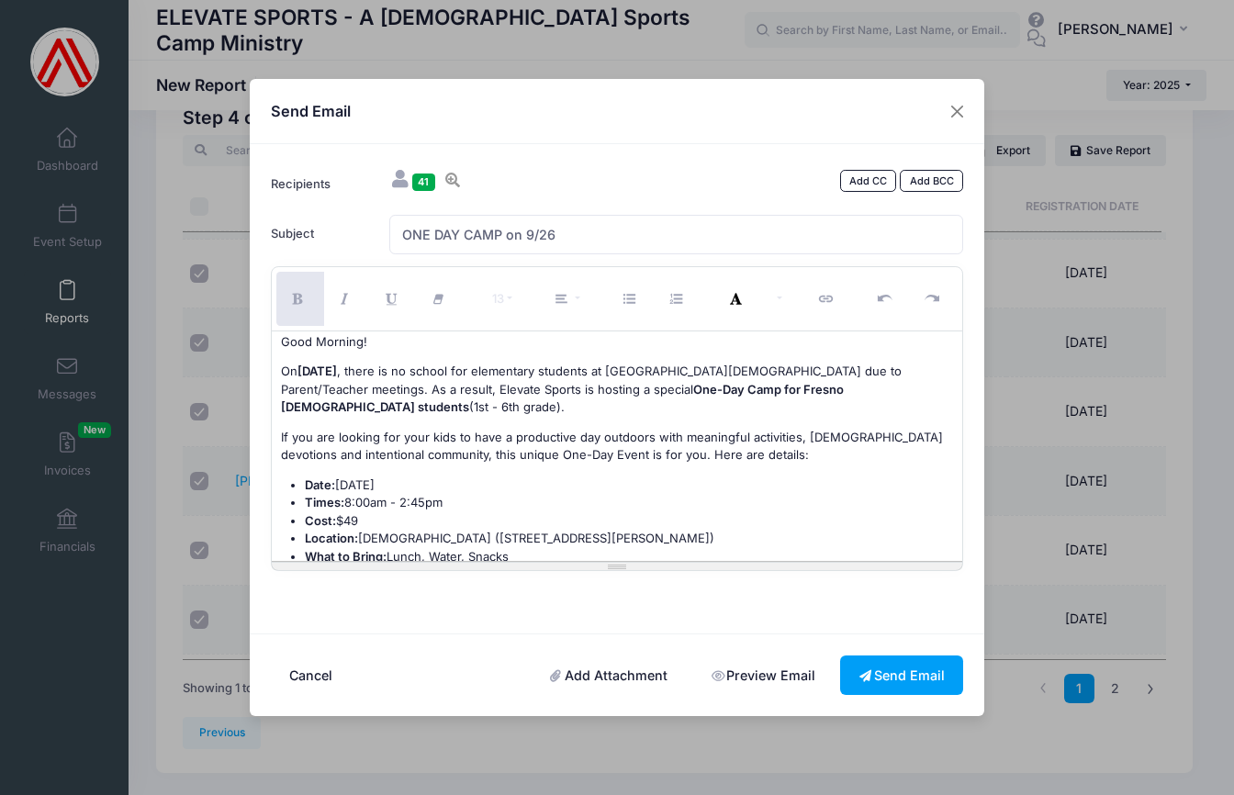
click at [559, 398] on p "On Friday, September 26 , there is no school for elementary students at Fresno …" at bounding box center [617, 390] width 673 height 54
drag, startPoint x: 280, startPoint y: 435, endPoint x: 321, endPoint y: 440, distance: 40.7
click at [321, 440] on font "If you are looking for your kids to have a productive day outdoors with meaning…" at bounding box center [612, 446] width 662 height 33
click at [407, 454] on font "Would you like for your kids to have a productive day outdoors with meaningful …" at bounding box center [604, 446] width 647 height 33
drag, startPoint x: 279, startPoint y: 435, endPoint x: 363, endPoint y: 437, distance: 83.6
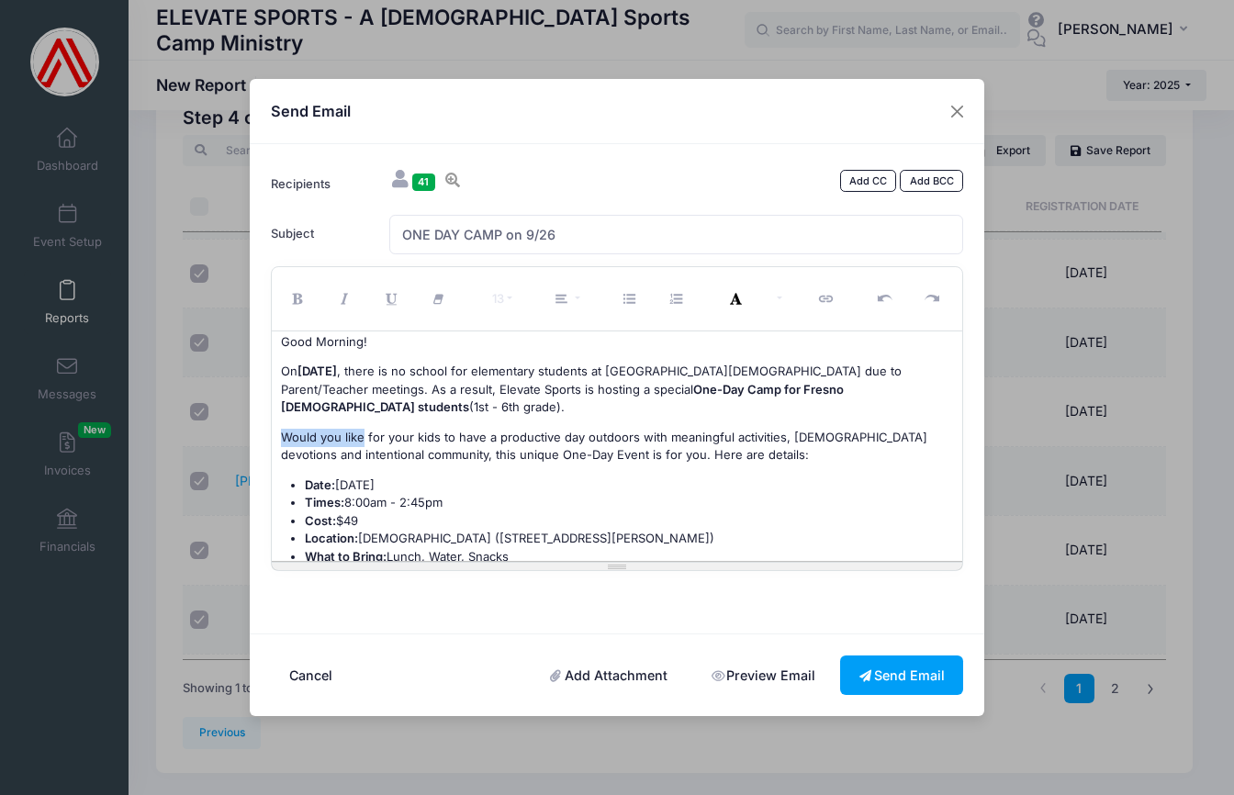
click at [363, 437] on div "Good Morning! On Friday, September 26 , there is no school for elementary stude…" at bounding box center [618, 447] width 692 height 230
click at [409, 454] on font "Would you like for your kids to have a productive day outdoors with meaningful …" at bounding box center [604, 446] width 647 height 33
drag, startPoint x: 279, startPoint y: 435, endPoint x: 362, endPoint y: 433, distance: 82.7
click at [362, 433] on div "Good Morning! On Friday, September 26 , there is no school for elementary stude…" at bounding box center [618, 447] width 692 height 230
click at [407, 456] on font "Would you like for your kids to have a productive day outdoors with meaningful …" at bounding box center [604, 446] width 647 height 33
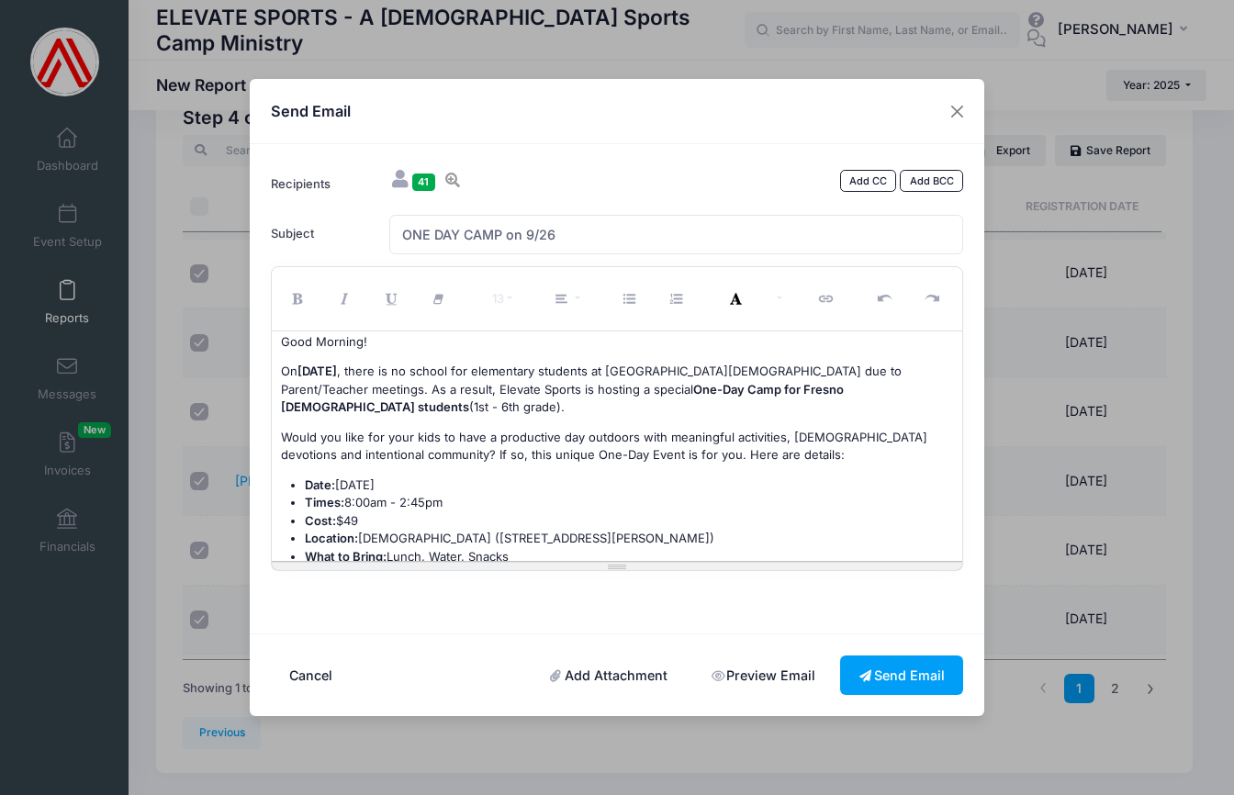
click at [282, 433] on font "Would you like for your kids to have a productive day outdoors with meaningful …" at bounding box center [604, 446] width 647 height 33
drag, startPoint x: 454, startPoint y: 434, endPoint x: 630, endPoint y: 440, distance: 176.4
click at [630, 440] on font "Would you like for your kids to have a productive day outdoors with meaningful …" at bounding box center [604, 446] width 647 height 33
click at [467, 436] on font "Would you like for your kids to be outside with meaningful activities, Bible de…" at bounding box center [586, 446] width 611 height 33
click at [737, 436] on font "Would you like for your kids to spend the day outside with meaningful activitie…" at bounding box center [607, 446] width 653 height 33
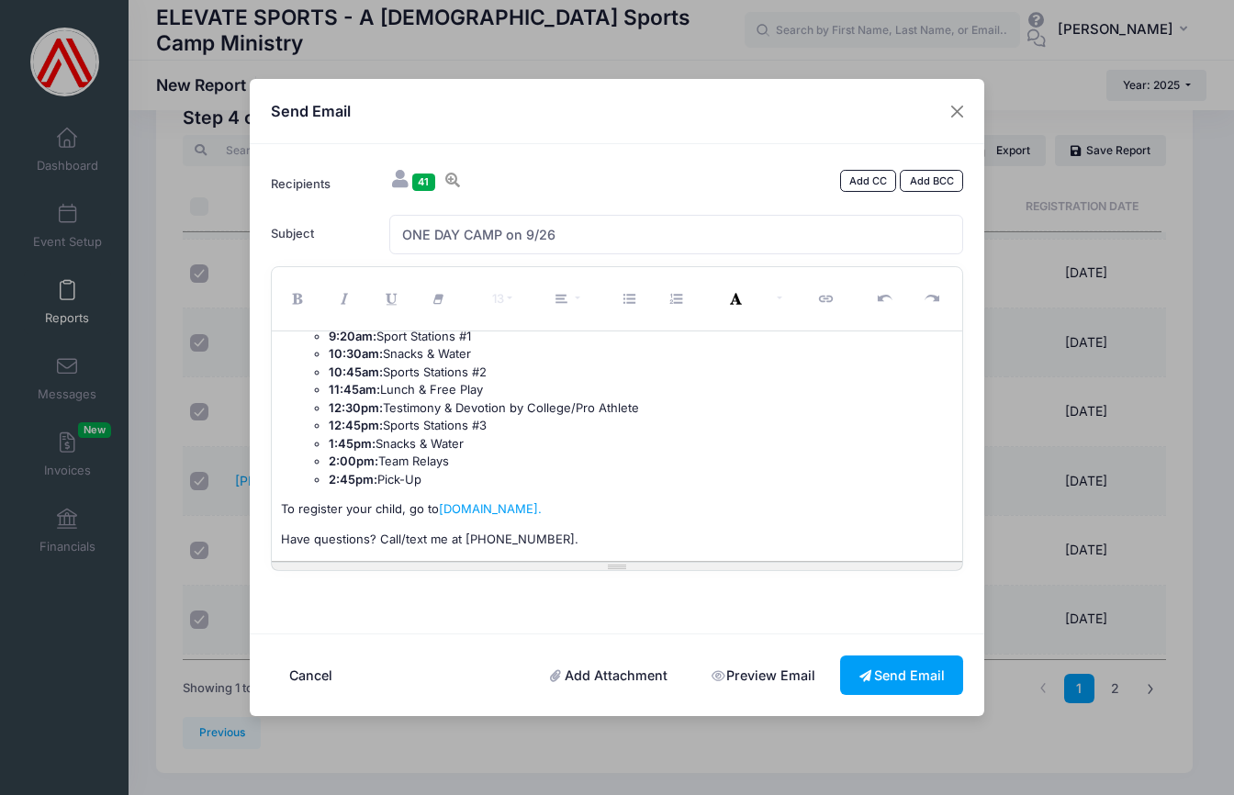
scroll to position [380, 0]
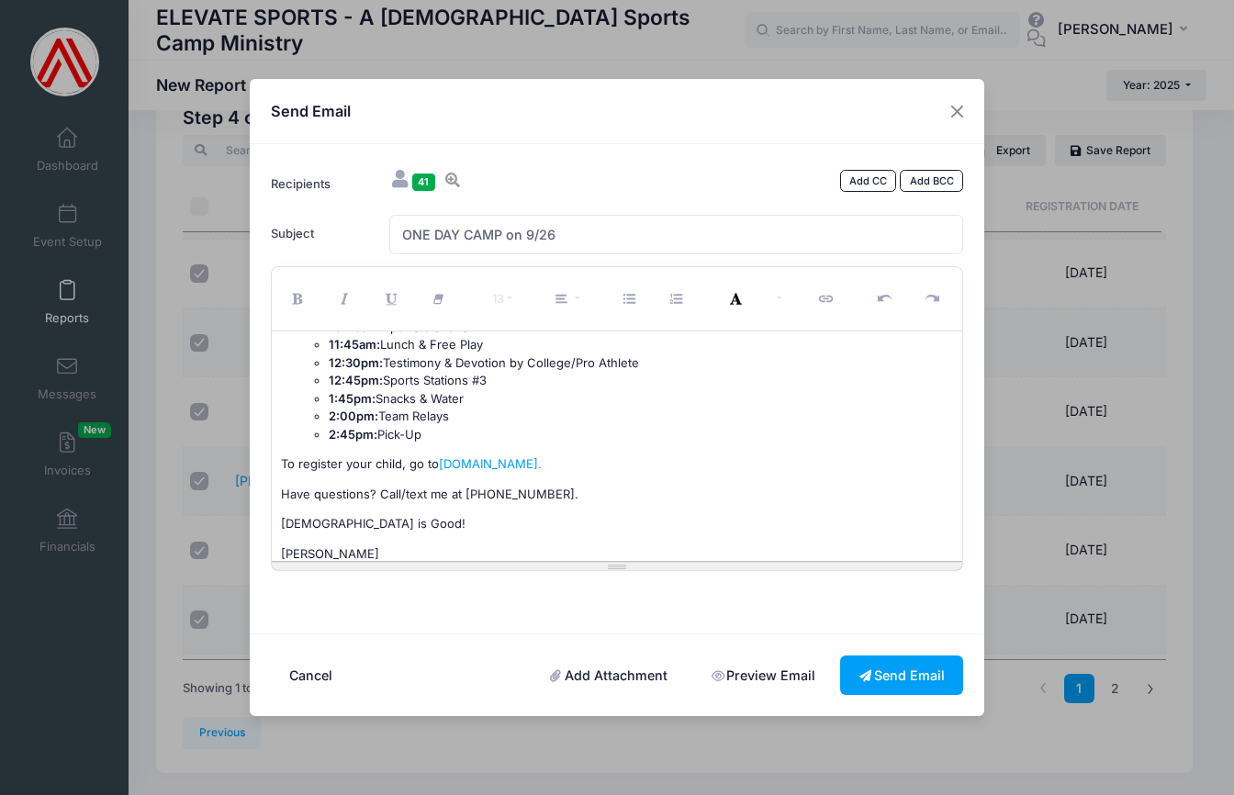
click at [604, 486] on p "Have questions? Call/text me at [PHONE_NUMBER]." at bounding box center [617, 495] width 673 height 18
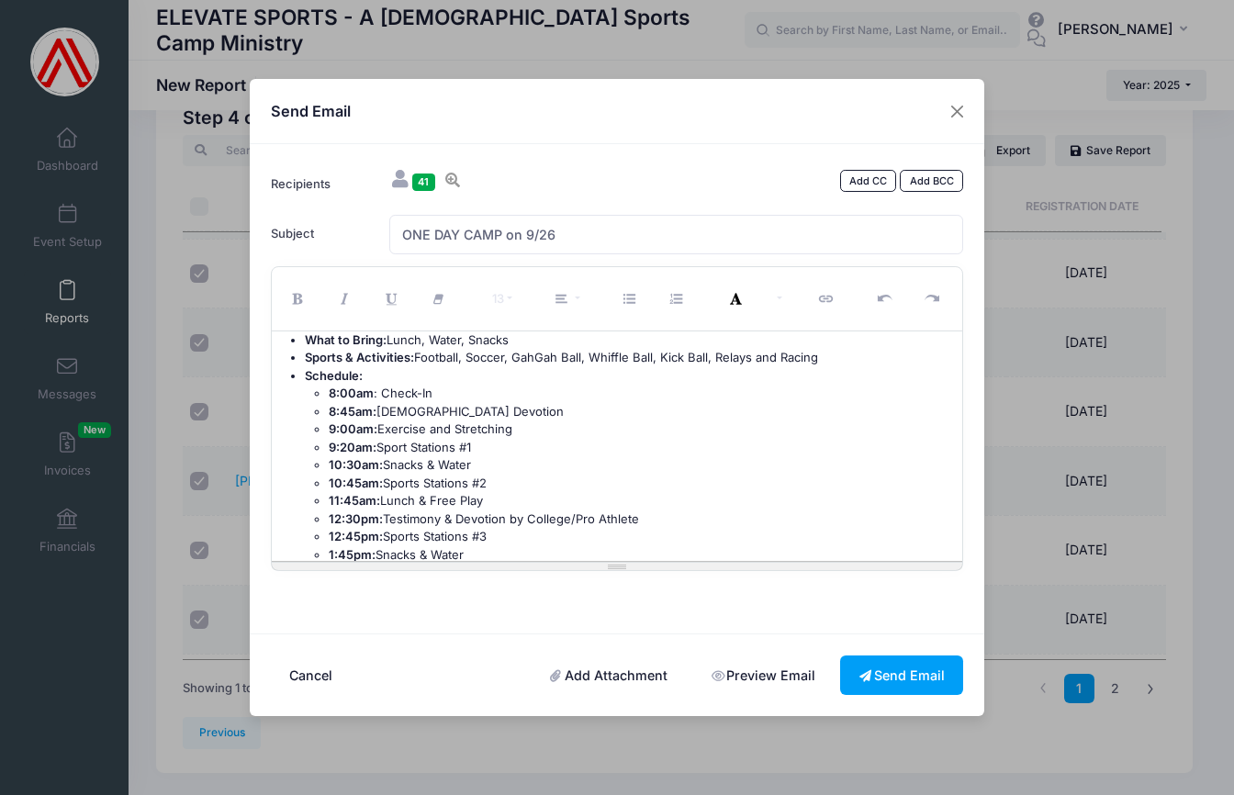
scroll to position [366, 0]
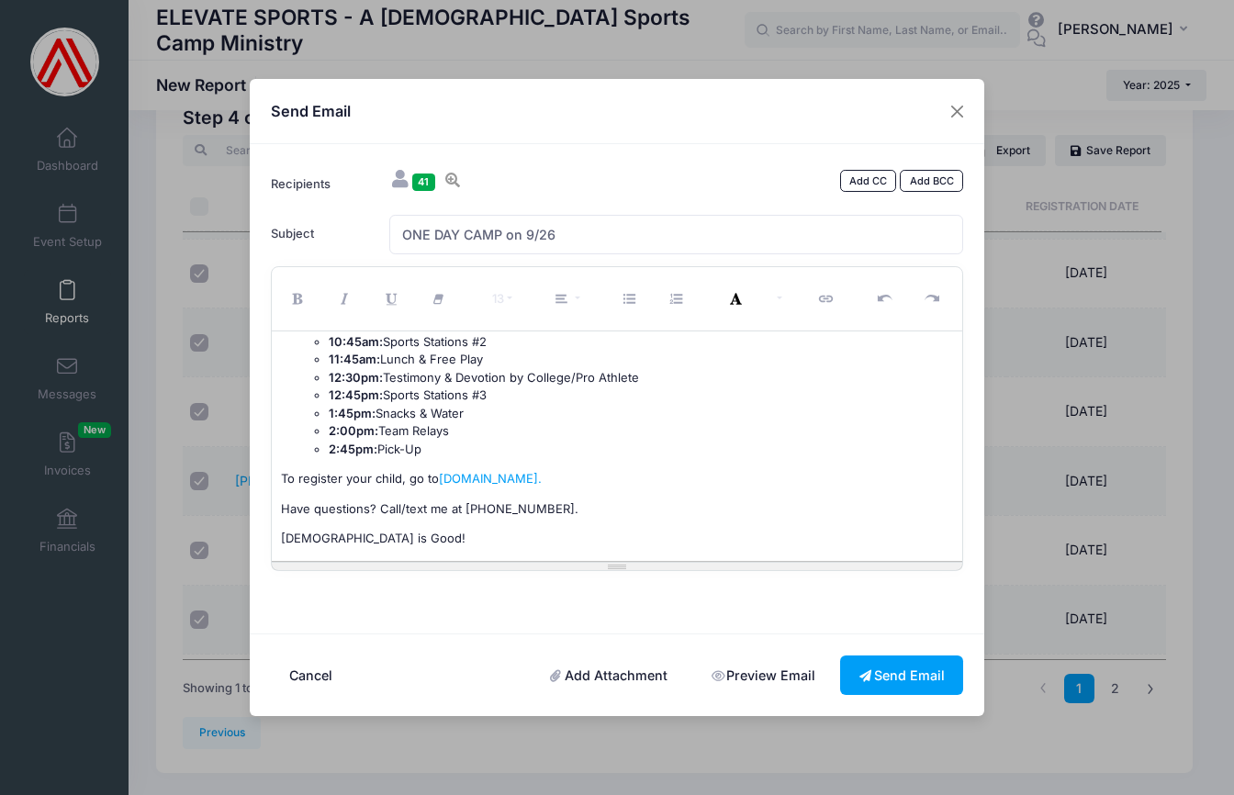
click at [672, 470] on p "To register your child, go to www.elevatesportsfresno.com." at bounding box center [617, 479] width 673 height 18
click at [279, 495] on div "Good Morning! On Friday, September 26 , there is no school for elementary stude…" at bounding box center [618, 447] width 692 height 230
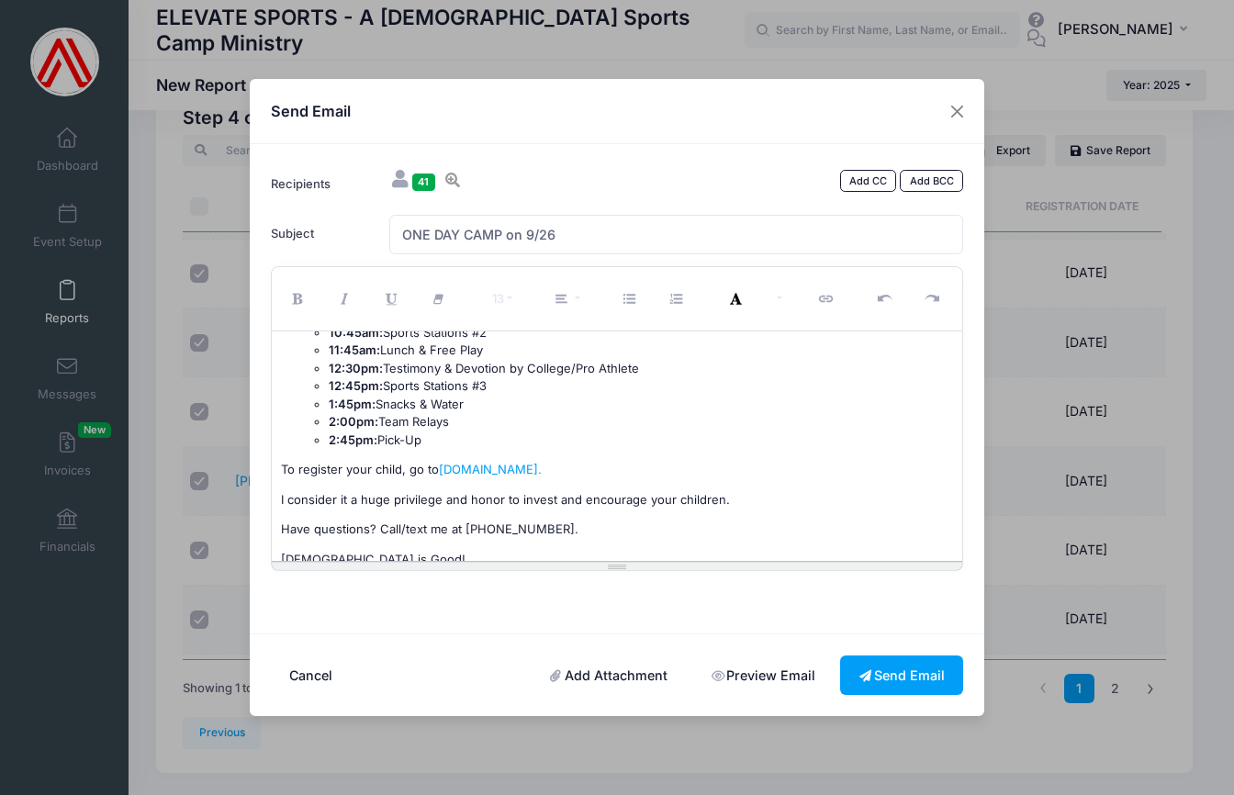
scroll to position [420, 0]
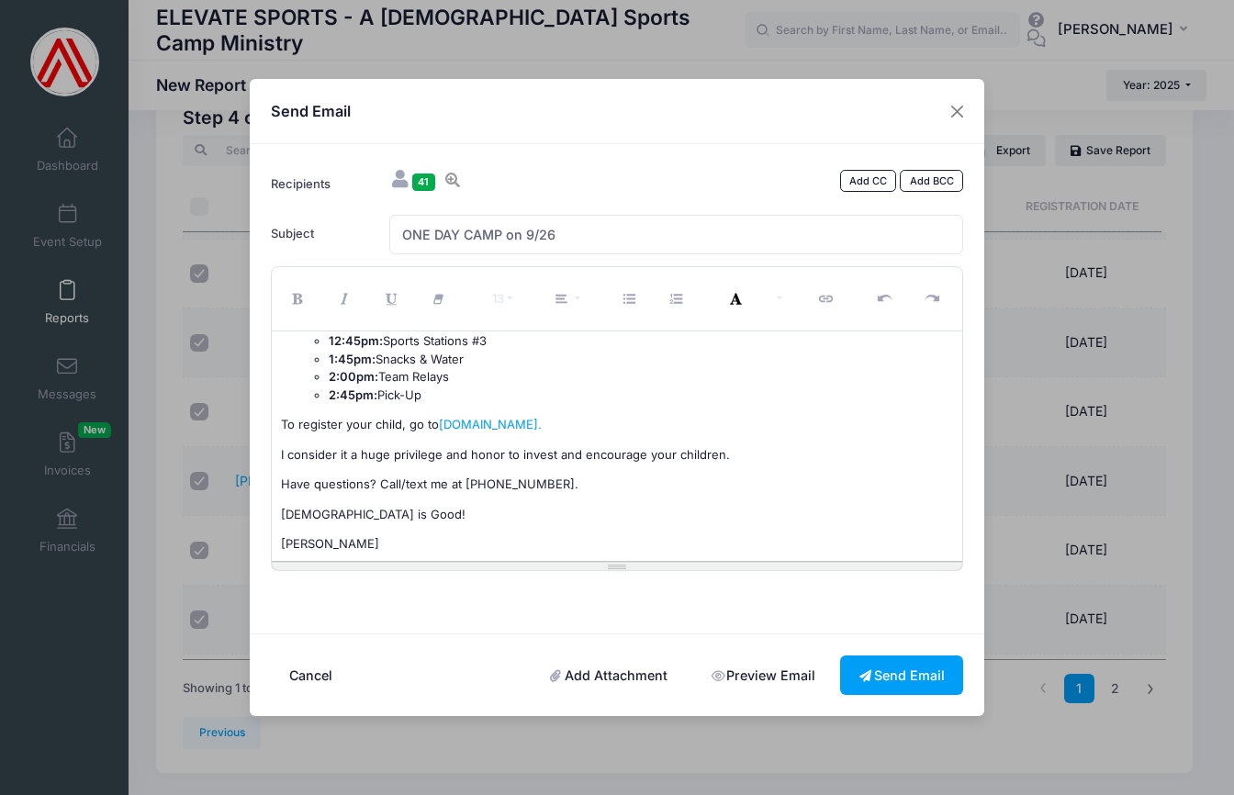
click at [723, 446] on p "I consider it a huge privilege and honor to invest and encourage your children." at bounding box center [617, 455] width 673 height 18
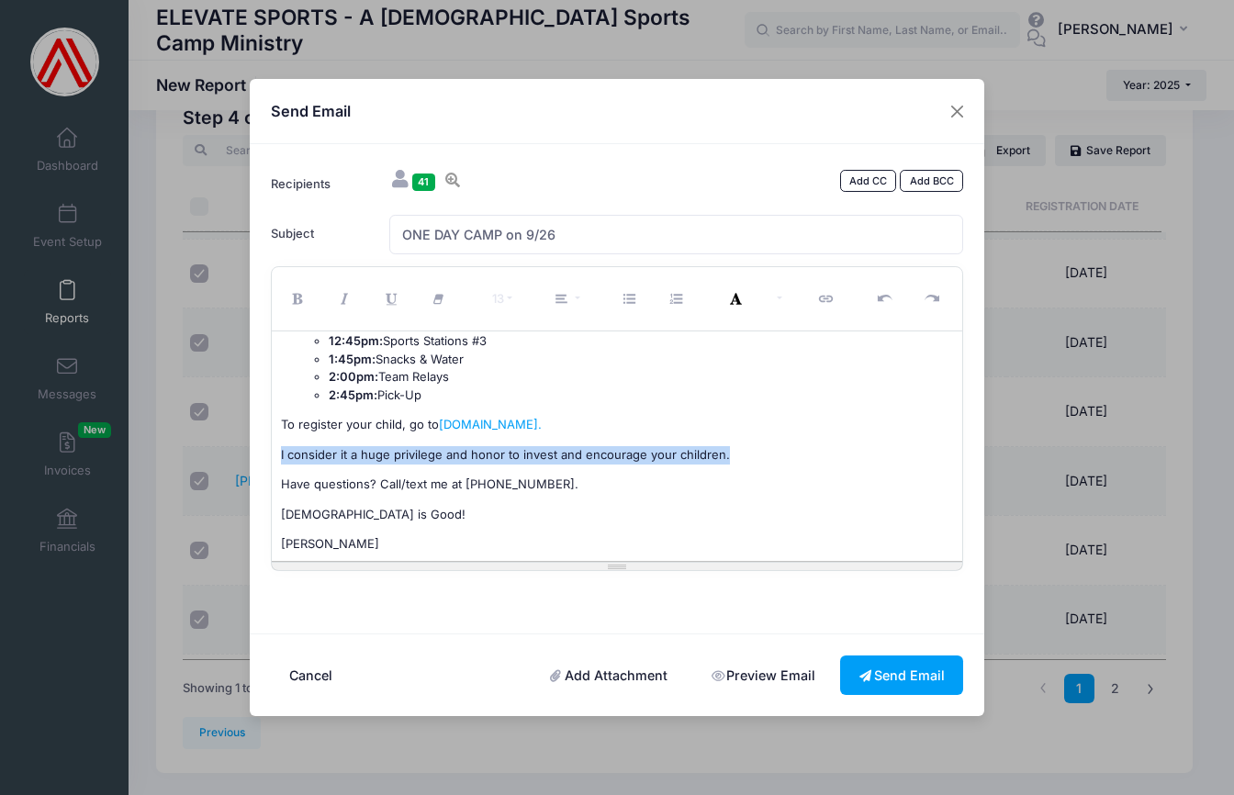
drag, startPoint x: 279, startPoint y: 444, endPoint x: 783, endPoint y: 443, distance: 504.2
click at [783, 443] on div "Good Morning! On Friday, September 26 , there is no school for elementary stude…" at bounding box center [618, 447] width 692 height 230
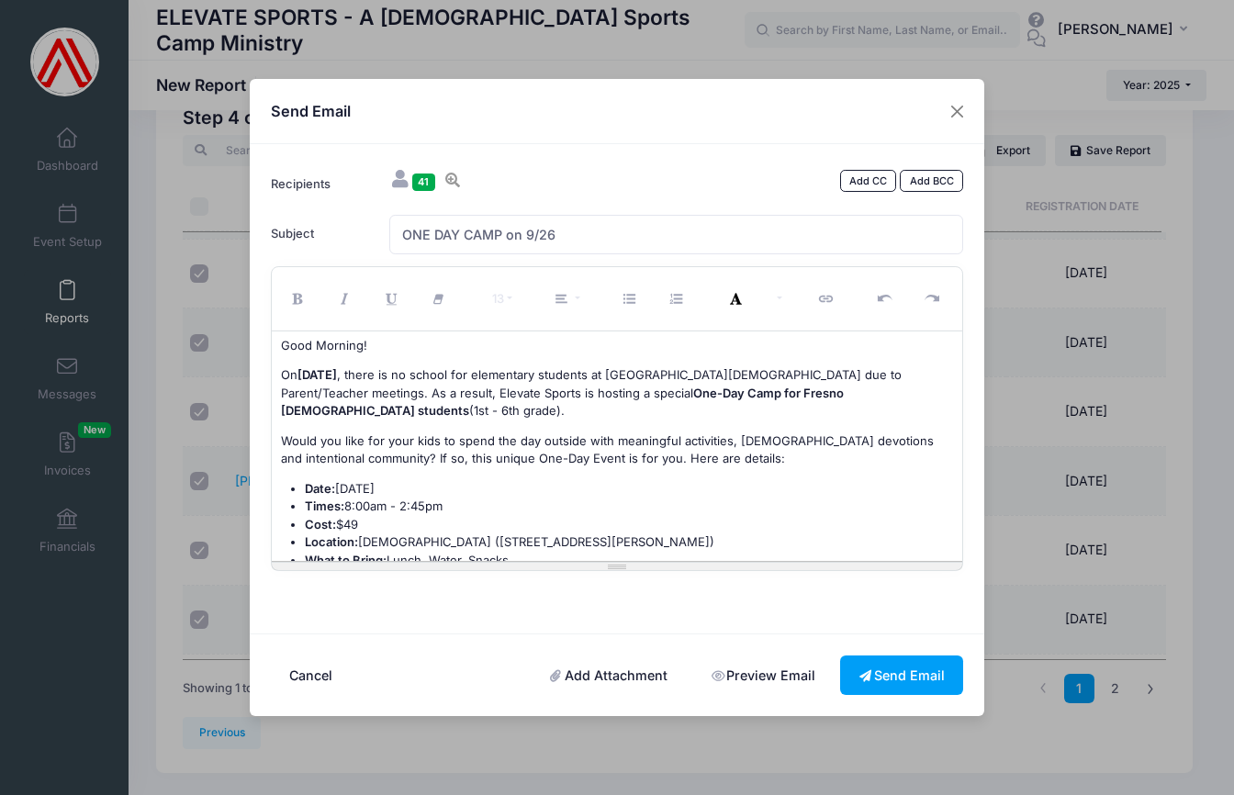
scroll to position [0, 0]
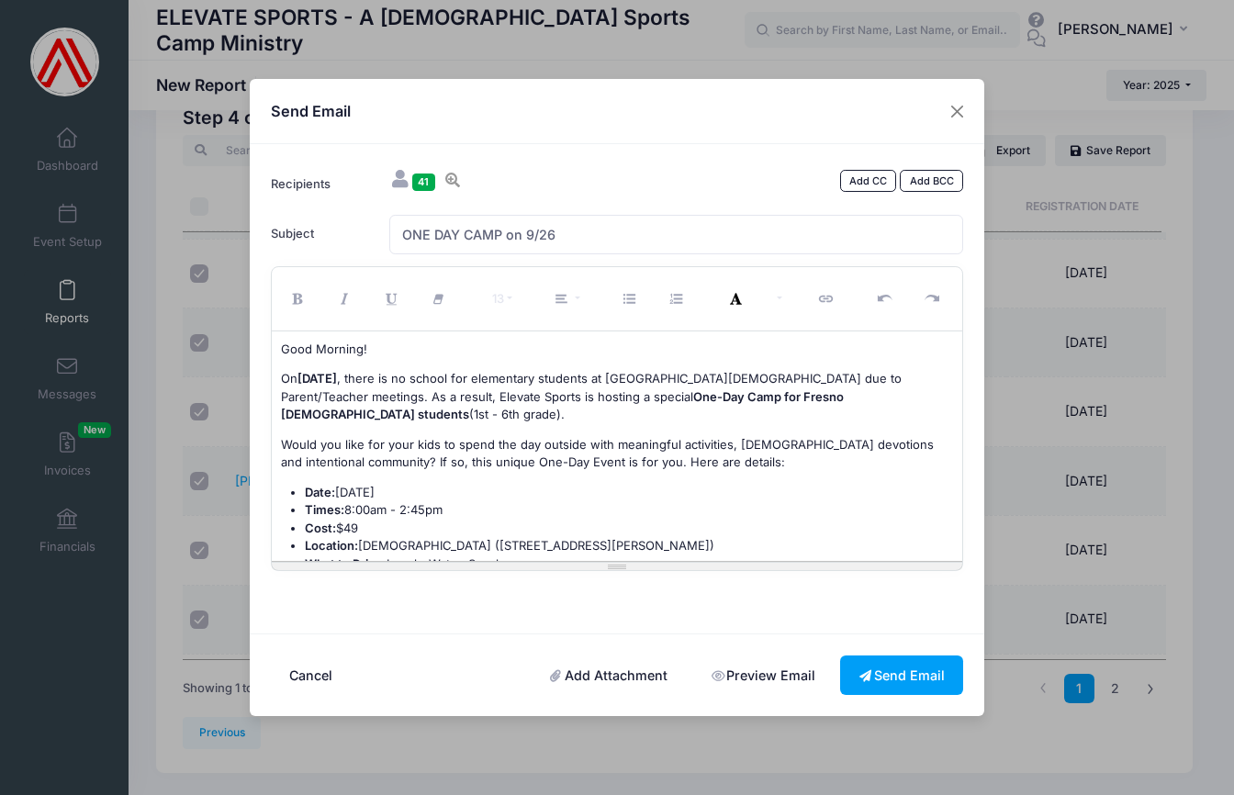
click at [704, 460] on p "Would you like for your kids to spend the day outside with meaningful activitie…" at bounding box center [617, 454] width 673 height 36
click at [391, 444] on font "Would you like for your kids to spend the day outside with meaningful activitie…" at bounding box center [607, 453] width 653 height 33
click at [591, 442] on font "Would you like your child to spend the day outside with meaningful activities, …" at bounding box center [611, 453] width 661 height 33
click at [343, 461] on font "Would you like your child to spend the day outside engaged in meaningful activi…" at bounding box center [589, 453] width 617 height 33
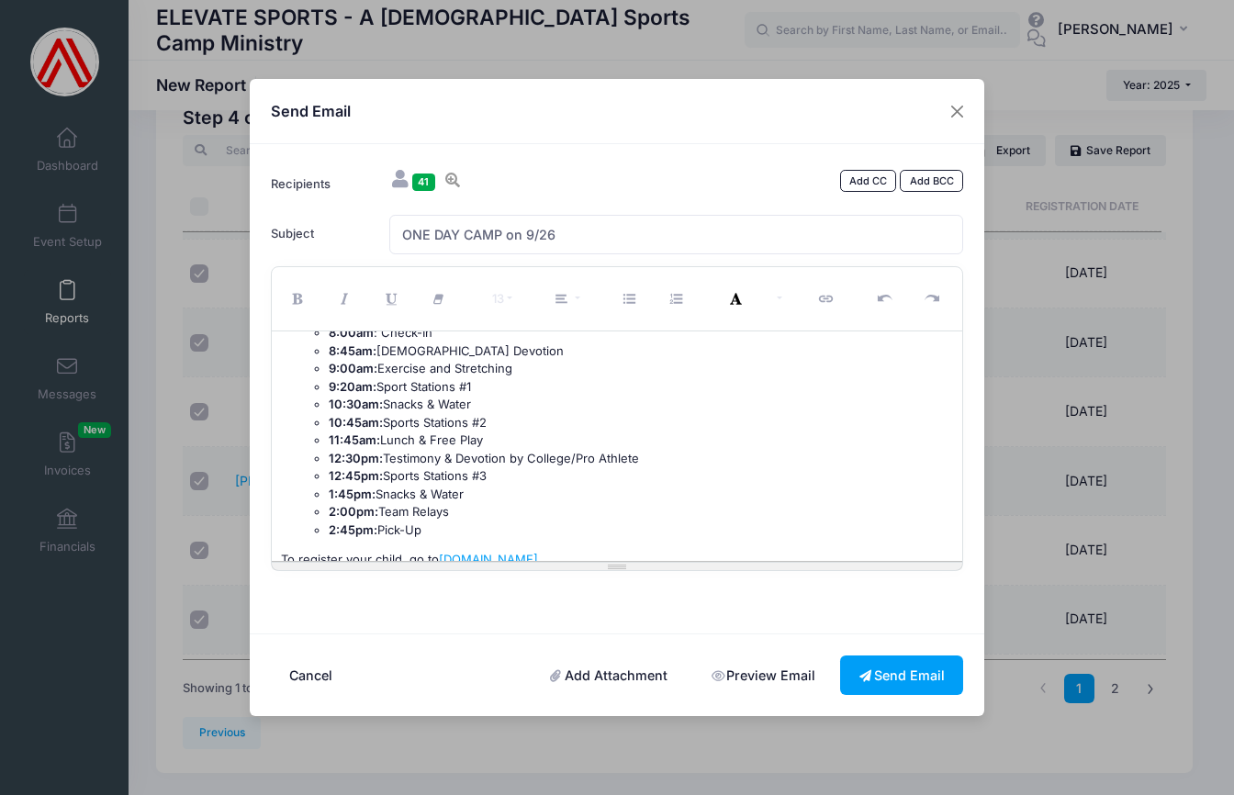
scroll to position [322, 0]
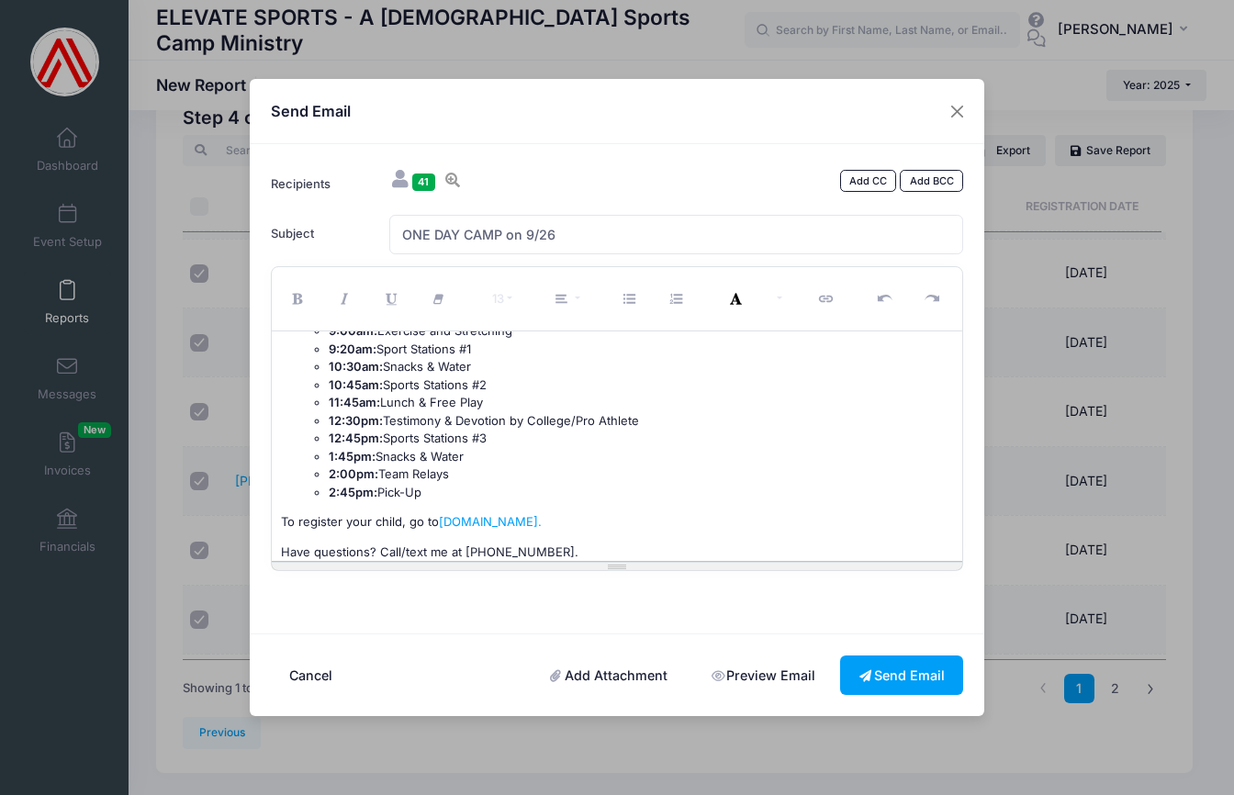
click at [575, 544] on p "Have questions? Call/text me at [PHONE_NUMBER]." at bounding box center [617, 553] width 673 height 18
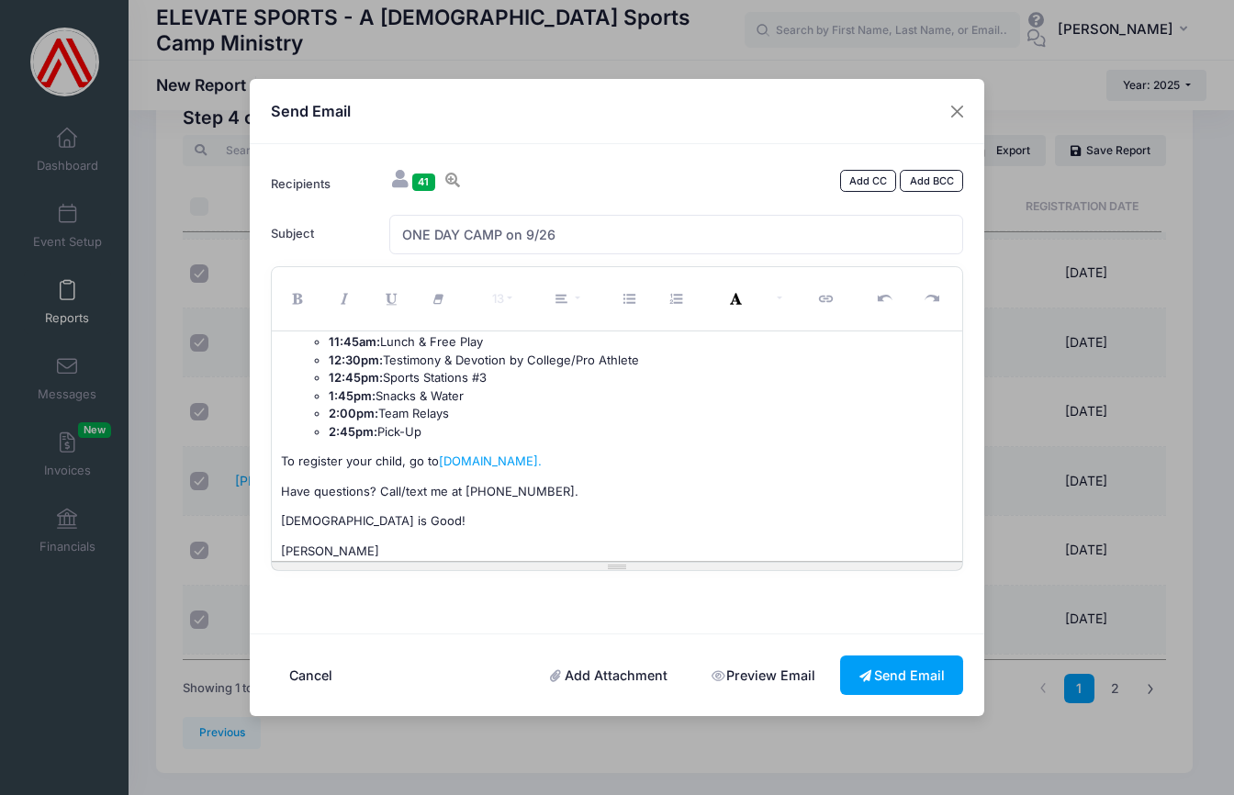
scroll to position [387, 0]
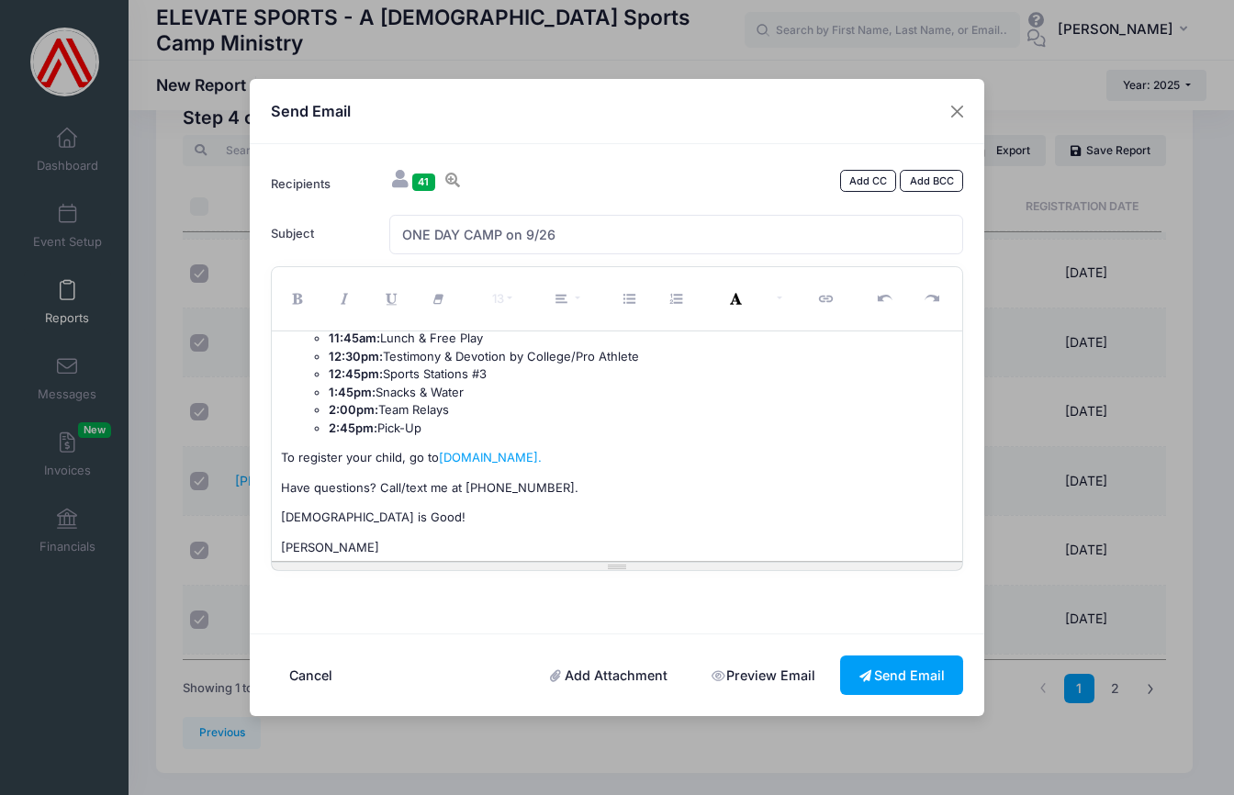
click at [384, 509] on p "[DEMOGRAPHIC_DATA] is Good!" at bounding box center [617, 518] width 673 height 18
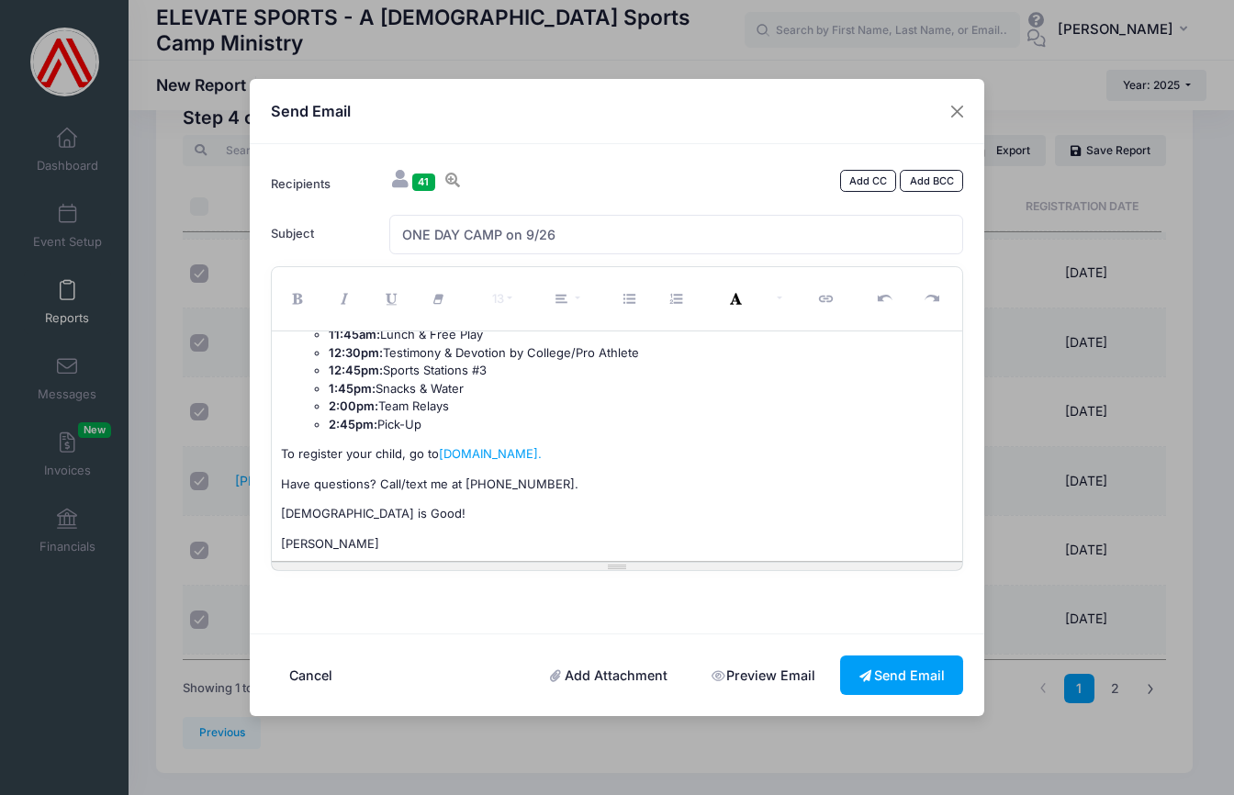
click at [327, 535] on p "[PERSON_NAME]" at bounding box center [617, 544] width 673 height 18
click at [383, 505] on p "[DEMOGRAPHIC_DATA] is Good!" at bounding box center [617, 514] width 673 height 18
click at [345, 535] on p "[PERSON_NAME]" at bounding box center [617, 544] width 673 height 18
click at [766, 673] on link "Preview Email" at bounding box center [762, 675] width 141 height 39
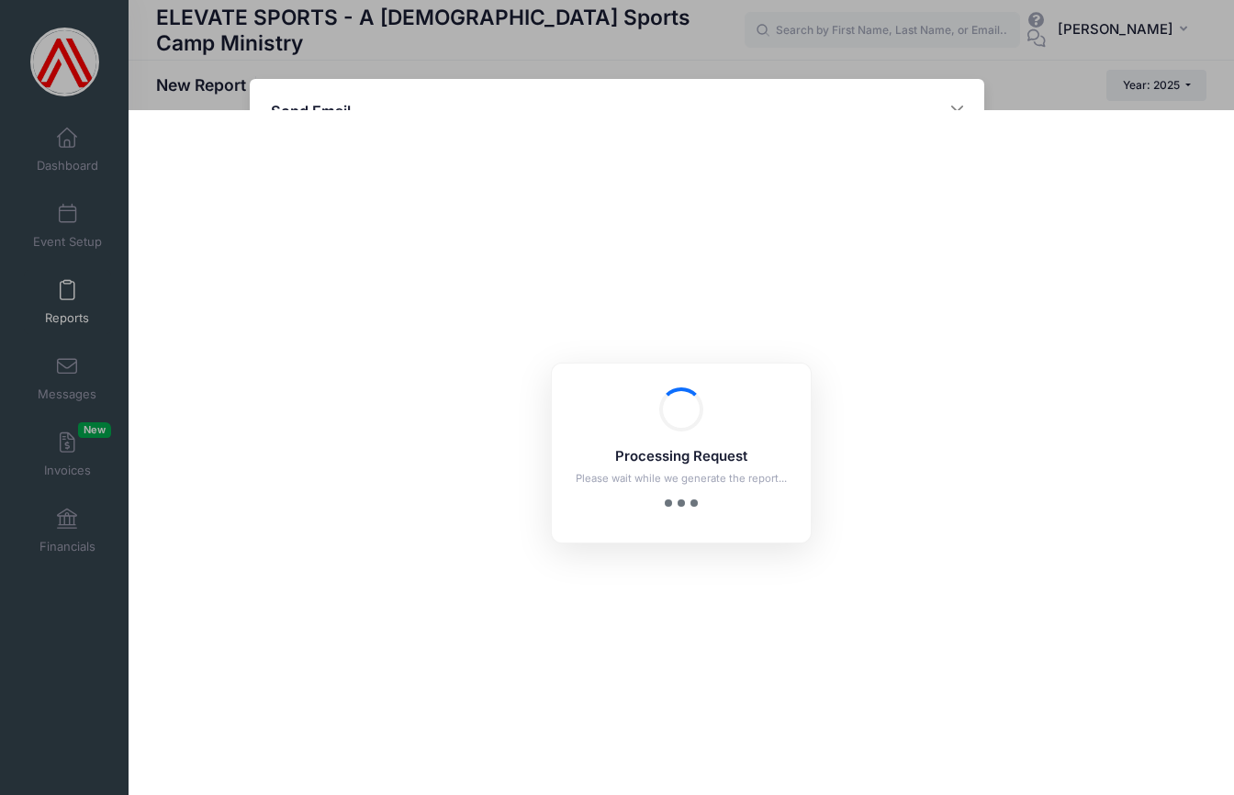
scroll to position [0, 0]
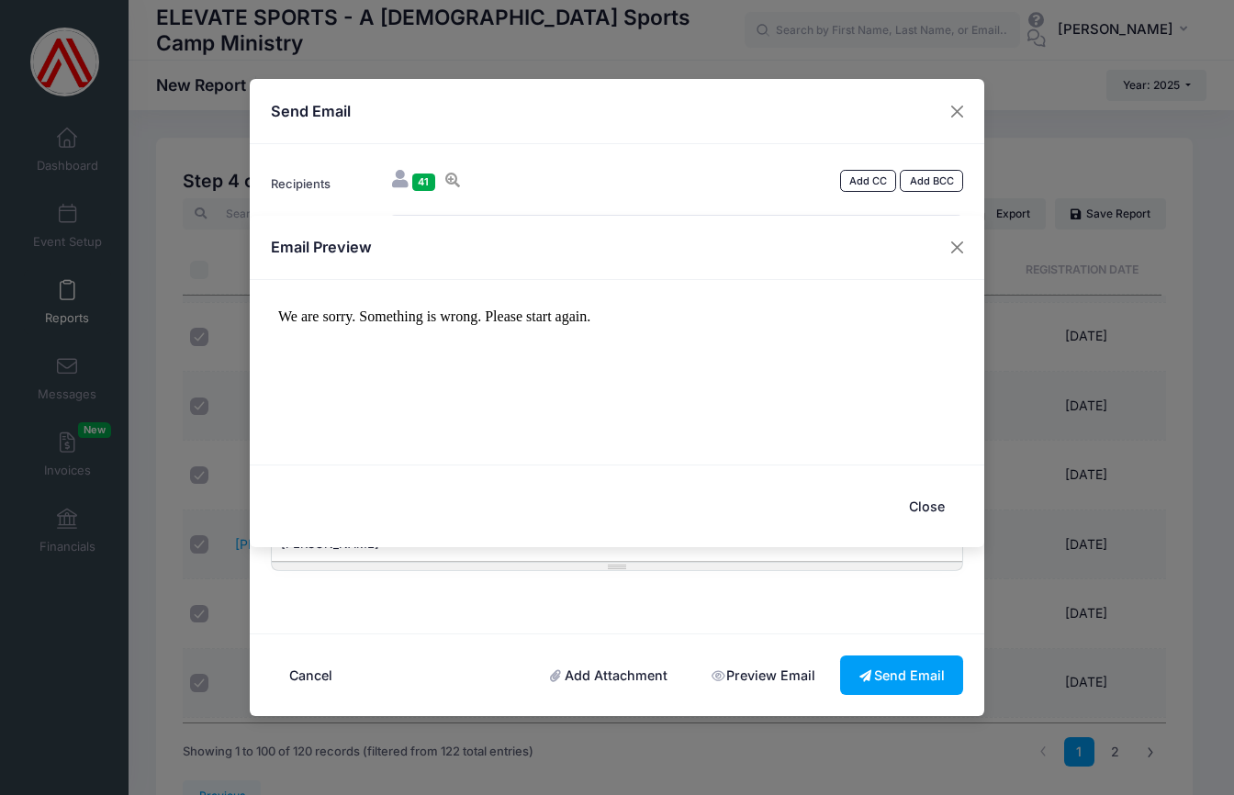
click at [762, 676] on div "Email Preview Attachments Close" at bounding box center [617, 397] width 1234 height 795
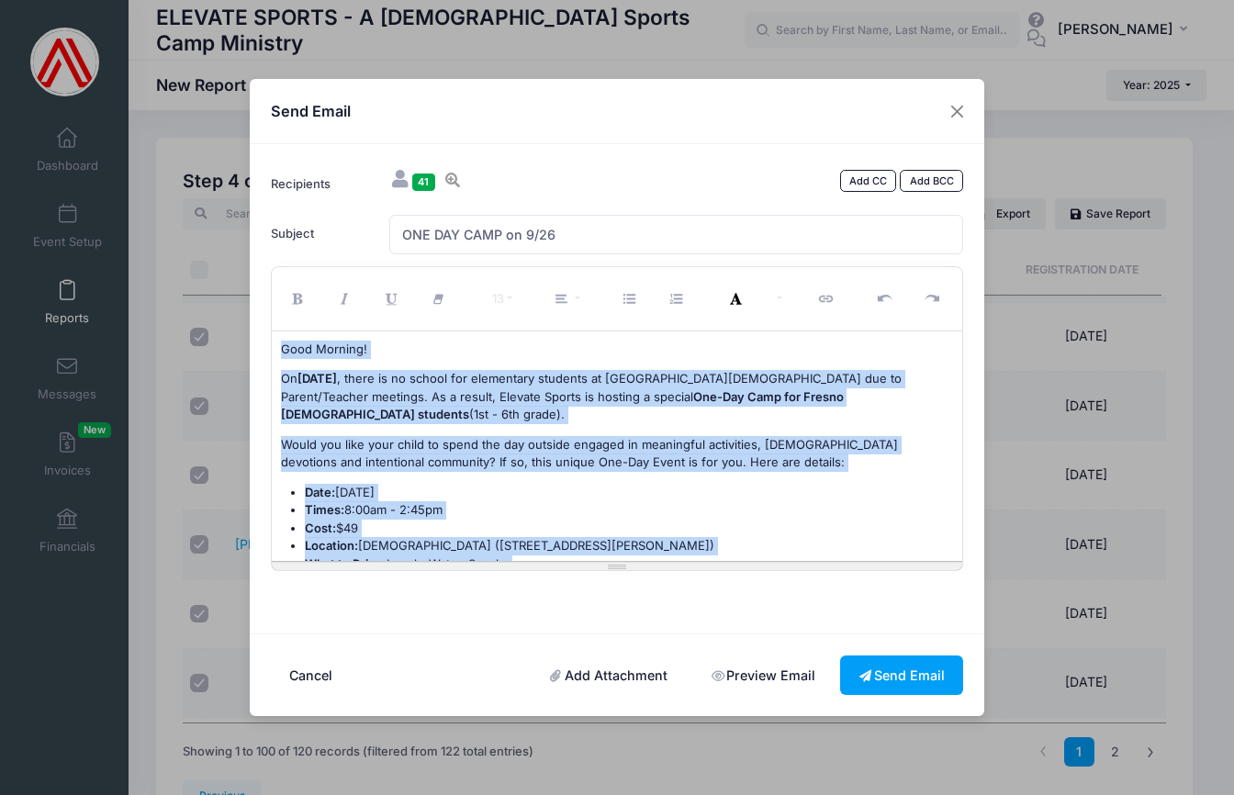
drag, startPoint x: 352, startPoint y: 535, endPoint x: 274, endPoint y: 340, distance: 210.6
click at [274, 340] on div "Good Morning! On Friday, September 26 , there is no school for elementary stude…" at bounding box center [618, 447] width 692 height 230
copy div "Good Morning! On Friday, September 26 , there is no school for elementary stude…"
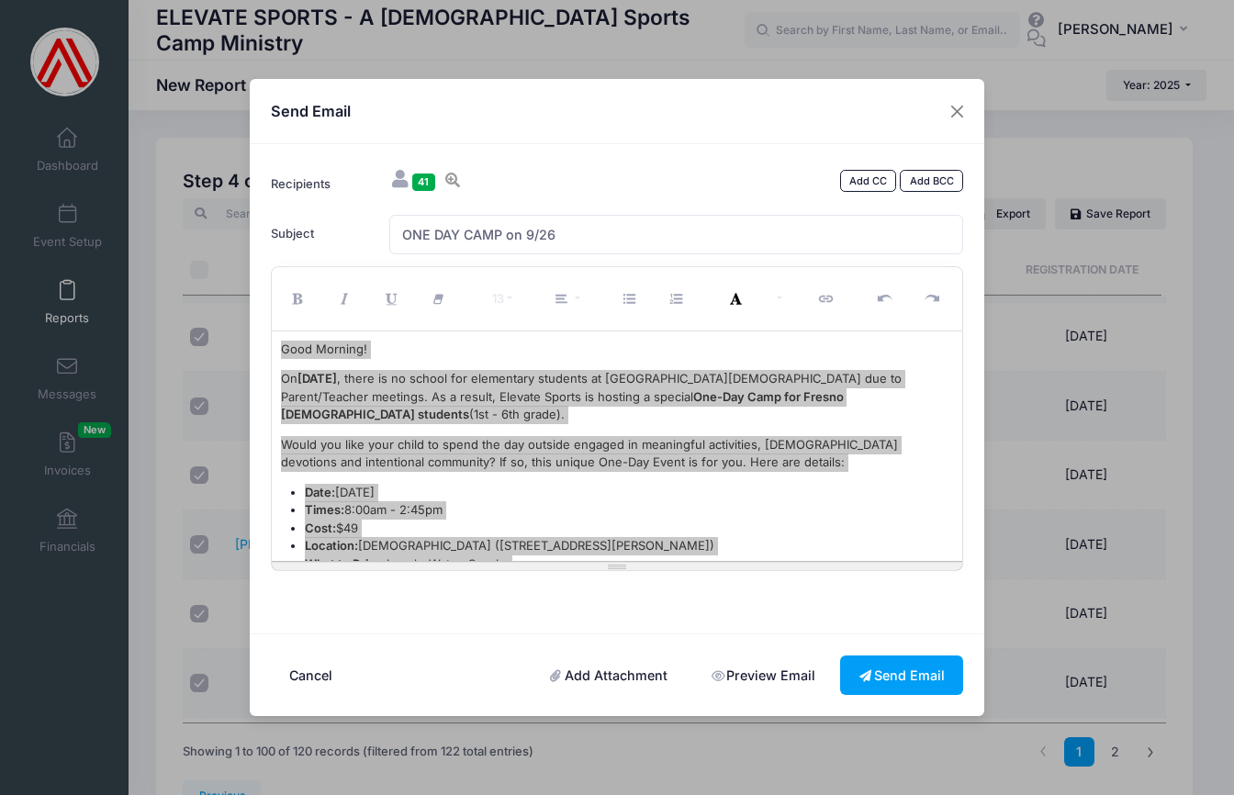
click at [614, 520] on li "Cost: $49" at bounding box center [629, 529] width 649 height 18
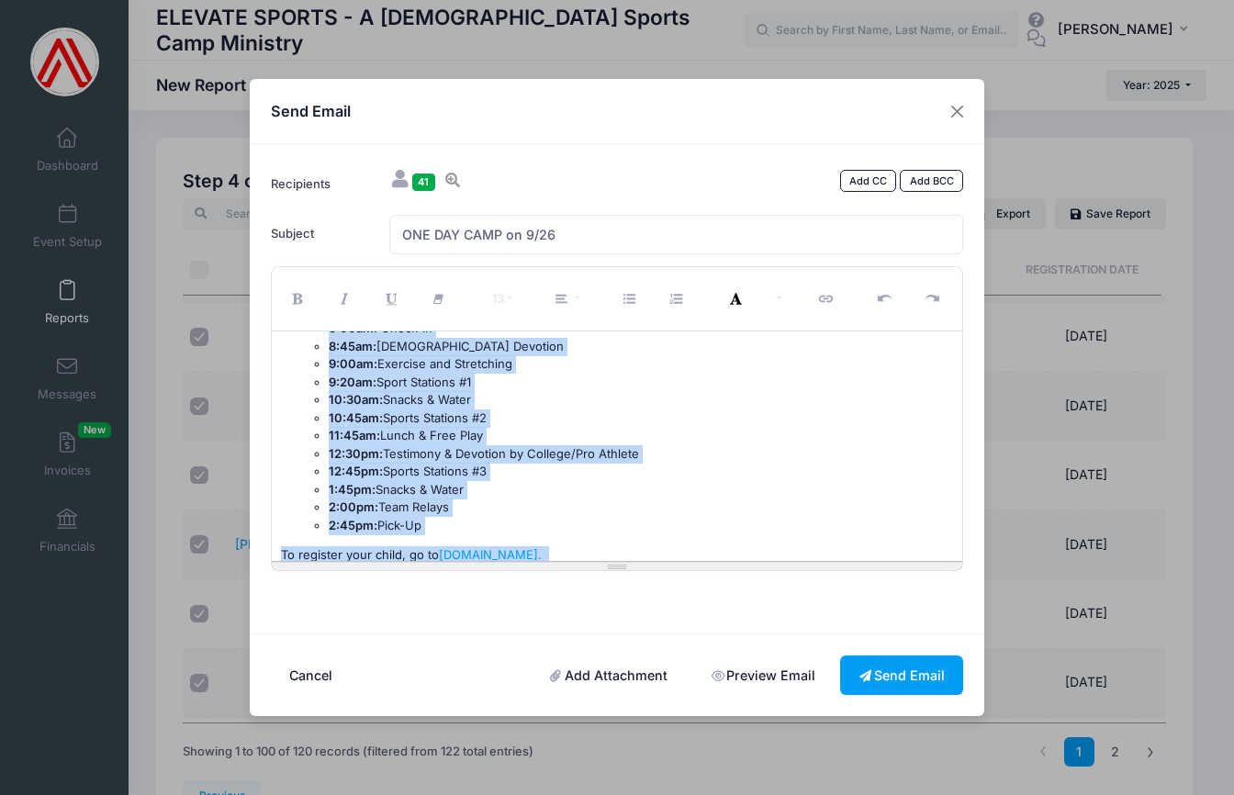
scroll to position [390, 0]
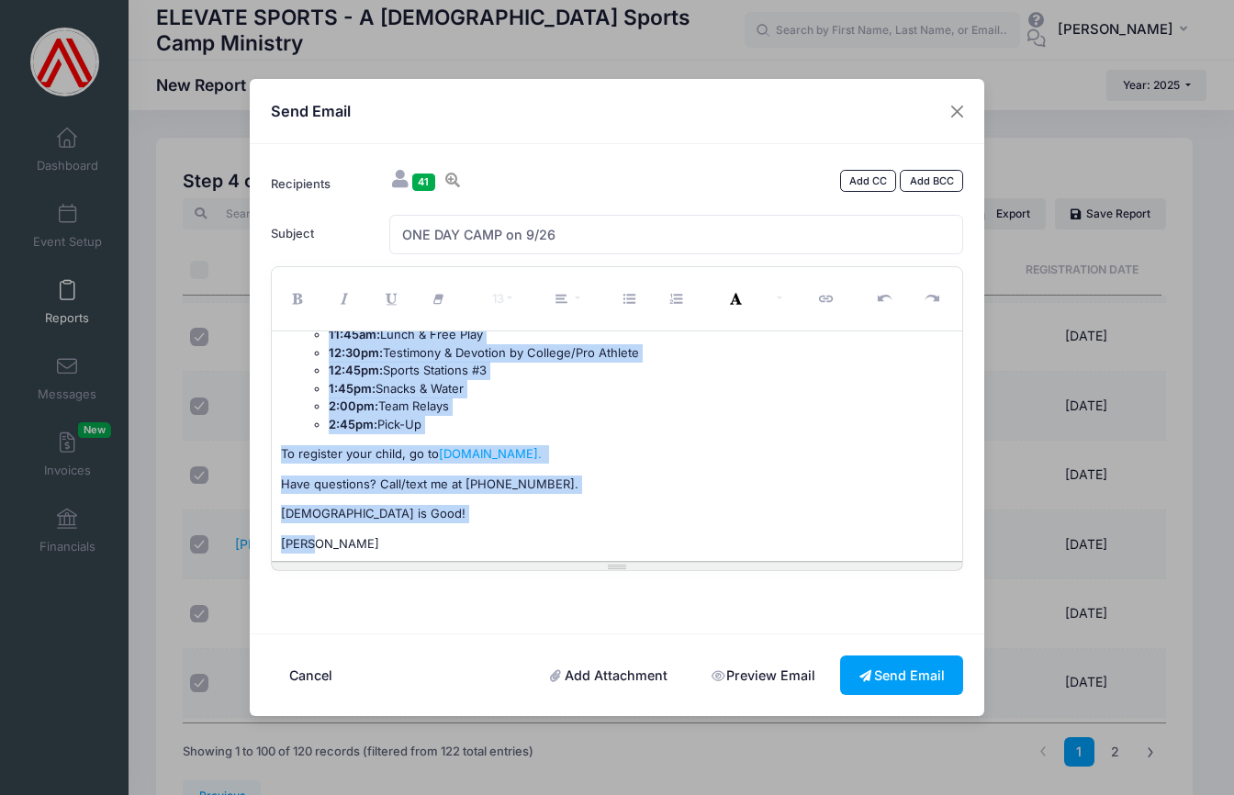
click at [355, 427] on div "Good Morning! On Friday, September 26 , there is no school for elementary stude…" at bounding box center [618, 447] width 692 height 230
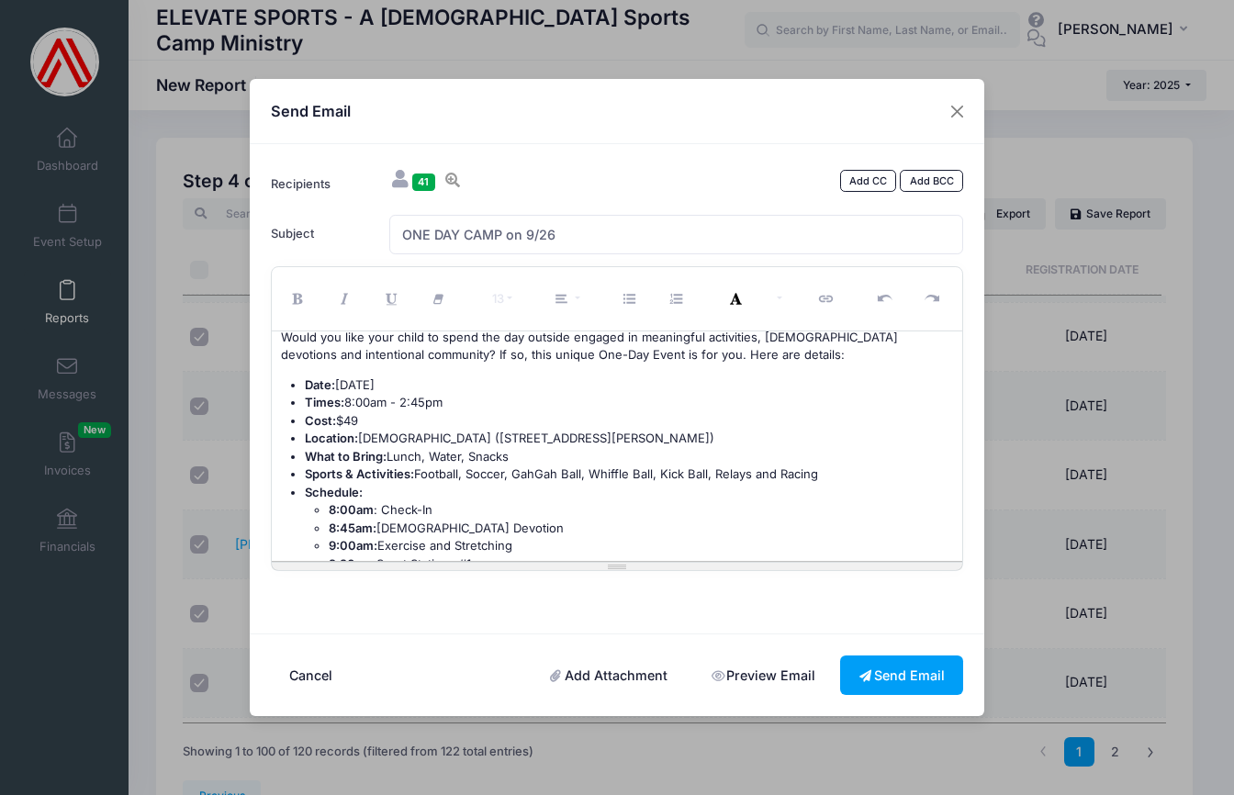
scroll to position [0, 0]
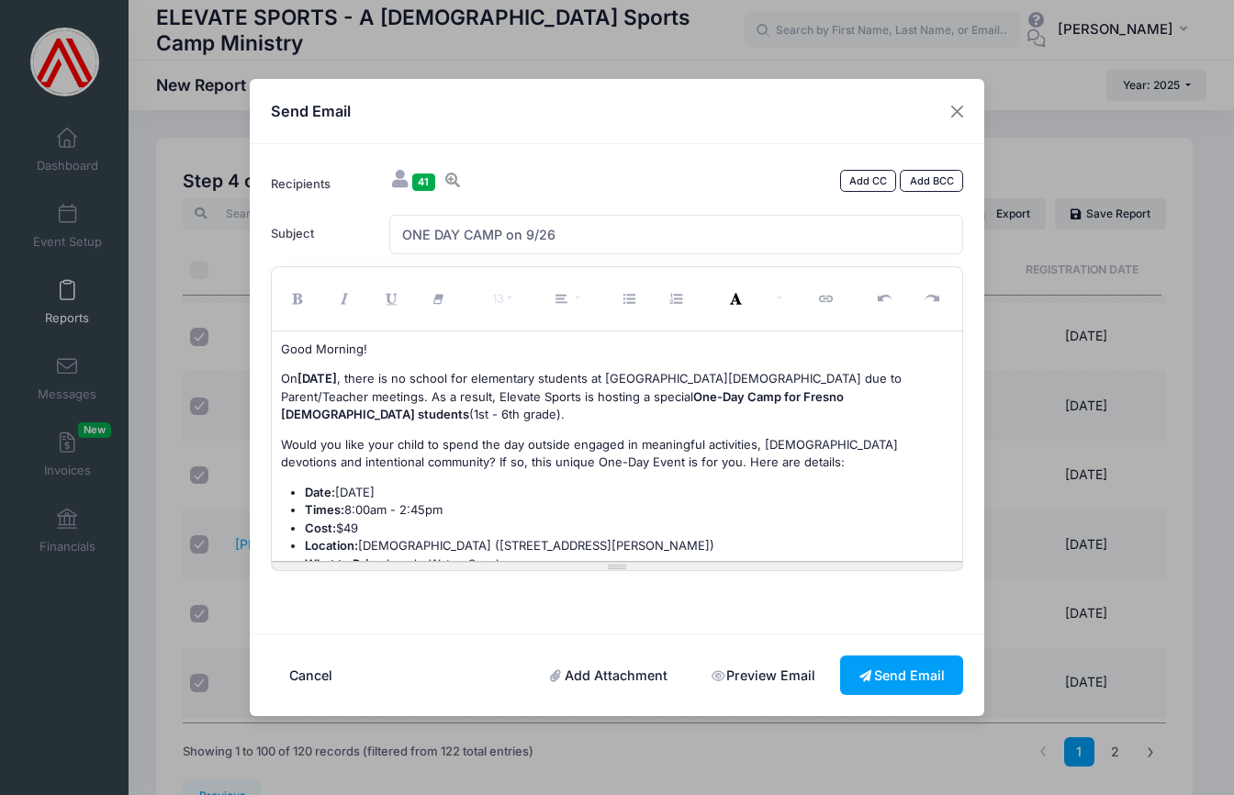
click at [768, 674] on link "Preview Email" at bounding box center [762, 675] width 141 height 39
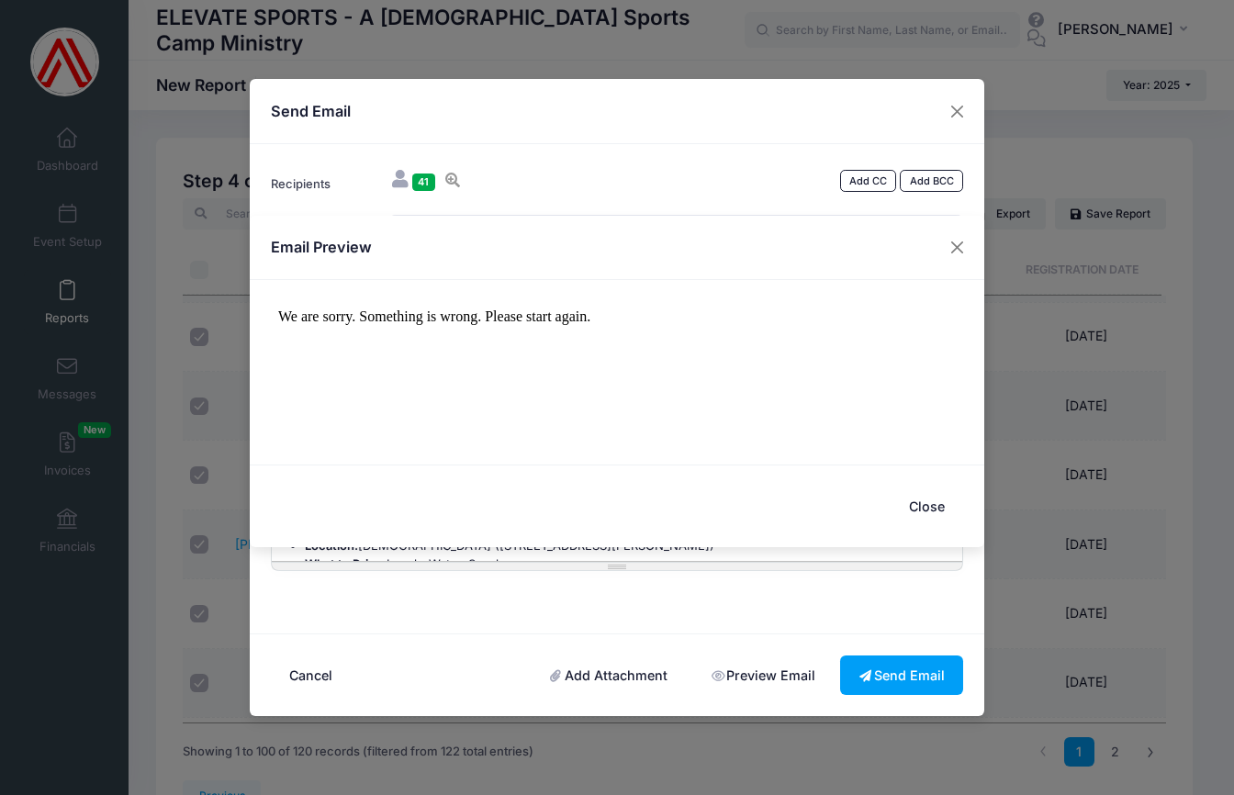
click at [767, 671] on div "Email Preview Attachments Close" at bounding box center [617, 397] width 1234 height 795
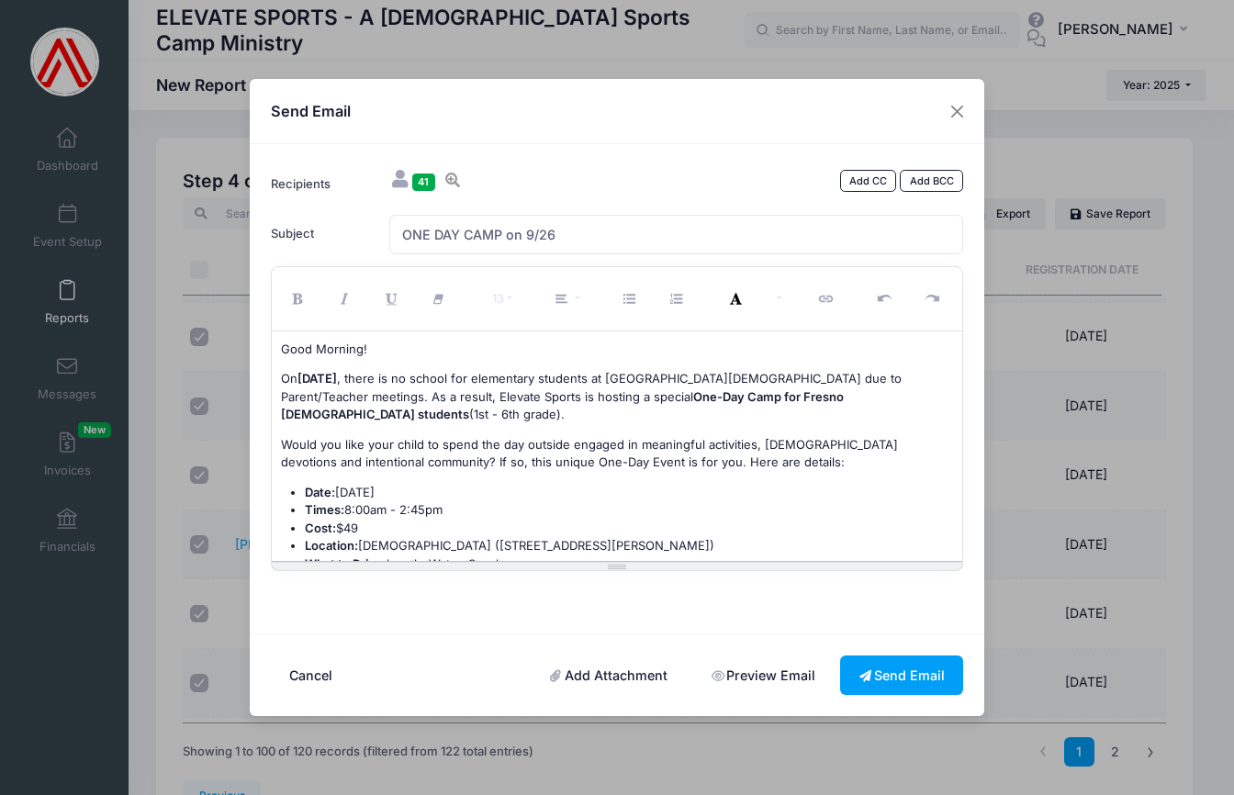
click at [767, 671] on link "Preview Email" at bounding box center [762, 675] width 141 height 39
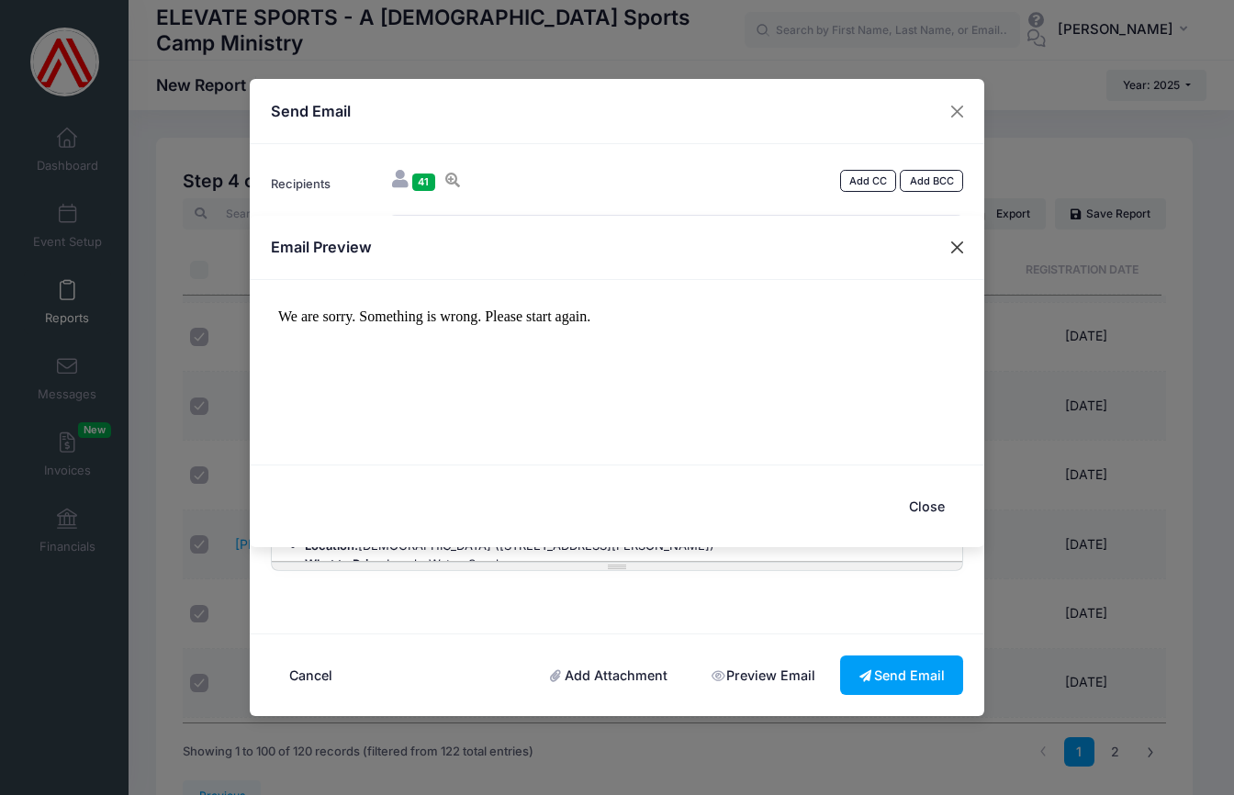
click at [959, 246] on button "Close" at bounding box center [957, 247] width 33 height 33
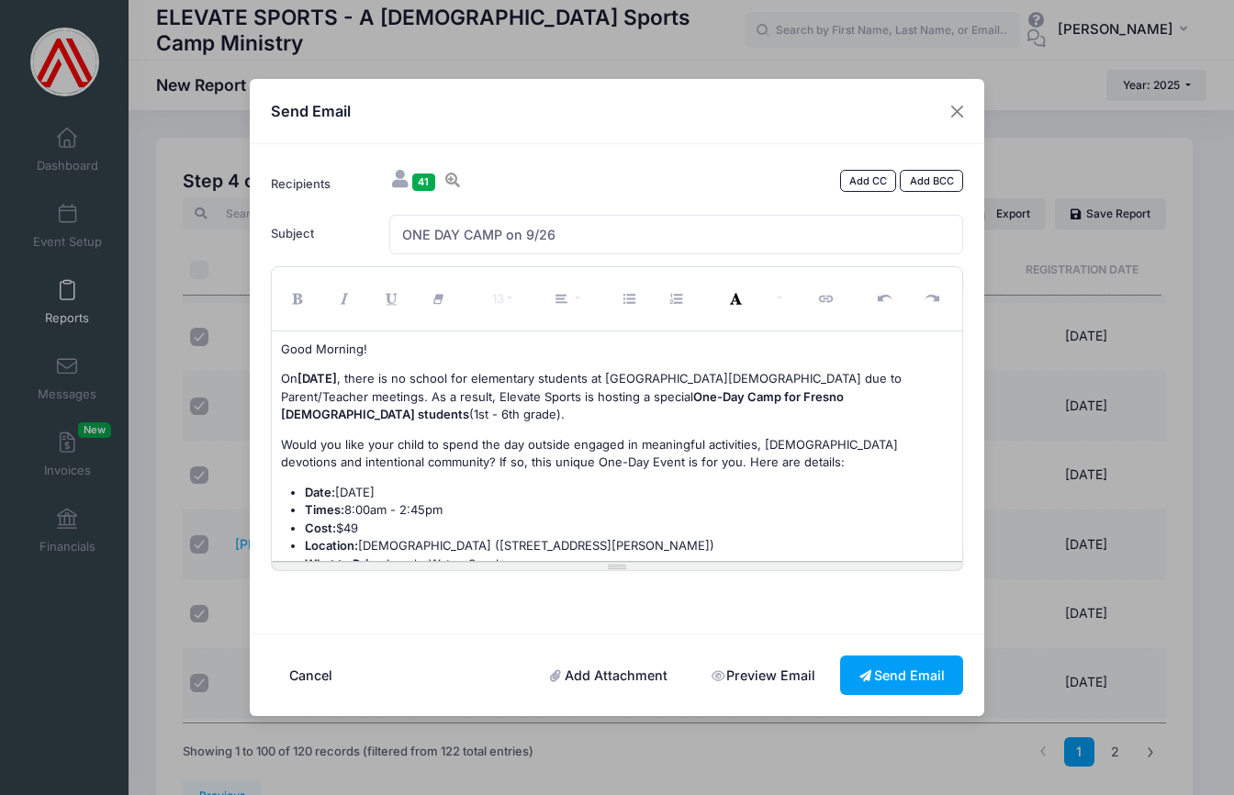
click at [334, 418] on p "On Friday, September 26 , there is no school for elementary students at Fresno …" at bounding box center [617, 397] width 673 height 54
click at [422, 411] on font ", there is no school for elementary students at Fresno Christian due to Parent/…" at bounding box center [591, 396] width 621 height 51
click at [375, 415] on font ", there is no school for elementary students at Fresno Christian due to Parent/…" at bounding box center [591, 396] width 621 height 51
click at [473, 414] on font ", there is no school for elementary students at Fresno Christian due to Parent/…" at bounding box center [591, 396] width 621 height 51
click at [324, 411] on font ", there is no school for elementary students at Fresno Christian due to Parent/…" at bounding box center [591, 396] width 621 height 51
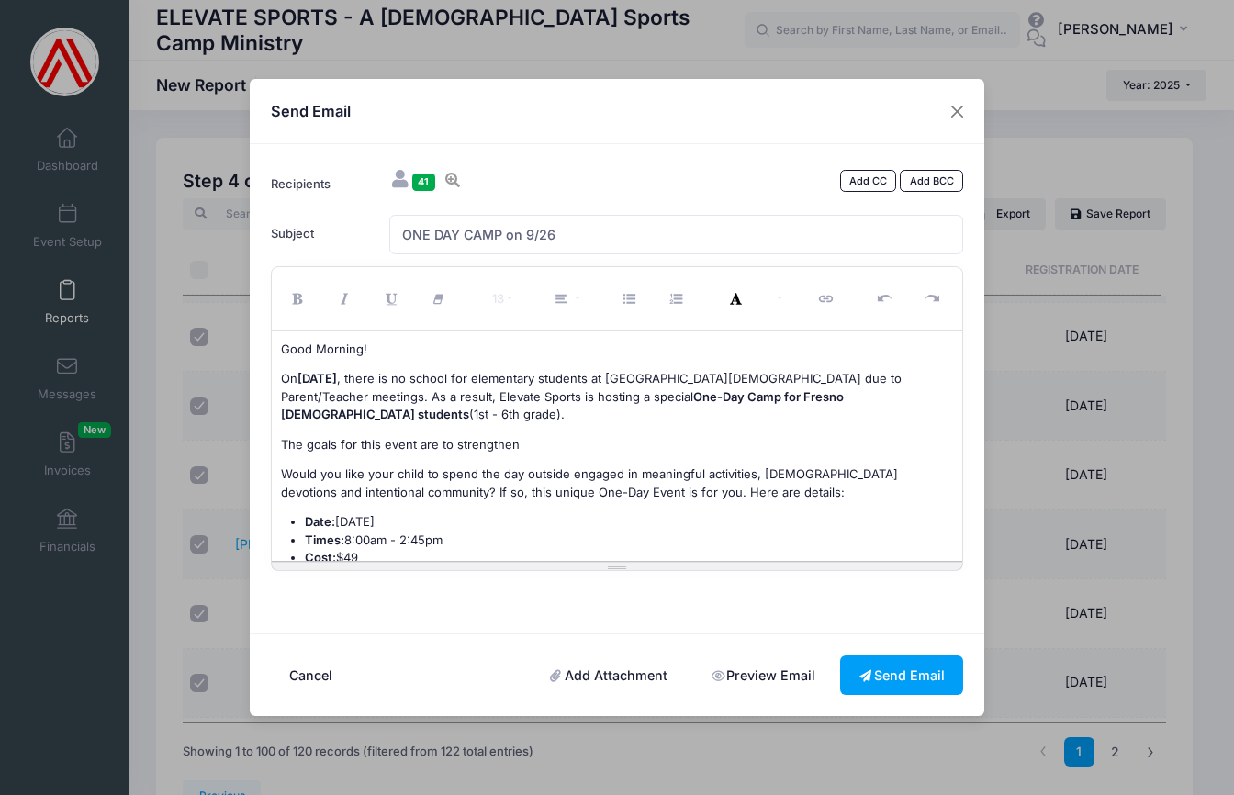
click at [439, 445] on font "The goals for this event are to strengthen" at bounding box center [400, 444] width 239 height 15
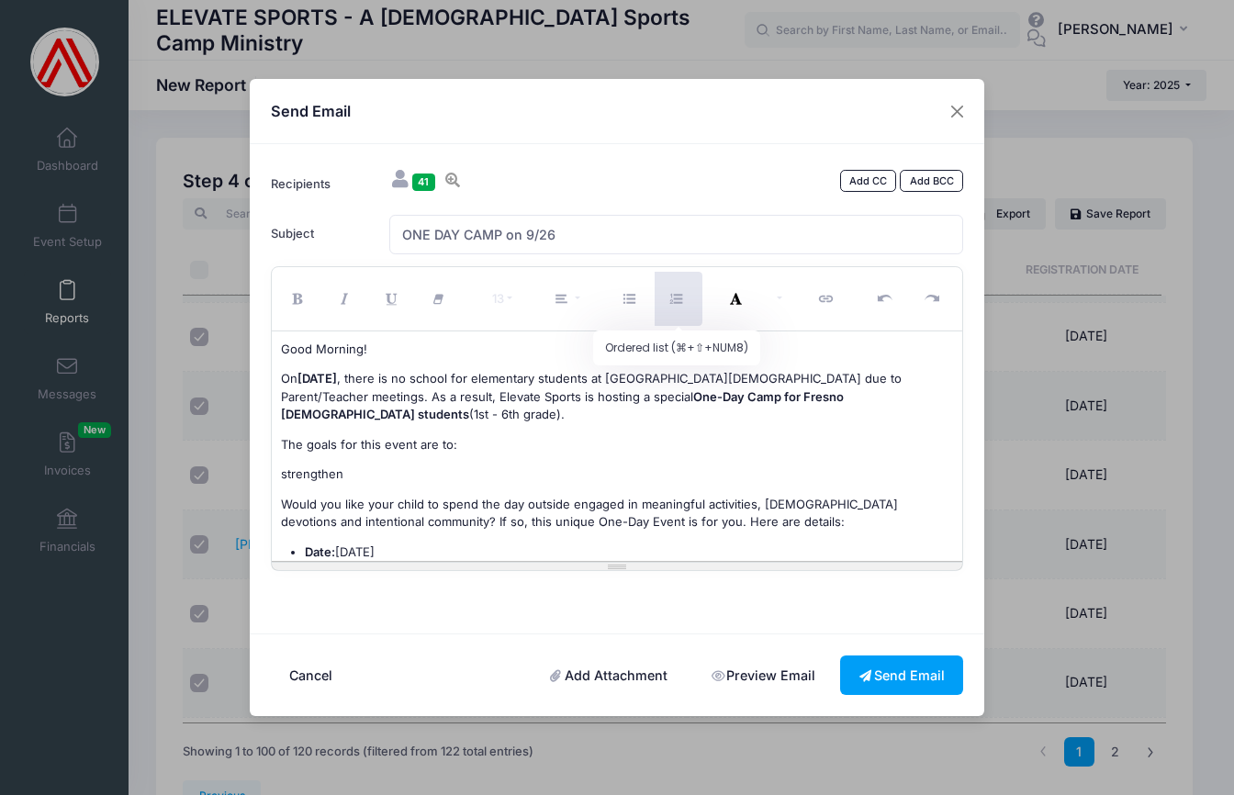
click at [680, 299] on icon "Ordered list (⌘+⇧+NUM8)" at bounding box center [678, 299] width 17 height 0
drag, startPoint x: 309, startPoint y: 443, endPoint x: 411, endPoint y: 446, distance: 102.9
click at [411, 446] on font "The goals for this event are to:" at bounding box center [369, 444] width 176 height 15
drag, startPoint x: 370, startPoint y: 456, endPoint x: 352, endPoint y: 447, distance: 20.1
click at [370, 455] on div "Good Morning! On Friday, September 26 , there is no school for elementary stude…" at bounding box center [618, 447] width 692 height 230
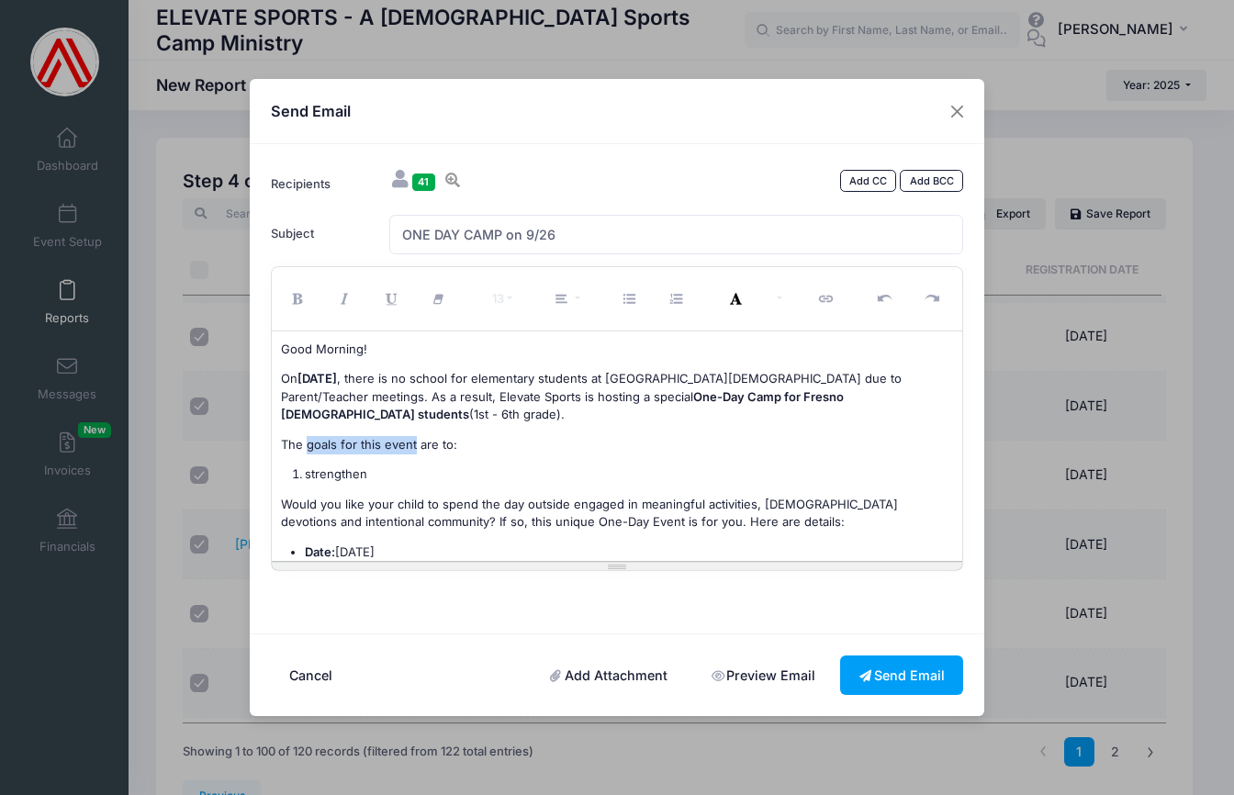
drag, startPoint x: 307, startPoint y: 445, endPoint x: 415, endPoint y: 447, distance: 108.4
click at [415, 447] on font "The goals for this event are to:" at bounding box center [369, 444] width 176 height 15
click at [301, 299] on icon "Bold (⌘+B)" at bounding box center [300, 299] width 17 height 0
click at [413, 443] on b "goals for this event" at bounding box center [358, 444] width 110 height 15
click at [375, 470] on li "strengthen" at bounding box center [629, 475] width 649 height 18
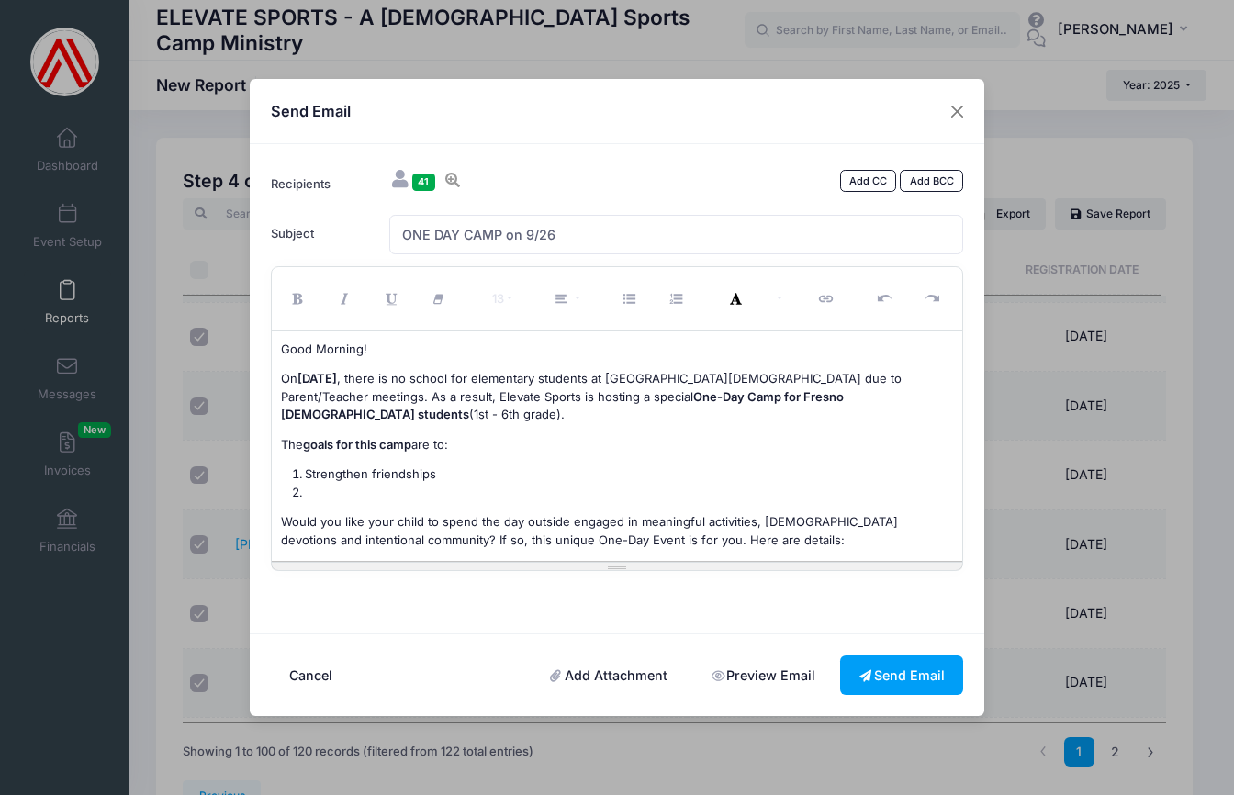
click at [369, 472] on font "Strengthen friendships" at bounding box center [370, 474] width 131 height 15
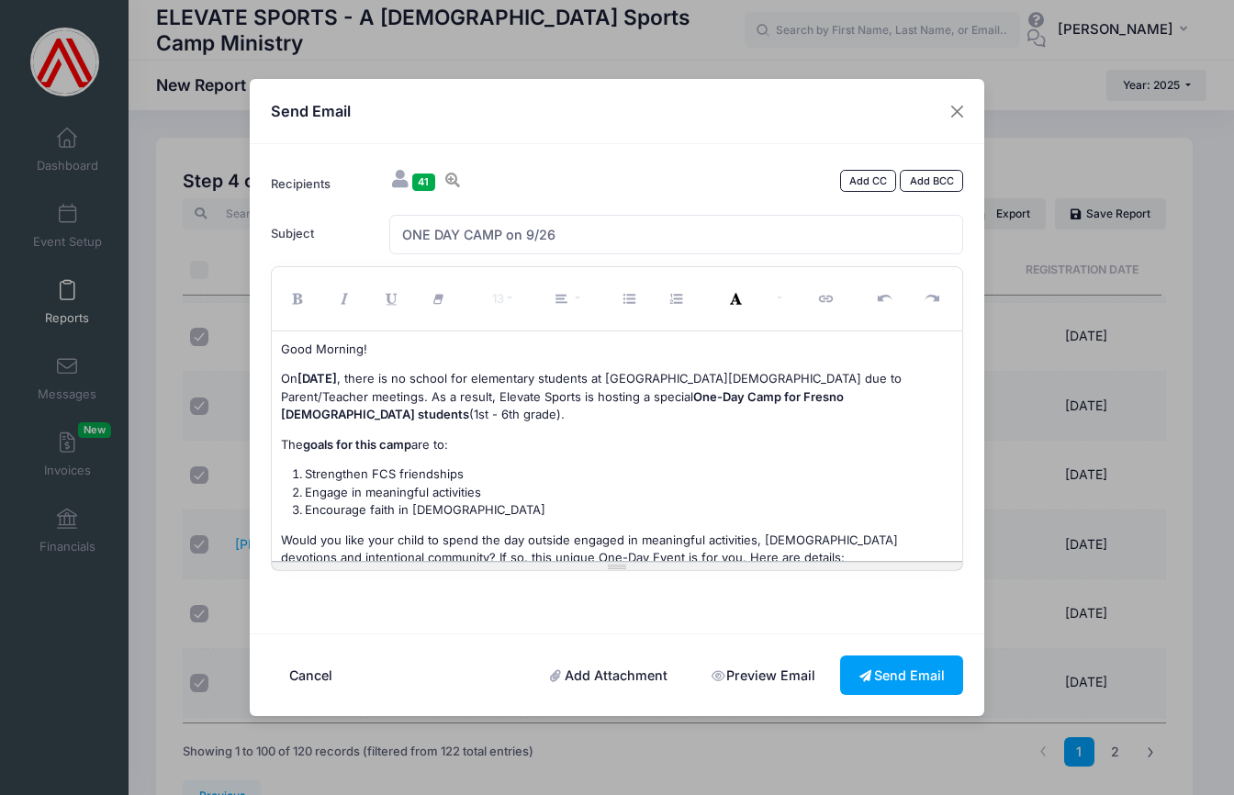
click at [384, 441] on b "goals for this camp" at bounding box center [357, 444] width 108 height 15
drag, startPoint x: 416, startPoint y: 442, endPoint x: 422, endPoint y: 433, distance: 10.5
click at [417, 441] on font "The goals for this camp are to:" at bounding box center [364, 444] width 167 height 15
drag, startPoint x: 340, startPoint y: 442, endPoint x: 414, endPoint y: 444, distance: 74.4
click at [414, 444] on font "The goals for the camp are to:" at bounding box center [363, 444] width 165 height 15
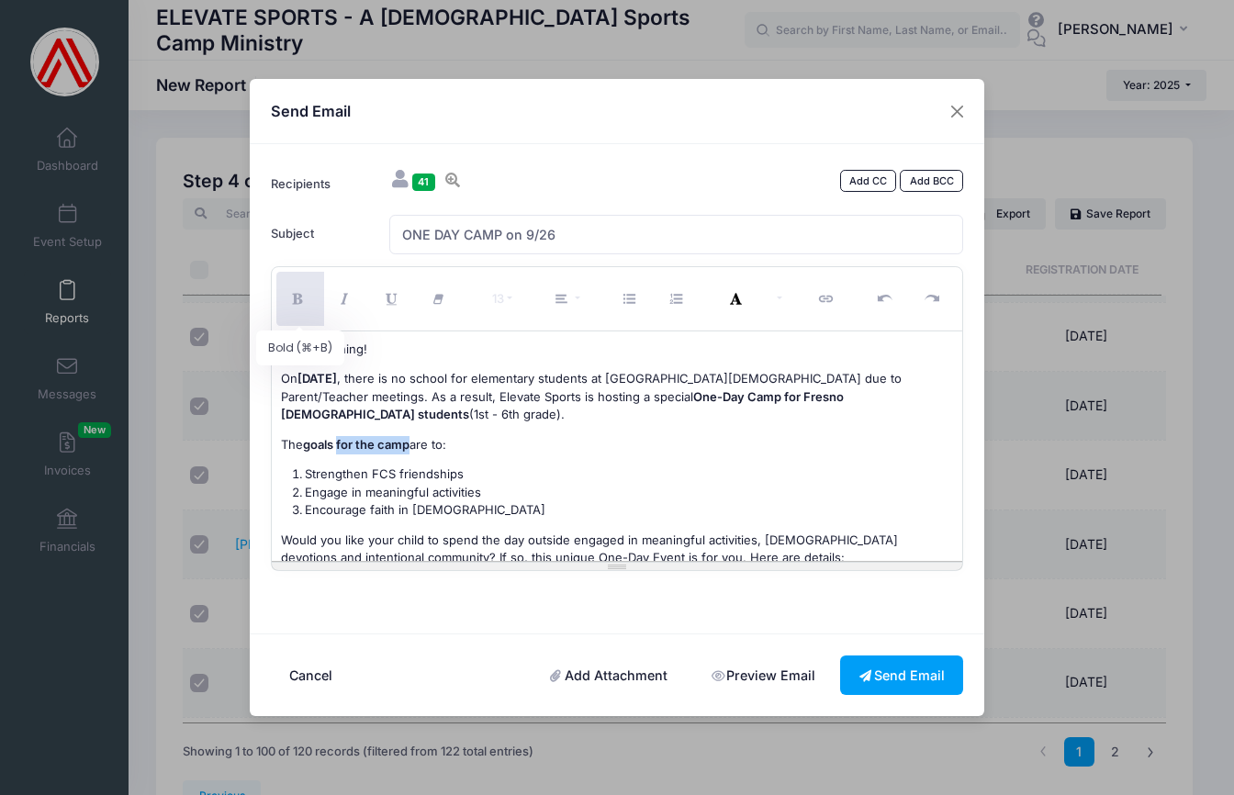
click at [296, 299] on icon "Bold (⌘+B)" at bounding box center [300, 299] width 17 height 0
click at [398, 490] on li "Engage in meaningful activities" at bounding box center [629, 493] width 649 height 18
click at [504, 492] on li "Engage in meaningful activities" at bounding box center [629, 493] width 649 height 18
click at [429, 490] on li "Engage in meaningful activities" at bounding box center [629, 493] width 649 height 18
click at [528, 490] on li "Engage in meaningful outdoor activities" at bounding box center [629, 493] width 649 height 18
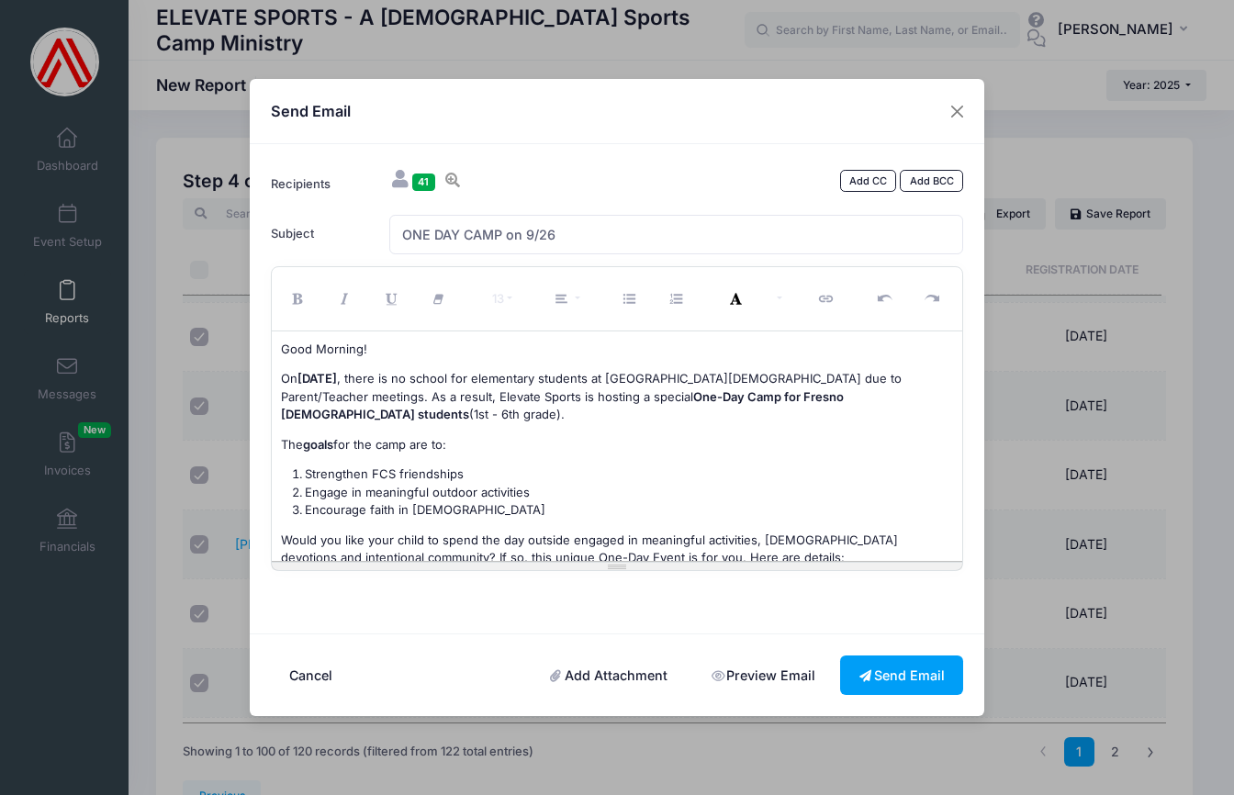
click at [439, 507] on li "Encourage faith in God" at bounding box center [629, 510] width 649 height 18
click at [538, 488] on li "Engage in meaningful outdoor activities" at bounding box center [629, 493] width 649 height 18
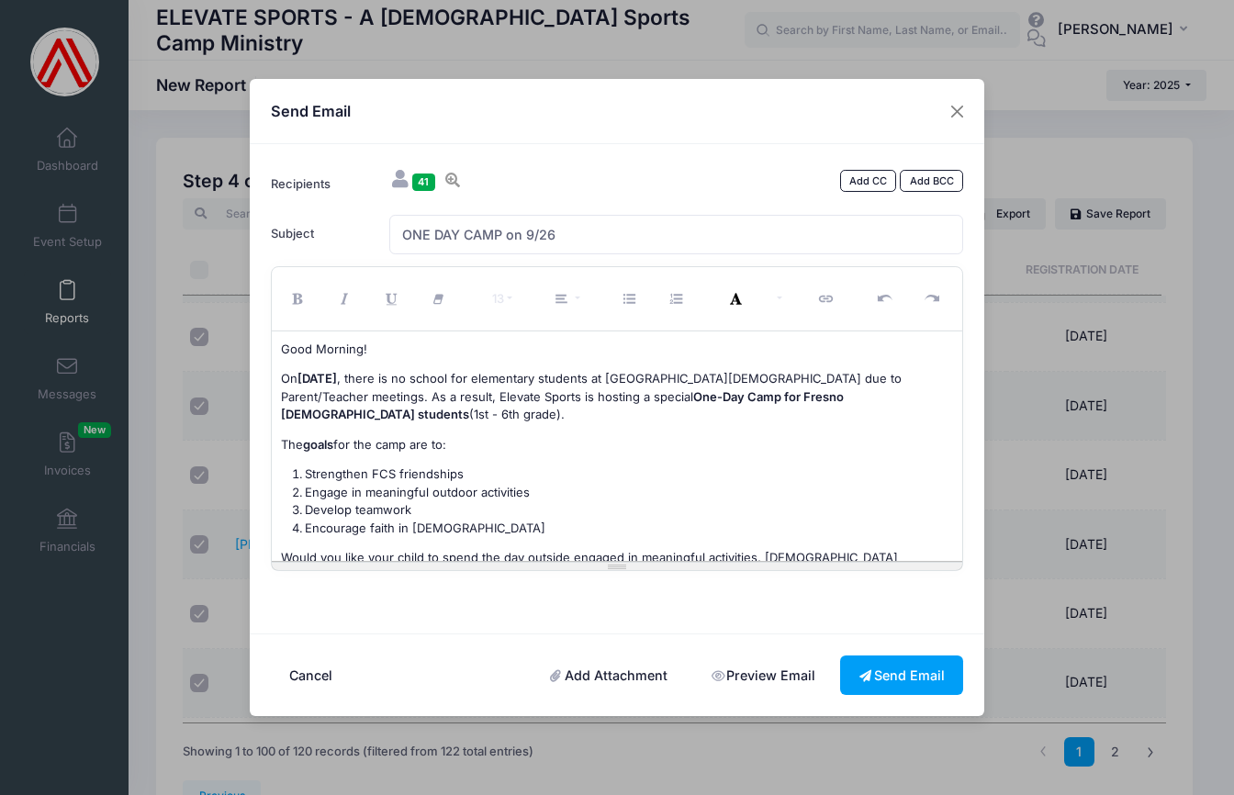
click at [361, 348] on p "Good Morning!" at bounding box center [617, 350] width 673 height 18
click at [446, 445] on font "The goals for the camp are to:" at bounding box center [363, 444] width 165 height 15
click at [305, 471] on font "Strengthen FCS friendships" at bounding box center [384, 474] width 159 height 15
click at [491, 469] on li "Strengthen FCS friendships" at bounding box center [629, 475] width 649 height 18
click at [303, 523] on ol "Strengthen FCS friendships Engage in meaningful outdoor activities Develop team…" at bounding box center [617, 502] width 673 height 72
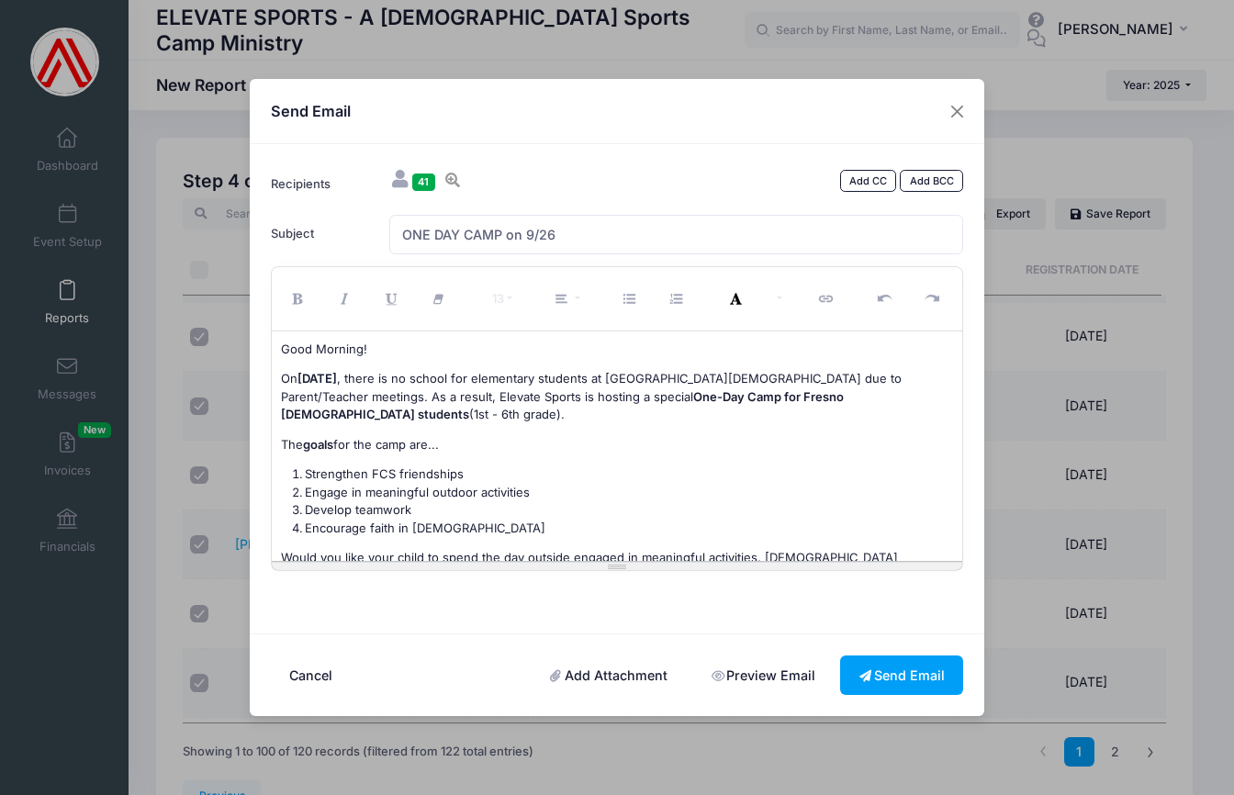
click at [305, 471] on font "Strengthen FCS friendships" at bounding box center [384, 474] width 159 height 15
click at [302, 490] on ol "Community: Strengthen FCS friendships Engage in meaningful outdoor activities D…" at bounding box center [617, 502] width 673 height 72
click at [582, 490] on li "Activity: Engage in meaningful outdoor activities" at bounding box center [629, 493] width 649 height 18
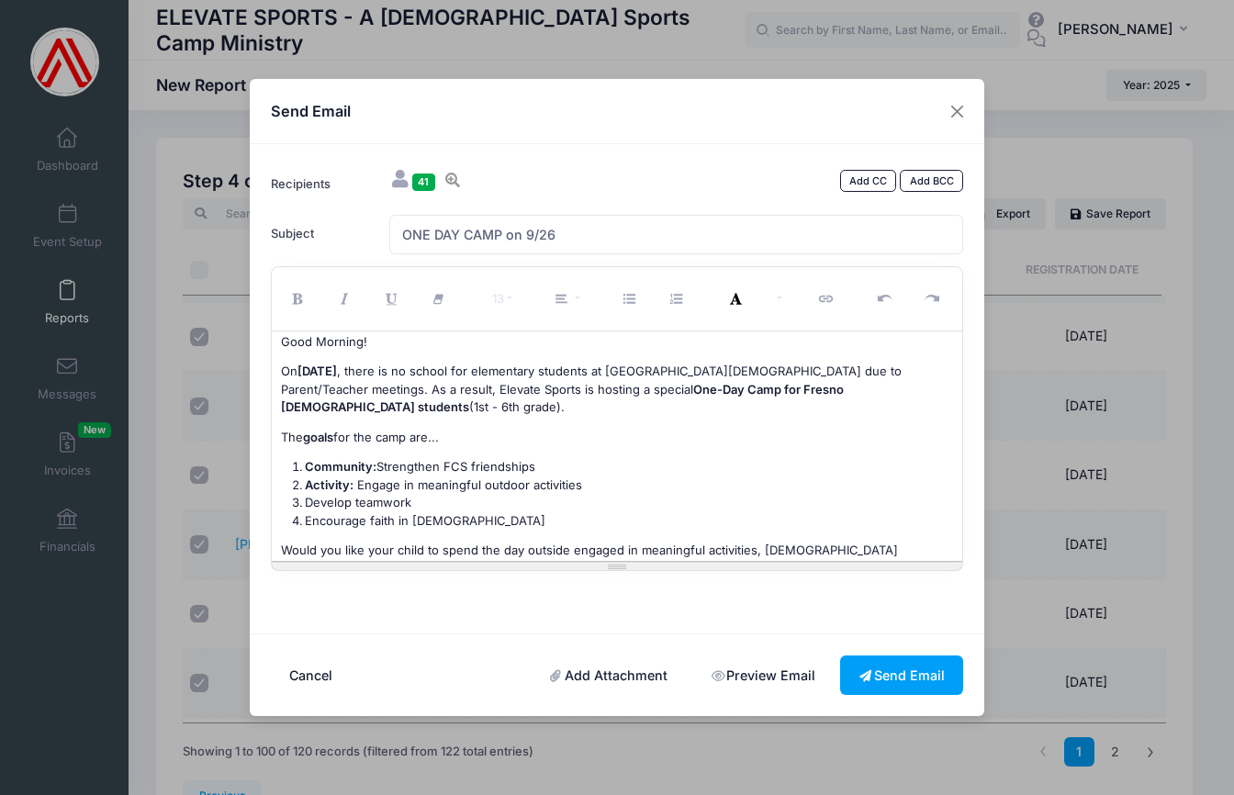
scroll to position [19, 0]
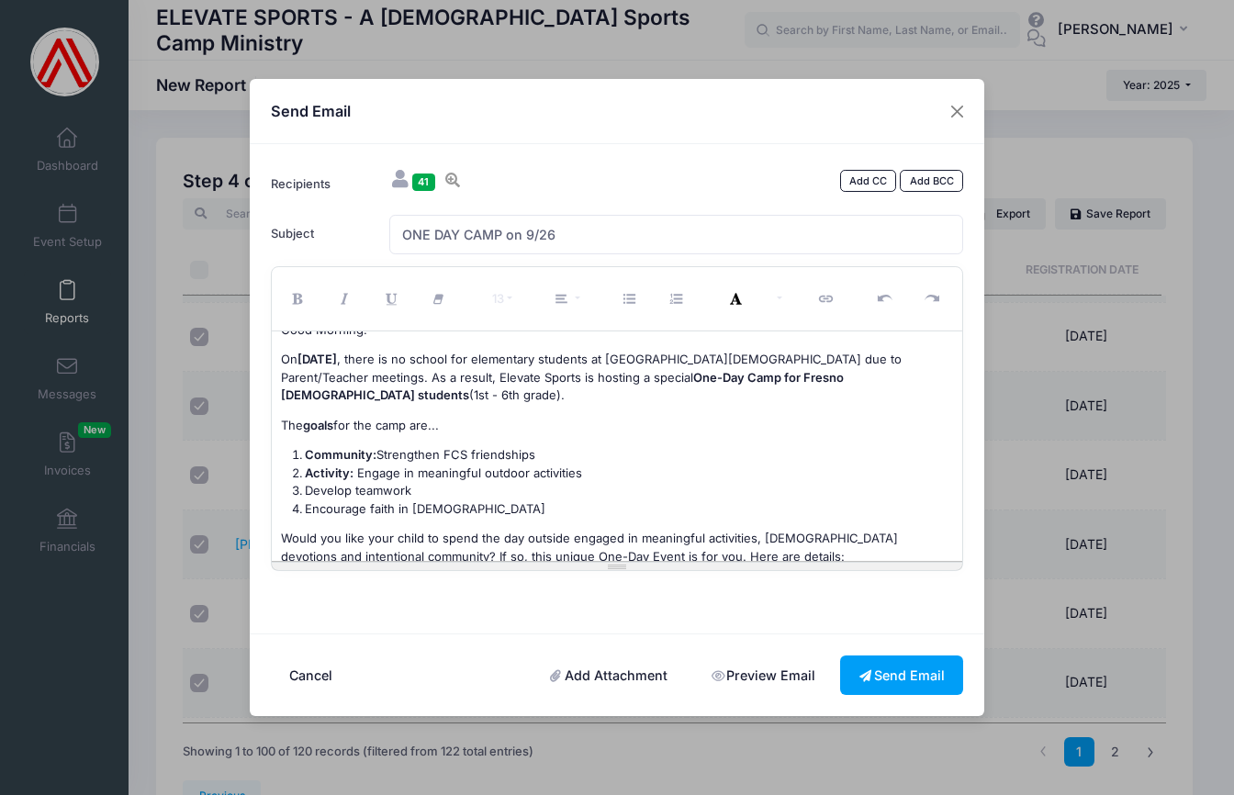
click at [303, 488] on ol "Community: Strengthen FCS friendships Activity: Engage in meaningful outdoor ac…" at bounding box center [617, 482] width 673 height 72
click at [302, 511] on ol "Community: Strengthen FCS friendships Activity: Engage in meaningful outdoor ac…" at bounding box center [617, 482] width 673 height 72
drag, startPoint x: 404, startPoint y: 504, endPoint x: 474, endPoint y: 511, distance: 70.1
click at [474, 511] on li "Faith: Encourage faith in God" at bounding box center [629, 510] width 649 height 18
drag, startPoint x: 429, startPoint y: 505, endPoint x: 557, endPoint y: 510, distance: 128.7
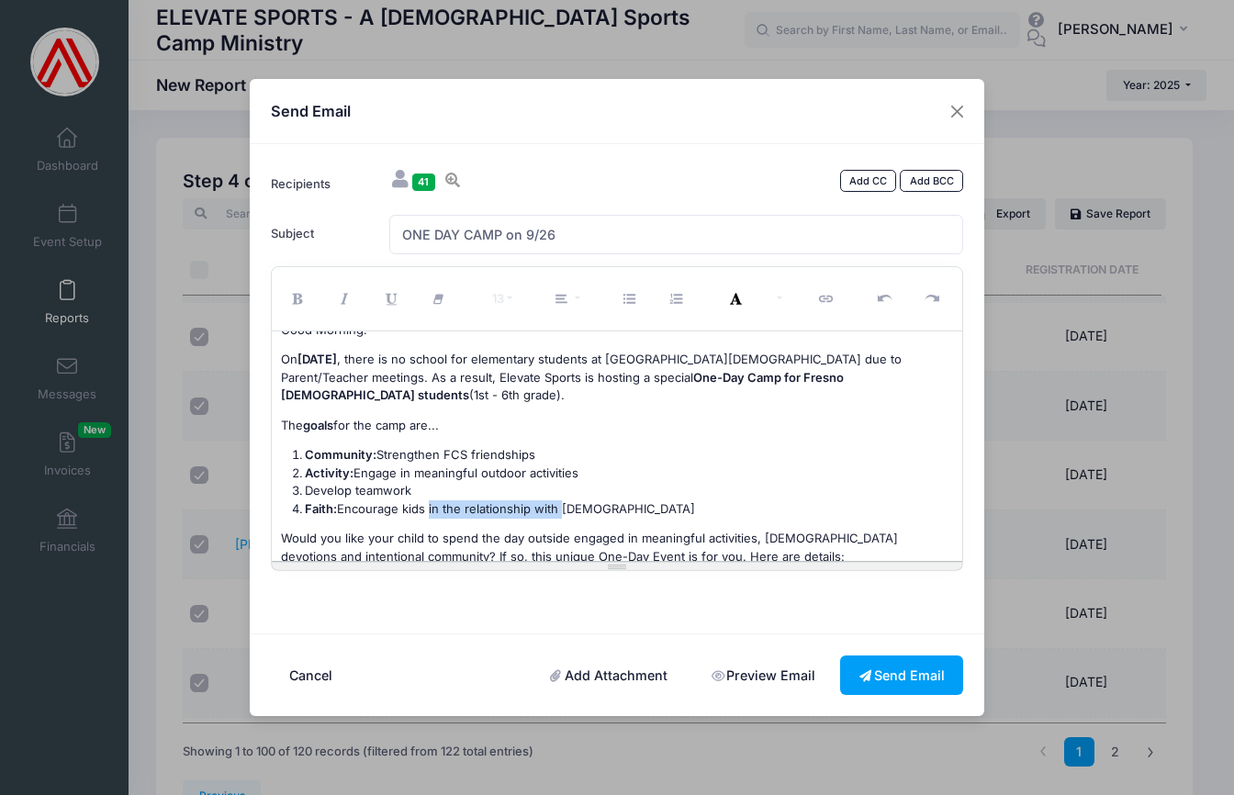
click at [557, 510] on li "Faith: Encourage kids in the relationship with God" at bounding box center [629, 510] width 649 height 18
drag, startPoint x: 304, startPoint y: 506, endPoint x: 606, endPoint y: 502, distance: 302.2
click at [606, 502] on li "Faith: Encourage kids to make [DEMOGRAPHIC_DATA] their #1" at bounding box center [629, 510] width 649 height 18
click at [305, 451] on b "Community:" at bounding box center [341, 454] width 72 height 15
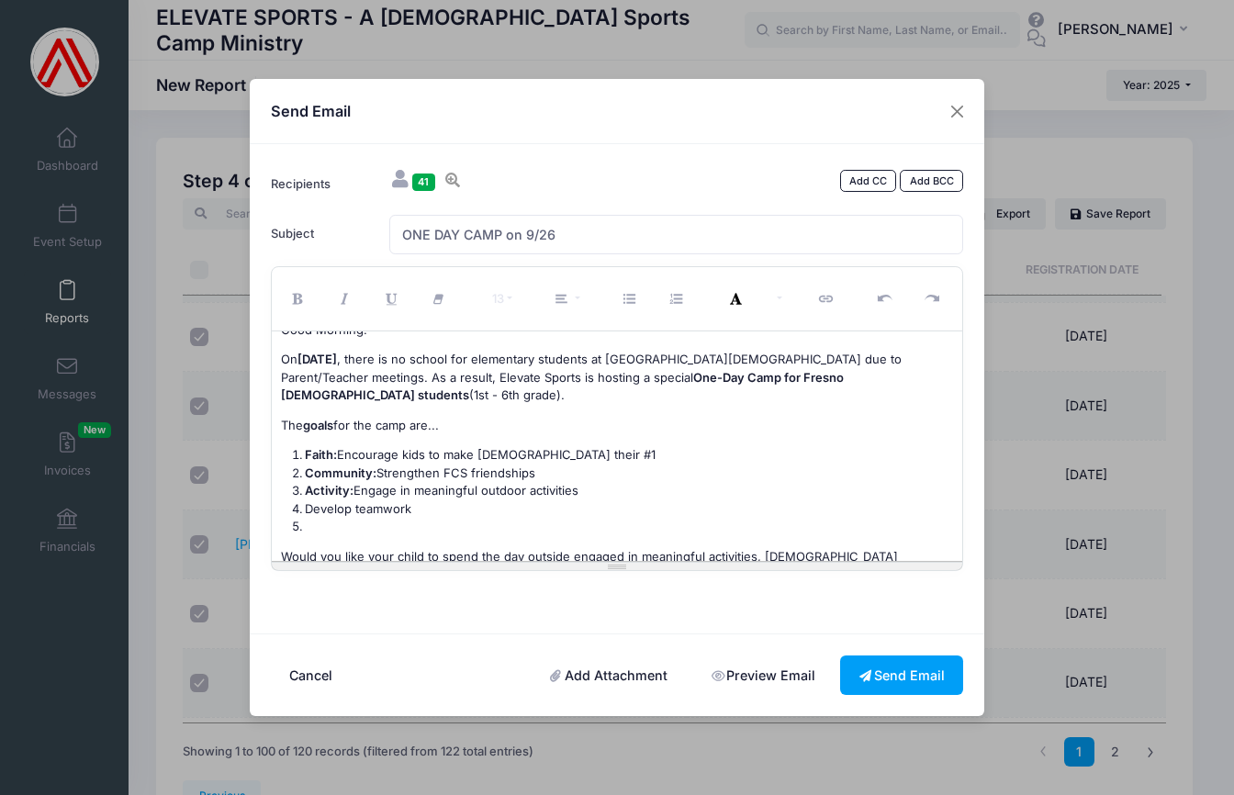
click at [319, 523] on li at bounding box center [629, 527] width 649 height 18
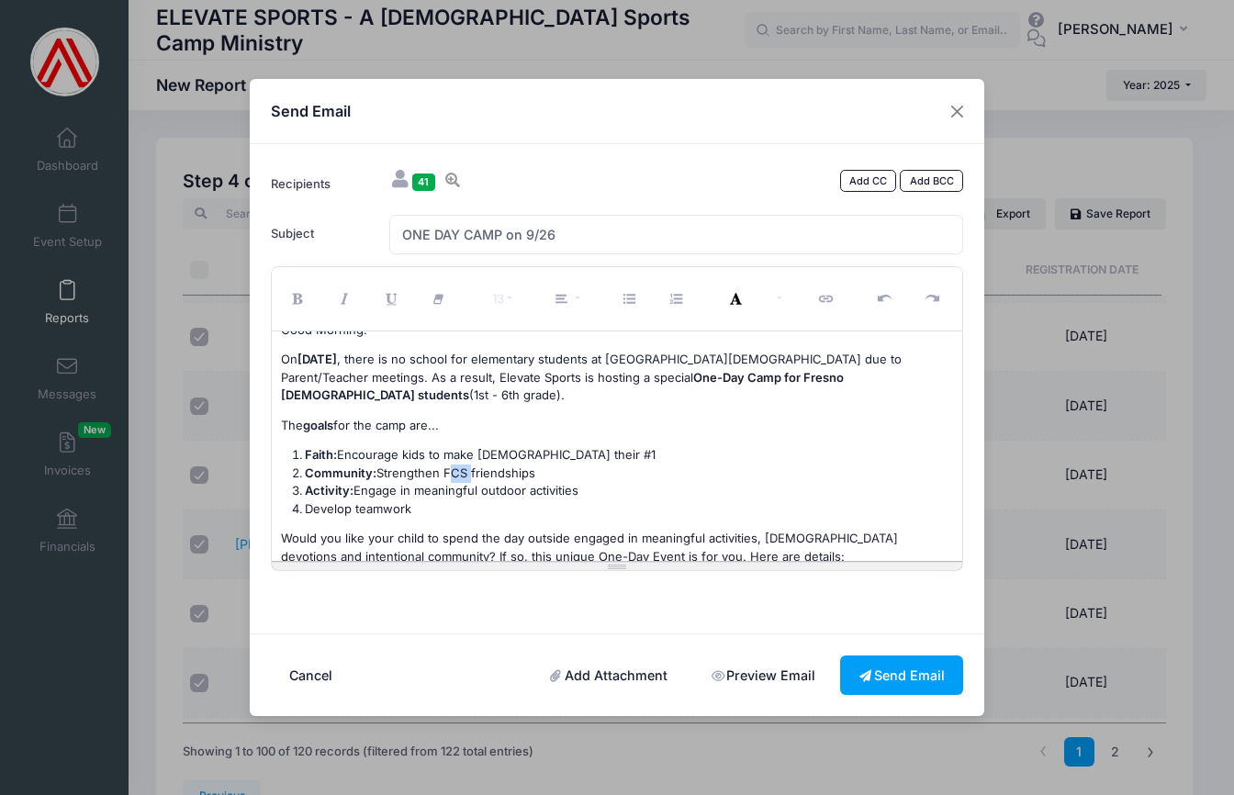
drag, startPoint x: 443, startPoint y: 470, endPoint x: 467, endPoint y: 475, distance: 25.2
click at [467, 475] on font "Community: Strengthen FCS friendships" at bounding box center [420, 473] width 231 height 15
click at [525, 471] on li "Community: Strengthen friendships" at bounding box center [629, 474] width 649 height 18
click at [583, 491] on li "Activity: Engage in meaningful outdoor activities" at bounding box center [629, 491] width 649 height 18
click at [436, 507] on li "Develop teamwork" at bounding box center [629, 510] width 649 height 18
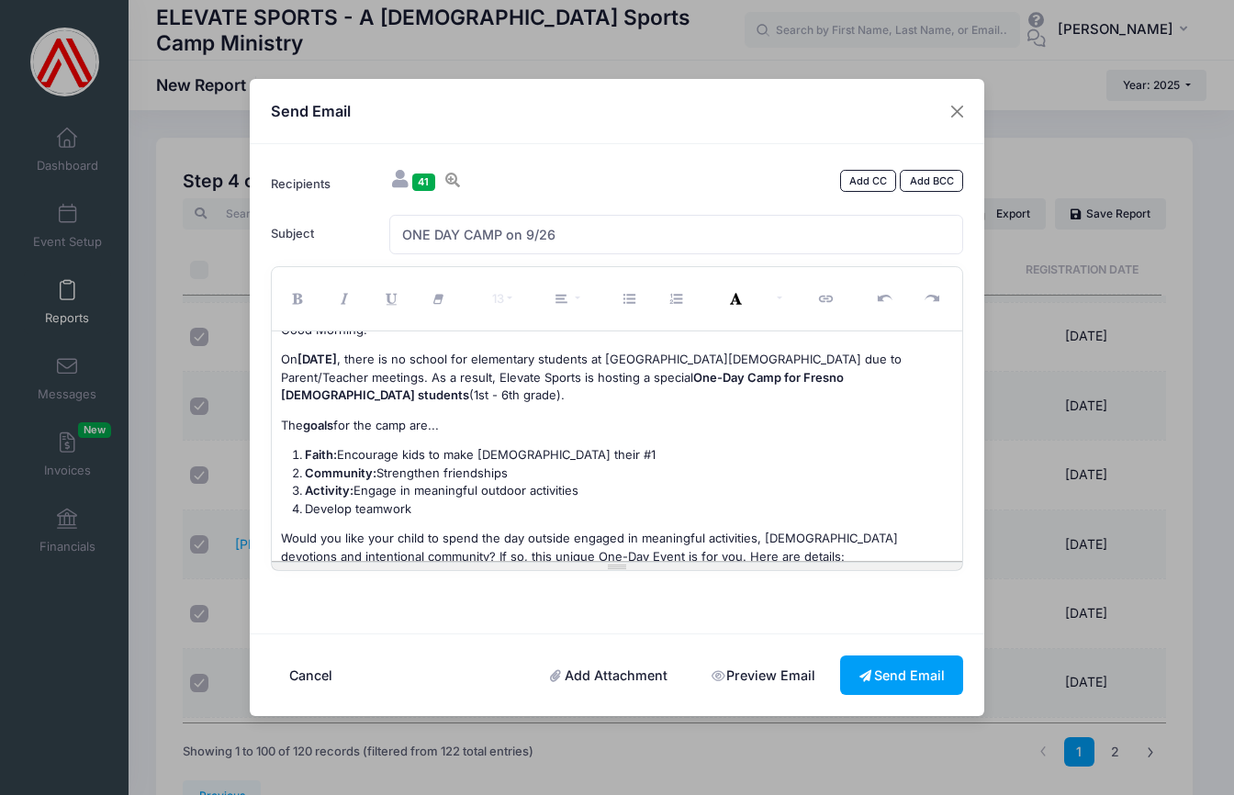
click at [301, 505] on ol "Faith: Encourage kids to make God their #1 Community: Strengthen friendships Ac…" at bounding box center [617, 482] width 673 height 72
drag, startPoint x: 343, startPoint y: 504, endPoint x: 448, endPoint y: 505, distance: 104.7
click at [448, 505] on li "Team: Develop teamwork" at bounding box center [629, 510] width 649 height 18
click at [411, 504] on li "Teamwork:" at bounding box center [629, 510] width 649 height 18
click at [445, 469] on font "Community: Strengthen friendships" at bounding box center [406, 473] width 203 height 15
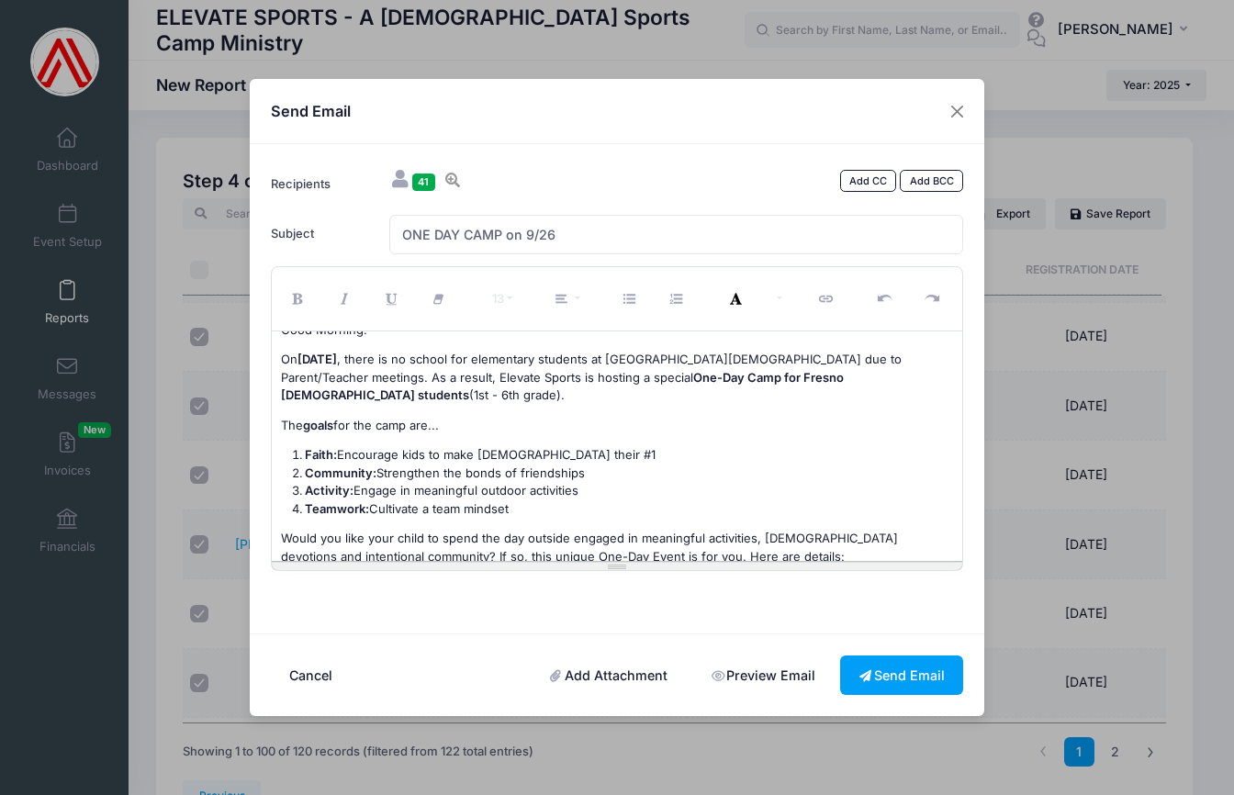
click at [590, 469] on li "Community: Strengthen the bonds of friendships" at bounding box center [629, 474] width 649 height 18
click at [329, 488] on b "Activity:" at bounding box center [329, 490] width 49 height 15
click at [347, 490] on b "Activity:" at bounding box center [329, 490] width 49 height 15
click at [514, 505] on li "Teamwork: Cultivate a team mindset" at bounding box center [629, 510] width 649 height 18
click at [605, 490] on li "Movement: Engage in meaningful outdoor activities" at bounding box center [629, 491] width 649 height 18
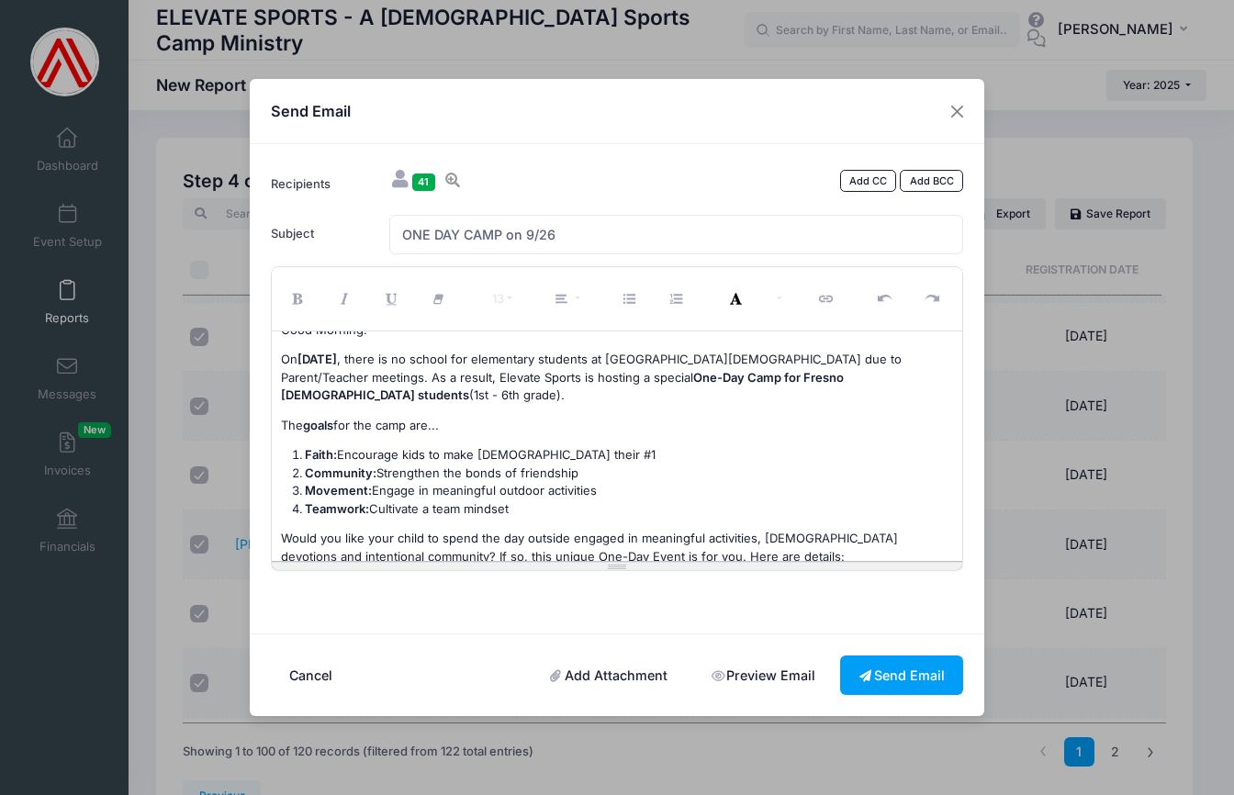
click at [523, 501] on li "Teamwork: Cultivate a team mindset" at bounding box center [629, 510] width 649 height 18
click at [562, 454] on li "Faith: Encourage kids to make [DEMOGRAPHIC_DATA] their #1" at bounding box center [629, 455] width 649 height 18
click at [609, 482] on li "Movement: Engage in meaningful outdoor activities" at bounding box center [629, 491] width 649 height 18
click at [446, 418] on p "The goals for the camp are..." at bounding box center [617, 426] width 673 height 18
click at [530, 506] on li "Teamwork: Cultivate a team mindset" at bounding box center [629, 510] width 649 height 18
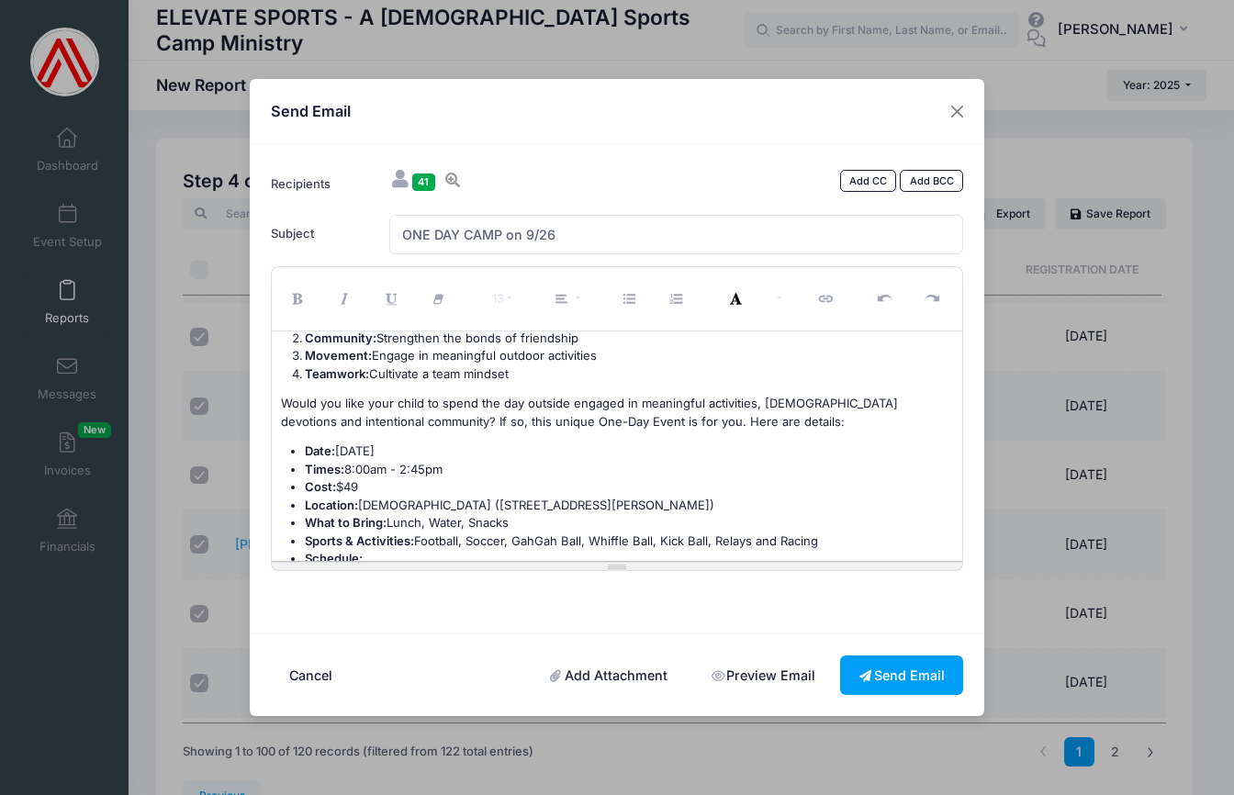
scroll to position [122, 0]
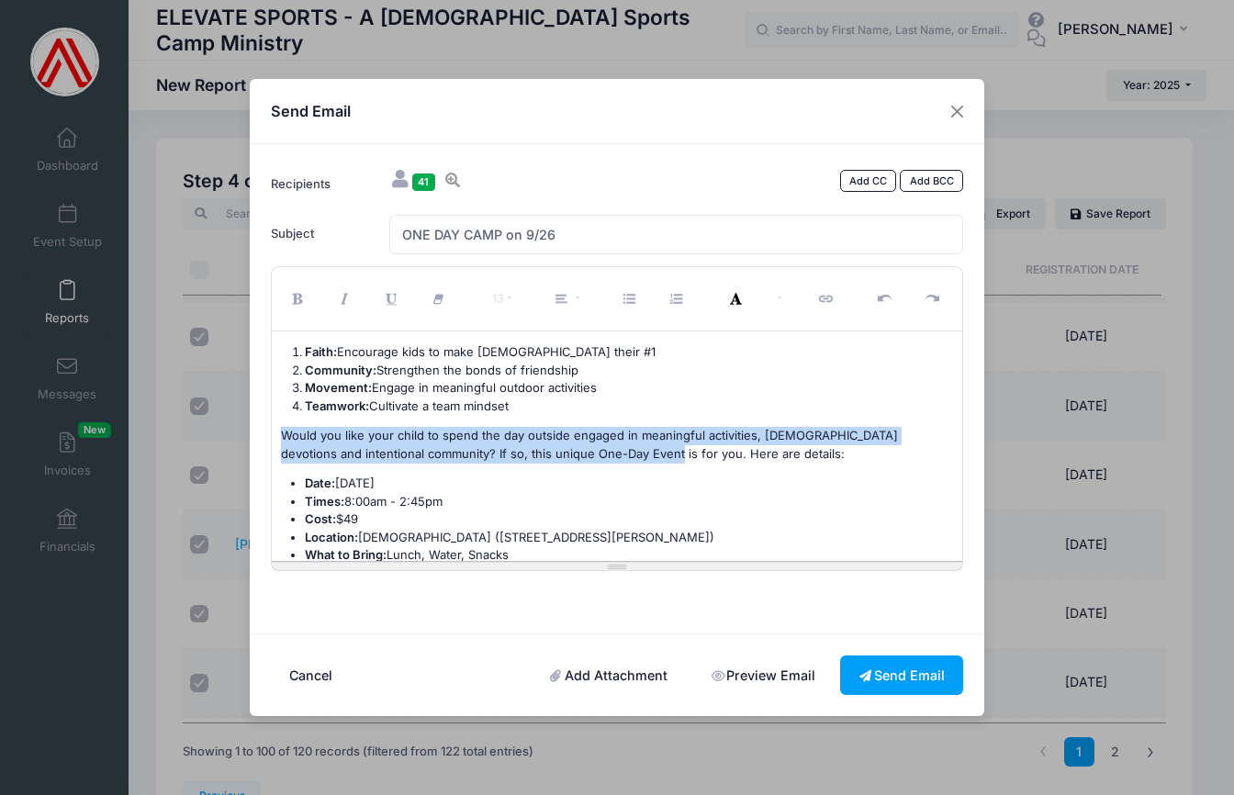
drag, startPoint x: 281, startPoint y: 433, endPoint x: 599, endPoint y: 454, distance: 318.5
click at [599, 454] on font "Would you like your child to spend the day outside engaged in meaningful activi…" at bounding box center [589, 444] width 617 height 33
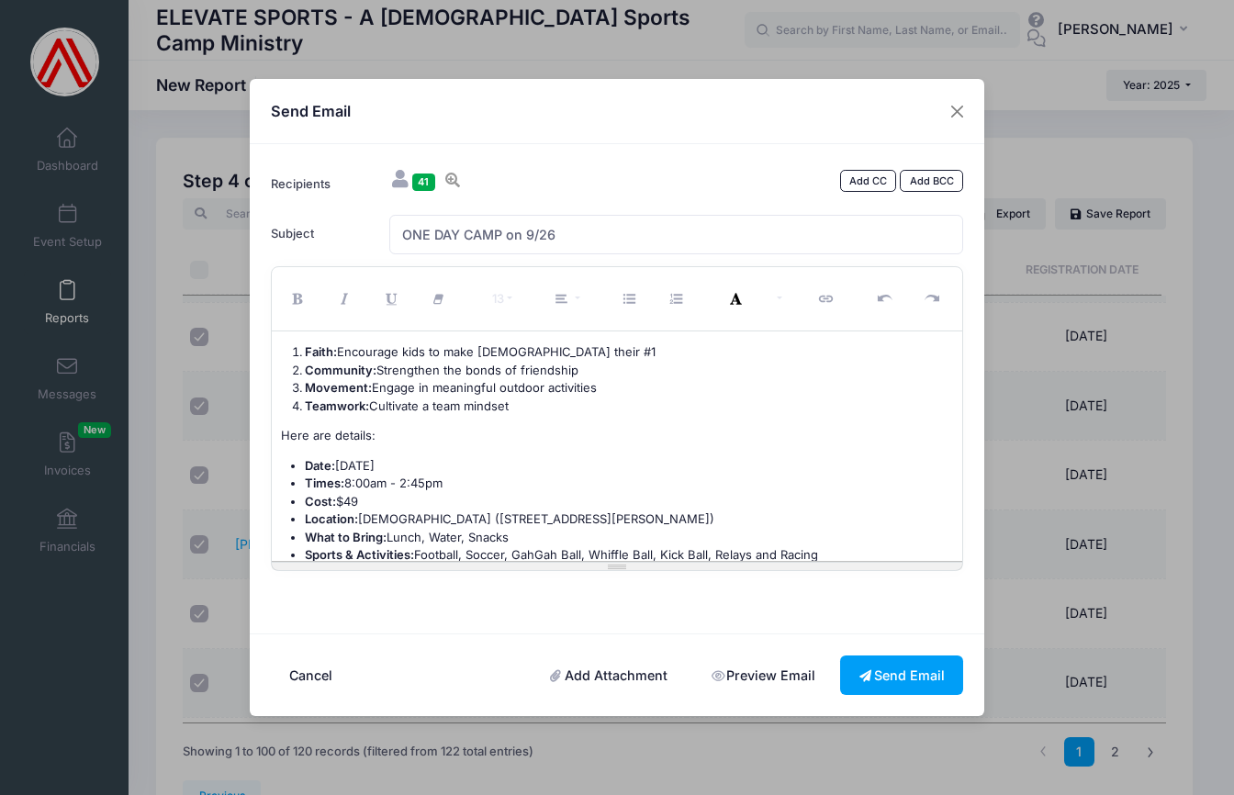
scroll to position [0, 0]
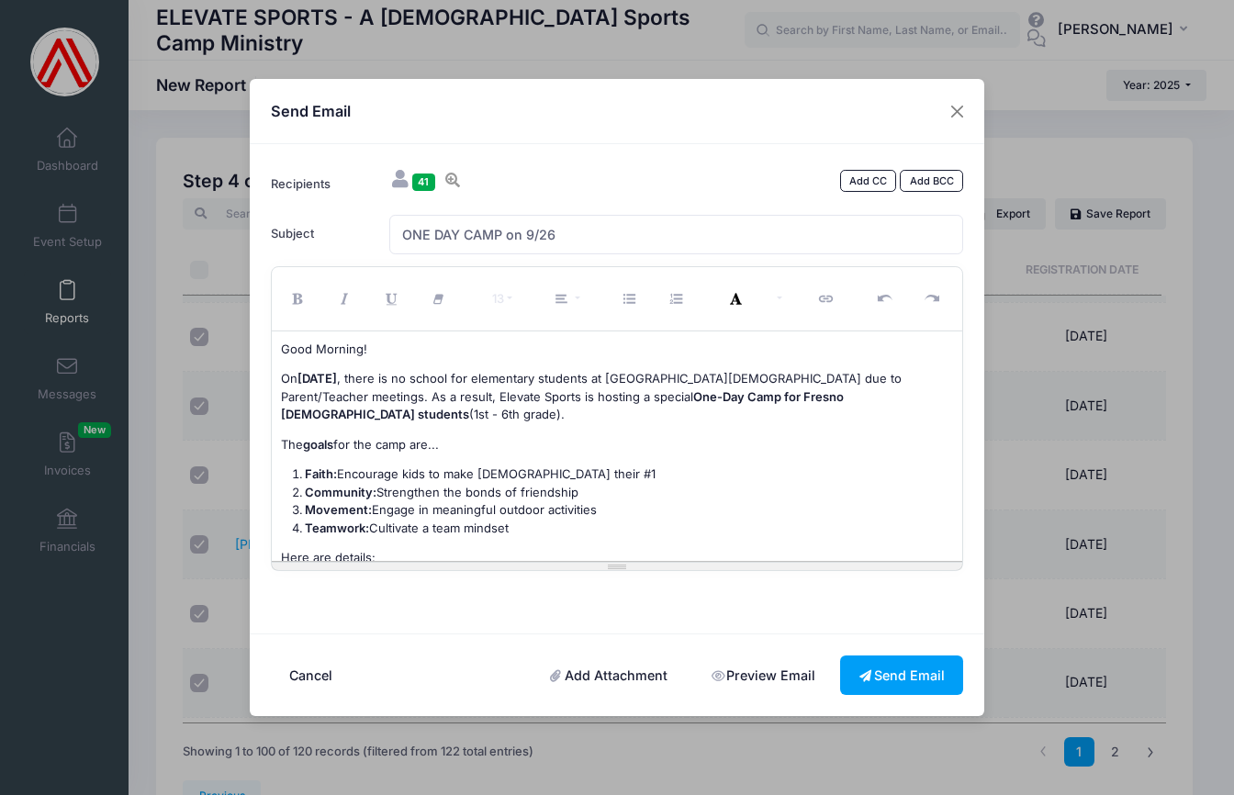
click at [343, 414] on p "On Friday, September 26 , there is no school for elementary students at Fresno …" at bounding box center [617, 397] width 673 height 54
click at [461, 490] on font "Community: Strengthen the bonds of friendship" at bounding box center [442, 492] width 274 height 15
click at [598, 508] on li "Movement: Engage in meaningful outdoor activities" at bounding box center [629, 510] width 649 height 18
click at [519, 521] on li "Teamwork: Cultivate a team mindset" at bounding box center [629, 529] width 649 height 18
click at [557, 470] on li "Faith: Encourage kids to make [DEMOGRAPHIC_DATA] their #1" at bounding box center [629, 475] width 649 height 18
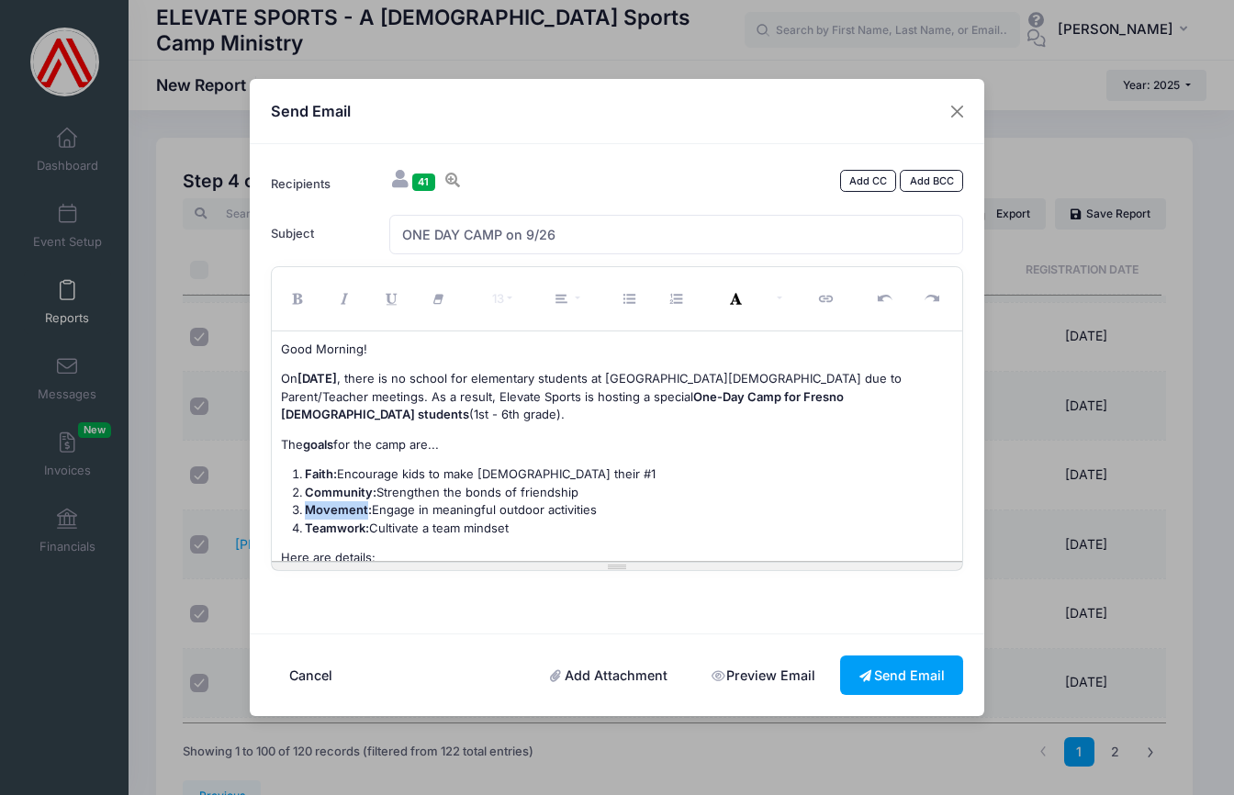
drag, startPoint x: 305, startPoint y: 507, endPoint x: 366, endPoint y: 511, distance: 60.7
click at [366, 511] on b "Movement:" at bounding box center [338, 509] width 67 height 15
click at [532, 526] on li "Teamwork: Cultivate a team mindset" at bounding box center [629, 529] width 649 height 18
click at [359, 411] on p "On Friday, September 26 , there is no school for elementary students at Fresno …" at bounding box center [617, 397] width 673 height 54
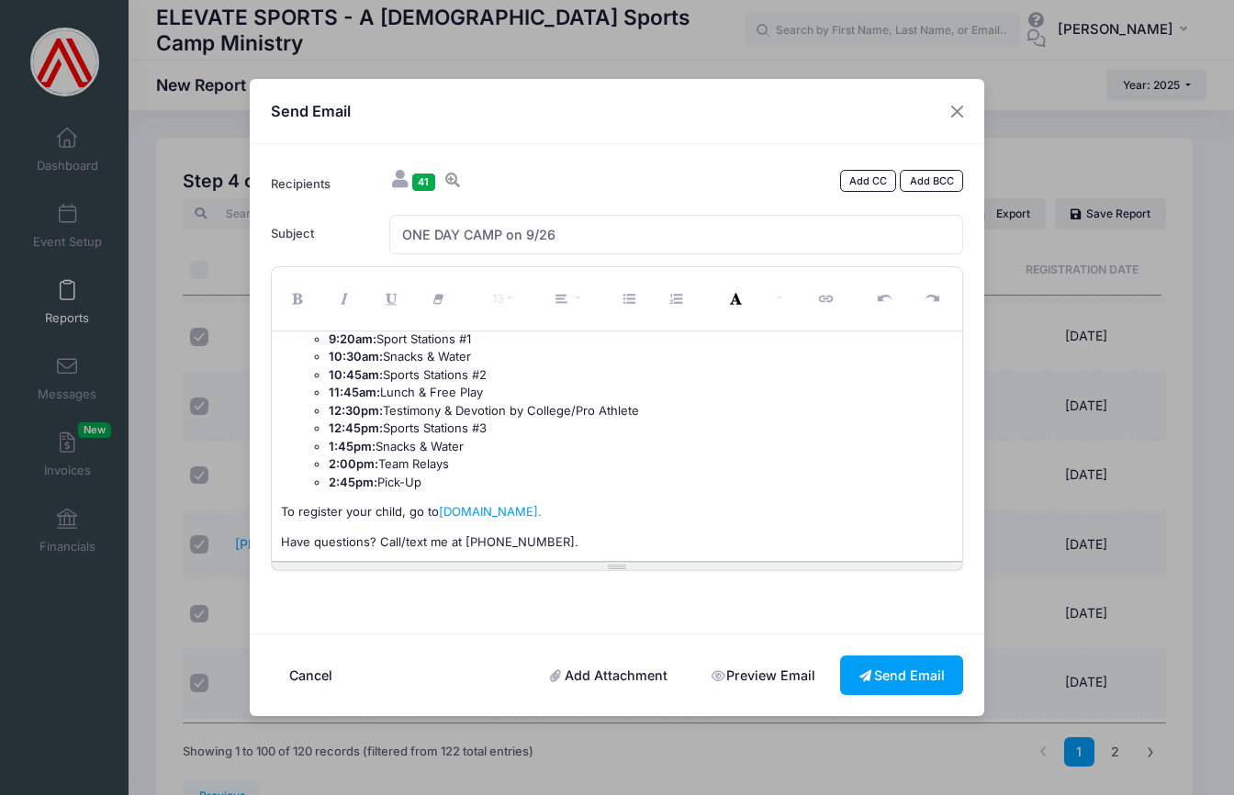
scroll to position [477, 0]
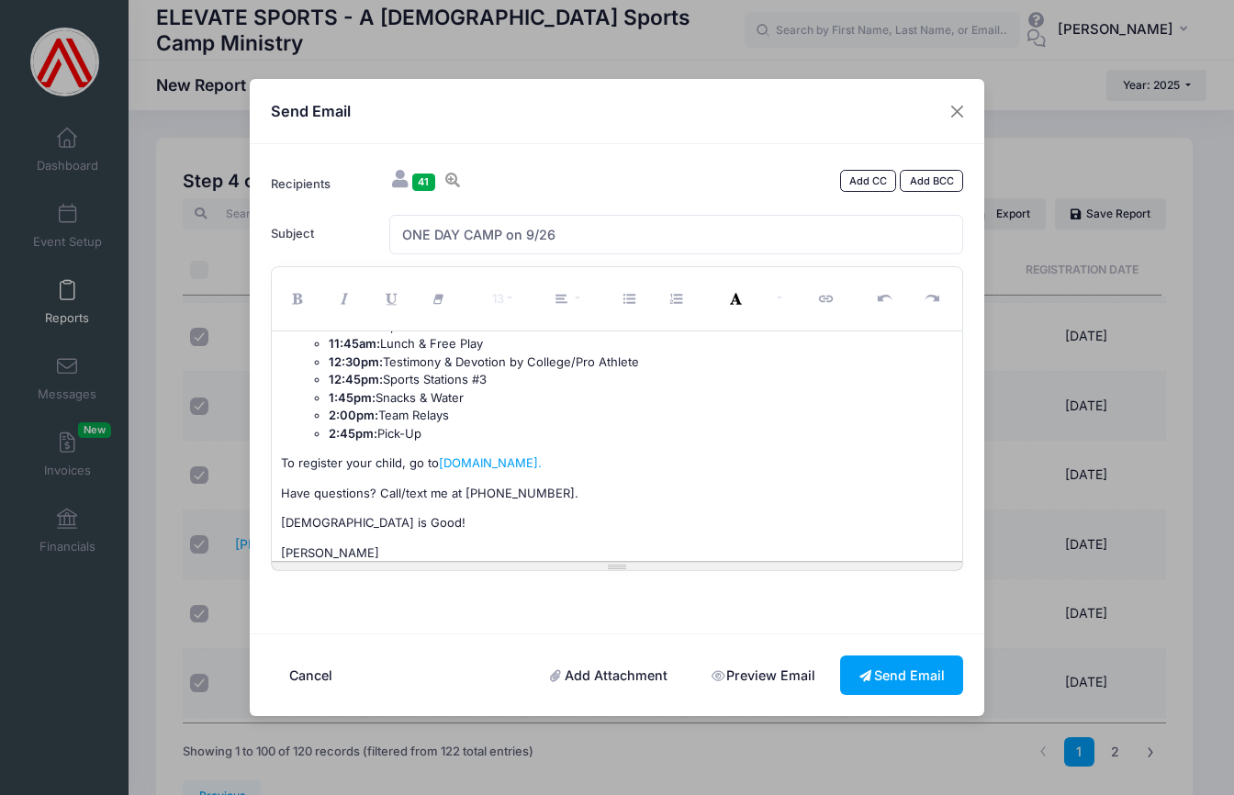
click at [366, 545] on p "[PERSON_NAME]" at bounding box center [617, 554] width 673 height 18
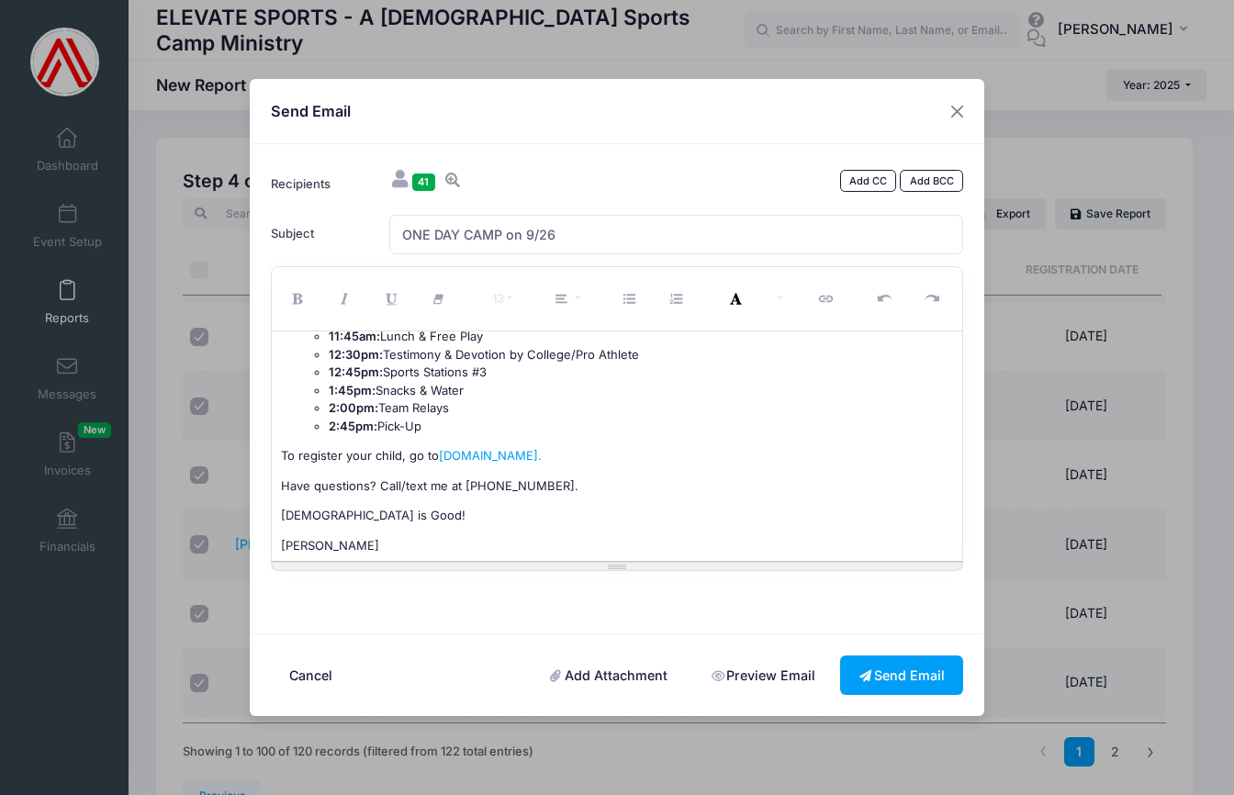
click at [751, 677] on link "Preview Email" at bounding box center [762, 675] width 141 height 39
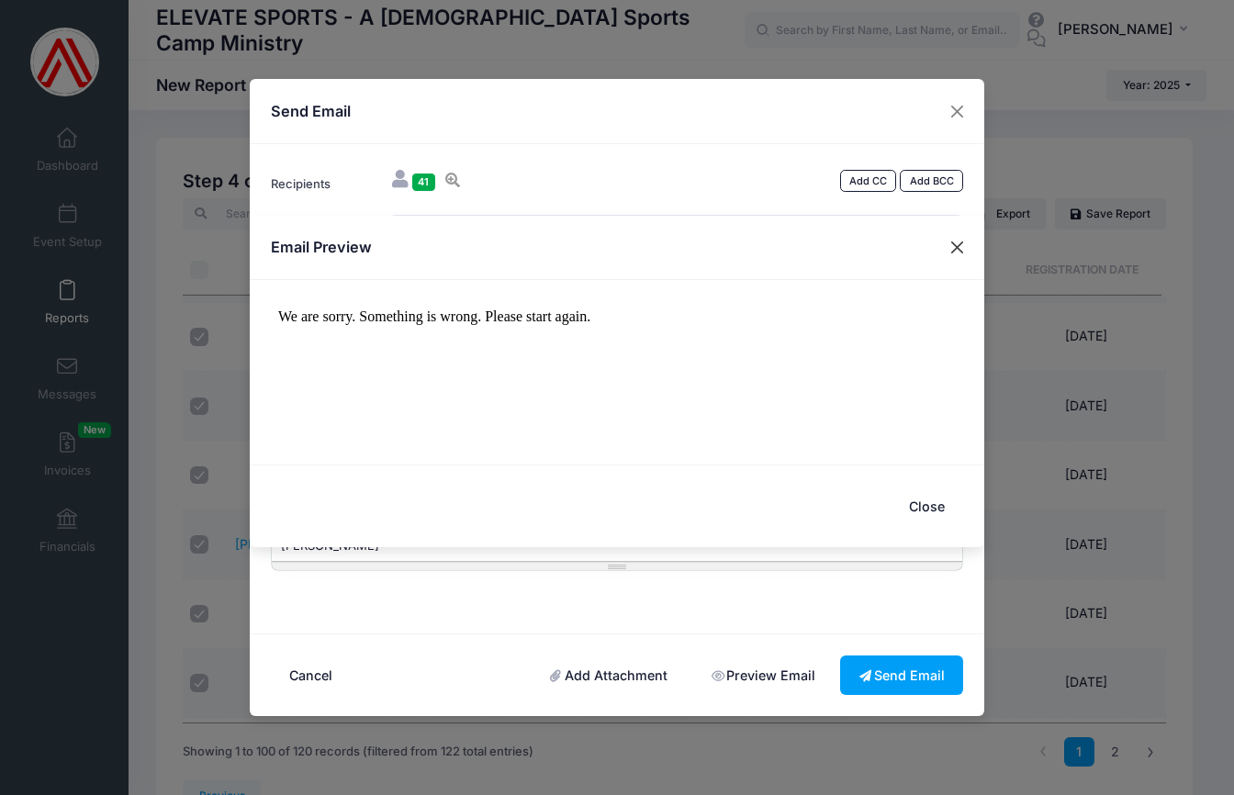
click at [956, 244] on button "Close" at bounding box center [957, 247] width 33 height 33
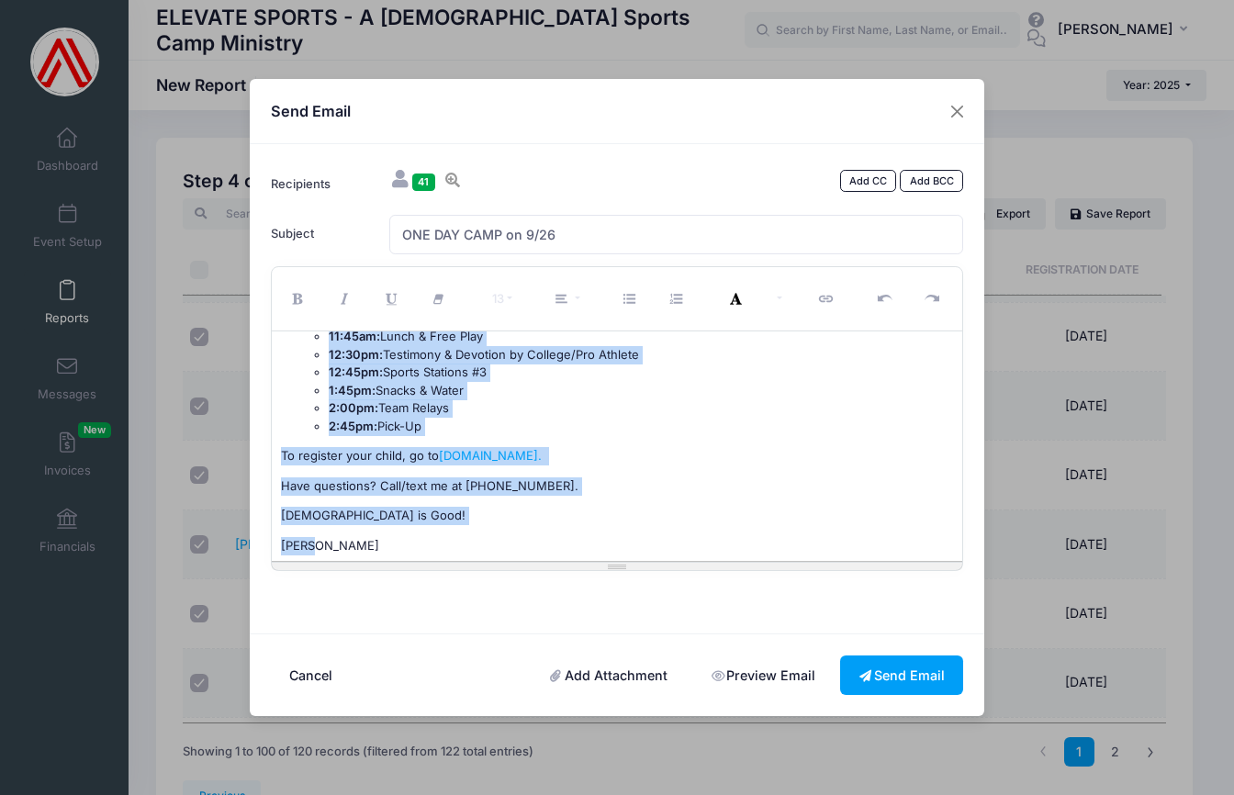
drag, startPoint x: 280, startPoint y: 348, endPoint x: 380, endPoint y: 535, distance: 211.6
click at [380, 535] on div "Good Morning! On Friday, September 26 , there is no school for elementary stude…" at bounding box center [618, 447] width 692 height 230
copy div "Good Morning! On Friday, September 26 , there is no school for elementary stude…"
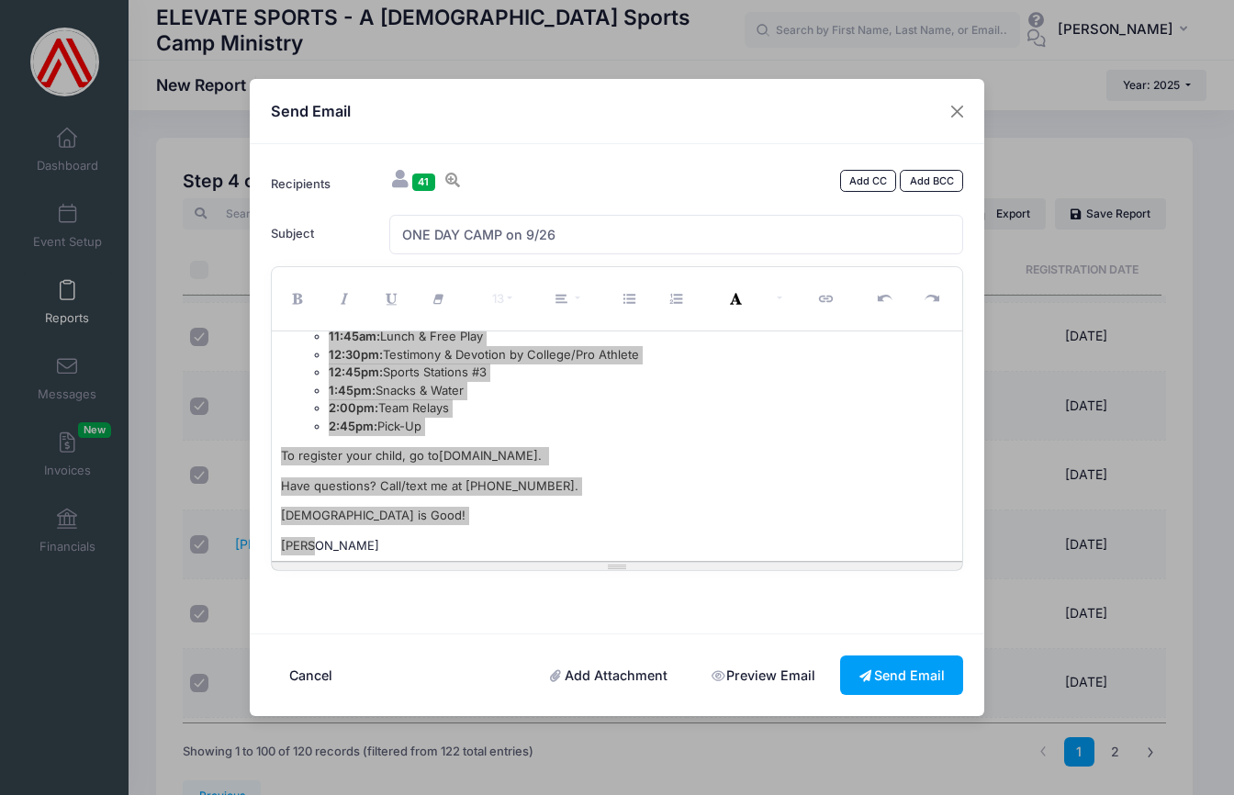
click at [542, 448] on link "[DOMAIN_NAME]." at bounding box center [490, 455] width 103 height 15
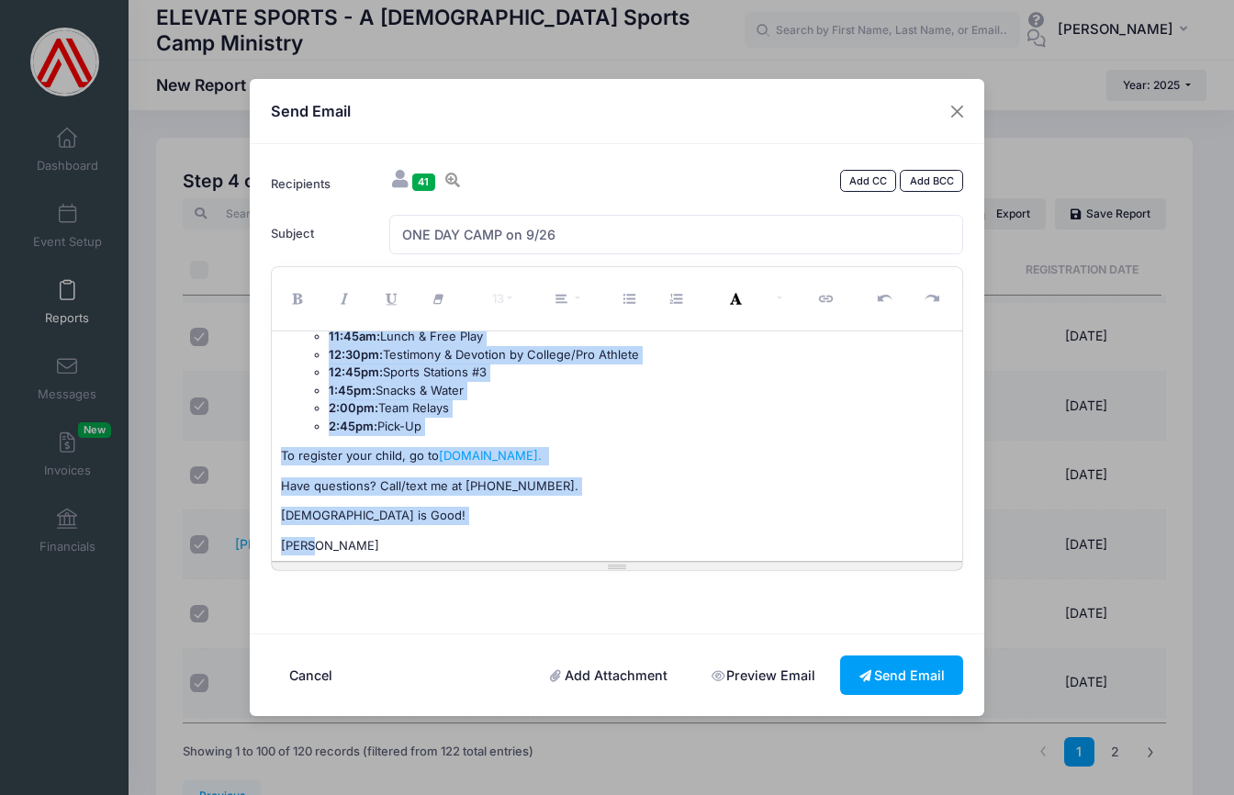
click at [546, 418] on li "2:45pm: Pick-Up" at bounding box center [641, 427] width 625 height 18
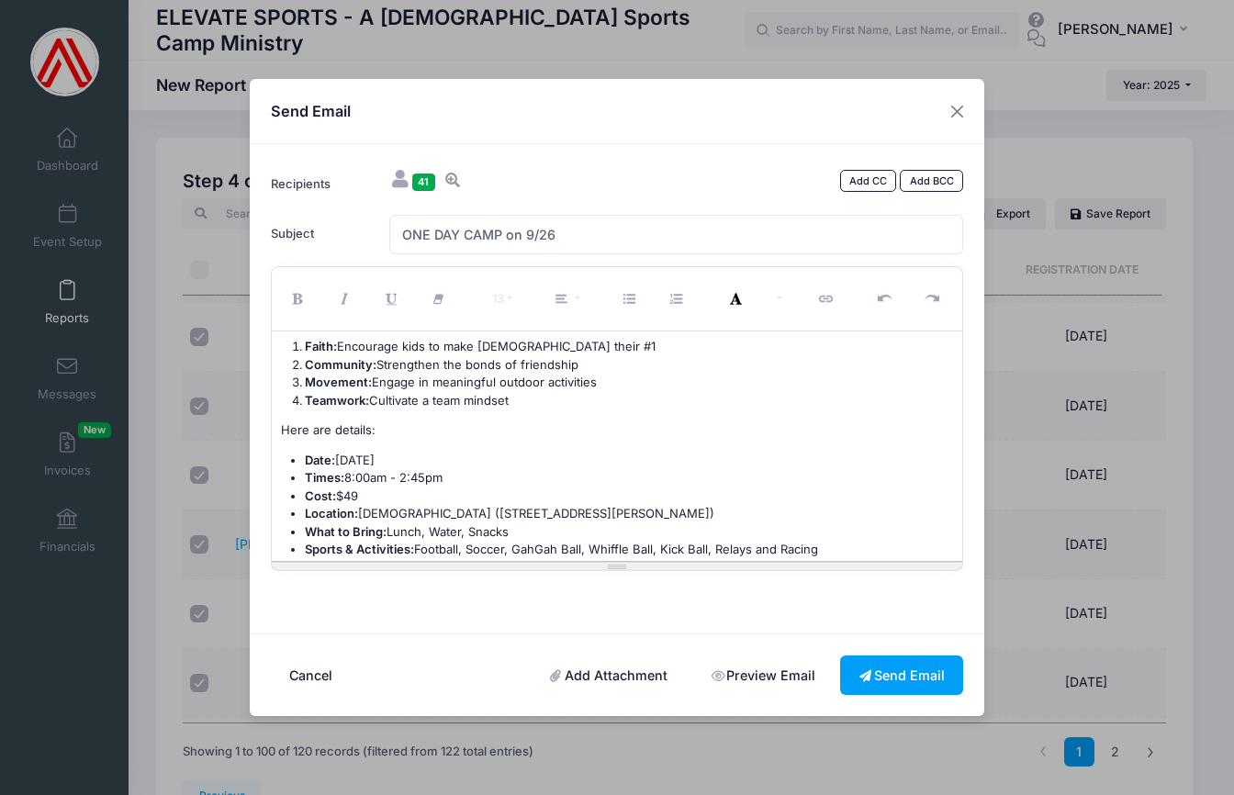
scroll to position [0, 0]
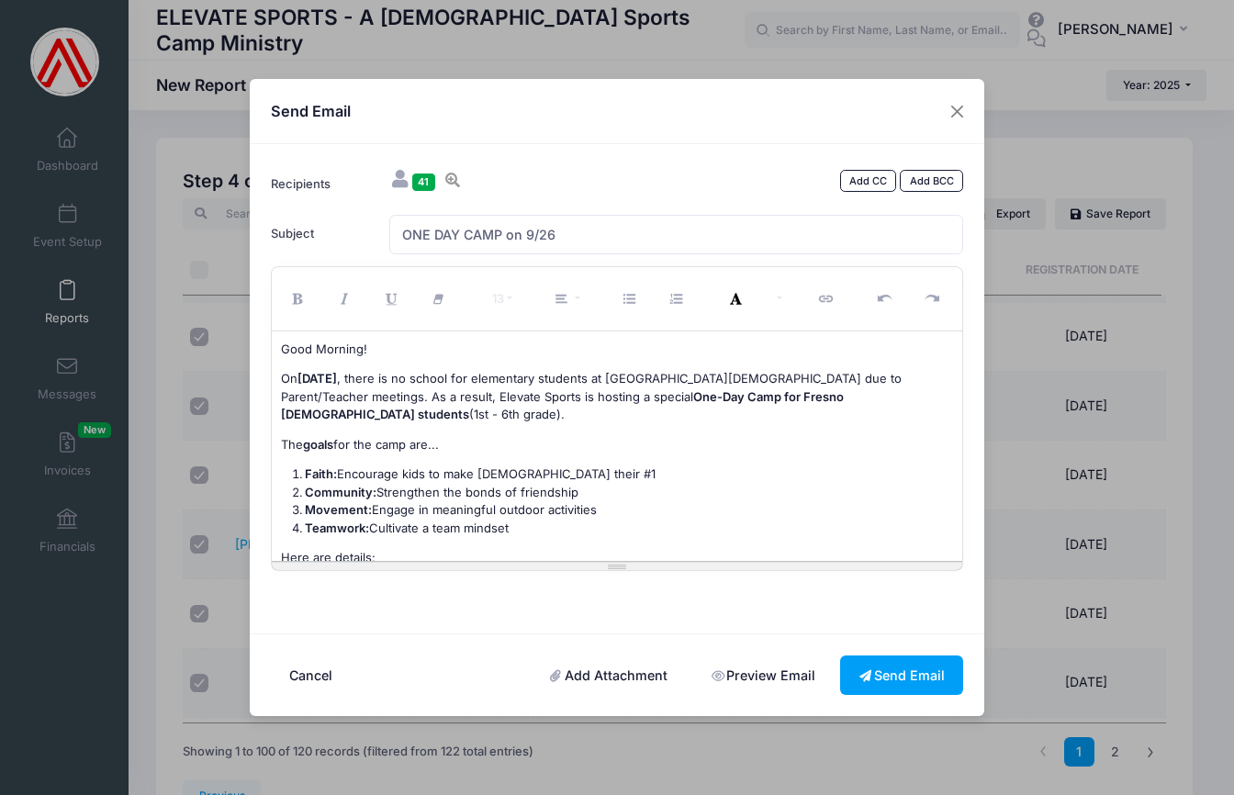
click at [315, 672] on button "Cancel" at bounding box center [311, 675] width 81 height 39
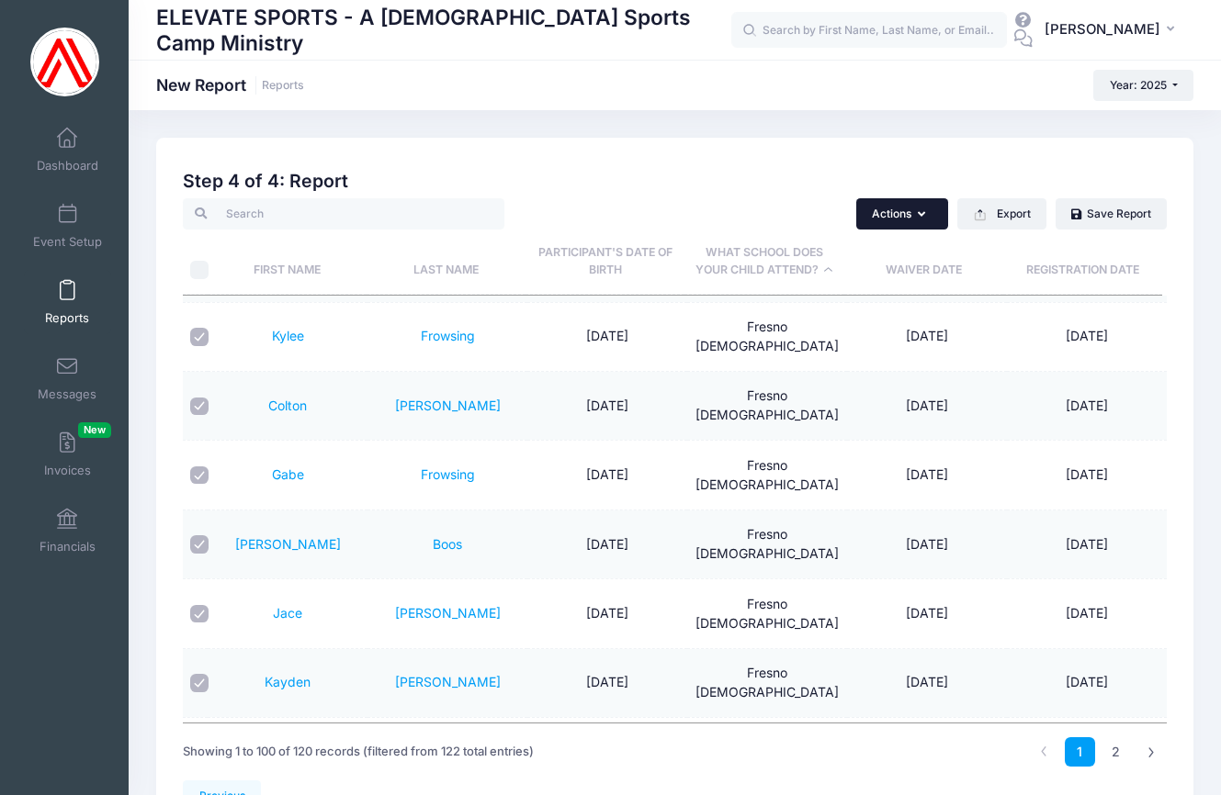
click at [922, 215] on icon "button" at bounding box center [924, 215] width 15 height 0
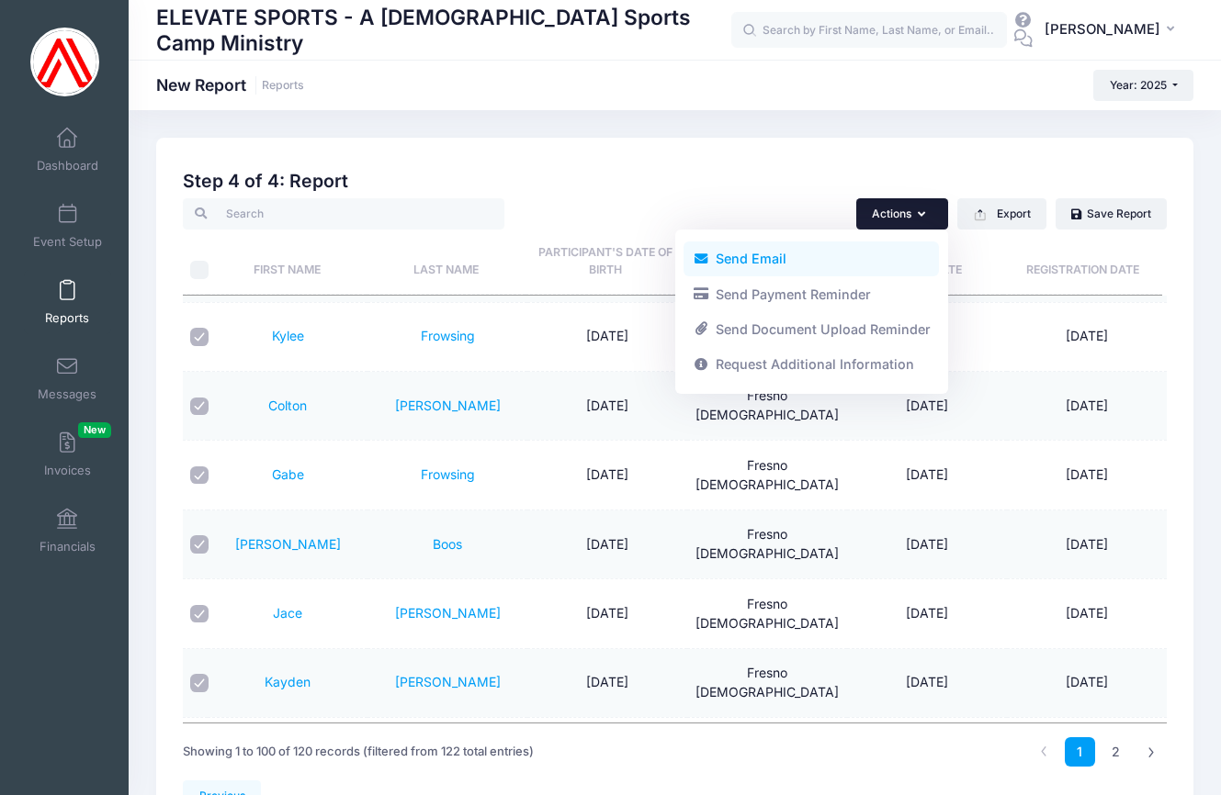
click at [751, 256] on link "Send Email" at bounding box center [810, 259] width 255 height 35
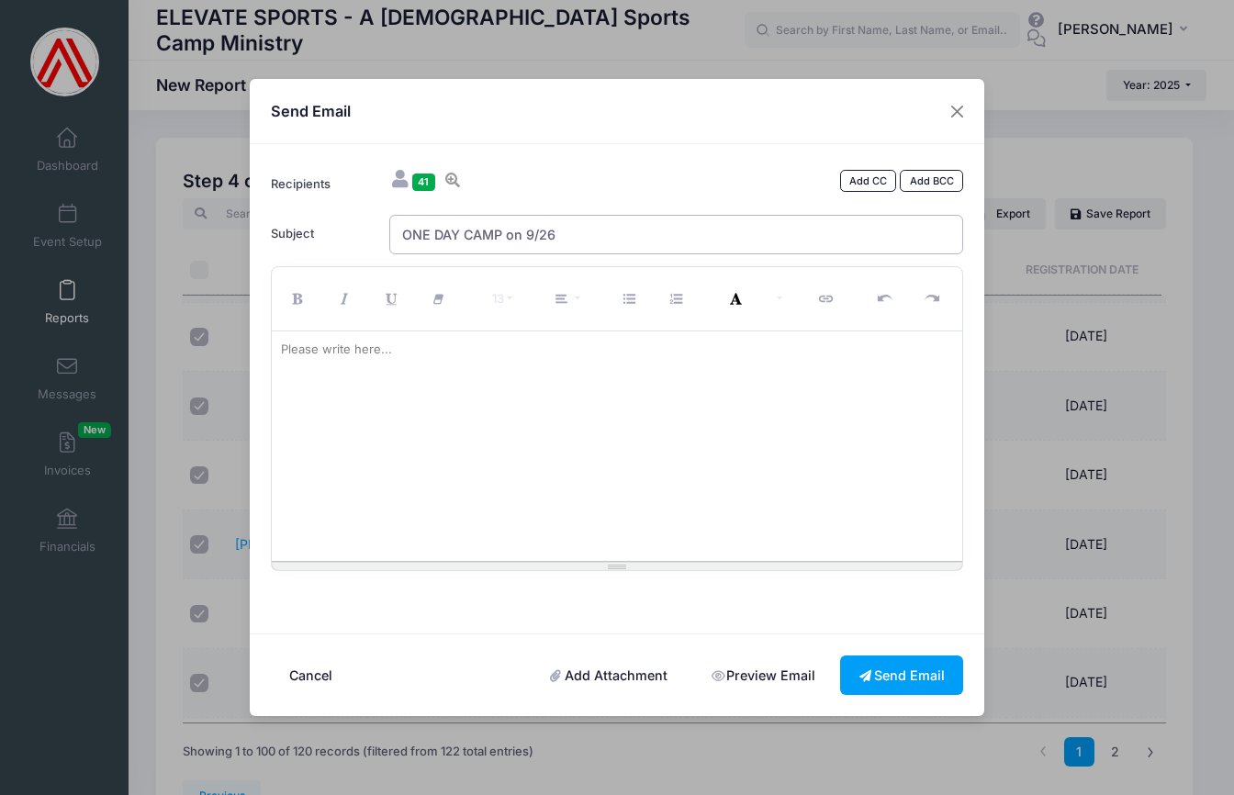
drag, startPoint x: 435, startPoint y: 225, endPoint x: 437, endPoint y: 239, distance: 13.9
click at [435, 227] on input "ONE DAY CAMP on 9/26" at bounding box center [676, 234] width 575 height 39
type input "ONE-DAY CAMP - 9/26"
click at [343, 351] on div "Please write here..." at bounding box center [336, 350] width 129 height 37
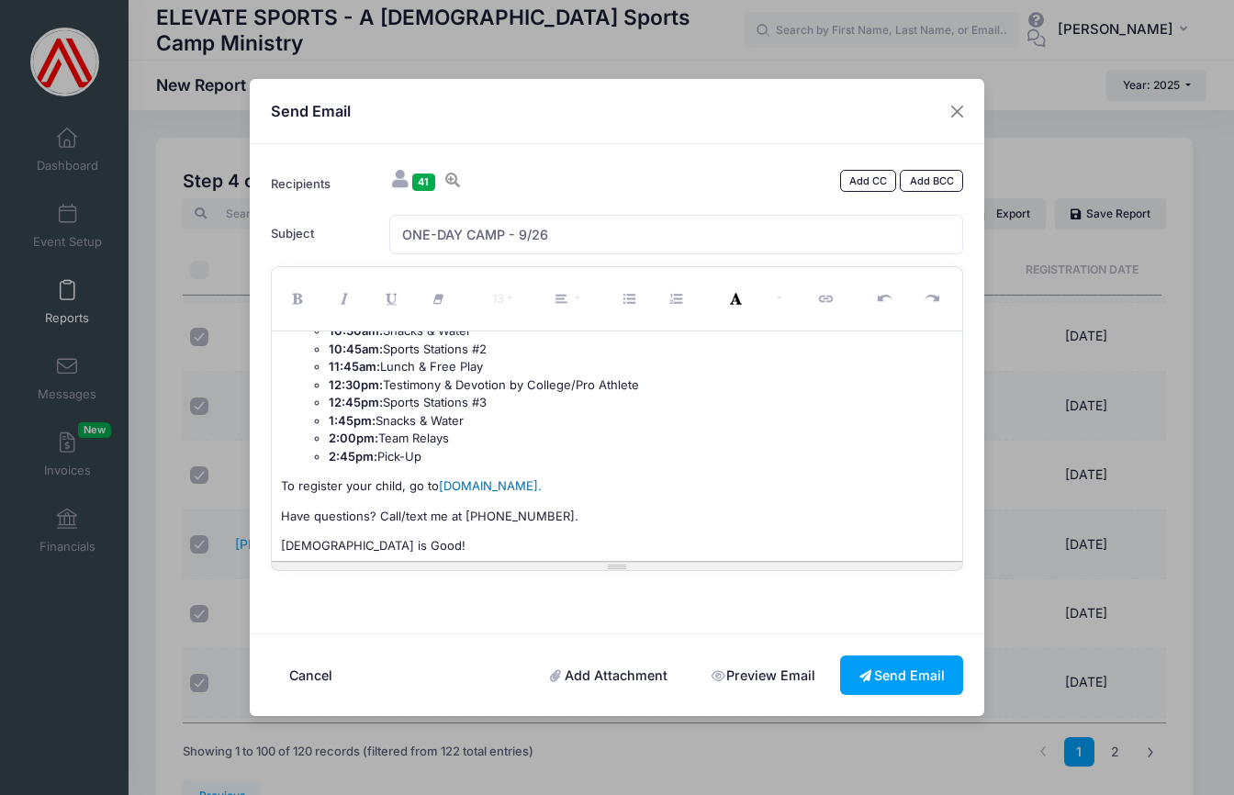
scroll to position [484, 0]
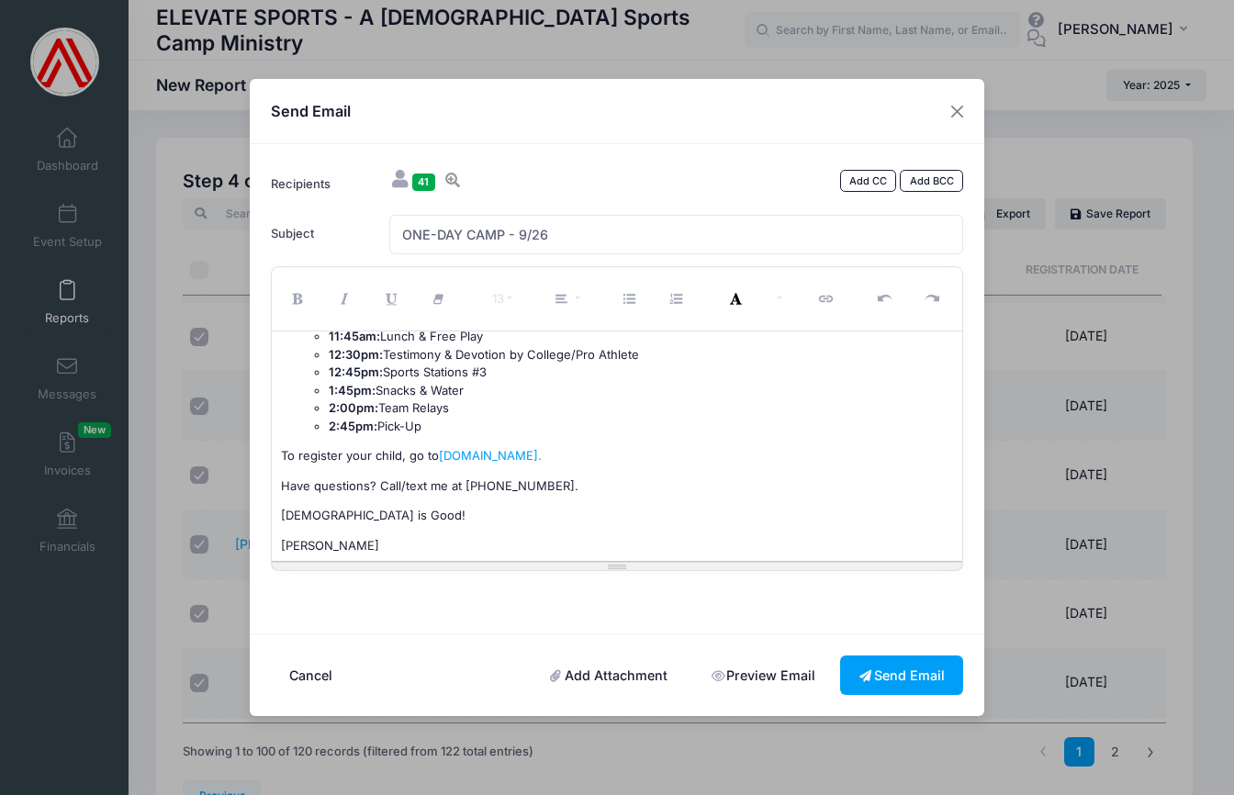
click at [750, 669] on link "Preview Email" at bounding box center [762, 675] width 141 height 39
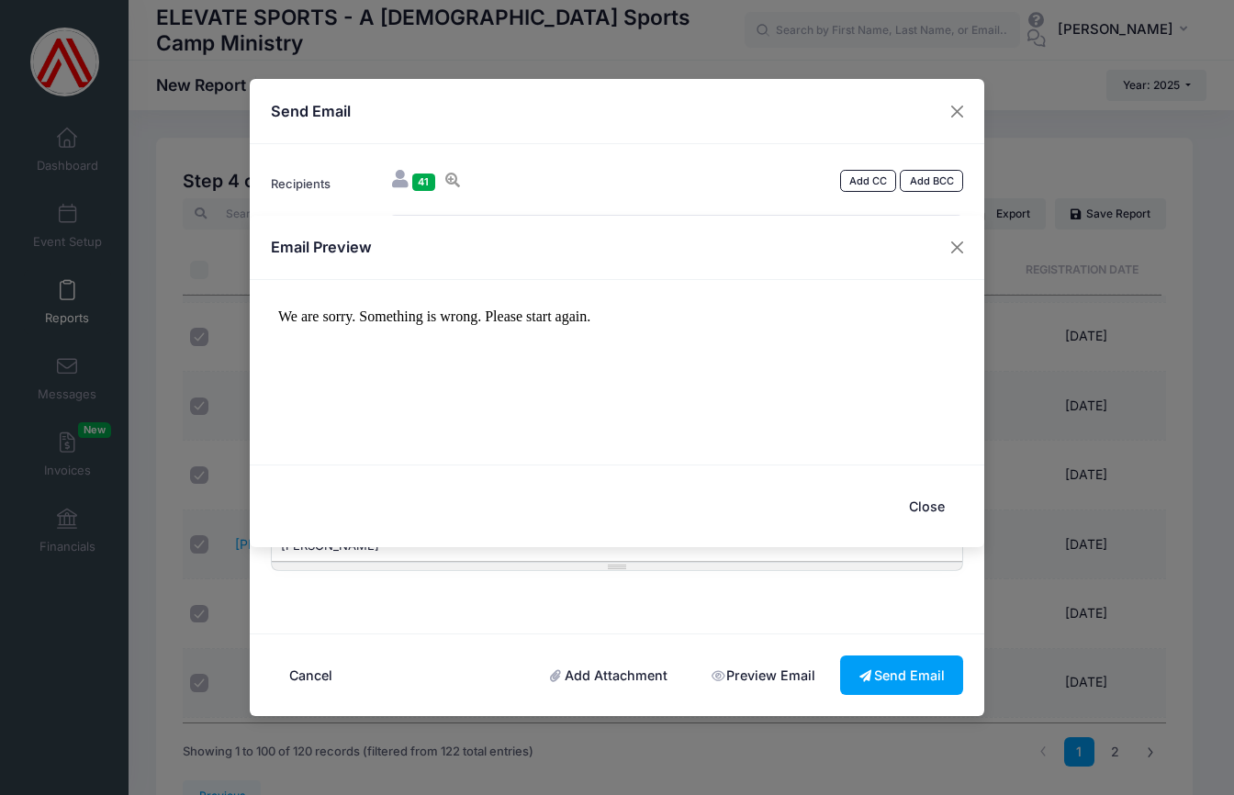
click at [921, 501] on button "Close" at bounding box center [926, 506] width 73 height 39
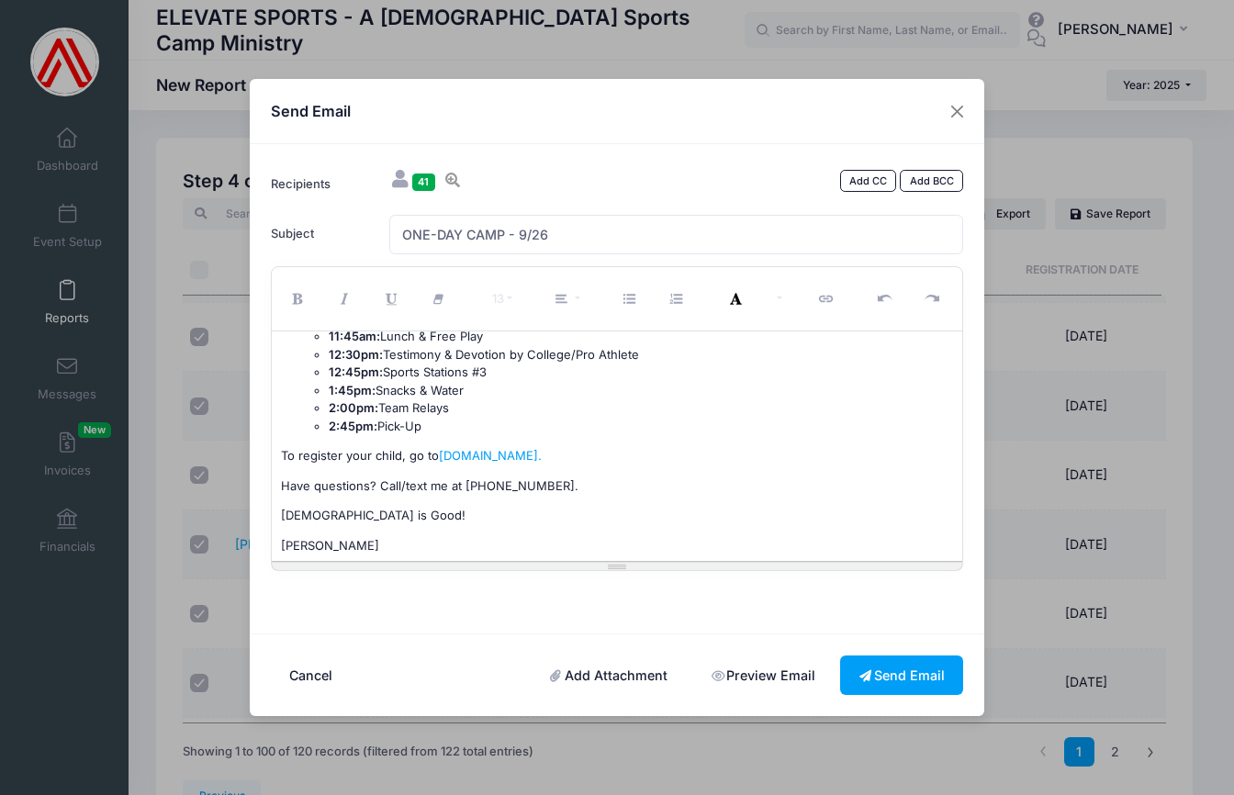
click at [568, 478] on p "Have questions? Call/text me at [PHONE_NUMBER]." at bounding box center [617, 487] width 673 height 18
click at [382, 537] on p "[PERSON_NAME]" at bounding box center [617, 546] width 673 height 18
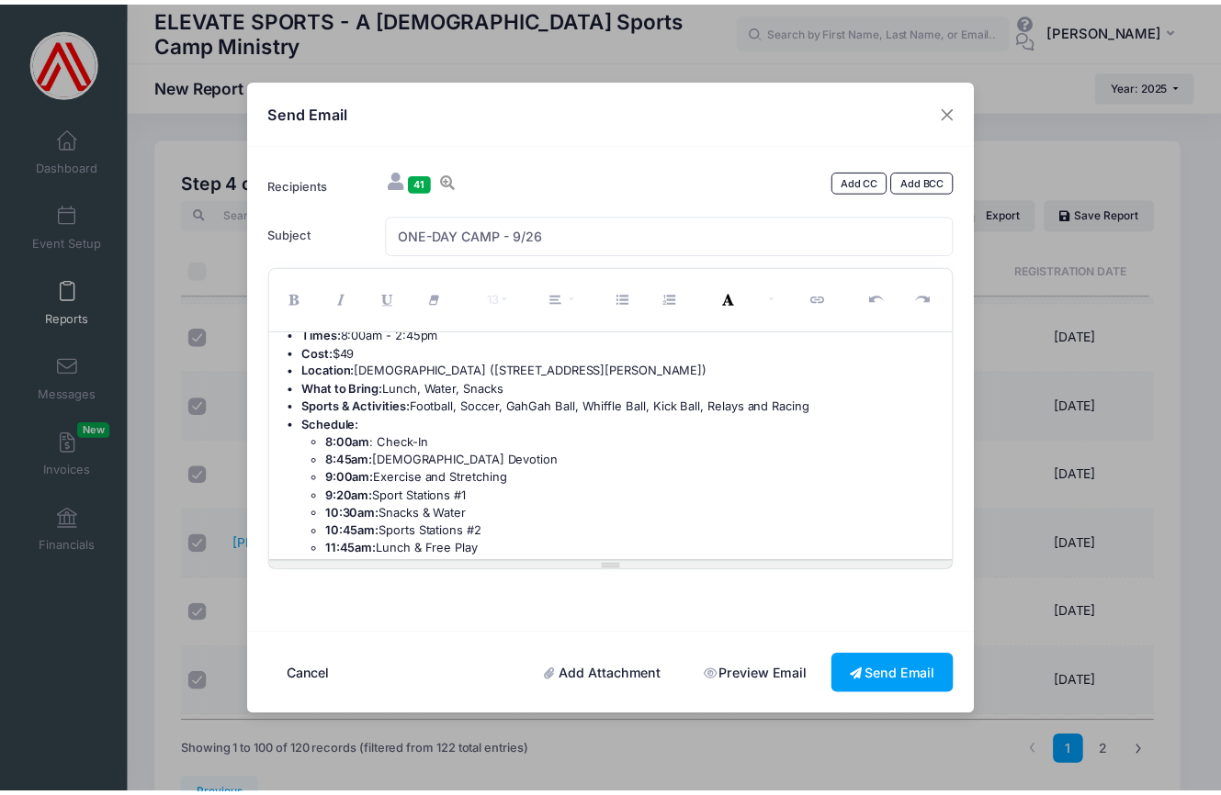
scroll to position [282, 0]
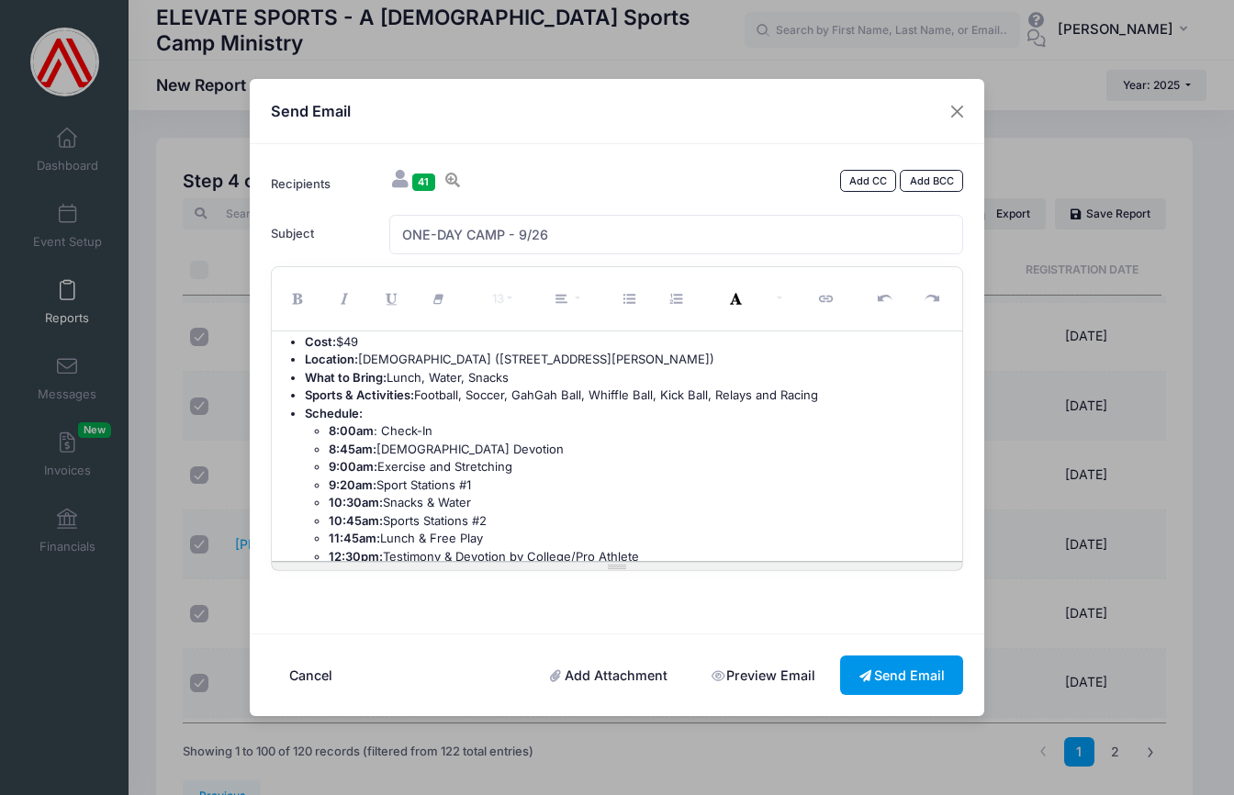
click at [887, 674] on button "Send Email" at bounding box center [901, 675] width 123 height 39
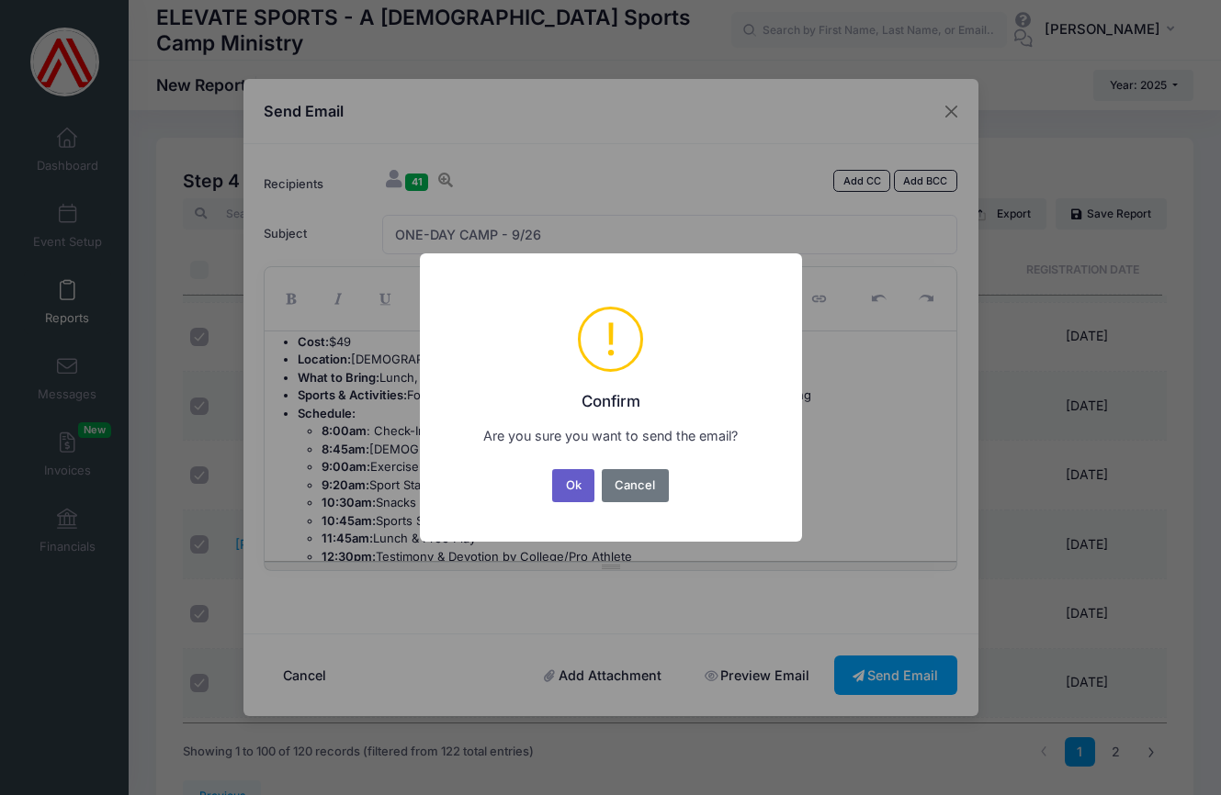
click at [573, 483] on button "Ok" at bounding box center [573, 485] width 42 height 33
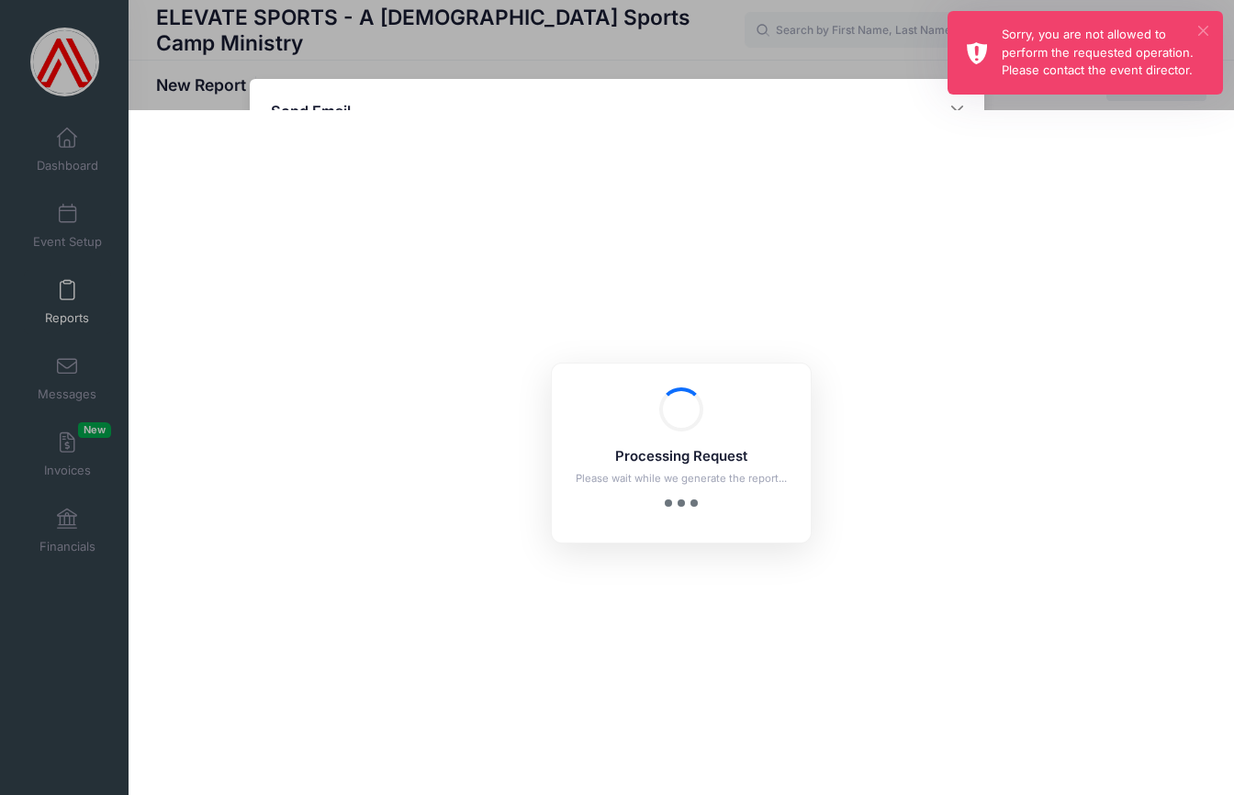
click at [1206, 29] on button "×" at bounding box center [1204, 31] width 10 height 10
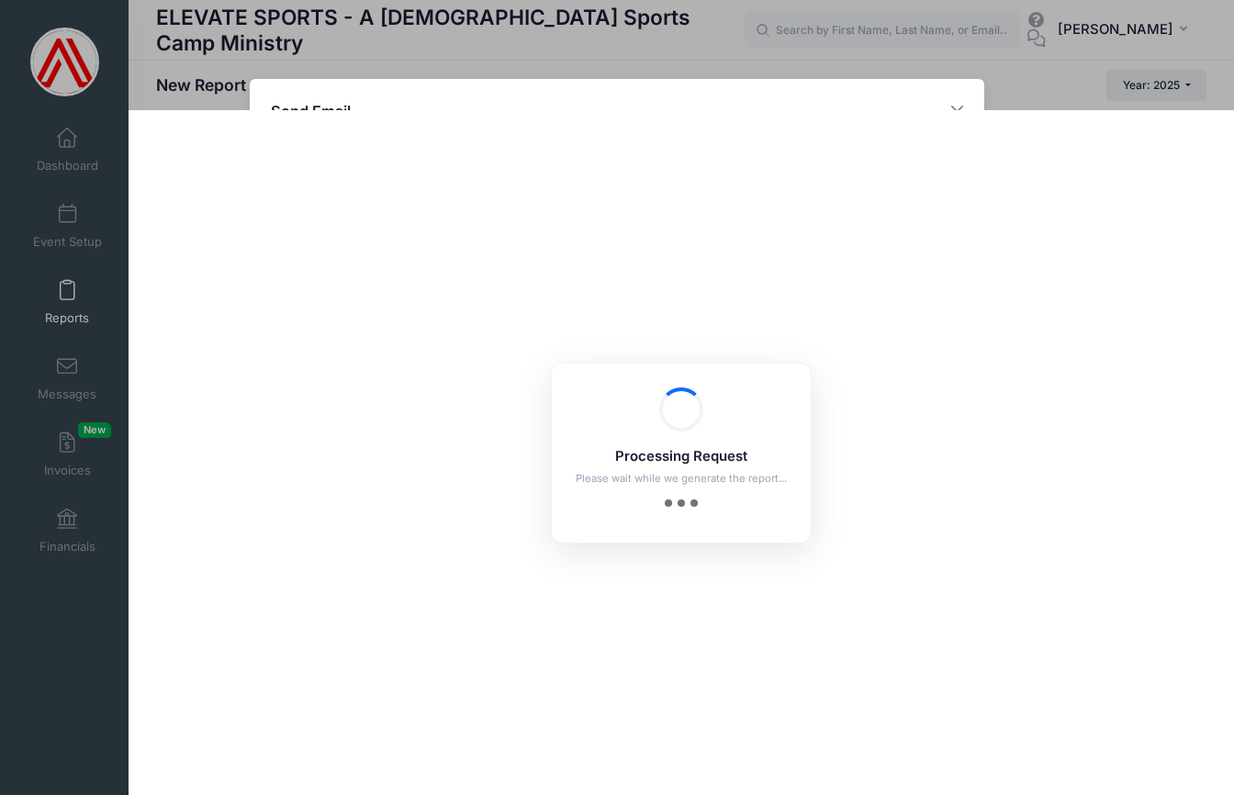
click at [1154, 34] on div "Send Email Recipients 41 Add CC Add BCC [PERSON_NAME]; [PERSON_NAME];" at bounding box center [617, 397] width 1234 height 795
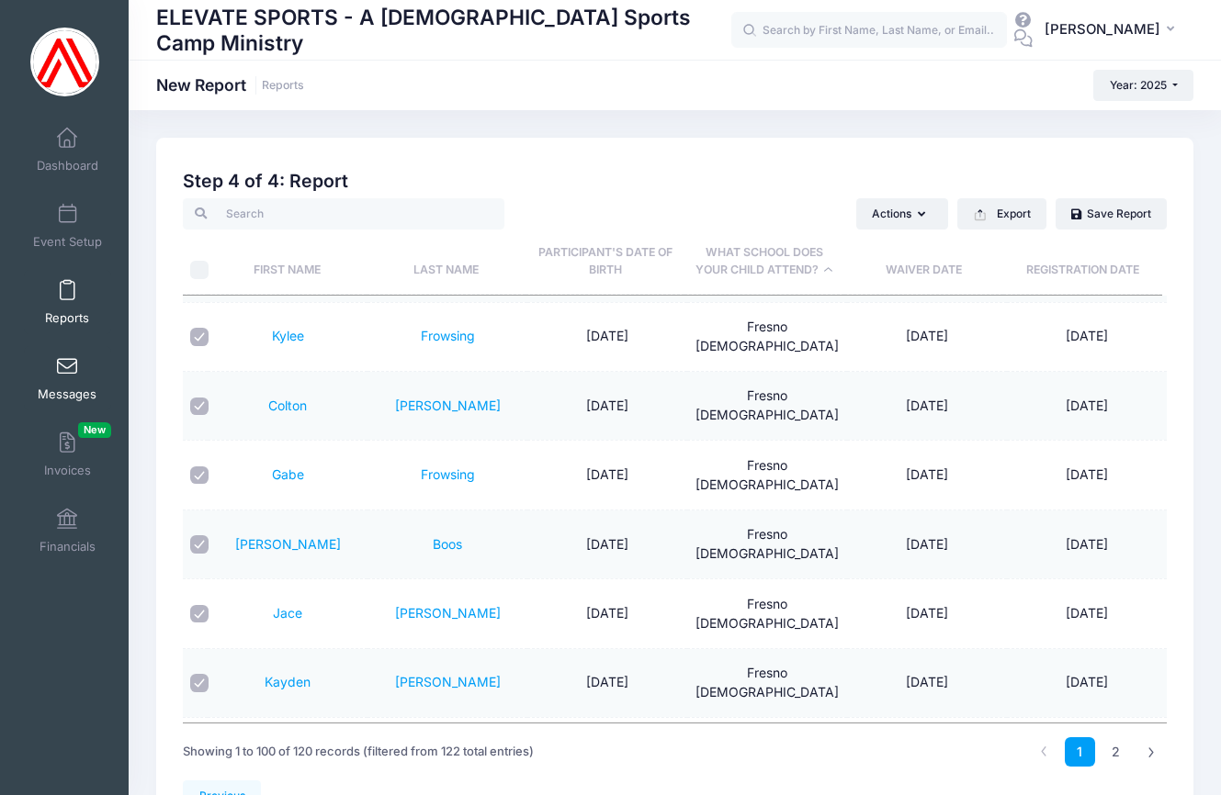
click at [67, 372] on span at bounding box center [67, 367] width 0 height 20
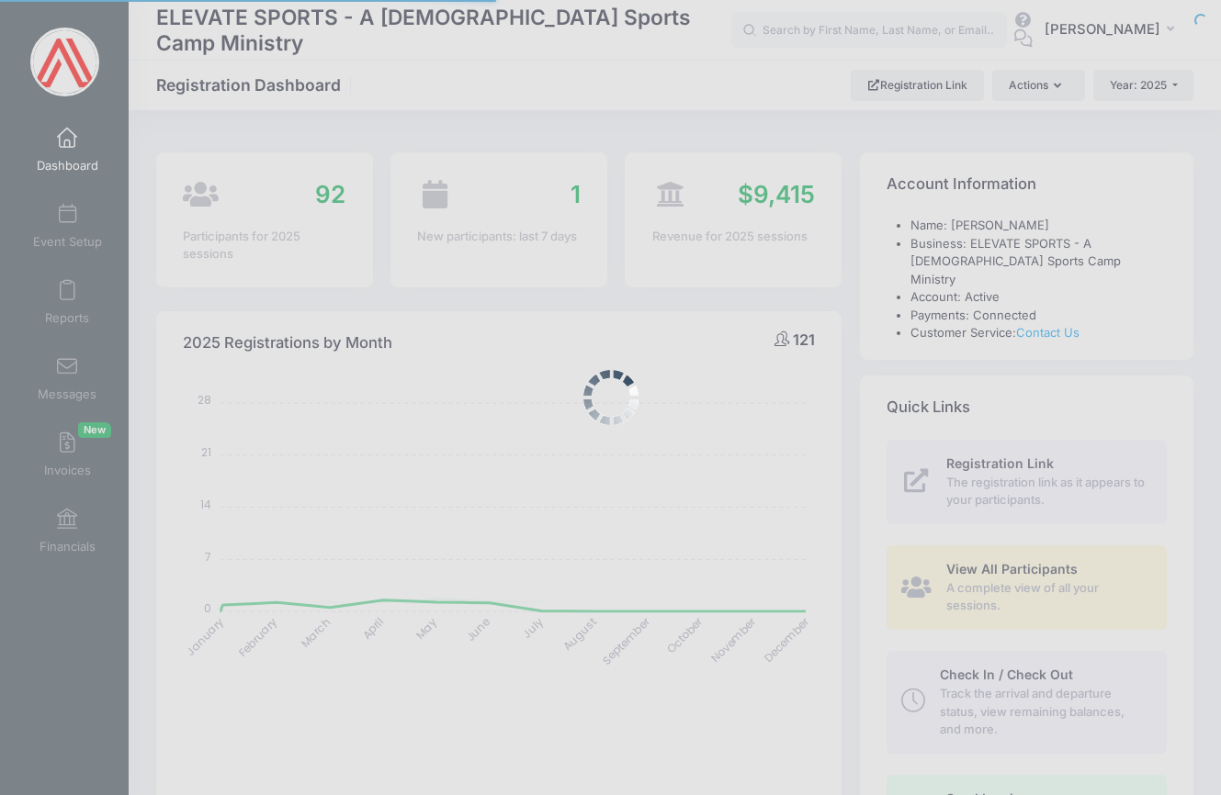
select select
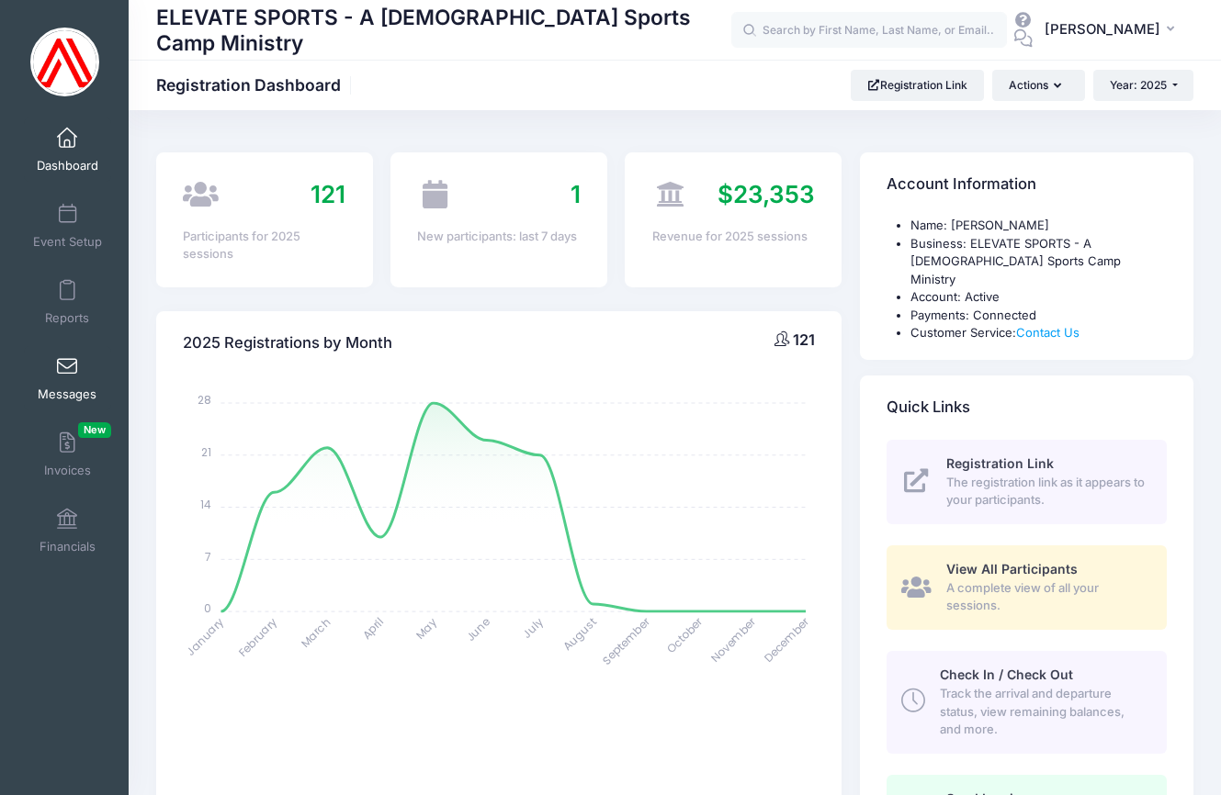
click at [67, 374] on span at bounding box center [67, 367] width 0 height 20
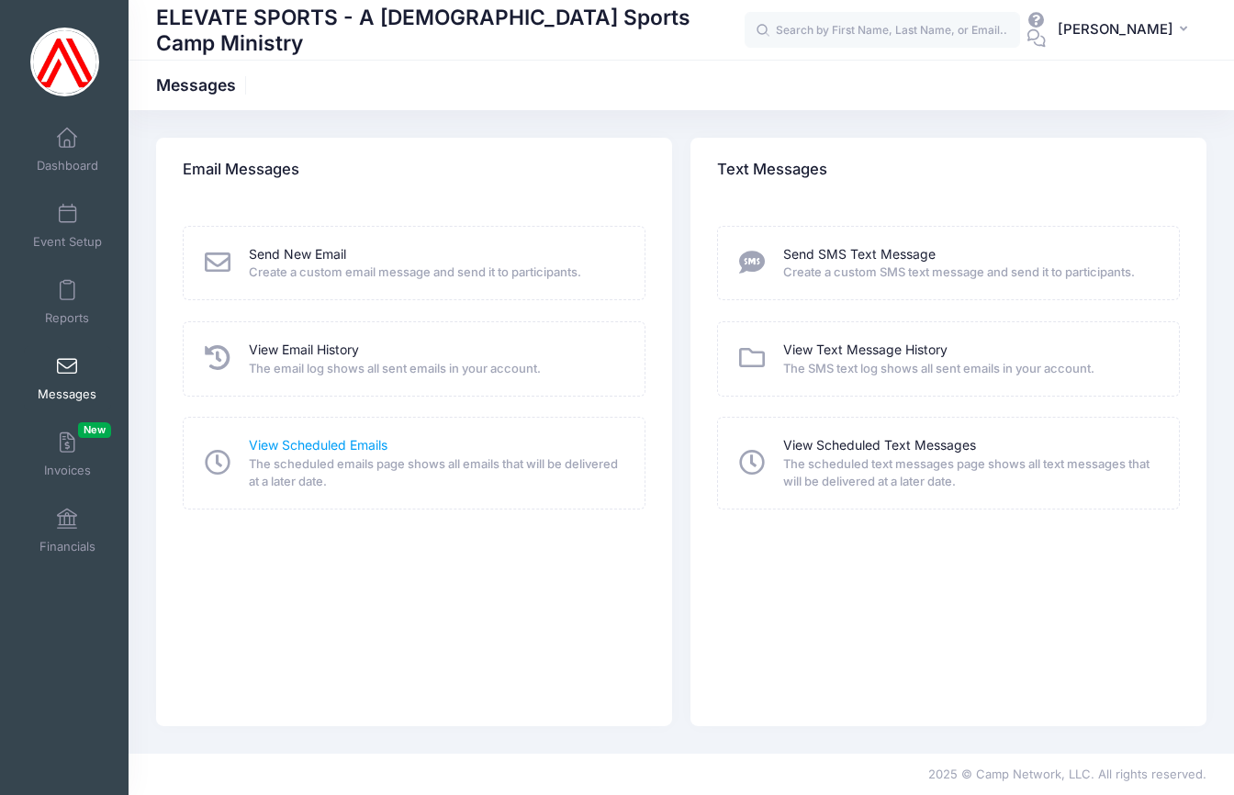
click at [312, 442] on link "View Scheduled Emails" at bounding box center [318, 445] width 139 height 19
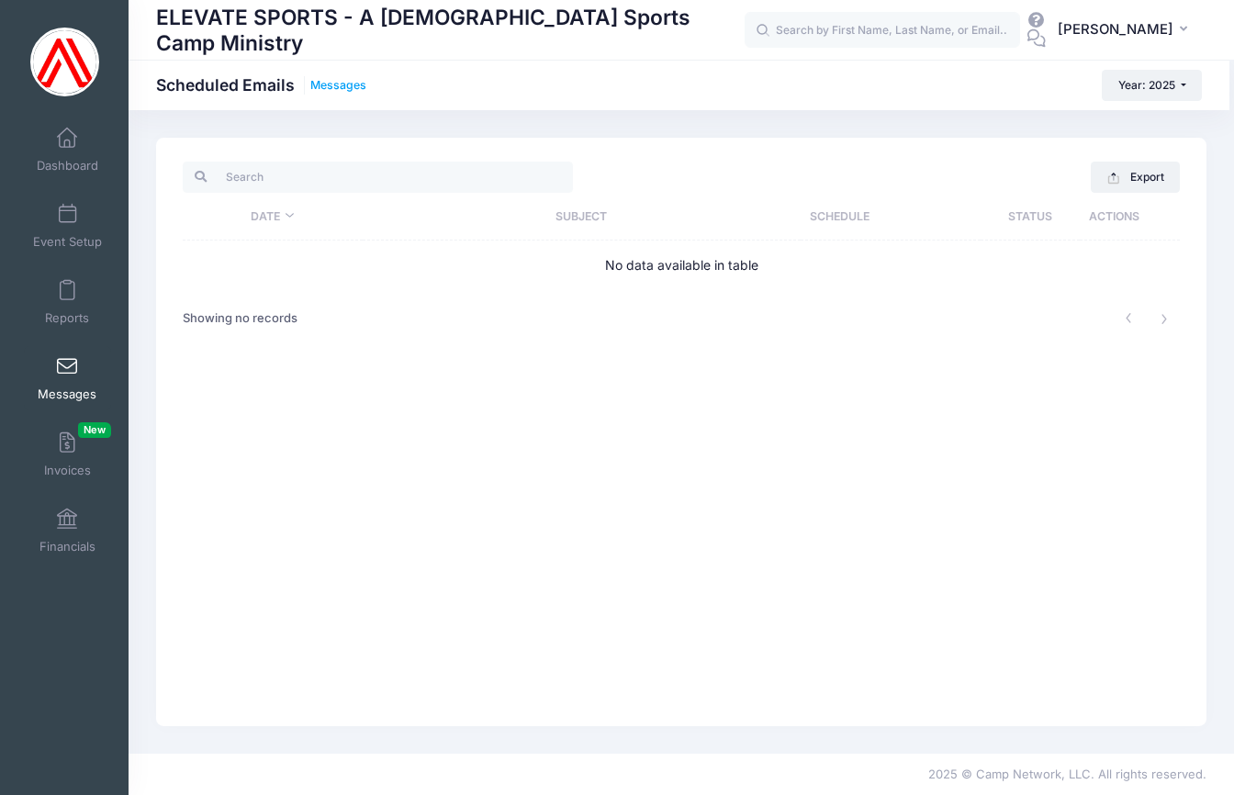
click at [334, 80] on link "Messages" at bounding box center [338, 86] width 56 height 14
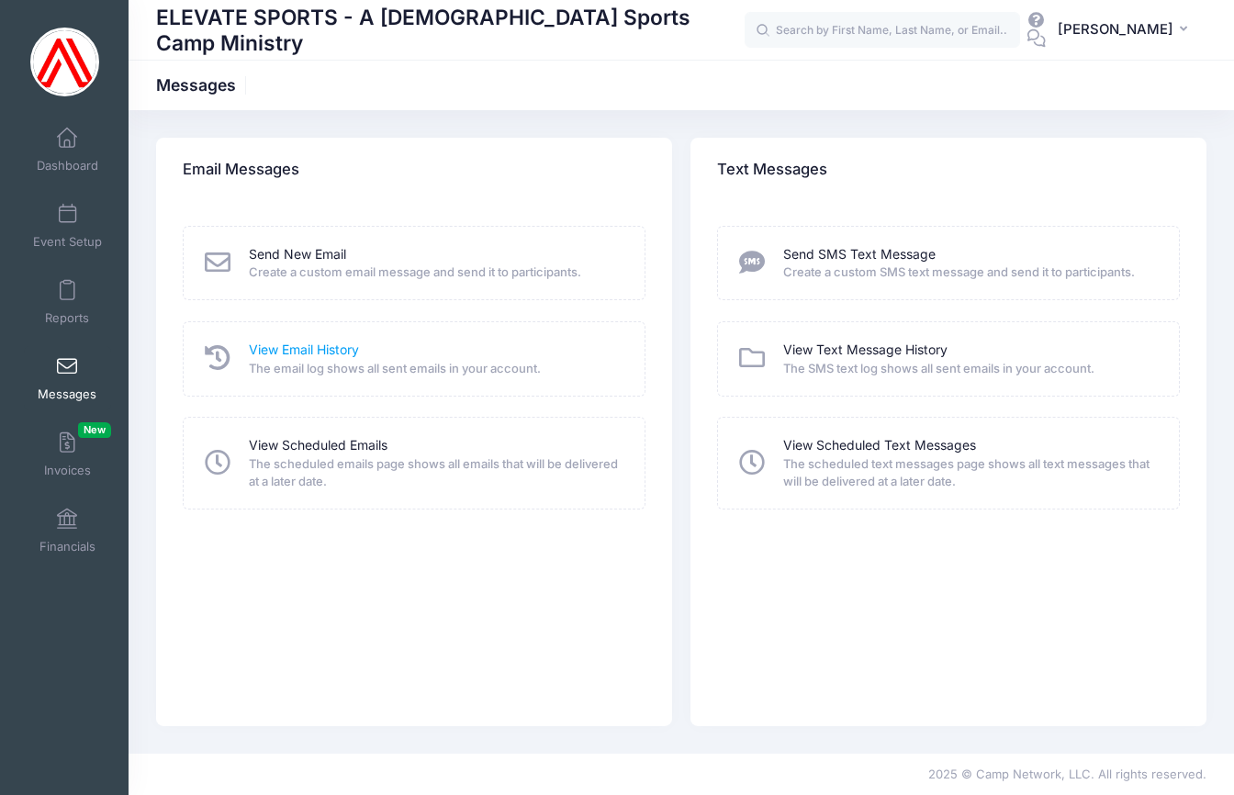
click at [279, 341] on link "View Email History" at bounding box center [304, 350] width 110 height 19
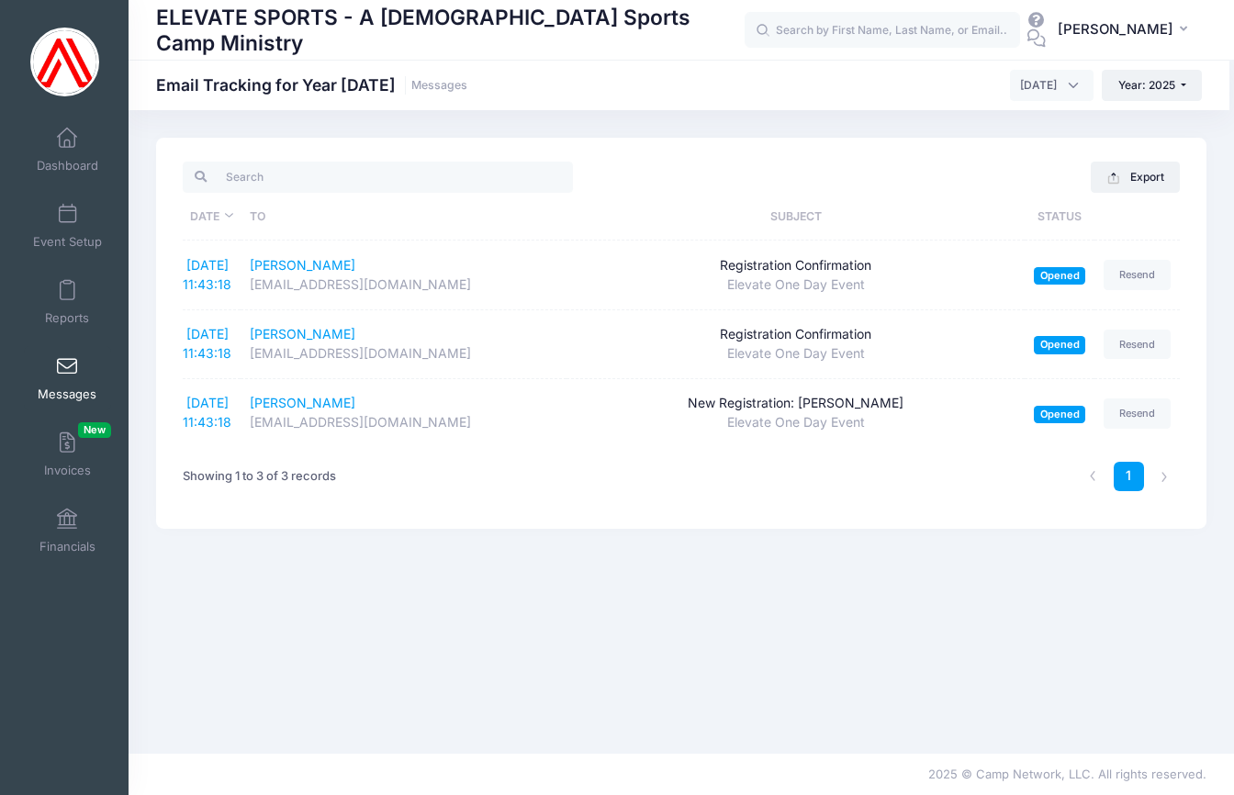
click at [67, 367] on span at bounding box center [67, 367] width 0 height 20
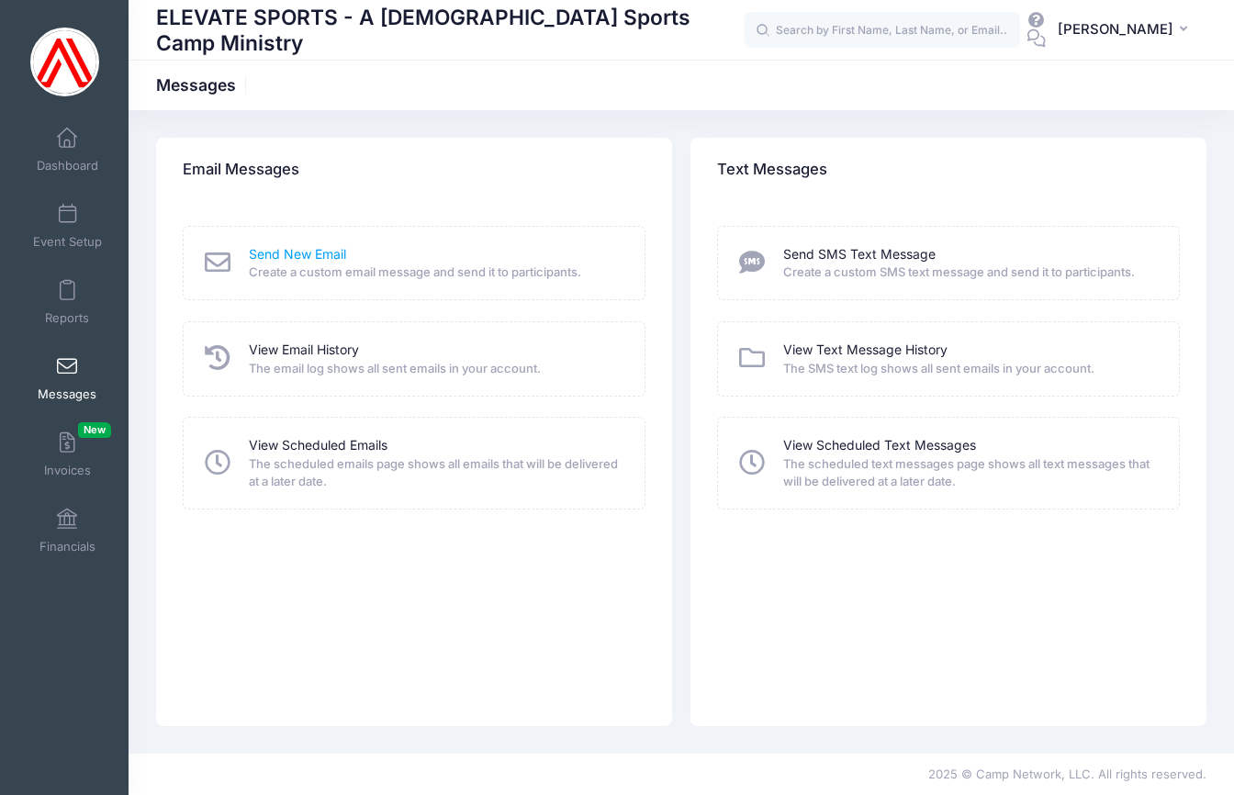
click at [298, 255] on link "Send New Email" at bounding box center [297, 254] width 97 height 19
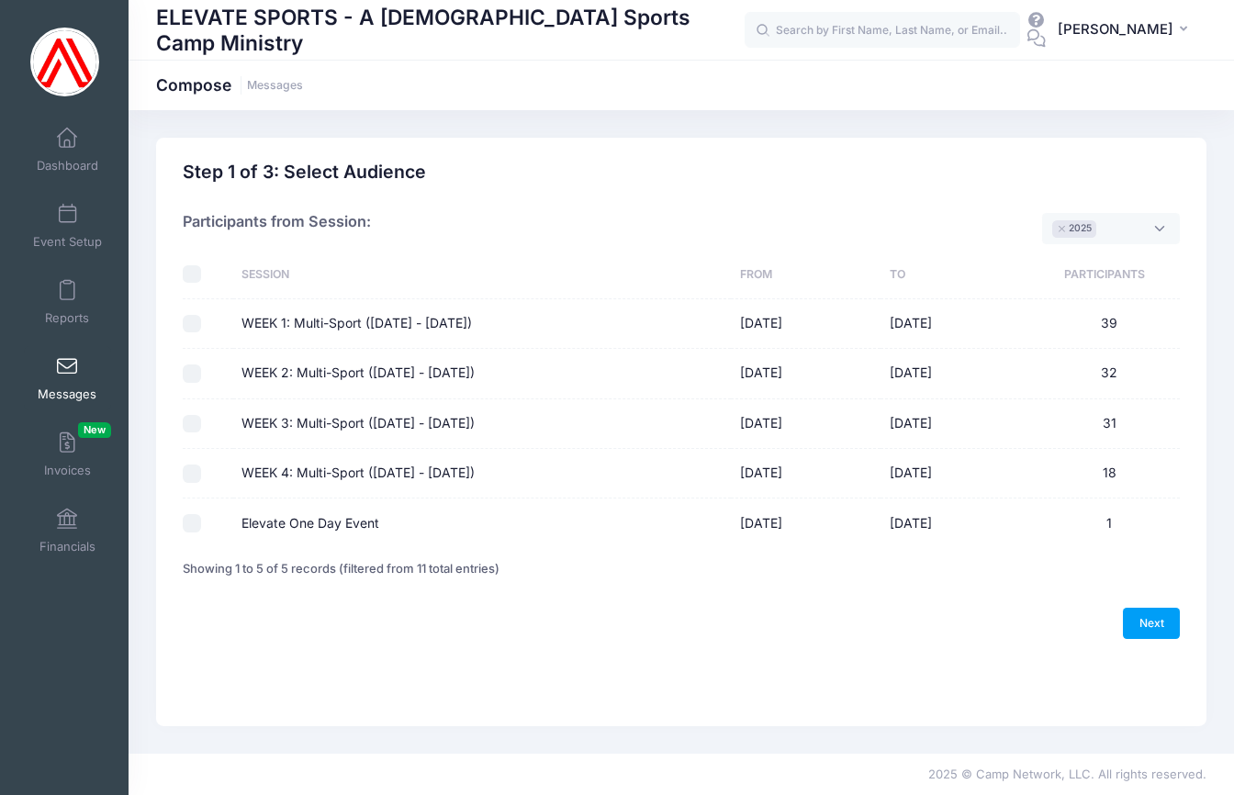
click at [195, 271] on input "checkbox" at bounding box center [192, 274] width 18 height 18
checkbox input "true"
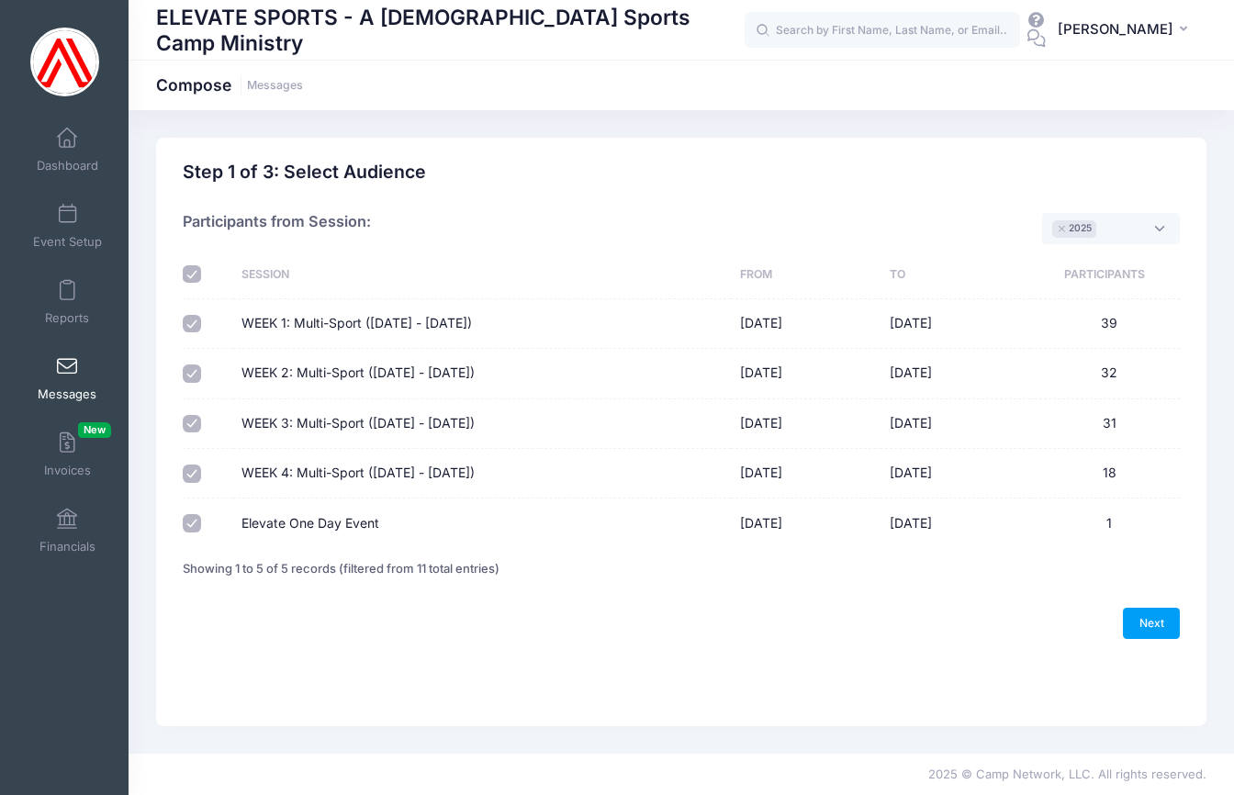
checkbox input "true"
click at [1152, 616] on link "Next" at bounding box center [1151, 623] width 57 height 31
select select "50"
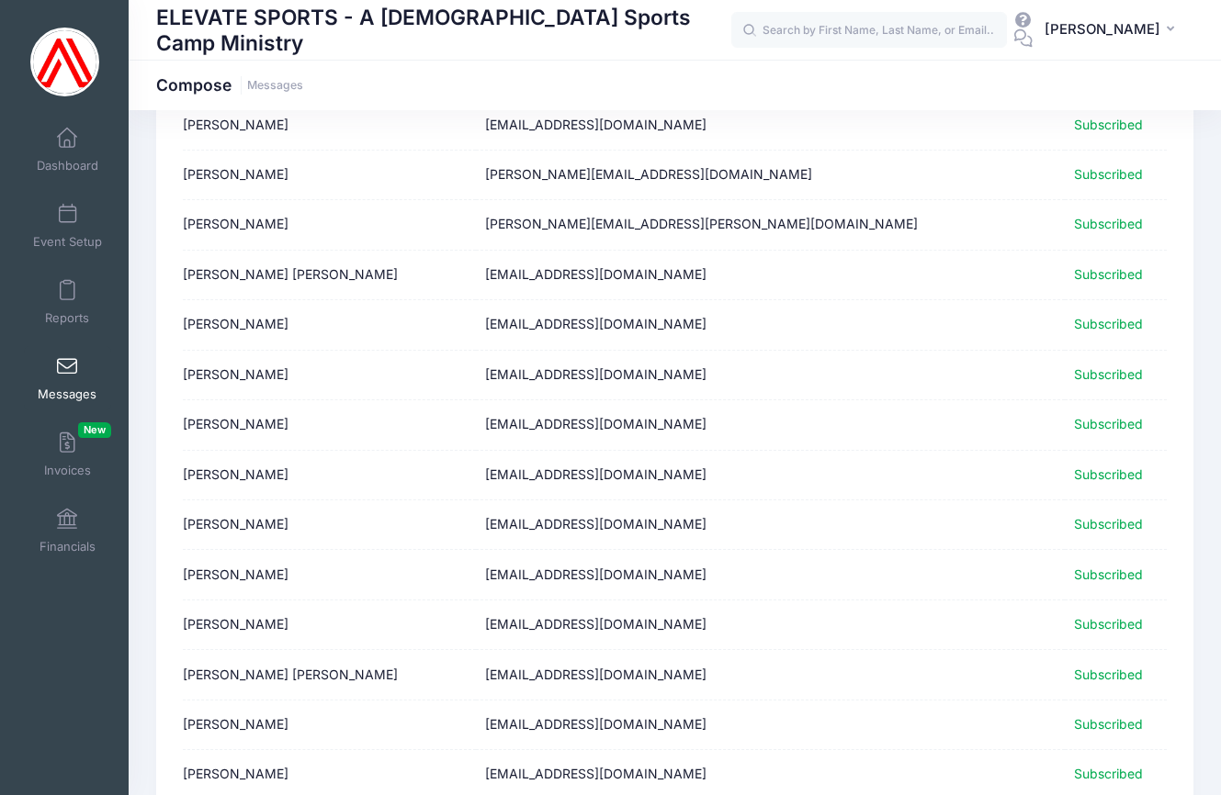
scroll to position [2134, 0]
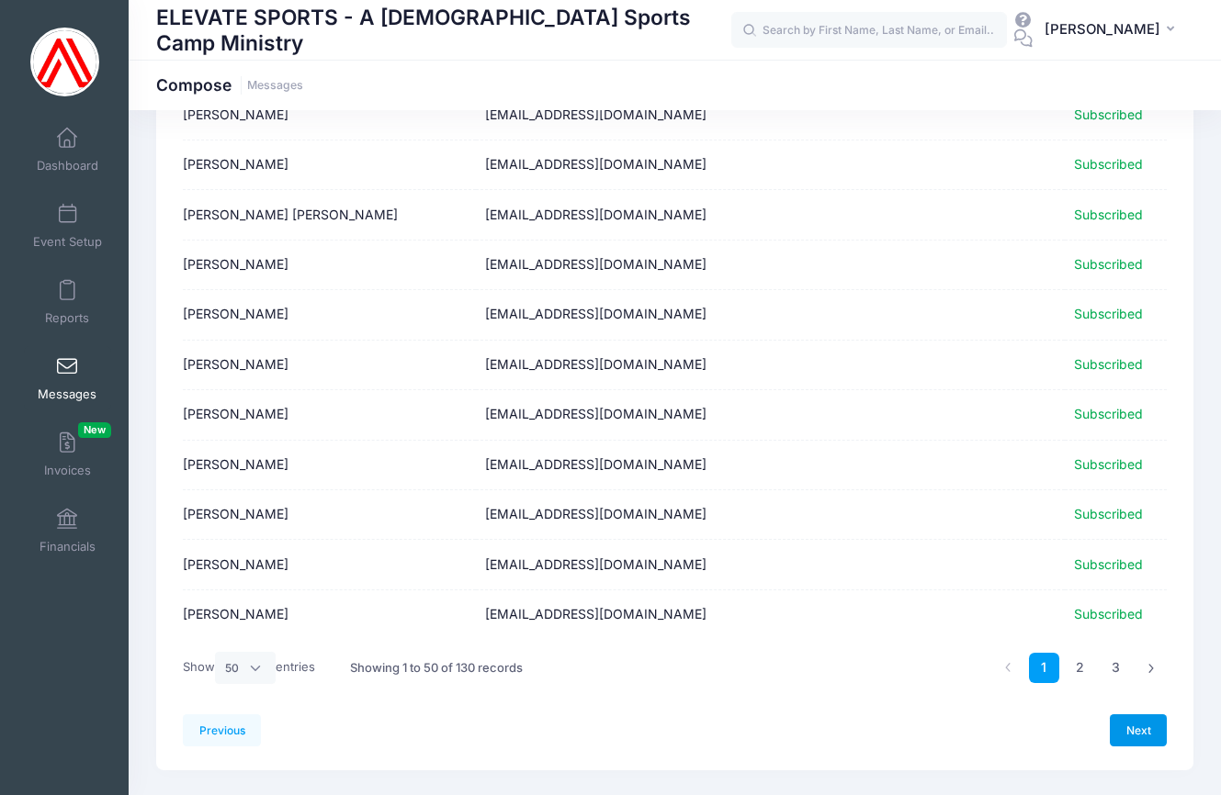
click at [1126, 715] on link "Next" at bounding box center [1137, 730] width 57 height 31
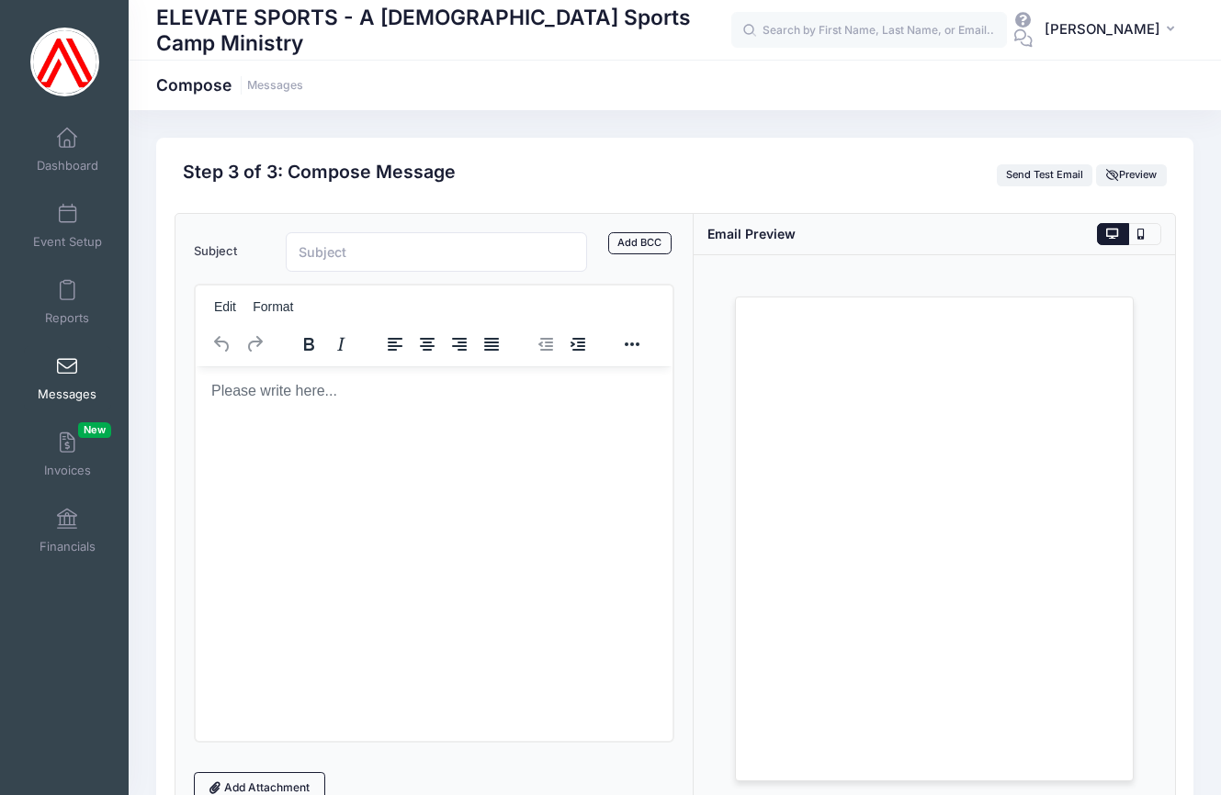
scroll to position [0, 0]
click at [1146, 234] on button at bounding box center [1144, 234] width 32 height 22
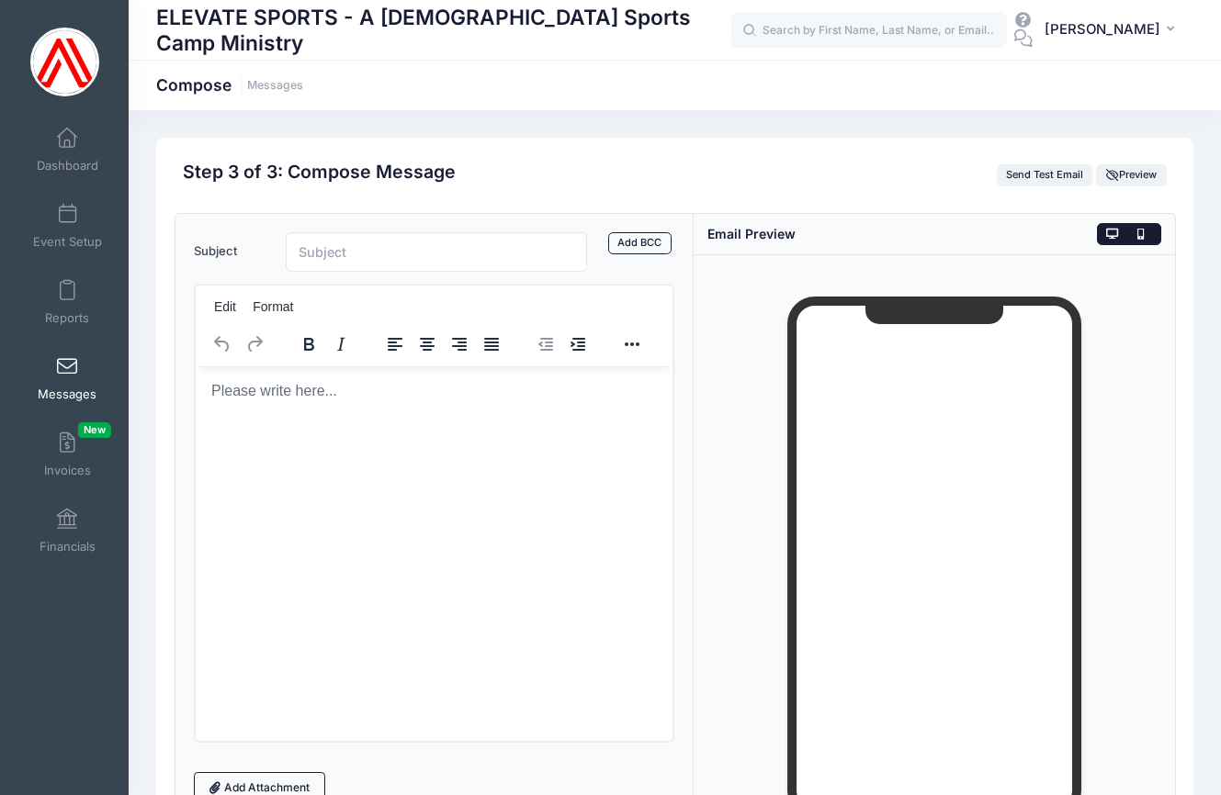
click at [1114, 234] on icon at bounding box center [1113, 234] width 14 height 0
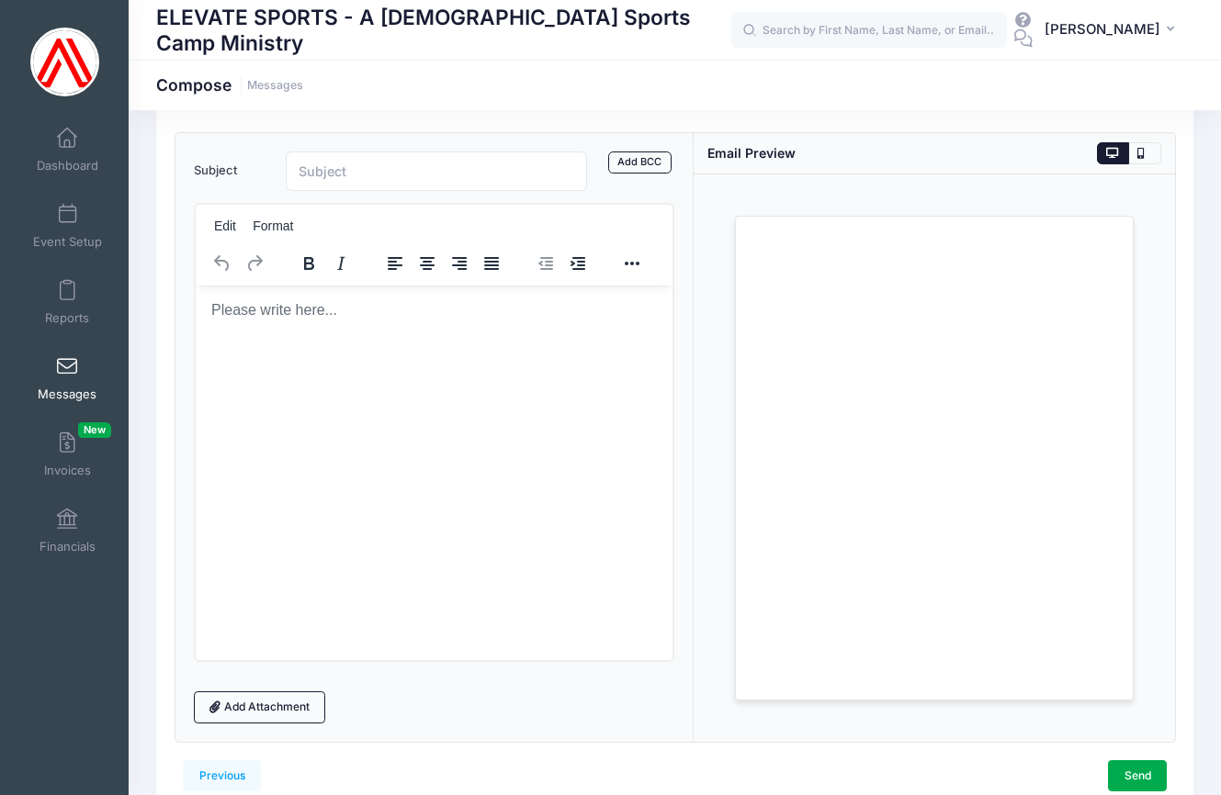
scroll to position [169, 0]
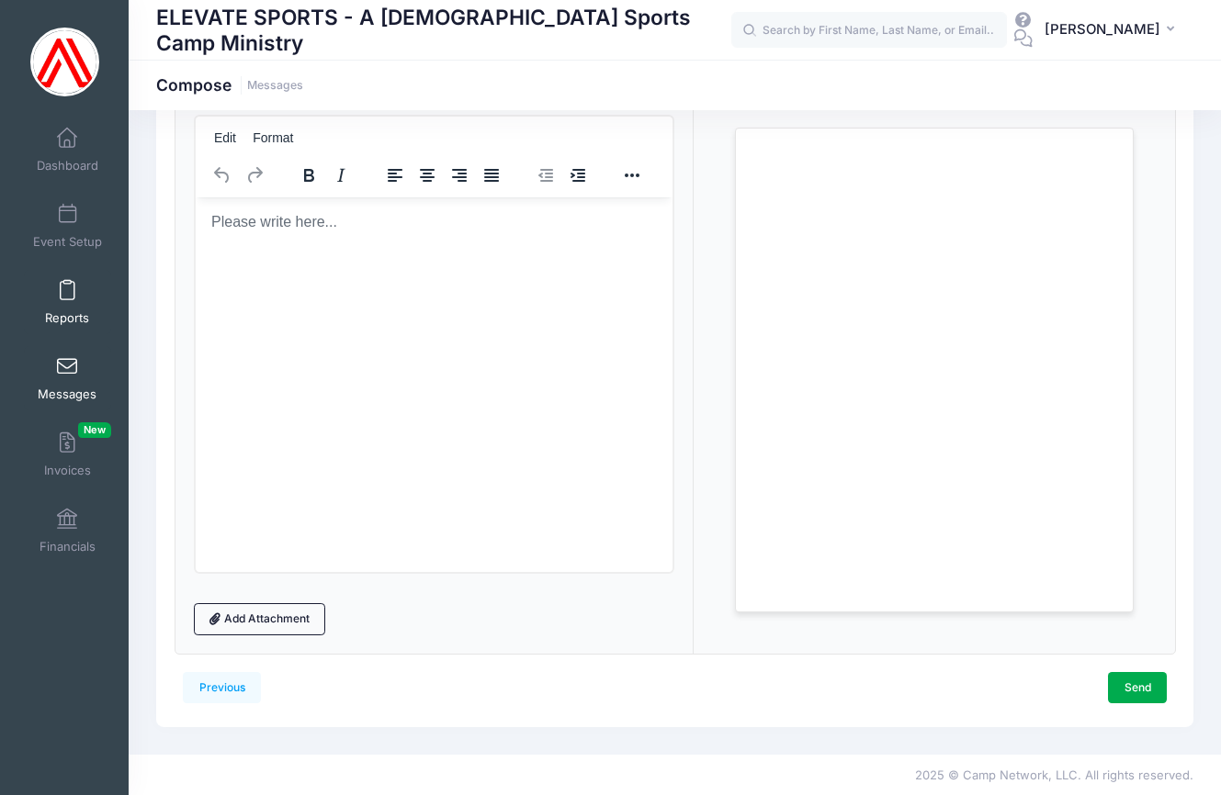
click at [67, 292] on span at bounding box center [67, 291] width 0 height 20
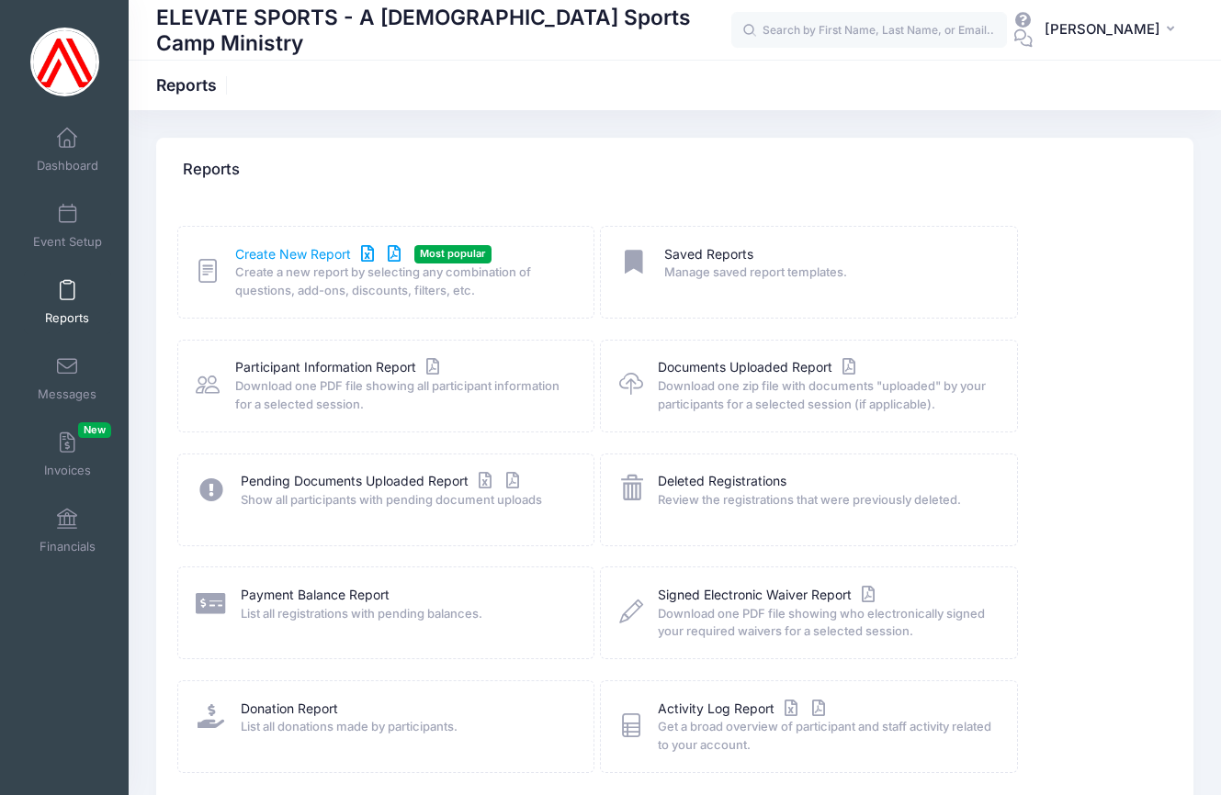
click at [284, 254] on link "Create New Report" at bounding box center [320, 254] width 171 height 19
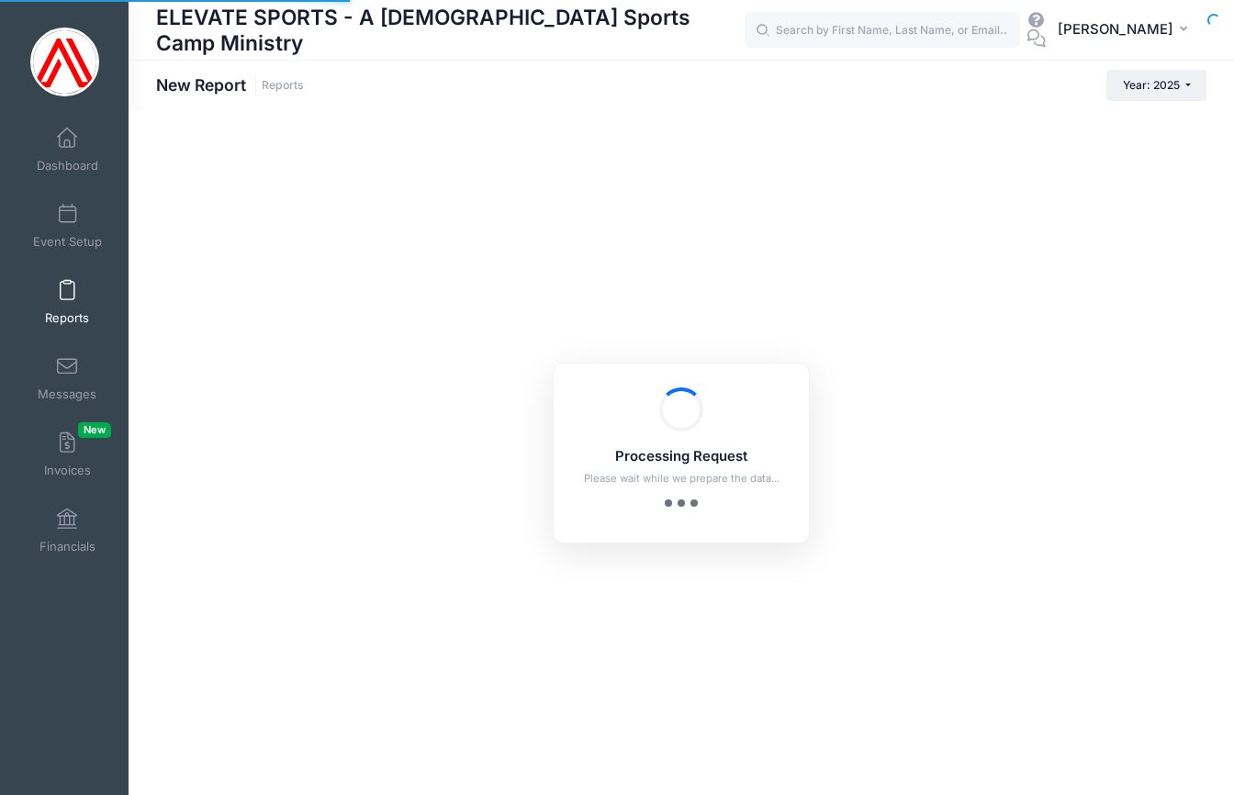
checkbox input "true"
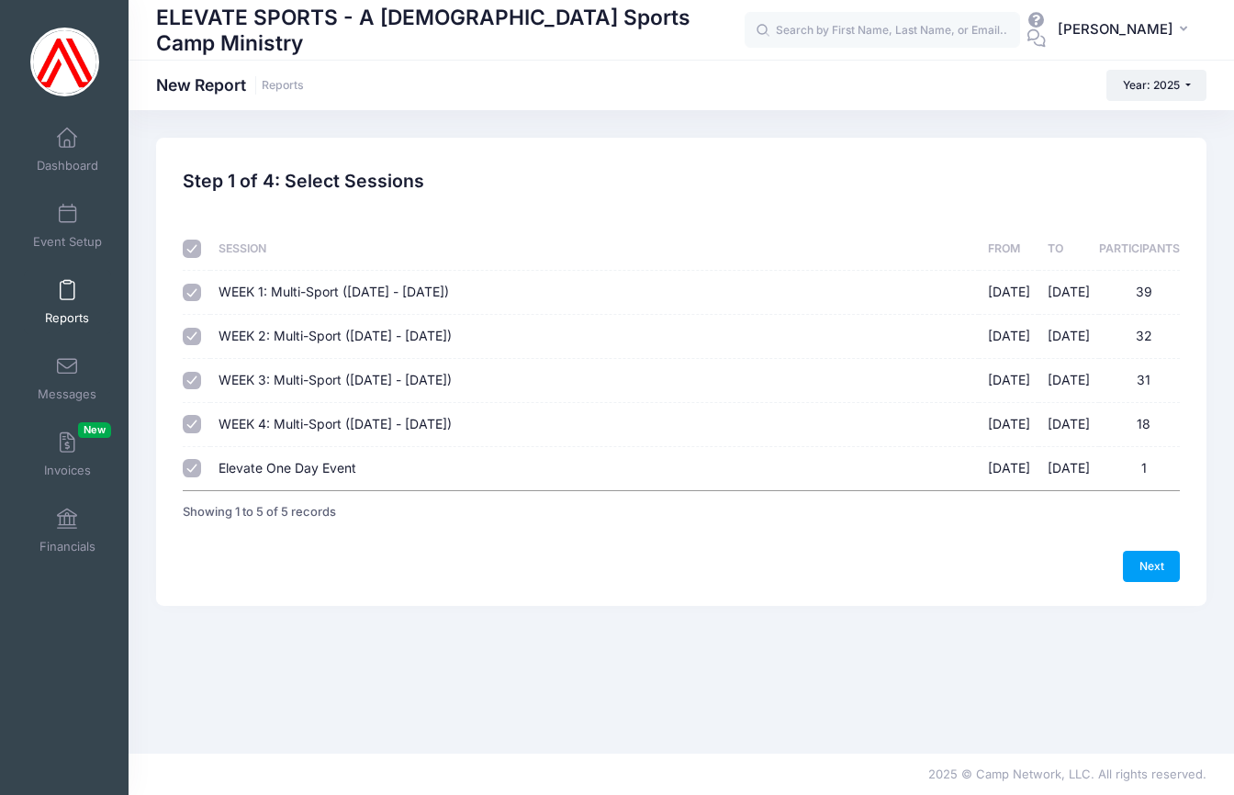
click at [1149, 551] on link "Next" at bounding box center [1151, 566] width 57 height 31
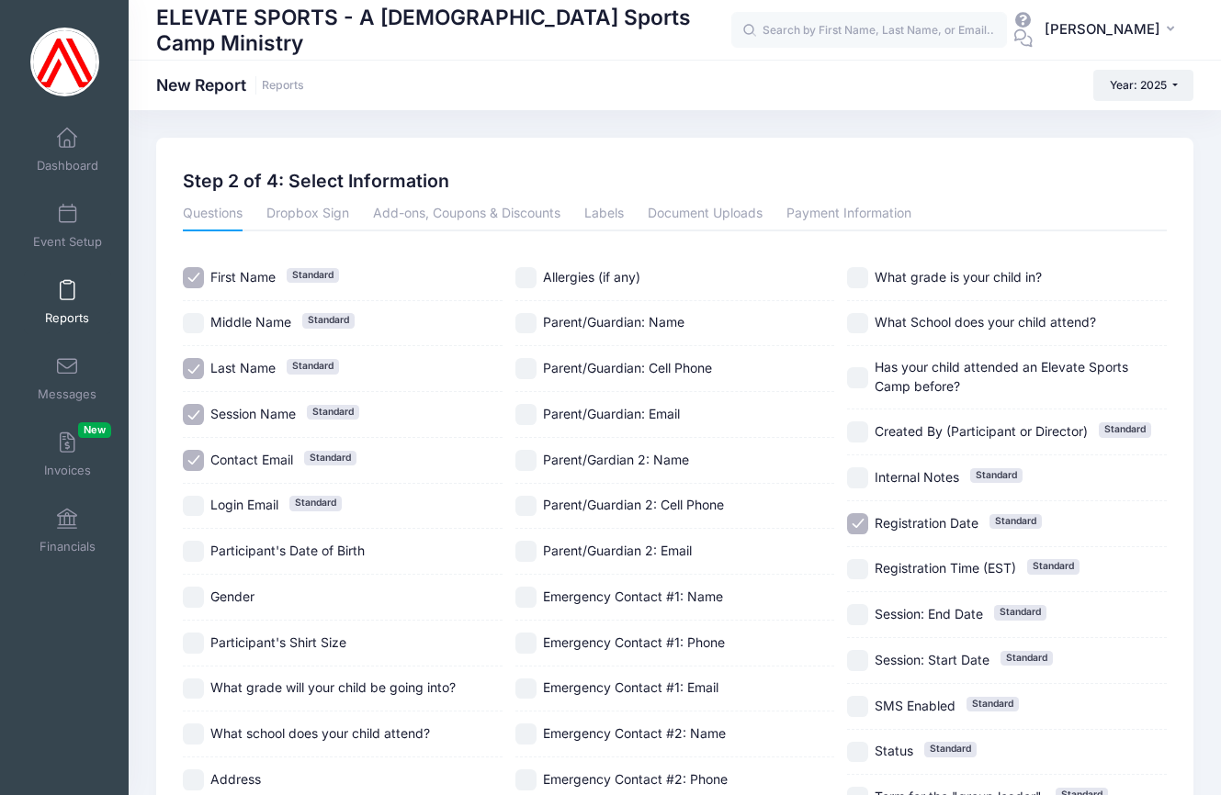
click at [196, 458] on input "Contact Email Standard" at bounding box center [193, 460] width 21 height 21
checkbox input "false"
click at [193, 407] on input "Session Name Standard" at bounding box center [193, 414] width 21 height 21
checkbox input "false"
click at [855, 524] on input "Registration Date Standard" at bounding box center [857, 523] width 21 height 21
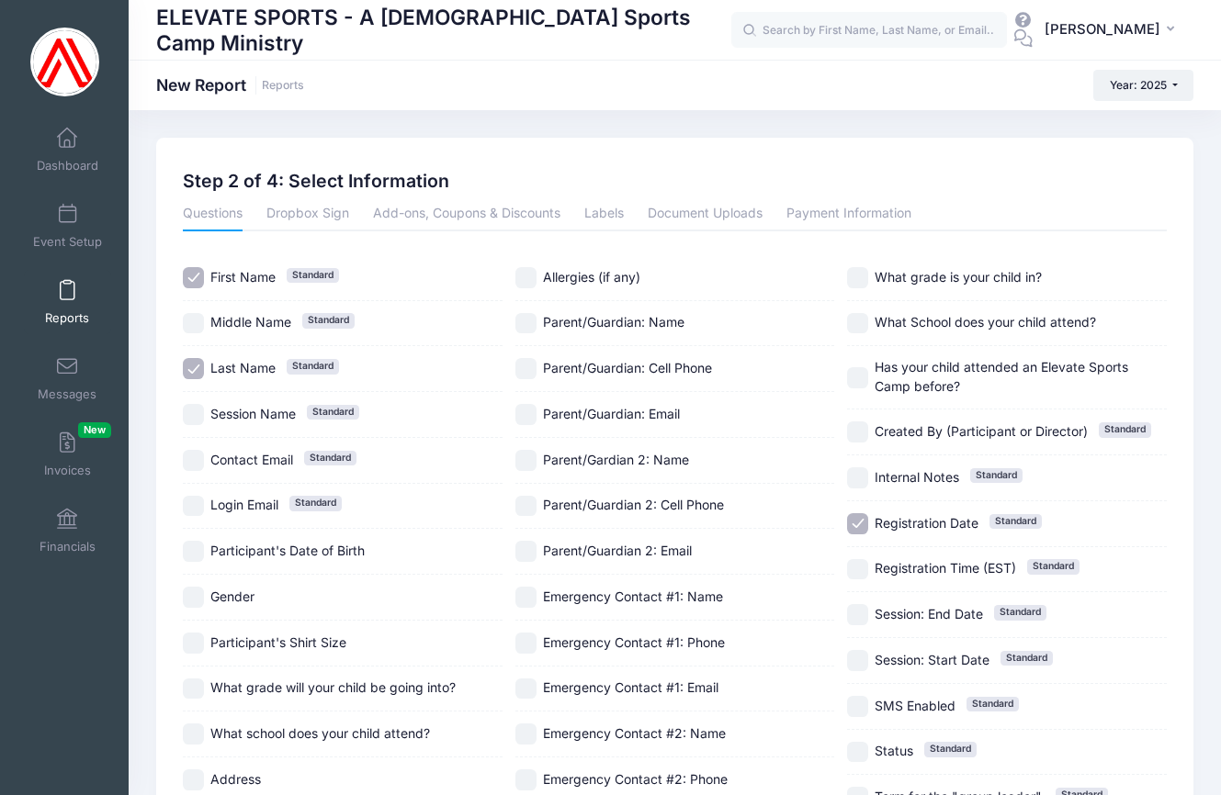
checkbox input "false"
click at [191, 728] on input "What school does your child attend?" at bounding box center [193, 734] width 21 height 21
checkbox input "true"
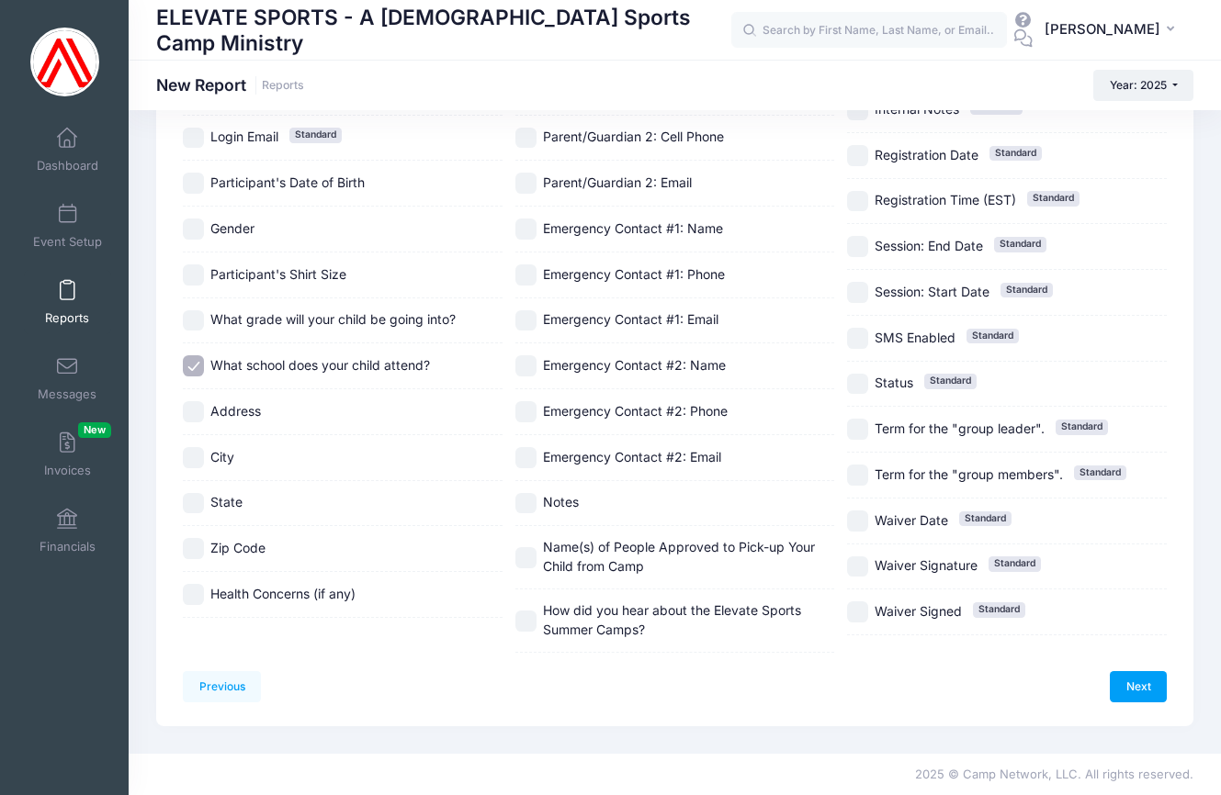
scroll to position [454, 0]
click at [1145, 671] on link "Next" at bounding box center [1137, 686] width 57 height 31
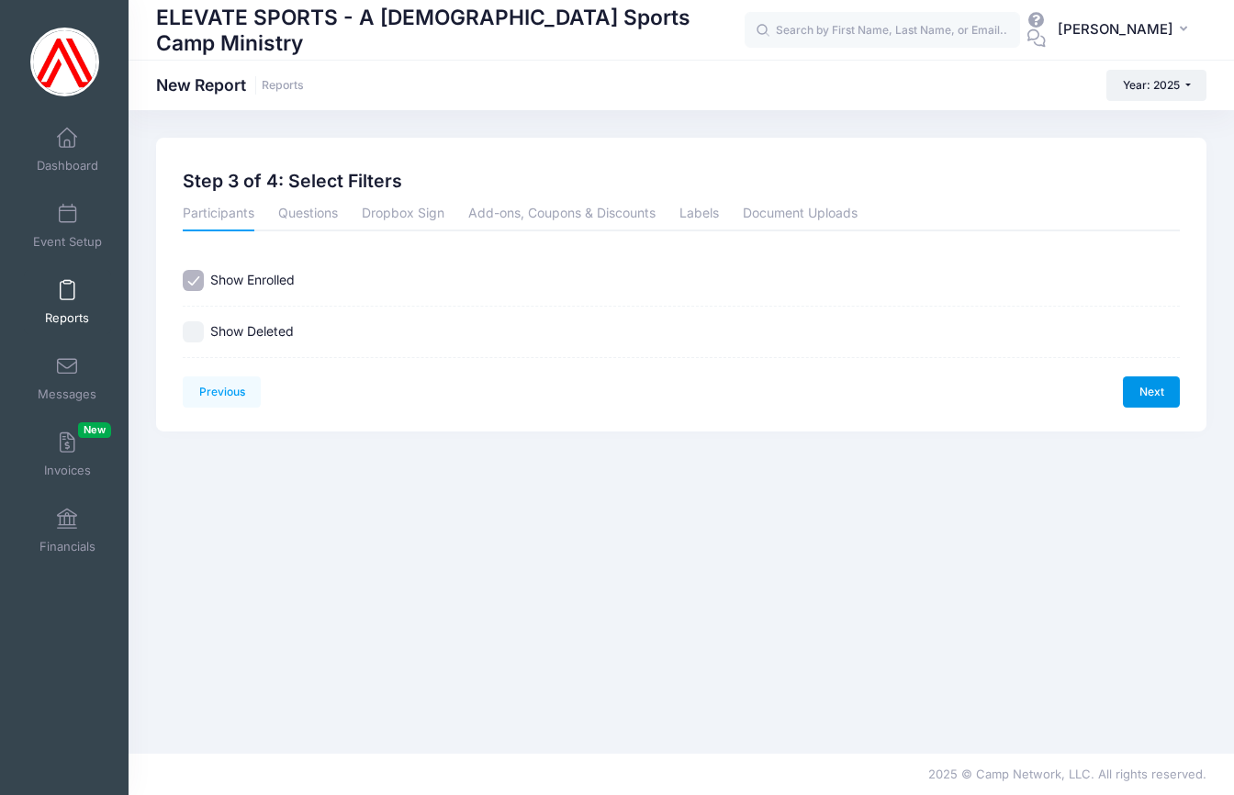
click at [1145, 394] on link "Next" at bounding box center [1151, 392] width 57 height 31
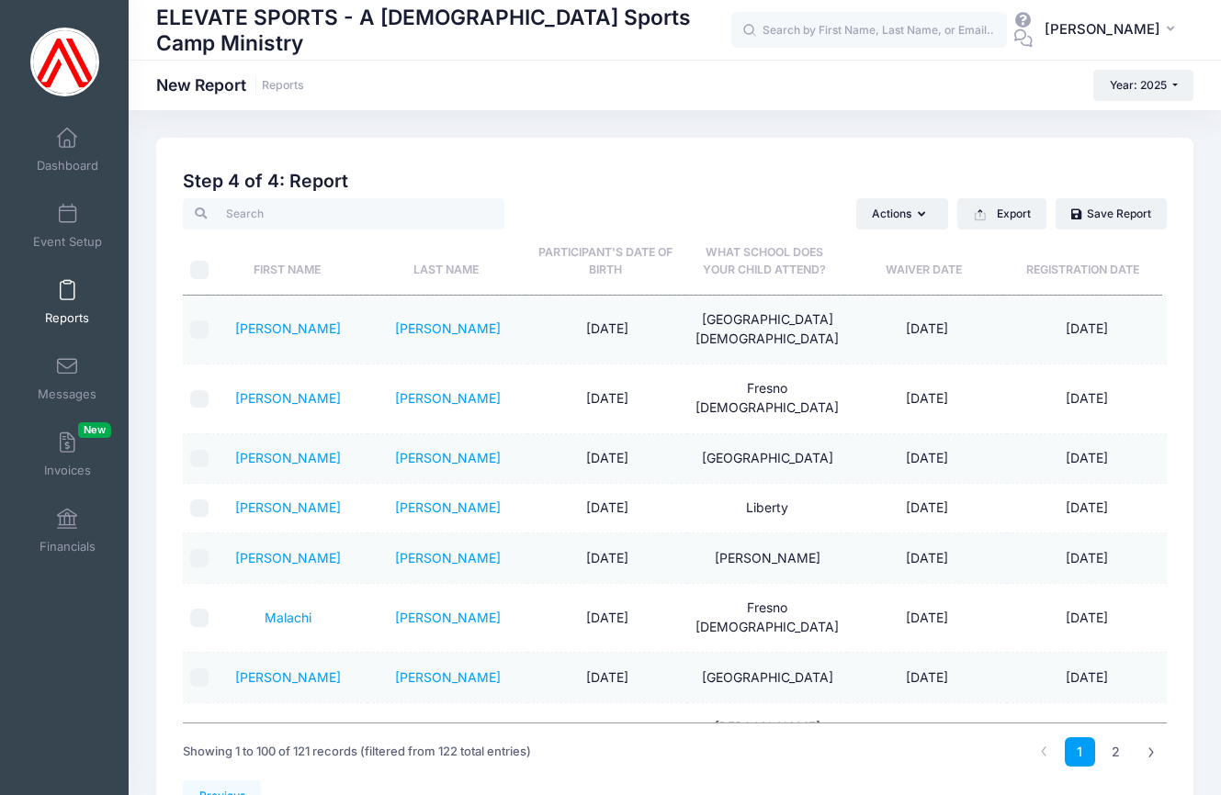
click at [758, 256] on th "What school does your child attend?" at bounding box center [764, 262] width 159 height 65
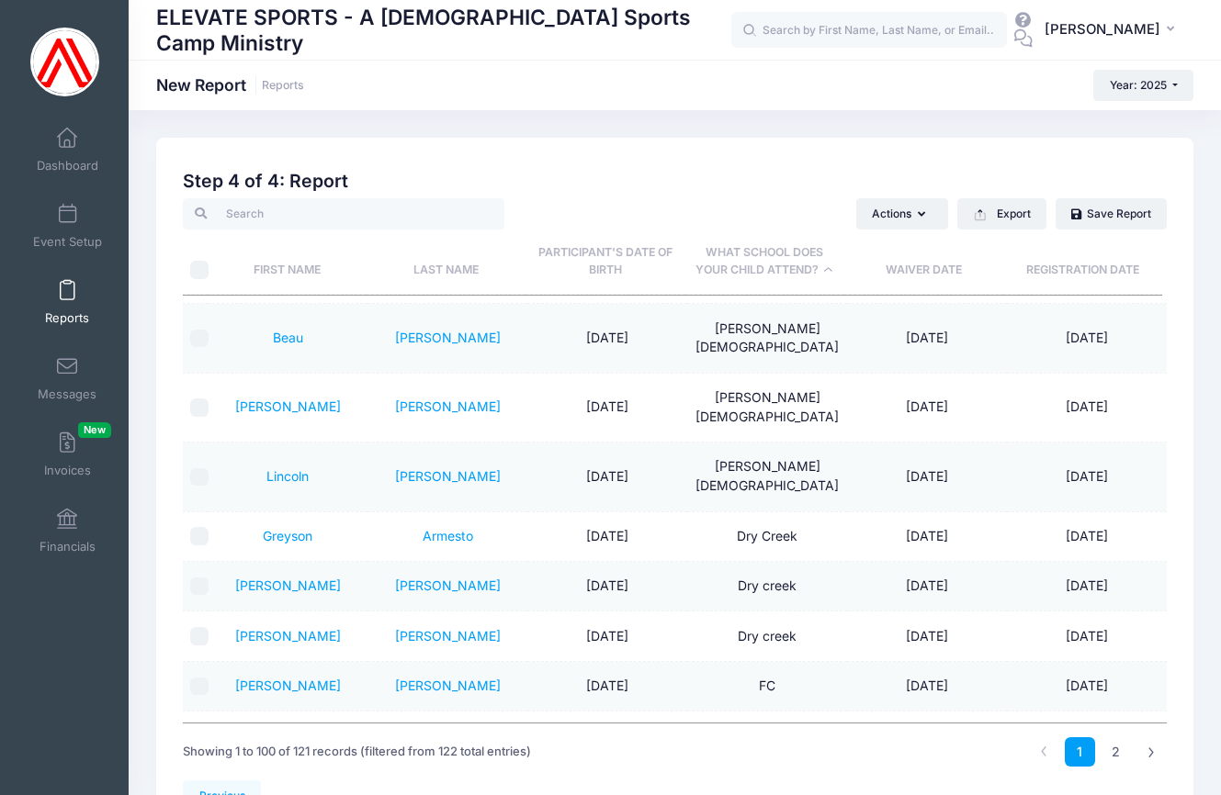
scroll to position [493, 0]
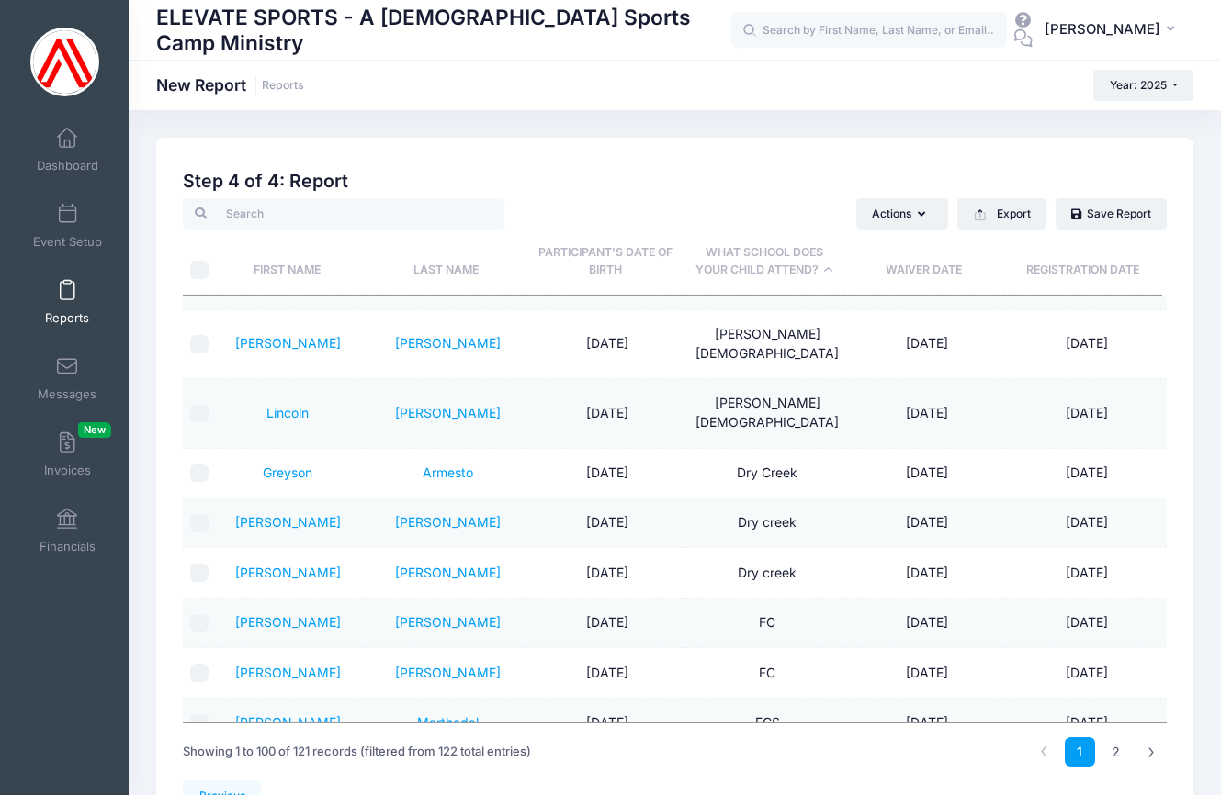
click at [196, 614] on input "checkbox" at bounding box center [199, 623] width 18 height 18
checkbox input "true"
click at [199, 664] on input "checkbox" at bounding box center [199, 673] width 18 height 18
checkbox input "true"
click at [199, 715] on input "checkbox" at bounding box center [199, 724] width 18 height 18
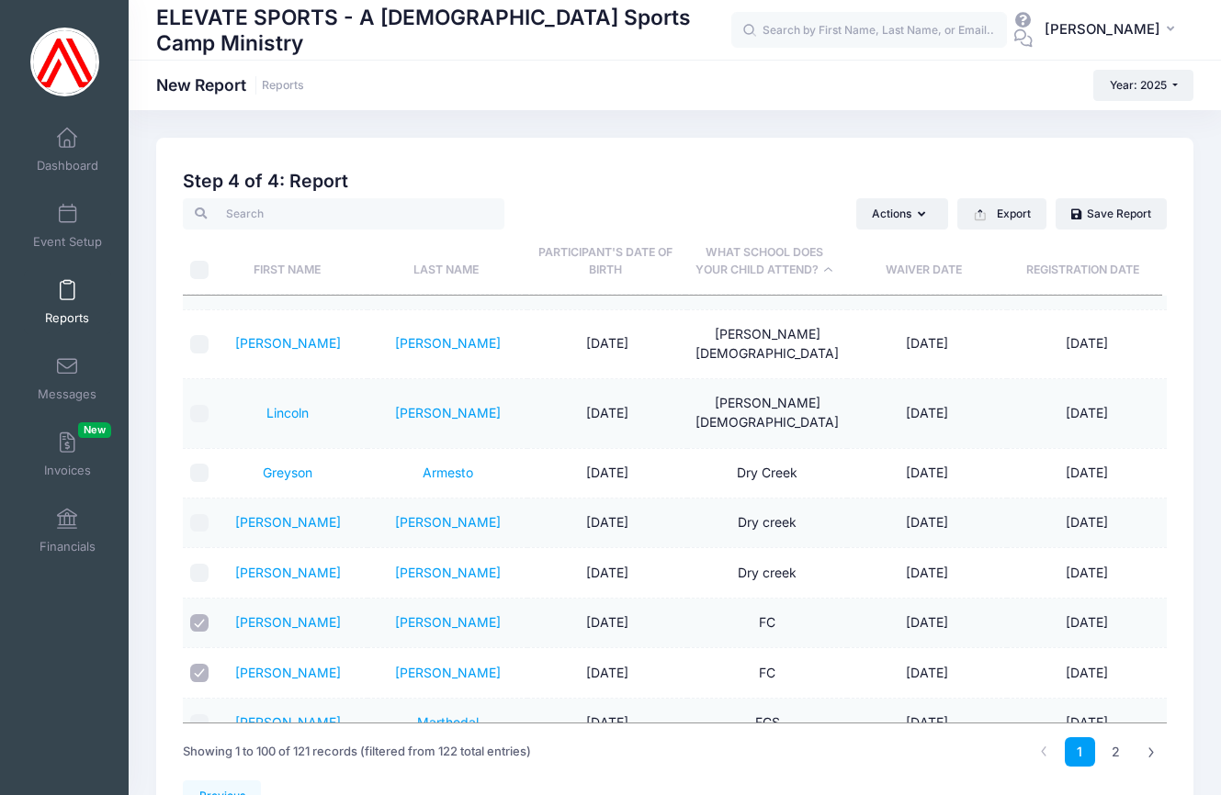
checkbox input "true"
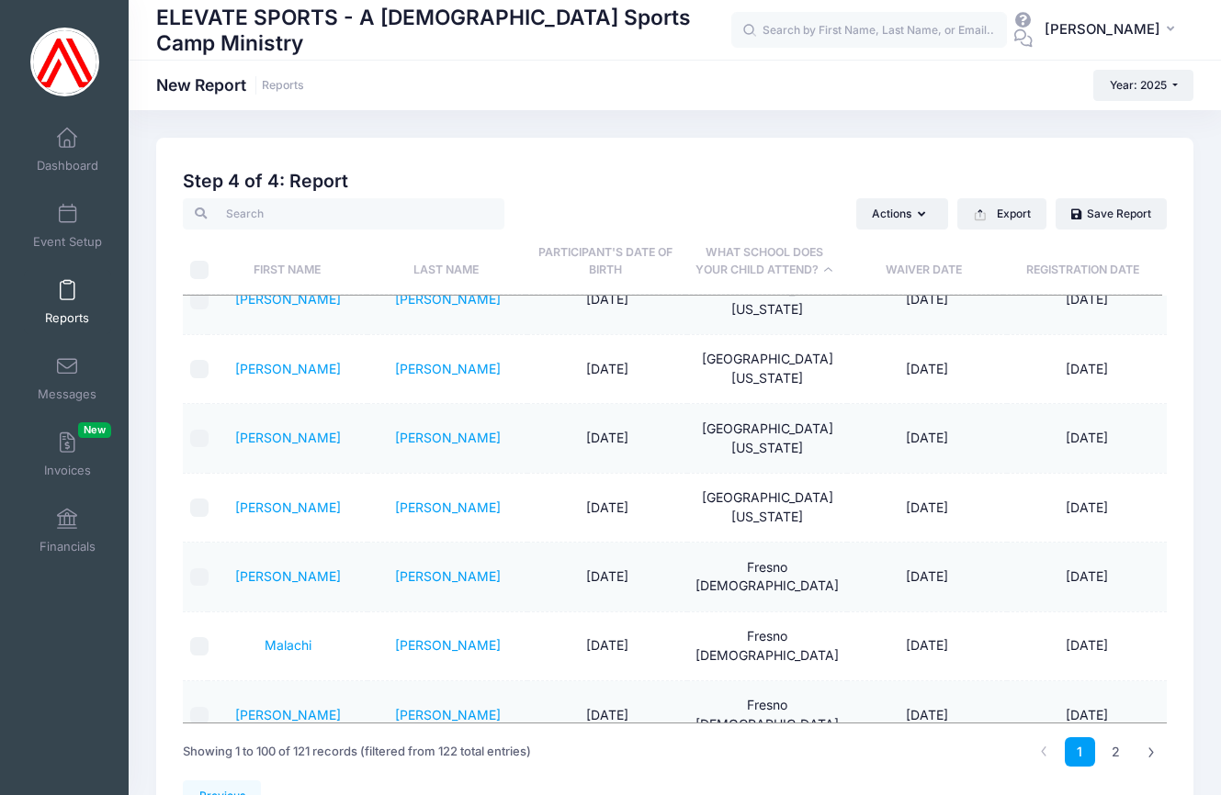
scroll to position [1055, 0]
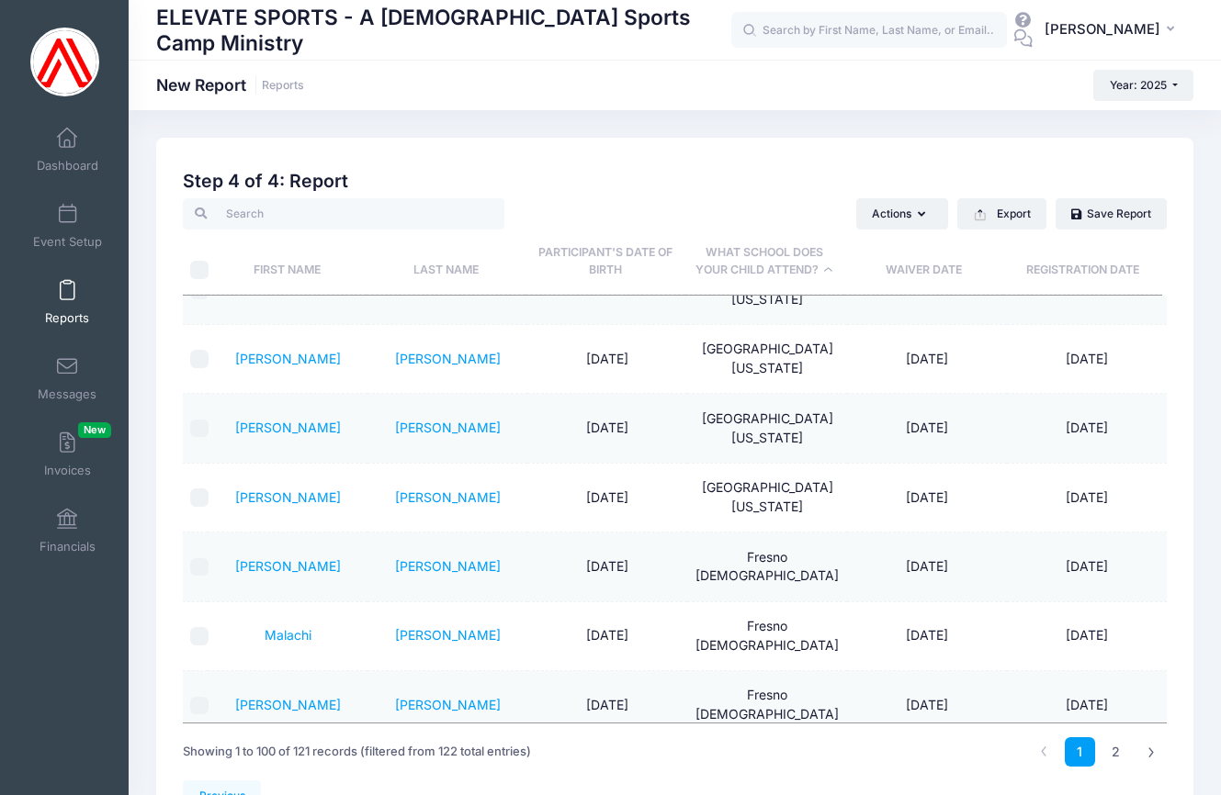
click at [200, 558] on input "checkbox" at bounding box center [199, 567] width 18 height 18
checkbox input "true"
drag, startPoint x: 197, startPoint y: 432, endPoint x: 198, endPoint y: 464, distance: 32.2
click at [197, 627] on input "checkbox" at bounding box center [199, 636] width 18 height 18
checkbox input "true"
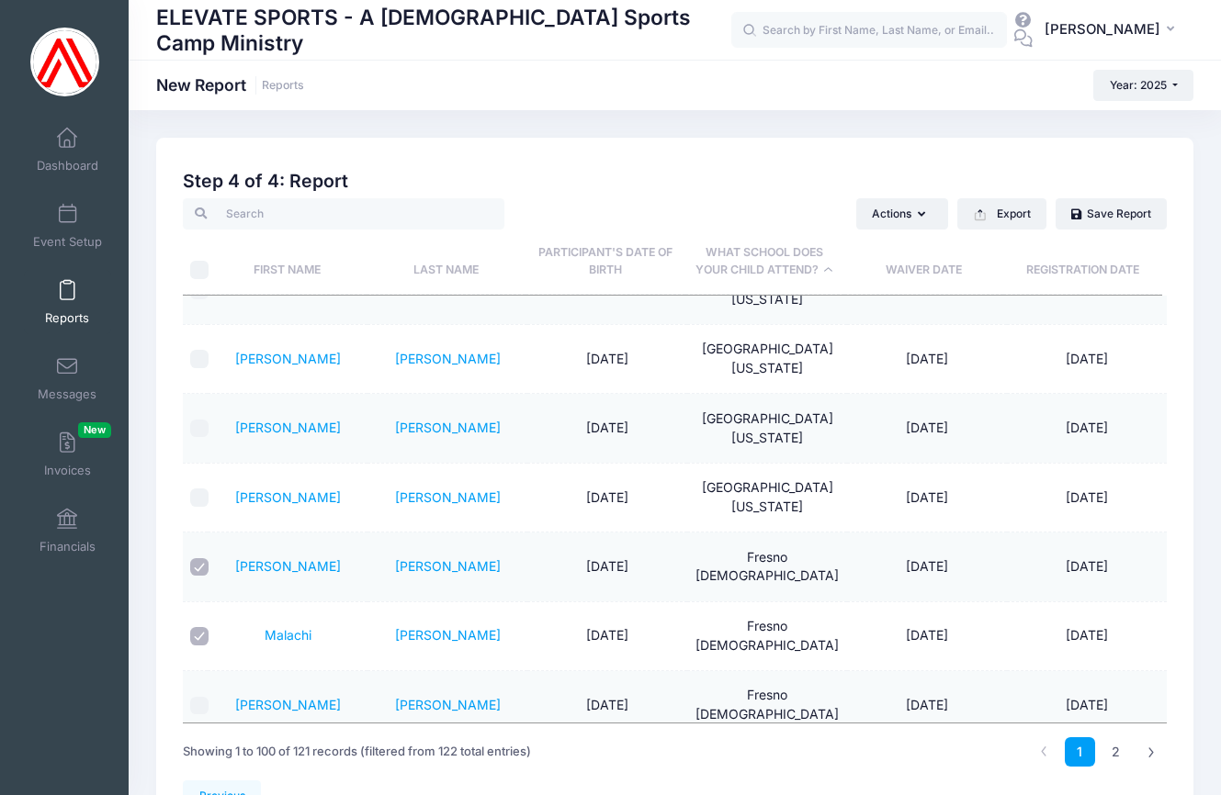
click at [198, 697] on input "checkbox" at bounding box center [199, 706] width 18 height 18
checkbox input "true"
click at [198, 766] on input "checkbox" at bounding box center [199, 775] width 18 height 18
checkbox input "true"
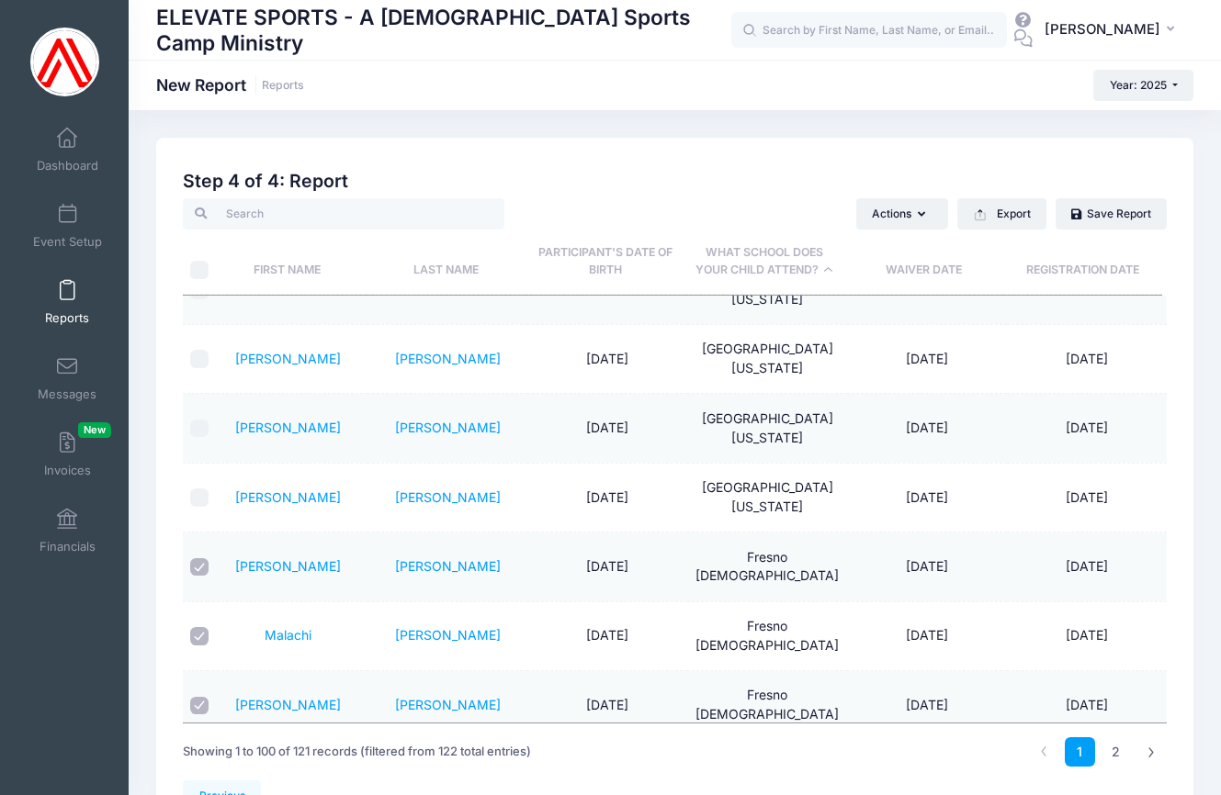
checkbox input "true"
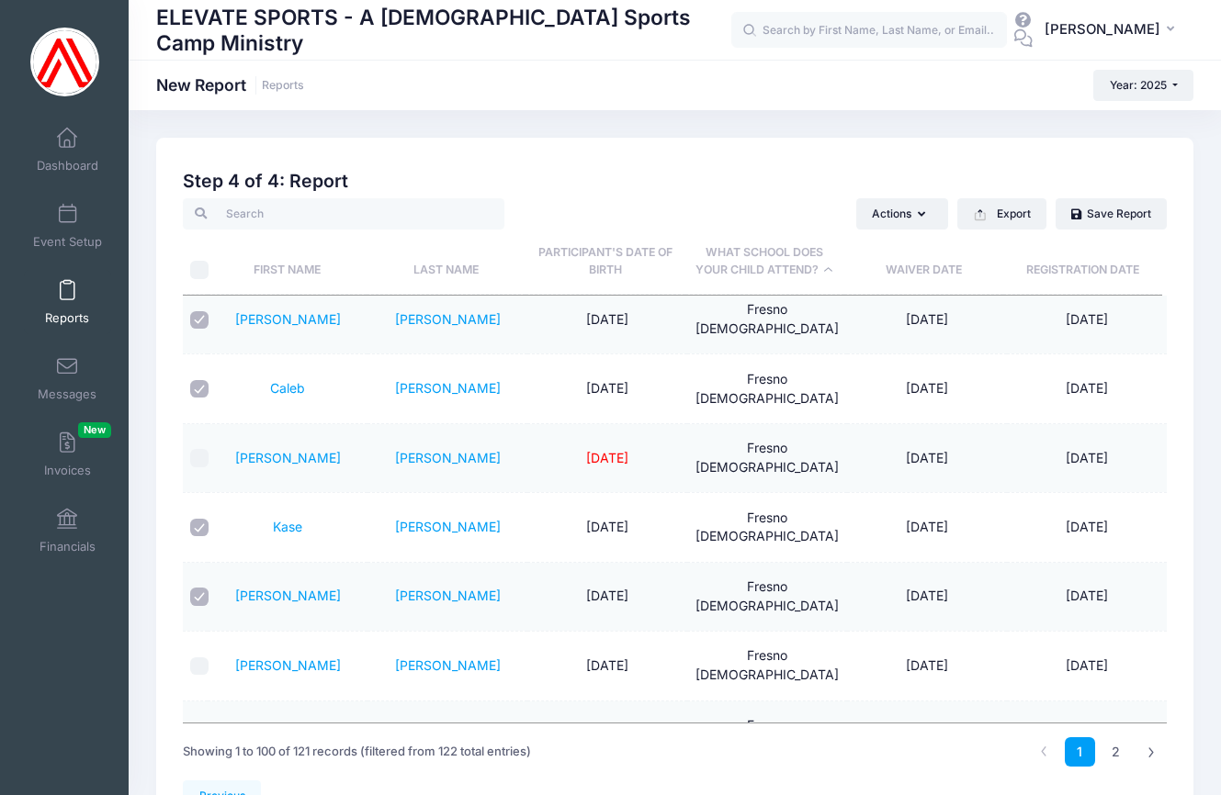
scroll to position [1414, 0]
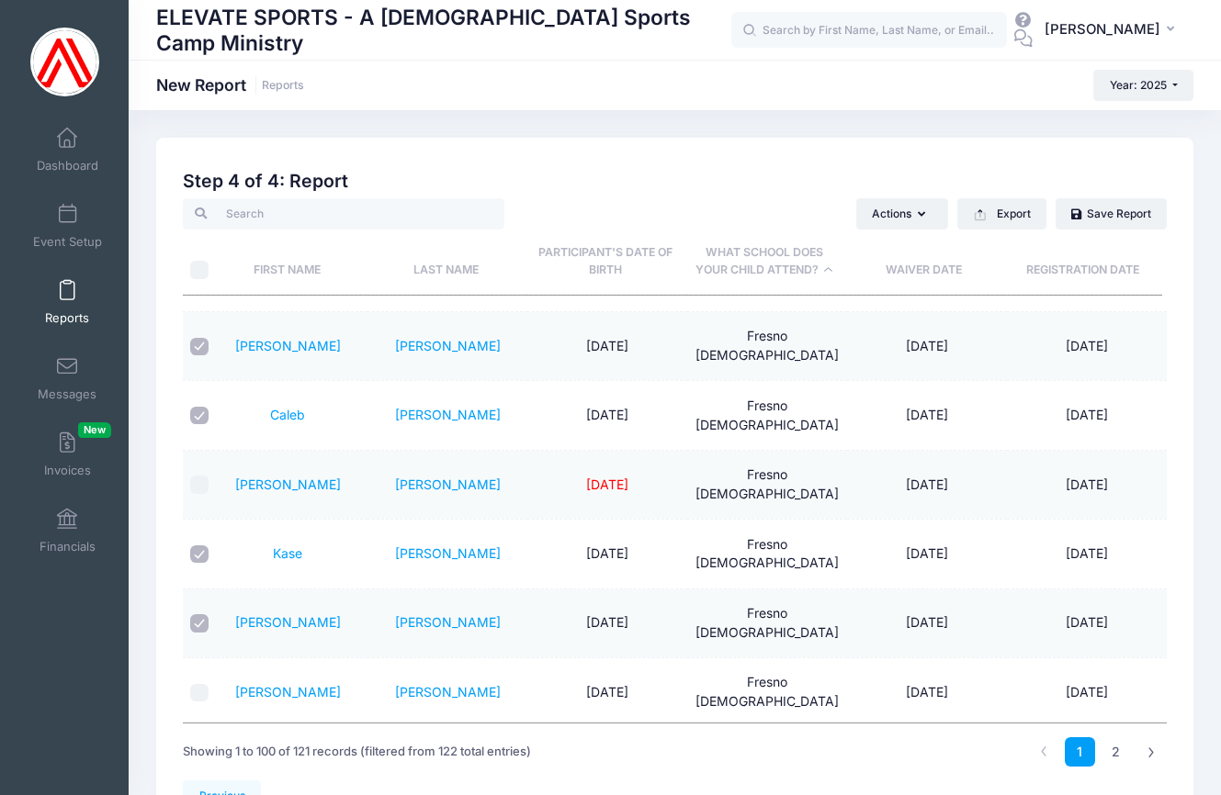
click at [200, 684] on input "checkbox" at bounding box center [199, 693] width 18 height 18
checkbox input "true"
click at [197, 753] on input "checkbox" at bounding box center [199, 762] width 18 height 18
checkbox input "true"
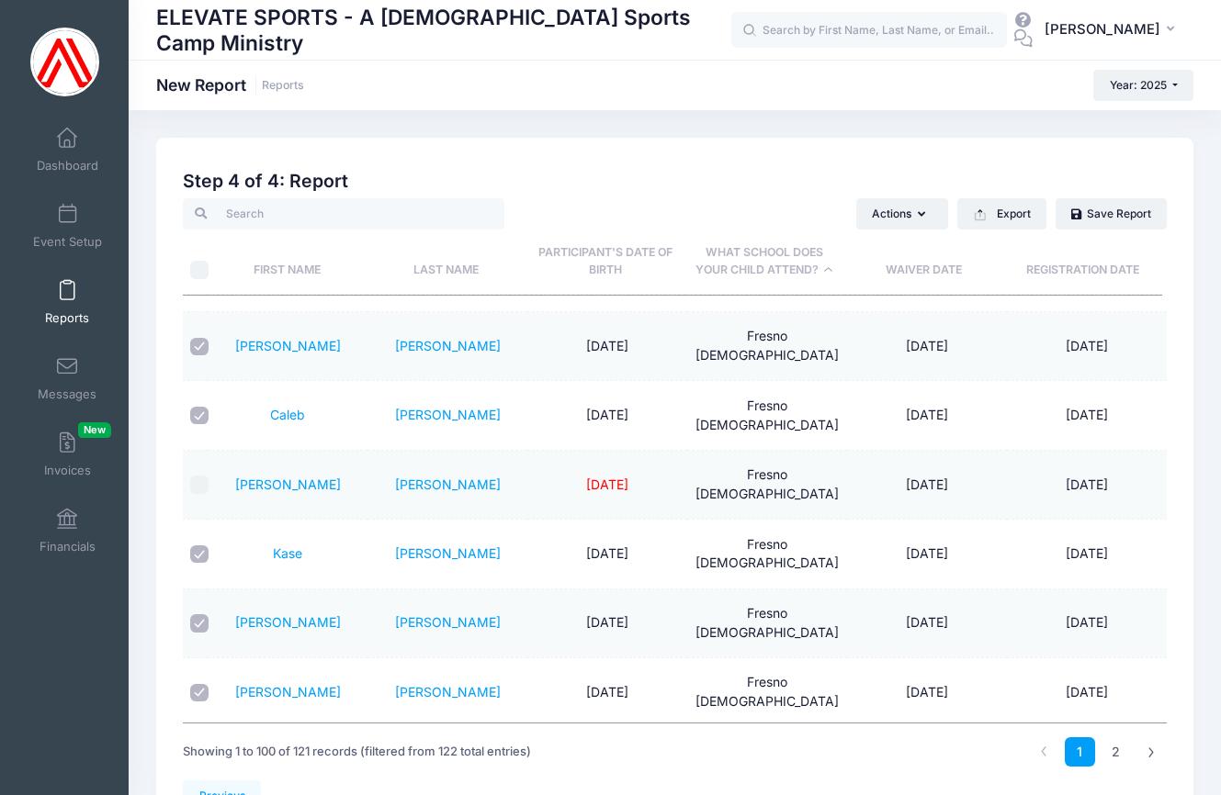
checkbox input "true"
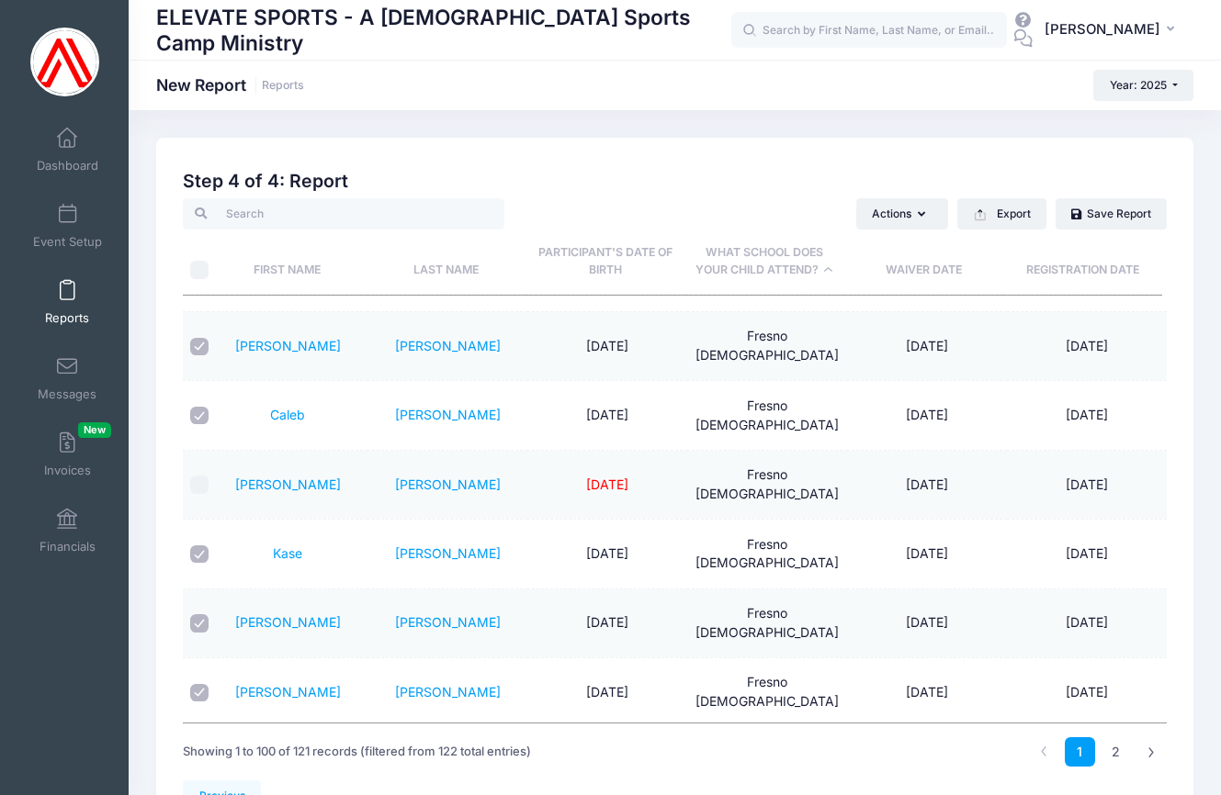
checkbox input "true"
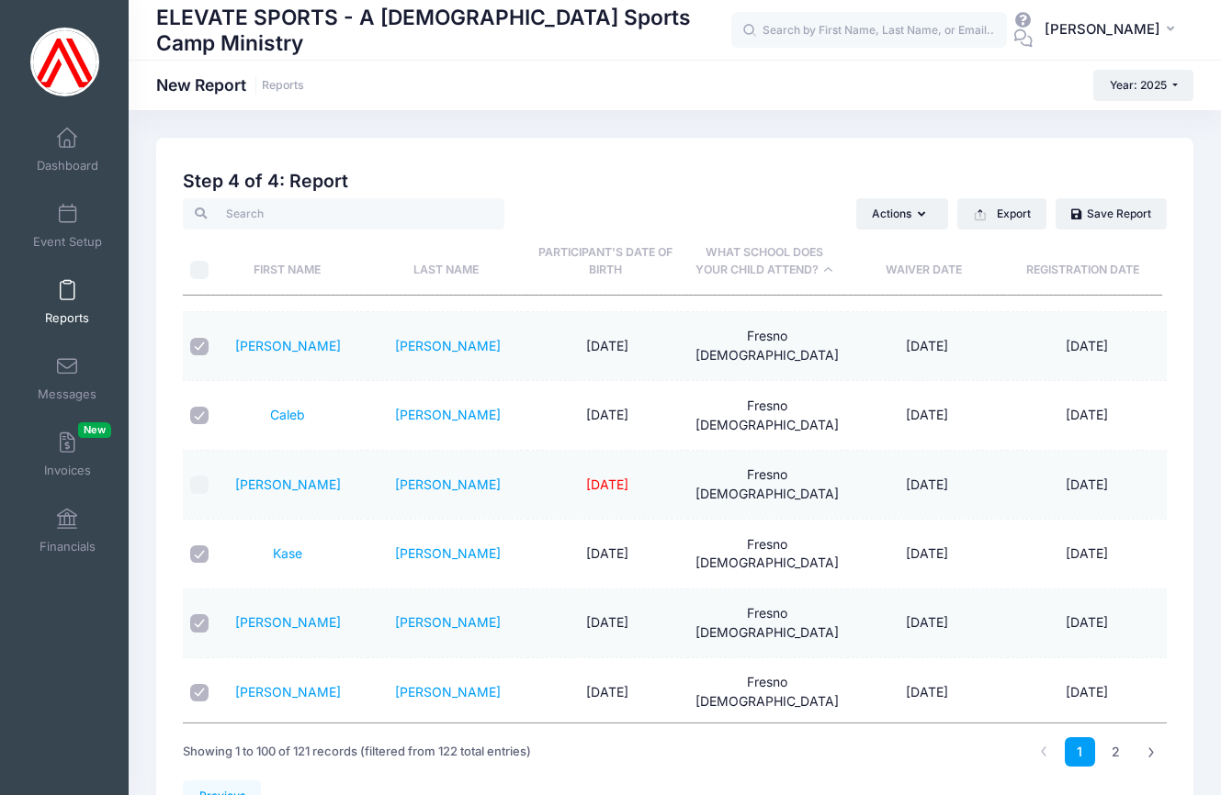
checkbox input "true"
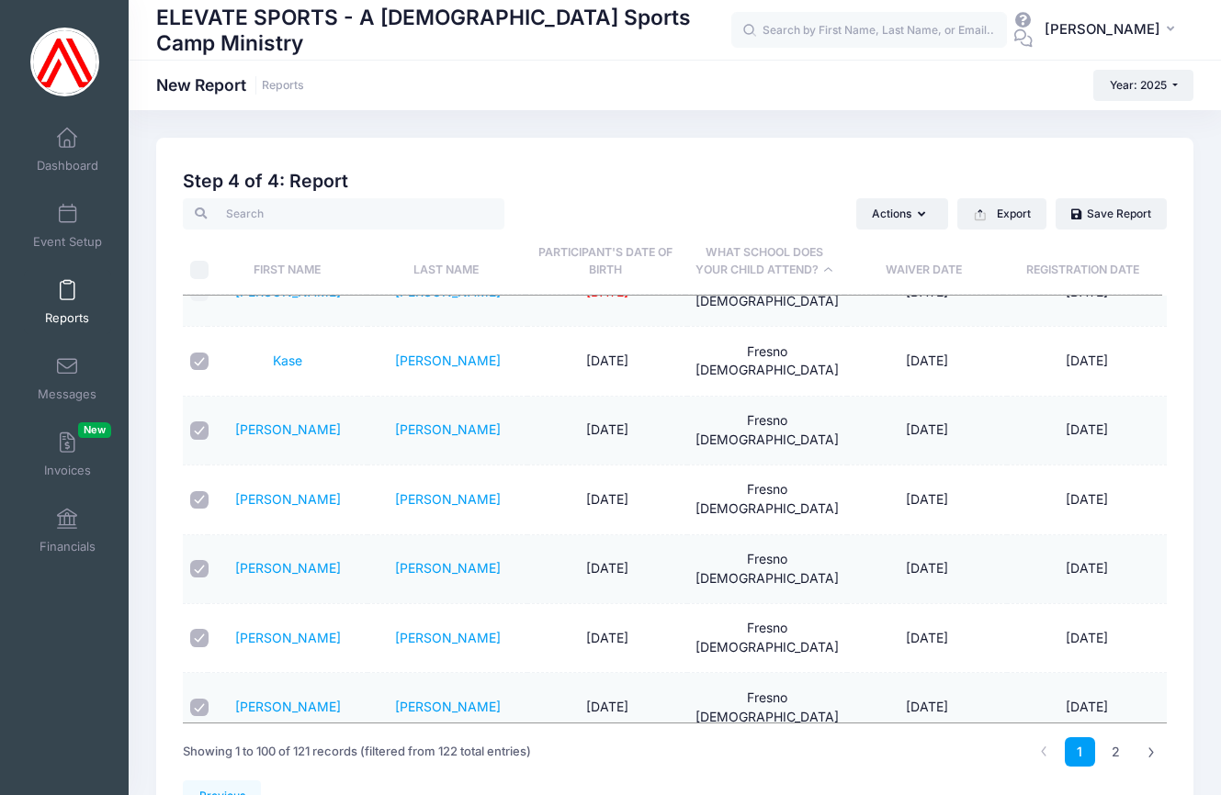
scroll to position [1678, 0]
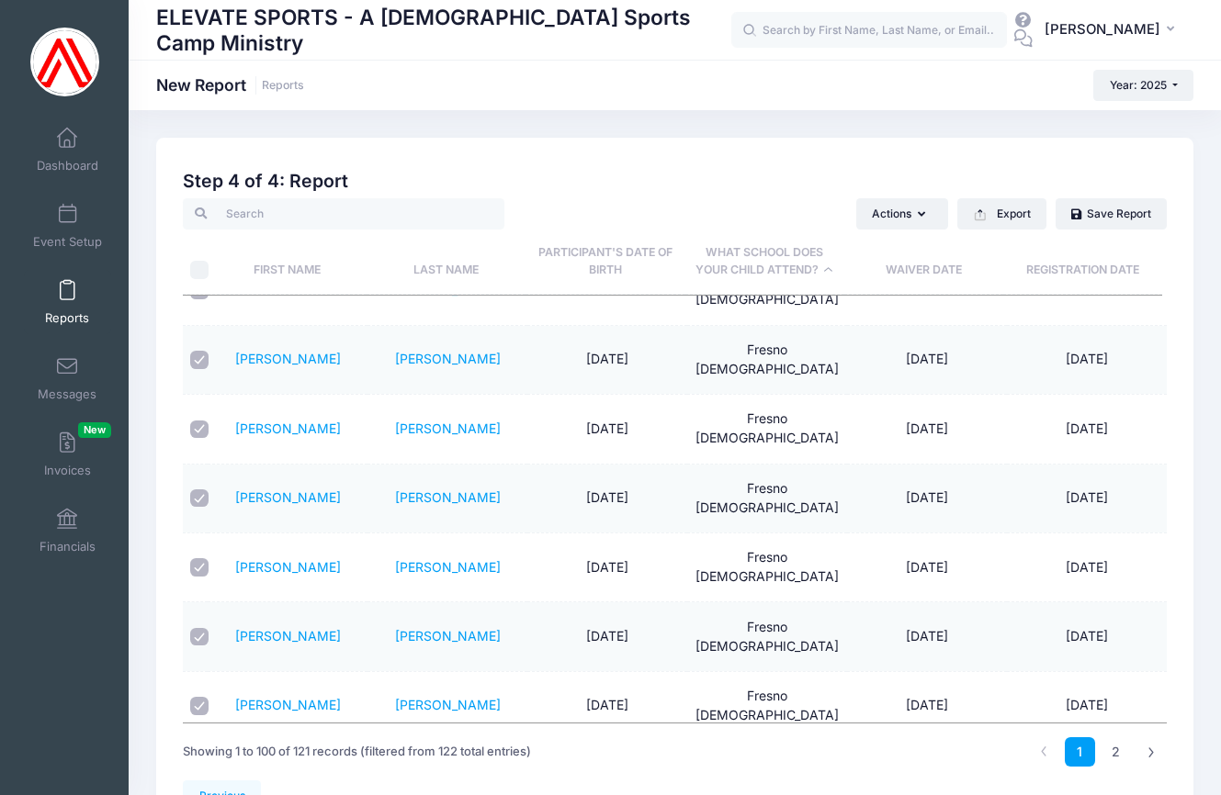
checkbox input "true"
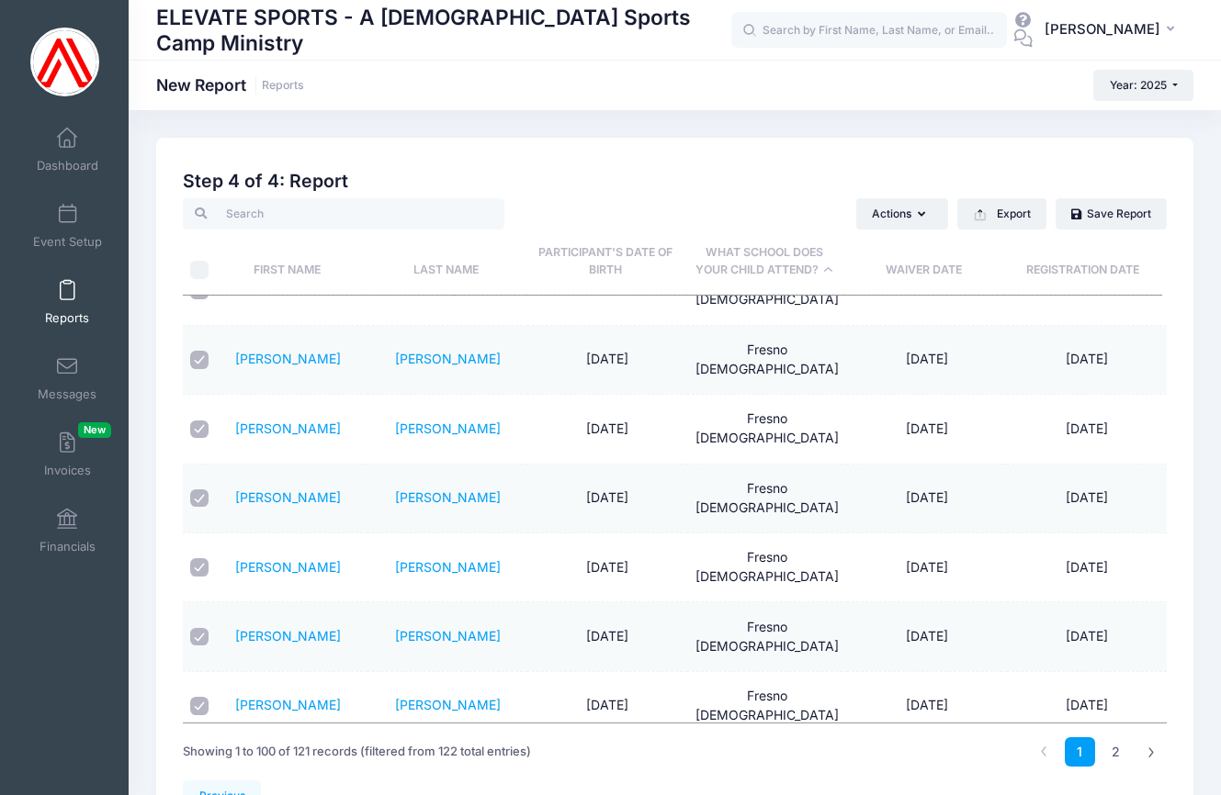
checkbox input "true"
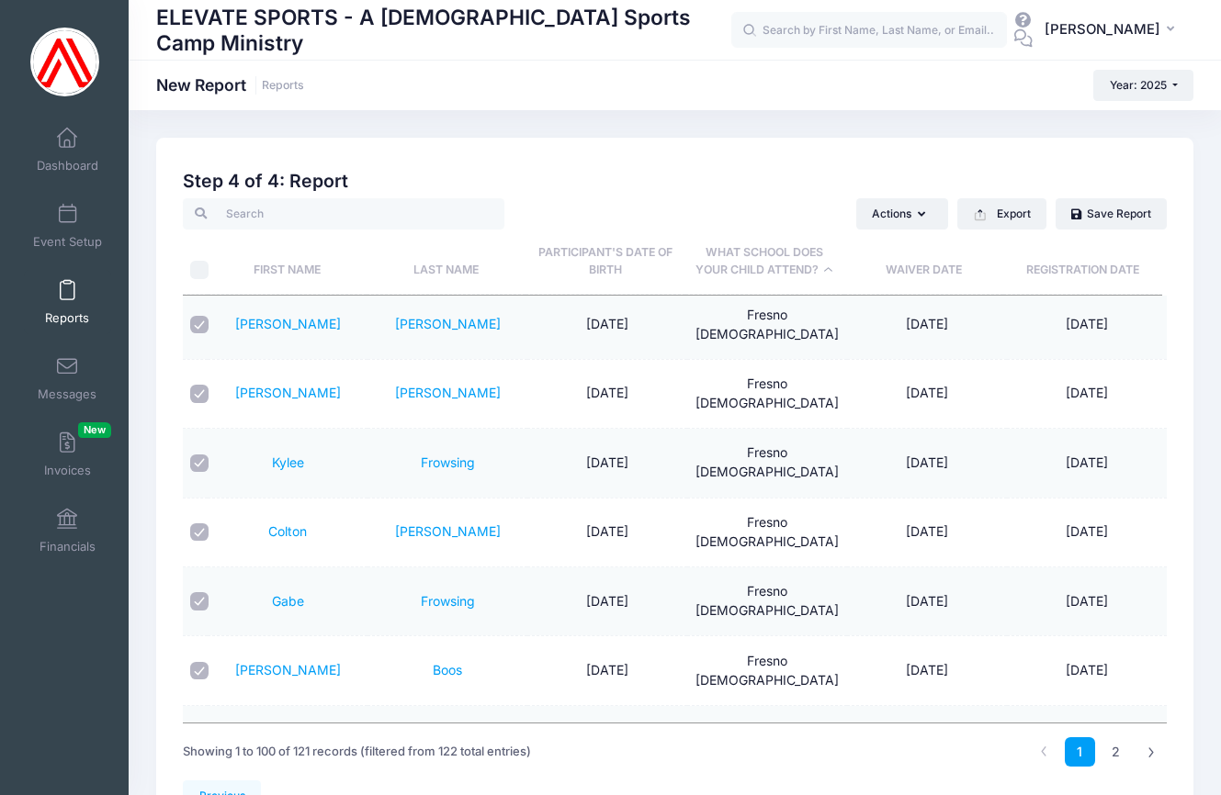
scroll to position [2017, 0]
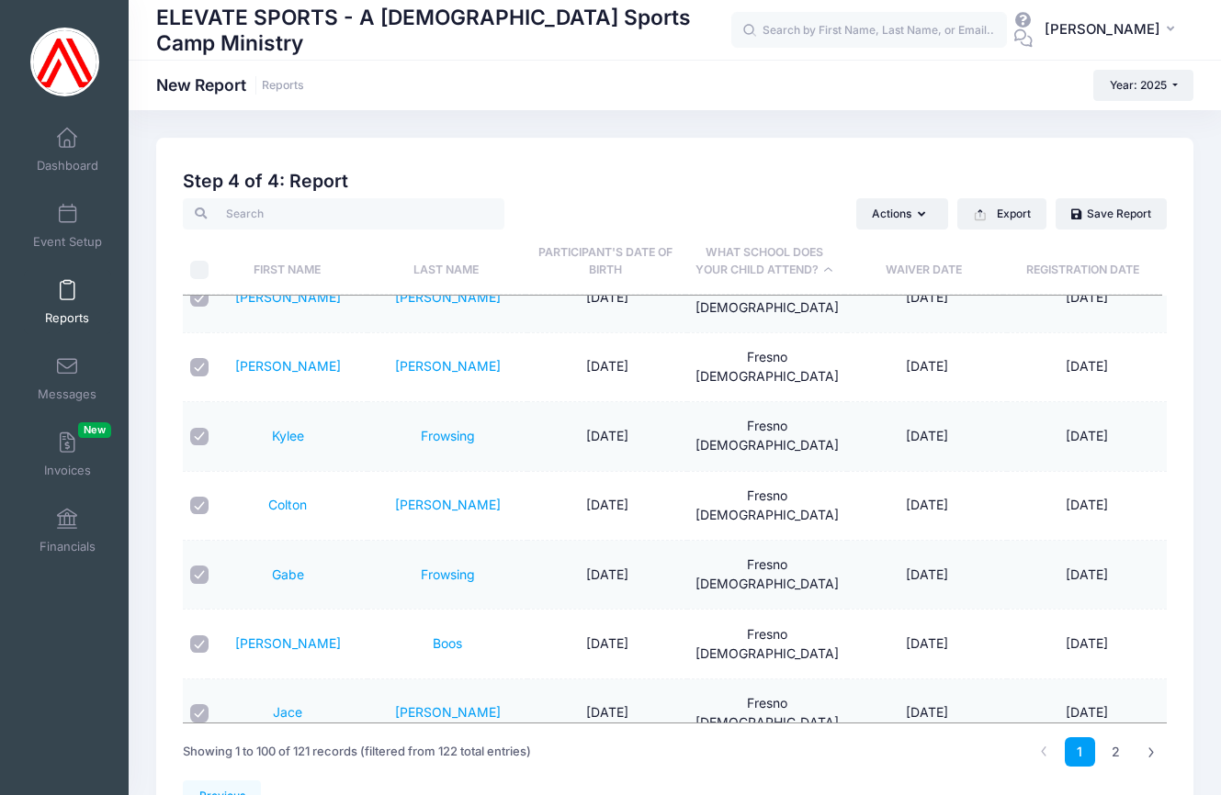
checkbox input "true"
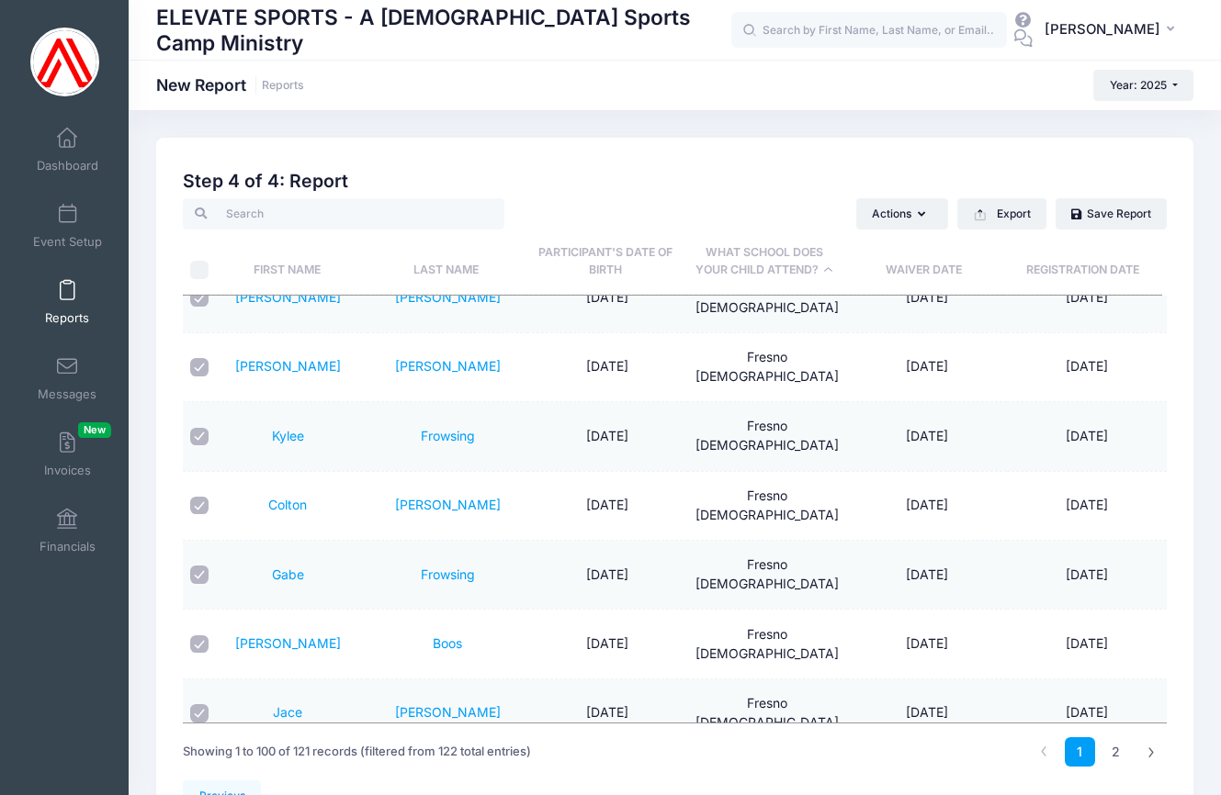
checkbox input "true"
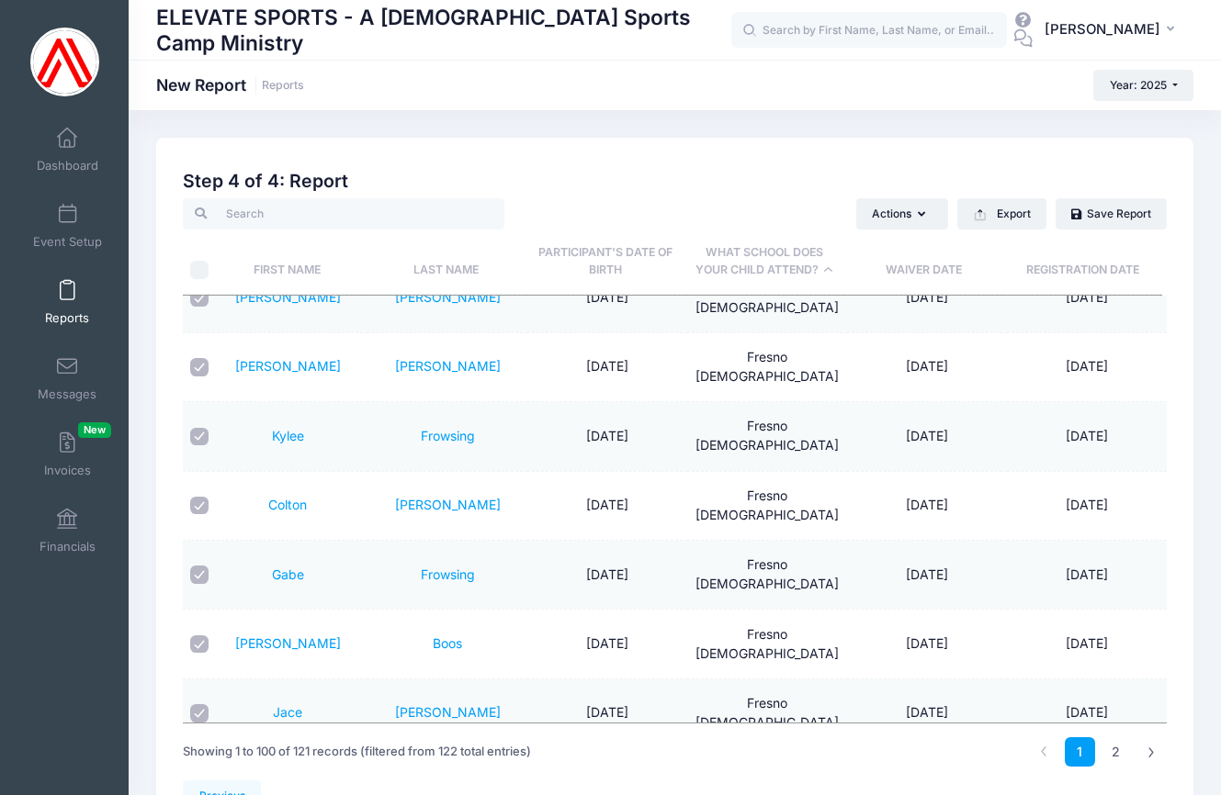
checkbox input "true"
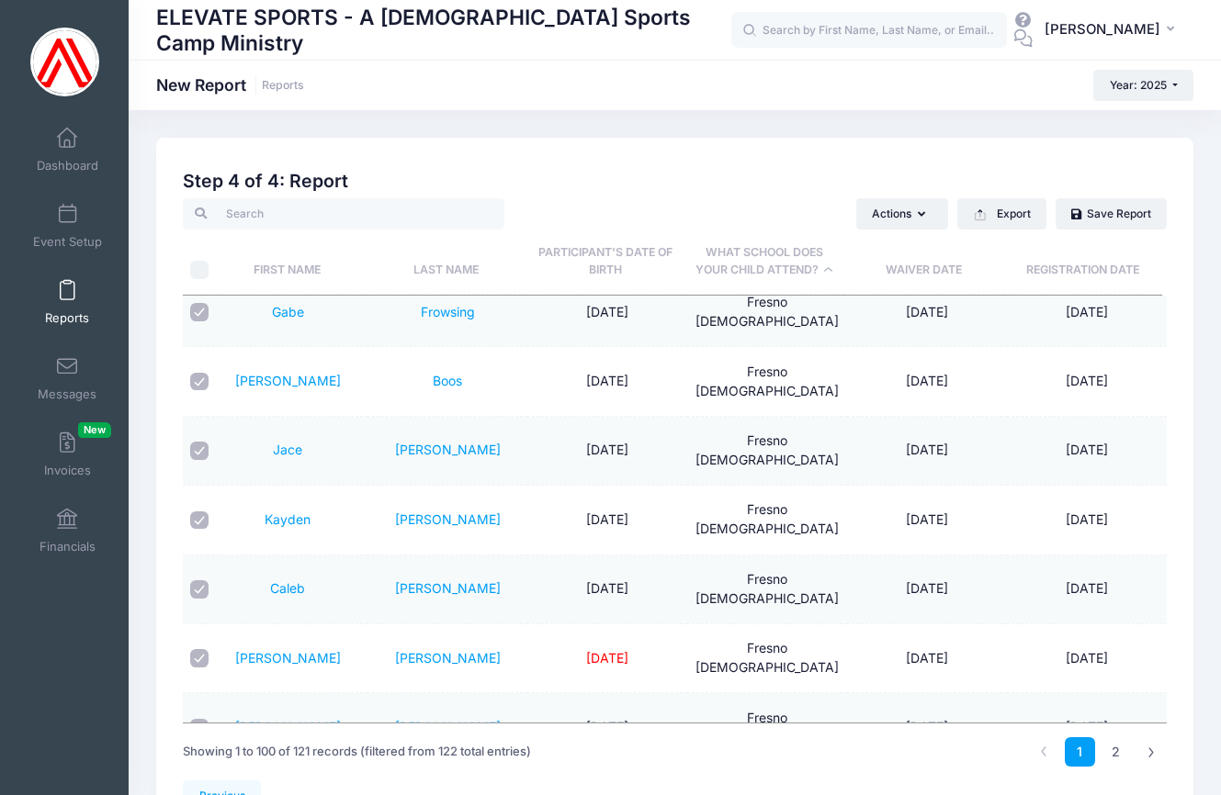
scroll to position [2341, 0]
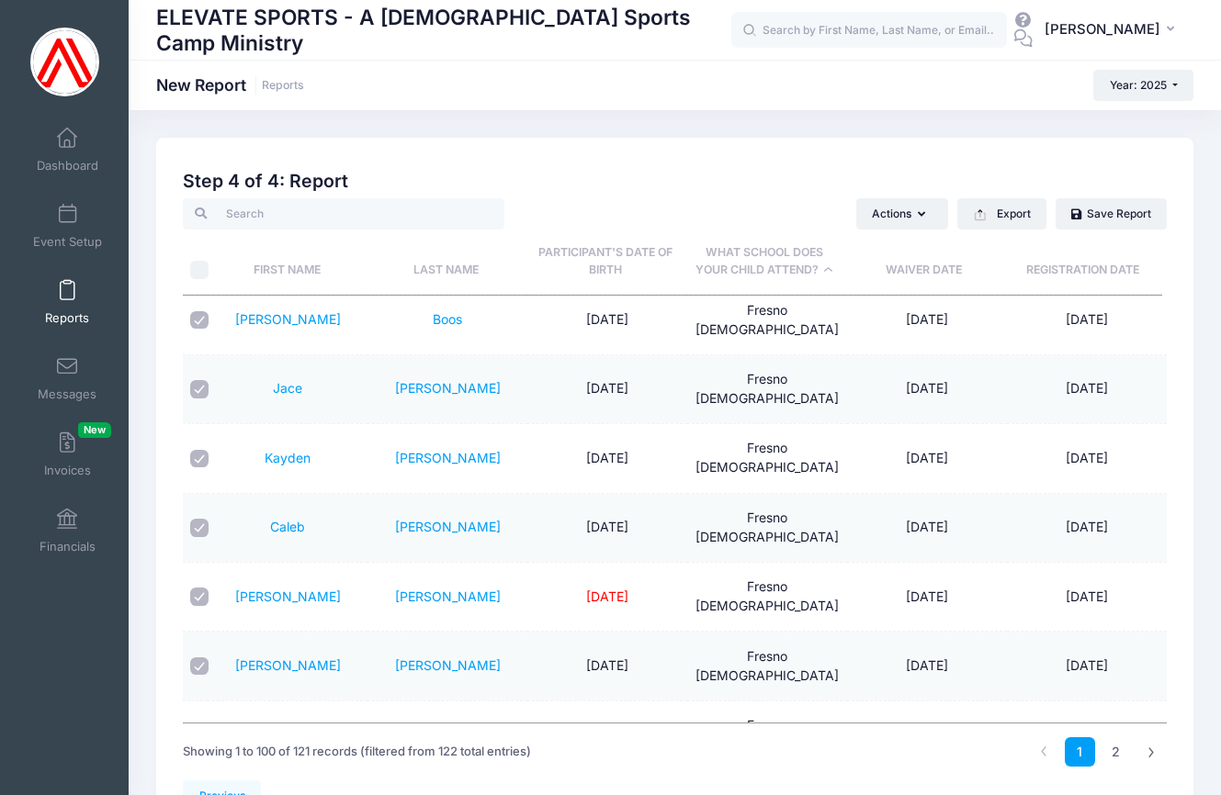
checkbox input "true"
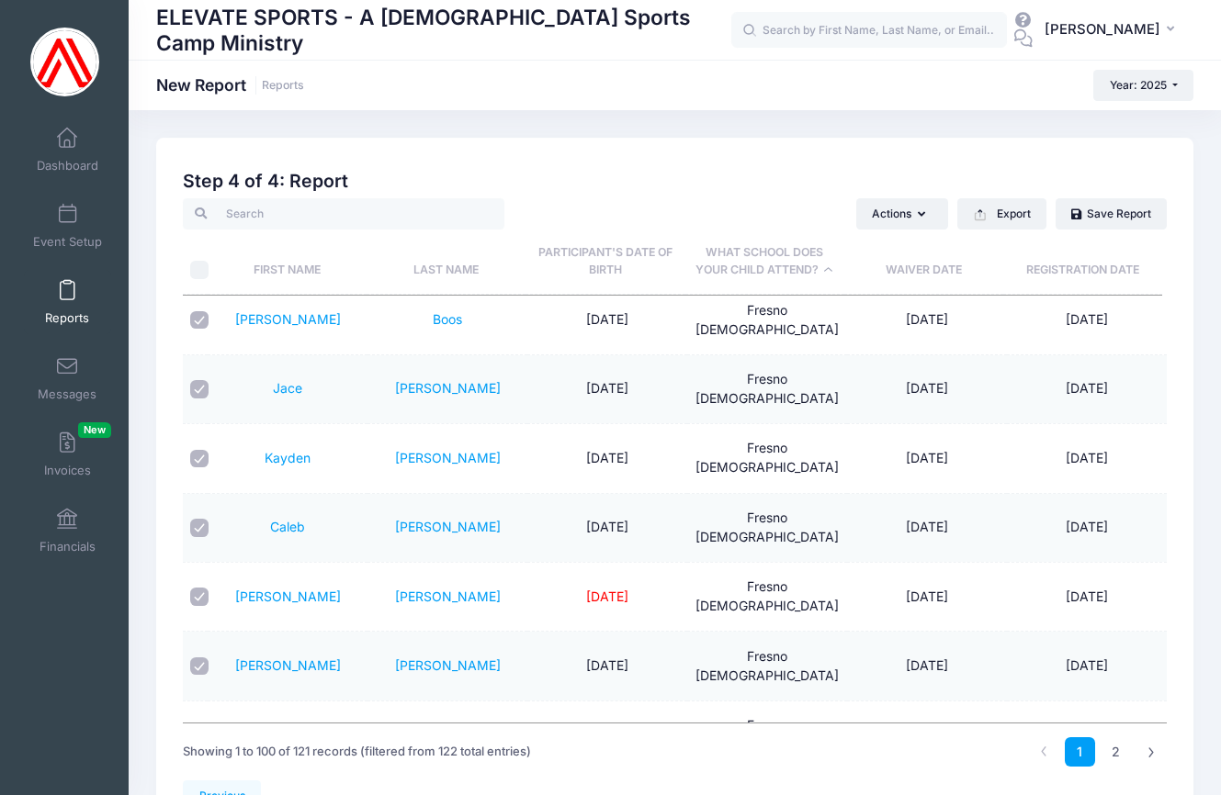
checkbox input "true"
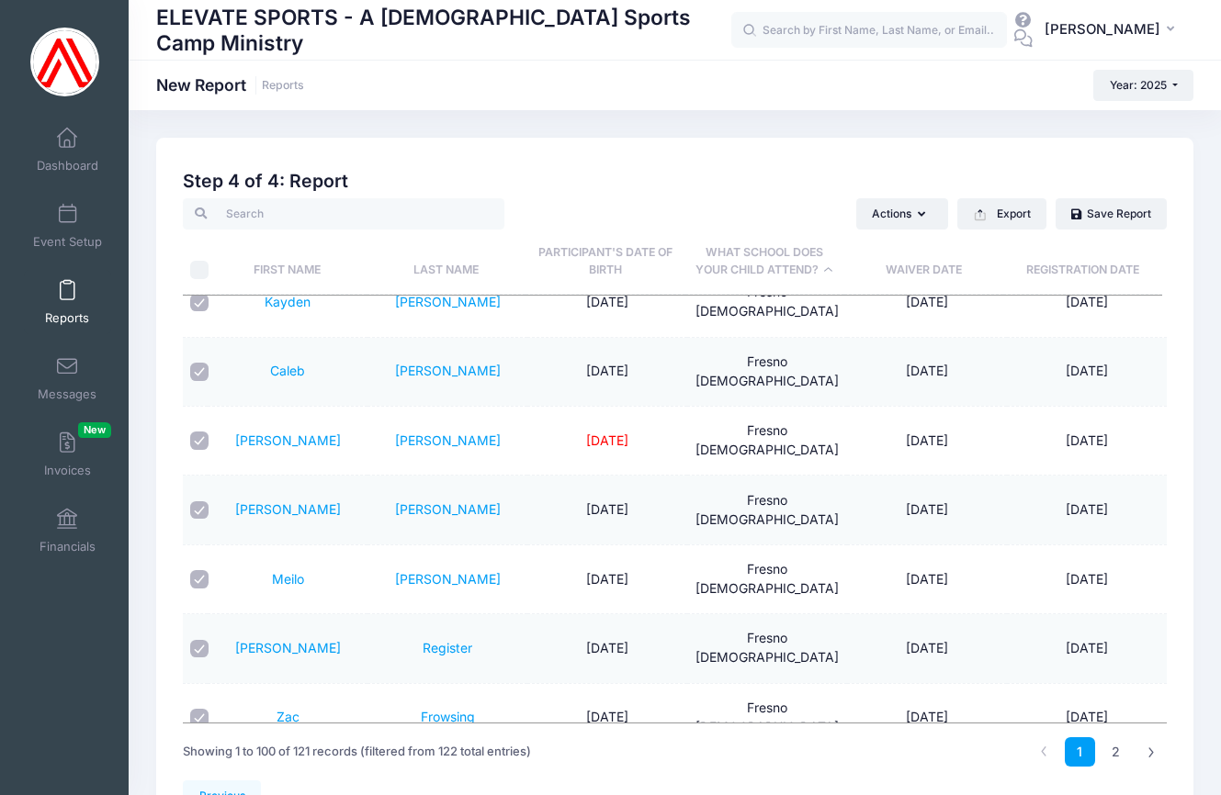
scroll to position [2560, 0]
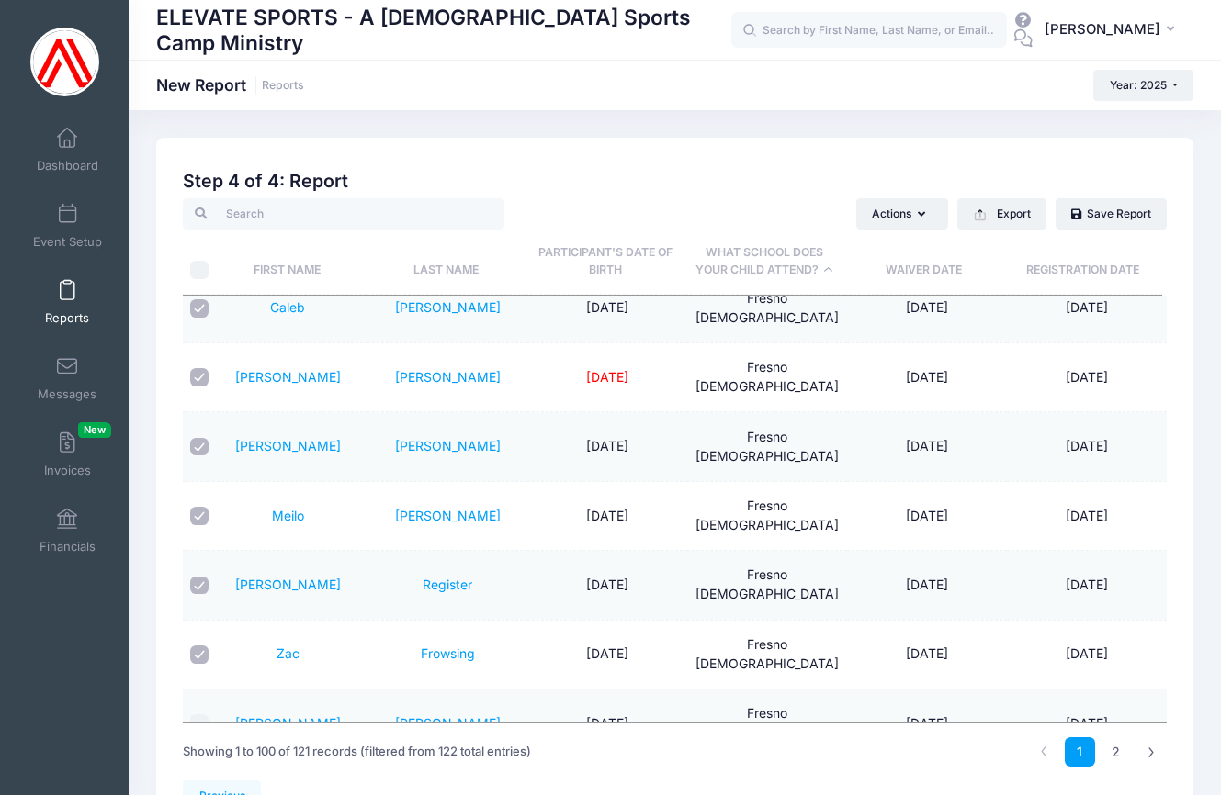
checkbox input "true"
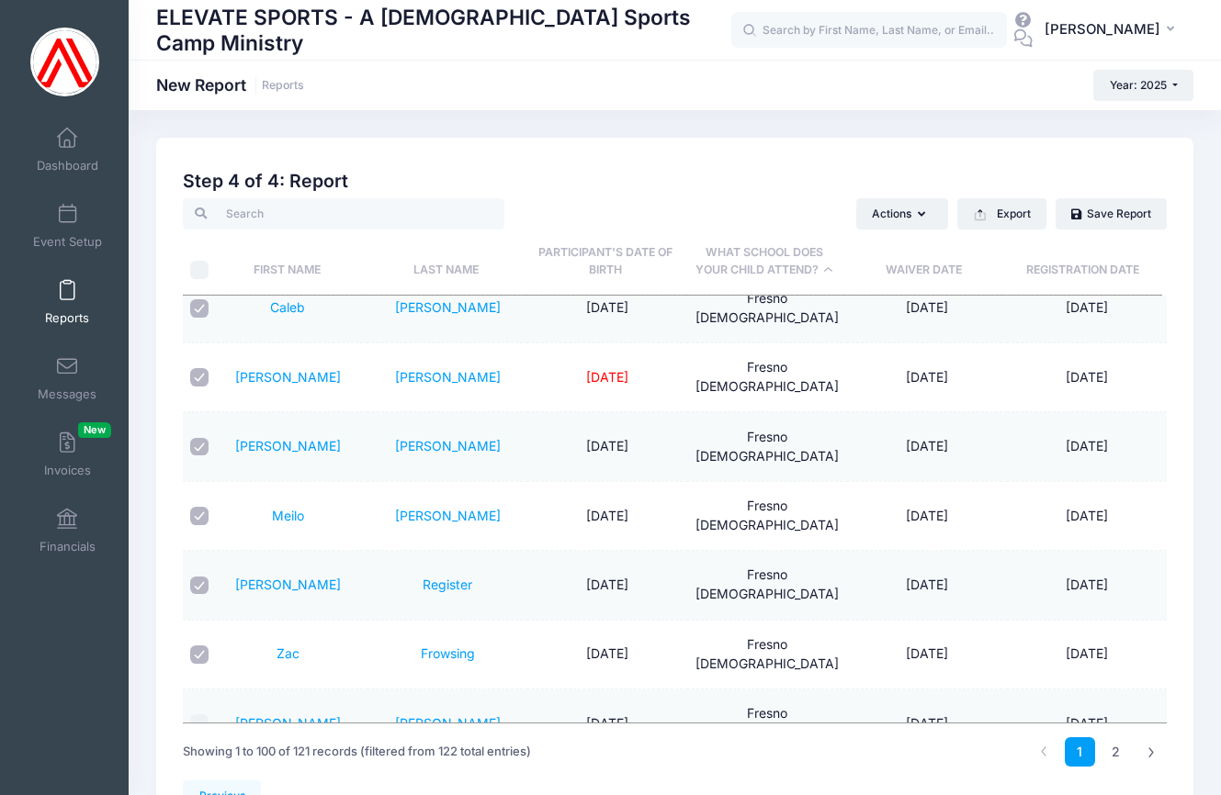
checkbox input "true"
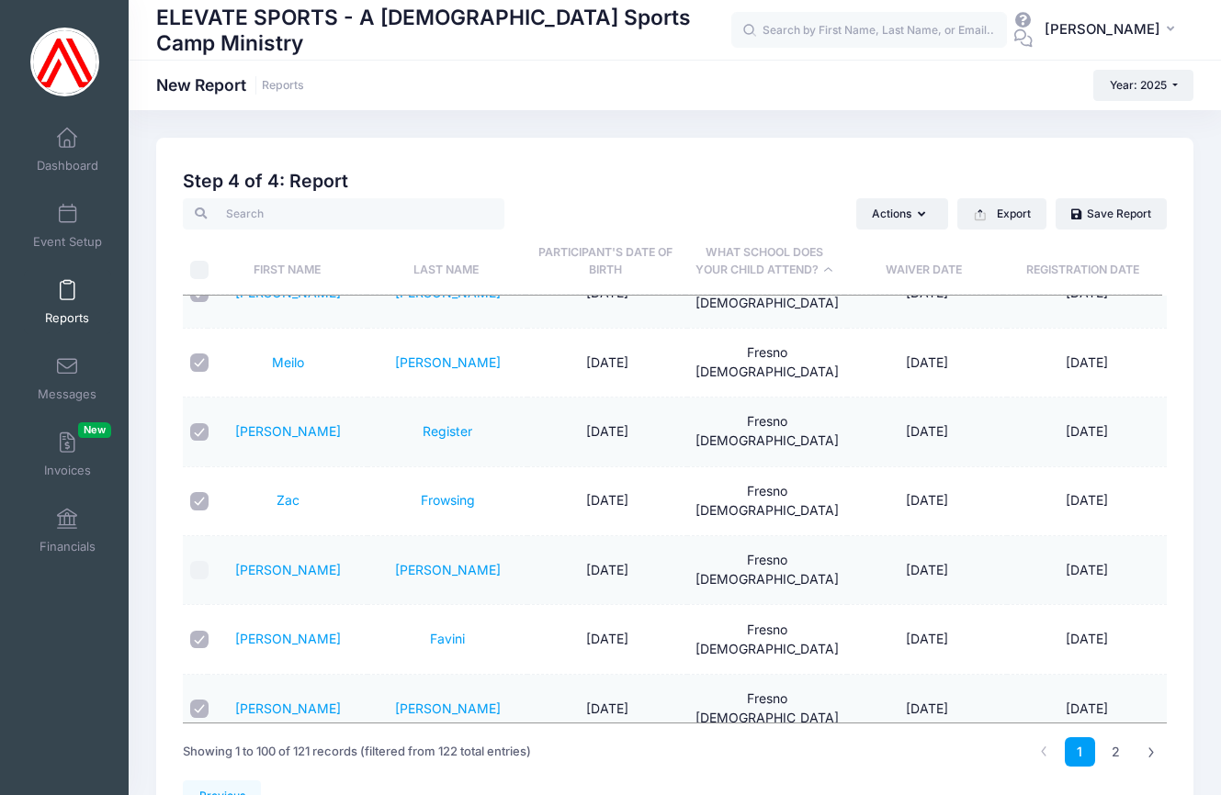
scroll to position [2803, 0]
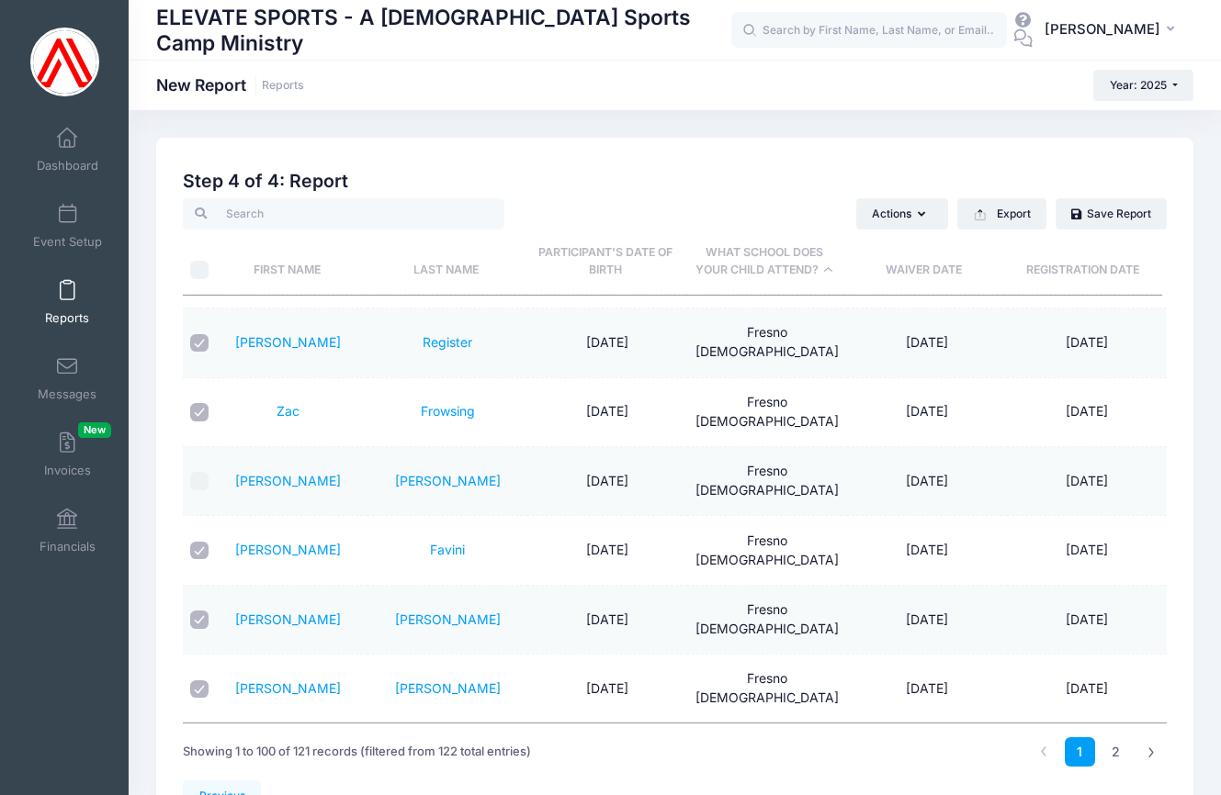
checkbox input "true"
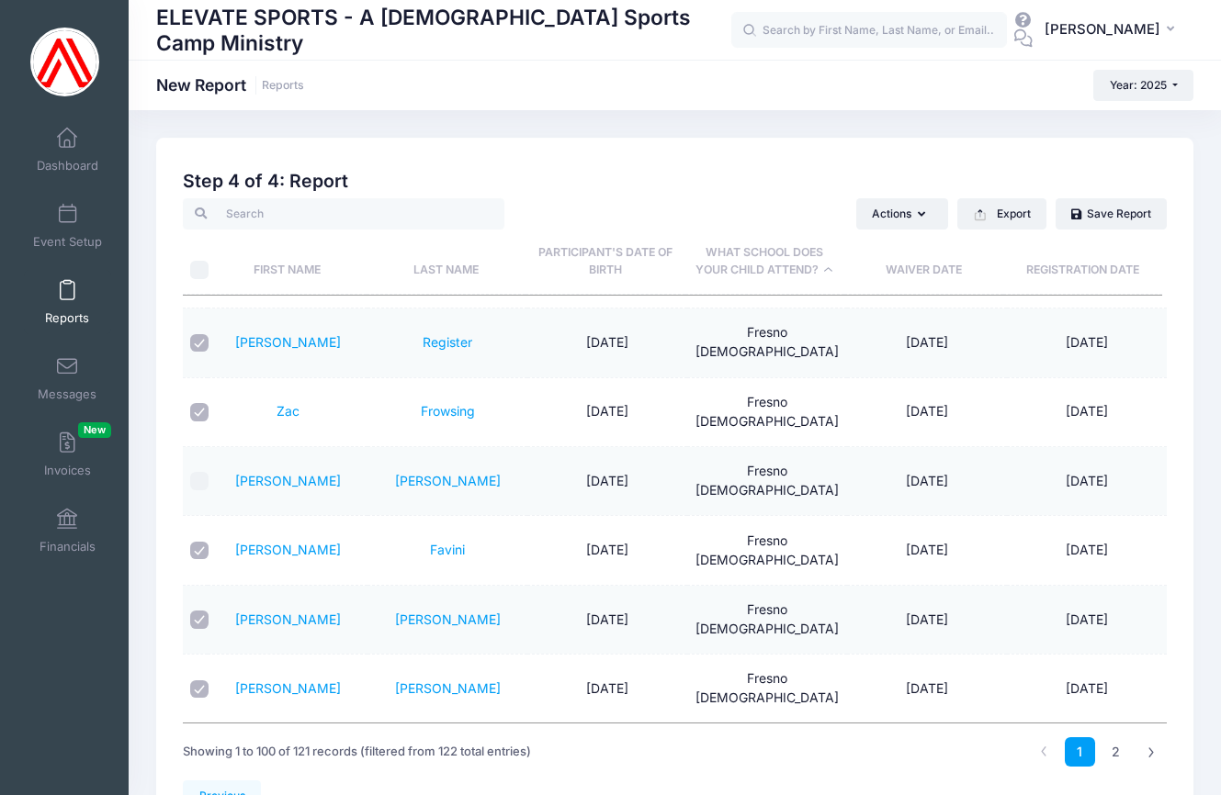
checkbox input "true"
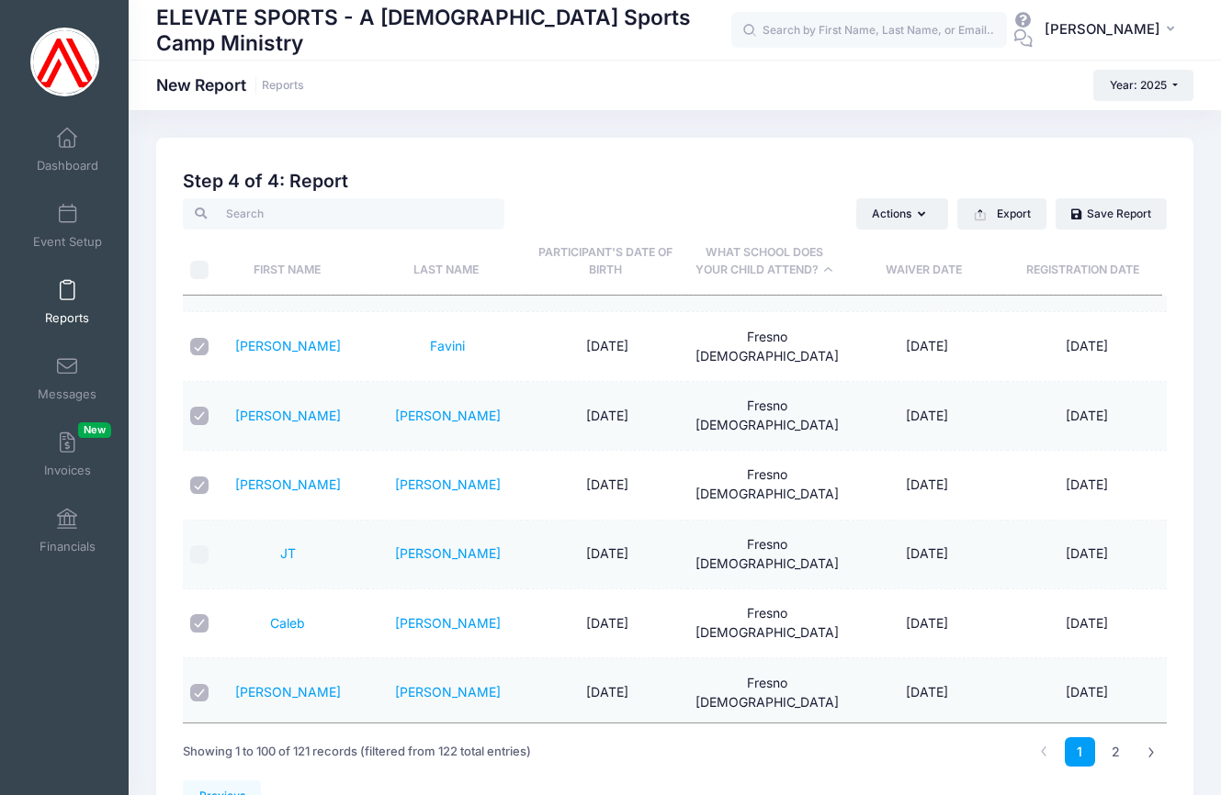
scroll to position [3064, 0]
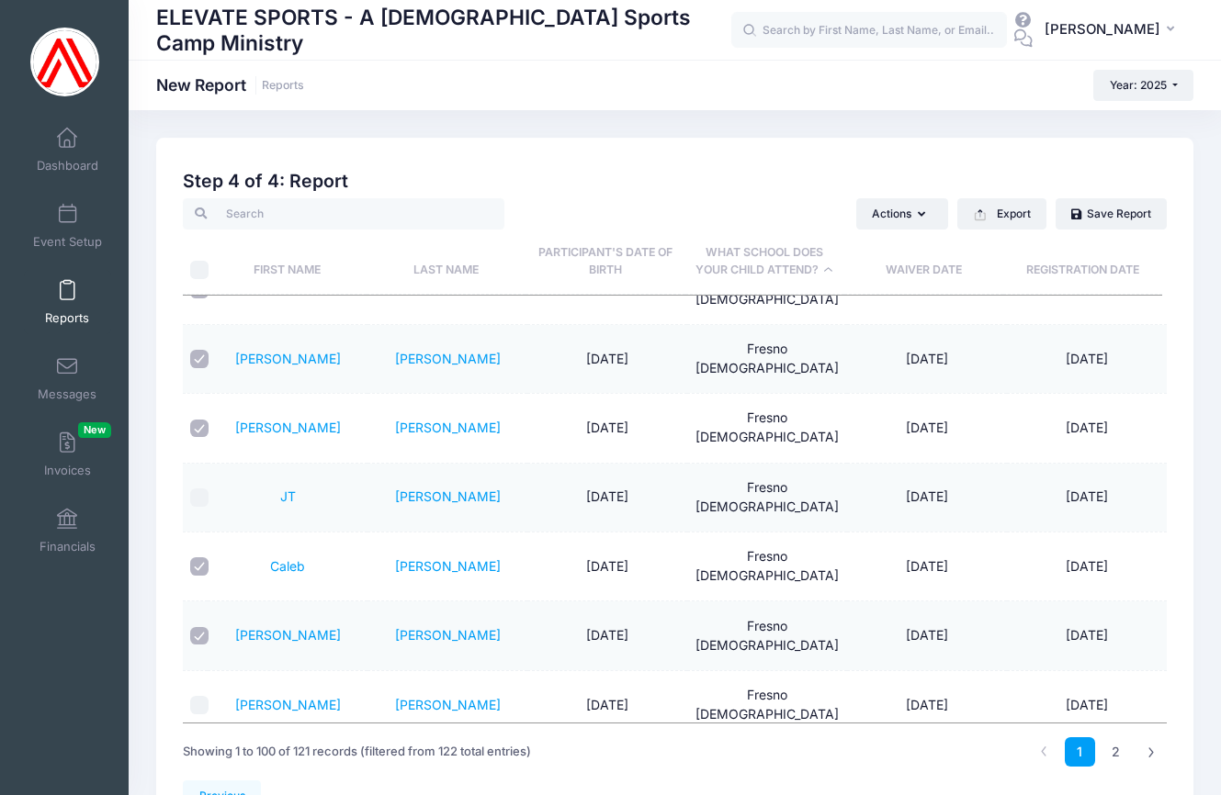
checkbox input "true"
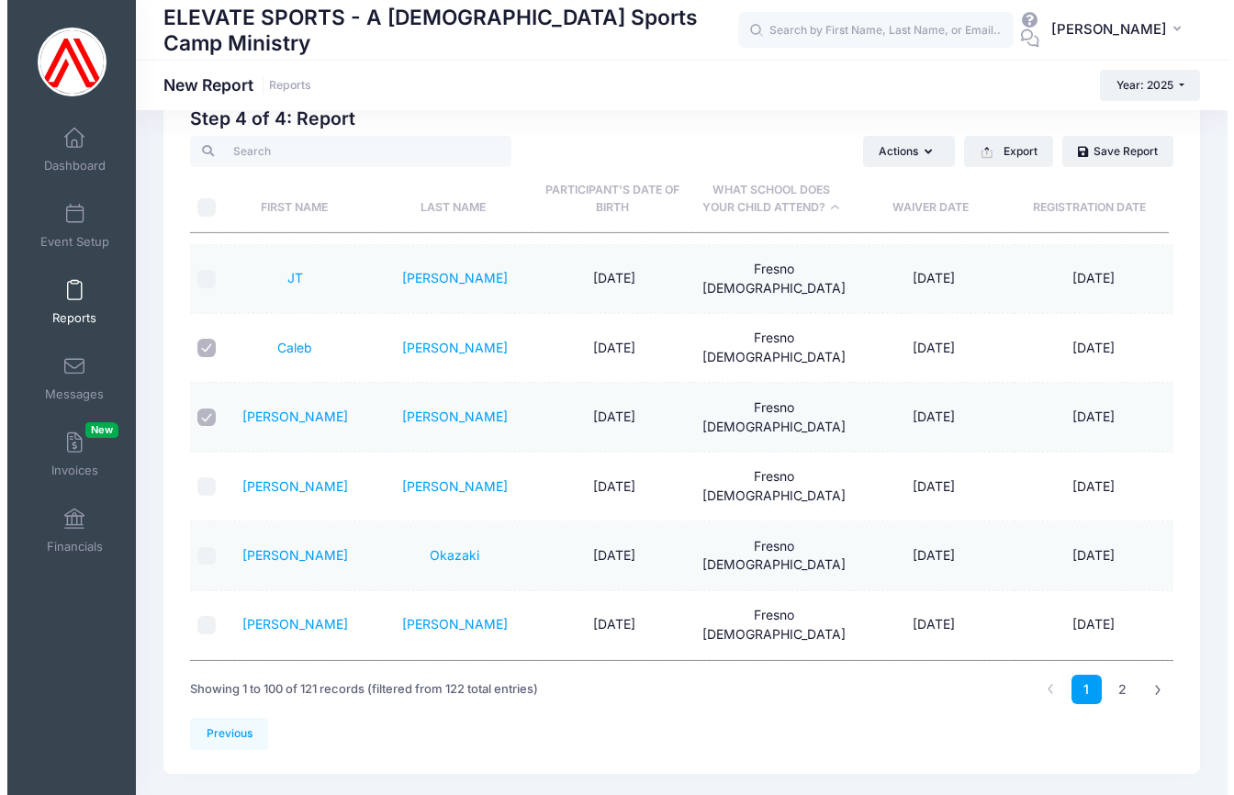
scroll to position [2829, 0]
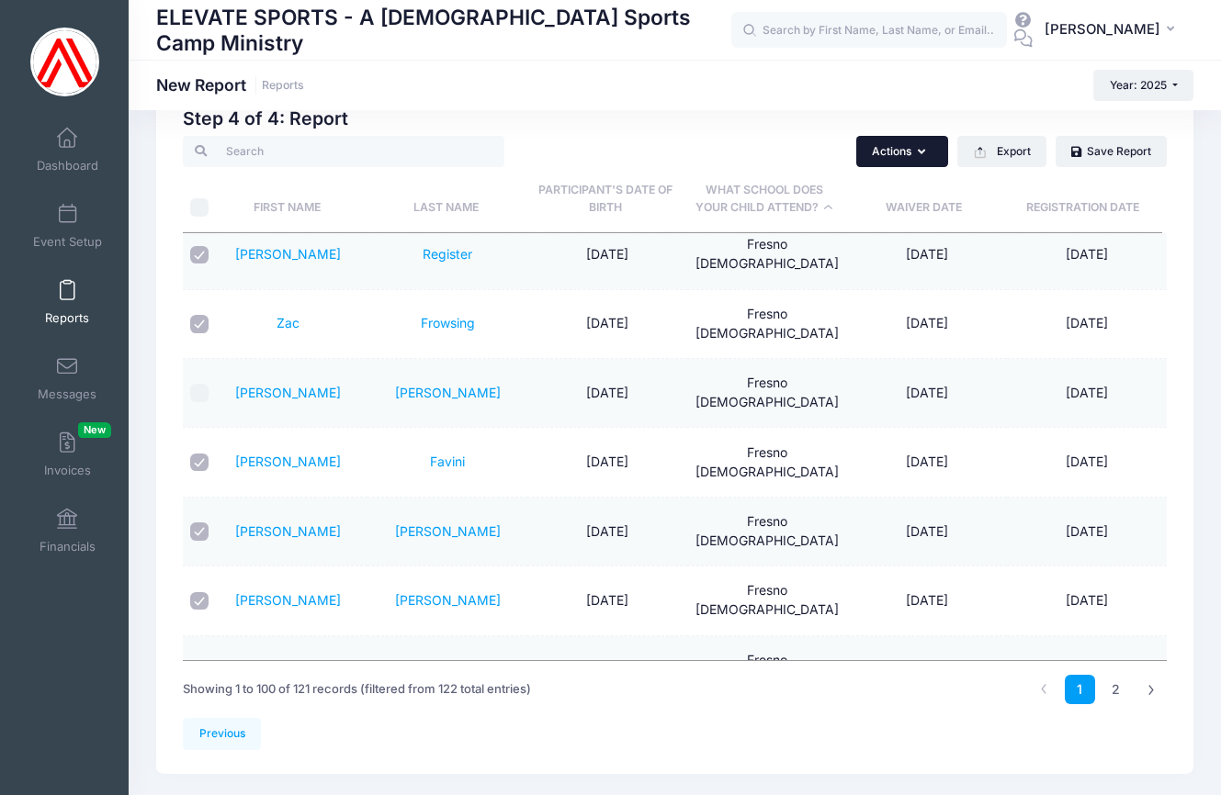
click at [922, 152] on icon "button" at bounding box center [924, 152] width 15 height 0
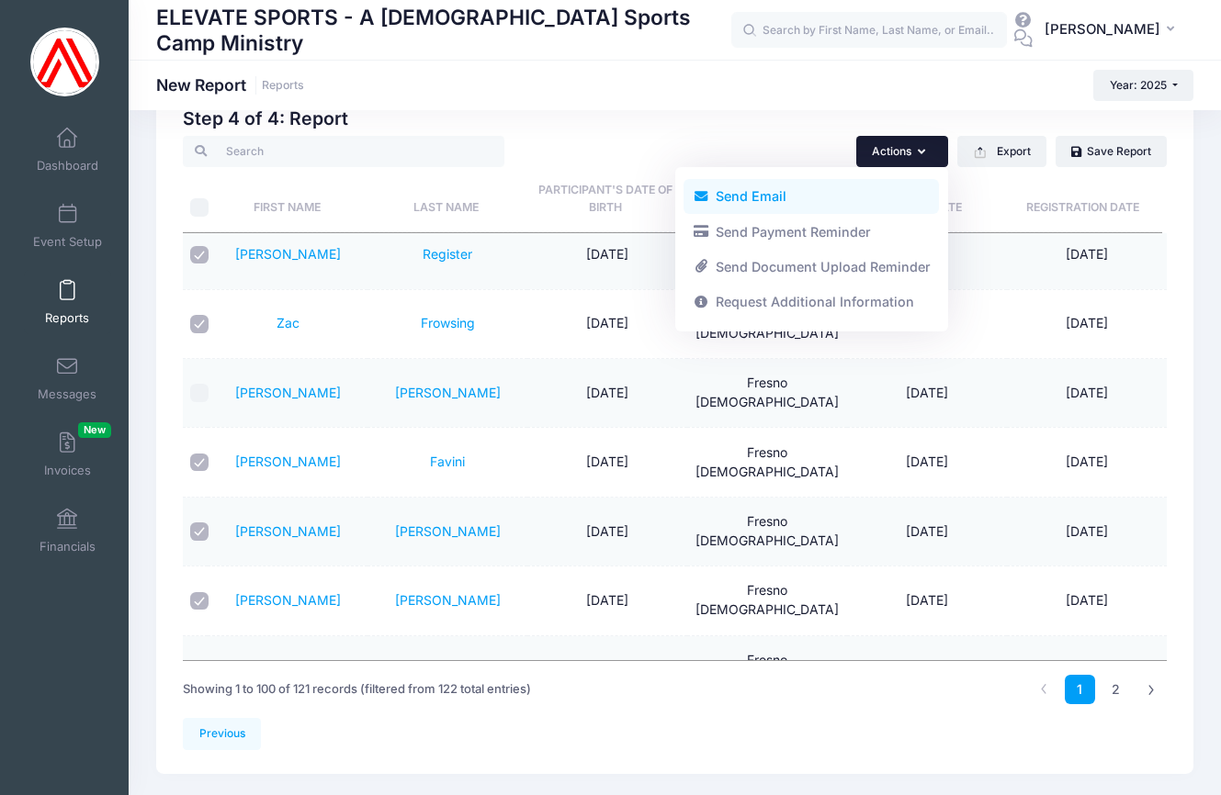
click at [770, 198] on link "Send Email" at bounding box center [810, 196] width 255 height 35
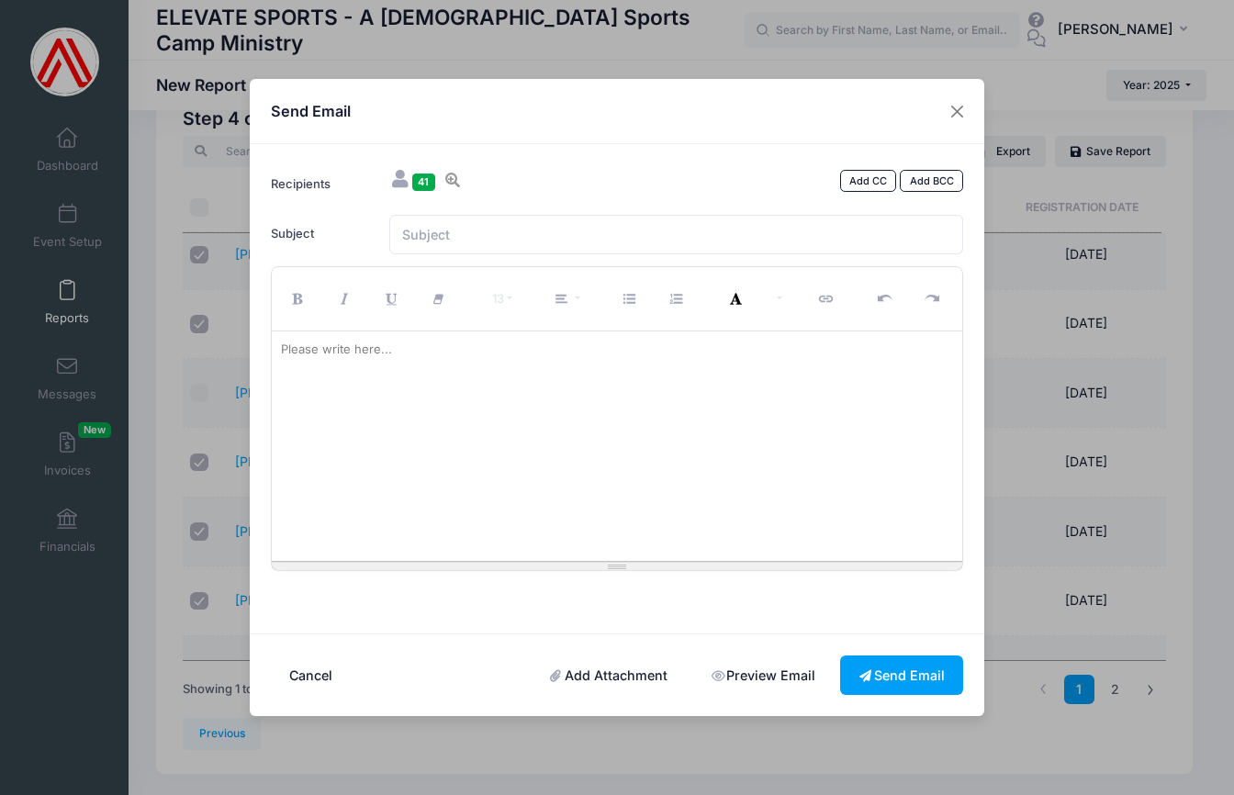
click at [422, 182] on span "41" at bounding box center [423, 182] width 23 height 17
click at [867, 179] on link "Add CC" at bounding box center [868, 181] width 57 height 22
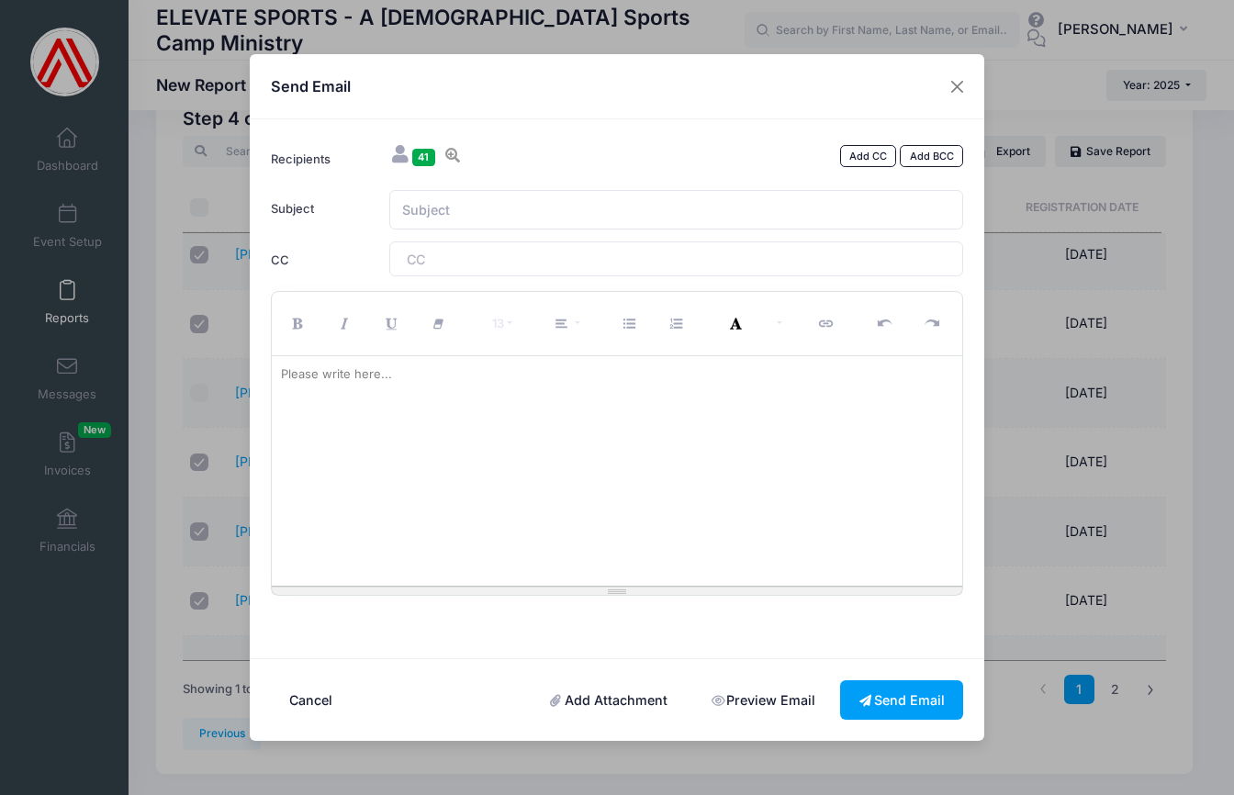
scroll to position [0, 0]
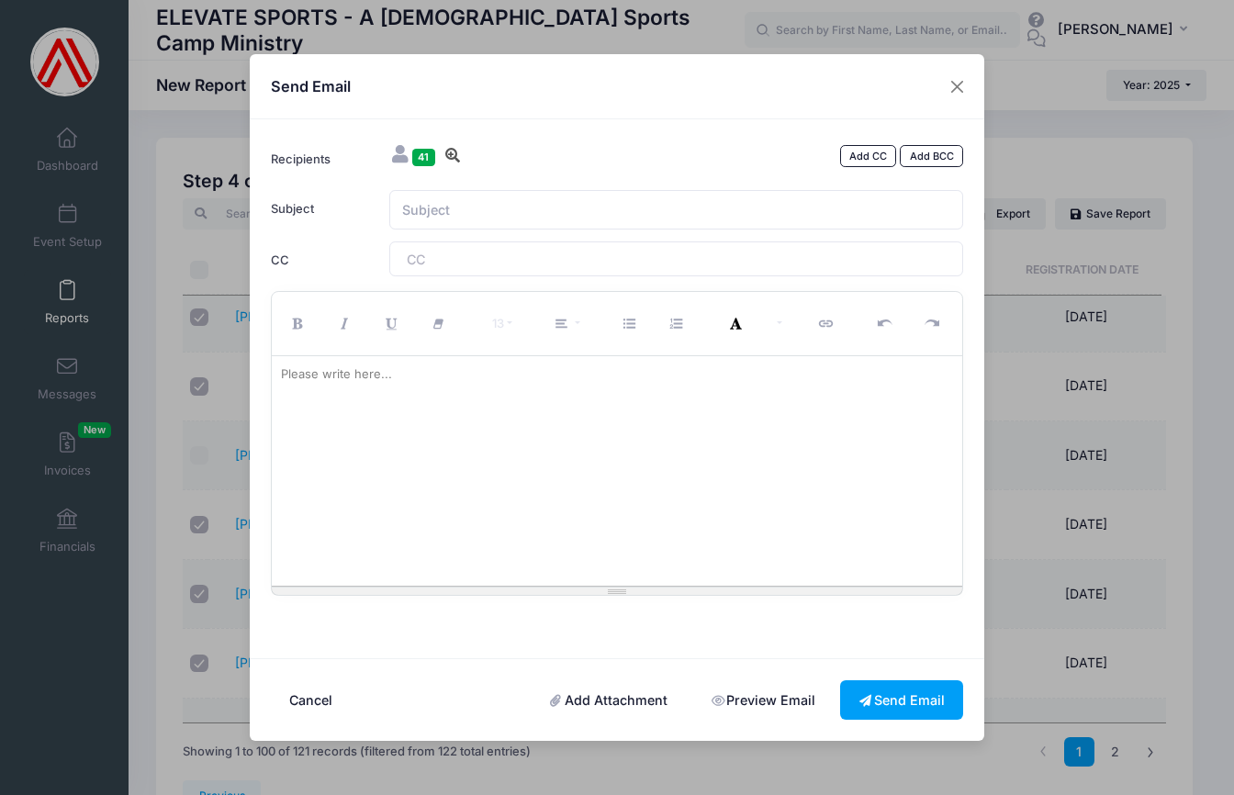
click at [450, 156] on icon at bounding box center [453, 155] width 18 height 15
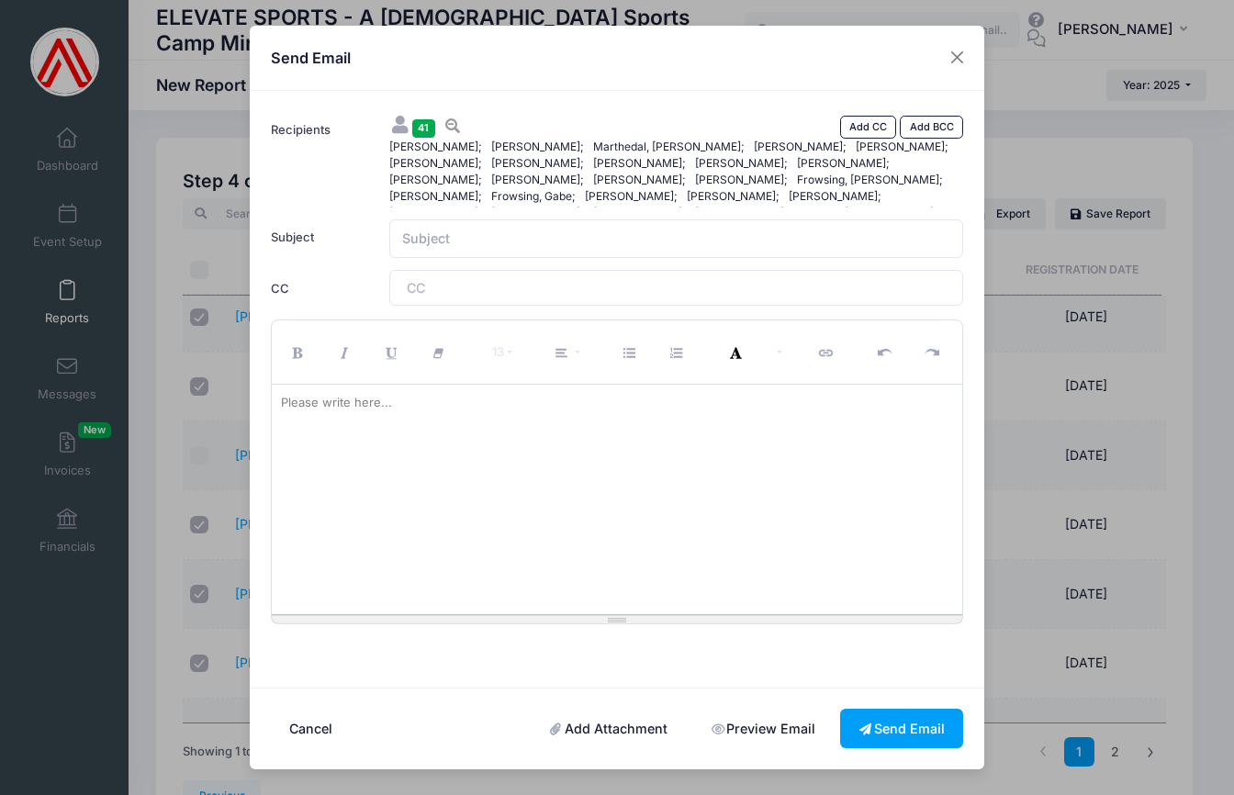
click at [550, 144] on span "[PERSON_NAME];" at bounding box center [542, 147] width 102 height 17
click at [372, 402] on div "Please write here..." at bounding box center [336, 403] width 129 height 37
paste div
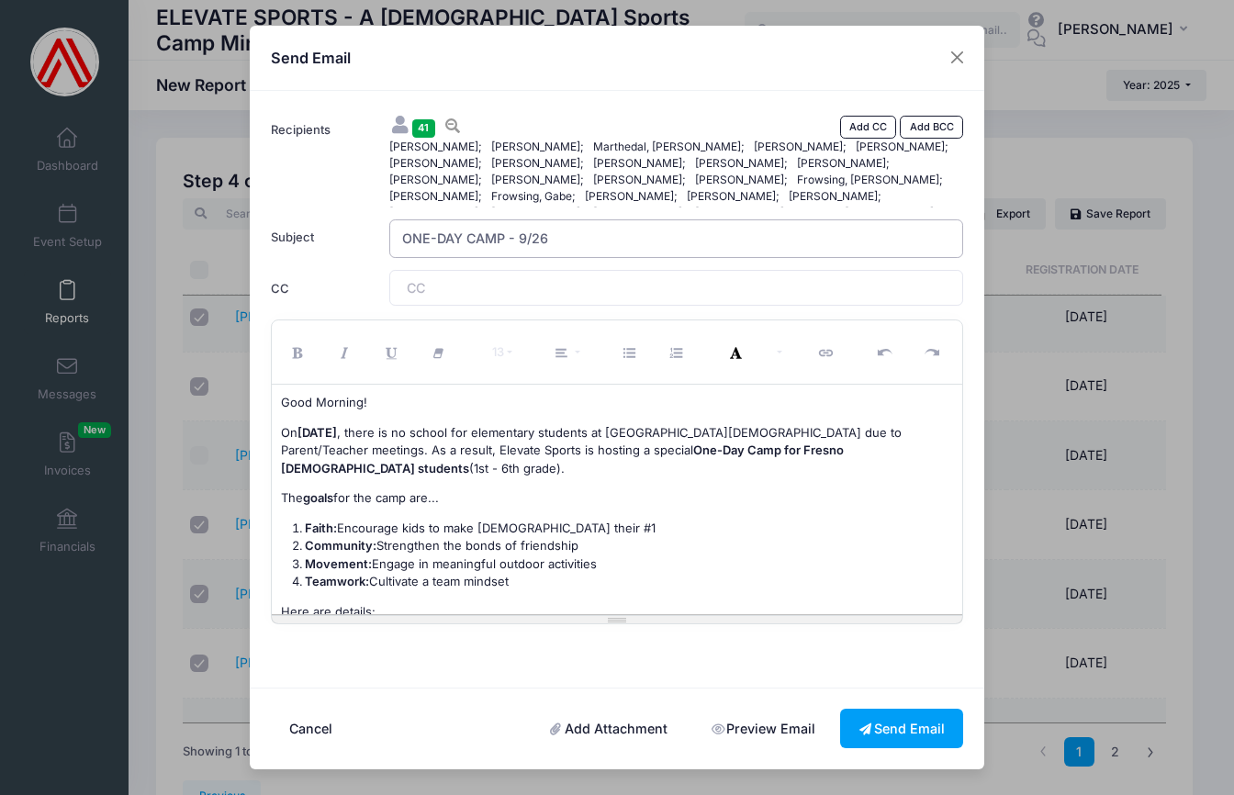
type input "ONE-DAY CAMP - 9/26"
click at [359, 249] on label "Subject" at bounding box center [321, 238] width 118 height 39
click at [389, 249] on input "ONE-DAY CAMP - 9/26" at bounding box center [676, 238] width 575 height 39
click at [861, 124] on link "Add CC" at bounding box center [868, 127] width 57 height 22
click at [604, 242] on input "ONE-DAY CAMP - 9/26" at bounding box center [676, 238] width 575 height 39
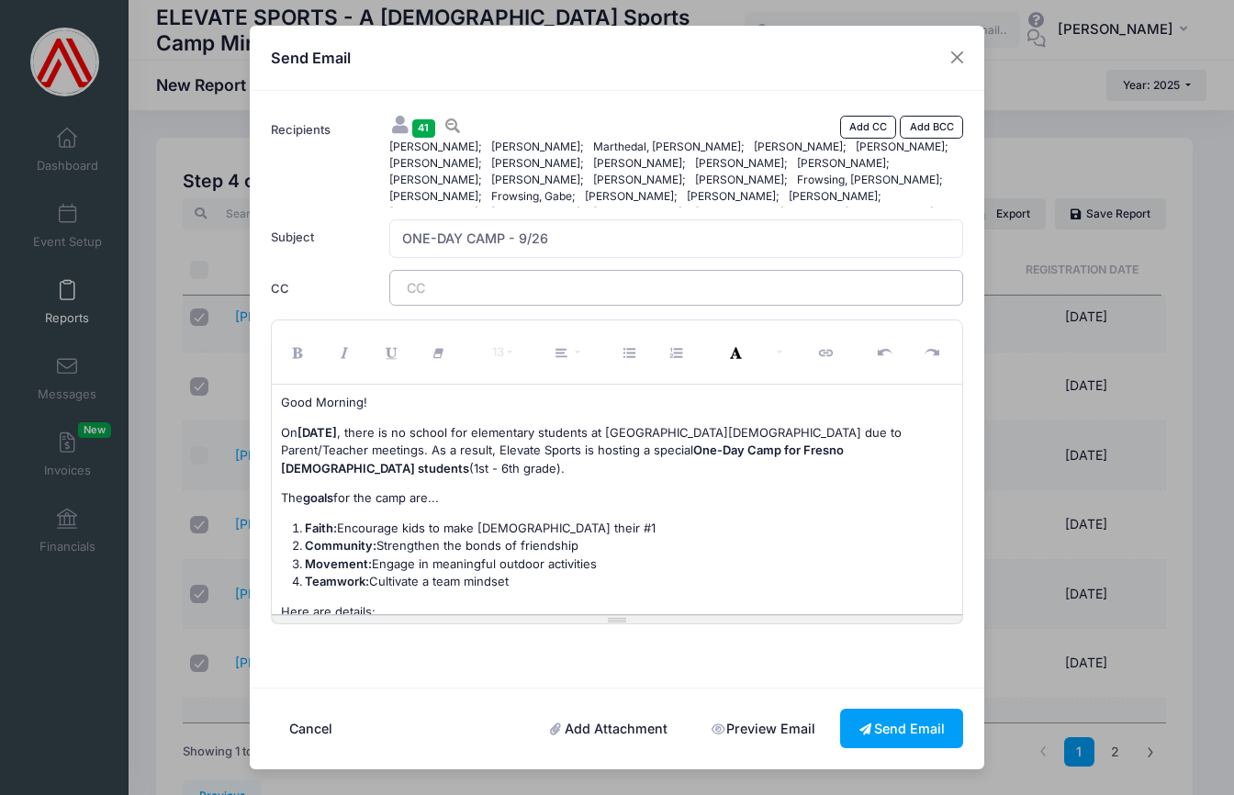
click at [549, 292] on tags "​" at bounding box center [676, 287] width 575 height 35
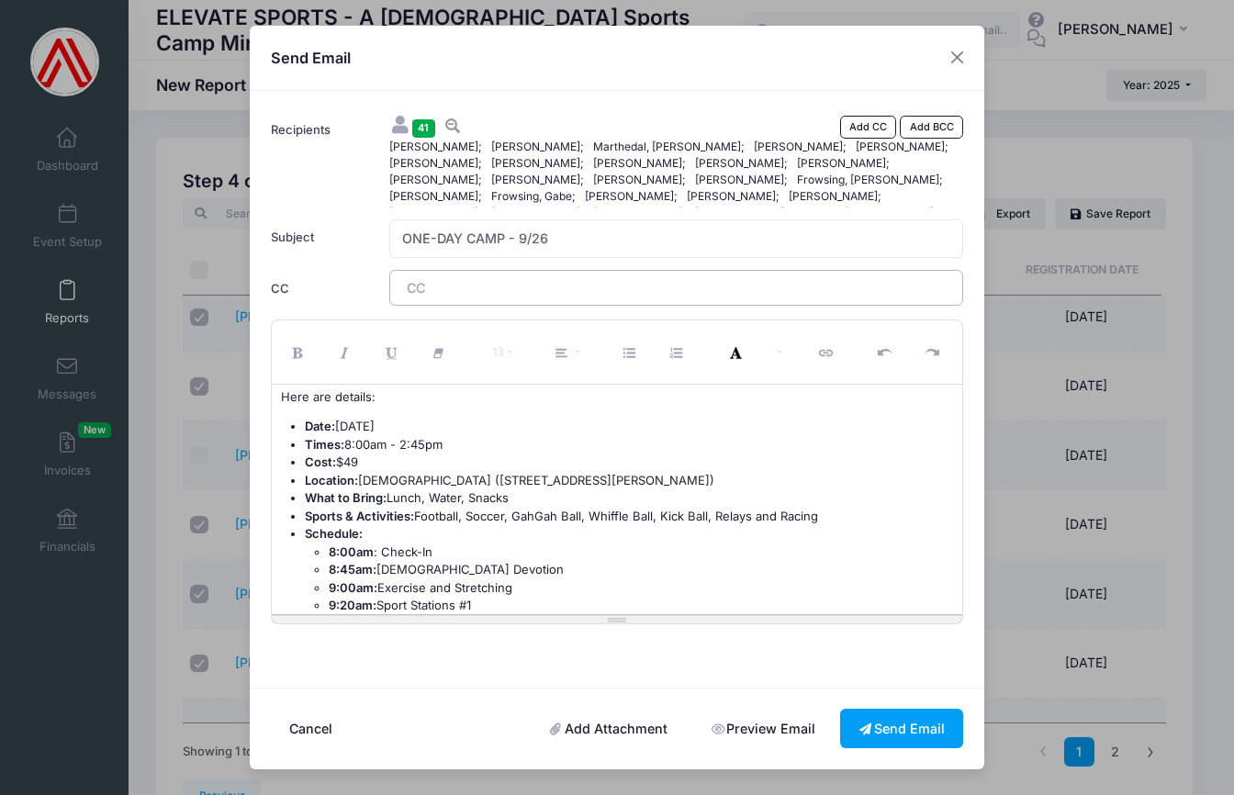
scroll to position [341, 0]
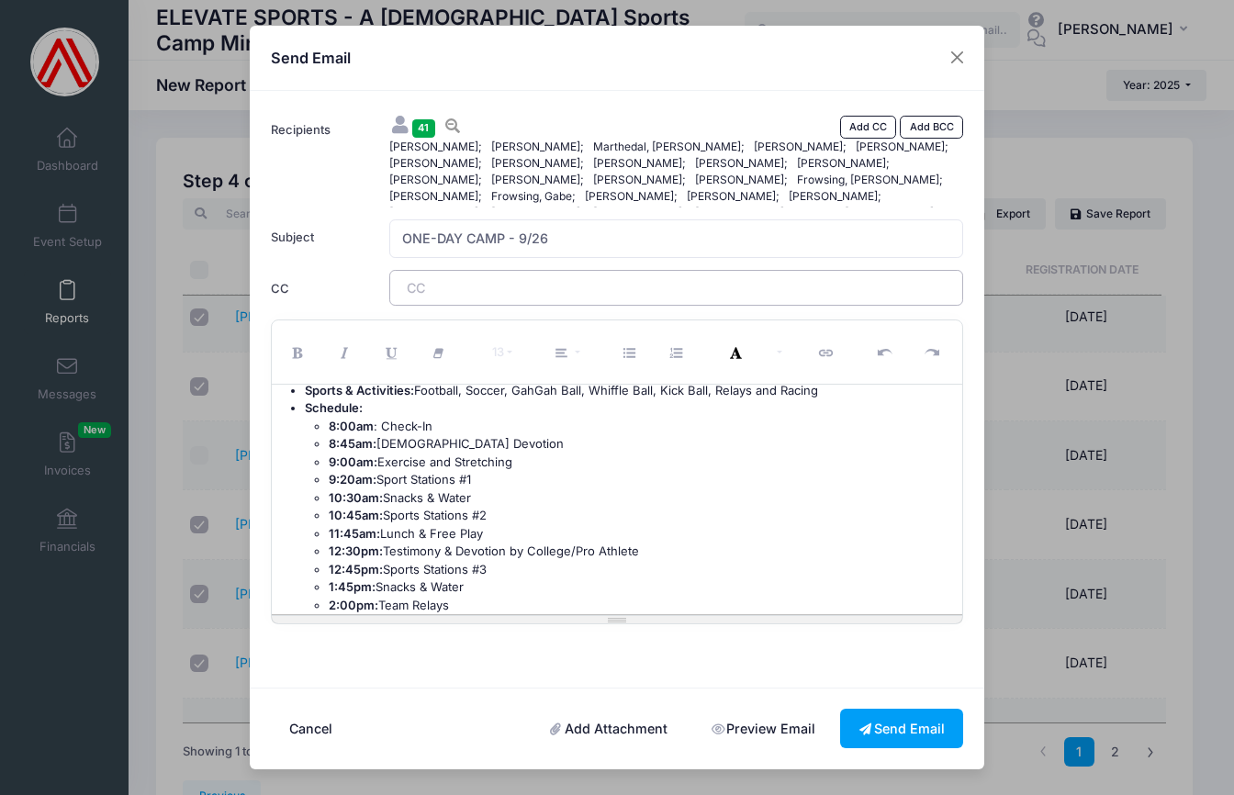
click at [756, 719] on link "Preview Email" at bounding box center [762, 728] width 141 height 39
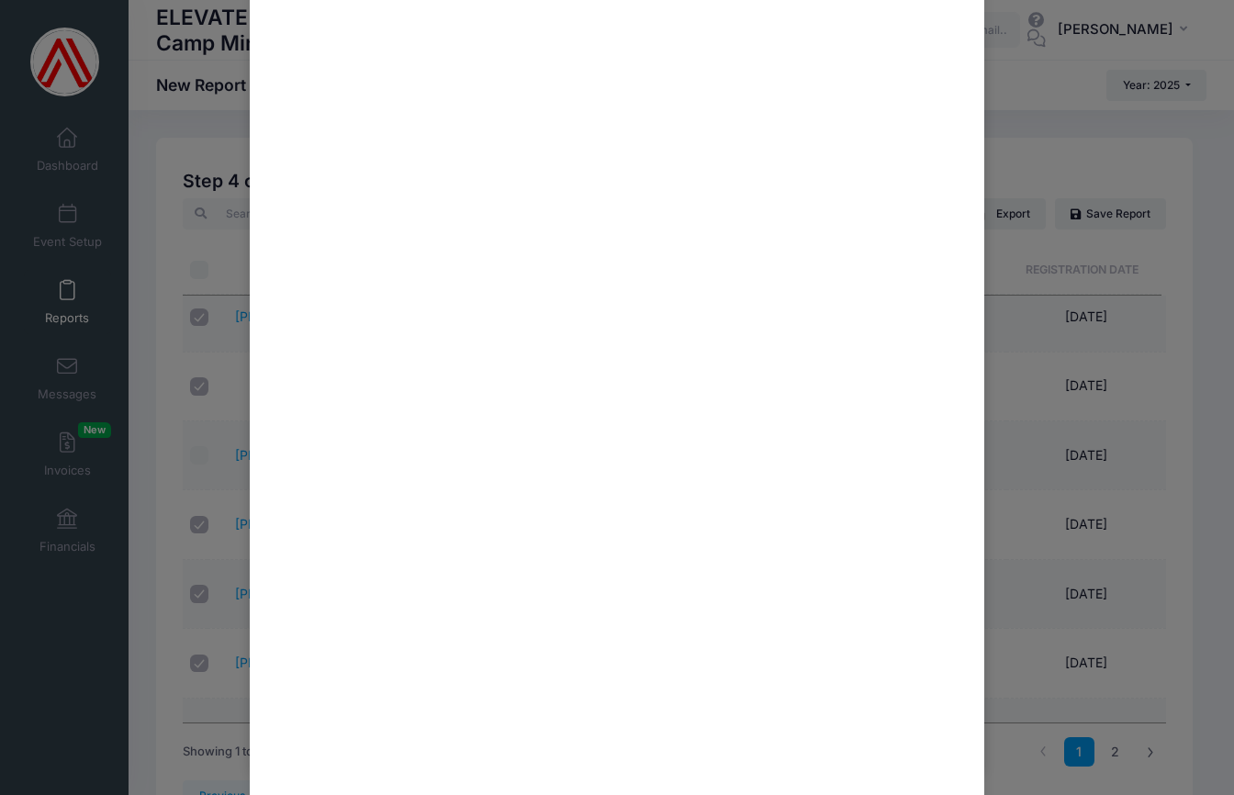
scroll to position [0, 0]
click at [955, 34] on button "Close" at bounding box center [957, 36] width 33 height 33
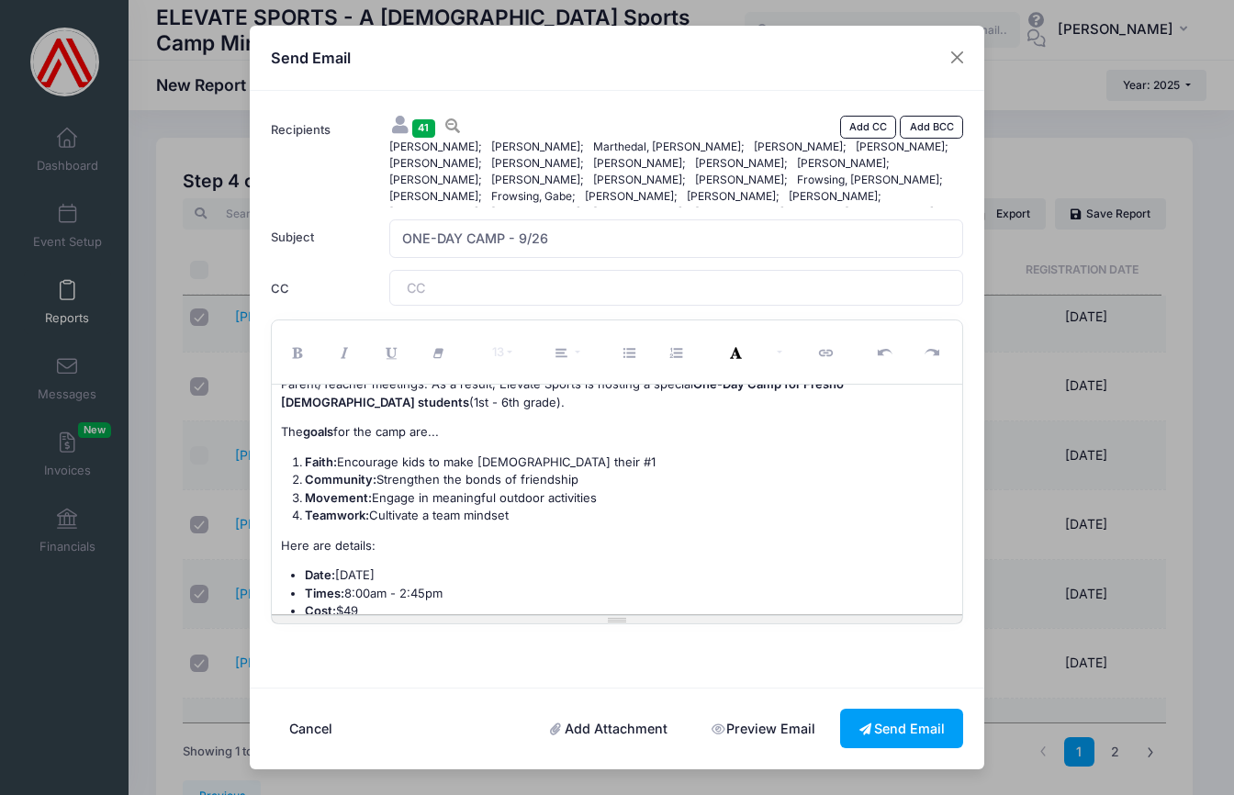
scroll to position [66, 0]
click at [460, 476] on span "Community: Strengthen the bonds of friendship" at bounding box center [442, 479] width 274 height 15
drag, startPoint x: 443, startPoint y: 477, endPoint x: 518, endPoint y: 478, distance: 75.3
click at [518, 479] on span "Community: Strengthen the bonds of friendship" at bounding box center [442, 479] width 274 height 15
click at [520, 475] on li "Community: Strengthen friendship" at bounding box center [629, 480] width 649 height 18
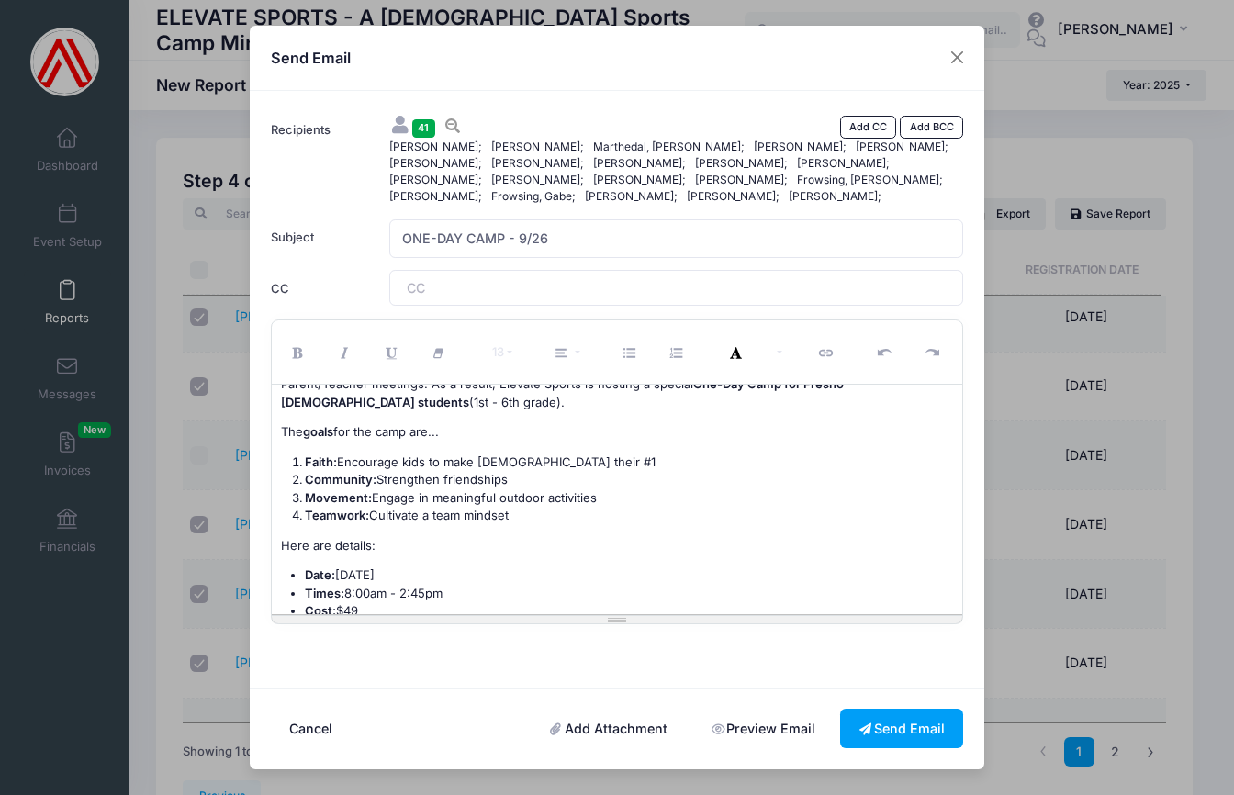
click at [742, 724] on link "Preview Email" at bounding box center [762, 728] width 141 height 39
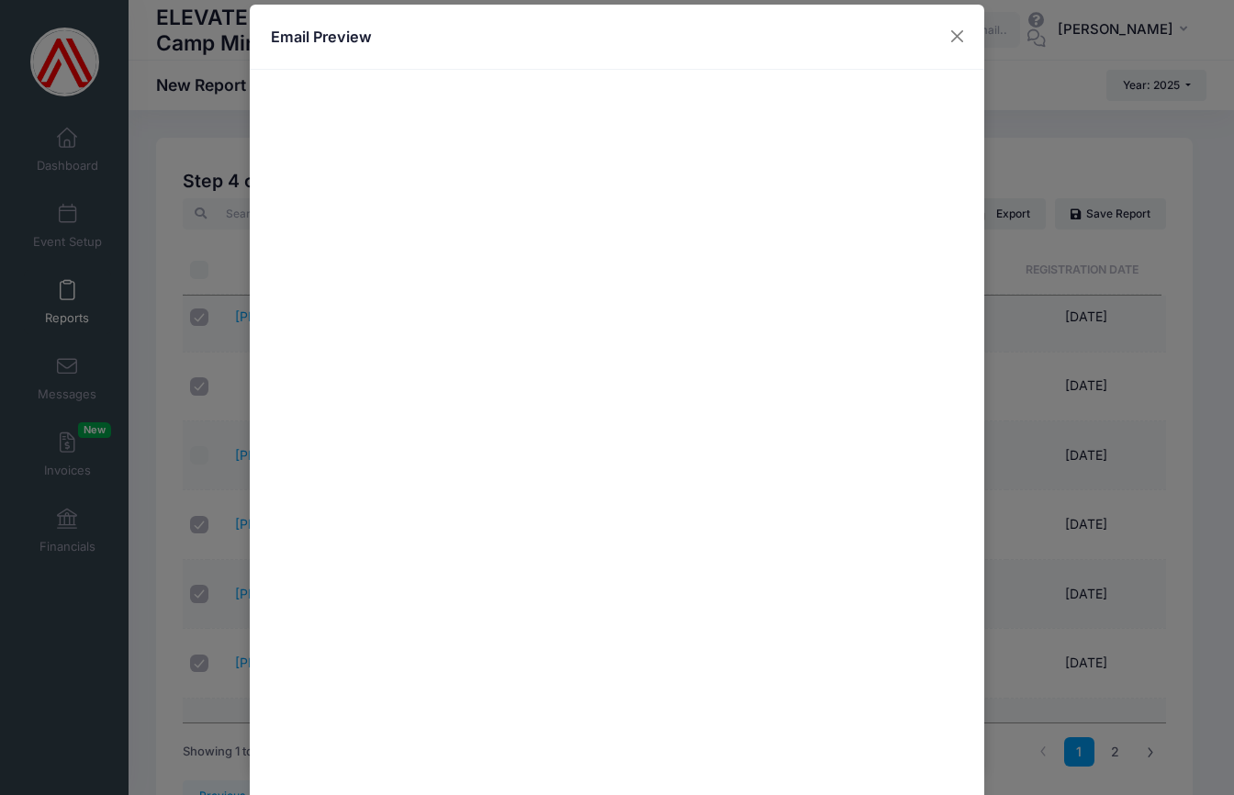
scroll to position [4, 0]
click at [950, 30] on button "Close" at bounding box center [957, 33] width 33 height 33
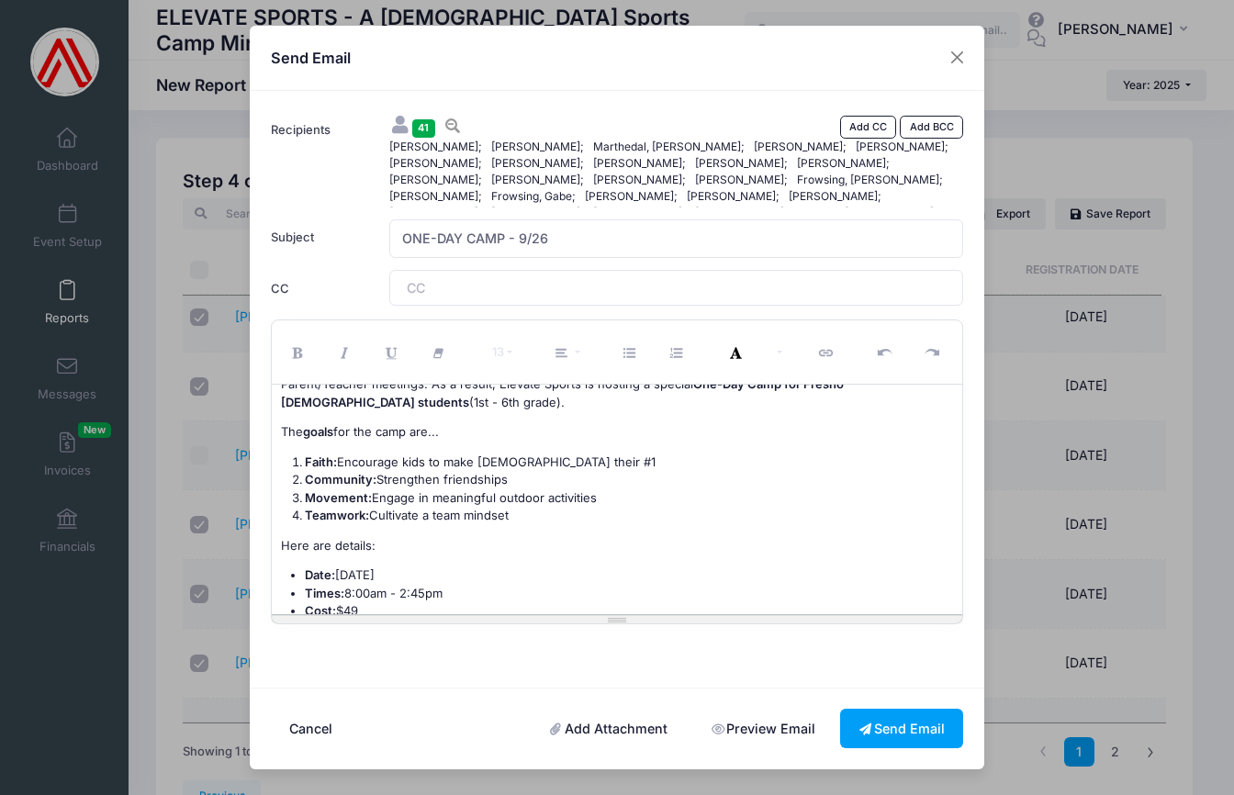
scroll to position [0, 0]
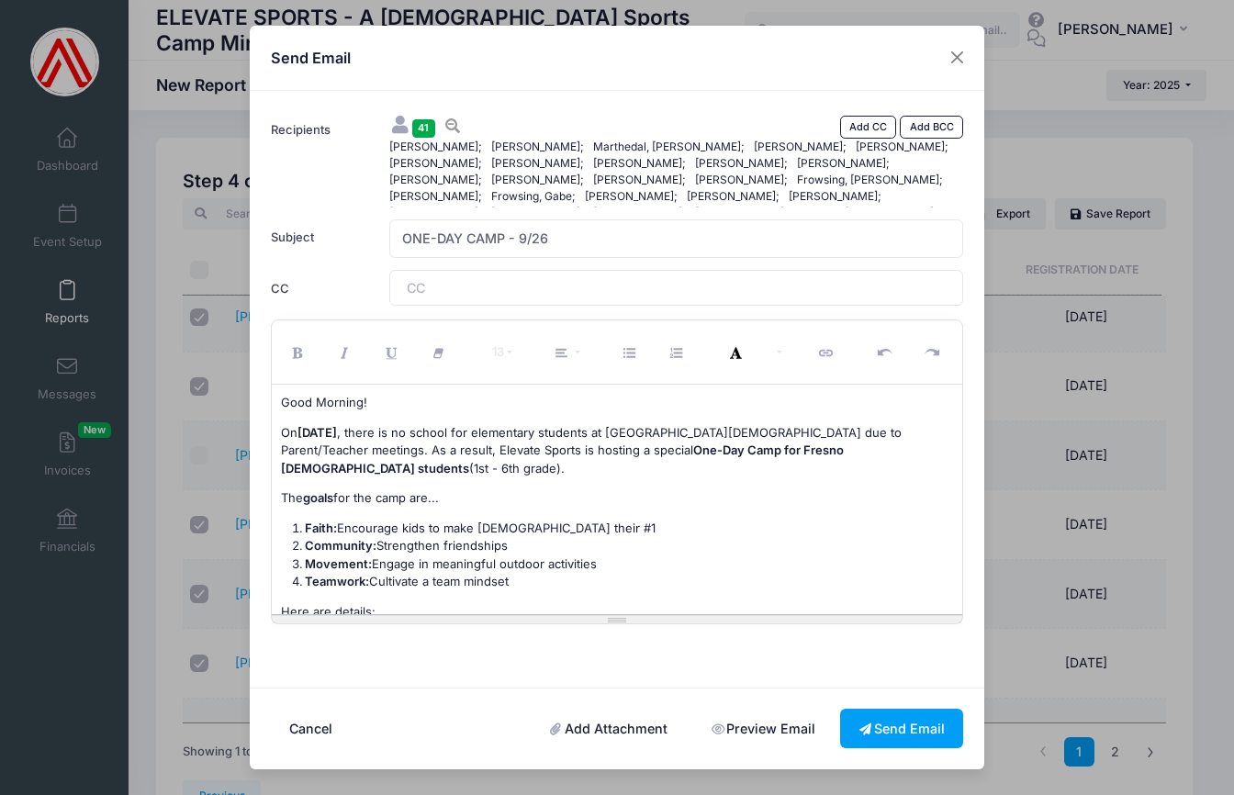
click at [362, 402] on p "Good Morning!" at bounding box center [617, 403] width 673 height 18
click at [278, 432] on div "Good Afternoon! [DATE][DATE] , there is no school for elementary students at [G…" at bounding box center [618, 500] width 692 height 230
drag, startPoint x: 558, startPoint y: 450, endPoint x: 597, endPoint y: 455, distance: 38.8
click at [597, 455] on font ", there is no school for elementary students at [GEOGRAPHIC_DATA][DEMOGRAPHIC_D…" at bounding box center [591, 450] width 621 height 51
drag, startPoint x: 710, startPoint y: 449, endPoint x: 805, endPoint y: 455, distance: 95.7
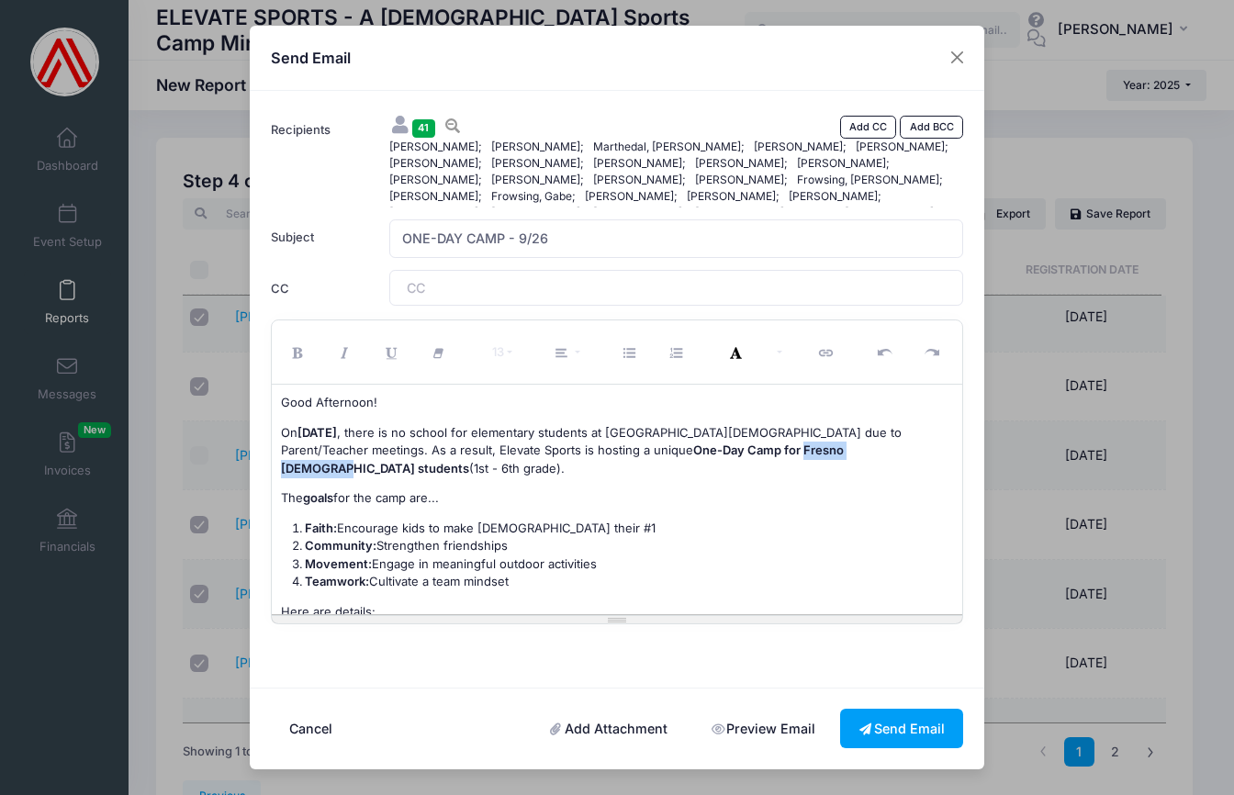
click at [805, 455] on b "One-Day Camp for Fresno [DEMOGRAPHIC_DATA] students" at bounding box center [562, 459] width 563 height 33
click at [523, 435] on font ", there is no school for elementary students at [GEOGRAPHIC_DATA][DEMOGRAPHIC_D…" at bounding box center [591, 450] width 621 height 51
click at [313, 468] on font ", there is no school for elementary students at [GEOGRAPHIC_DATA][DEMOGRAPHIC_D…" at bounding box center [591, 450] width 621 height 51
drag, startPoint x: 445, startPoint y: 526, endPoint x: 447, endPoint y: 504, distance: 22.2
click at [445, 526] on li "Faith: Encourage kids to make [DEMOGRAPHIC_DATA] their #1" at bounding box center [629, 529] width 649 height 18
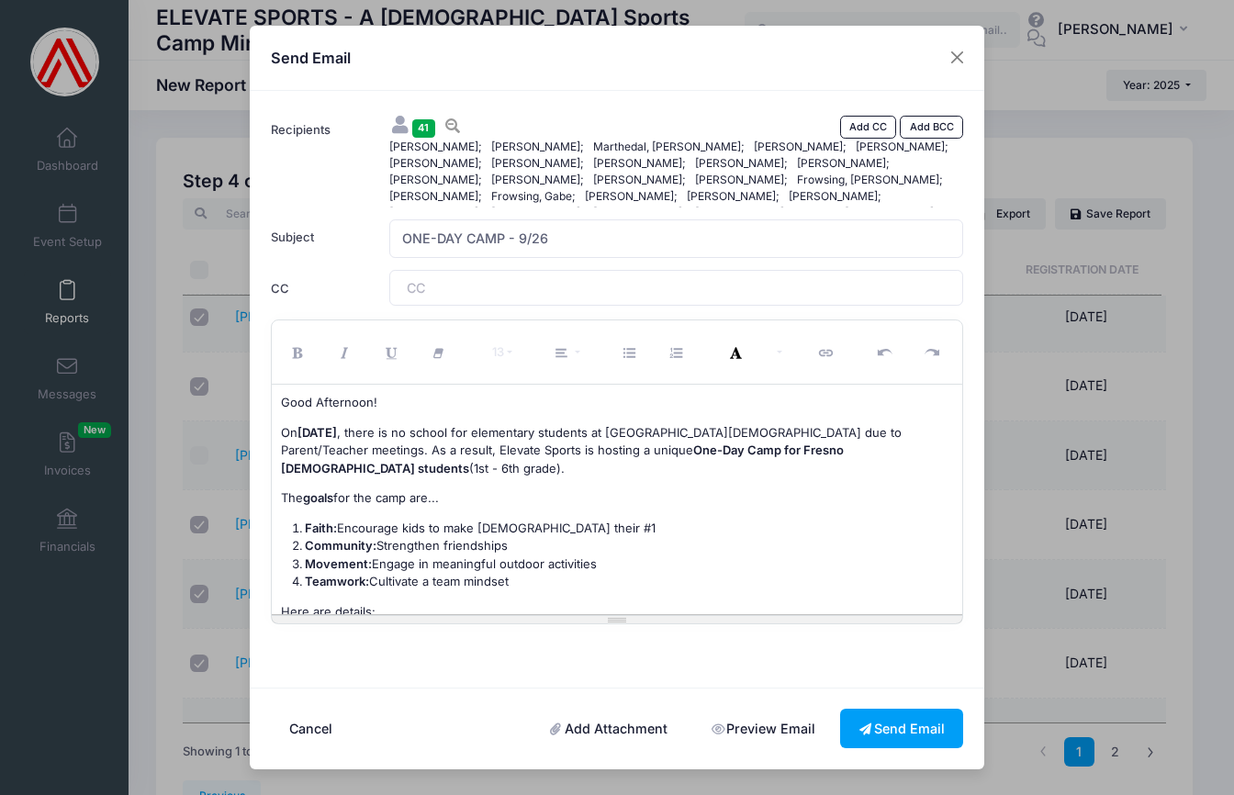
click at [559, 525] on li "Faith: Encourage kids to make [DEMOGRAPHIC_DATA] their #1" at bounding box center [629, 529] width 649 height 18
click at [528, 578] on li "Teamwork: Cultivate a team mindset" at bounding box center [629, 582] width 649 height 18
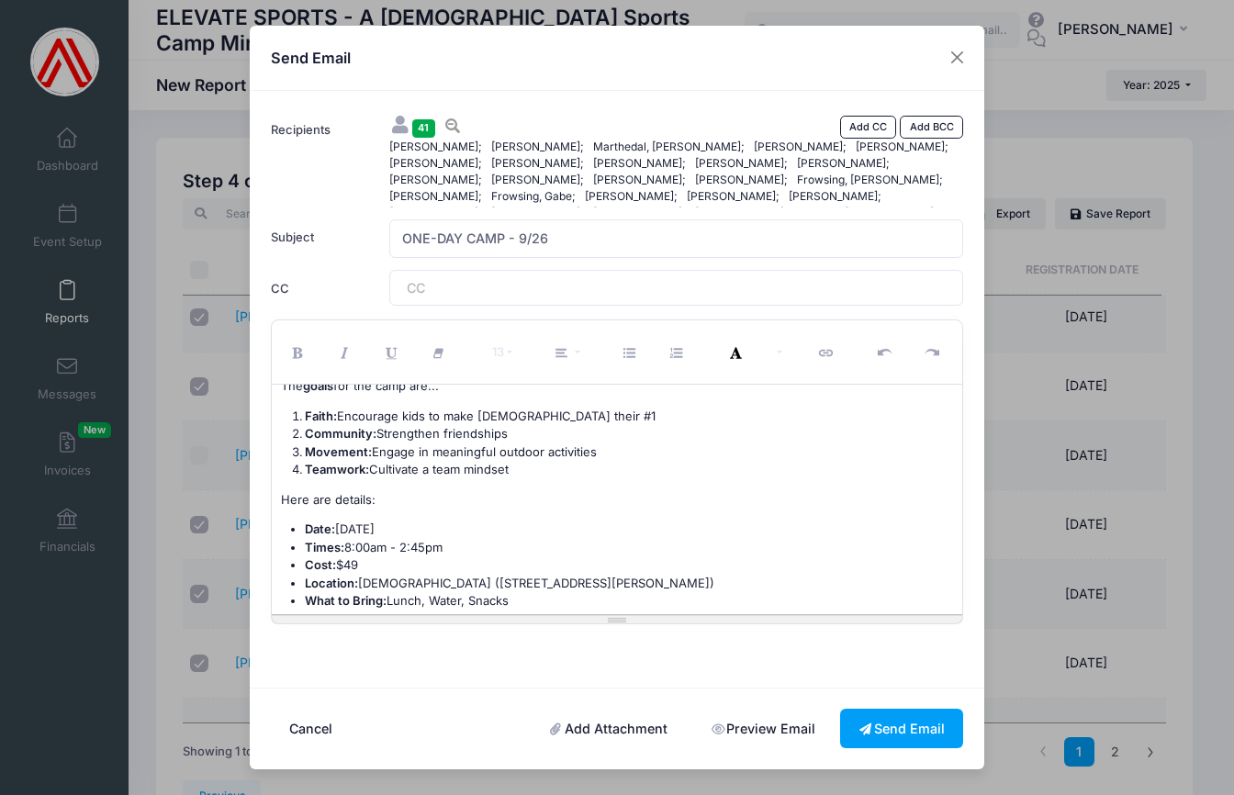
click at [281, 496] on span "Here are details:" at bounding box center [328, 499] width 95 height 15
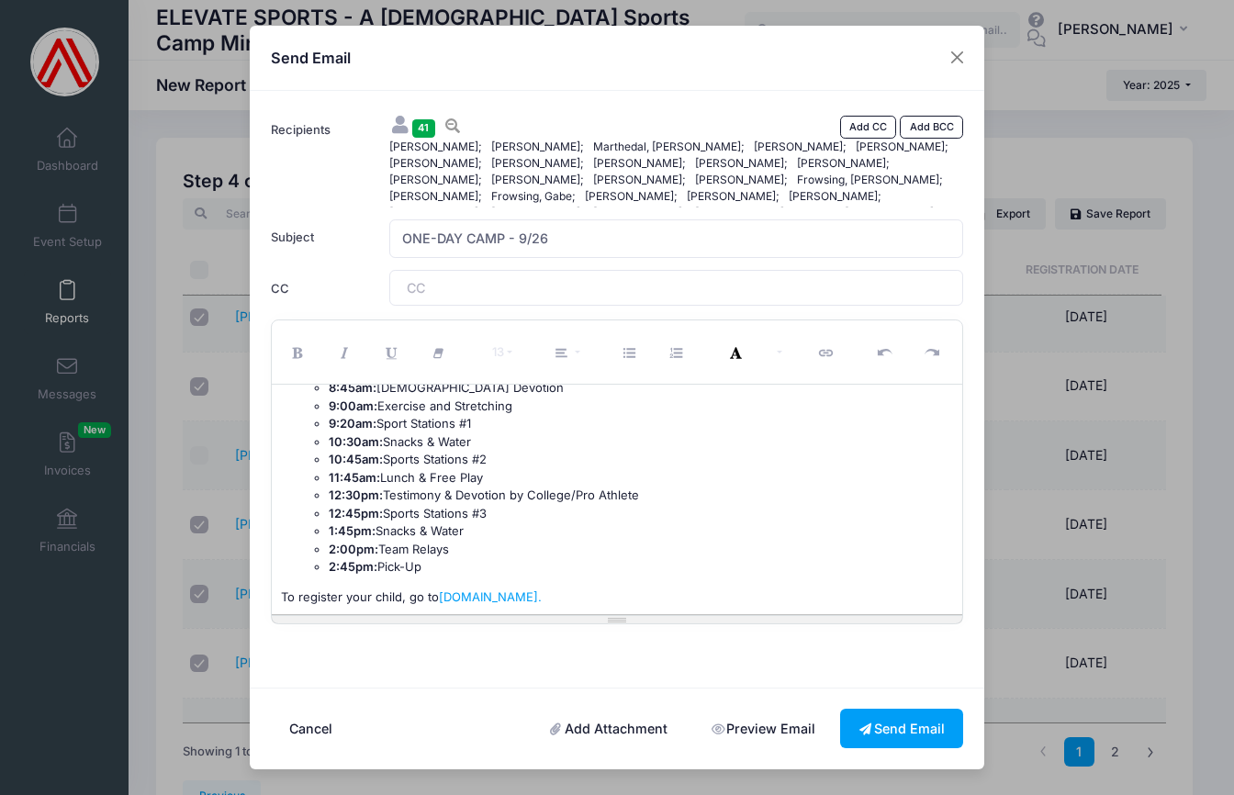
scroll to position [464, 0]
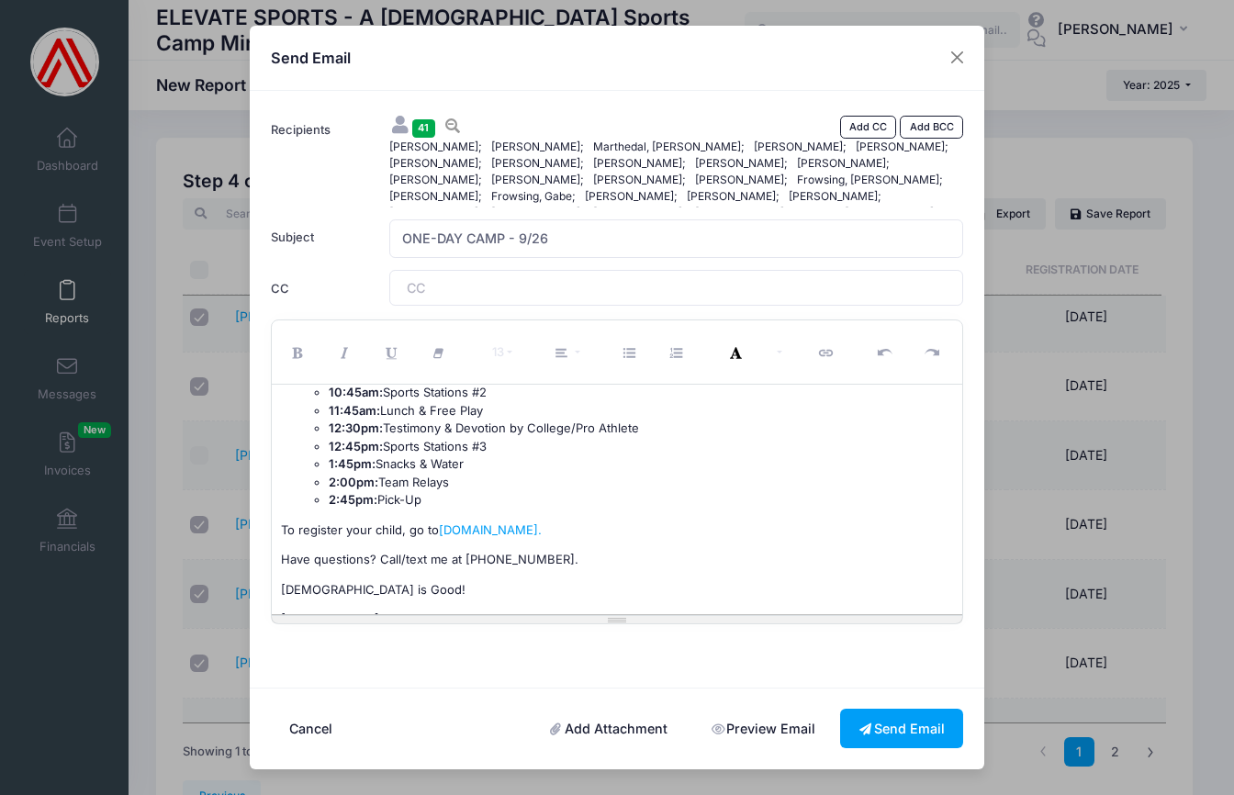
click at [578, 551] on p "Have questions? Call/text me at [PHONE_NUMBER]." at bounding box center [617, 560] width 673 height 18
click at [386, 581] on p "[DEMOGRAPHIC_DATA] is Good!" at bounding box center [617, 590] width 673 height 18
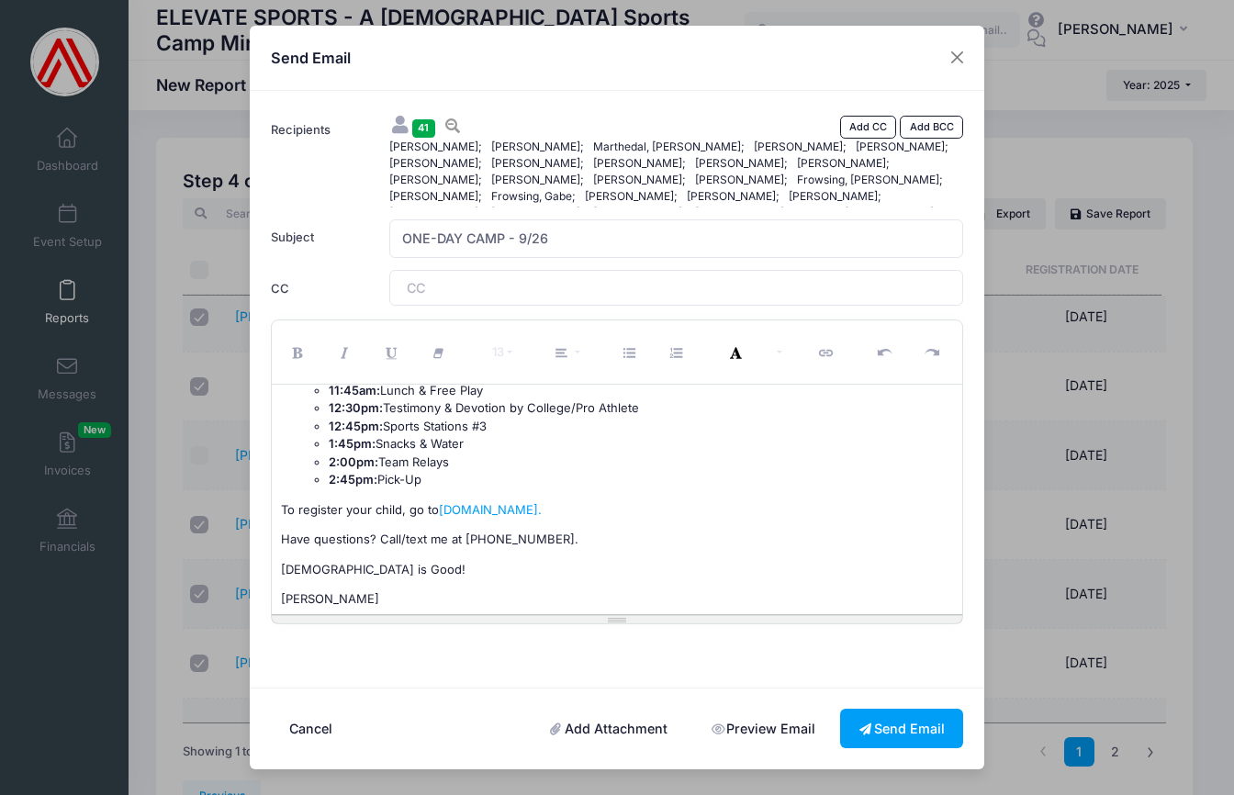
click at [790, 729] on link "Preview Email" at bounding box center [762, 728] width 141 height 39
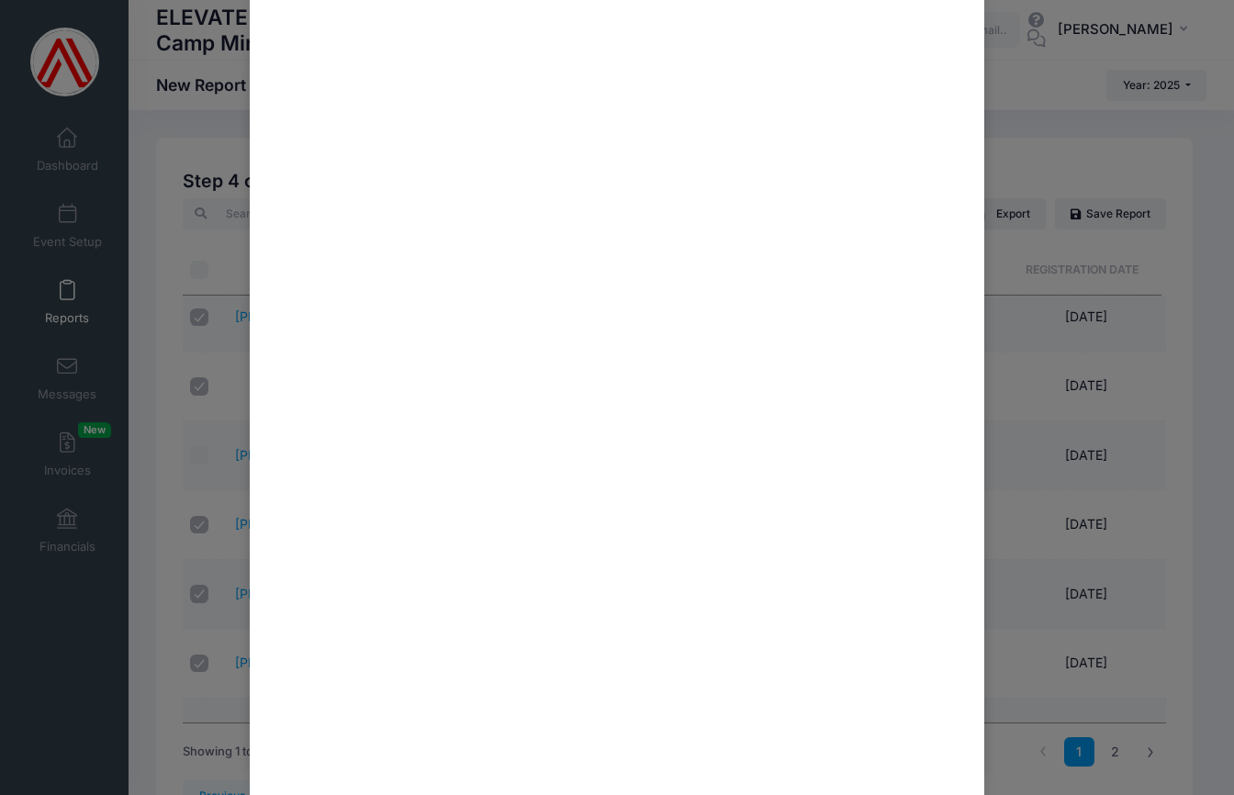
scroll to position [0, 0]
click at [952, 34] on button "Close" at bounding box center [957, 36] width 33 height 33
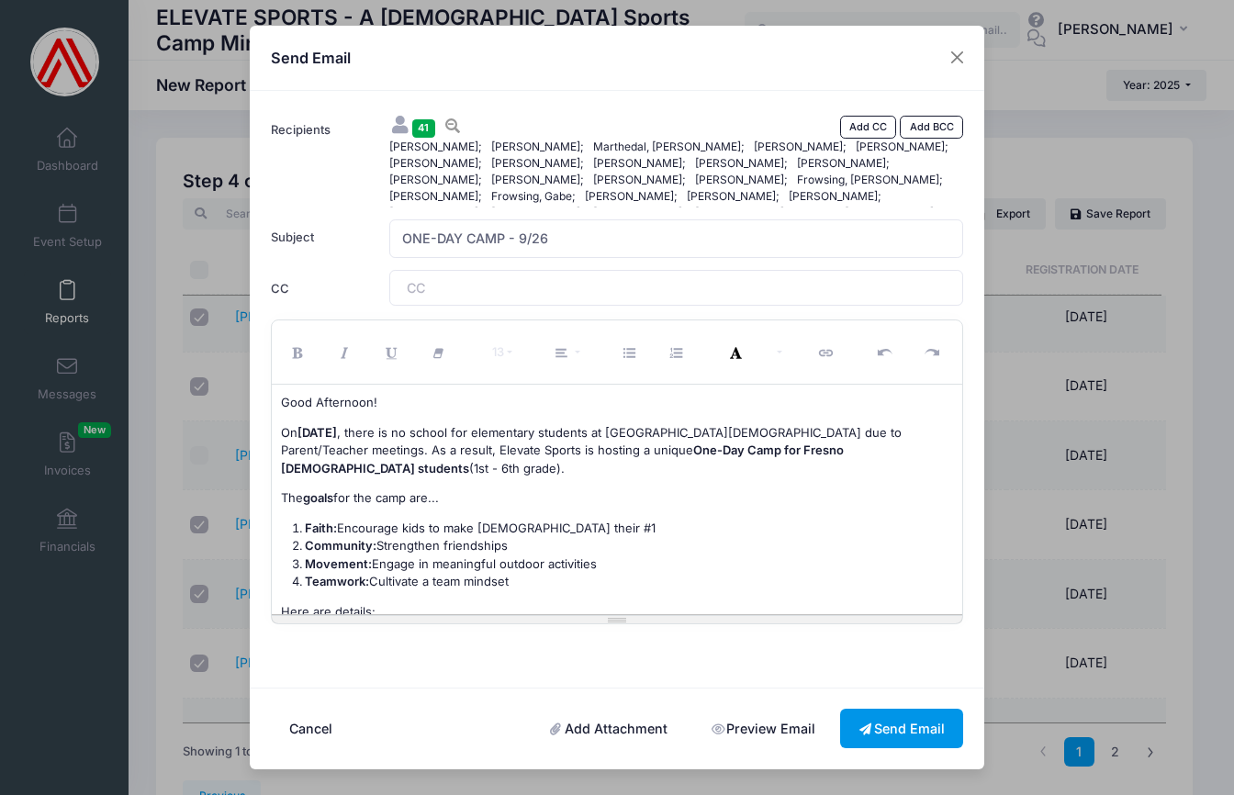
click at [917, 731] on button "Send Email" at bounding box center [901, 728] width 123 height 39
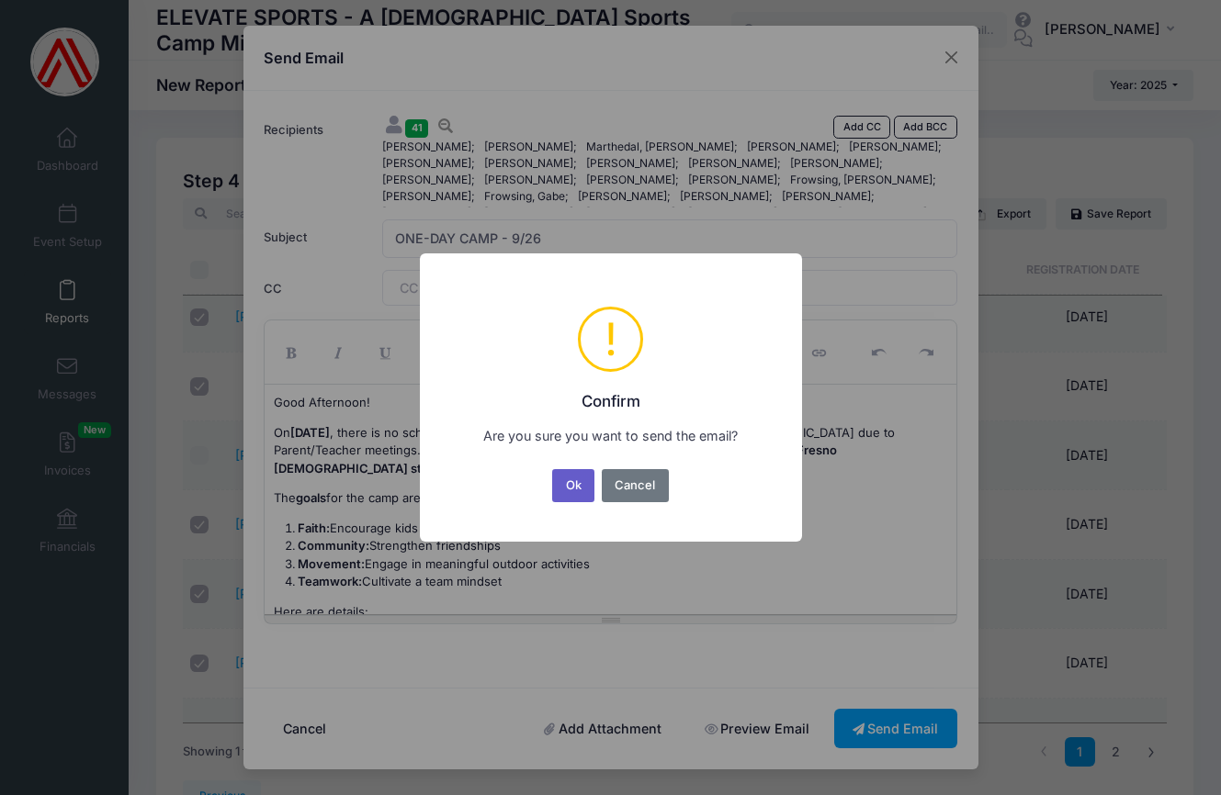
click at [573, 485] on button "Ok" at bounding box center [573, 485] width 42 height 33
